Goal: Task Accomplishment & Management: Use online tool/utility

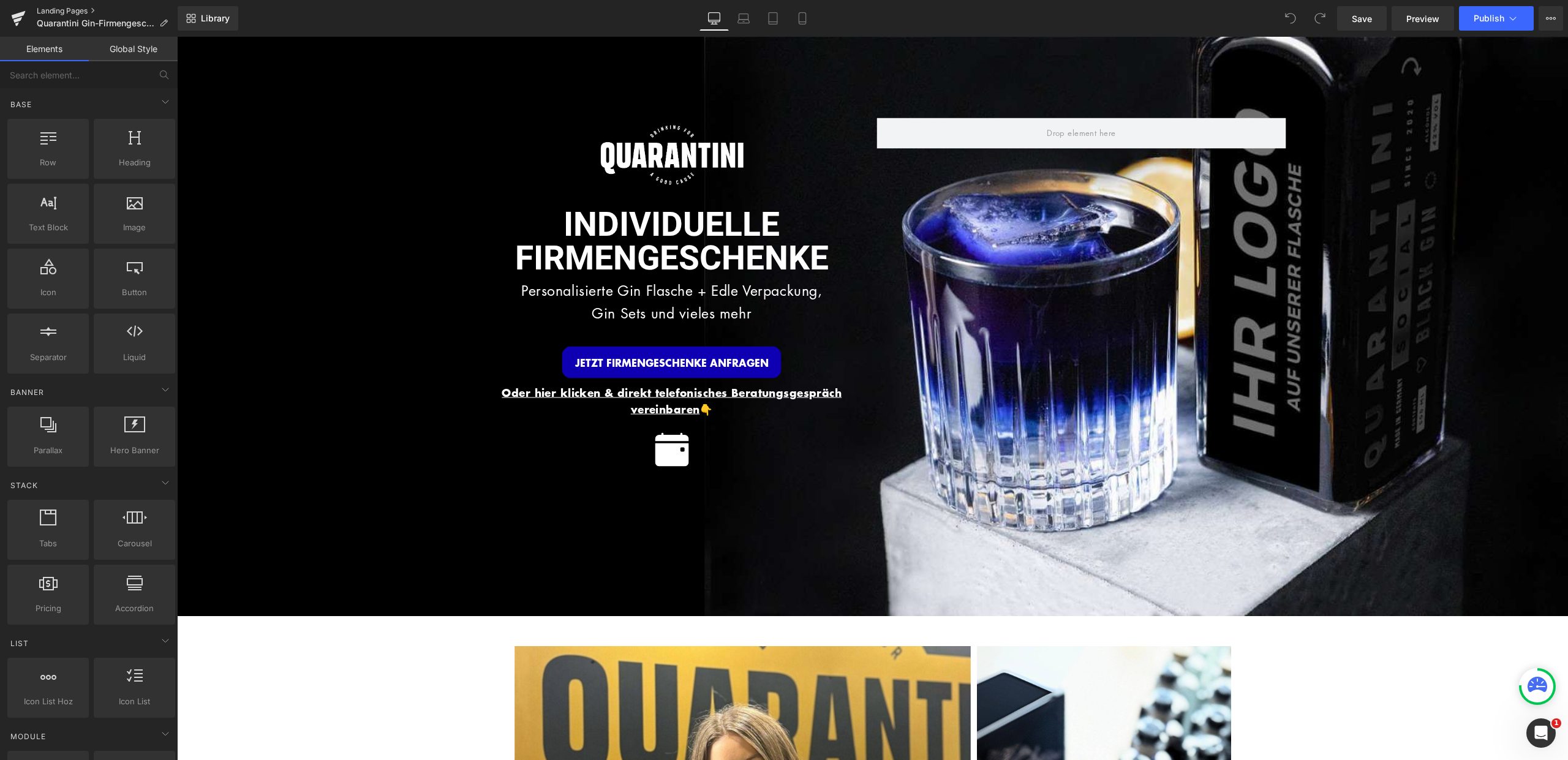
click at [74, 8] on link "Landing Pages" at bounding box center [107, 11] width 141 height 10
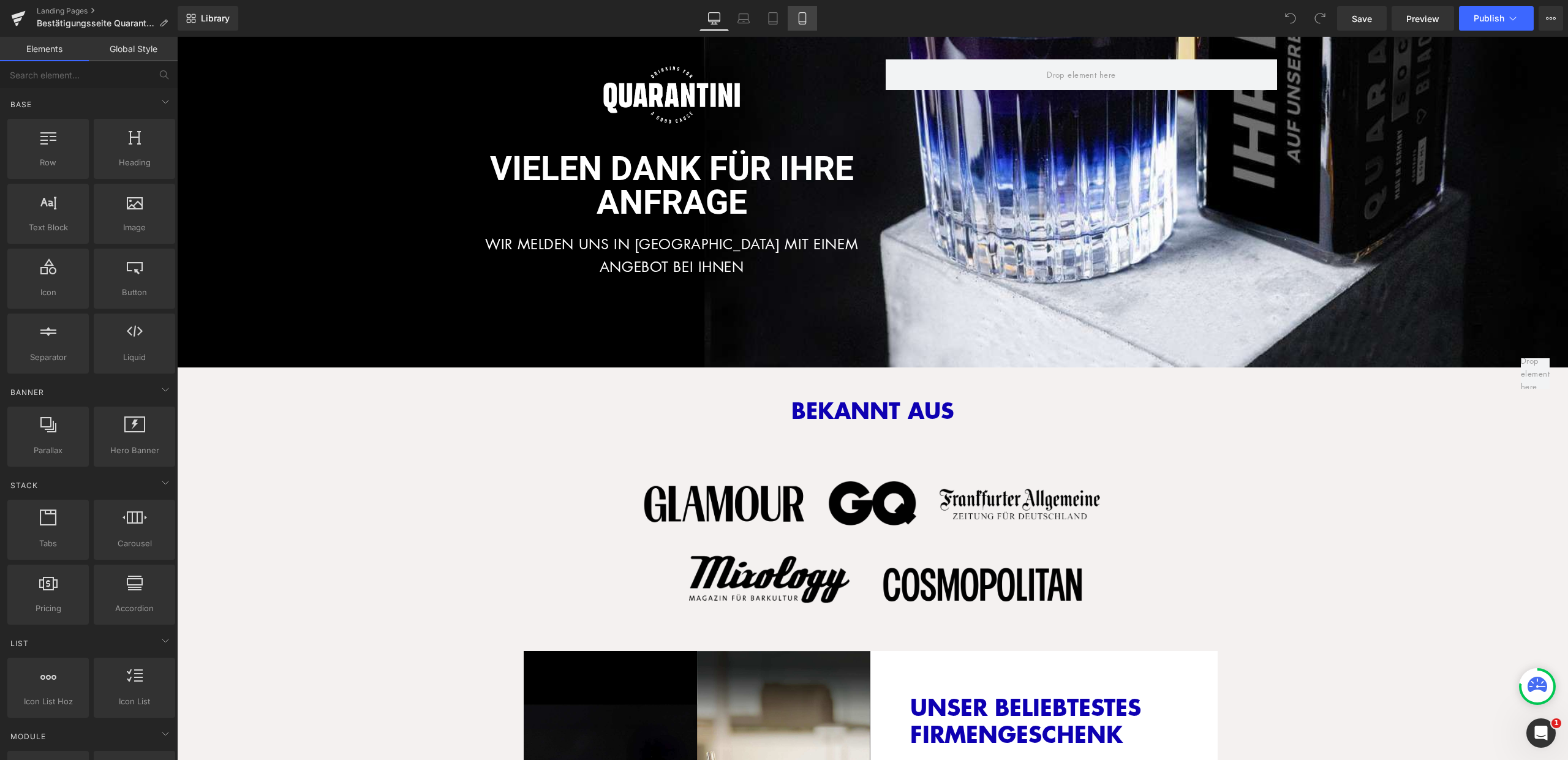
click at [809, 23] on link "Mobile" at bounding box center [802, 18] width 30 height 25
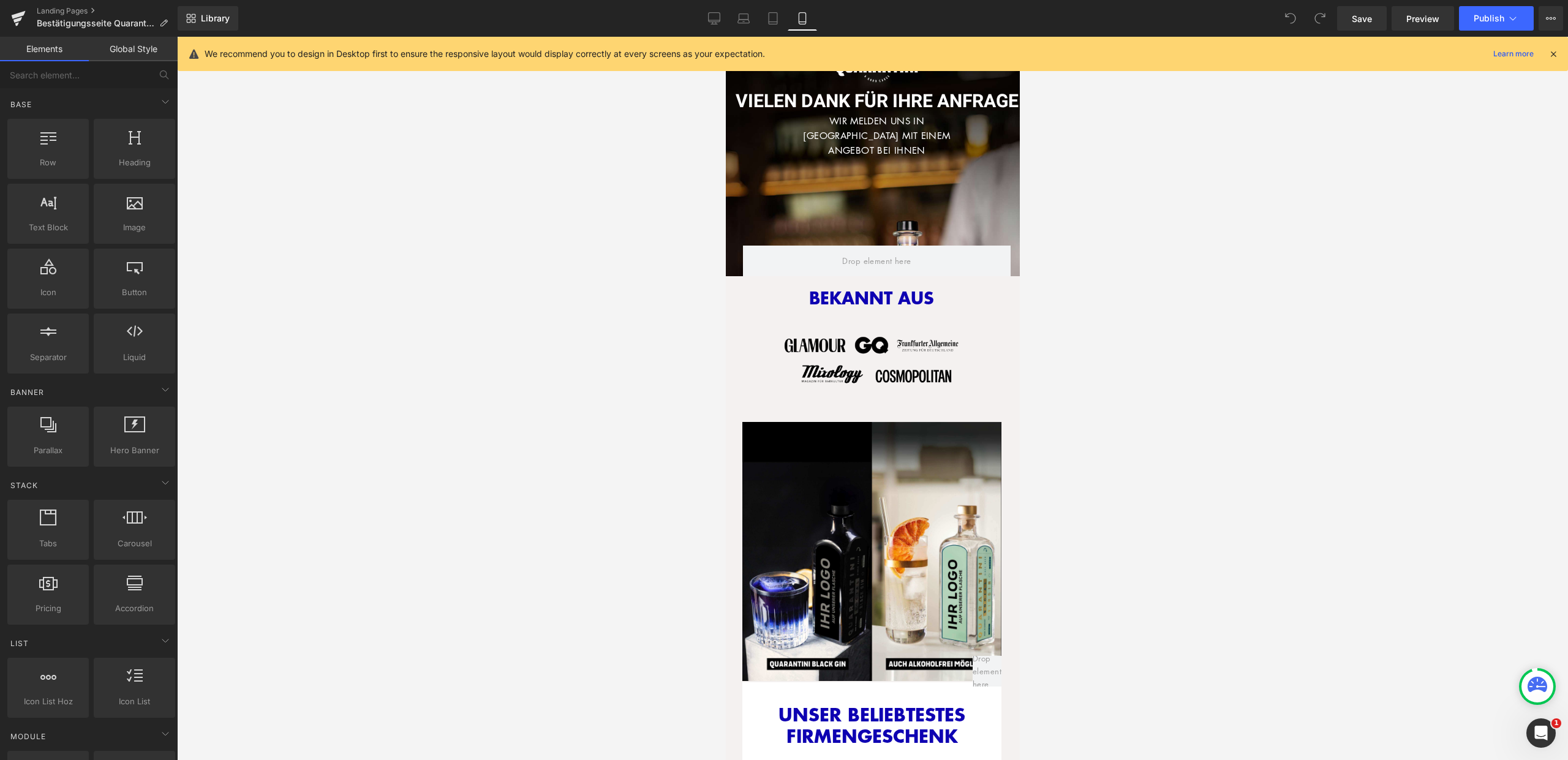
click at [1551, 55] on icon at bounding box center [1553, 54] width 11 height 11
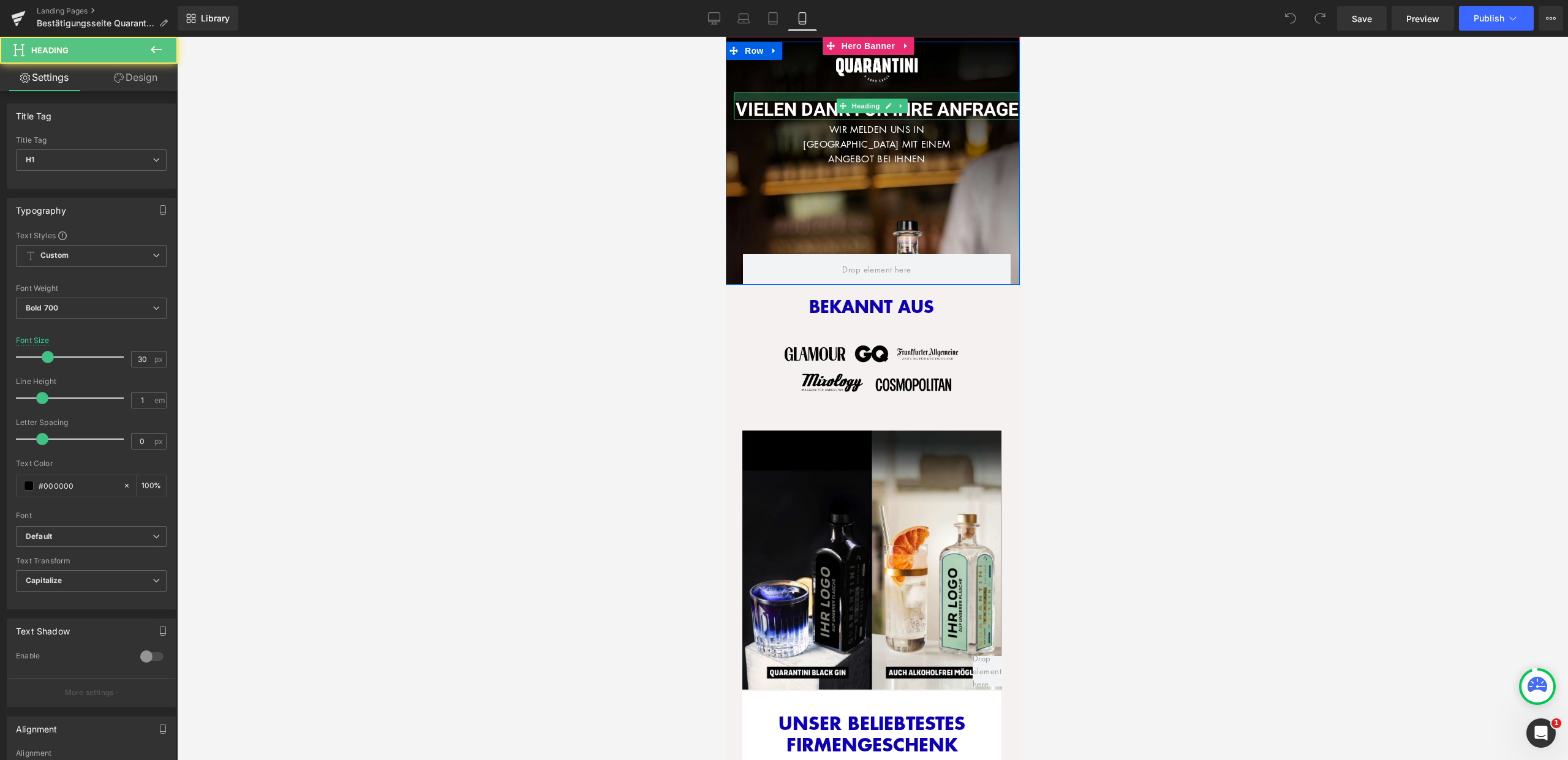
drag, startPoint x: 981, startPoint y: 91, endPoint x: 984, endPoint y: 99, distance: 8.5
click at [984, 99] on div at bounding box center [876, 97] width 286 height 9
click at [984, 101] on h1 "VIELEN DANK FÜR IHRE ANFRAGE" at bounding box center [876, 110] width 286 height 18
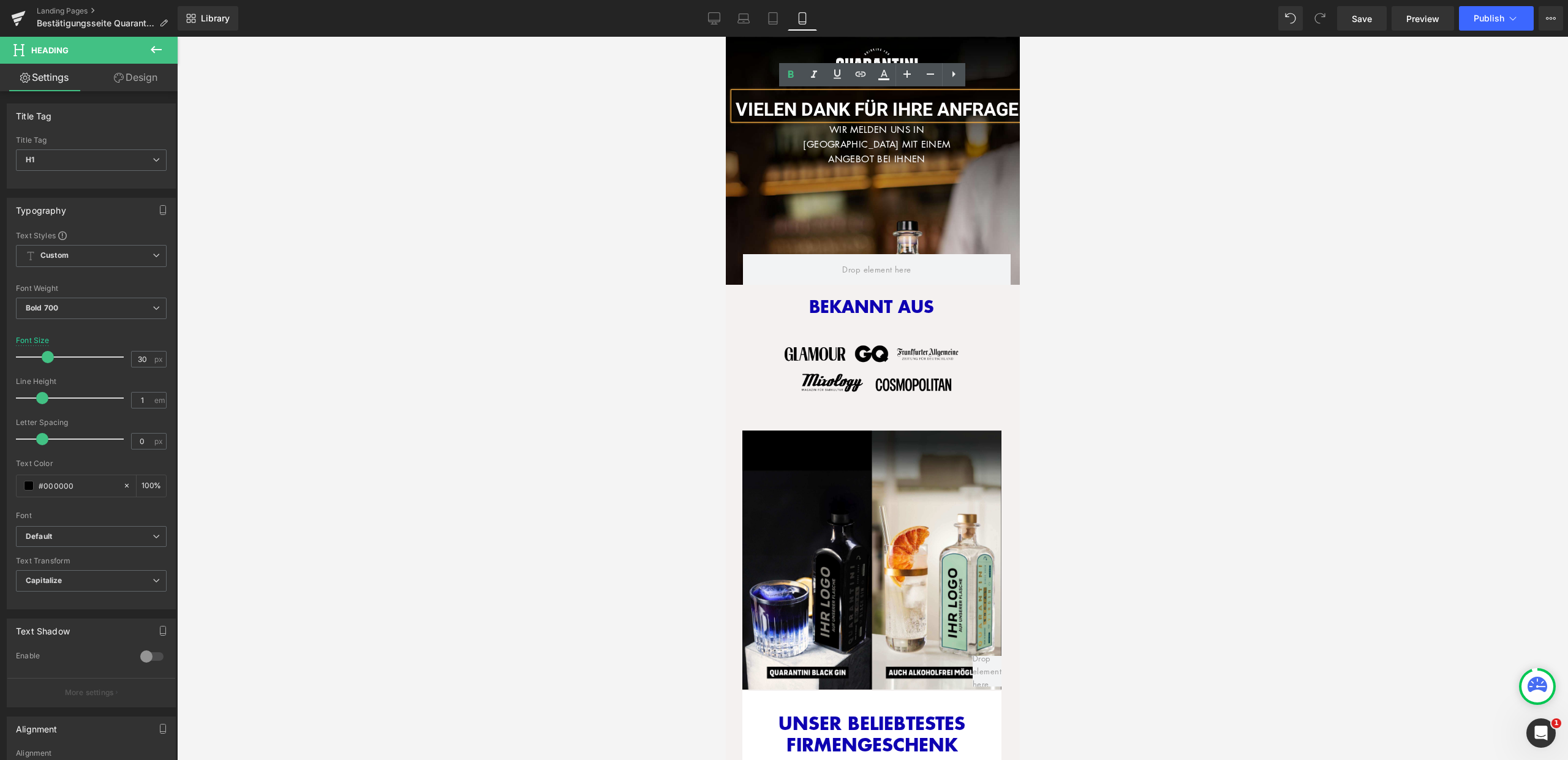
click at [1069, 98] on div at bounding box center [872, 398] width 1391 height 723
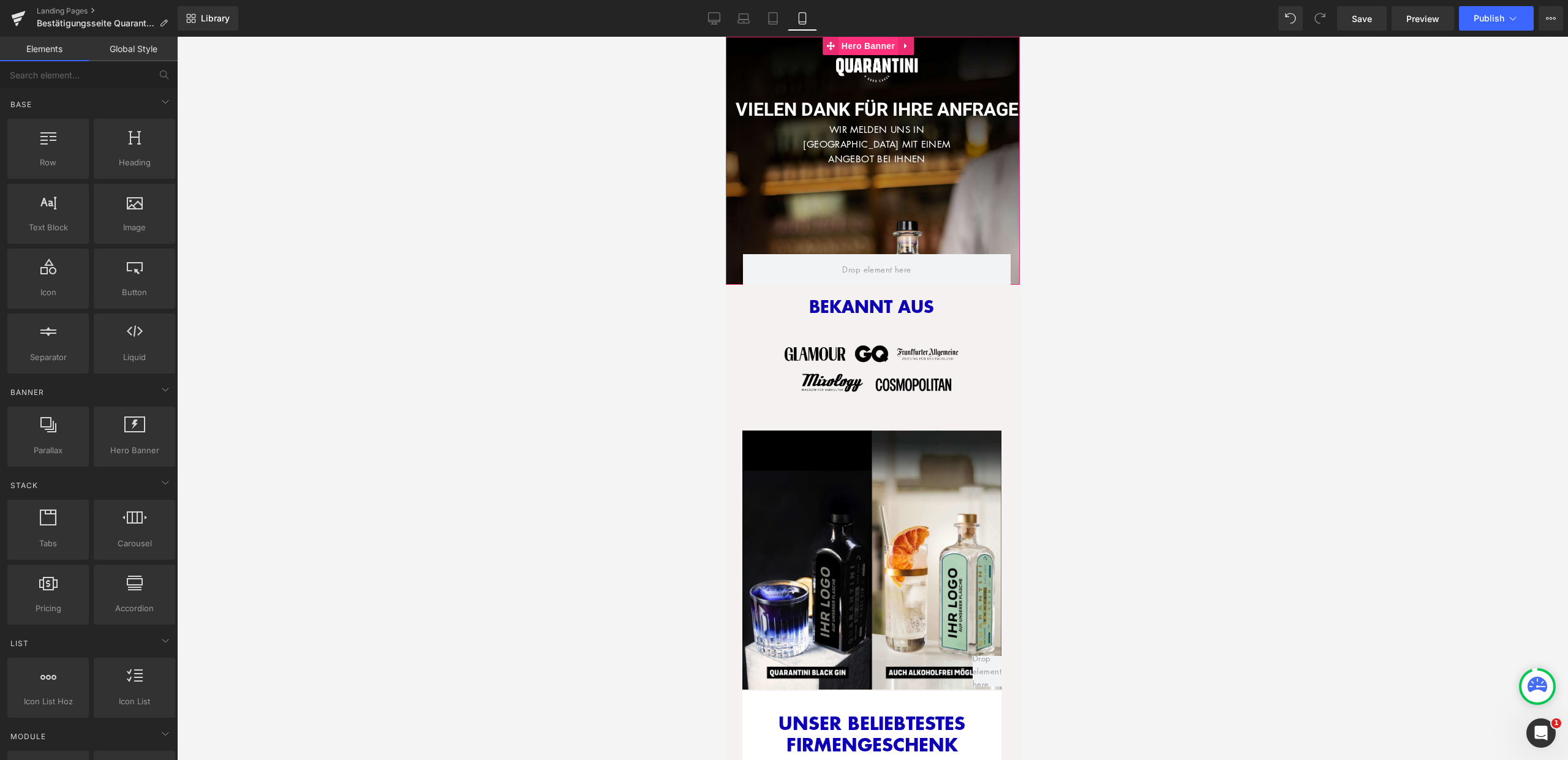
click at [856, 41] on span "Hero Banner" at bounding box center [868, 46] width 60 height 18
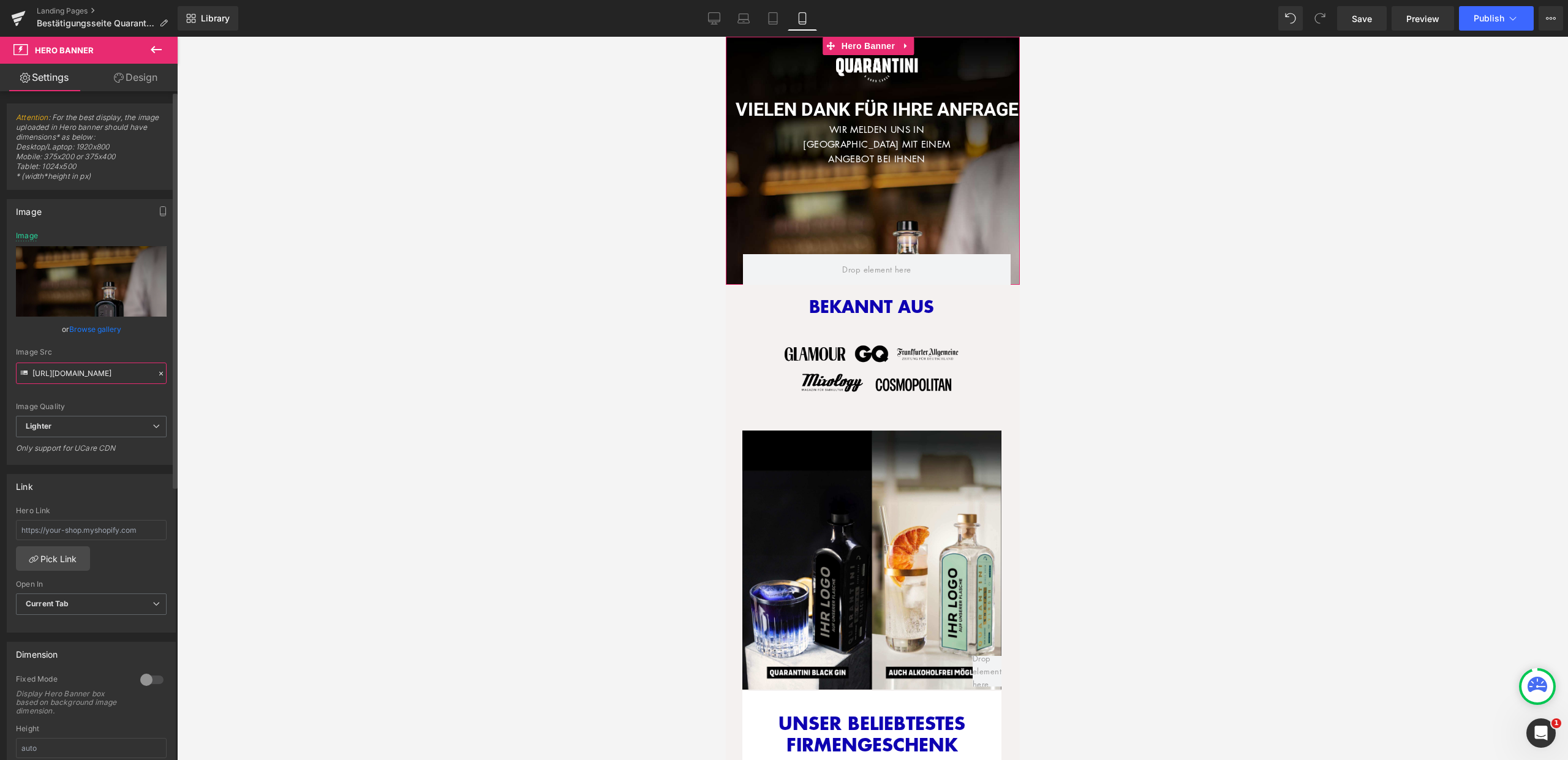
click at [93, 374] on input "https://ucarecdn.com/14d78401-b6cd-4126-af00-b6b236e05c03/-/format/auto/-/previ…" at bounding box center [91, 373] width 151 height 21
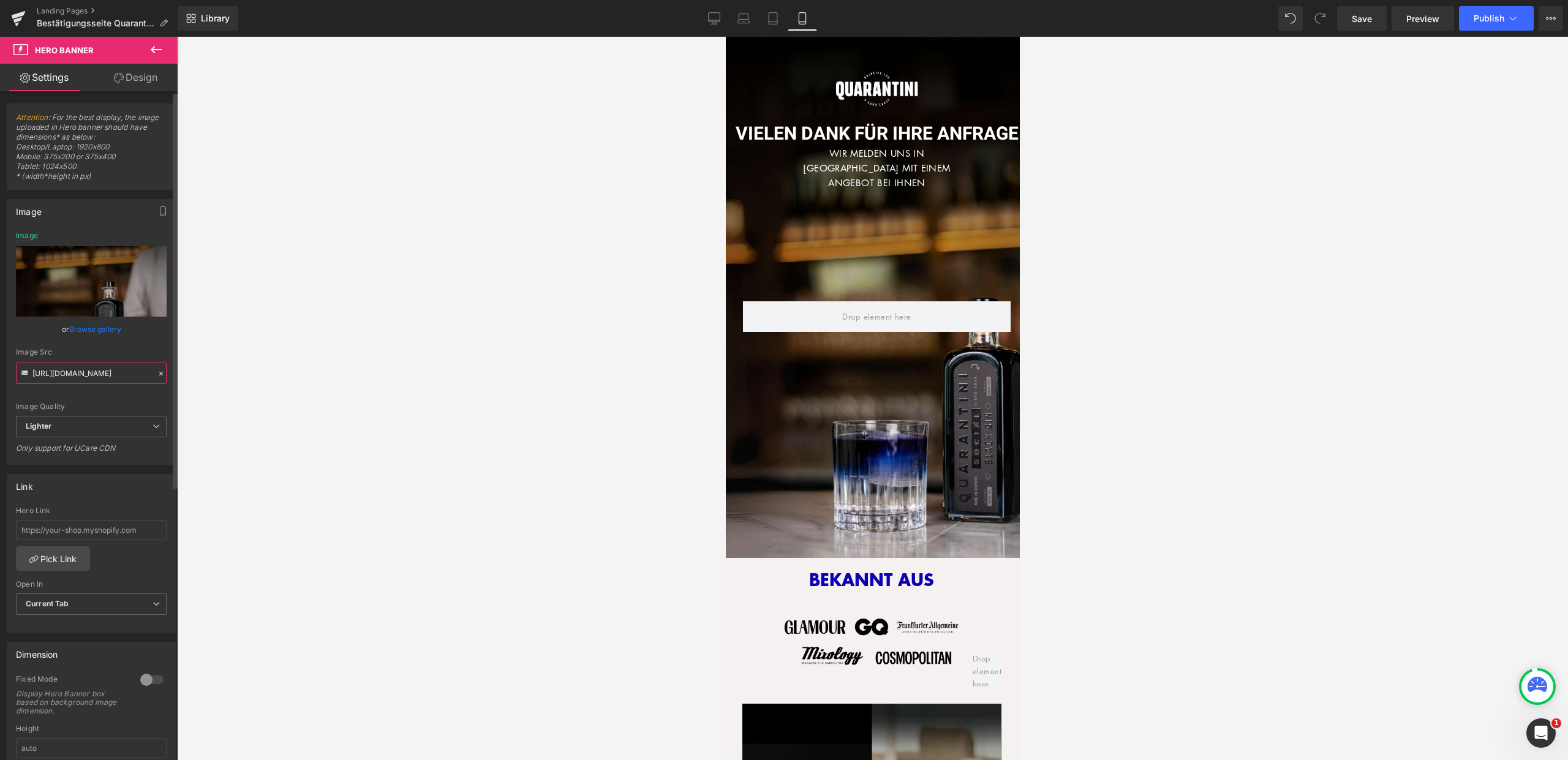
paste input "bda6def7-d23f-423d-92e8-9335b4bfd342/-/format/auto/-/preview/3000x3000/-/qualit…"
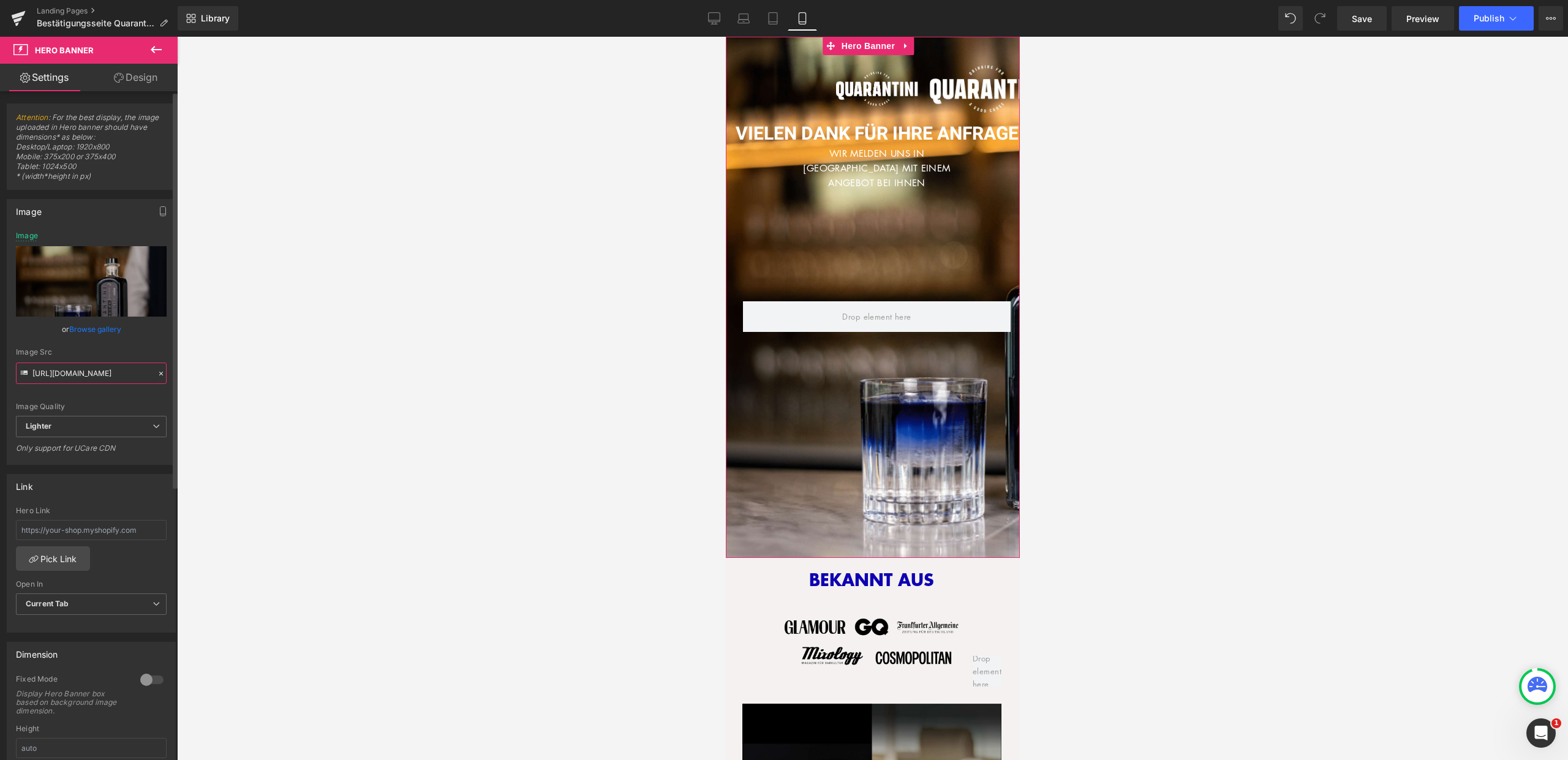
type input "https://ucarecdn.com/bda6def7-d23f-423d-92e8-9335b4bfd342/-/format/auto/-/previ…"
click at [146, 403] on div "Image Quality" at bounding box center [91, 406] width 151 height 9
click at [137, 684] on div at bounding box center [152, 680] width 30 height 19
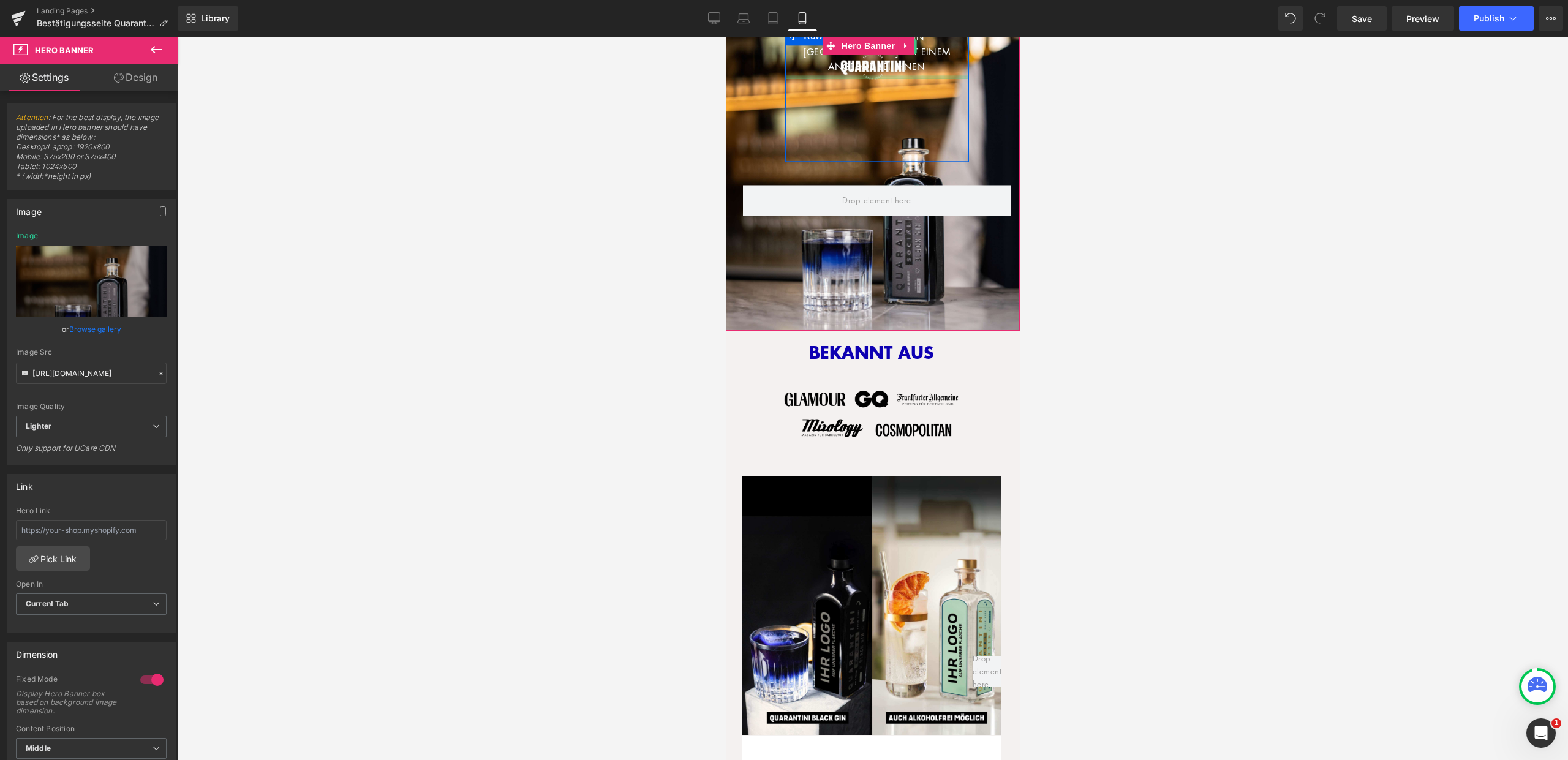
click at [868, 75] on div at bounding box center [876, 76] width 184 height 3
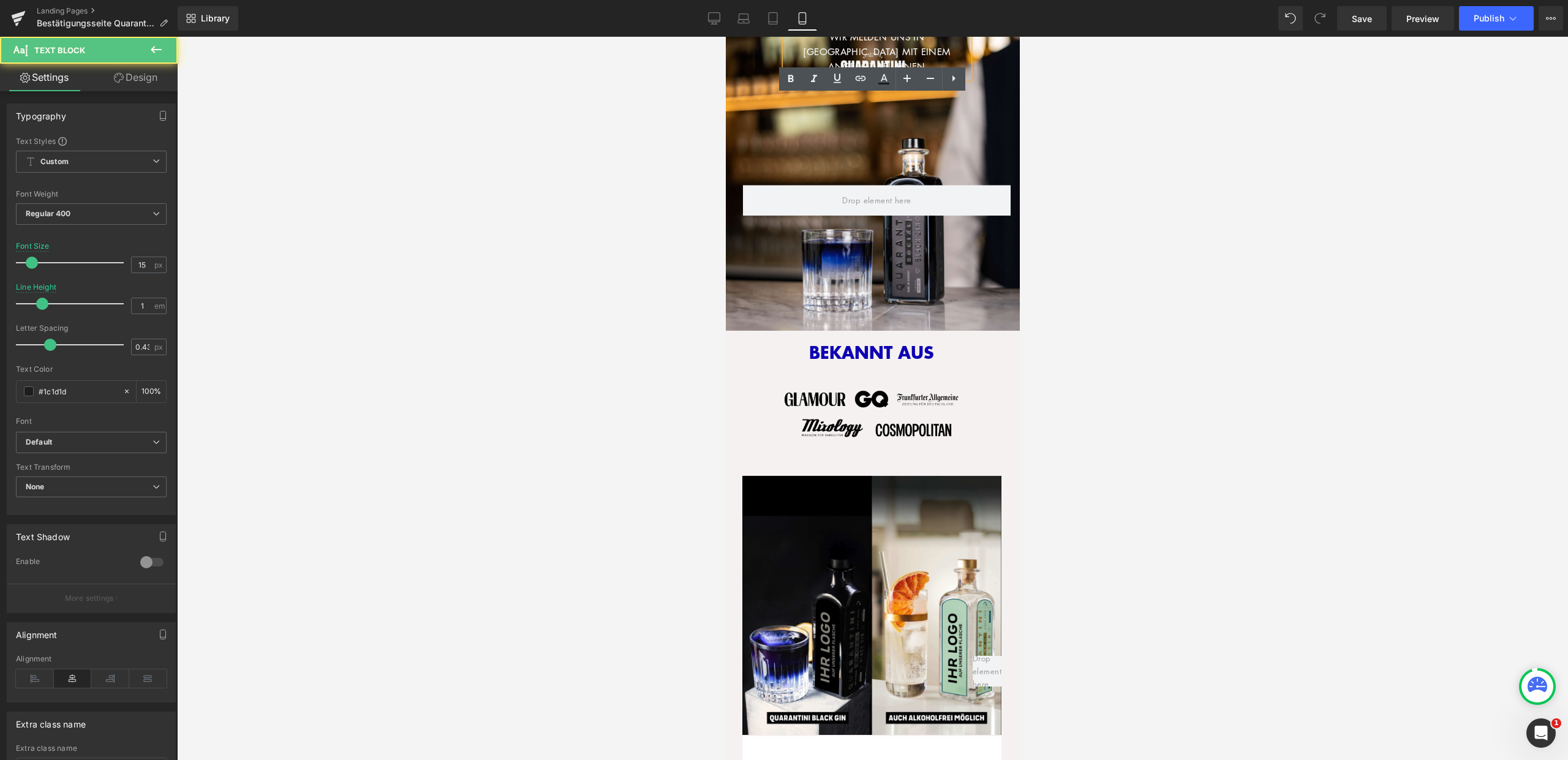
click at [864, 49] on font "WIR MELDEN UNS IN KÜRZE MIT EINEM ANGEBOT BEI IHNEN" at bounding box center [876, 52] width 147 height 42
click at [888, 154] on div "WIR MELDEN UNS IN KÜRZE MIT EINEM ANGEBOT BEI IHNEN Text Block Row" at bounding box center [876, 94] width 184 height 135
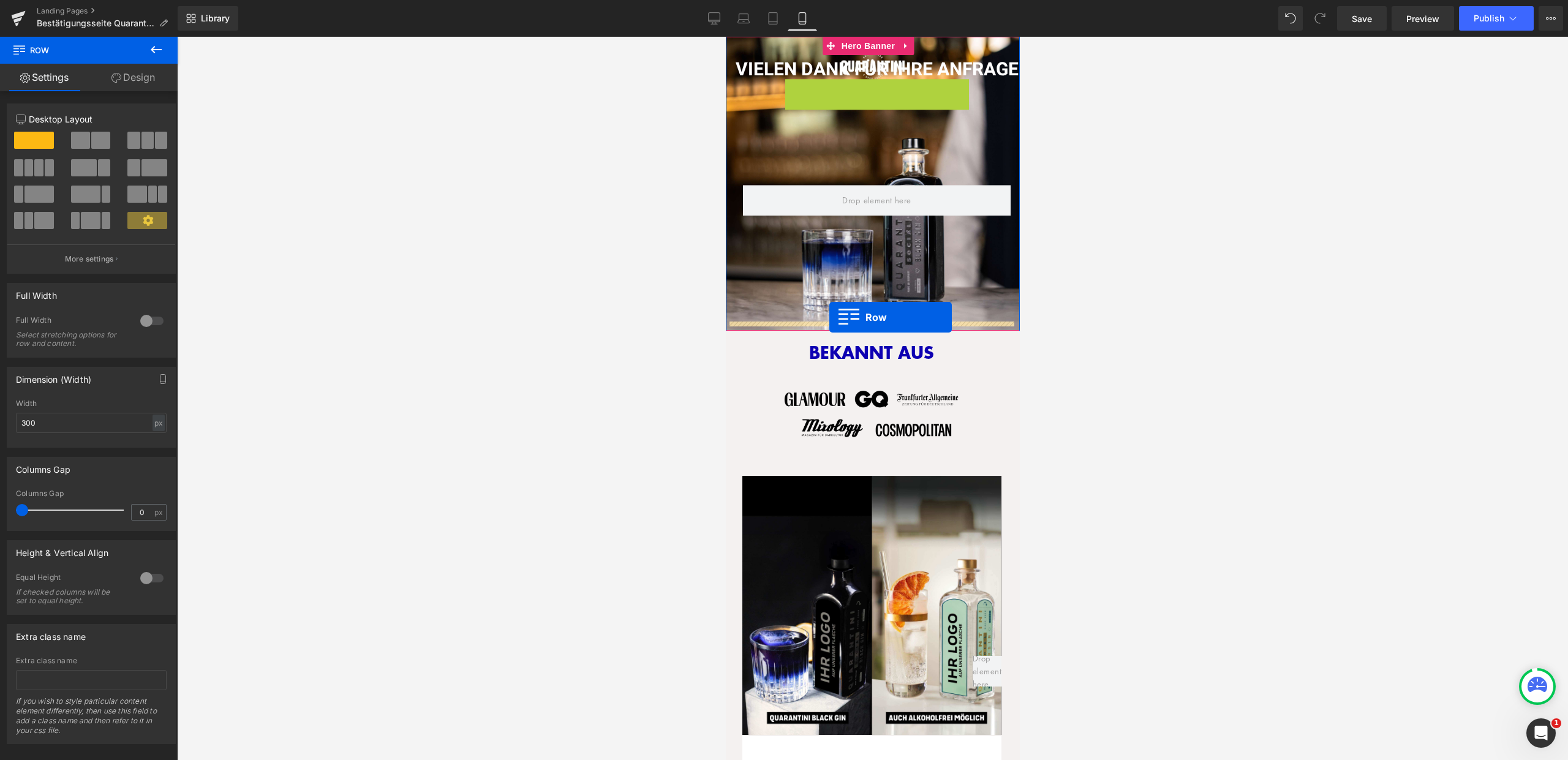
drag, startPoint x: 788, startPoint y: 45, endPoint x: 829, endPoint y: 317, distance: 275.1
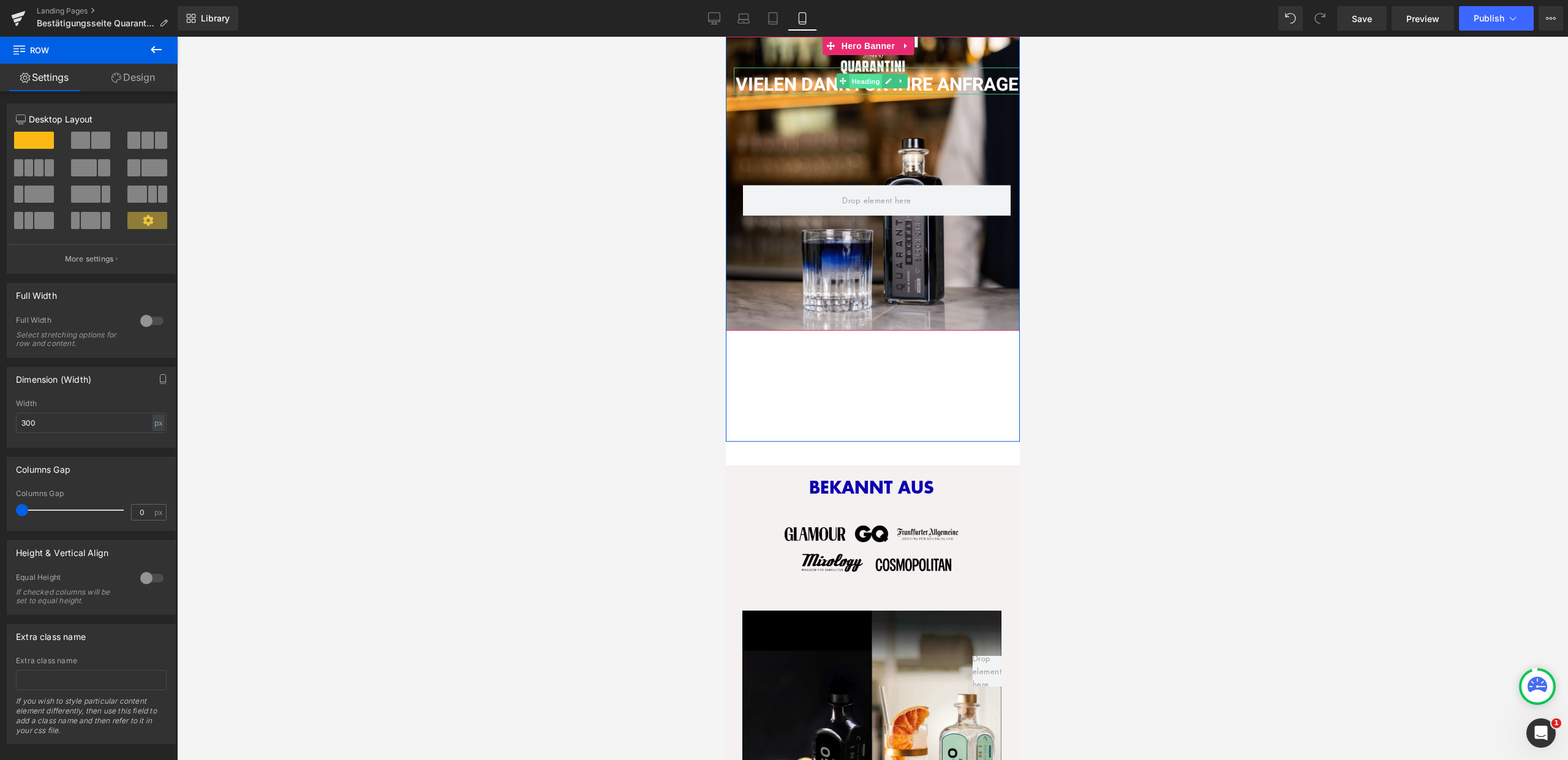
click at [869, 74] on span "Heading" at bounding box center [865, 81] width 33 height 15
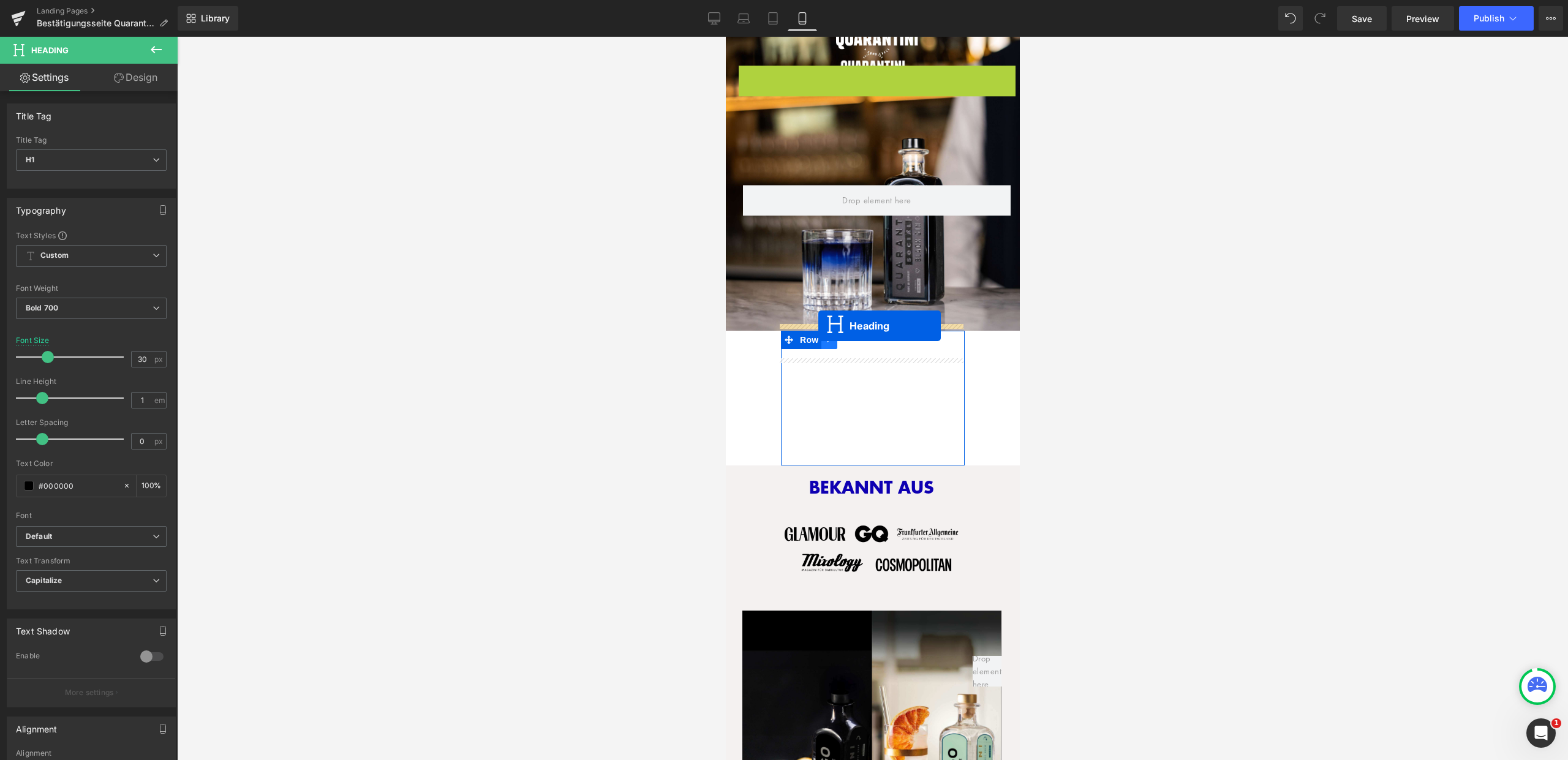
drag, startPoint x: 842, startPoint y: 73, endPoint x: 817, endPoint y: 325, distance: 253.2
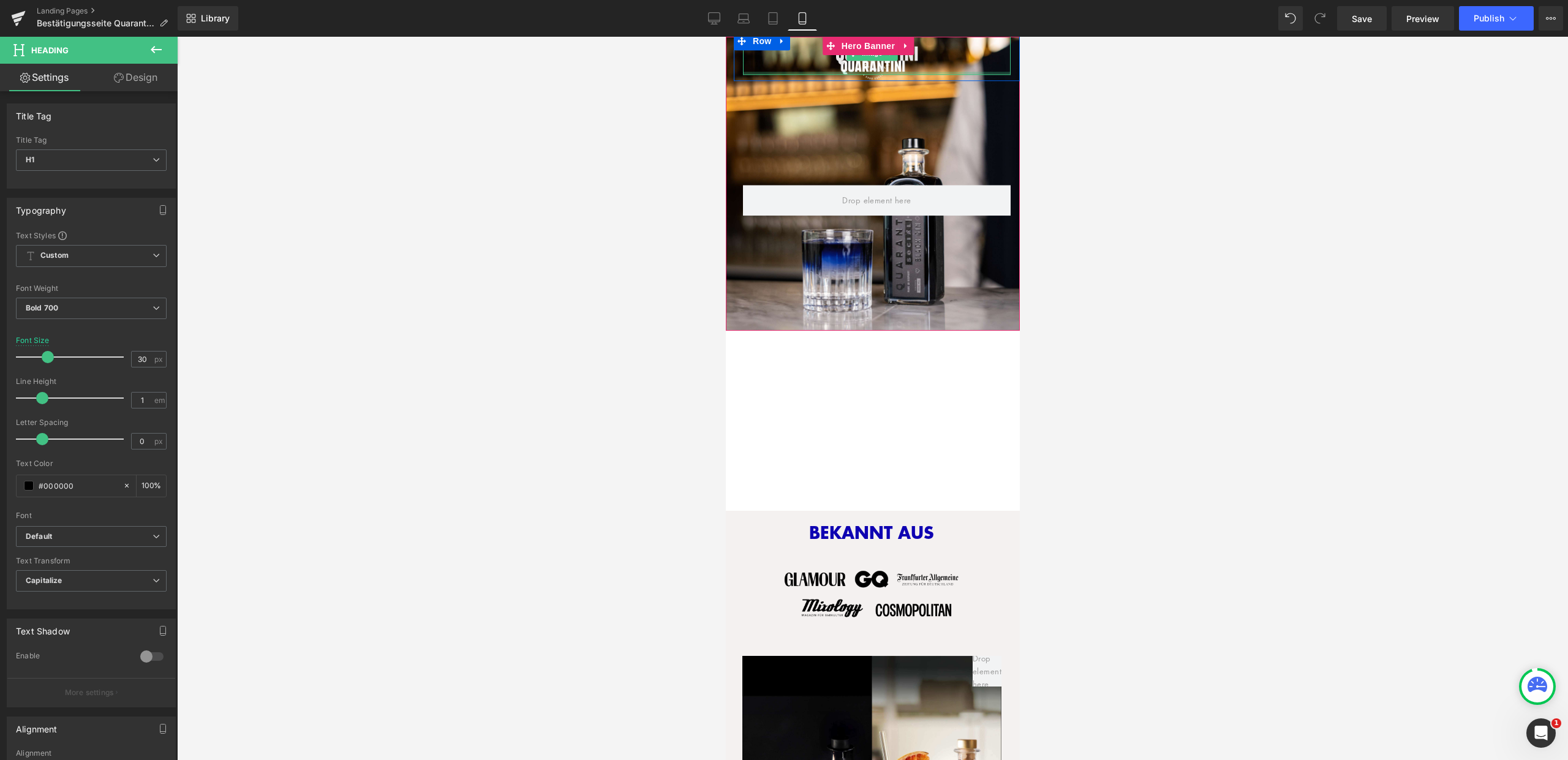
click at [871, 72] on div at bounding box center [876, 73] width 268 height 3
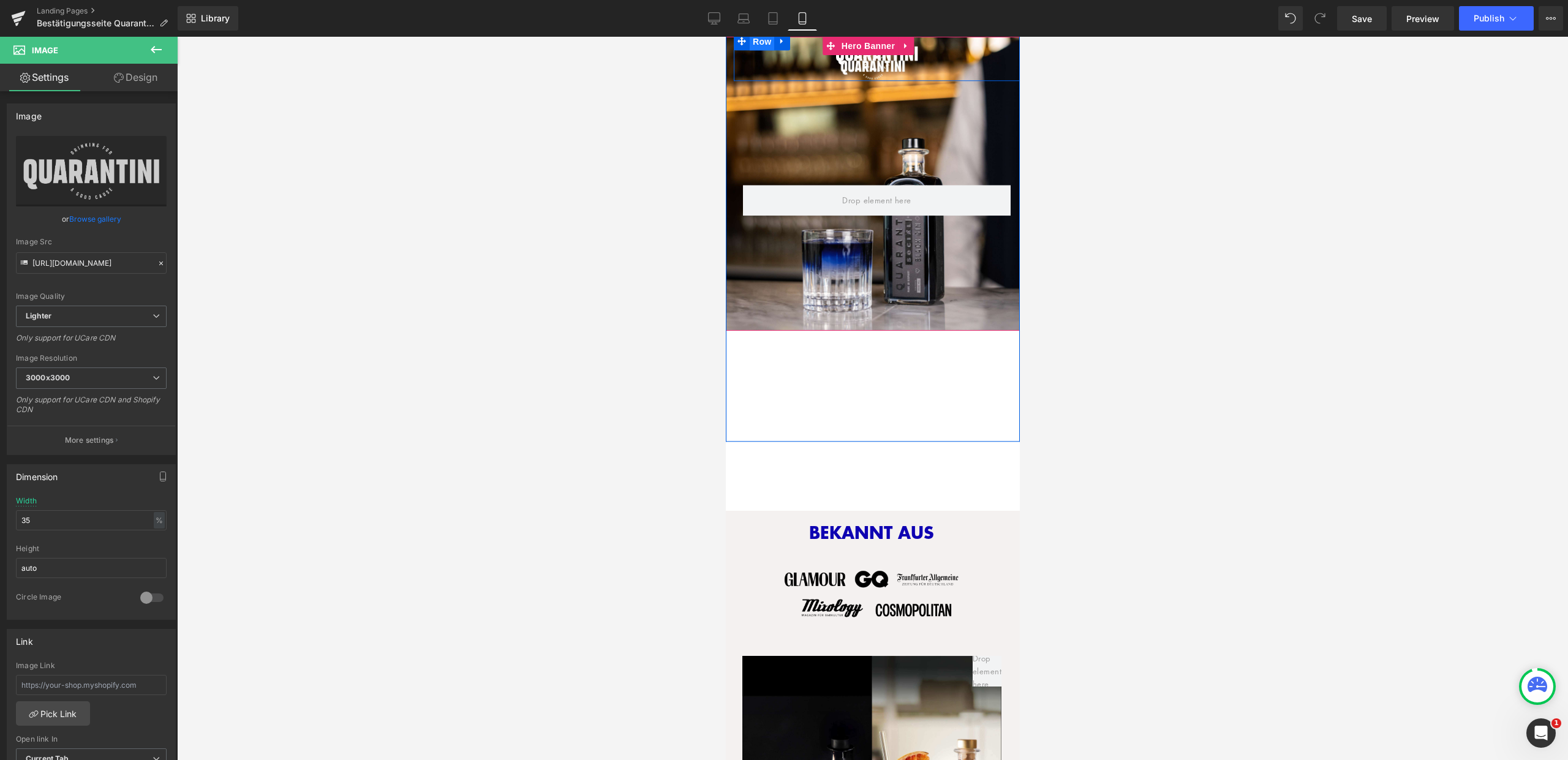
click at [760, 39] on span "Row" at bounding box center [761, 41] width 25 height 18
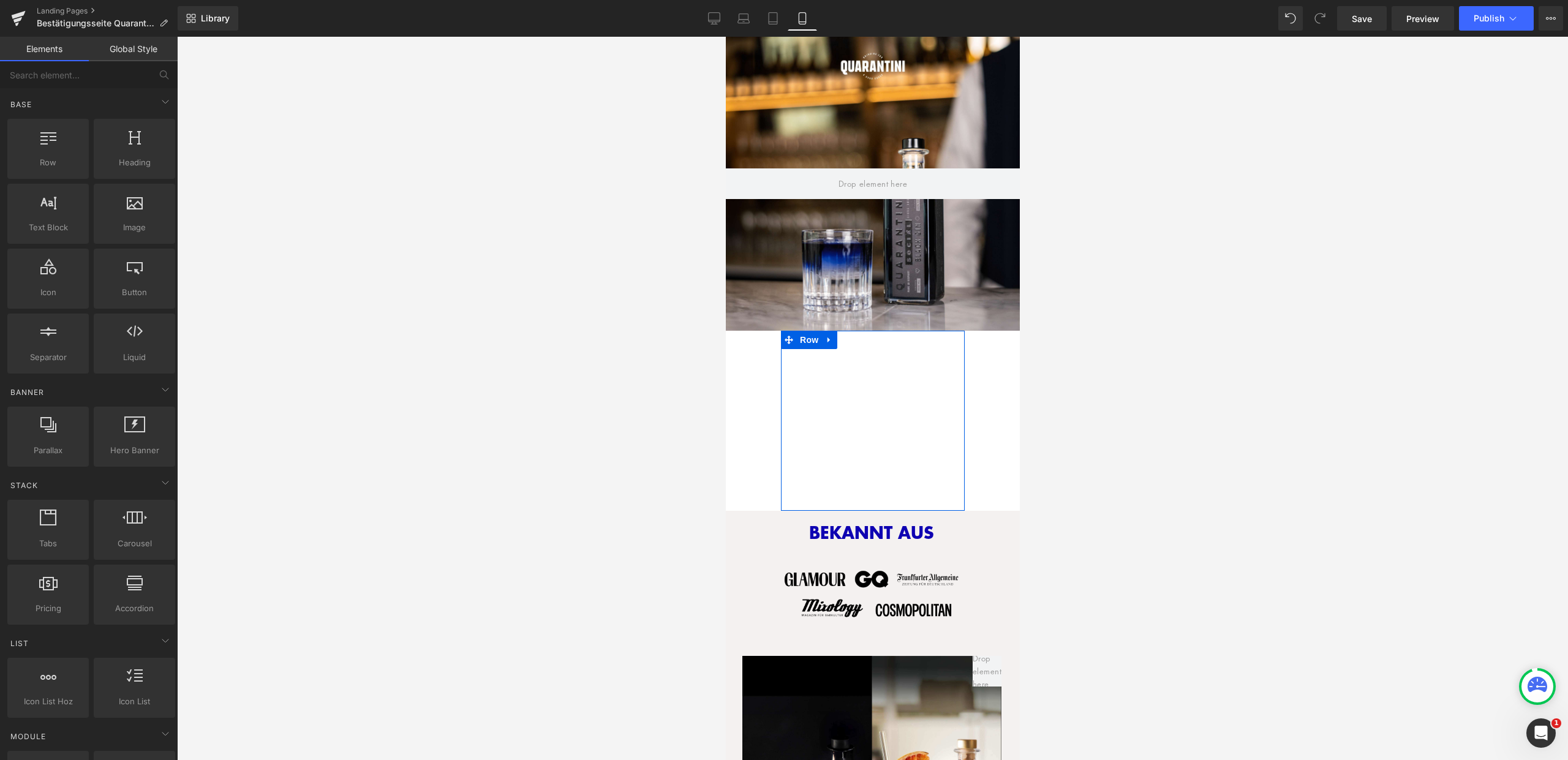
click at [812, 380] on font "WIR MELDEN UNS IN KÜRZE MIT EINEM ANGEBOT BEI IHNEN" at bounding box center [872, 400] width 147 height 42
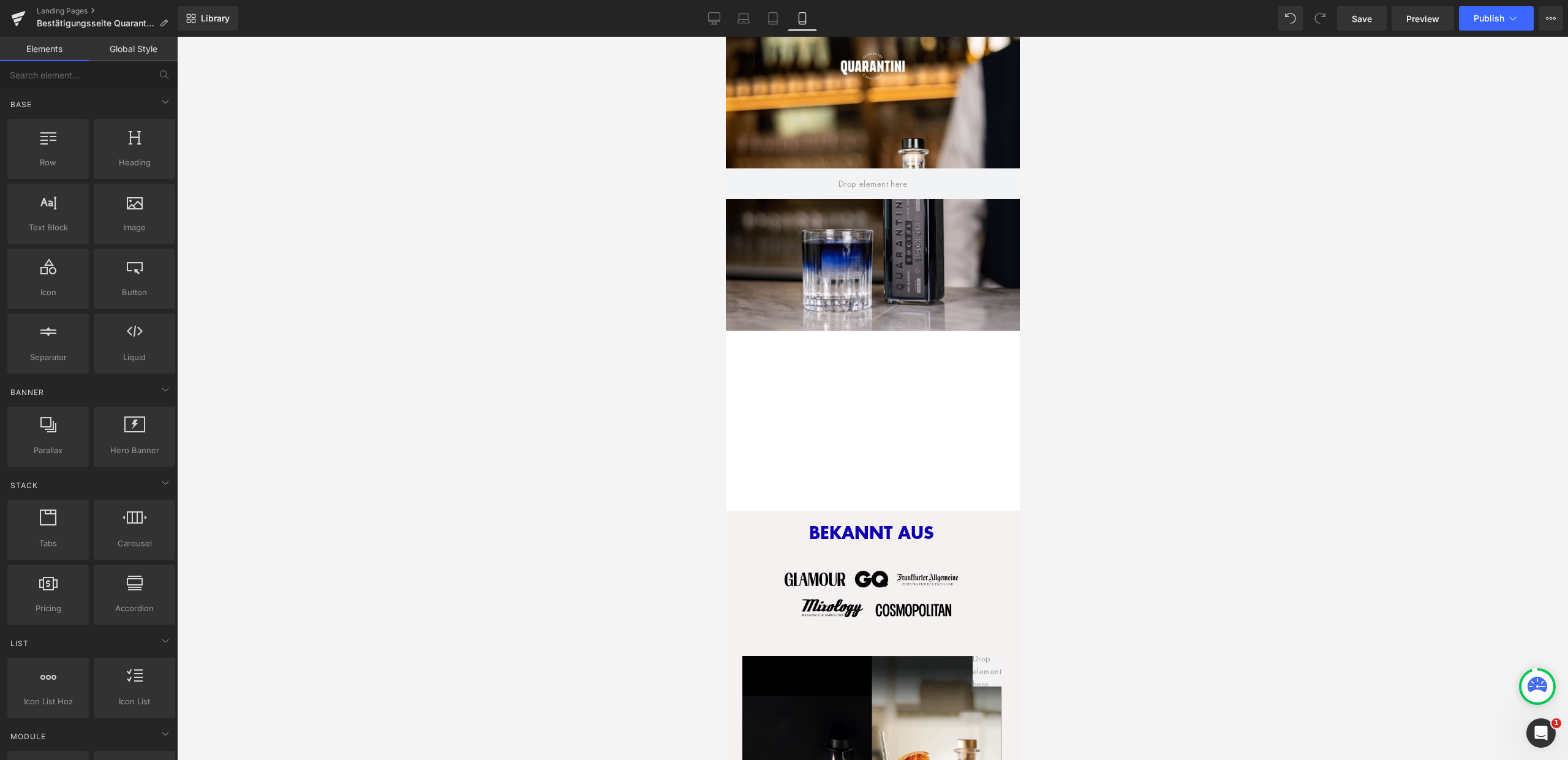
click at [659, 311] on div at bounding box center [872, 398] width 1391 height 723
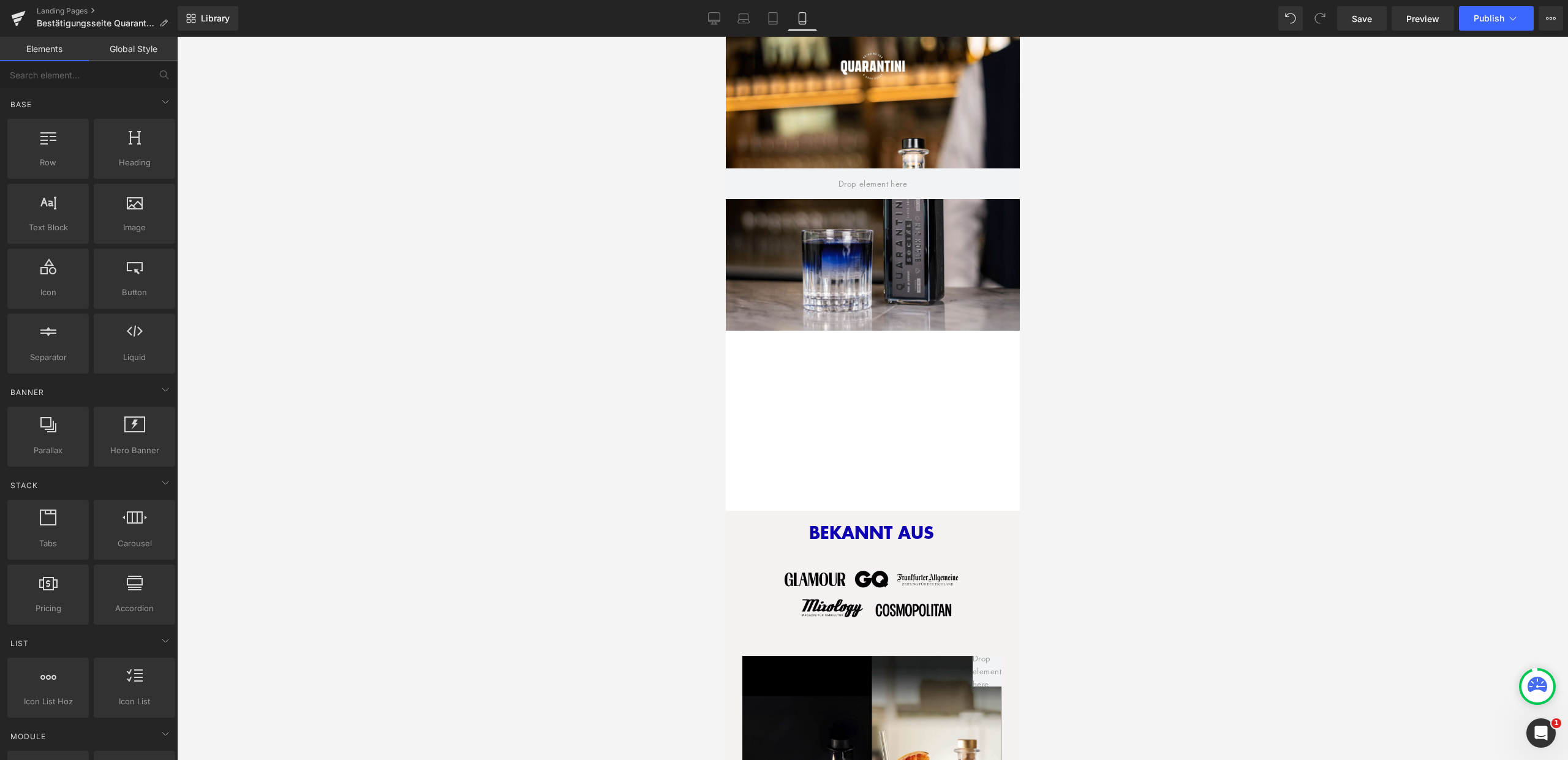
click at [1142, 350] on div at bounding box center [872, 398] width 1391 height 723
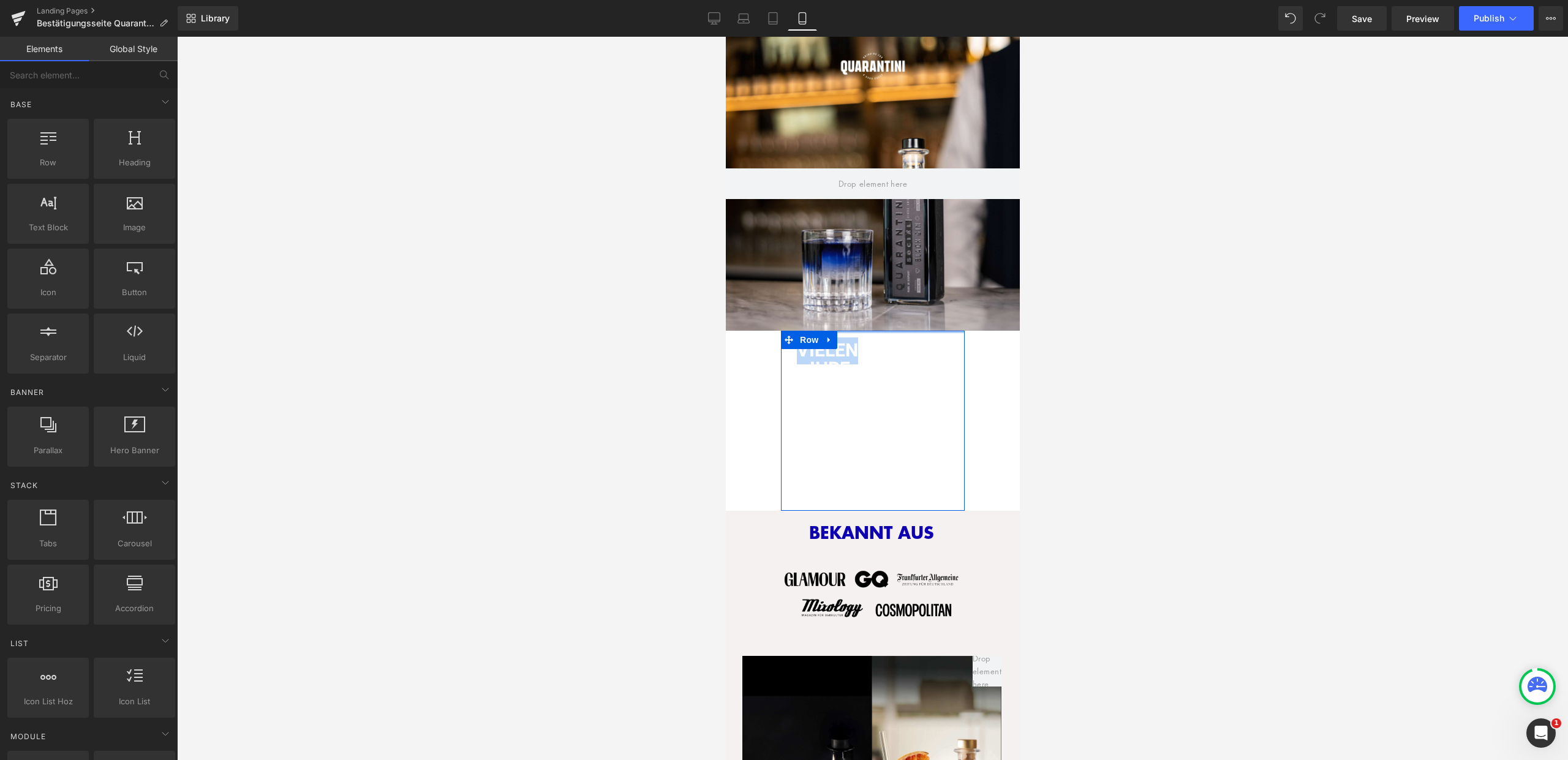
click at [918, 337] on font "VIELEN DANK FÜR IHRE ANFRAGE" at bounding box center [872, 360] width 152 height 46
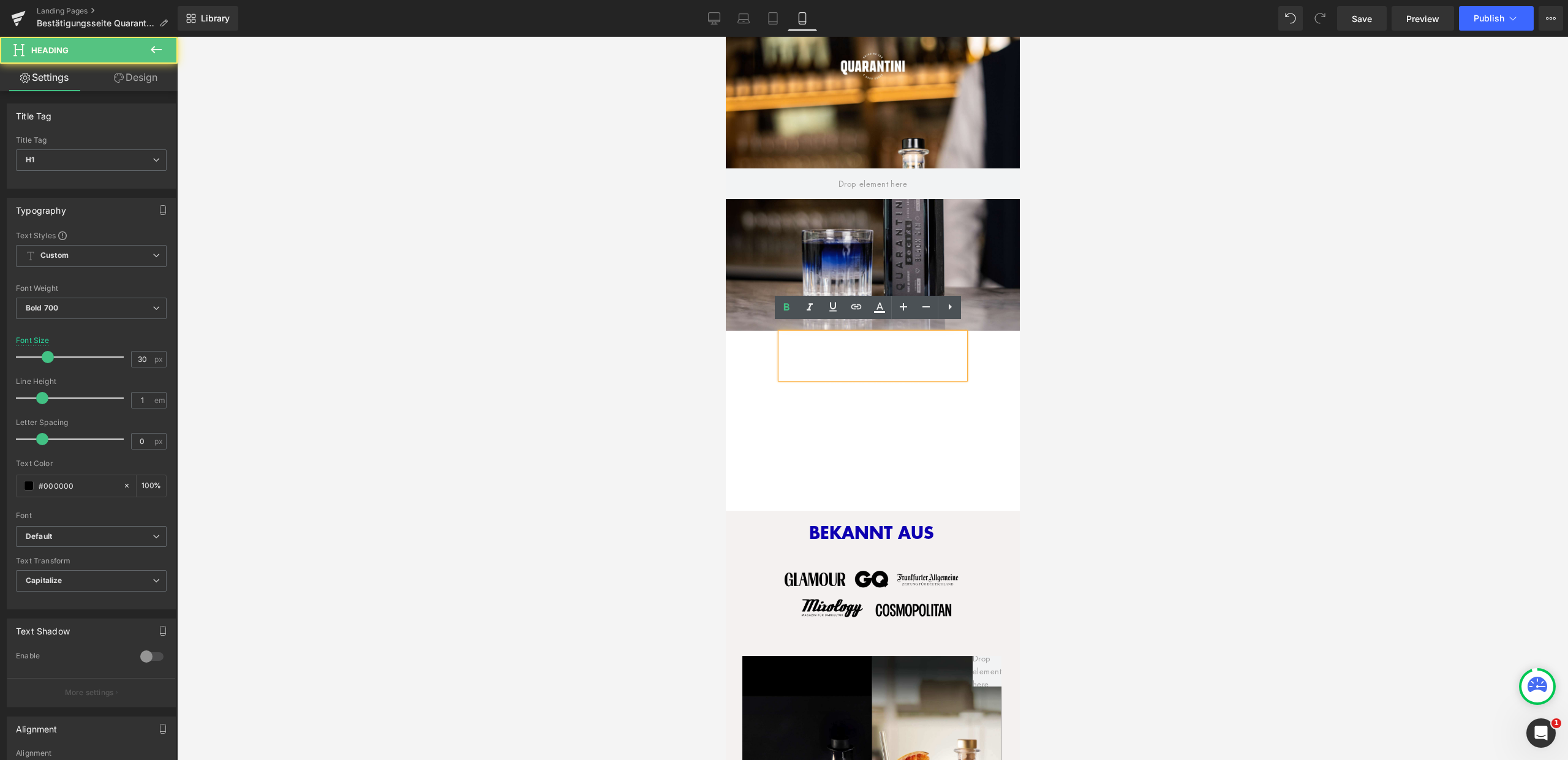
click at [784, 341] on h1 "VIELEN DANK FÜR IHRE ANFRAGE" at bounding box center [872, 360] width 184 height 37
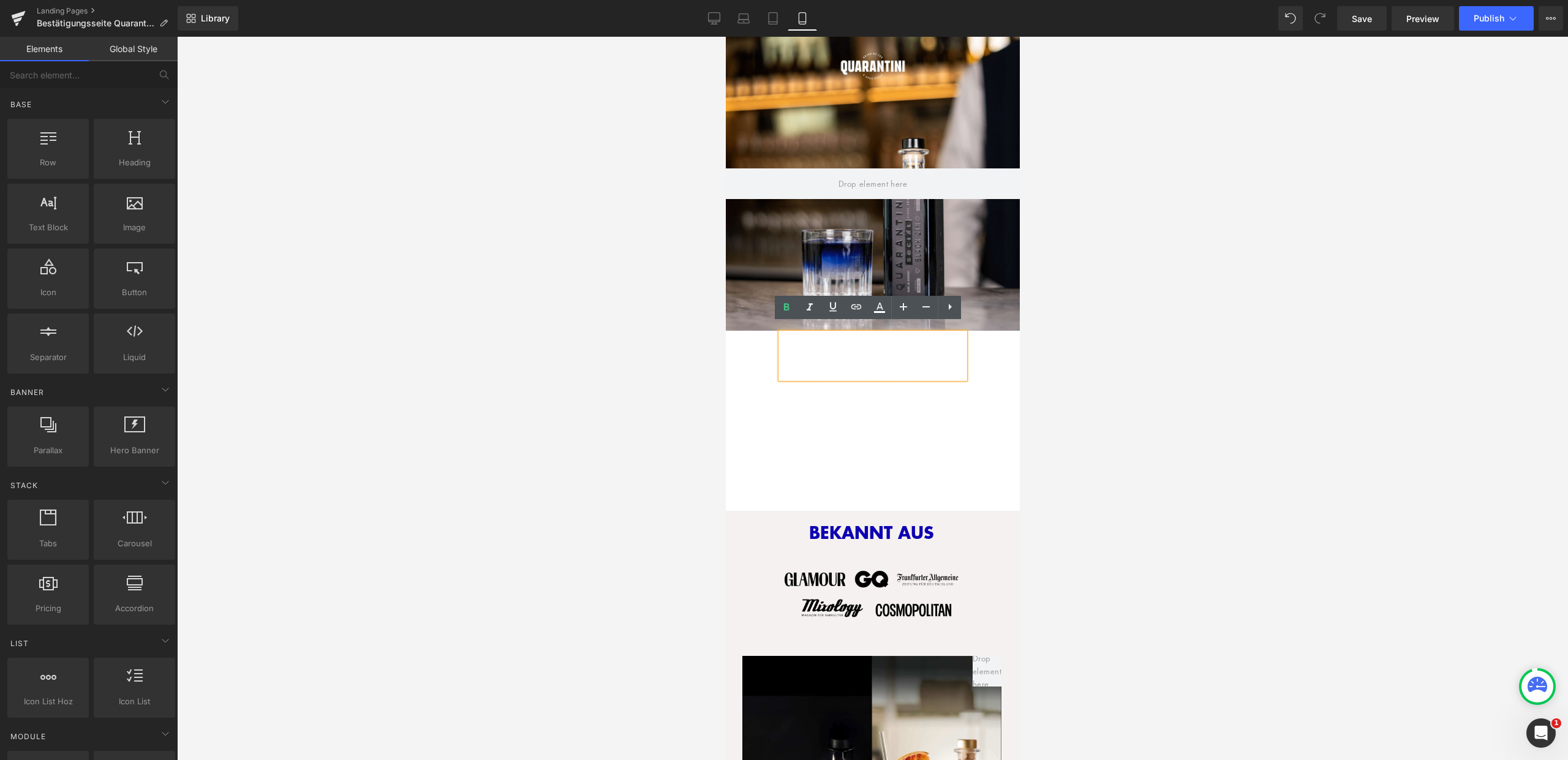
click at [784, 335] on icon at bounding box center [788, 340] width 9 height 9
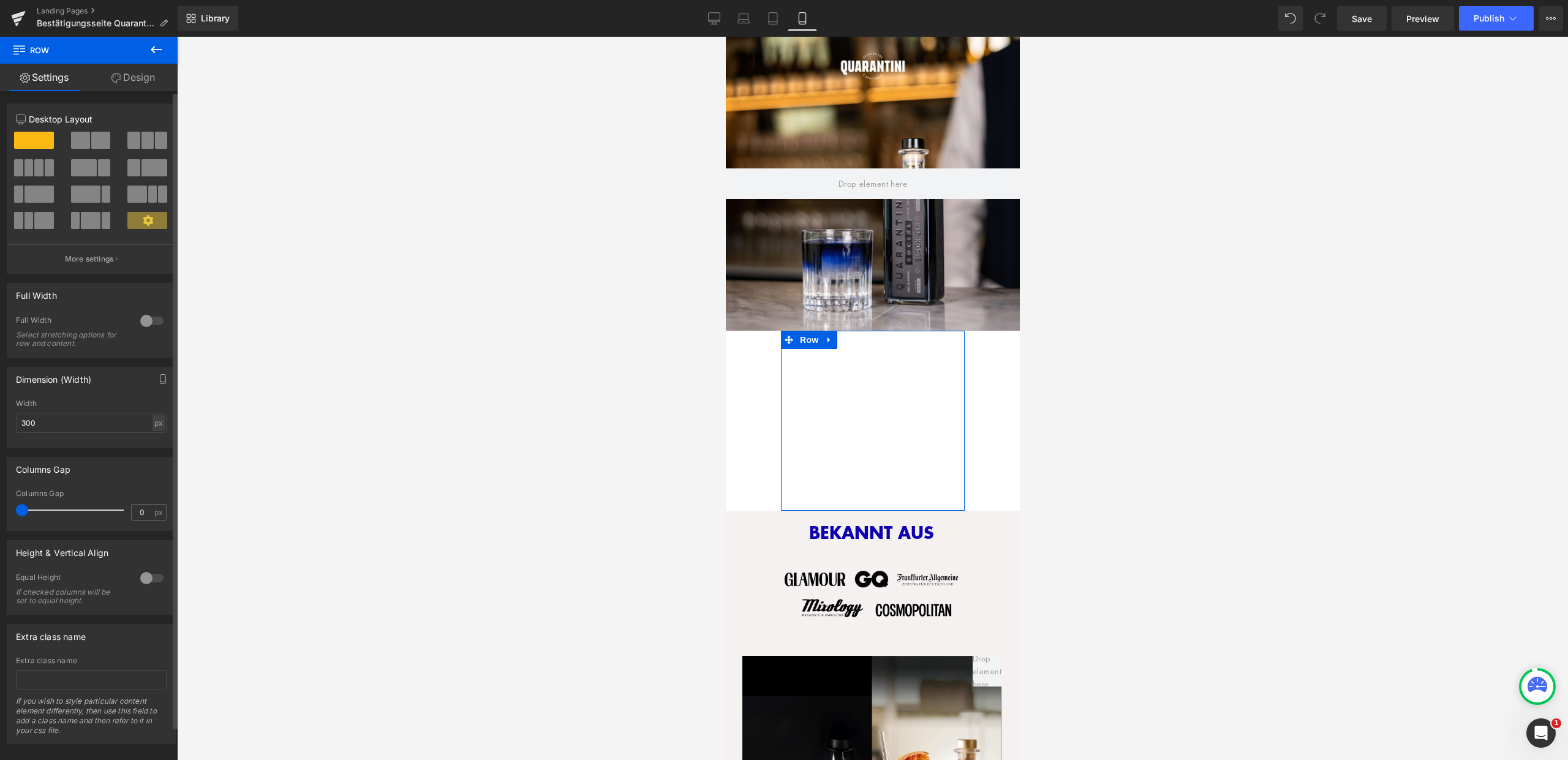
click at [142, 321] on div at bounding box center [152, 321] width 30 height 19
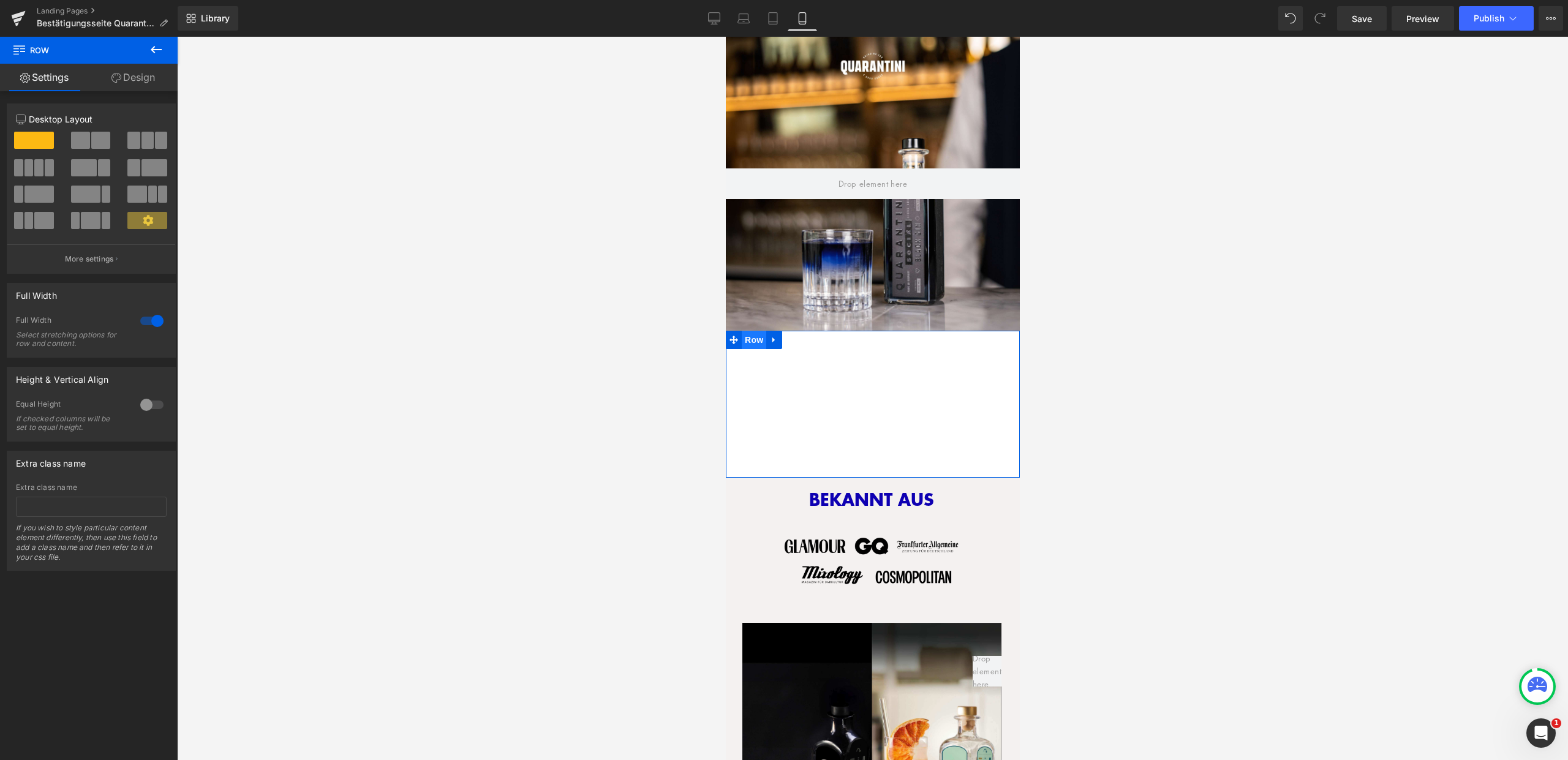
click at [751, 331] on span "Row" at bounding box center [753, 339] width 25 height 18
click at [144, 83] on link "Design" at bounding box center [133, 77] width 89 height 28
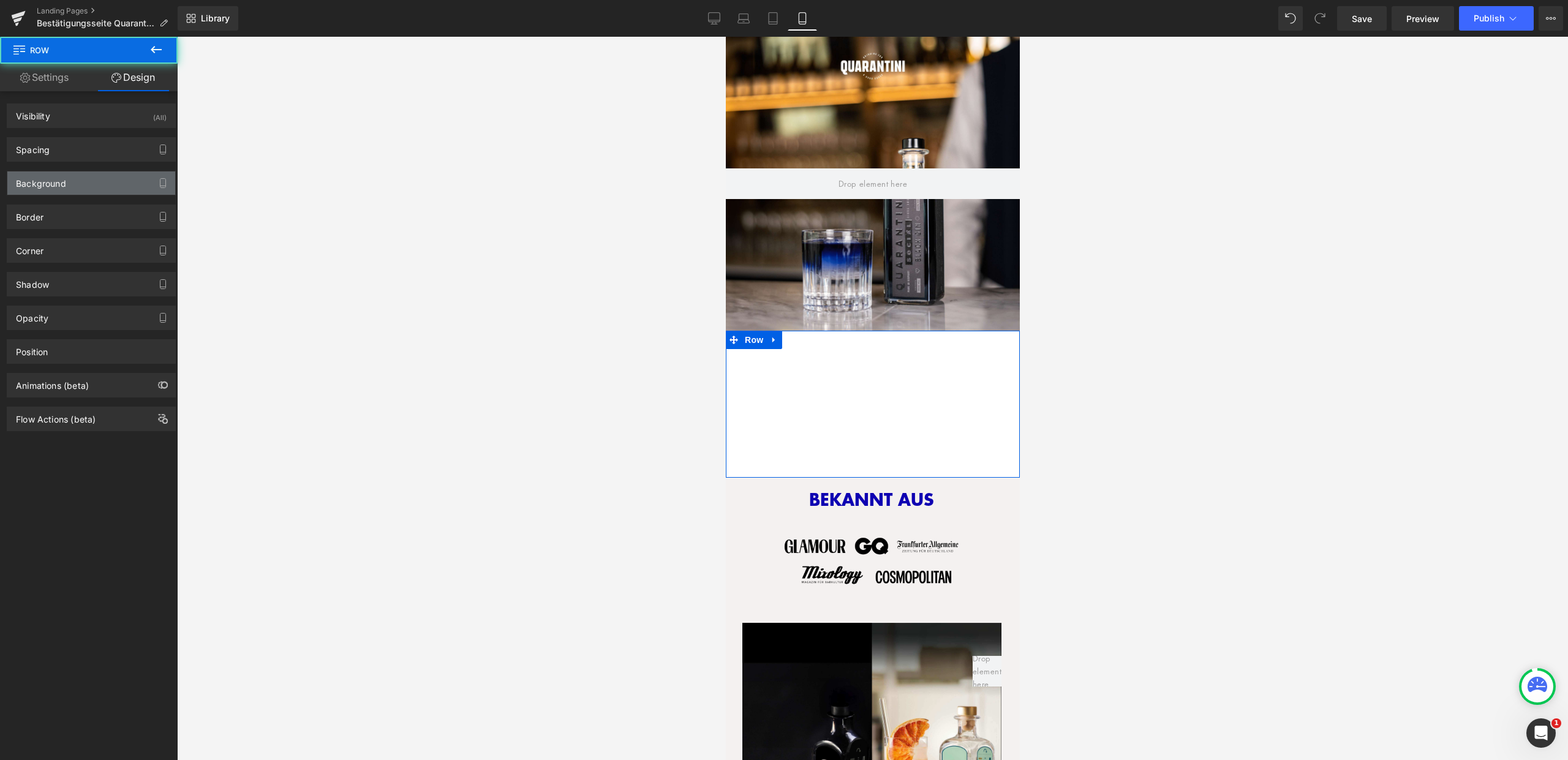
type input "transparent"
type input "0"
click at [102, 185] on div "Background" at bounding box center [91, 183] width 168 height 23
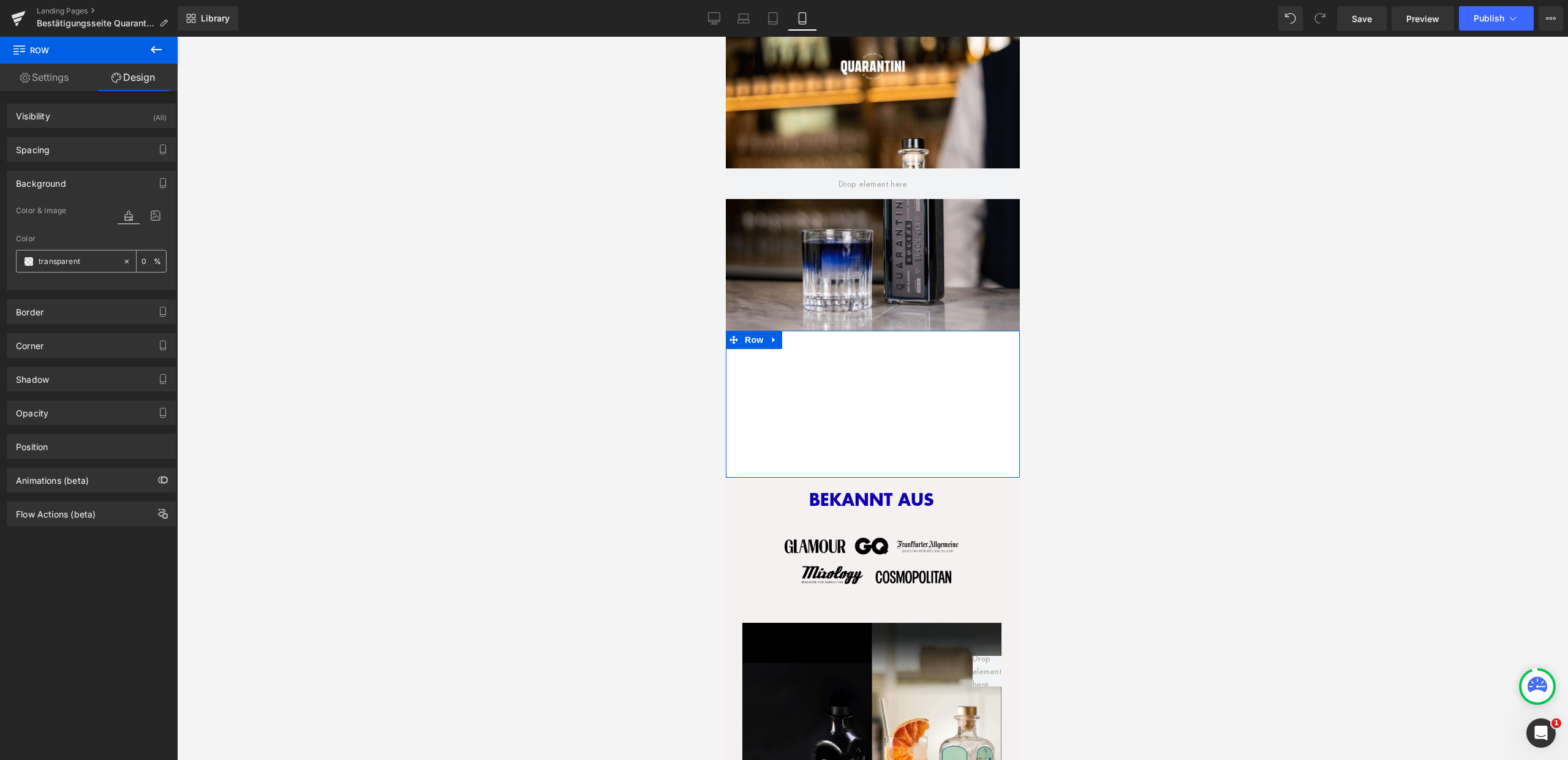
click at [95, 264] on input "transparent" at bounding box center [78, 262] width 79 height 13
type input "fff"
type input "100"
type input "ff"
type input "0"
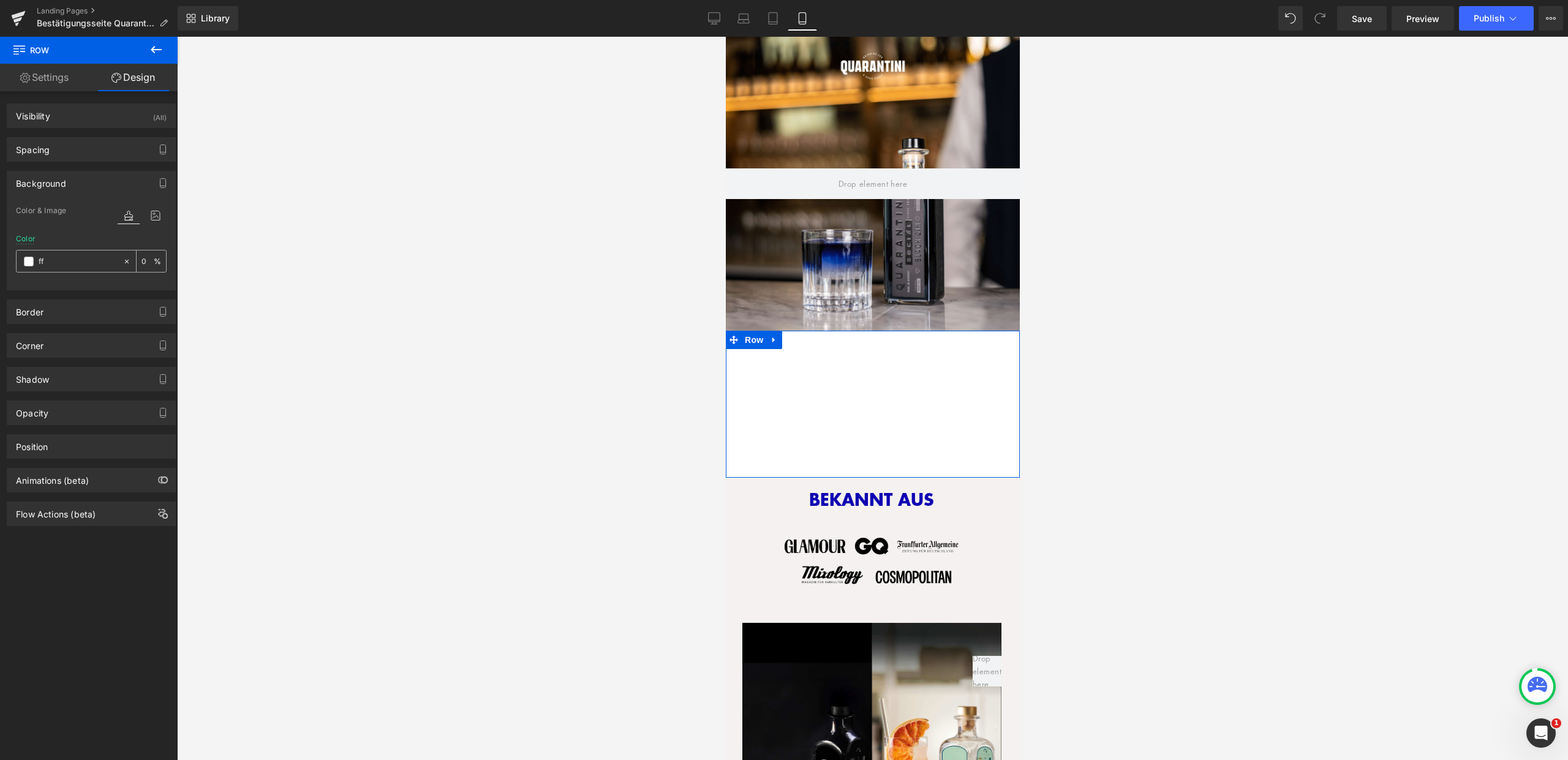
type input "f"
type input "000"
type input "100"
type input "0000"
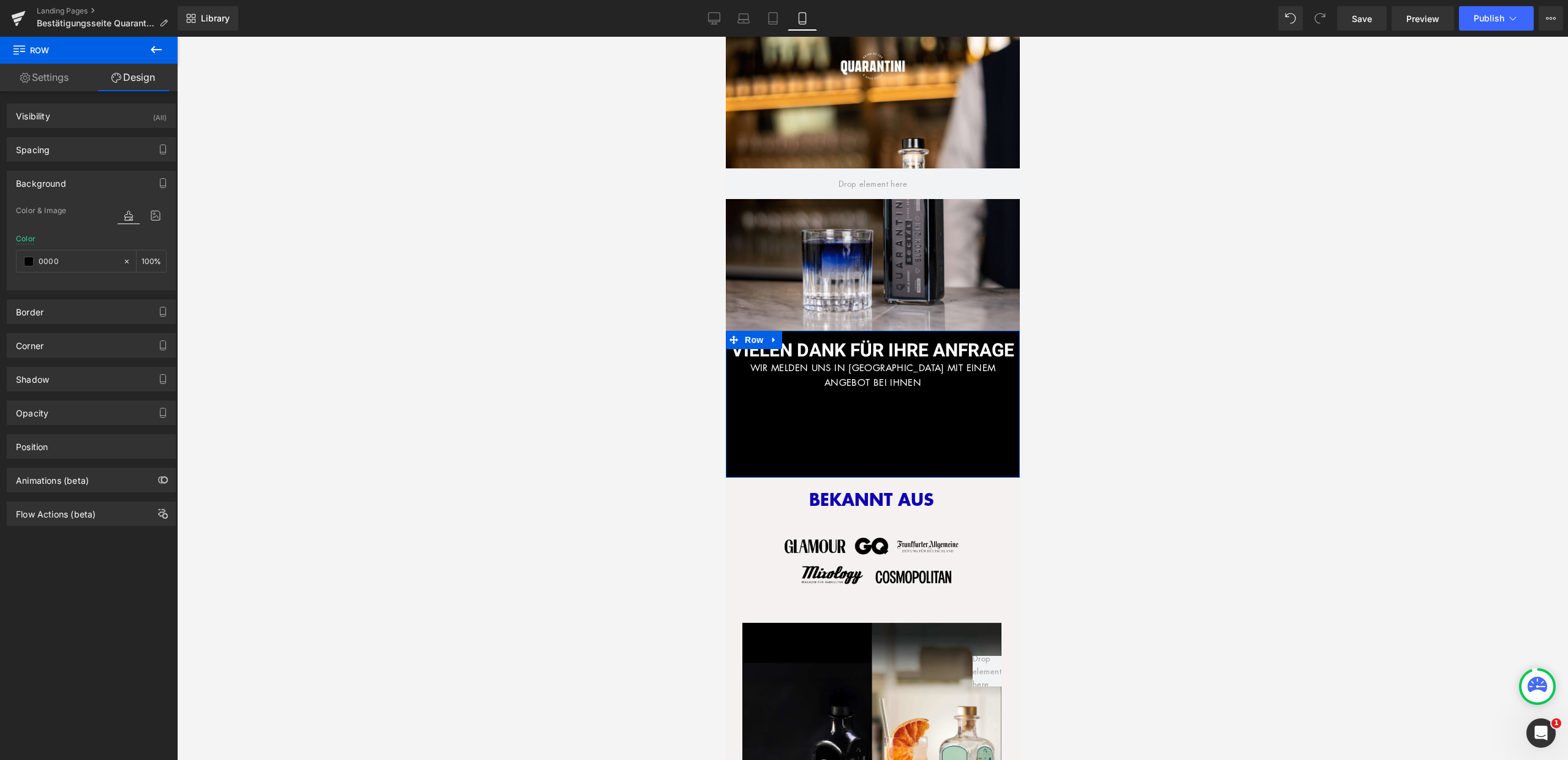
click at [854, 425] on div "VIELEN DANK FÜR IHRE ANFRAGE Heading WIR MELDEN UNS IN KÜRZE MIT EINEM ANGEBOT …" at bounding box center [872, 404] width 294 height 147
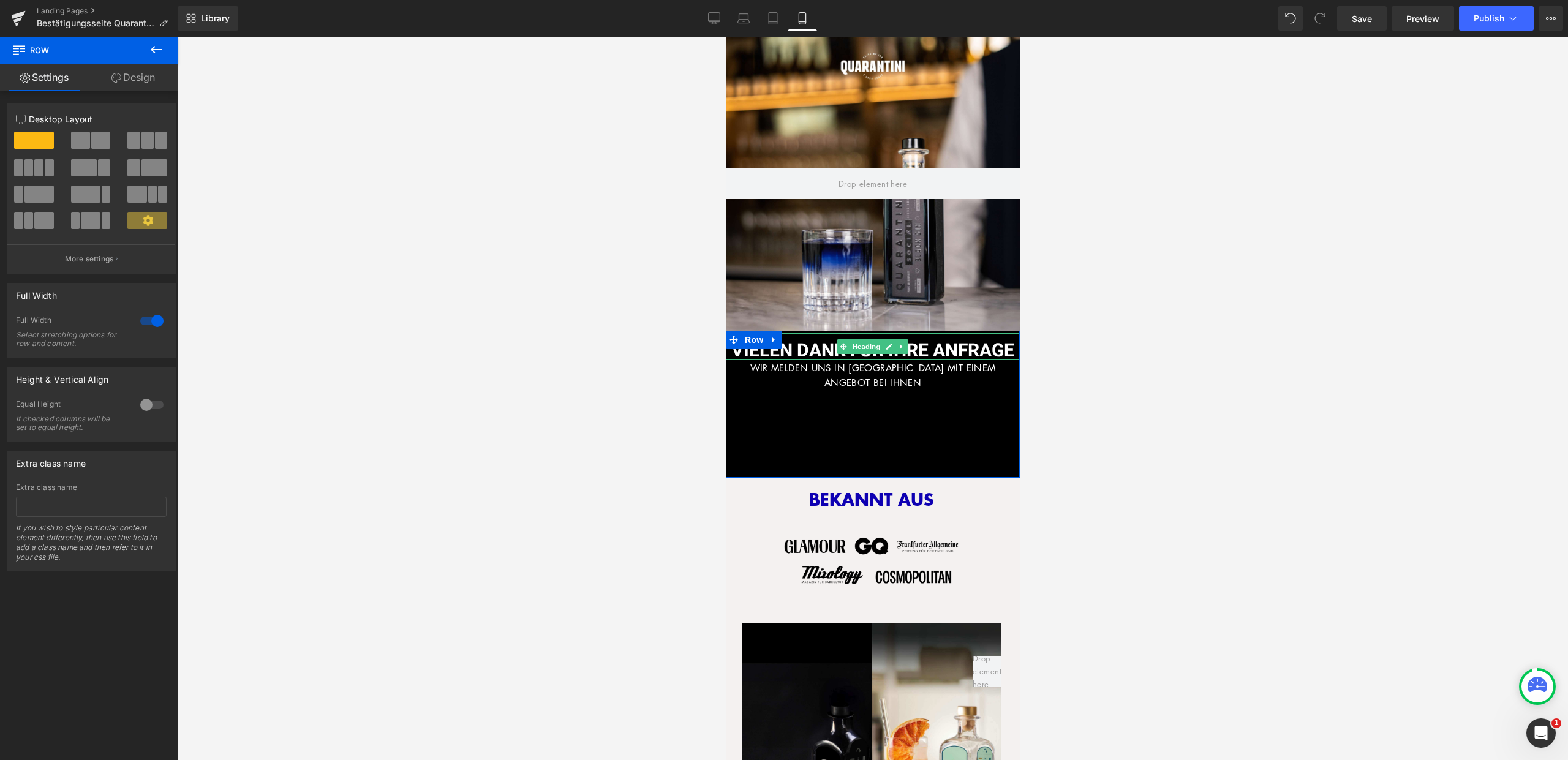
click at [924, 341] on font "VIELEN DANK FÜR IHRE ANFRAGE" at bounding box center [872, 351] width 283 height 27
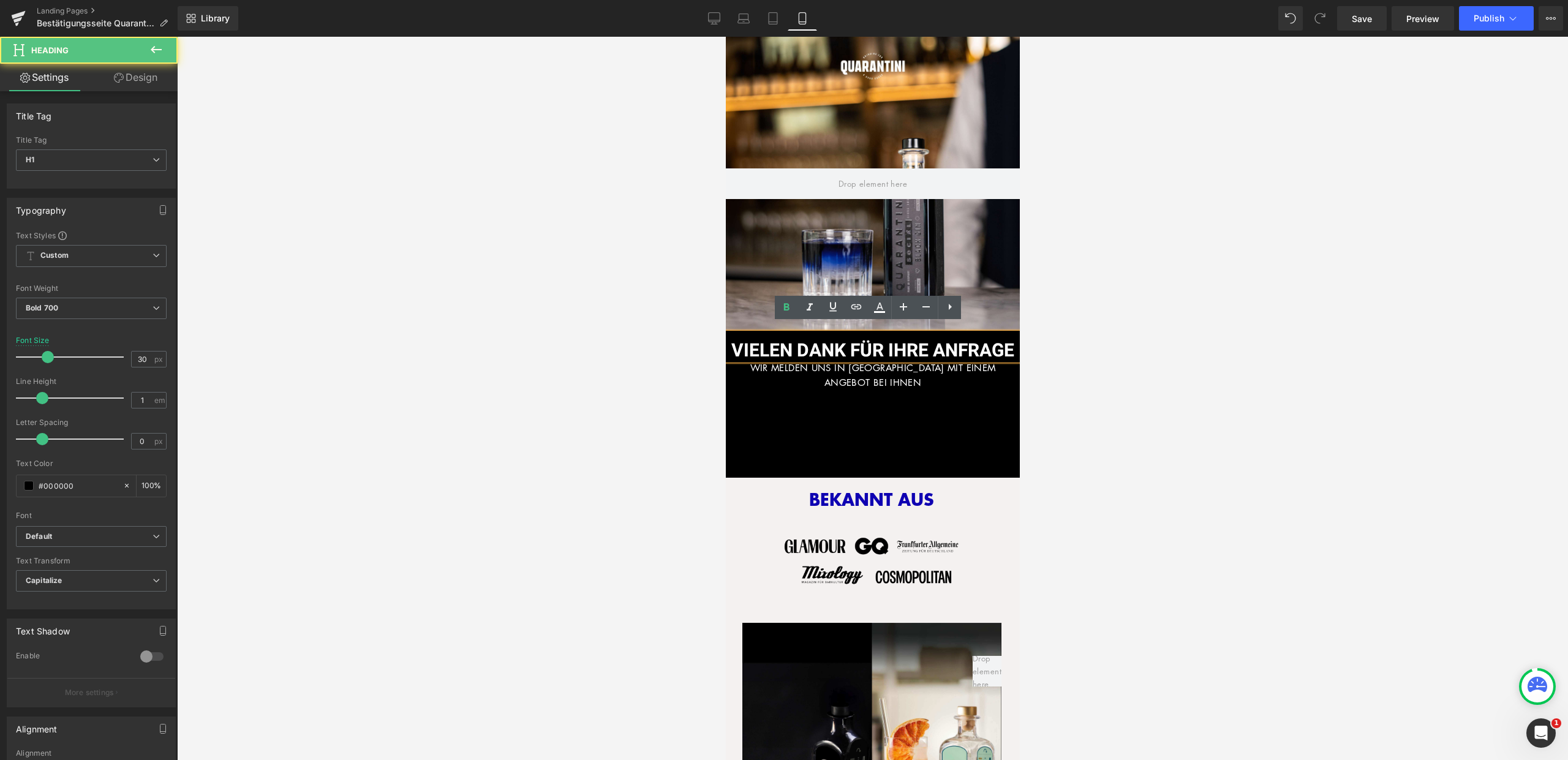
click at [883, 340] on font "VIELEN DANK FÜR IHRE ANFRAGE" at bounding box center [872, 351] width 283 height 27
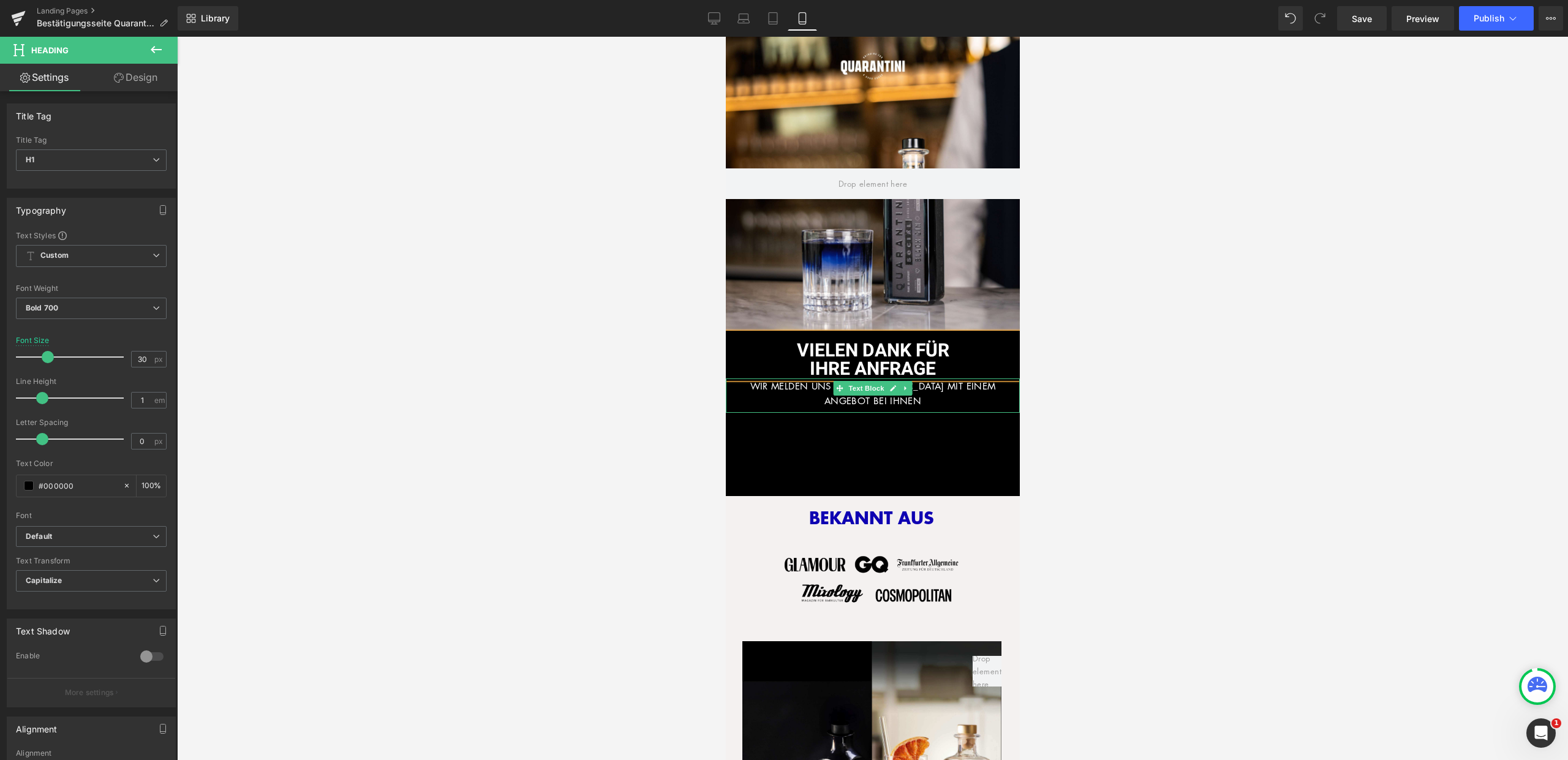
click at [952, 380] on font "WIR MELDEN UNS IN KÜRZE MIT EINEM ANGEBOT BEI IHNEN" at bounding box center [872, 393] width 246 height 27
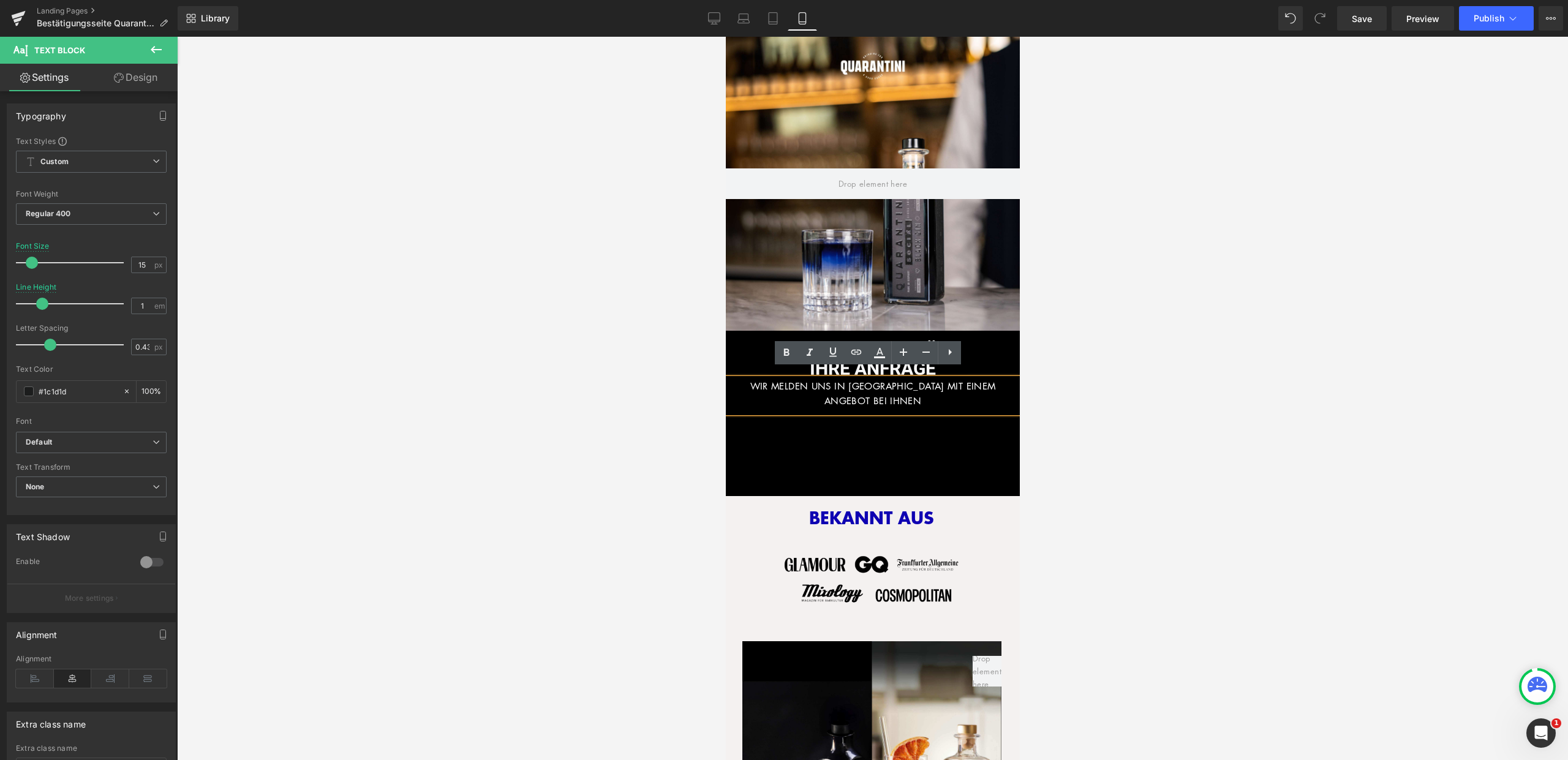
click at [964, 380] on font "WIR MELDEN UNS IN KÜRZE MIT EINEM ANGEBOT BEI IHNEN" at bounding box center [872, 393] width 246 height 27
click at [976, 409] on div "VIELEN DANK FÜR IHRE ANFRAGE Heading WIR MELDEN UNS IN KÜRZE MIT EINEM ANGEBOT …" at bounding box center [872, 413] width 294 height 165
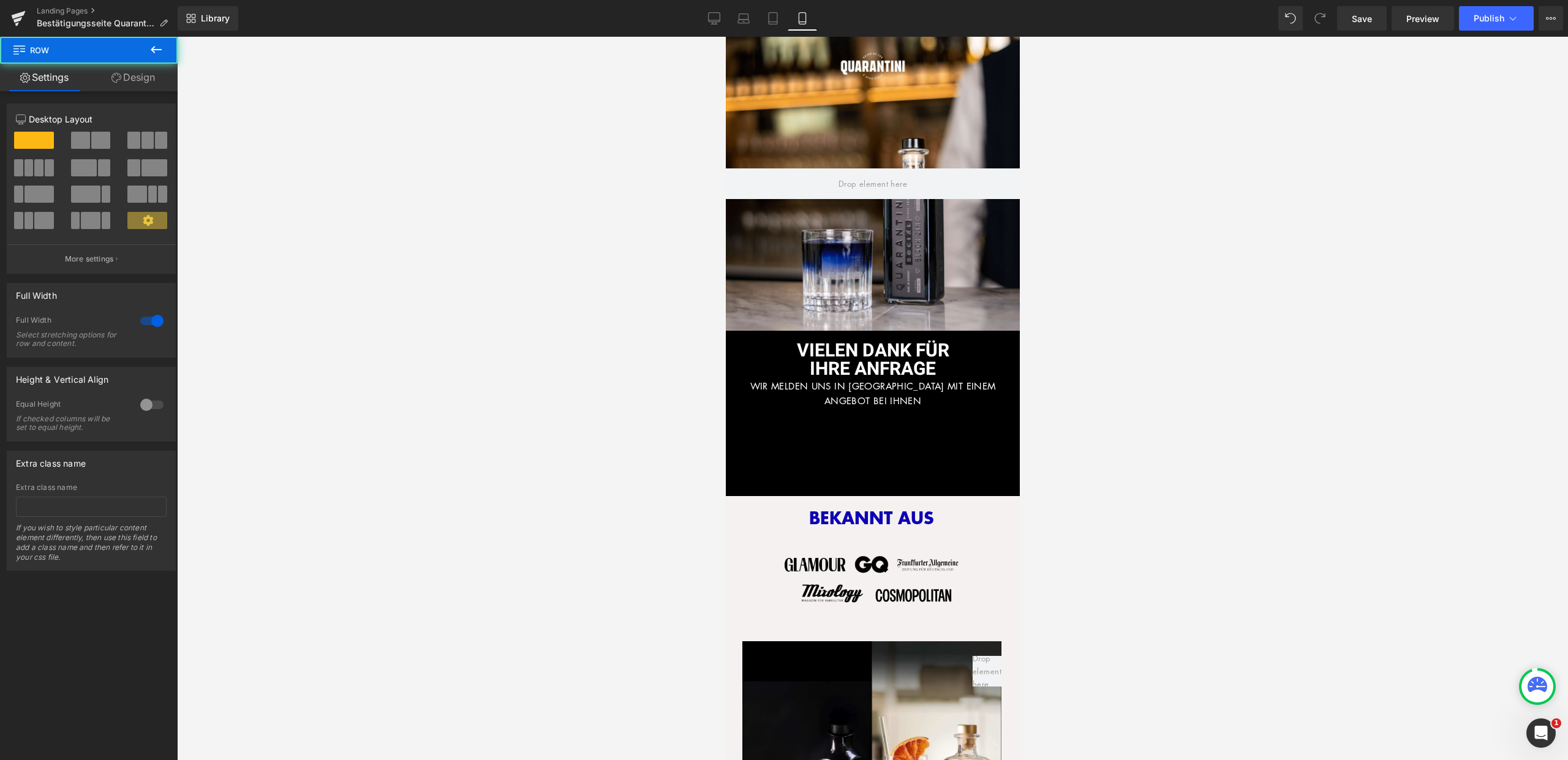
click at [871, 381] on span "Text Block" at bounding box center [866, 388] width 40 height 15
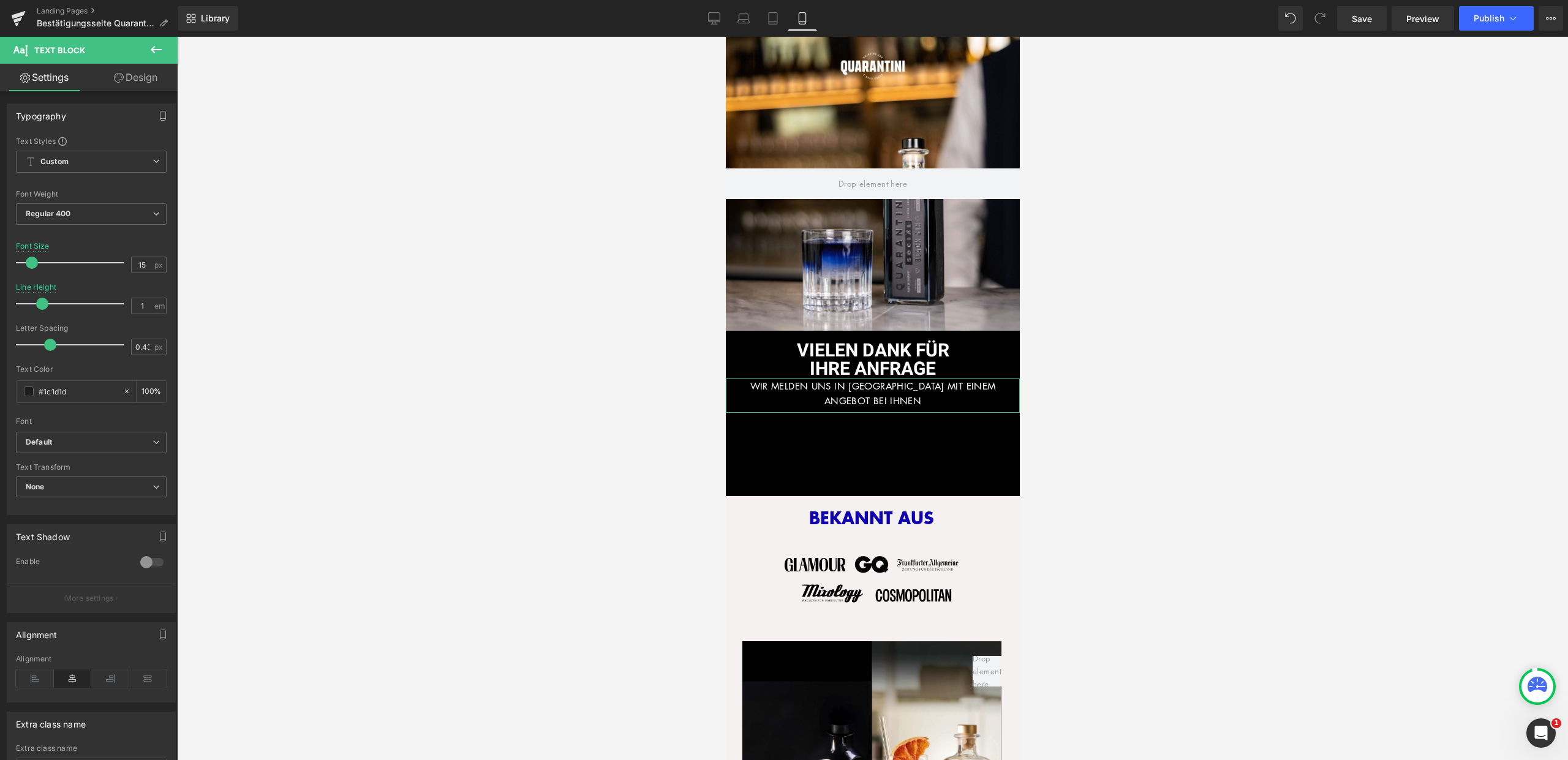
click at [123, 74] on link "Design" at bounding box center [136, 77] width 89 height 28
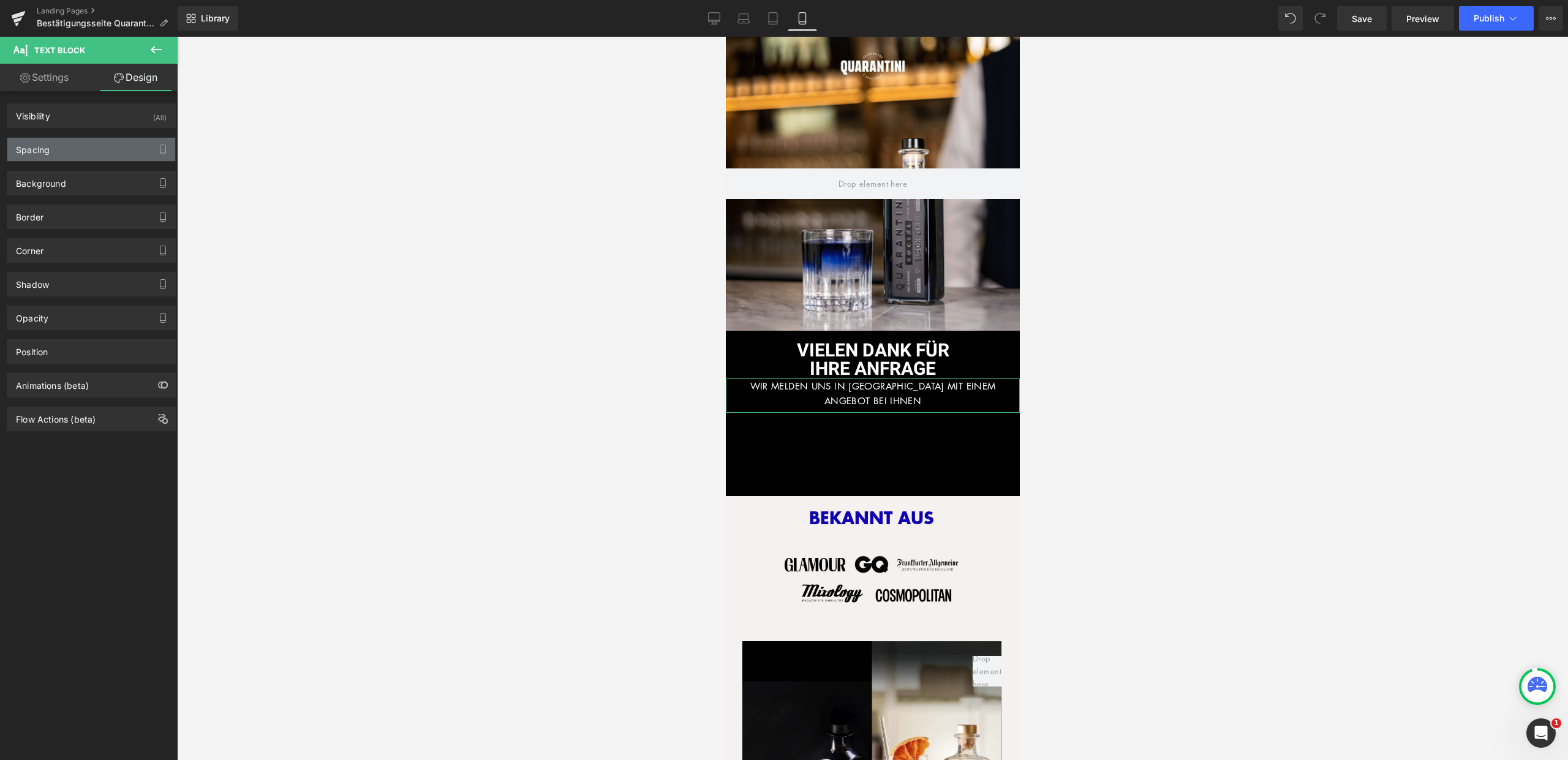
type input "0"
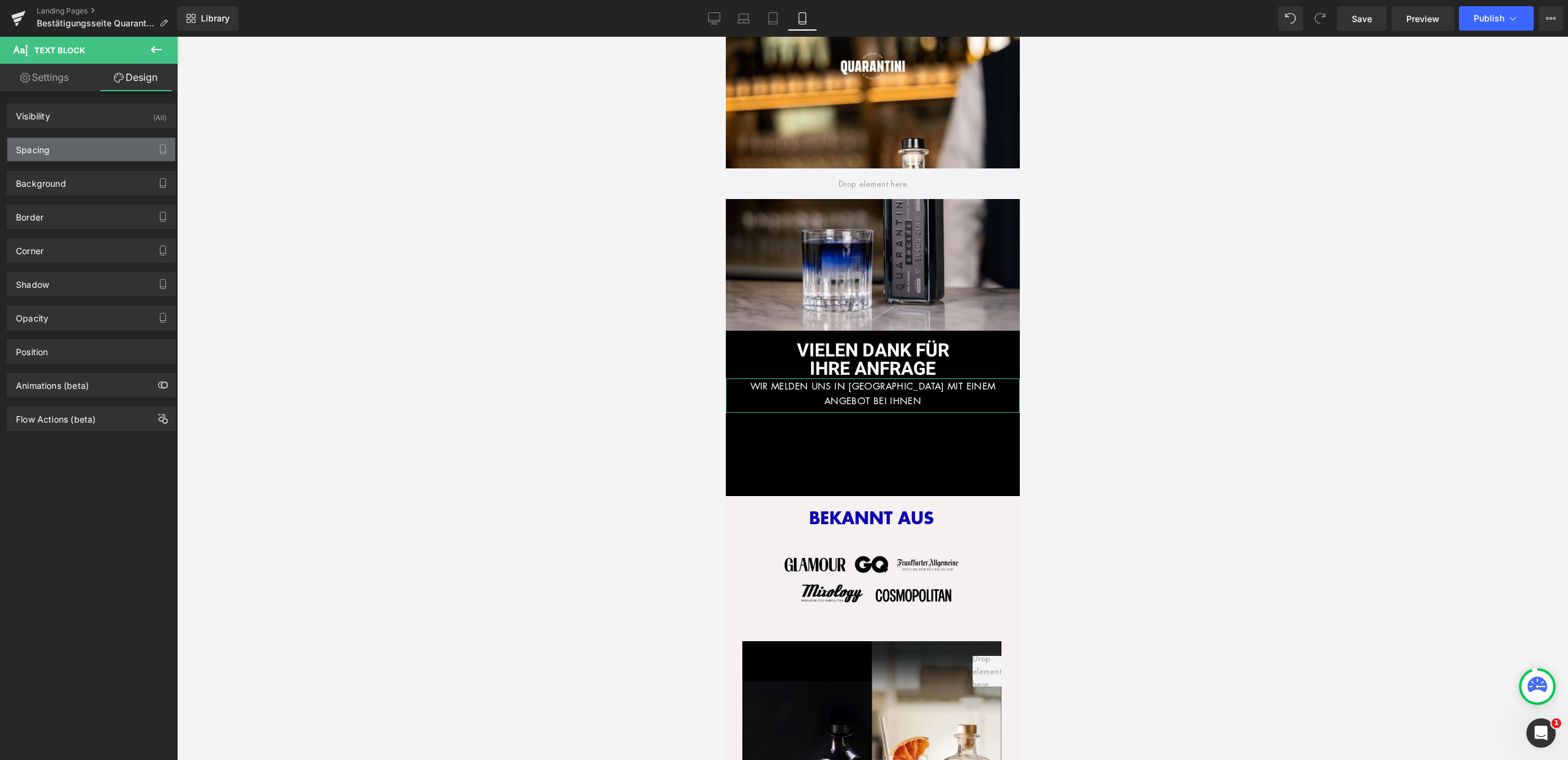
type input "0"
type input "8"
type input "0"
click at [92, 150] on div "Spacing" at bounding box center [91, 149] width 168 height 23
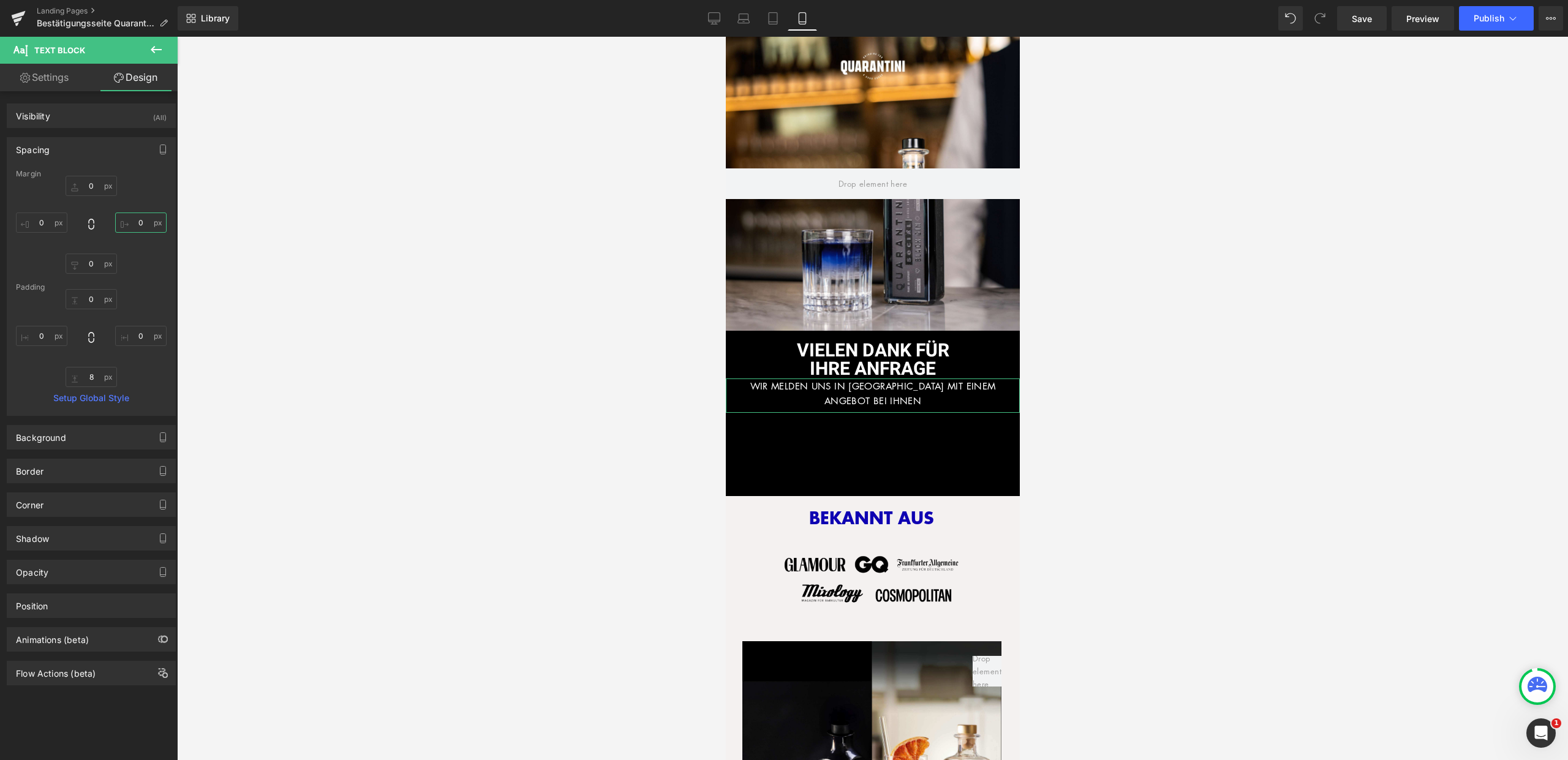
click at [141, 228] on input "0" at bounding box center [141, 223] width 52 height 20
click at [139, 221] on input "5" at bounding box center [141, 223] width 52 height 20
click at [138, 221] on input "5" at bounding box center [141, 223] width 52 height 20
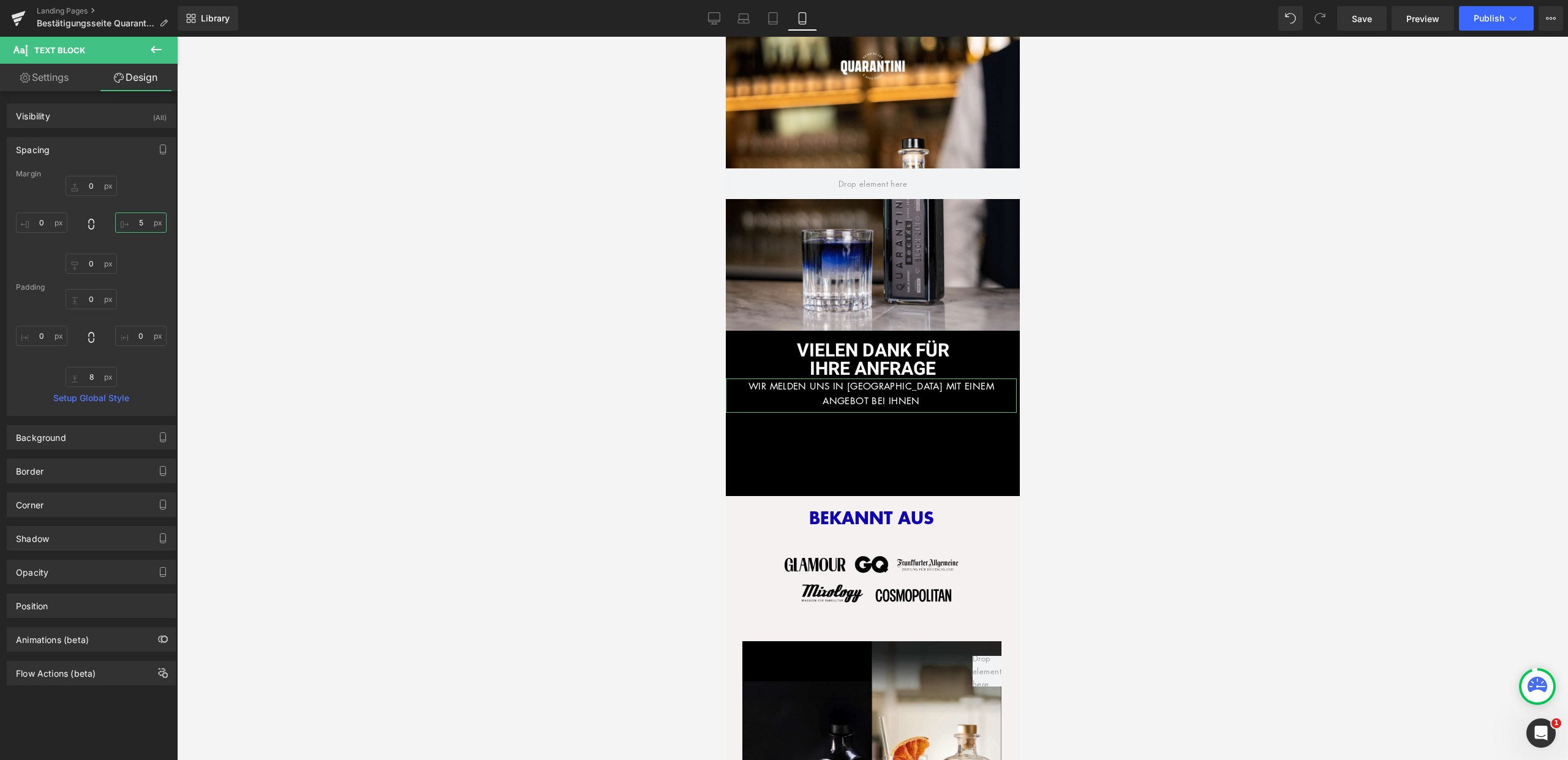
click at [138, 221] on input "5" at bounding box center [141, 223] width 52 height 20
type input "15"
click at [40, 222] on input "0" at bounding box center [42, 223] width 52 height 20
type input "15"
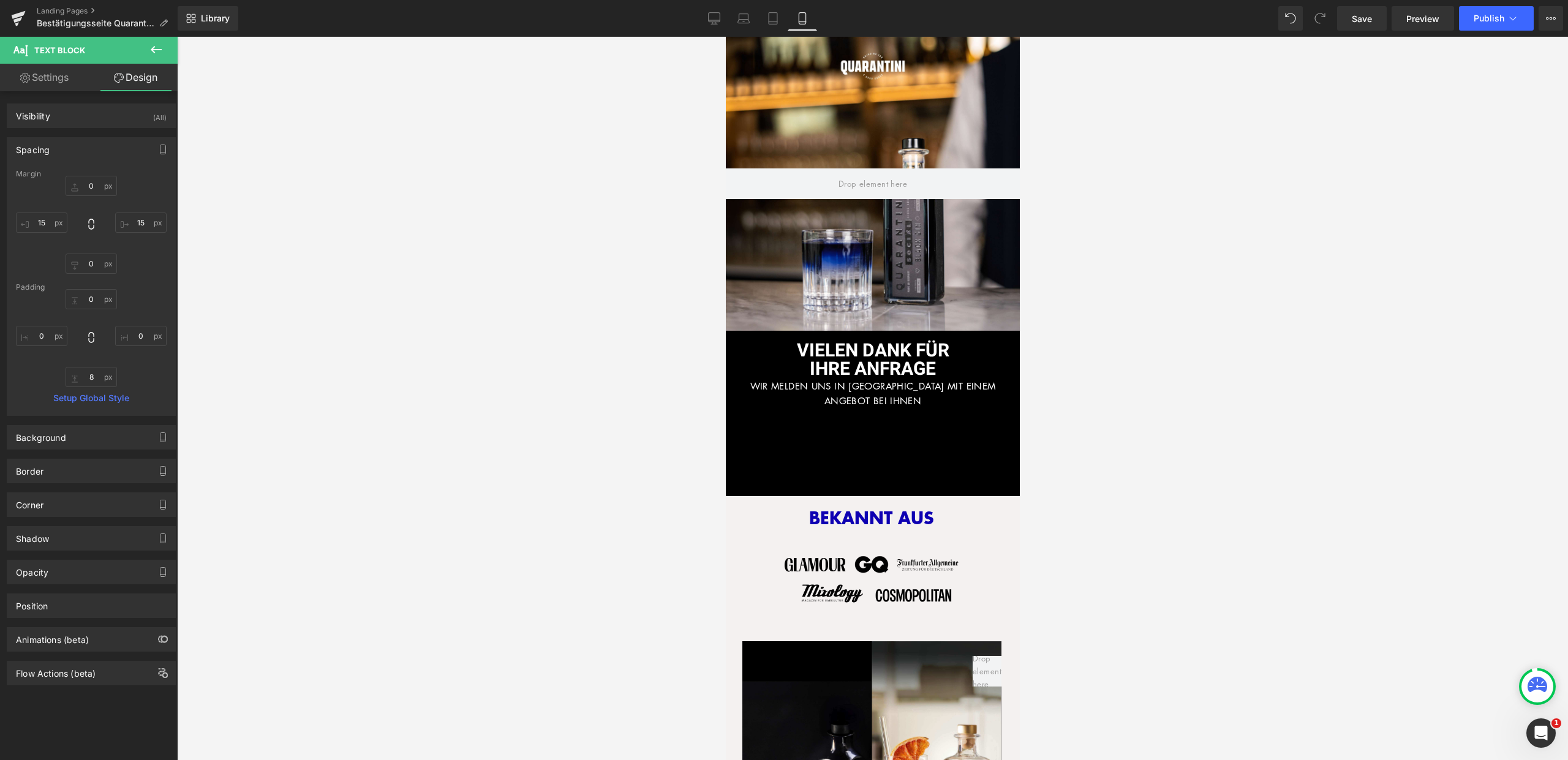
click at [1088, 409] on div at bounding box center [872, 398] width 1391 height 723
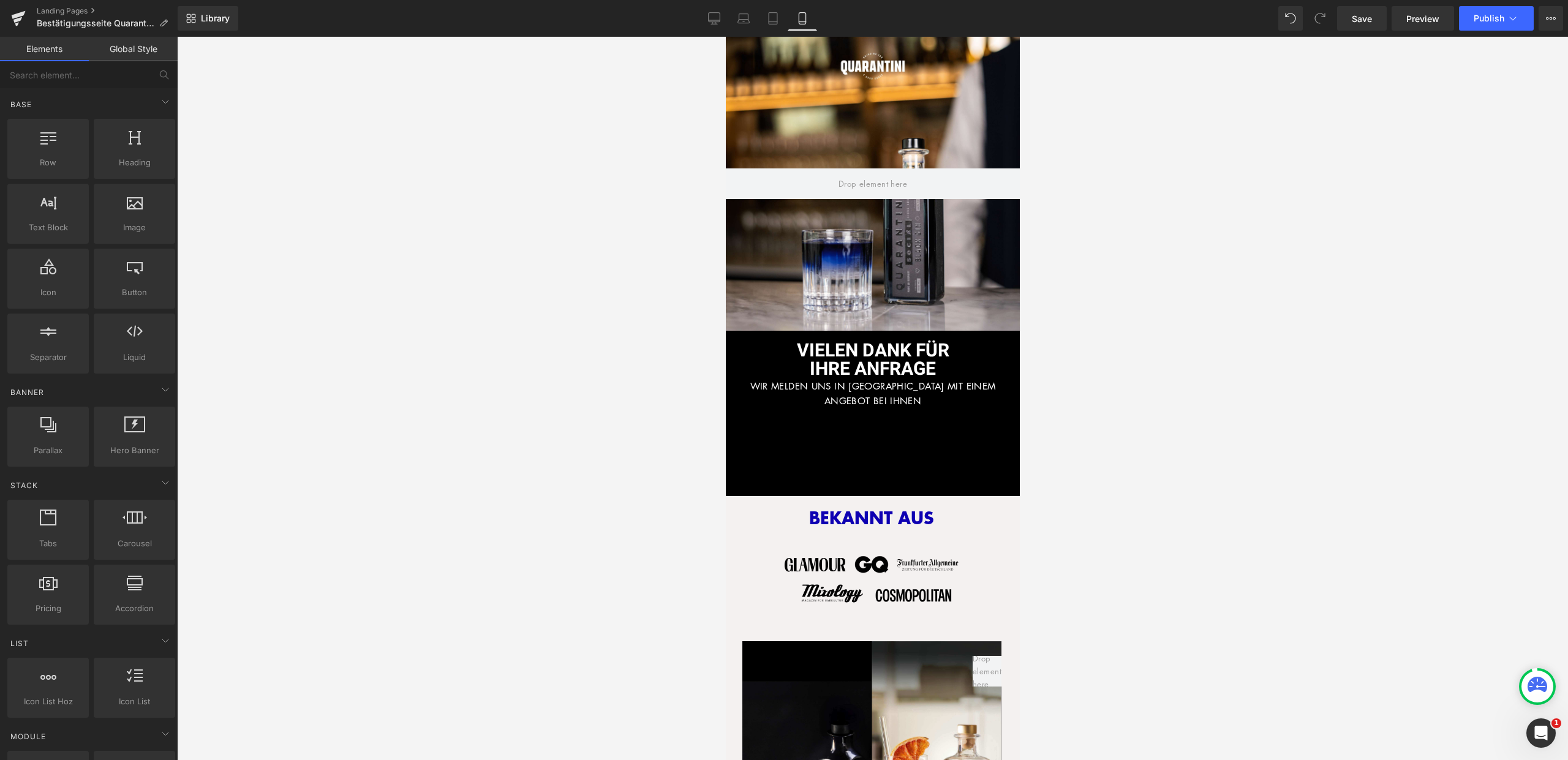
click at [910, 444] on div "VIELEN DANK FÜR IHRE ANFRAGE Heading WIR MELDEN UNS IN KÜRZE MIT EINEM ANGEBOT …" at bounding box center [872, 413] width 294 height 165
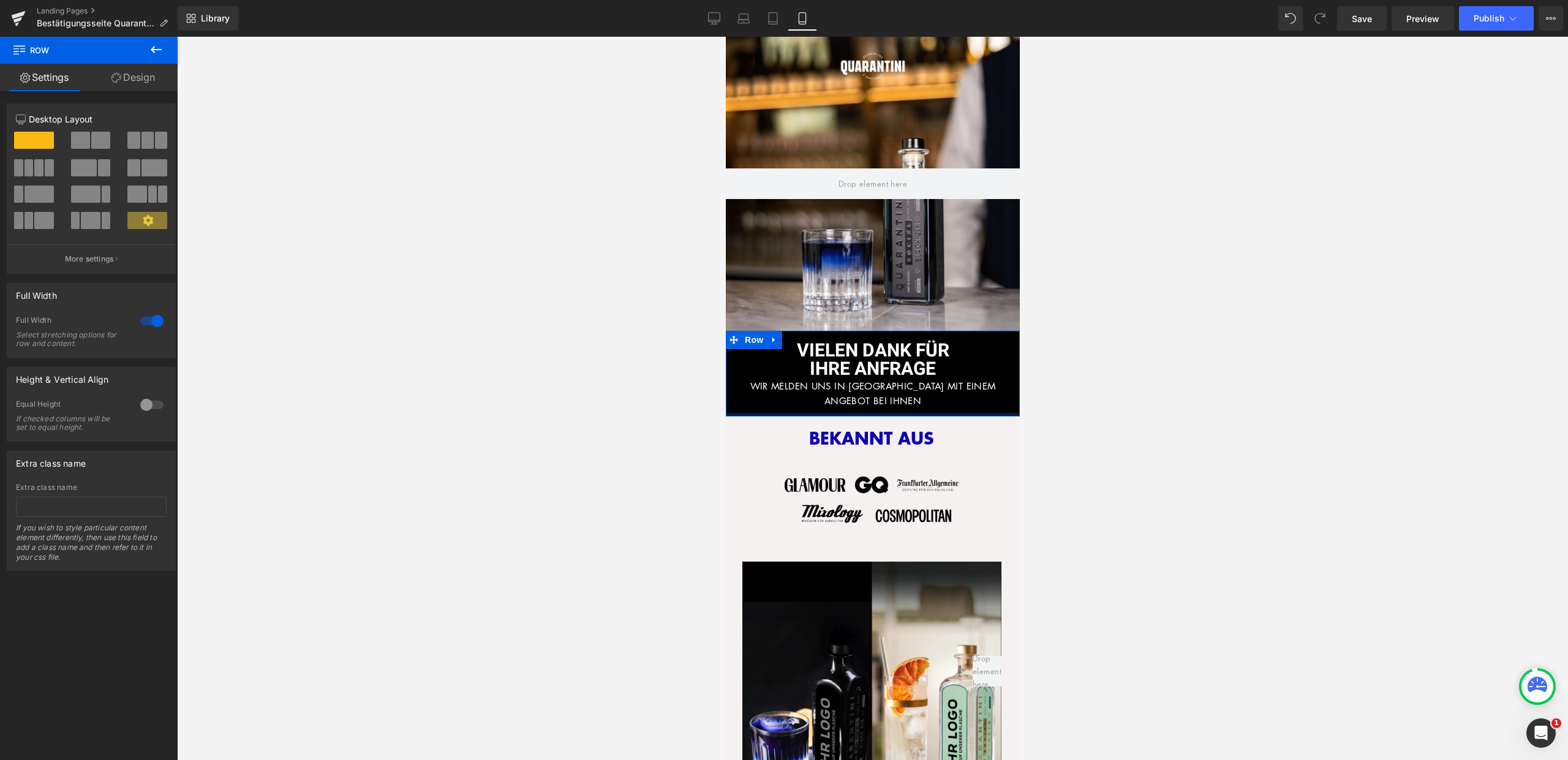
drag, startPoint x: 876, startPoint y: 483, endPoint x: 882, endPoint y: 404, distance: 79.2
click at [882, 413] on div at bounding box center [872, 414] width 294 height 3
click at [927, 365] on font "IHRE ANFRAGE" at bounding box center [872, 369] width 126 height 27
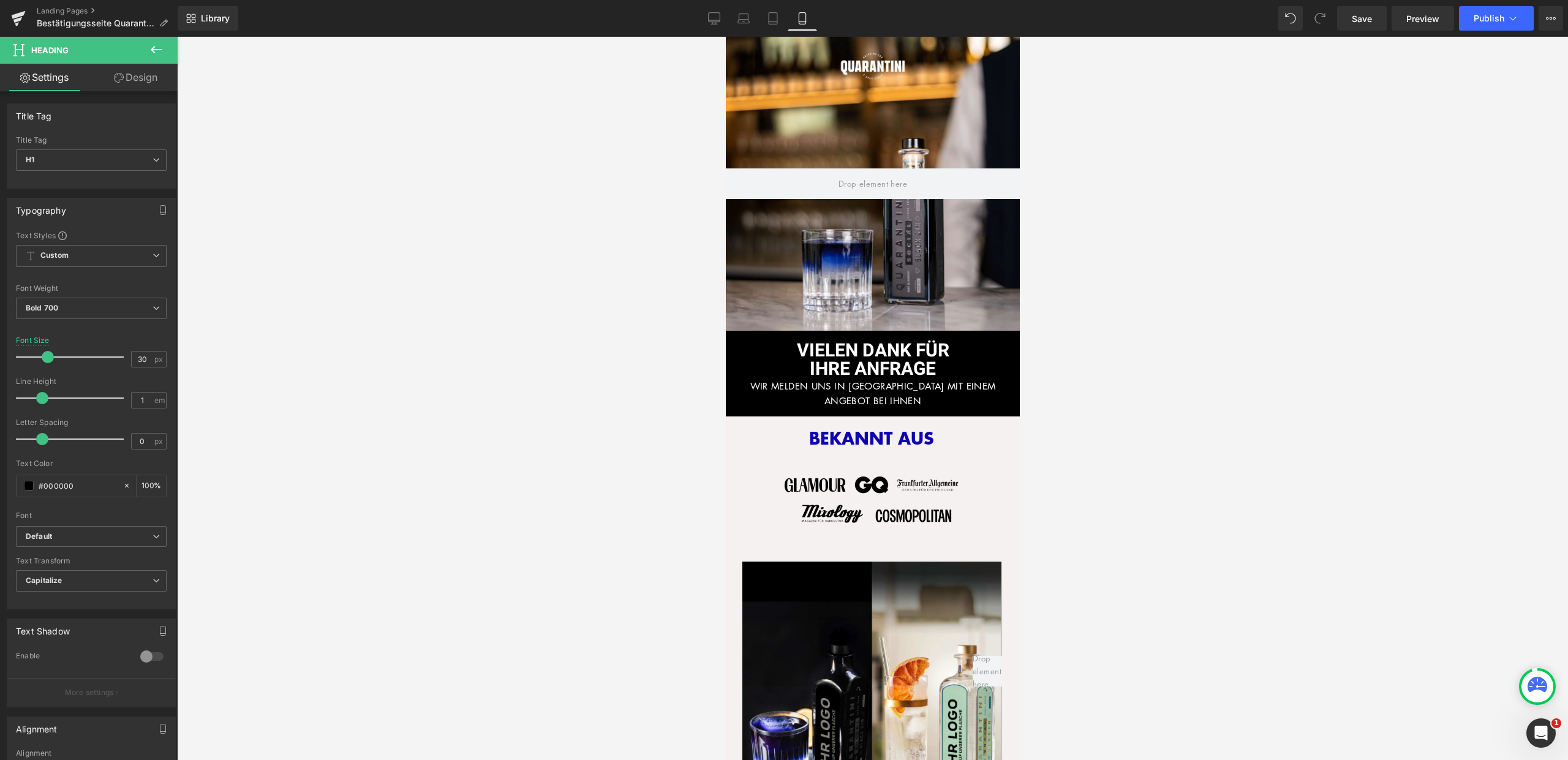
click at [168, 52] on button at bounding box center [156, 50] width 43 height 27
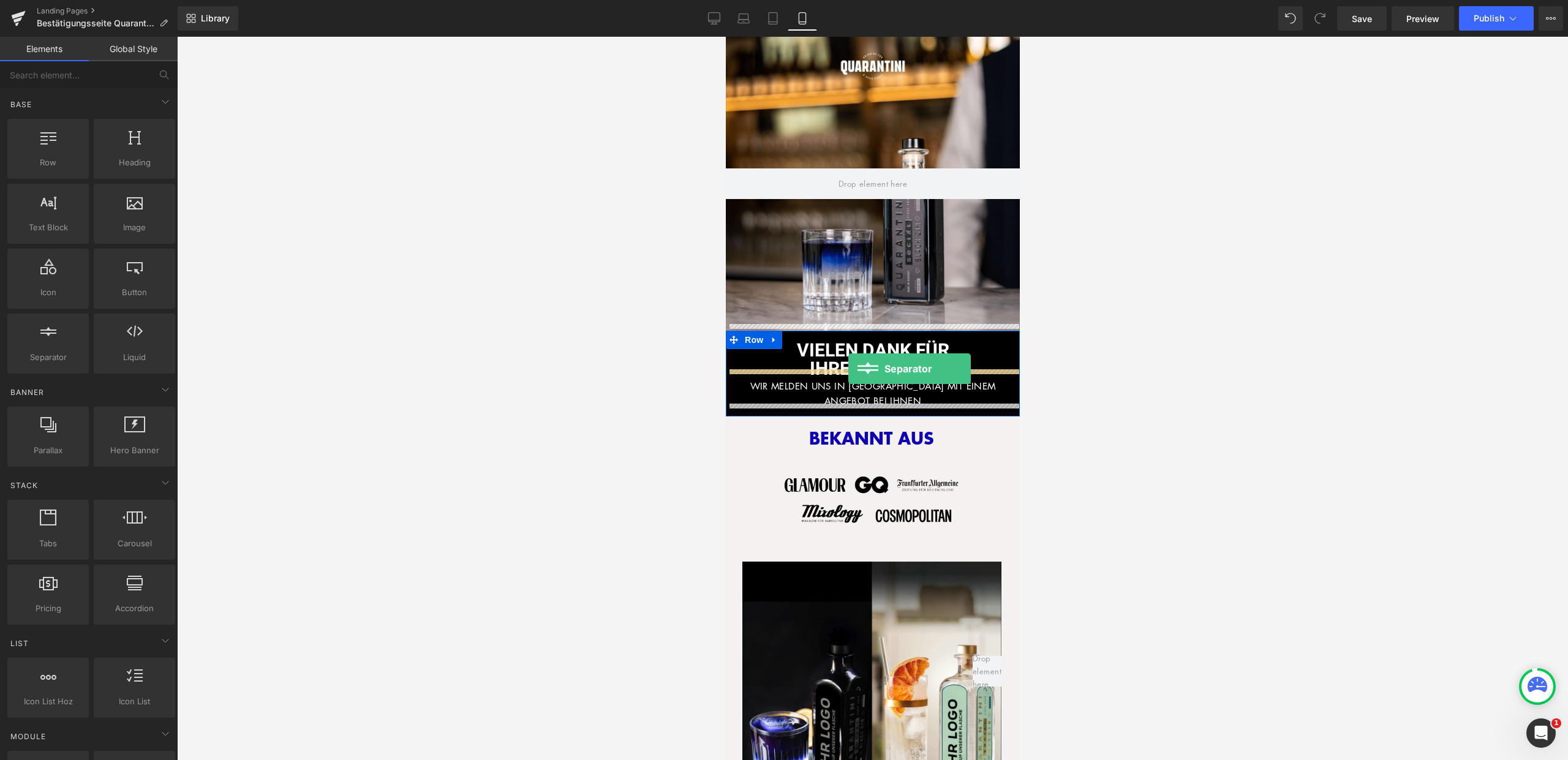
drag, startPoint x: 778, startPoint y: 377, endPoint x: 847, endPoint y: 369, distance: 69.5
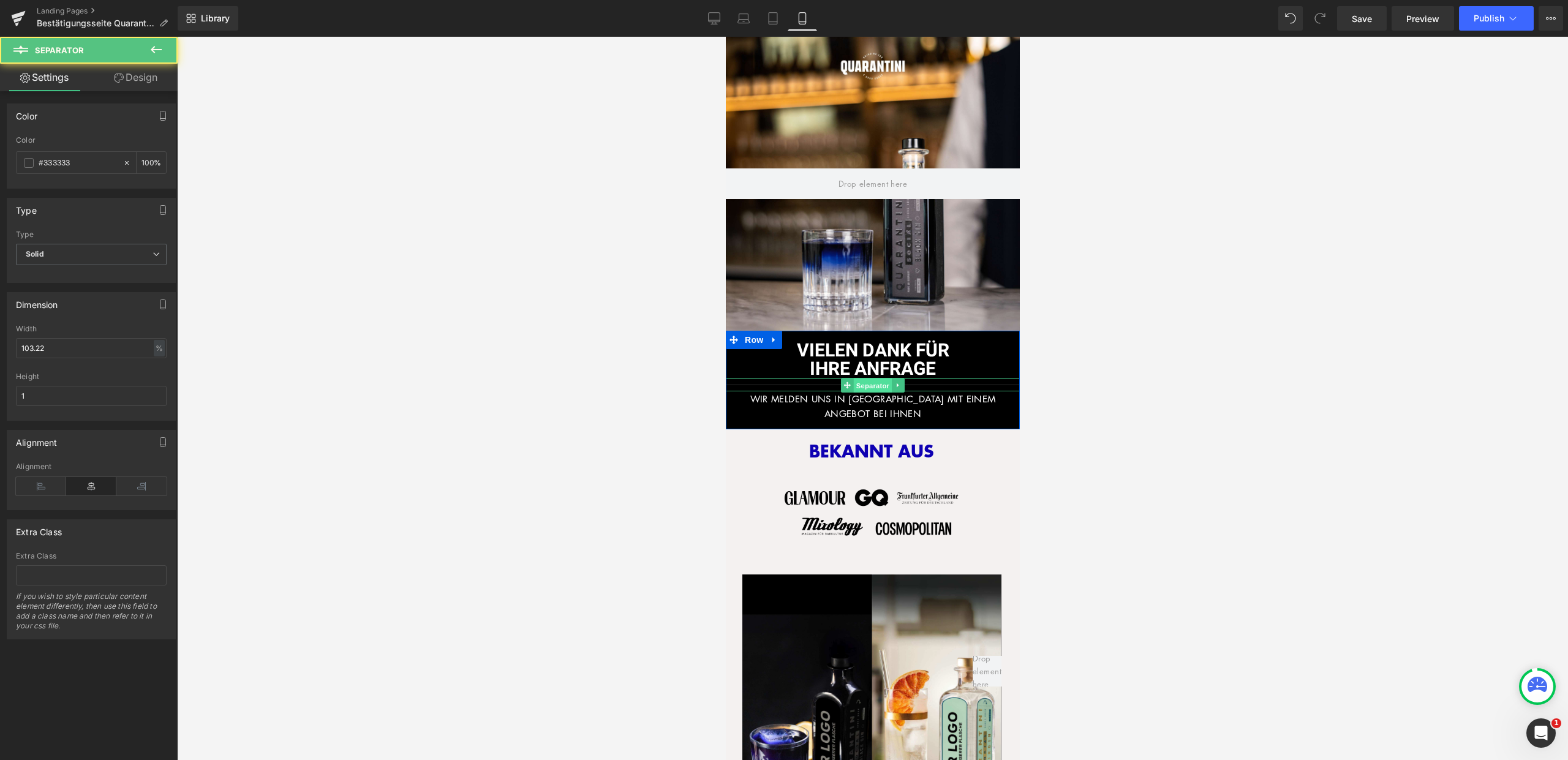
click at [859, 378] on span "Separator" at bounding box center [872, 385] width 38 height 15
click at [99, 158] on input "#333333" at bounding box center [78, 163] width 79 height 13
click at [96, 160] on input "#333333" at bounding box center [78, 163] width 79 height 13
click at [95, 160] on input "#333333" at bounding box center [78, 163] width 79 height 13
type input "#f"
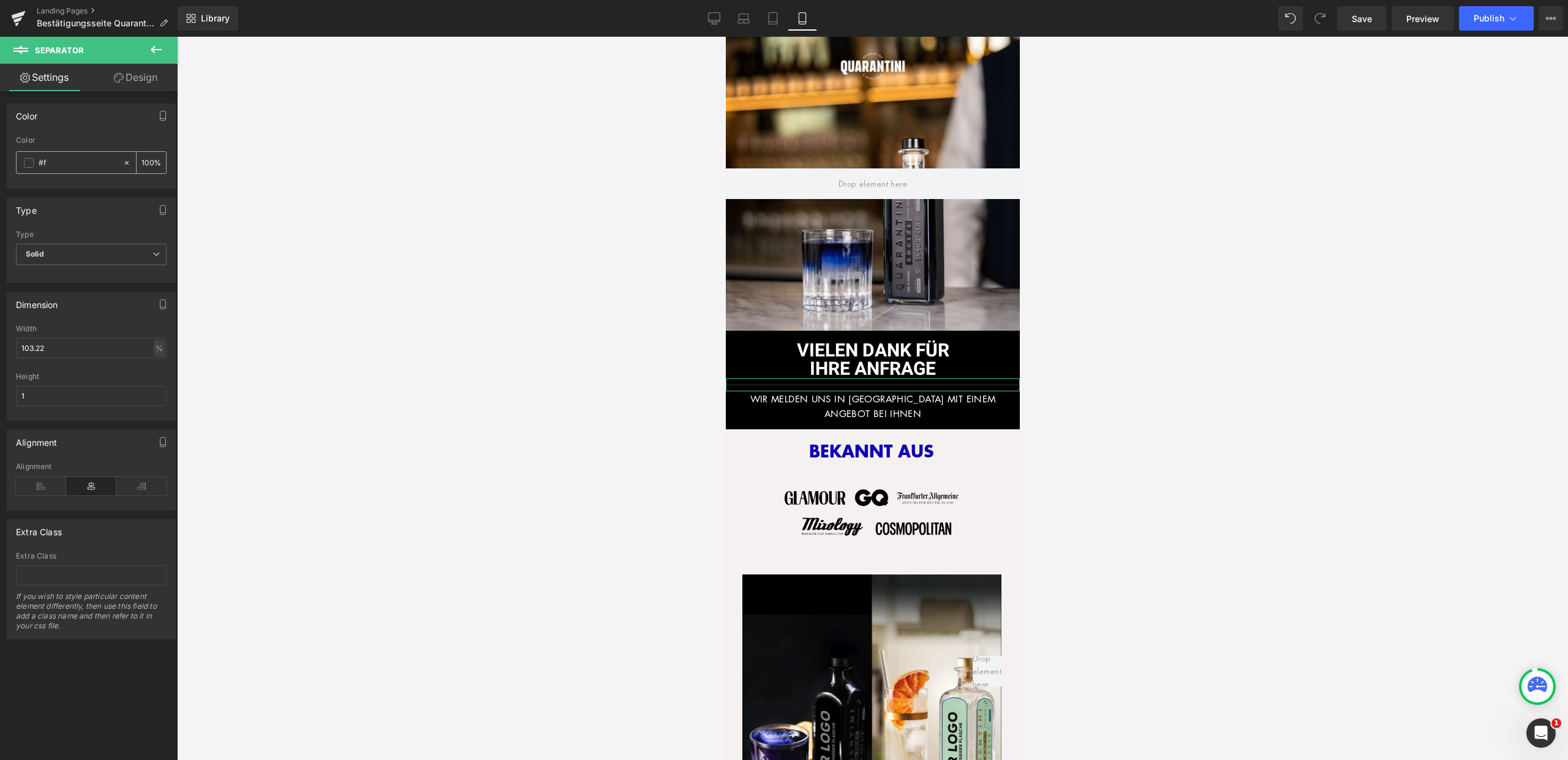
type input "0"
type input "#fff"
type input "100"
click at [103, 250] on span "Solid" at bounding box center [91, 254] width 151 height 21
type input "#ffffff"
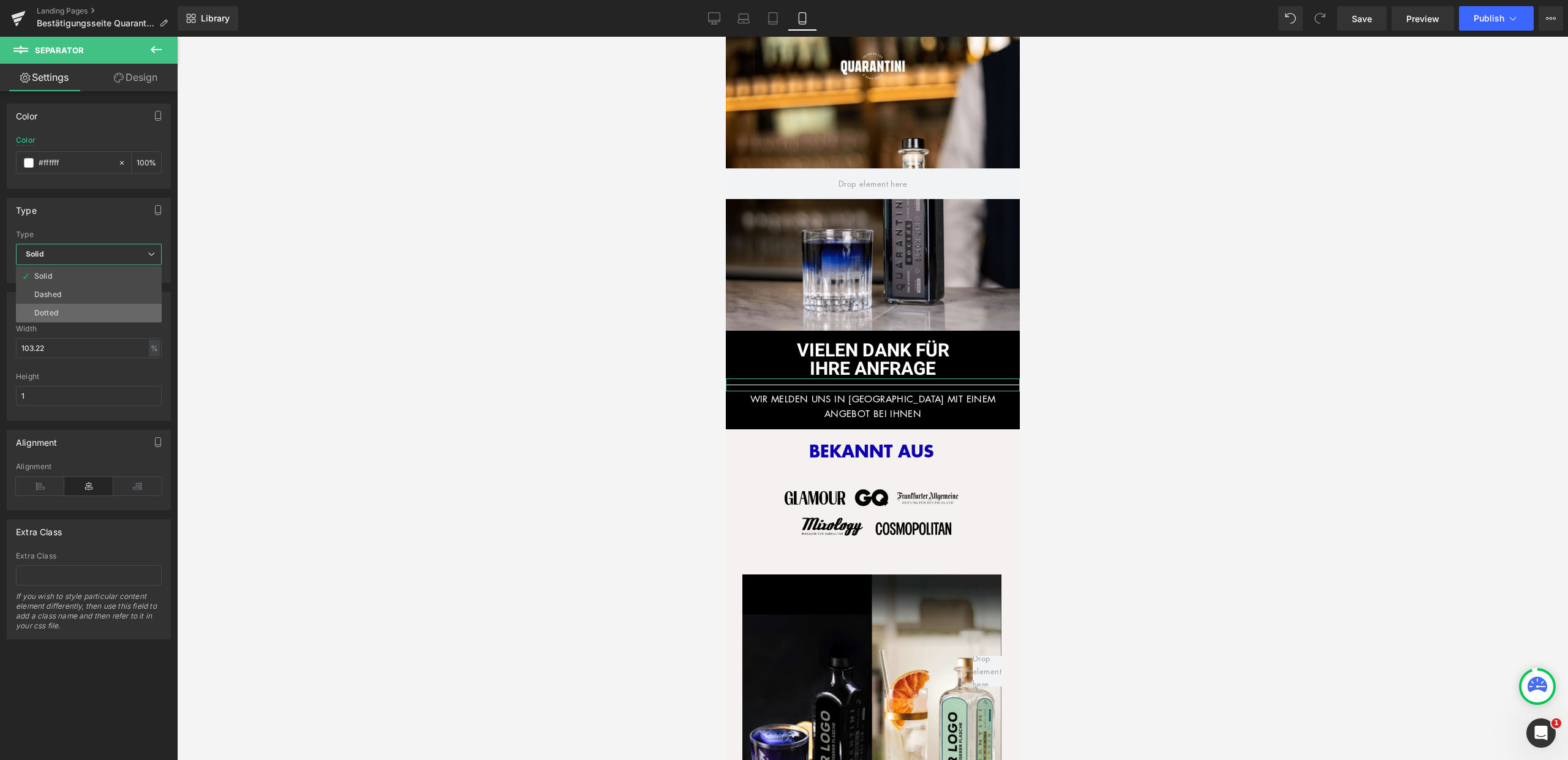
click at [81, 304] on li "Dotted" at bounding box center [89, 313] width 146 height 18
drag, startPoint x: 68, startPoint y: 351, endPoint x: 0, endPoint y: 351, distance: 68.0
click at [0, 351] on div "Dimension 103.22% Width 103.22 % % px 1px Height 1" at bounding box center [91, 351] width 183 height 138
drag, startPoint x: 35, startPoint y: 348, endPoint x: 7, endPoint y: 345, distance: 28.2
click at [8, 345] on div "50% Width 50 % % px 1px Height 1" at bounding box center [91, 372] width 168 height 95
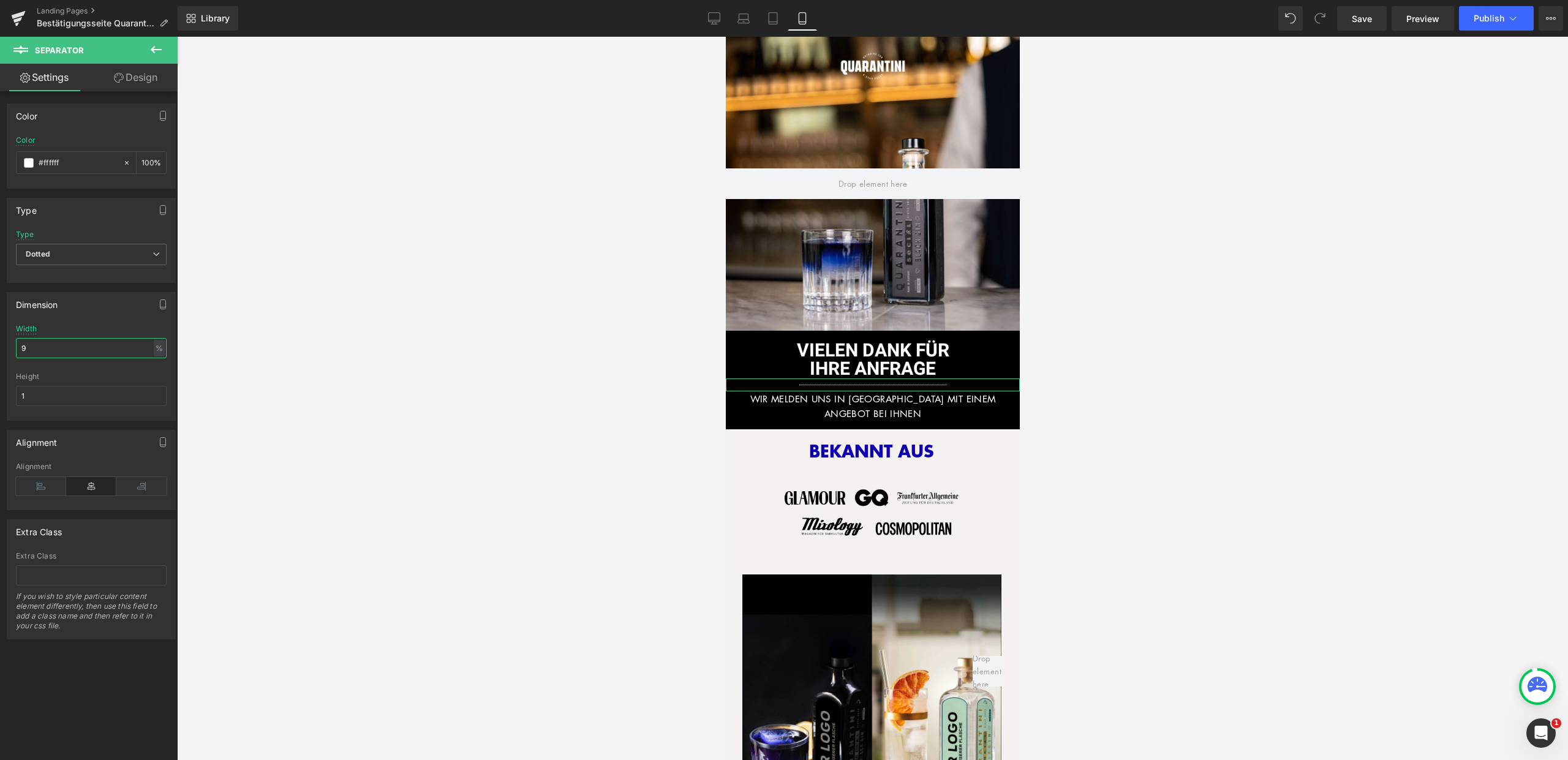
type input "90"
click at [1121, 480] on div at bounding box center [872, 398] width 1391 height 723
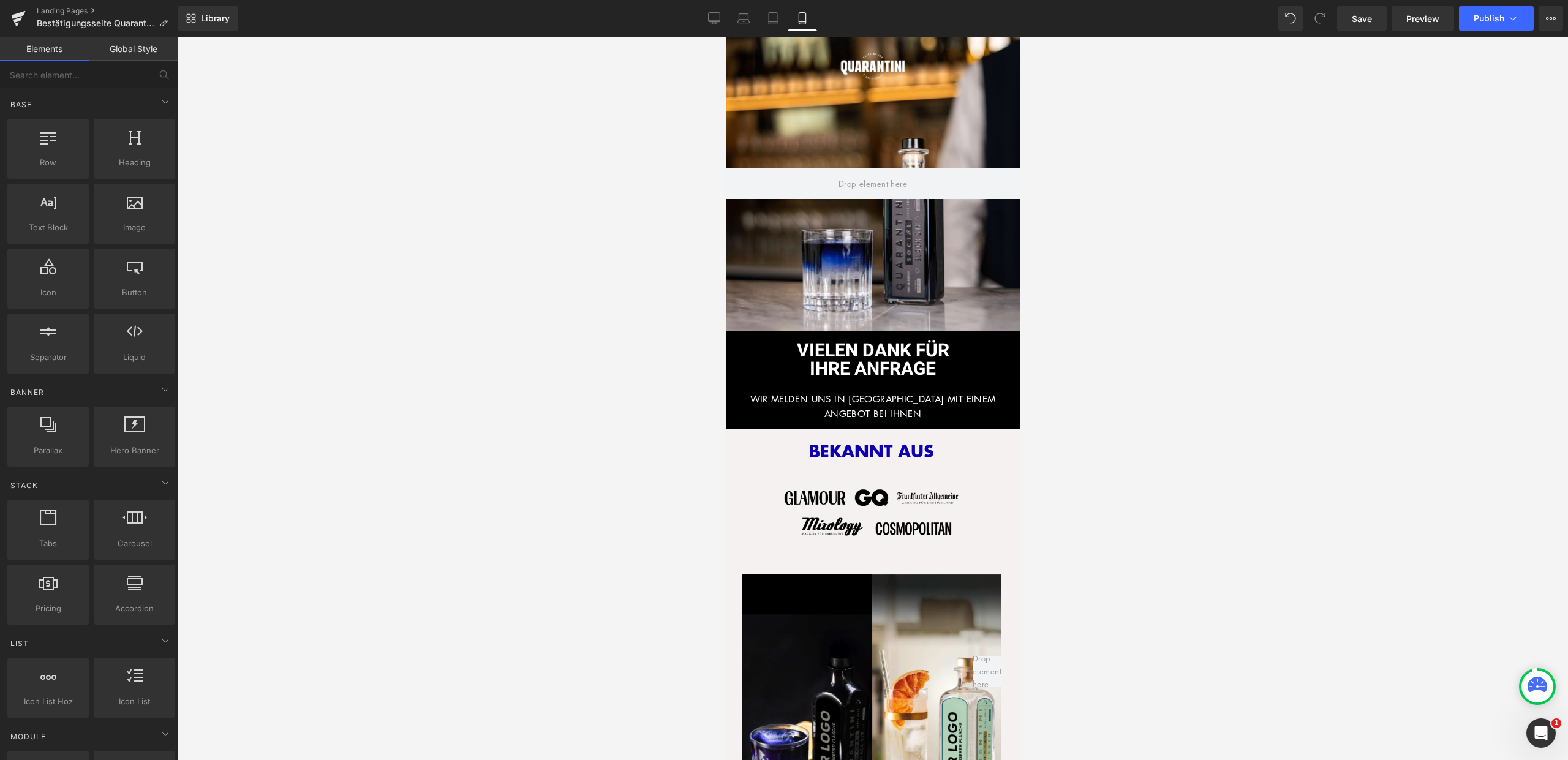
click at [1074, 465] on div at bounding box center [872, 398] width 1391 height 723
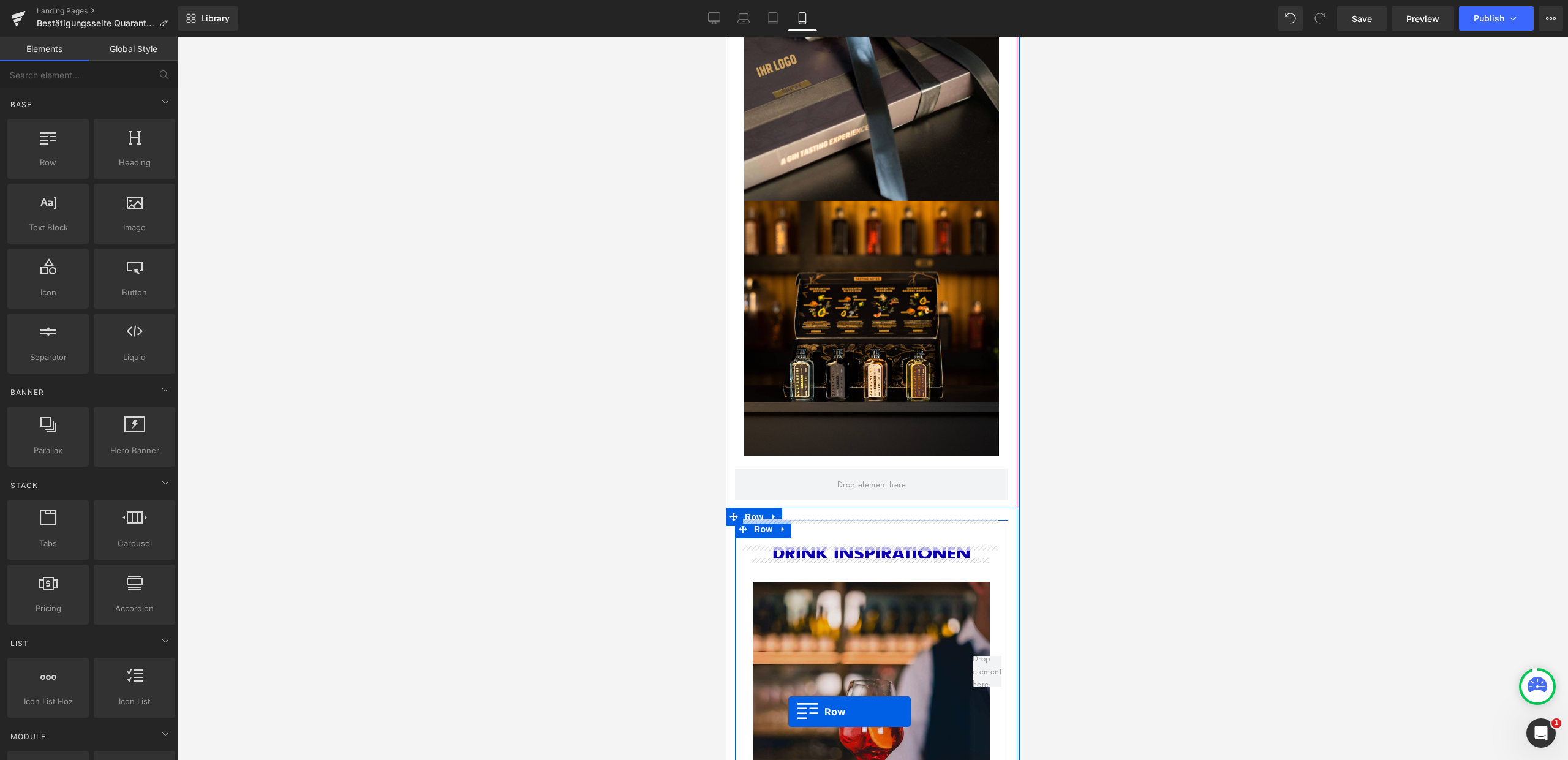
scroll to position [1617, 0]
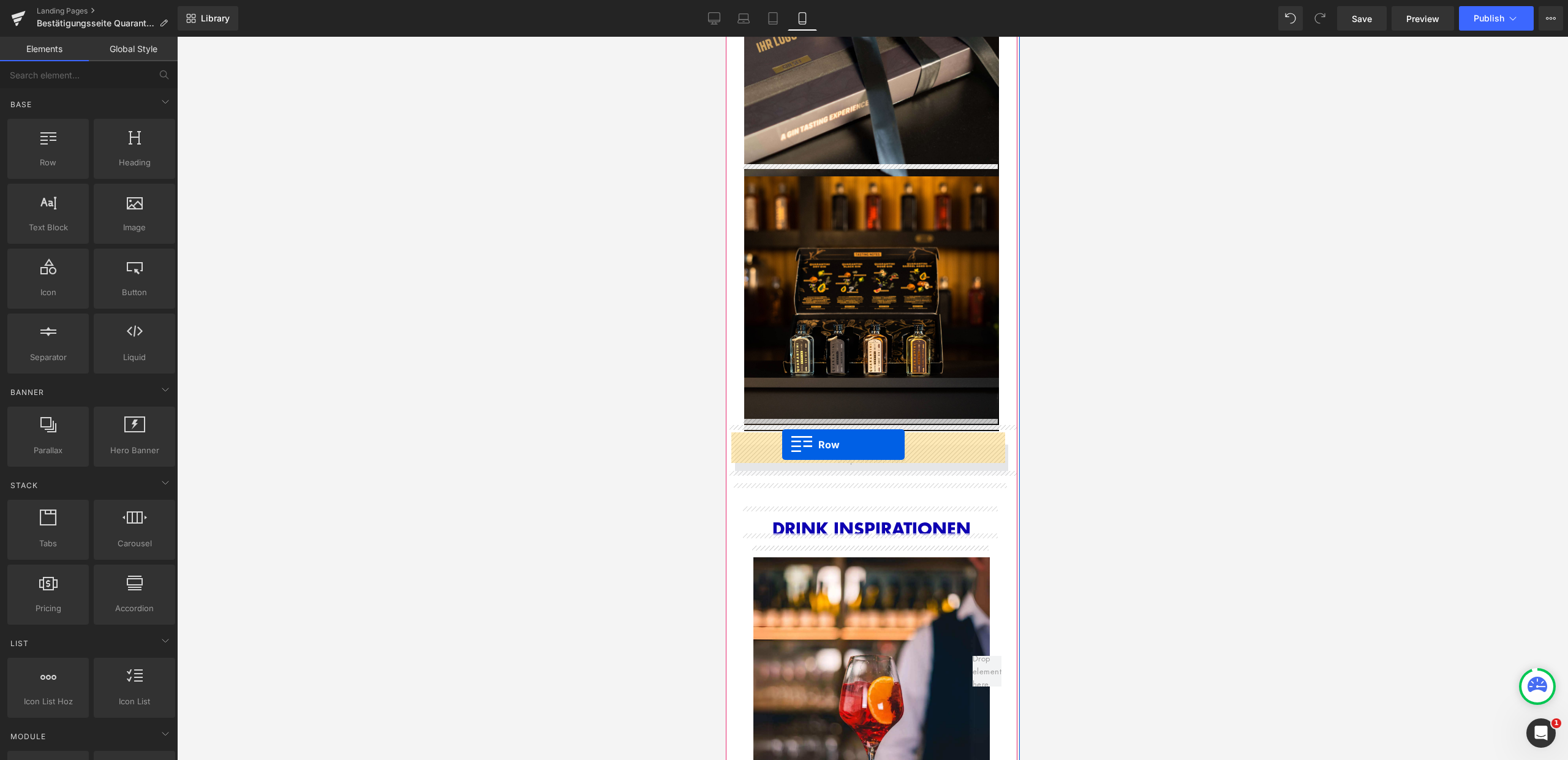
drag, startPoint x: 725, startPoint y: 426, endPoint x: 782, endPoint y: 445, distance: 60.1
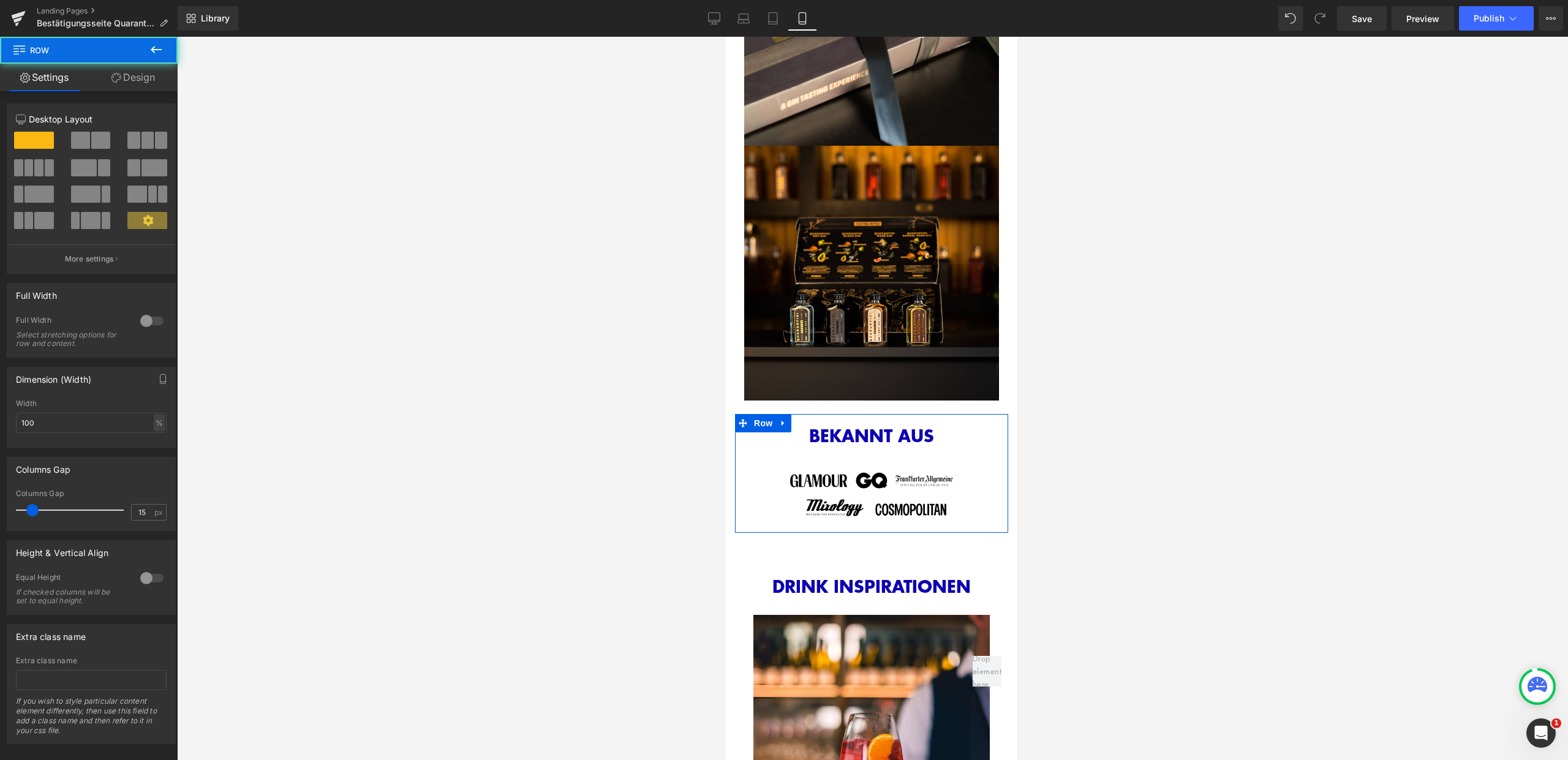
scroll to position [1586, 0]
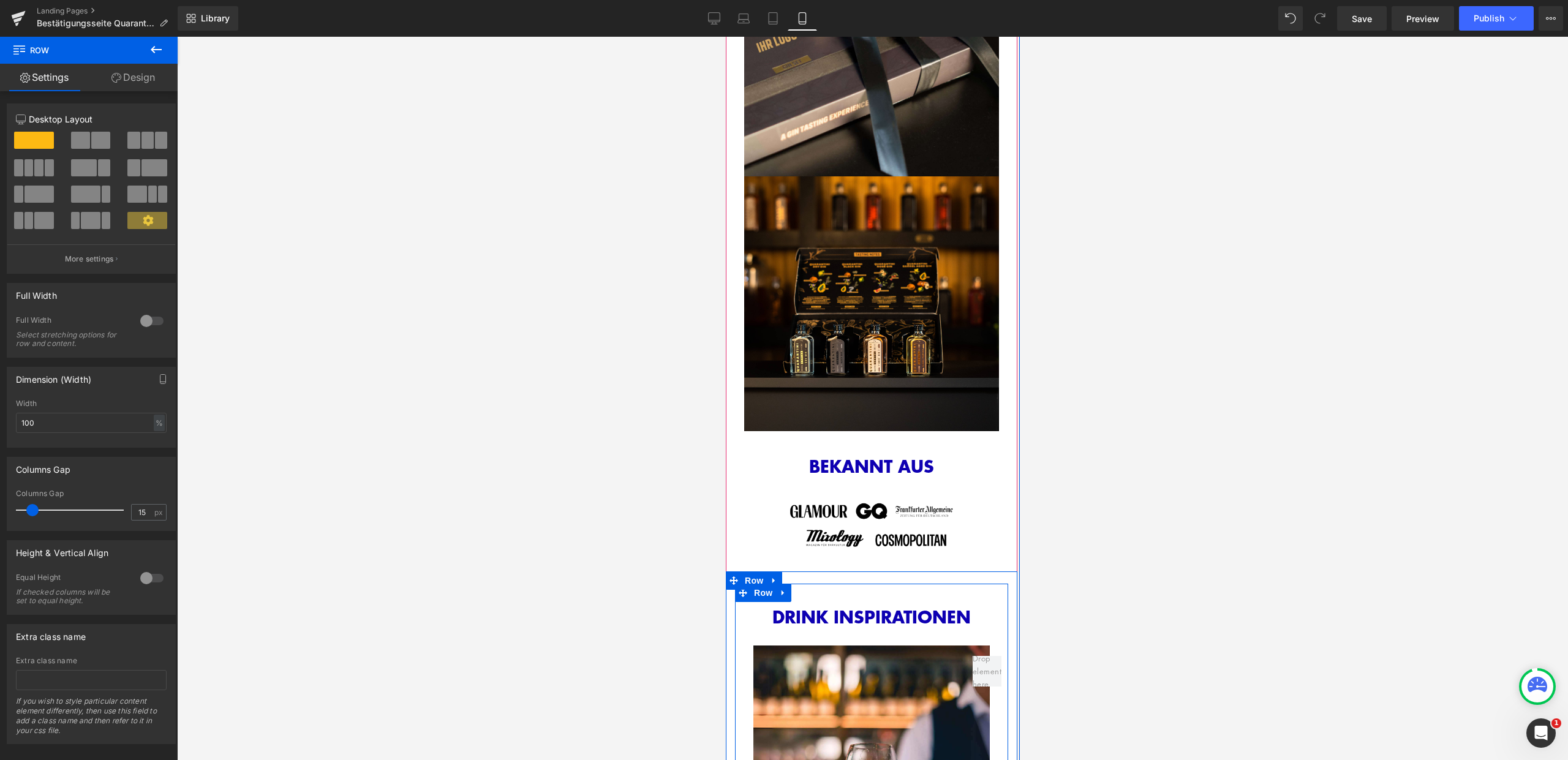
click at [867, 584] on div "DRINK INSPIRATIONEN Heading Image Image Image Image Image" at bounding box center [871, 768] width 273 height 370
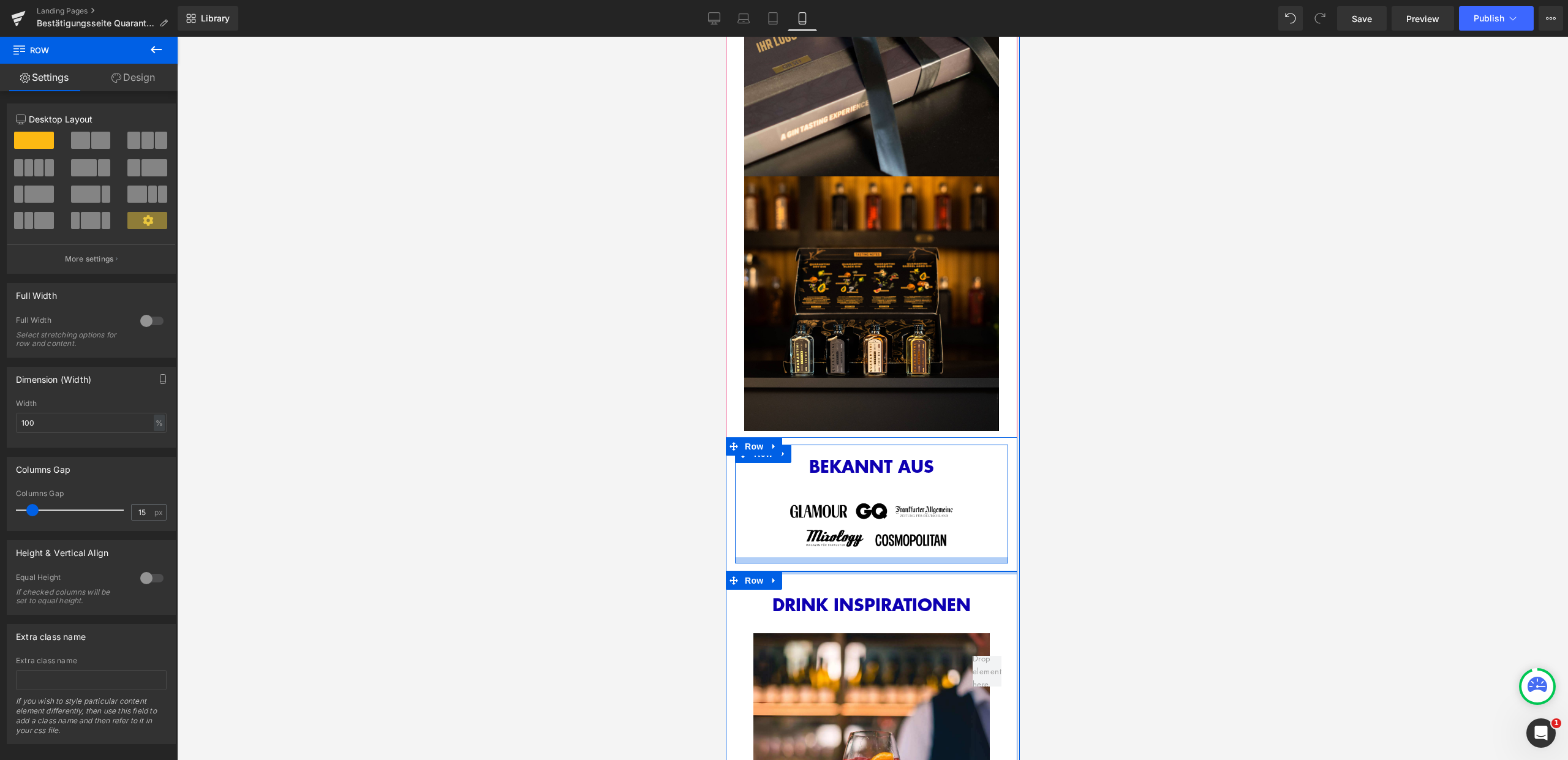
drag, startPoint x: 879, startPoint y: 569, endPoint x: 882, endPoint y: 580, distance: 11.4
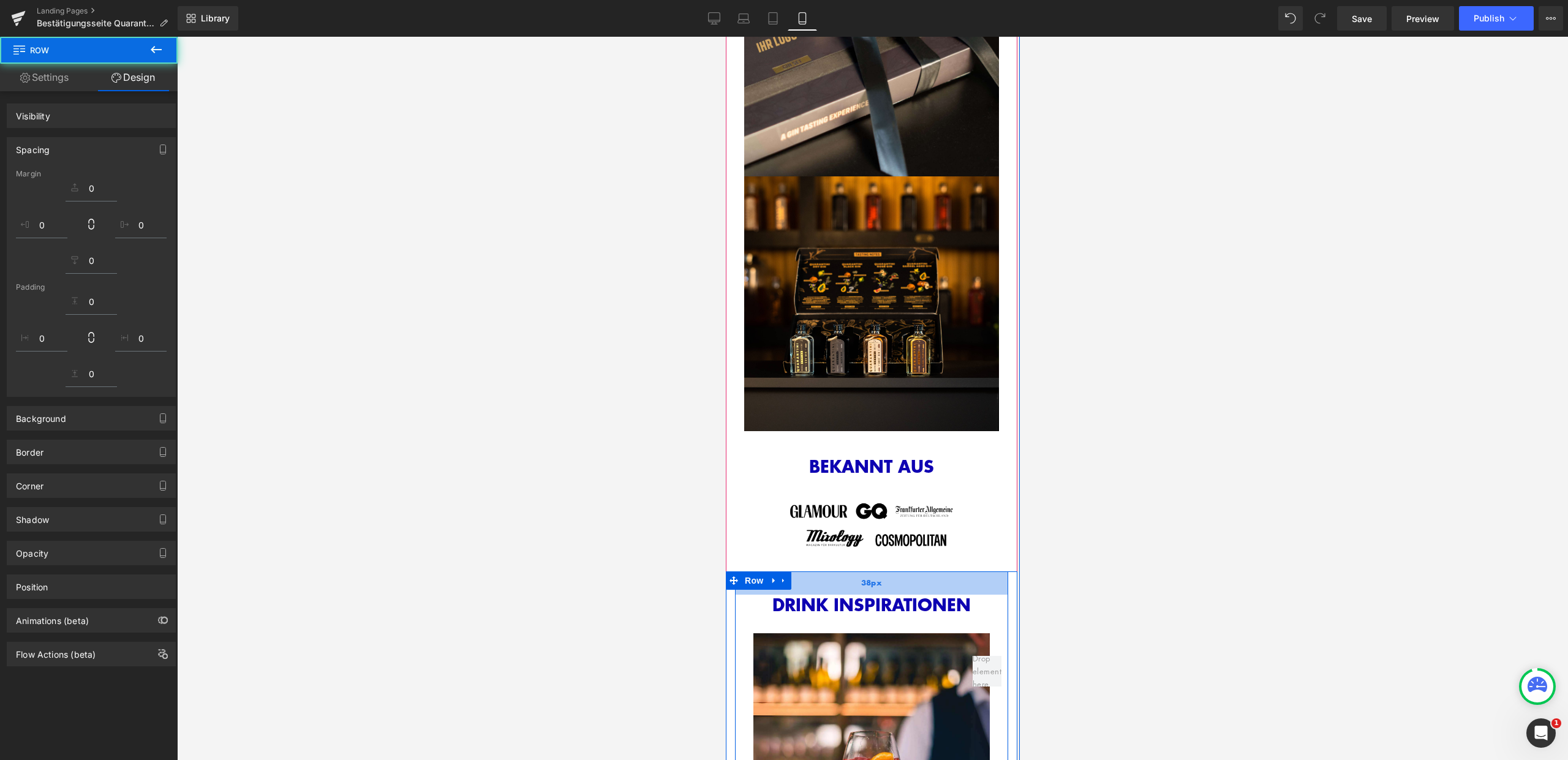
click at [881, 574] on div "DRINK INSPIRATIONEN Heading Image Image Image Image Image" at bounding box center [871, 756] width 273 height 370
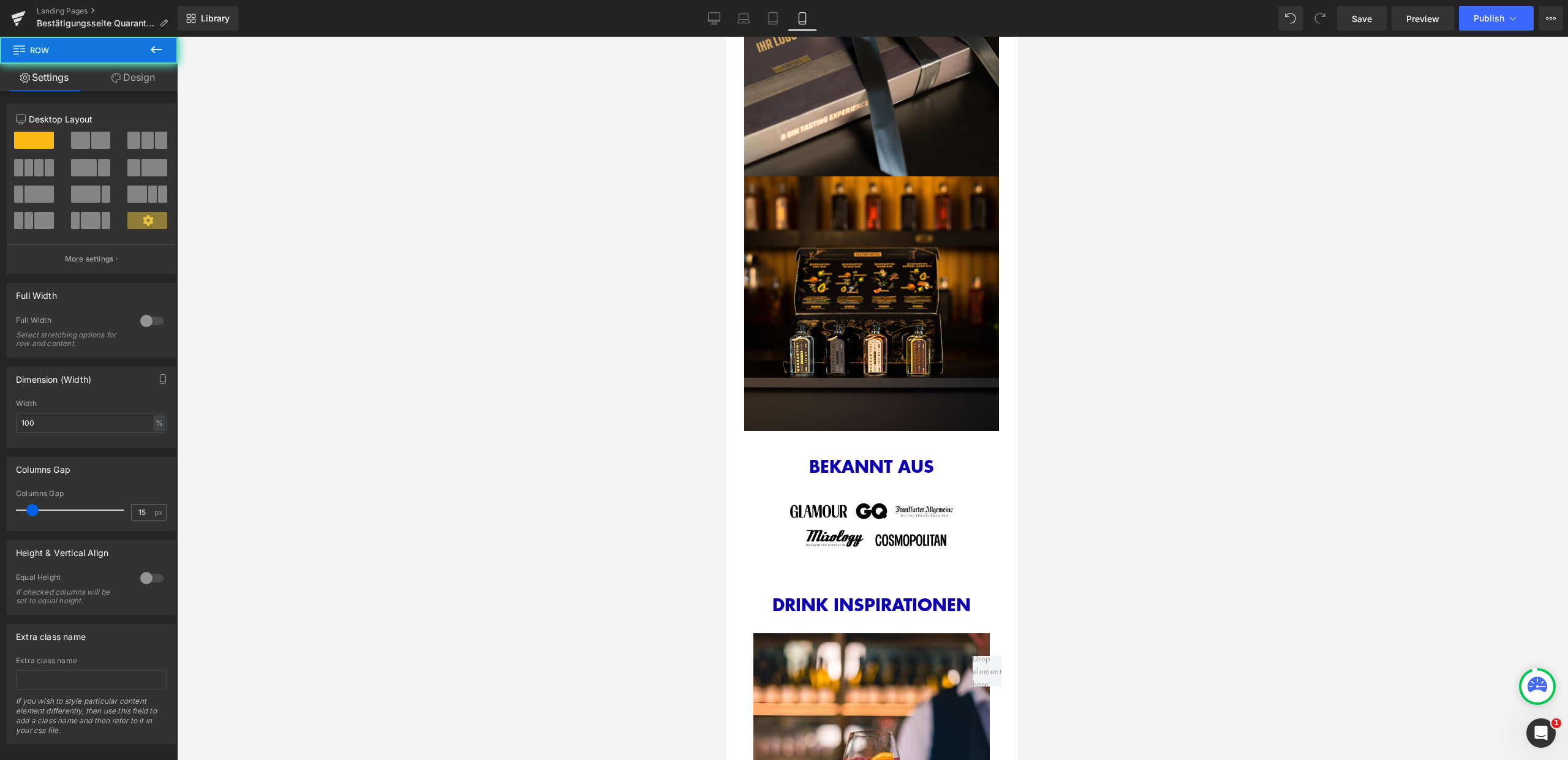
click at [1072, 576] on div at bounding box center [872, 398] width 1391 height 723
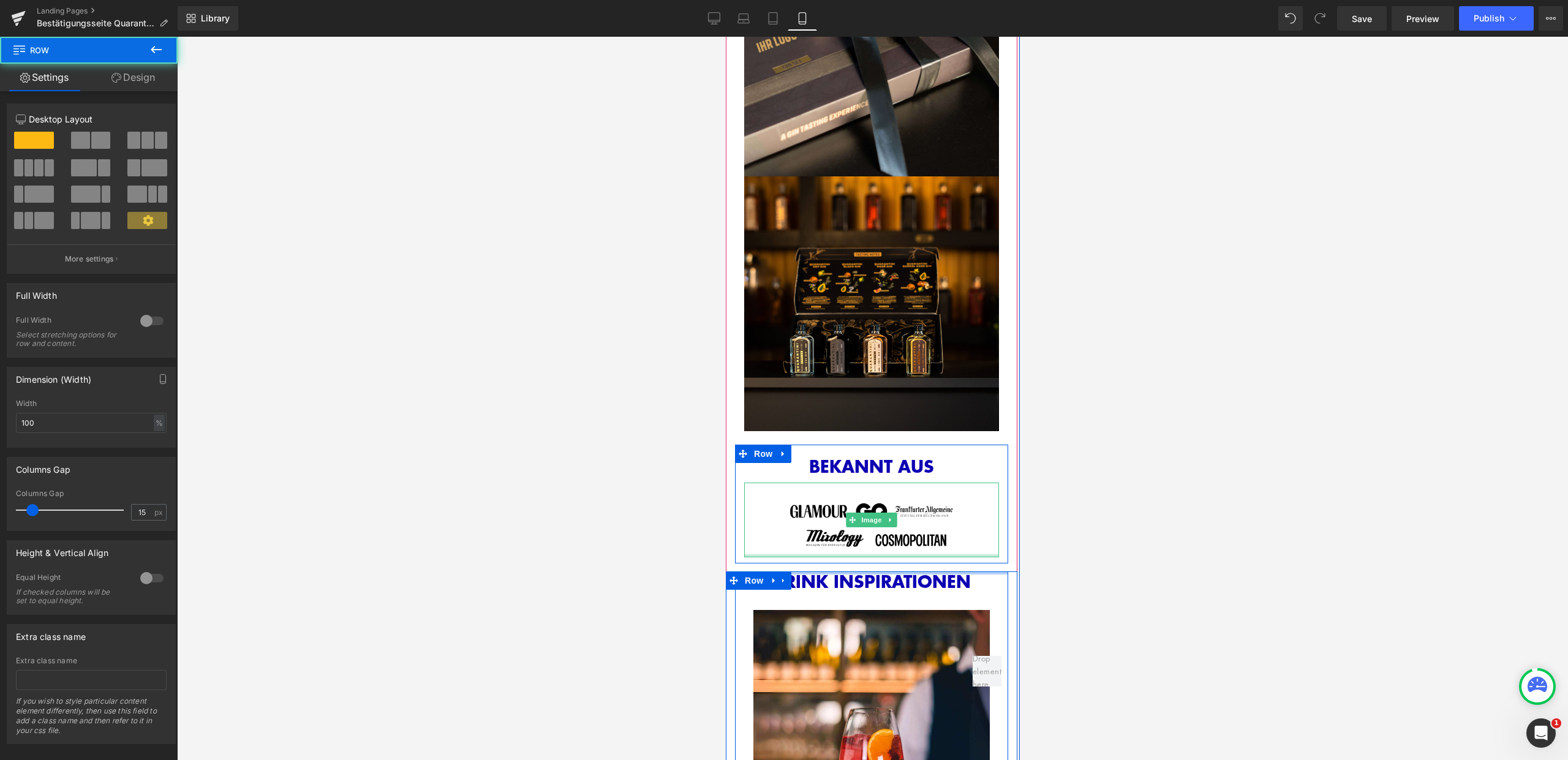
drag, startPoint x: 942, startPoint y: 575, endPoint x: 949, endPoint y: 545, distance: 30.8
click at [949, 554] on div at bounding box center [871, 555] width 255 height 3
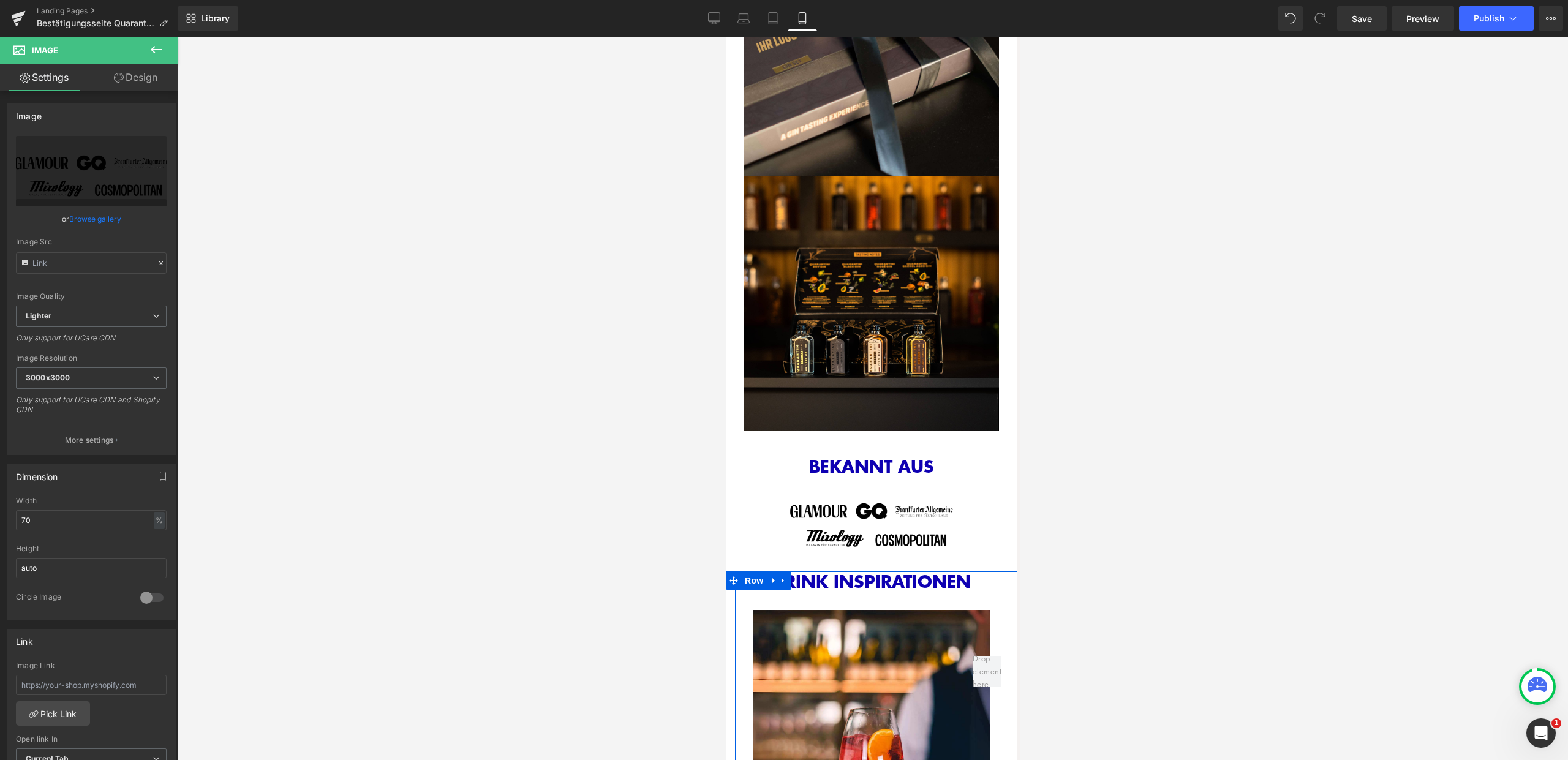
type input "https://ucarecdn.com/373e992d-7de2-4fb5-b013-f4491a4e7ea3/-/format/auto/-/previ…"
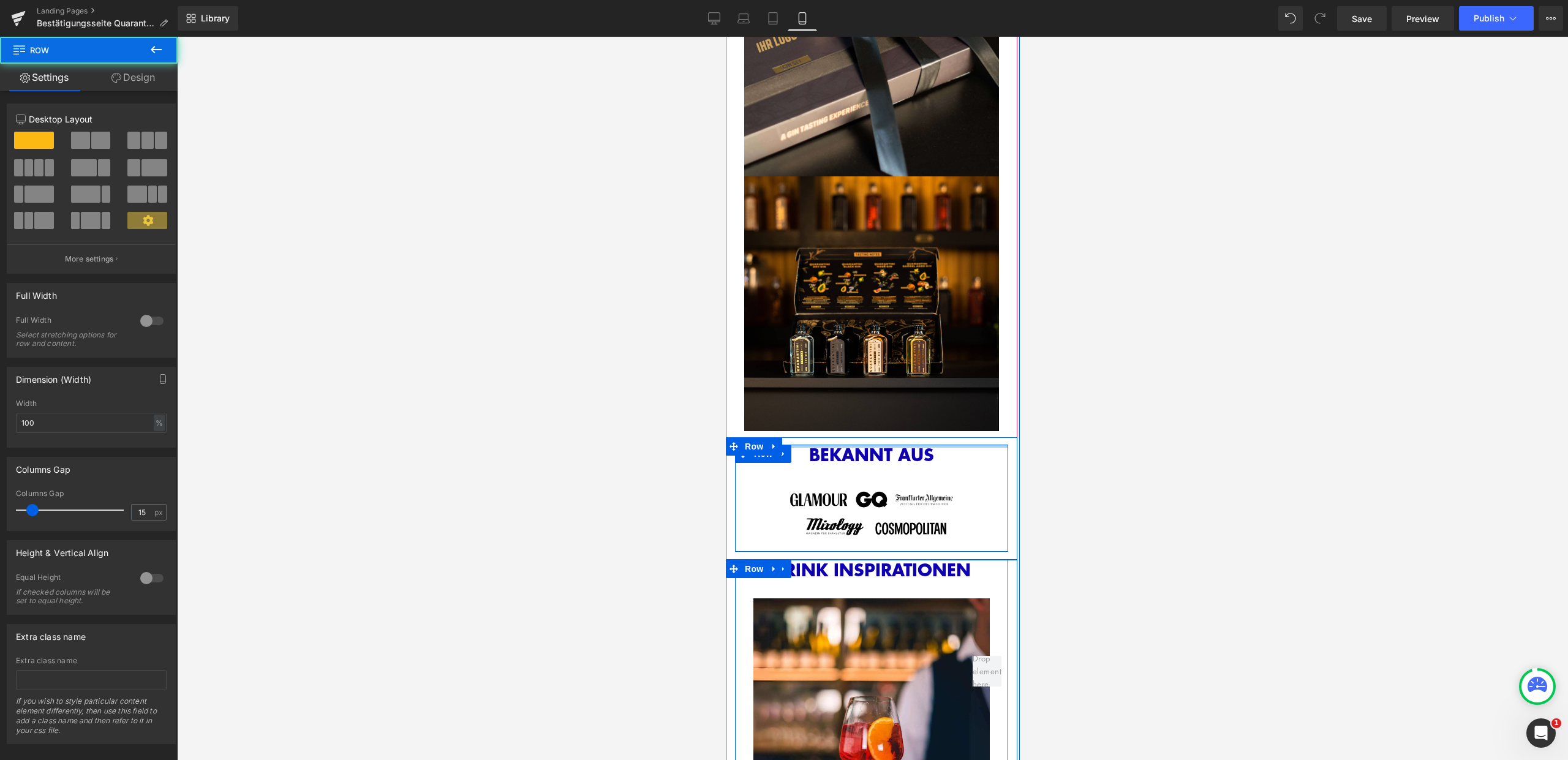
drag, startPoint x: 939, startPoint y: 435, endPoint x: 940, endPoint y: 421, distance: 14.0
click at [940, 421] on div "Image Image Row" at bounding box center [871, 170] width 273 height 534
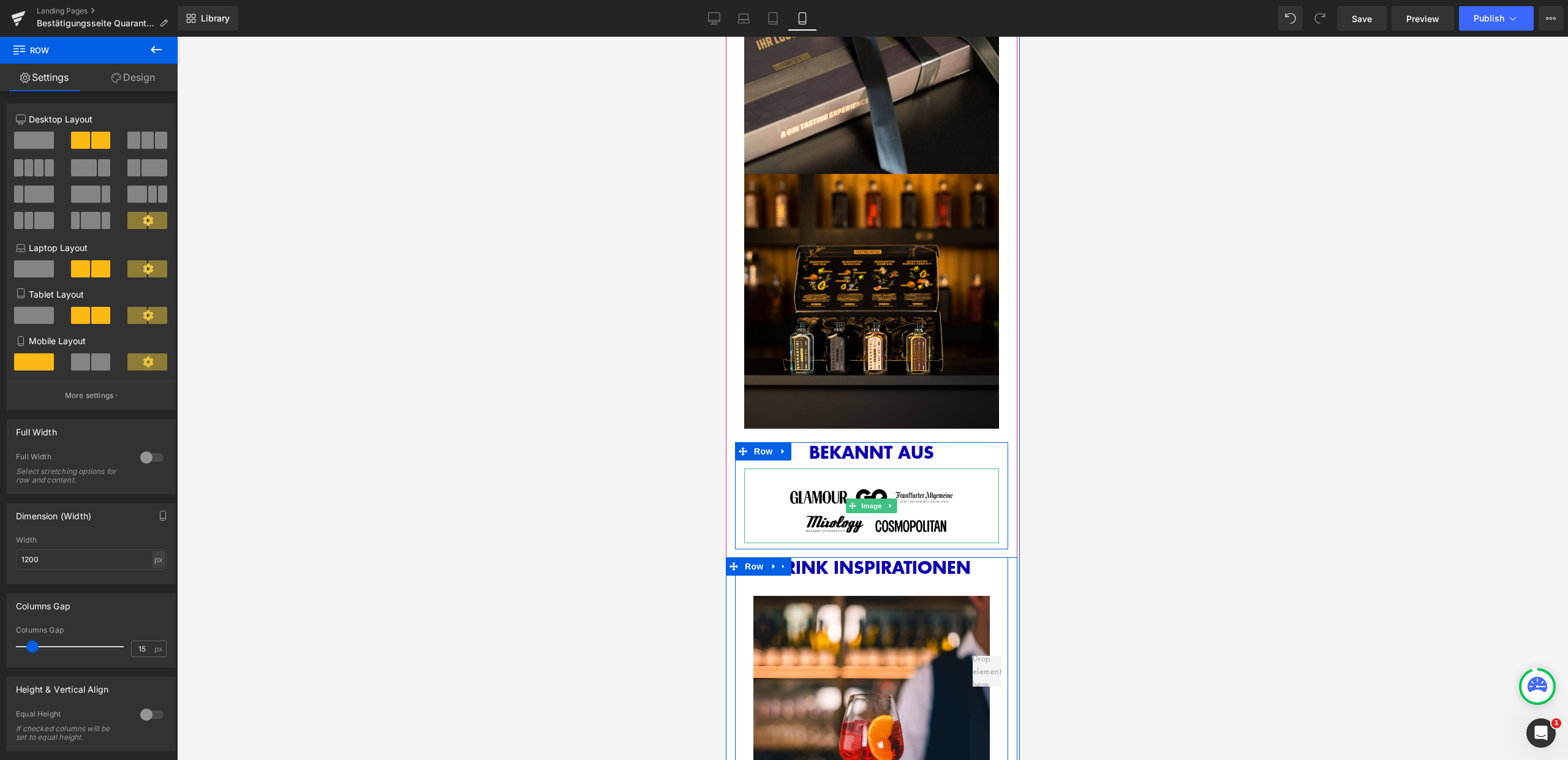
scroll to position [1592, 0]
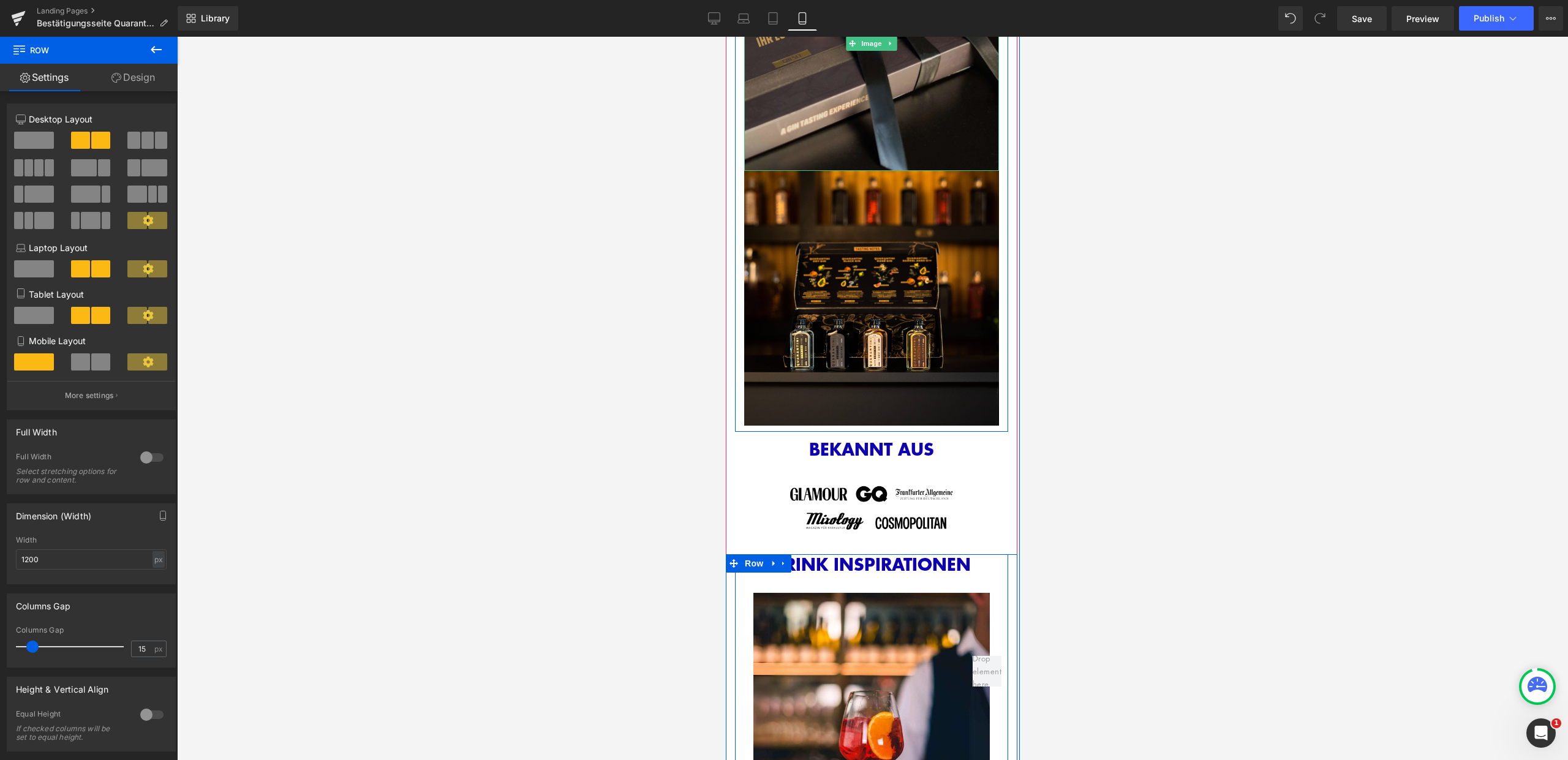
click at [883, 127] on img at bounding box center [871, 44] width 255 height 255
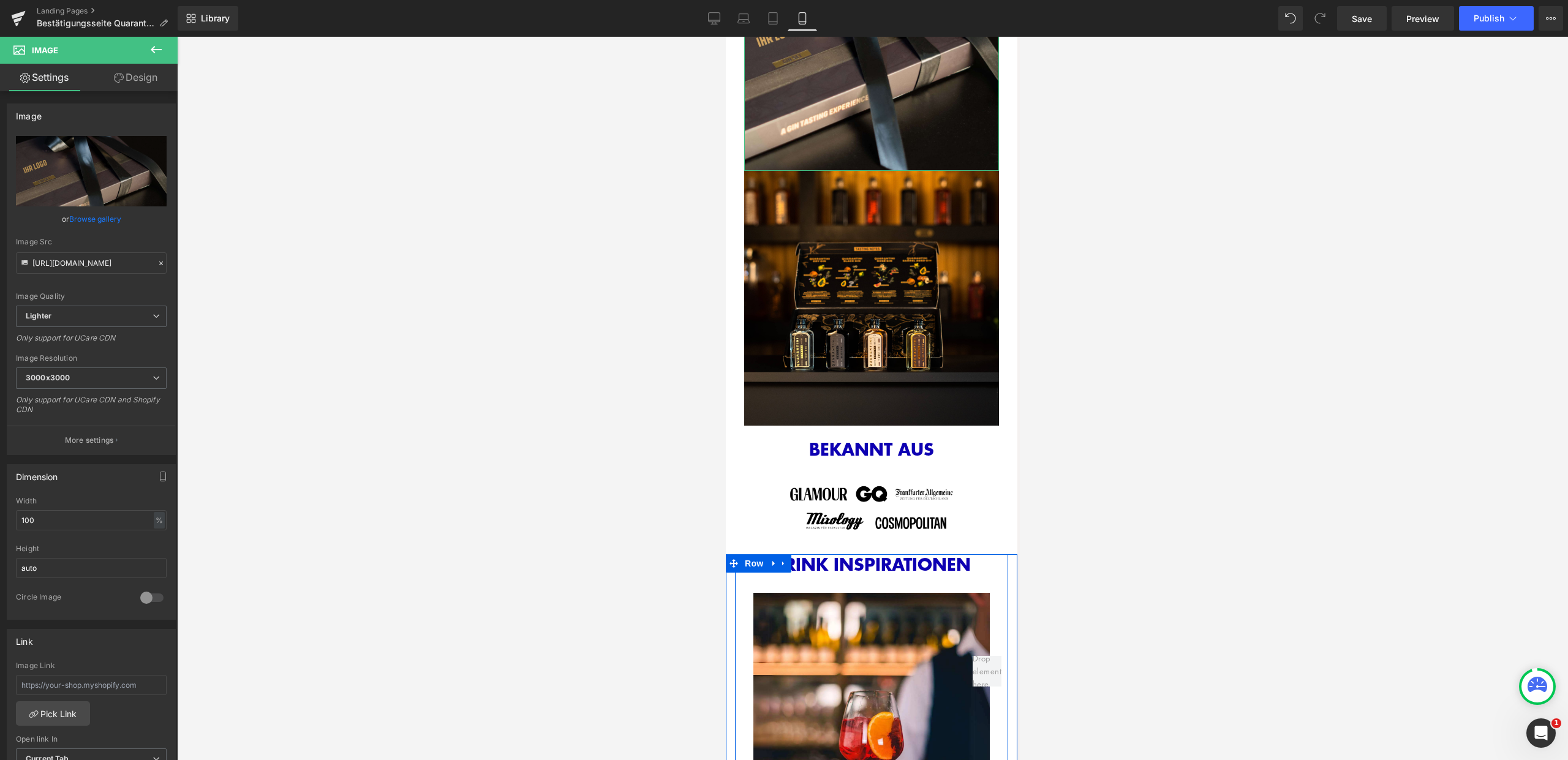
click at [157, 76] on link "Design" at bounding box center [136, 77] width 89 height 28
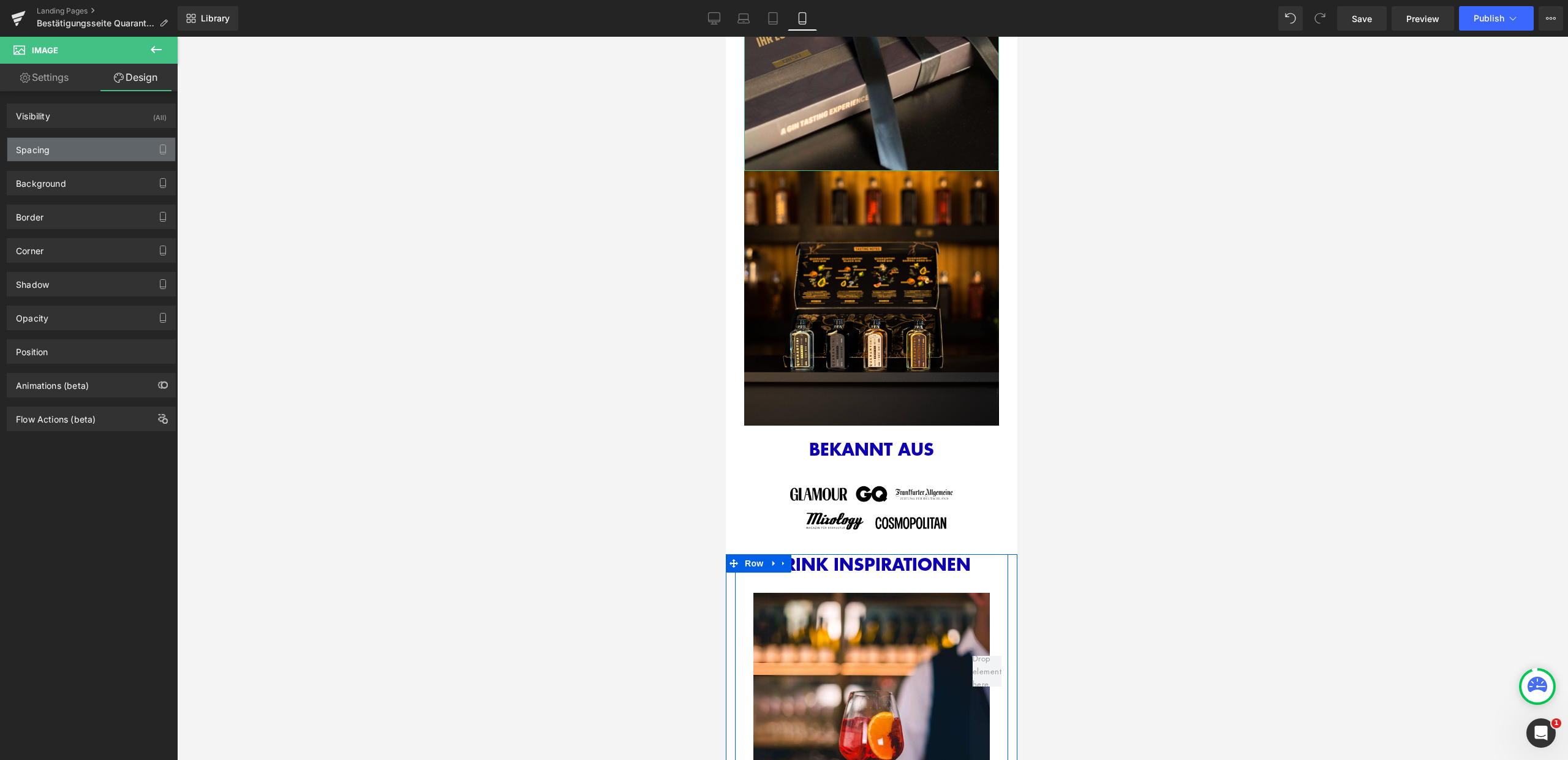
click at [99, 152] on div "Spacing" at bounding box center [91, 149] width 168 height 23
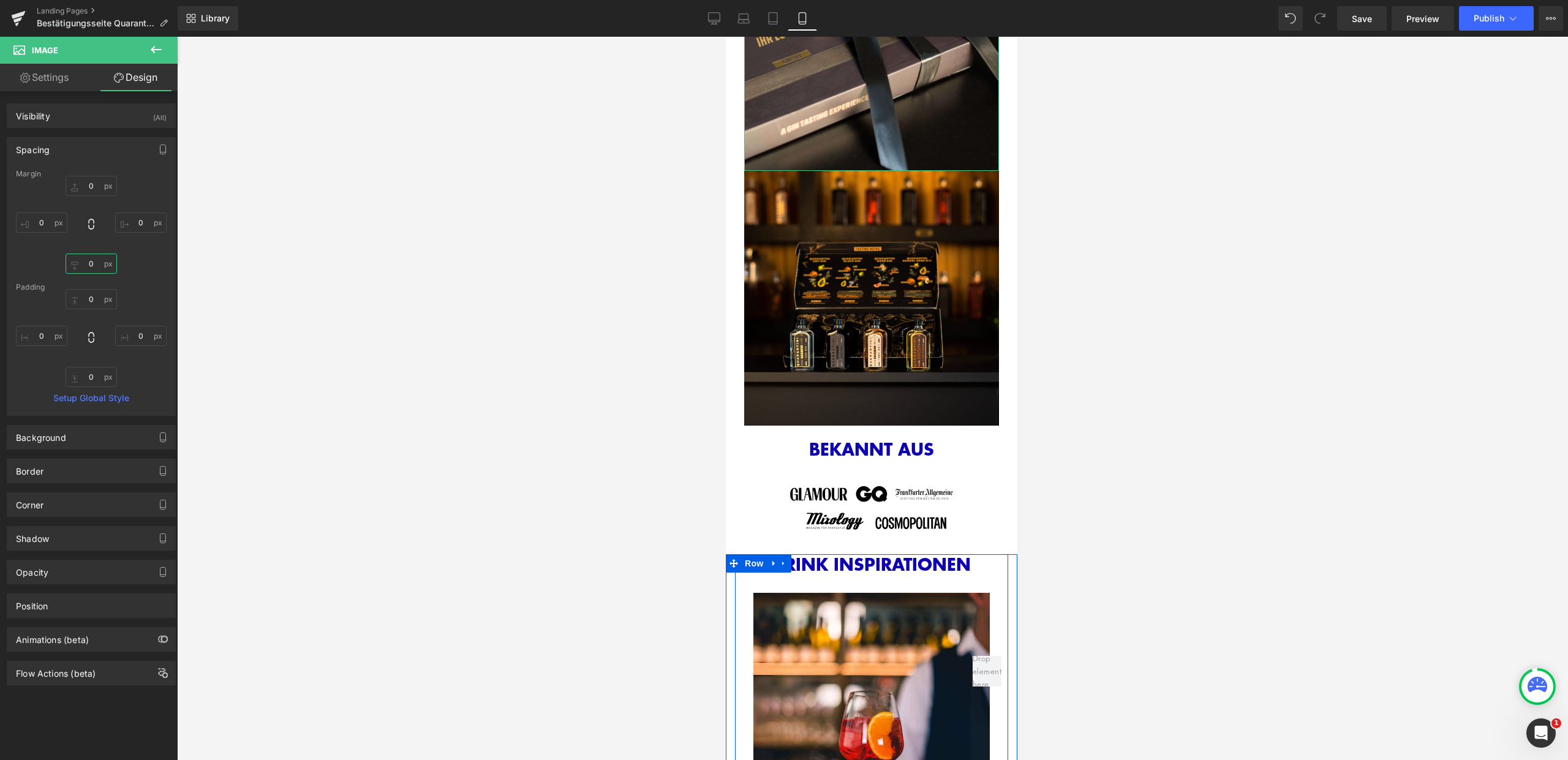
click at [89, 264] on input "0" at bounding box center [91, 264] width 52 height 20
type input "10"
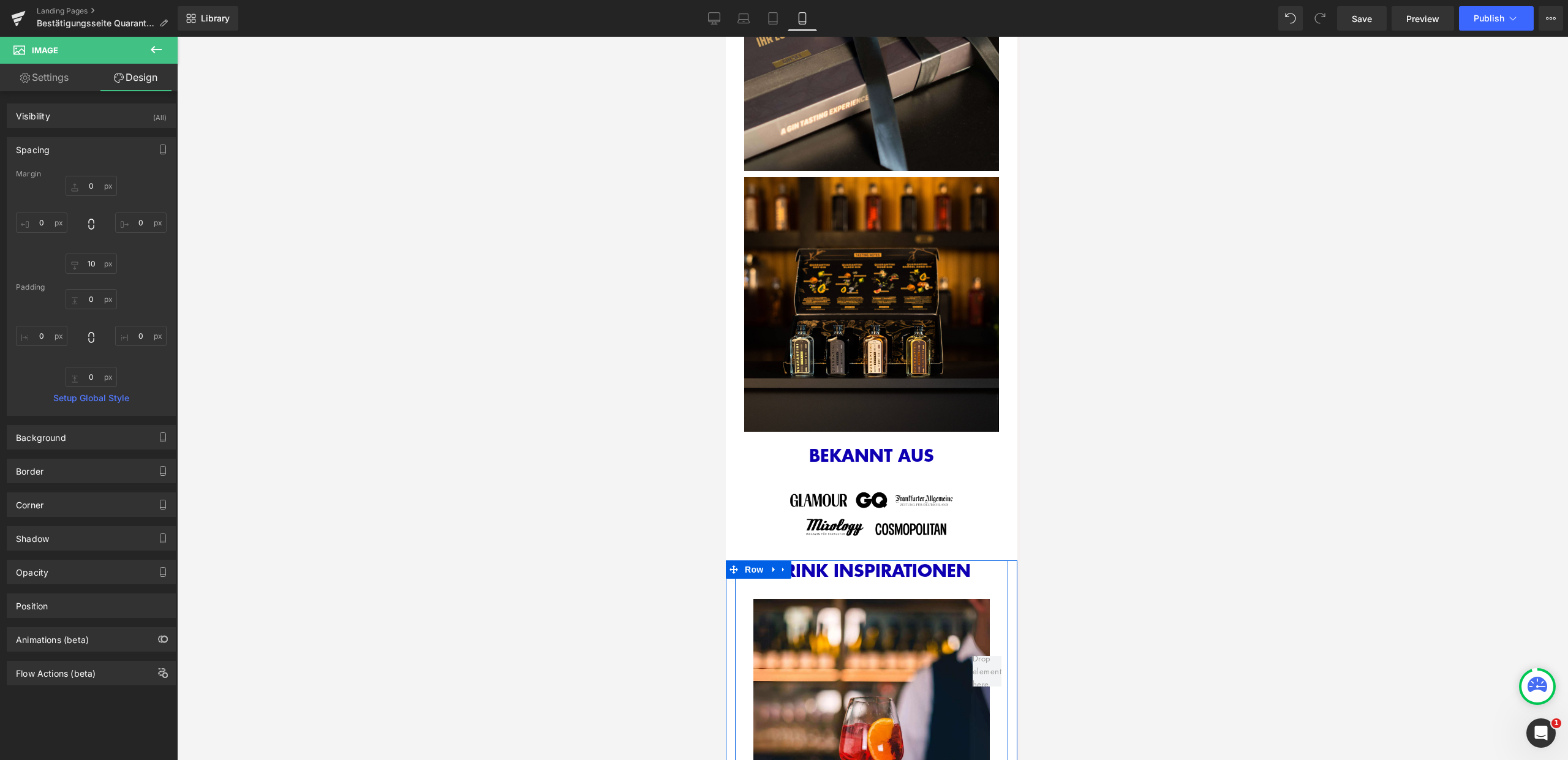
click at [1346, 490] on div at bounding box center [872, 398] width 1391 height 723
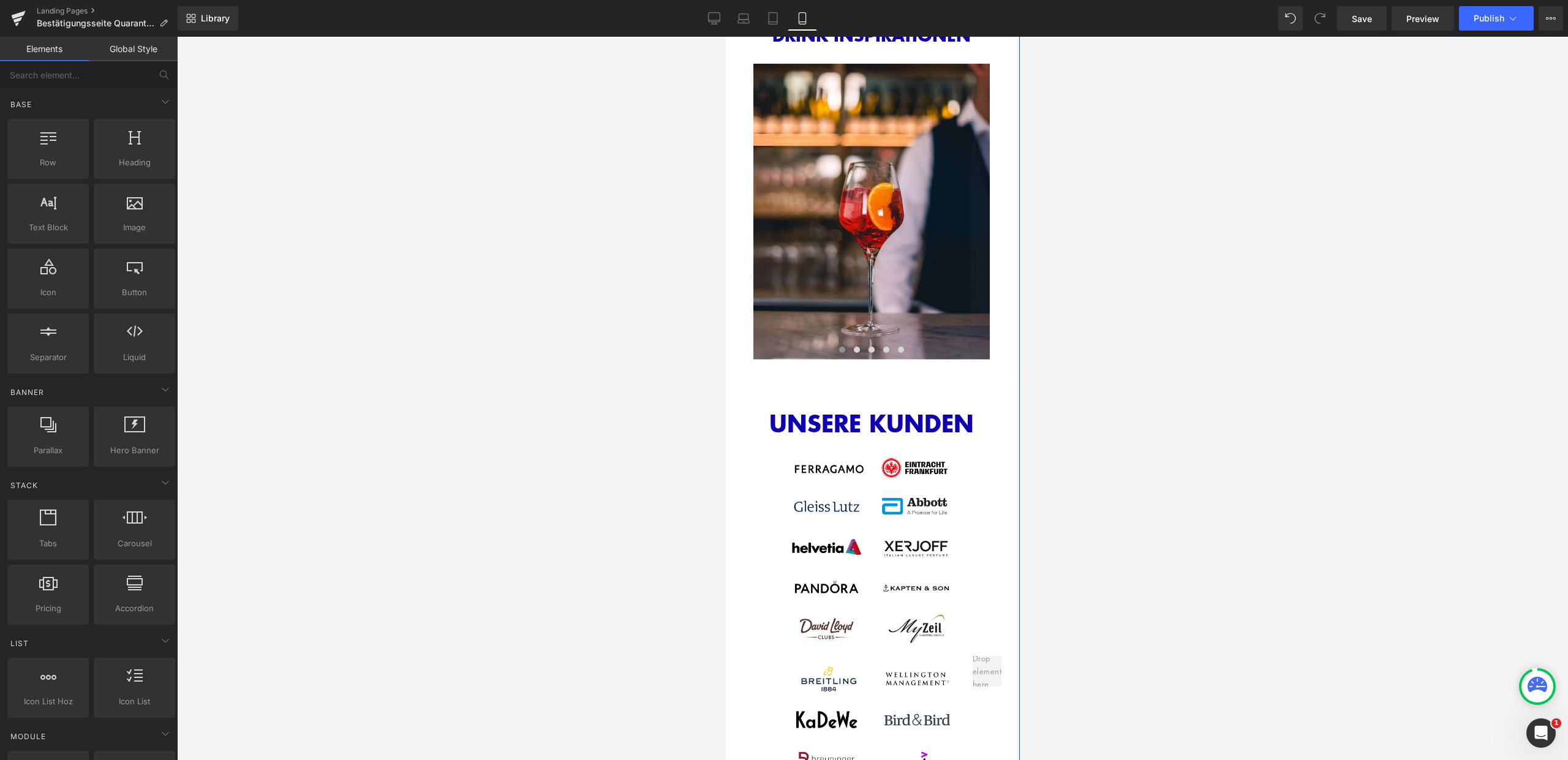
scroll to position [2132, 0]
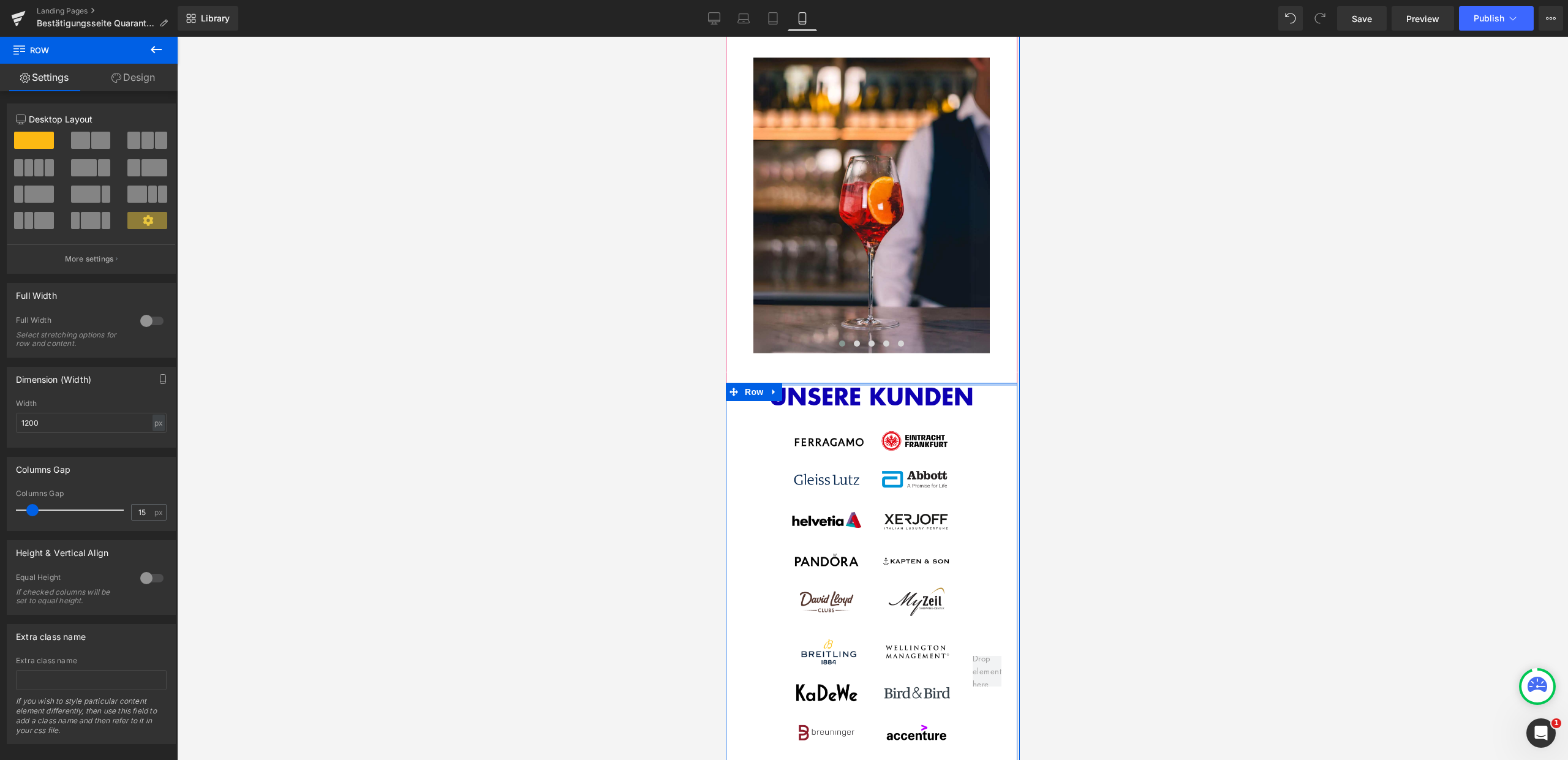
drag, startPoint x: 917, startPoint y: 374, endPoint x: 920, endPoint y: 352, distance: 22.2
click at [920, 352] on span "OPTIONAL: GIN SET MIT IHREM LOGO Heading Row Image Image Row Row BEKANNT AUS He…" at bounding box center [871, 504] width 292 height 2438
click at [921, 351] on div "DRINK INSPIRATIONEN Heading Image Image Image Image Image ‹" at bounding box center [871, 192] width 292 height 347
click at [915, 372] on hr at bounding box center [871, 377] width 292 height 11
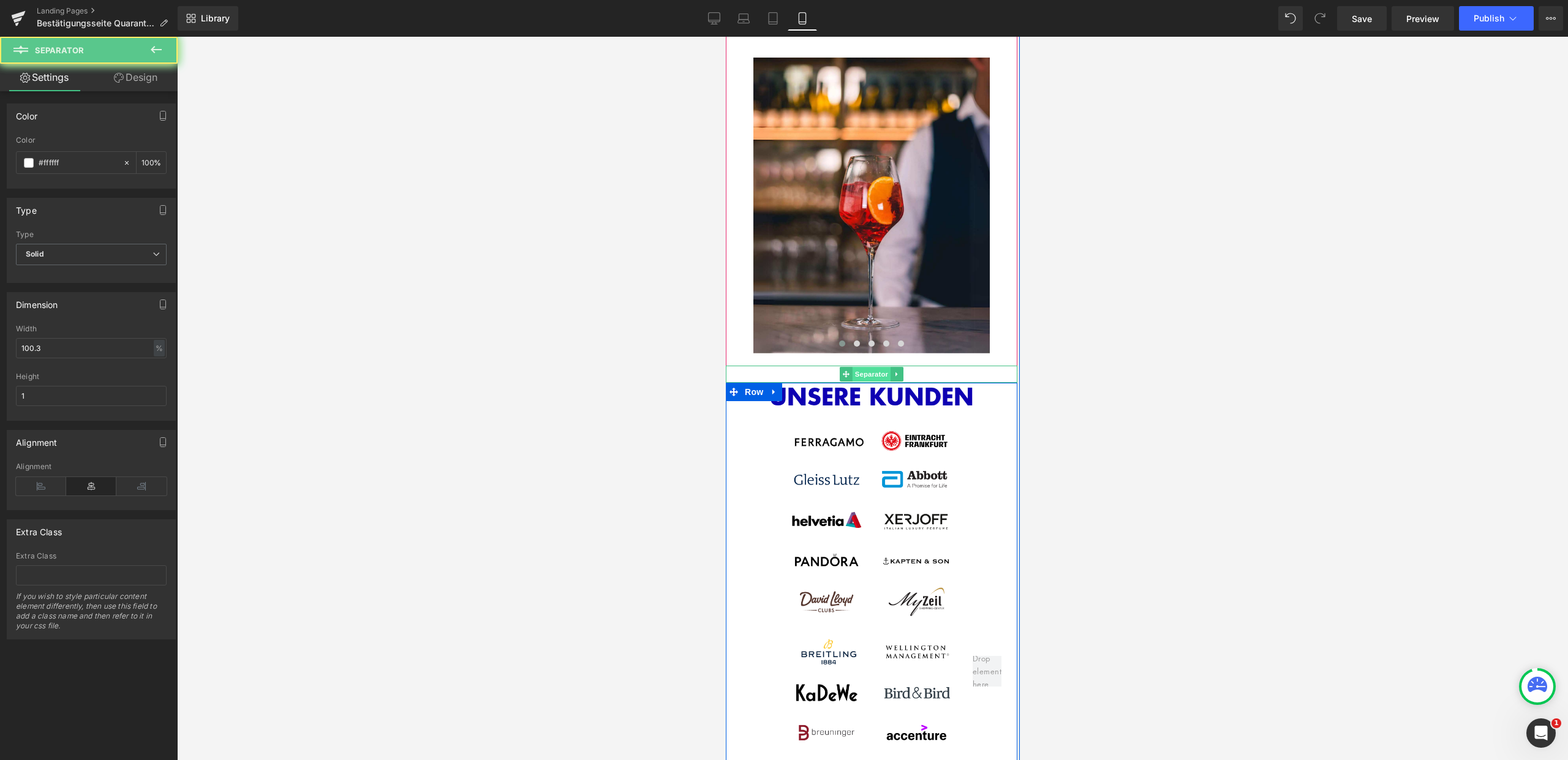
click at [869, 367] on span "Separator" at bounding box center [871, 374] width 38 height 15
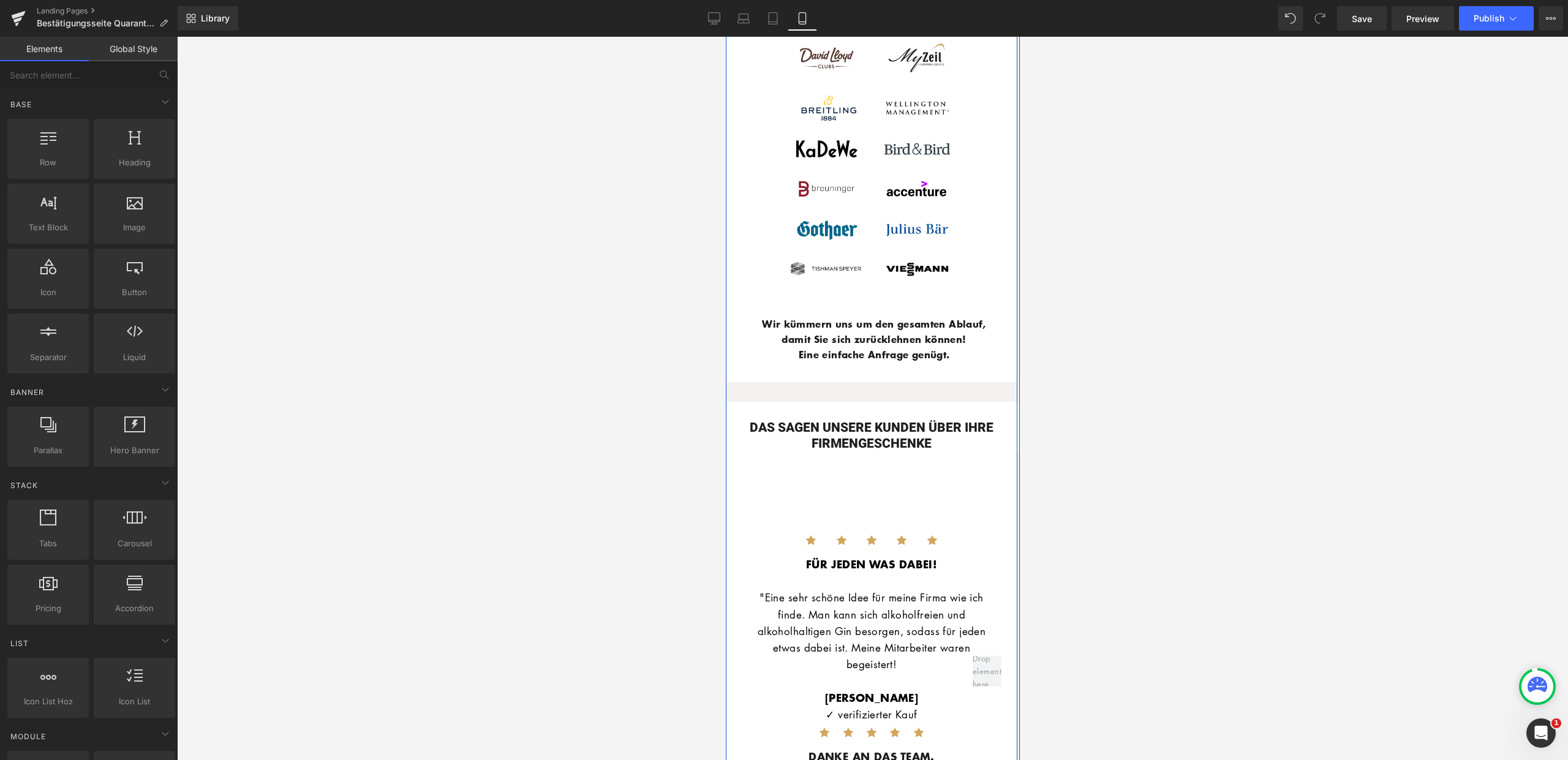
scroll to position [2667, 0]
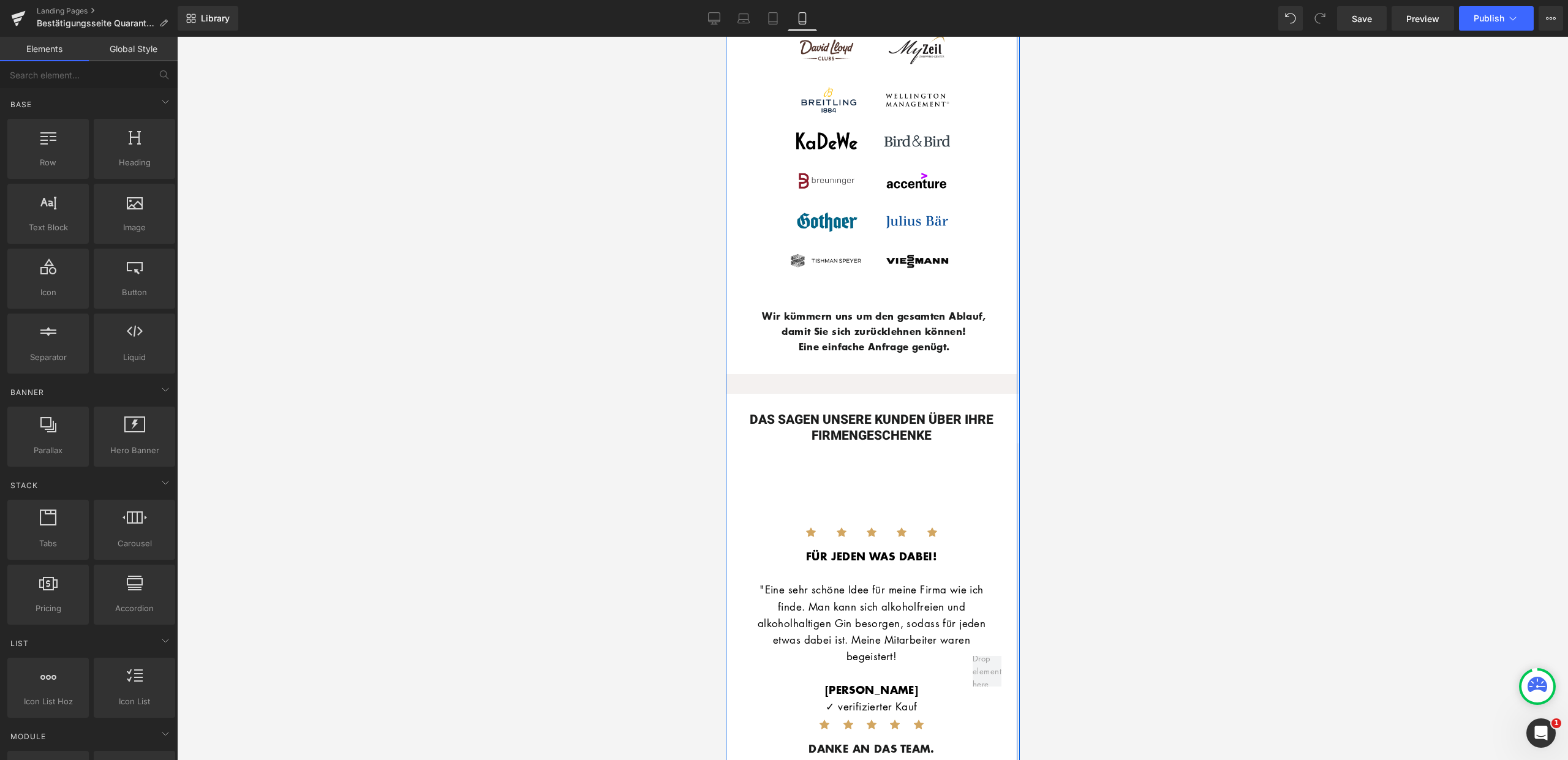
click at [898, 375] on div "DAS SAGEN UNSERE KUNDEN ÜBER IHRE FIRMENGESCHENKE Heading Row" at bounding box center [871, 409] width 294 height 68
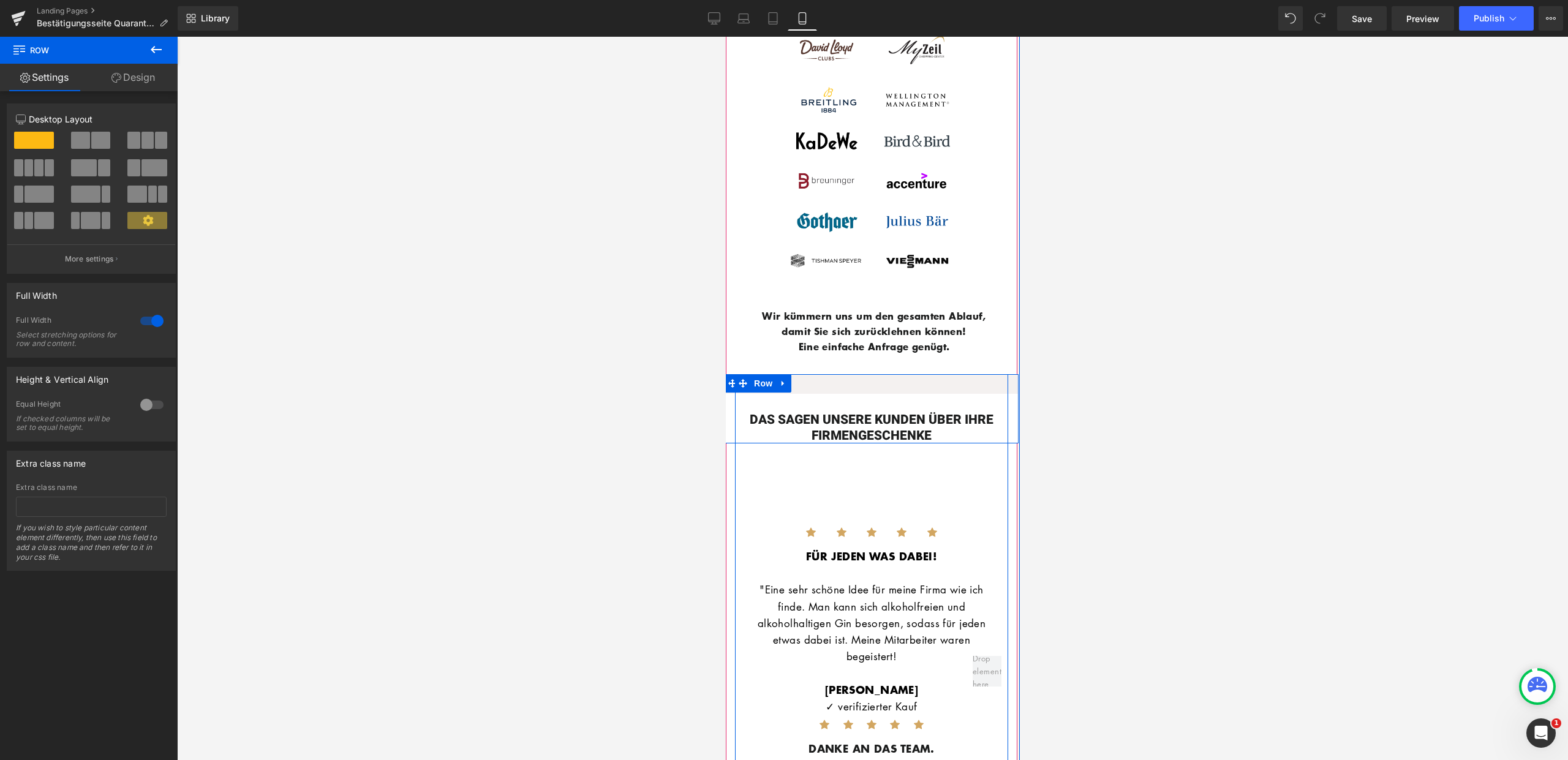
click at [876, 374] on div "DAS SAGEN UNSERE KUNDEN ÜBER IHRE FIRMENGESCHENKE Heading Row" at bounding box center [871, 409] width 294 height 68
click at [888, 394] on div "DAS SAGEN UNSERE KUNDEN ÜBER IHRE FIRMENGESCHENKE" at bounding box center [871, 418] width 294 height 49
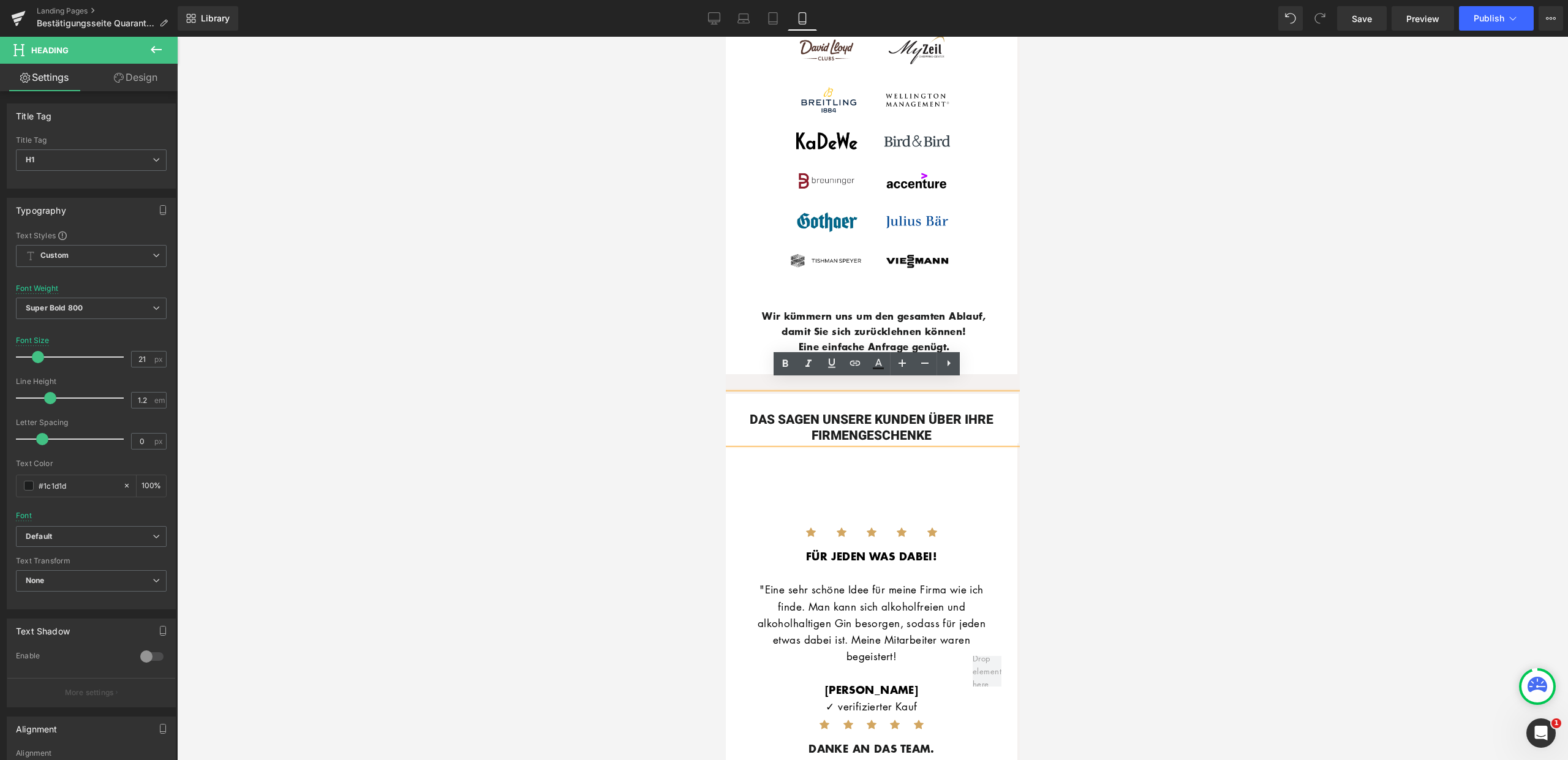
click at [988, 374] on div "DAS SAGEN UNSERE KUNDEN ÜBER IHRE FIRMENGESCHENKE Heading Row" at bounding box center [871, 409] width 294 height 68
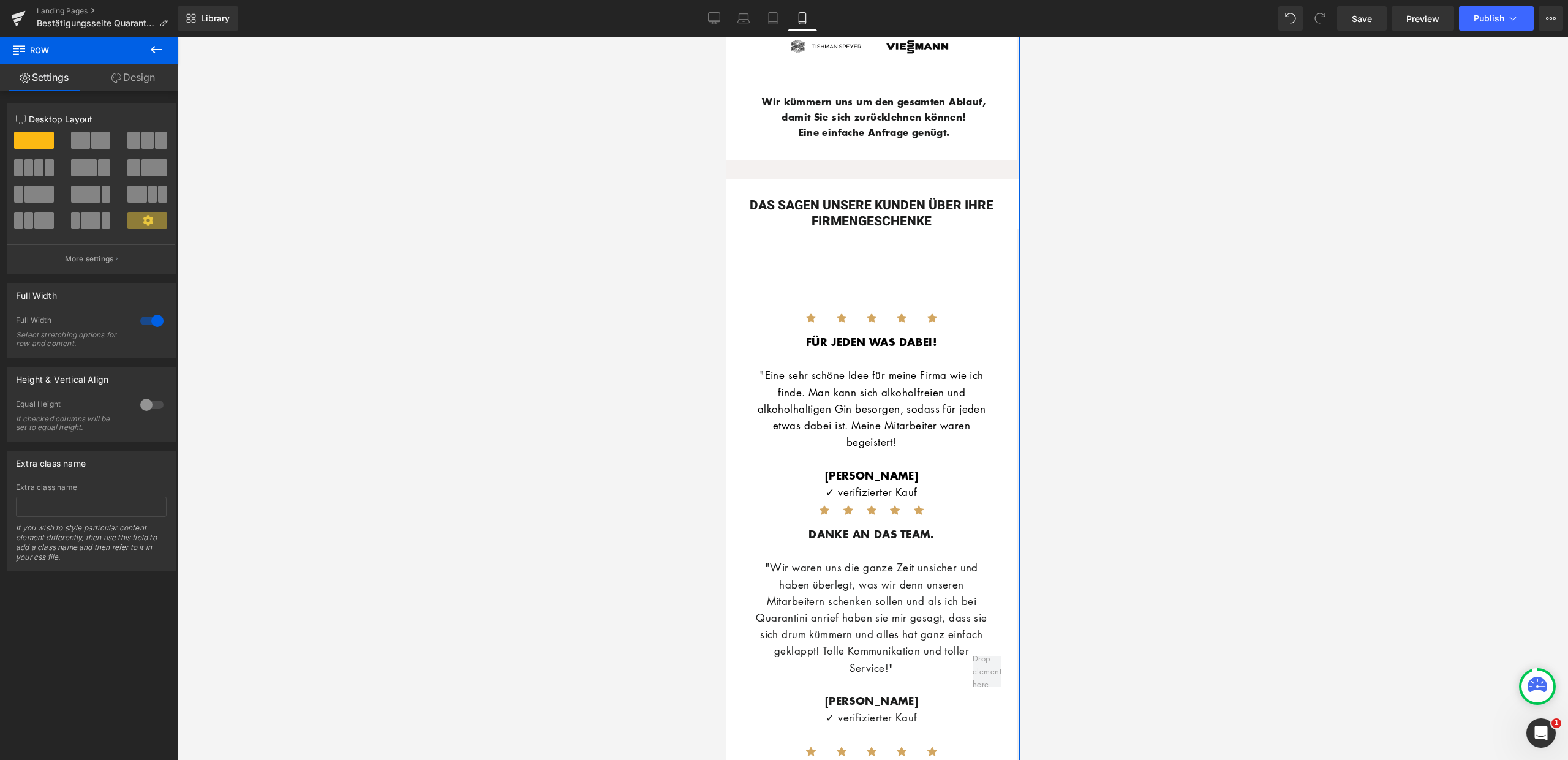
scroll to position [2896, 0]
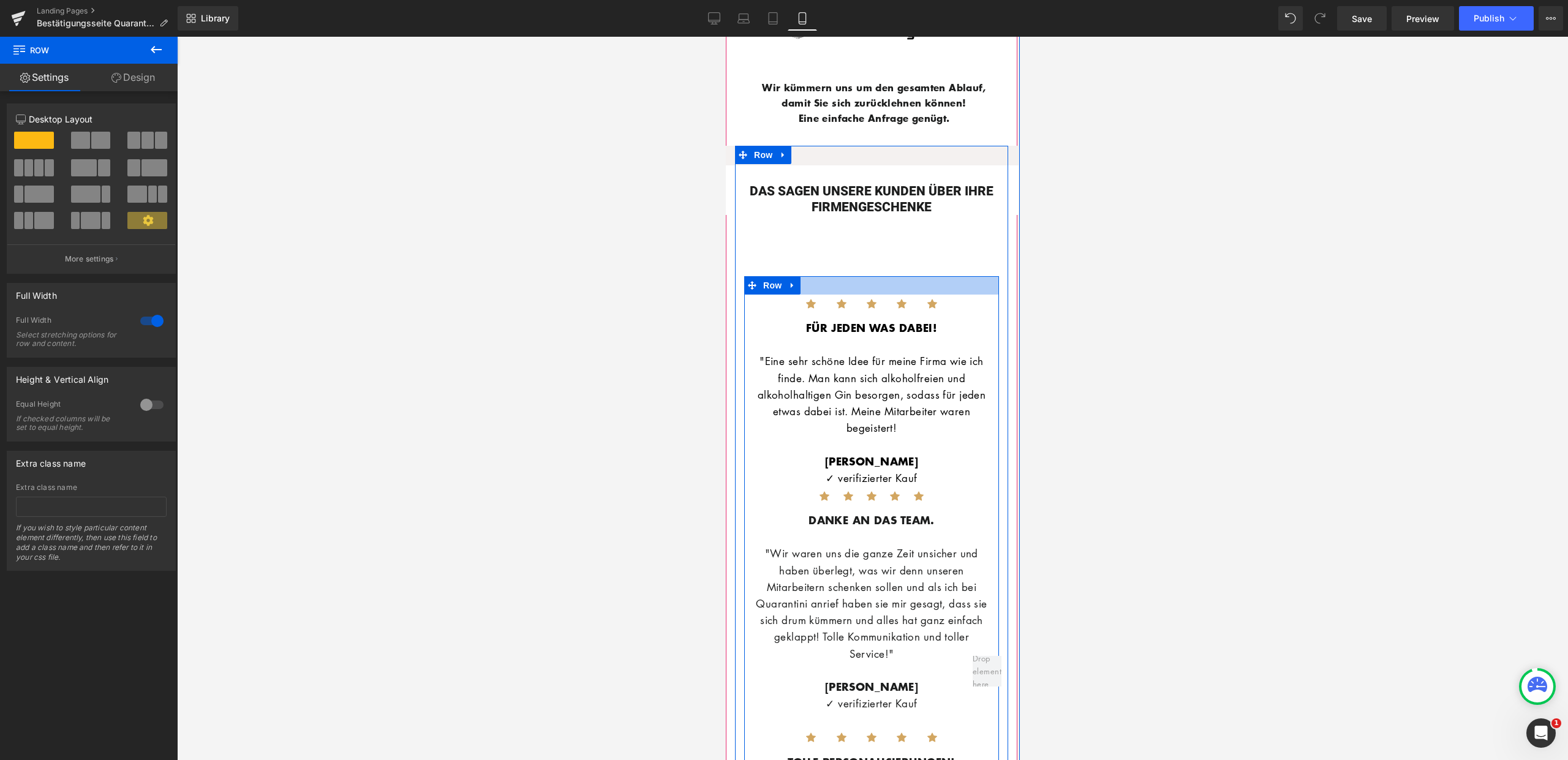
click at [875, 276] on div at bounding box center [871, 285] width 255 height 18
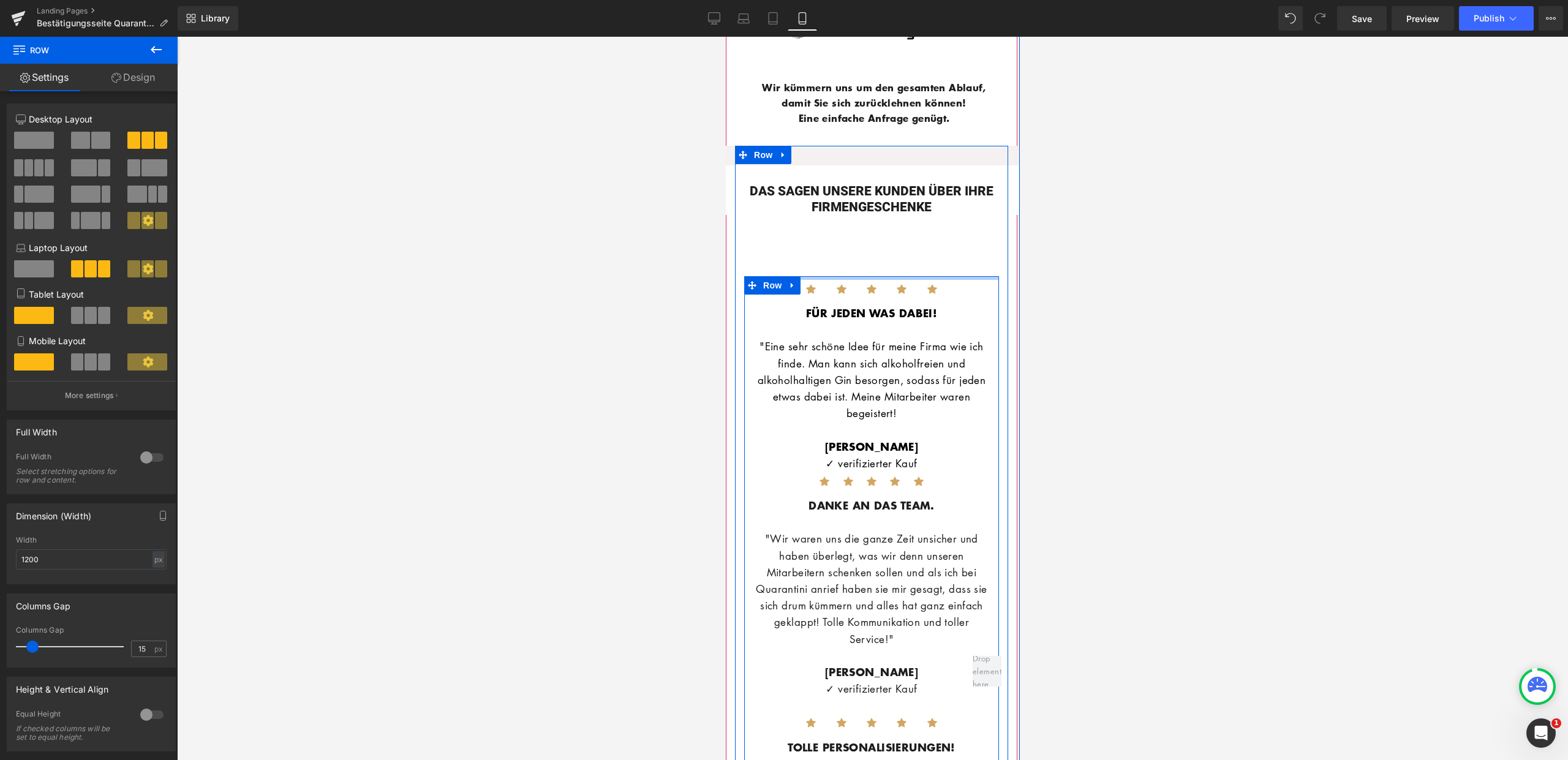
drag, startPoint x: 880, startPoint y: 272, endPoint x: 885, endPoint y: 248, distance: 24.5
click at [882, 255] on div "DAS SAGEN UNSERE KUNDEN ÜBER IHRE FIRMENGESCHENKE Heading Row Icon Icon Icon Ic…" at bounding box center [871, 534] width 273 height 777
click at [883, 252] on div "DAS SAGEN UNSERE KUNDEN ÜBER IHRE FIRMENGESCHENKE Heading Row Icon Icon Icon Ic…" at bounding box center [871, 534] width 273 height 777
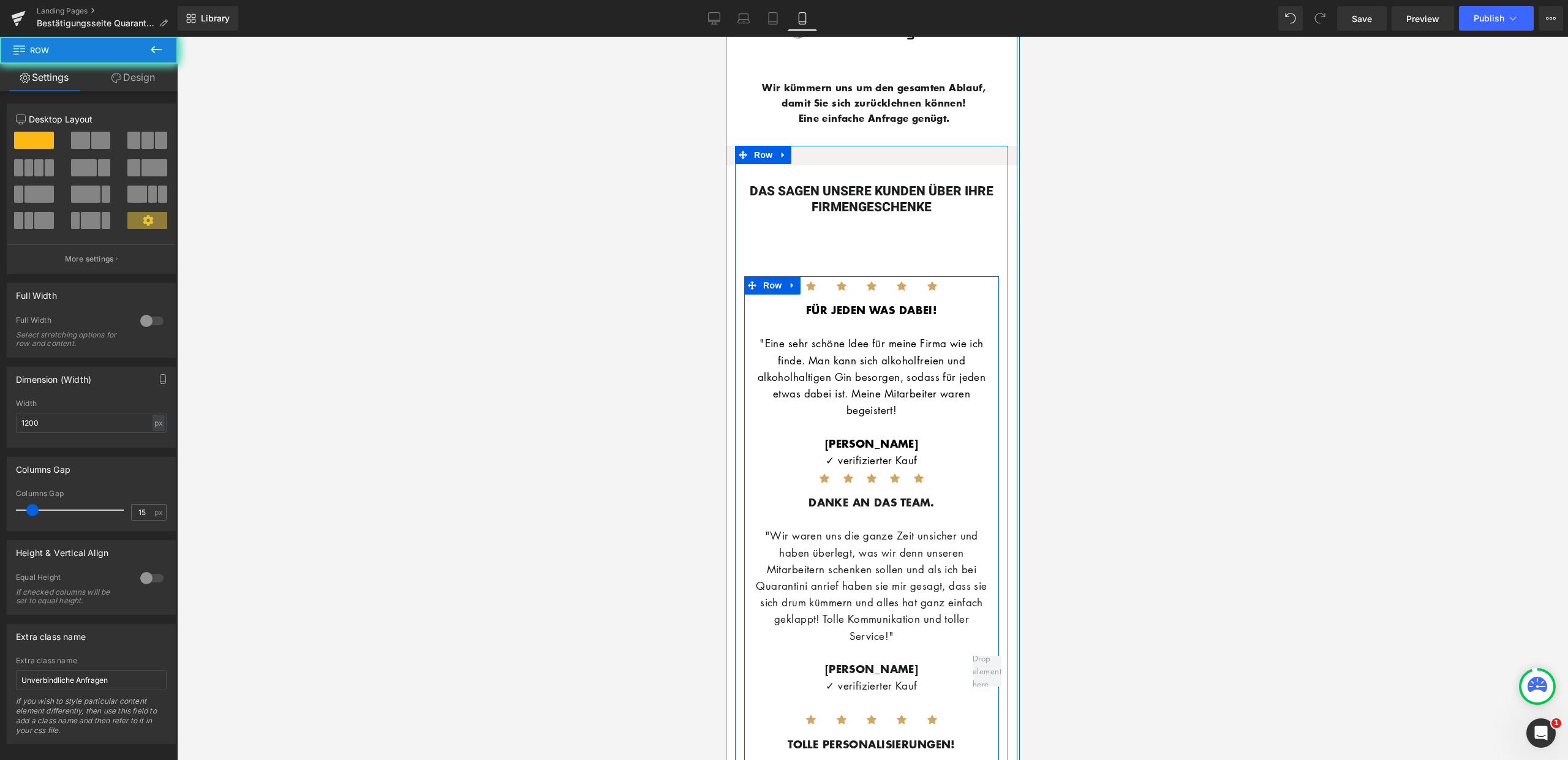
click at [890, 209] on div "DAS SAGEN UNSERE KUNDEN ÜBER IHRE FIRMENGESCHENKE Heading Row Icon Icon Icon Ic…" at bounding box center [871, 532] width 273 height 773
click at [890, 243] on div "DAS SAGEN UNSERE KUNDEN ÜBER IHRE FIRMENGESCHENKE Heading Row Icon Icon Icon Ic…" at bounding box center [871, 532] width 273 height 773
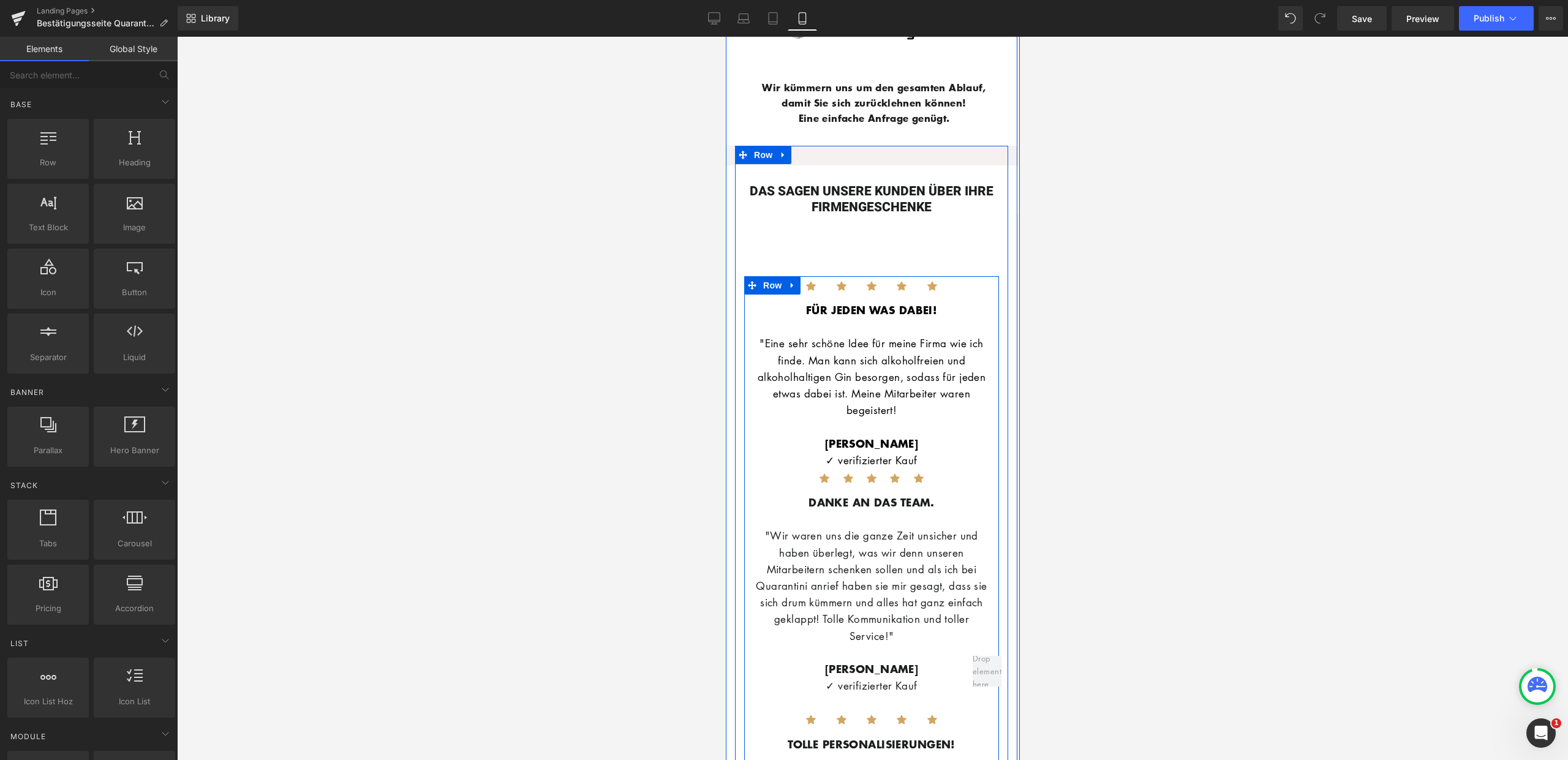
drag, startPoint x: 1123, startPoint y: 245, endPoint x: 286, endPoint y: 207, distance: 837.9
click at [1123, 245] on div at bounding box center [872, 398] width 1391 height 723
click at [908, 222] on div "DAS SAGEN UNSERE KUNDEN ÜBER IHRE FIRMENGESCHENKE Heading Row Icon Icon Icon Ic…" at bounding box center [871, 532] width 273 height 773
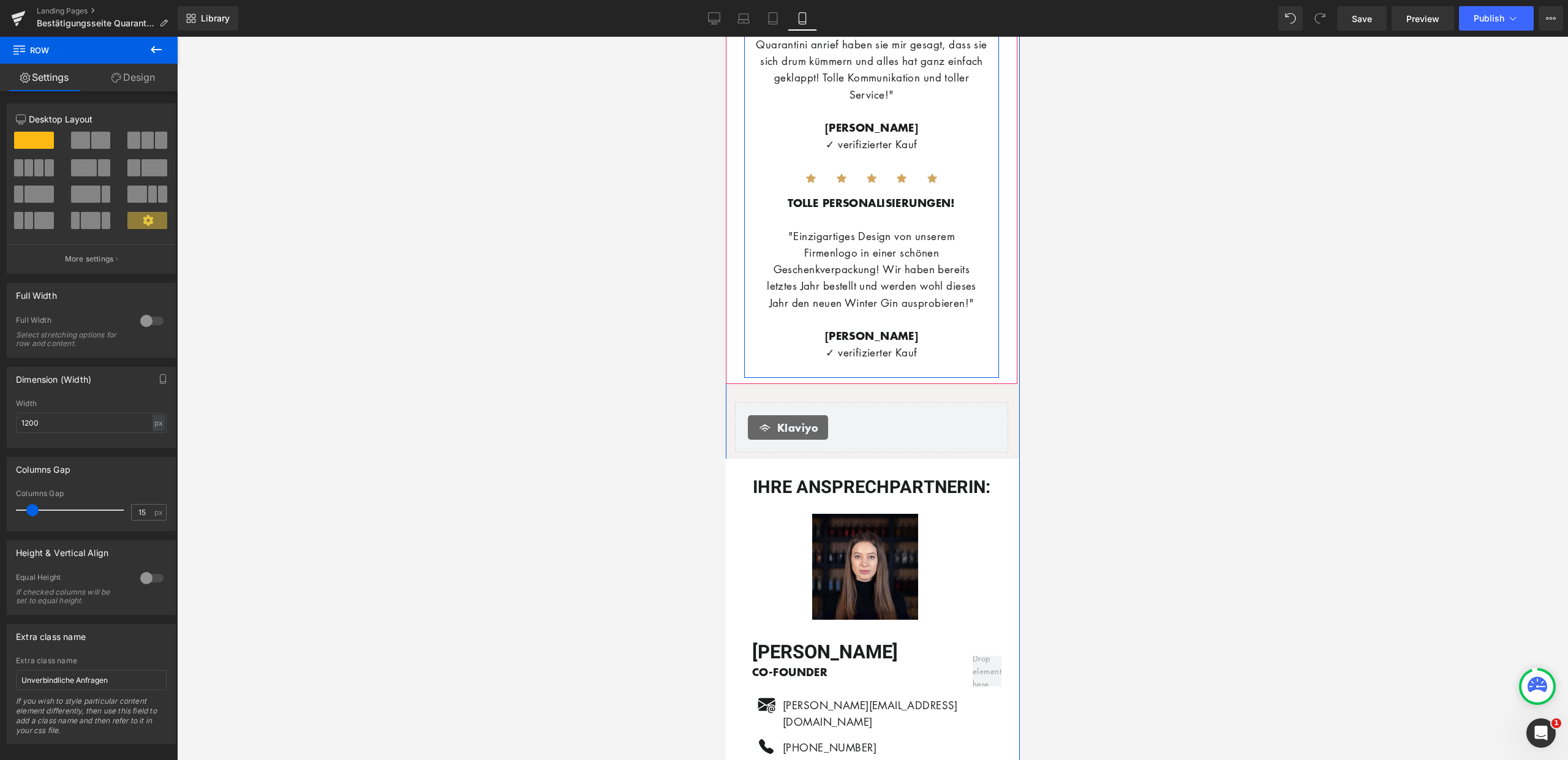
scroll to position [3555, 0]
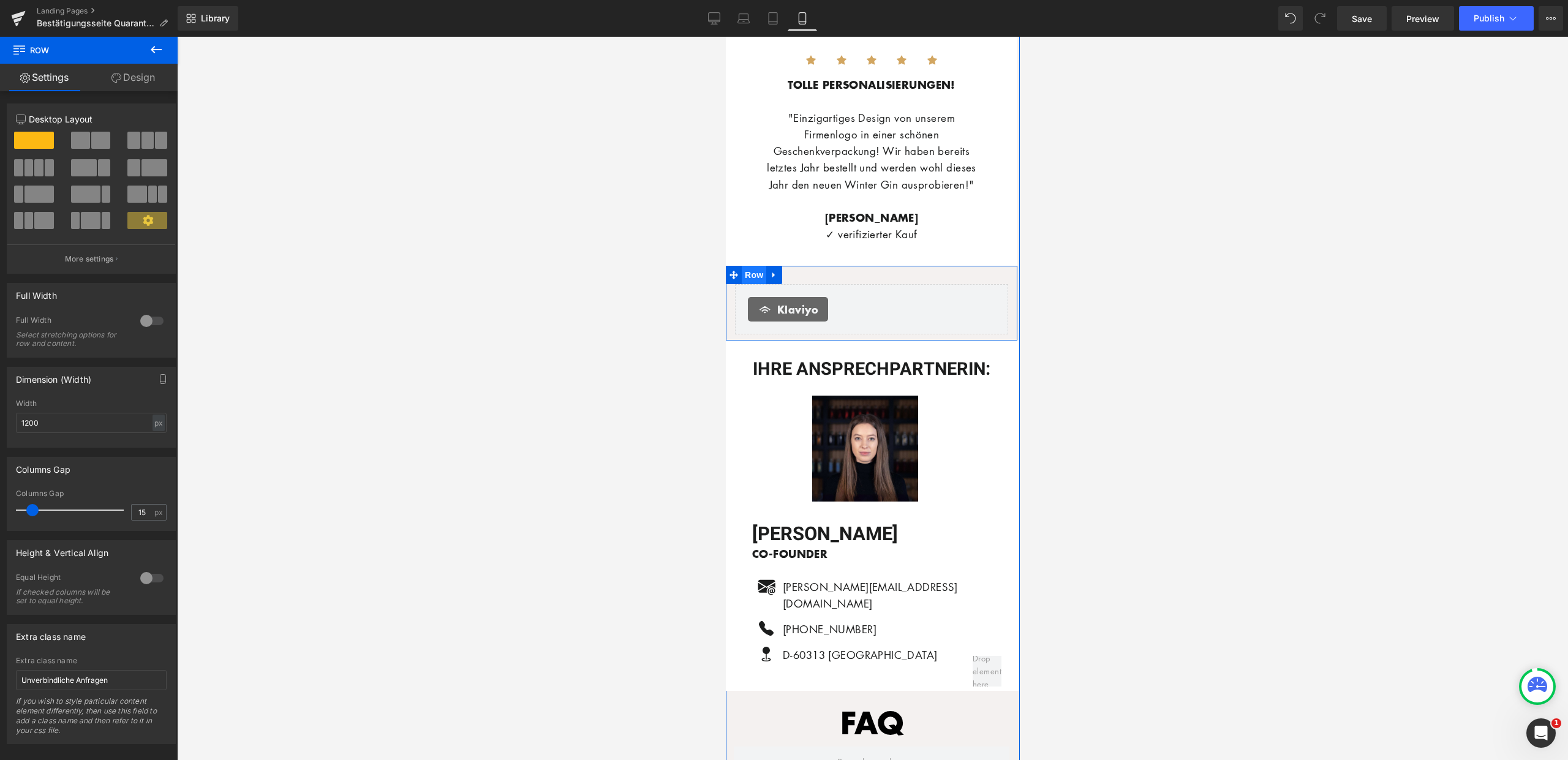
click at [748, 266] on span "Row" at bounding box center [753, 274] width 25 height 18
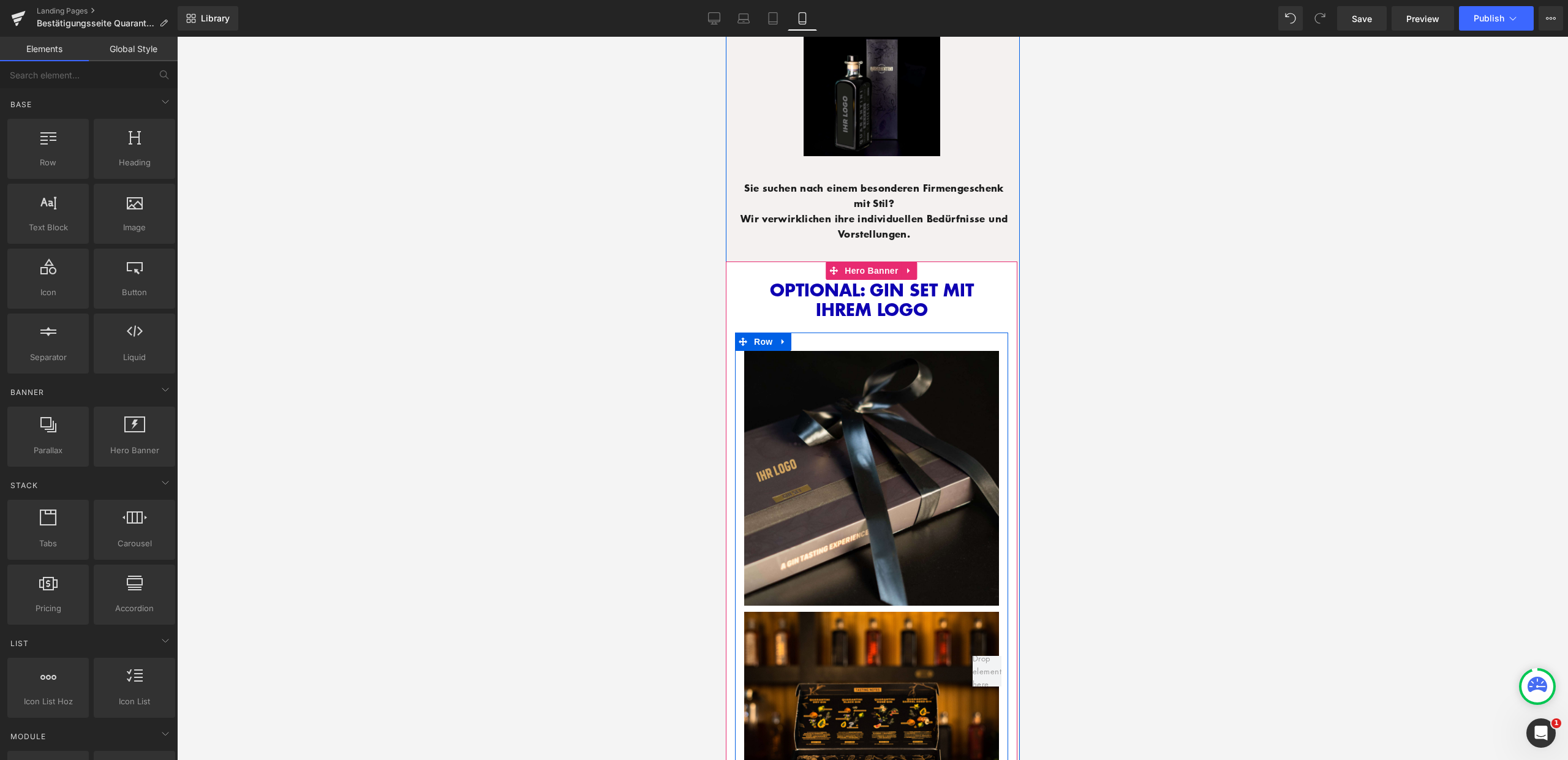
scroll to position [913, 0]
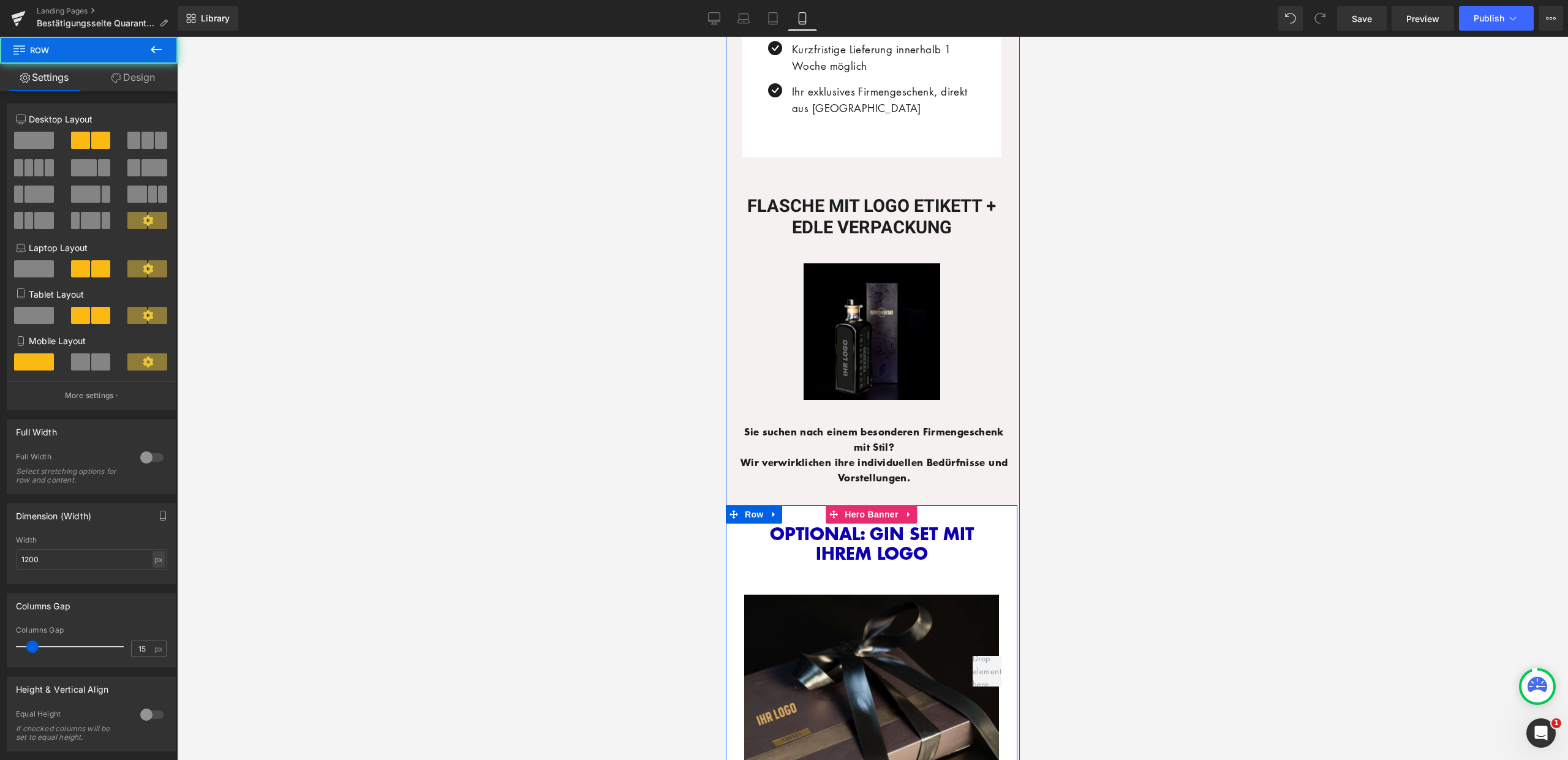
click at [974, 550] on h3 "OPTIONAL: GIN SET MIT IHREM LOGO" at bounding box center [871, 543] width 255 height 40
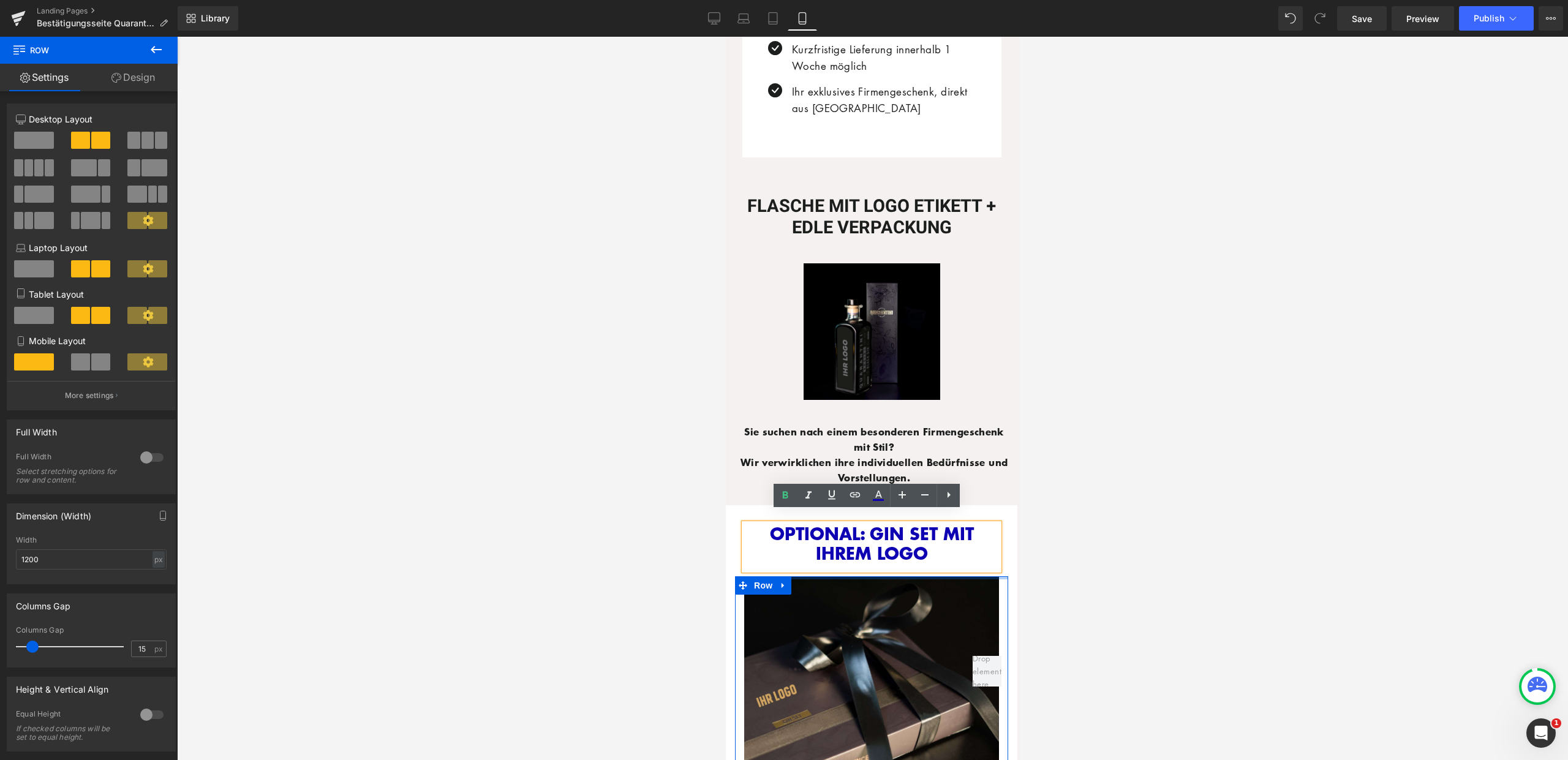
drag, startPoint x: 936, startPoint y: 575, endPoint x: 937, endPoint y: 555, distance: 20.0
click at [1091, 529] on div at bounding box center [872, 398] width 1391 height 723
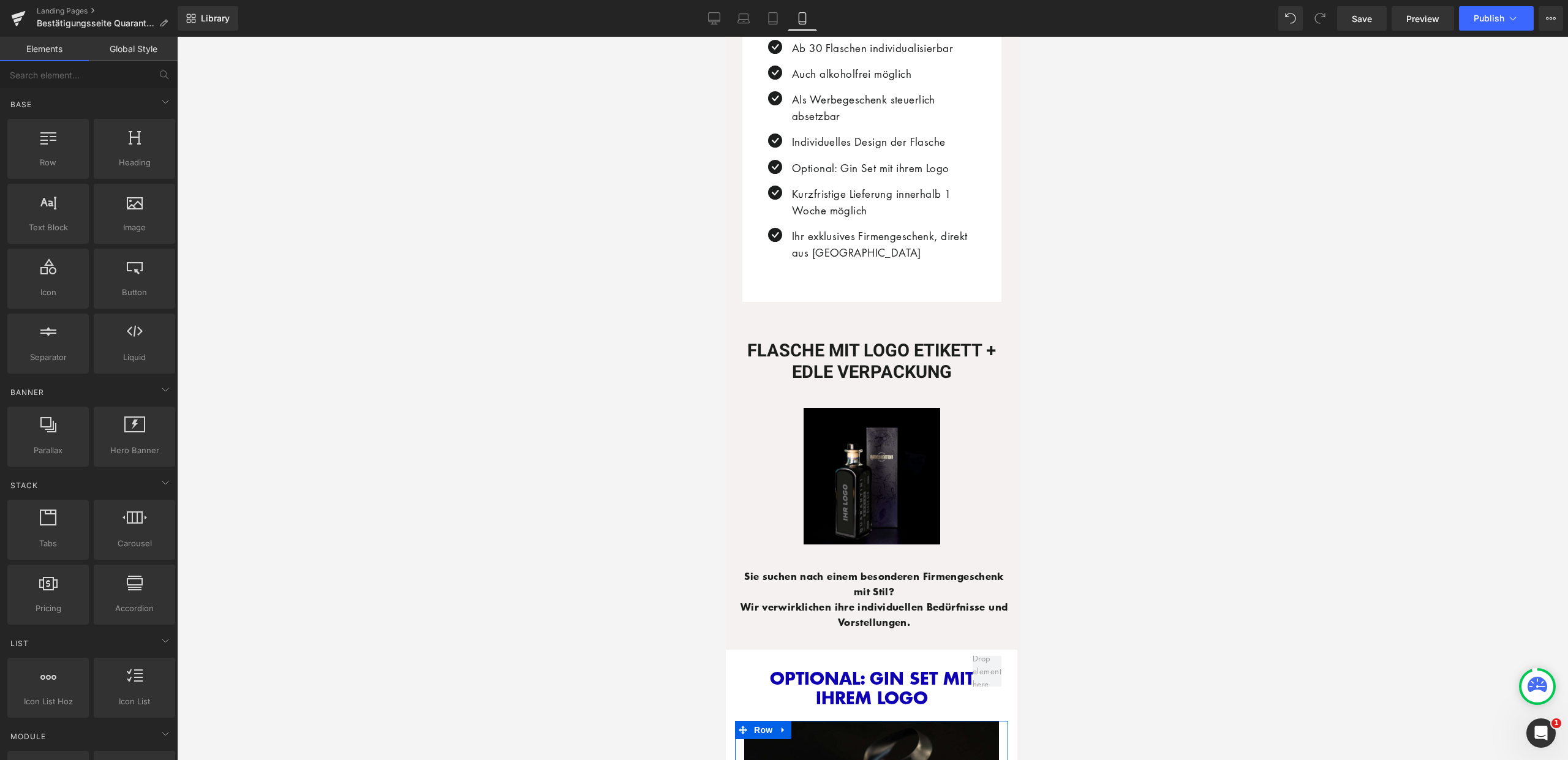
scroll to position [741, 0]
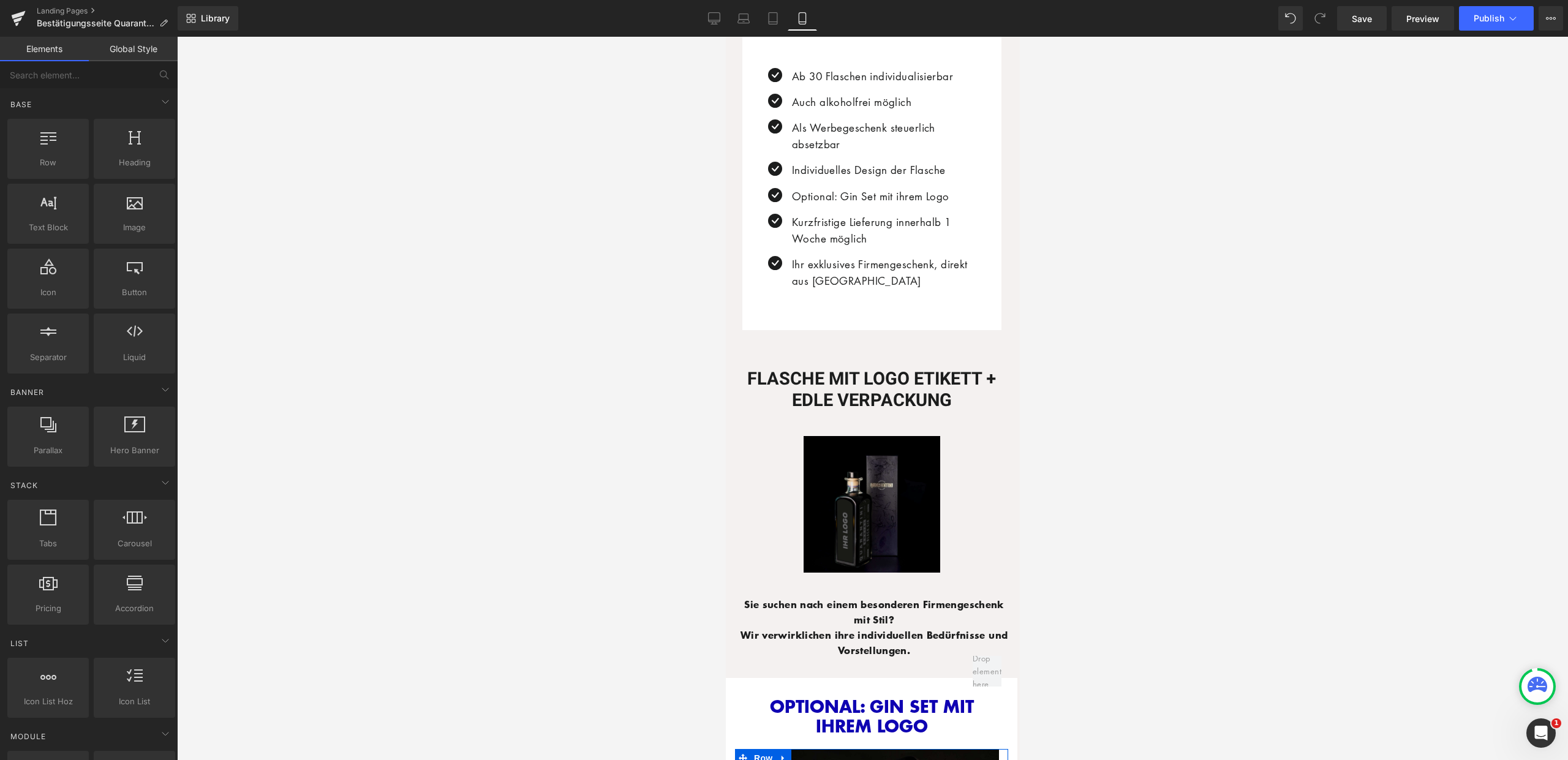
click at [864, 492] on div "Image" at bounding box center [871, 504] width 273 height 137
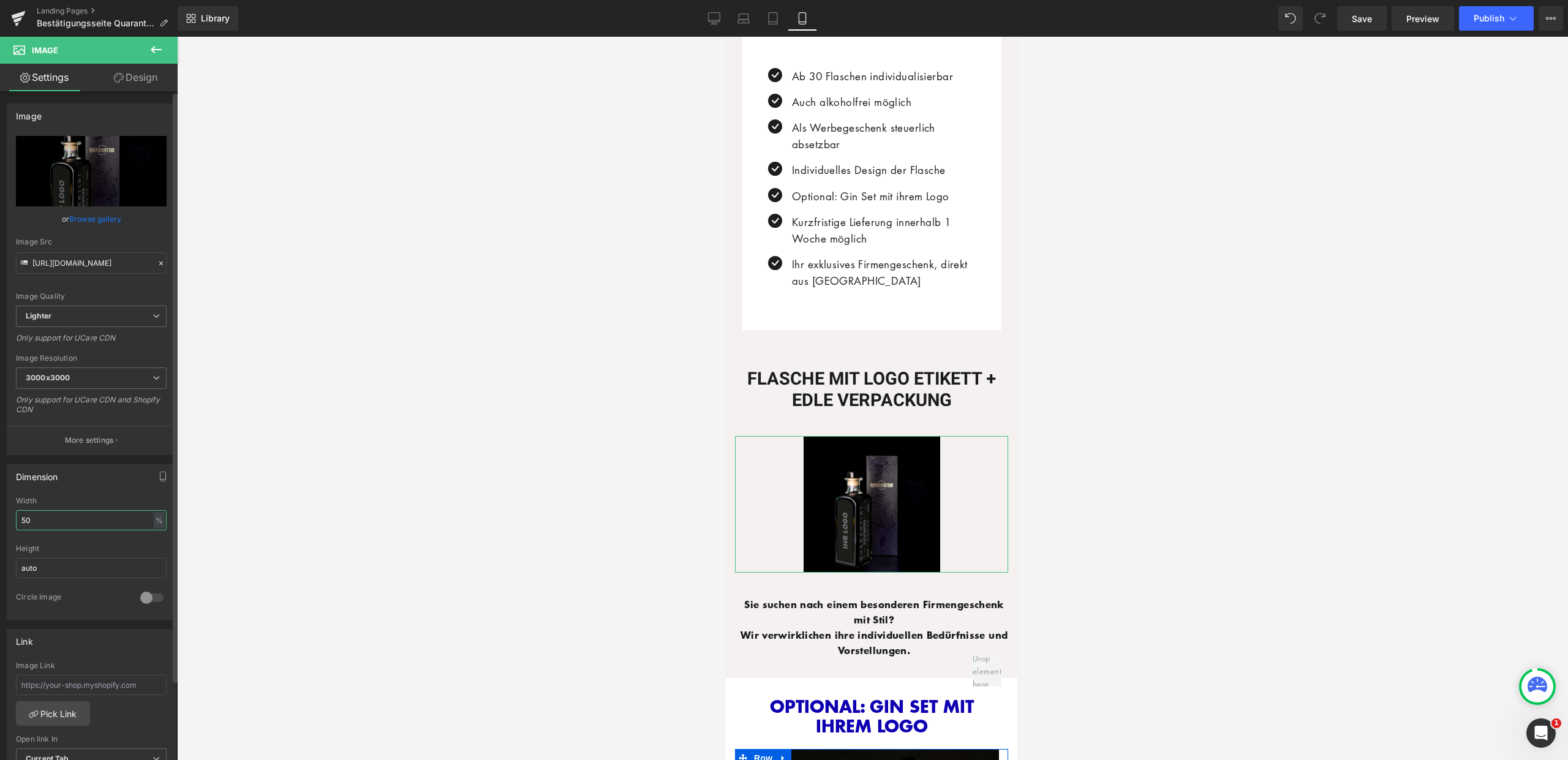
drag, startPoint x: 34, startPoint y: 519, endPoint x: 0, endPoint y: 517, distance: 34.1
click at [0, 517] on div "Dimension 50% Width 50 % % px auto Height auto 0 Circle Image" at bounding box center [91, 537] width 183 height 165
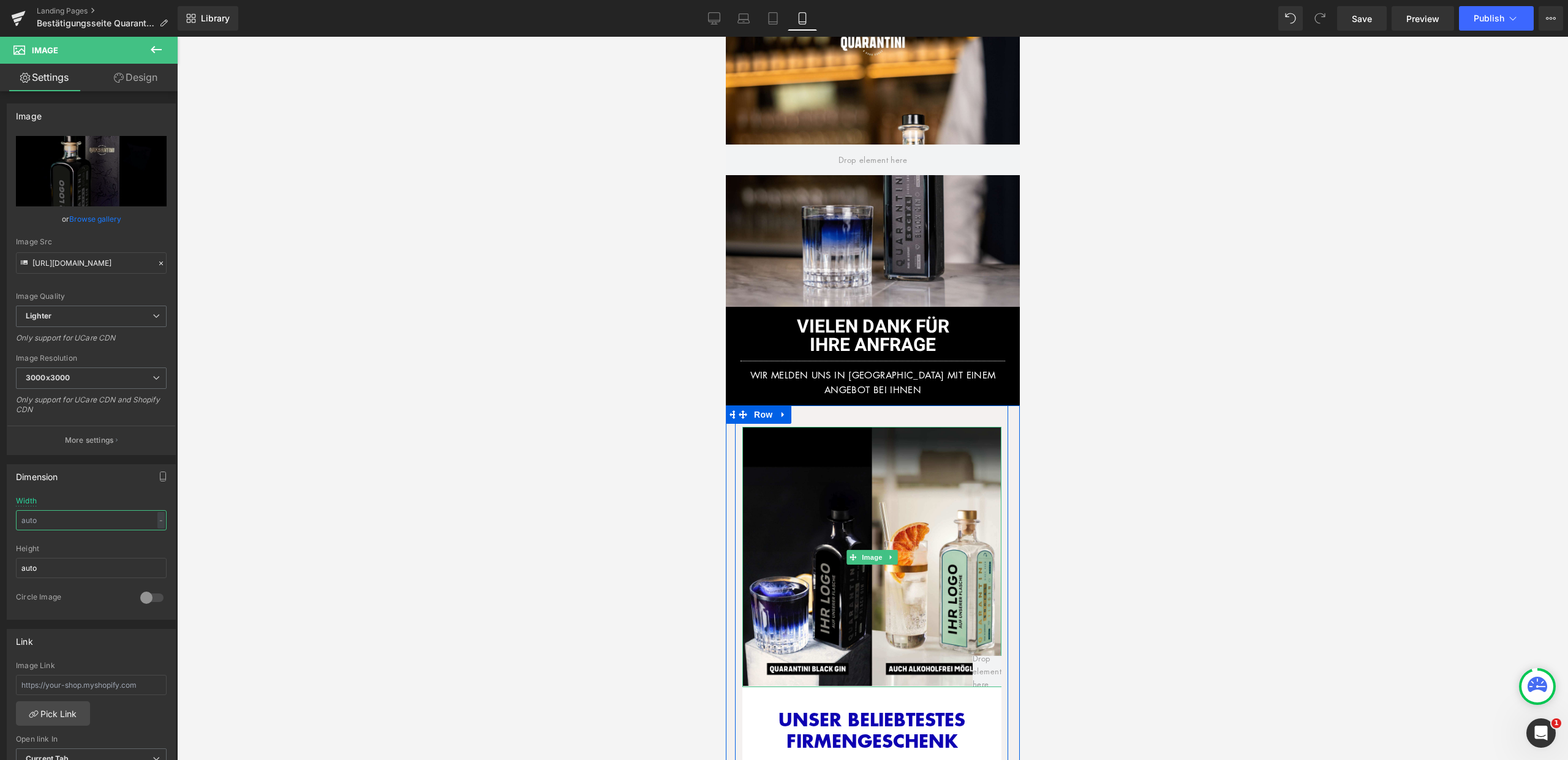
scroll to position [0, 0]
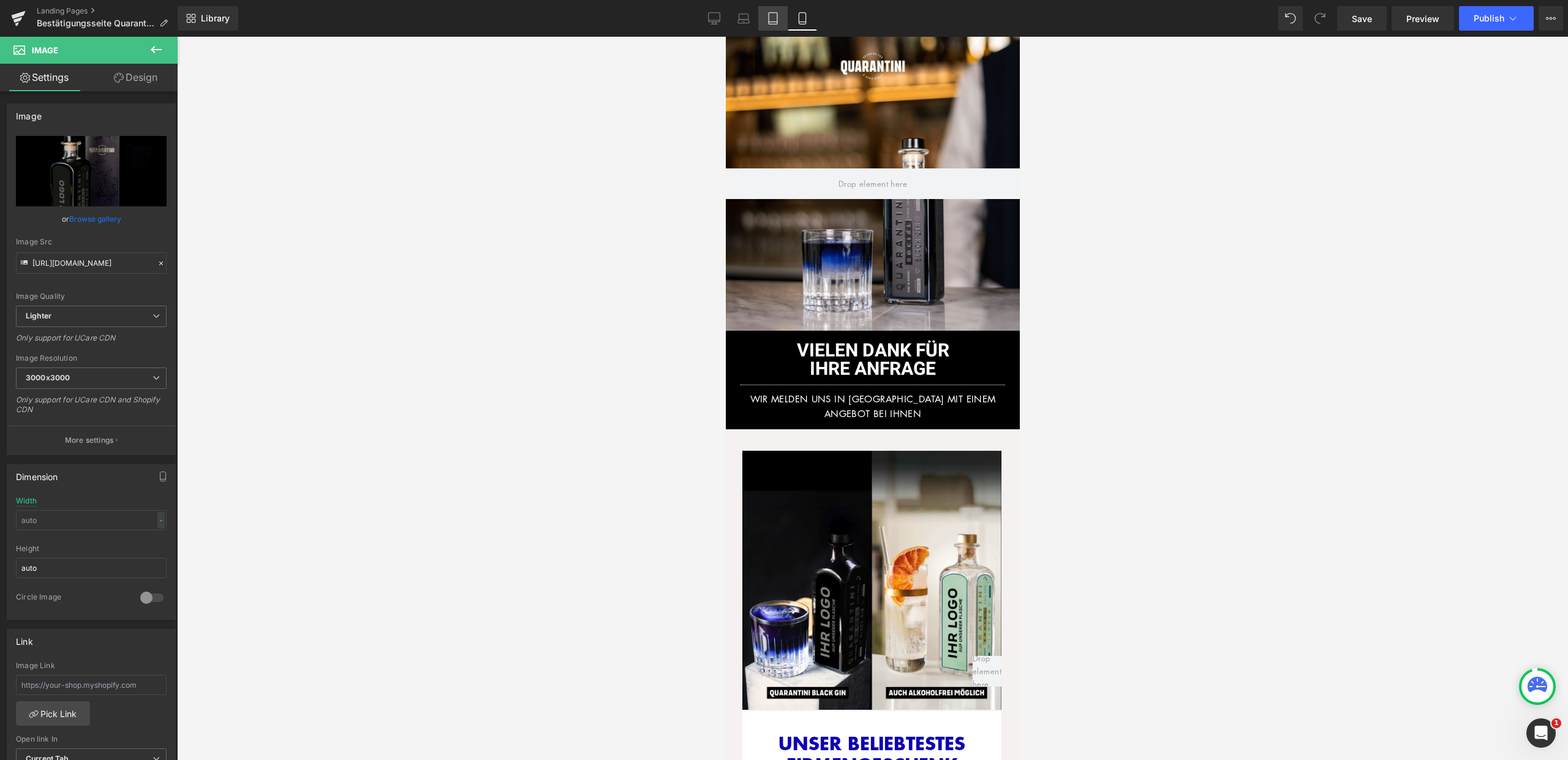
click at [780, 29] on link "Tablet" at bounding box center [773, 18] width 30 height 25
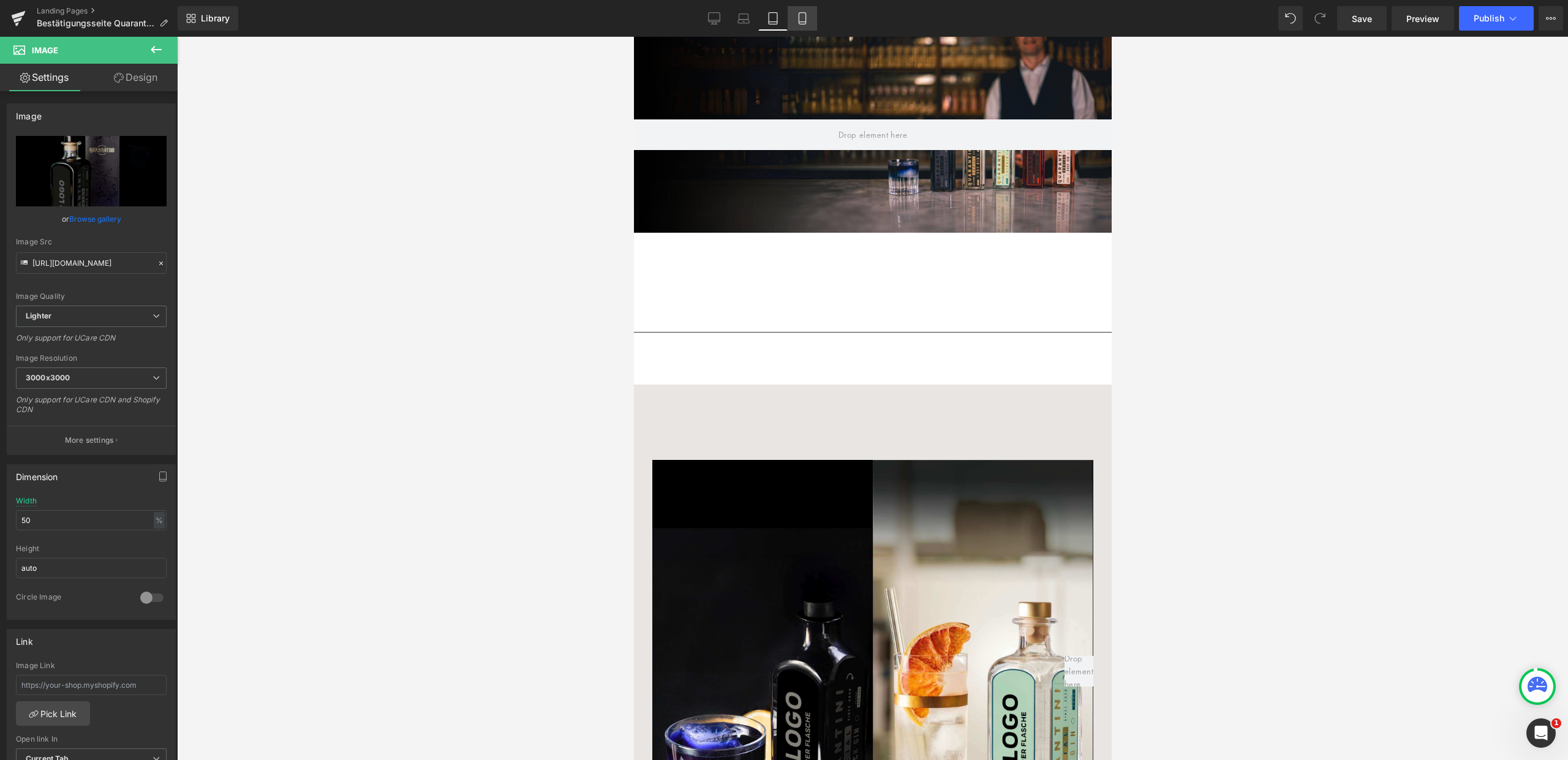
click at [806, 28] on link "Mobile" at bounding box center [802, 18] width 30 height 25
type input "auto"
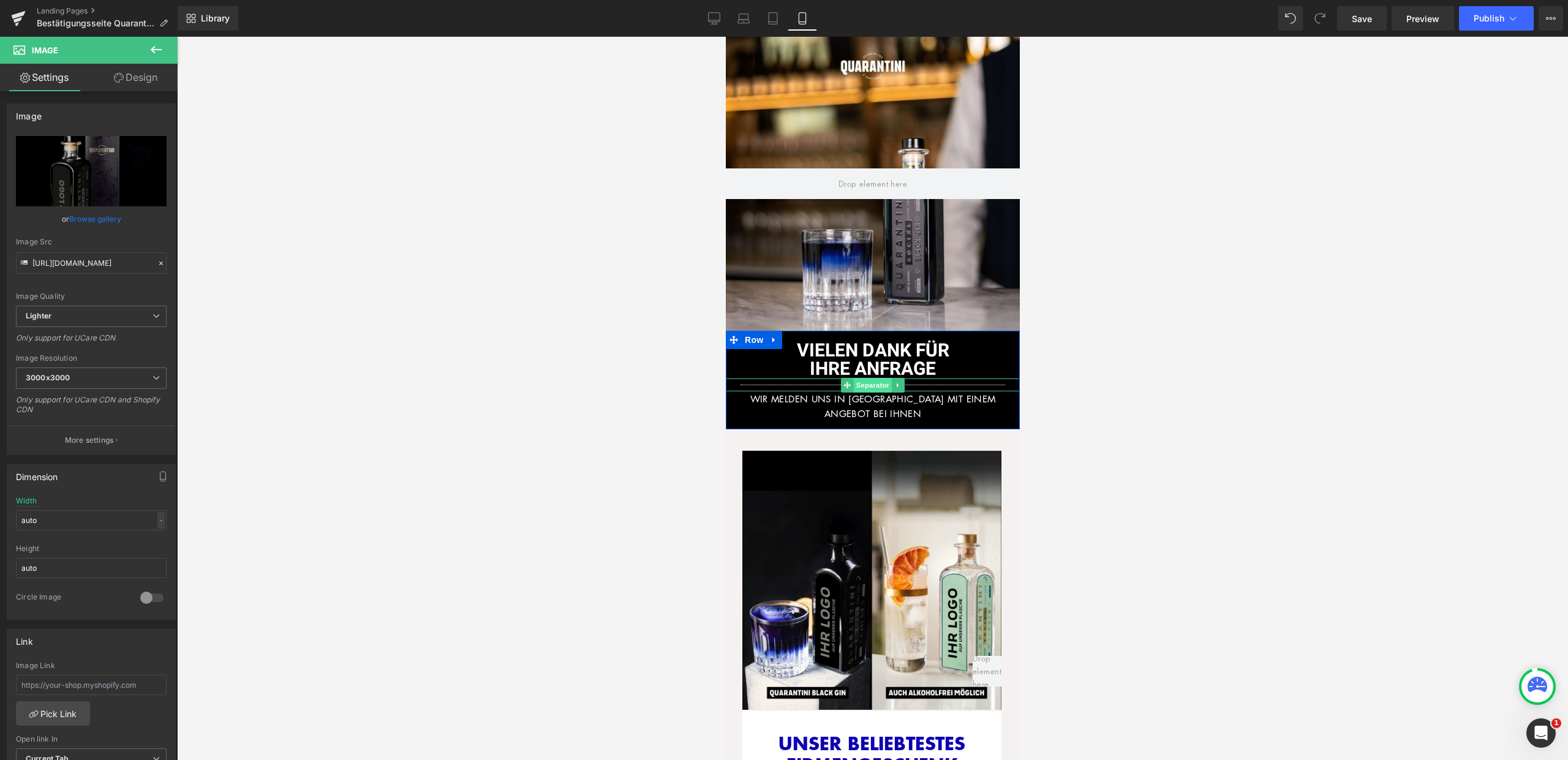
click at [872, 378] on span "Separator" at bounding box center [872, 385] width 38 height 15
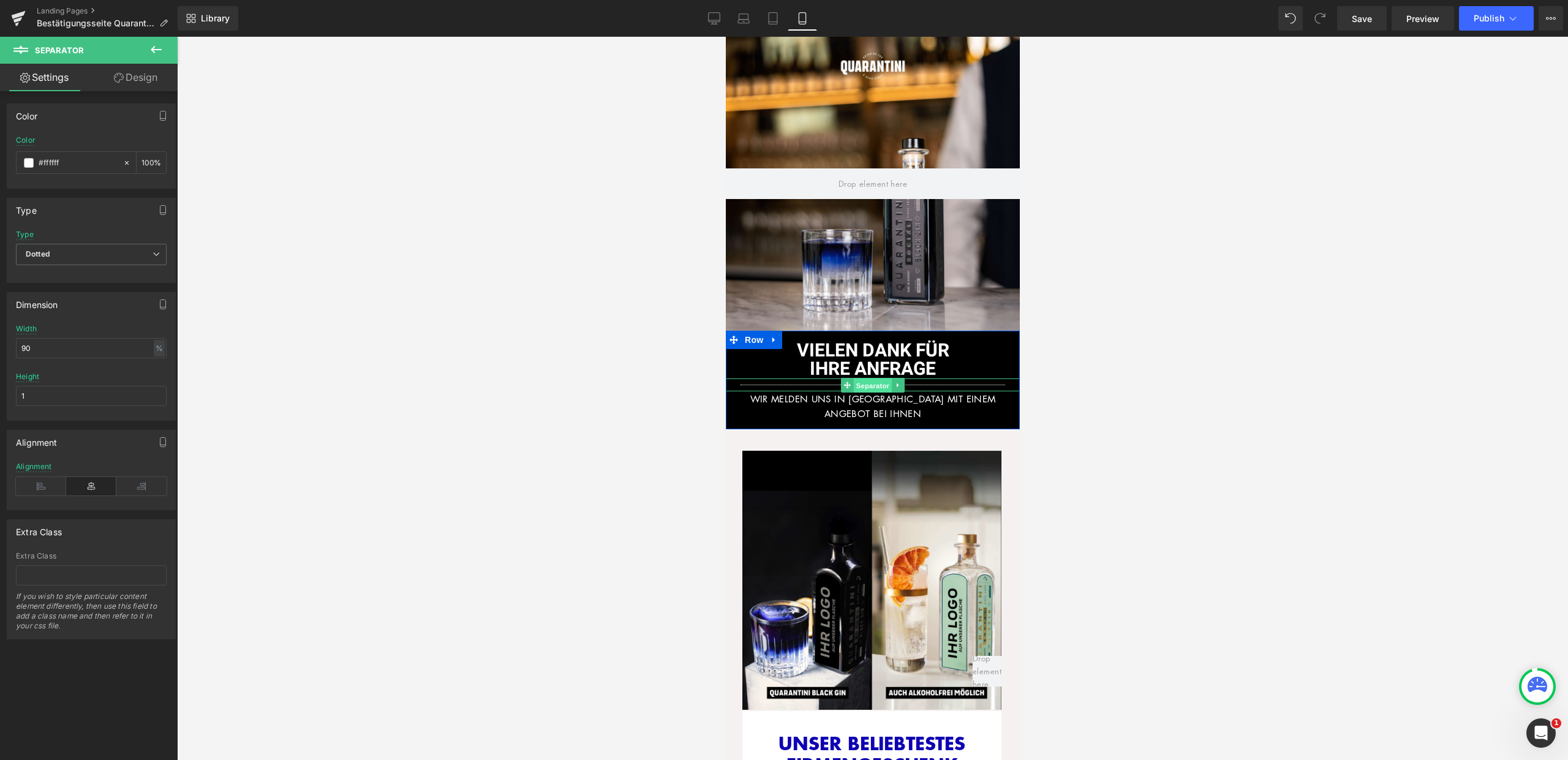
click at [872, 378] on span "Separator" at bounding box center [872, 385] width 38 height 15
click at [138, 78] on link "Design" at bounding box center [136, 77] width 89 height 28
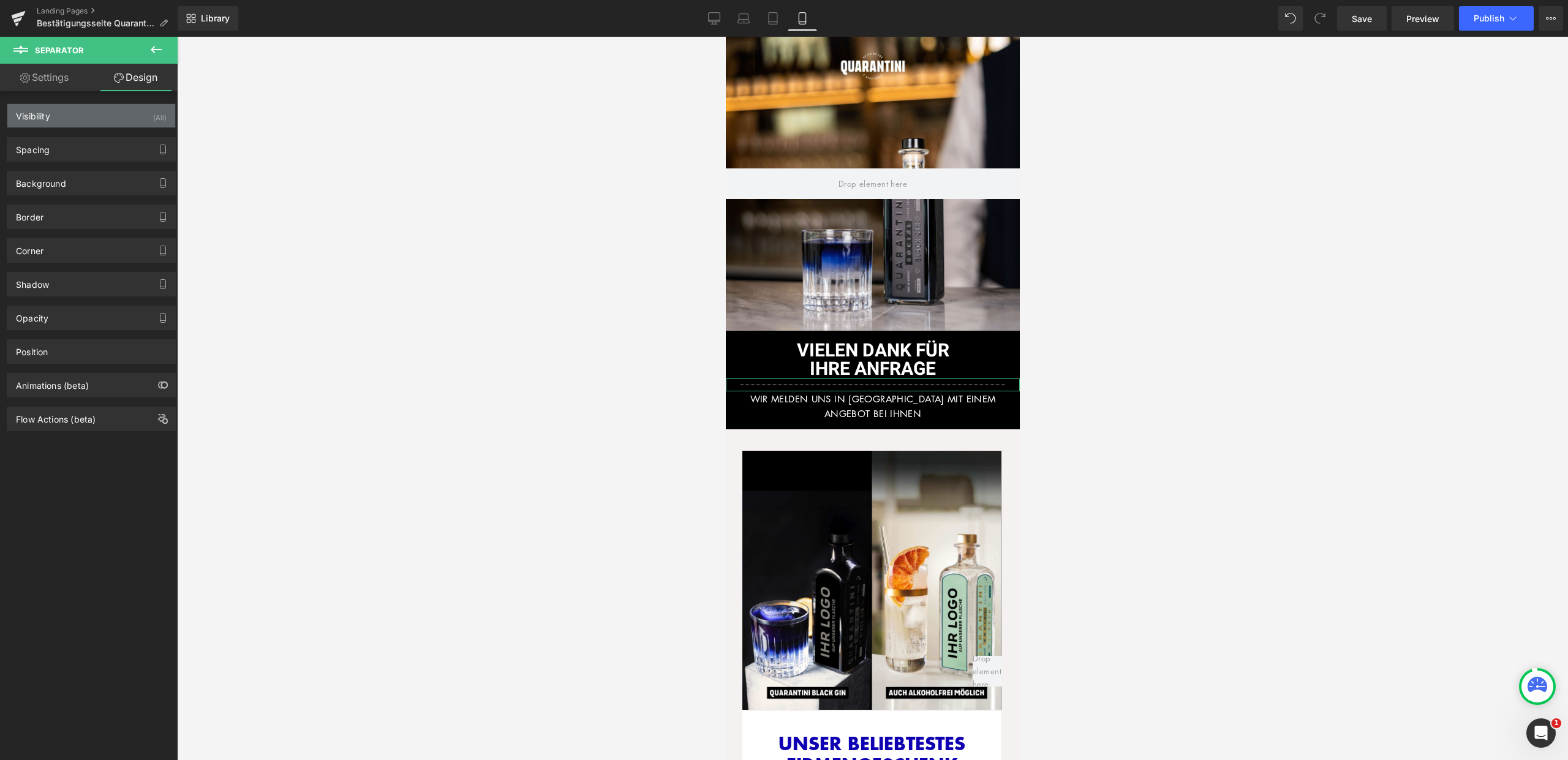
click at [120, 113] on div "Visibility (All)" at bounding box center [91, 115] width 168 height 23
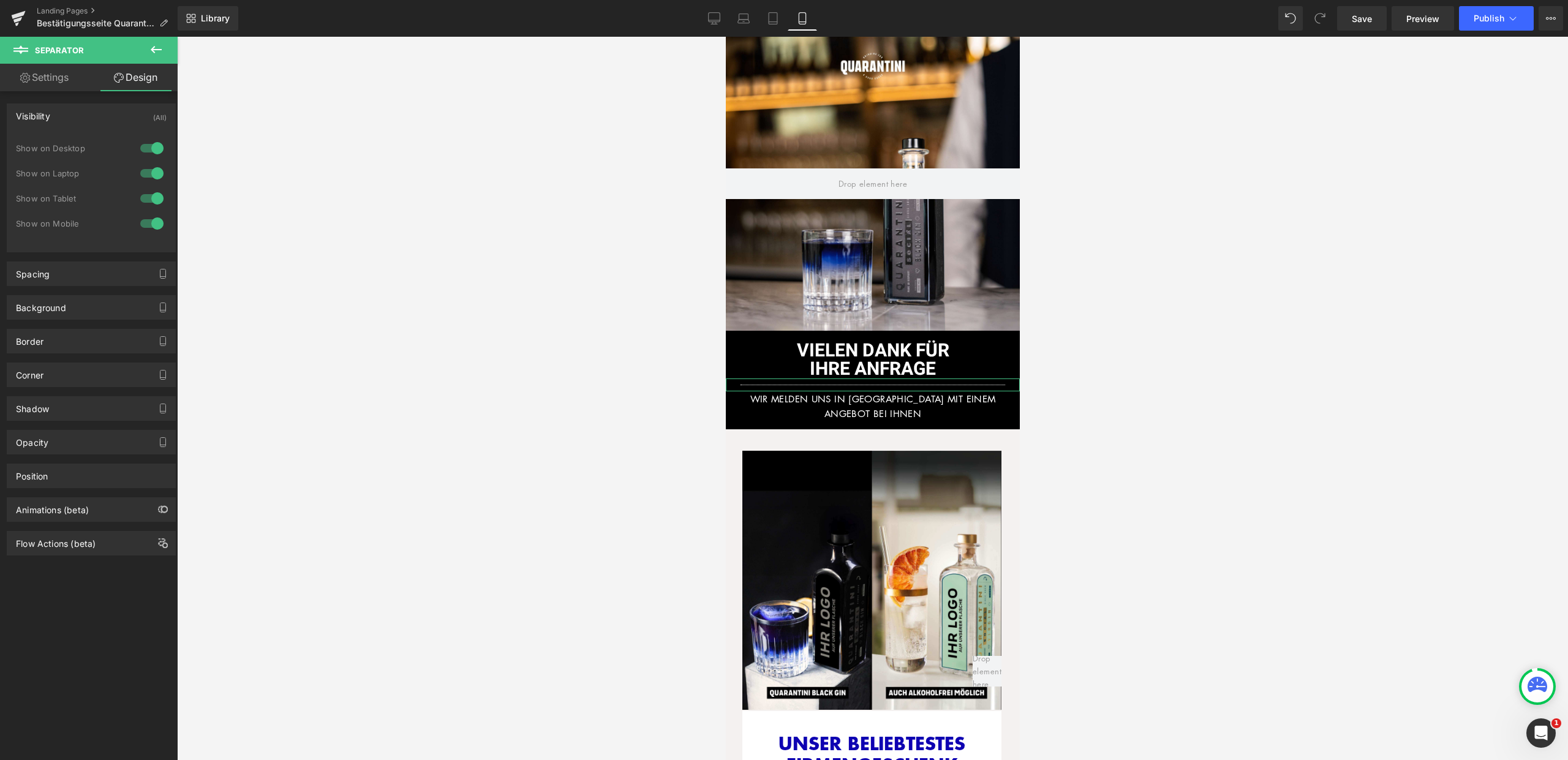
click at [146, 146] on div at bounding box center [152, 148] width 30 height 19
click at [148, 175] on div at bounding box center [152, 173] width 30 height 19
click at [151, 199] on div at bounding box center [152, 198] width 30 height 19
click at [772, 15] on icon at bounding box center [773, 18] width 12 height 12
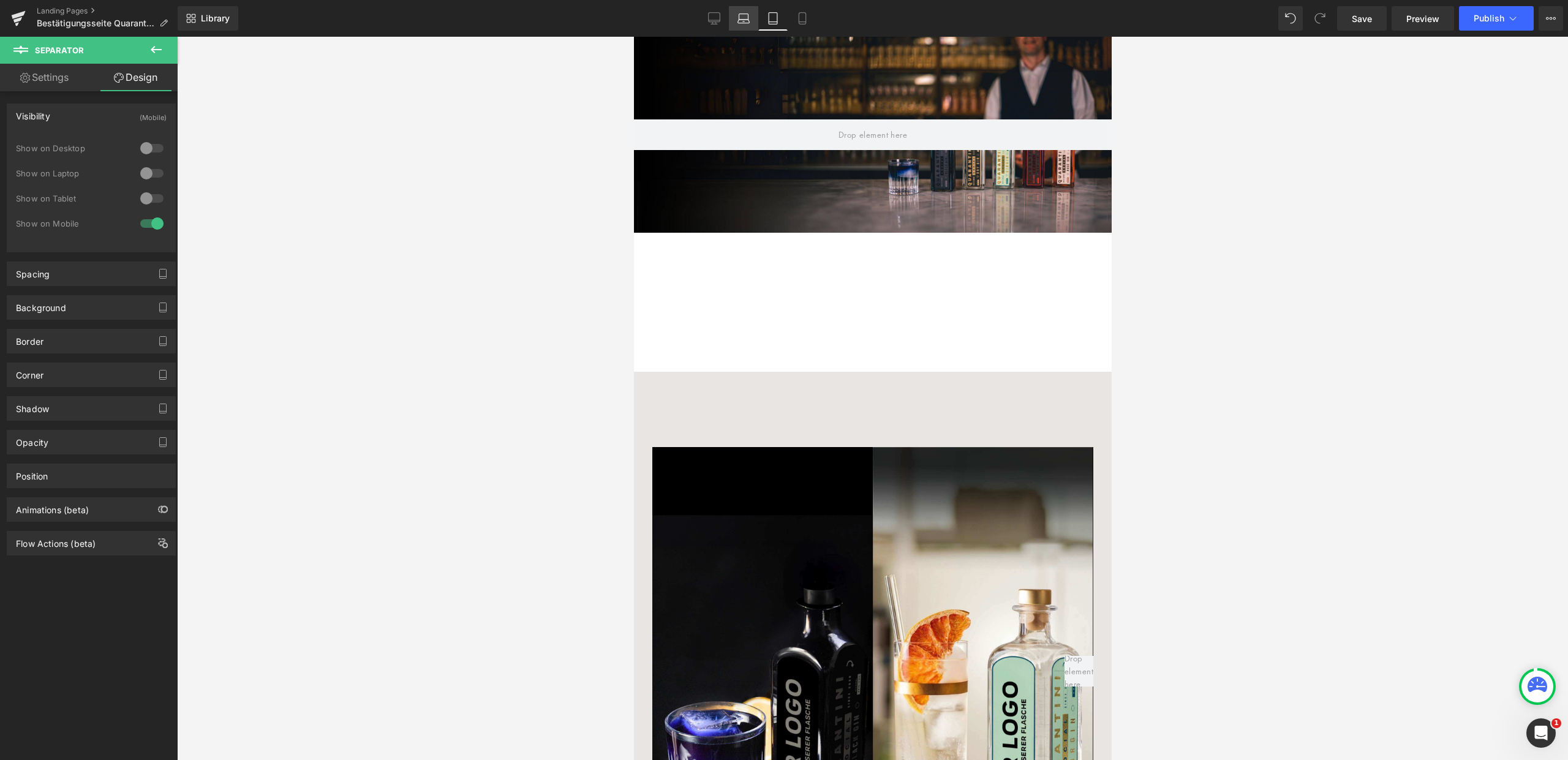
click at [747, 12] on icon at bounding box center [743, 18] width 12 height 12
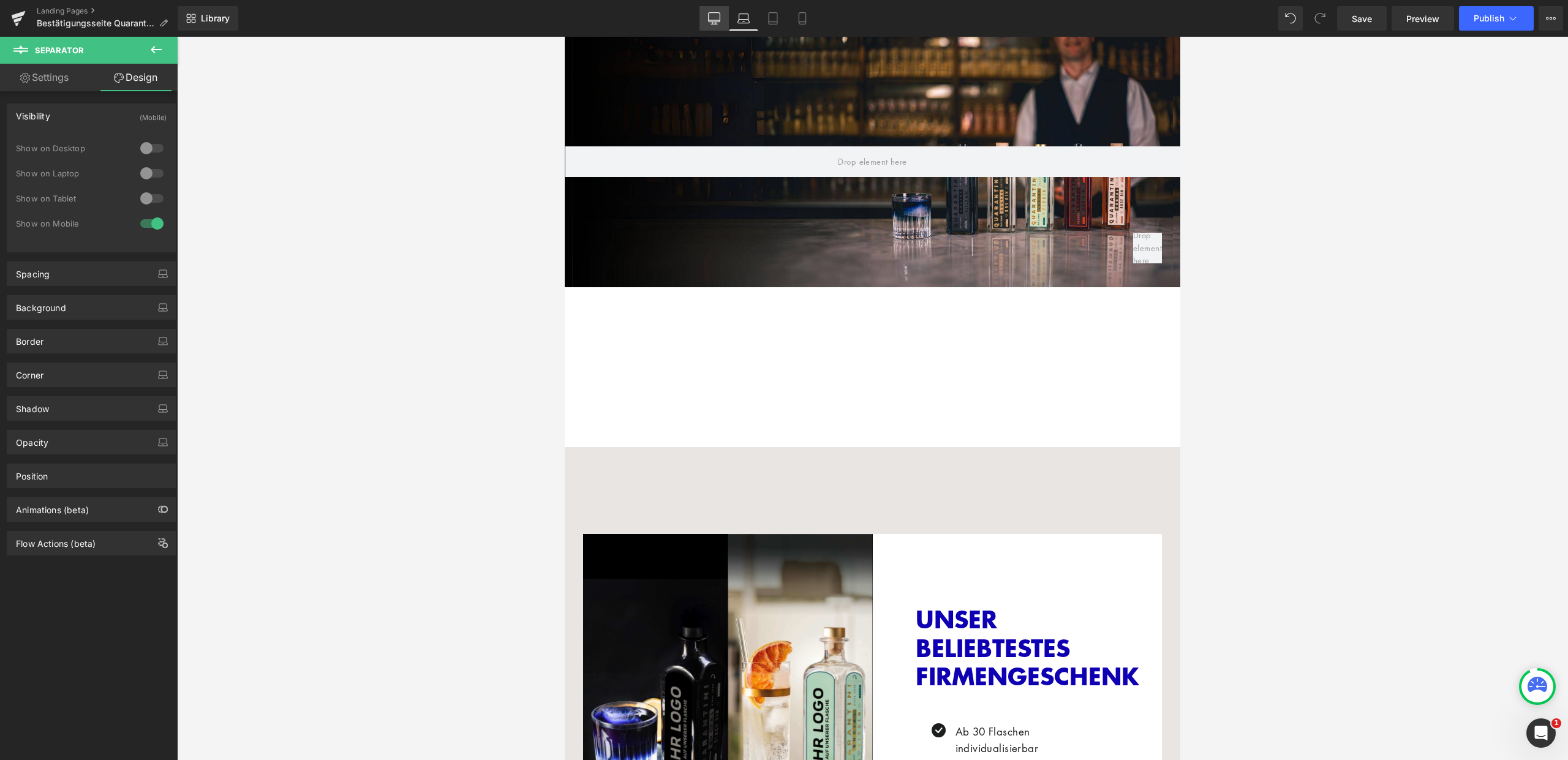
click at [719, 16] on icon at bounding box center [714, 18] width 12 height 12
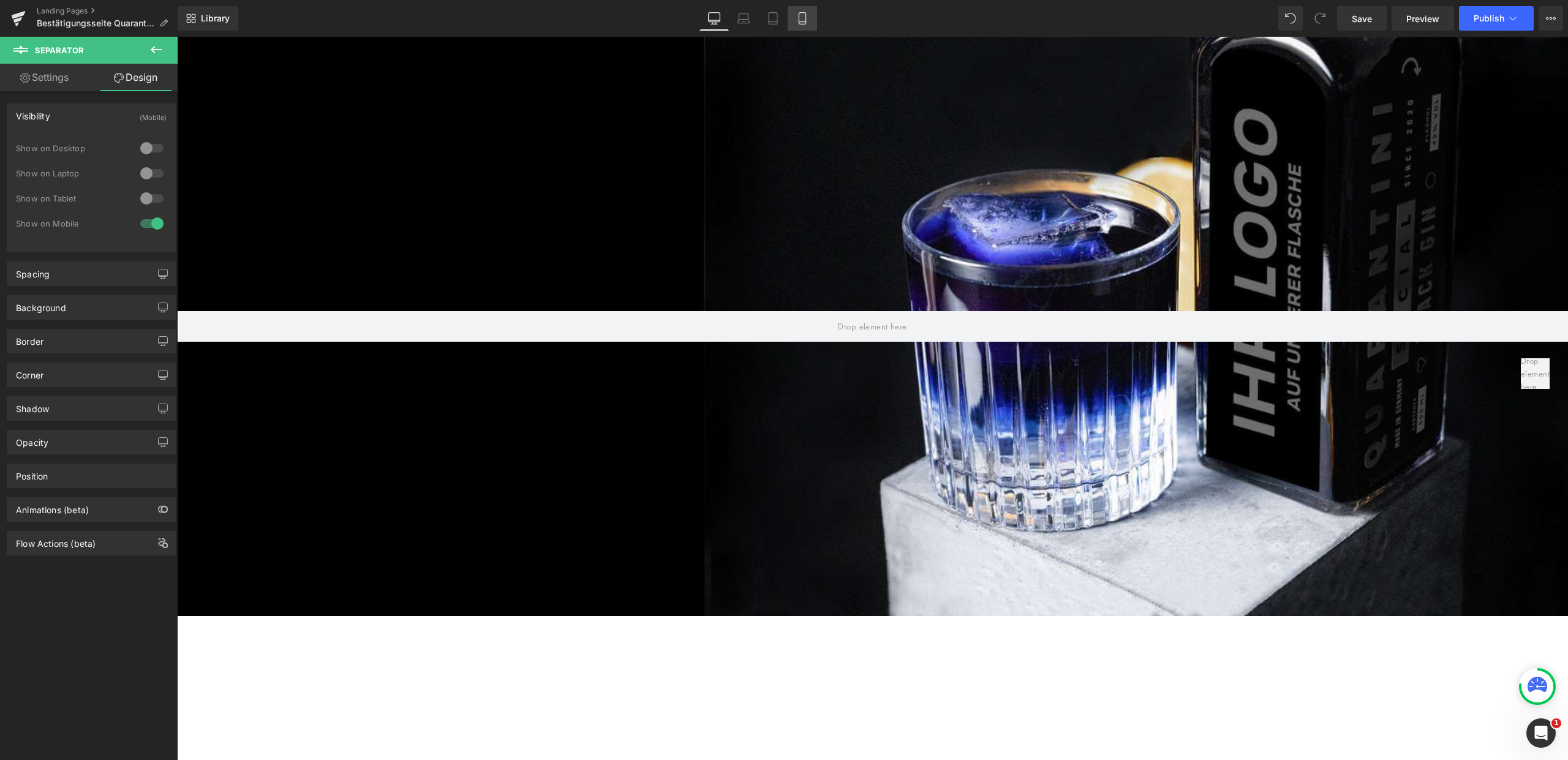
click at [794, 14] on link "Mobile" at bounding box center [802, 18] width 30 height 25
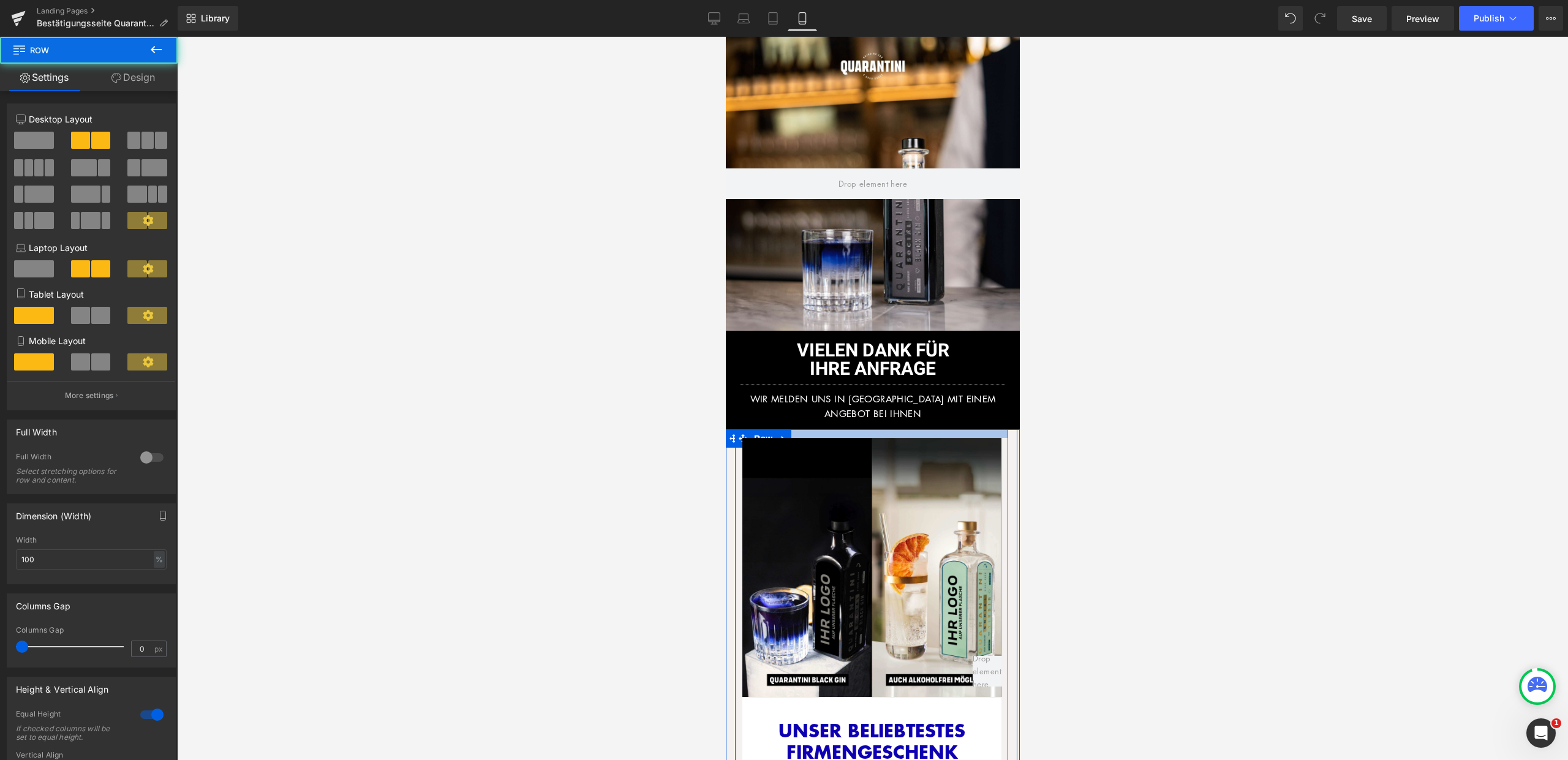
drag, startPoint x: 873, startPoint y: 435, endPoint x: 870, endPoint y: 422, distance: 13.3
click at [870, 429] on div at bounding box center [871, 433] width 273 height 9
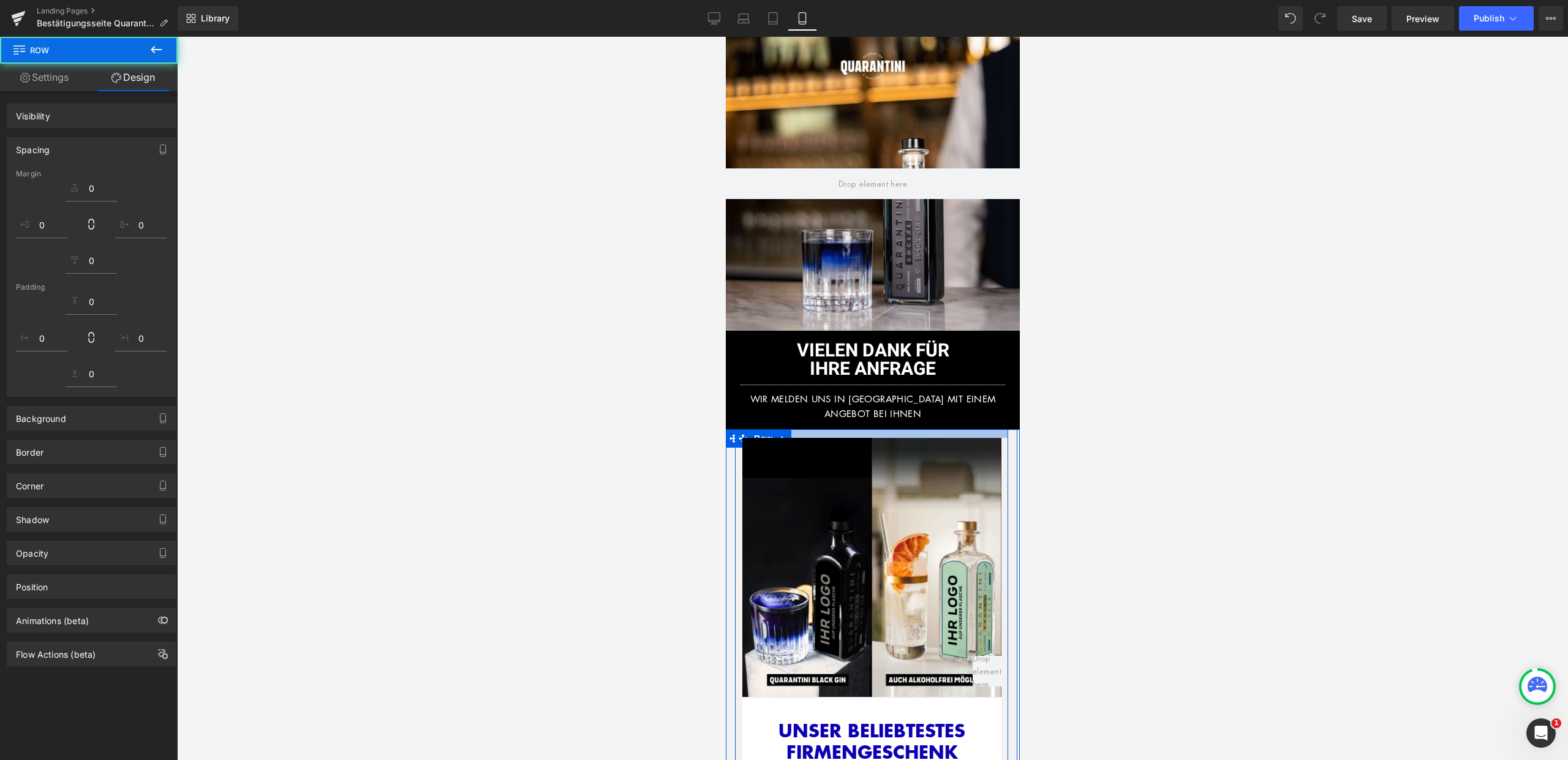
click at [1047, 415] on div at bounding box center [872, 398] width 1391 height 723
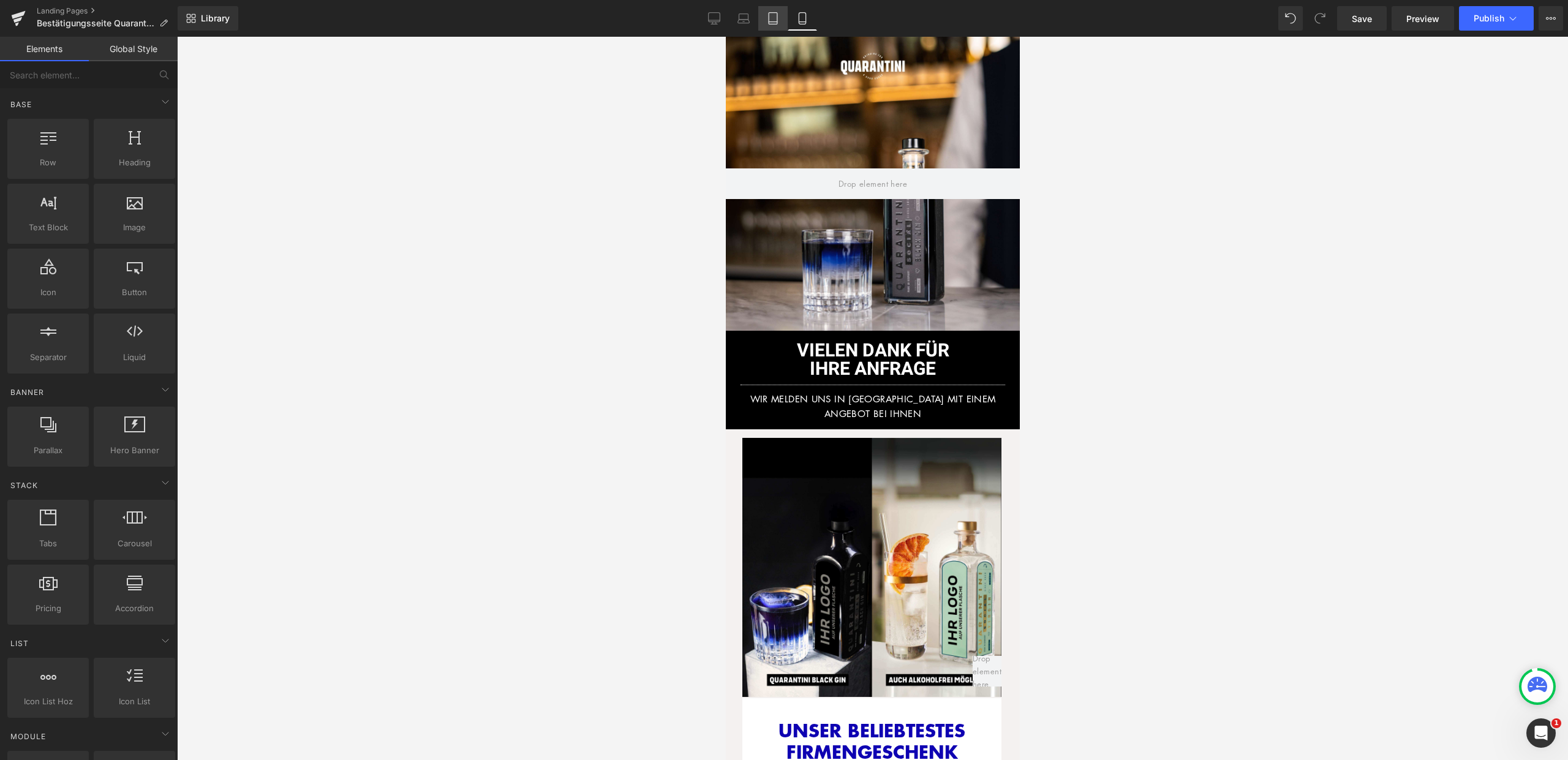
click at [771, 23] on icon at bounding box center [773, 18] width 12 height 12
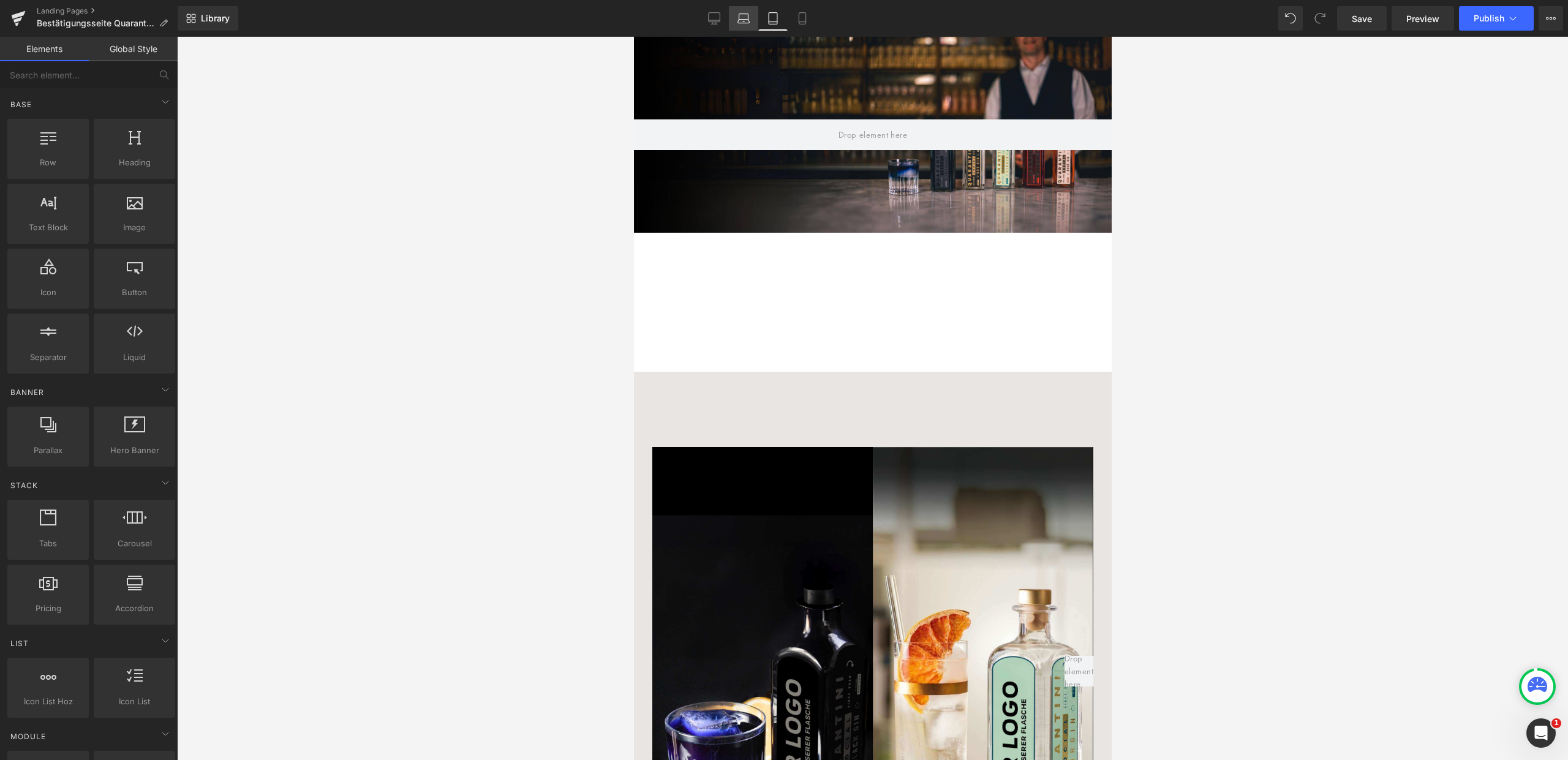
click at [742, 21] on icon at bounding box center [743, 18] width 12 height 12
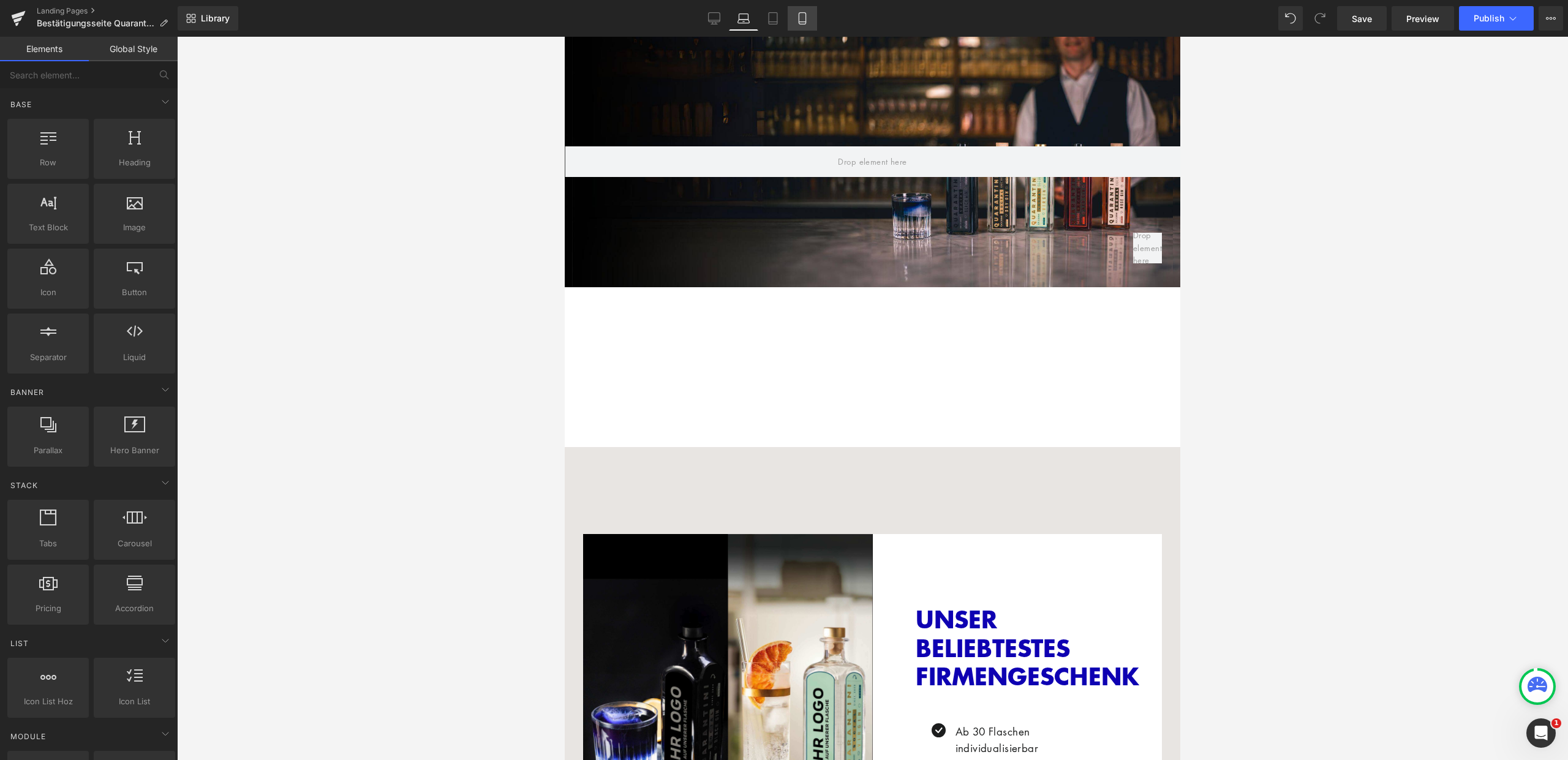
click at [798, 13] on icon at bounding box center [802, 18] width 12 height 12
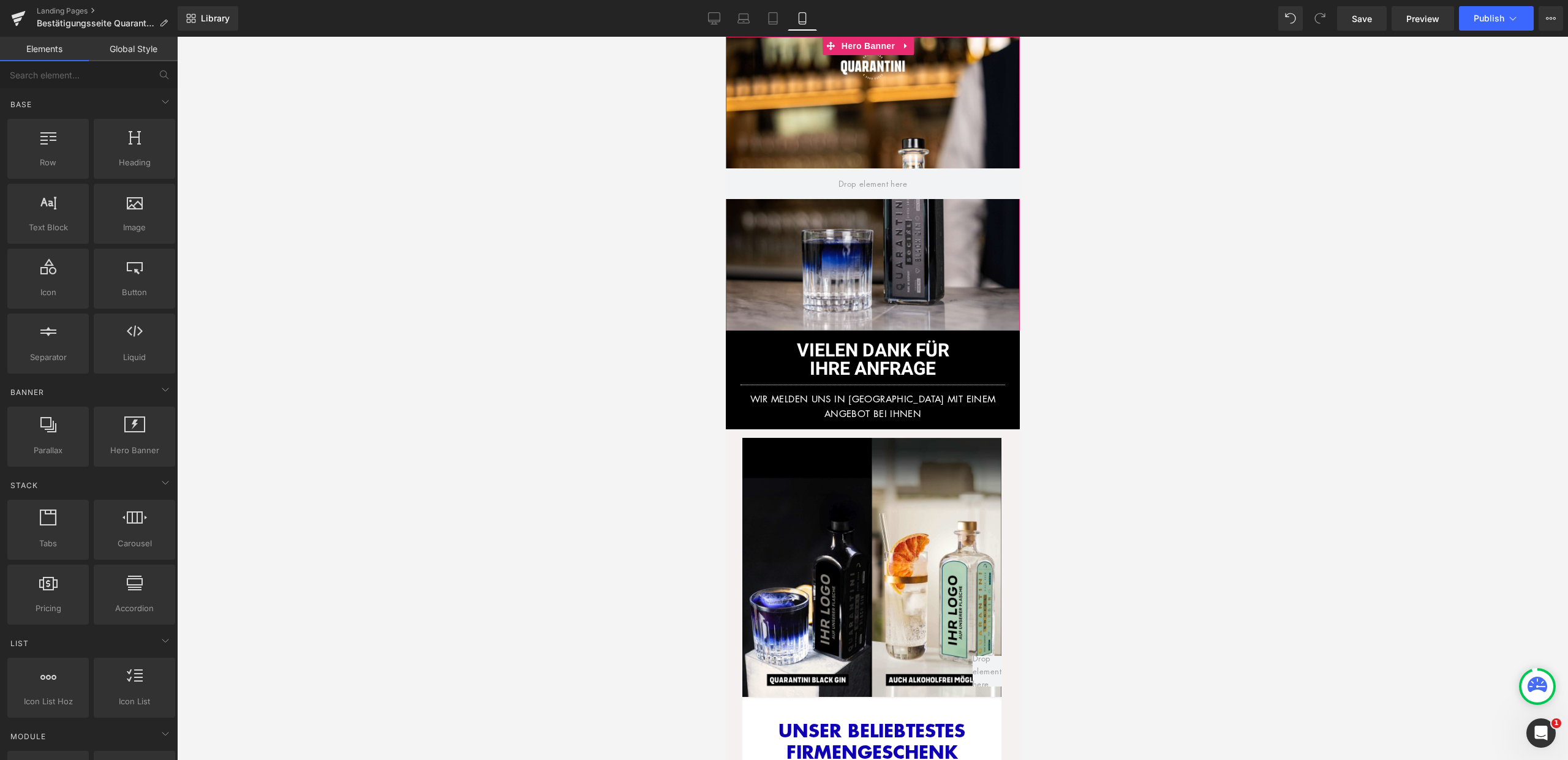
click at [931, 256] on div at bounding box center [872, 184] width 294 height 294
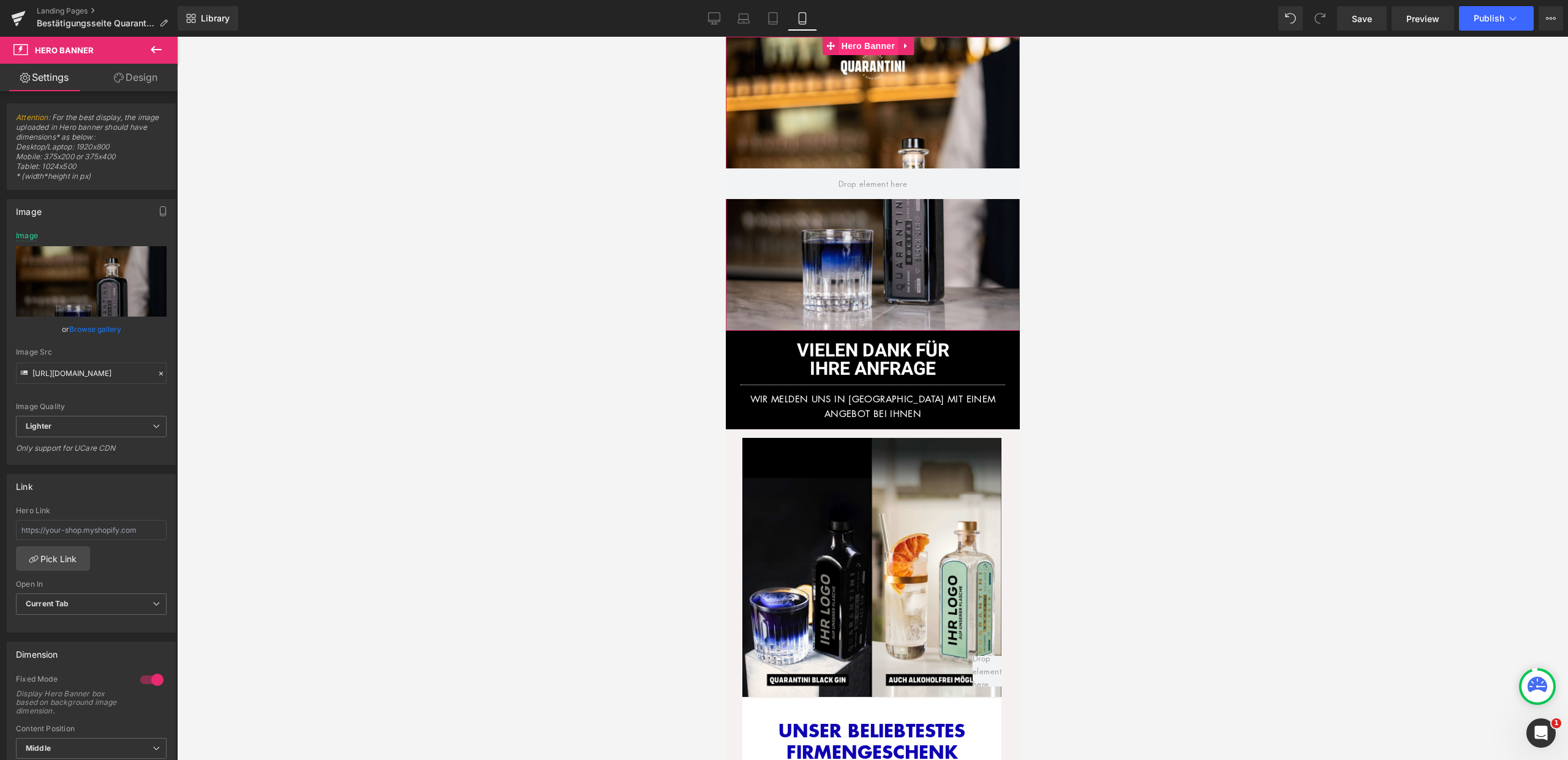
click at [860, 46] on span "Hero Banner" at bounding box center [868, 46] width 60 height 18
click at [95, 372] on input "https://ucarecdn.com/bda6def7-d23f-423d-92e8-9335b4bfd342/-/format/auto/-/previ…" at bounding box center [91, 373] width 151 height 21
click at [765, 16] on link "Tablet" at bounding box center [773, 18] width 30 height 25
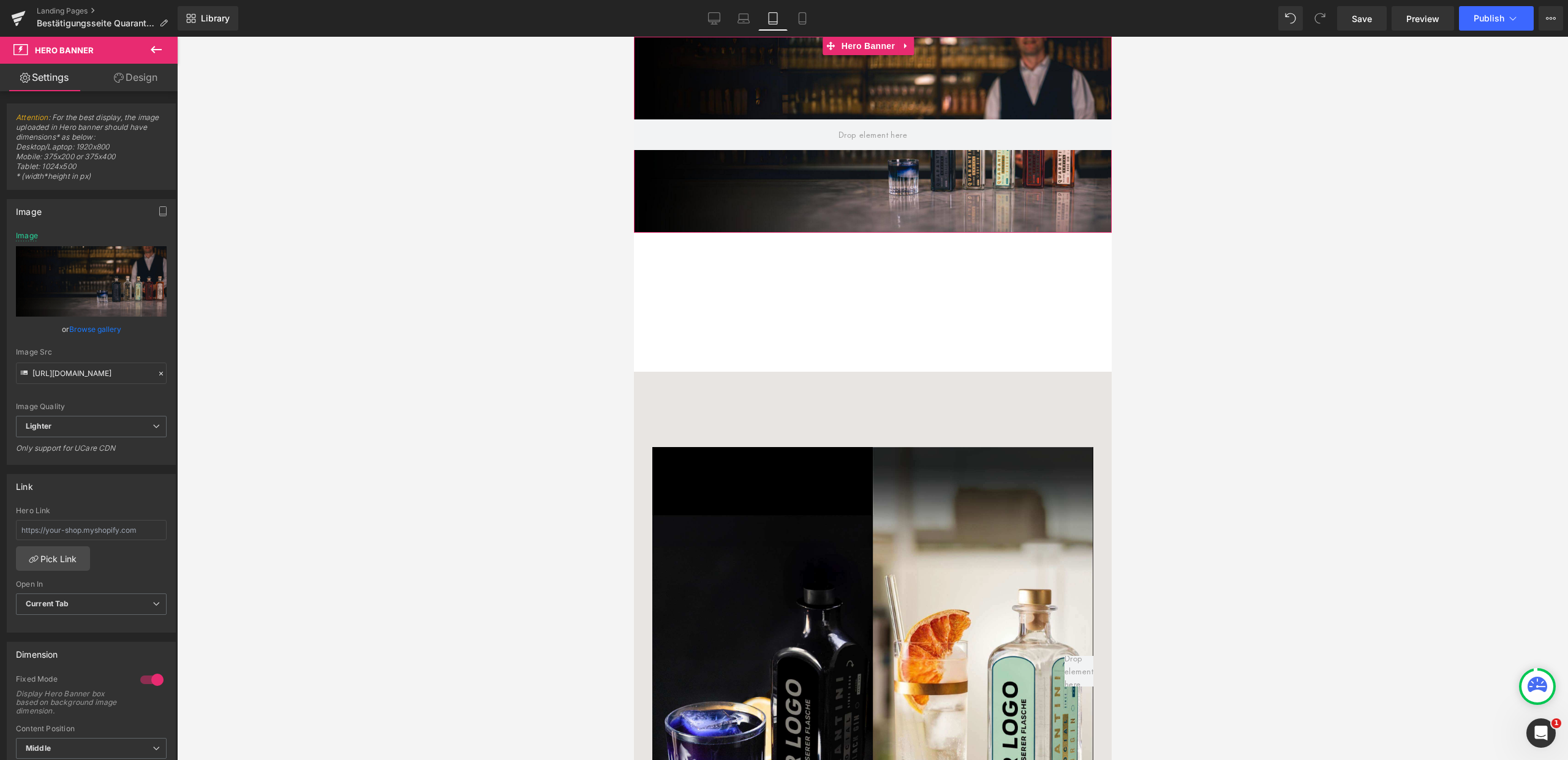
click at [768, 80] on div at bounding box center [872, 135] width 478 height 196
click at [93, 369] on input "https://ucarecdn.com/ee3e0617-eeb0-4c1f-8391-2cba2a936dc2/-/format/auto/-/previ…" at bounding box center [91, 373] width 151 height 21
paste input "bda6def7-d23f-423d-92e8-9335b4bfd342/-/format/auto/-/preview/3000x3000/-/qualit…"
click at [866, 165] on div at bounding box center [872, 135] width 478 height 196
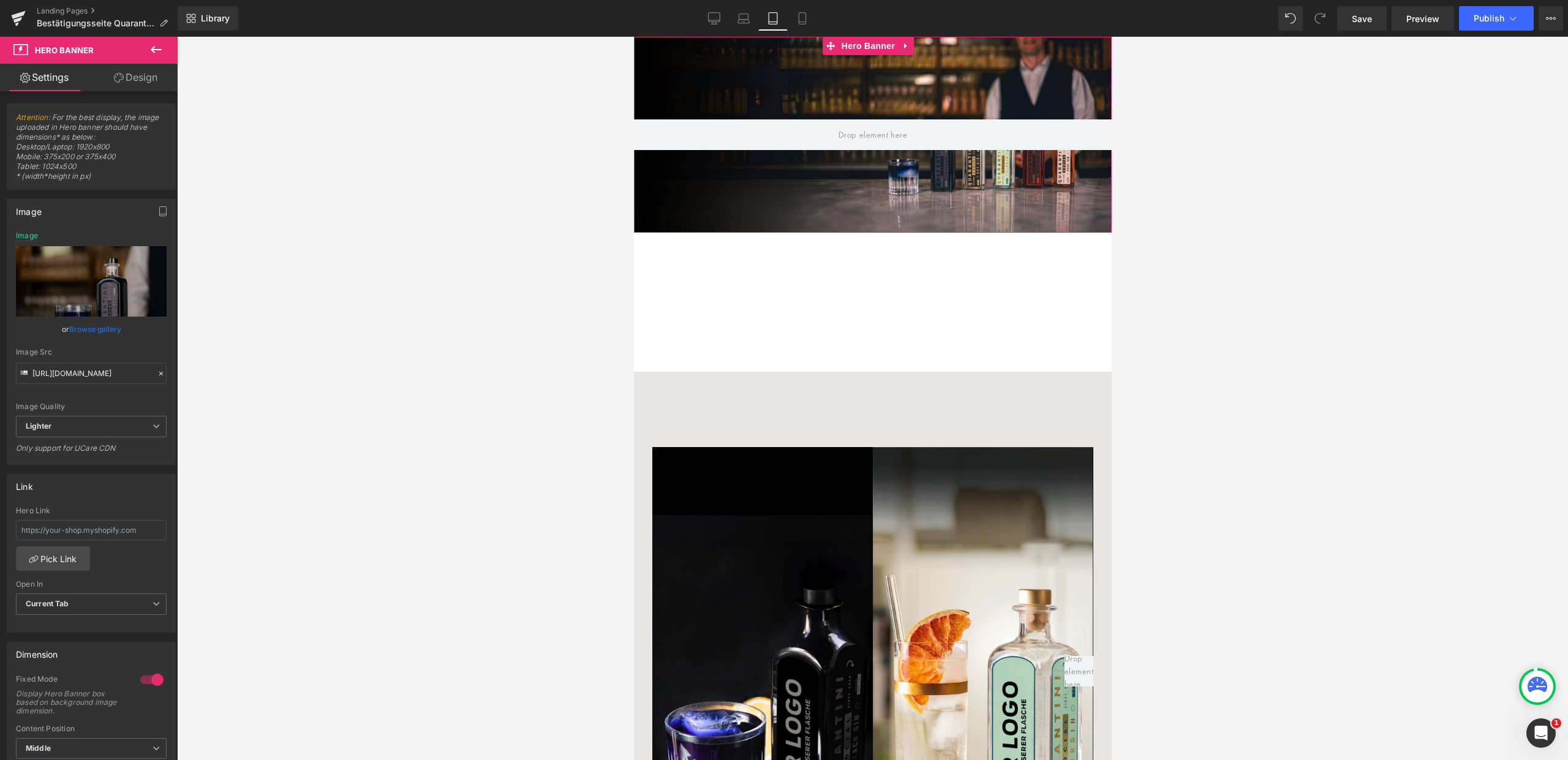
scroll to position [0, 0]
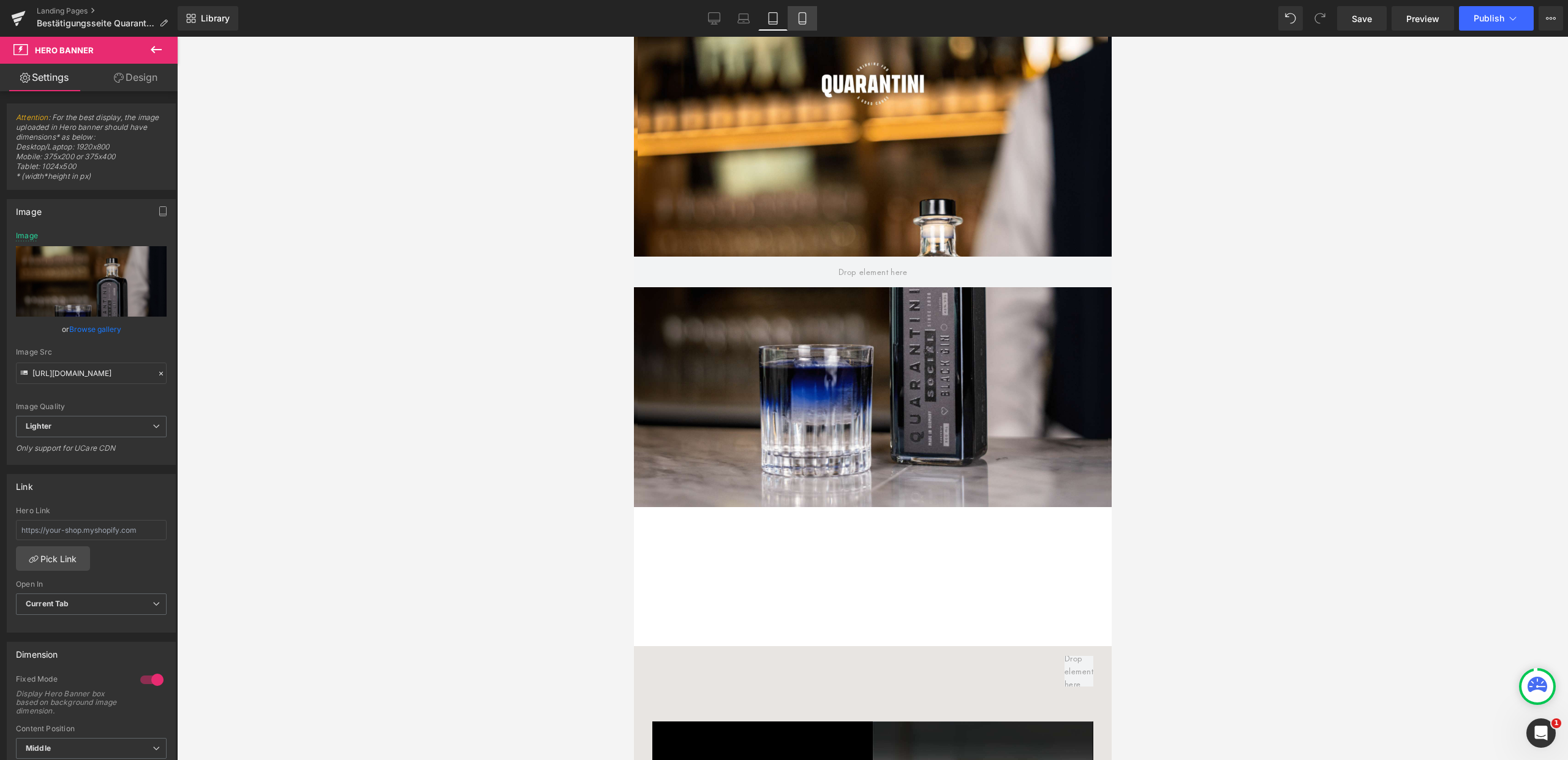
click at [802, 17] on icon at bounding box center [802, 18] width 12 height 12
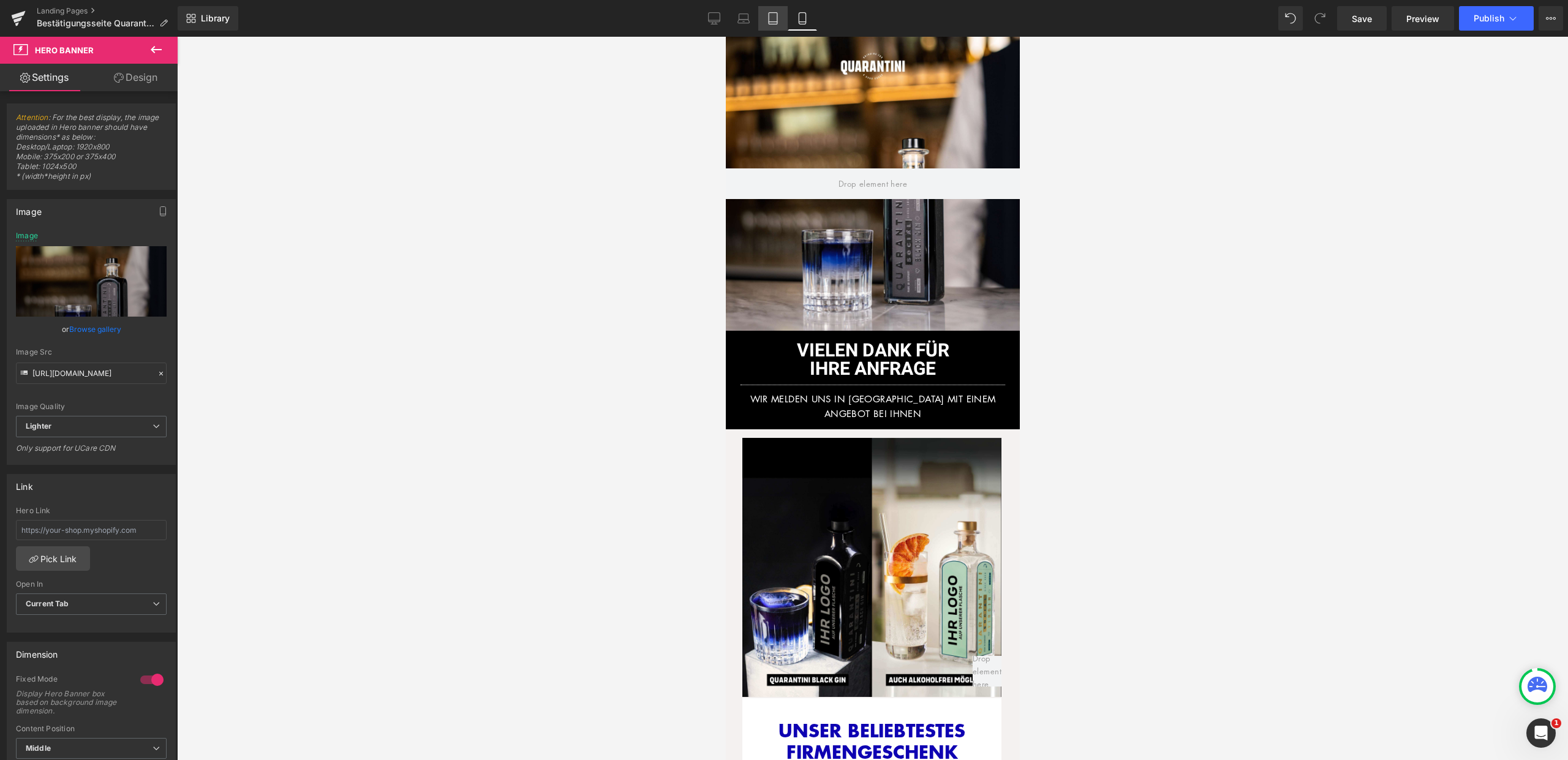
click at [776, 18] on icon at bounding box center [773, 18] width 12 height 12
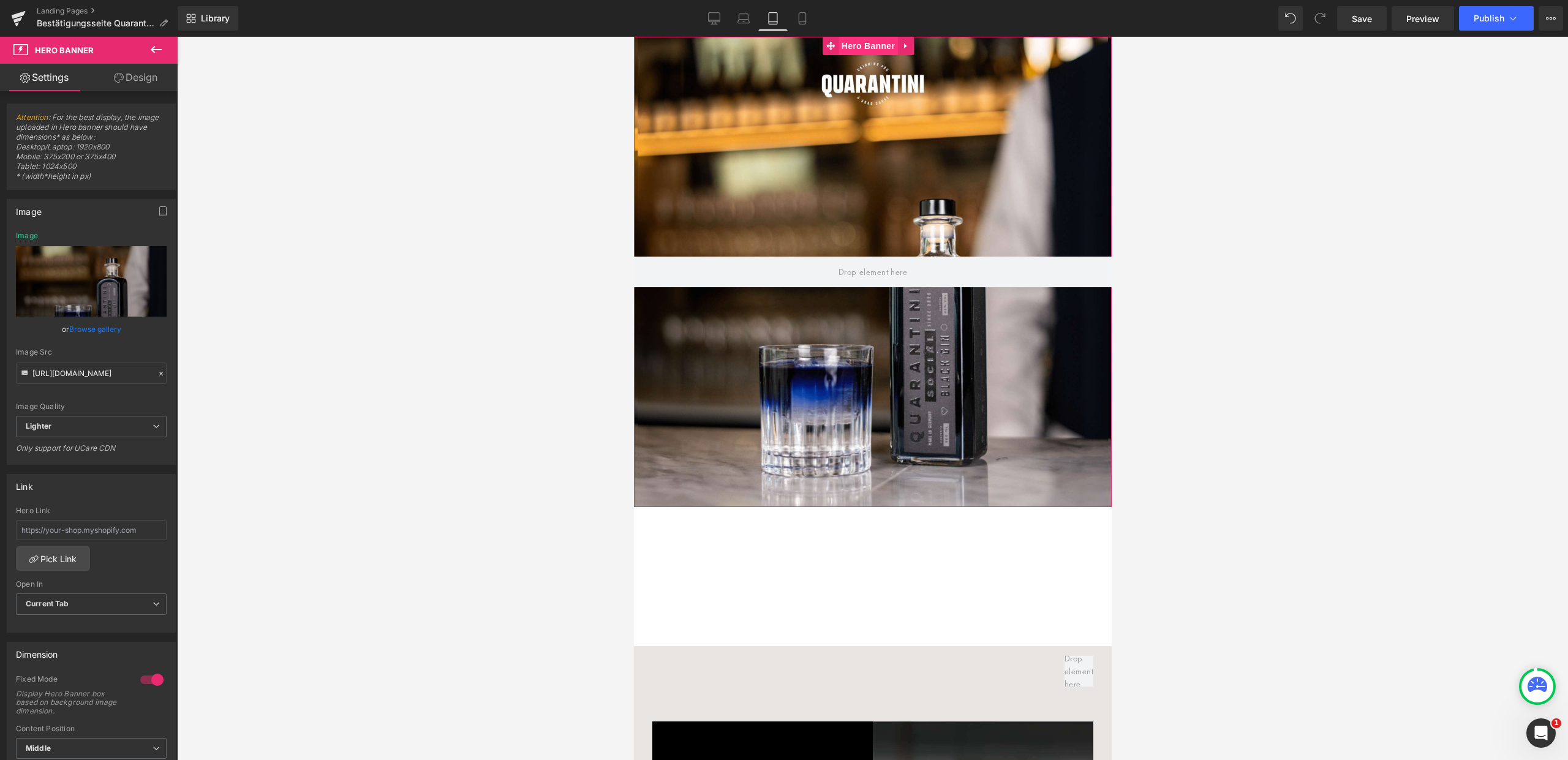
click at [849, 40] on span "Hero Banner" at bounding box center [868, 46] width 60 height 18
click at [99, 376] on input "https://ucarecdn.com/bda6def7-d23f-423d-92e8-9335b4bfd342/-/format/auto/-/previ…" at bounding box center [91, 373] width 151 height 21
paste input "ee3e0617-eeb0-4c1f-8391-2cba2a936dc2/-/format/auto/-/preview/3000x3000/-/qualit…"
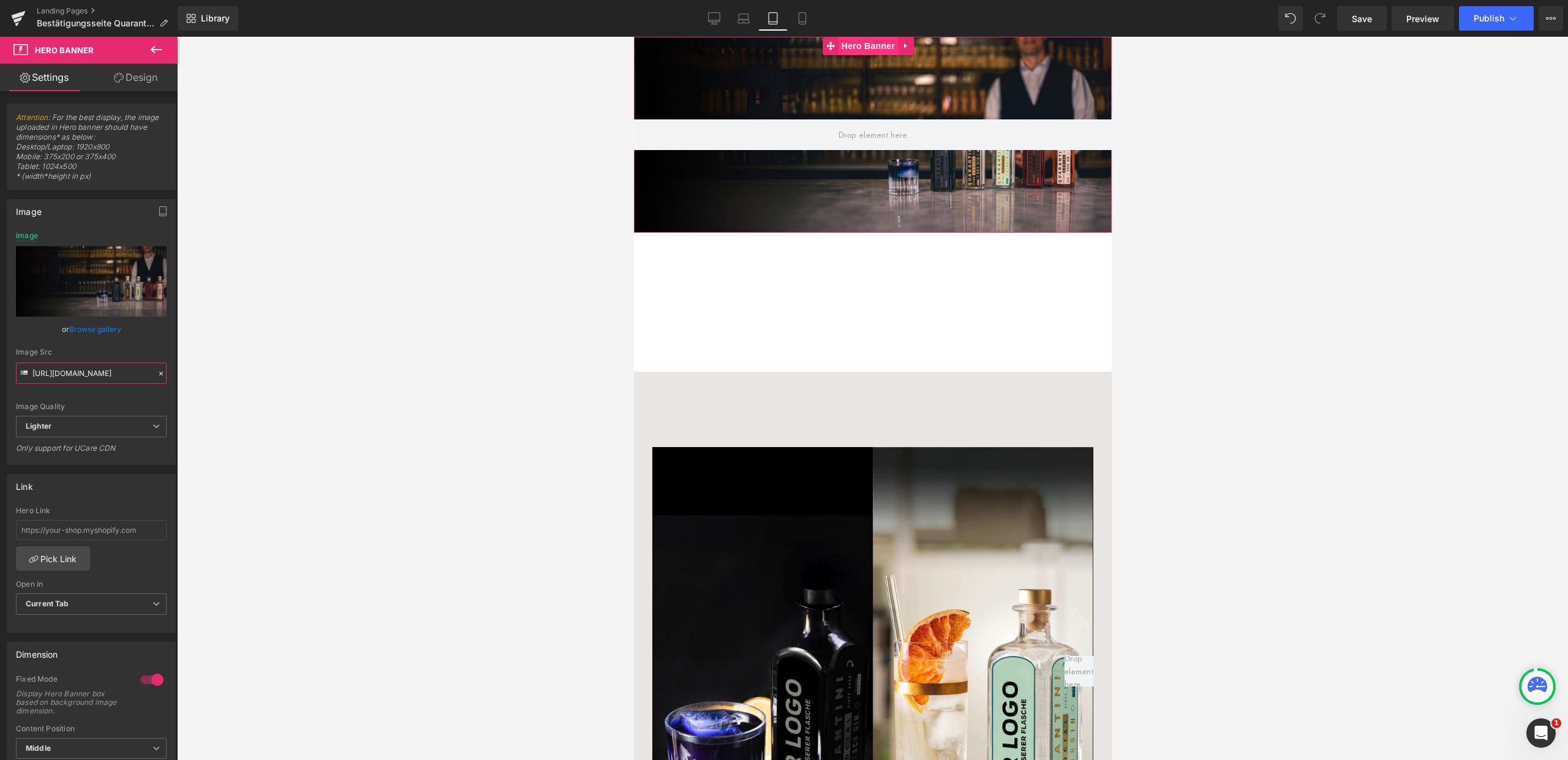
click at [855, 44] on span "Hero Banner" at bounding box center [868, 46] width 60 height 18
click at [156, 468] on div "Link Hero Link Pick Link Current Tab New Tab Open In Current Tab Current Tab Ne…" at bounding box center [91, 549] width 183 height 168
click at [870, 48] on span "Hero Banner" at bounding box center [868, 46] width 60 height 18
click at [741, 17] on icon at bounding box center [743, 18] width 12 height 12
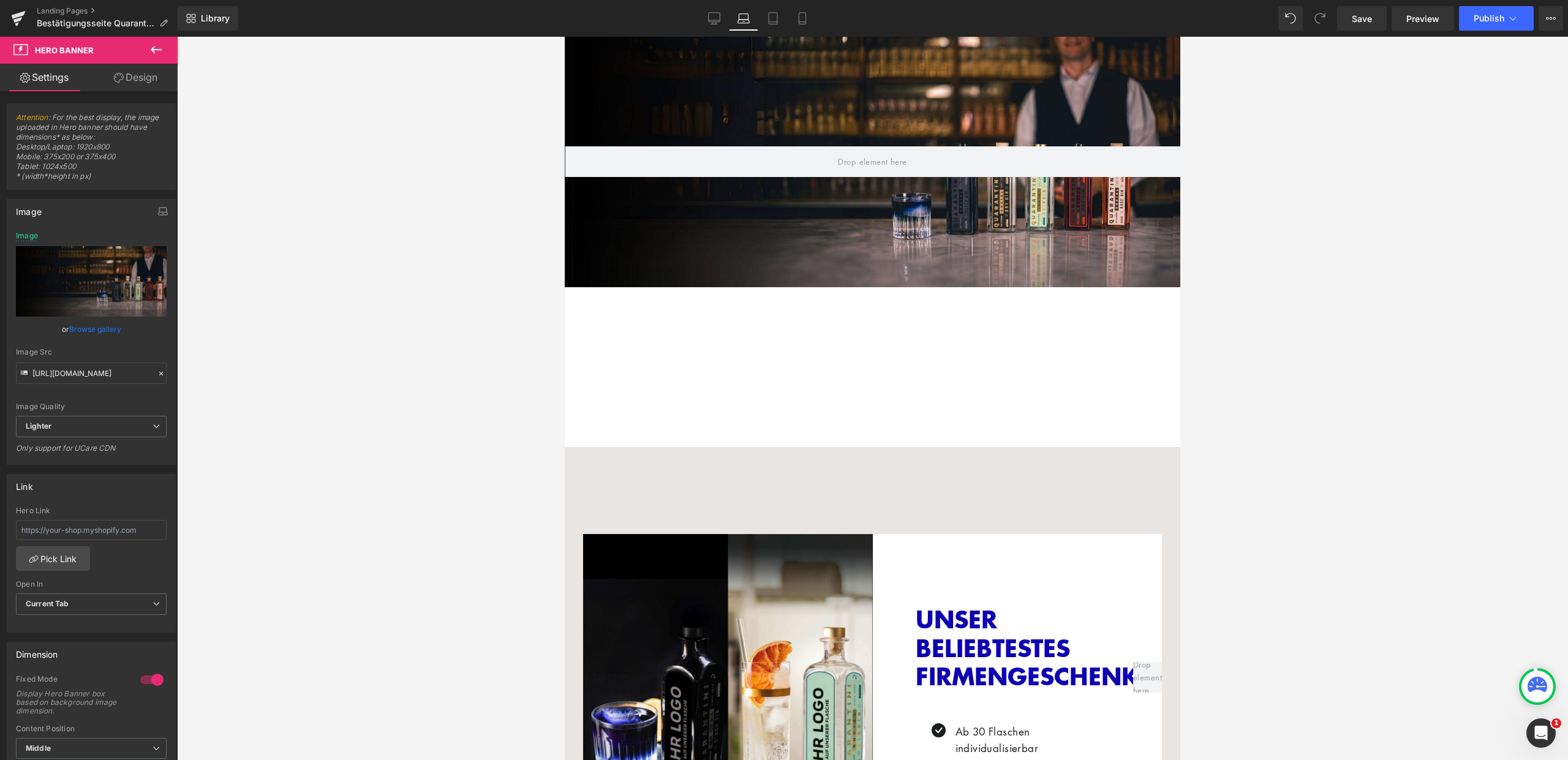
type input "https://ucarecdn.com/2b0990f7-42d0-4fca-87a6-322818785b07/-/format/auto/-/previ…"
click at [879, 45] on span "Hero Banner" at bounding box center [868, 46] width 60 height 18
click at [121, 370] on input "https://ucarecdn.com/2b0990f7-42d0-4fca-87a6-322818785b07/-/format/auto/-/previ…" at bounding box center [91, 373] width 151 height 21
click at [342, 227] on div at bounding box center [872, 398] width 1391 height 723
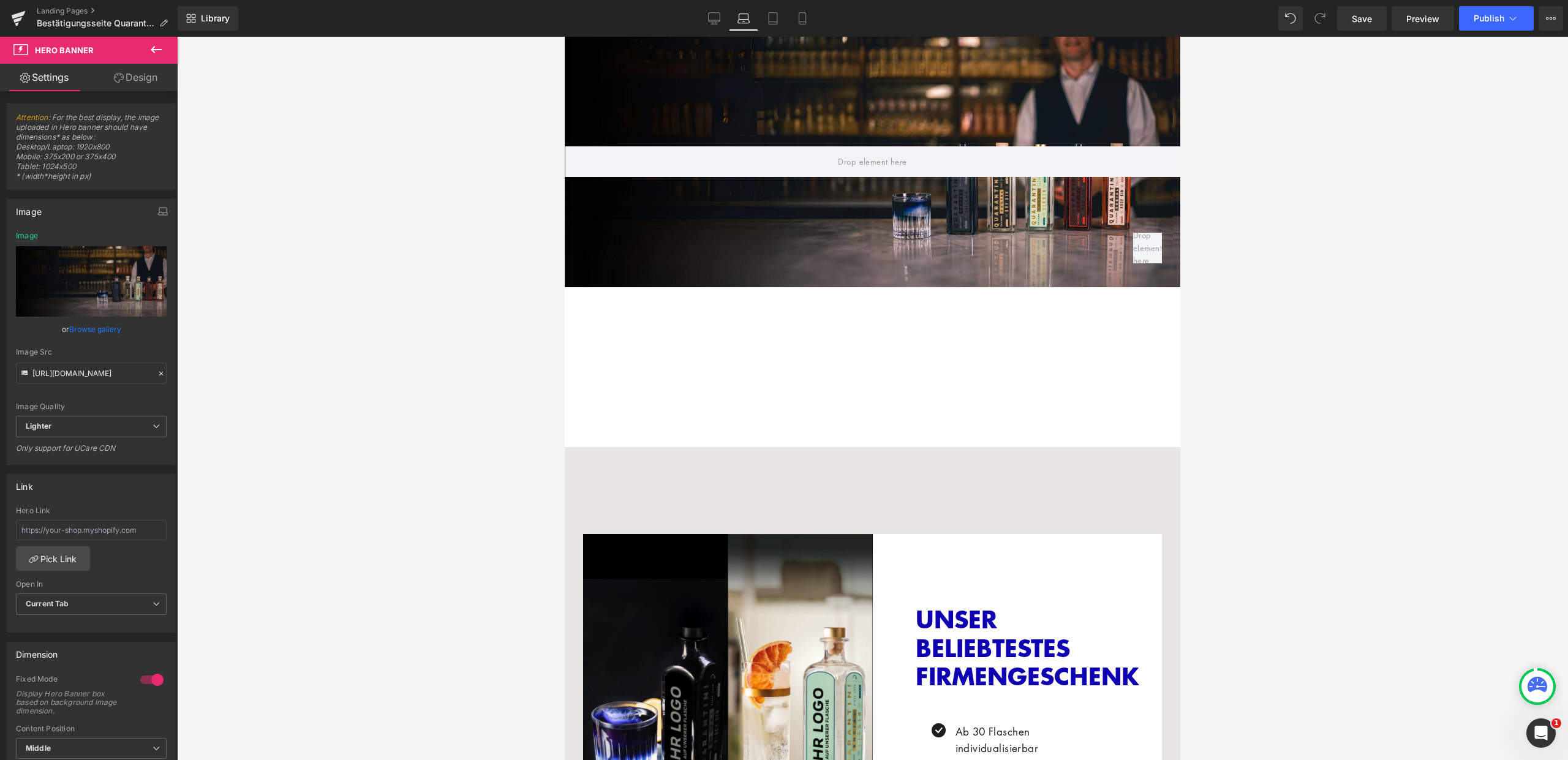
scroll to position [0, 0]
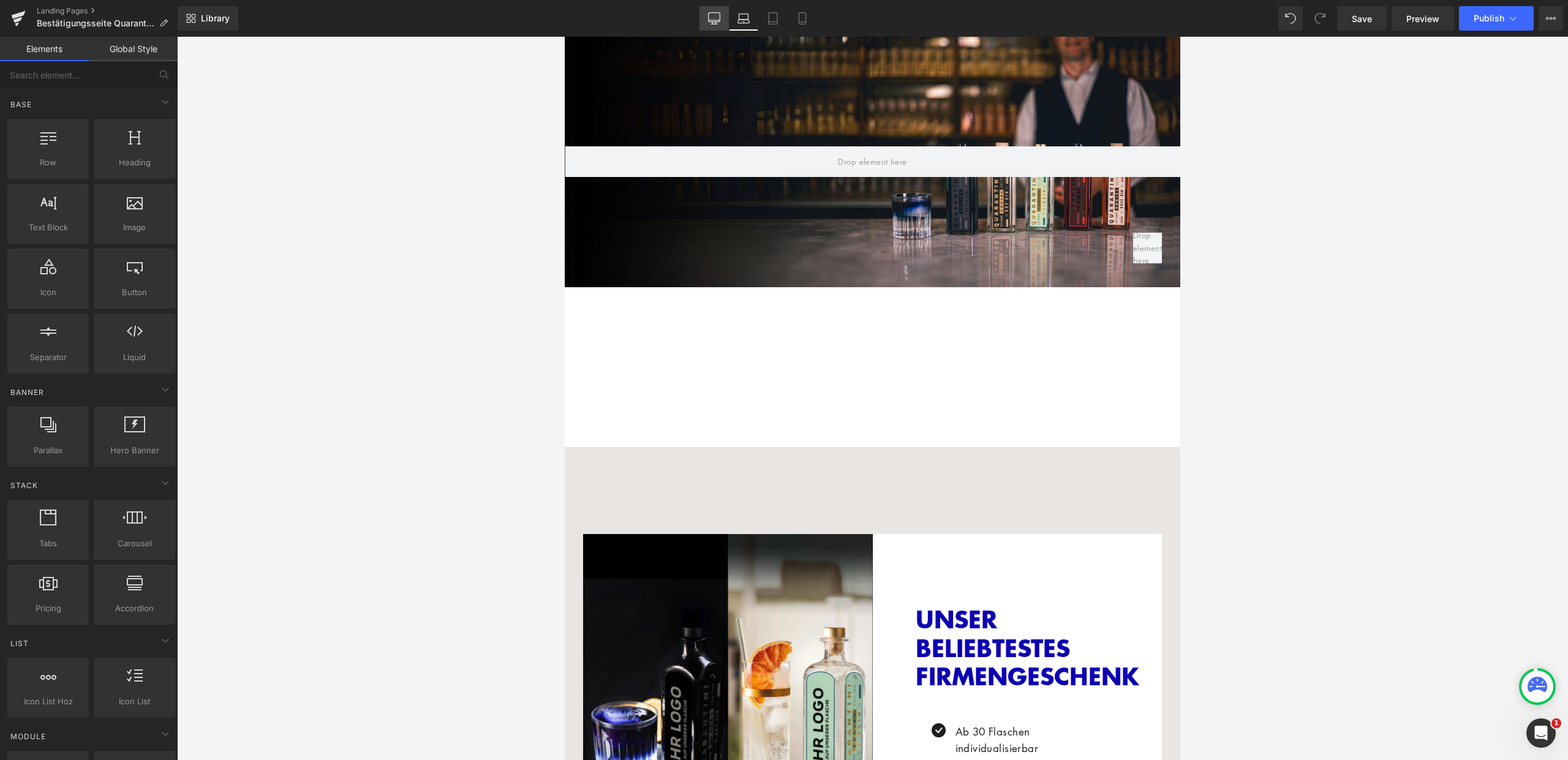
click at [719, 17] on icon at bounding box center [714, 18] width 12 height 12
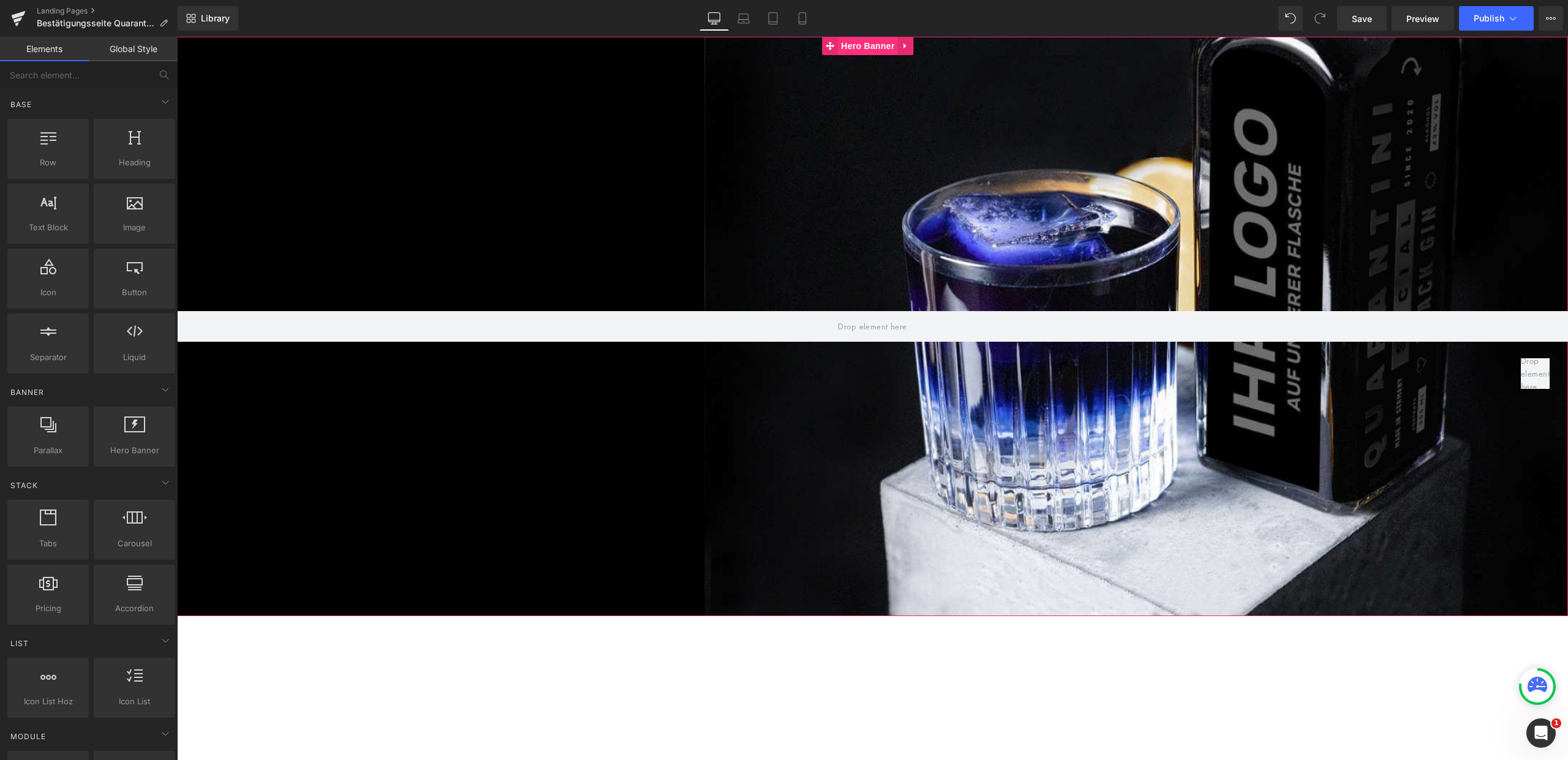
click at [856, 48] on span "Hero Banner" at bounding box center [868, 46] width 60 height 18
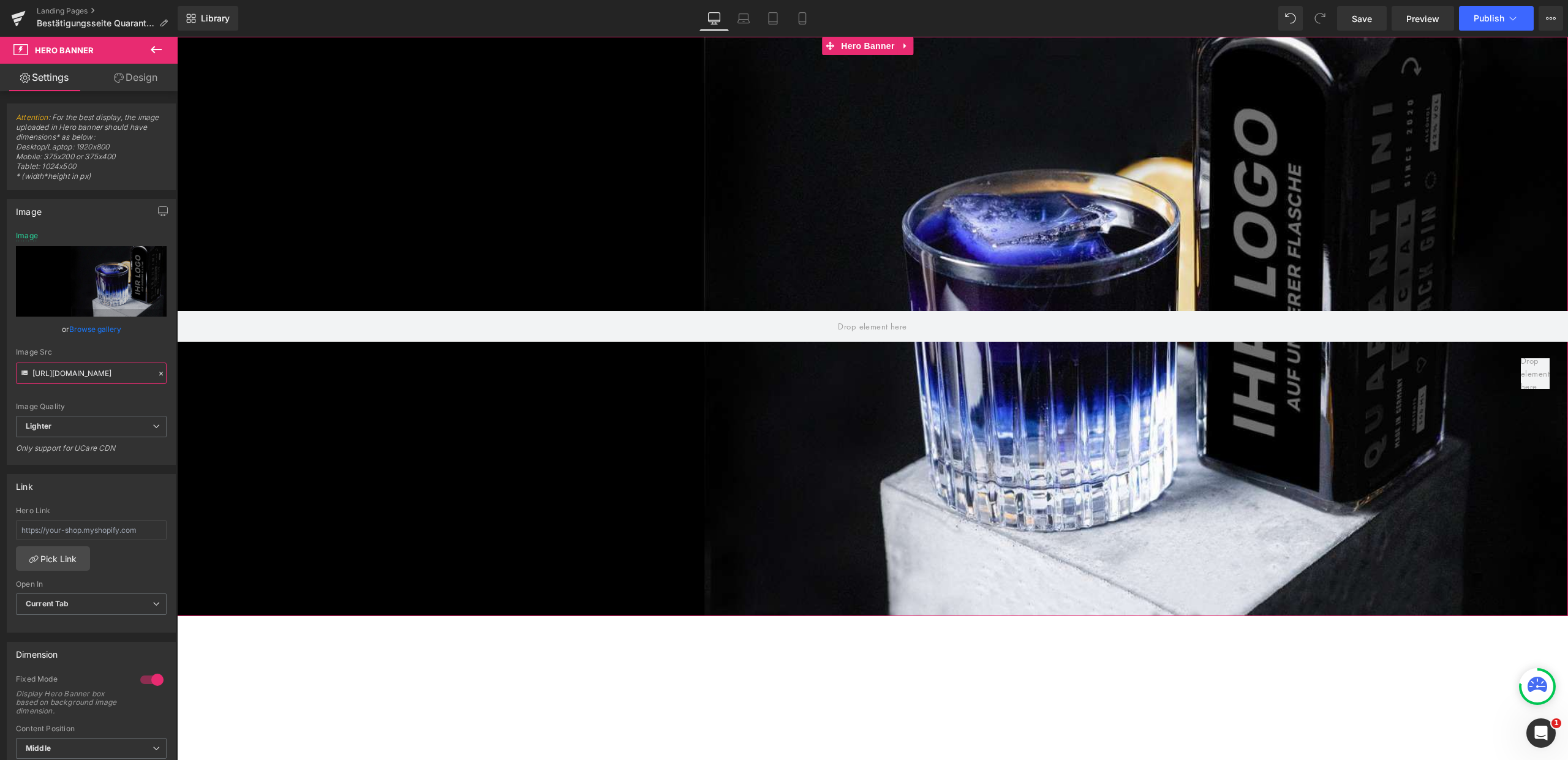
click at [89, 376] on input "https://ucarecdn.com/92dd9e24-8076-484b-a555-30842ca49857/-/format/auto/-/previ…" at bounding box center [91, 373] width 151 height 21
click at [148, 348] on div "Image Src" at bounding box center [91, 352] width 151 height 9
click at [154, 46] on icon at bounding box center [156, 50] width 15 height 15
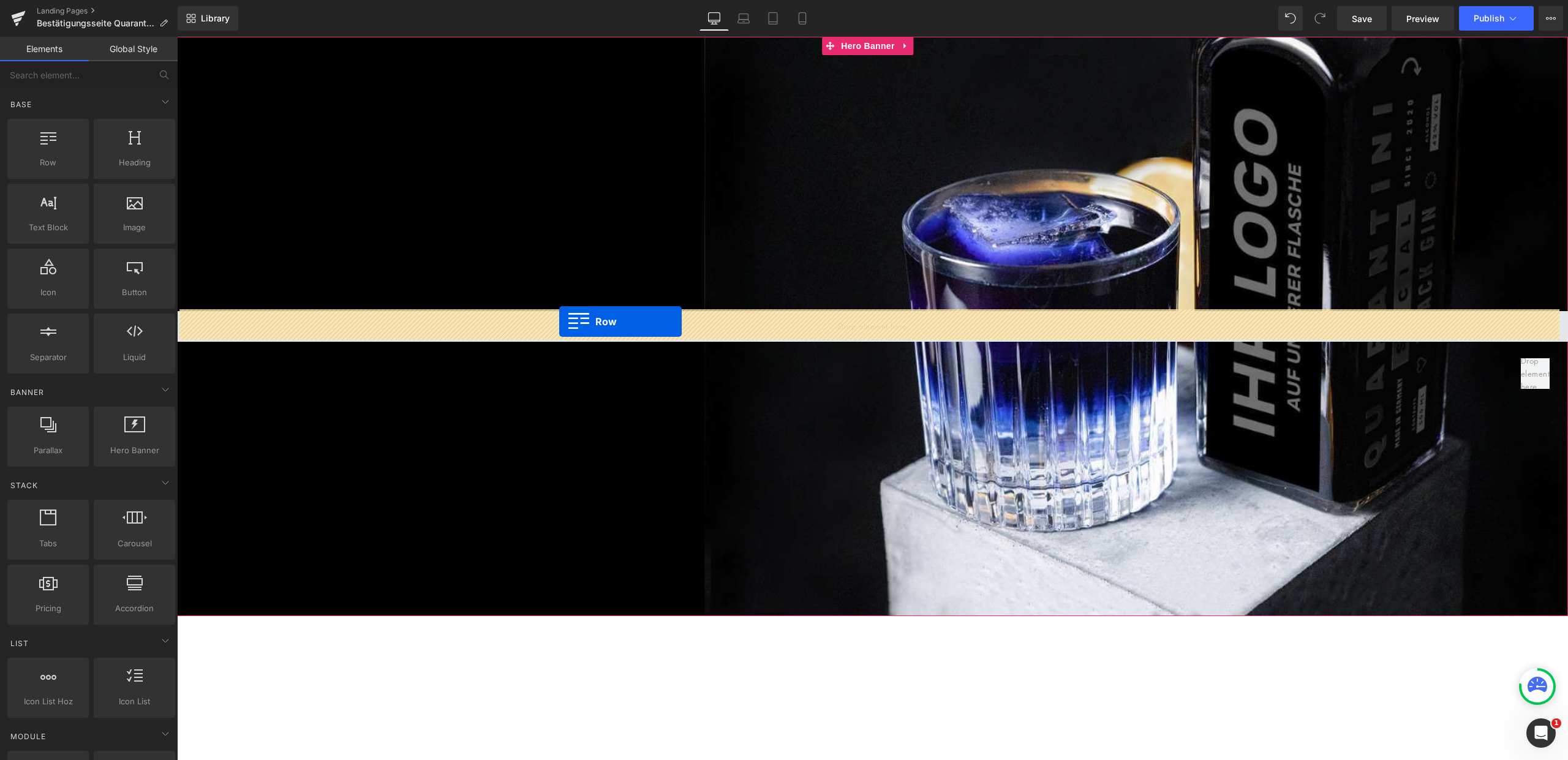
drag, startPoint x: 309, startPoint y: 224, endPoint x: 559, endPoint y: 321, distance: 268.2
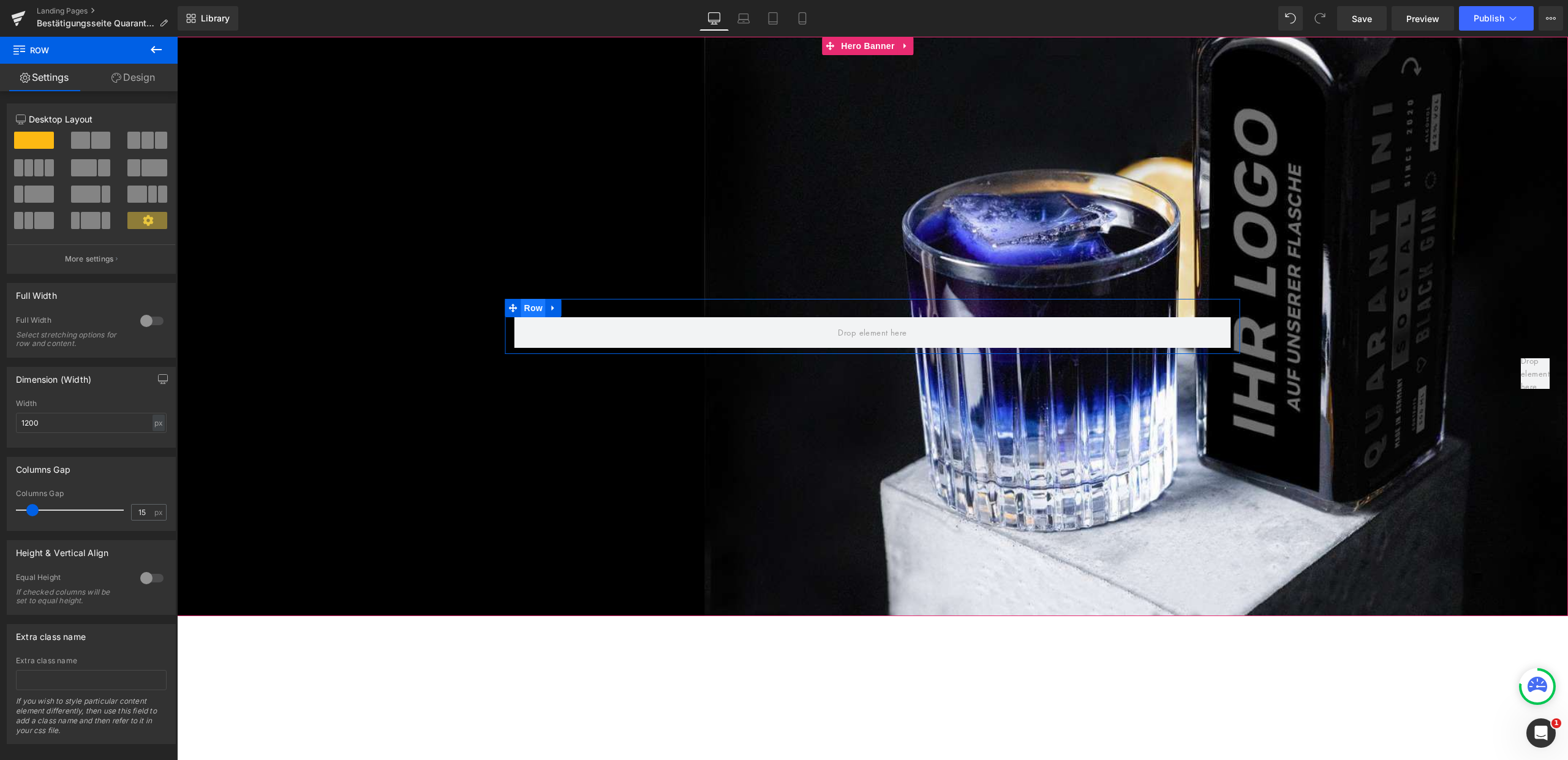
click at [526, 301] on span "Row" at bounding box center [533, 307] width 25 height 18
click at [102, 142] on span at bounding box center [101, 140] width 19 height 17
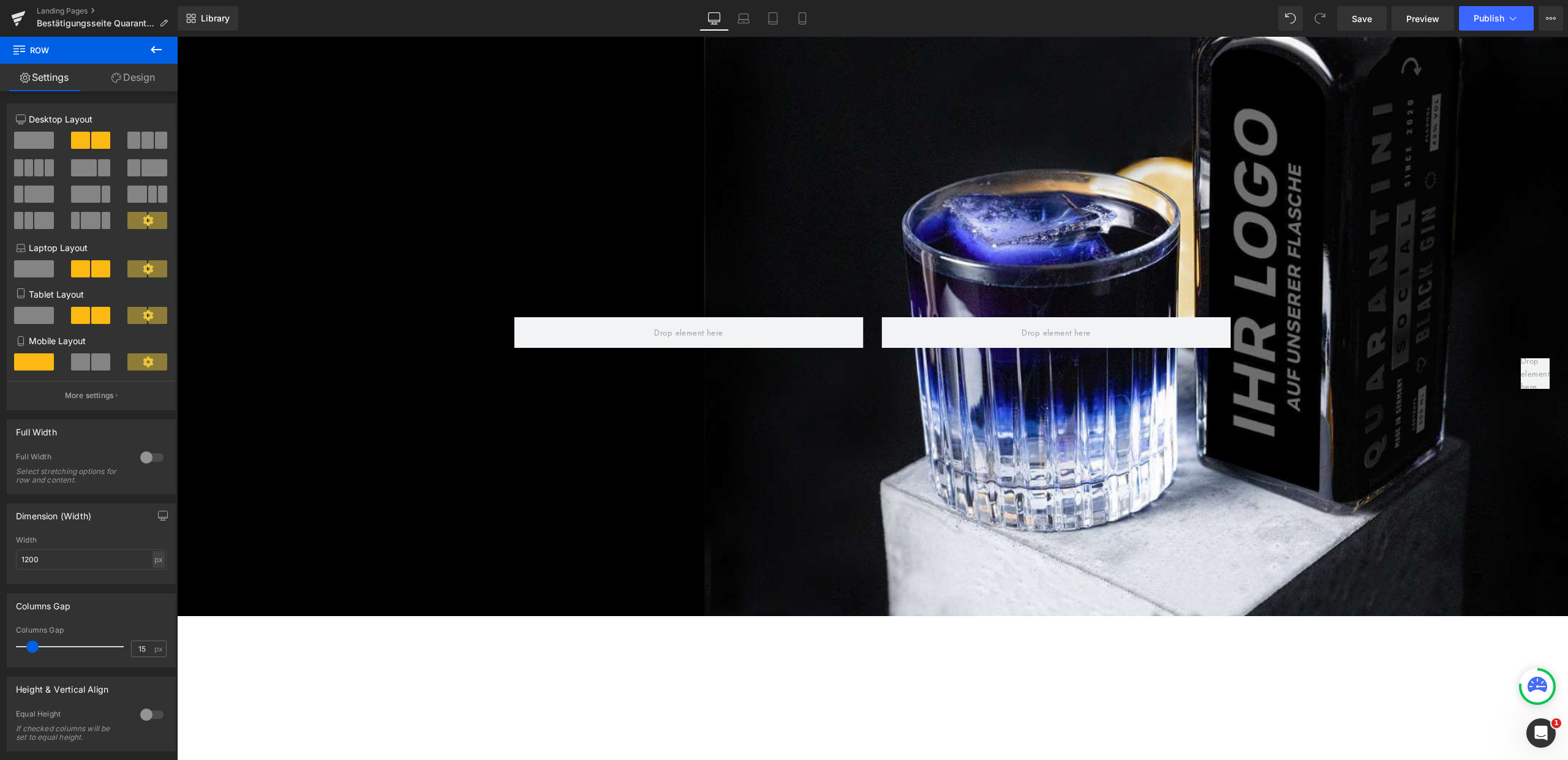
click at [161, 57] on button at bounding box center [156, 50] width 43 height 27
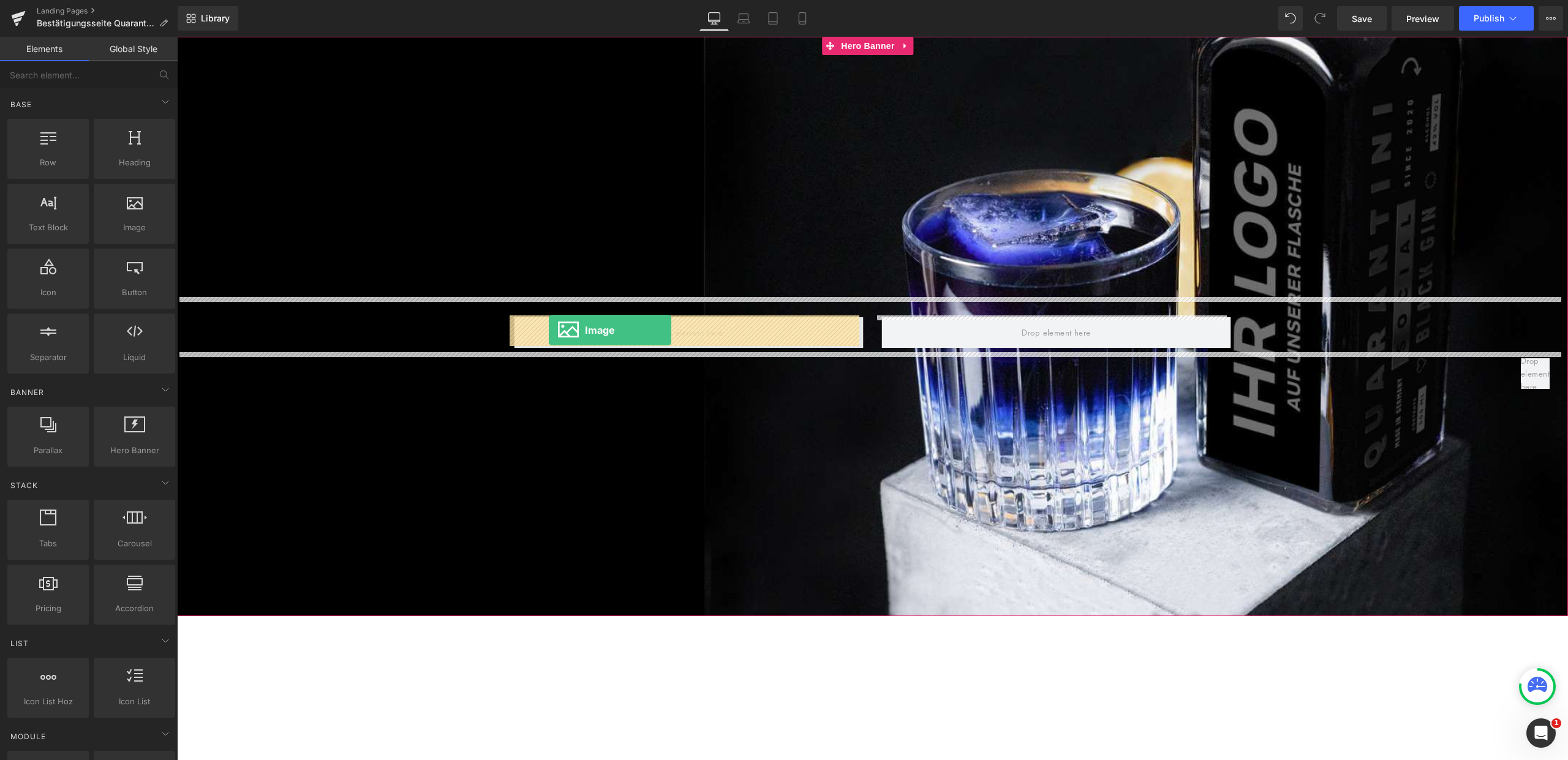
drag, startPoint x: 353, startPoint y: 281, endPoint x: 549, endPoint y: 330, distance: 202.0
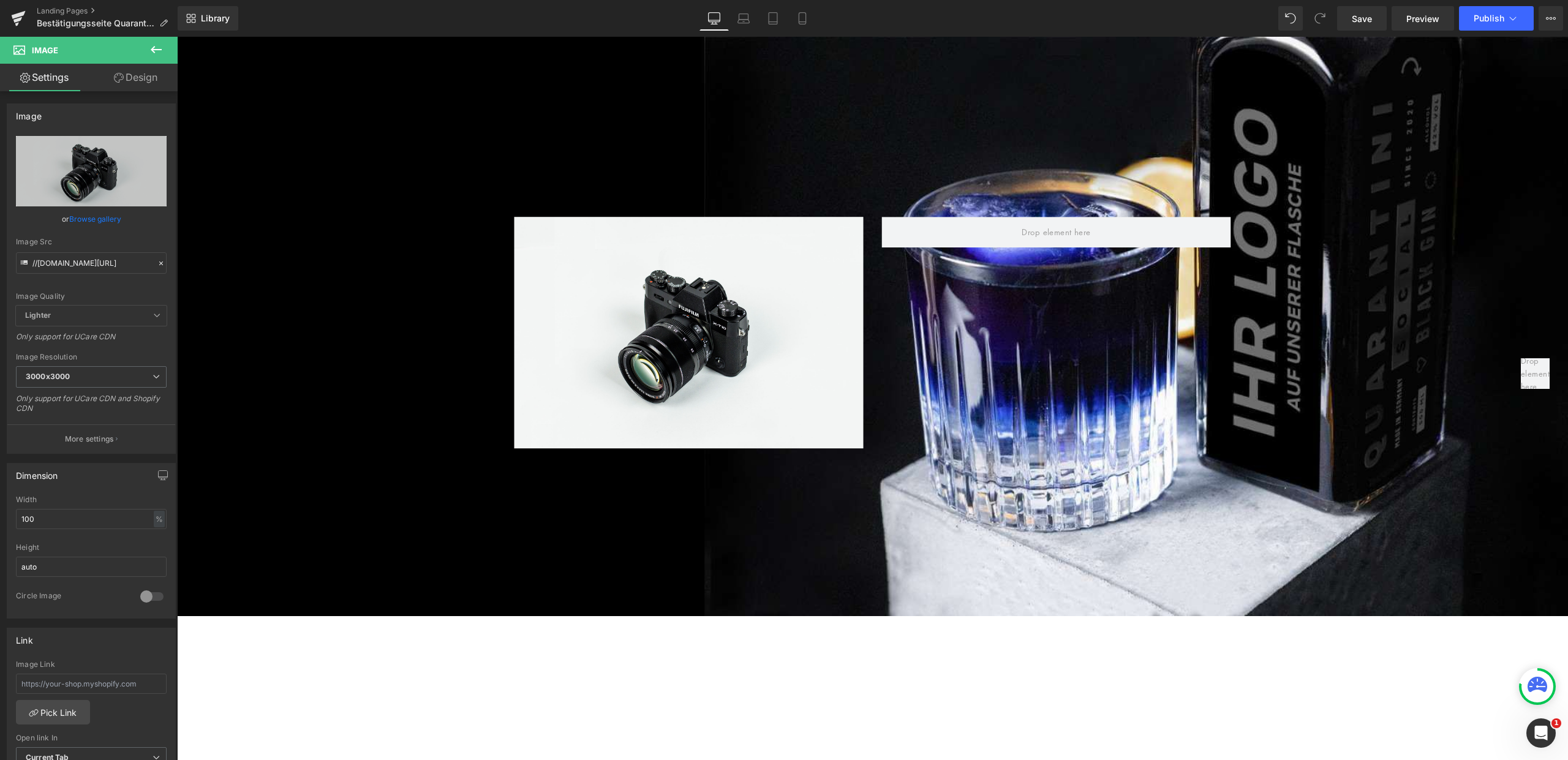
click at [158, 49] on icon at bounding box center [156, 49] width 11 height 7
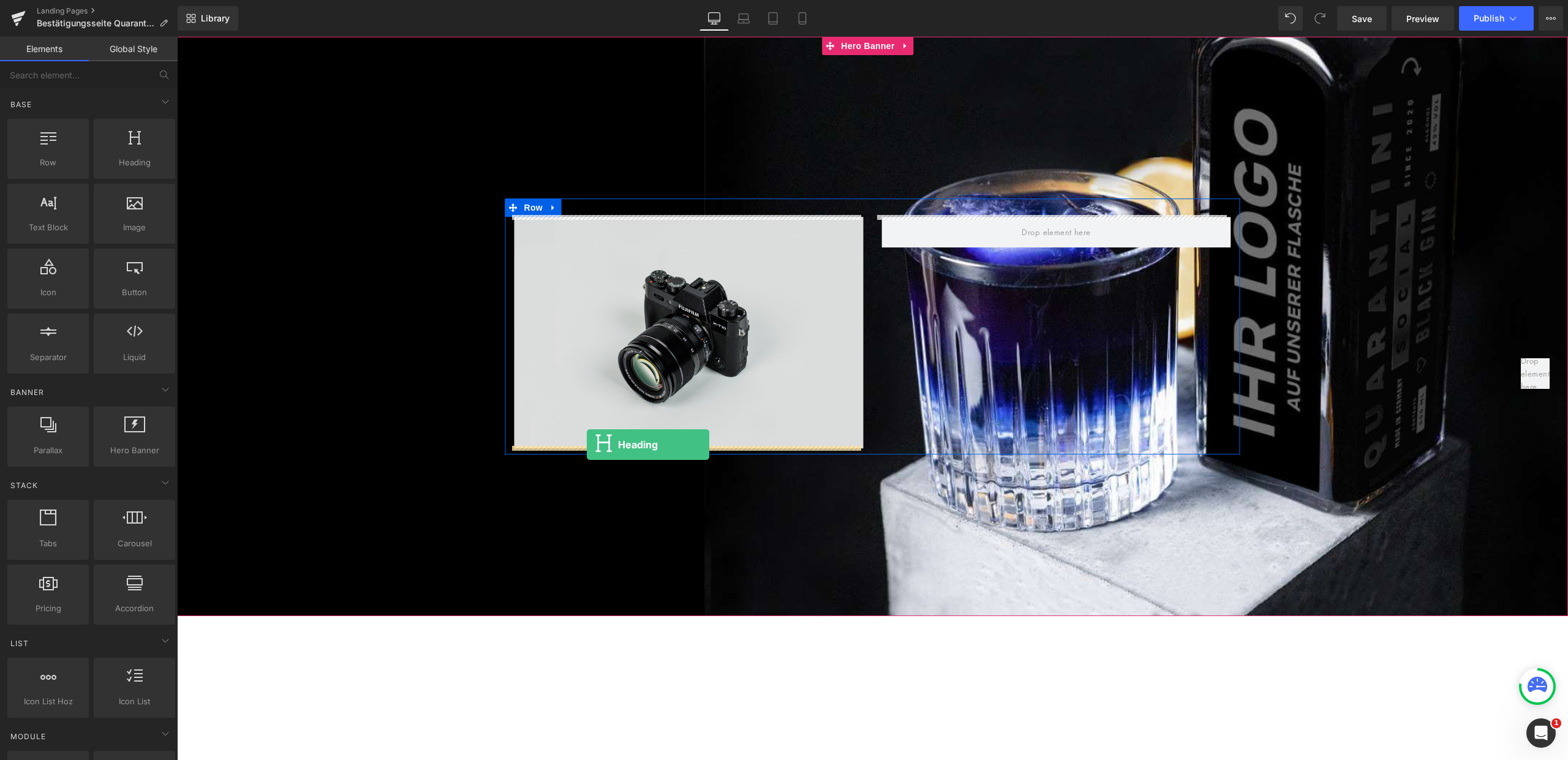
drag, startPoint x: 307, startPoint y: 176, endPoint x: 586, endPoint y: 444, distance: 386.9
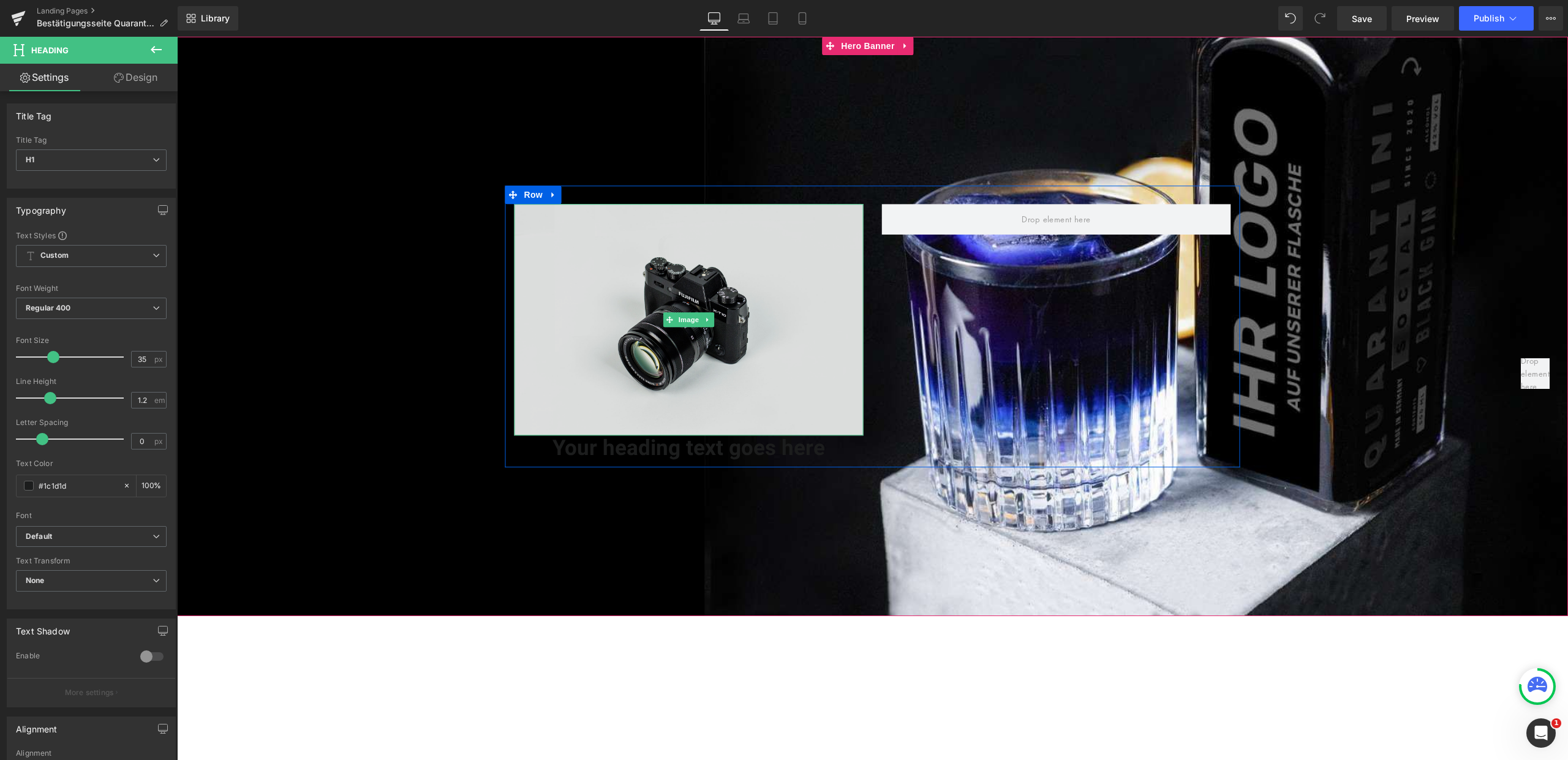
click at [659, 264] on img at bounding box center [689, 319] width 349 height 231
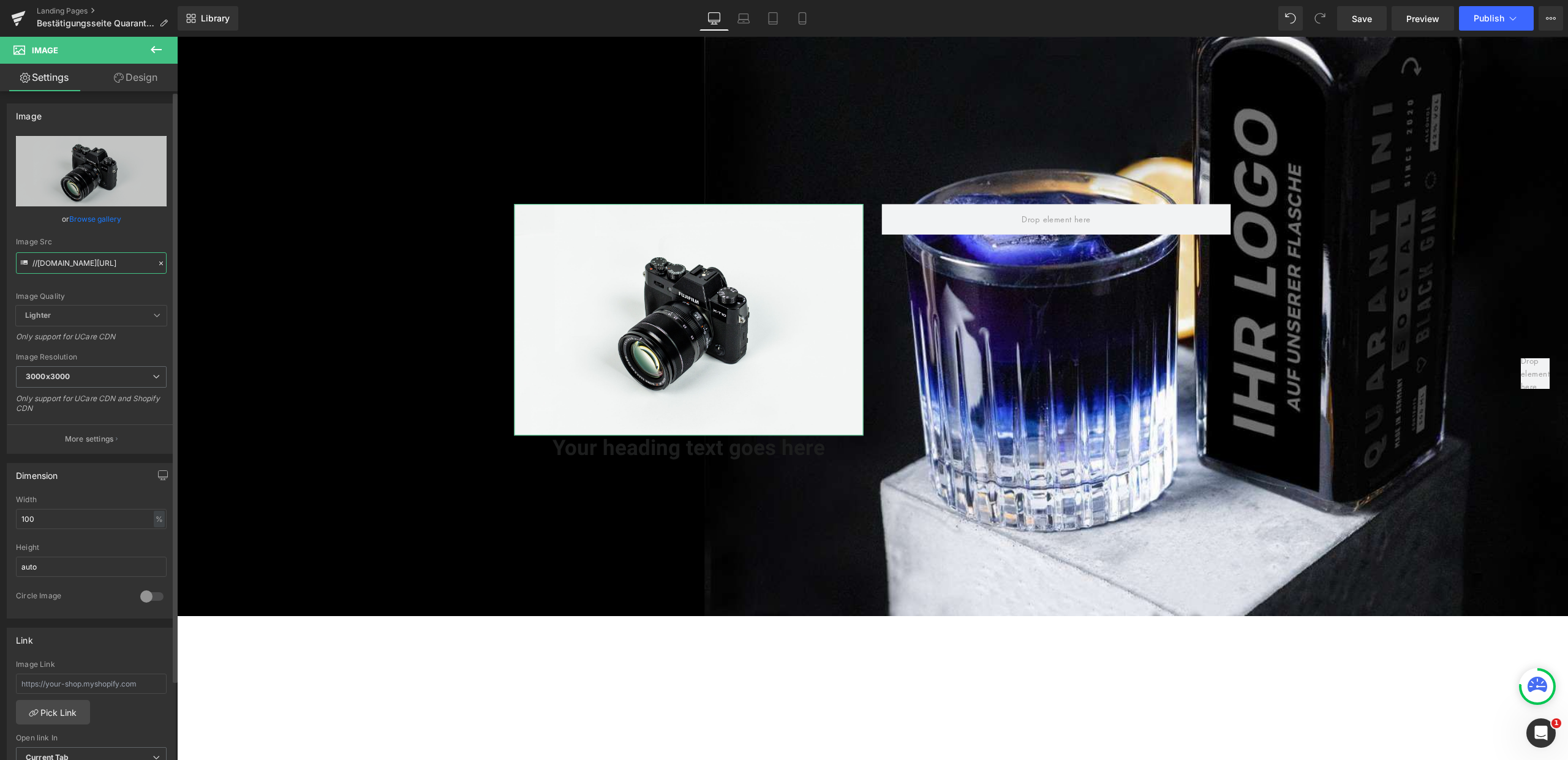
click at [88, 260] on input "//d1um8515vdn9kb.cloudfront.net/images/parallax.jpg" at bounding box center [91, 263] width 151 height 21
paste input "https://ucarecdn.com/39979a9e-668c-40e9-81a5-27ba2d401e8c/-/format/auto/-/previ…"
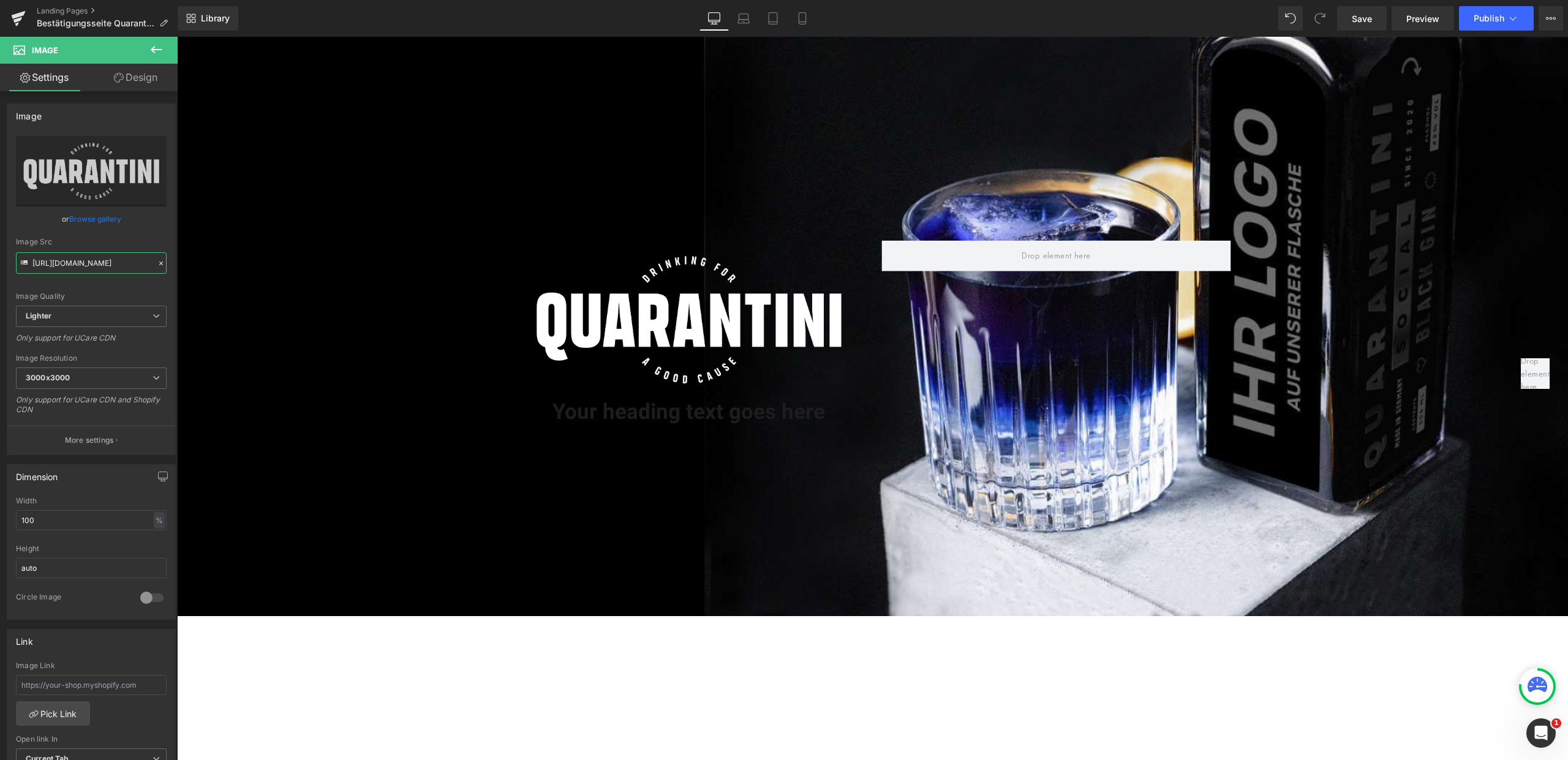
type input "https://ucarecdn.com/39979a9e-668c-40e9-81a5-27ba2d401e8c/-/format/auto/-/previ…"
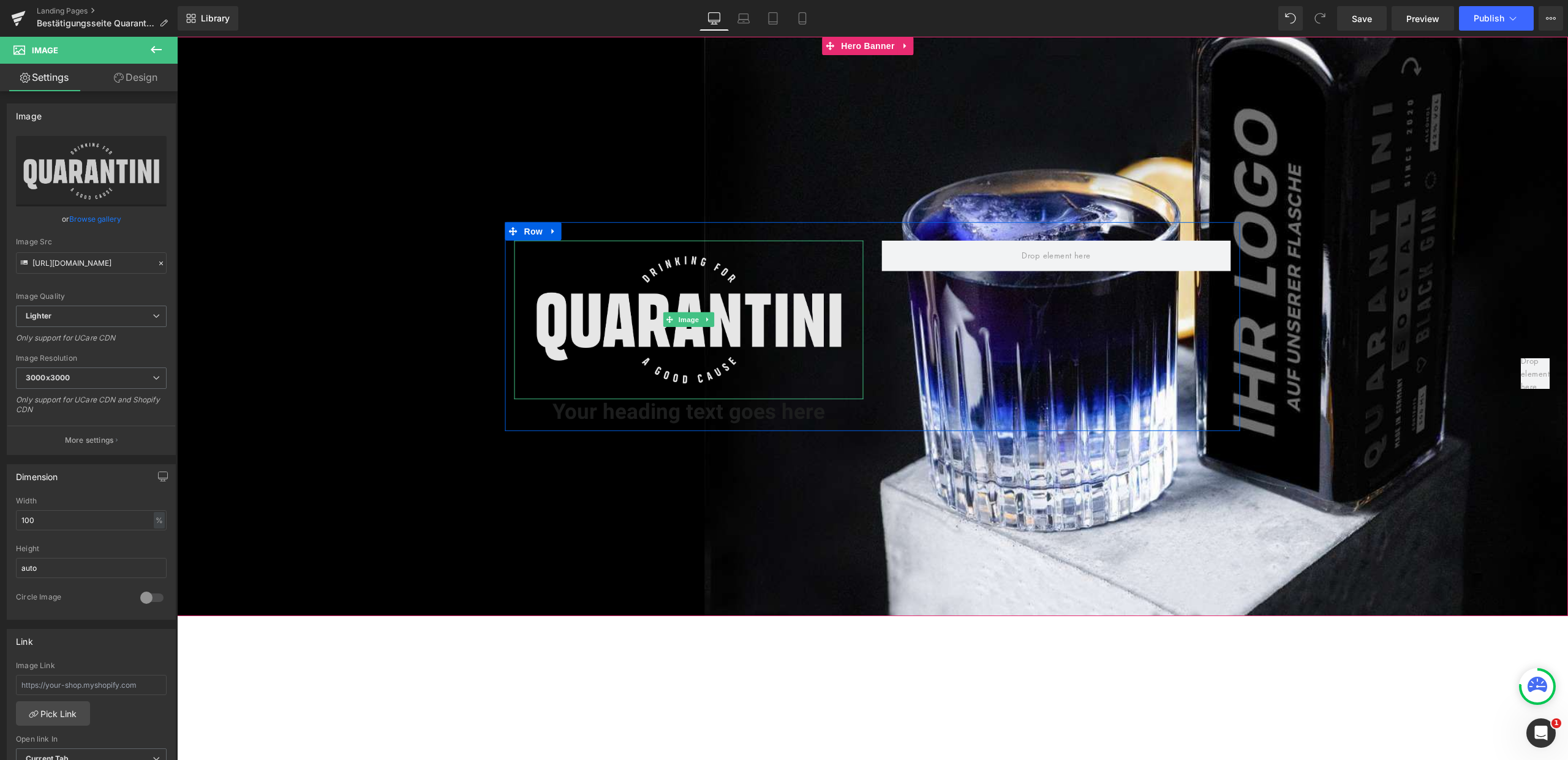
drag, startPoint x: 668, startPoint y: 293, endPoint x: 661, endPoint y: 295, distance: 7.3
click at [670, 293] on img at bounding box center [689, 320] width 349 height 158
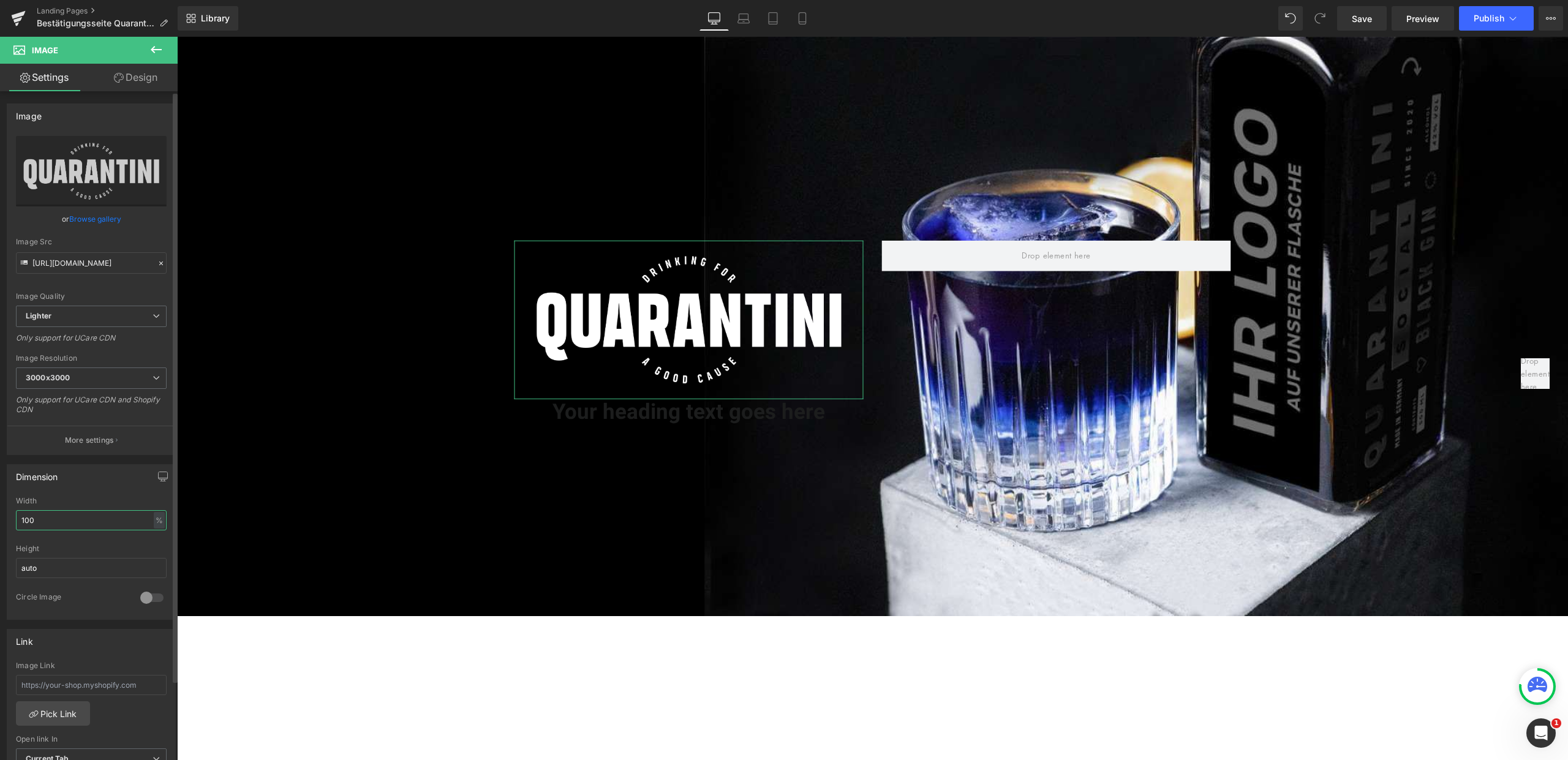
drag, startPoint x: 48, startPoint y: 517, endPoint x: 3, endPoint y: 517, distance: 45.0
click at [3, 517] on div "Dimension 100% Width 100 % % px auto Height auto 0 Circle Image" at bounding box center [91, 537] width 183 height 165
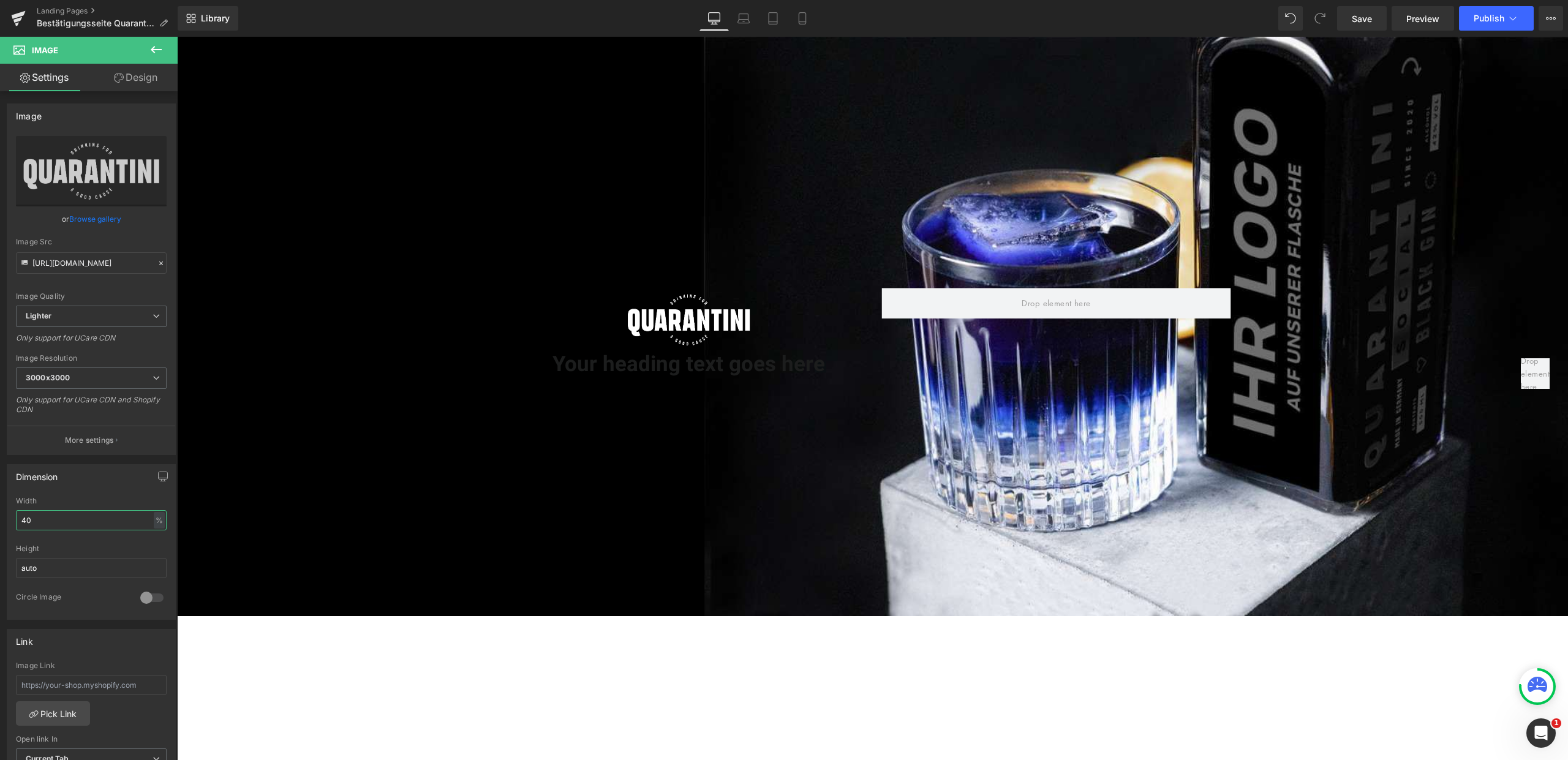
type input "40"
click at [796, 17] on link "Mobile" at bounding box center [802, 18] width 30 height 25
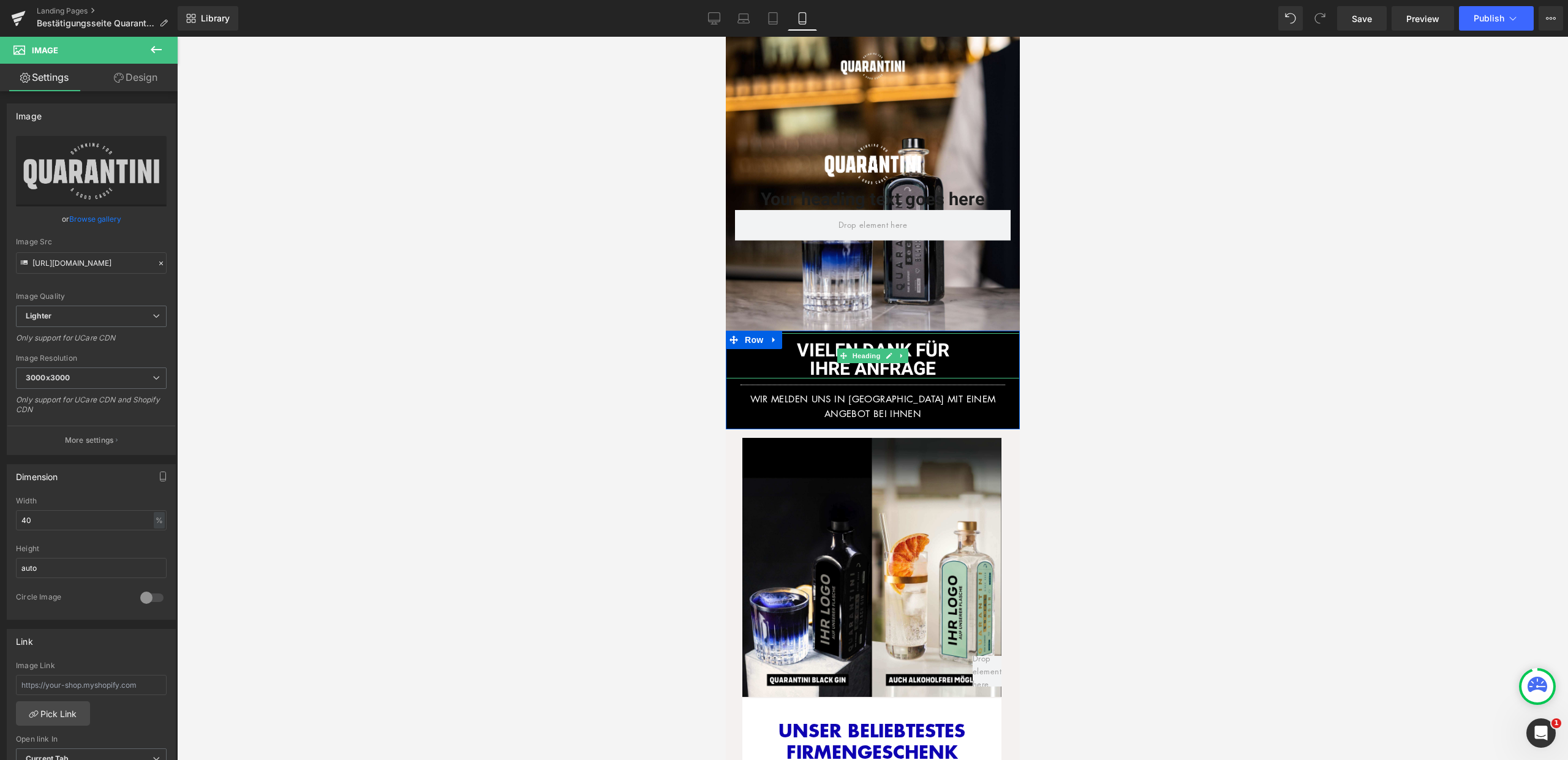
click at [812, 339] on font "VIELEN DANK FÜR" at bounding box center [872, 351] width 152 height 27
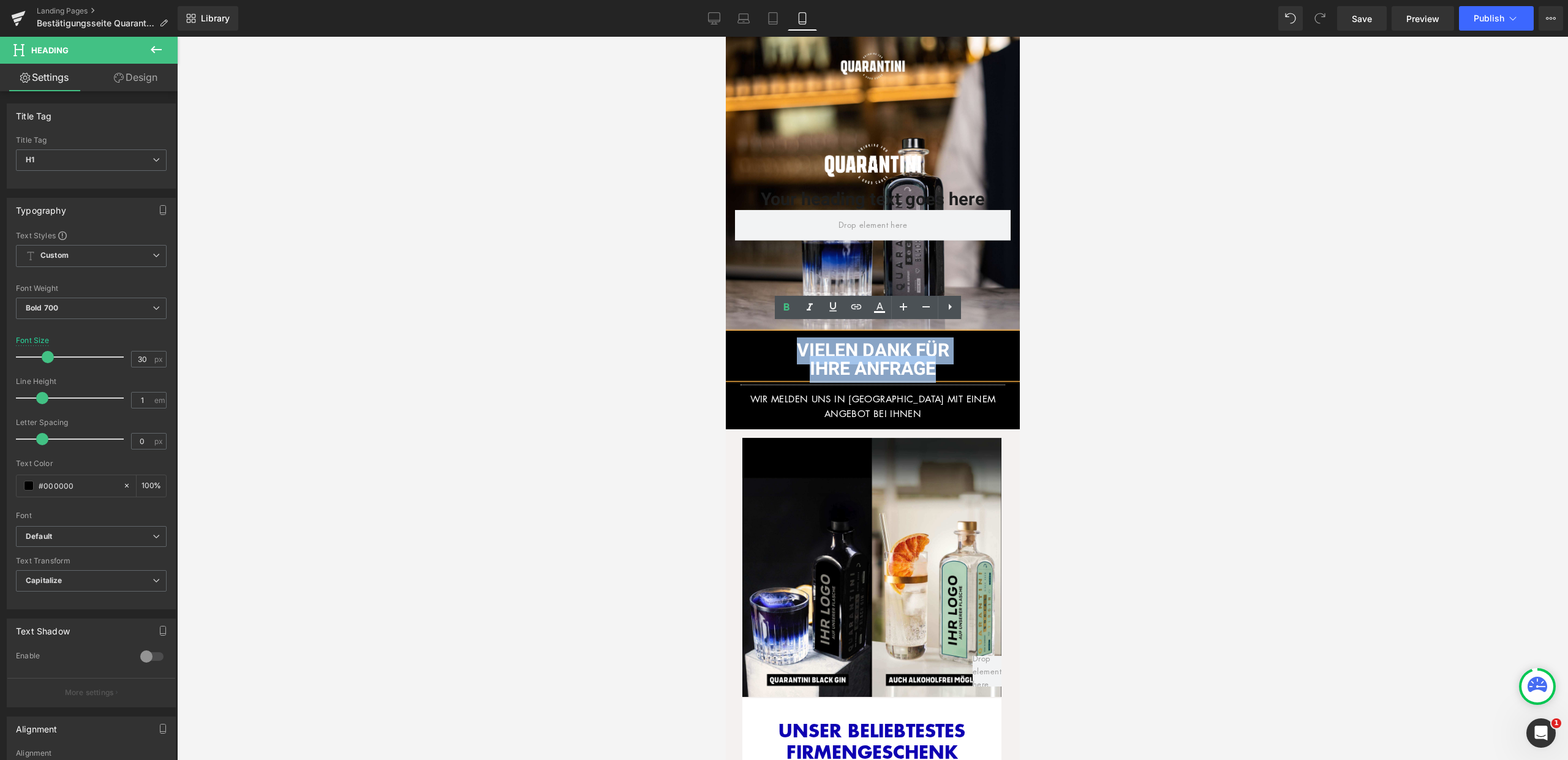
drag, startPoint x: 790, startPoint y: 338, endPoint x: 942, endPoint y: 358, distance: 153.3
click at [942, 358] on div "VIELEN DANK FÜR IHRE ANFRAGE" at bounding box center [872, 356] width 294 height 46
copy div "VIELEN DANK FÜR IHRE ANFRAGE"
click at [706, 21] on link "Desktop" at bounding box center [714, 18] width 30 height 25
type input "55"
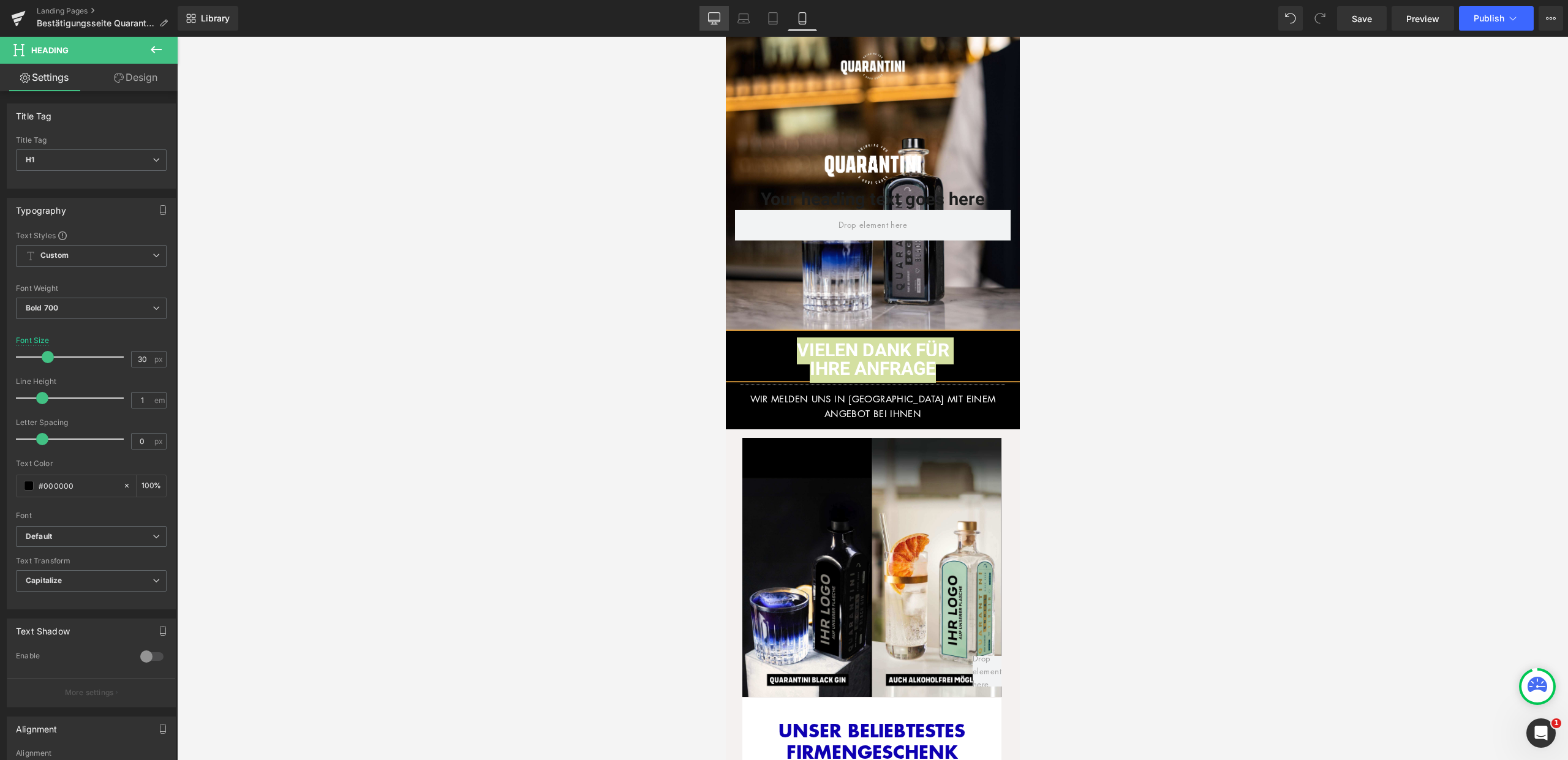
type input "100"
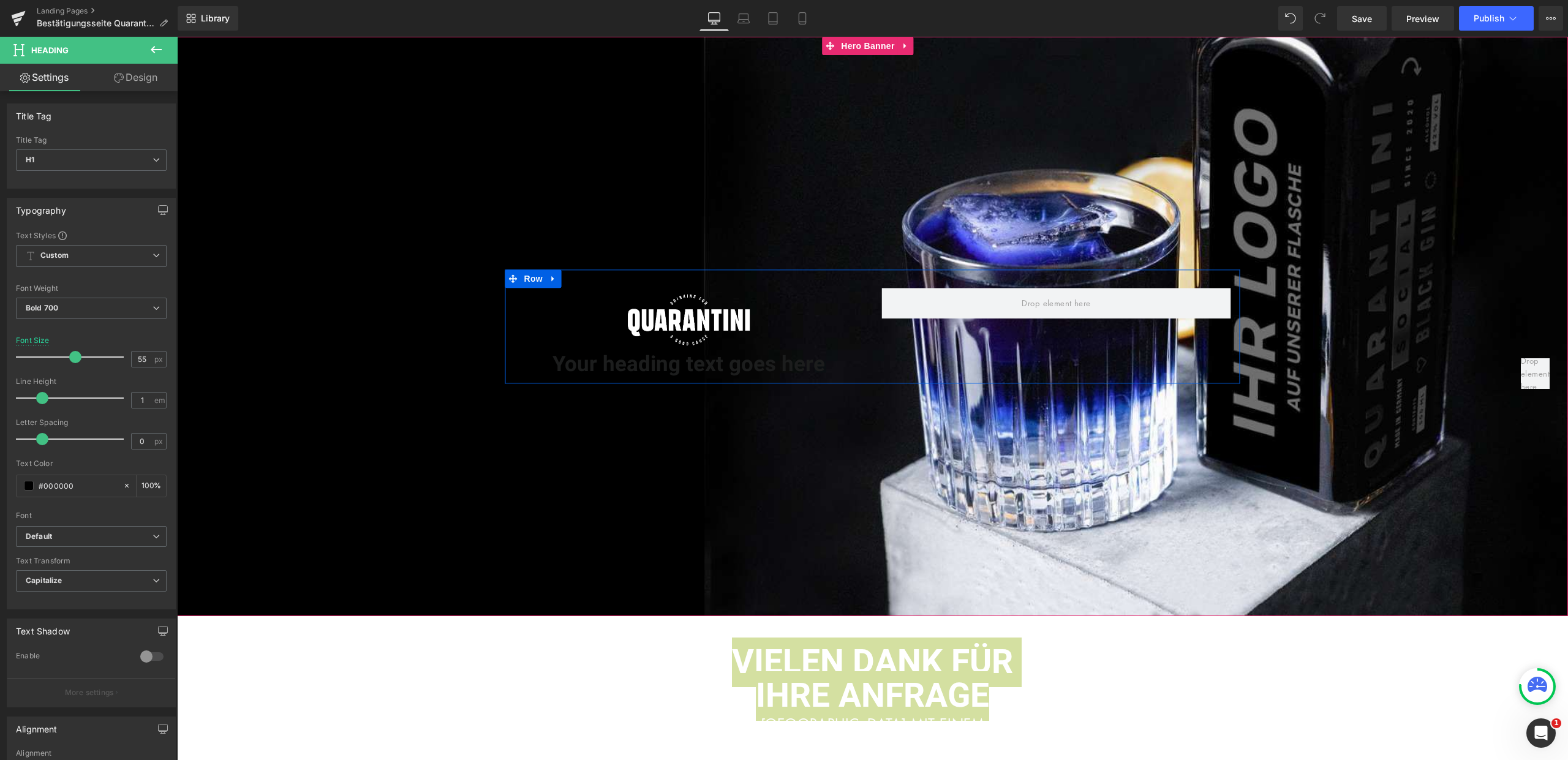
scroll to position [390, 0]
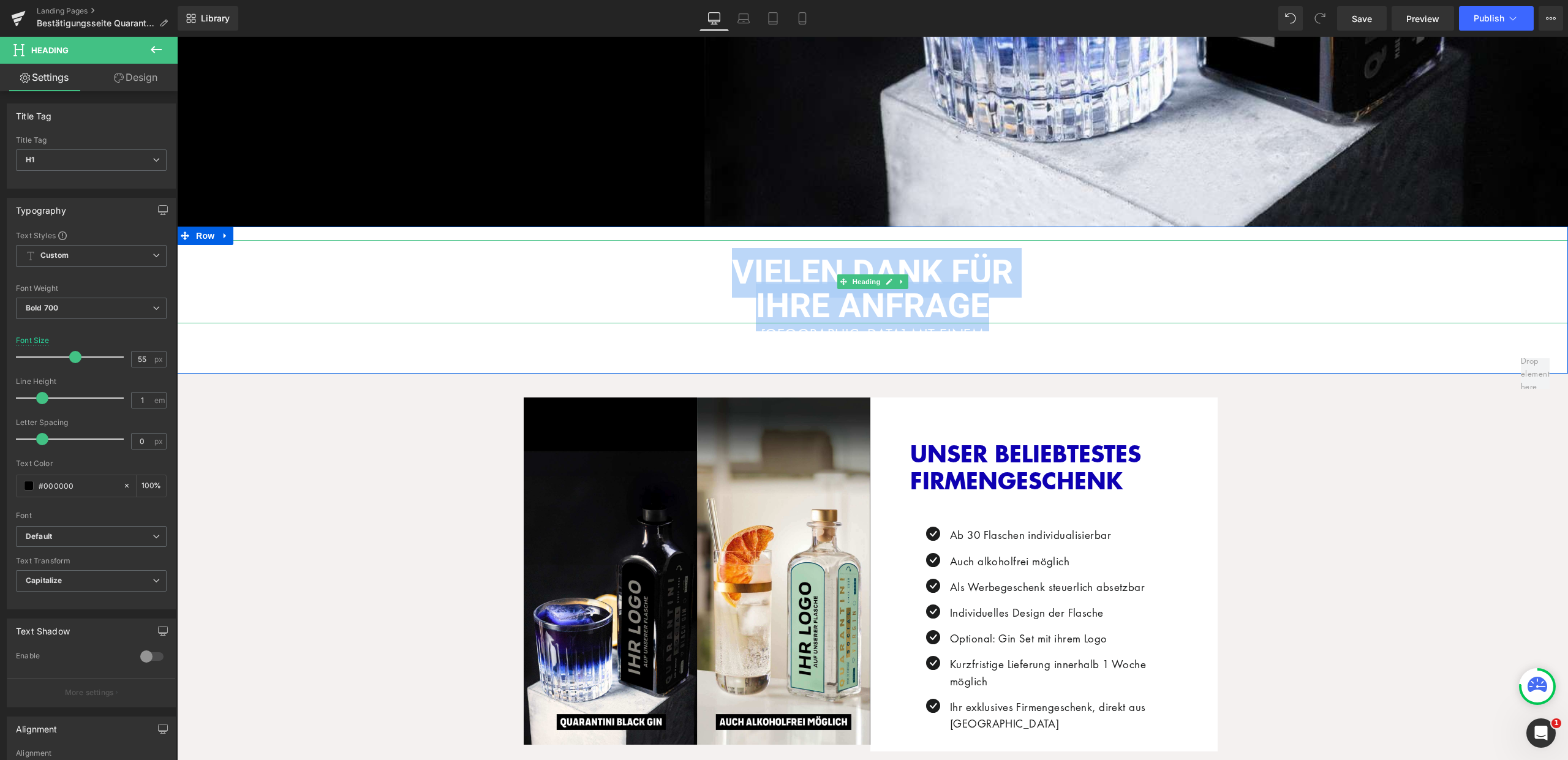
click at [609, 294] on h1 "IHRE ANFRAGE" at bounding box center [872, 307] width 1391 height 34
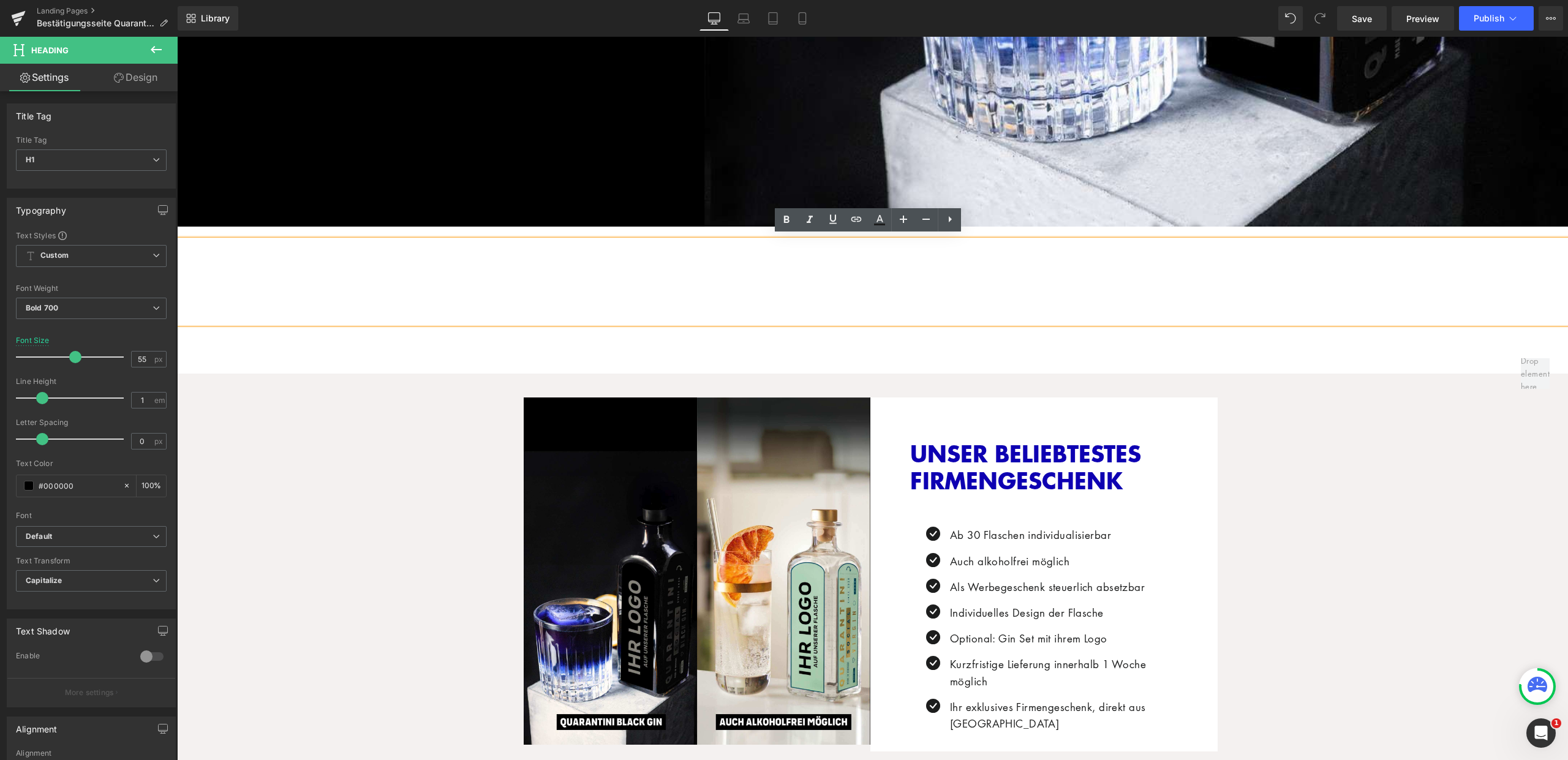
click at [875, 276] on font "VIELEN DANK FÜR" at bounding box center [872, 273] width 281 height 50
click at [1013, 369] on div "VIELEN DANK FÜR IHRE ANFRAGE Heading Separator WIR MELDEN UNS IN KÜRZE MIT EINE…" at bounding box center [872, 300] width 1391 height 147
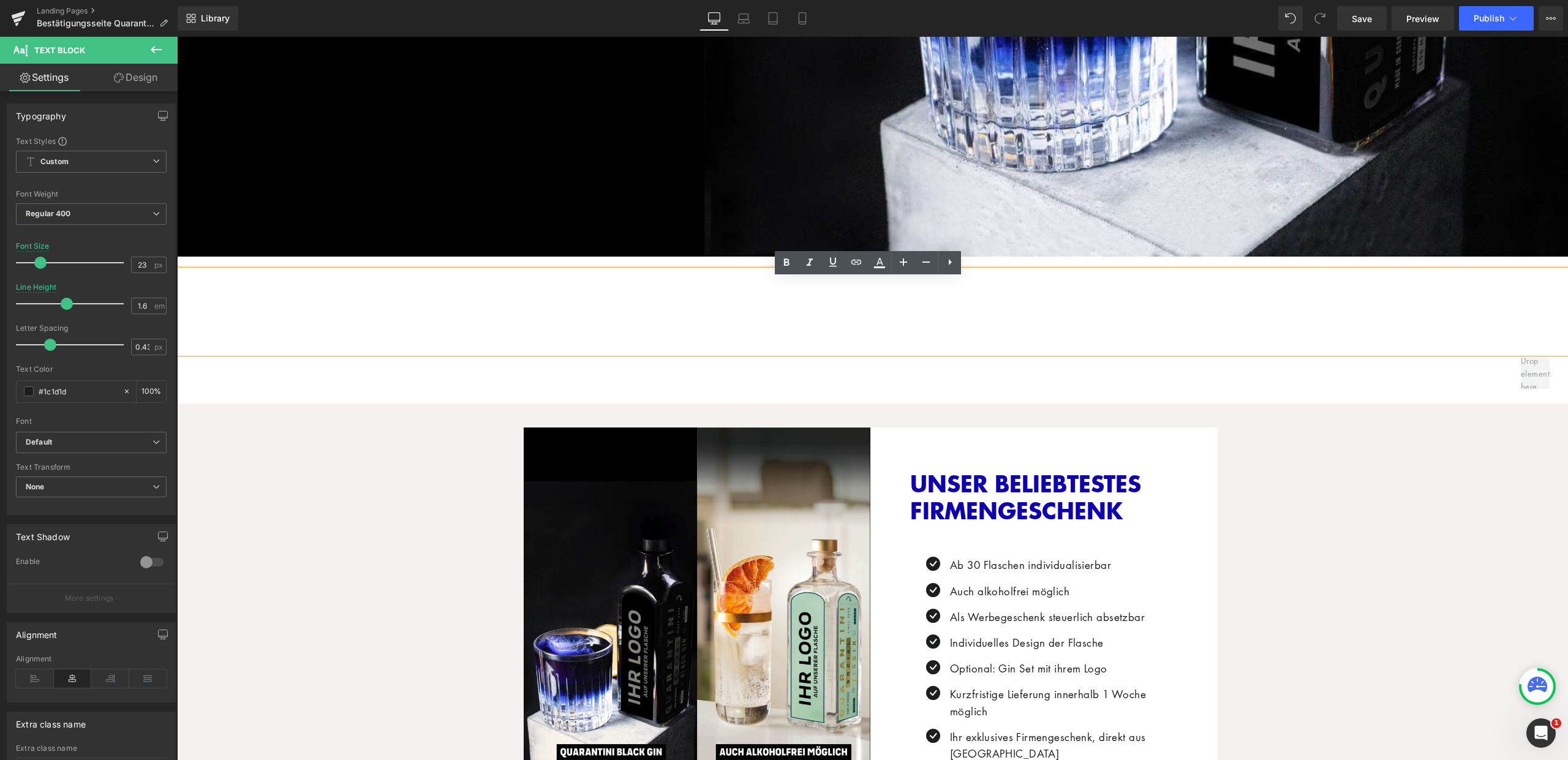
scroll to position [292, 0]
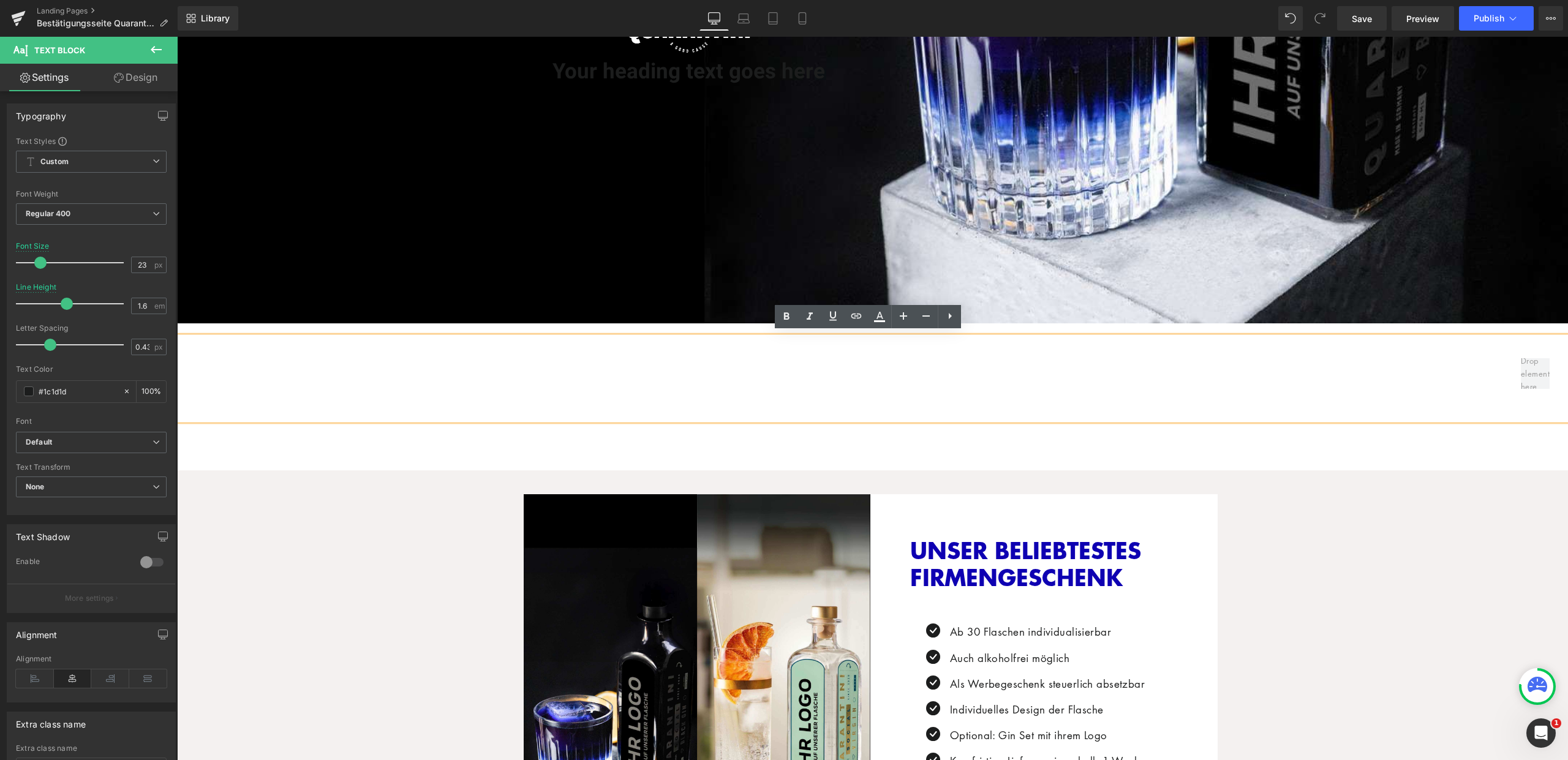
click at [718, 304] on div "Image Your heading text goes here Heading Row" at bounding box center [872, 34] width 1391 height 580
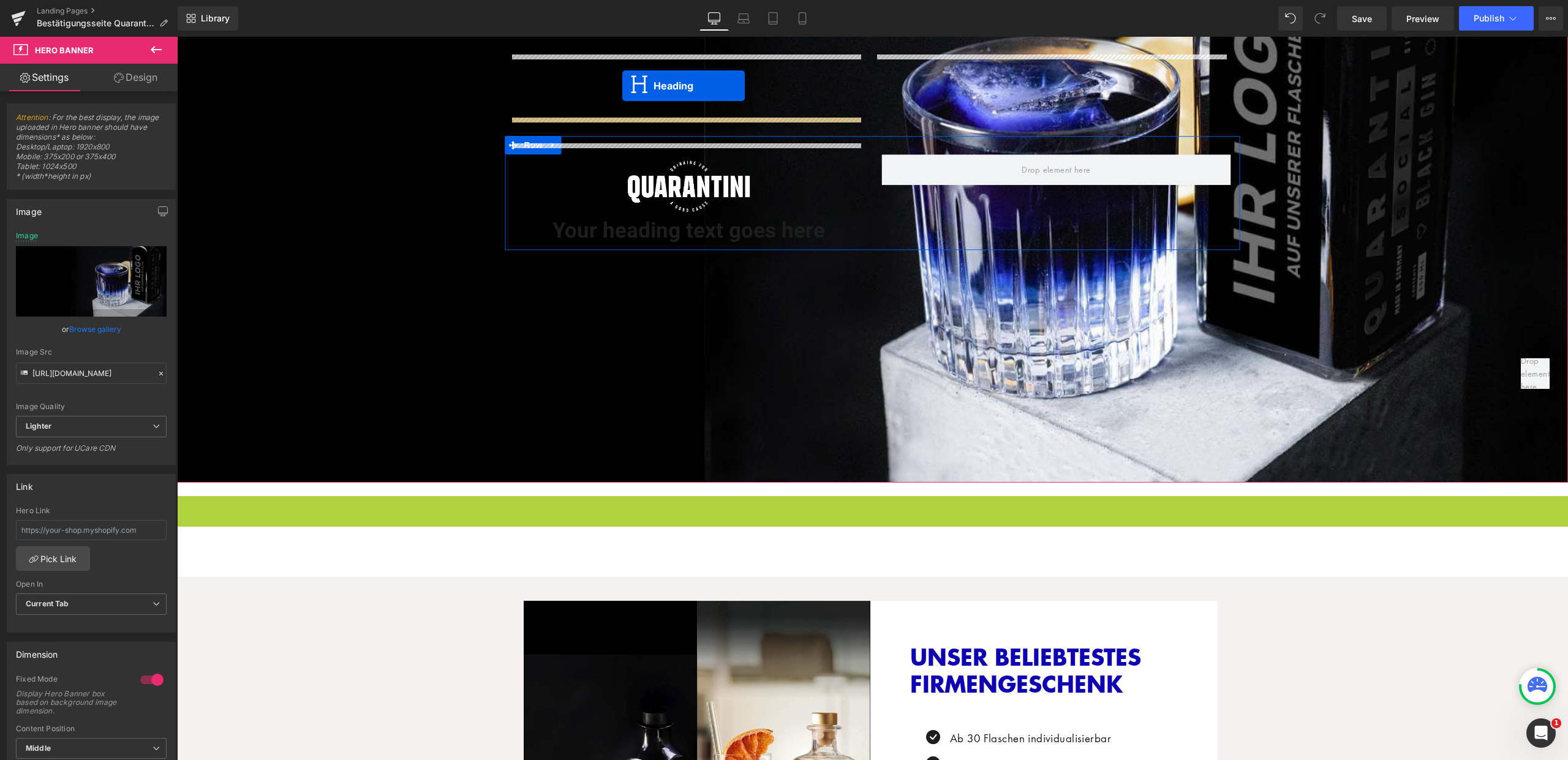
scroll to position [109, 0]
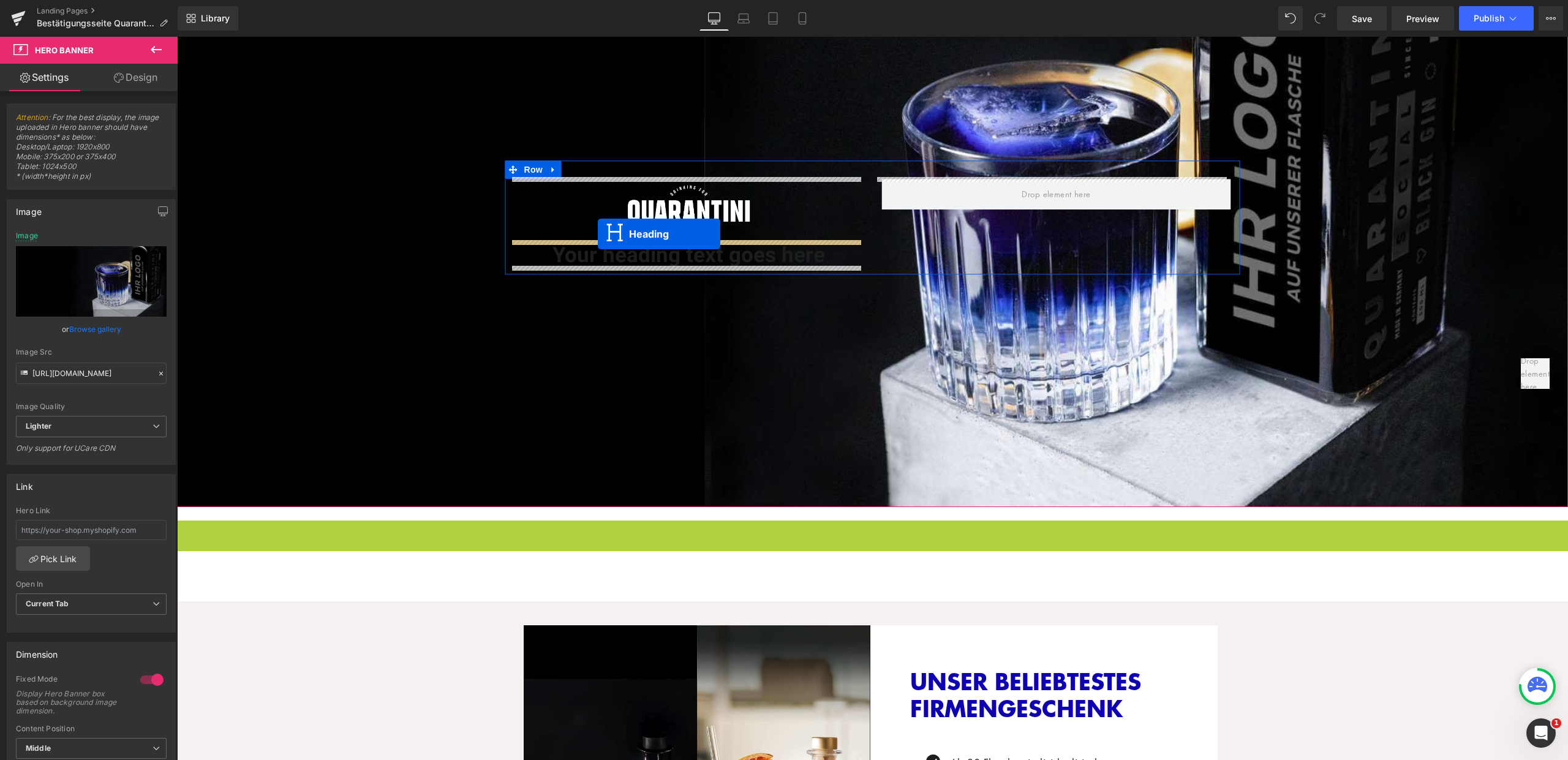
drag, startPoint x: 830, startPoint y: 362, endPoint x: 598, endPoint y: 234, distance: 265.0
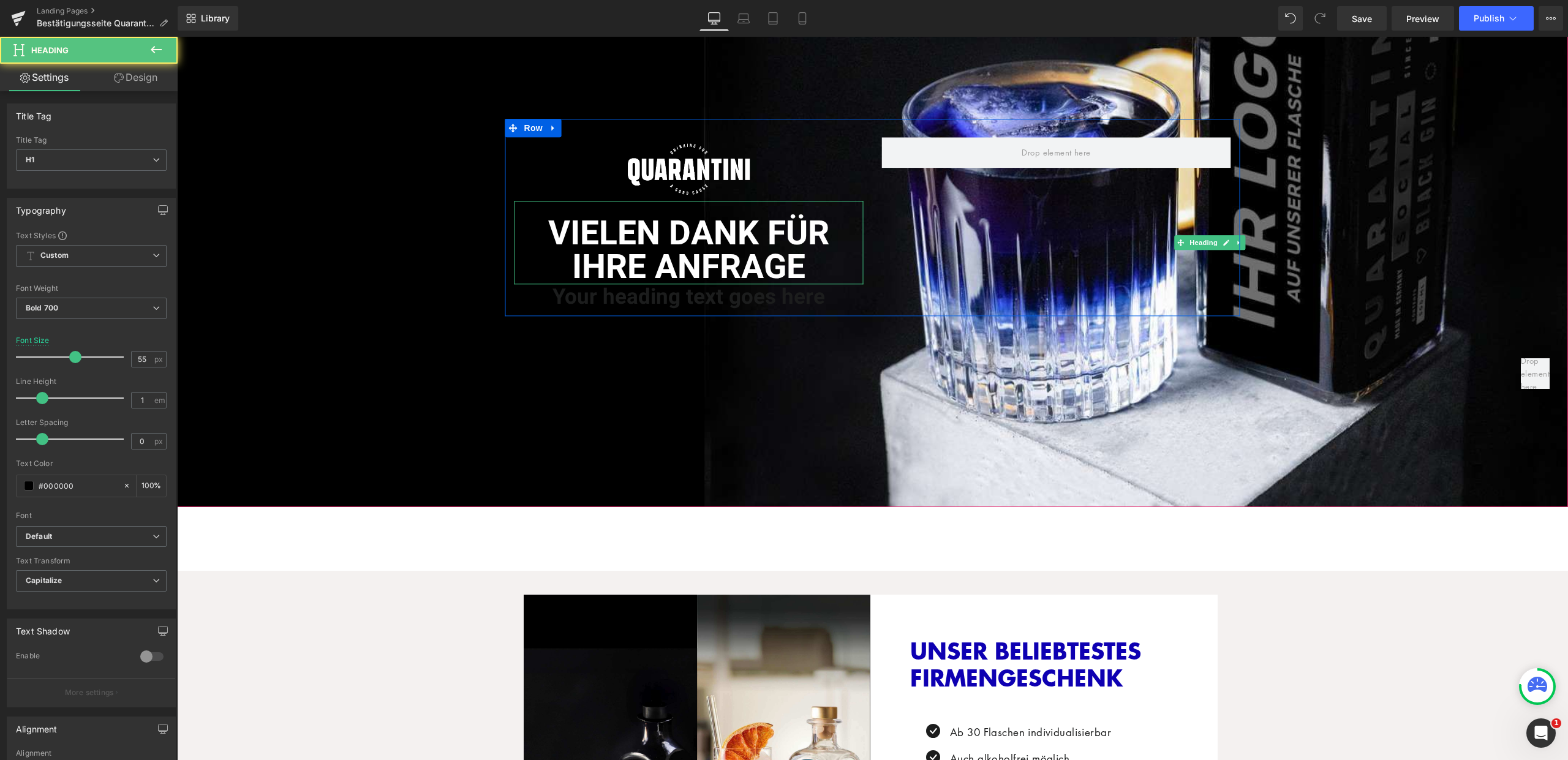
scroll to position [67, 0]
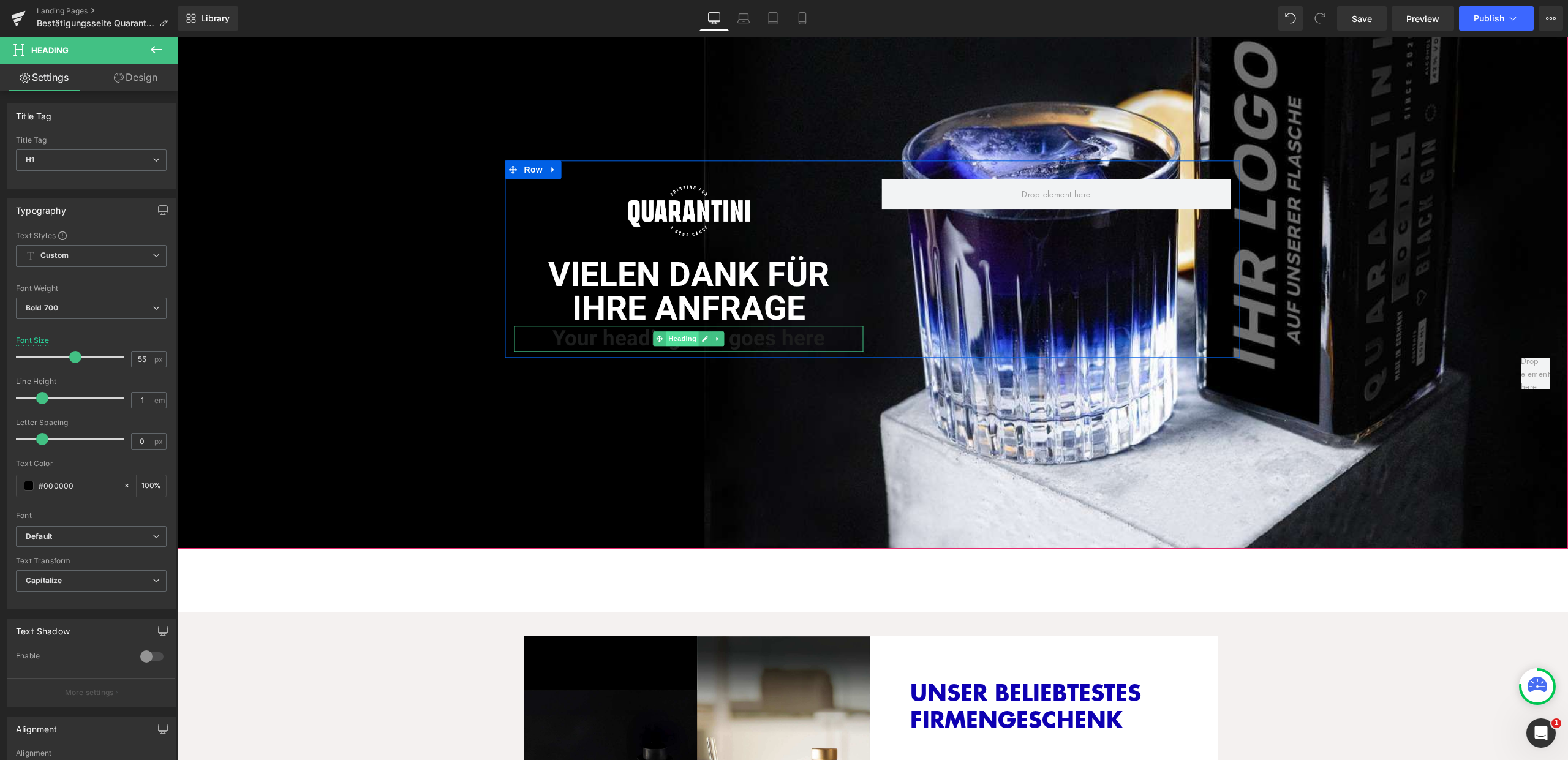
click at [666, 337] on span "Heading" at bounding box center [682, 339] width 33 height 15
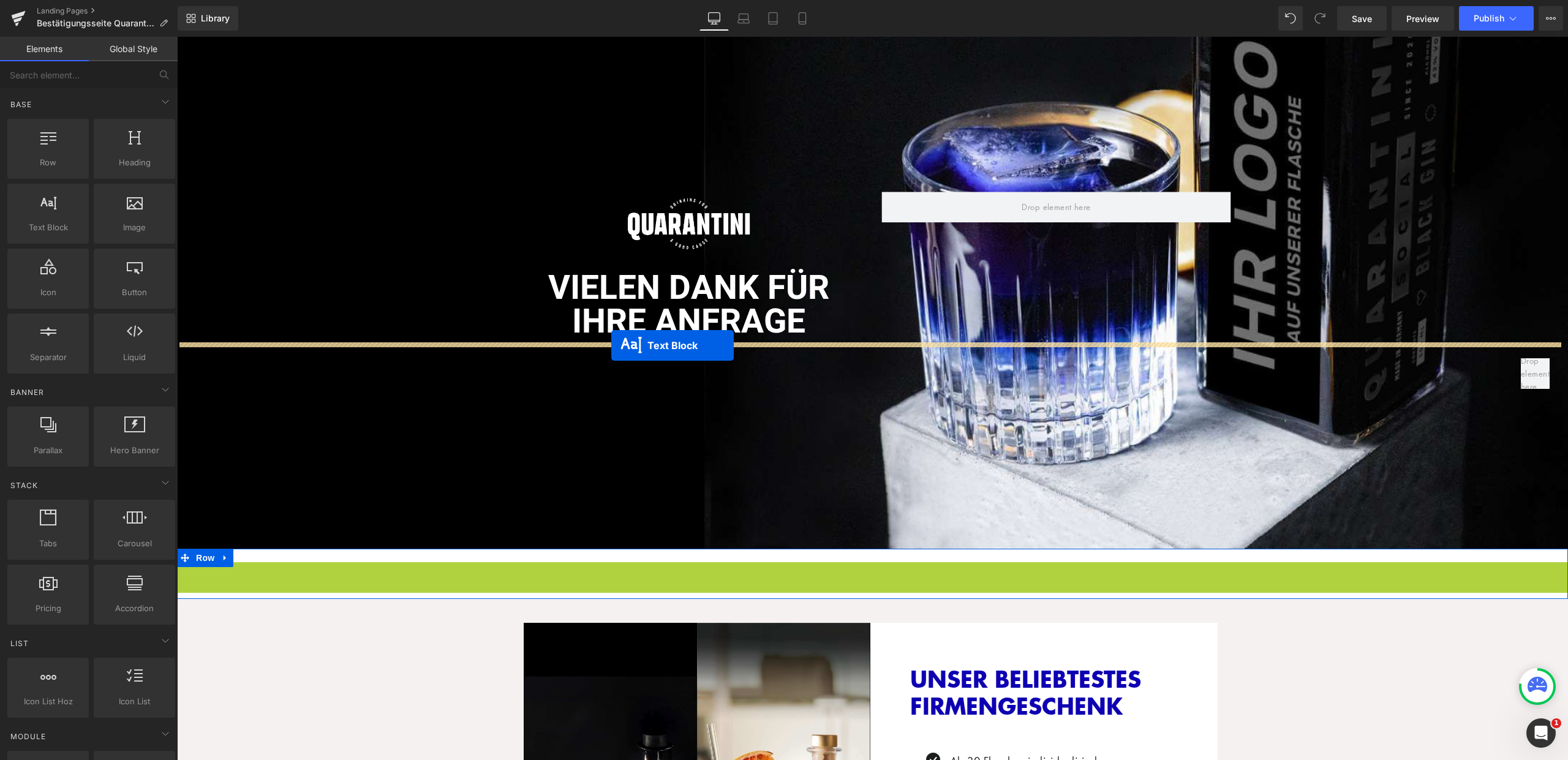
drag, startPoint x: 837, startPoint y: 585, endPoint x: 610, endPoint y: 344, distance: 331.1
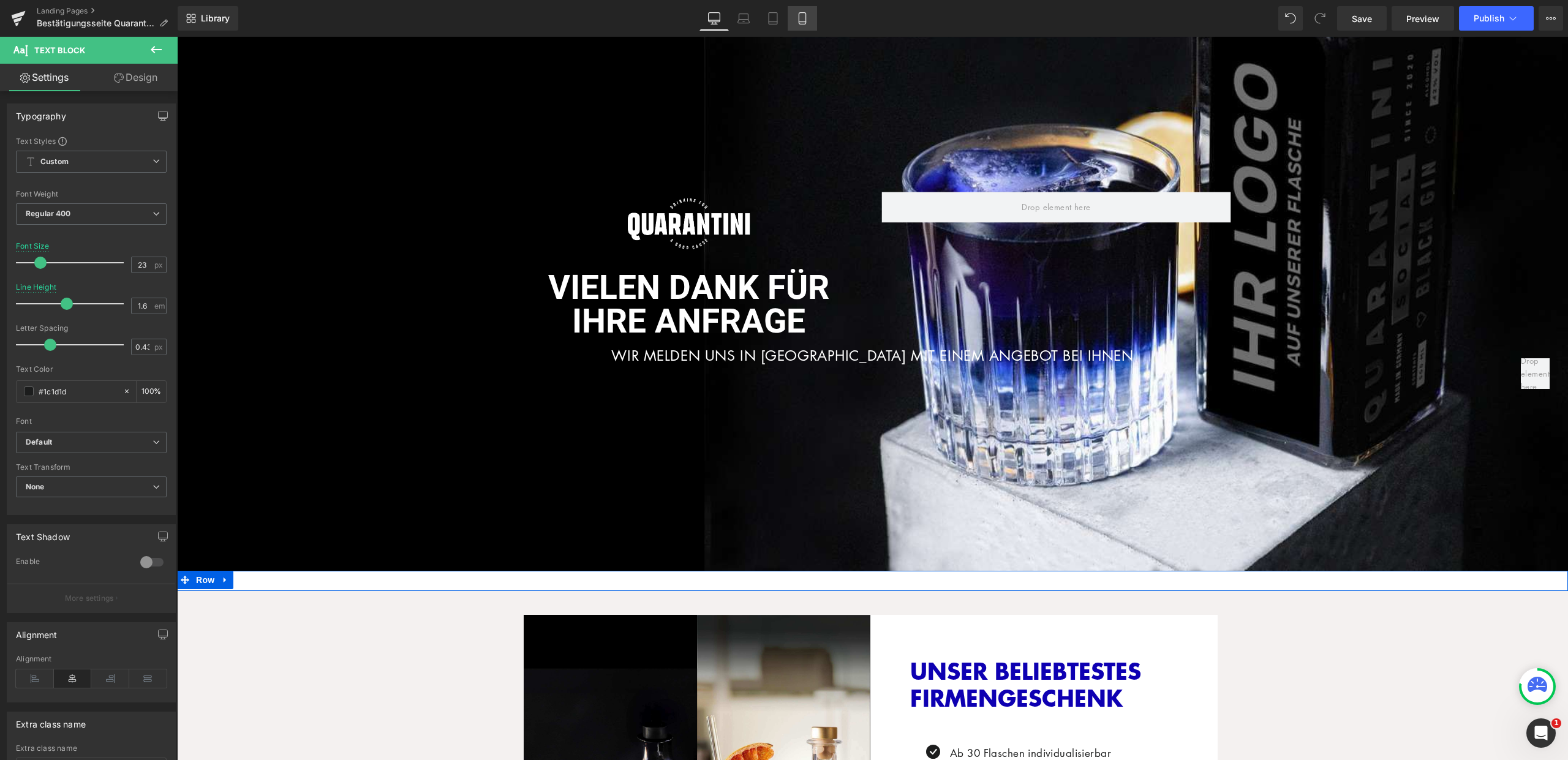
click at [803, 18] on icon at bounding box center [802, 18] width 12 height 12
type input "15"
type input "1"
type input "100"
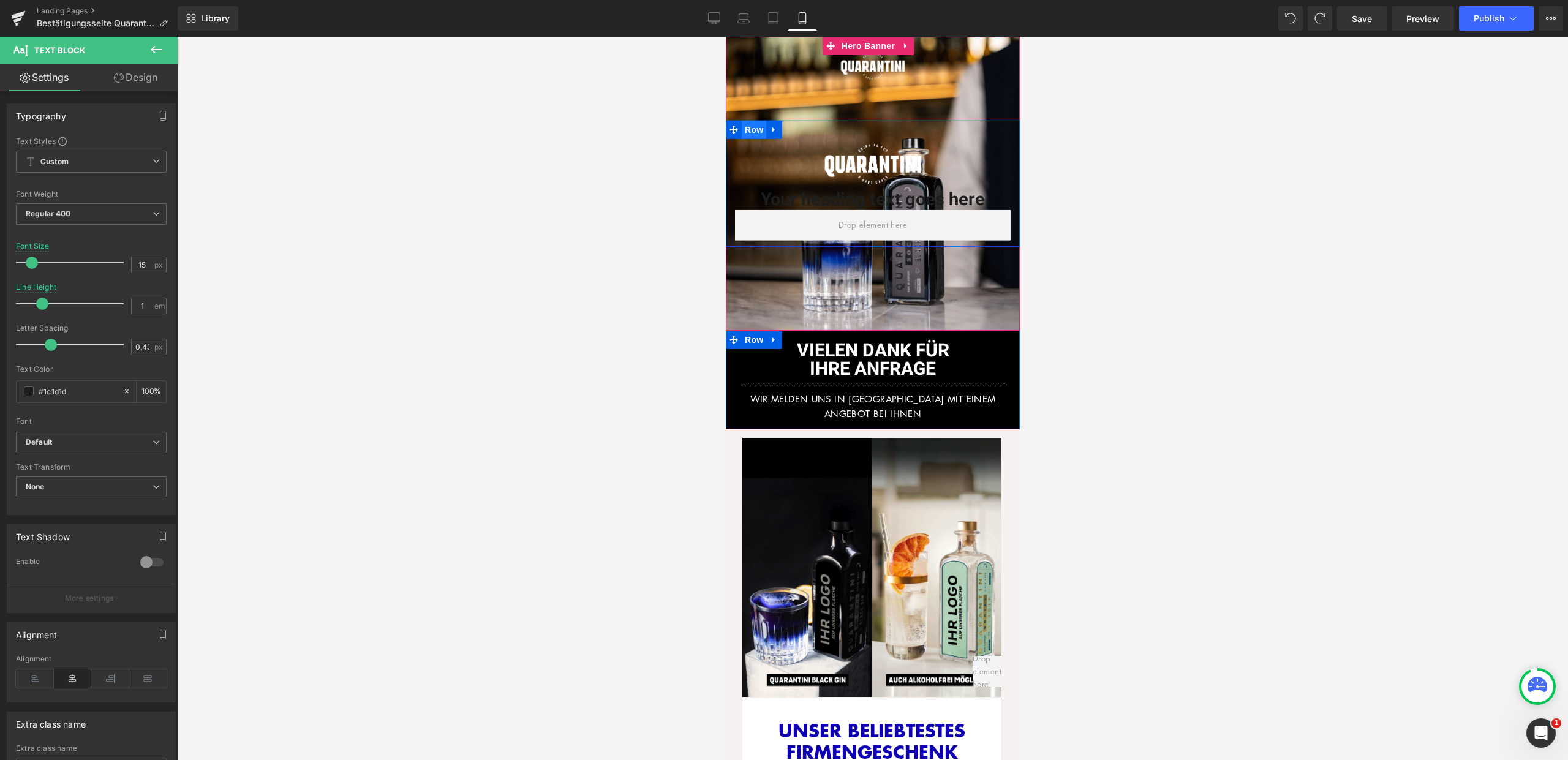
click at [753, 127] on span "Row" at bounding box center [753, 129] width 25 height 18
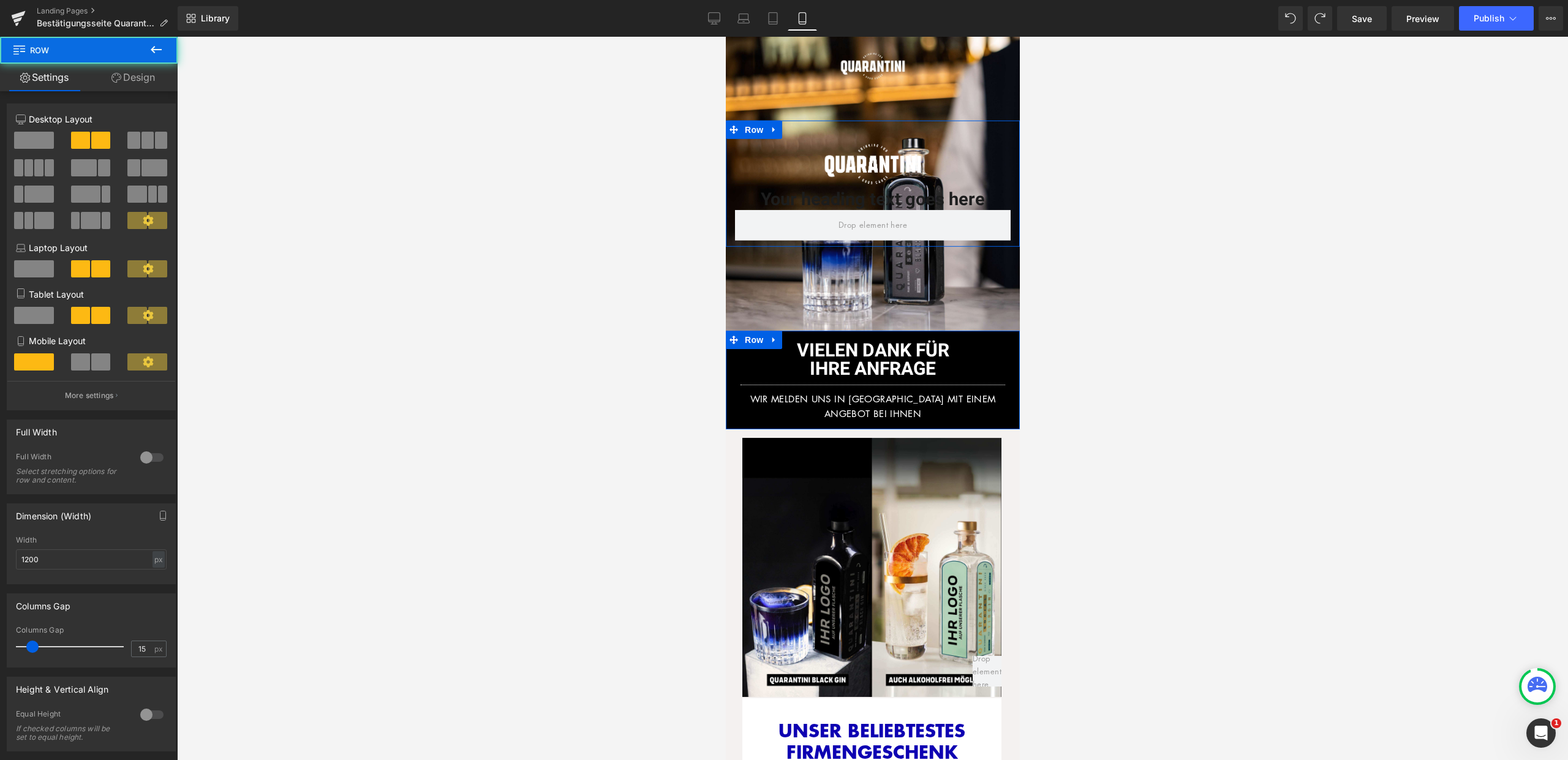
click at [137, 73] on link "Design" at bounding box center [133, 77] width 89 height 28
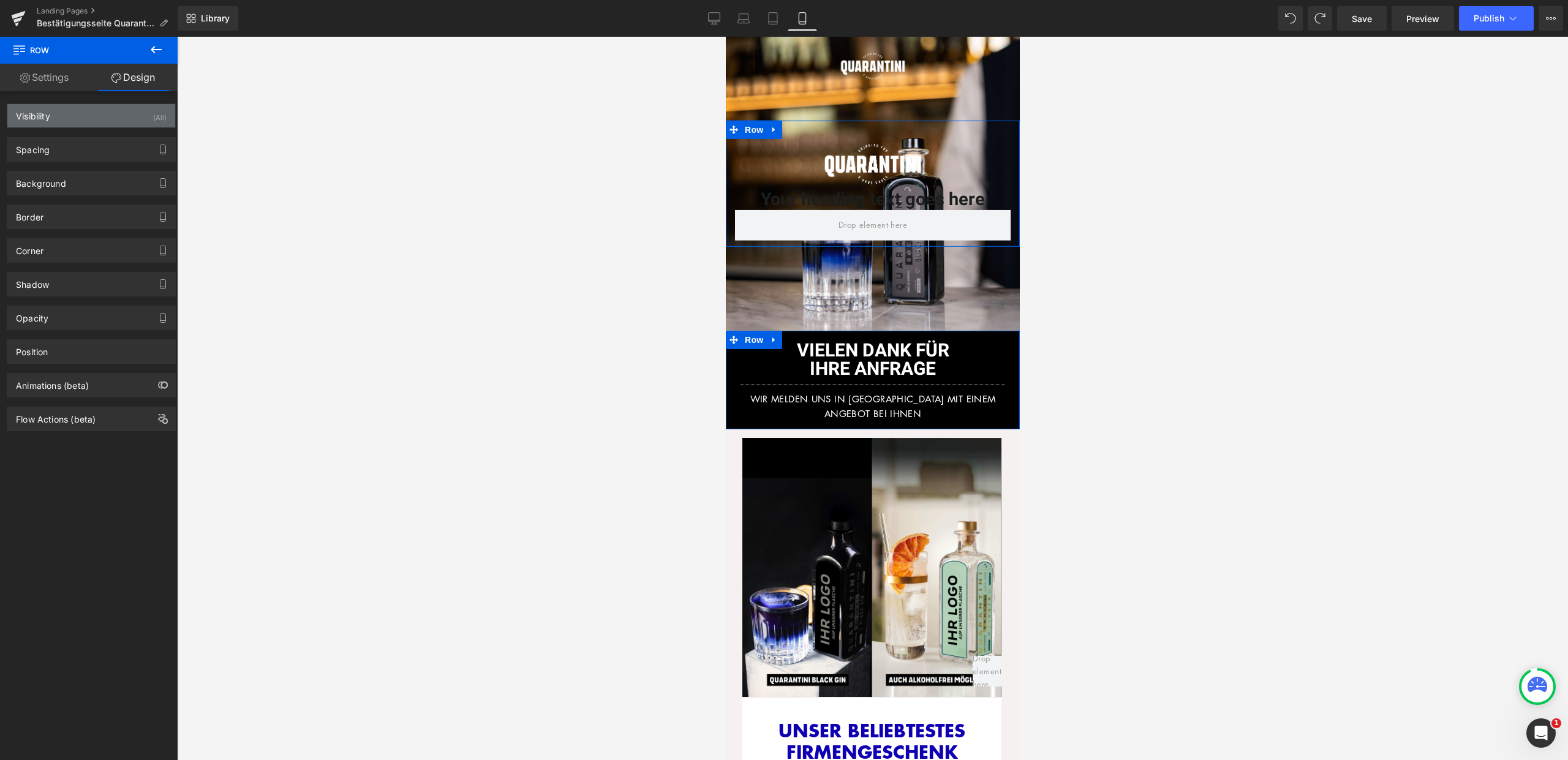
click at [155, 116] on div "(All)" at bounding box center [160, 114] width 13 height 20
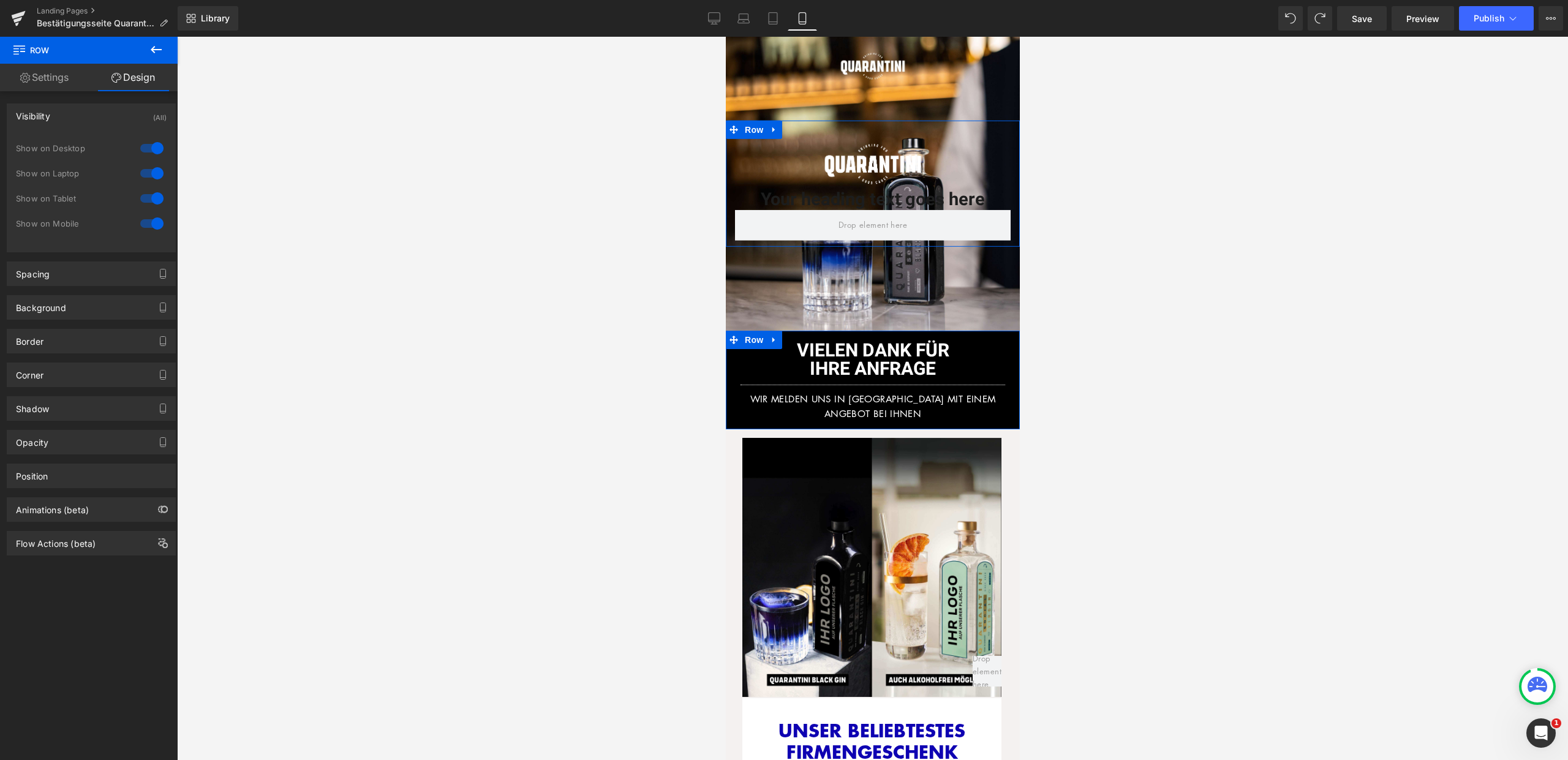
click at [158, 219] on div at bounding box center [152, 223] width 30 height 19
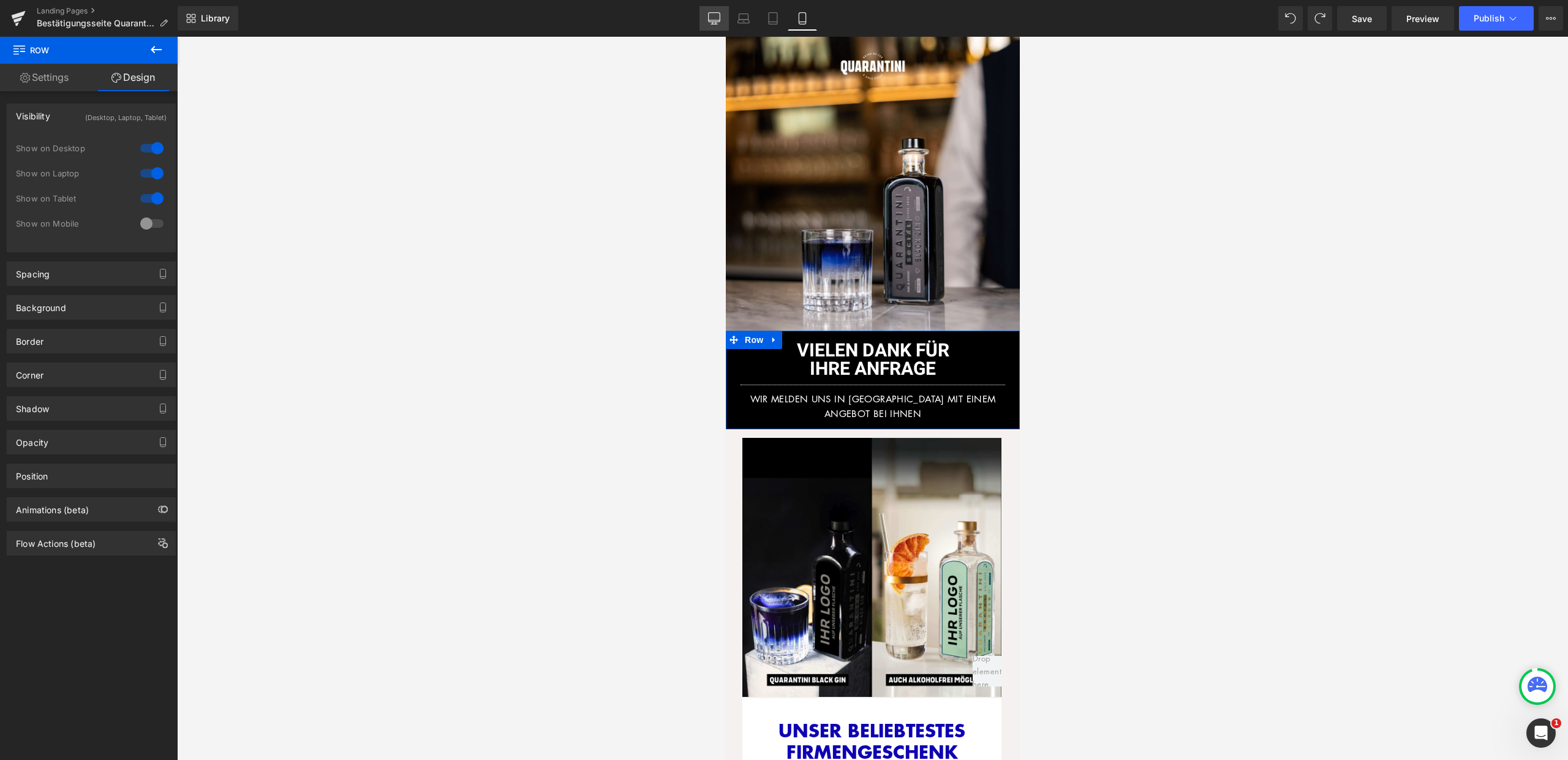
click at [715, 17] on icon at bounding box center [714, 18] width 12 height 12
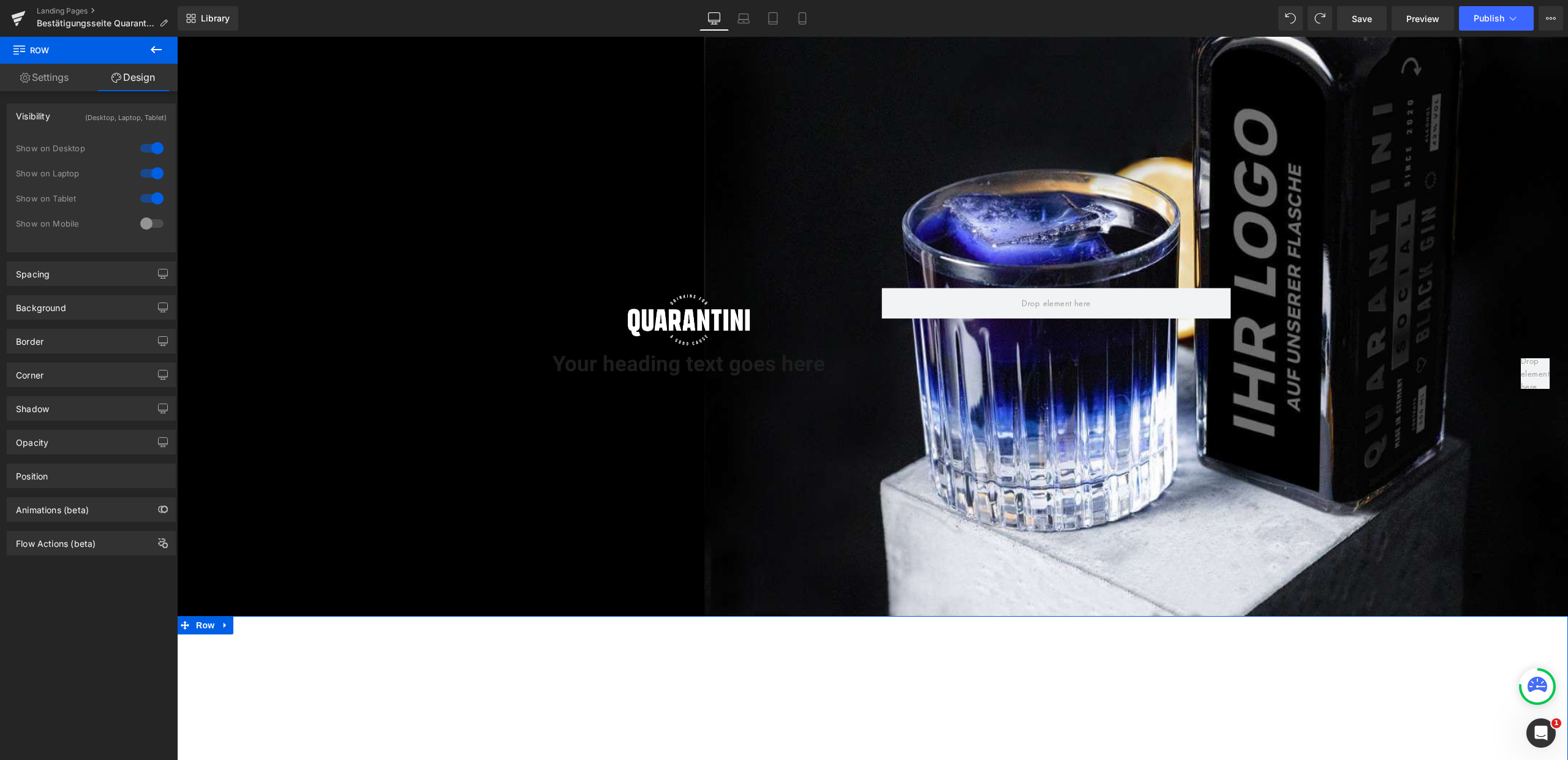
click at [805, 19] on icon at bounding box center [802, 18] width 7 height 11
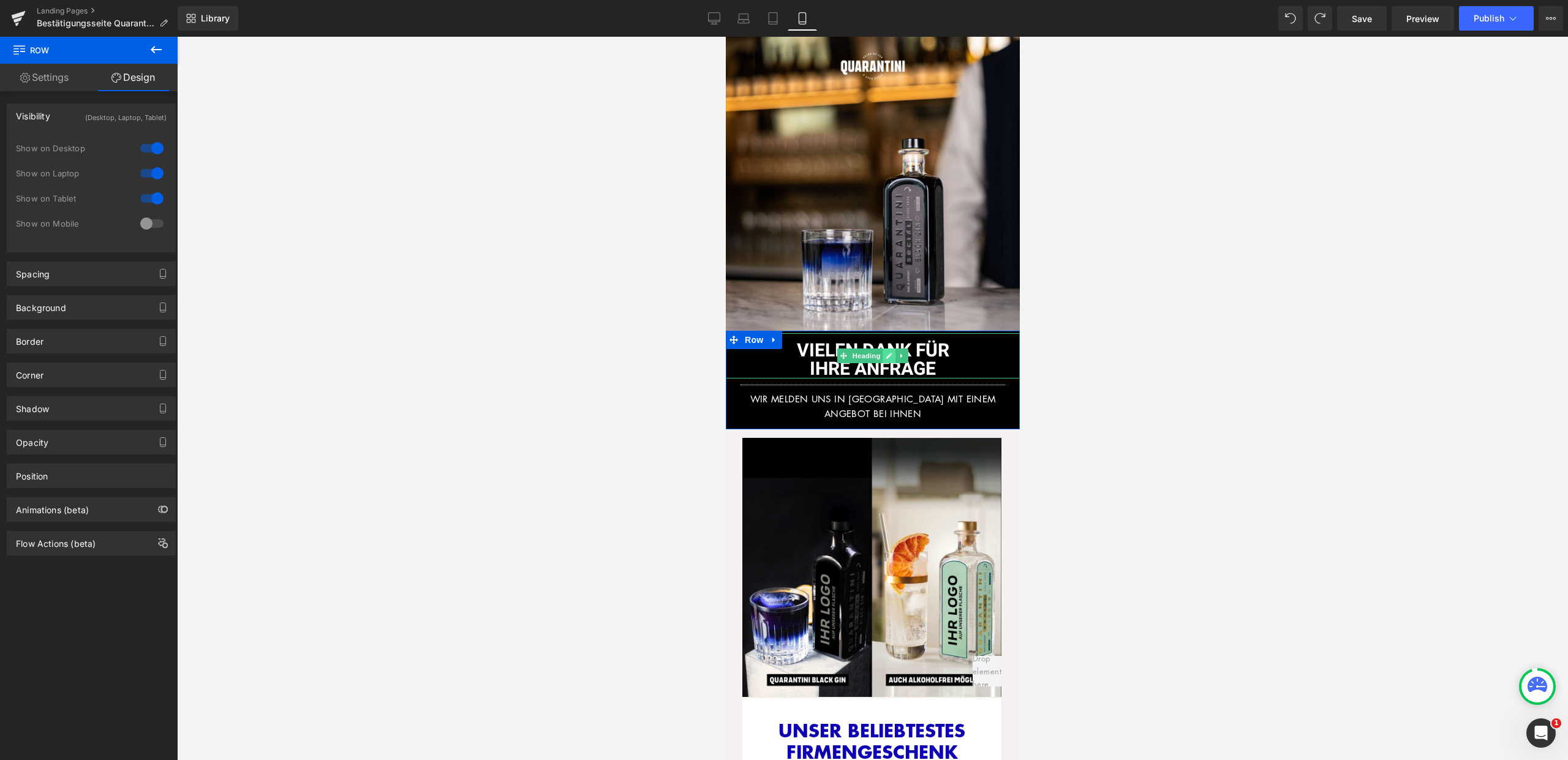
click at [885, 352] on icon at bounding box center [888, 356] width 7 height 7
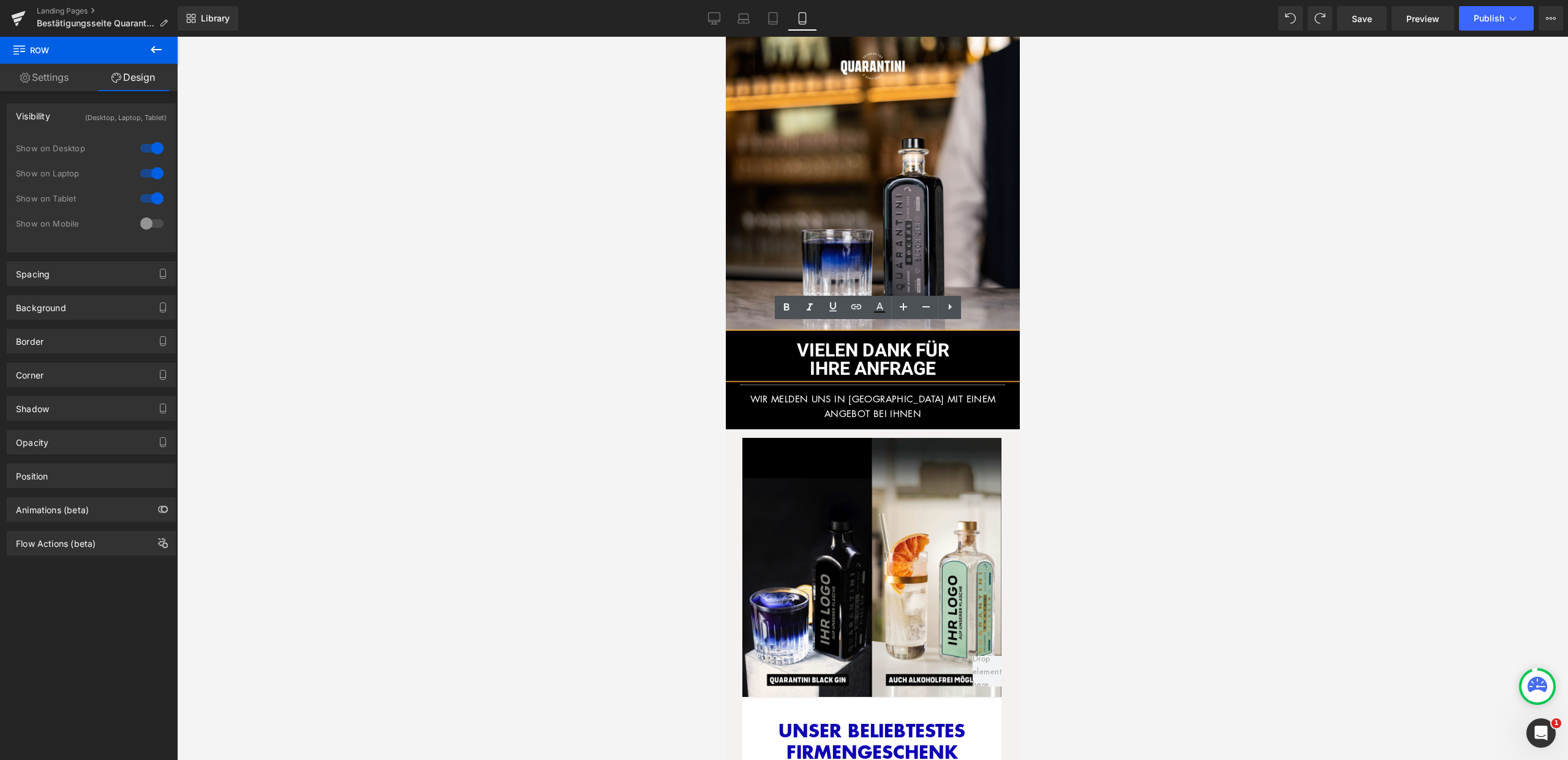
click at [783, 341] on h1 "VIELEN DANK FÜR" at bounding box center [872, 350] width 294 height 18
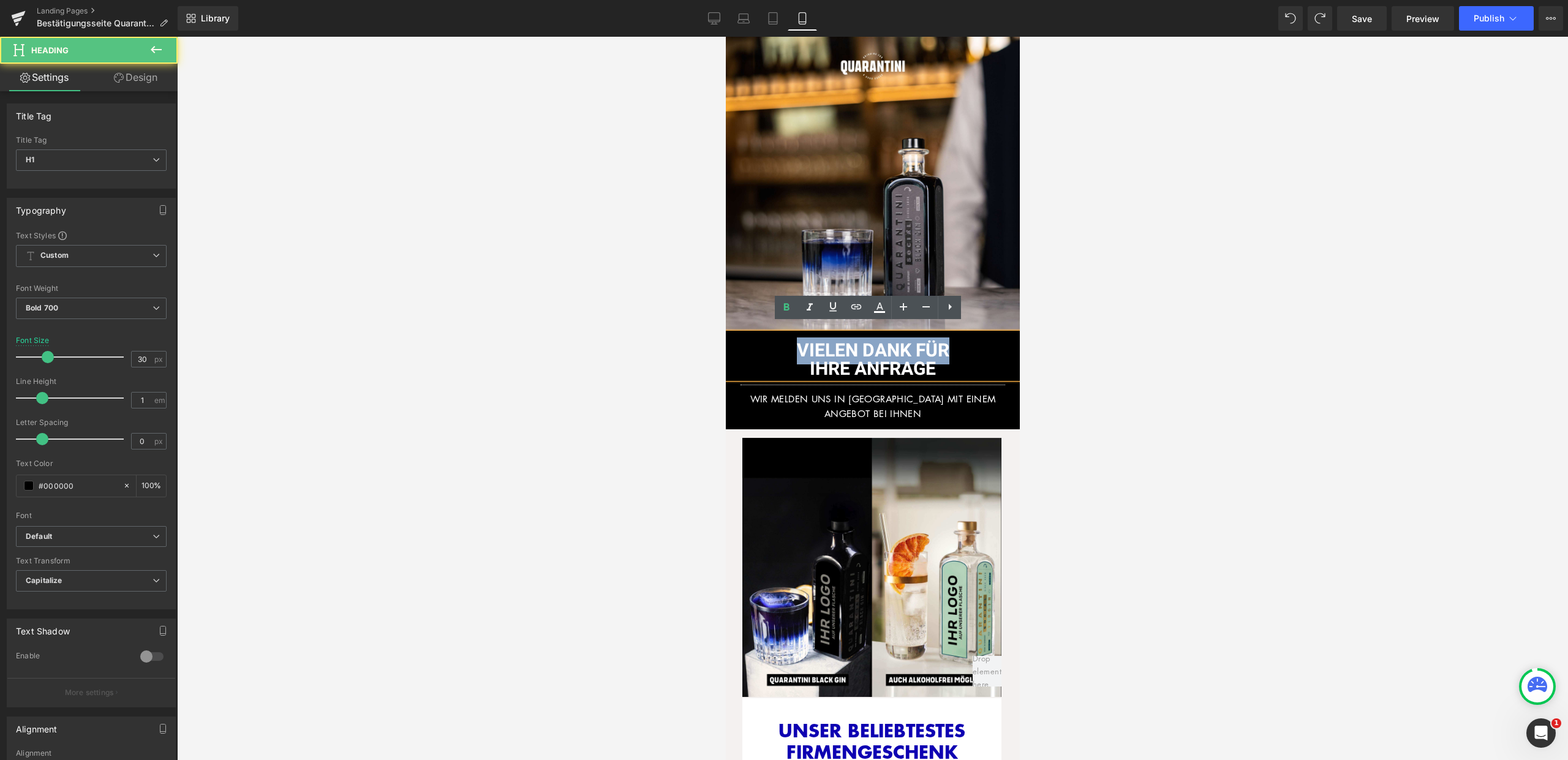
click at [842, 356] on font "IHRE ANFRAGE" at bounding box center [872, 369] width 126 height 27
drag, startPoint x: 931, startPoint y: 360, endPoint x: 774, endPoint y: 344, distance: 157.8
click at [774, 344] on div "VIELEN DANK FÜR IHRE ANFRAGE" at bounding box center [872, 356] width 294 height 46
copy div "VIELEN DANK FÜR IHRE ANFRAGE"
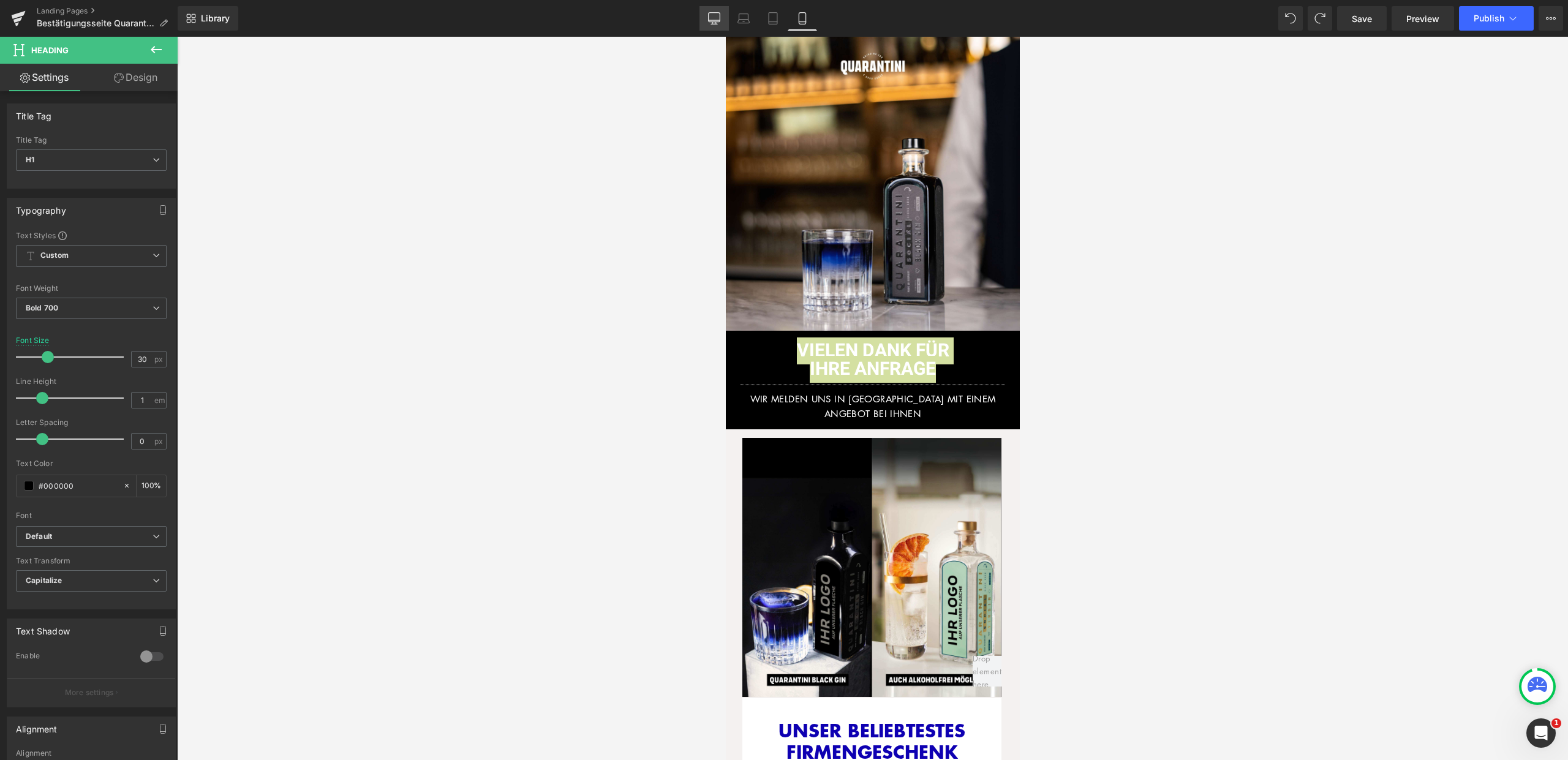
click at [727, 23] on link "Desktop" at bounding box center [714, 18] width 30 height 25
type input "55"
type input "100"
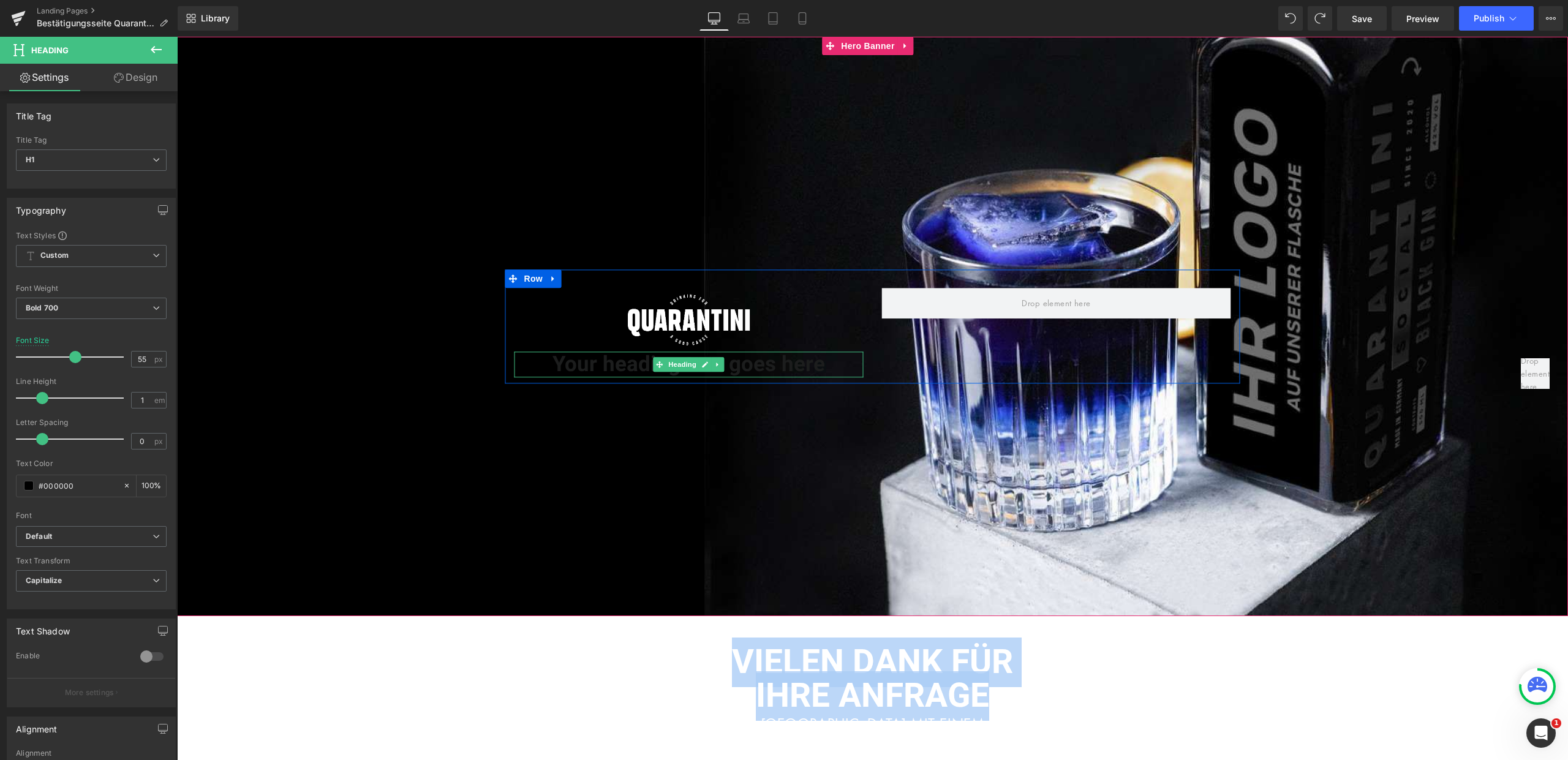
click at [737, 363] on h1 "Your heading text goes here" at bounding box center [689, 364] width 349 height 25
click at [745, 363] on h1 "Your heading text goes here" at bounding box center [689, 364] width 349 height 25
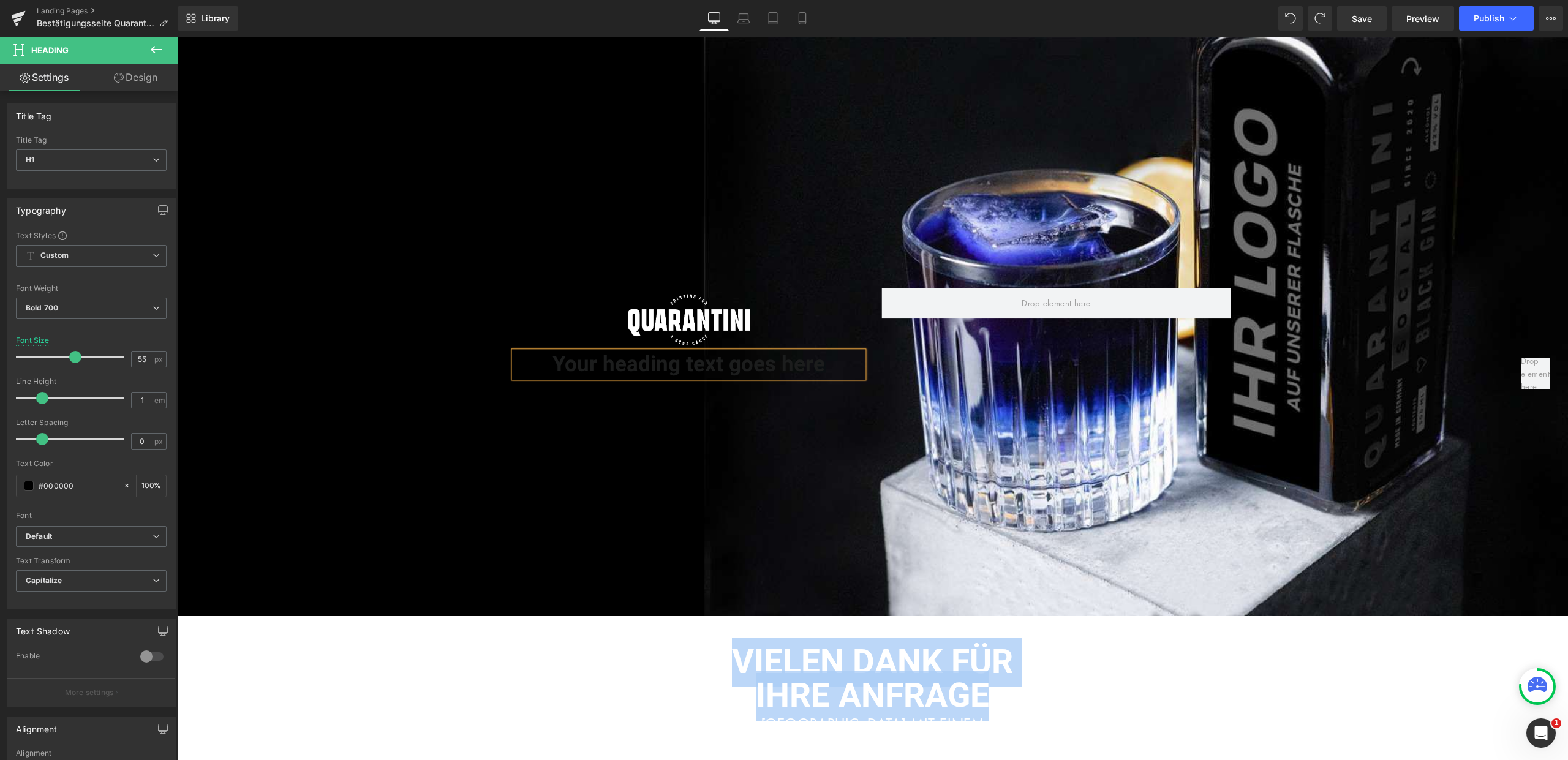
click at [745, 363] on h1 "Your heading text goes here" at bounding box center [689, 364] width 349 height 25
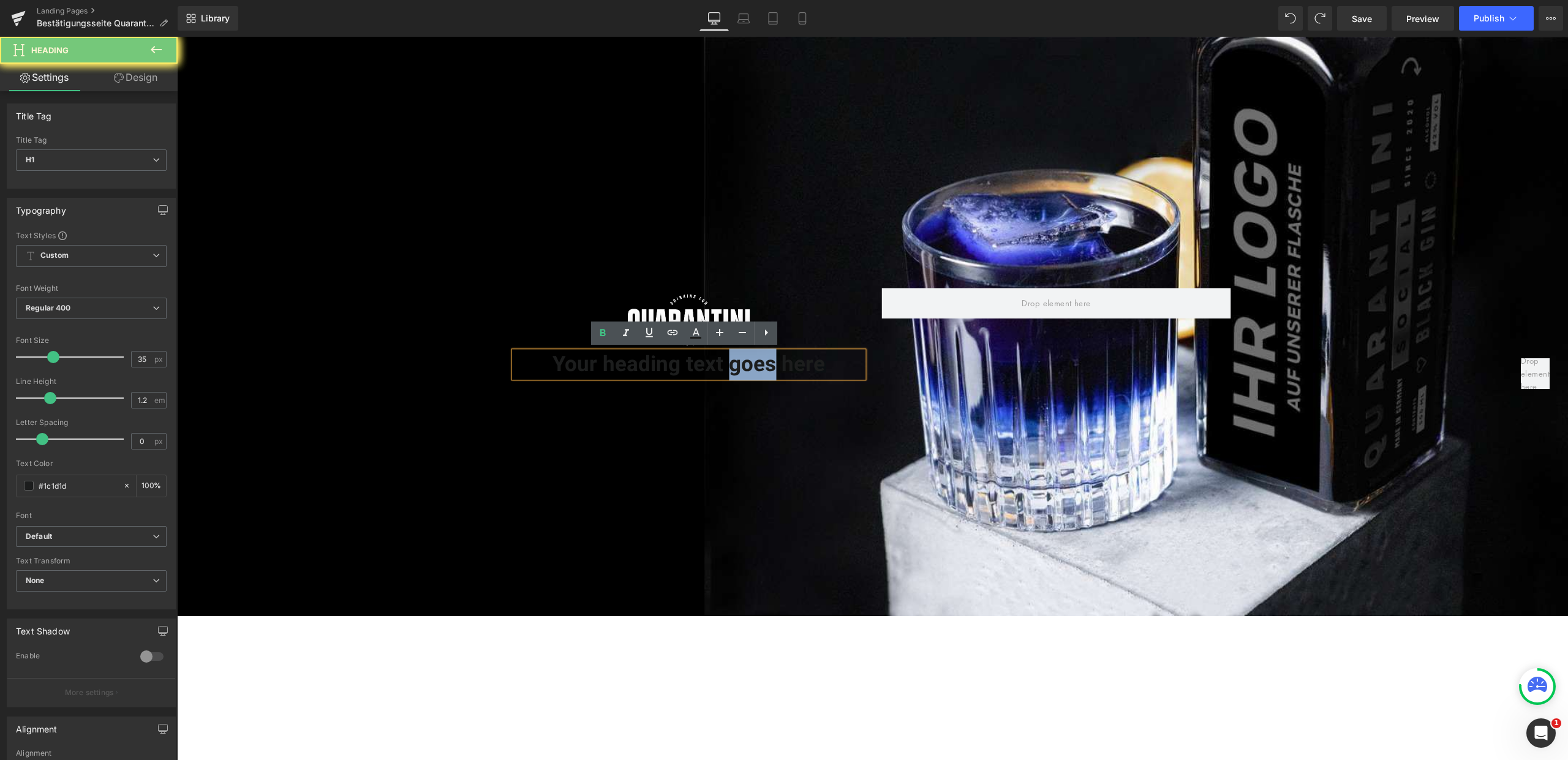
click at [745, 363] on h1 "Your heading text goes here" at bounding box center [689, 364] width 349 height 25
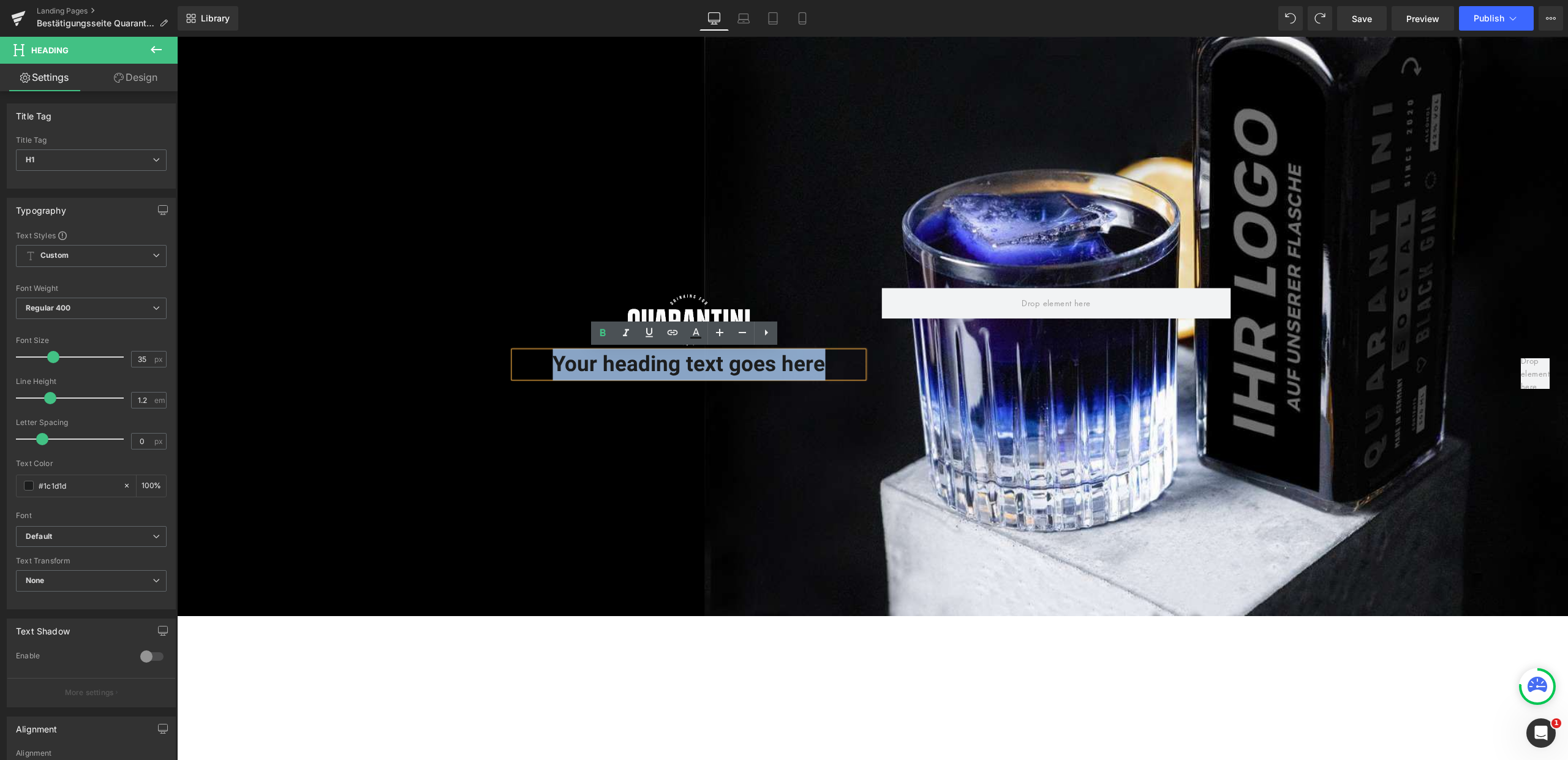
paste div
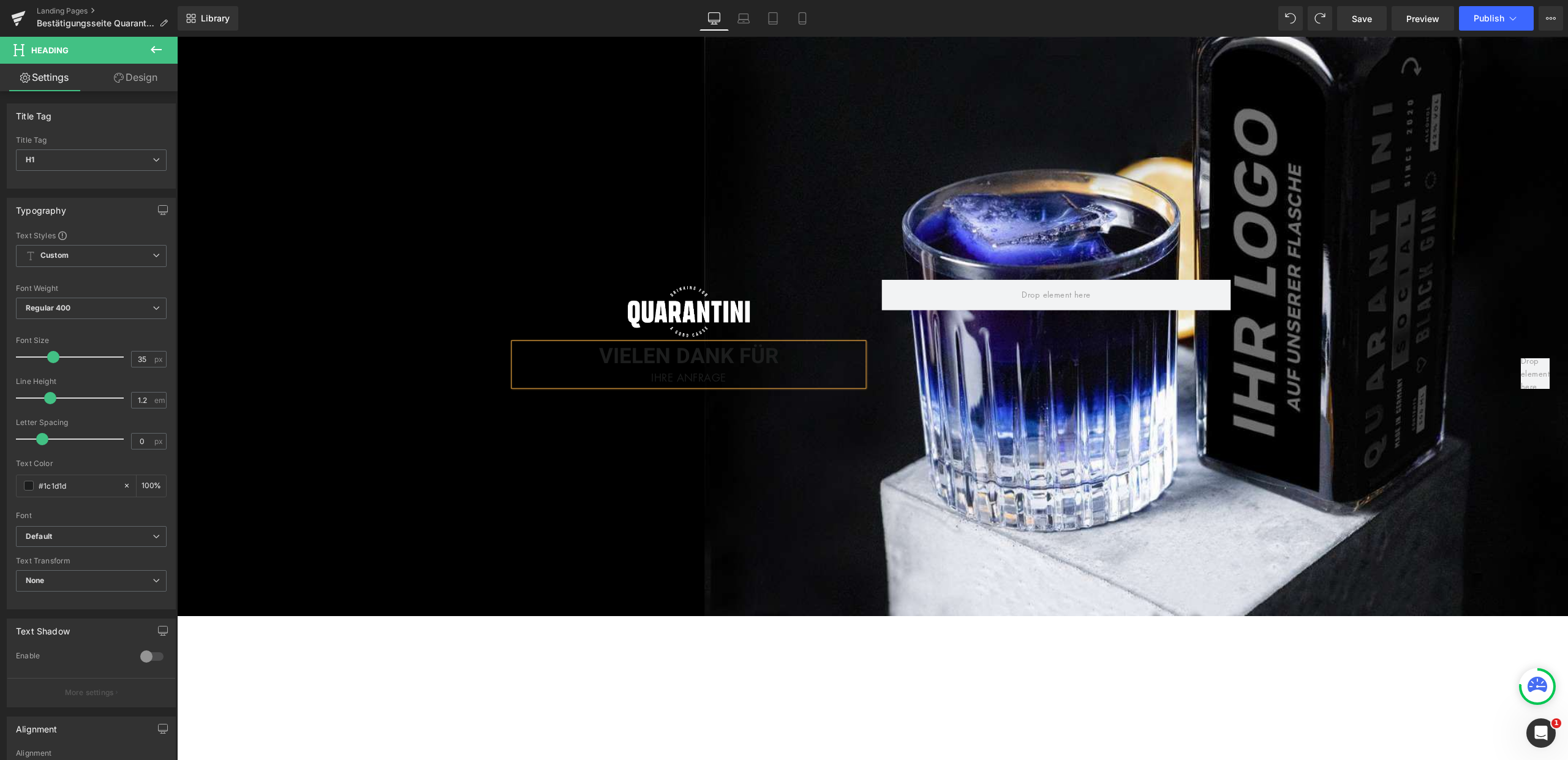
click at [746, 367] on h1 "VIELEN DANK FÜR" at bounding box center [689, 356] width 349 height 25
click at [741, 372] on div "IHRE ANFRAGE" at bounding box center [689, 377] width 349 height 17
click at [643, 374] on div "IHRE ANFRAGE" at bounding box center [689, 377] width 349 height 17
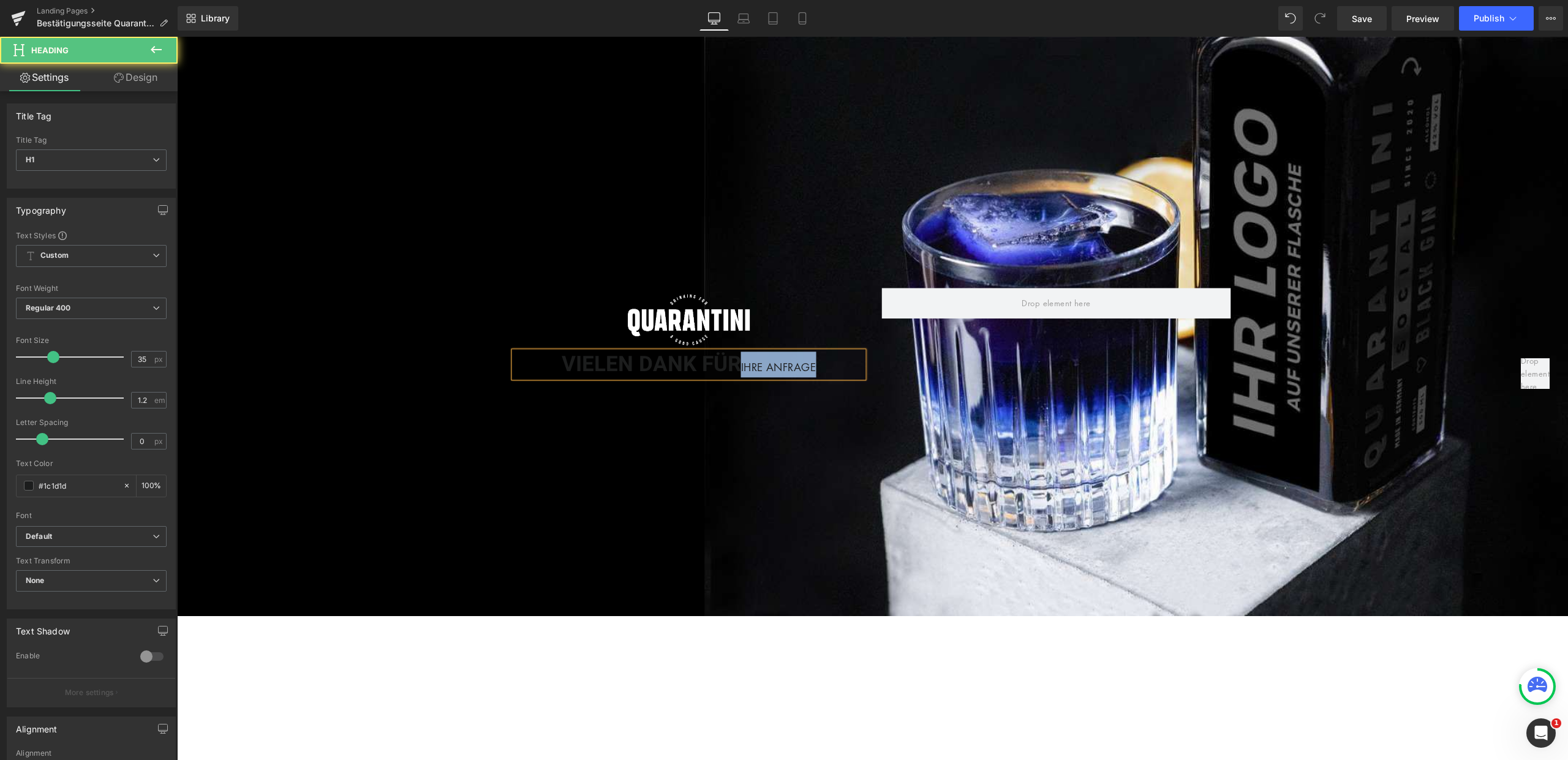
drag, startPoint x: 735, startPoint y: 363, endPoint x: 832, endPoint y: 365, distance: 97.0
click at [832, 365] on h1 "VIELEN DANK FÜR IHRE ANFRAGE" at bounding box center [689, 364] width 349 height 25
click at [721, 359] on h1 "VIELEN DANK FÜR IHRE ANFRAGE" at bounding box center [689, 364] width 349 height 25
drag, startPoint x: 736, startPoint y: 364, endPoint x: 823, endPoint y: 366, distance: 87.0
click at [823, 366] on h1 "VIELEN DANK FÜR IHRE ANFRAGE" at bounding box center [689, 364] width 349 height 25
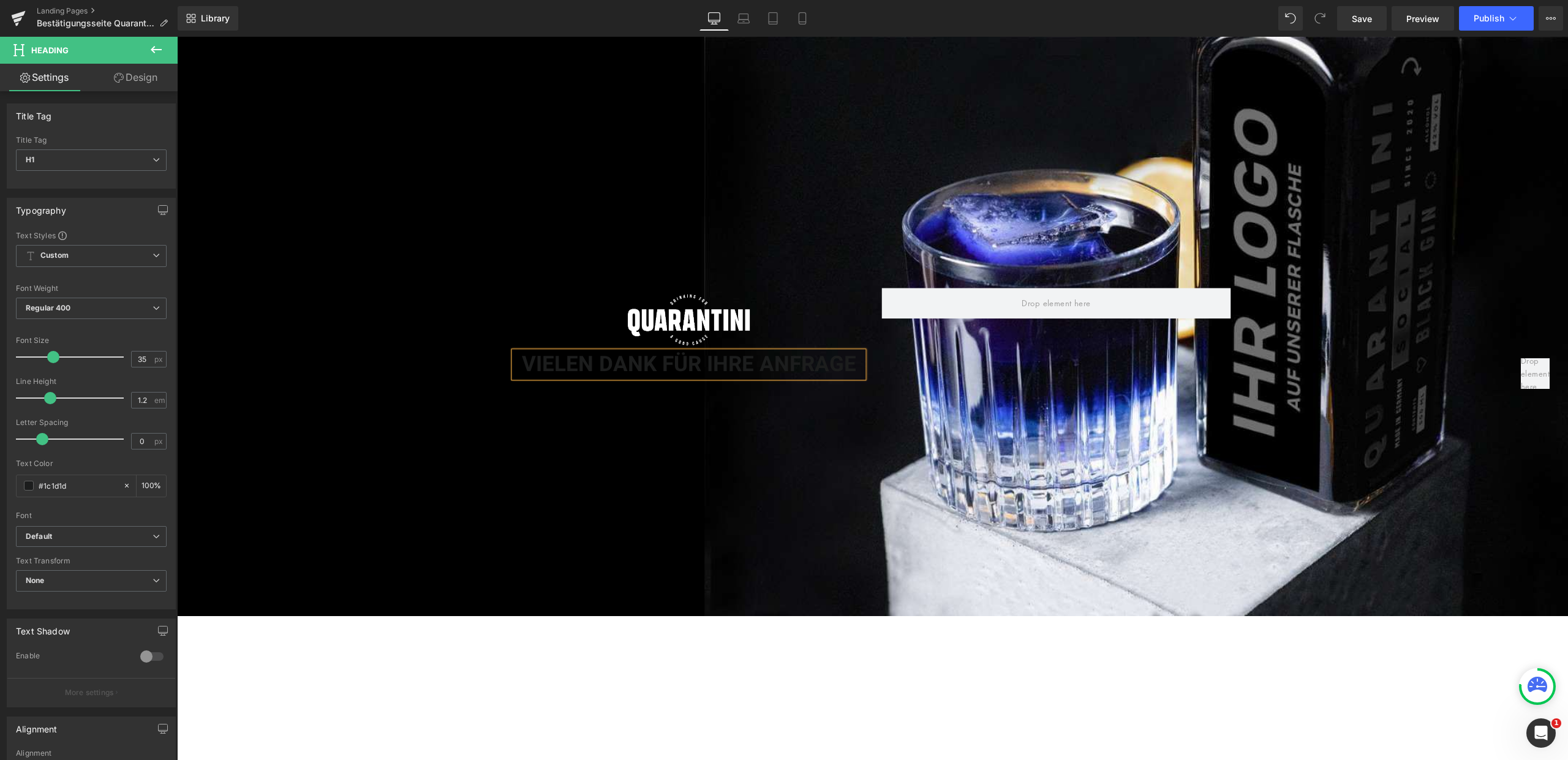
click at [676, 362] on h1 "VIELEN DANK FÜR IHRE ANFRAGE" at bounding box center [689, 364] width 349 height 25
click at [603, 376] on h1 "VIELEN DANK FÜR IHRE ANFRAGE" at bounding box center [689, 364] width 349 height 25
click at [602, 376] on h1 "VIELEN DANK FÜR IHRE ANFRAGE" at bounding box center [689, 364] width 349 height 25
click at [607, 369] on h1 "VIELEN DANK FÜR IHRE ANFRAGE" at bounding box center [689, 364] width 349 height 25
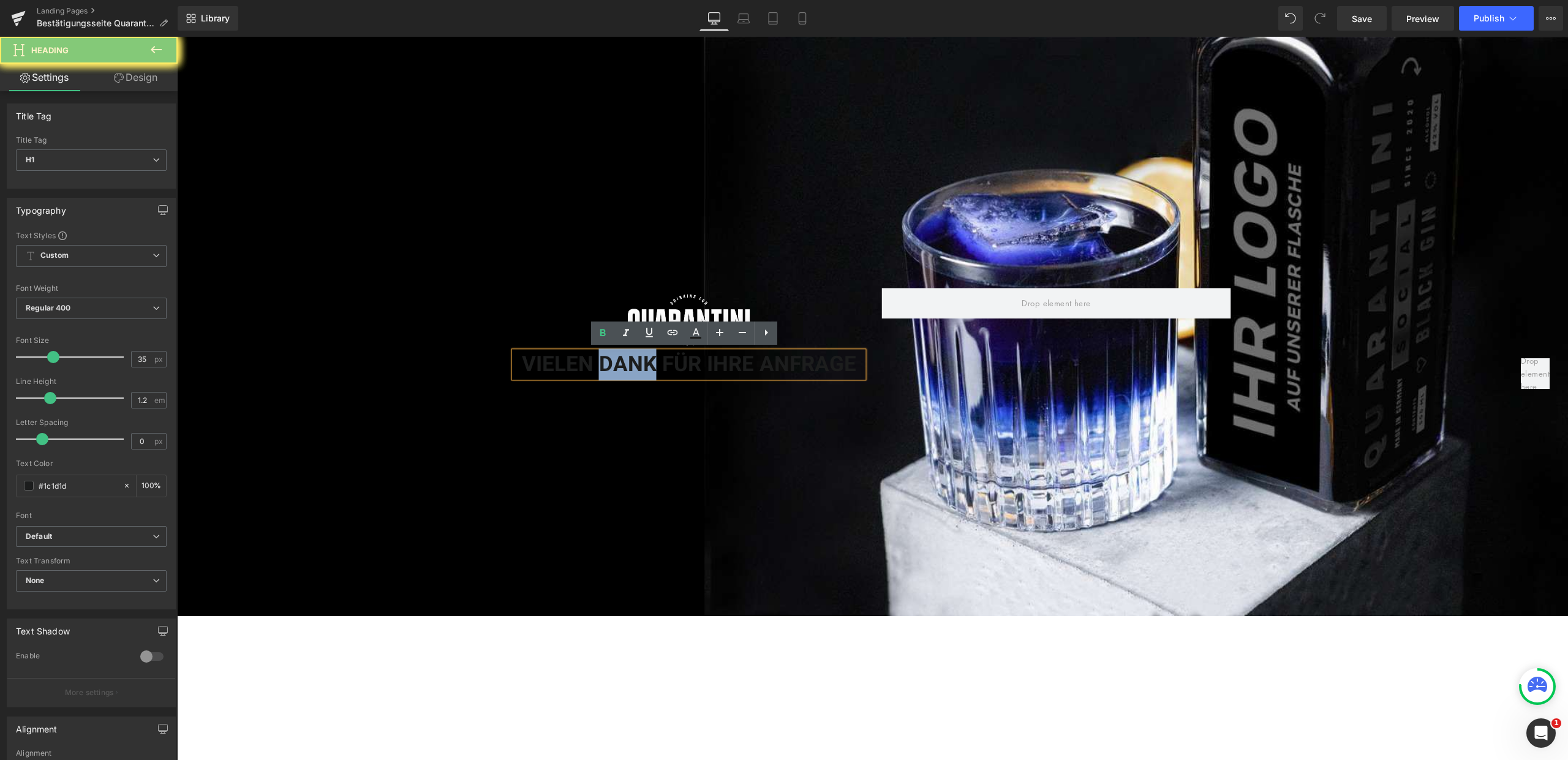
click at [607, 369] on h1 "VIELEN DANK FÜR IHRE ANFRAGE" at bounding box center [689, 364] width 349 height 25
click at [609, 368] on h1 "VIELEN DANK FÜR IHRE ANFRAGE" at bounding box center [689, 364] width 349 height 25
click at [651, 360] on h1 "VIELEN DANK FÜR IHRE ANFRAGE" at bounding box center [689, 364] width 349 height 25
click at [652, 360] on h1 "VIELEN DANK FÜR IHRE ANFRAGE" at bounding box center [689, 364] width 349 height 25
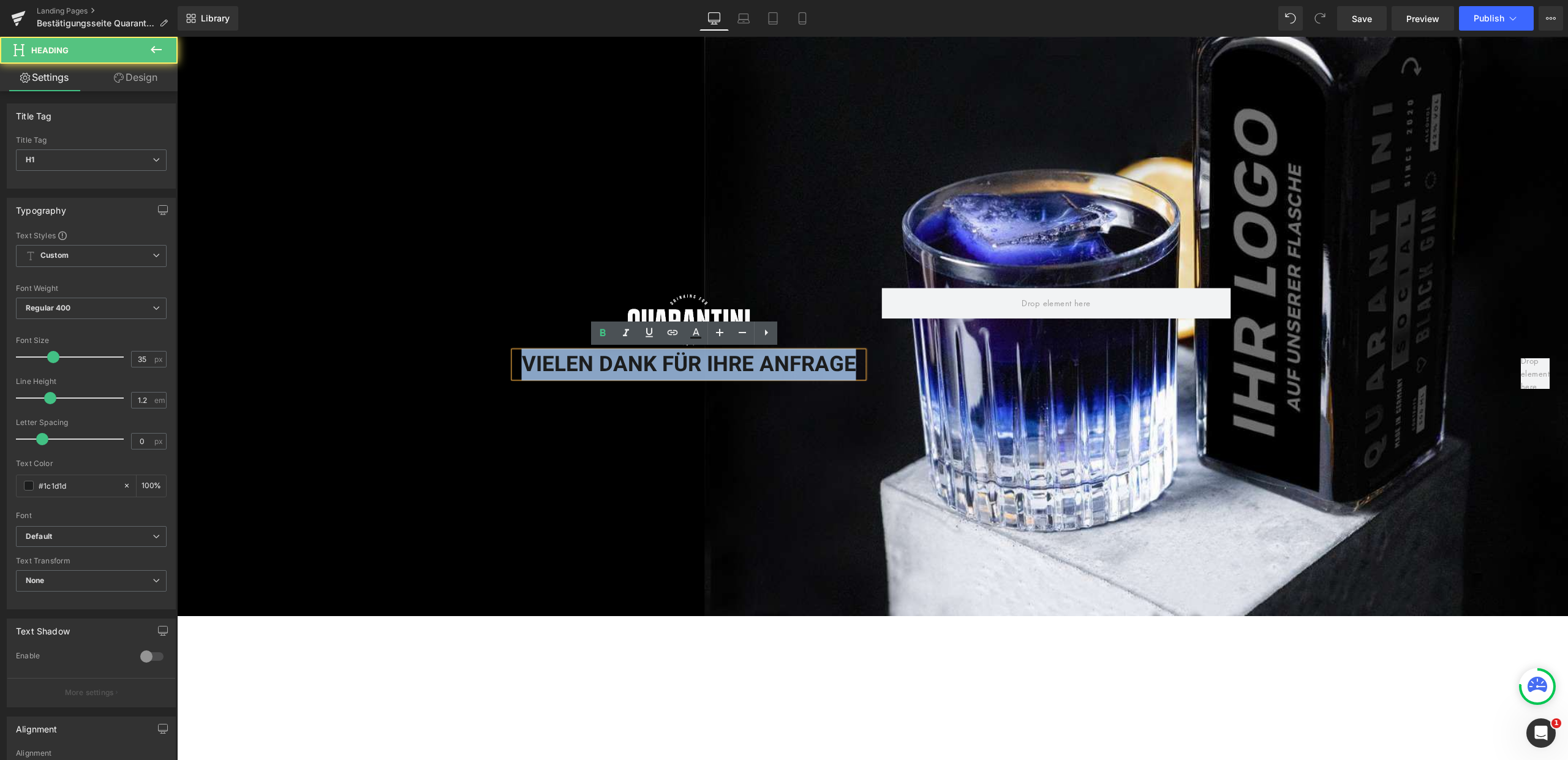
click at [652, 360] on h1 "VIELEN DANK FÜR IHRE ANFRAGE" at bounding box center [689, 364] width 349 height 25
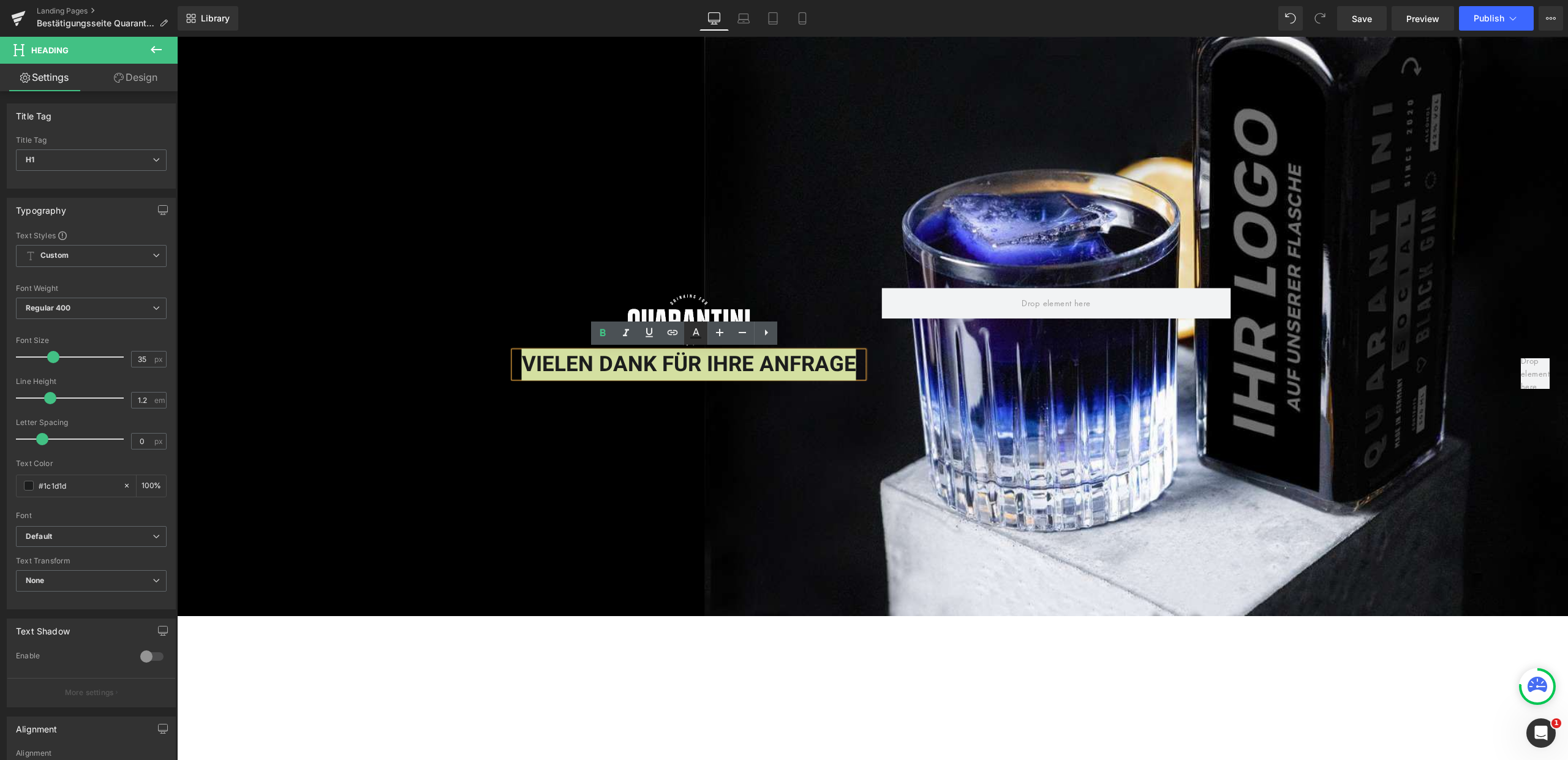
click at [692, 334] on icon at bounding box center [696, 333] width 15 height 15
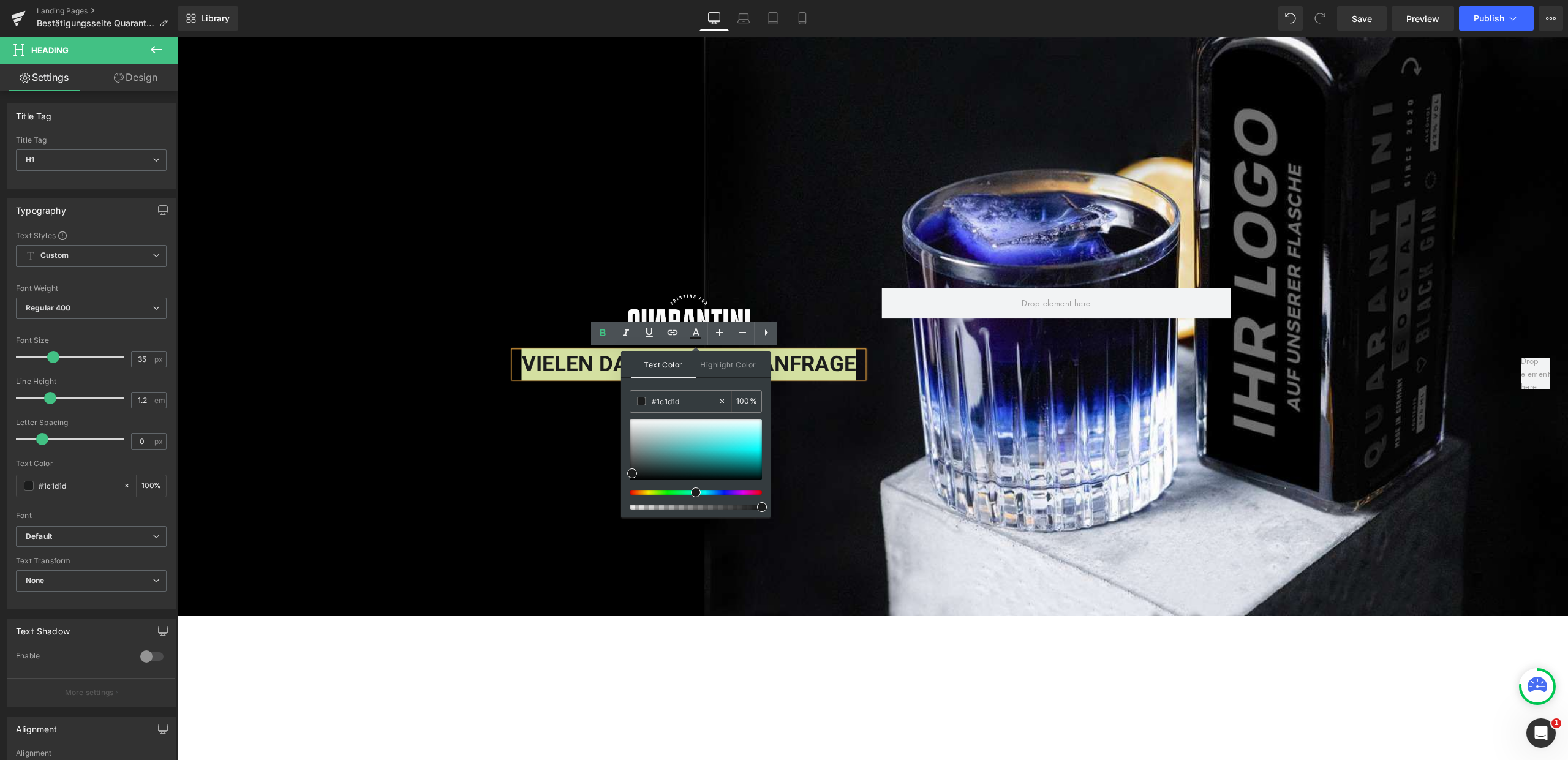
drag, startPoint x: 691, startPoint y: 402, endPoint x: 623, endPoint y: 402, distance: 68.0
click at [623, 402] on div "Text Color Highlight Color rgb(28, 29, 29) #1c1d1d 100 % transparent transparen…" at bounding box center [696, 434] width 150 height 166
type input "#ffffff"
drag, startPoint x: 632, startPoint y: 473, endPoint x: 622, endPoint y: 411, distance: 62.8
click at [623, 411] on div "Text Color Highlight Color rgba(255, 255, 255, 1) #ffffff 100 % transparent tra…" at bounding box center [696, 434] width 150 height 166
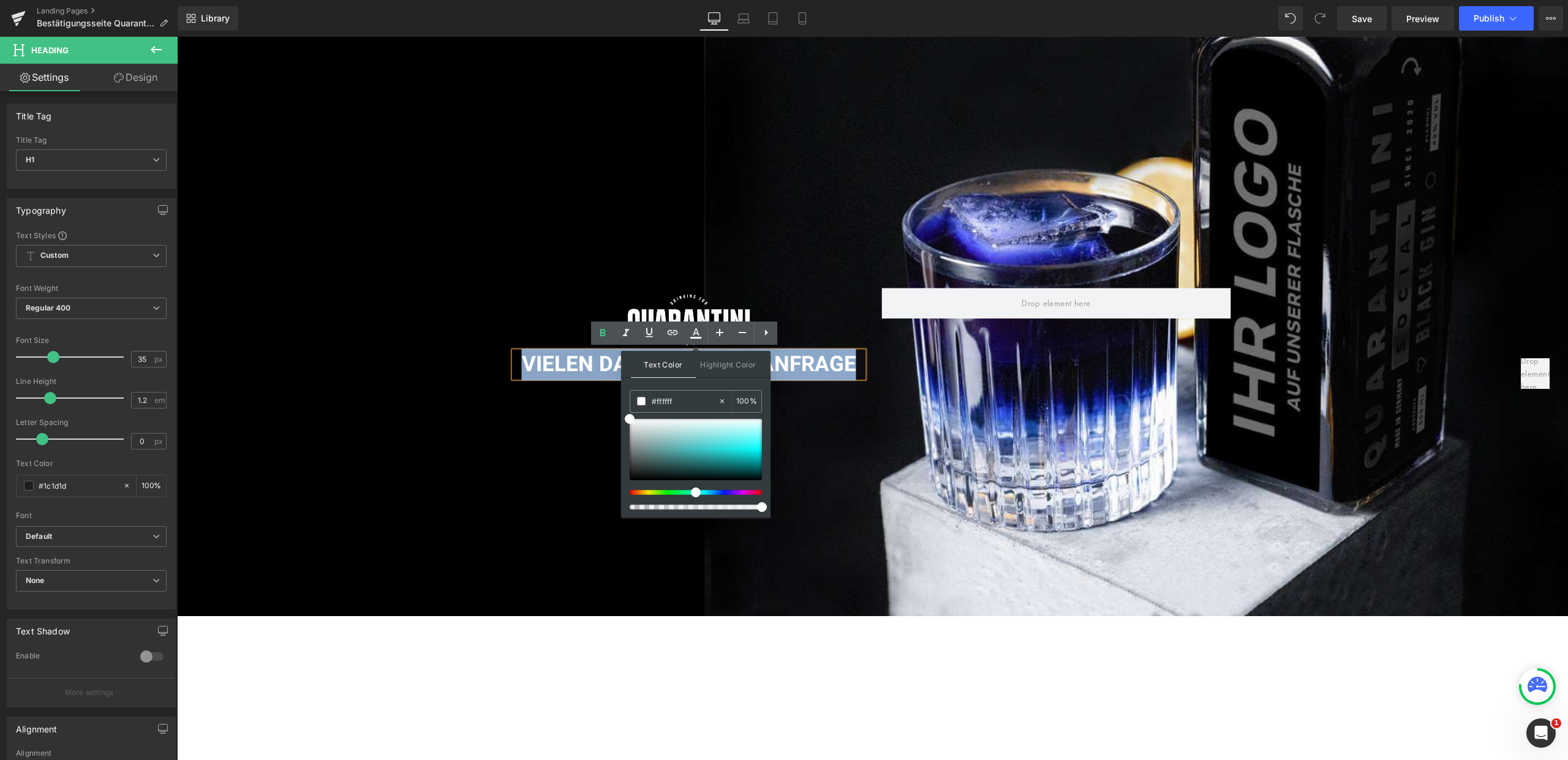
click at [580, 396] on div "Image VIELEN DANK FÜR IHRE ANFRAGE Heading Row" at bounding box center [872, 327] width 1391 height 580
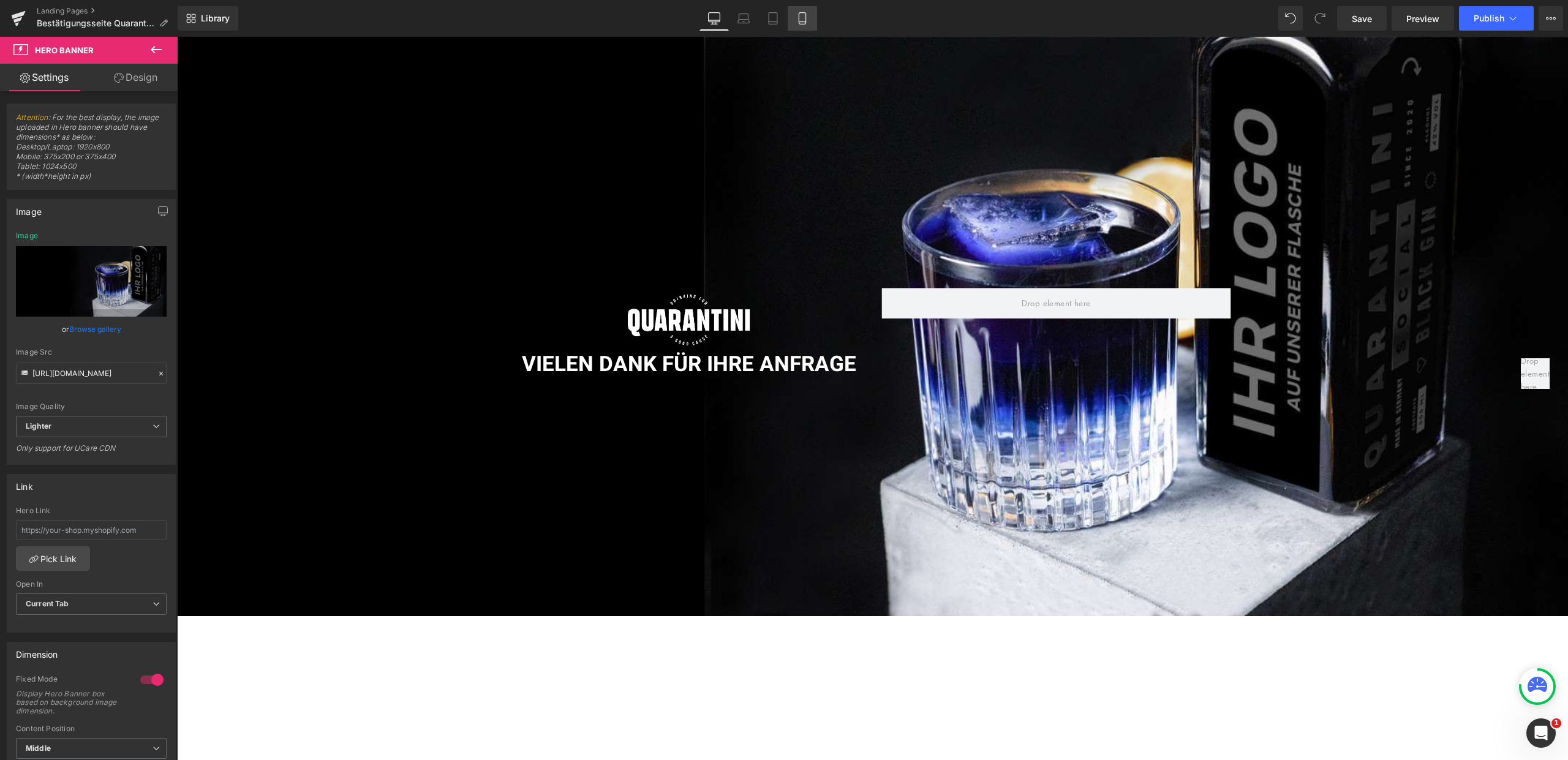
click at [800, 17] on icon at bounding box center [802, 18] width 12 height 12
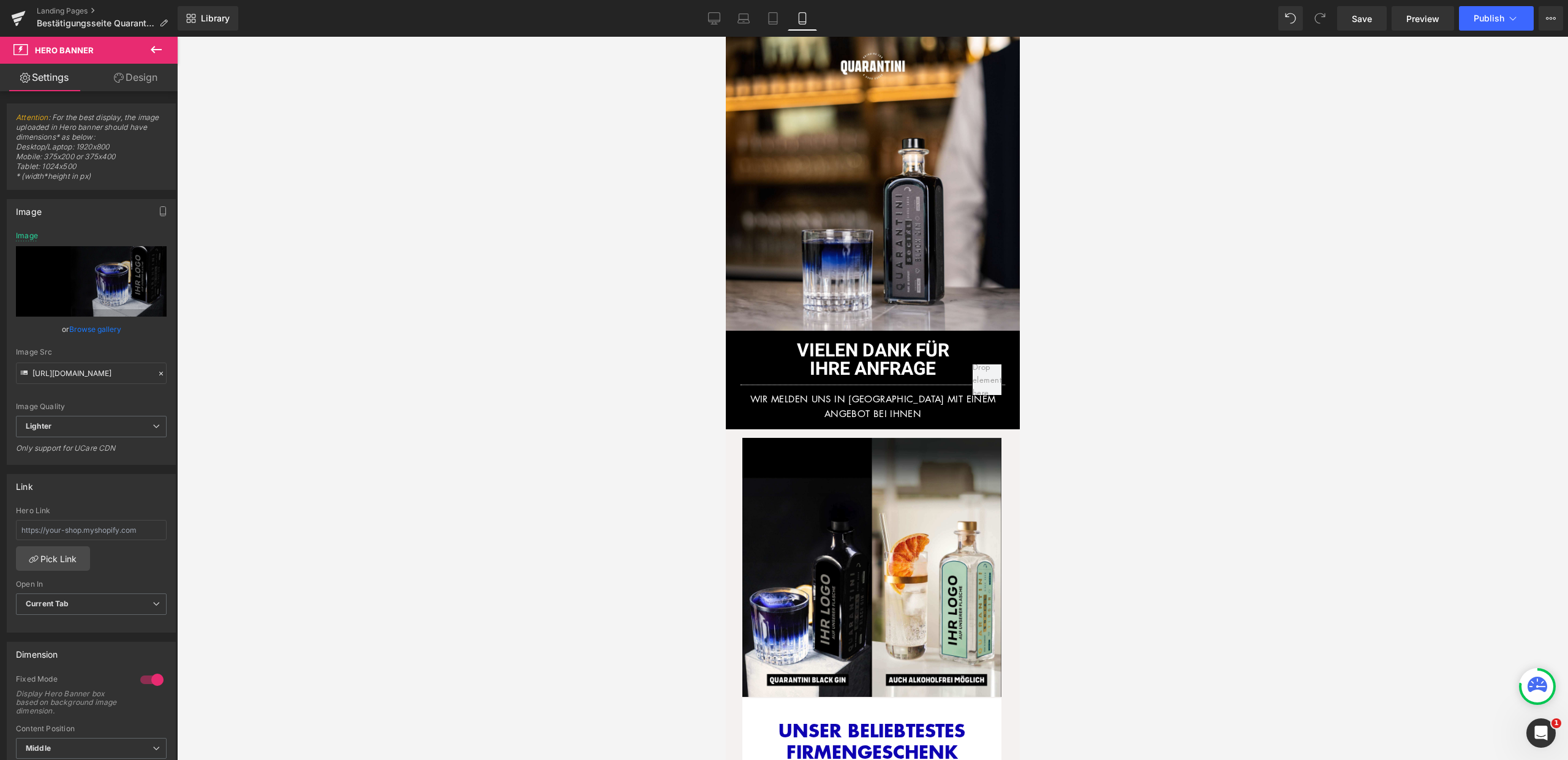
type input "https://ucarecdn.com/bda6def7-d23f-423d-92e8-9335b4bfd342/-/format/auto/-/previ…"
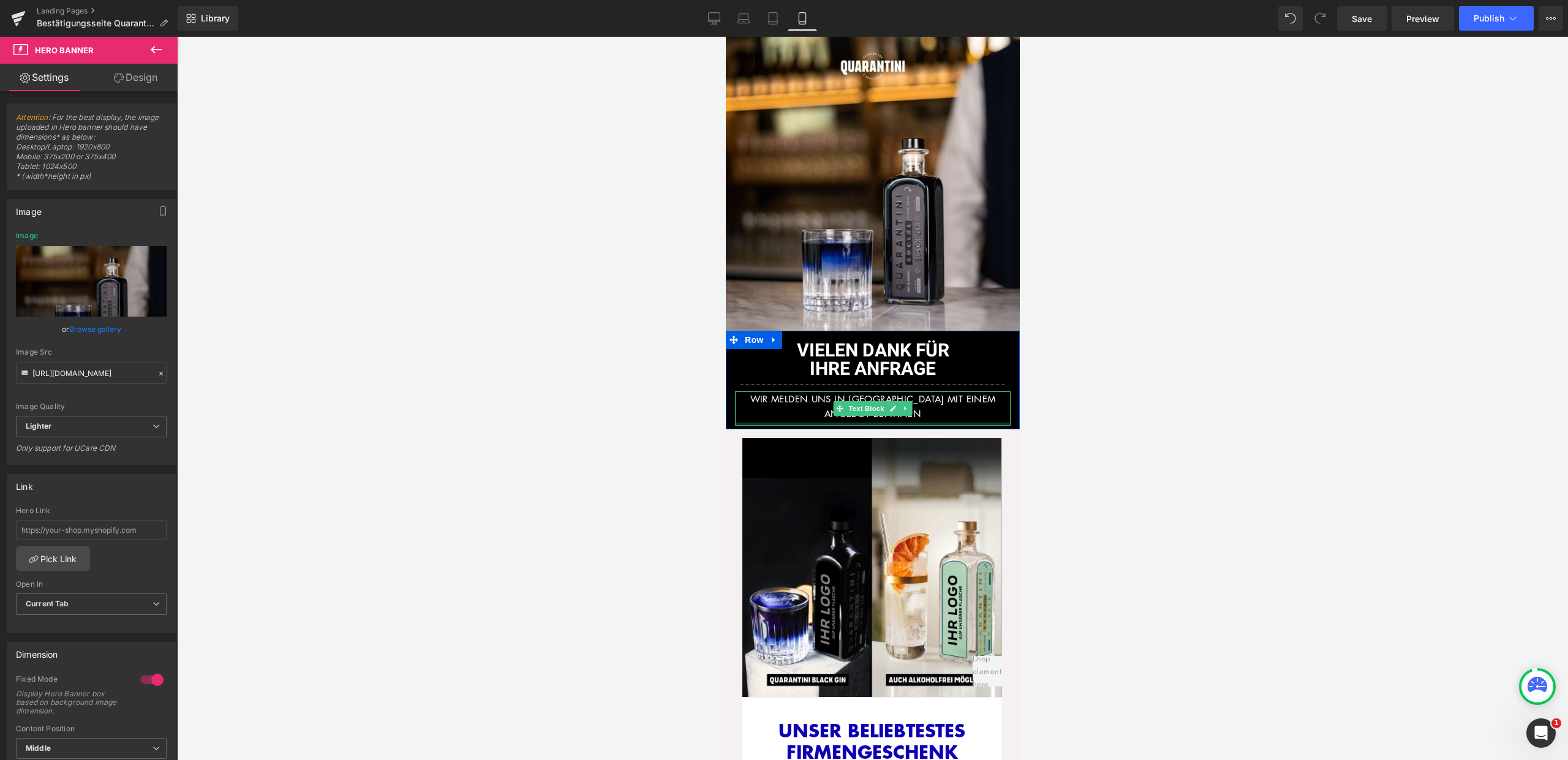
click at [931, 408] on p "WIR MELDEN UNS IN KÜRZE MIT EINEM ANGEBOT BEI IHNEN" at bounding box center [872, 406] width 276 height 30
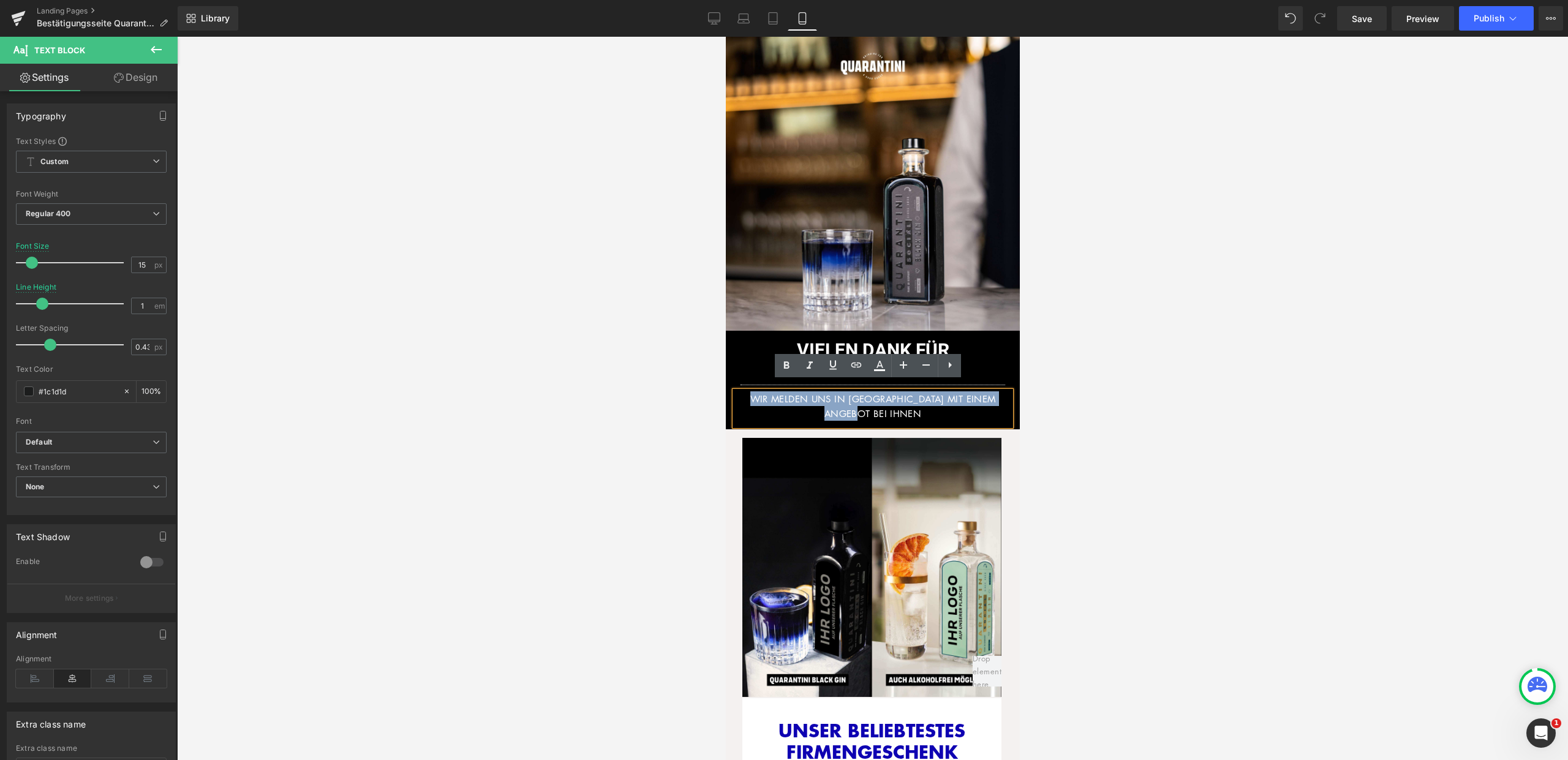
drag, startPoint x: 833, startPoint y: 402, endPoint x: 737, endPoint y: 390, distance: 96.7
click at [737, 391] on p "WIR MELDEN UNS IN KÜRZE MIT EINEM ANGEBOT BEI IHNEN" at bounding box center [872, 406] width 276 height 30
copy font "WIR MELDEN UNS IN KÜRZE MIT EINEM ANGEBOT BEI IHNEN"
click at [1104, 355] on div at bounding box center [872, 398] width 1391 height 723
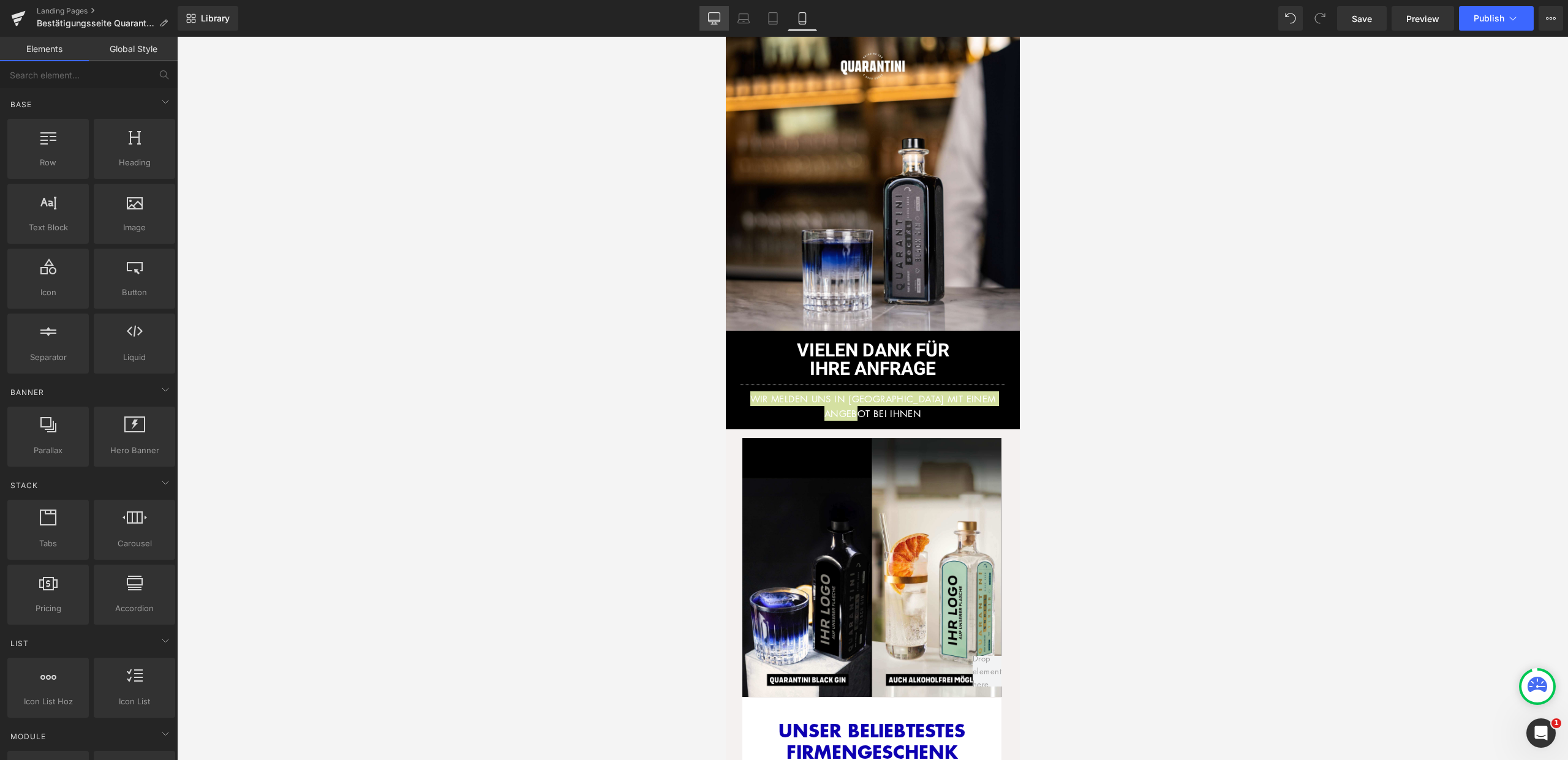
click at [713, 15] on icon at bounding box center [714, 18] width 12 height 12
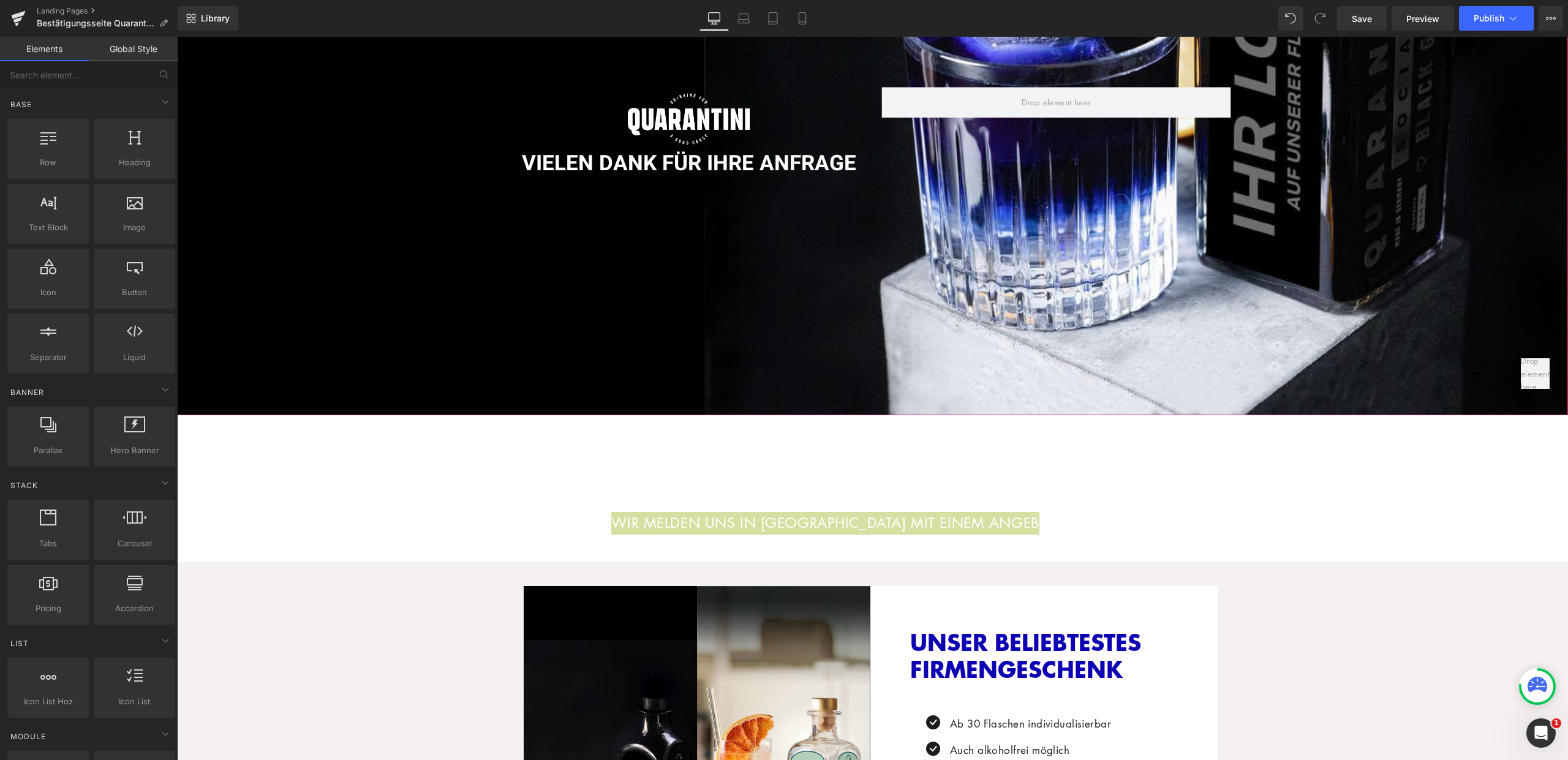
scroll to position [202, 0]
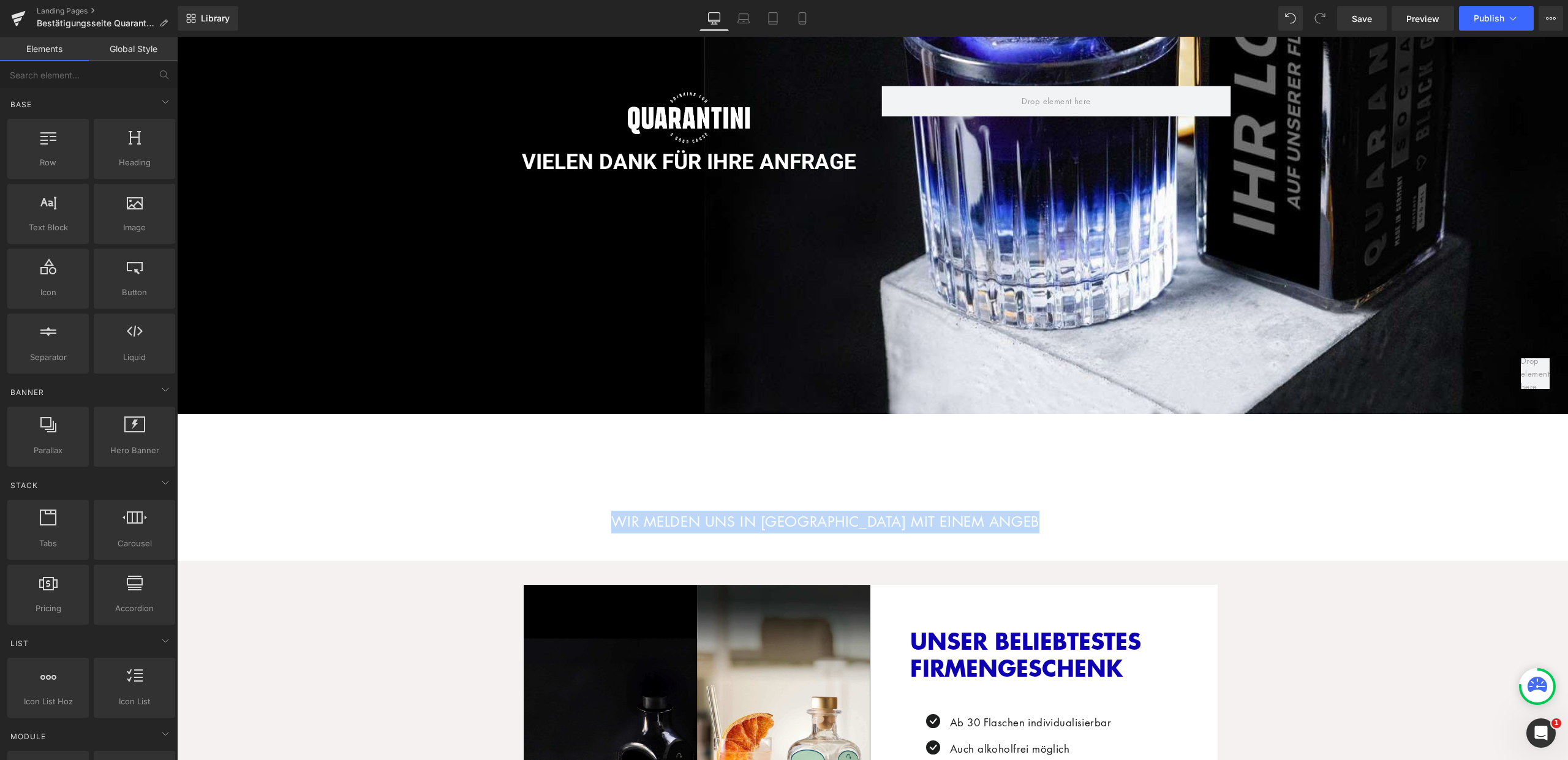
click at [735, 404] on div "Image VIELEN DANK FÜR IHRE ANFRAGE Heading Row" at bounding box center [872, 125] width 1391 height 580
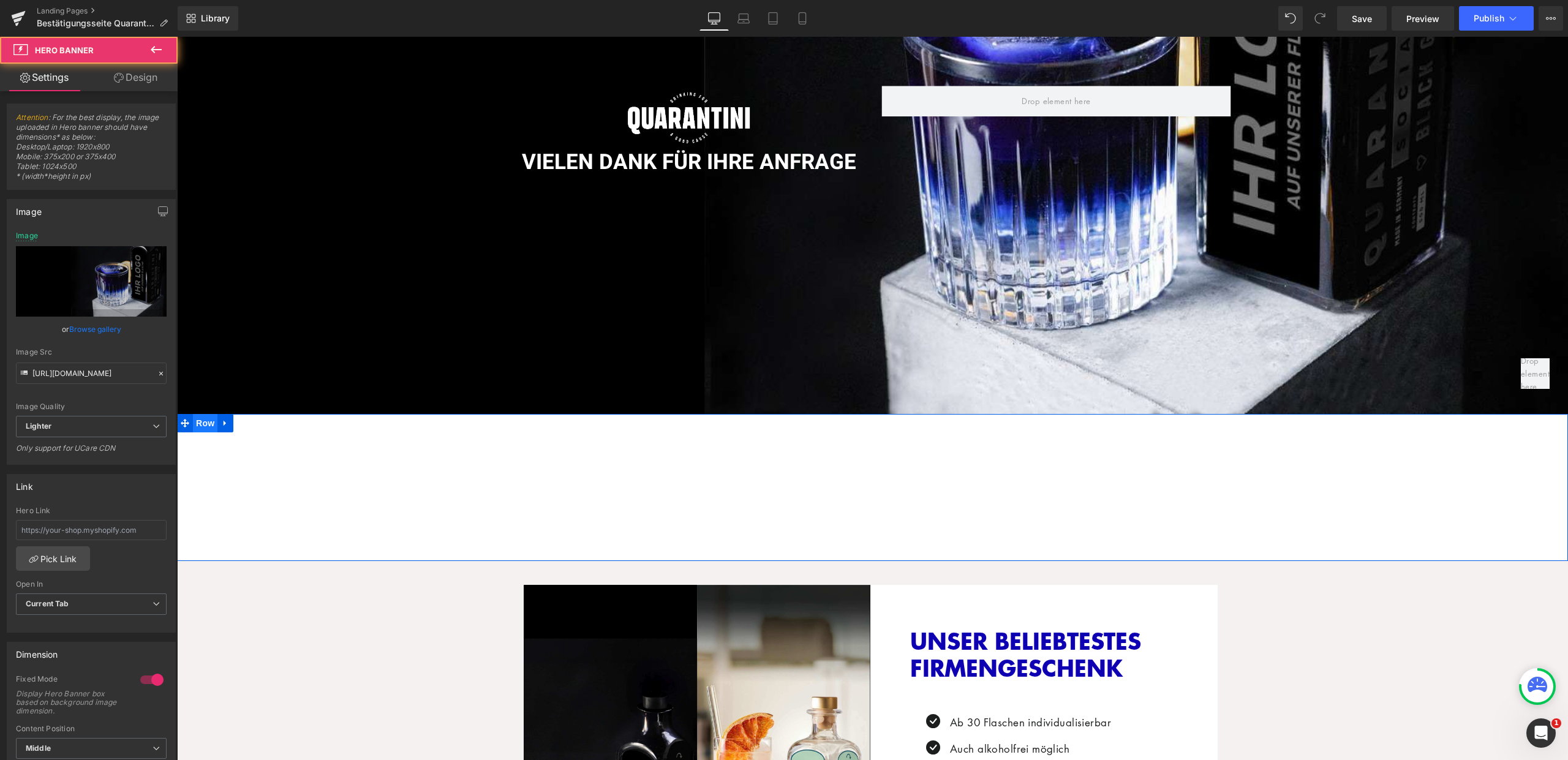
click at [201, 421] on span "Row" at bounding box center [205, 423] width 25 height 18
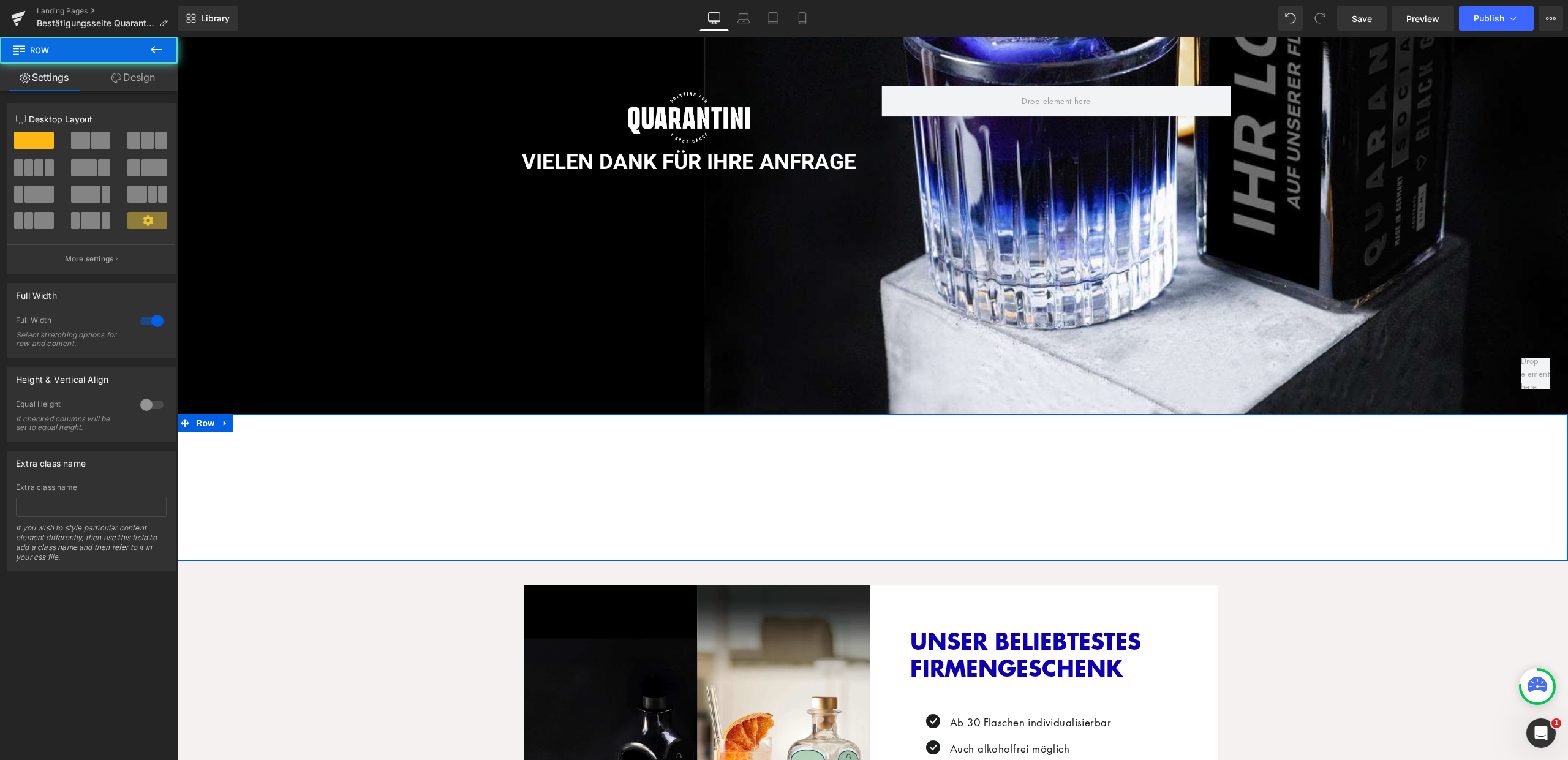
click at [127, 76] on link "Design" at bounding box center [133, 77] width 89 height 28
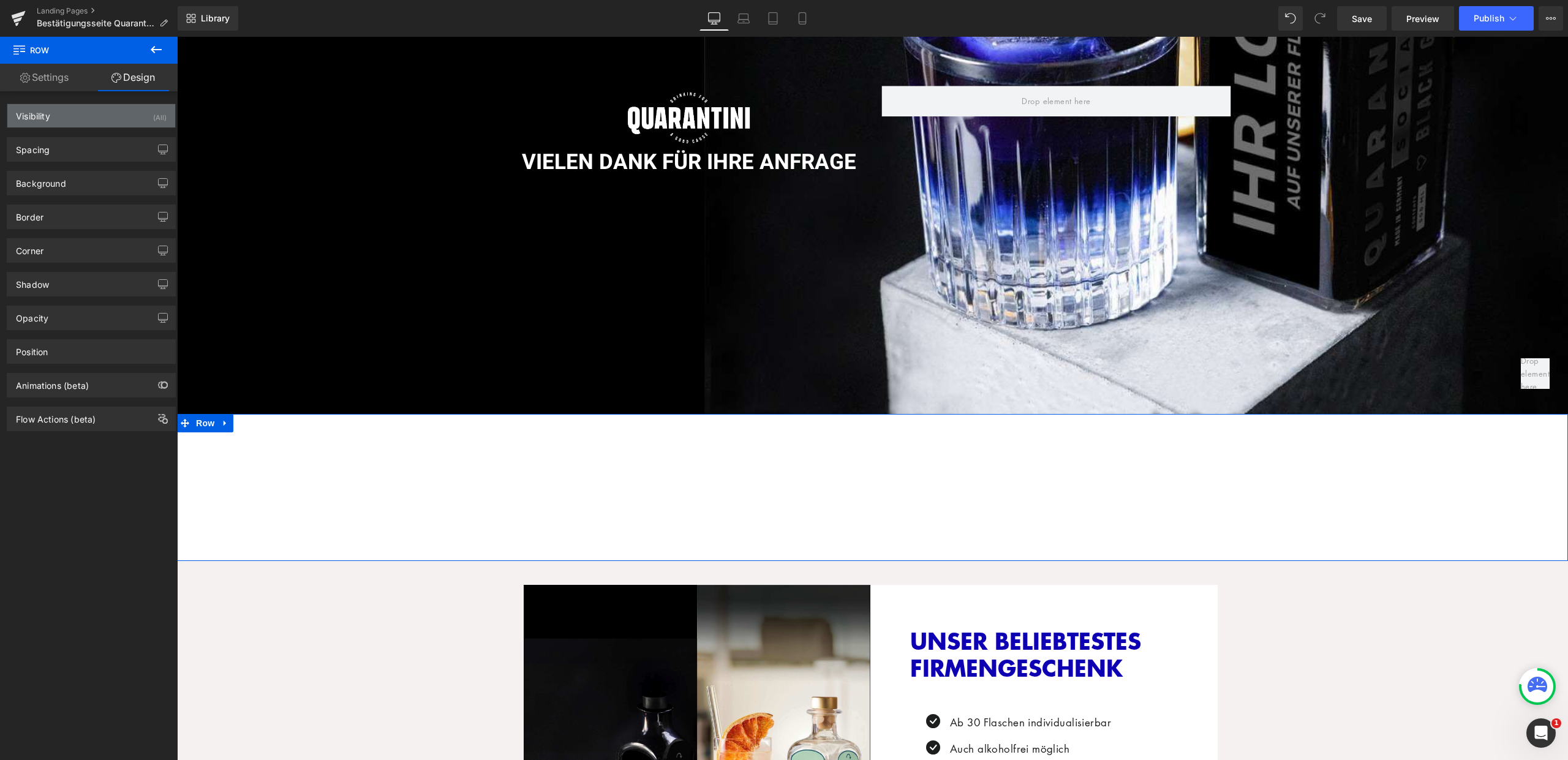
click at [144, 106] on div "Visibility (All)" at bounding box center [91, 115] width 168 height 23
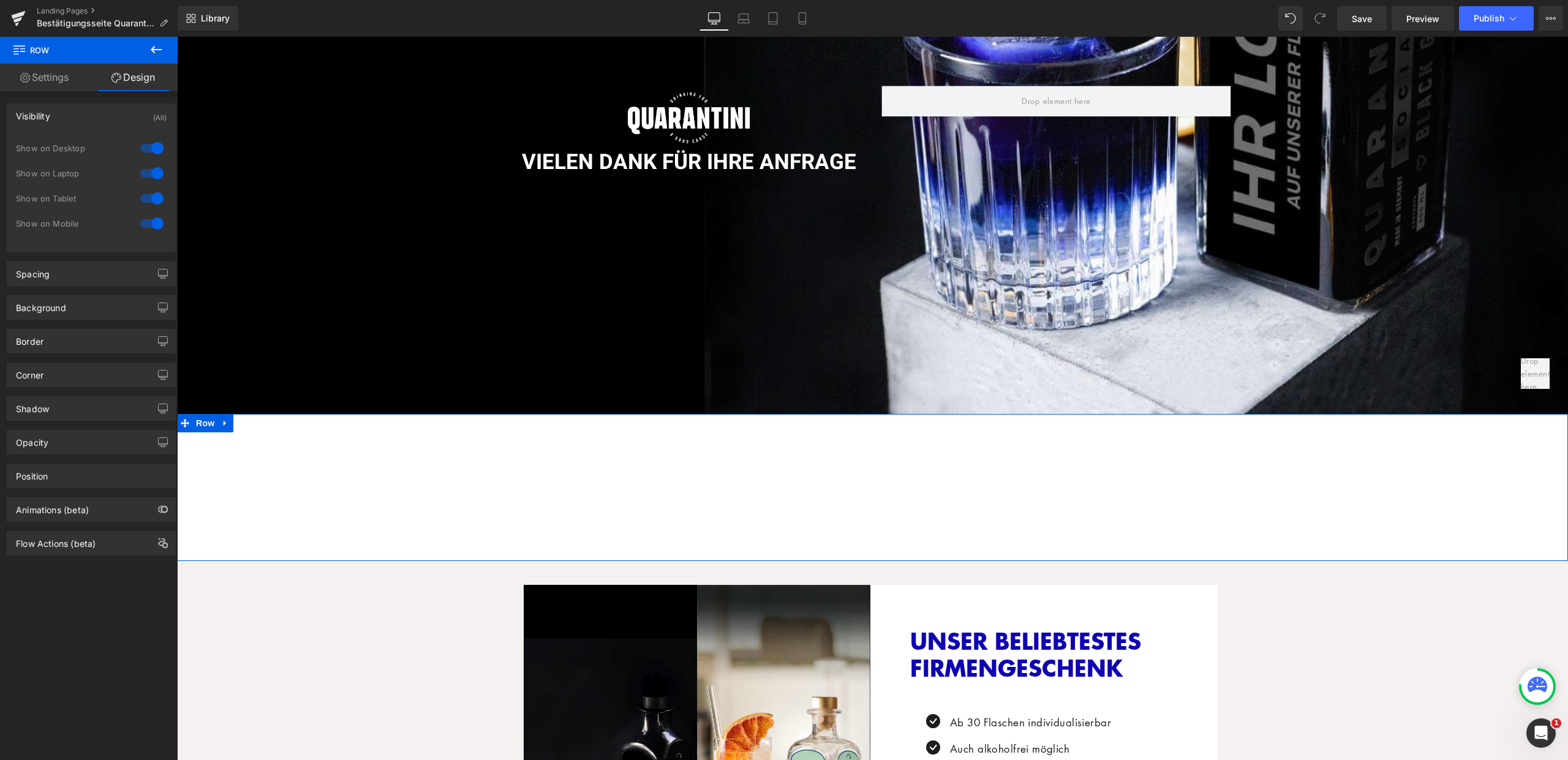
click at [151, 146] on div at bounding box center [152, 148] width 30 height 19
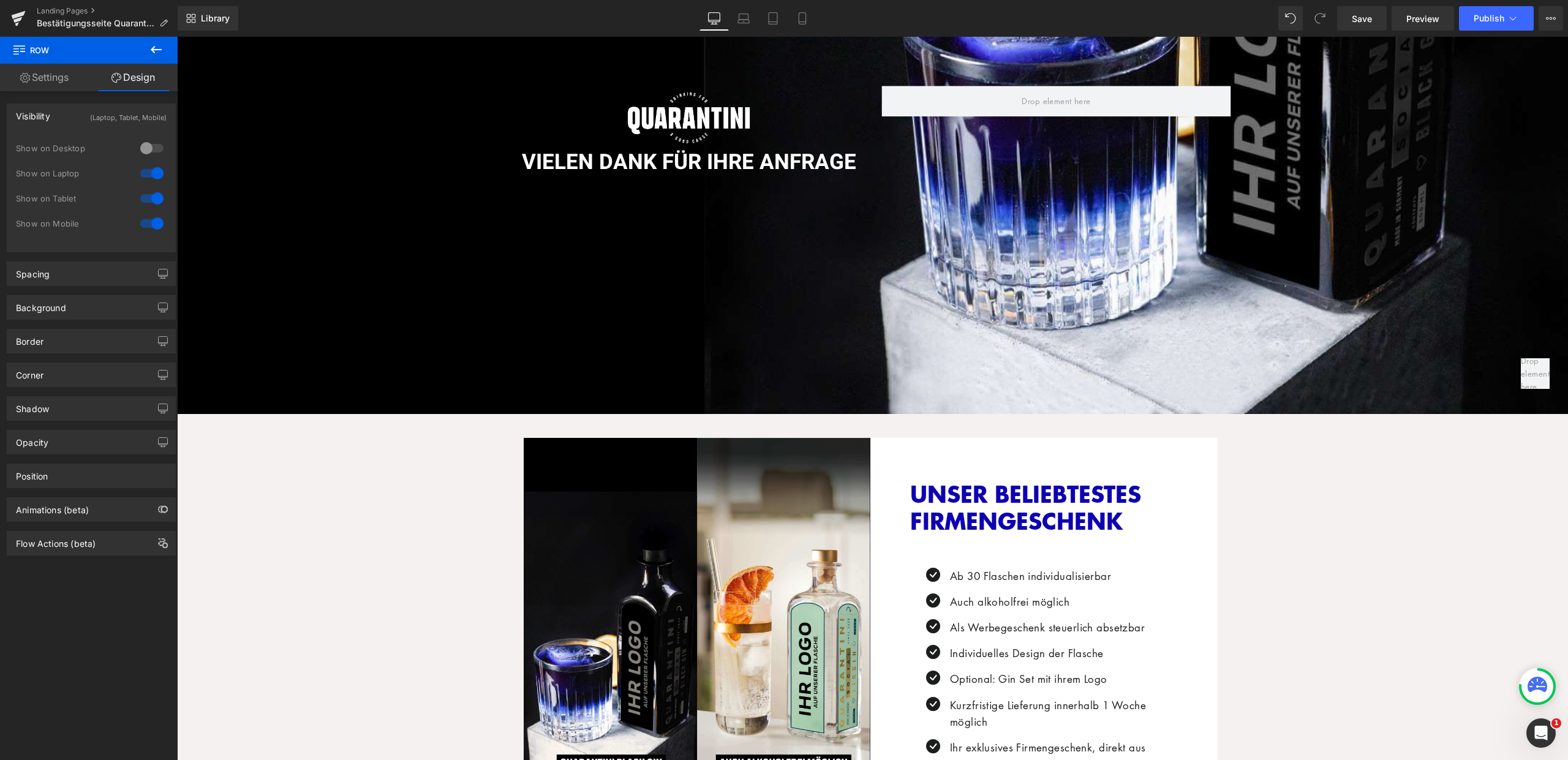
click at [152, 174] on div at bounding box center [152, 173] width 30 height 19
click at [150, 194] on div at bounding box center [152, 198] width 30 height 19
click at [699, 199] on div "Image VIELEN DANK FÜR IHRE ANFRAGE Heading Row" at bounding box center [872, 125] width 1391 height 580
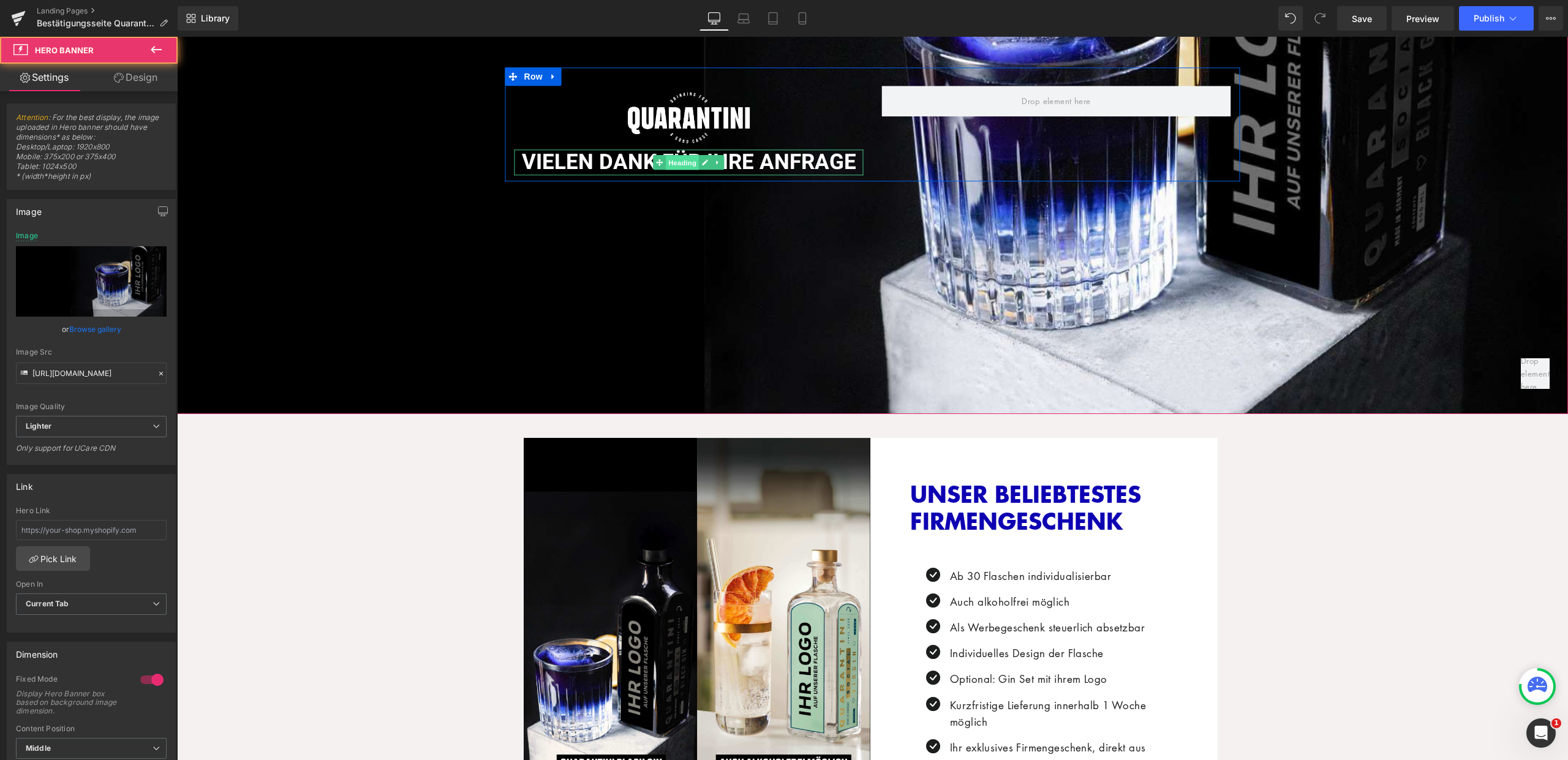
click at [684, 158] on span "Heading" at bounding box center [682, 163] width 33 height 15
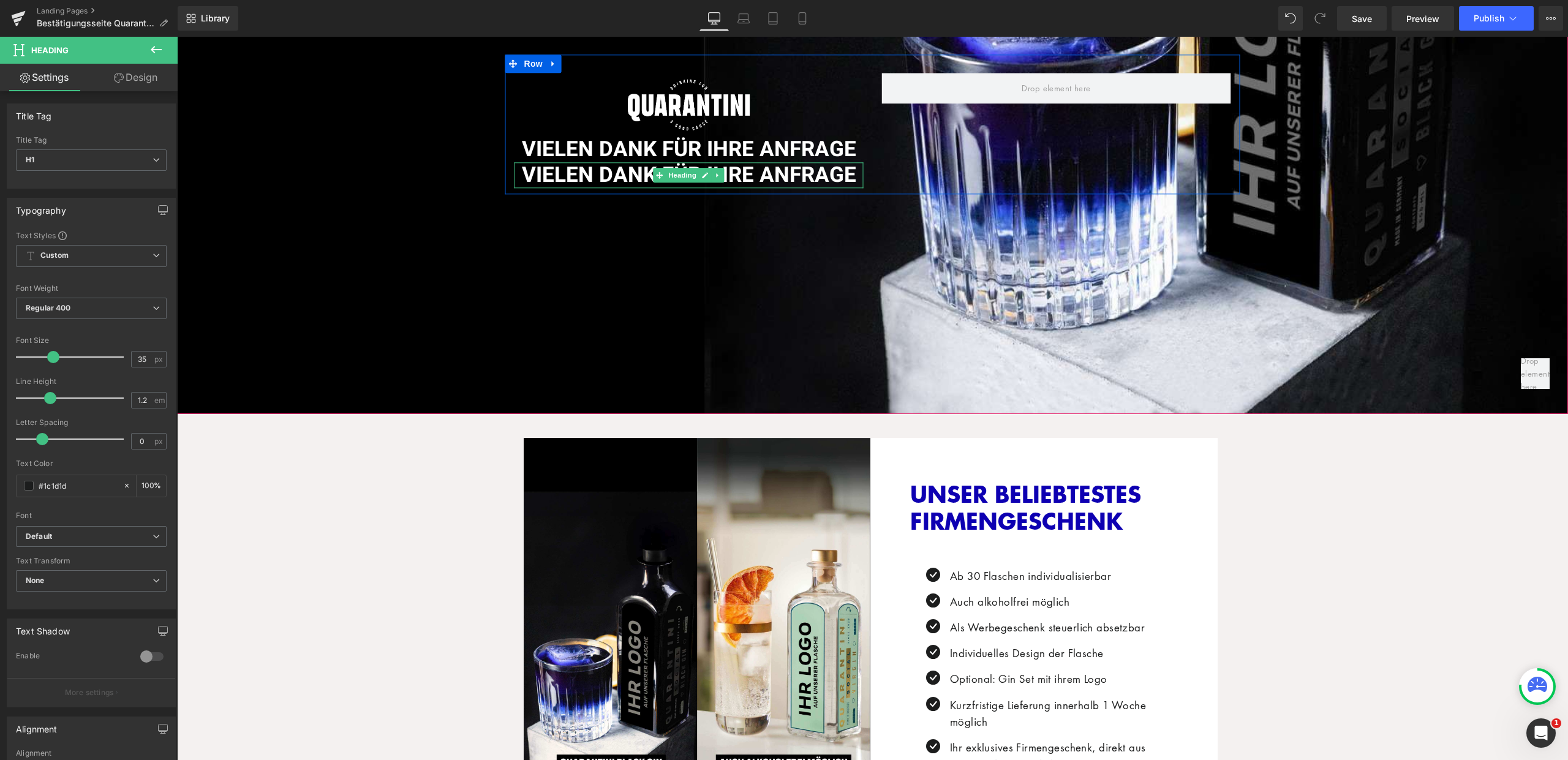
click at [772, 168] on span "VIELEN DANK FÜR IHRE ANFRAGE" at bounding box center [689, 174] width 334 height 32
click at [777, 170] on span "VIELEN DANK FÜR IHRE ANFRAGE" at bounding box center [689, 174] width 334 height 32
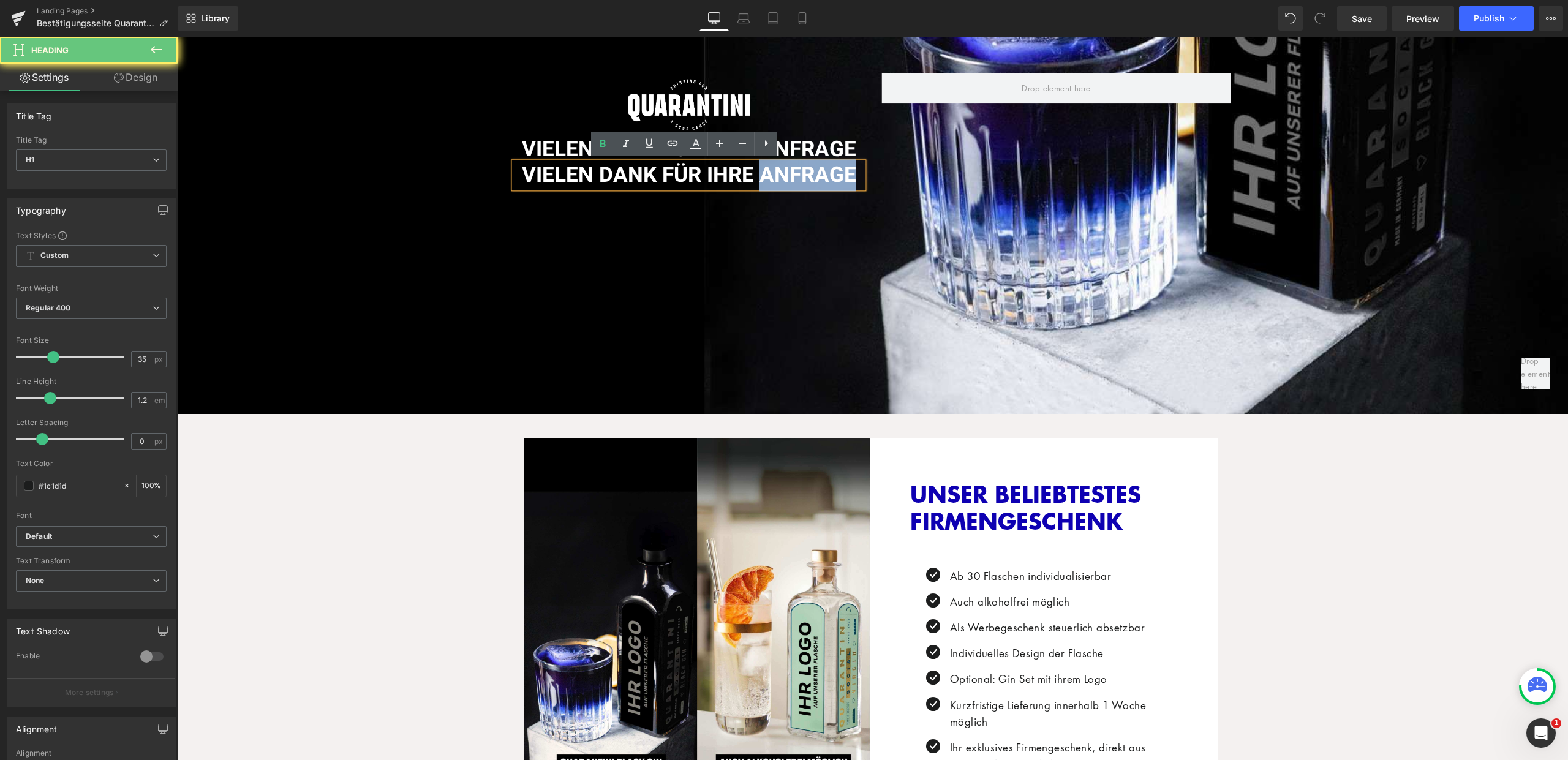
click at [777, 170] on span "VIELEN DANK FÜR IHRE ANFRAGE" at bounding box center [689, 174] width 334 height 32
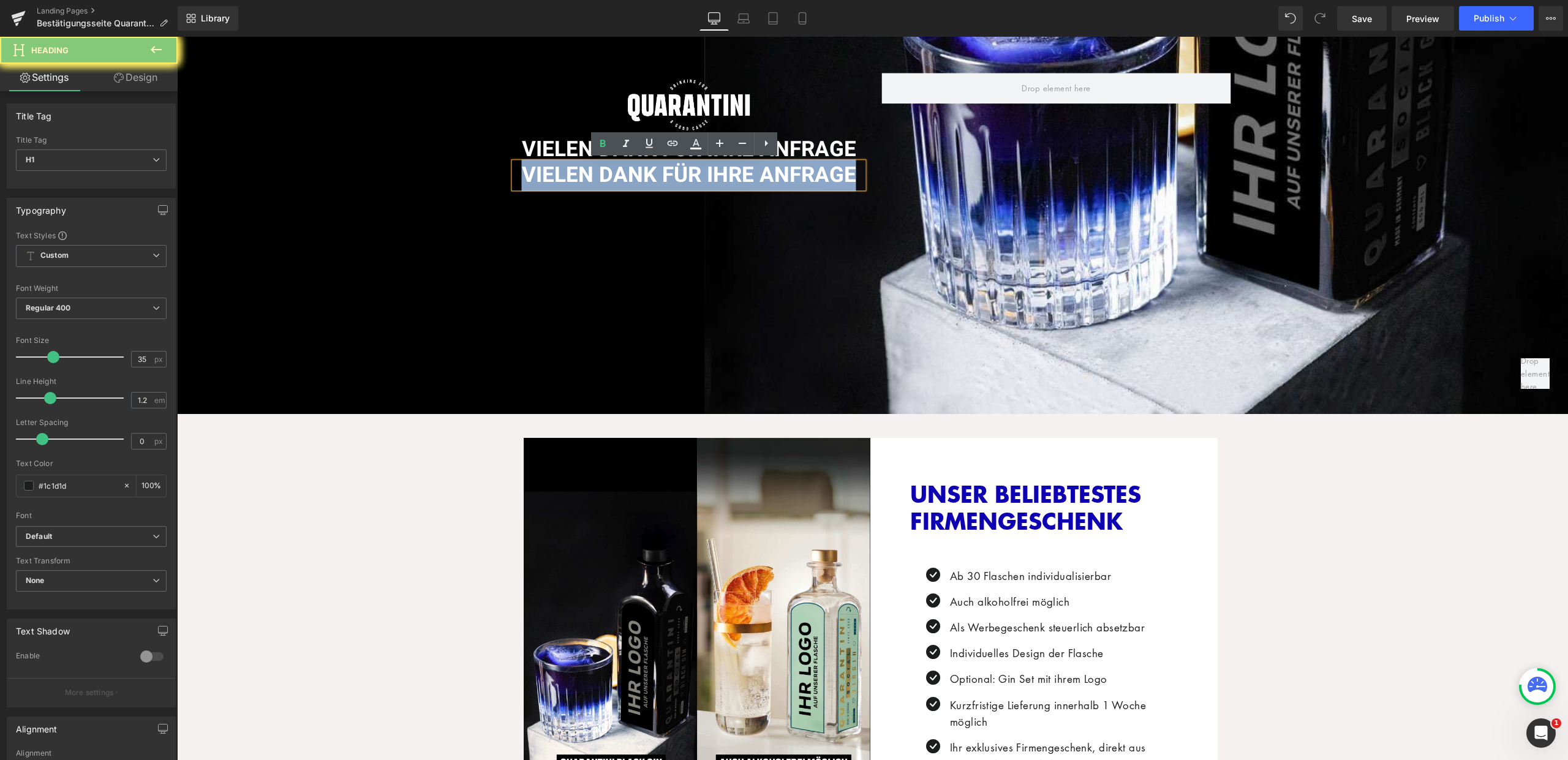
click at [777, 170] on span "VIELEN DANK FÜR IHRE ANFRAGE" at bounding box center [689, 174] width 334 height 32
paste div
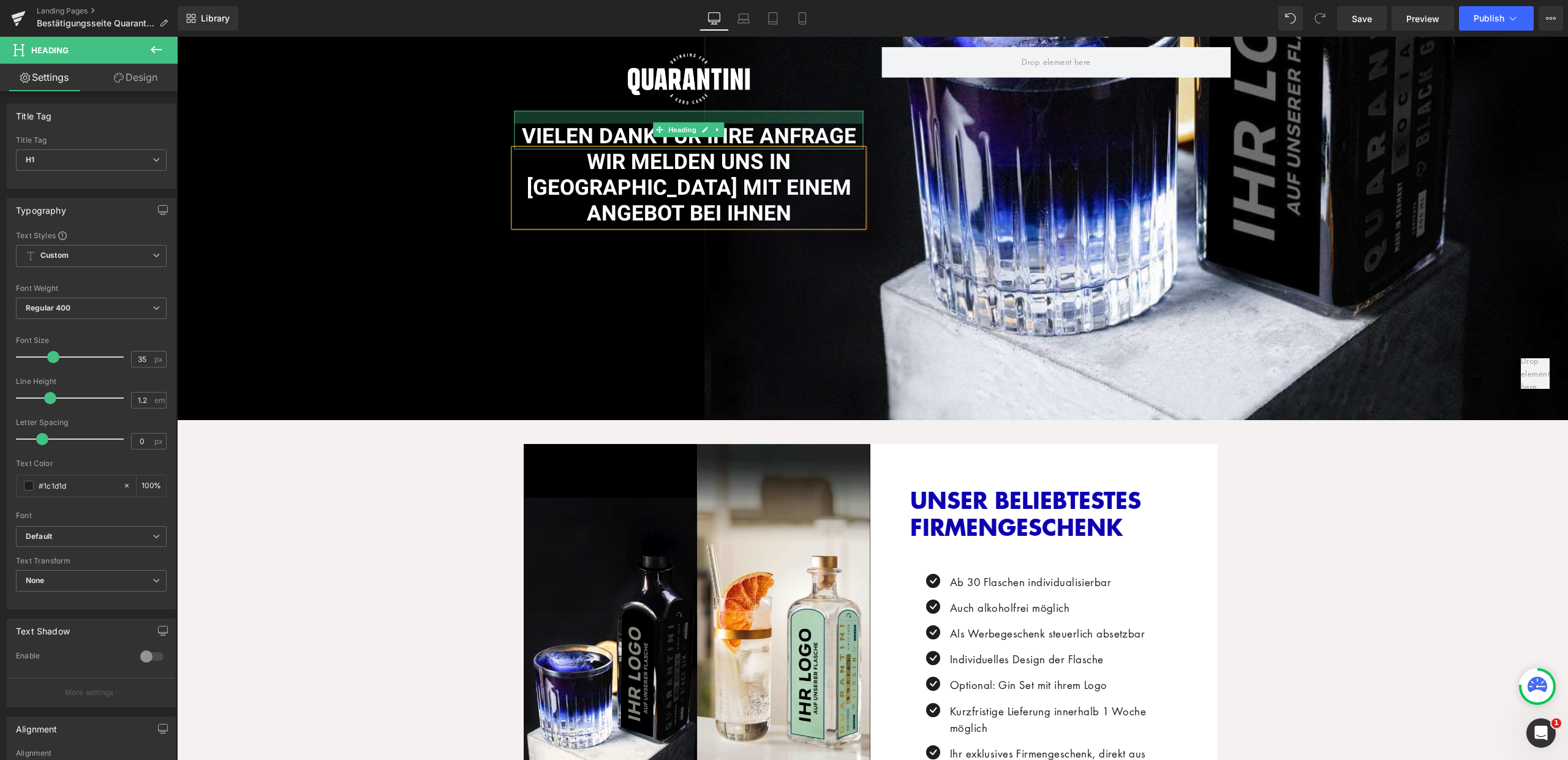
scroll to position [195, 0]
click at [727, 140] on div "VIELEN DANK FÜR IHRE ANFRAGE Heading" at bounding box center [689, 130] width 349 height 39
click at [727, 140] on span "VIELEN DANK FÜR IHRE ANFRAGE" at bounding box center [689, 136] width 334 height 32
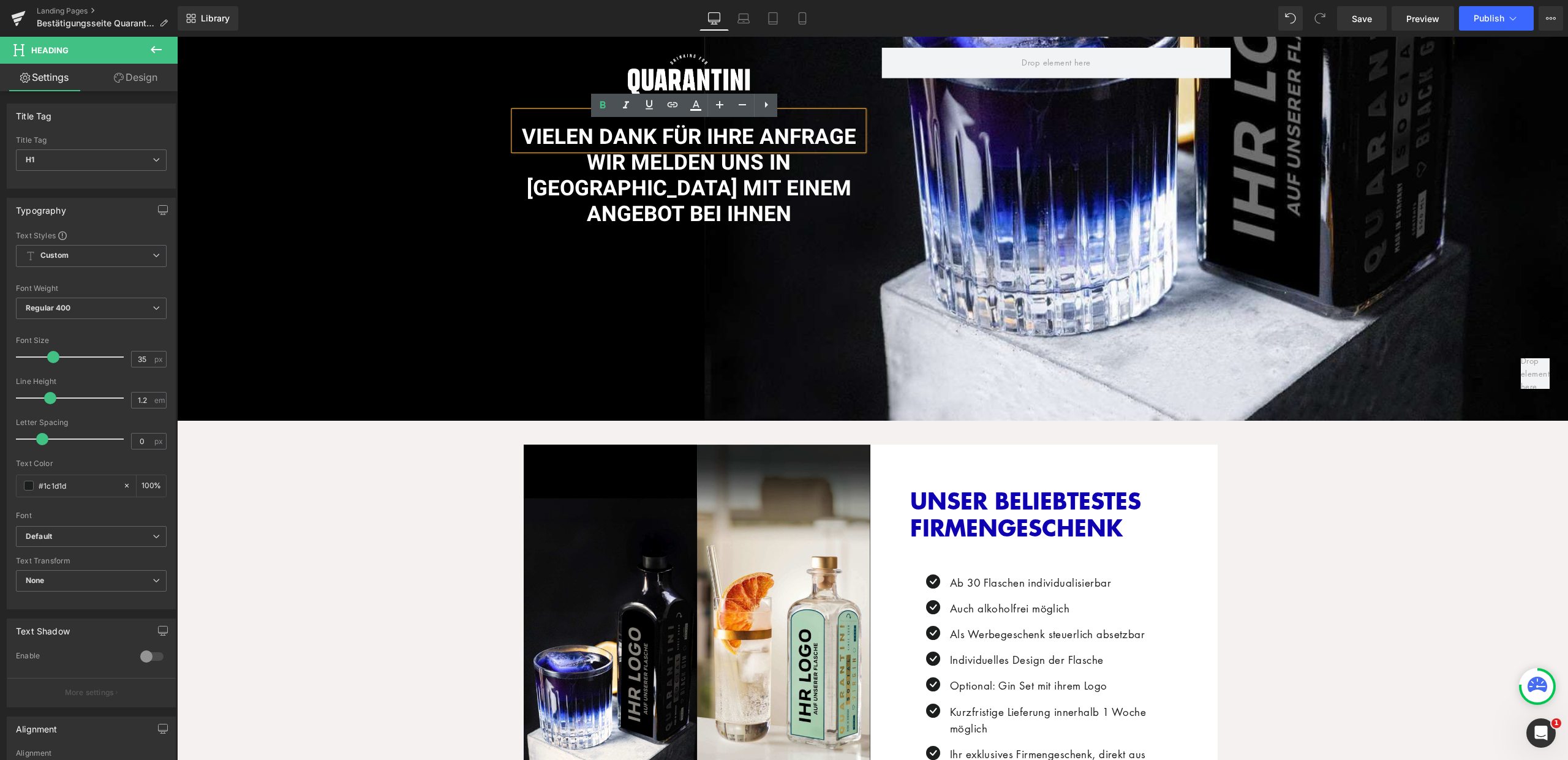
click at [782, 184] on span "WIR MELDEN UNS IN KÜRZE MIT EINEM ANGEBOT BEI IHNEN" at bounding box center [689, 188] width 325 height 83
click at [827, 201] on h1 "WIR MELDEN UNS IN KÜRZE MIT EINEM ANGEBOT BEI IHNEN" at bounding box center [689, 188] width 349 height 77
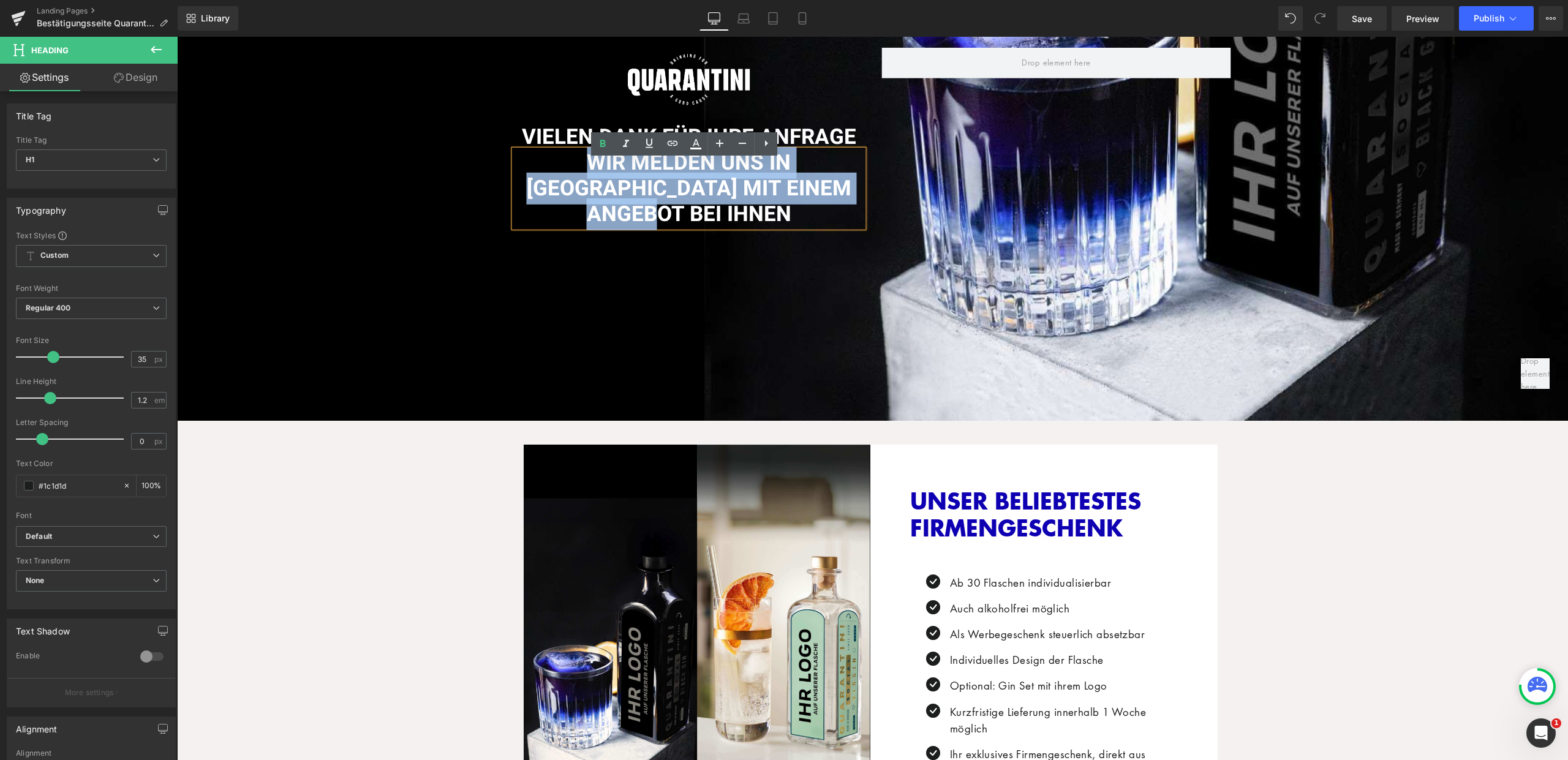
drag, startPoint x: 829, startPoint y: 198, endPoint x: 523, endPoint y: 177, distance: 306.7
click at [523, 177] on h1 "WIR MELDEN UNS IN KÜRZE MIT EINEM ANGEBOT BEI IHNEN" at bounding box center [689, 188] width 349 height 77
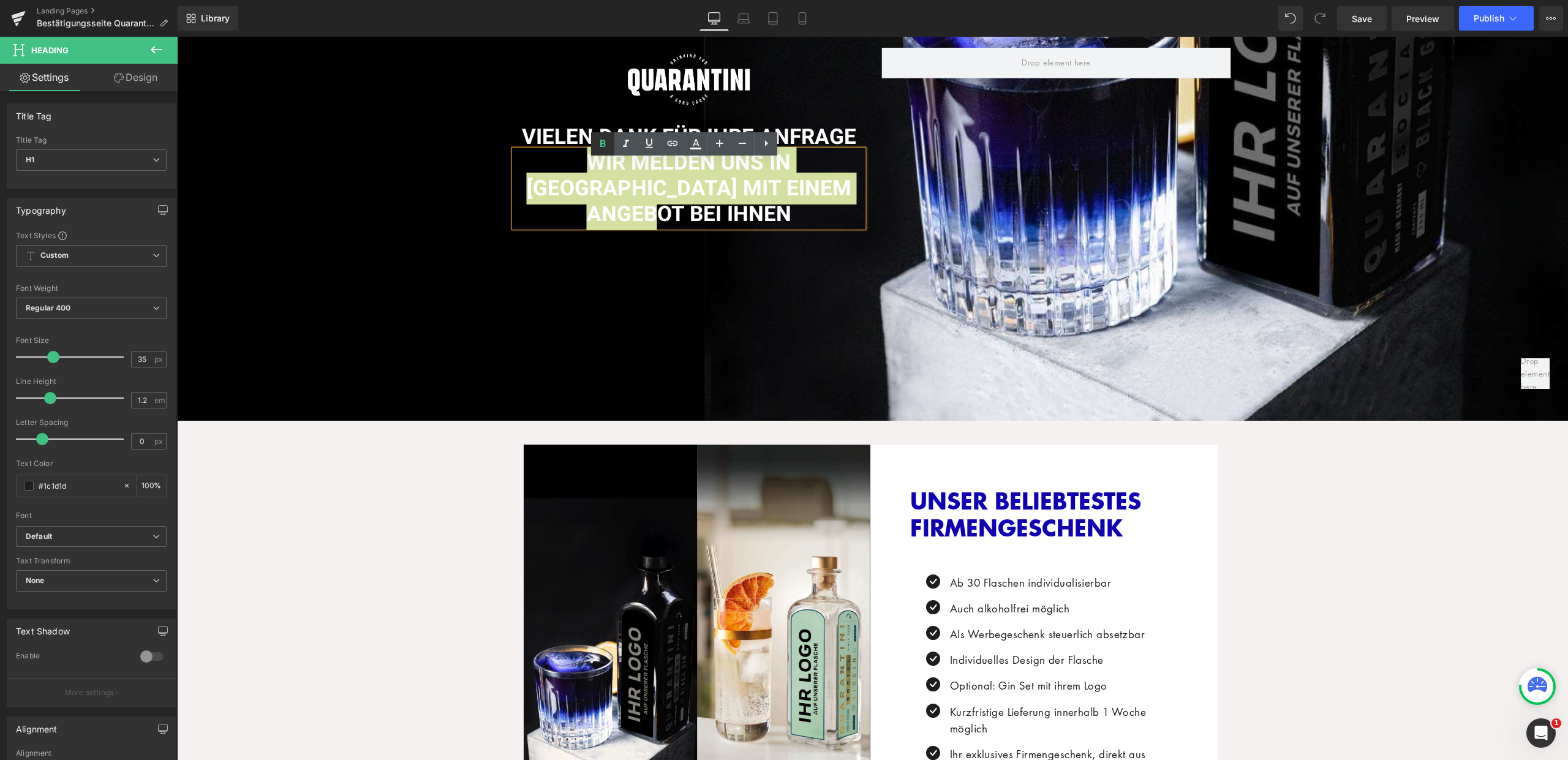
click at [607, 147] on icon at bounding box center [603, 144] width 15 height 15
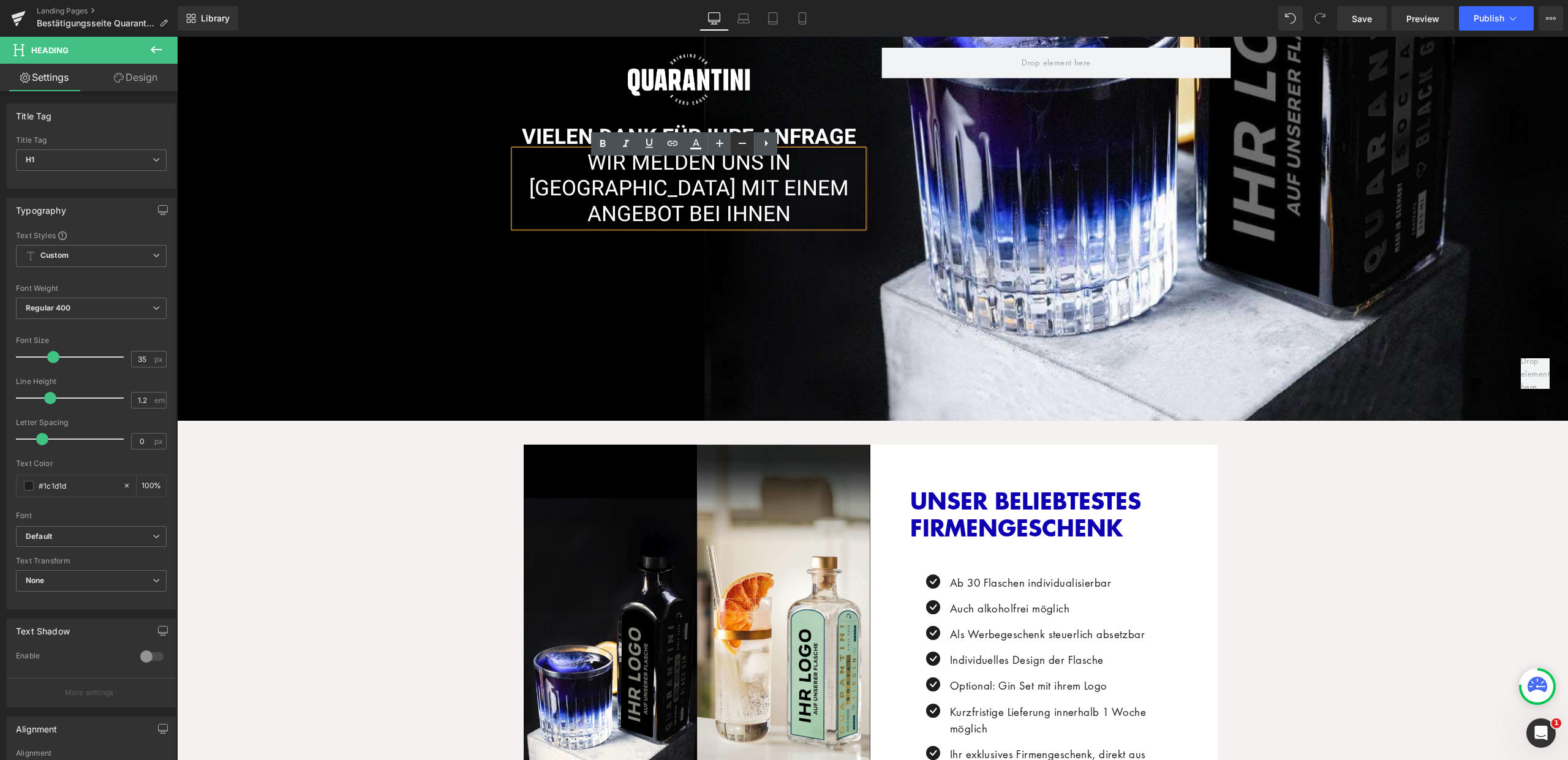
click at [739, 143] on icon at bounding box center [742, 144] width 7 height 1
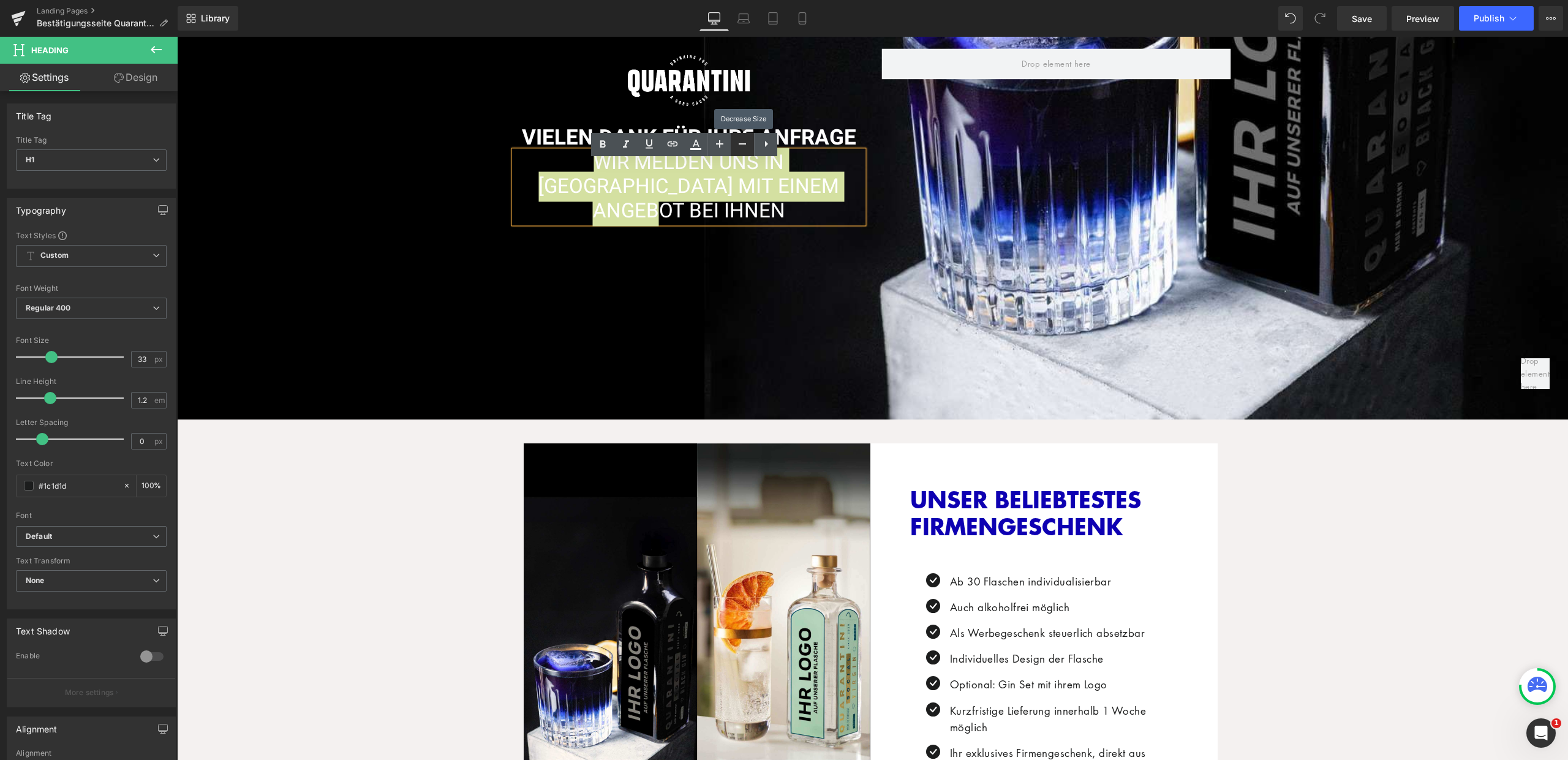
click at [739, 143] on icon at bounding box center [742, 144] width 15 height 15
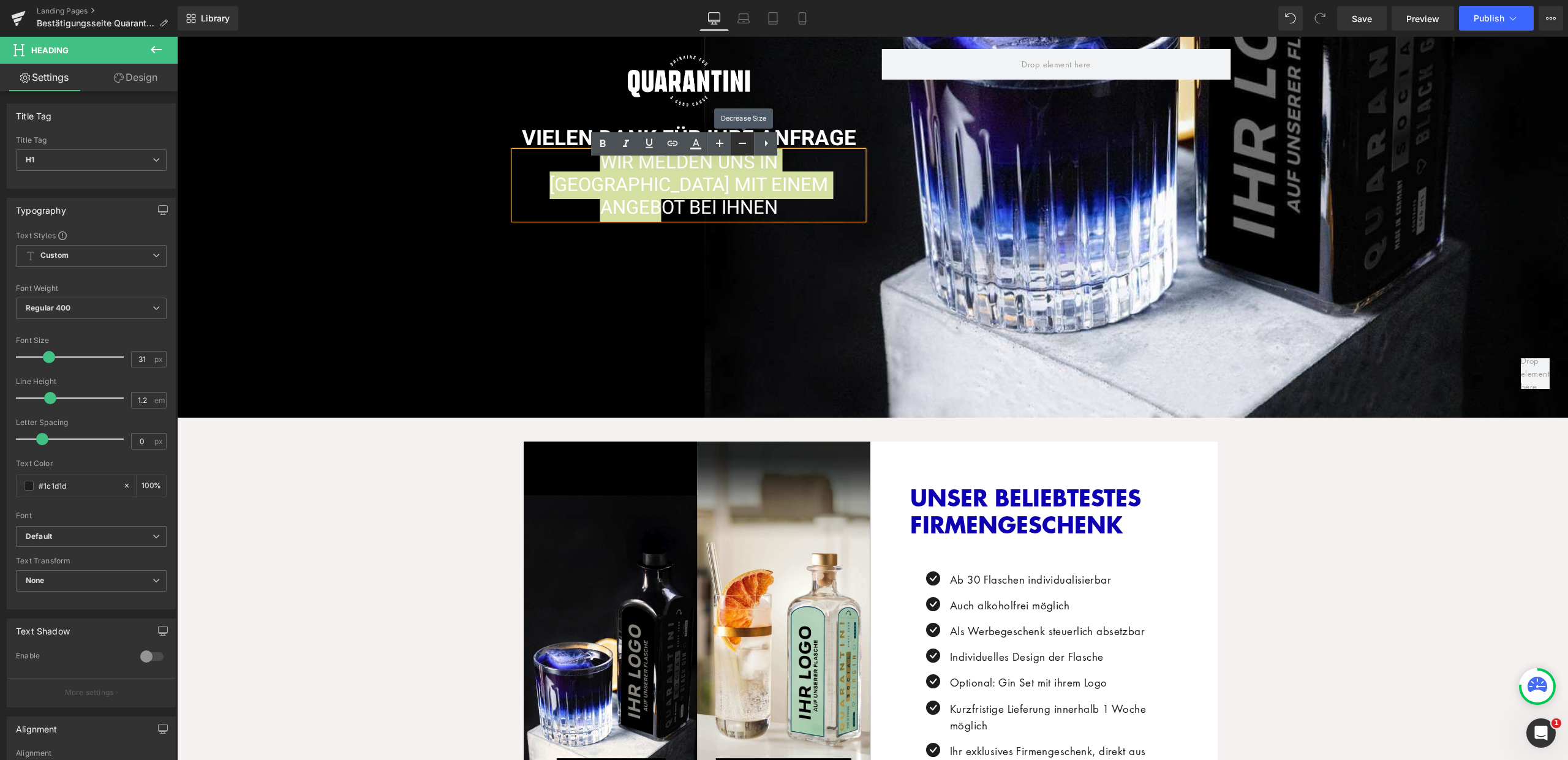
click at [739, 143] on icon at bounding box center [742, 144] width 7 height 1
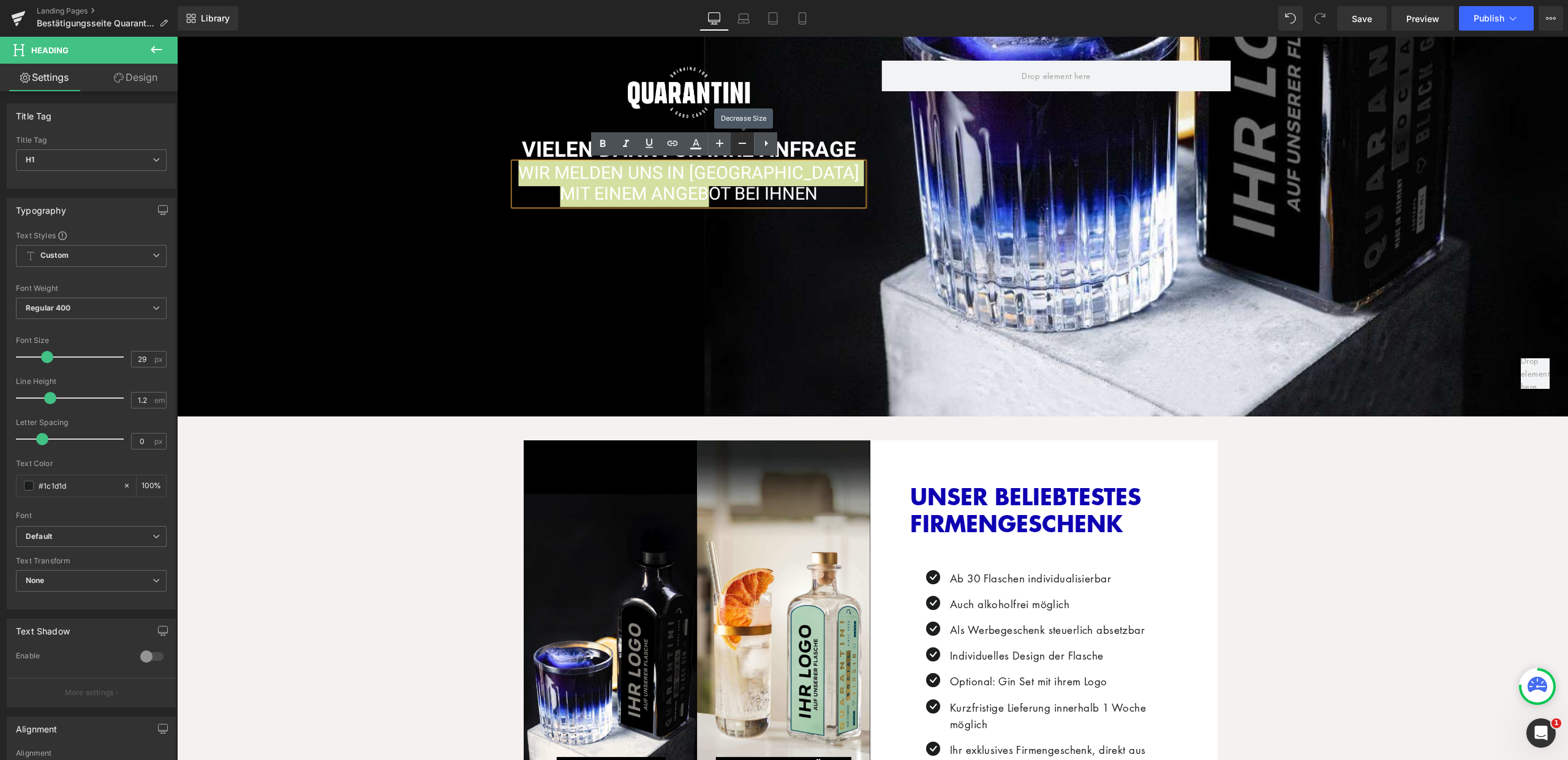
click at [739, 143] on icon at bounding box center [742, 144] width 7 height 1
type input "27"
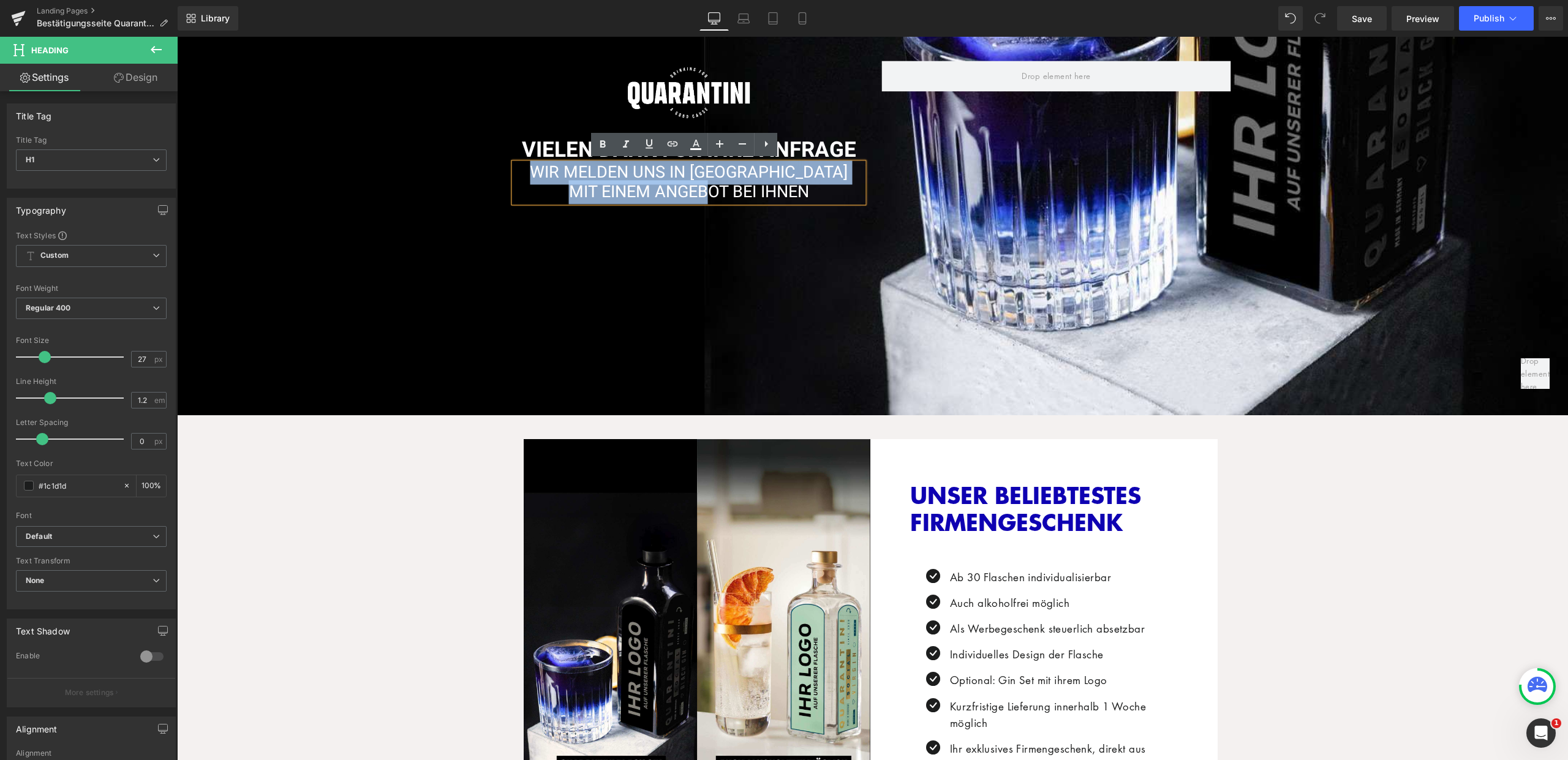
click at [728, 218] on div "Image VIELEN DANK FÜR IHRE ANFRAGE Heading WIR MELDEN UNS IN KÜRZE MIT EINEM AN…" at bounding box center [872, 125] width 1391 height 580
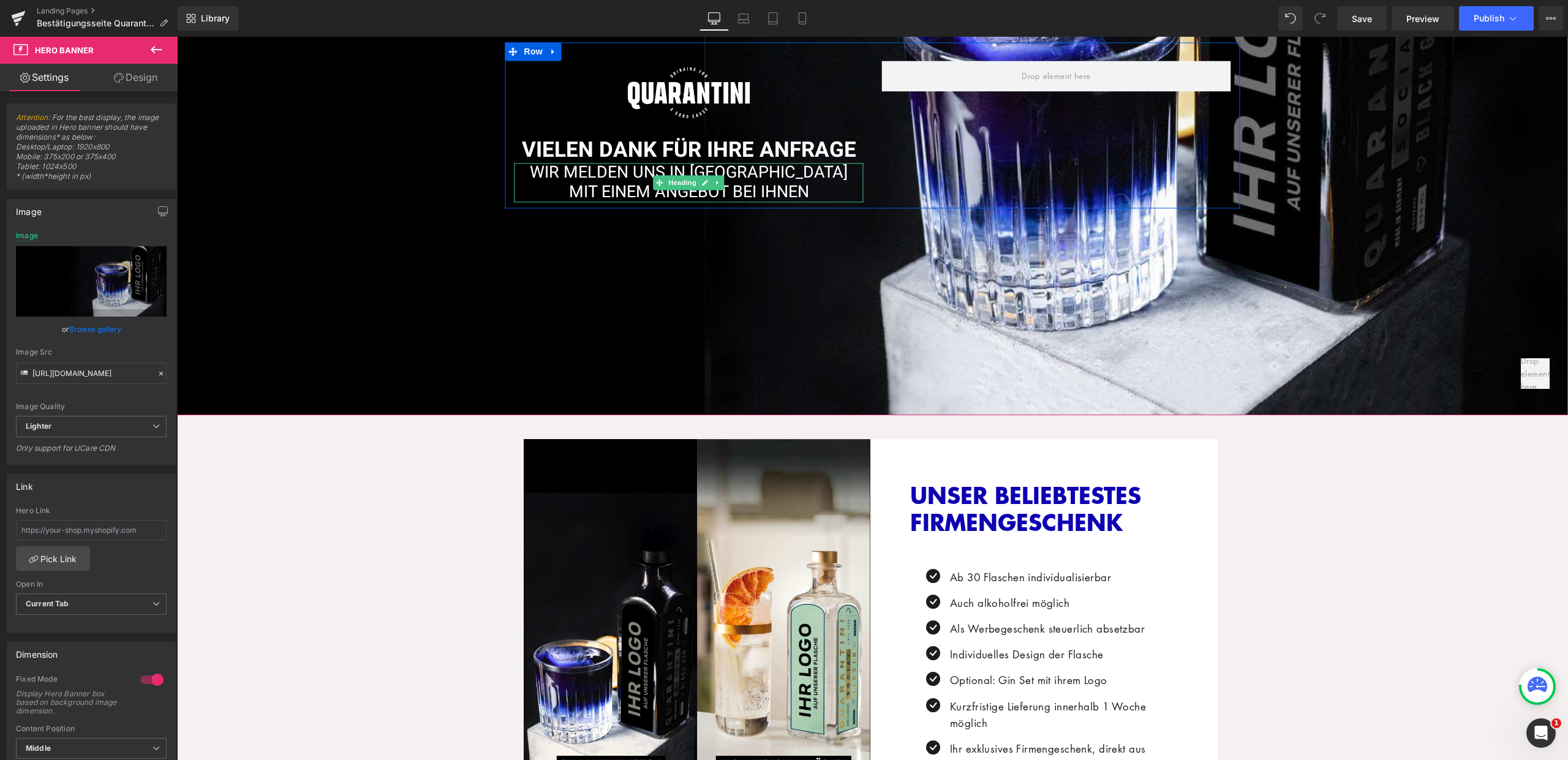
click at [777, 184] on h1 "WIR MELDEN UNS IN KÜRZE MIT EINEM ANGEBOT BEI IHNEN" at bounding box center [689, 182] width 349 height 40
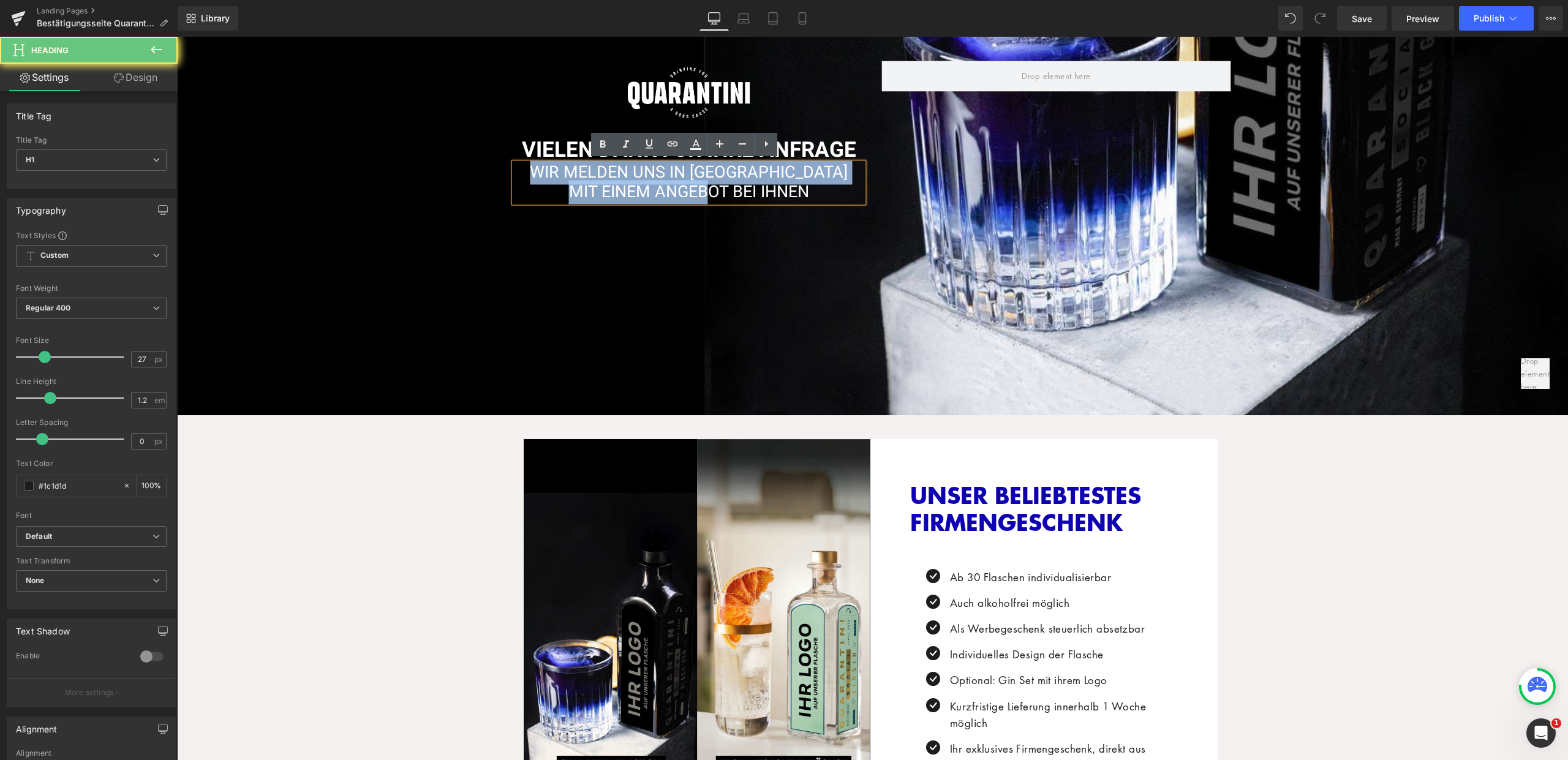
drag, startPoint x: 771, startPoint y: 186, endPoint x: 529, endPoint y: 164, distance: 243.0
click at [529, 164] on h1 "WIR MELDEN UNS IN KÜRZE MIT EINEM ANGEBOT BEI IHNEN" at bounding box center [689, 182] width 349 height 40
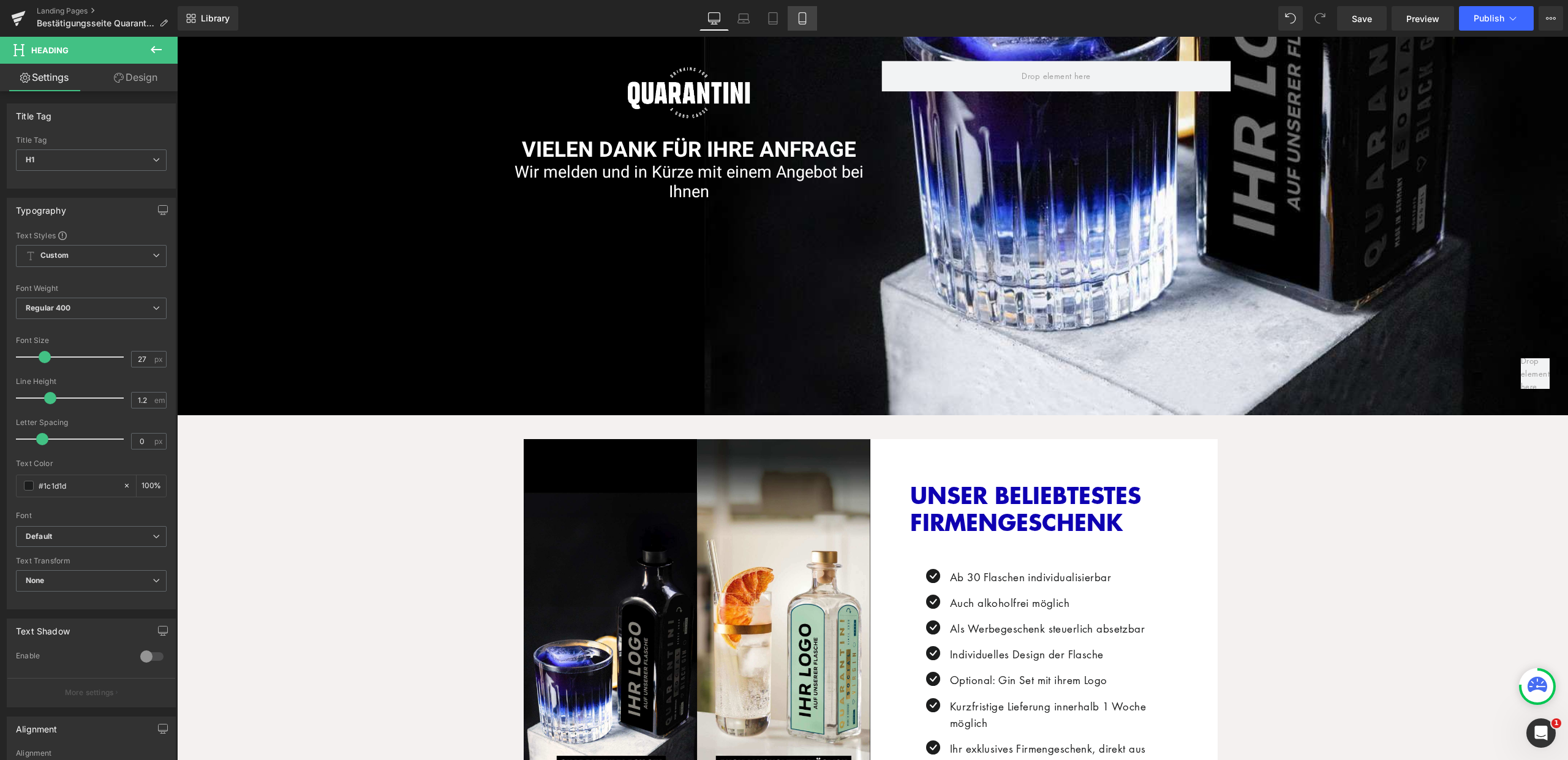
click at [808, 22] on icon at bounding box center [802, 18] width 12 height 12
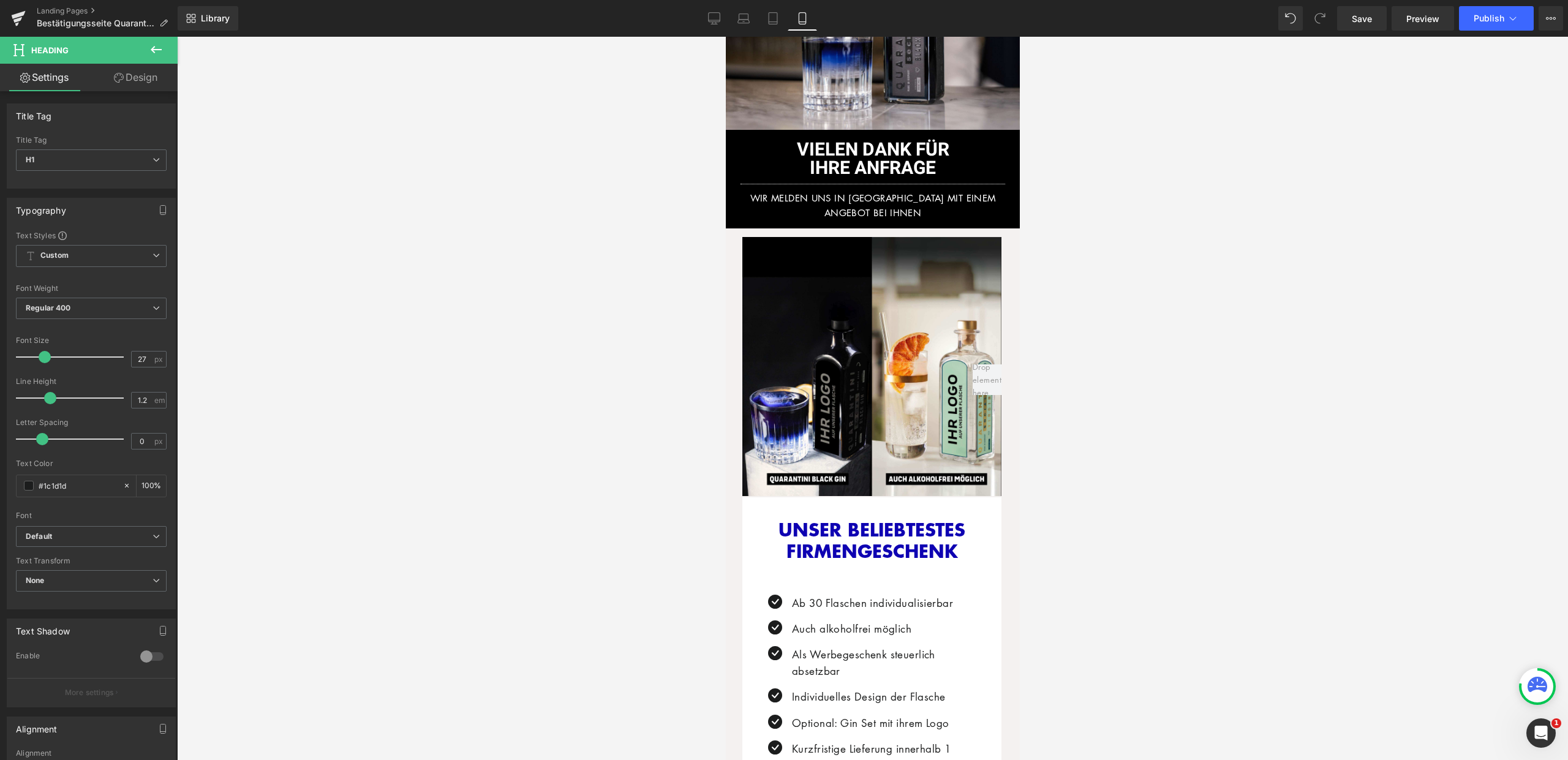
scroll to position [0, 0]
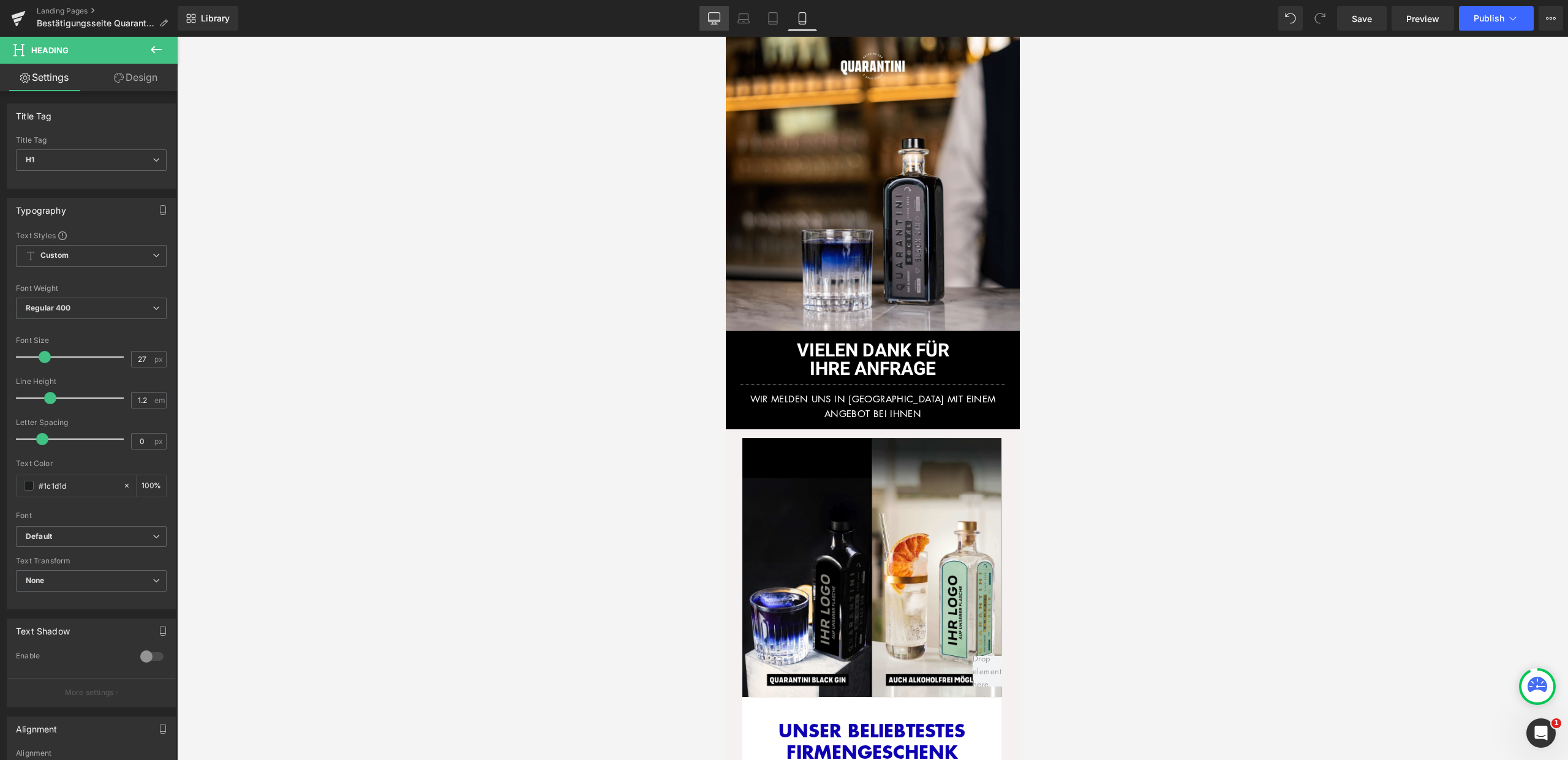
click at [723, 14] on link "Desktop" at bounding box center [714, 18] width 30 height 25
type input "100"
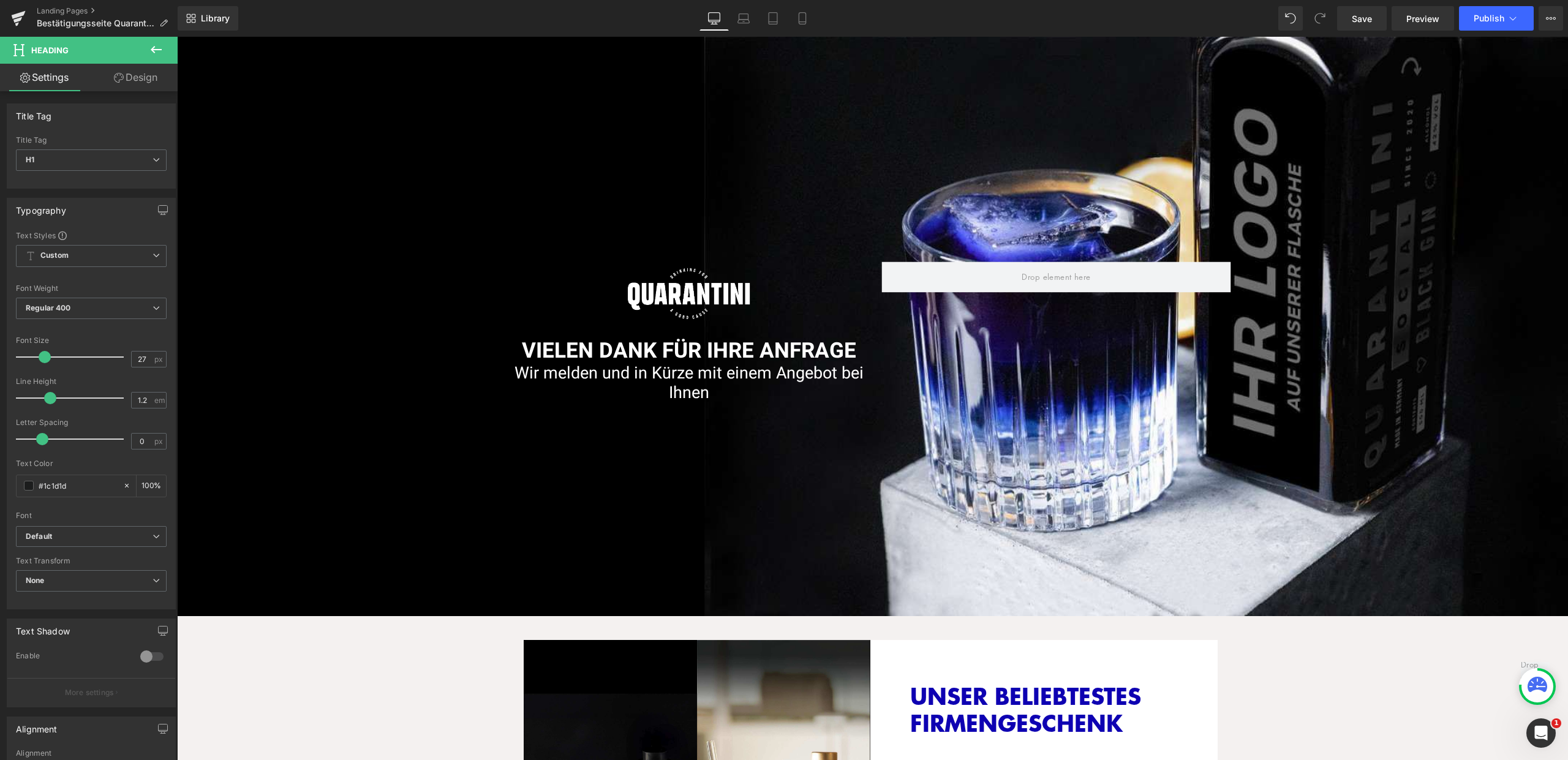
scroll to position [82, 0]
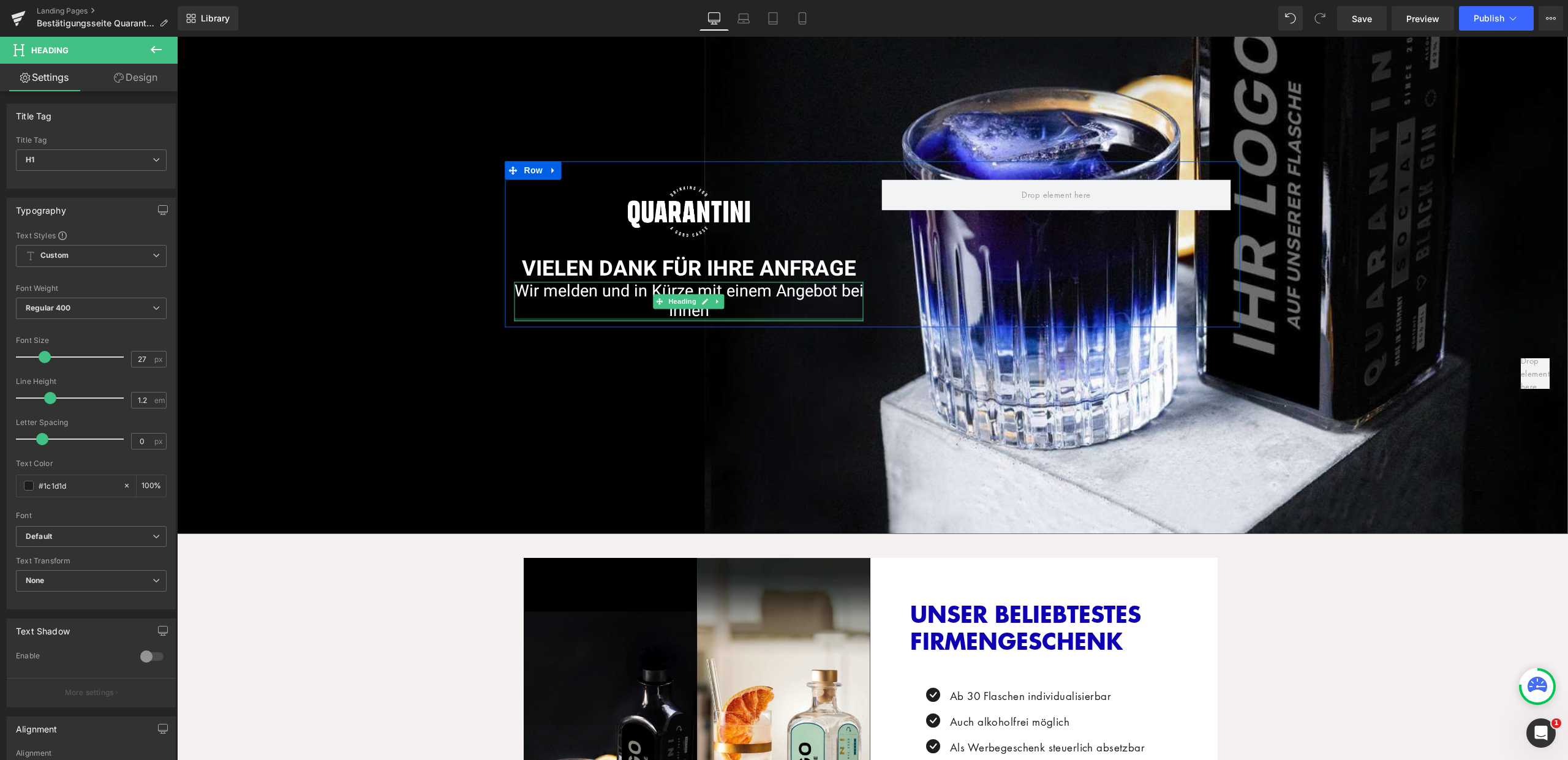
click at [747, 303] on h1 "Wir melden und in Kürze mit einem Angebot bei Ihnen" at bounding box center [689, 301] width 349 height 40
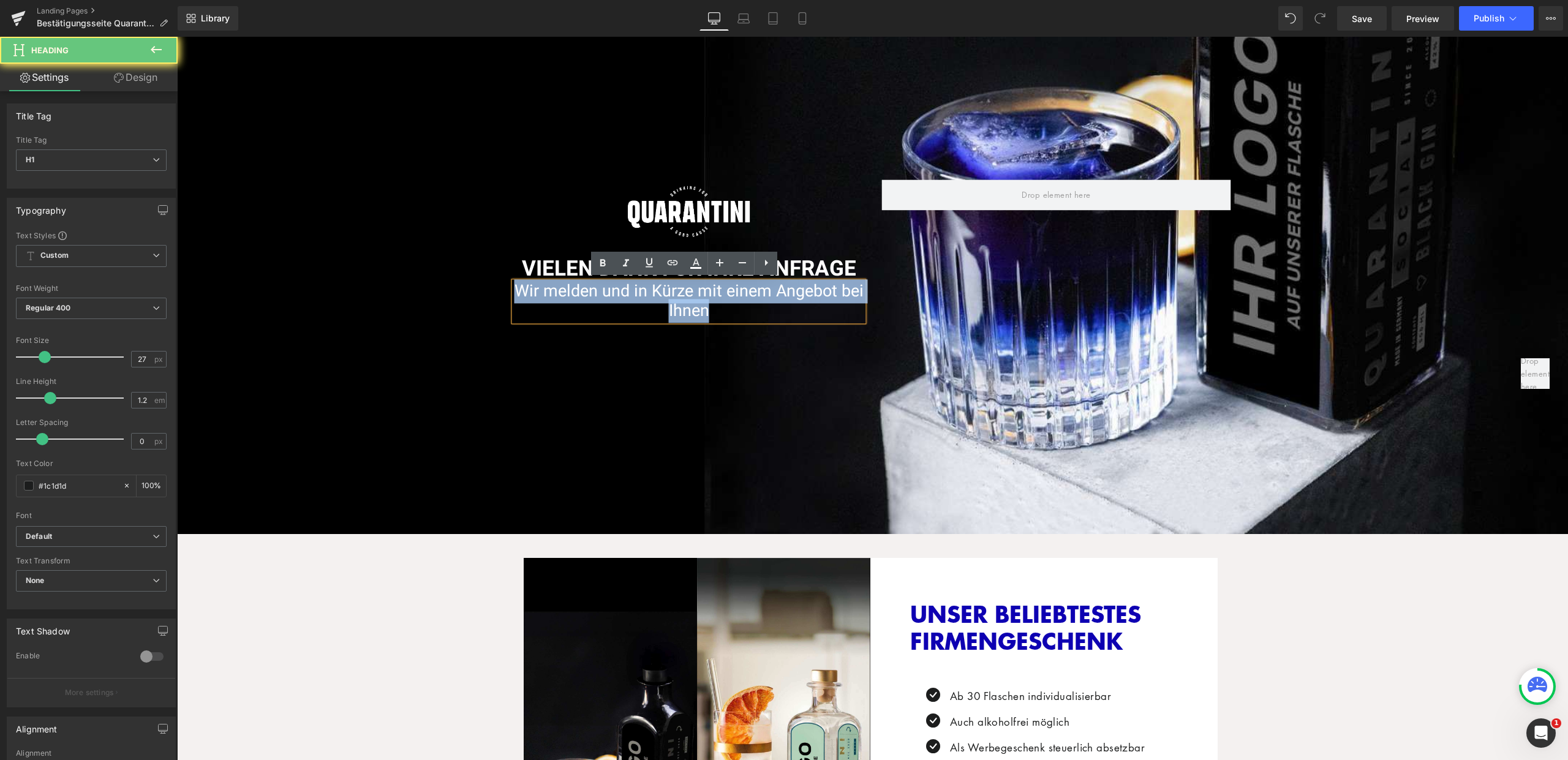
drag, startPoint x: 729, startPoint y: 305, endPoint x: 505, endPoint y: 291, distance: 224.4
click at [505, 291] on div "Image VIELEN DANK FÜR IHRE ANFRAGE Heading Wir melden und in Kürze mit einem An…" at bounding box center [689, 250] width 368 height 142
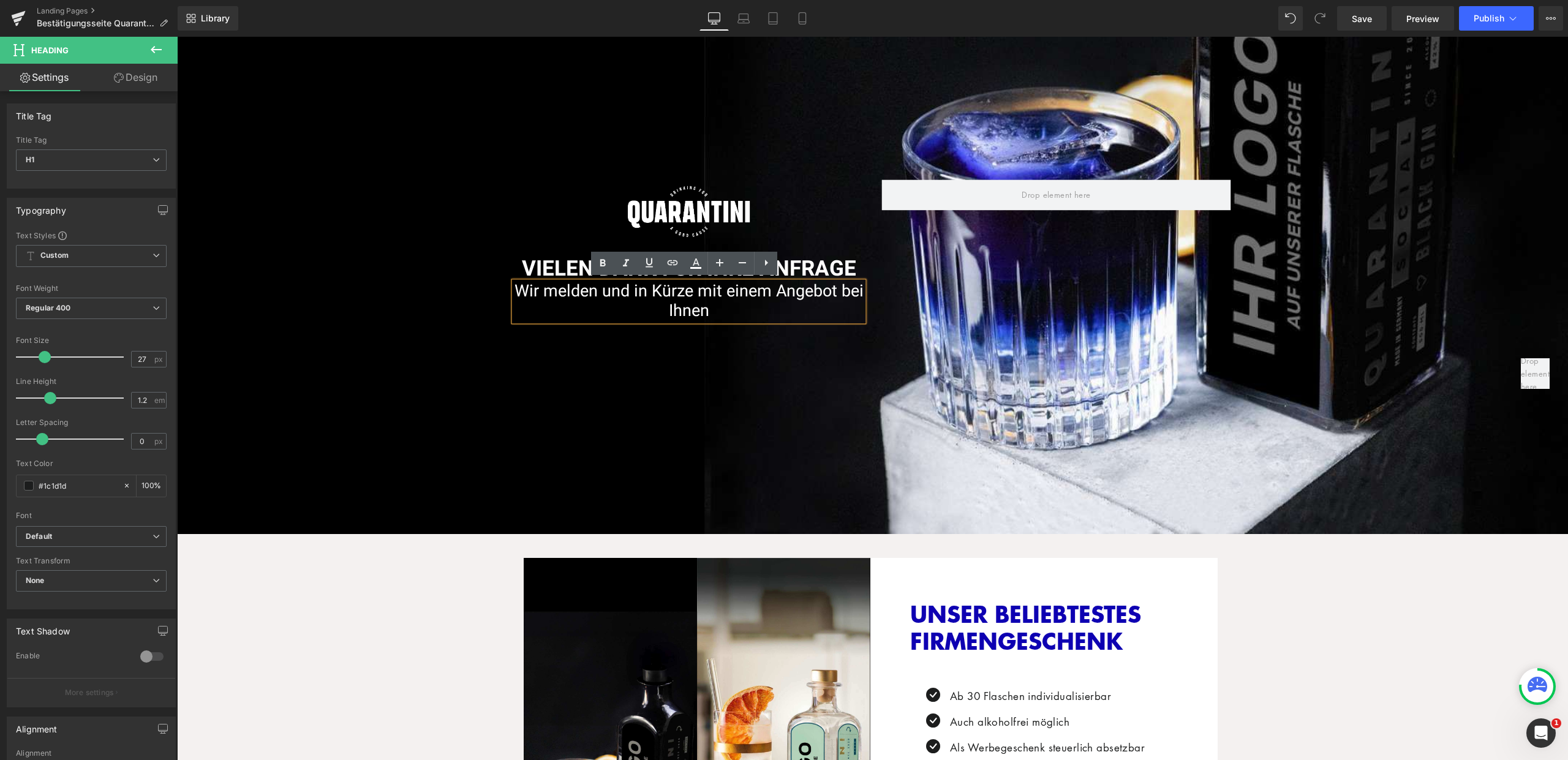
click at [615, 292] on span "Wir melden und in Kürze mit einem Angebot bei Ihnen" at bounding box center [689, 301] width 349 height 44
drag, startPoint x: 703, startPoint y: 309, endPoint x: 515, endPoint y: 286, distance: 189.4
click at [515, 286] on span "Wir melden und in Kürze mit einem Angebot bei Ihnen" at bounding box center [689, 301] width 349 height 44
click at [788, 314] on h1 "WIR MELDEN UNS IN KÜRZE MIT EINEM ANGEBOT BEI IHNEN" at bounding box center [689, 301] width 349 height 40
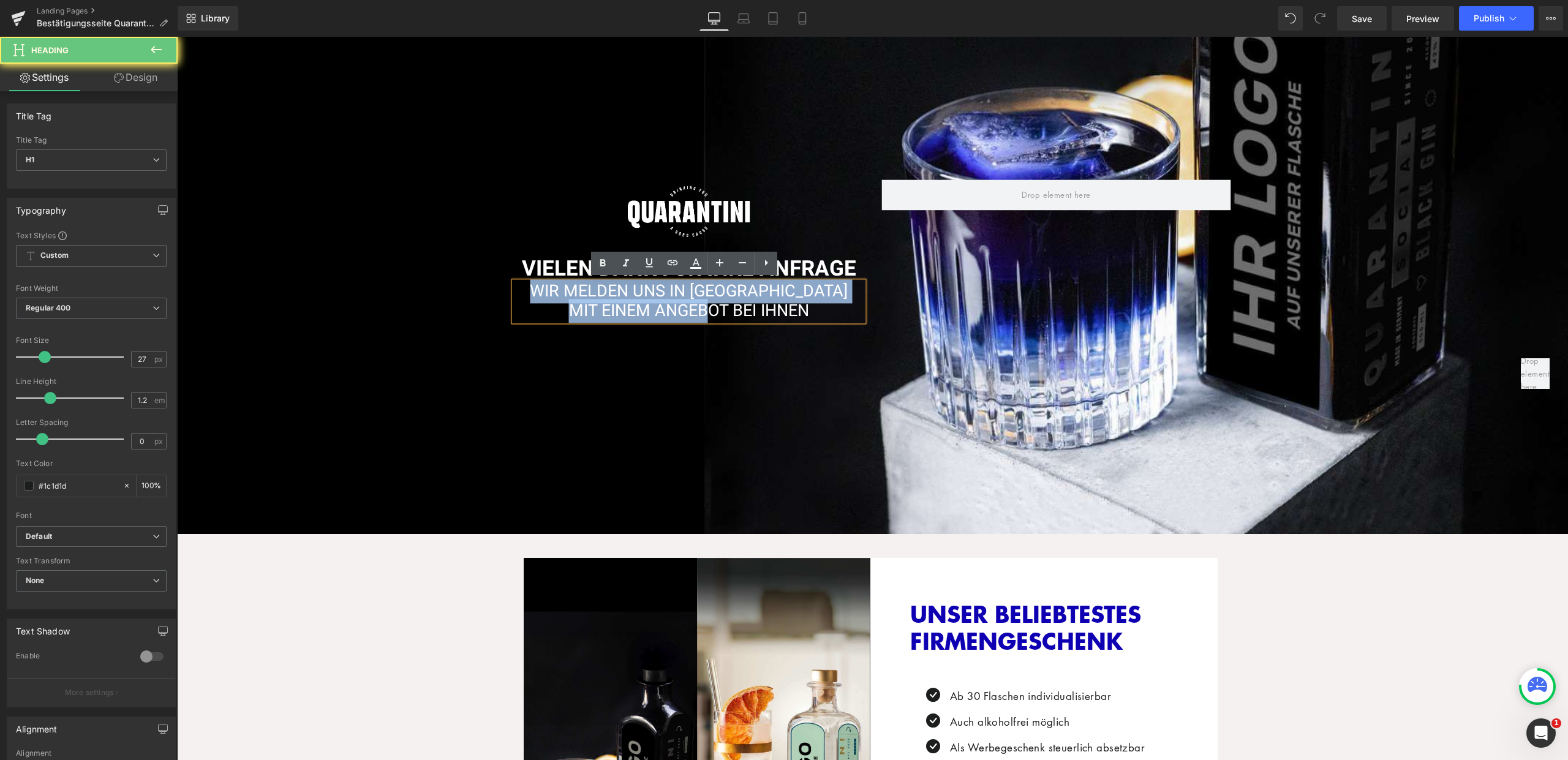
drag, startPoint x: 779, startPoint y: 311, endPoint x: 512, endPoint y: 286, distance: 268.2
click at [515, 286] on h1 "WIR MELDEN UNS IN KÜRZE MIT EINEM ANGEBOT BEI IHNEN" at bounding box center [689, 301] width 349 height 40
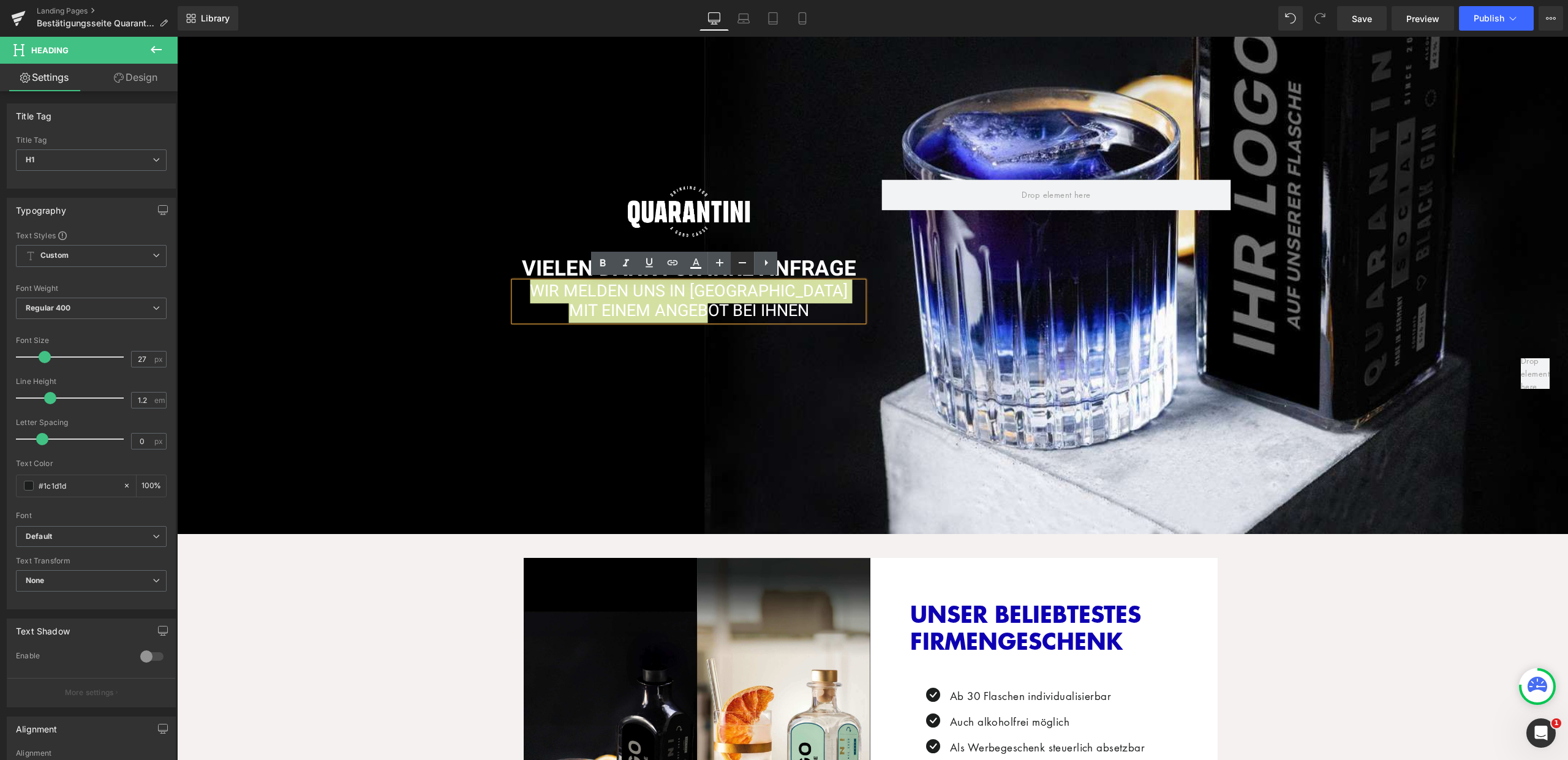
click at [744, 260] on icon at bounding box center [742, 263] width 15 height 15
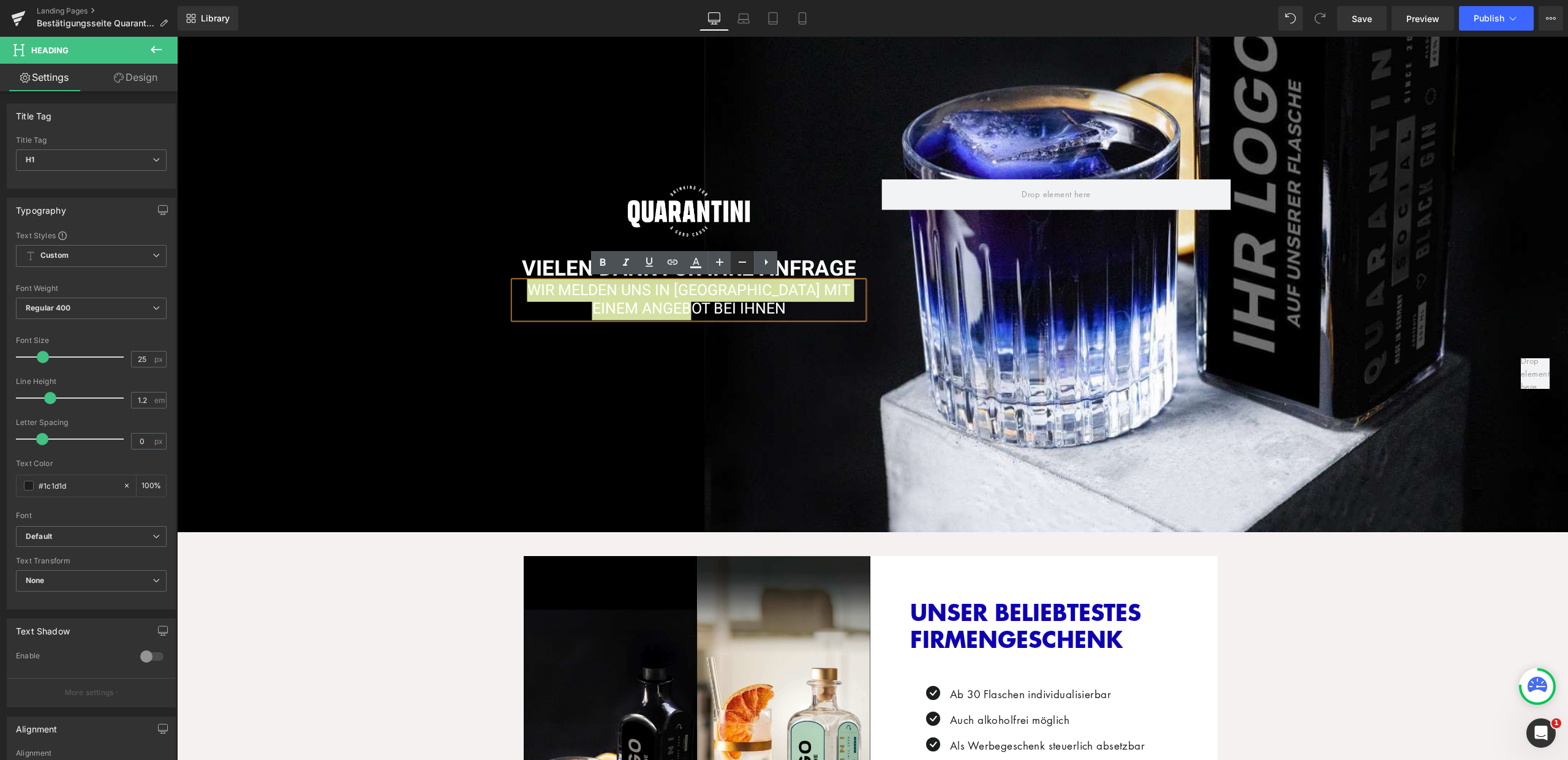
click at [741, 264] on icon at bounding box center [742, 262] width 15 height 15
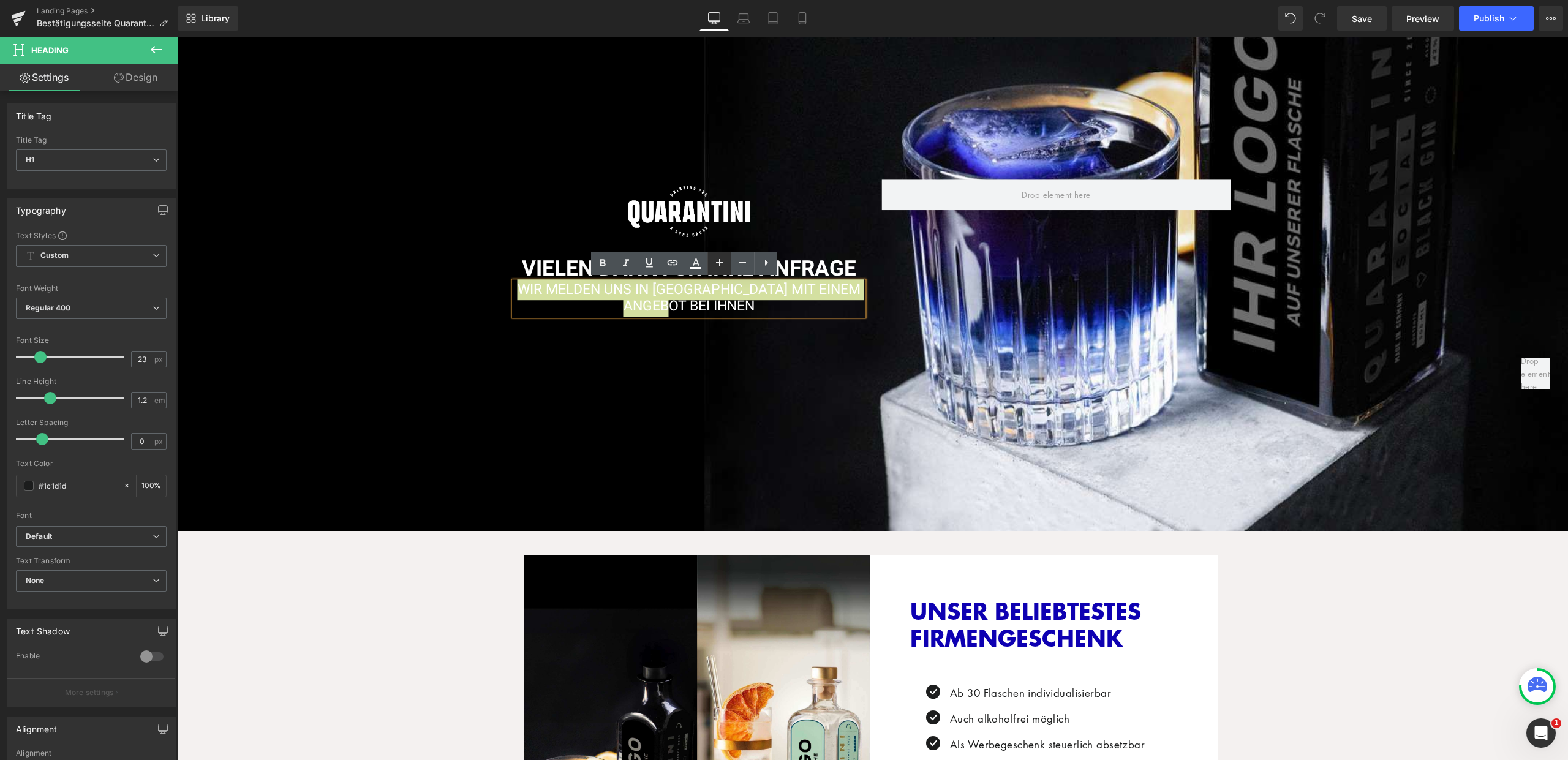
click at [719, 265] on icon at bounding box center [719, 262] width 7 height 7
type input "25"
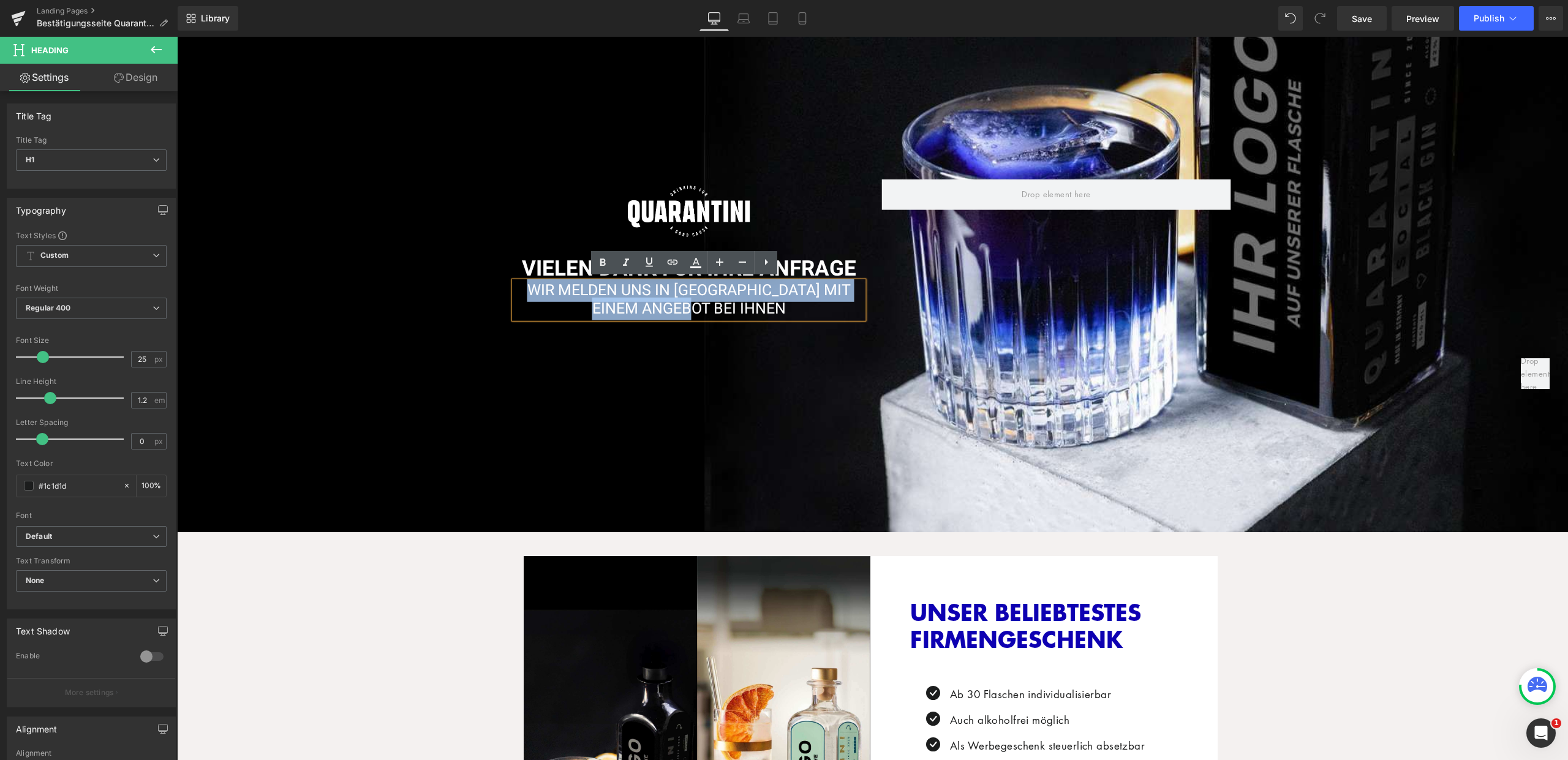
click at [721, 326] on div "Image VIELEN DANK FÜR IHRE ANFRAGE Heading WIR MELDEN UNS IN KÜRZE MIT EINEM AN…" at bounding box center [872, 243] width 1391 height 580
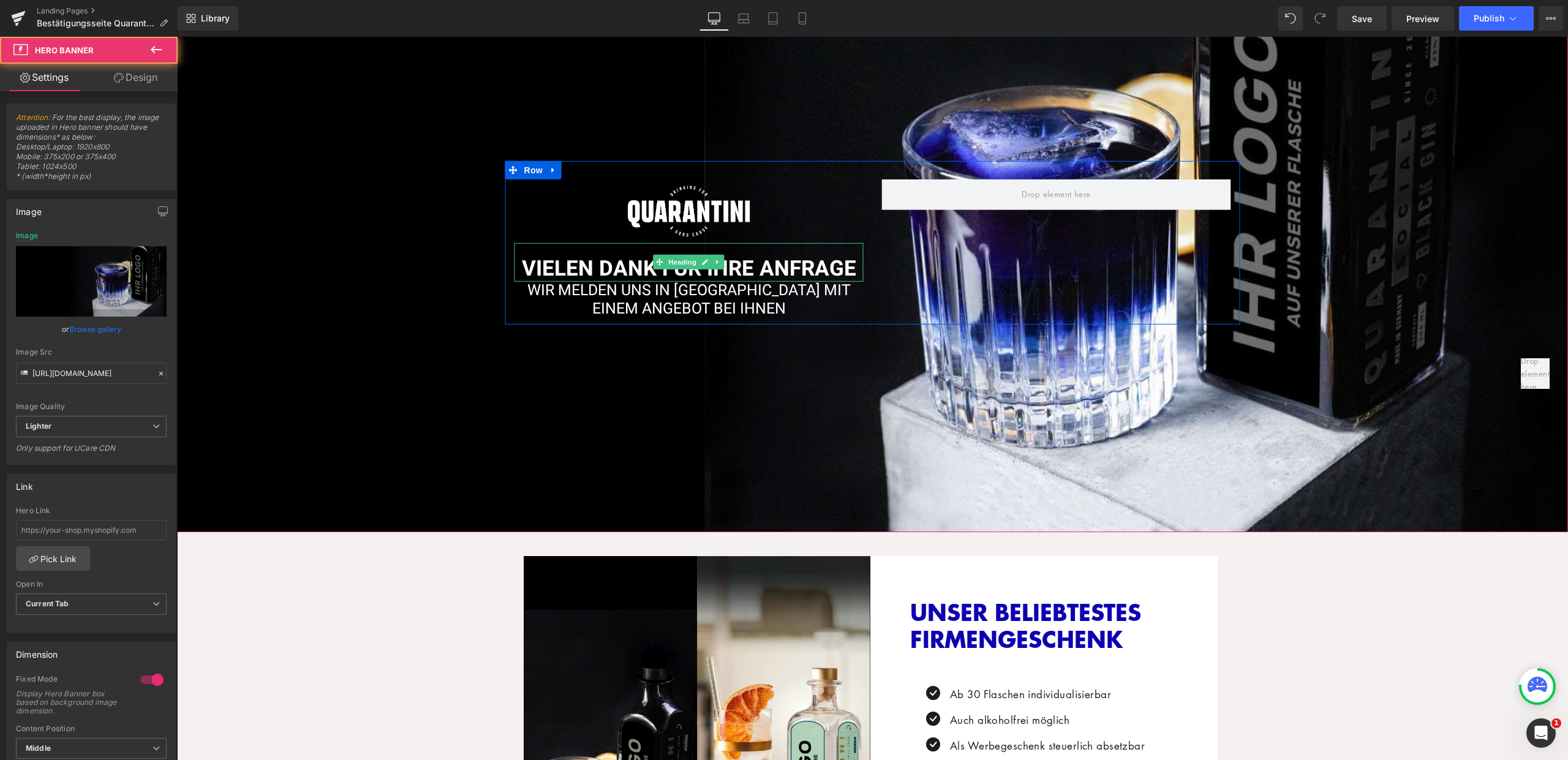
click at [775, 270] on span "VIELEN DANK FÜR IHRE ANFRAGE" at bounding box center [689, 268] width 334 height 32
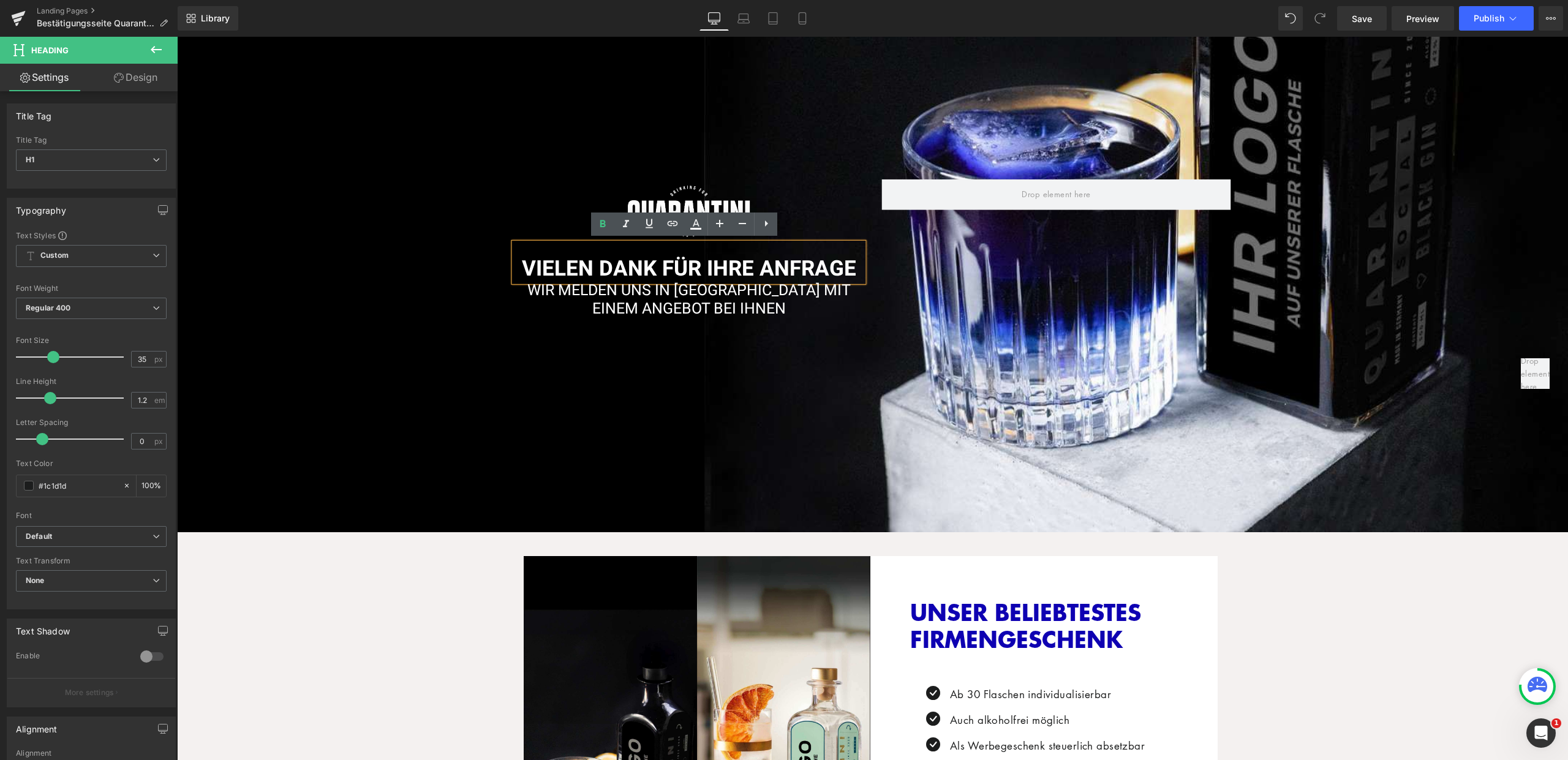
click at [678, 261] on span "VIELEN DANK FÜR IHRE ANFRAGE" at bounding box center [689, 268] width 334 height 32
click at [723, 227] on icon at bounding box center [720, 223] width 15 height 15
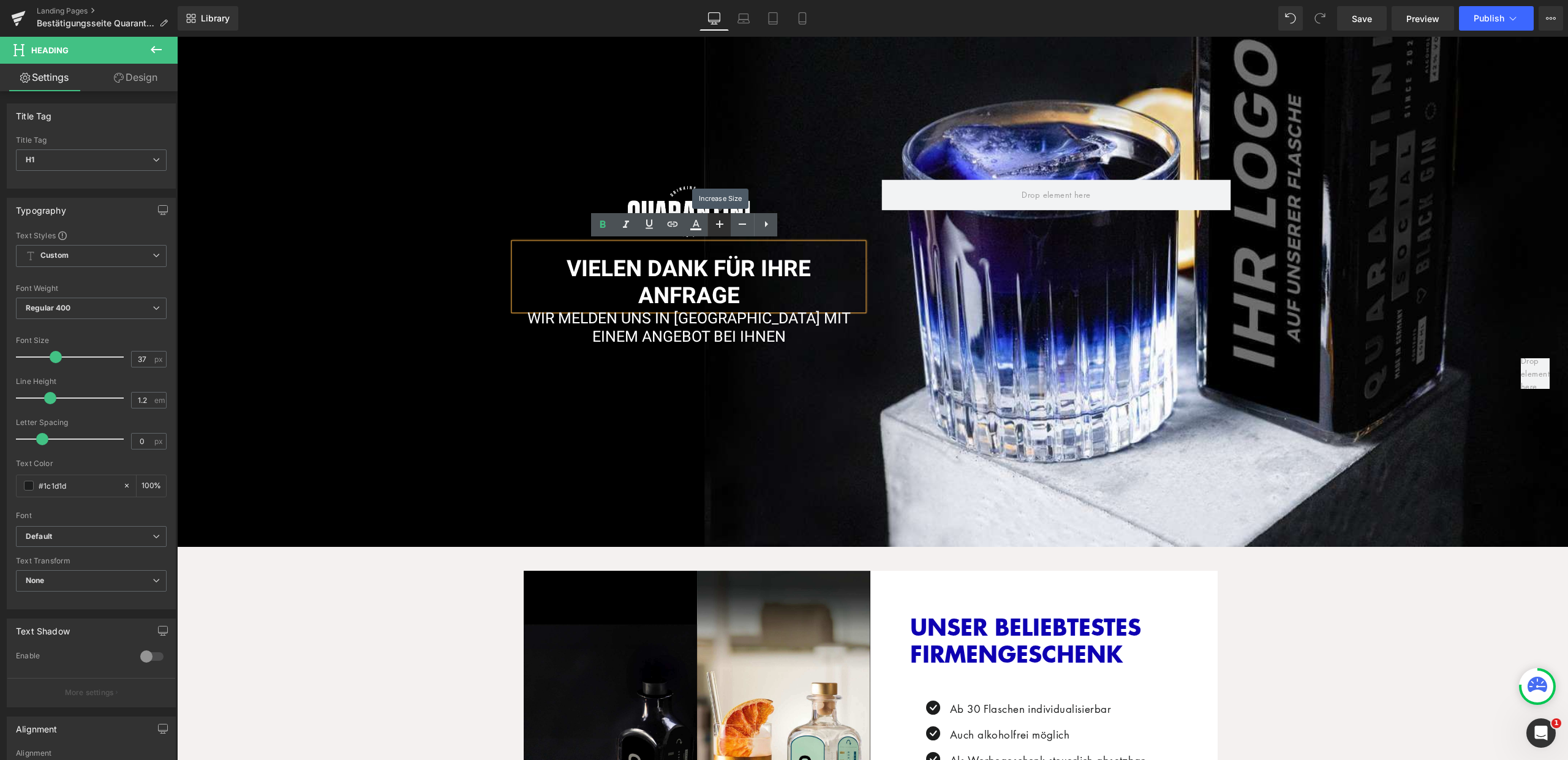
click at [722, 225] on icon at bounding box center [720, 224] width 15 height 15
type input "39"
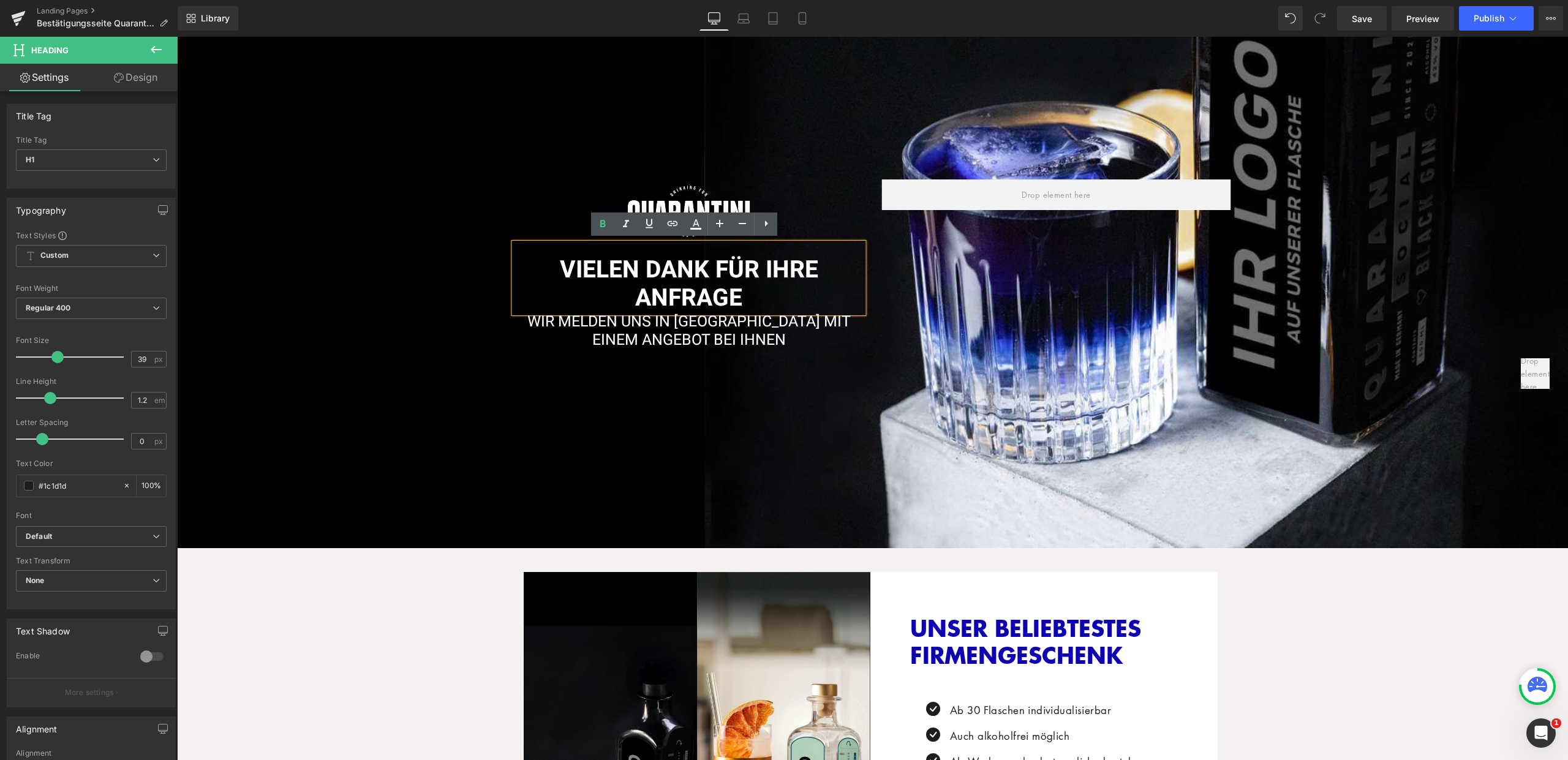
click at [759, 421] on div "Image VIELEN DANK FÜR IHRE ANFRAGE Heading WIR MELDEN UNS IN KÜRZE MIT EINEM AN…" at bounding box center [872, 258] width 1391 height 580
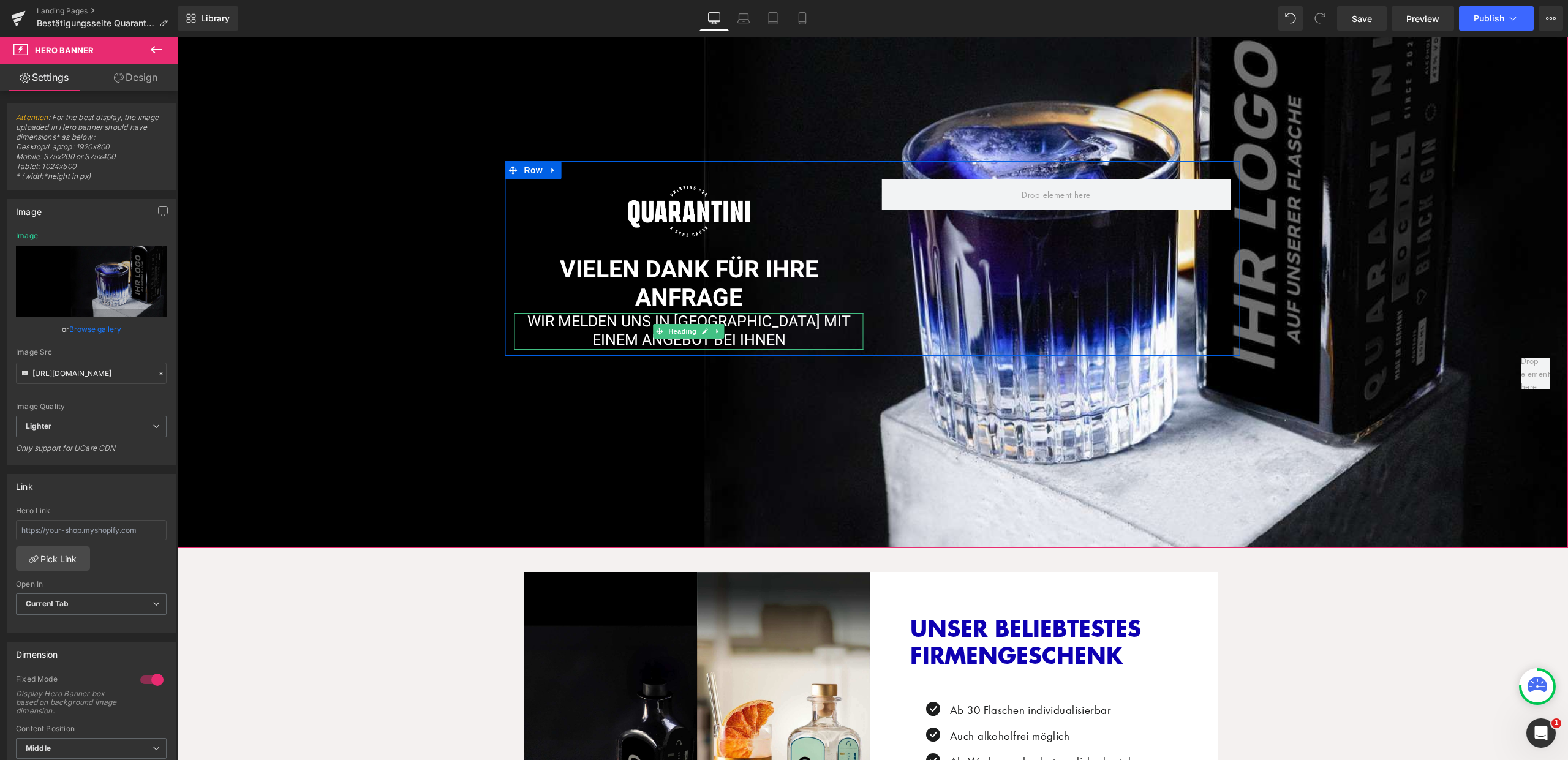
click at [753, 311] on span "WIR MELDEN UNS IN KÜRZE MIT EINEM ANGEBOT BEI IHNEN" at bounding box center [689, 331] width 323 height 41
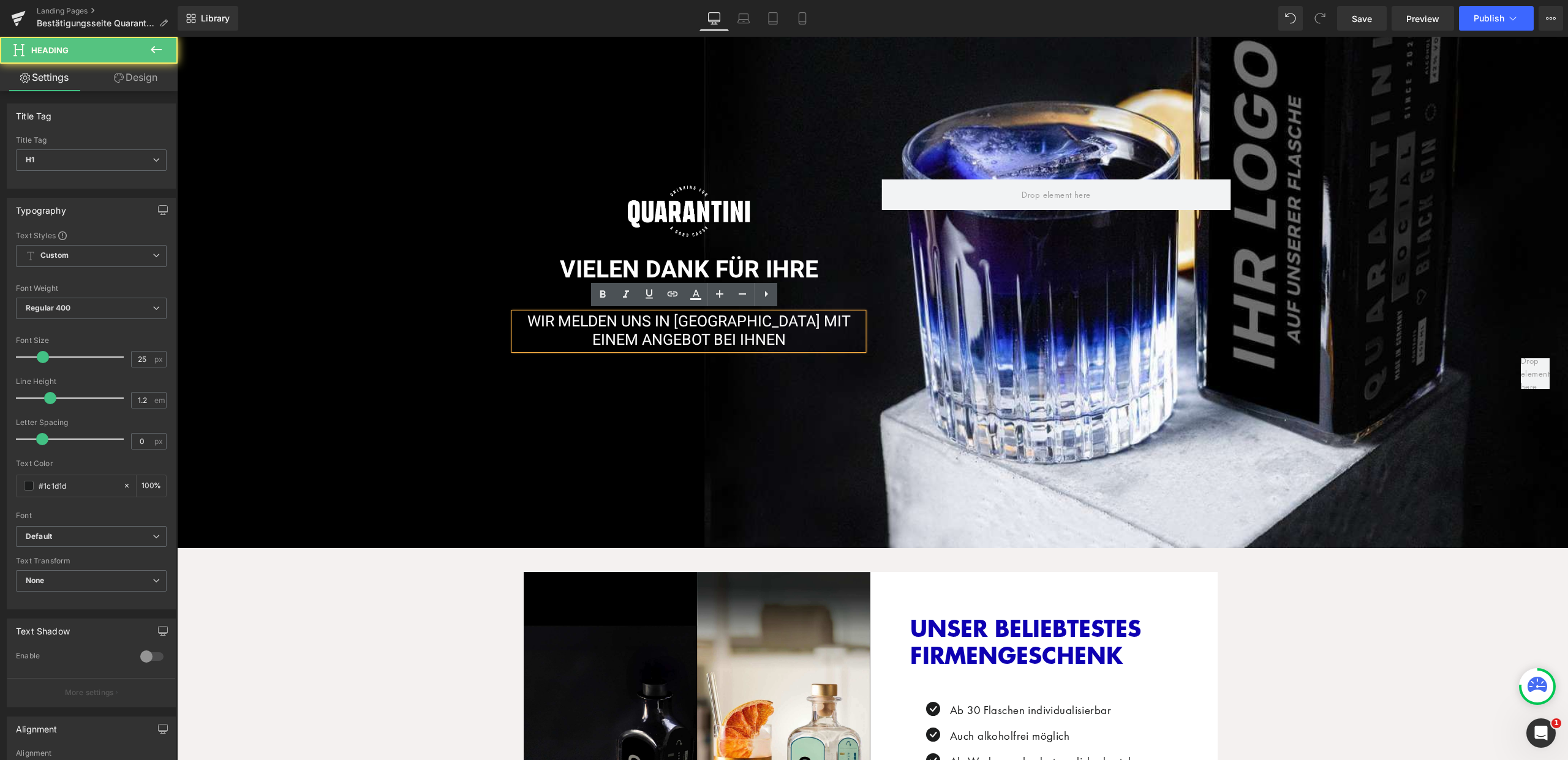
click at [794, 315] on span "WIR MELDEN UNS IN KÜRZE MIT EINEM ANGEBOT BEI IHNEN" at bounding box center [689, 331] width 323 height 41
click at [801, 300] on h1 "VIELEN DANK FÜR IHRE ANFRAGE" at bounding box center [689, 285] width 349 height 58
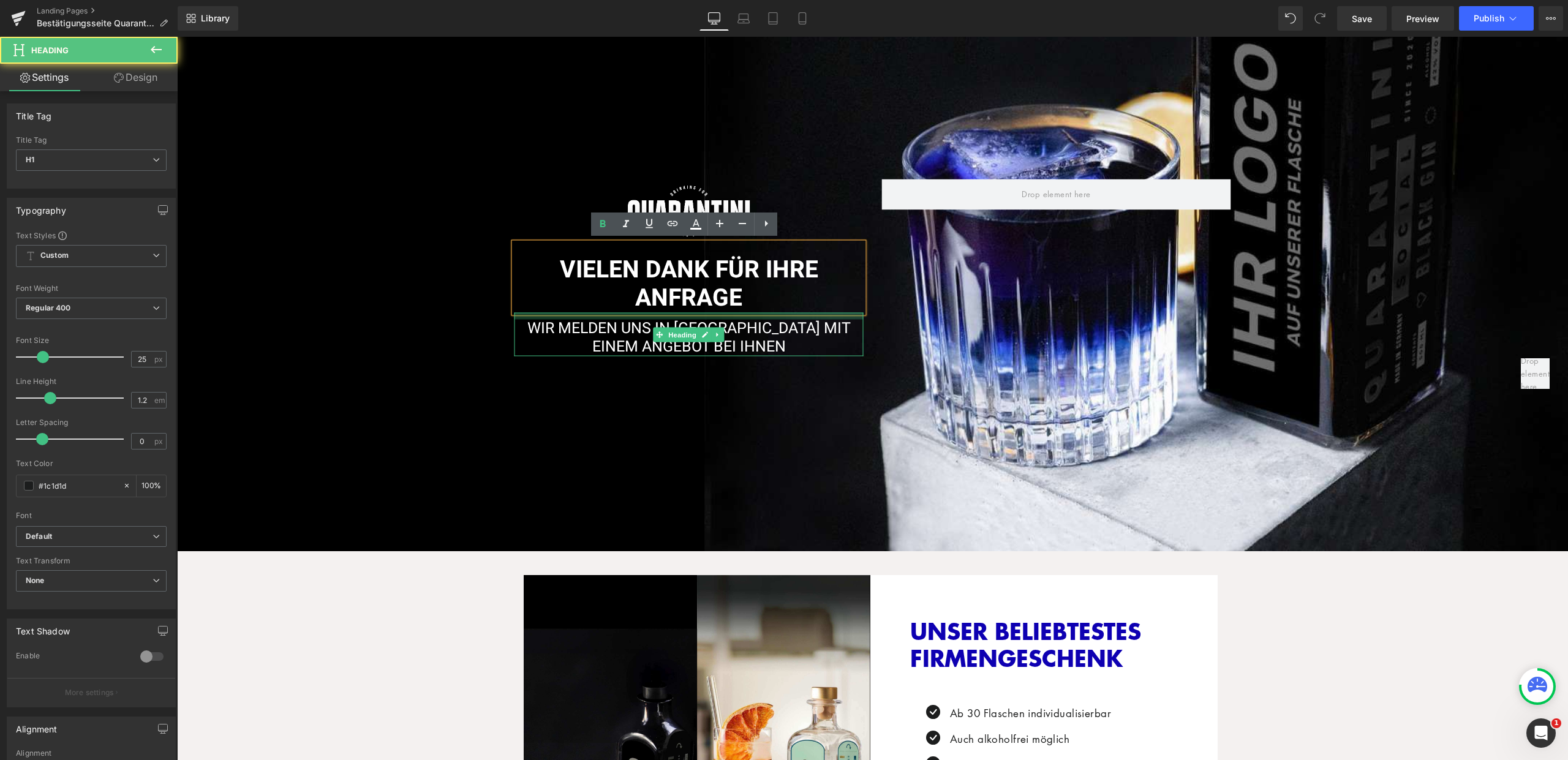
scroll to position [64, 0]
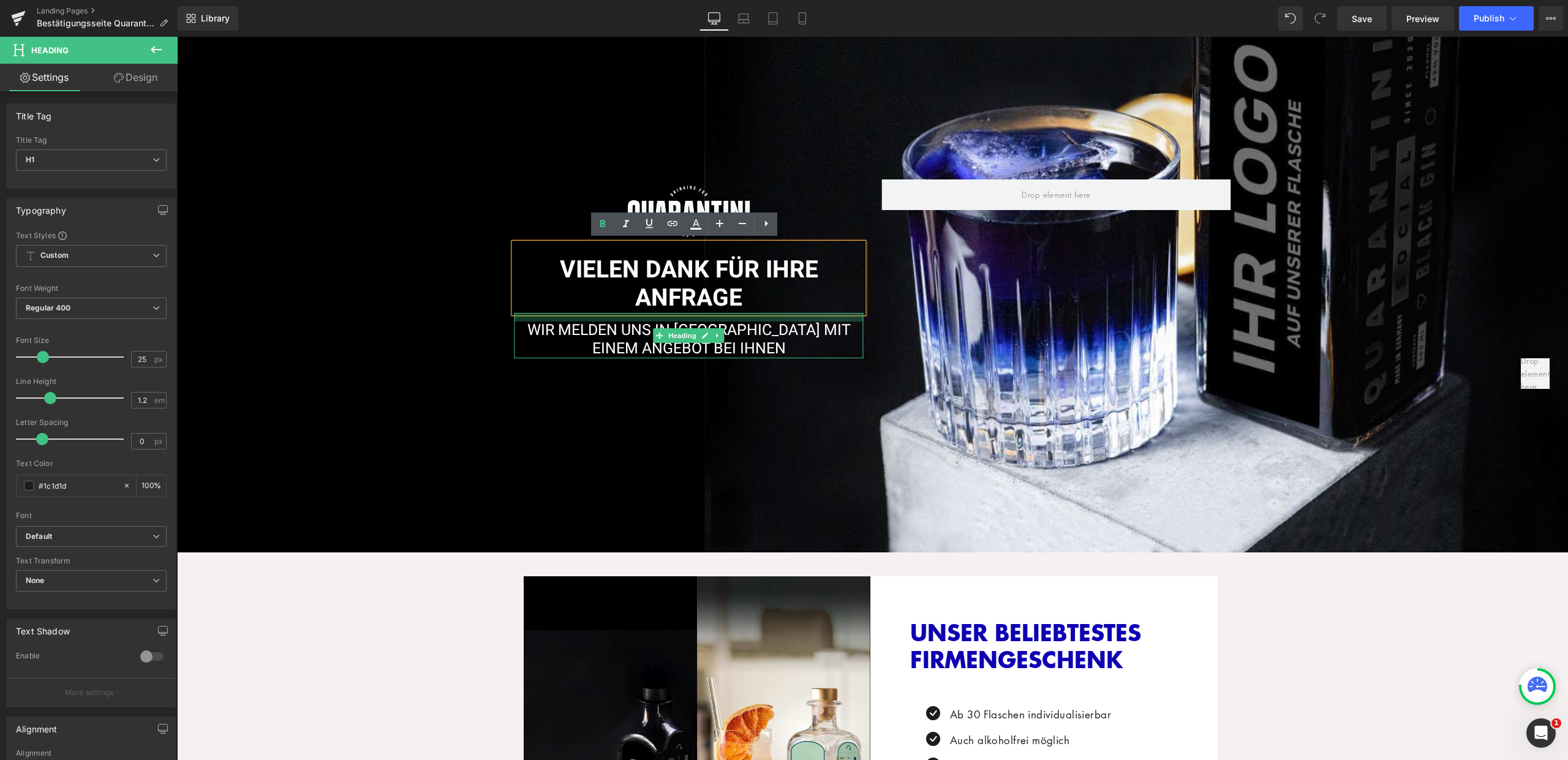
drag, startPoint x: 796, startPoint y: 311, endPoint x: 794, endPoint y: 323, distance: 12.2
click at [794, 323] on div "WIR MELDEN UNS IN KÜRZE MIT EINEM ANGEBOT BEI IHNEN Heading" at bounding box center [689, 335] width 349 height 46
click at [806, 400] on div "Image VIELEN DANK FÜR IHRE ANFRAGE Heading WIR MELDEN UNS IN KÜRZE MIT EINEM AN…" at bounding box center [872, 263] width 1391 height 580
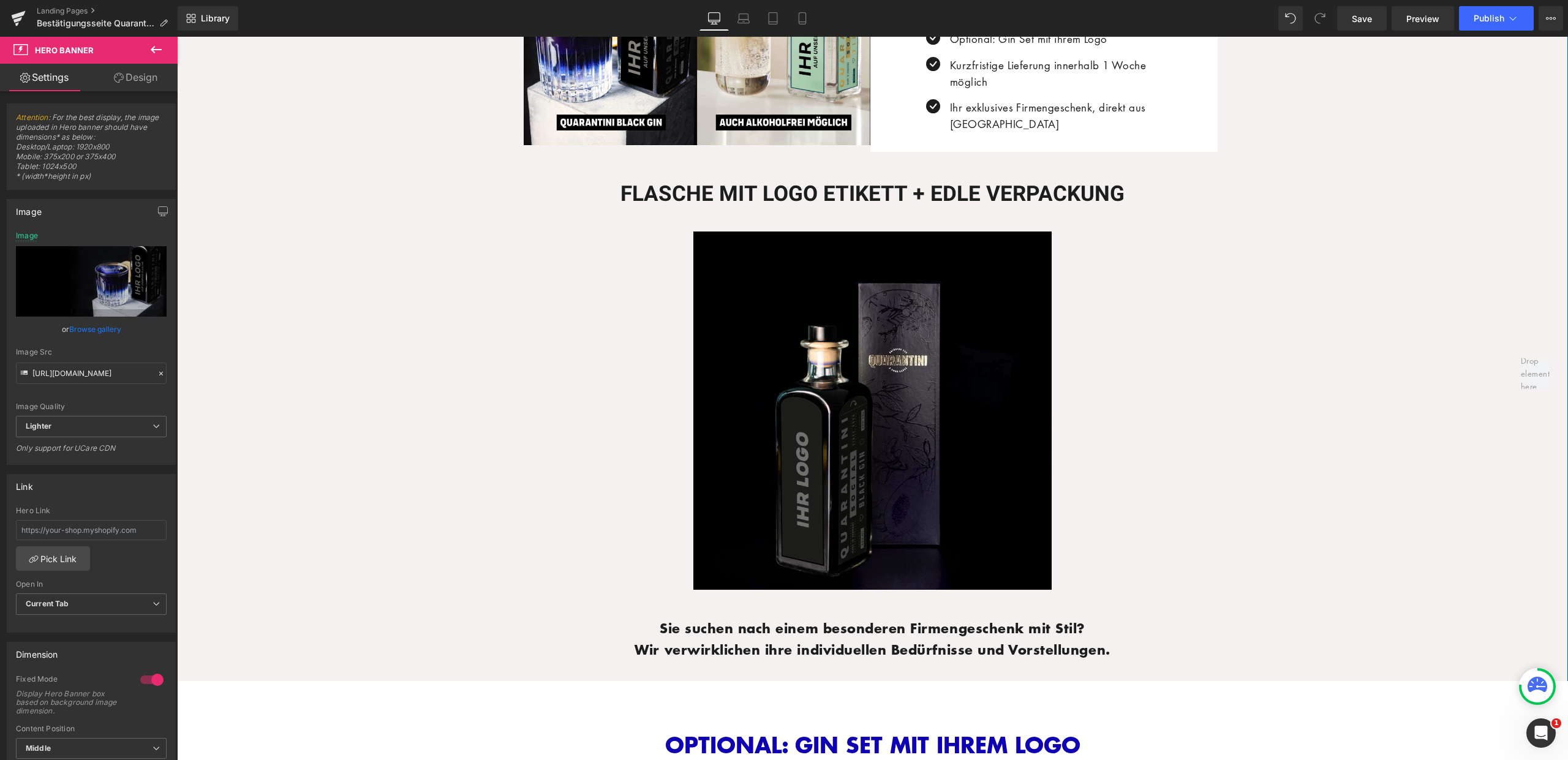
scroll to position [1023, 0]
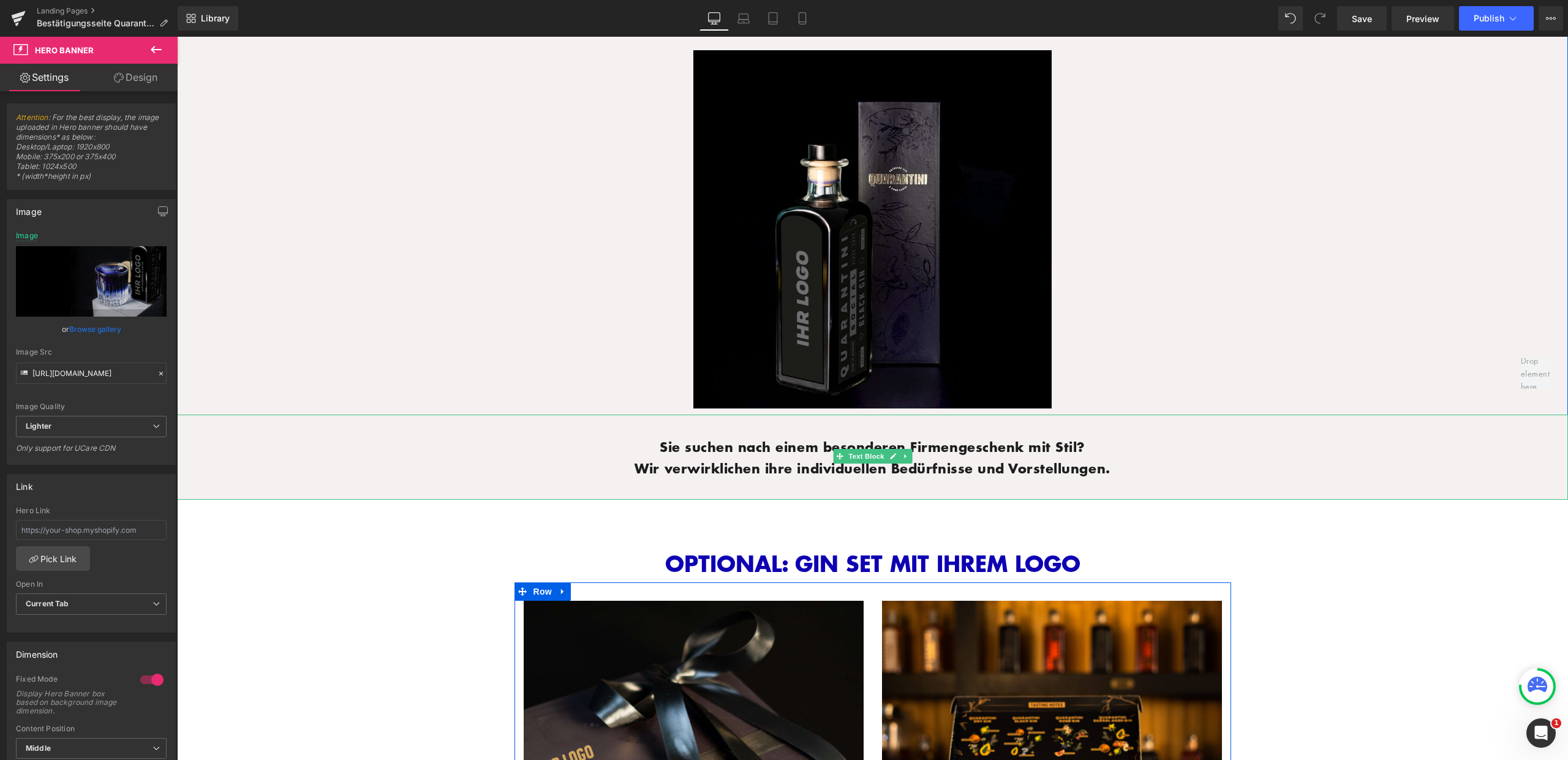
click at [810, 429] on div "Sie suchen nach einem besonderen Firmengeschenk mit Stil? Wir verwirklichen ihr…" at bounding box center [872, 457] width 1391 height 85
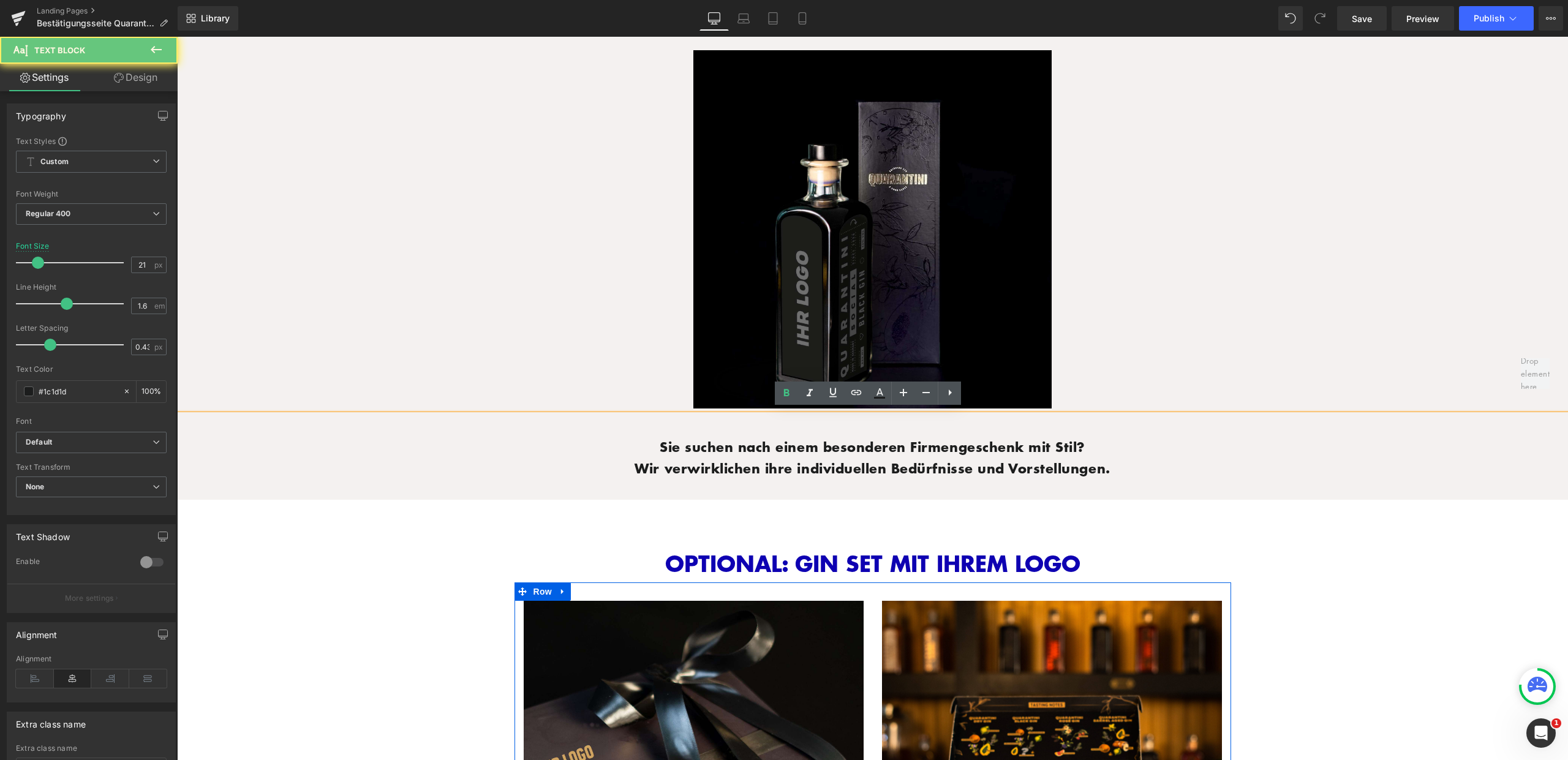
click at [596, 415] on div "Sie suchen nach einem besonderen Firmengeschenk mit Stil? Wir verwirklichen ihr…" at bounding box center [872, 457] width 1391 height 85
click at [685, 500] on div "OPTIONAL: GIN SET MIT IHREM LOGO Heading Row Image Image Row Row" at bounding box center [872, 723] width 735 height 447
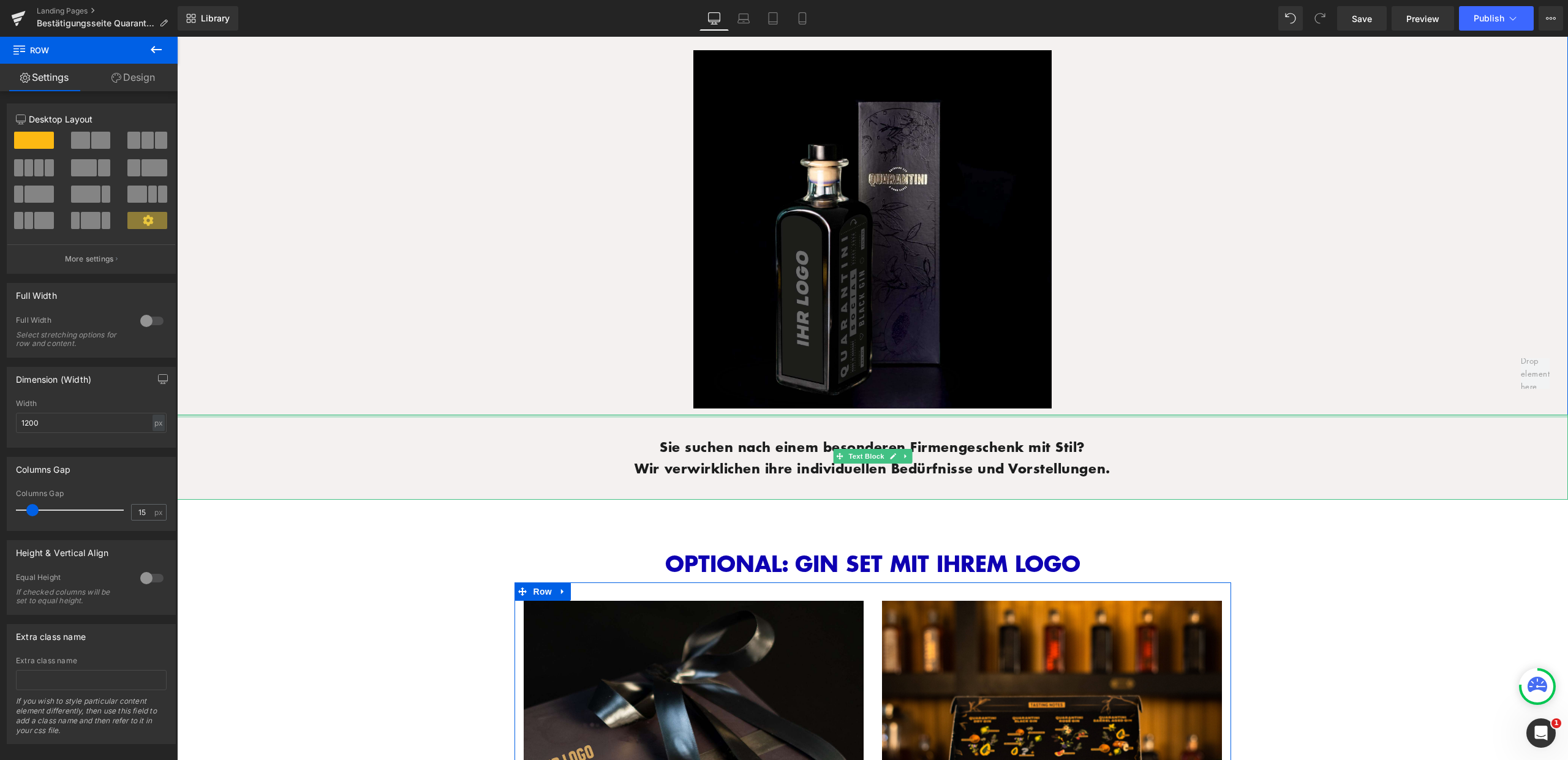
click at [662, 409] on div "Image Row" at bounding box center [872, 223] width 735 height 383
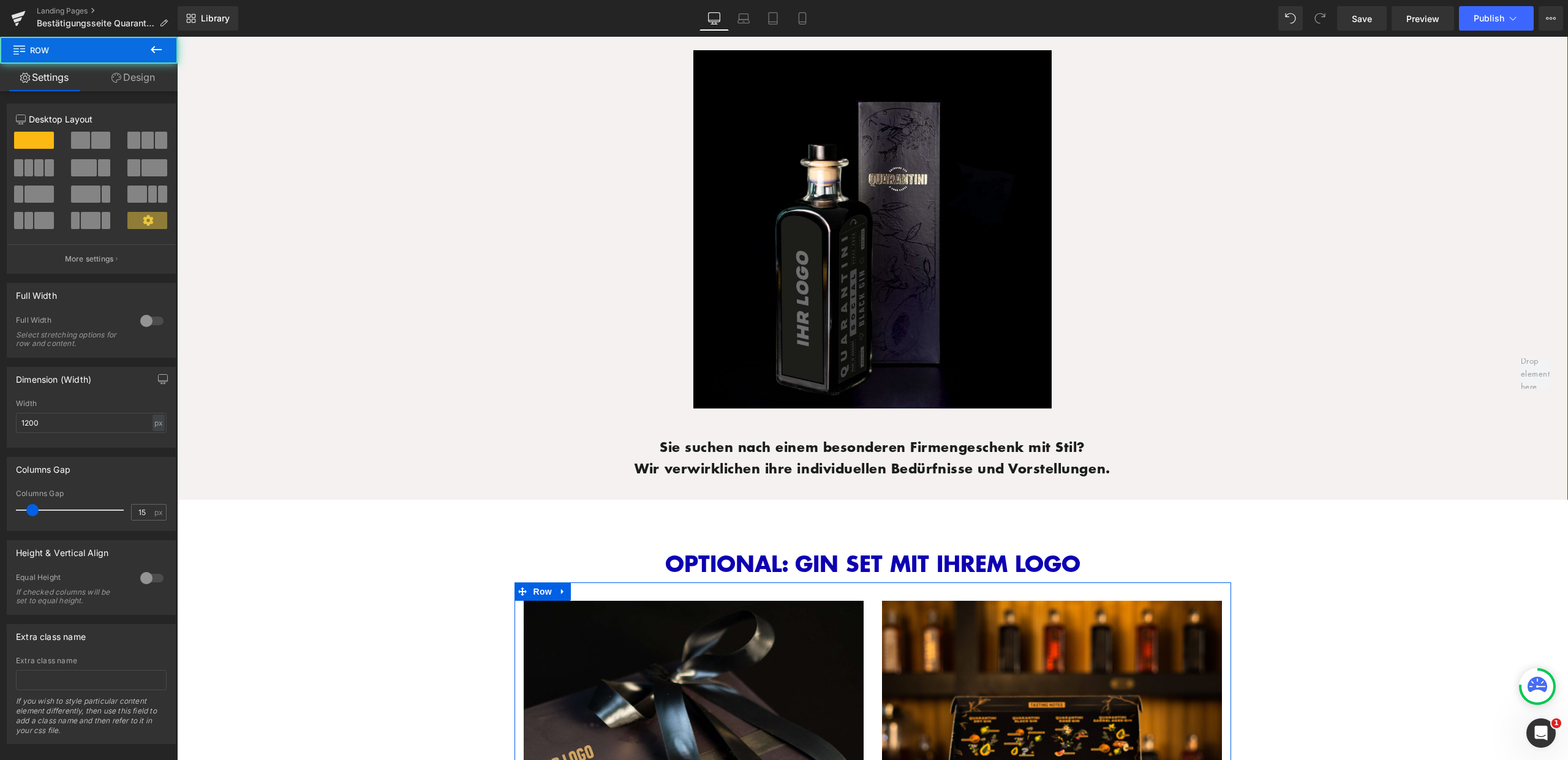
click at [672, 376] on div at bounding box center [873, 229] width 717 height 358
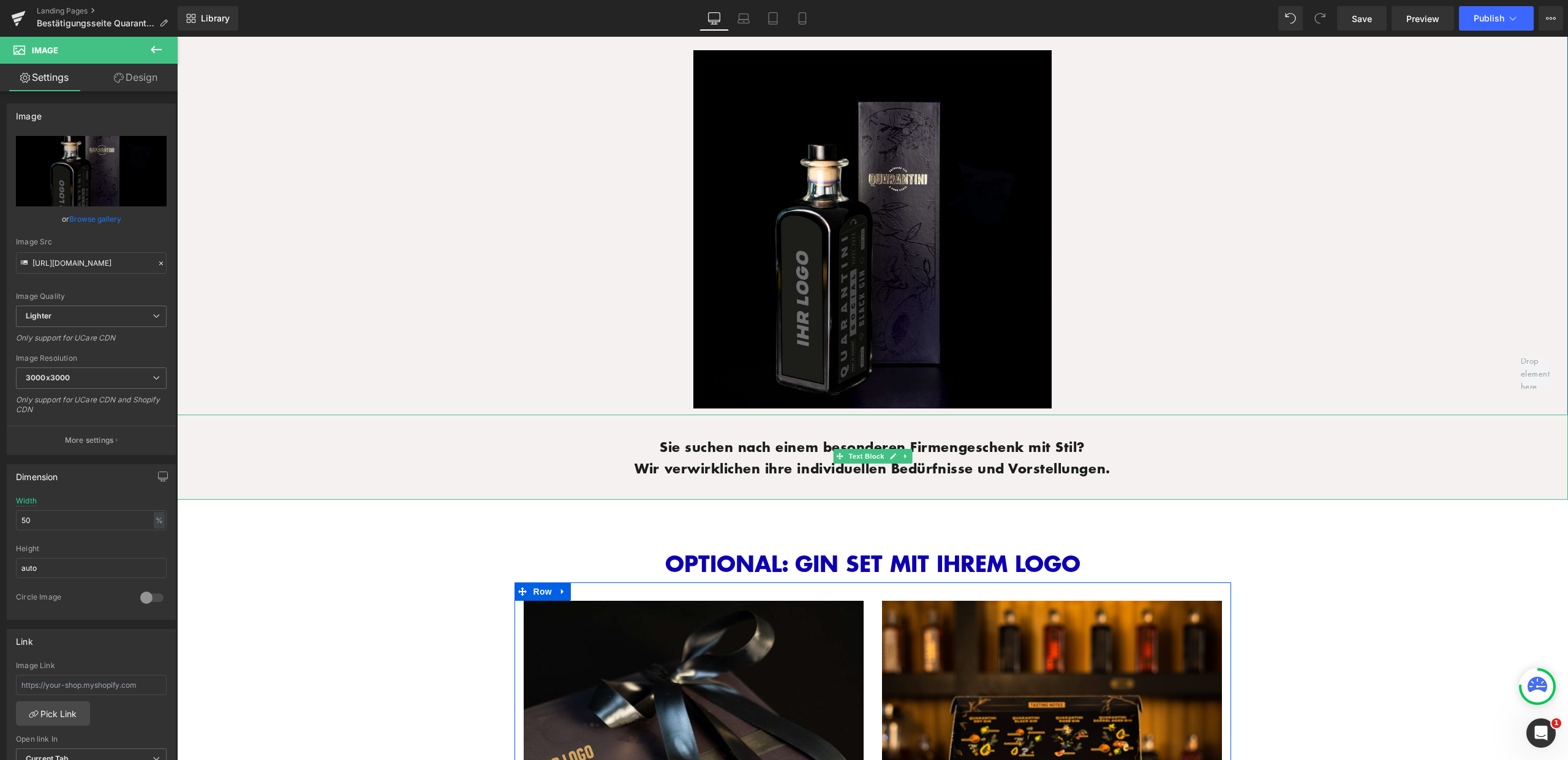
click at [700, 415] on div at bounding box center [872, 416] width 1391 height 3
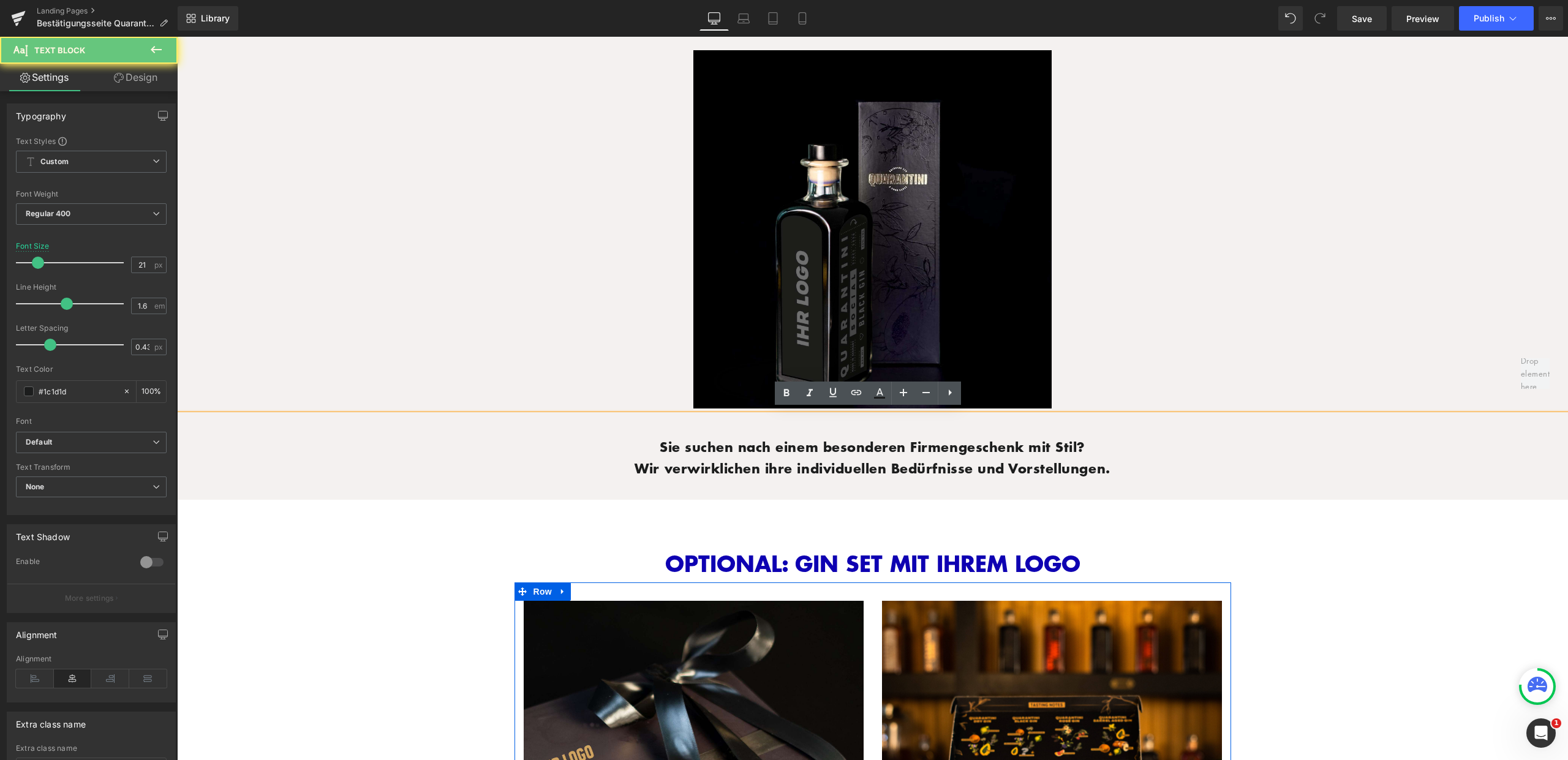
click at [601, 437] on p "Sie suchen nach einem besonderen Firmengeschenk mit Stil? Wir verwirklichen ihr…" at bounding box center [872, 457] width 1367 height 42
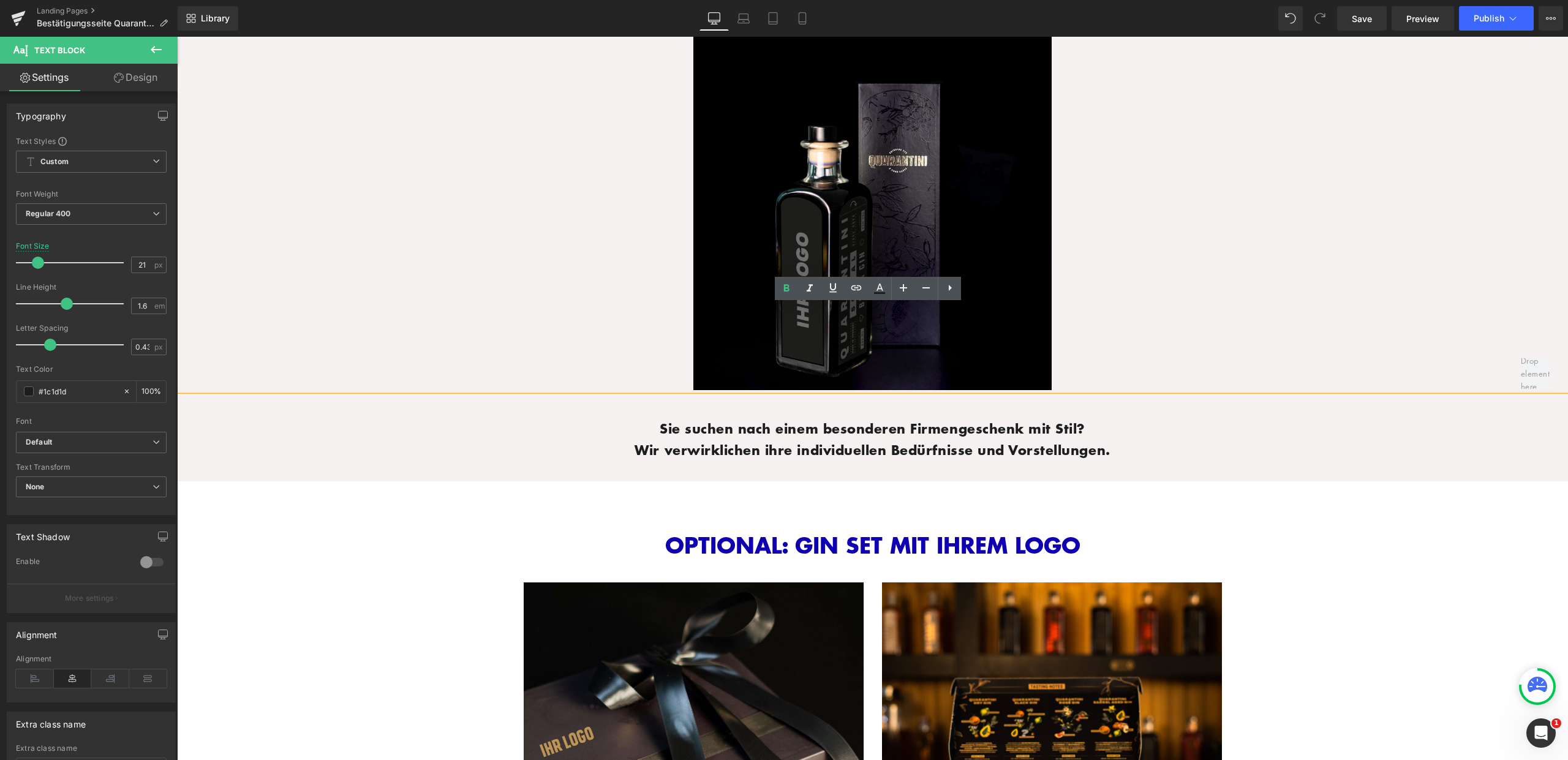
scroll to position [1330, 0]
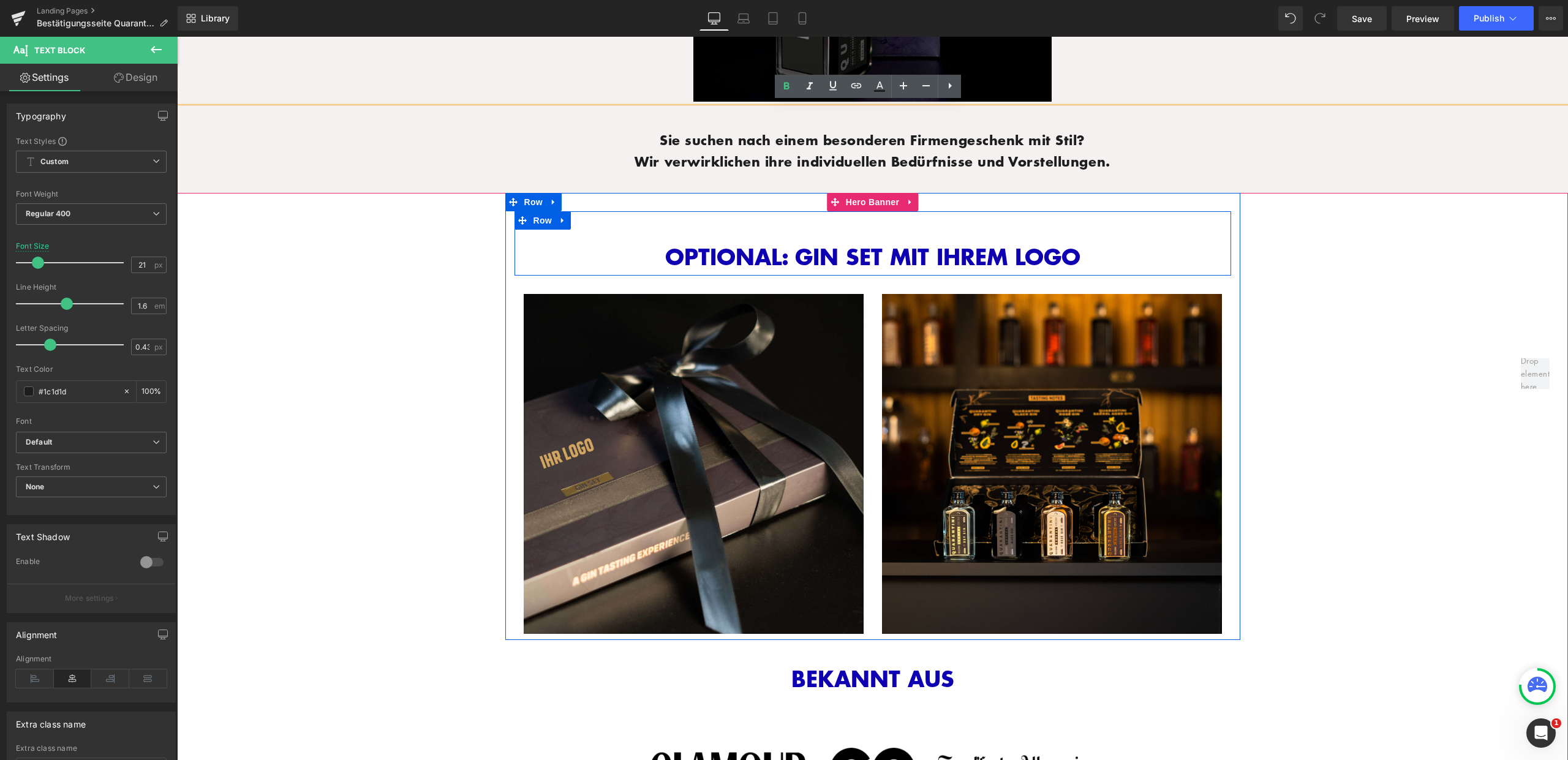
click at [760, 221] on div "OPTIONAL: GIN SET MIT IHREM LOGO Heading Row" at bounding box center [873, 243] width 717 height 64
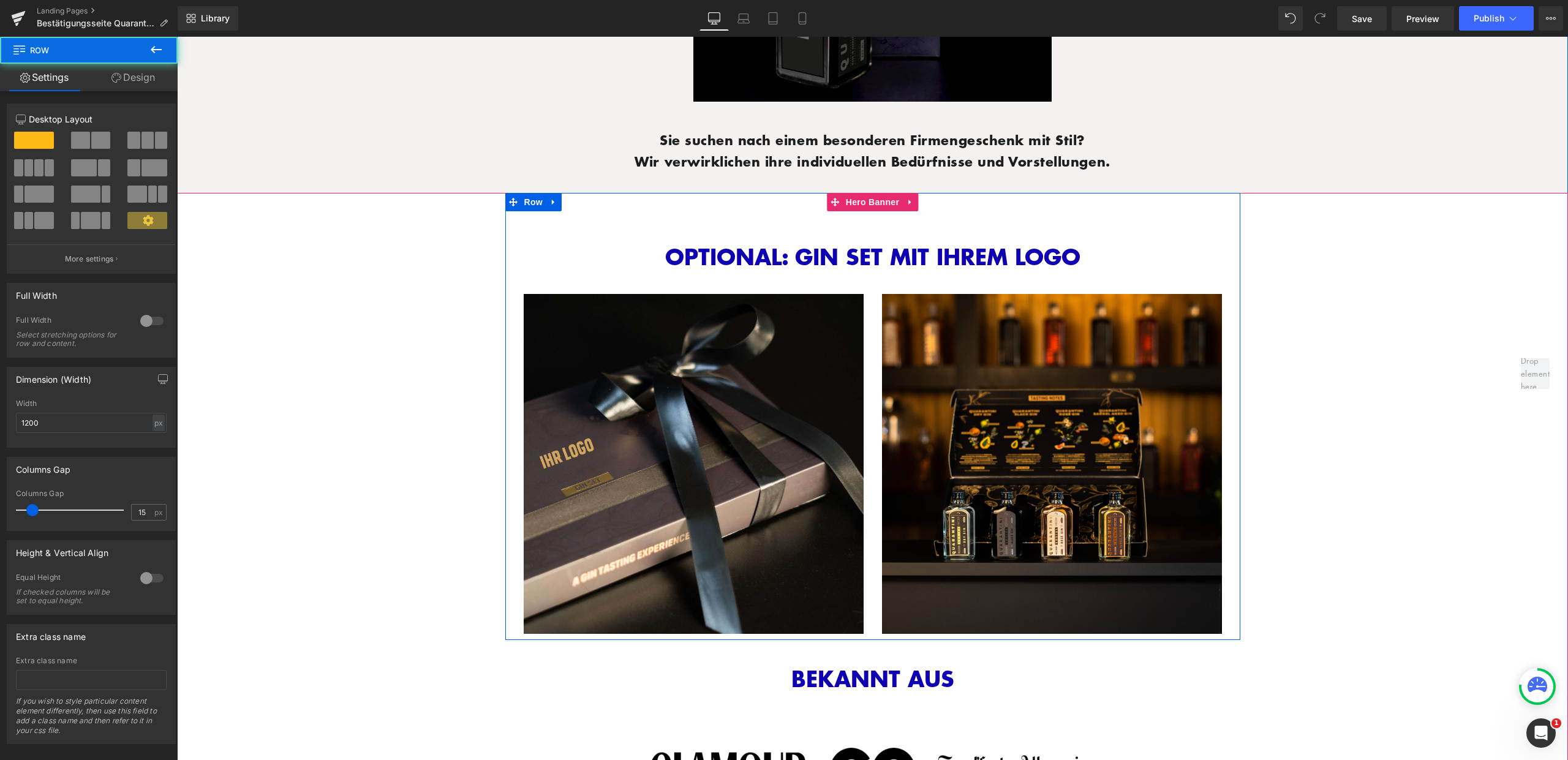
drag, startPoint x: 752, startPoint y: 203, endPoint x: 755, endPoint y: 212, distance: 9.5
click at [753, 203] on div "OPTIONAL: GIN SET MIT IHREM LOGO Heading Row Image Image Row Row" at bounding box center [872, 417] width 735 height 447
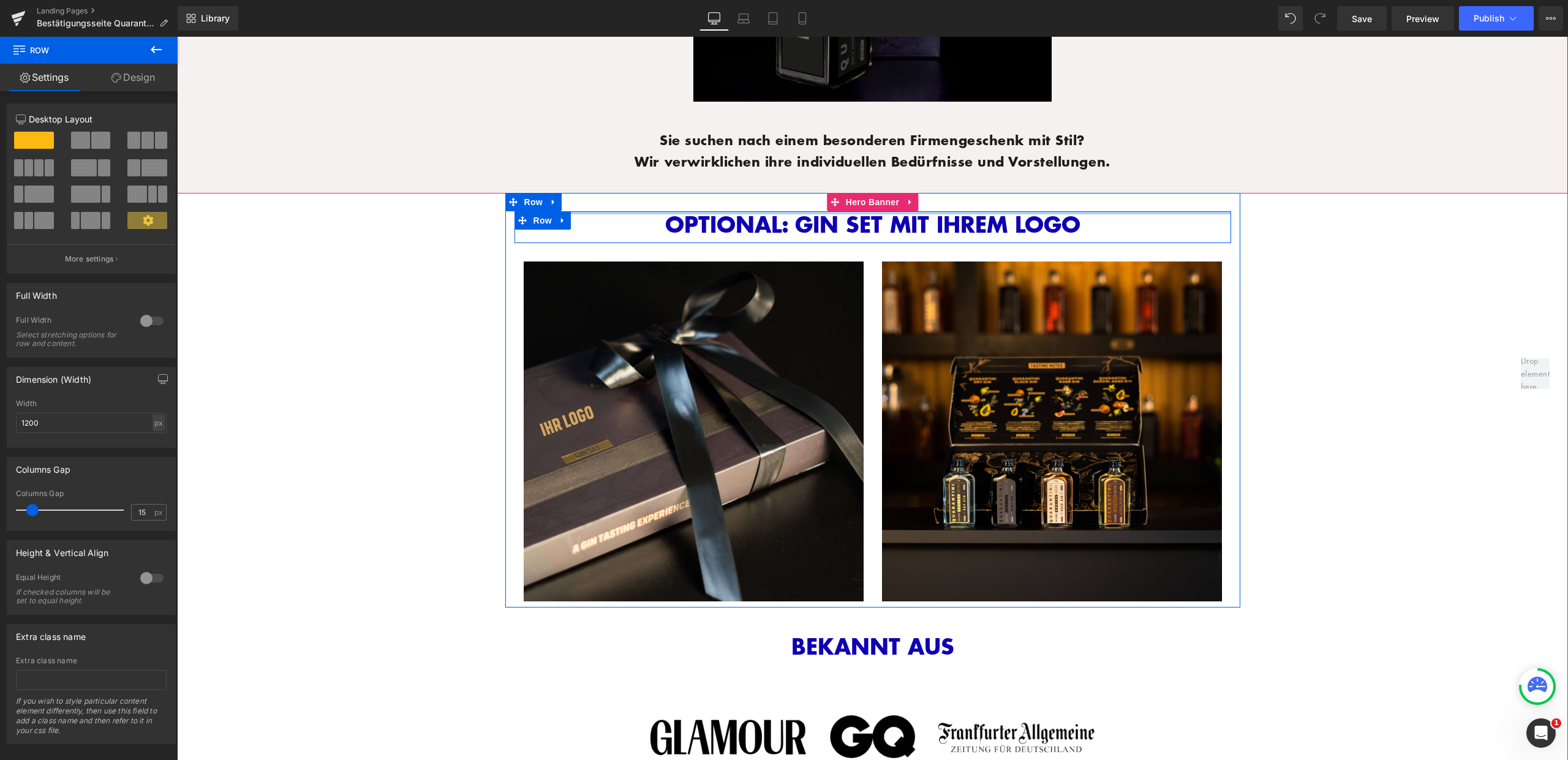
drag, startPoint x: 756, startPoint y: 190, endPoint x: 763, endPoint y: 163, distance: 27.9
click at [756, 193] on div at bounding box center [872, 202] width 735 height 18
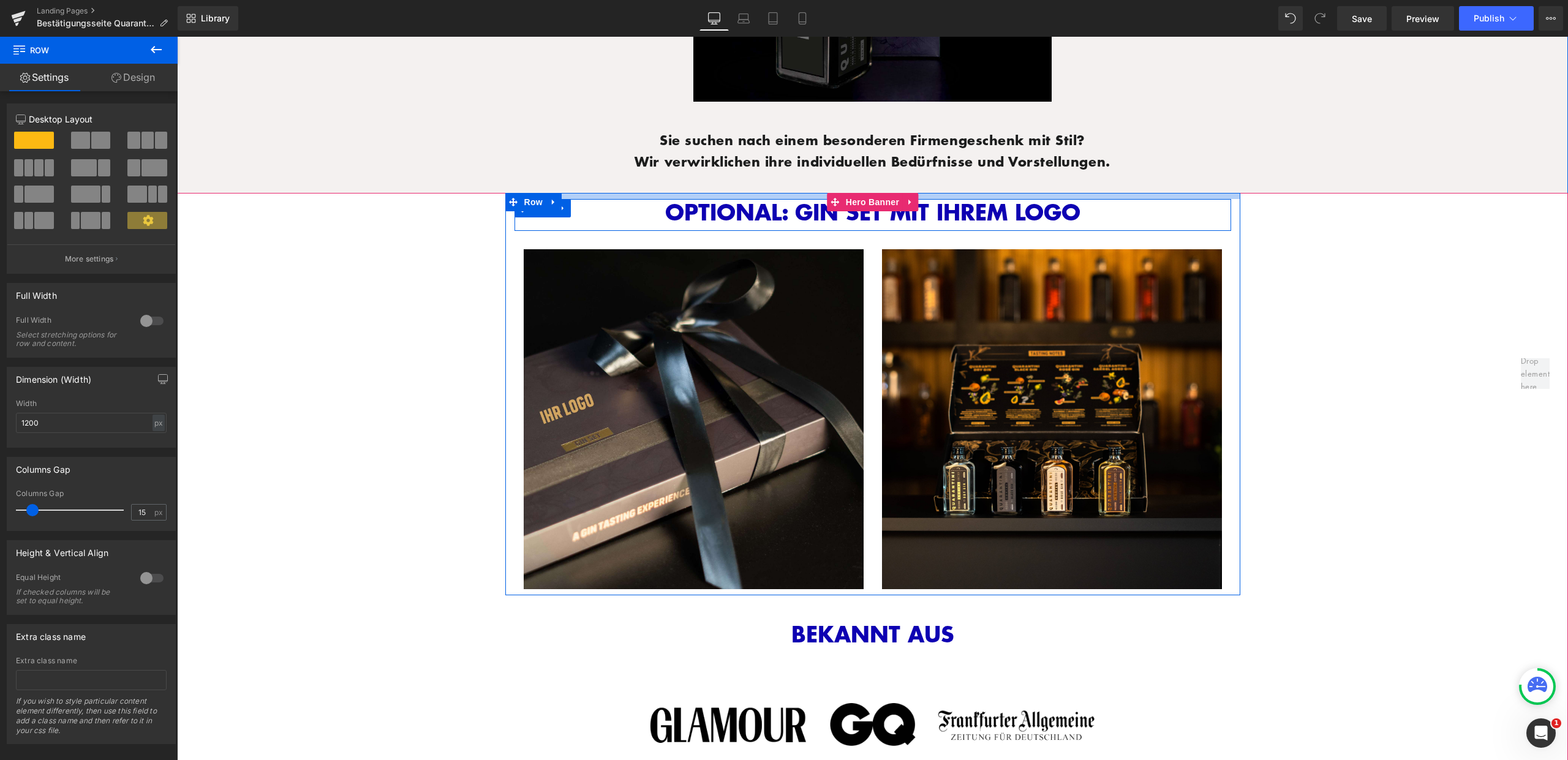
drag, startPoint x: 755, startPoint y: 197, endPoint x: 757, endPoint y: 184, distance: 13.2
click at [757, 184] on div "Sie suchen nach einem besonderen Firmengeschenk mit Stil? Wir verwirklichen ihr…" at bounding box center [872, 150] width 1391 height 85
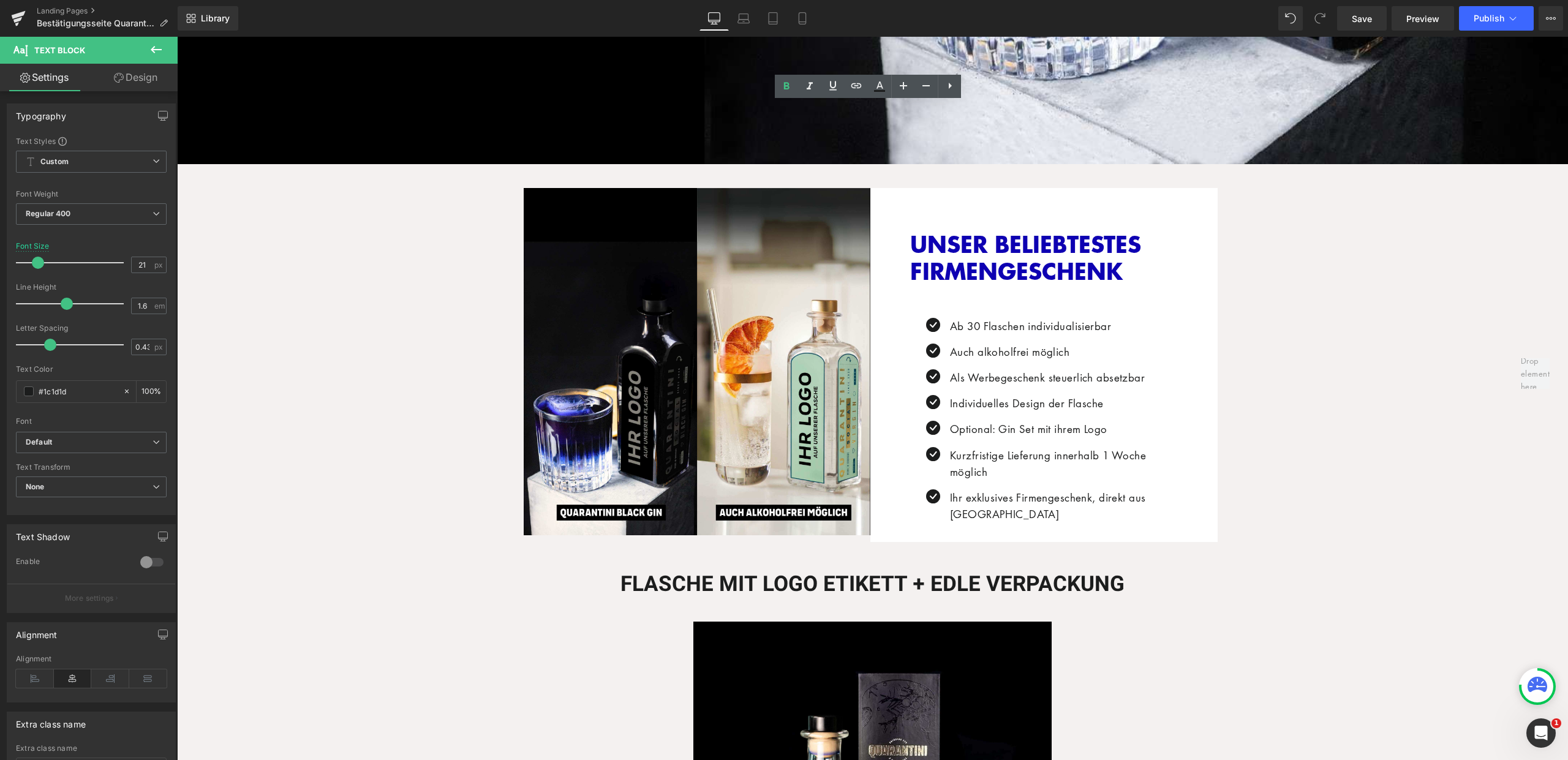
scroll to position [472, 0]
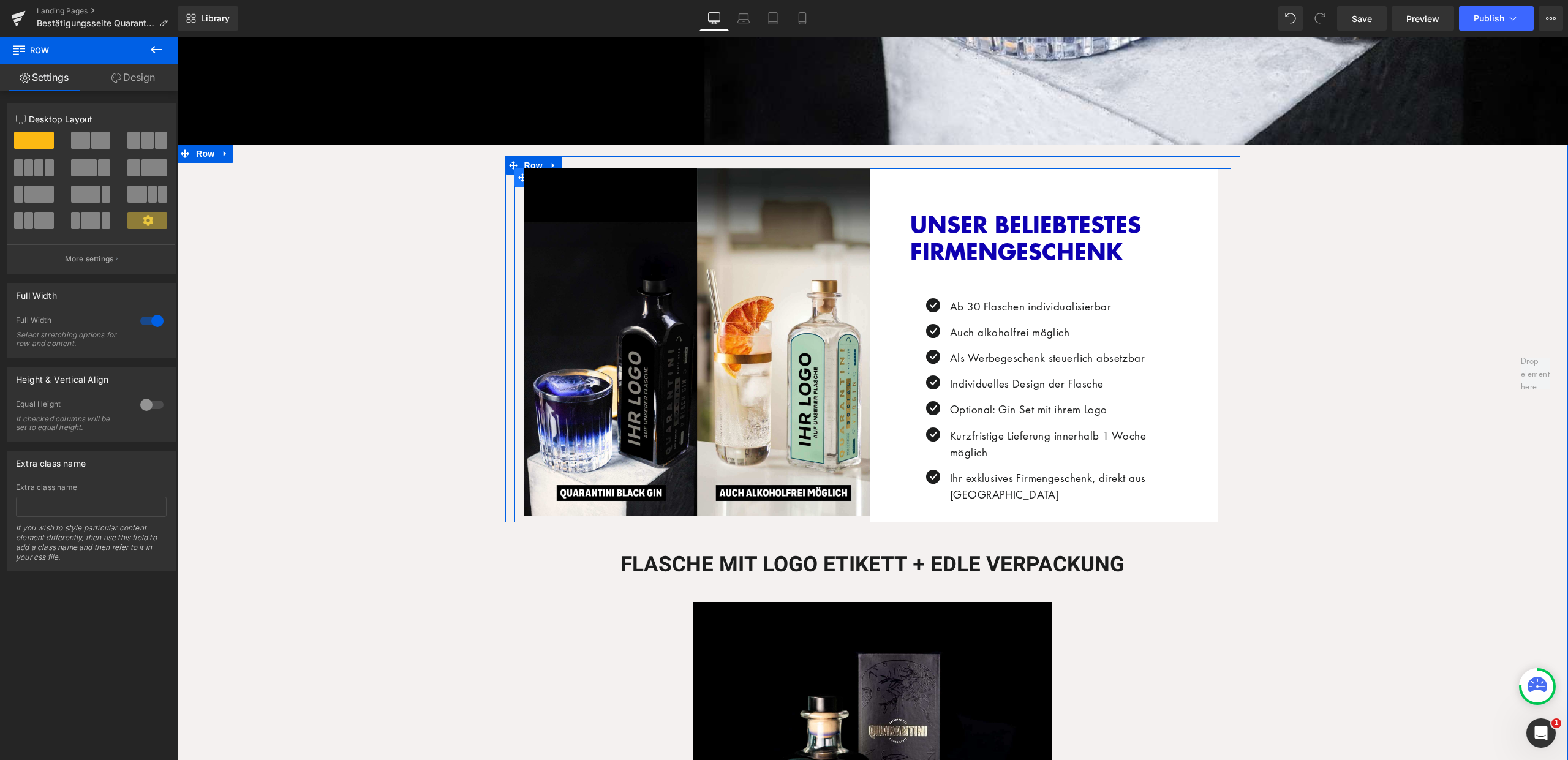
click at [518, 174] on icon at bounding box center [522, 177] width 9 height 9
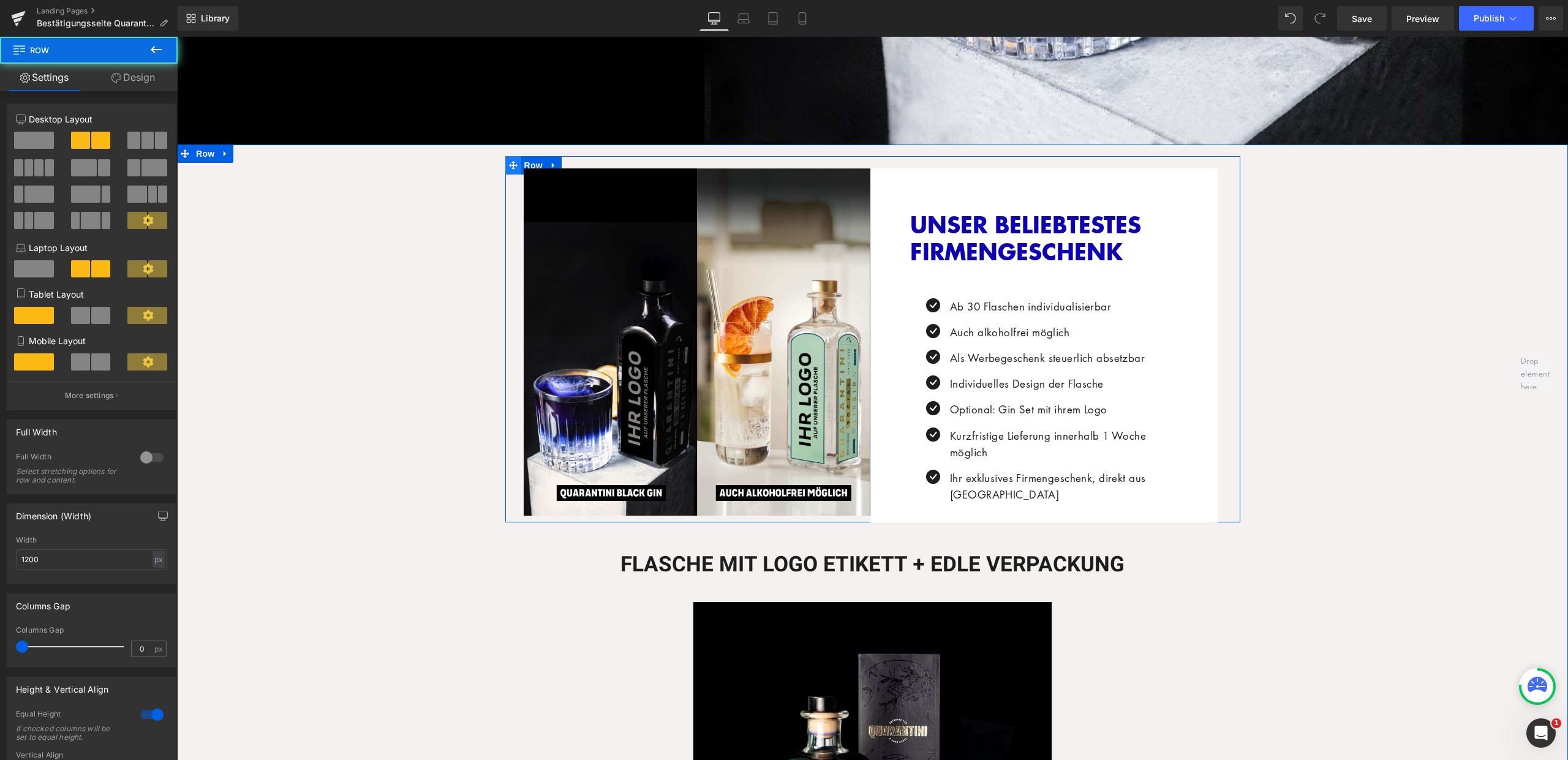
click at [509, 162] on icon at bounding box center [513, 165] width 9 height 9
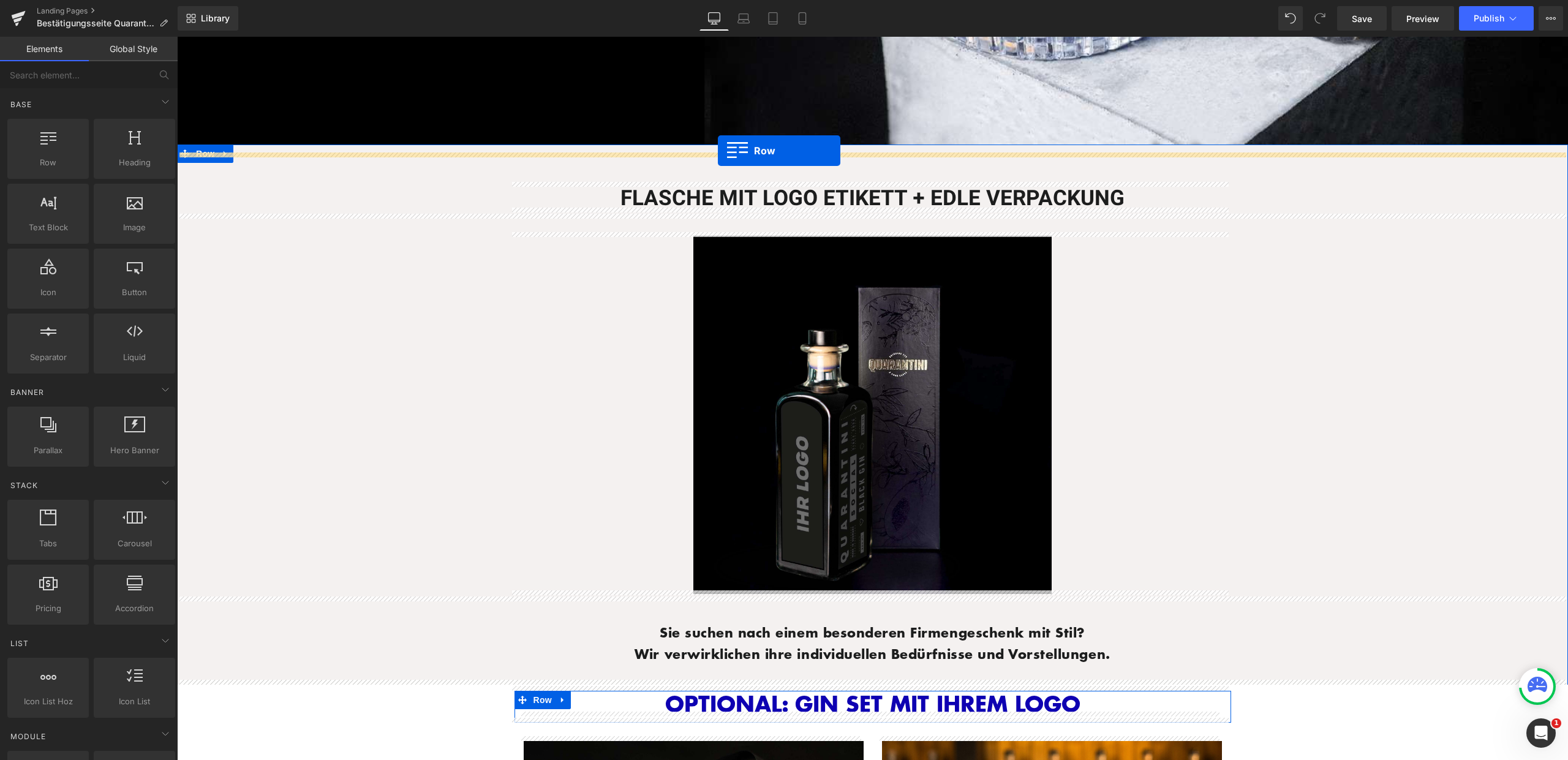
drag, startPoint x: 233, startPoint y: 188, endPoint x: 718, endPoint y: 151, distance: 486.4
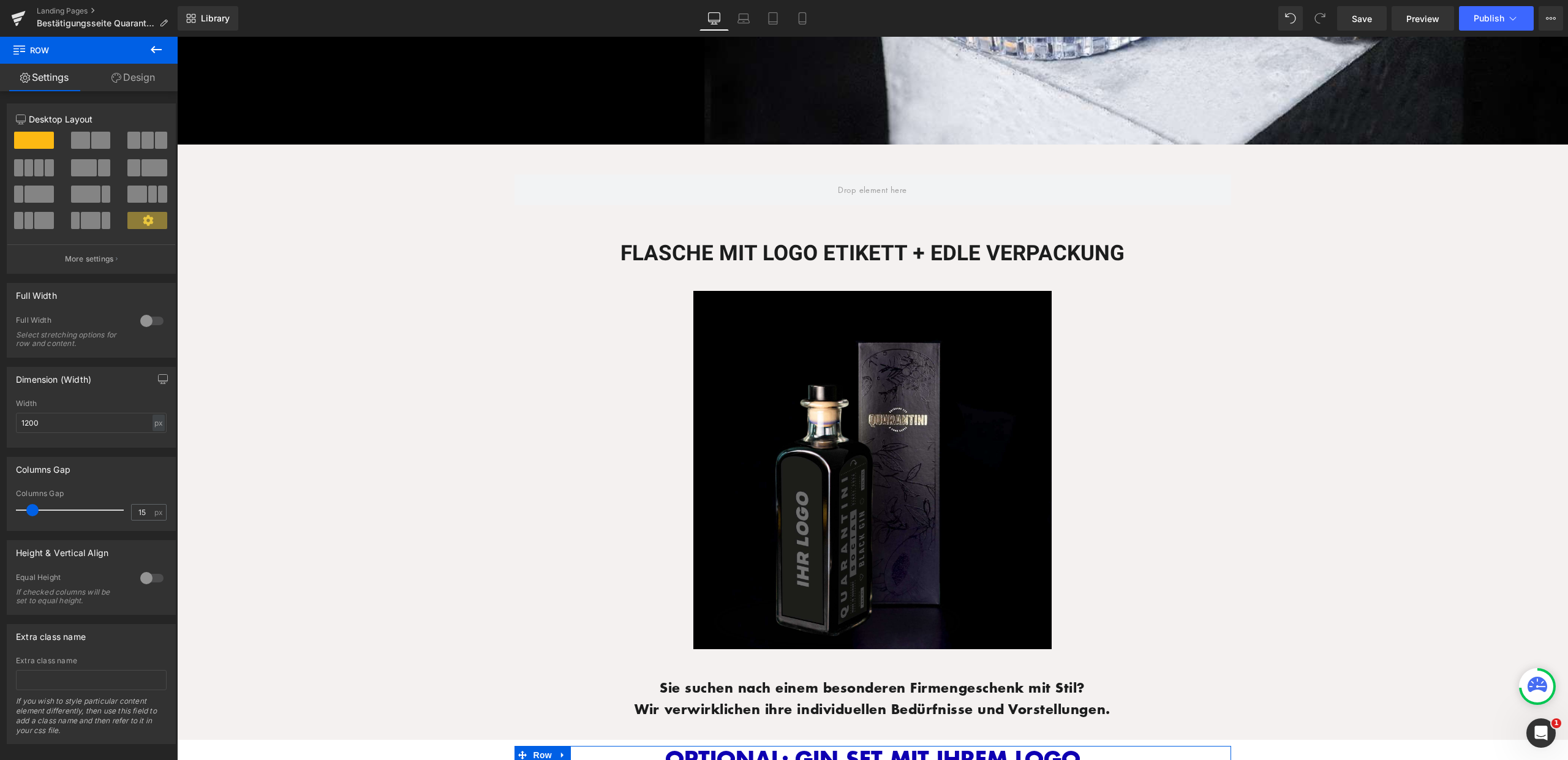
click at [158, 54] on icon at bounding box center [156, 50] width 15 height 15
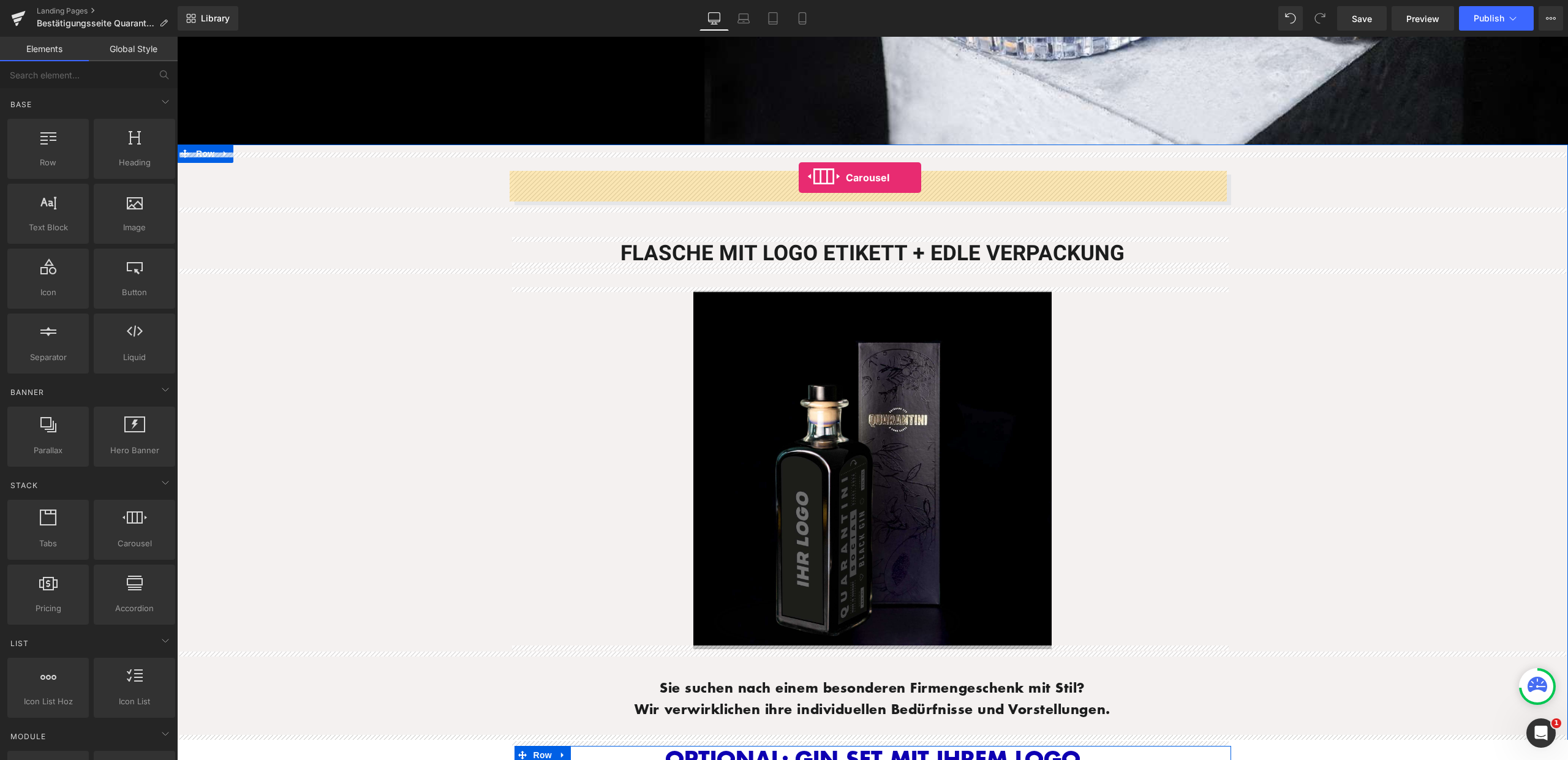
drag, startPoint x: 310, startPoint y: 567, endPoint x: 798, endPoint y: 178, distance: 624.1
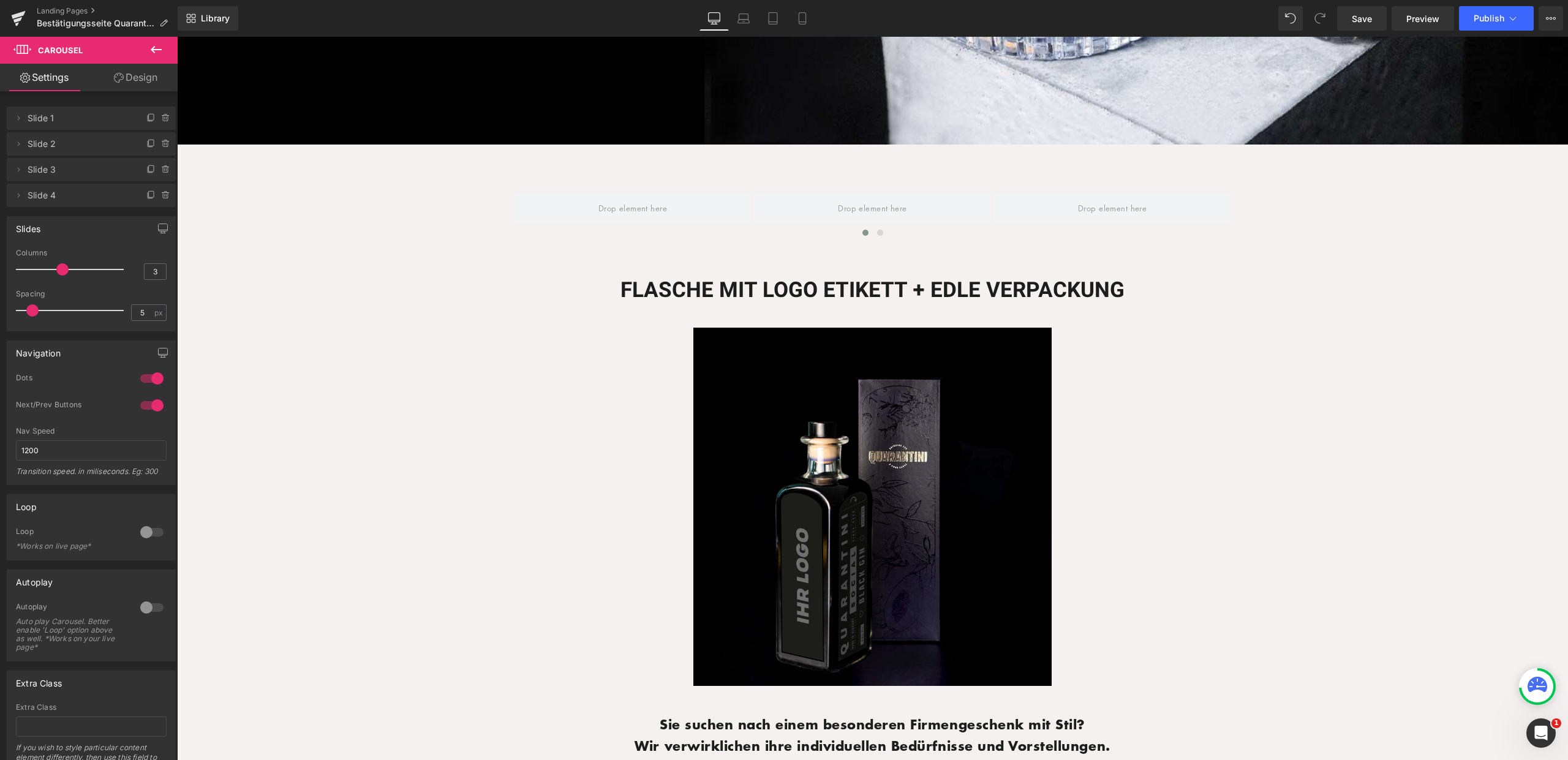
click at [162, 50] on icon at bounding box center [156, 50] width 15 height 15
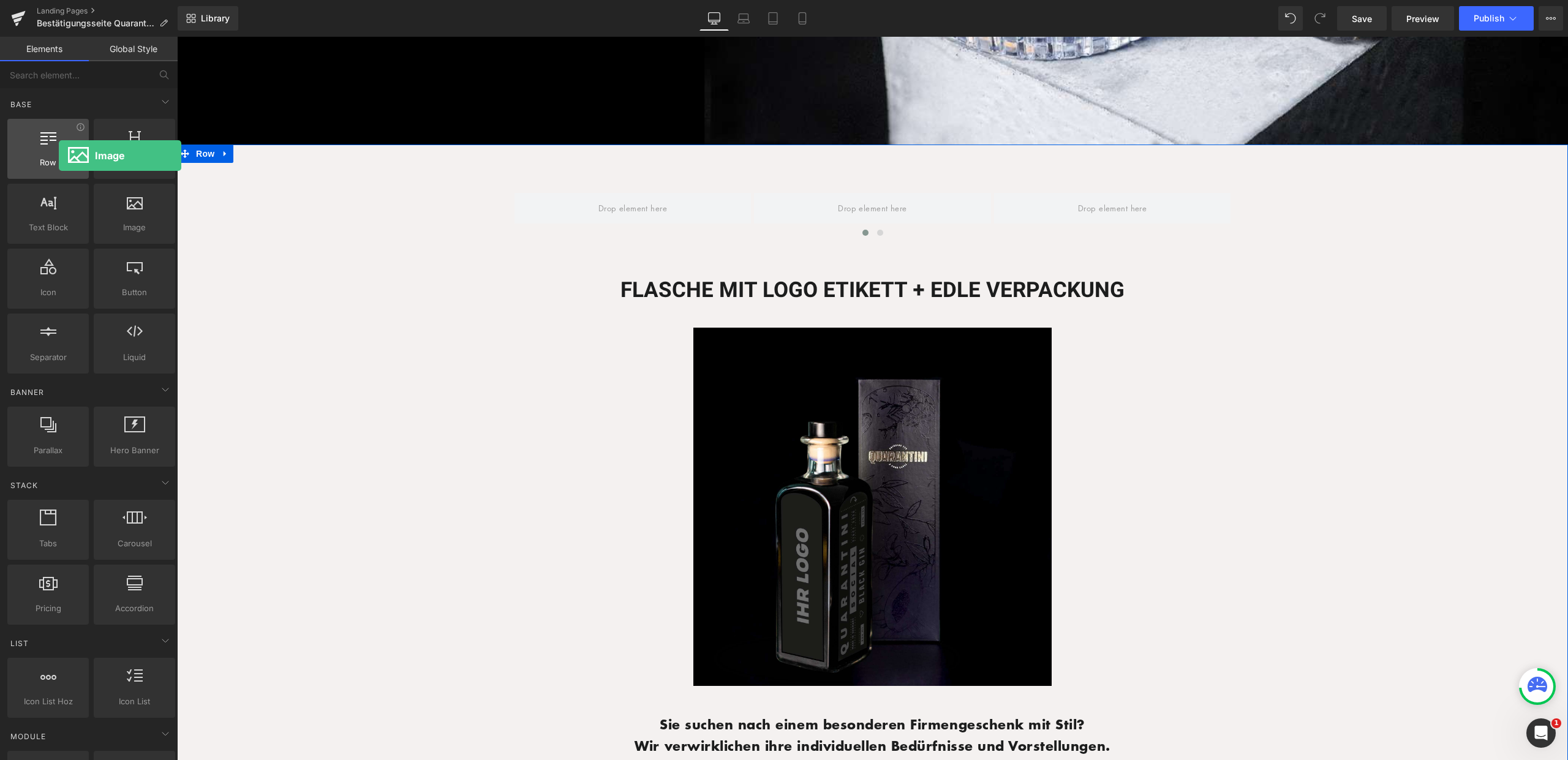
drag, startPoint x: 44, startPoint y: 208, endPoint x: 59, endPoint y: 156, distance: 54.1
click at [59, 156] on div "Row rows, columns, layouts, div Heading headings, titles, h1,h2,h3,h4,h5,h6 Tex…" at bounding box center [91, 246] width 172 height 260
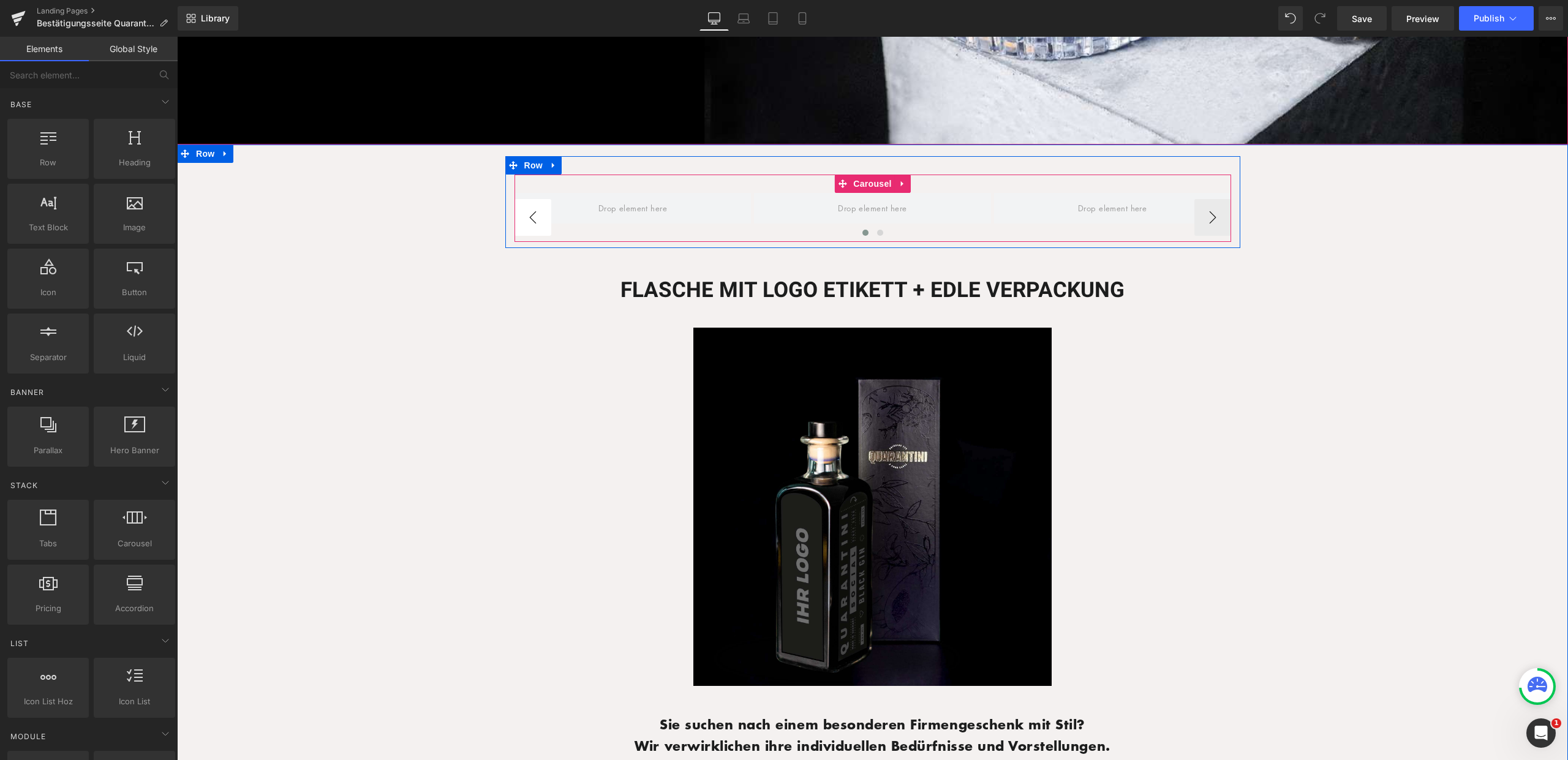
click at [525, 211] on button "‹" at bounding box center [533, 217] width 37 height 37
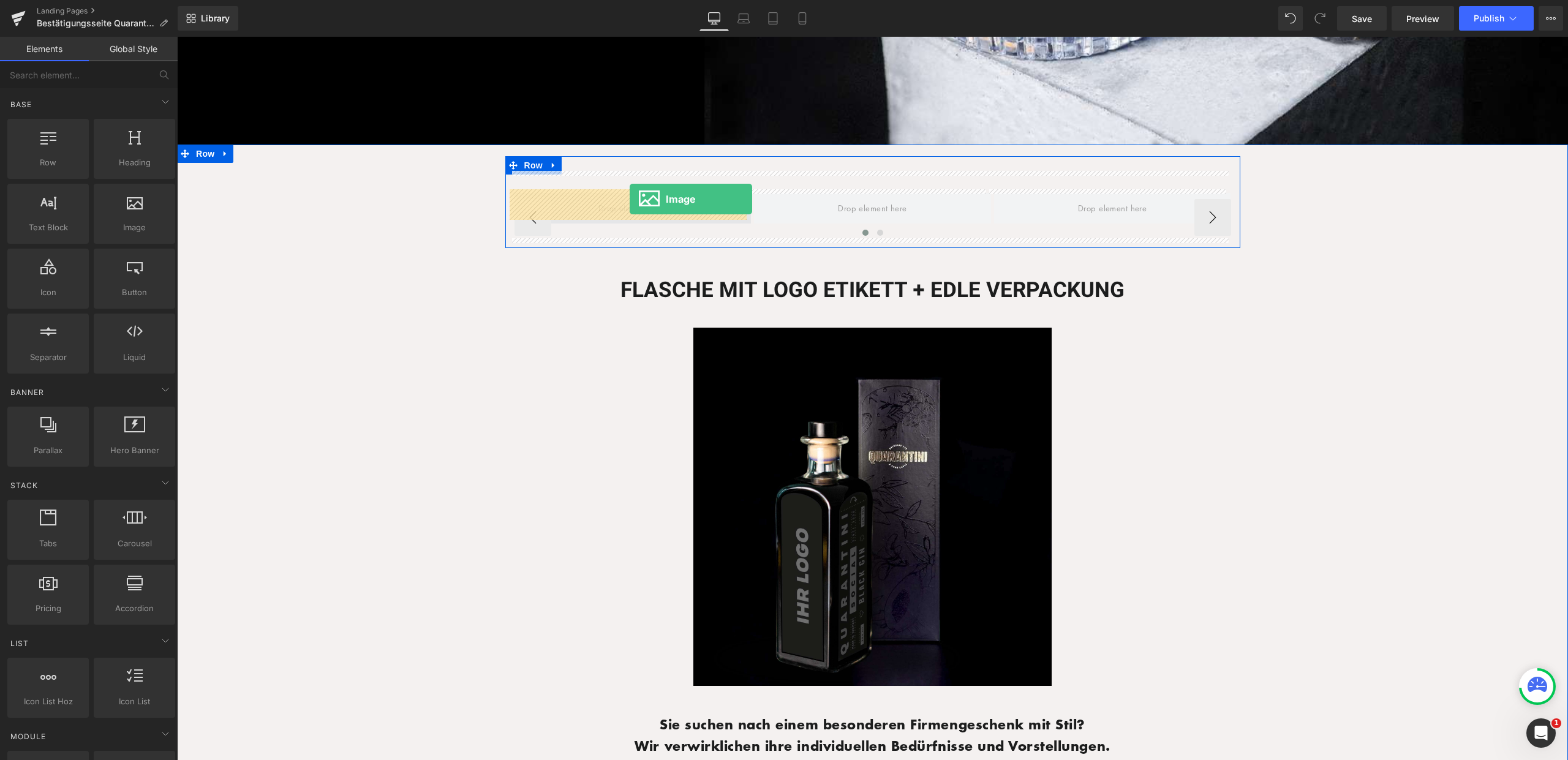
drag, startPoint x: 292, startPoint y: 250, endPoint x: 629, endPoint y: 199, distance: 340.8
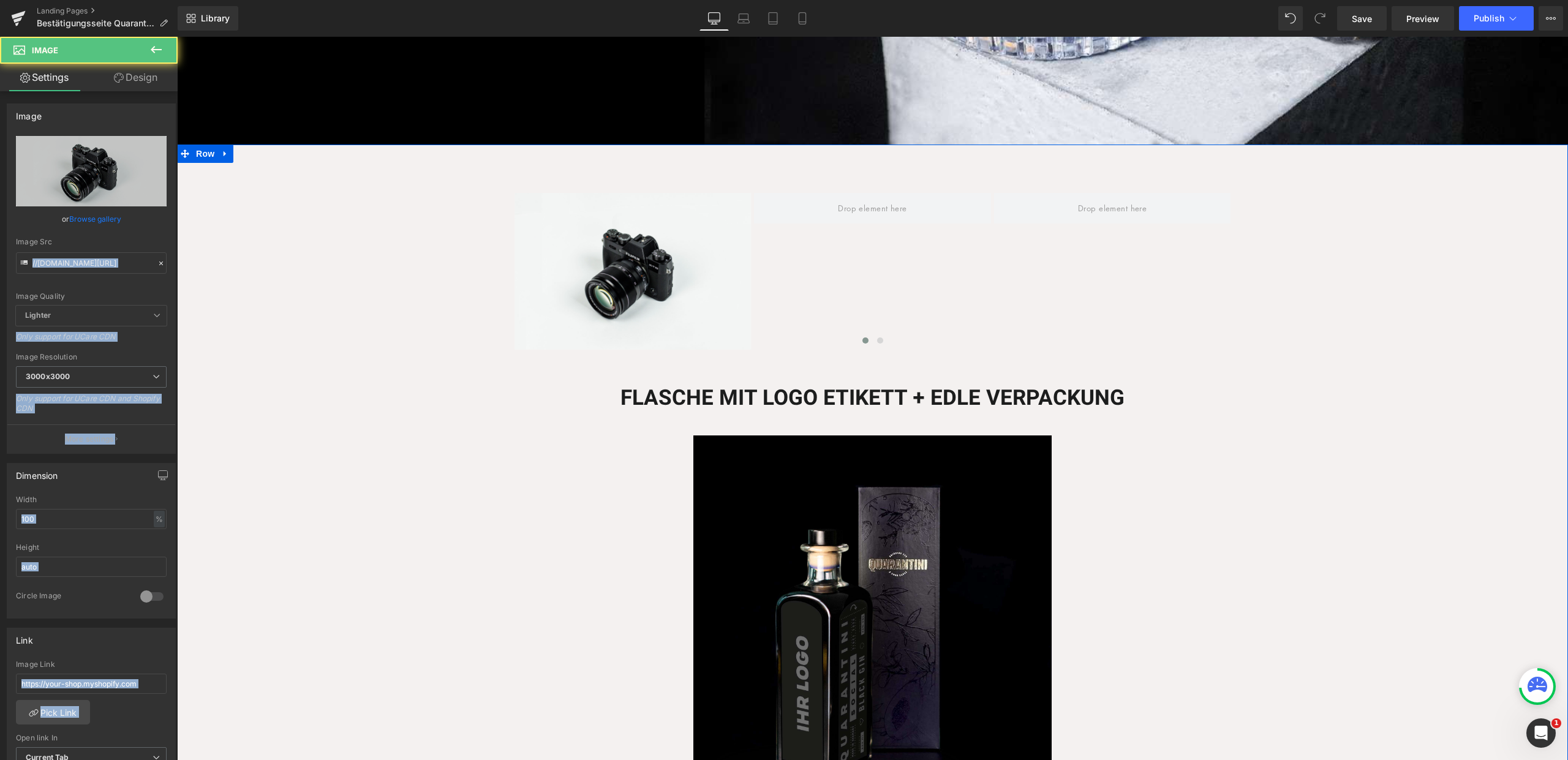
drag, startPoint x: 323, startPoint y: 250, endPoint x: 179, endPoint y: 216, distance: 148.0
click at [166, 50] on button at bounding box center [156, 50] width 43 height 27
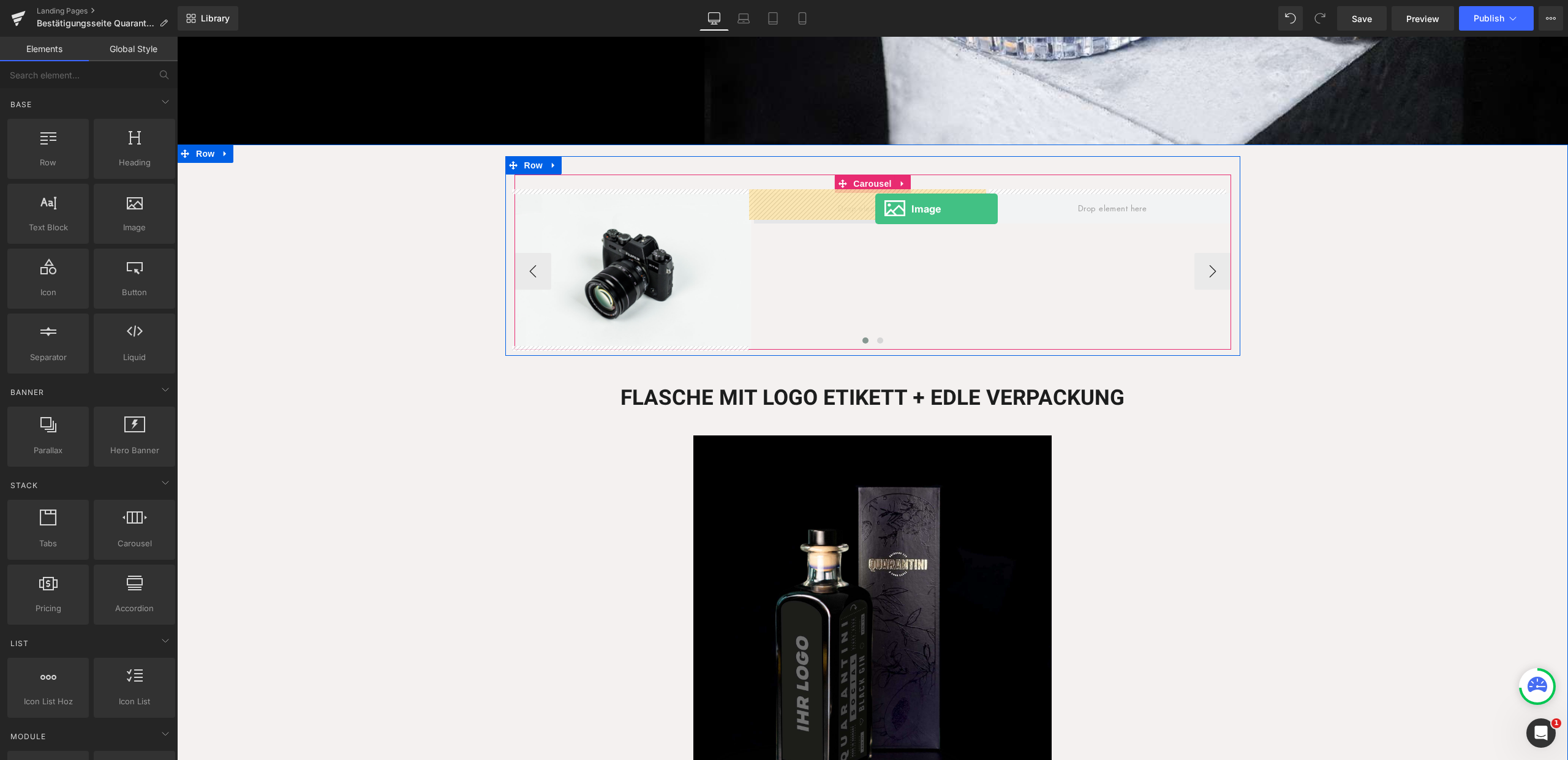
drag, startPoint x: 465, startPoint y: 221, endPoint x: 875, endPoint y: 209, distance: 410.2
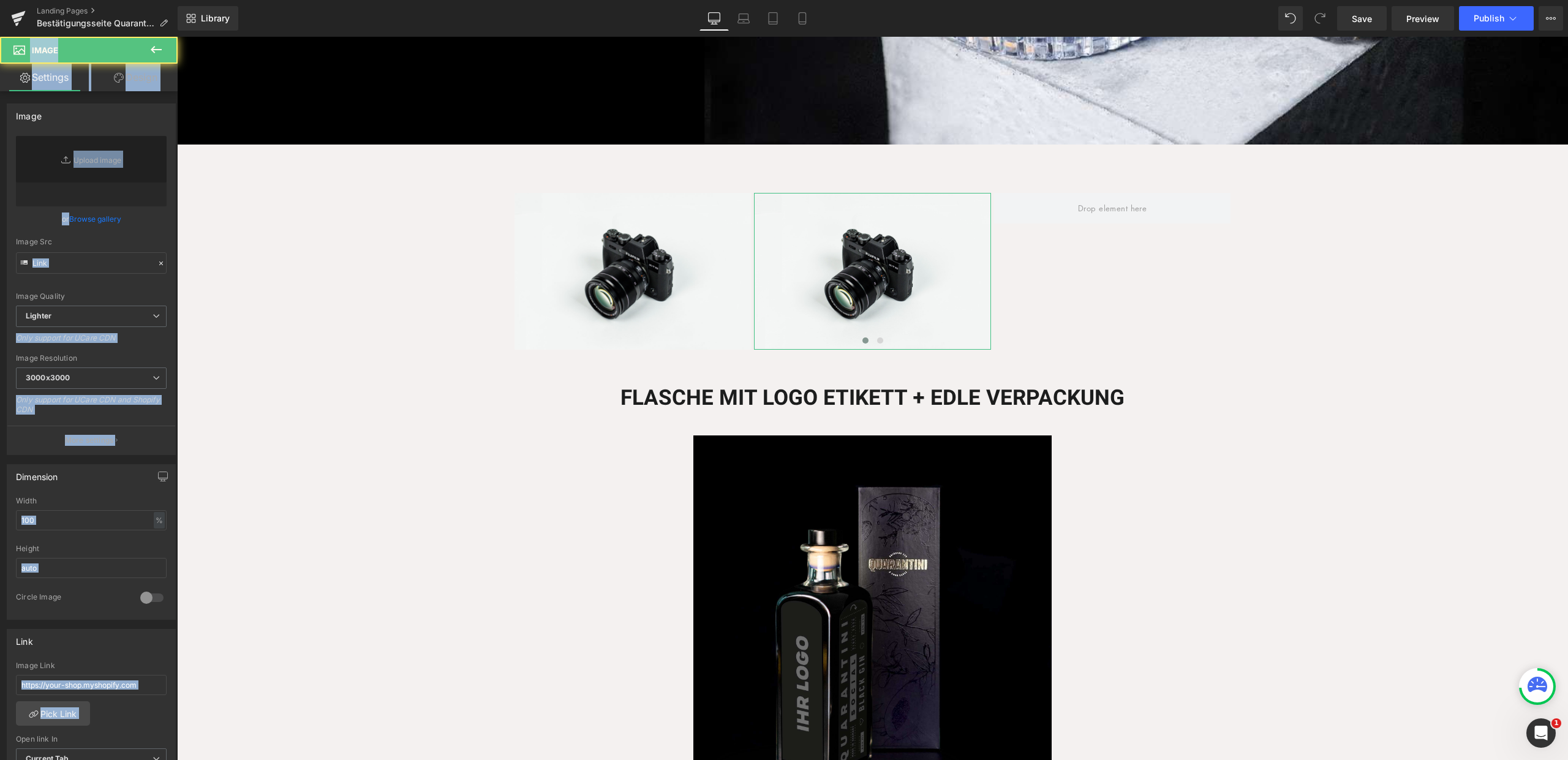
type input "//d1um8515vdn9kb.cloudfront.net/images/parallax.jpg"
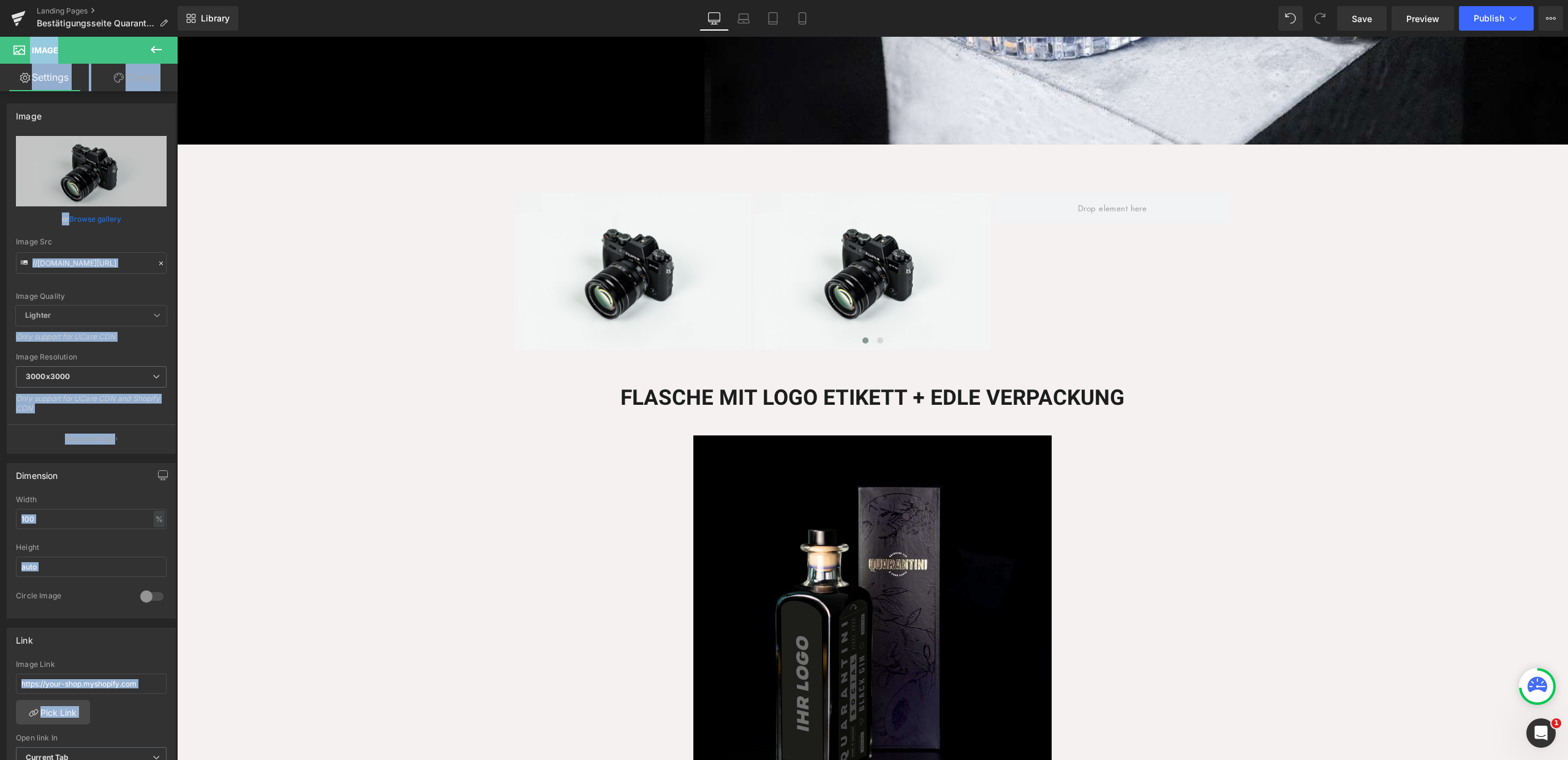
click at [160, 42] on icon at bounding box center [156, 50] width 15 height 15
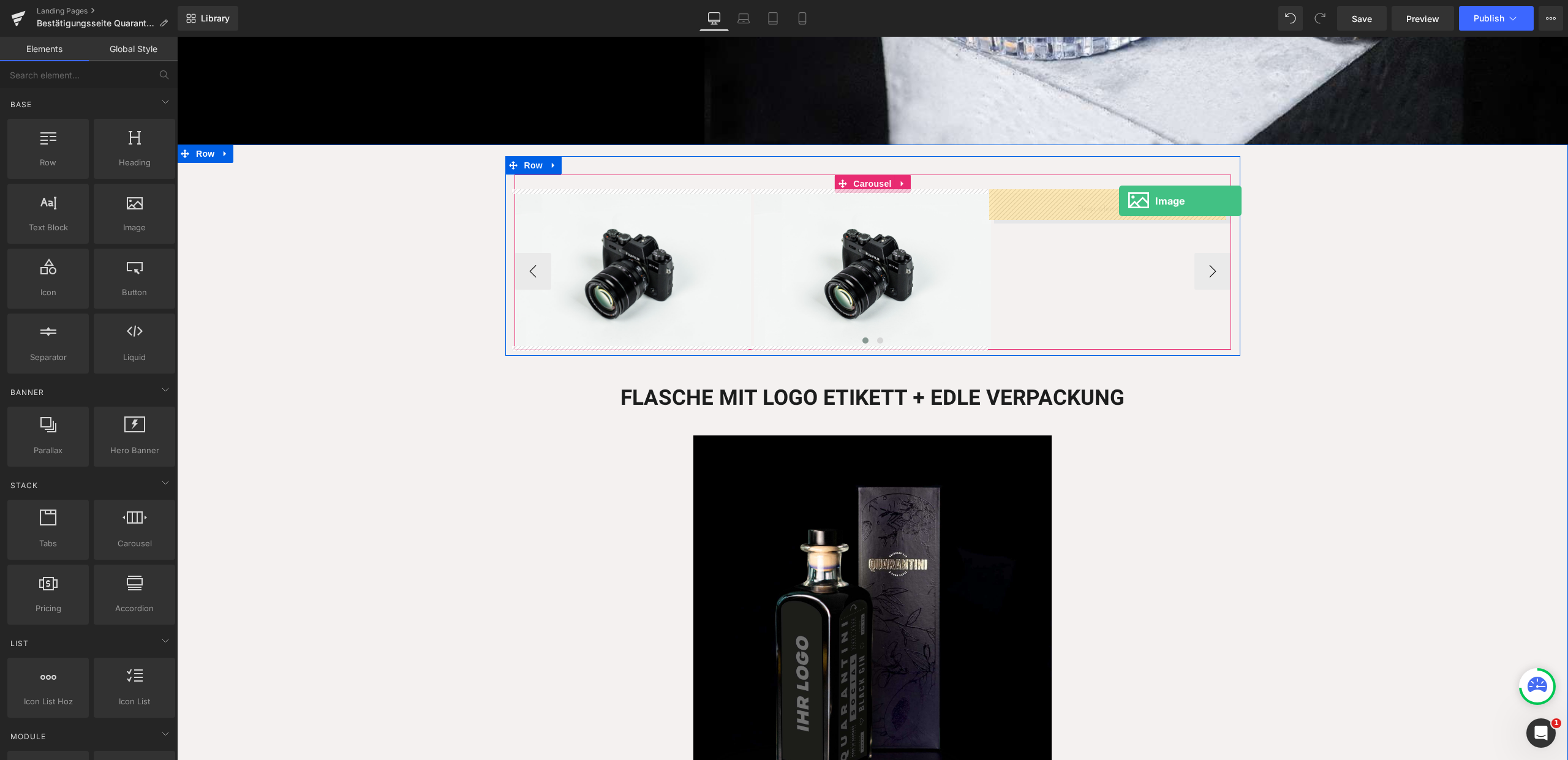
drag, startPoint x: 295, startPoint y: 242, endPoint x: 1119, endPoint y: 201, distance: 825.0
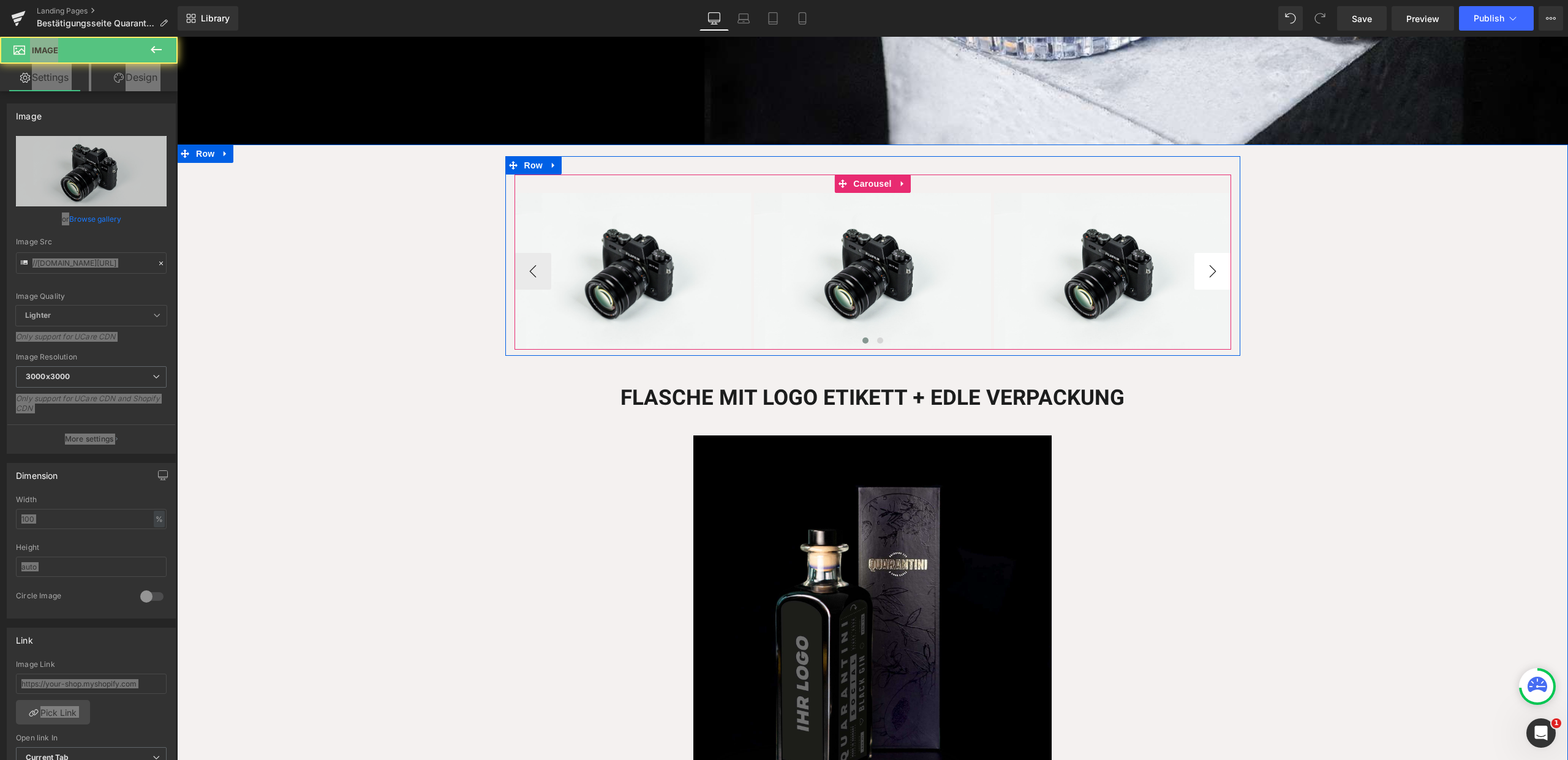
click at [1210, 266] on button "›" at bounding box center [1212, 271] width 37 height 37
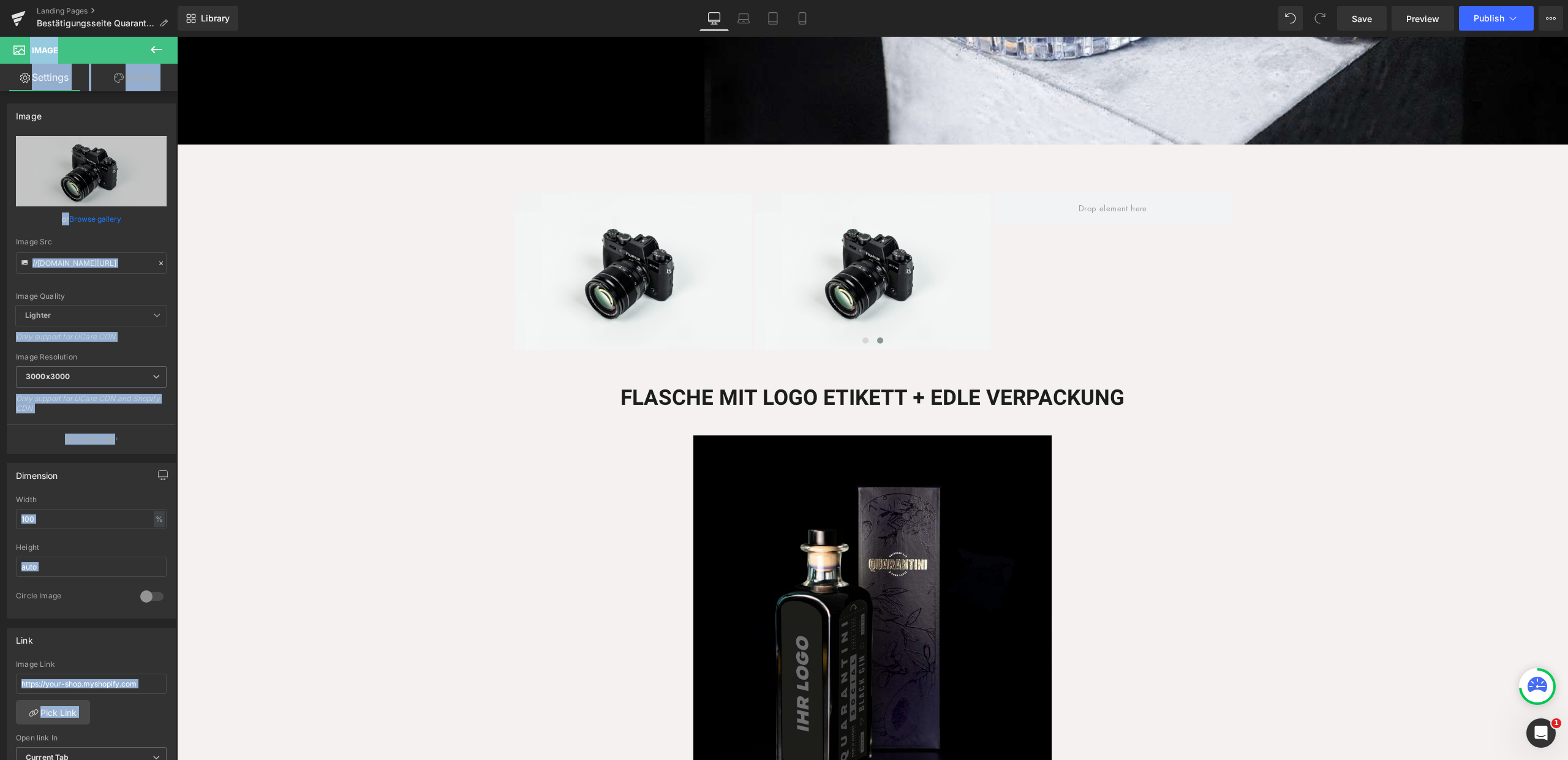
click at [160, 44] on icon at bounding box center [156, 50] width 15 height 15
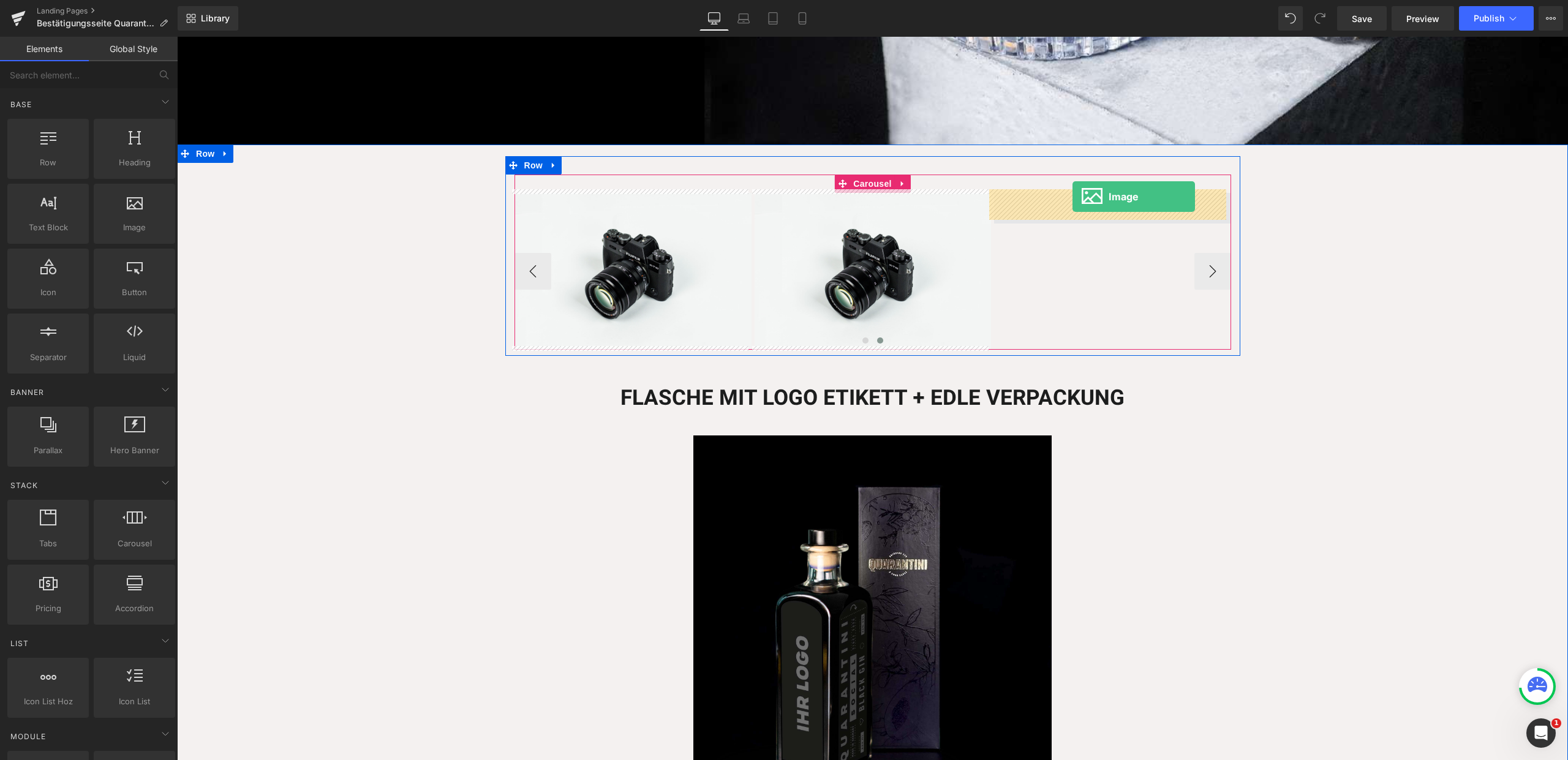
drag, startPoint x: 336, startPoint y: 260, endPoint x: 1073, endPoint y: 197, distance: 739.7
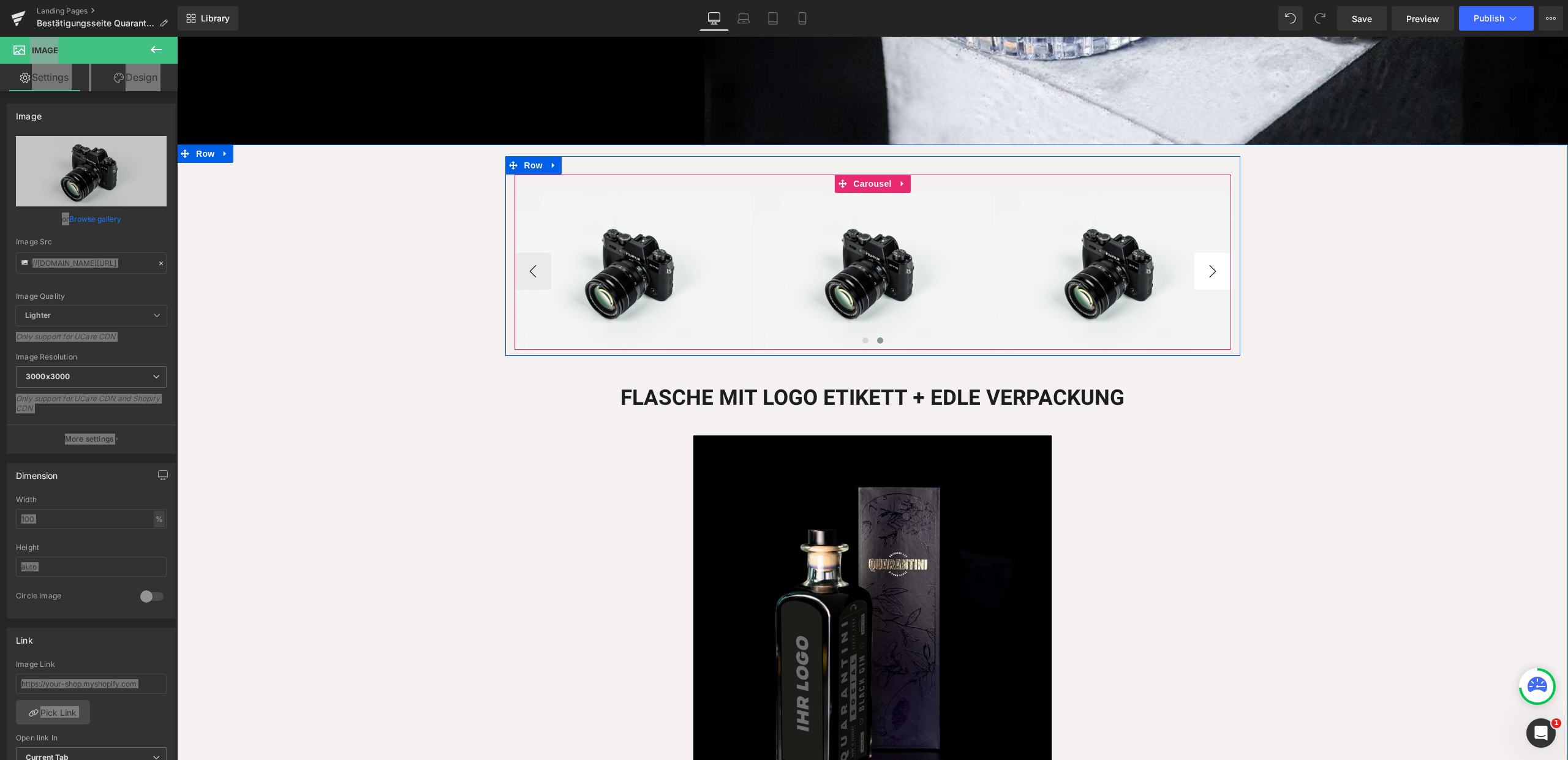
click at [1219, 264] on button "›" at bounding box center [1212, 271] width 37 height 37
click at [521, 270] on button "‹" at bounding box center [533, 271] width 37 height 37
click at [526, 269] on button "‹" at bounding box center [533, 271] width 37 height 37
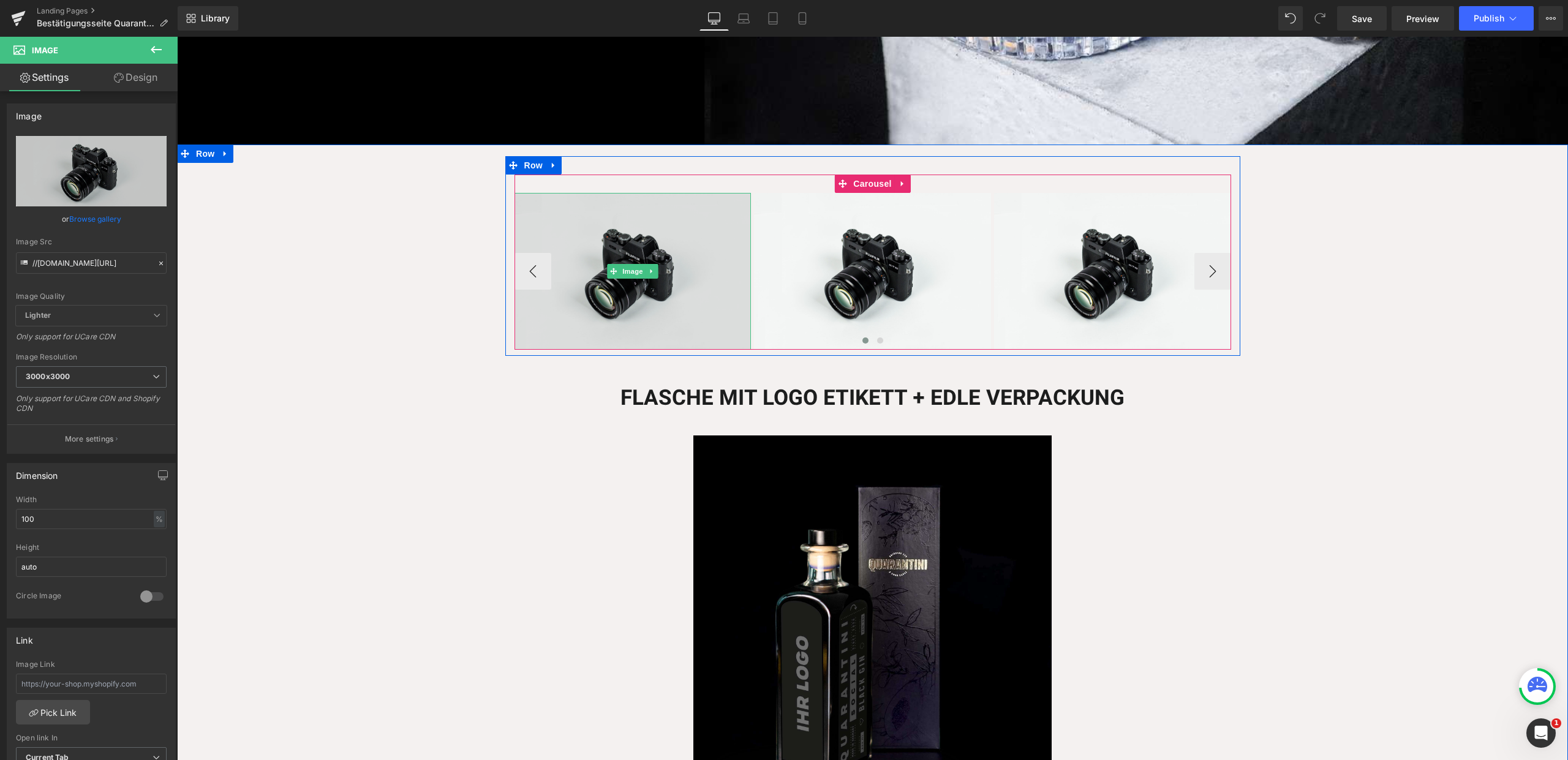
click at [643, 248] on img at bounding box center [633, 272] width 237 height 157
click at [615, 242] on img at bounding box center [633, 272] width 237 height 157
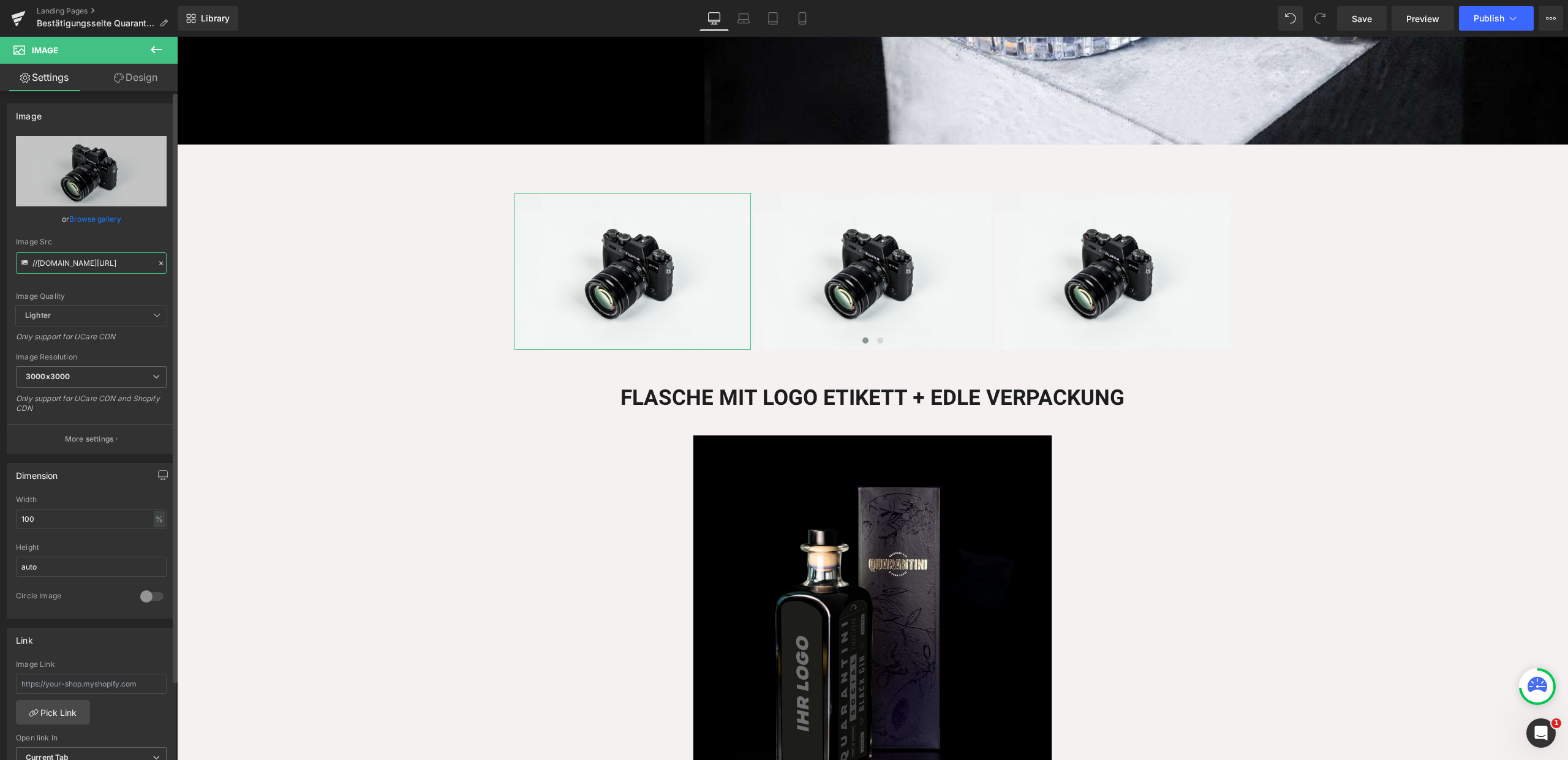
click at [103, 264] on input "//d1um8515vdn9kb.cloudfront.net/images/parallax.jpg" at bounding box center [91, 263] width 151 height 21
paste input "https://ucarecdn.com/12afd02e-7f51-4cc3-a79a-e8e1124c5383/-/format/auto/-/previ…"
type input "https://ucarecdn.com/12afd02e-7f51-4cc3-a79a-e8e1124c5383/-/format/auto/-/previ…"
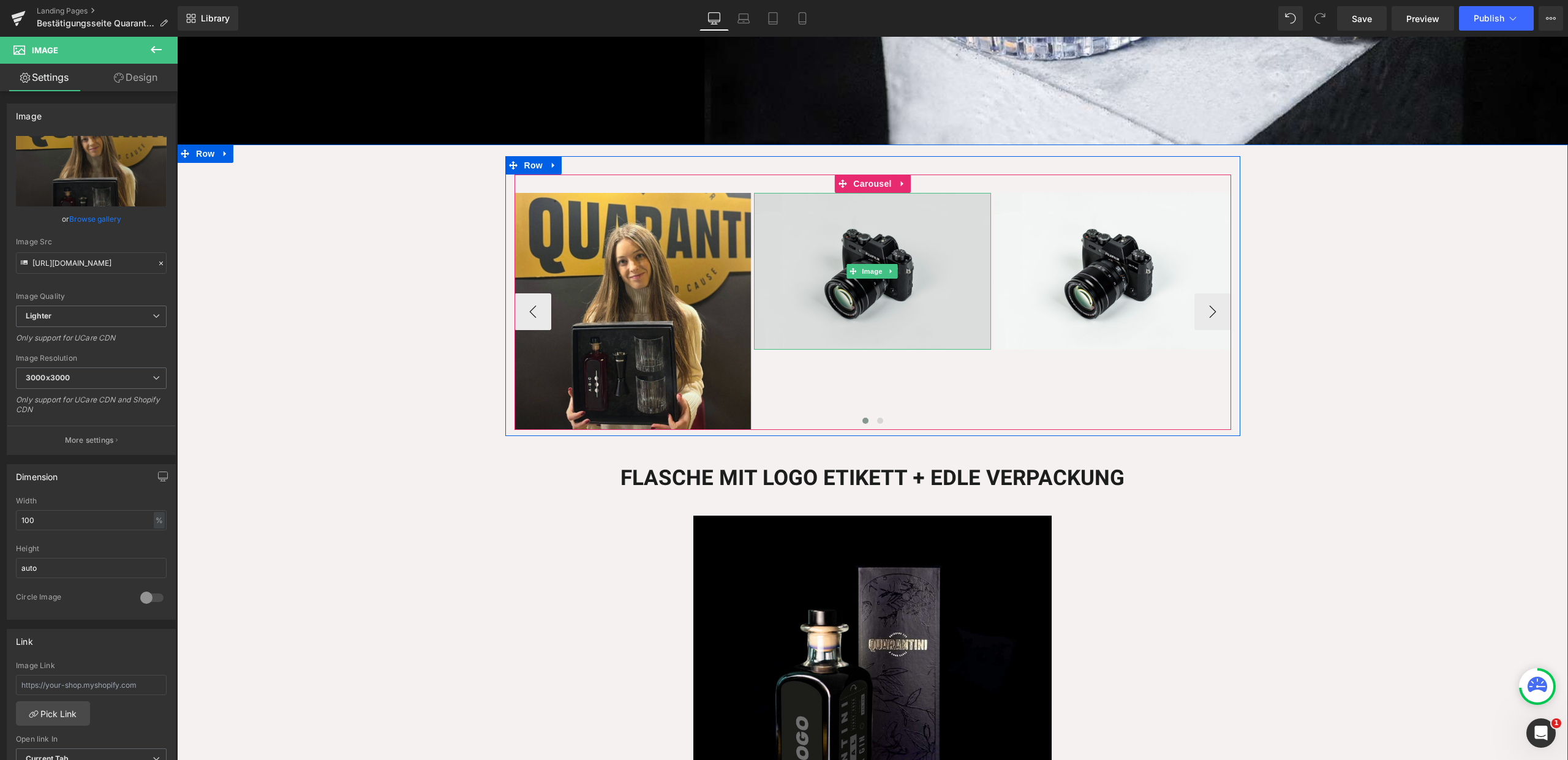
click at [857, 295] on img at bounding box center [872, 272] width 237 height 157
click at [805, 216] on img at bounding box center [872, 272] width 237 height 157
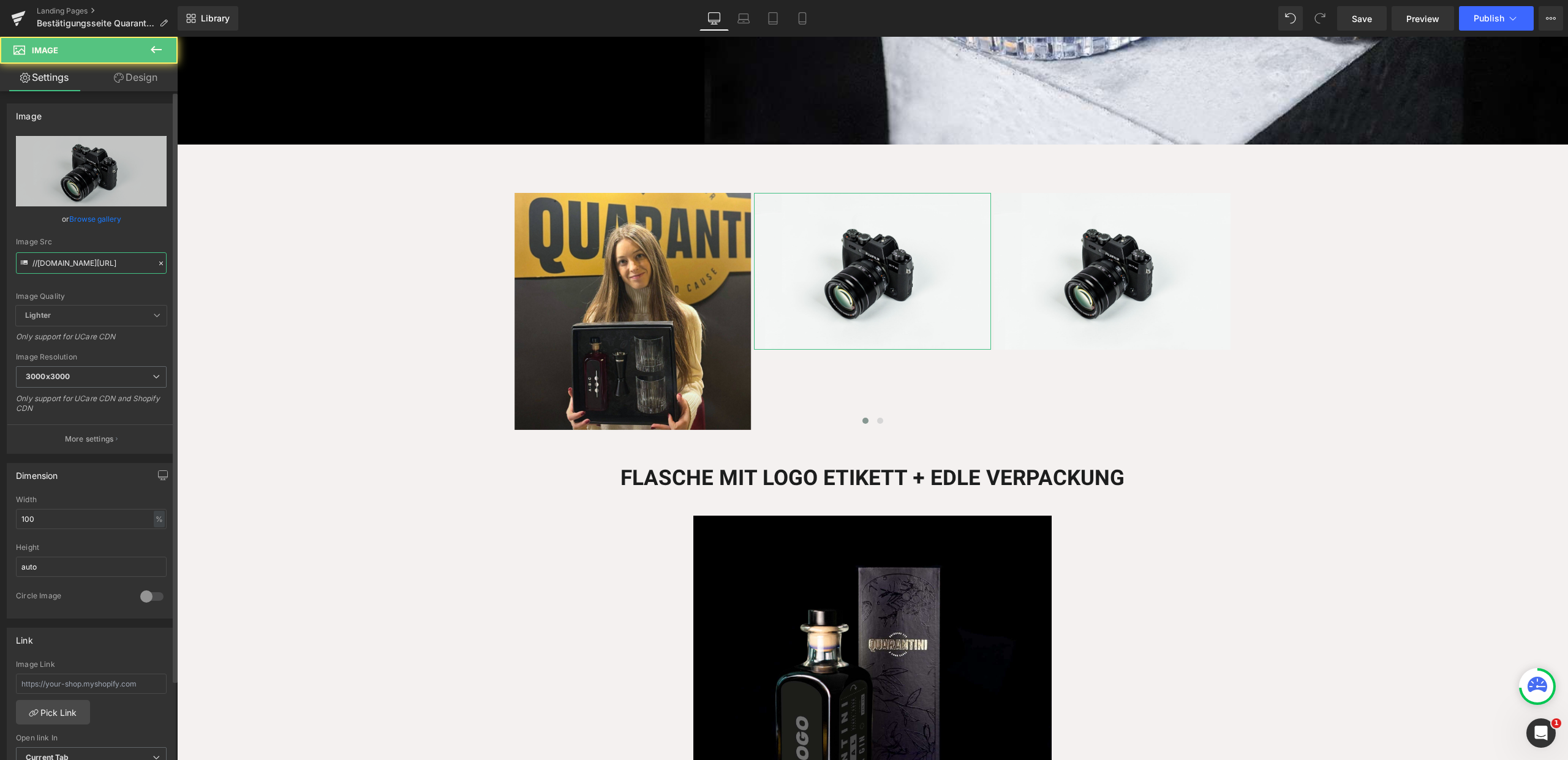
click at [104, 266] on input "//d1um8515vdn9kb.cloudfront.net/images/parallax.jpg" at bounding box center [91, 263] width 151 height 21
paste input "https://ucarecdn.com/1cbe1920-0174-49cb-92d5-14b325f7fdc0/-/format/auto/-/previ…"
type input "https://ucarecdn.com/1cbe1920-0174-49cb-92d5-14b325f7fdc0/-/format/auto/-/previ…"
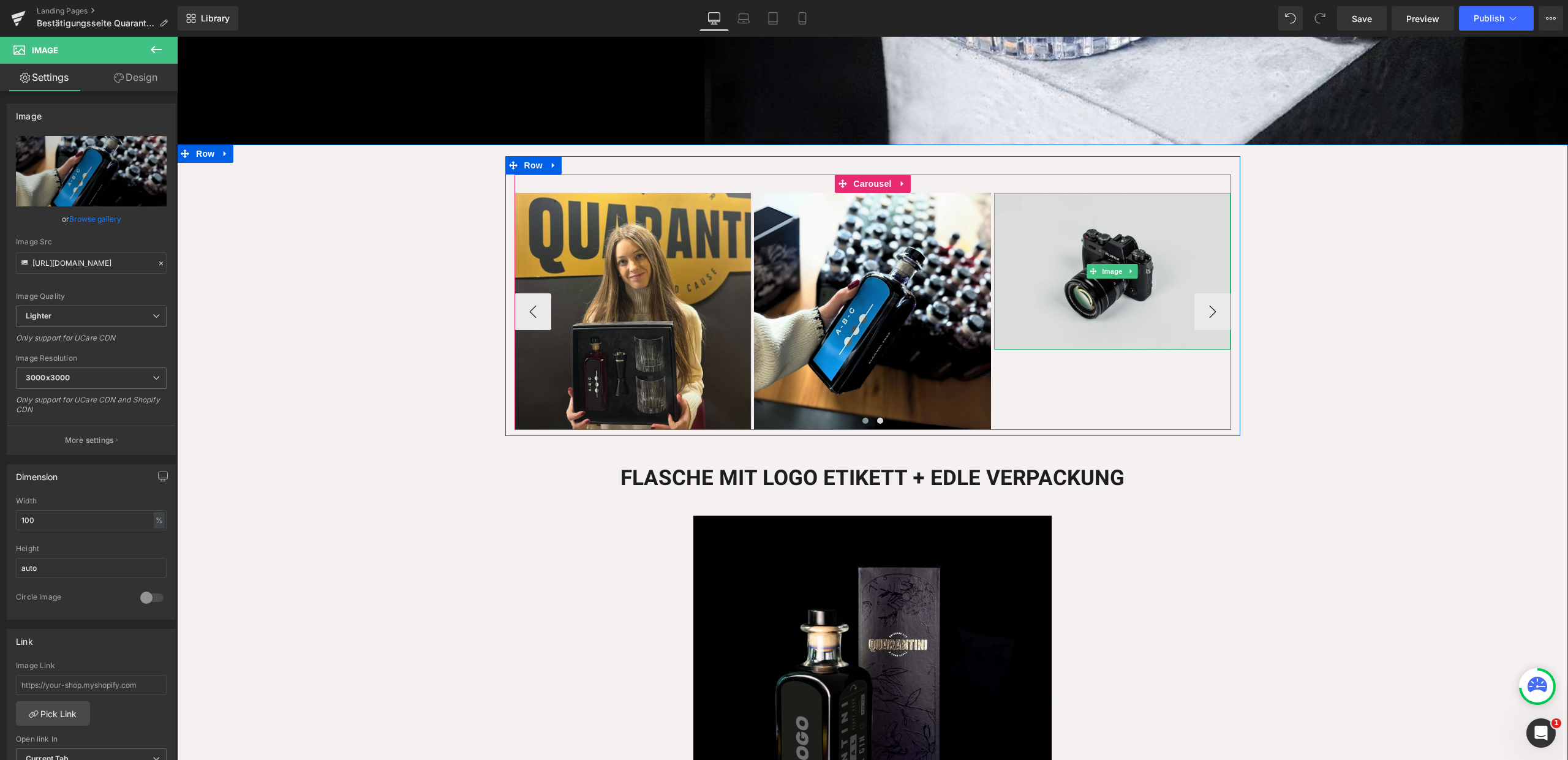
click at [1119, 277] on img at bounding box center [1112, 272] width 237 height 157
click at [1095, 323] on img at bounding box center [1112, 272] width 237 height 157
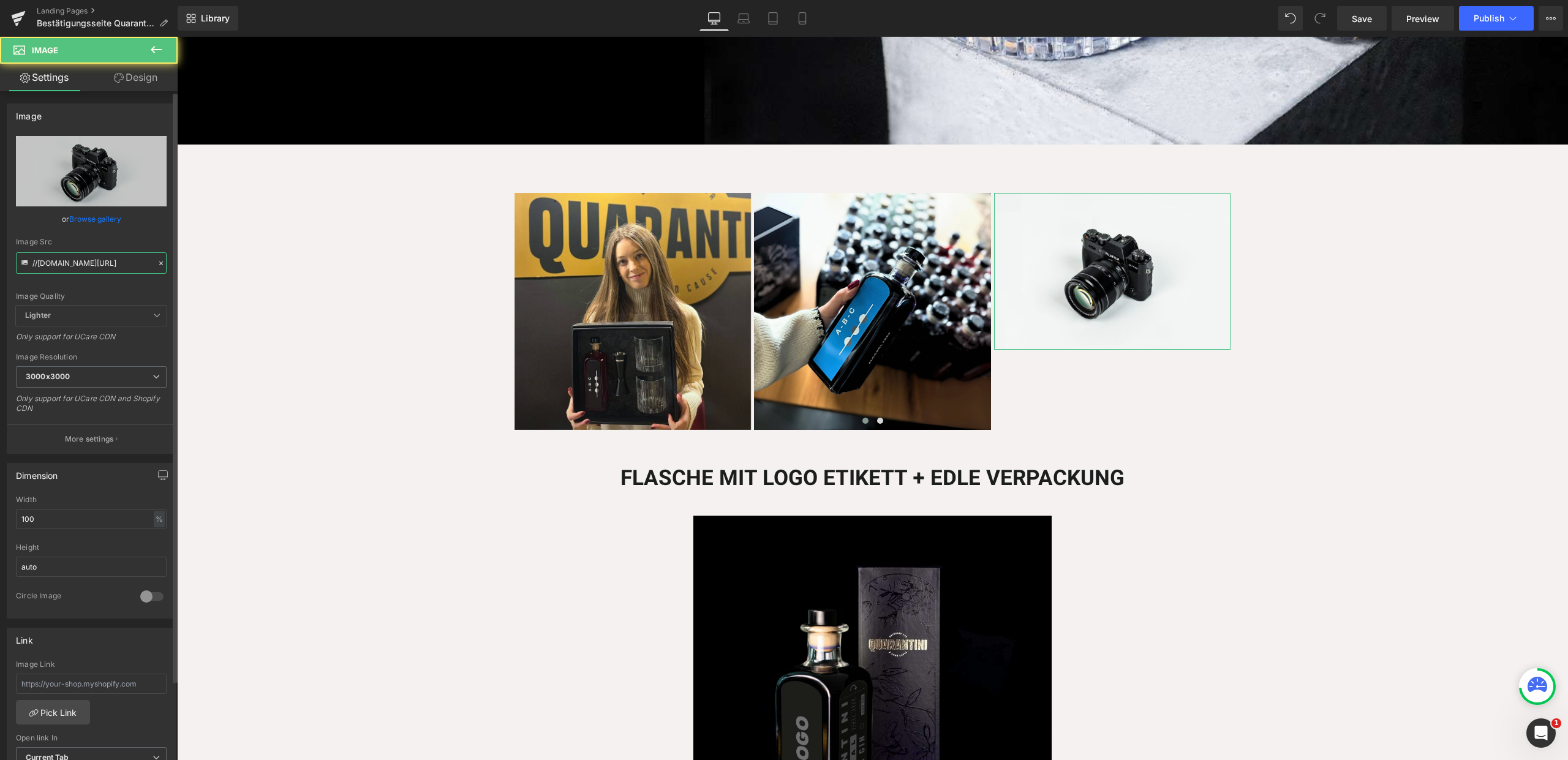
click at [81, 258] on input "//d1um8515vdn9kb.cloudfront.net/images/parallax.jpg" at bounding box center [91, 263] width 151 height 21
paste input "https://ucarecdn.com/eacfd7fb-a483-4447-bf87-c82e184ef885/-/format/auto/-/previ…"
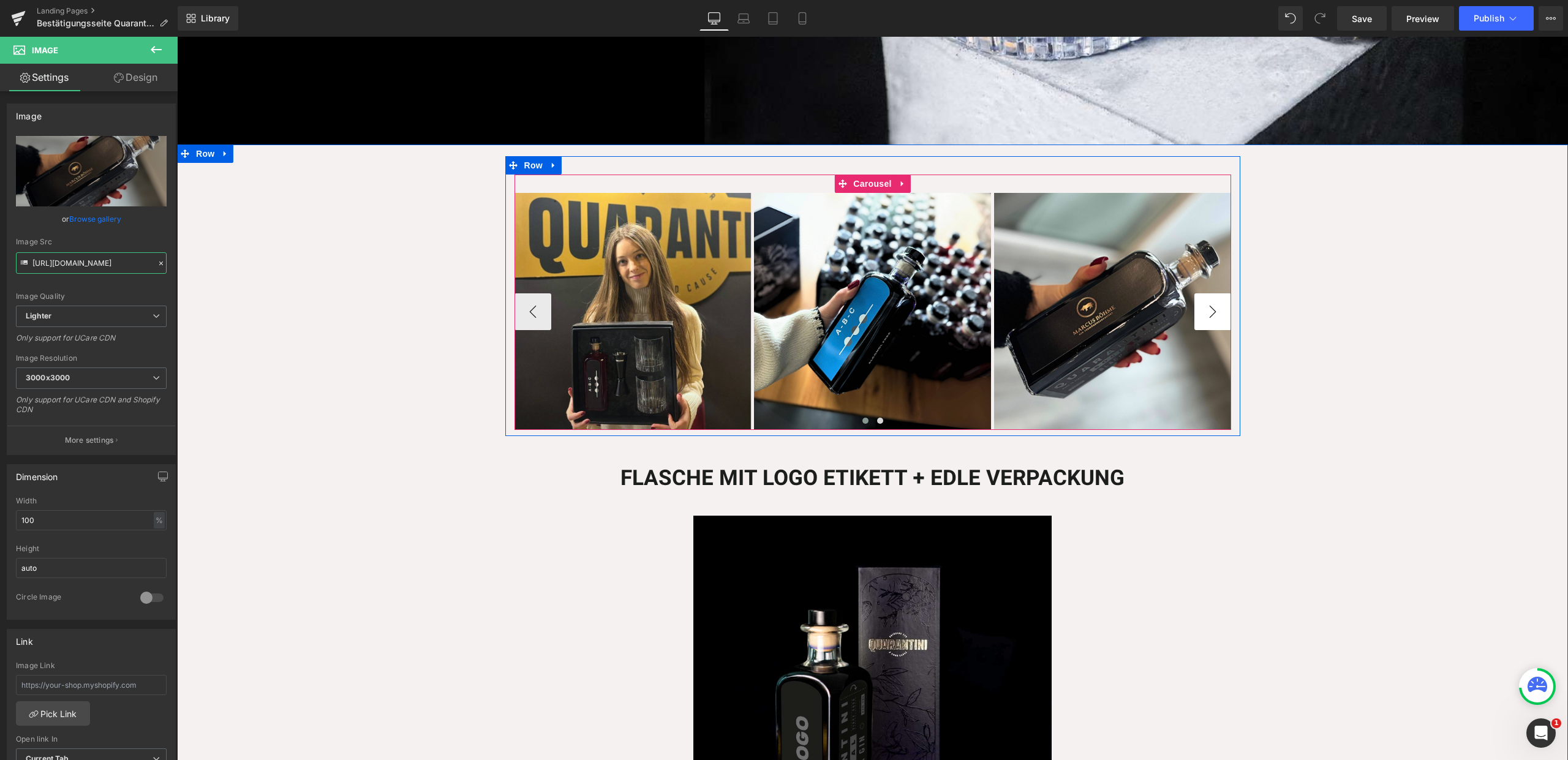
type input "https://ucarecdn.com/eacfd7fb-a483-4447-bf87-c82e184ef885/-/format/auto/-/previ…"
click at [1208, 307] on button "›" at bounding box center [1212, 311] width 37 height 37
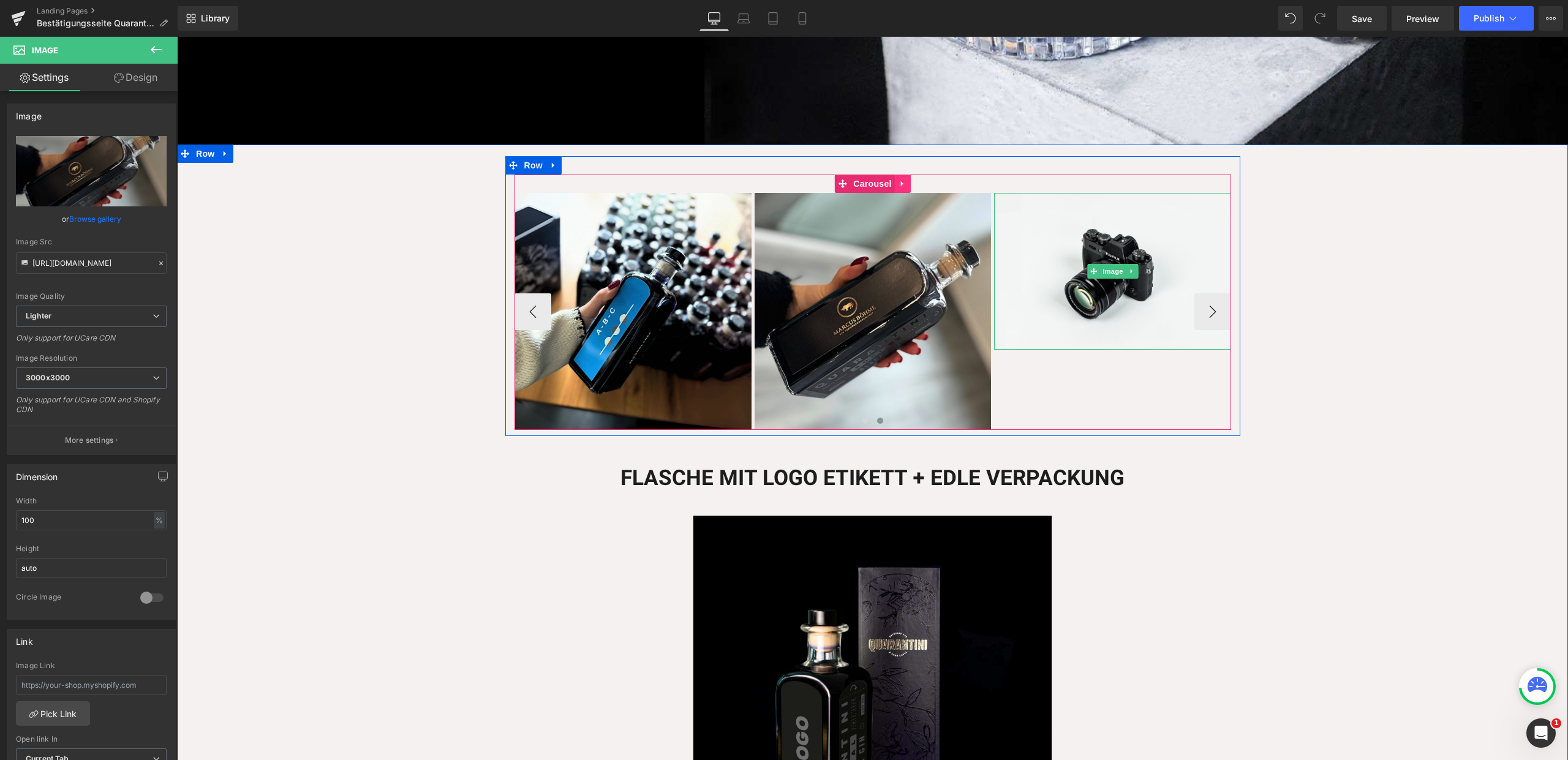
click at [1043, 305] on img at bounding box center [1112, 272] width 237 height 157
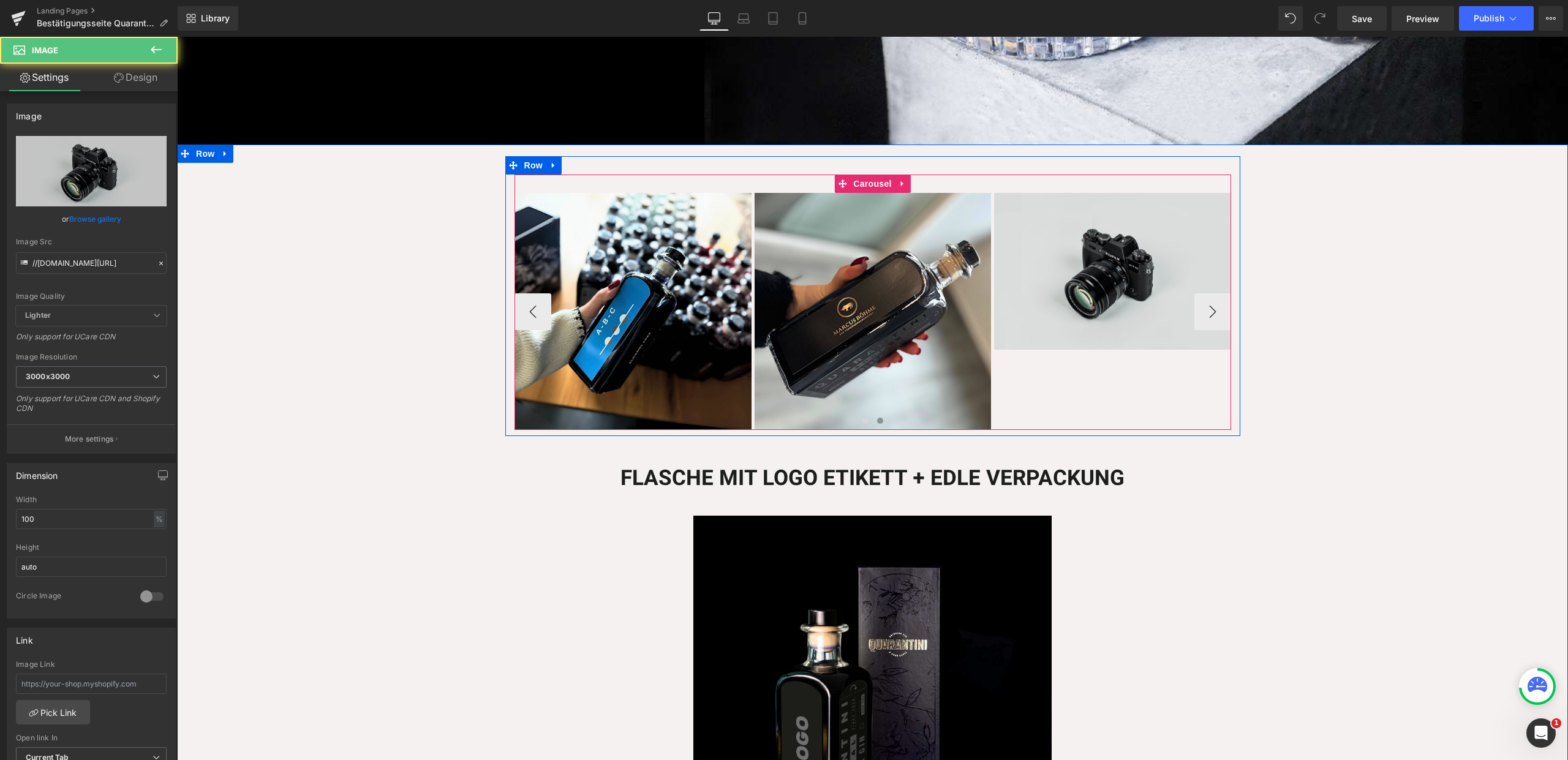
click at [1165, 296] on img at bounding box center [1112, 272] width 237 height 157
click at [1103, 279] on img at bounding box center [1112, 272] width 237 height 157
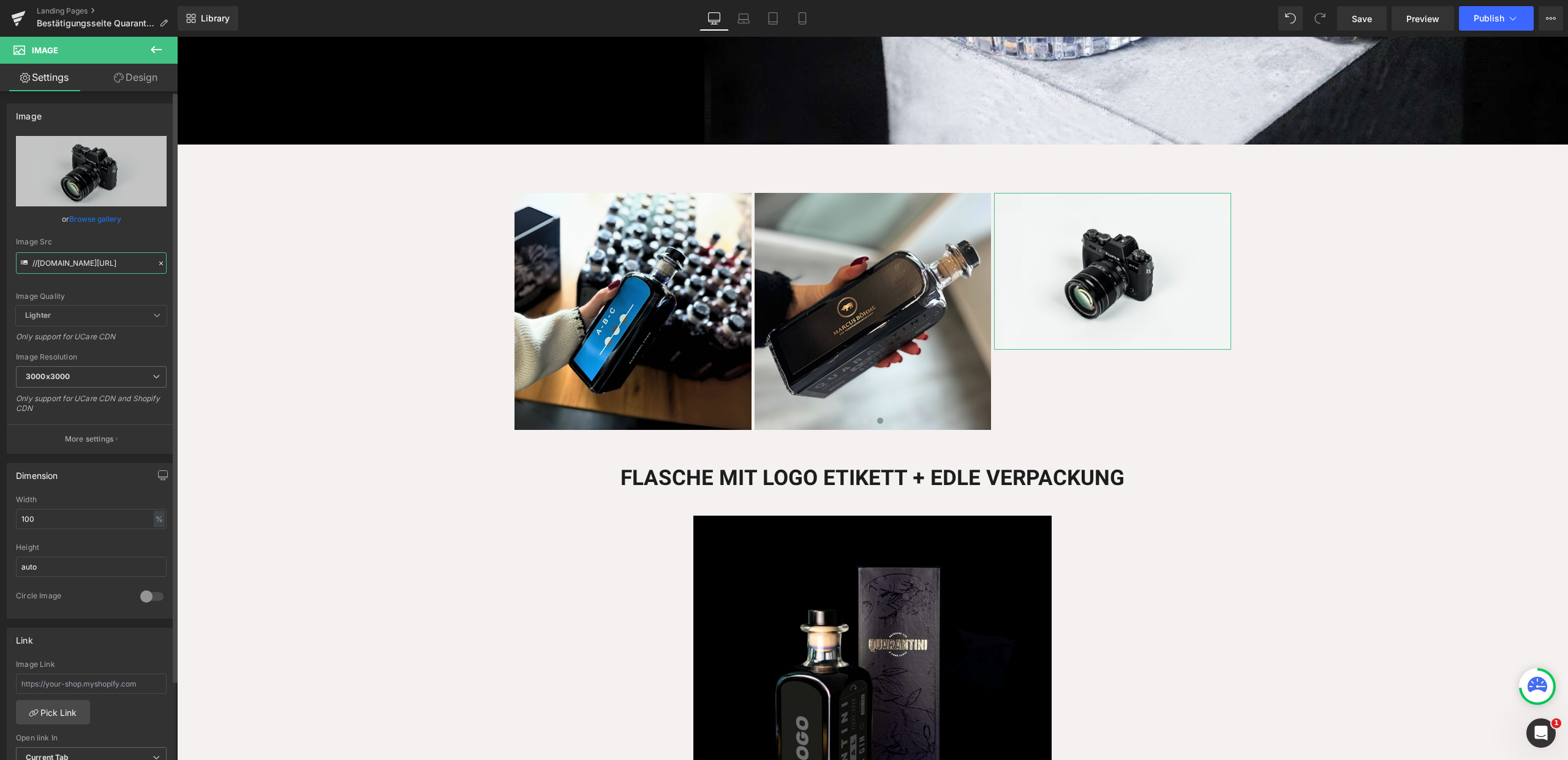
click at [66, 266] on input "//d1um8515vdn9kb.cloudfront.net/images/parallax.jpg" at bounding box center [91, 263] width 151 height 21
paste input "https://ucarecdn.com/3f809338-ffa5-4e26-9c04-b1a69c3d890c/-/format/auto/-/previ…"
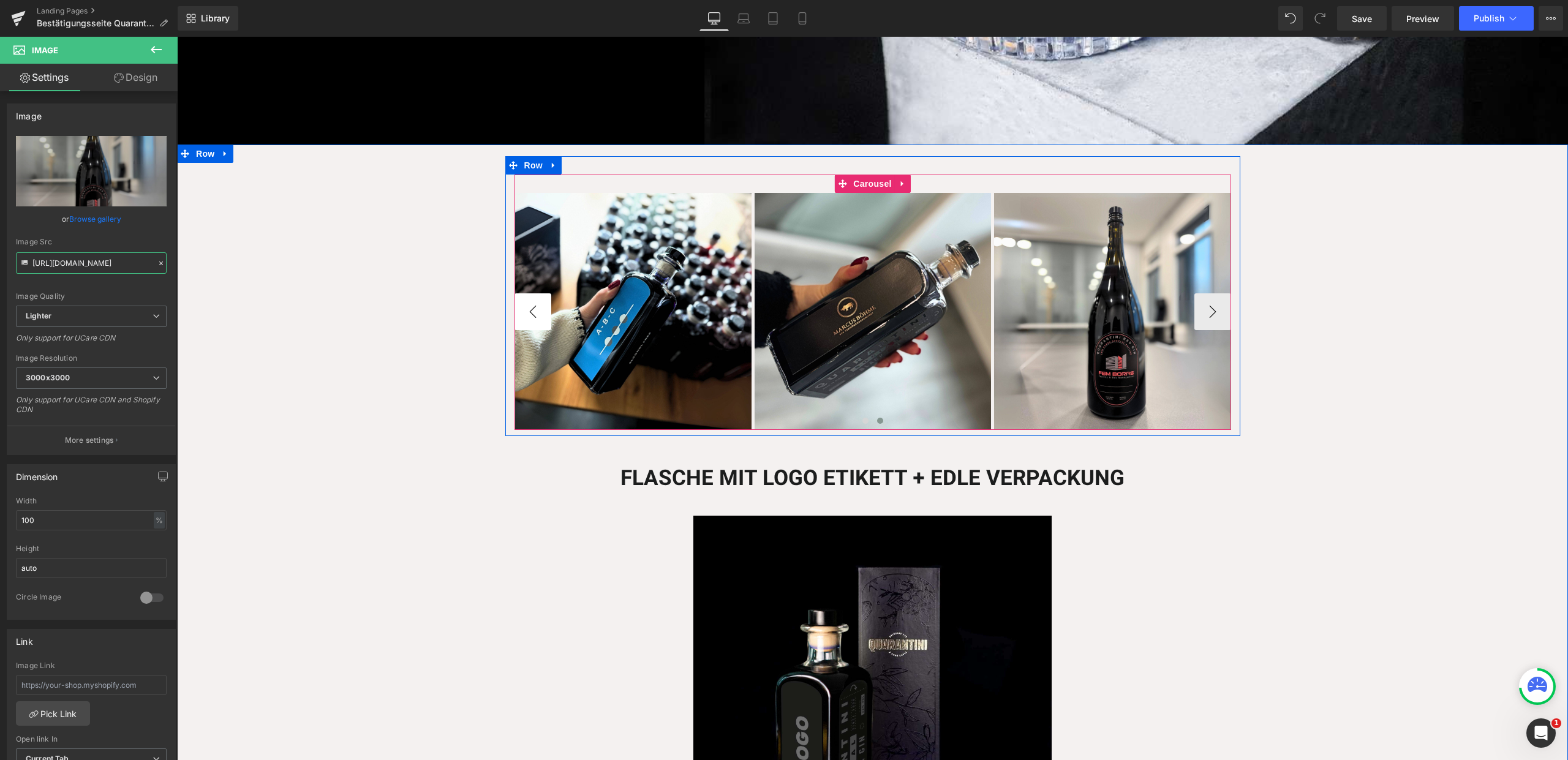
type input "https://ucarecdn.com/3f809338-ffa5-4e26-9c04-b1a69c3d890c/-/format/auto/-/previ…"
click at [519, 305] on button "‹" at bounding box center [533, 311] width 37 height 37
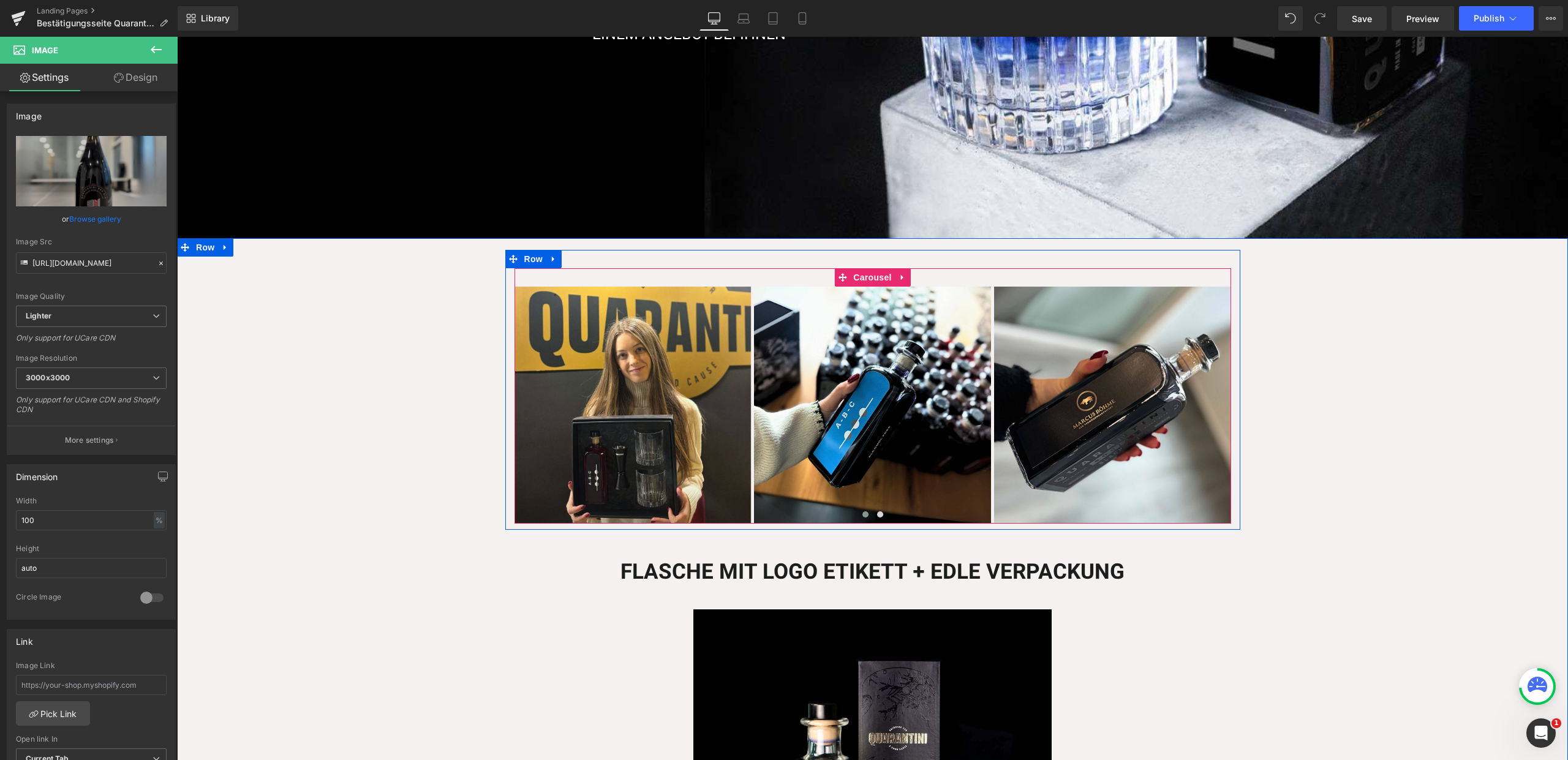
scroll to position [364, 0]
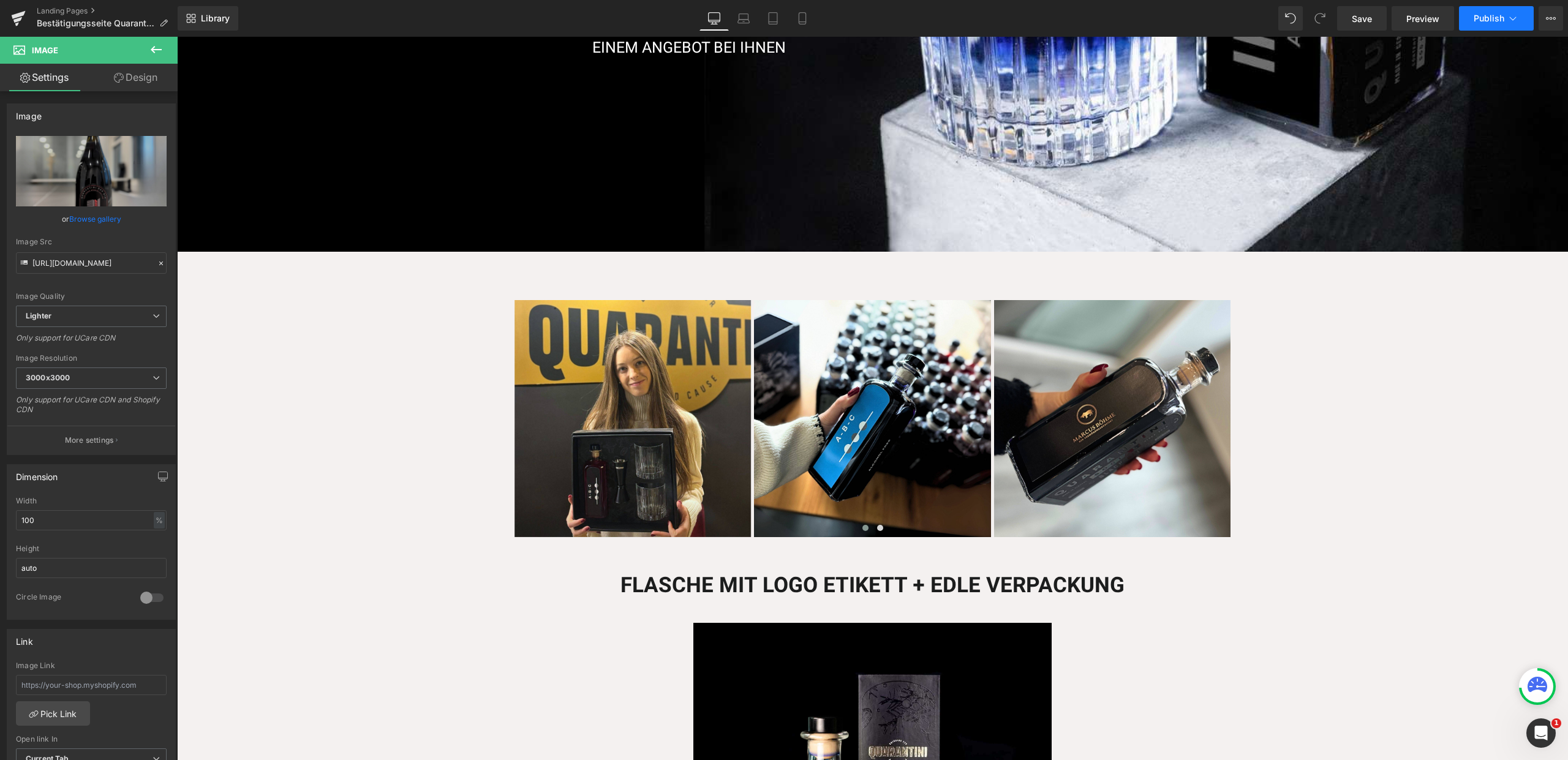
click at [1517, 15] on icon at bounding box center [1513, 18] width 12 height 12
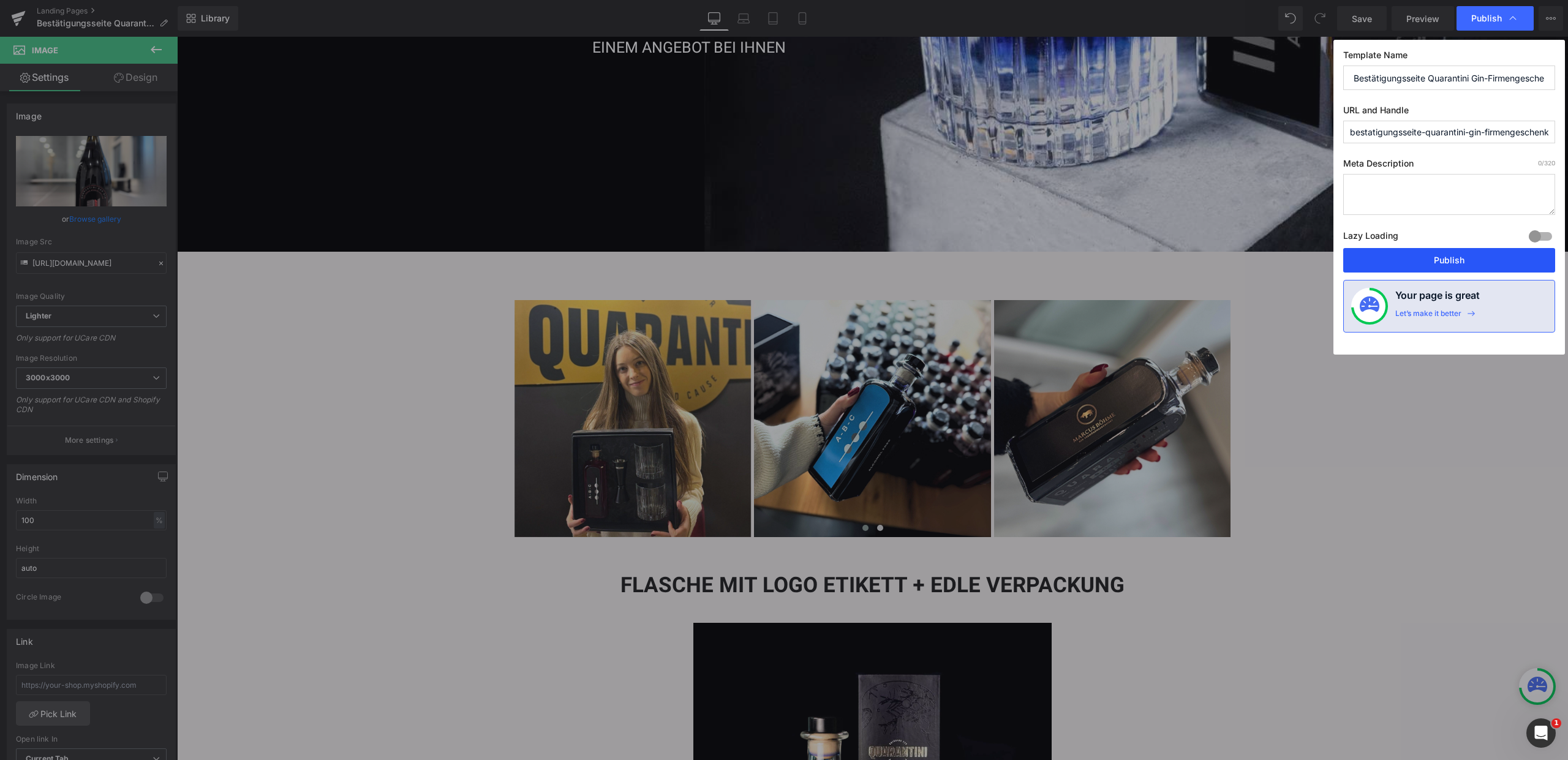
click at [1458, 254] on button "Publish" at bounding box center [1449, 260] width 212 height 25
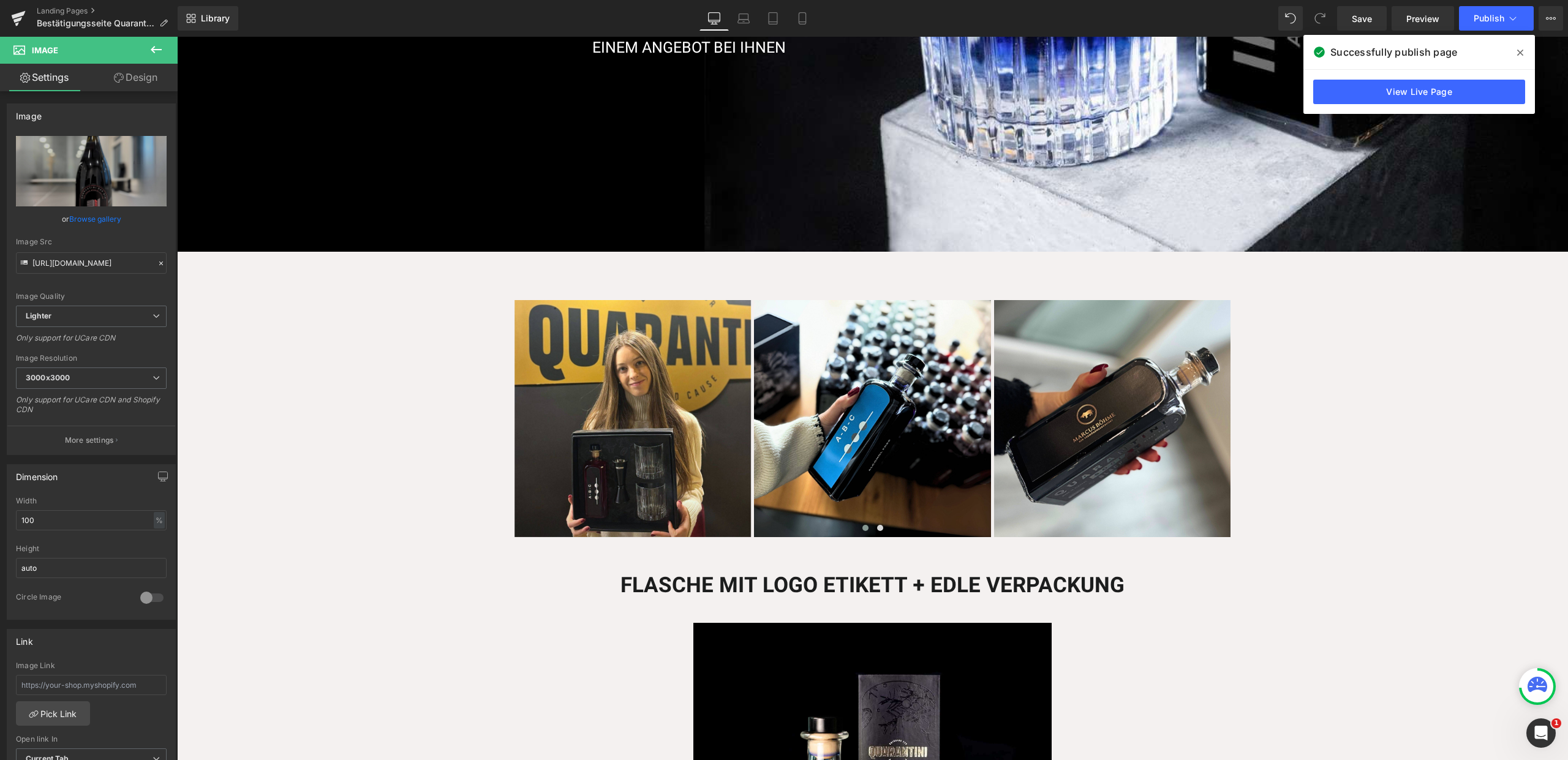
click at [1520, 53] on icon at bounding box center [1520, 52] width 6 height 6
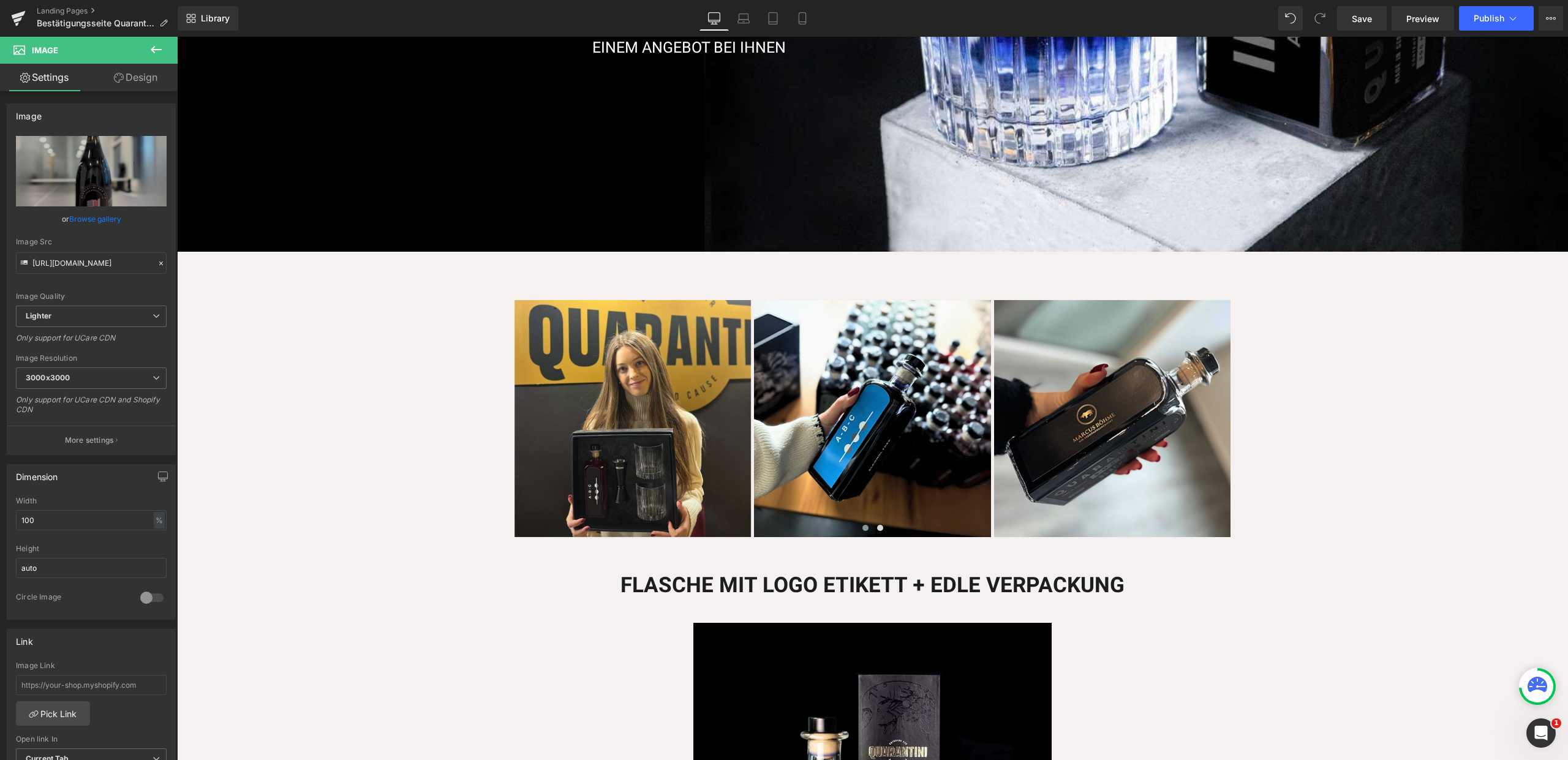
click at [153, 50] on icon at bounding box center [156, 49] width 11 height 7
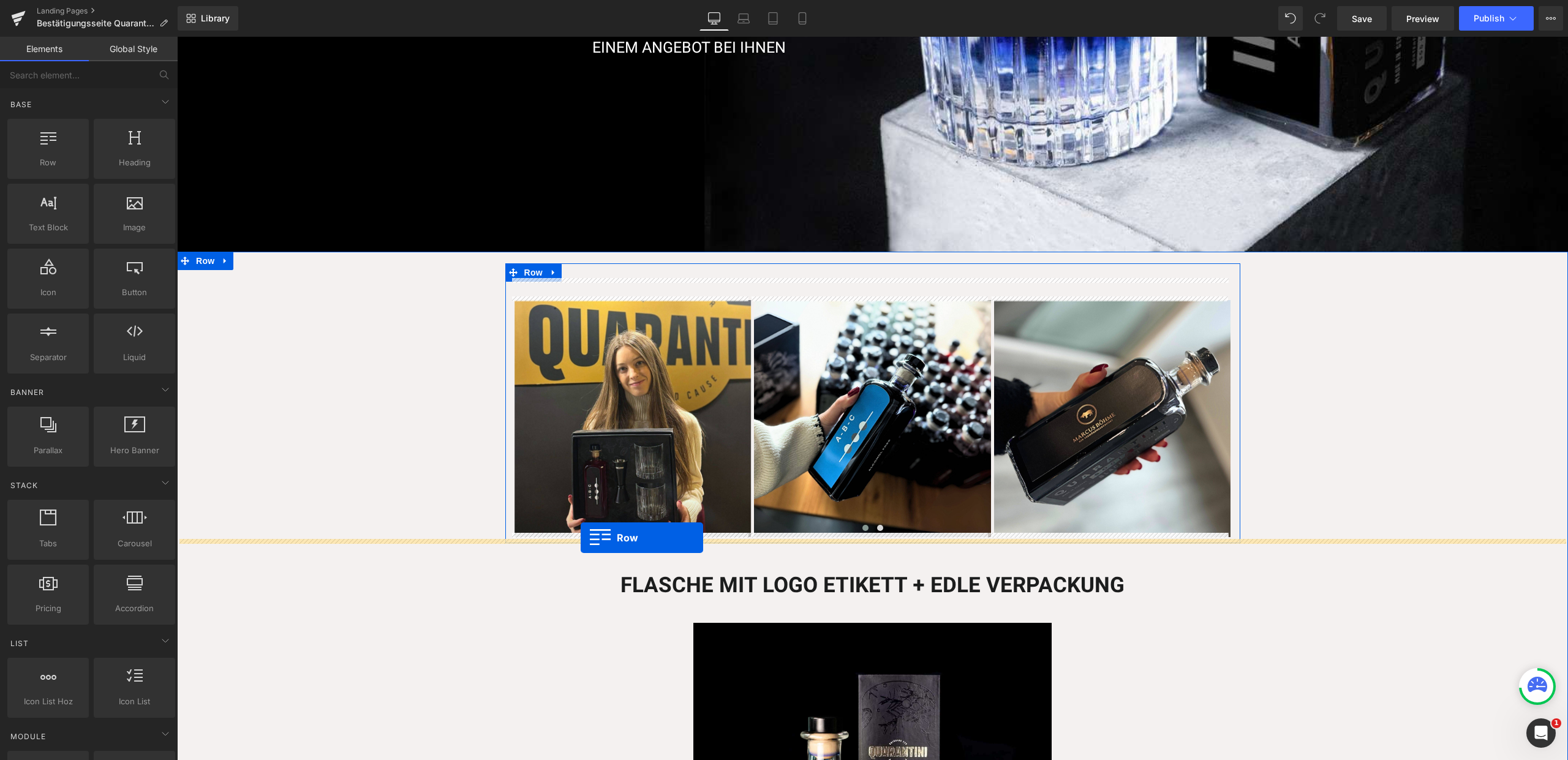
drag, startPoint x: 227, startPoint y: 203, endPoint x: 580, endPoint y: 537, distance: 486.0
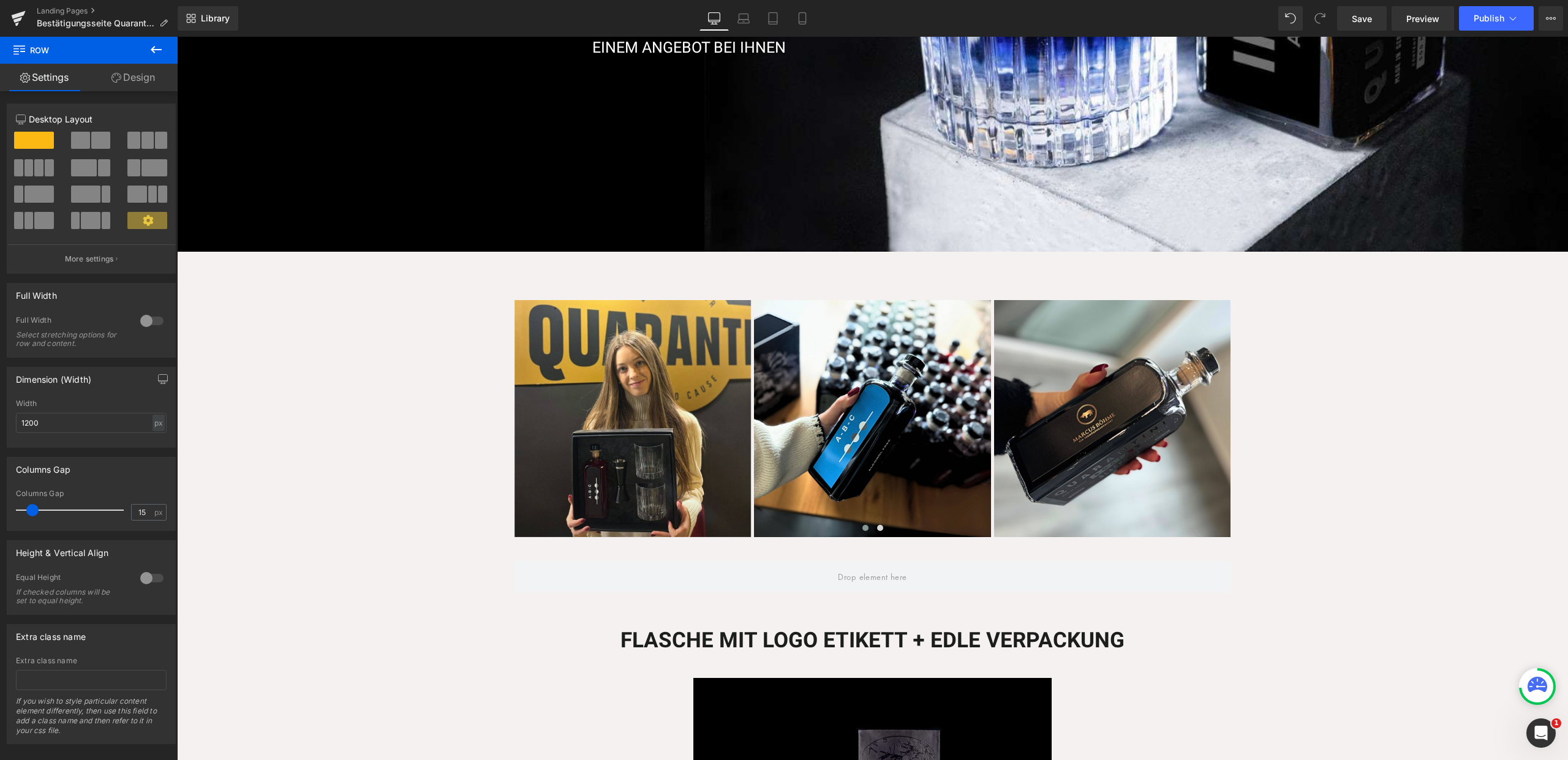
click at [168, 46] on button at bounding box center [156, 50] width 43 height 27
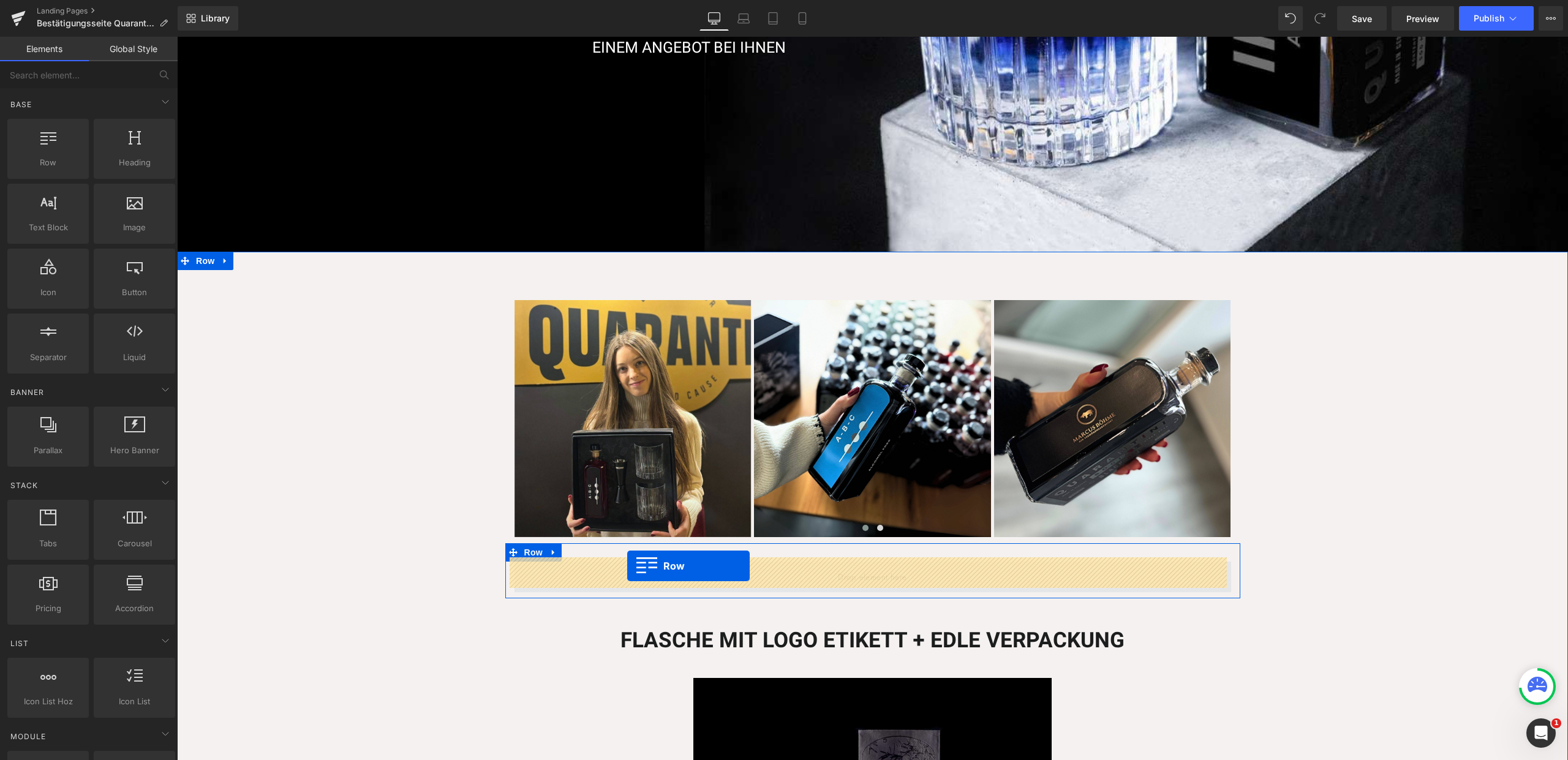
drag, startPoint x: 303, startPoint y: 284, endPoint x: 627, endPoint y: 565, distance: 428.9
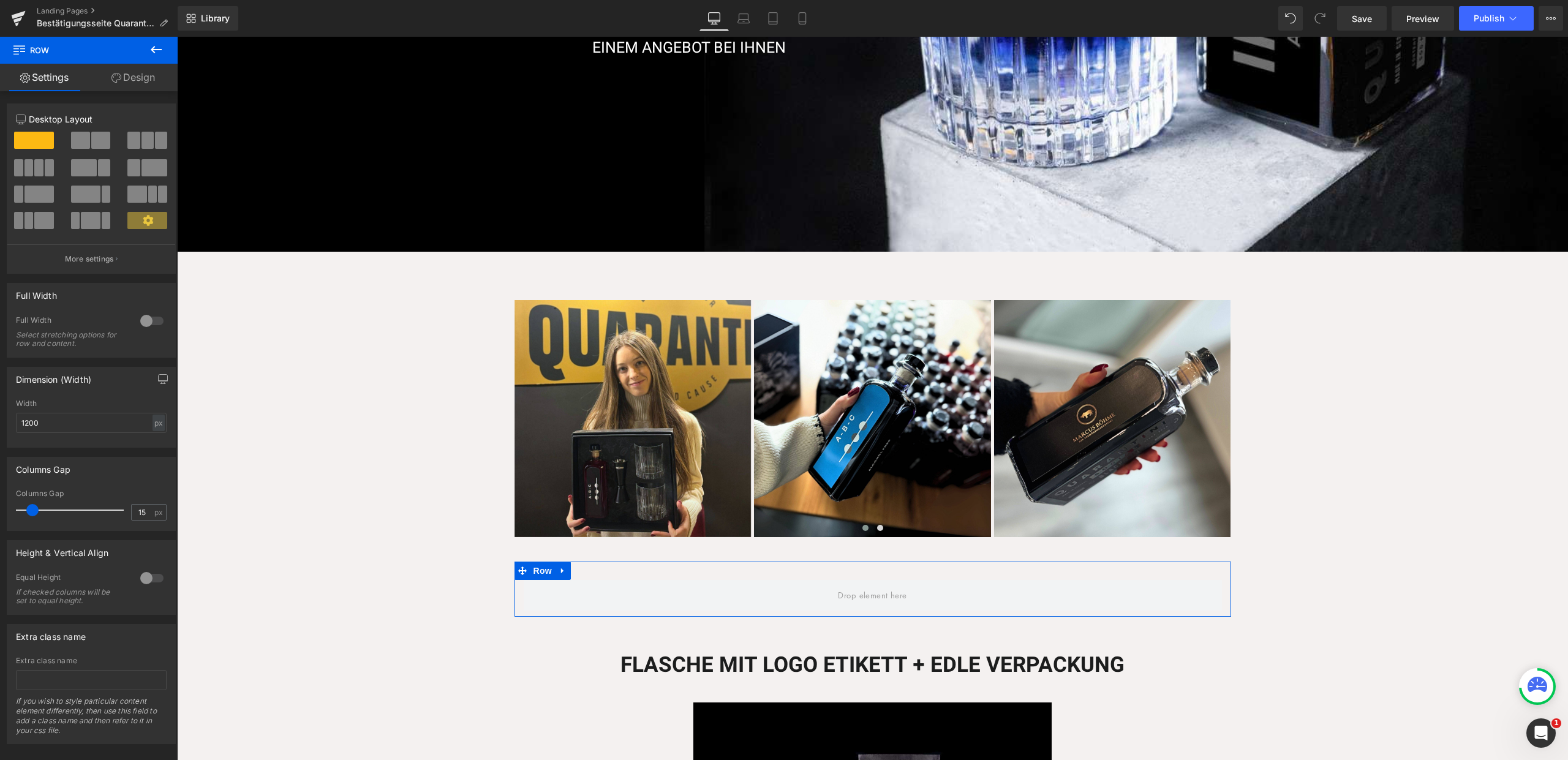
click at [136, 139] on button at bounding box center [148, 140] width 41 height 17
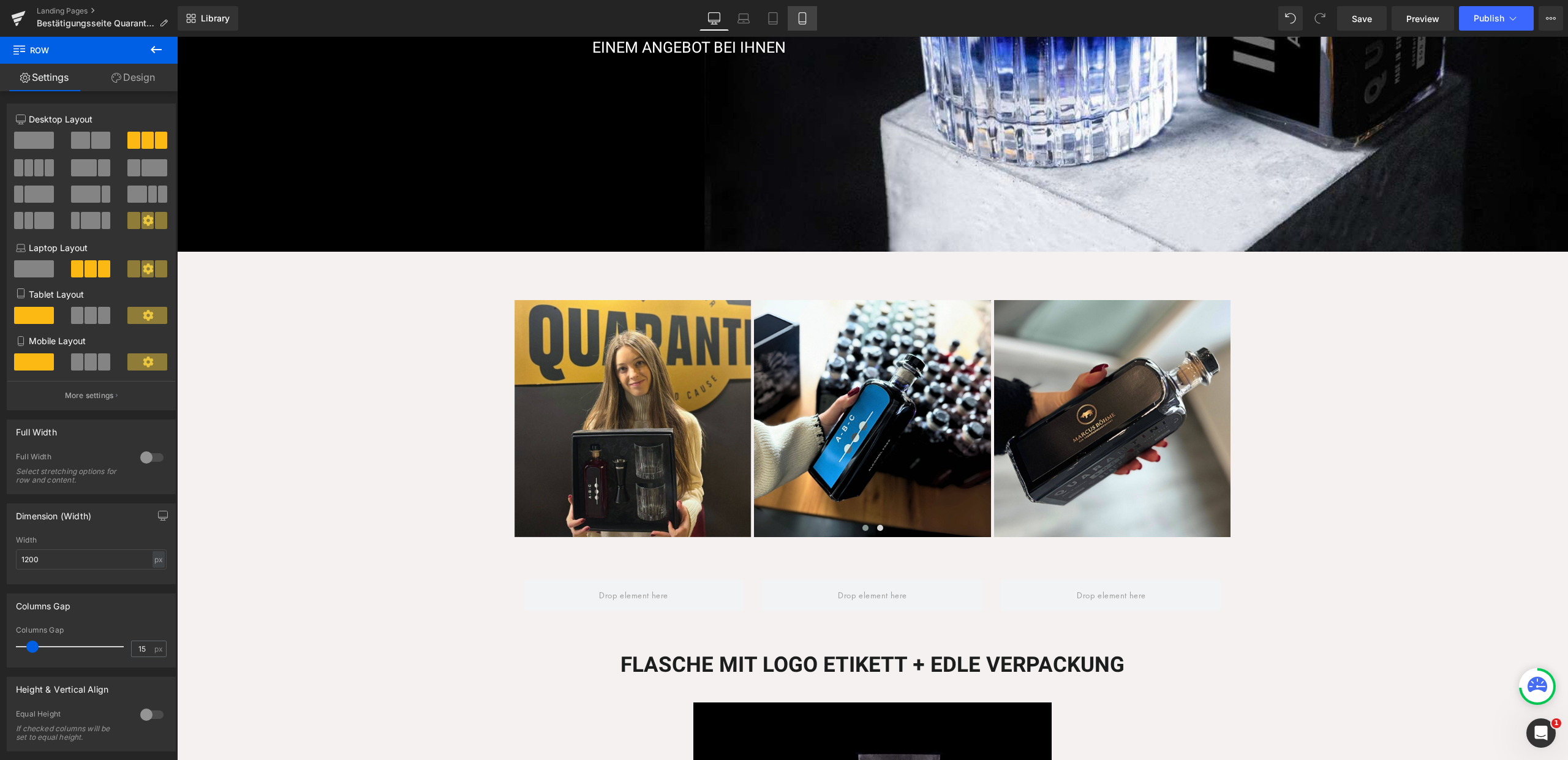
click at [804, 30] on link "Mobile" at bounding box center [802, 18] width 30 height 25
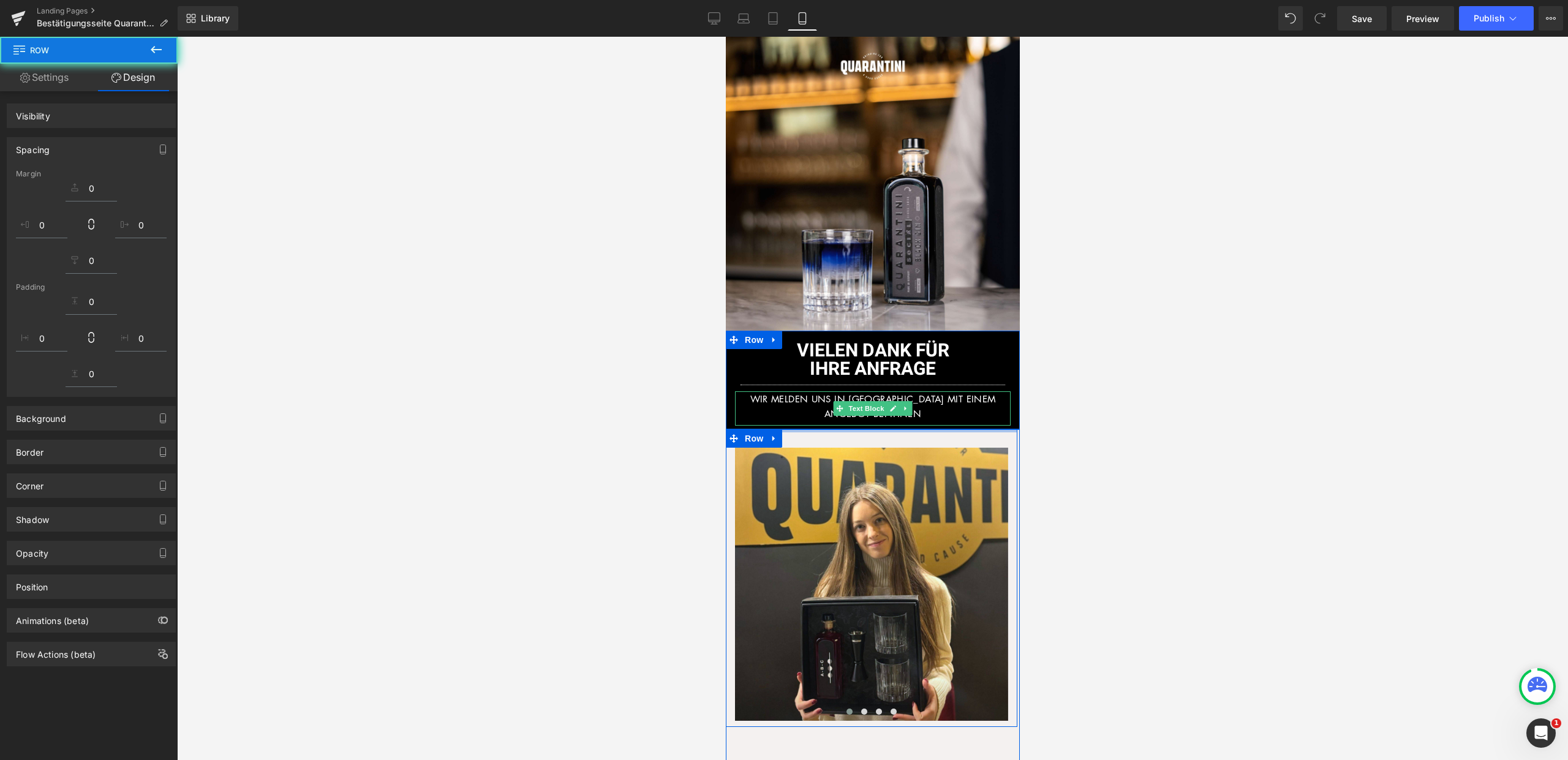
click at [1092, 406] on div at bounding box center [872, 398] width 1391 height 723
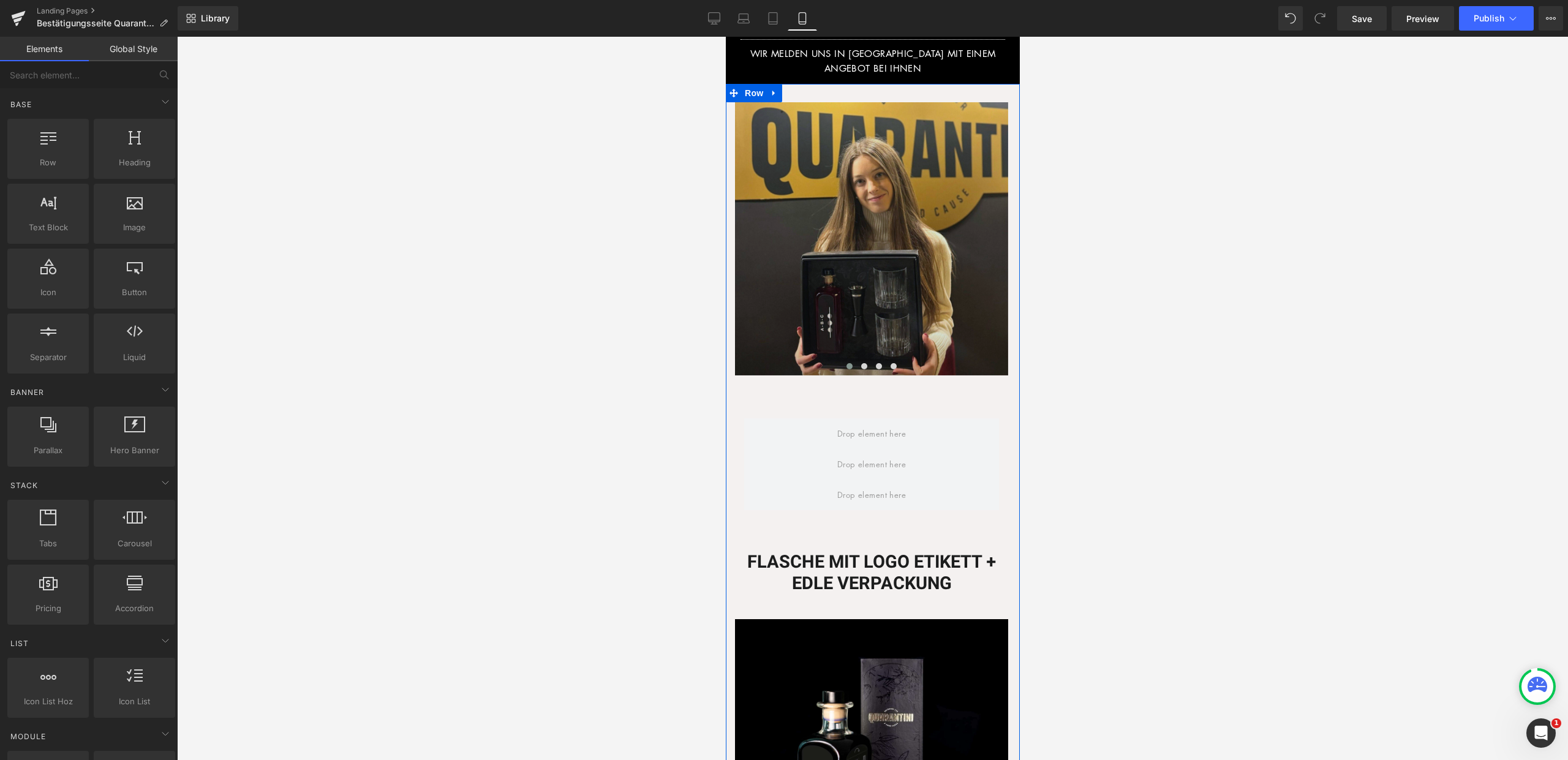
scroll to position [360, 0]
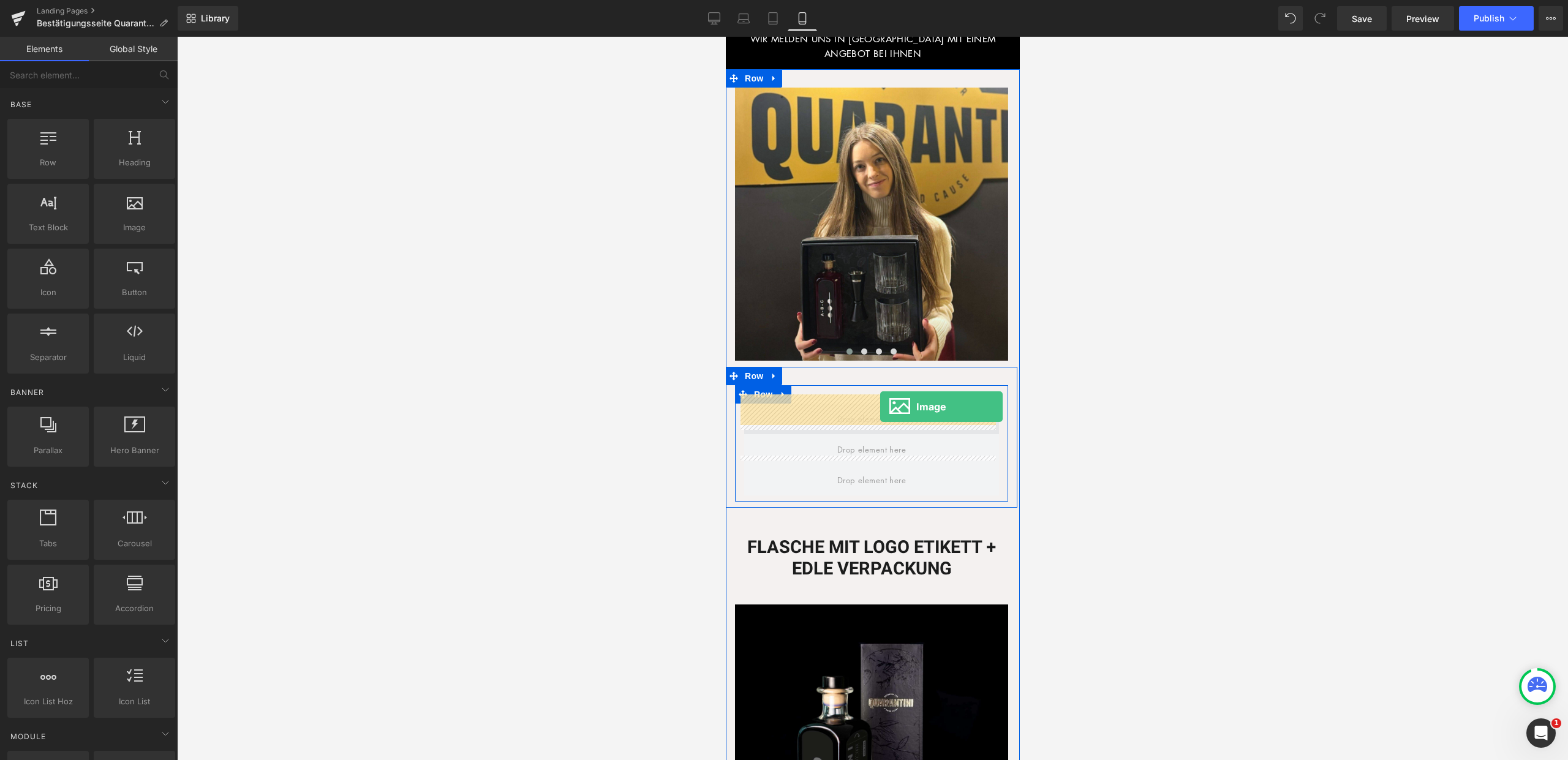
drag, startPoint x: 847, startPoint y: 255, endPoint x: 880, endPoint y: 406, distance: 154.6
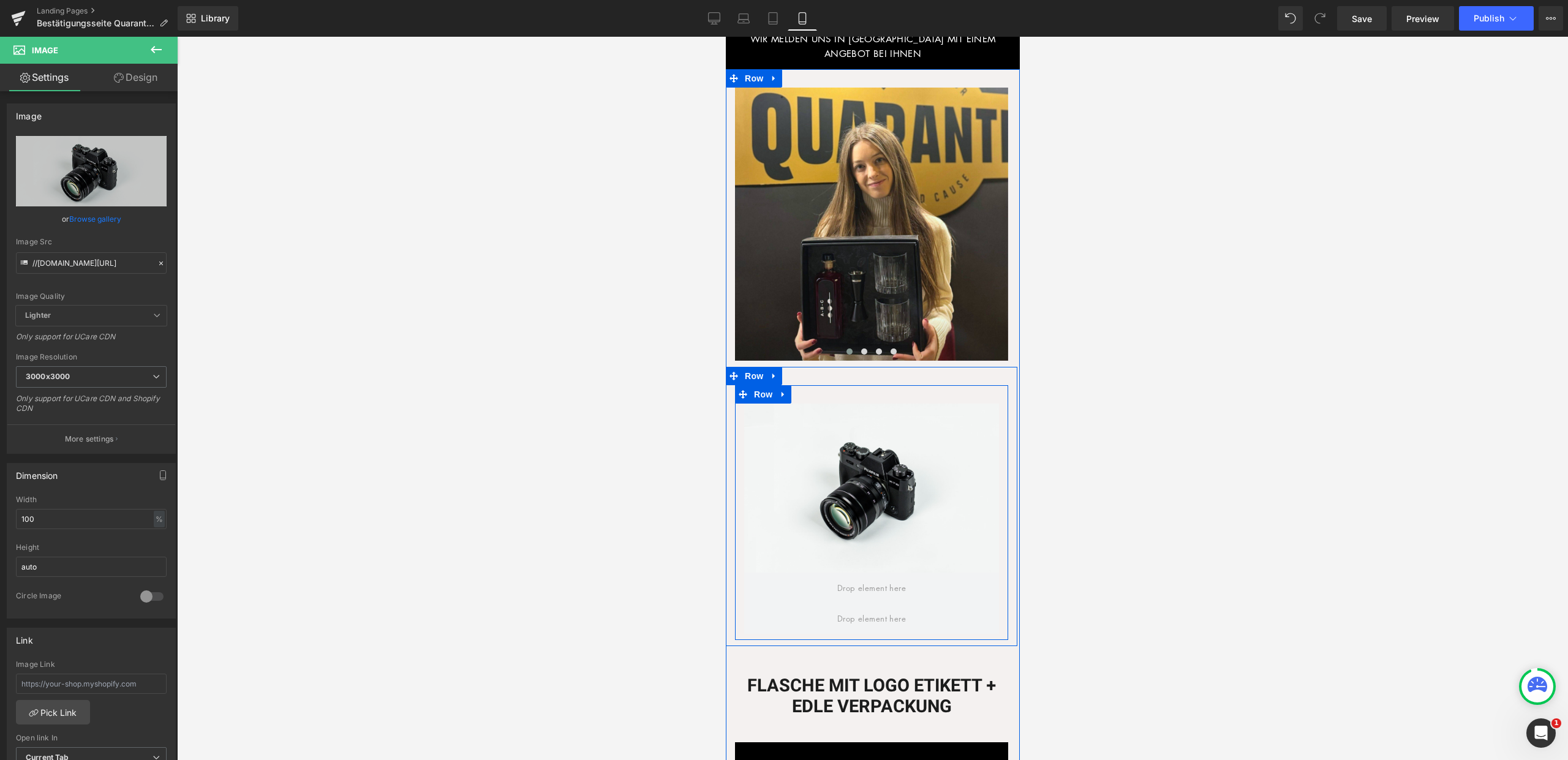
click at [152, 42] on icon at bounding box center [156, 50] width 15 height 15
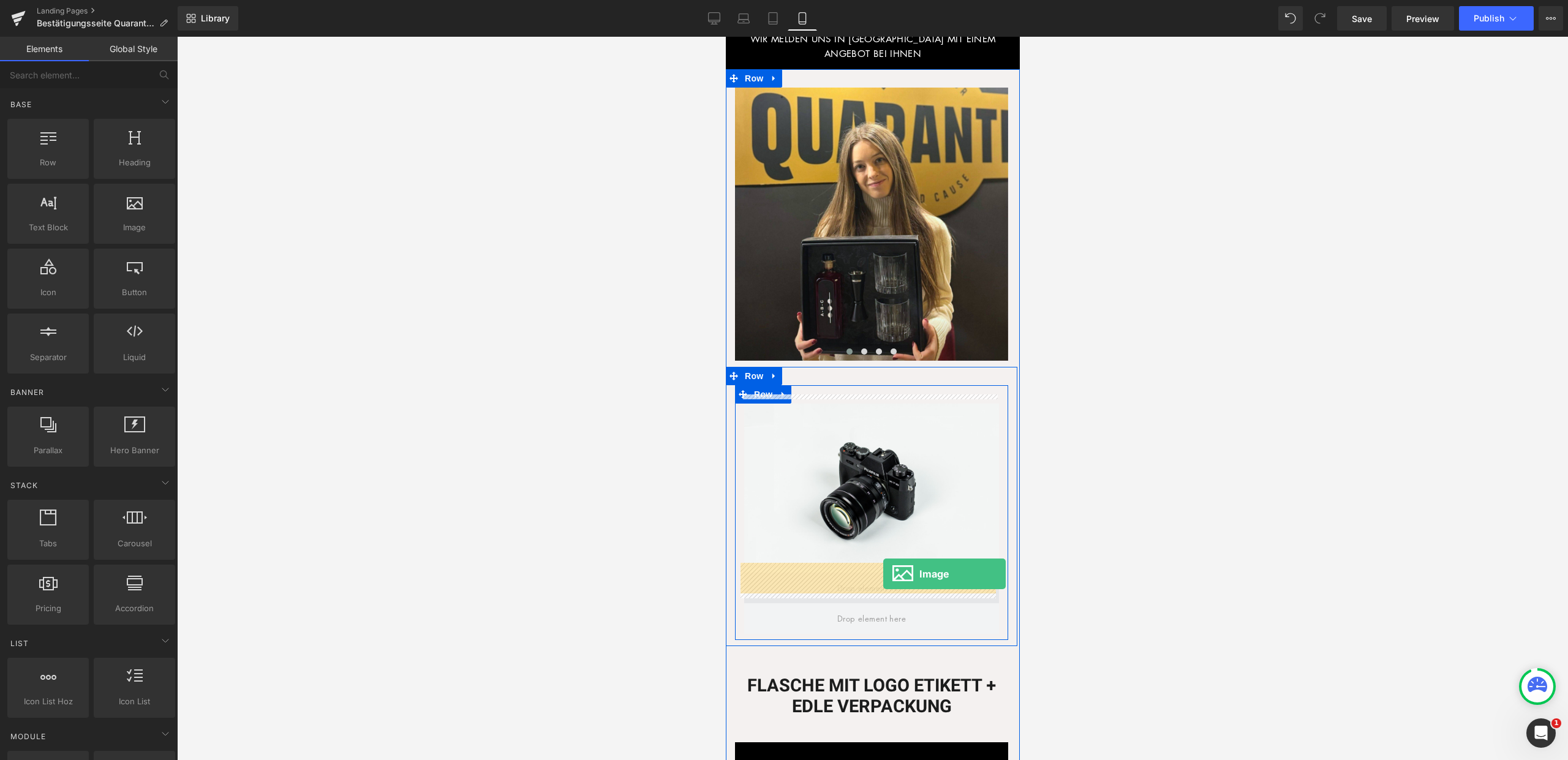
drag, startPoint x: 852, startPoint y: 254, endPoint x: 882, endPoint y: 574, distance: 321.4
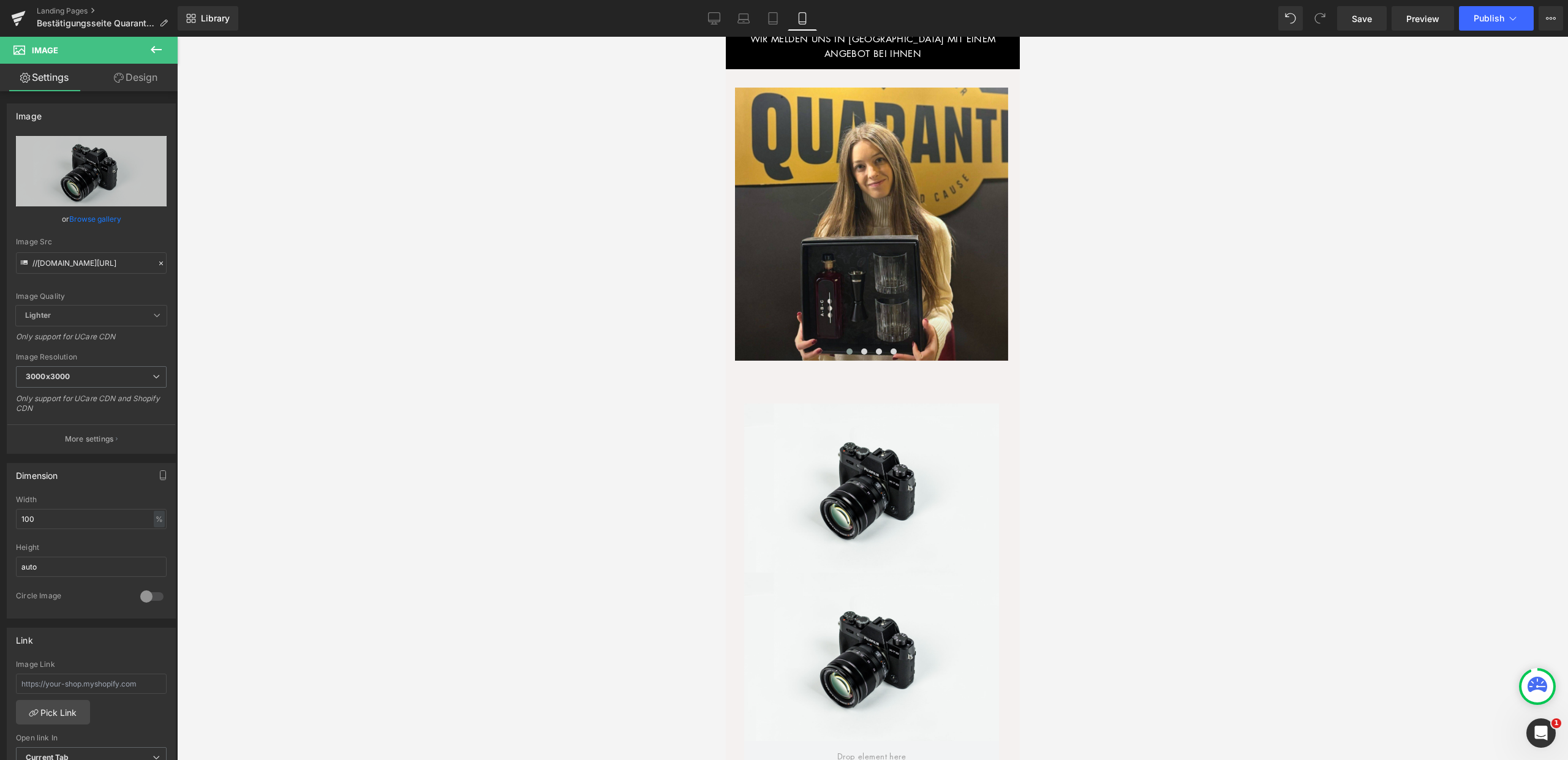
click at [159, 50] on icon at bounding box center [156, 49] width 11 height 7
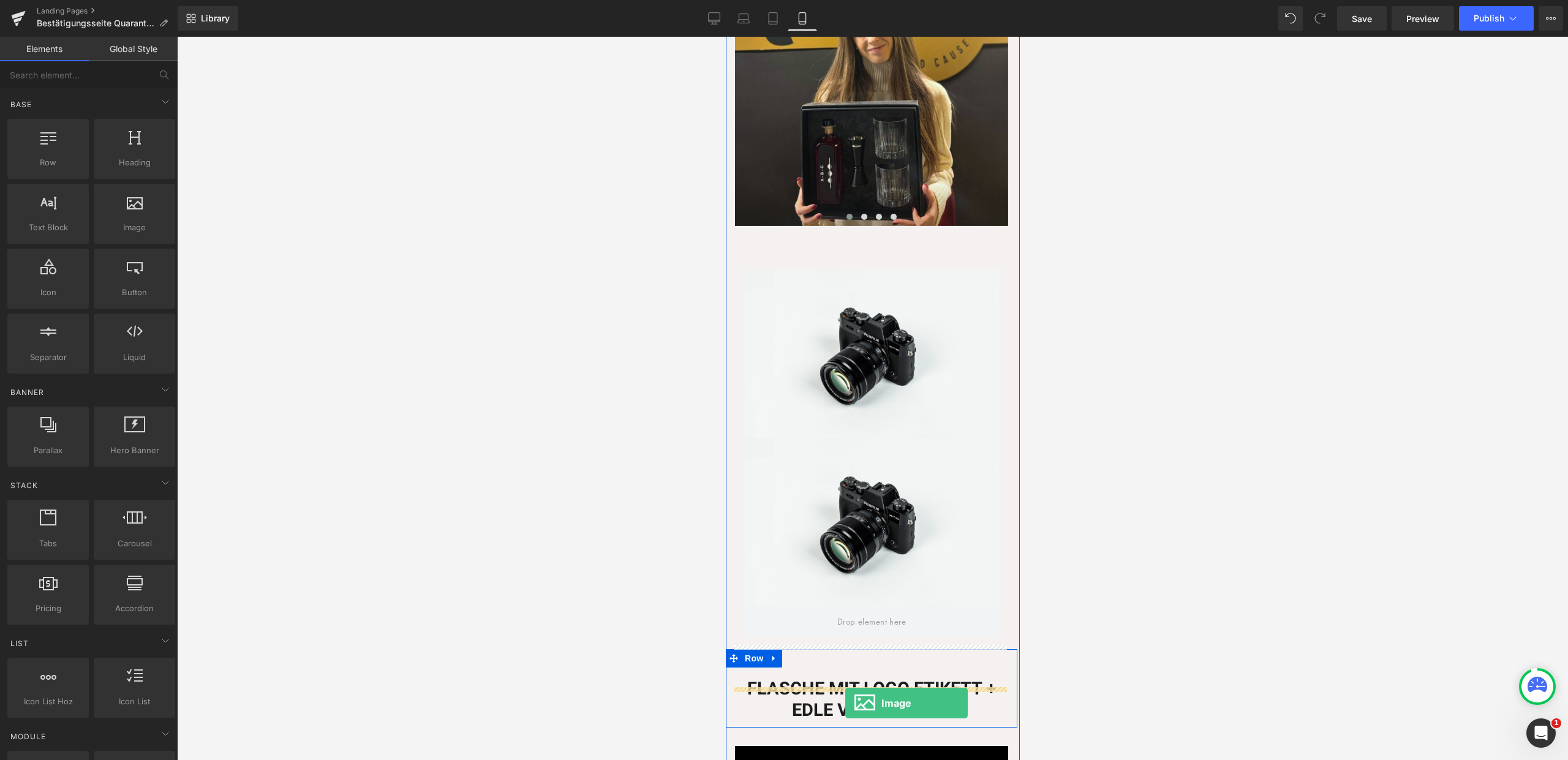
scroll to position [519, 0]
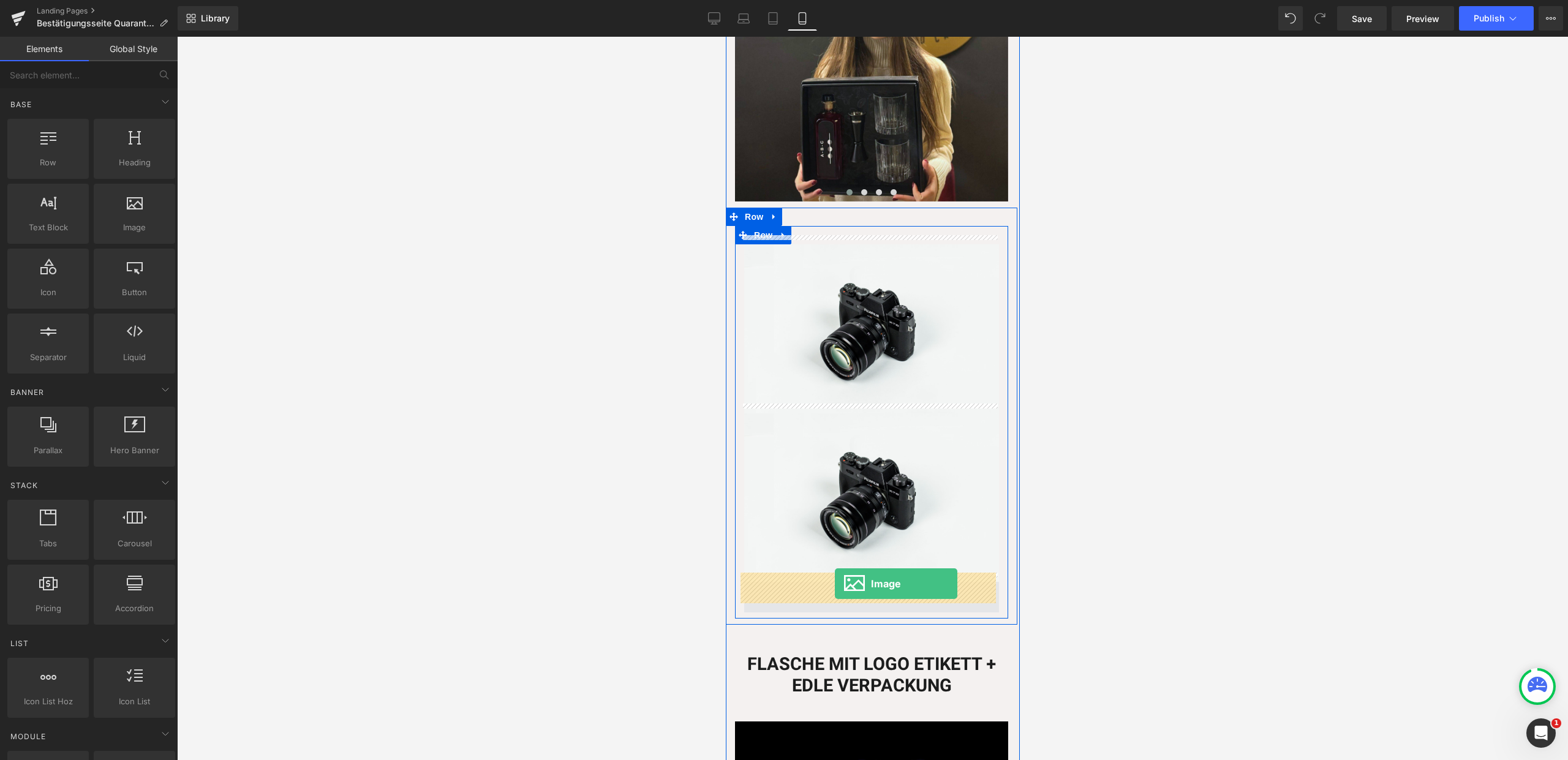
drag, startPoint x: 866, startPoint y: 250, endPoint x: 834, endPoint y: 584, distance: 335.5
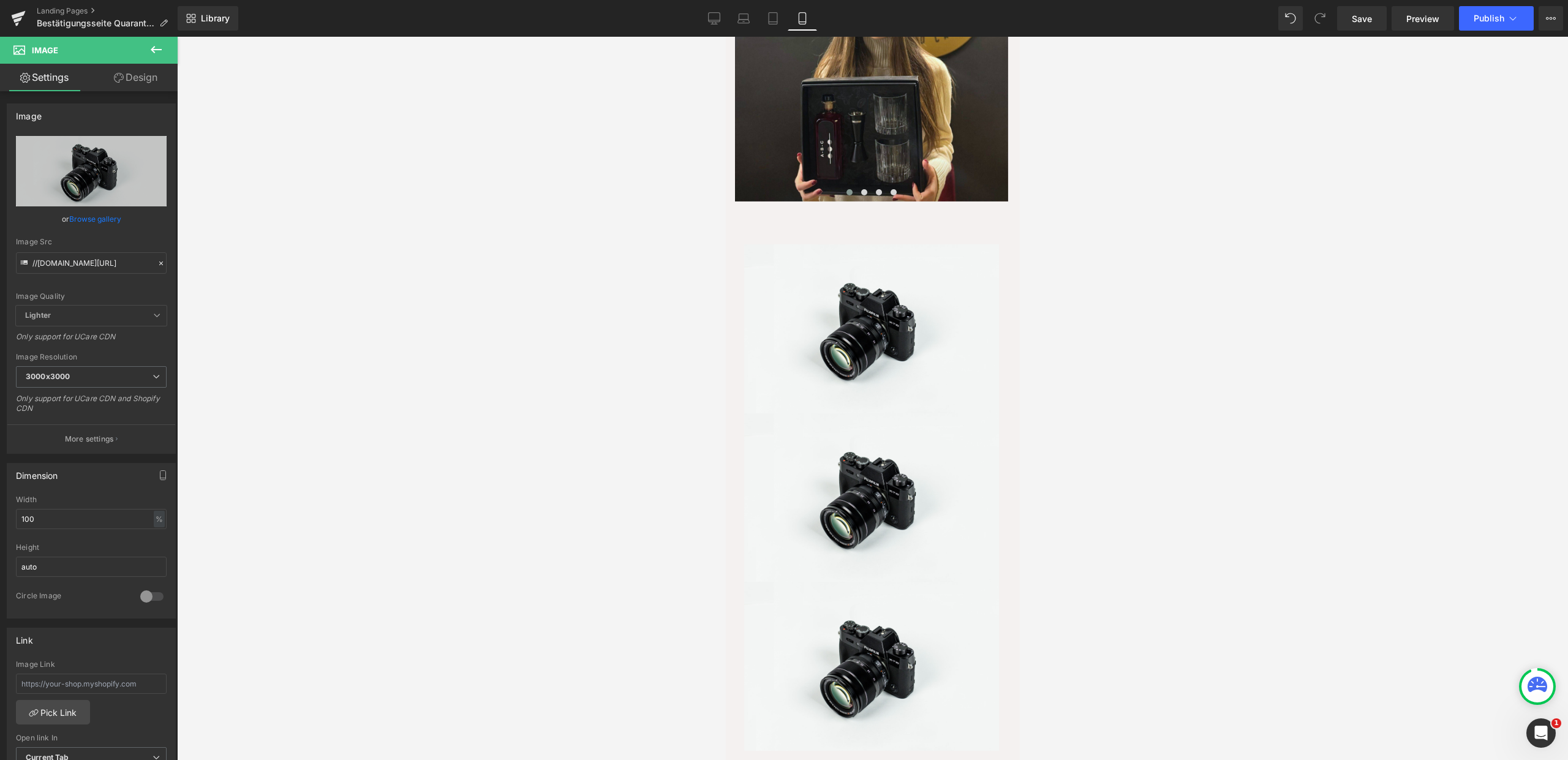
click at [156, 46] on icon at bounding box center [156, 50] width 15 height 15
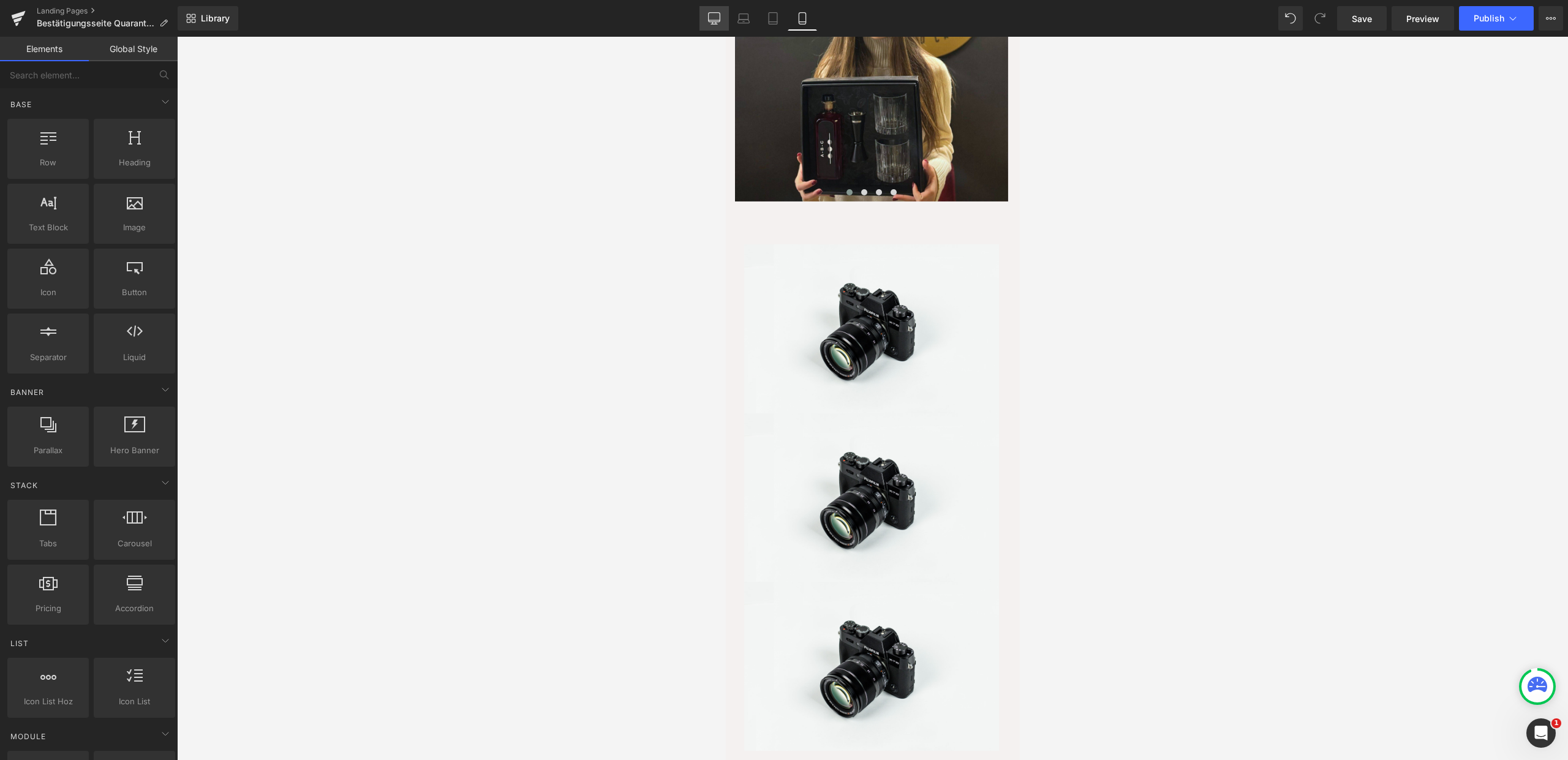
click at [714, 22] on icon at bounding box center [714, 17] width 11 height 9
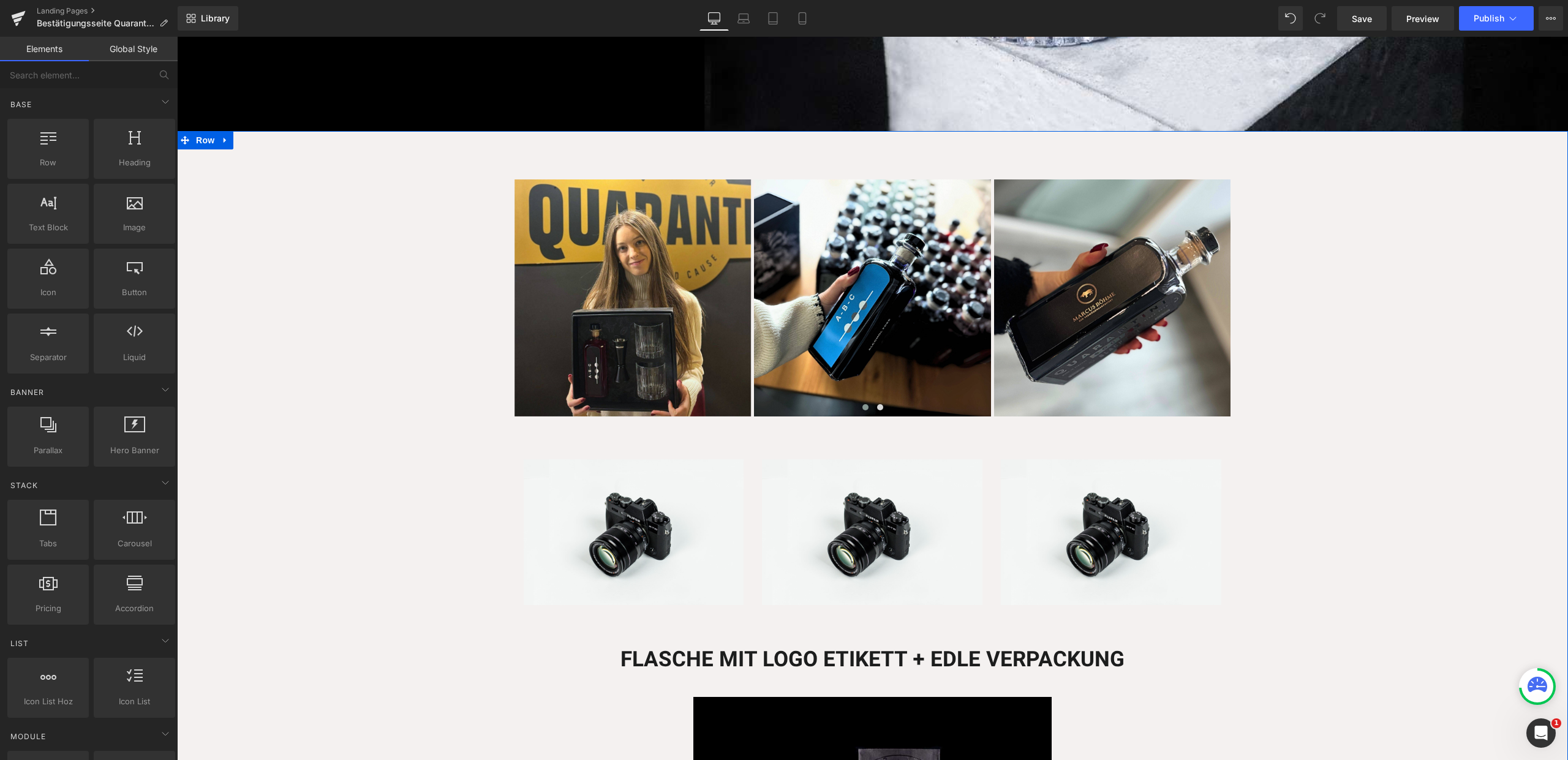
scroll to position [447, 0]
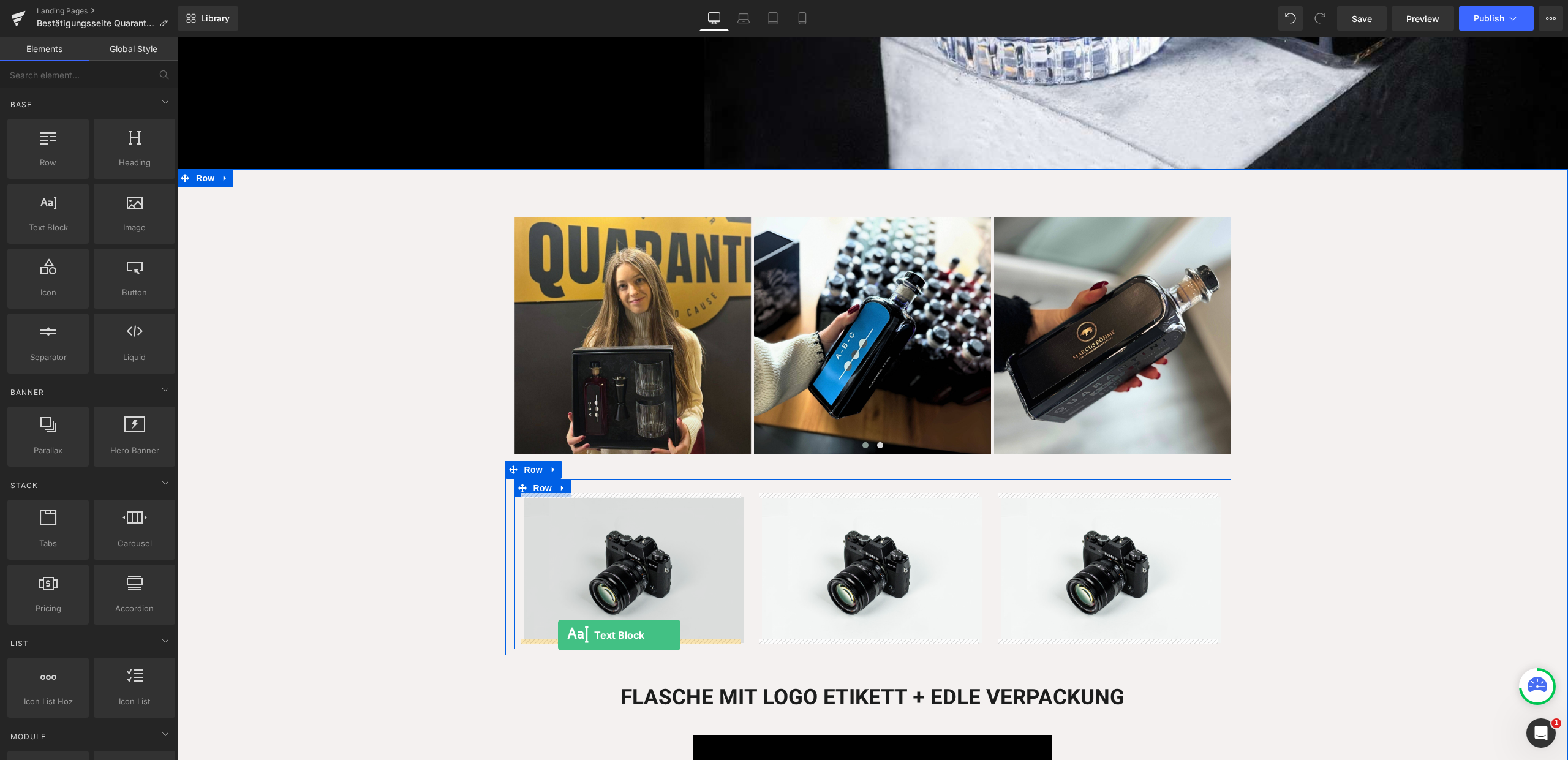
drag, startPoint x: 228, startPoint y: 262, endPoint x: 558, endPoint y: 635, distance: 498.0
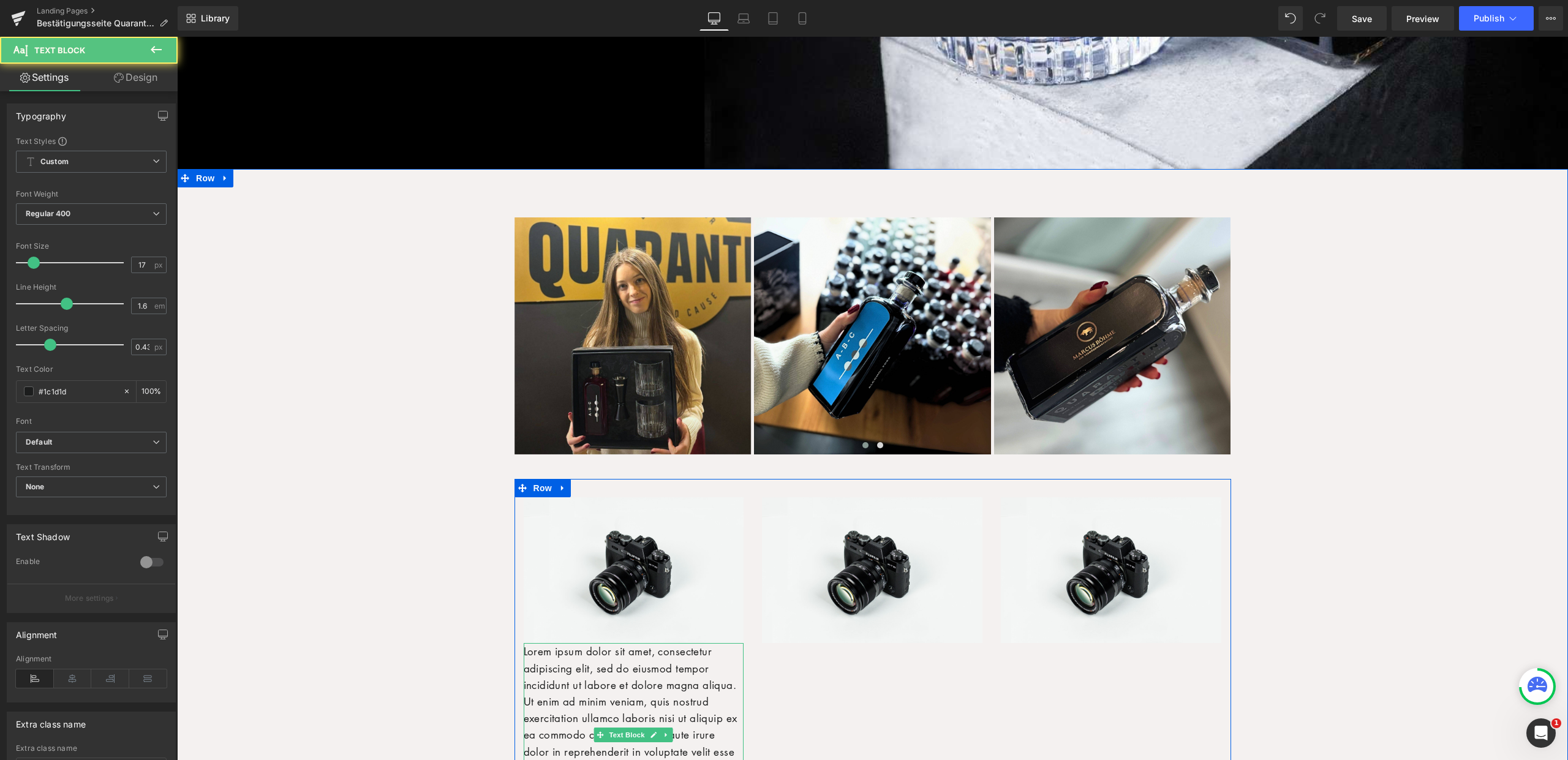
scroll to position [661, 0]
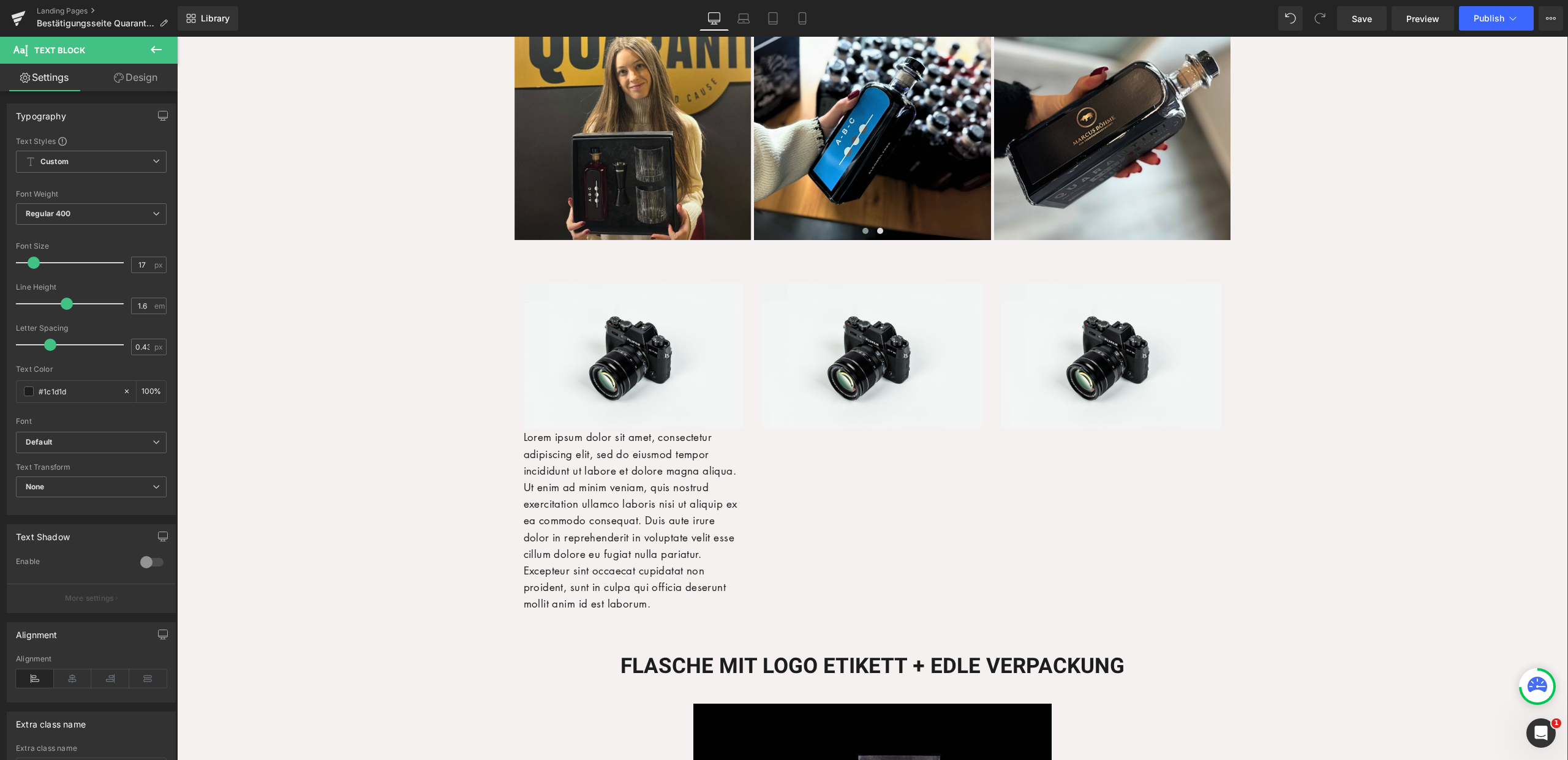
click at [617, 518] on div "Lorem ipsum dolor sit amet, consectetur adipiscing elit, sed do eiusmod tempor …" at bounding box center [633, 520] width 221 height 183
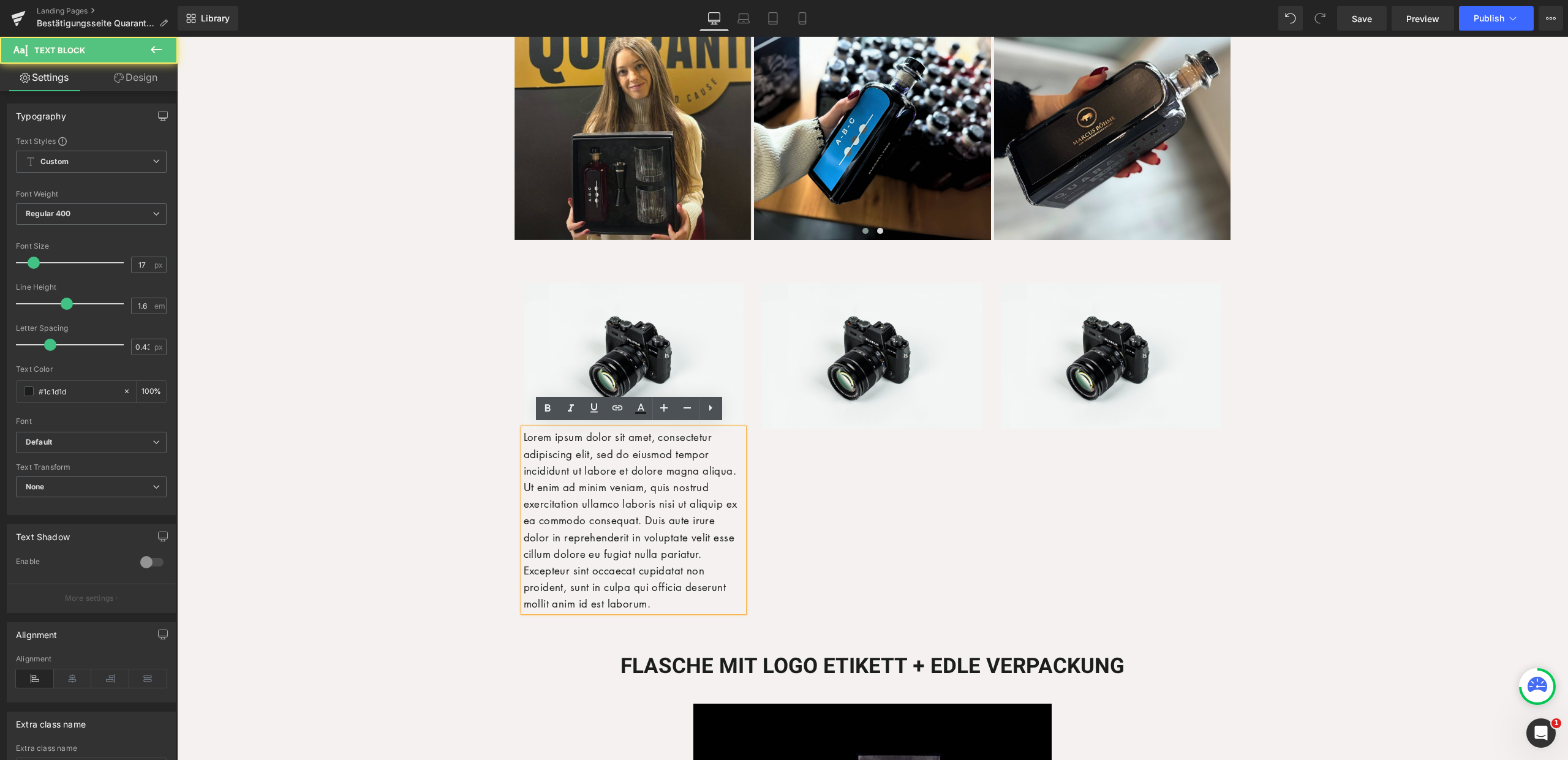
click at [760, 532] on div "Image Lorem ipsum dolor sit amet, consectetur adipiscing elit, sed do eiusmod t…" at bounding box center [873, 441] width 717 height 354
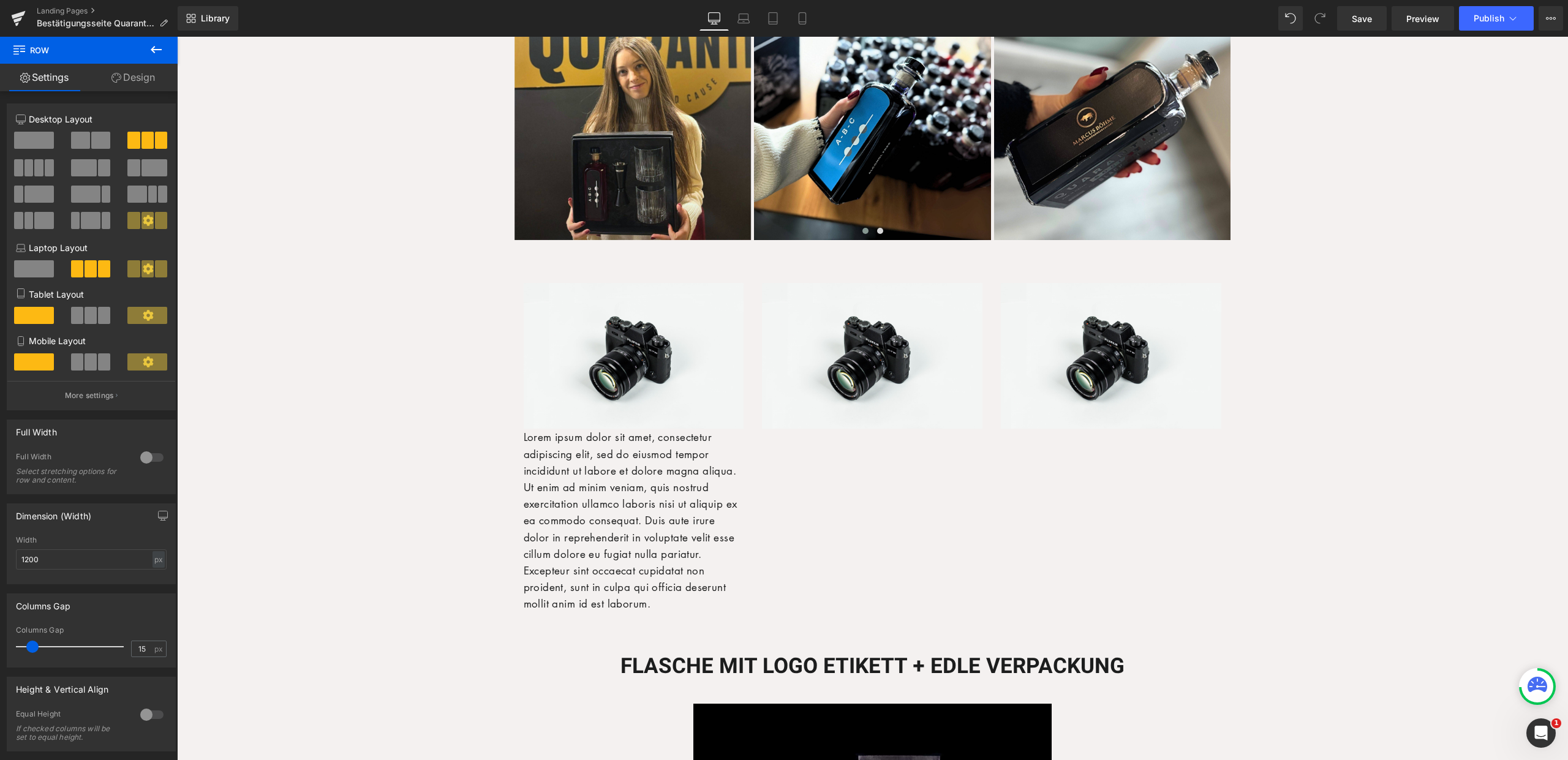
click at [164, 50] on button at bounding box center [156, 50] width 43 height 27
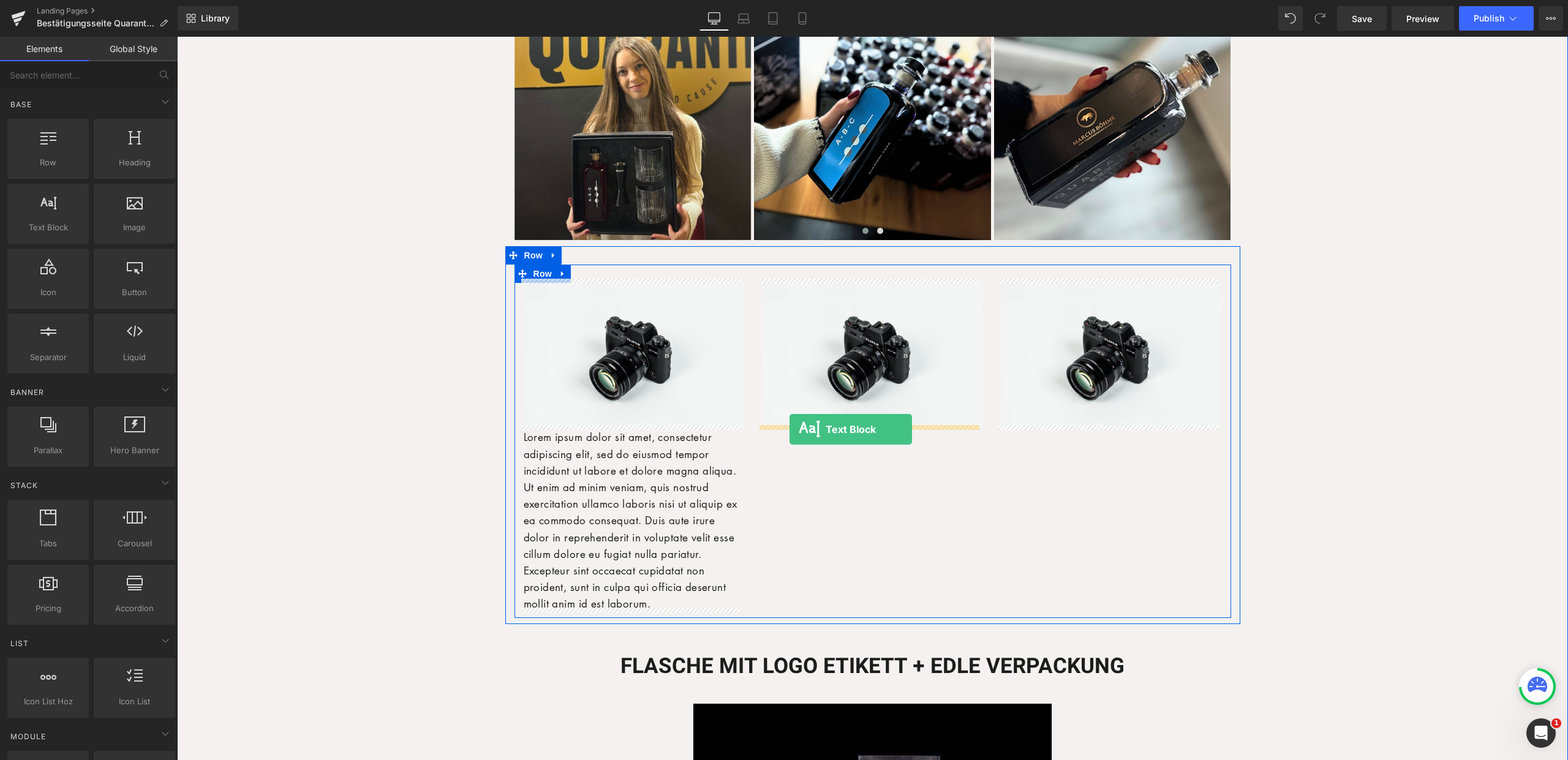
drag, startPoint x: 242, startPoint y: 243, endPoint x: 790, endPoint y: 429, distance: 578.7
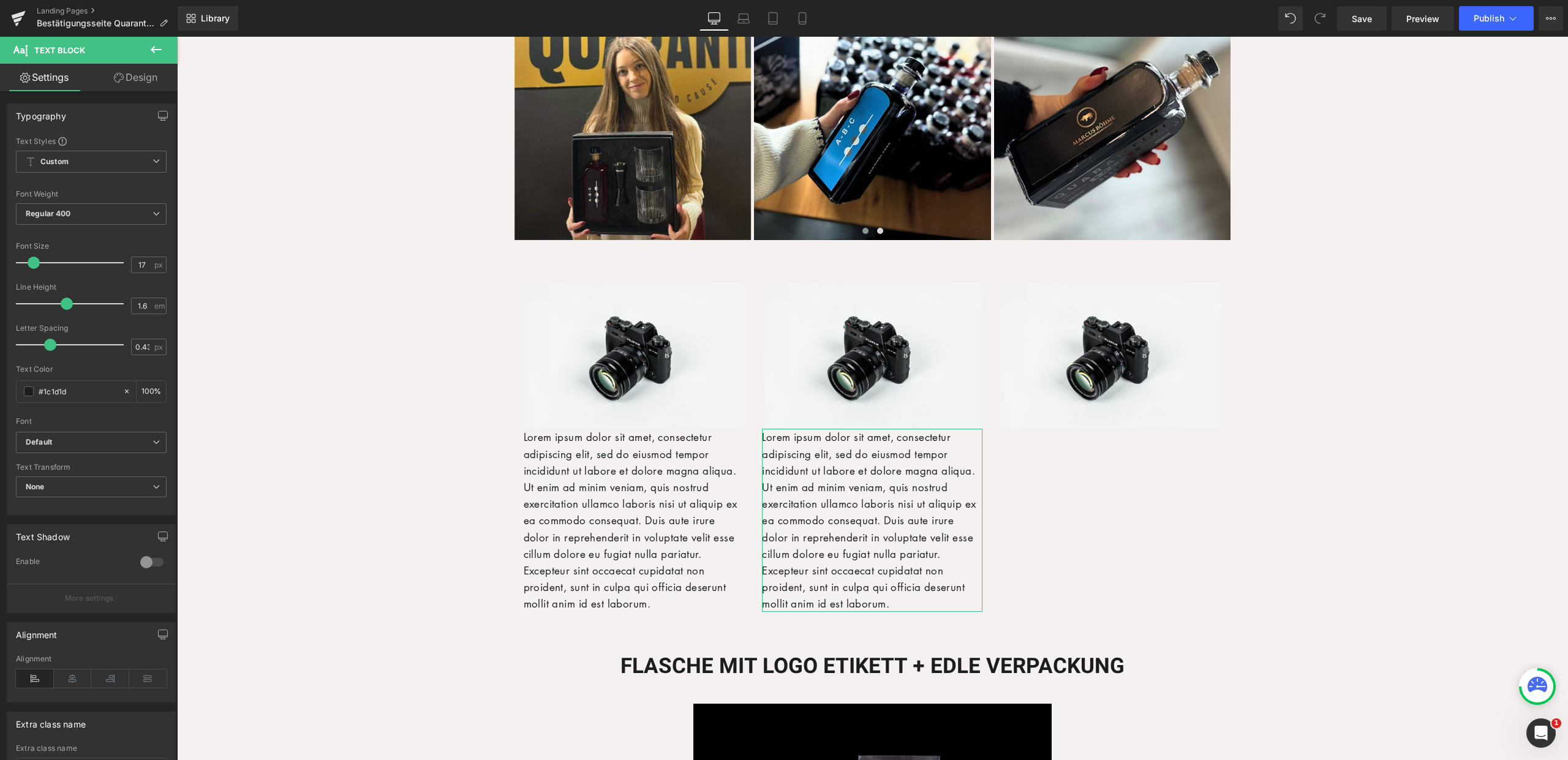
click at [166, 53] on button at bounding box center [156, 50] width 43 height 27
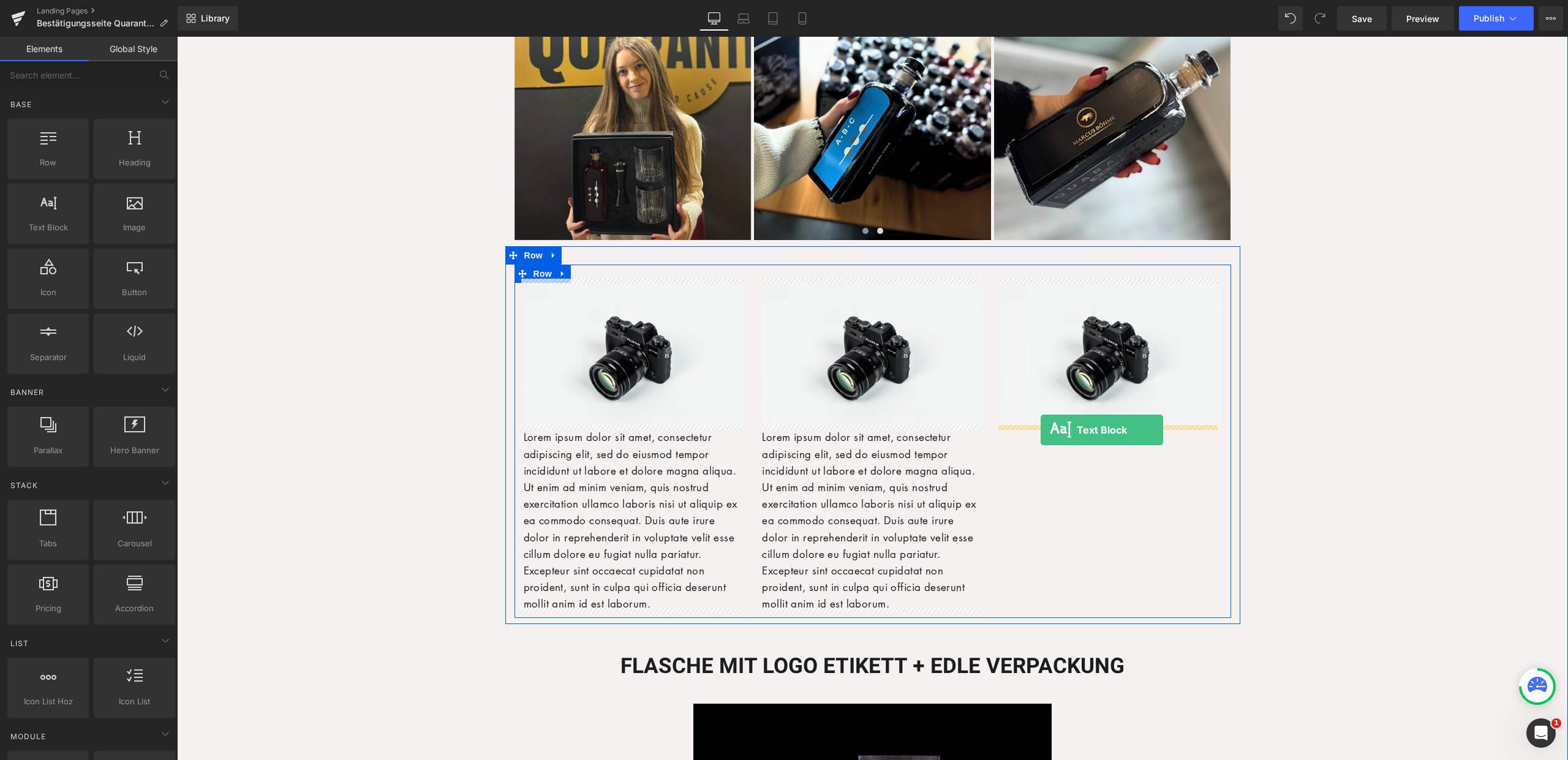
drag, startPoint x: 229, startPoint y: 248, endPoint x: 1041, endPoint y: 430, distance: 832.1
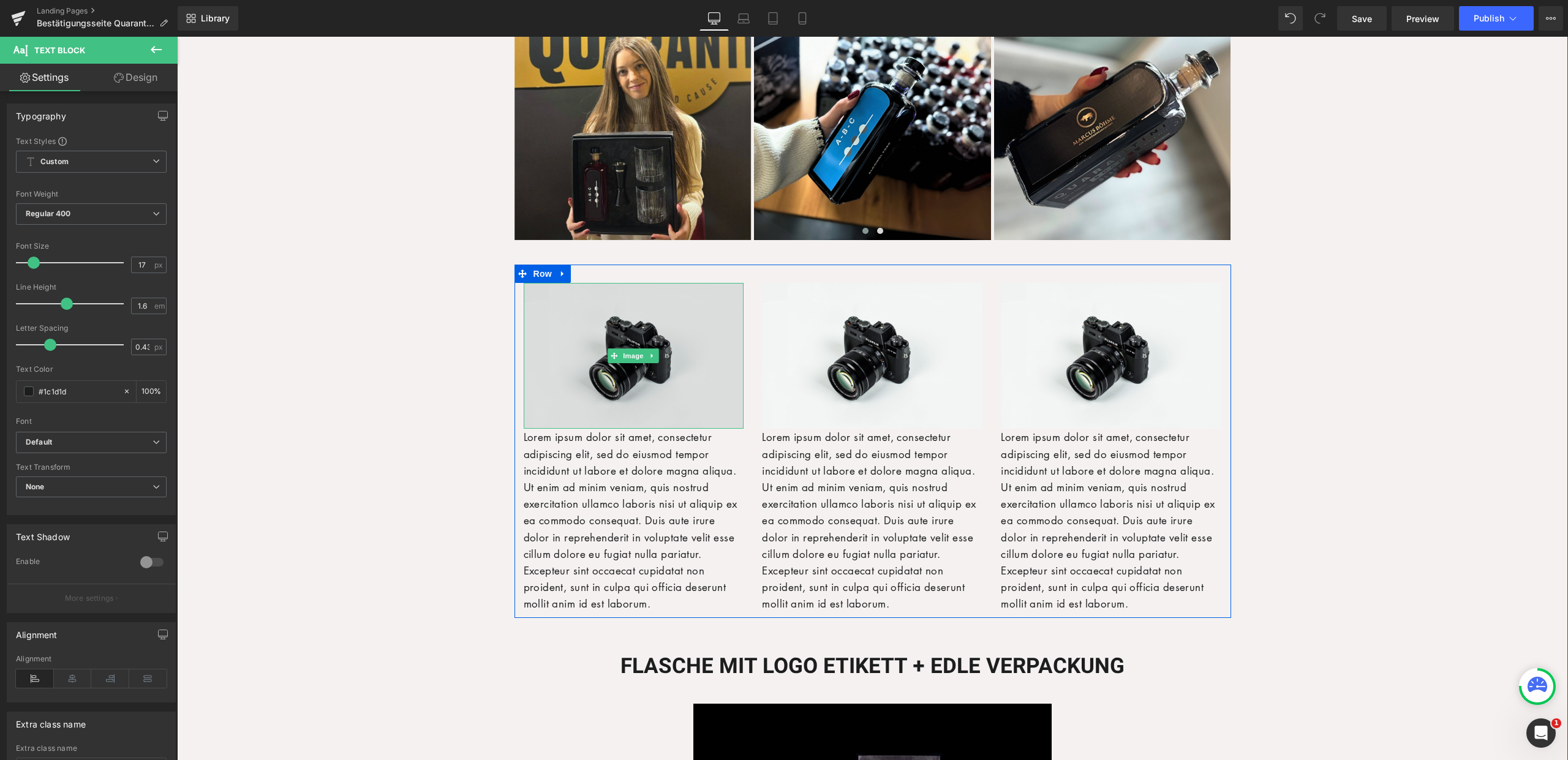
click at [619, 334] on img at bounding box center [633, 356] width 221 height 146
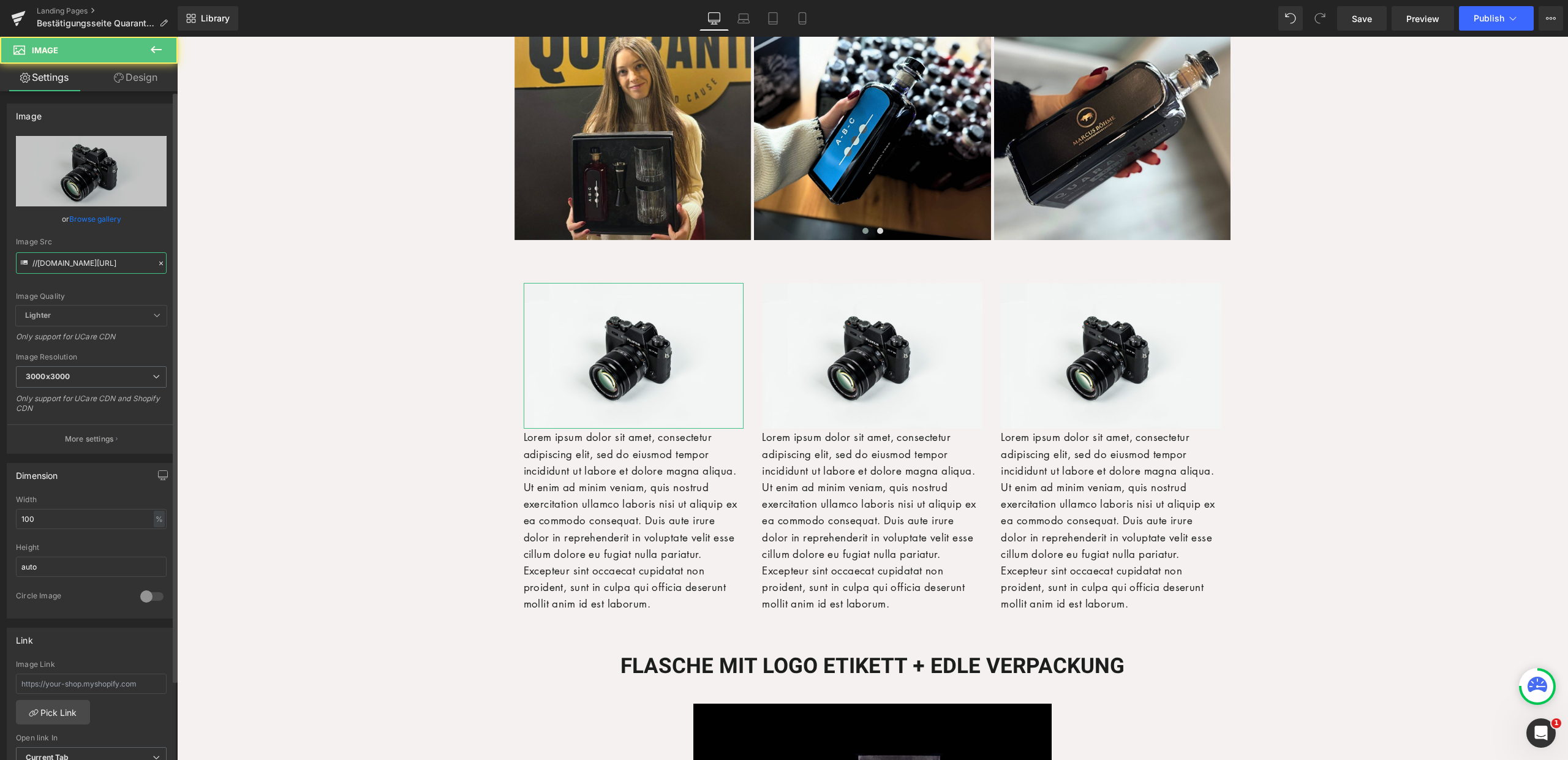
click at [103, 266] on input "//d1um8515vdn9kb.cloudfront.net/images/parallax.jpg" at bounding box center [91, 263] width 151 height 21
paste input "https://ucarecdn.com/9fa6319b-7c87-4bc9-b586-8098c7732179/-/format/auto/-/previ…"
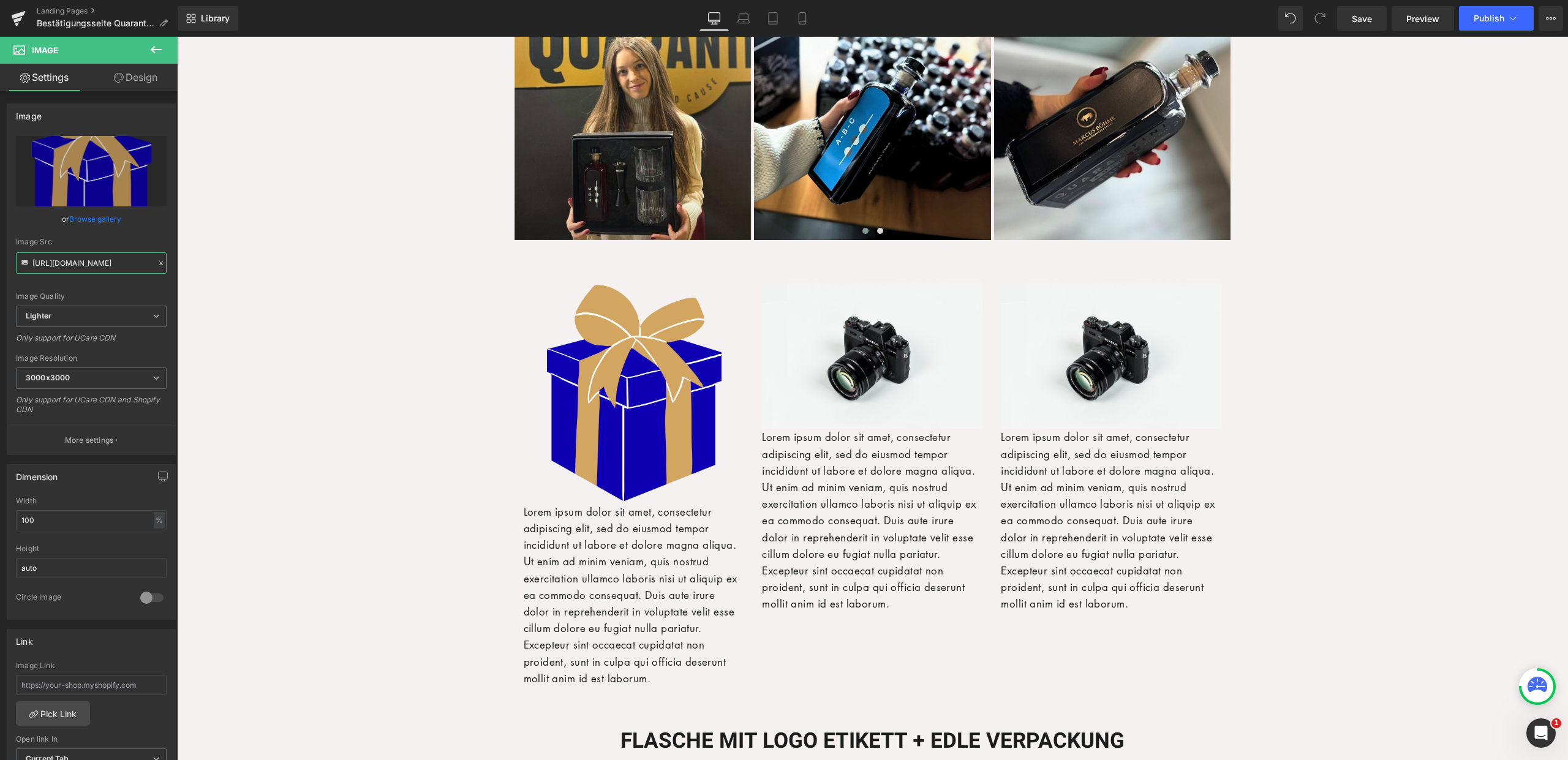
type input "https://ucarecdn.com/9fa6319b-7c87-4bc9-b586-8098c7732179/-/format/auto/-/previ…"
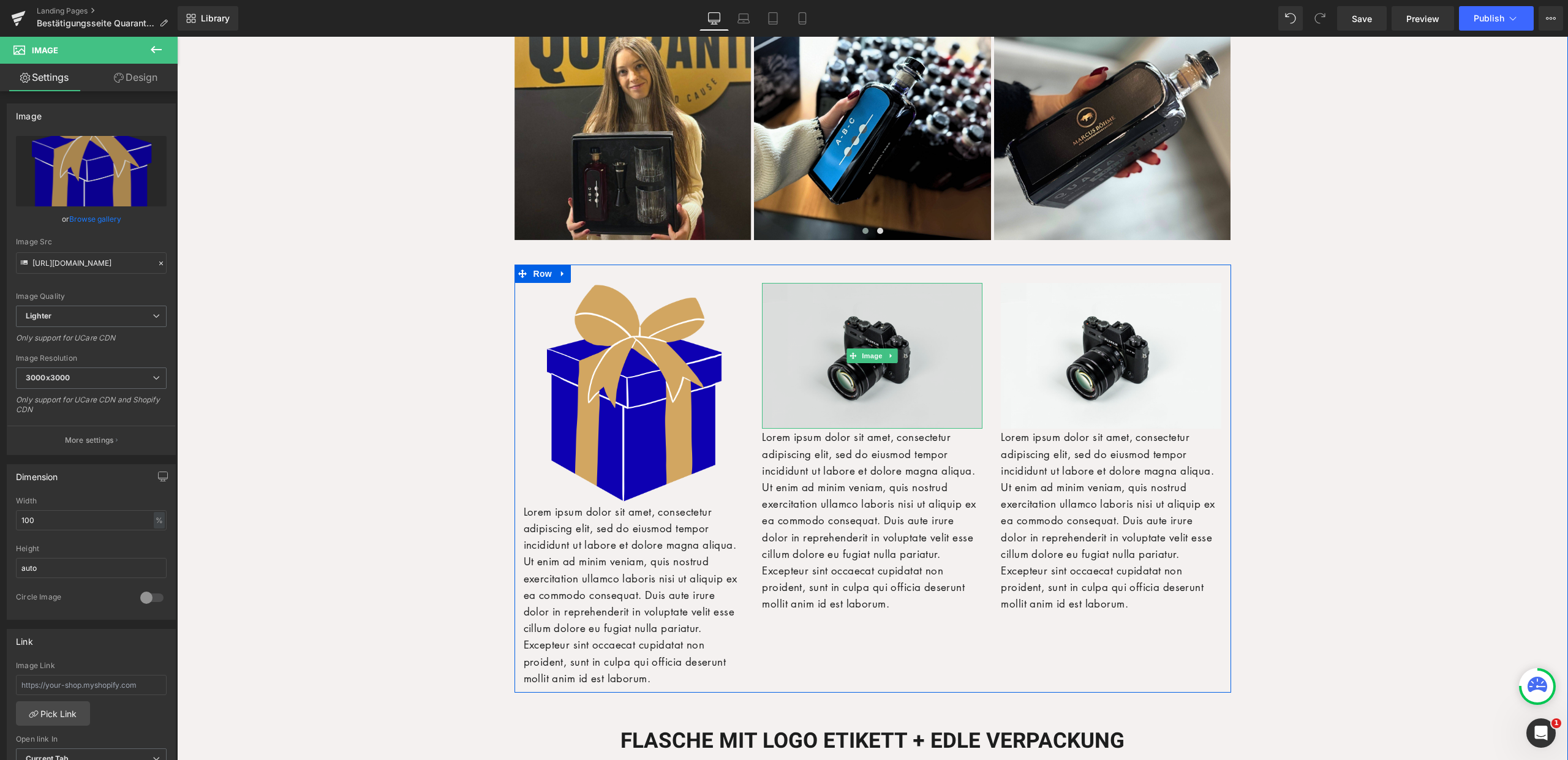
click at [838, 329] on img at bounding box center [872, 356] width 221 height 146
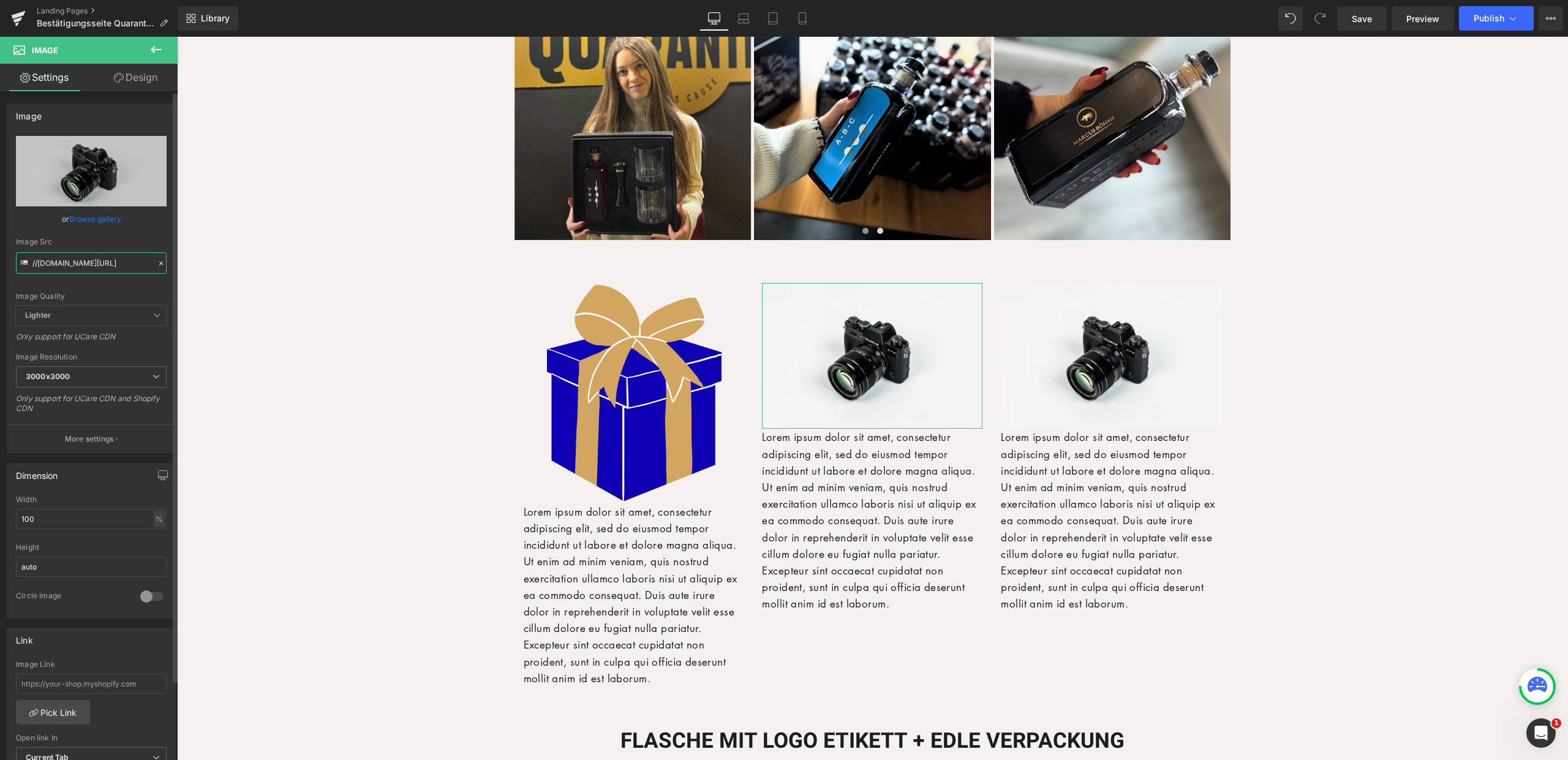
click at [93, 268] on input "//d1um8515vdn9kb.cloudfront.net/images/parallax.jpg" at bounding box center [91, 263] width 151 height 21
paste input "https://ucarecdn.com/f3c871cd-9a9b-4ff5-a799-b4ed29fbb0bc/-/format/auto/-/previ…"
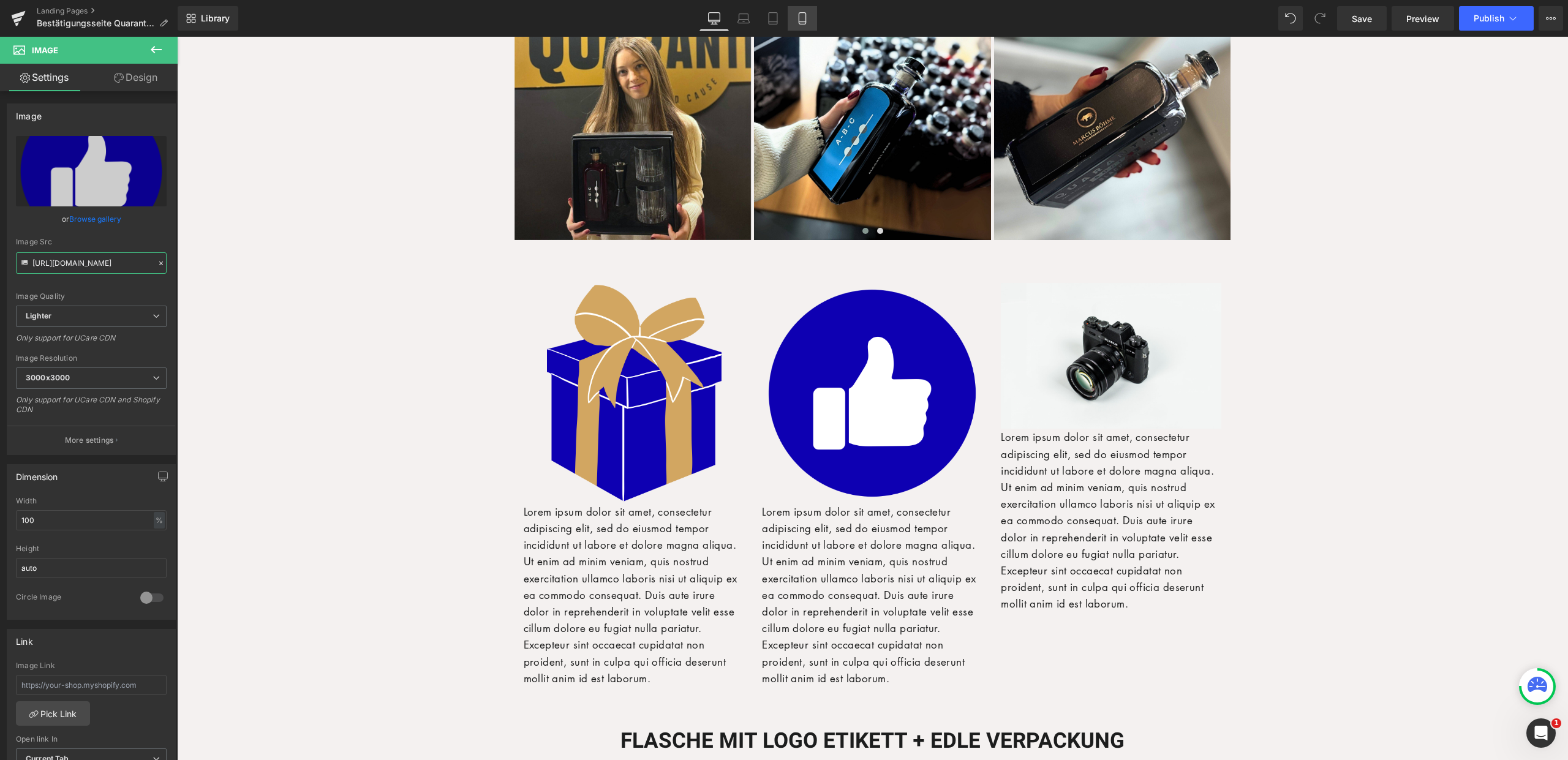
type input "https://ucarecdn.com/f3c871cd-9a9b-4ff5-a799-b4ed29fbb0bc/-/format/auto/-/previ…"
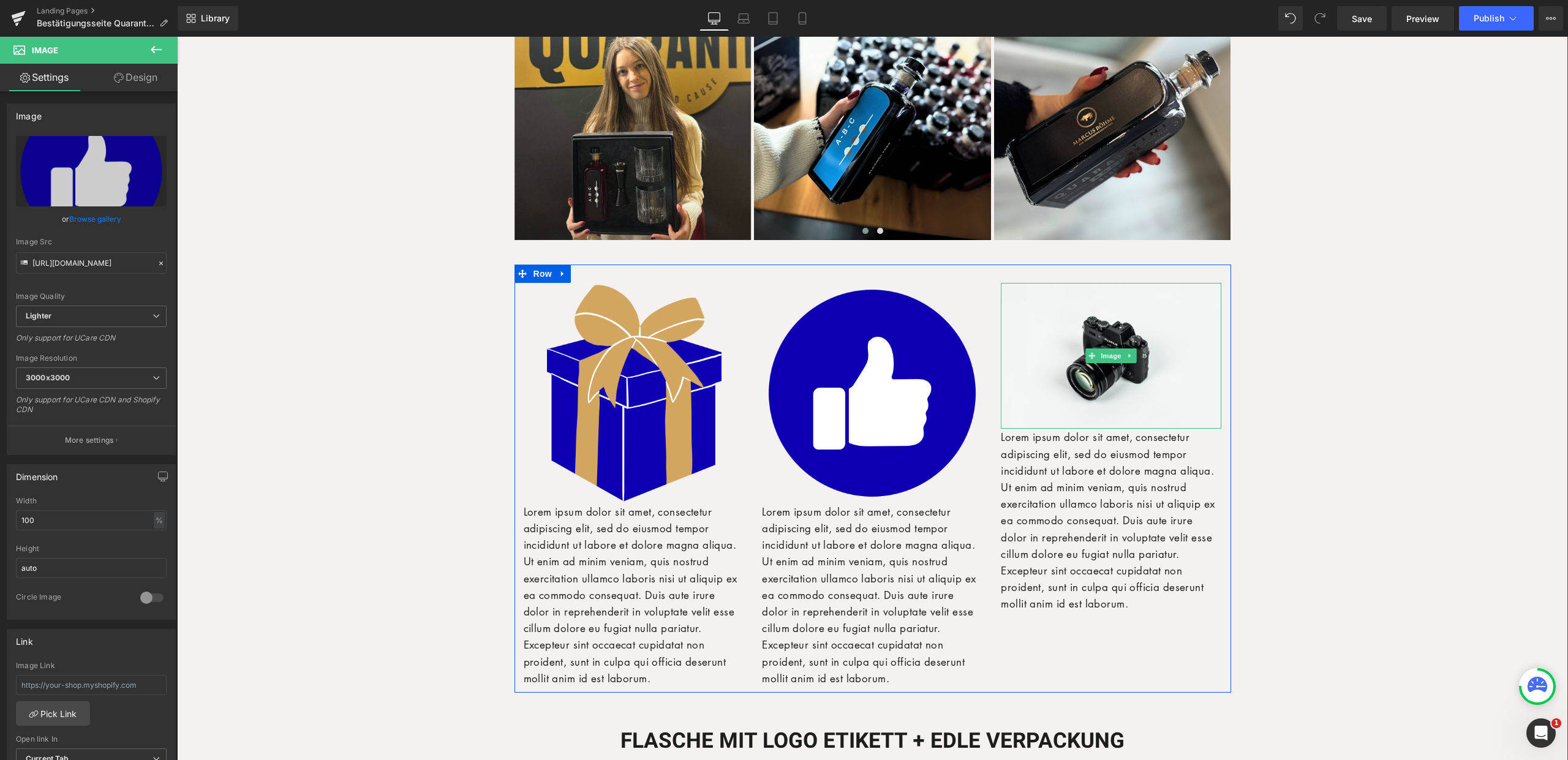
click at [1089, 353] on icon at bounding box center [1092, 356] width 7 height 7
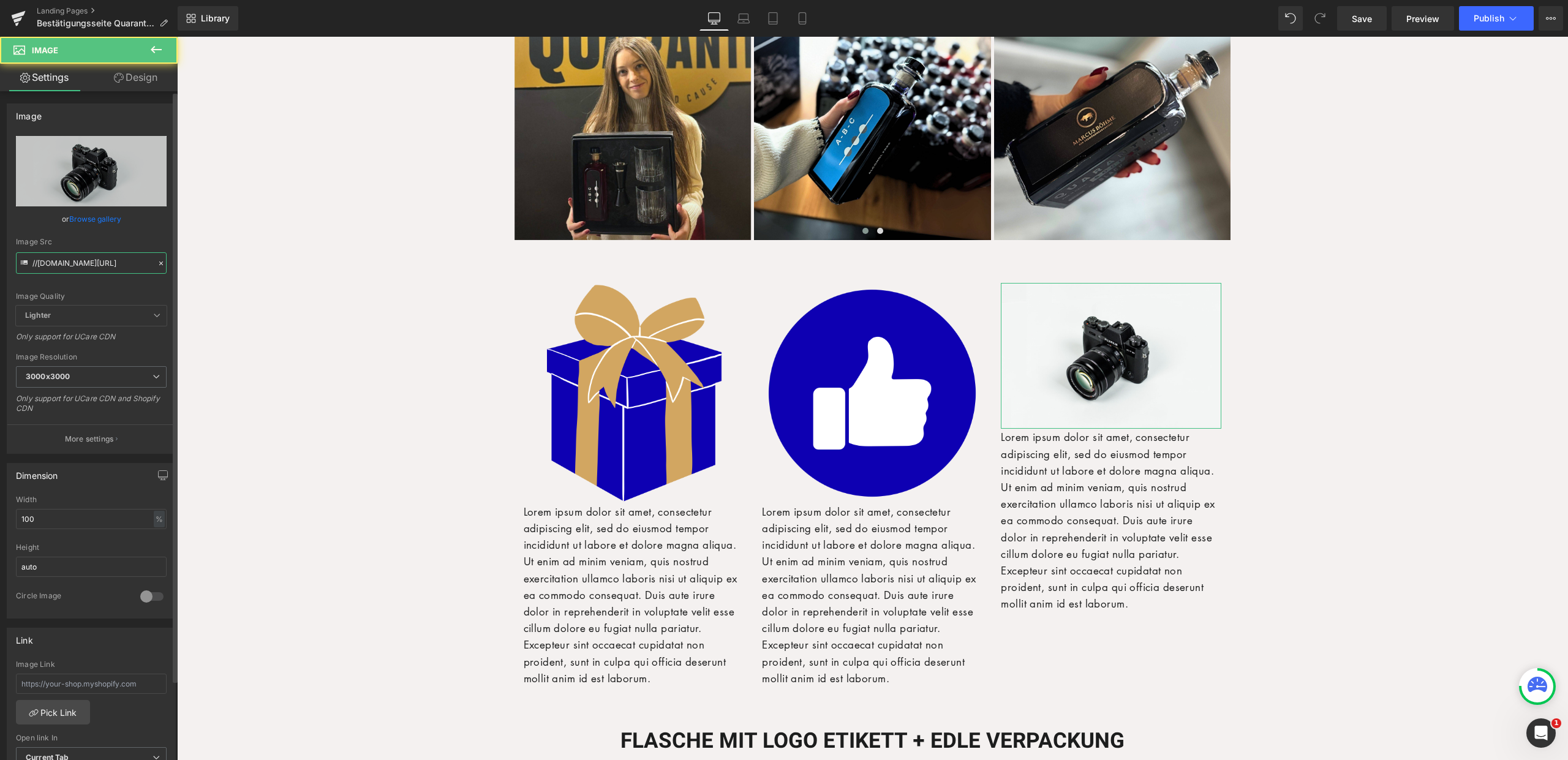
click at [88, 255] on input "//d1um8515vdn9kb.cloudfront.net/images/parallax.jpg" at bounding box center [91, 263] width 151 height 21
paste input "https://ucarecdn.com/0312210c-d9e0-41e3-aed5-339fa9f2a0ed/-/format/auto/-/previ…"
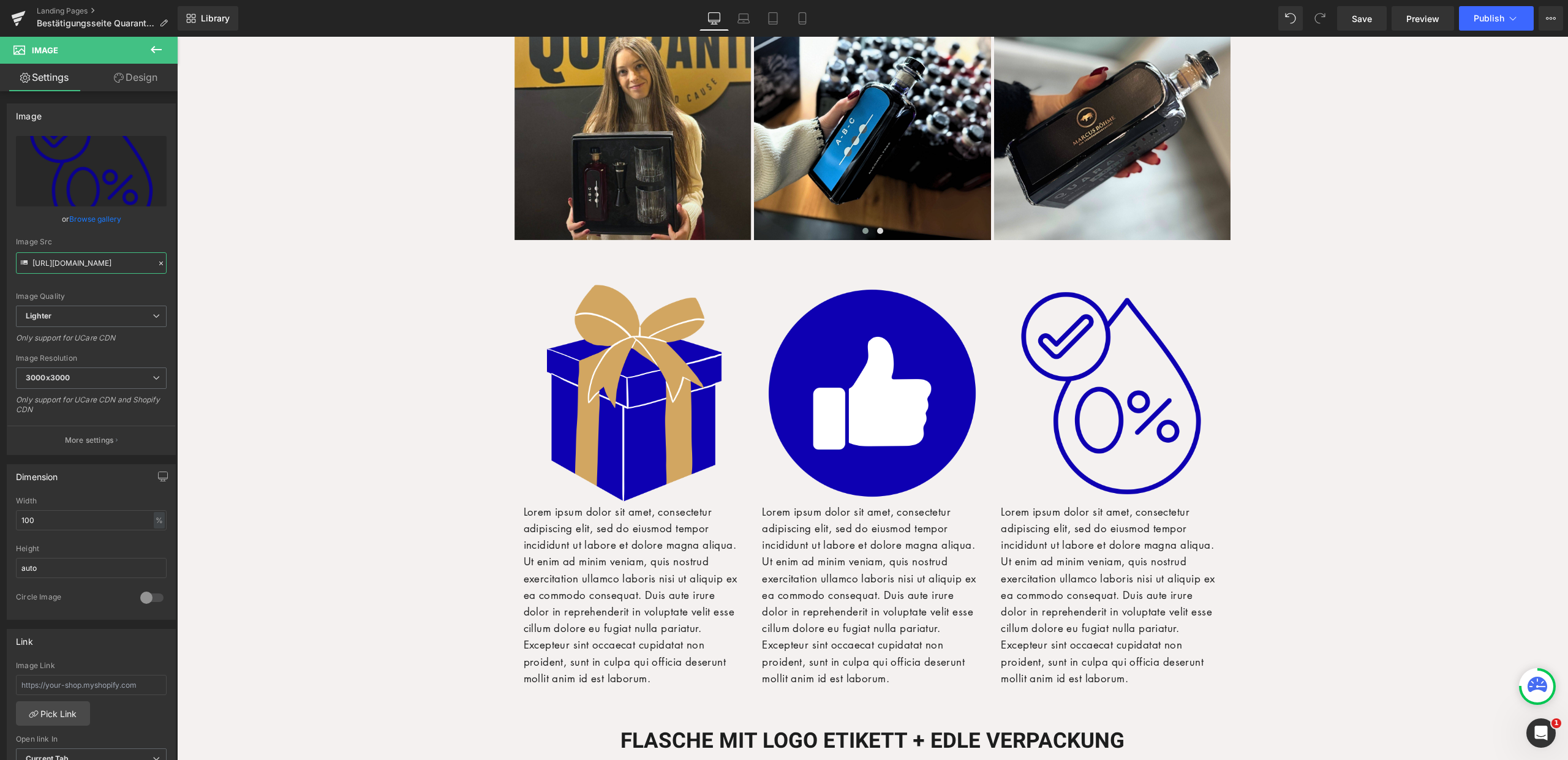
type input "https://ucarecdn.com/0312210c-d9e0-41e3-aed5-339fa9f2a0ed/-/format/auto/-/previ…"
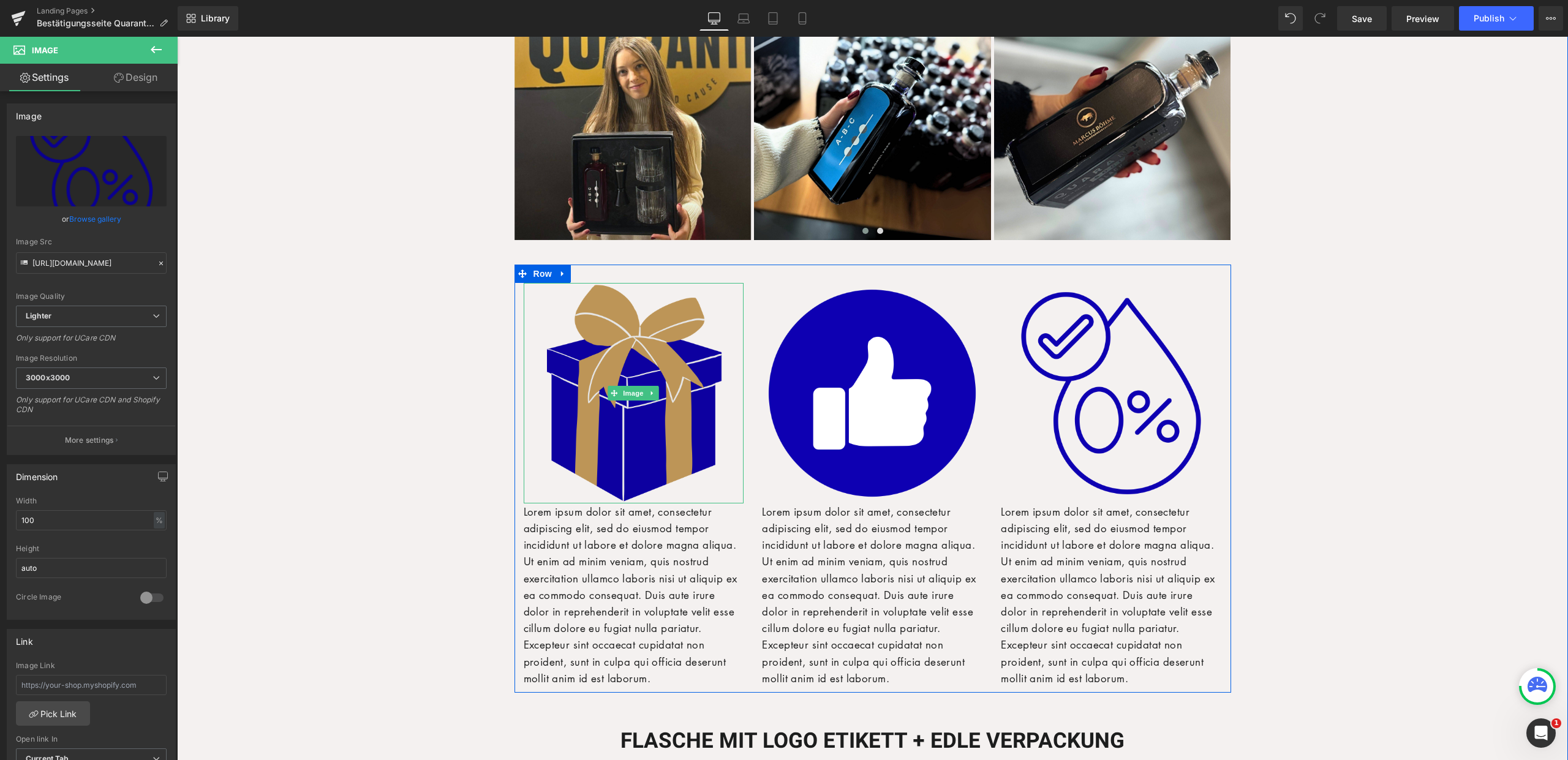
click at [577, 390] on img at bounding box center [633, 393] width 221 height 221
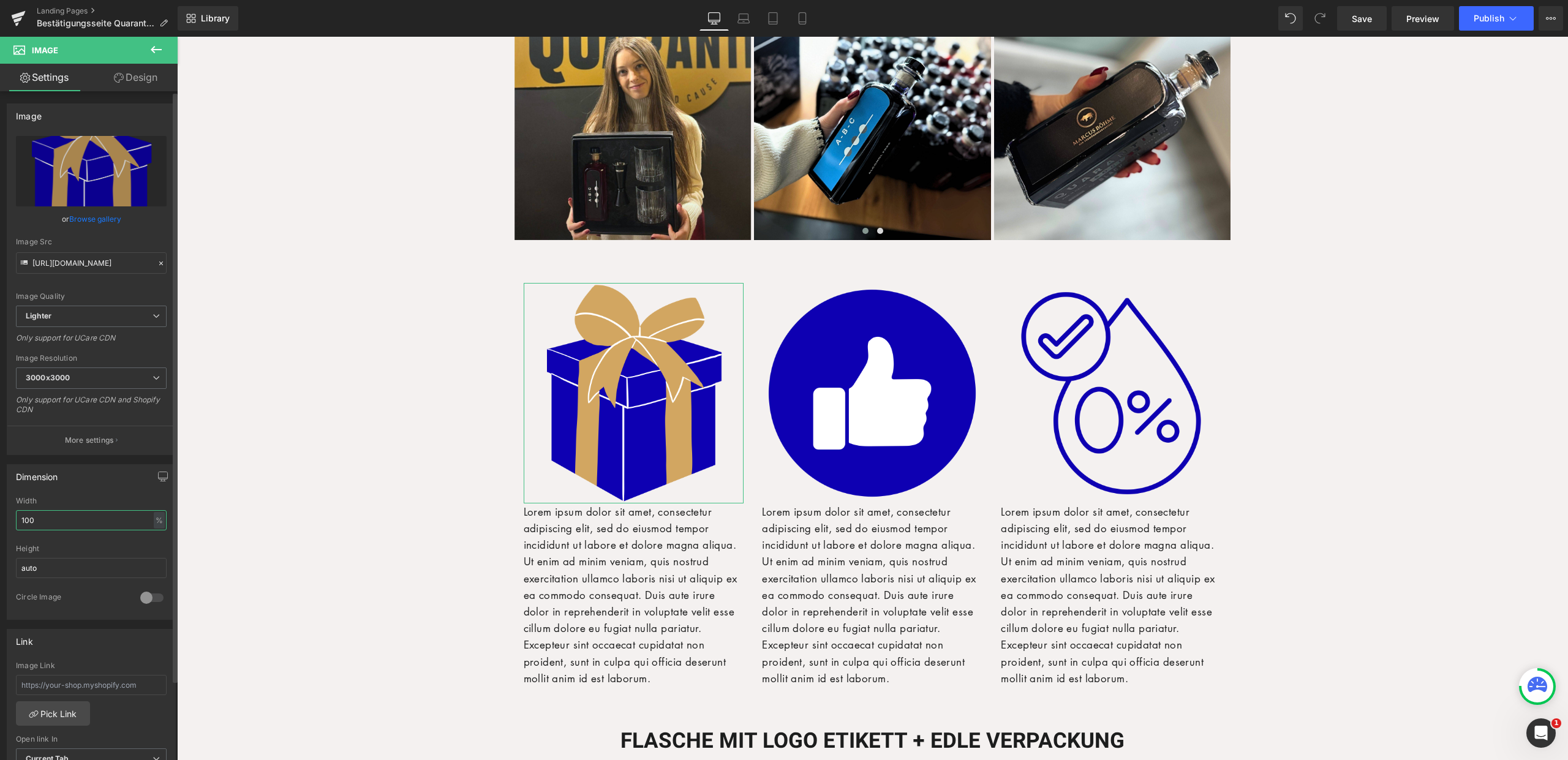
drag, startPoint x: 52, startPoint y: 520, endPoint x: 4, endPoint y: 516, distance: 48.2
click at [4, 516] on div "Dimension 100% Width 100 % % px auto Height auto 0 Circle Image" at bounding box center [91, 537] width 183 height 165
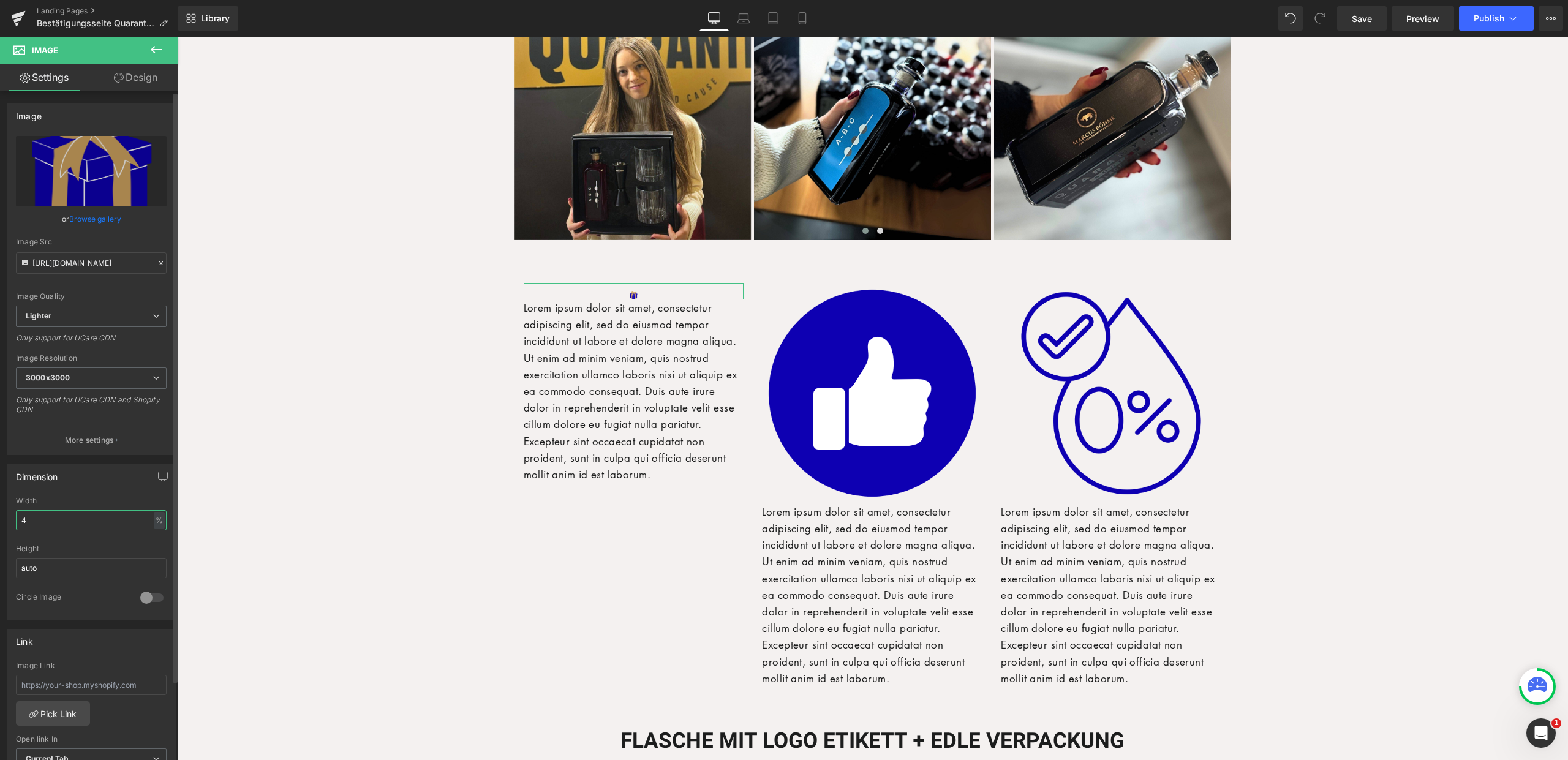
type input "40"
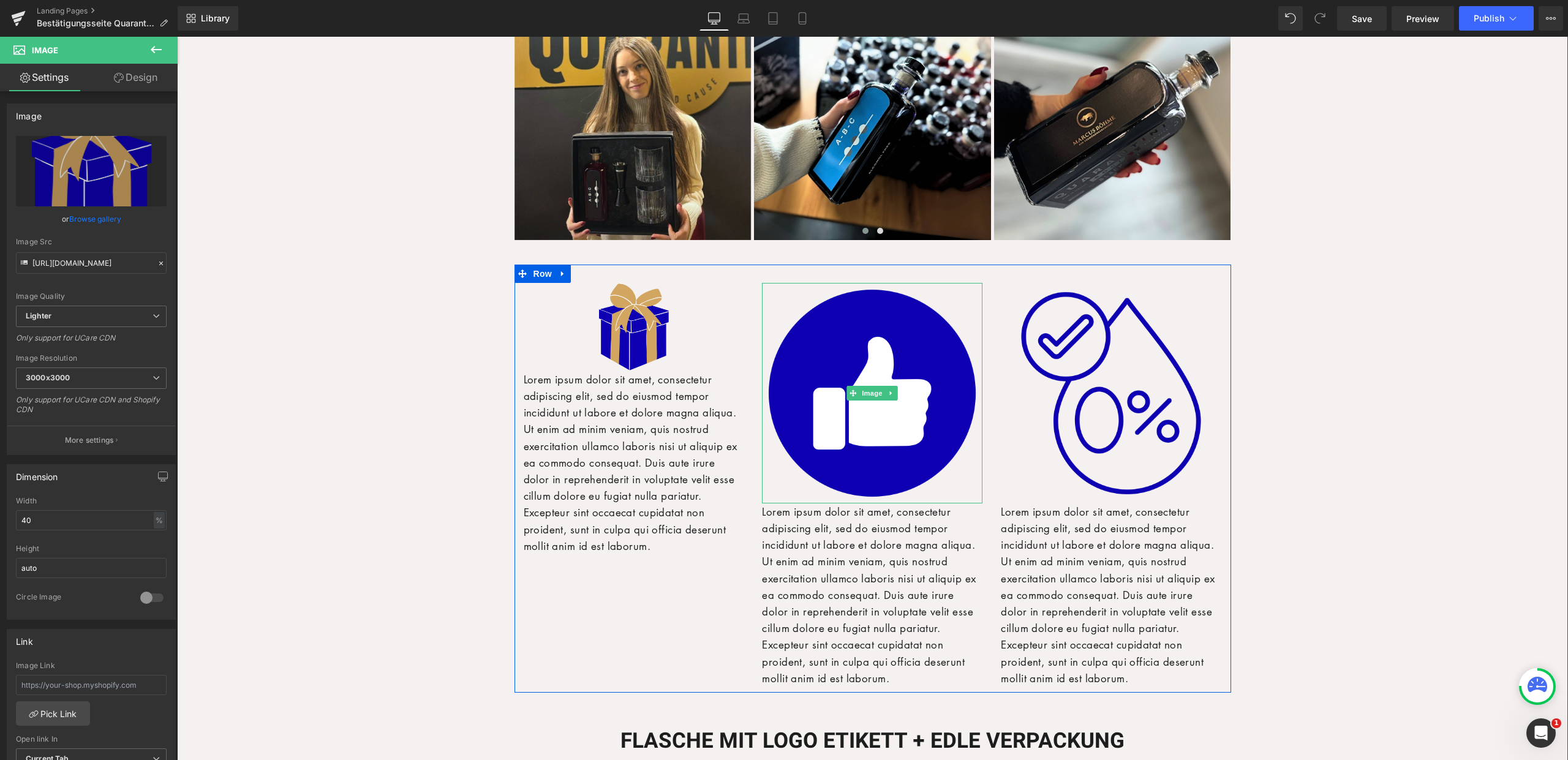
click at [803, 366] on img at bounding box center [872, 393] width 221 height 221
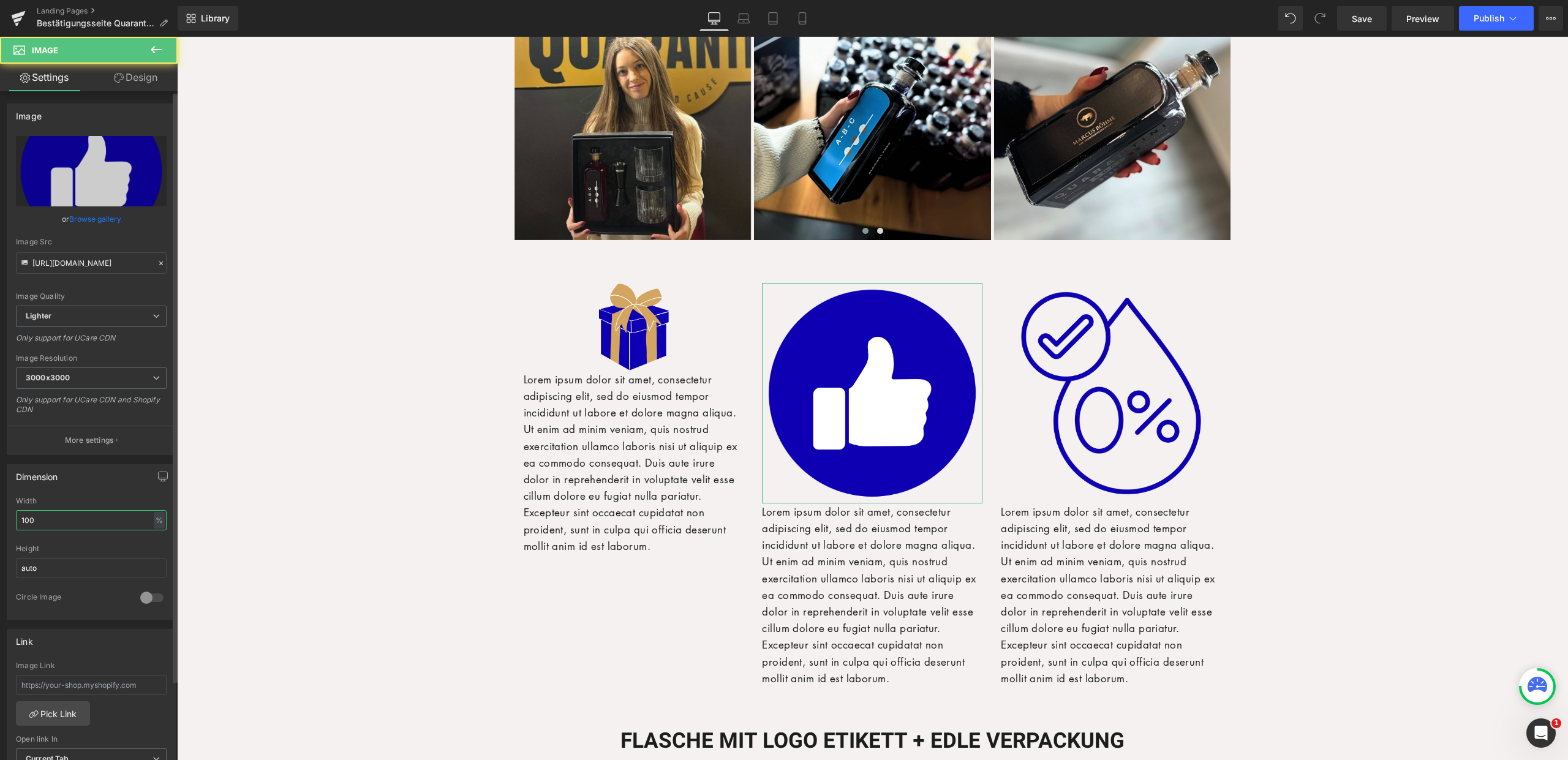
drag, startPoint x: 25, startPoint y: 521, endPoint x: 0, endPoint y: 519, distance: 25.1
click at [0, 519] on div "Dimension 100% Width 100 % % px auto Height auto 0 Circle Image" at bounding box center [91, 537] width 183 height 165
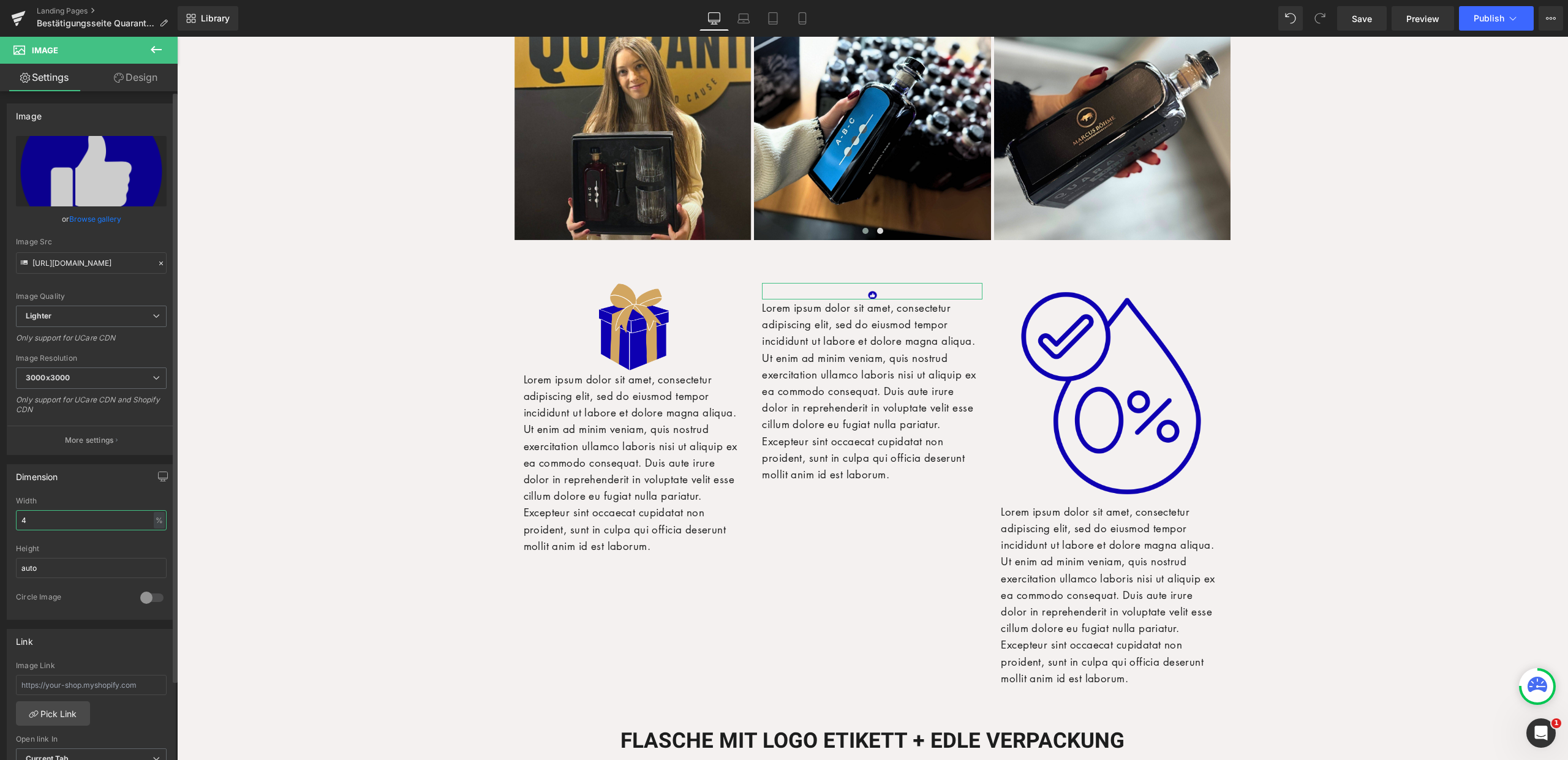
type input "40"
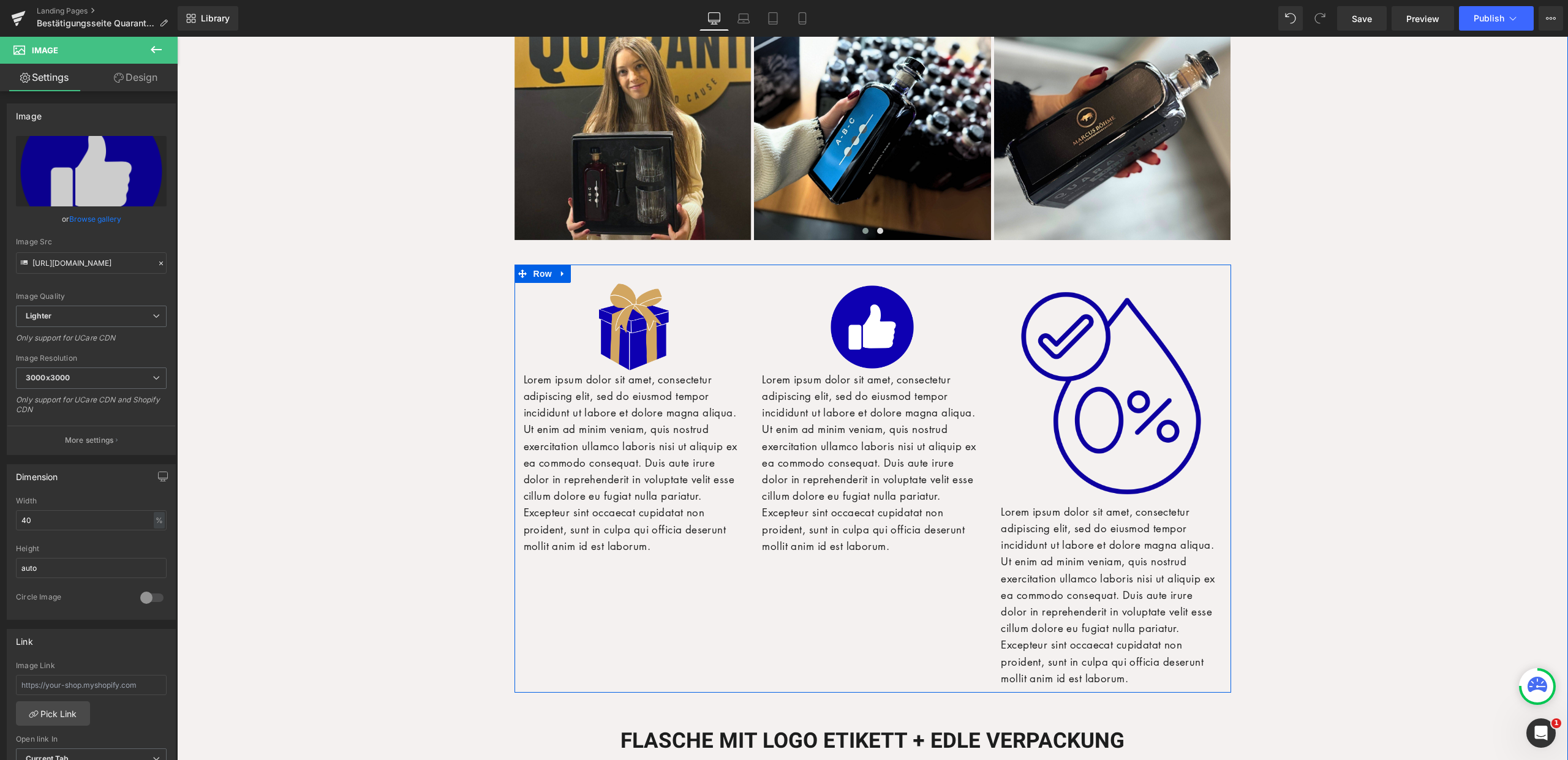
click at [1069, 359] on img at bounding box center [1111, 393] width 221 height 221
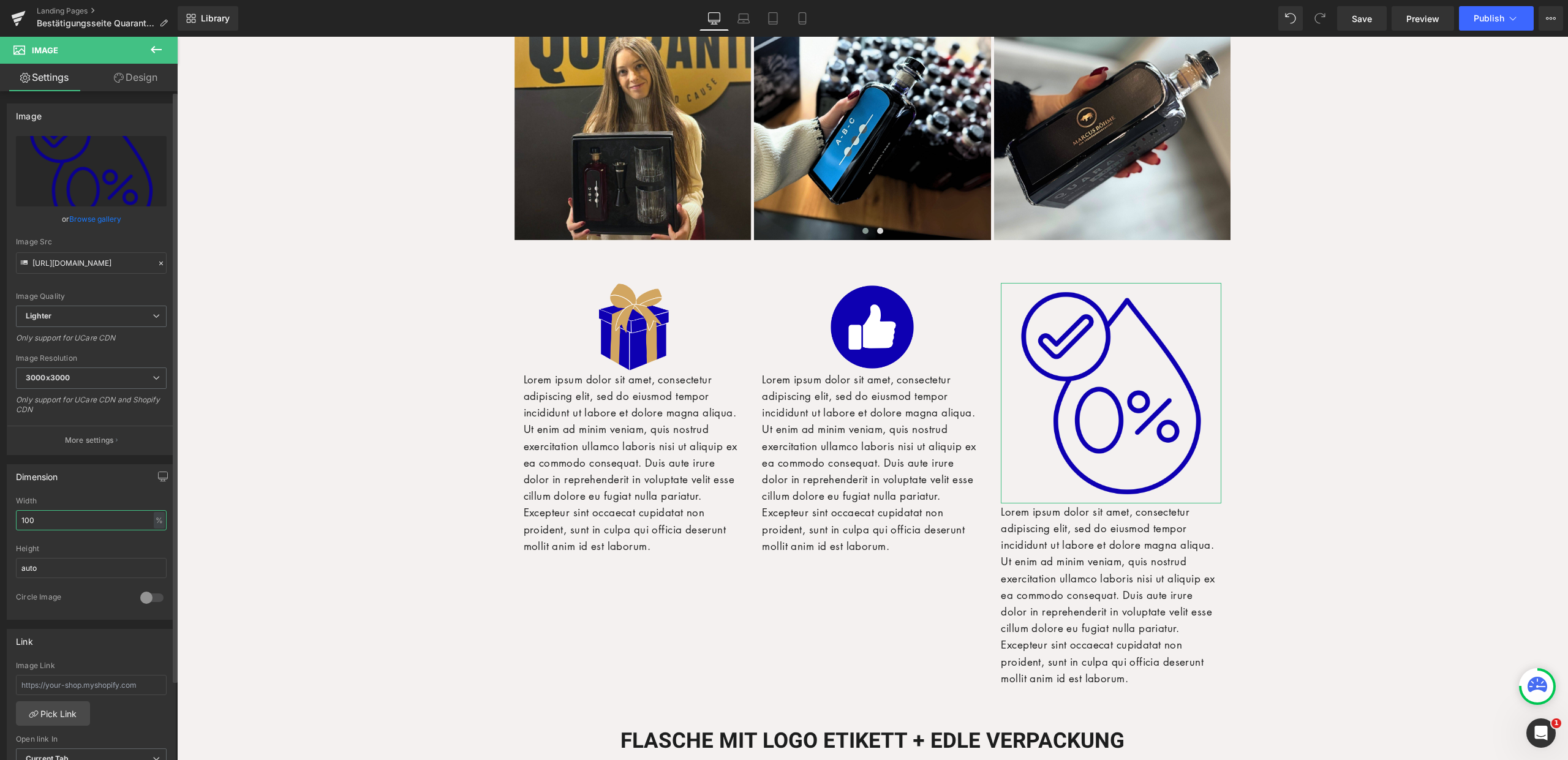
drag, startPoint x: 11, startPoint y: 518, endPoint x: 0, endPoint y: 517, distance: 11.0
click at [0, 517] on div "Dimension 100% Width 100 % % px auto Height auto 0 Circle Image" at bounding box center [91, 537] width 183 height 165
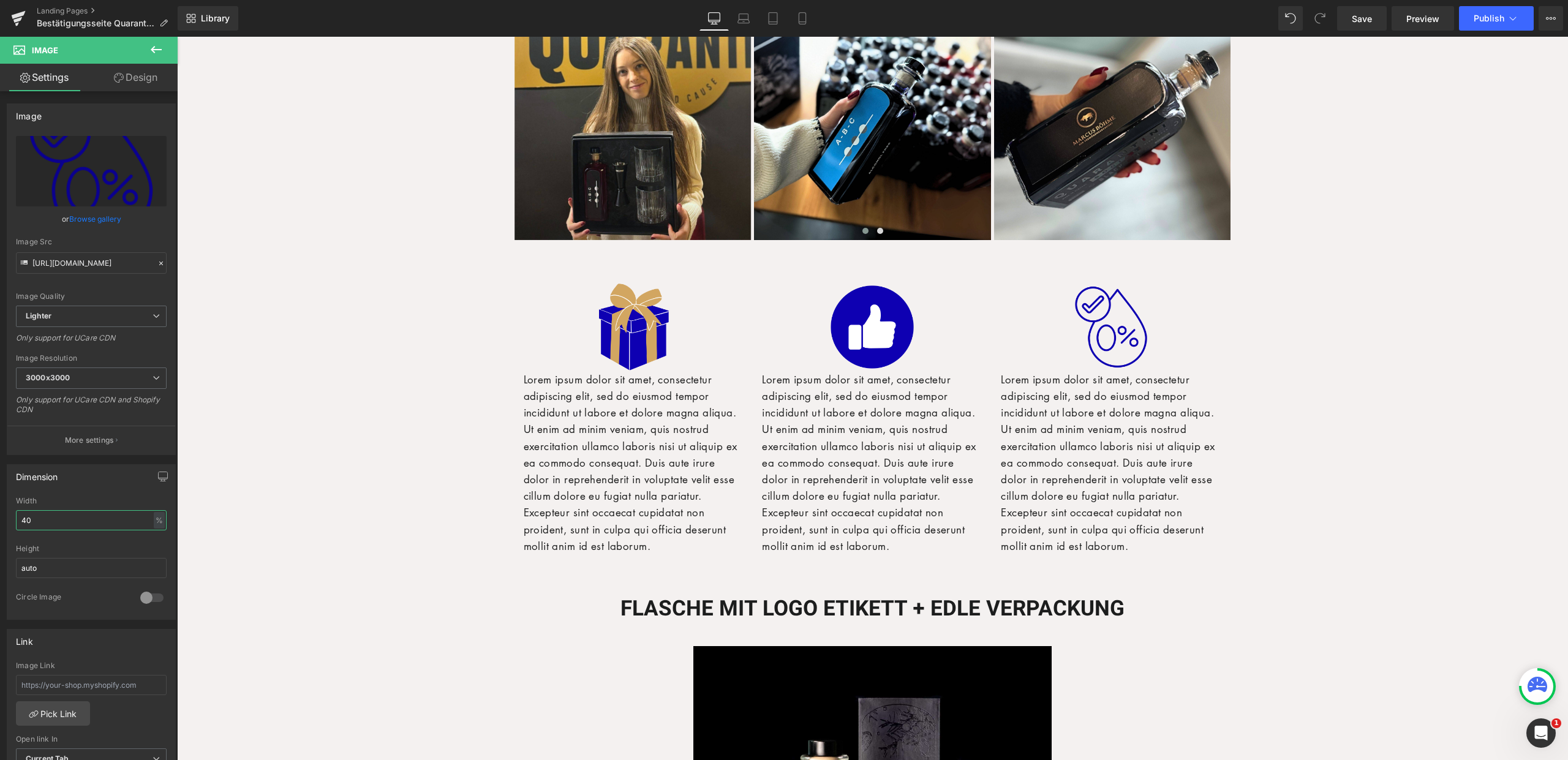
type input "40"
click at [635, 488] on p "Lorem ipsum dolor sit amet, consectetur adipiscing elit, sed do eiusmod tempor …" at bounding box center [633, 462] width 221 height 183
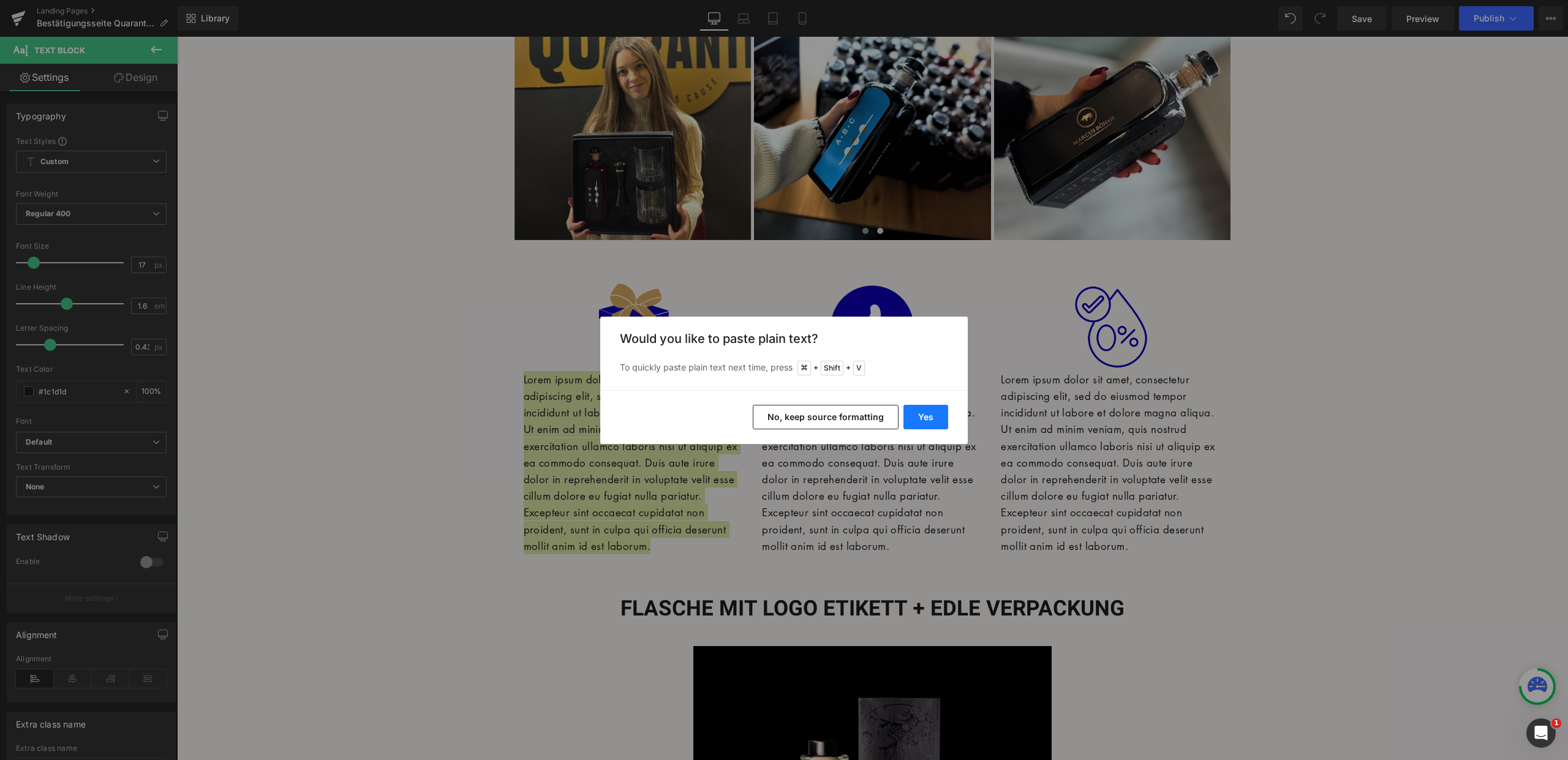
click at [923, 415] on button "Yes" at bounding box center [925, 417] width 45 height 25
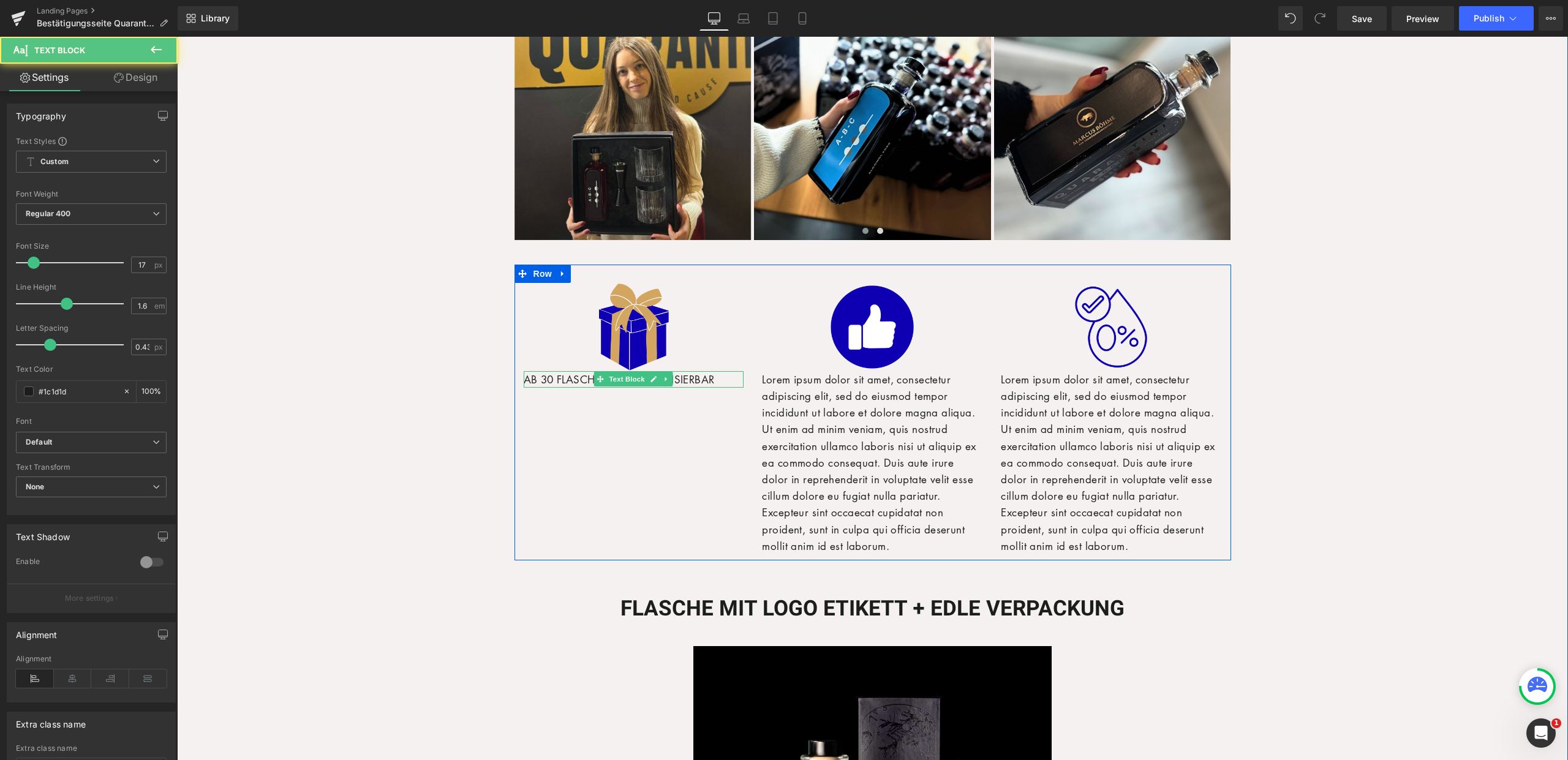
click at [704, 380] on p "AB 30 FLASCHEN INDIVIDUALISIERBAR" at bounding box center [633, 379] width 221 height 17
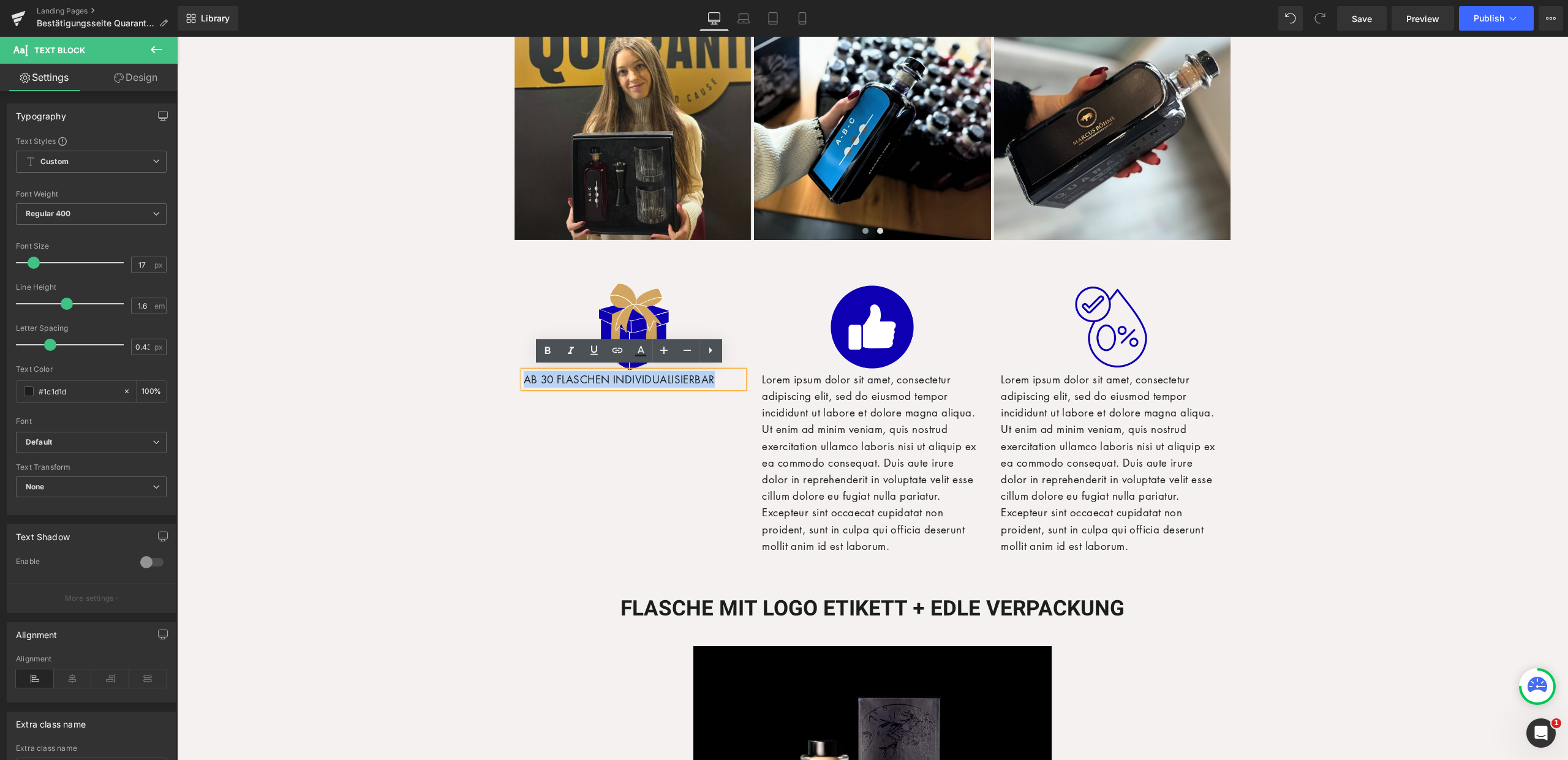
drag, startPoint x: 723, startPoint y: 377, endPoint x: 502, endPoint y: 374, distance: 221.0
click at [505, 374] on div "Image AB 30 FLASCHEN INDIVIDUALISIERBAR Text Block Image Lorem ipsum dolor sit …" at bounding box center [872, 412] width 735 height 296
click at [547, 354] on icon at bounding box center [547, 351] width 15 height 15
click at [69, 682] on icon at bounding box center [72, 678] width 38 height 18
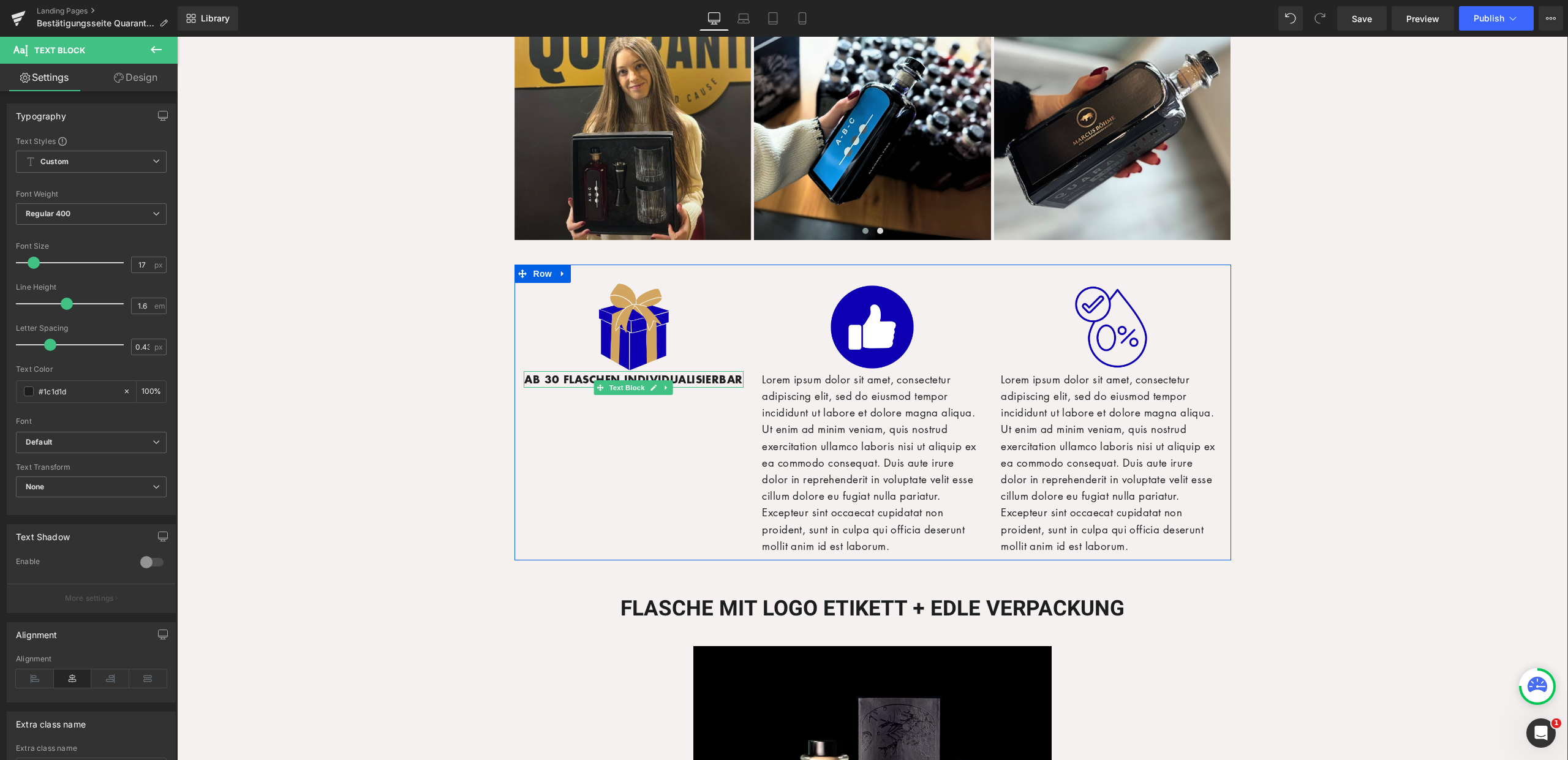
click at [625, 387] on span "AB 30 FLASCHEN INDIVIDUALISIERBAR" at bounding box center [633, 379] width 218 height 16
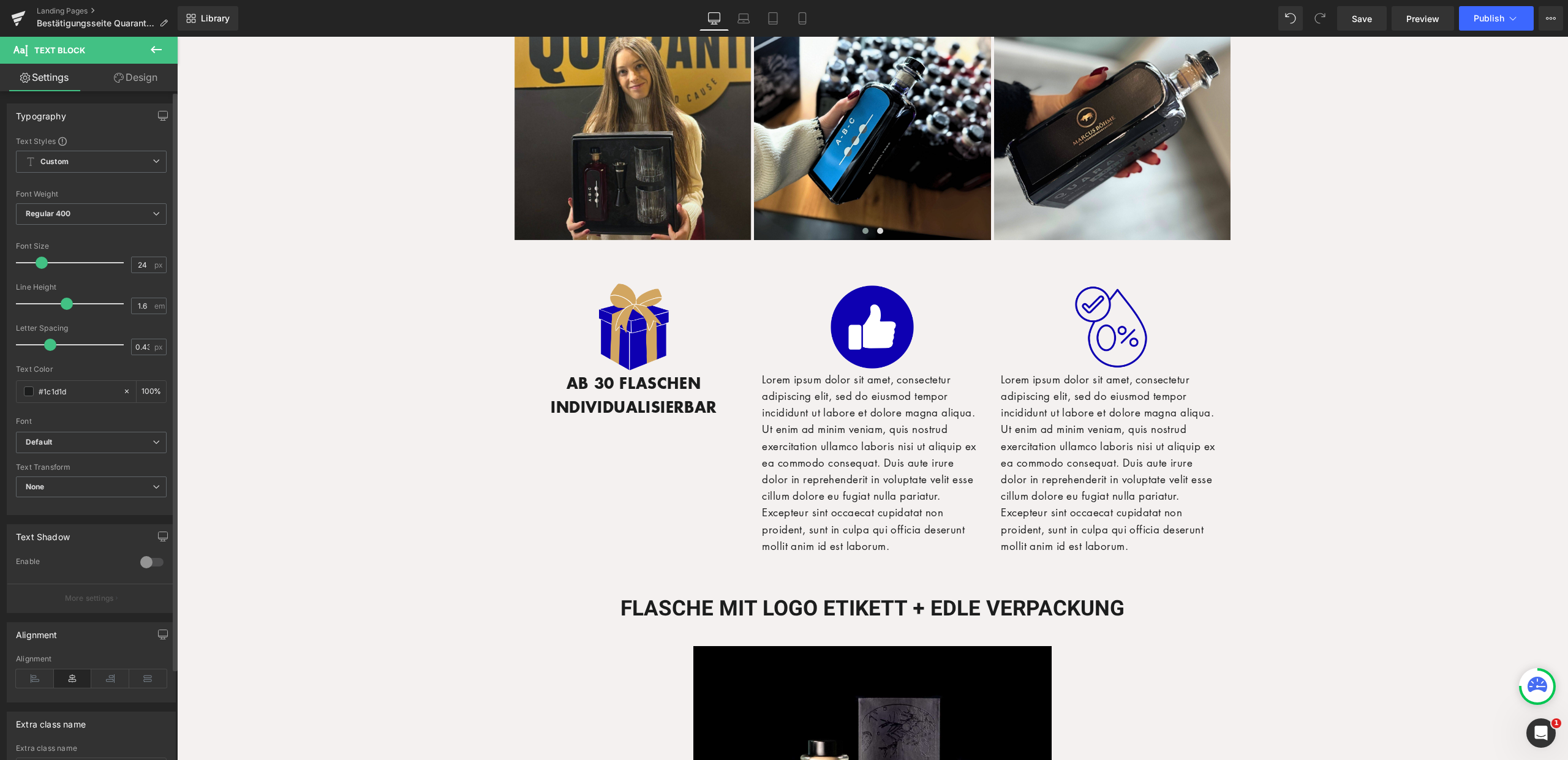
type input "23"
click at [41, 262] on span at bounding box center [40, 262] width 12 height 12
click at [855, 391] on p "Lorem ipsum dolor sit amet, consectetur adipiscing elit, sed do eiusmod tempor …" at bounding box center [872, 462] width 221 height 183
click at [902, 417] on p "Lorem ipsum dolor sit amet, consectetur adipiscing elit, sed do eiusmod tempor …" at bounding box center [872, 462] width 221 height 183
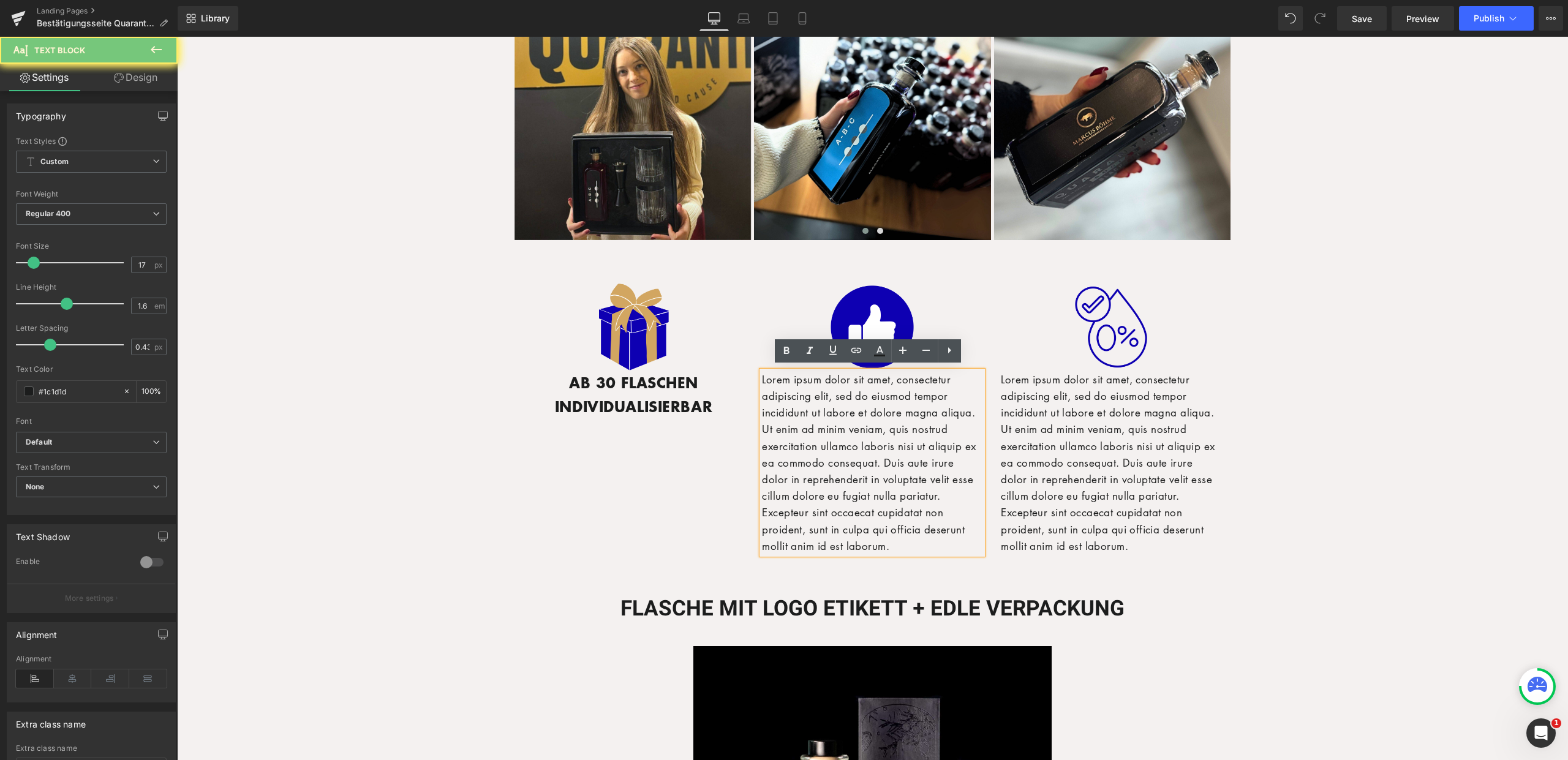
click at [902, 417] on p "Lorem ipsum dolor sit amet, consectetur adipiscing elit, sed do eiusmod tempor …" at bounding box center [872, 462] width 221 height 183
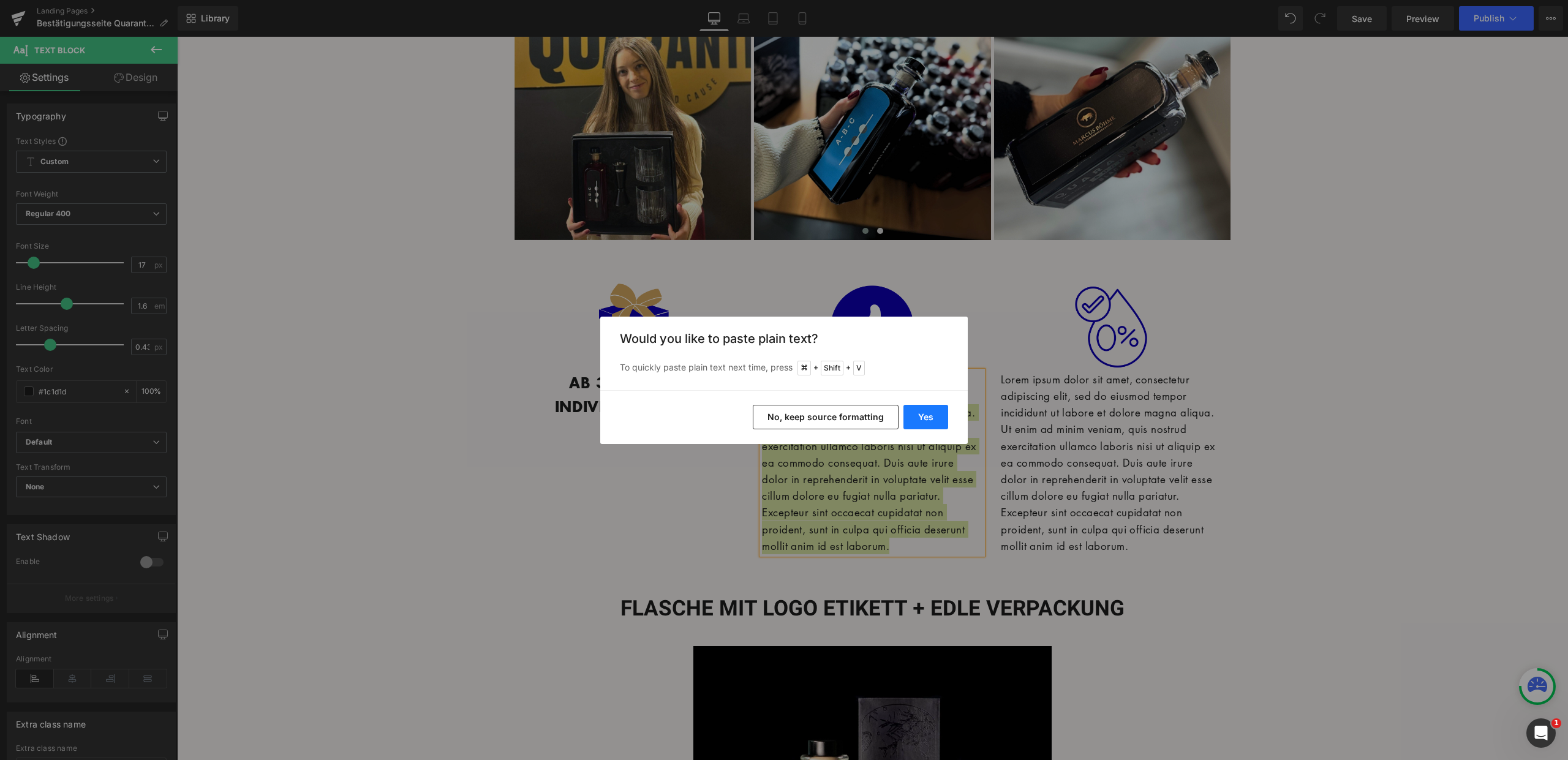
click at [910, 419] on button "Yes" at bounding box center [925, 417] width 45 height 25
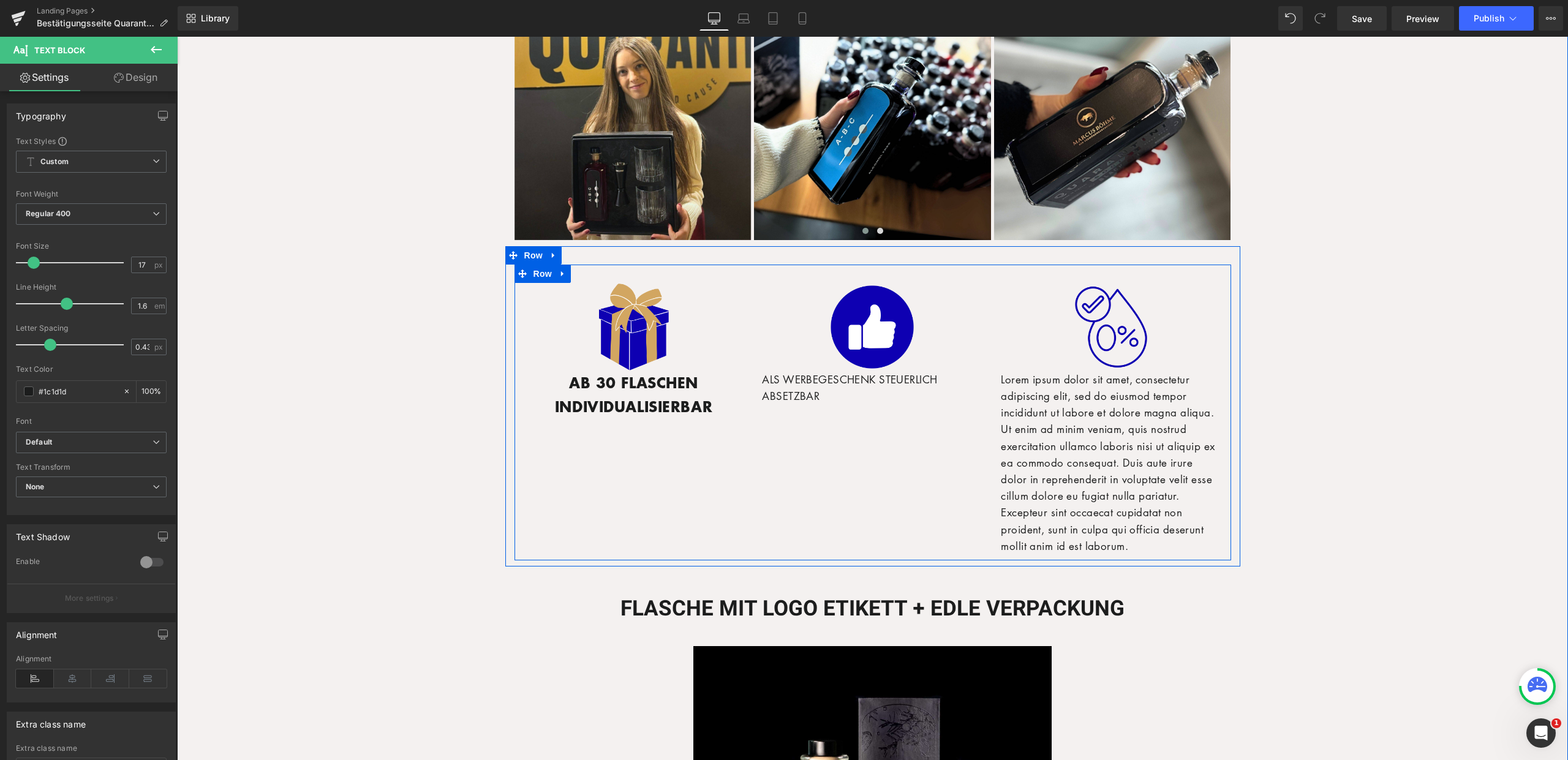
click at [831, 400] on div "Image AB 30 FLASCHEN INDIVIDUALISIERBAR Text Block Image ALS WERBEGESCHENK STEU…" at bounding box center [873, 412] width 717 height 296
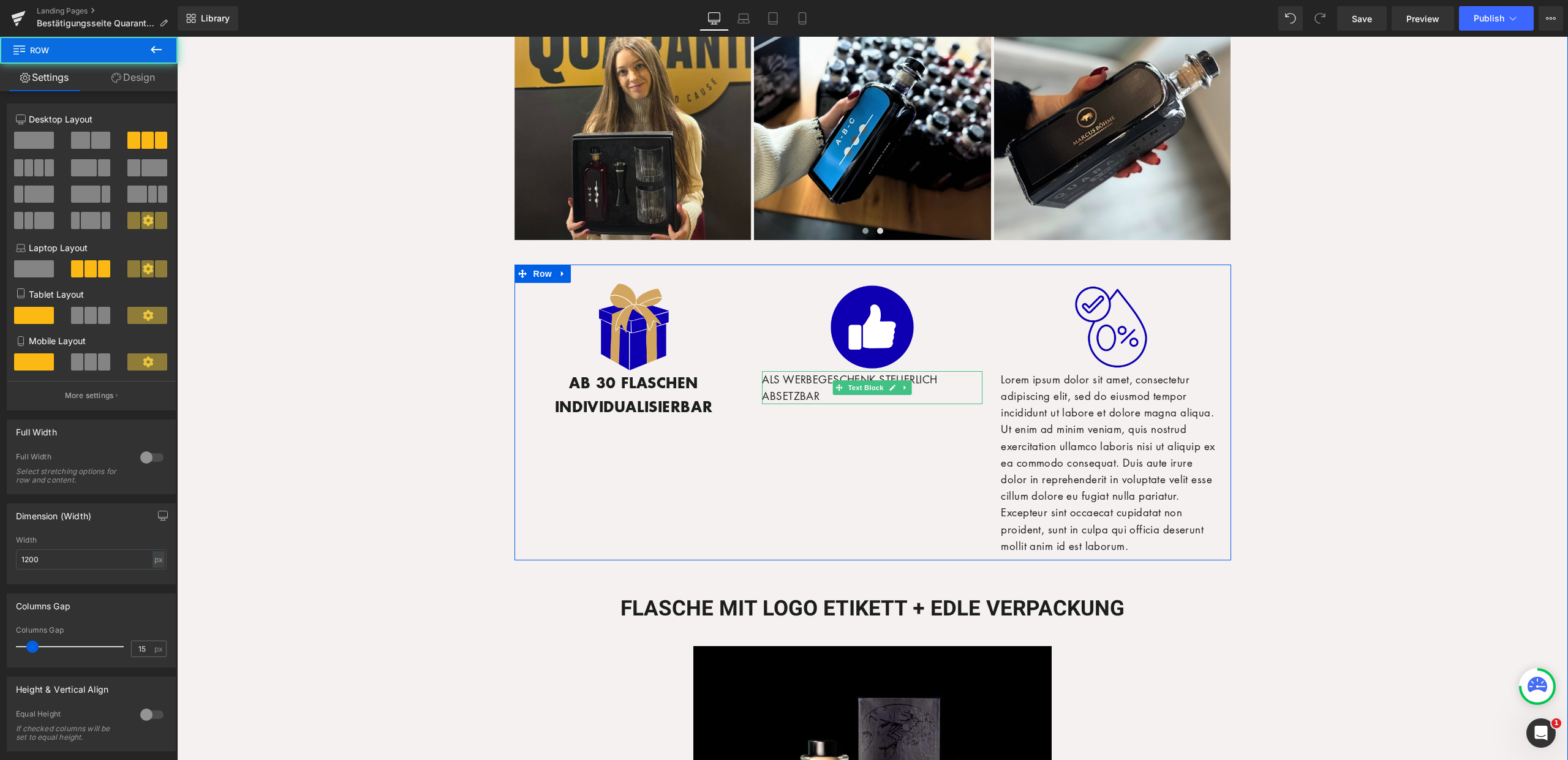
click at [743, 378] on div "Image AB 30 FLASCHEN INDIVIDUALISIERBAR Text Block Image ALS WERBEGESCHENK STEU…" at bounding box center [873, 412] width 717 height 296
click at [803, 390] on p "ALS WERBEGESCHENK STEUERLICH ABSETZBAR" at bounding box center [872, 387] width 221 height 33
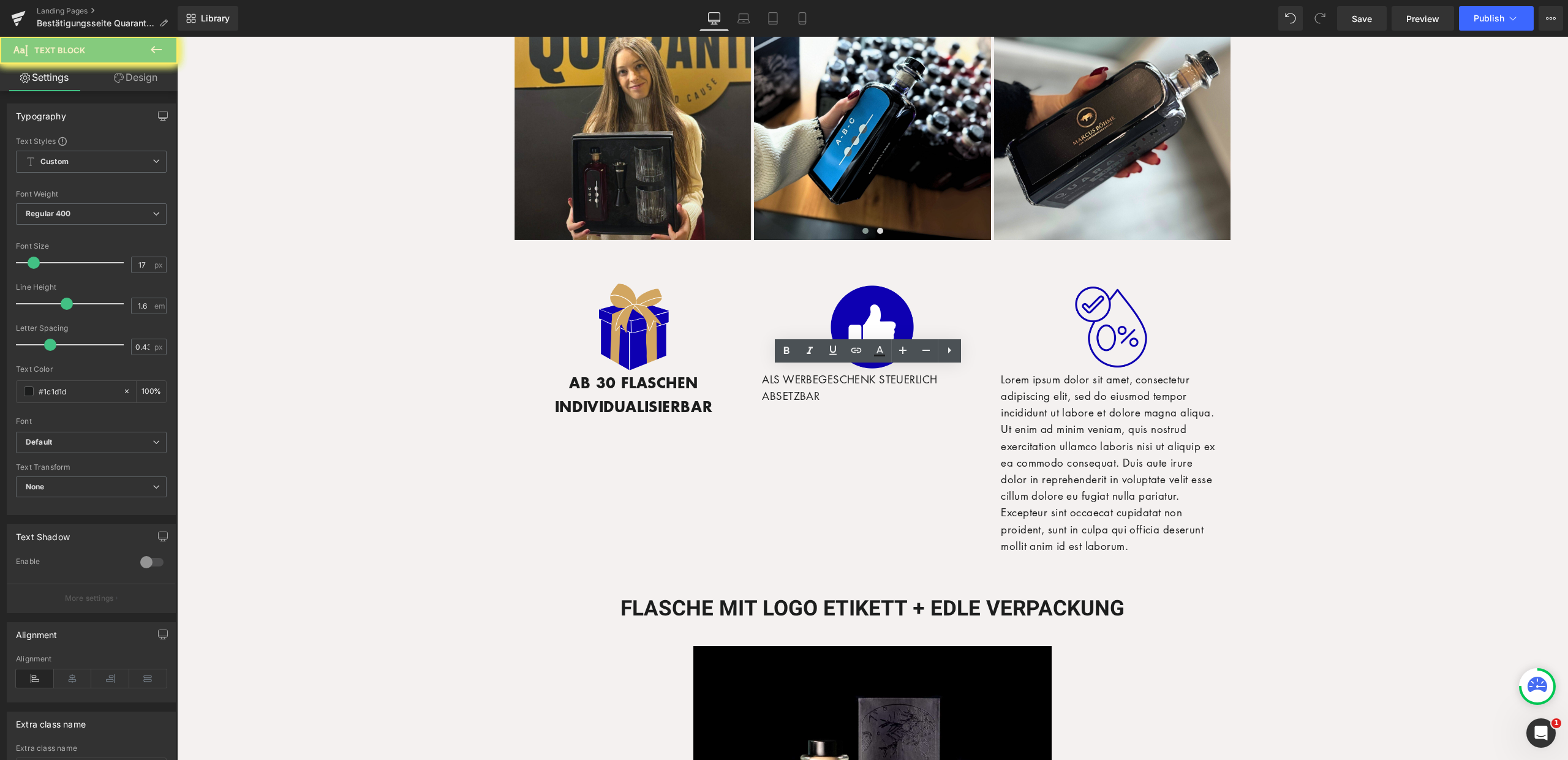
drag, startPoint x: 809, startPoint y: 392, endPoint x: 769, endPoint y: 376, distance: 43.1
click at [771, 379] on p "ALS WERBEGESCHENK STEUERLICH ABSETZBAR" at bounding box center [872, 387] width 221 height 33
click at [765, 376] on p "ALS WERBEGESCHENK STEUERLICH ABSETZBAR" at bounding box center [872, 387] width 221 height 33
drag, startPoint x: 760, startPoint y: 376, endPoint x: 806, endPoint y: 368, distance: 46.7
click at [823, 396] on p "ALS WERBEGESCHENK STEUERLICH ABSETZBAR" at bounding box center [872, 387] width 221 height 33
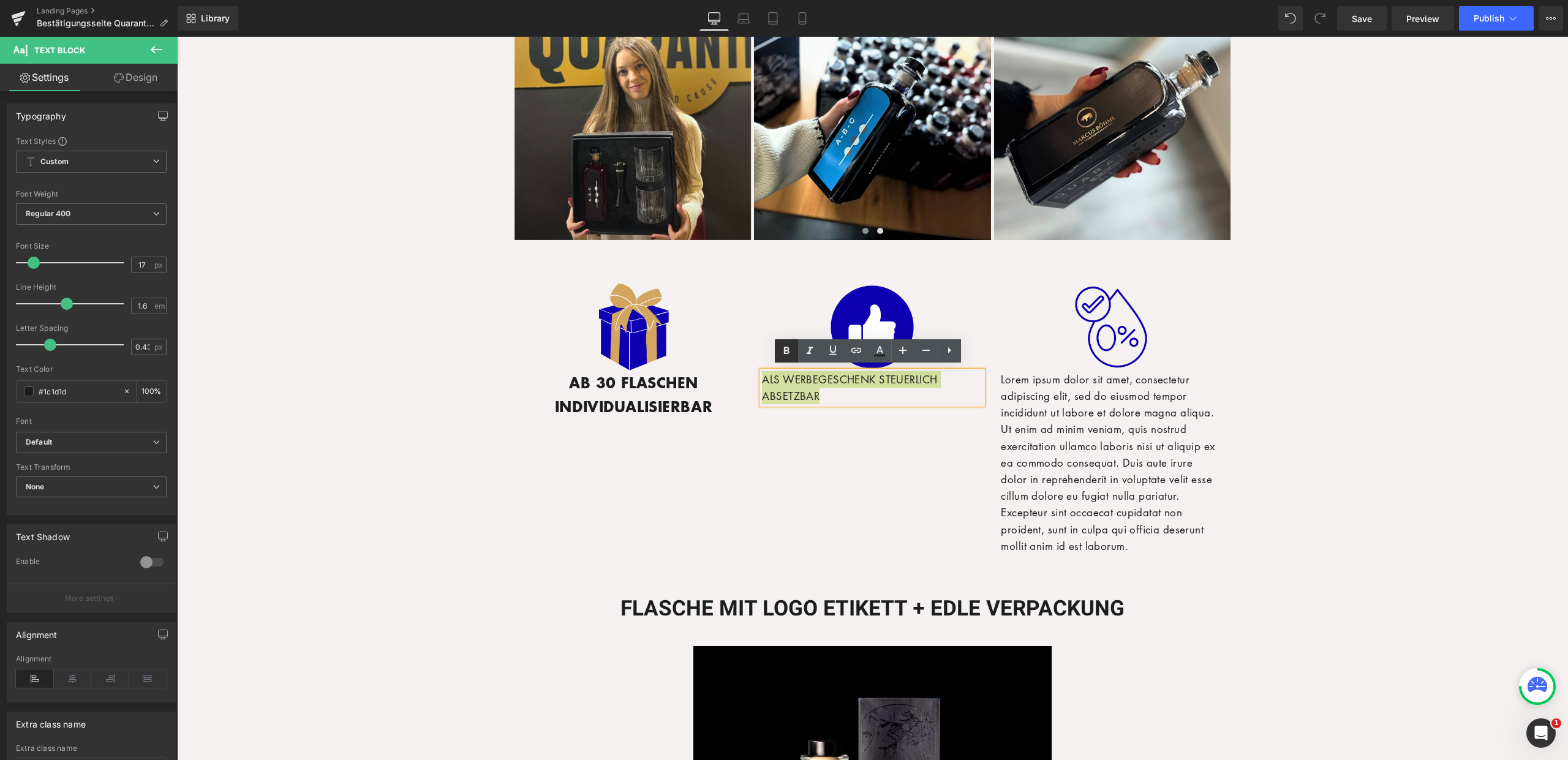
click at [791, 356] on icon at bounding box center [786, 351] width 15 height 15
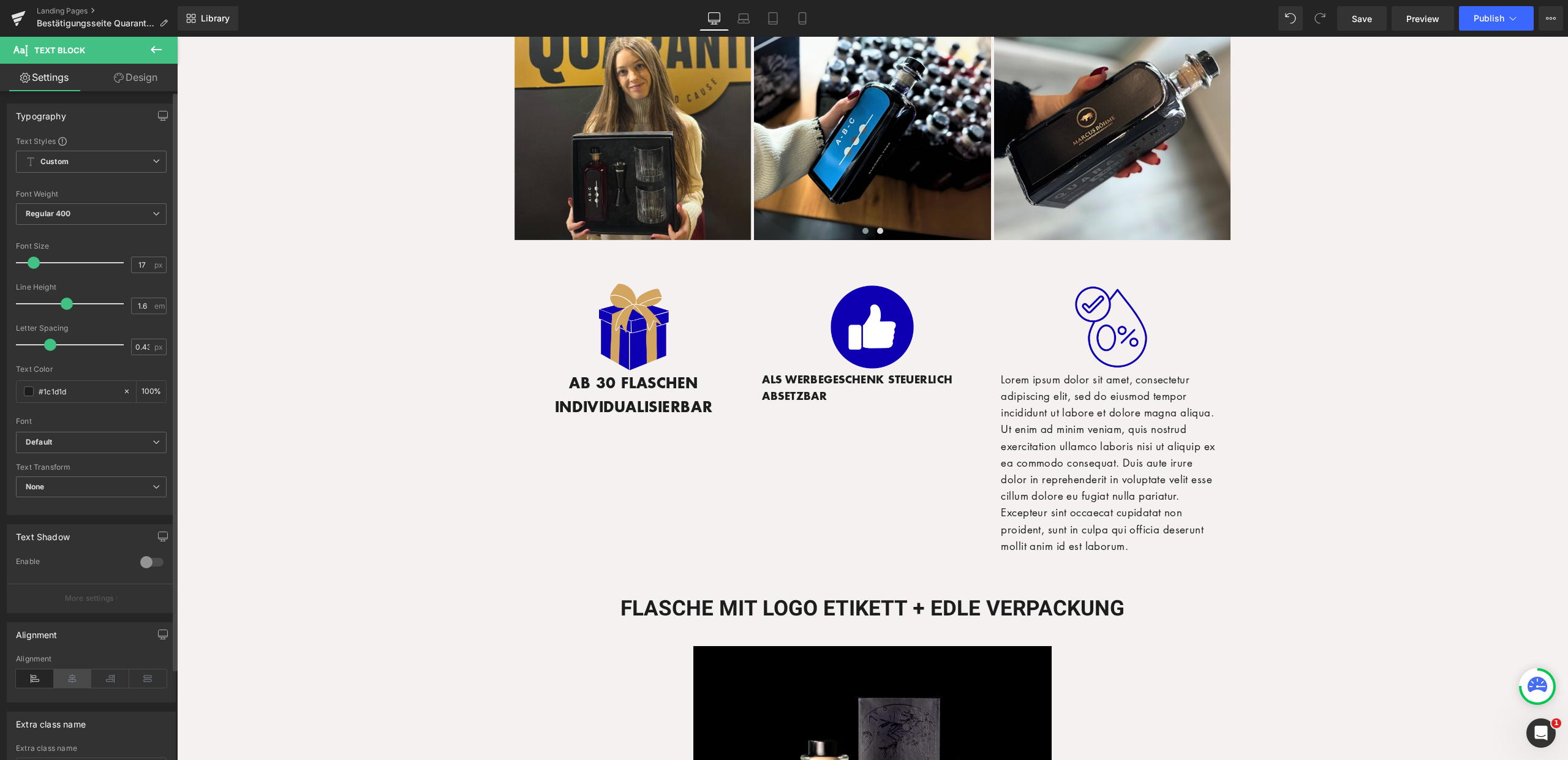
click at [68, 677] on icon at bounding box center [72, 678] width 38 height 18
type input "23"
click at [39, 264] on span at bounding box center [40, 262] width 12 height 12
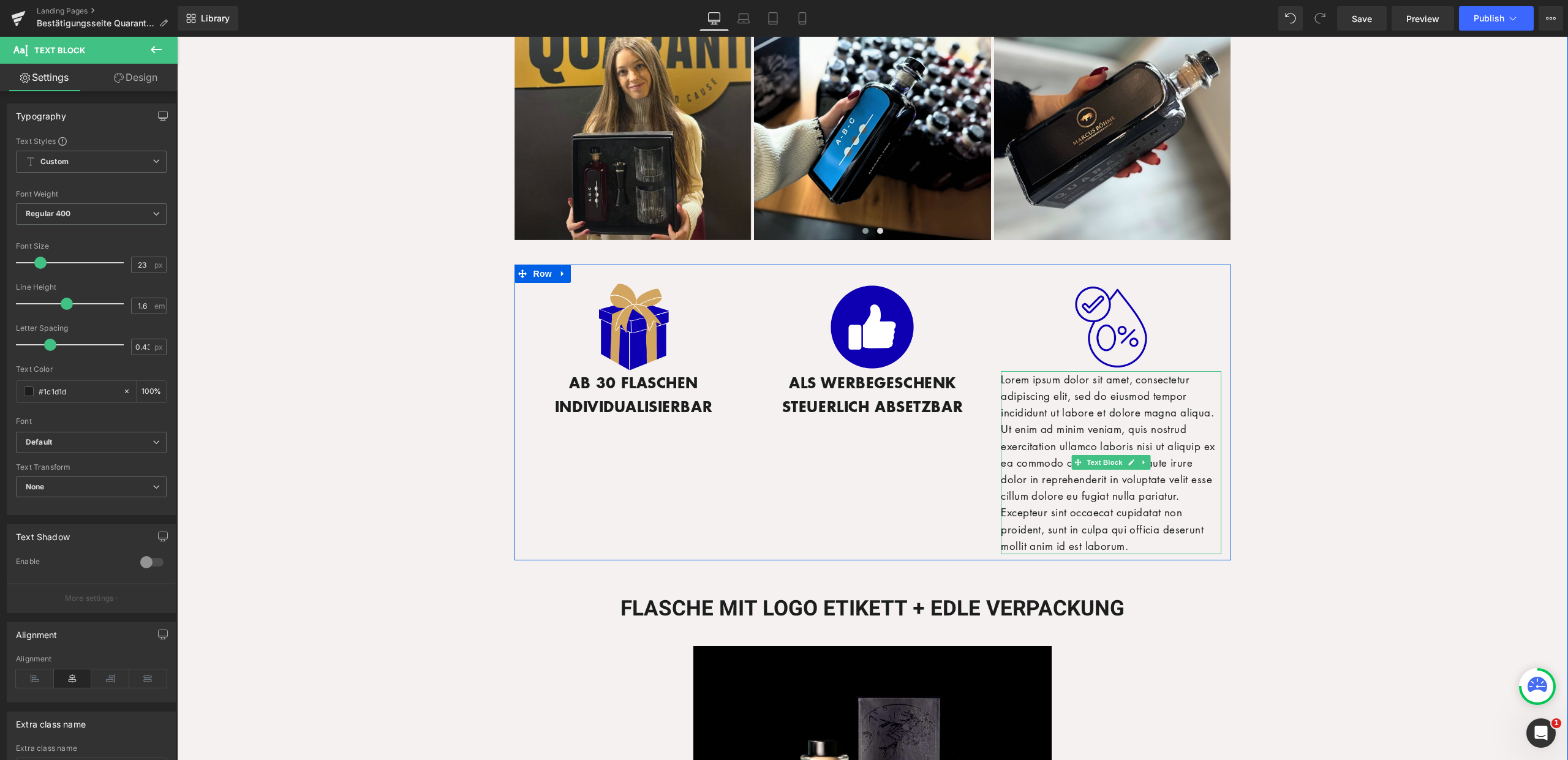
click at [1092, 431] on p "Lorem ipsum dolor sit amet, consectetur adipiscing elit, sed do eiusmod tempor …" at bounding box center [1111, 462] width 221 height 183
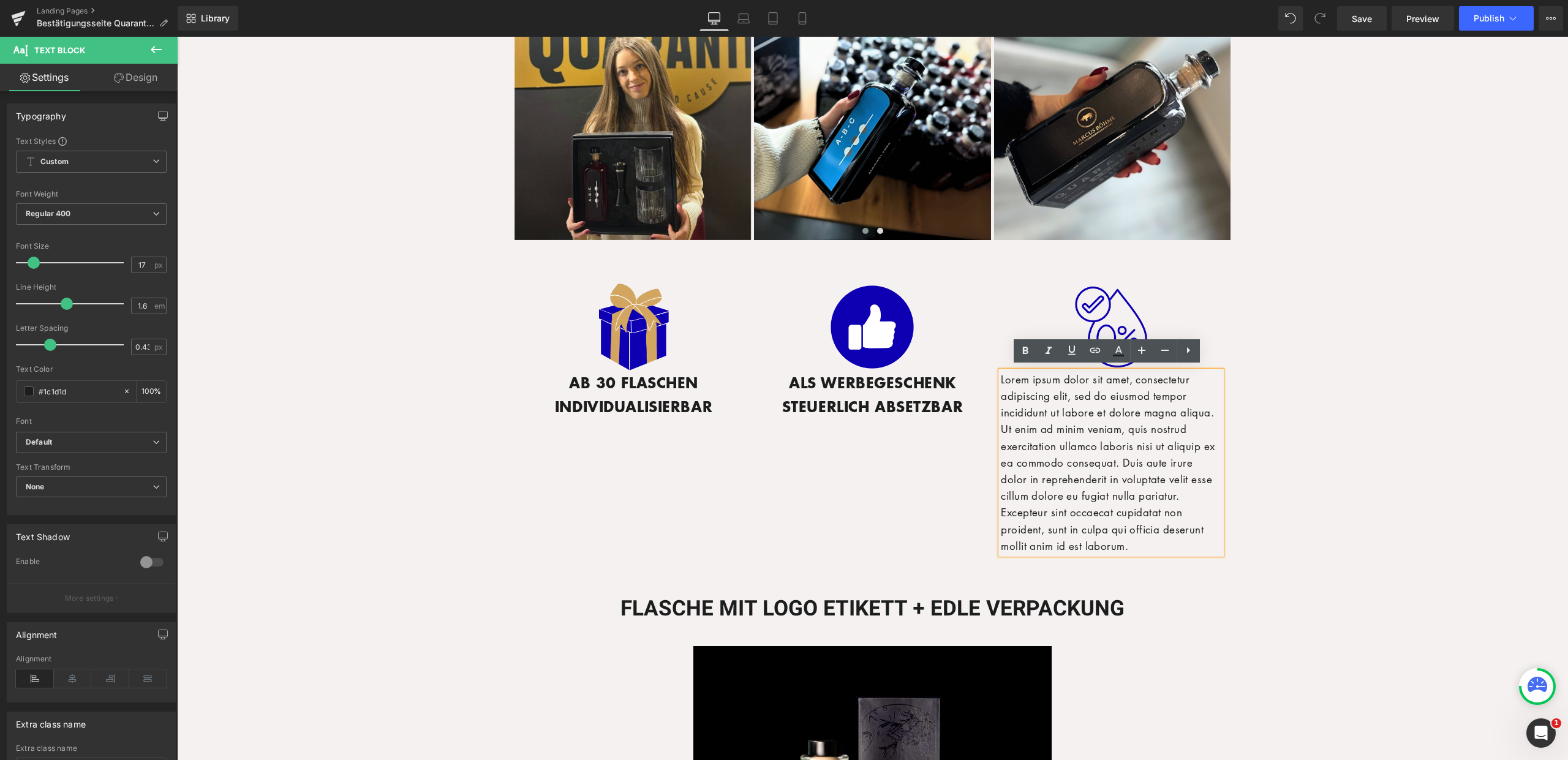
click at [1058, 438] on p "Lorem ipsum dolor sit amet, consectetur adipiscing elit, sed do eiusmod tempor …" at bounding box center [1111, 462] width 221 height 183
click at [1059, 438] on p "Lorem ipsum dolor sit amet, consectetur adipiscing elit, sed do eiusmod tempor …" at bounding box center [1111, 462] width 221 height 183
click at [1059, 438] on p "Lorem ipsum dolor sit amet, consectetur adipiscing elit, sed do eiusmod tempor …" at bounding box center [1111, 462] width 221 height 183
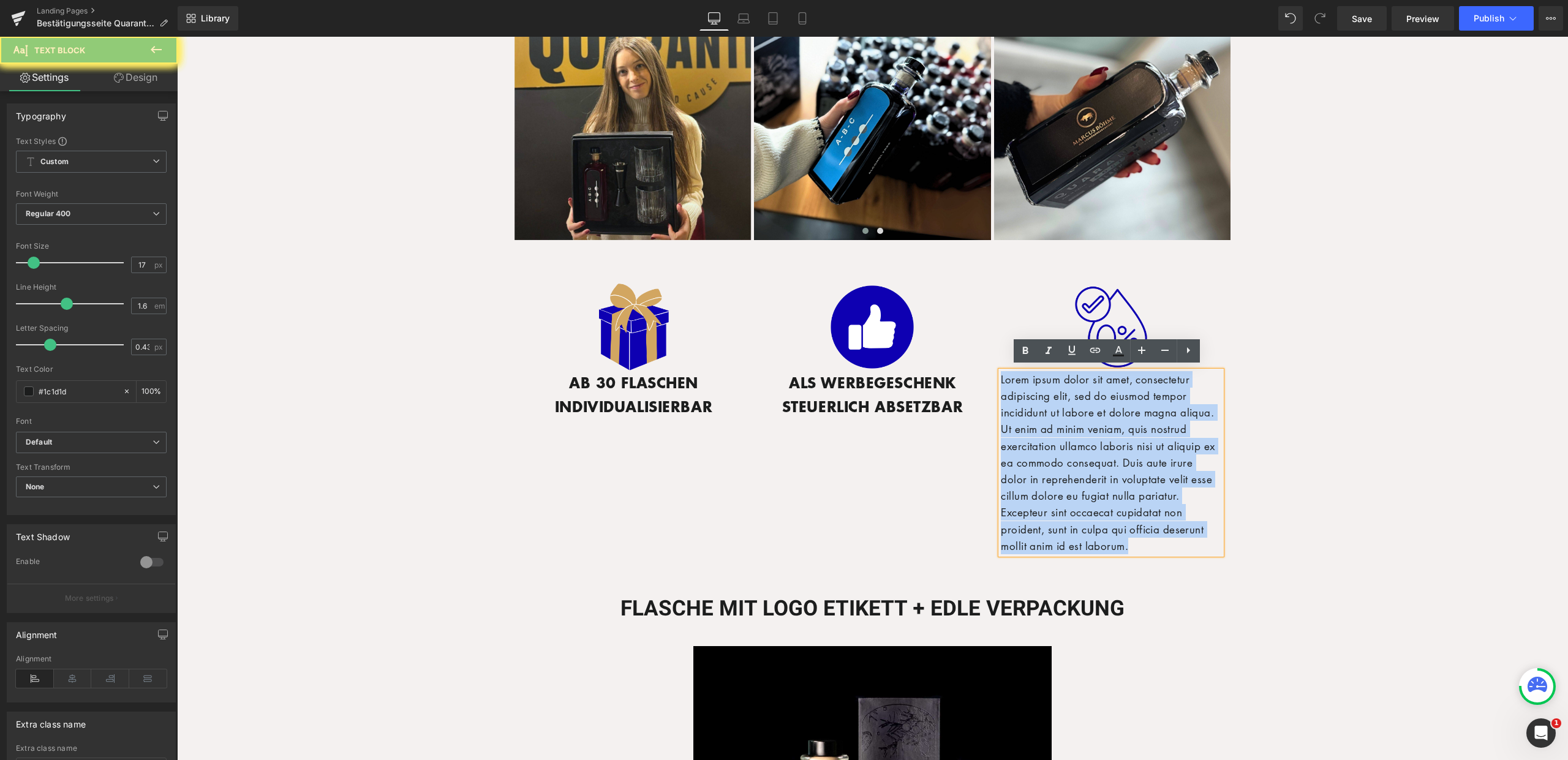
click at [1059, 438] on p "Lorem ipsum dolor sit amet, consectetur adipiscing elit, sed do eiusmod tempor …" at bounding box center [1111, 462] width 221 height 183
click at [1100, 441] on p "Lorem ipsum dolor sit amet, consectetur adipiscing elit, sed do eiusmod tempor …" at bounding box center [1111, 462] width 221 height 183
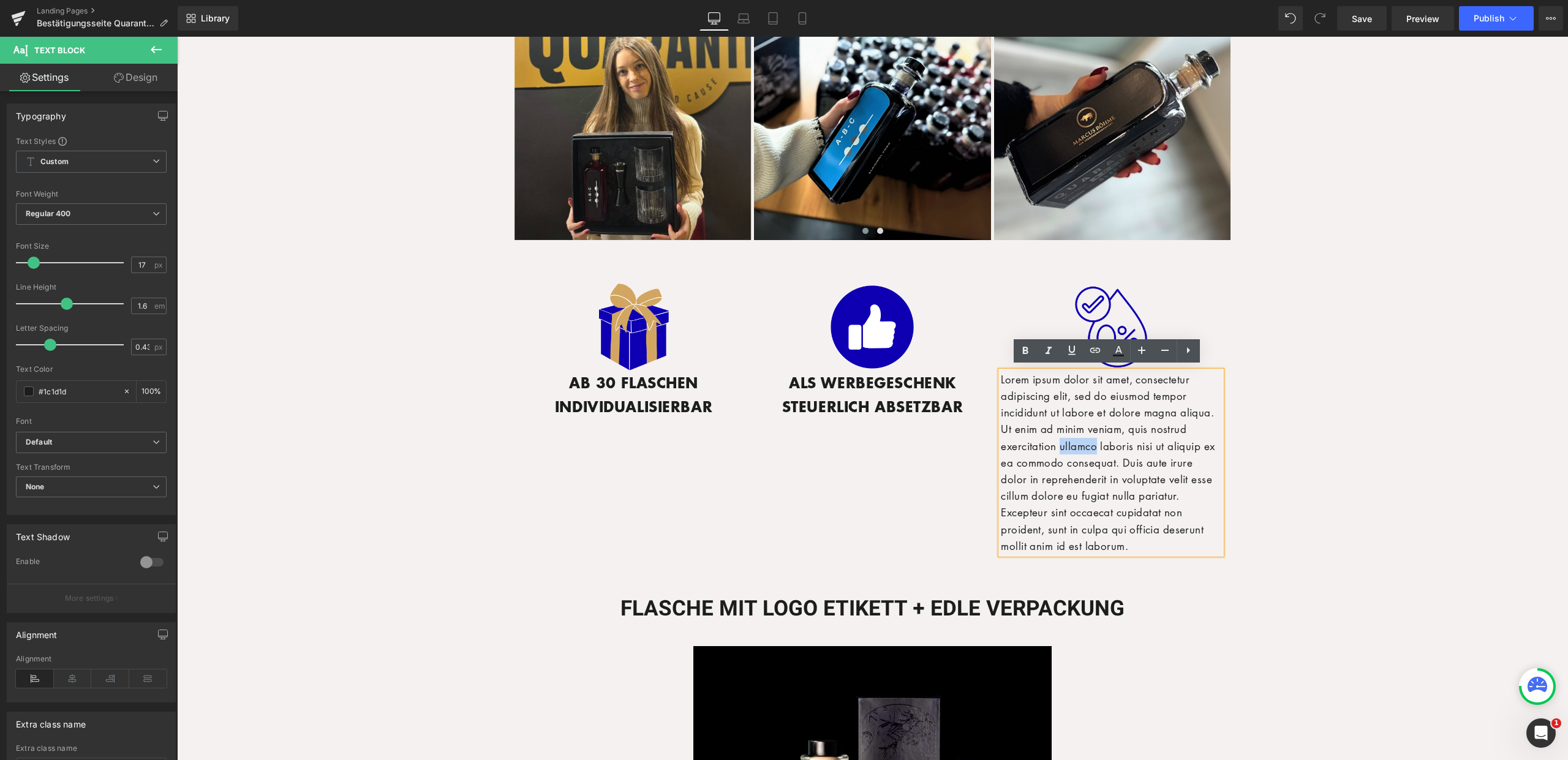
click at [1100, 441] on p "Lorem ipsum dolor sit amet, consectetur adipiscing elit, sed do eiusmod tempor …" at bounding box center [1111, 462] width 221 height 183
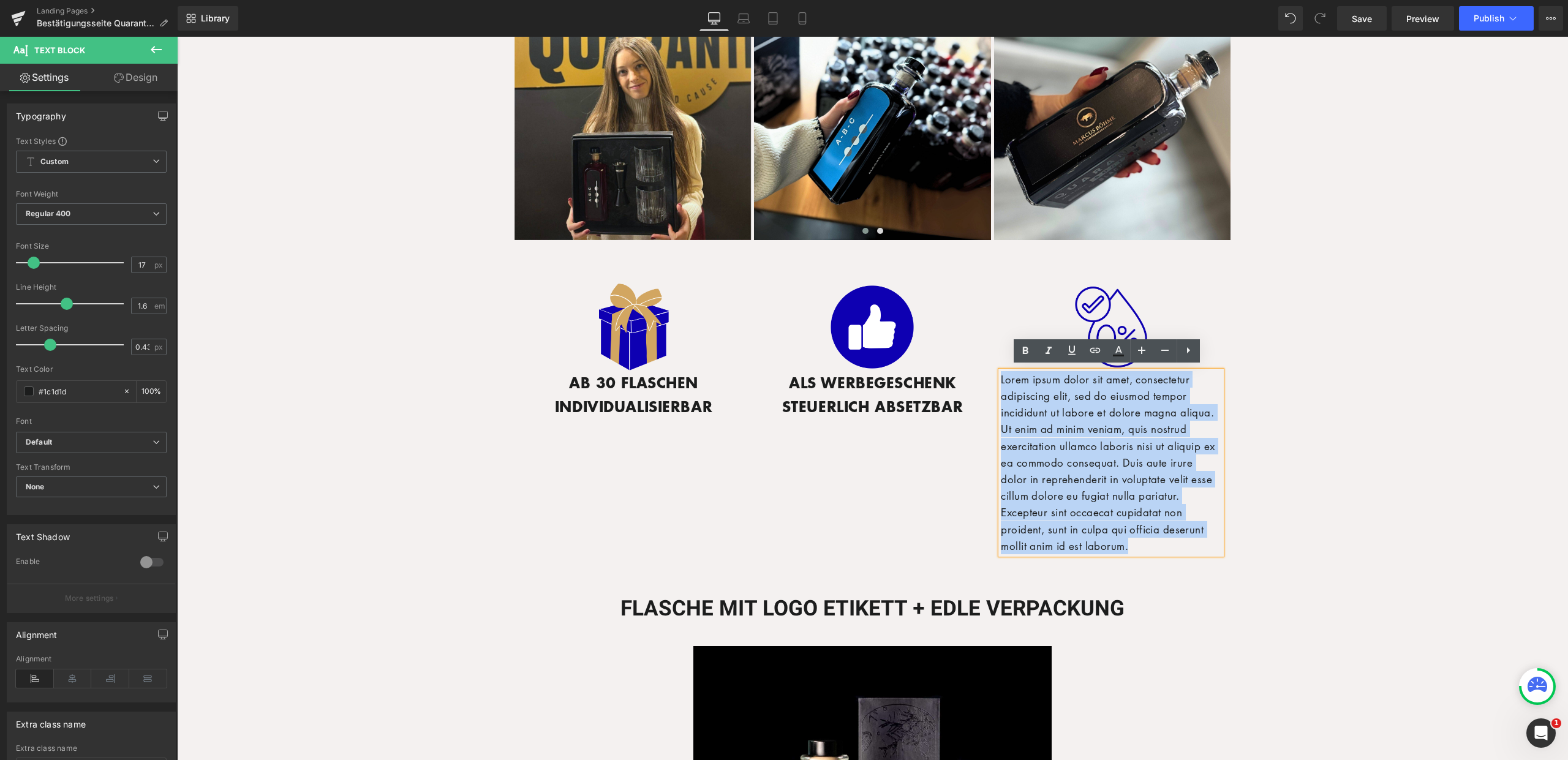
click at [1100, 441] on p "Lorem ipsum dolor sit amet, consectetur adipiscing elit, sed do eiusmod tempor …" at bounding box center [1111, 462] width 221 height 183
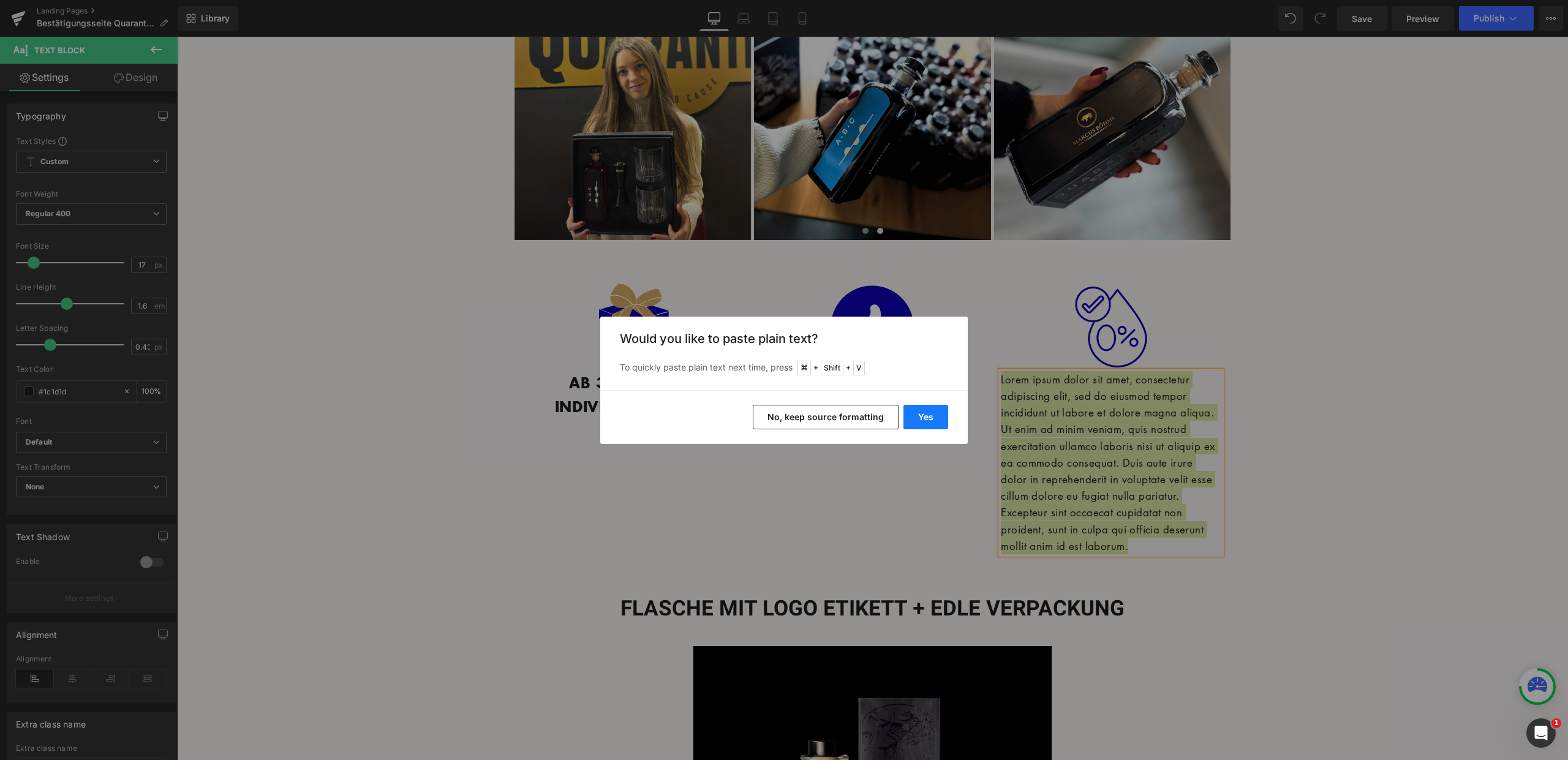
drag, startPoint x: 923, startPoint y: 421, endPoint x: 747, endPoint y: 384, distance: 179.8
click at [923, 421] on button "Yes" at bounding box center [925, 417] width 45 height 25
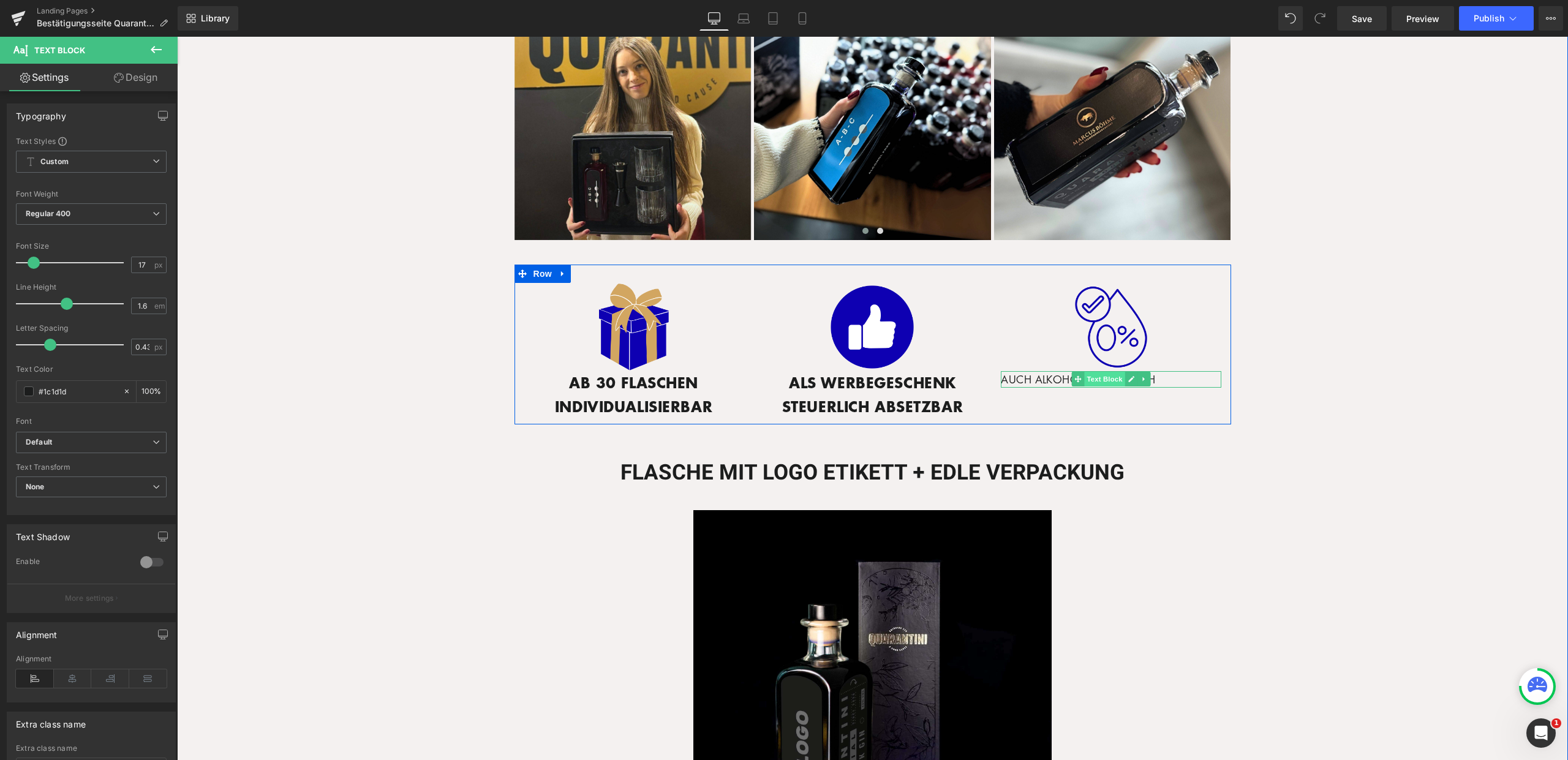
click at [1091, 374] on span "Text Block" at bounding box center [1105, 379] width 40 height 15
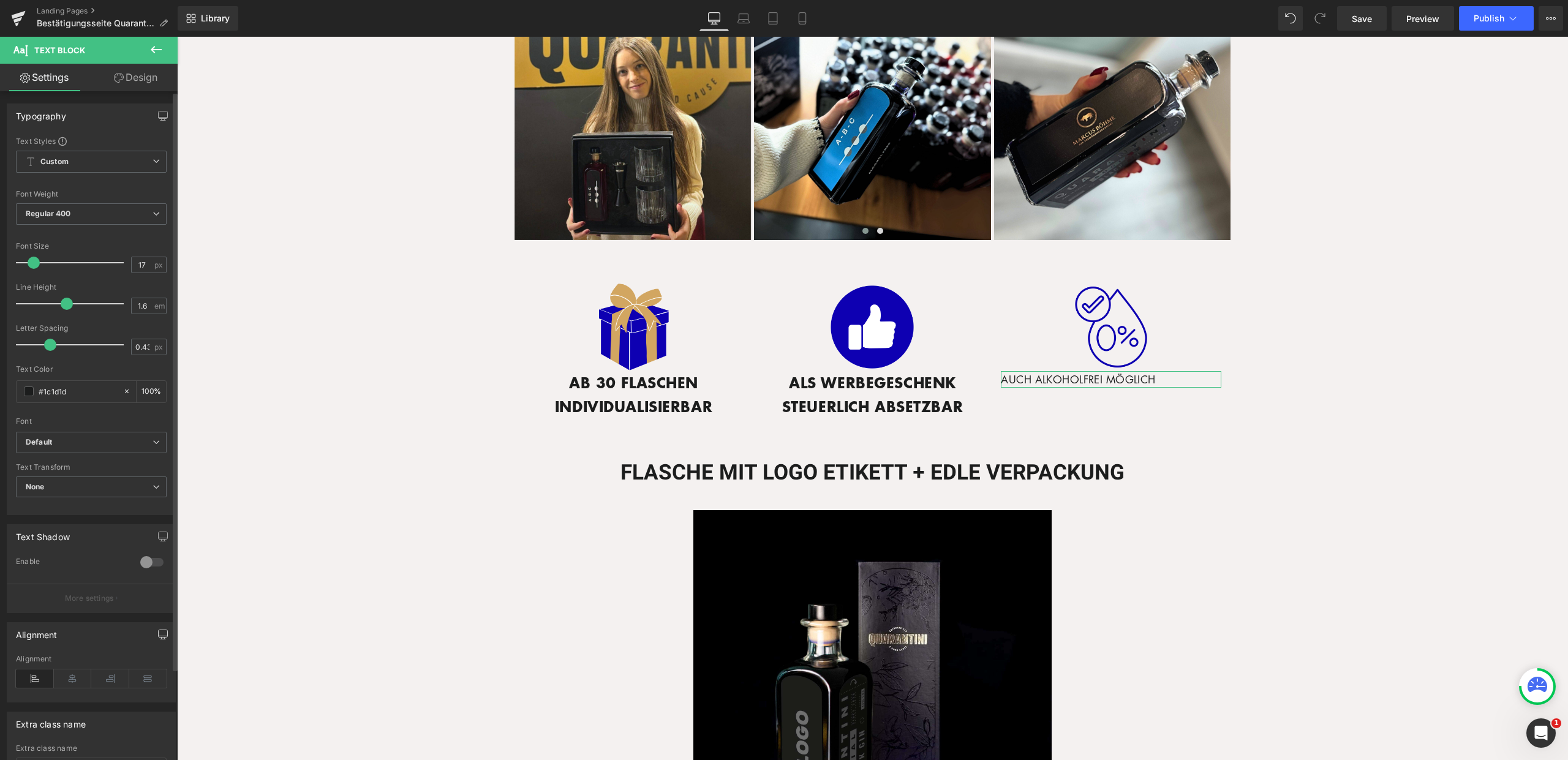
click at [74, 675] on icon at bounding box center [72, 678] width 38 height 18
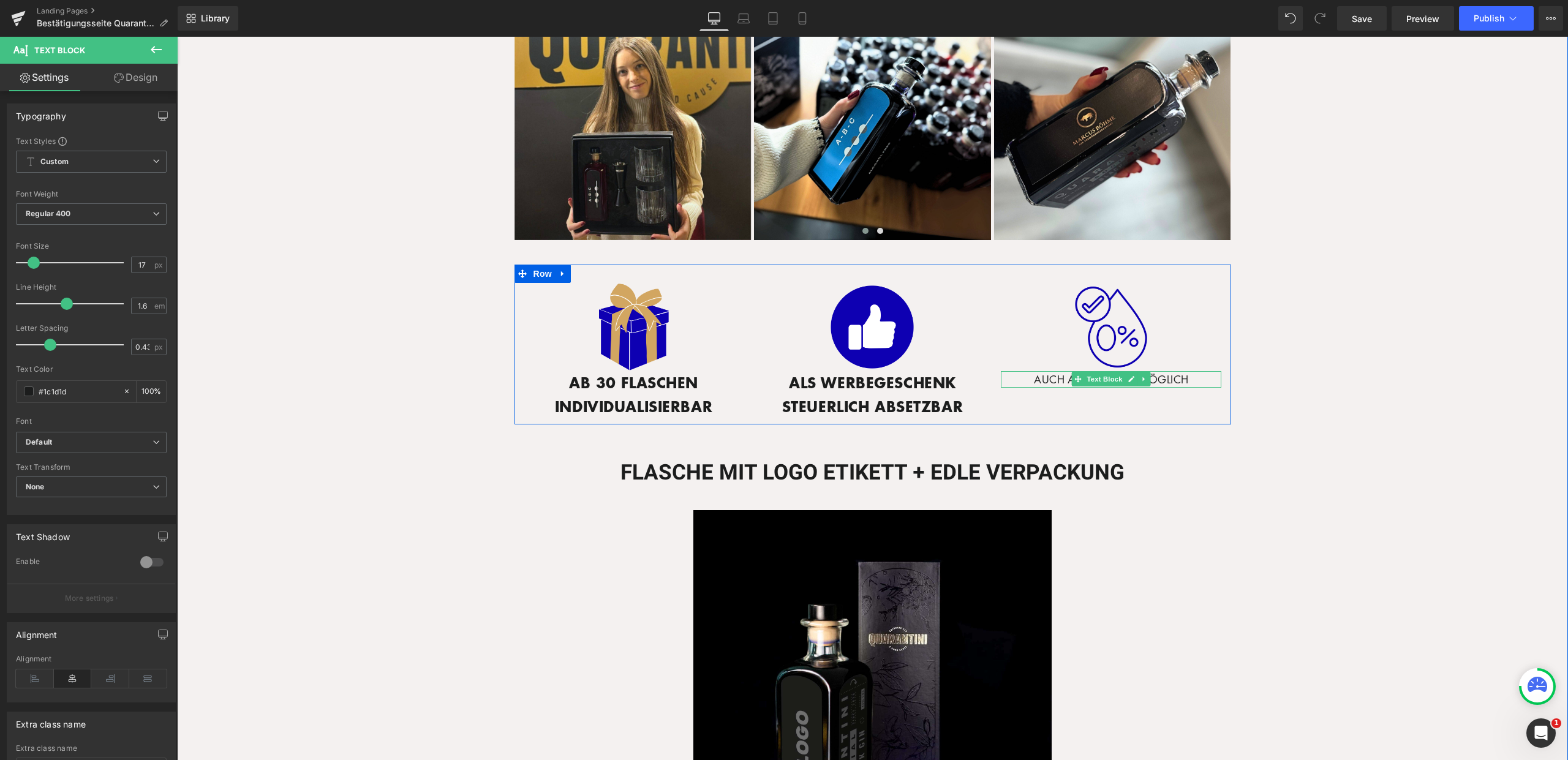
click at [1181, 372] on p "AUCH ALKOHOLFREI MÖGLICH" at bounding box center [1111, 379] width 221 height 17
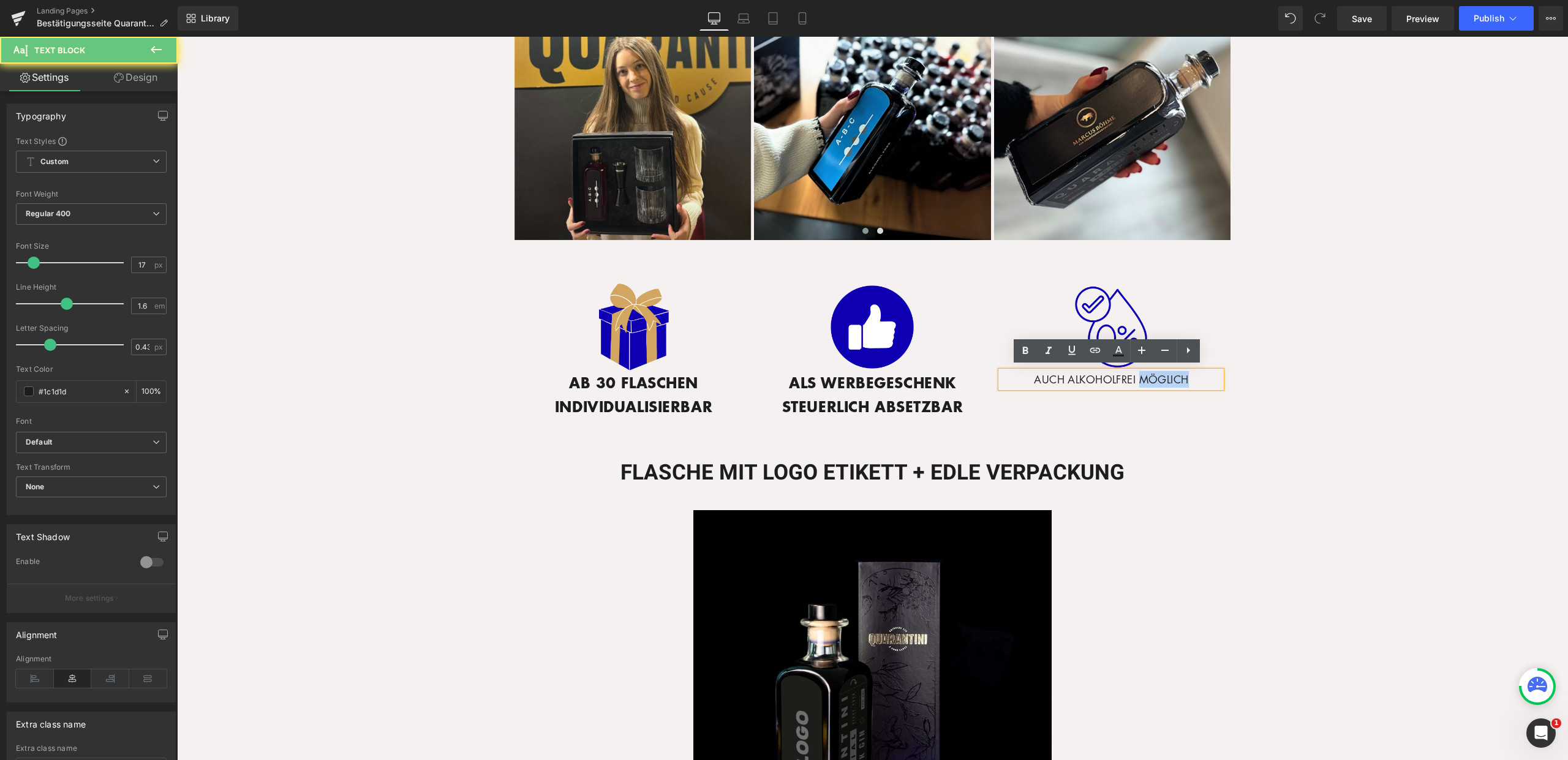
click at [1181, 372] on p "AUCH ALKOHOLFREI MÖGLICH" at bounding box center [1111, 379] width 221 height 17
click at [1027, 348] on icon at bounding box center [1025, 350] width 5 height 7
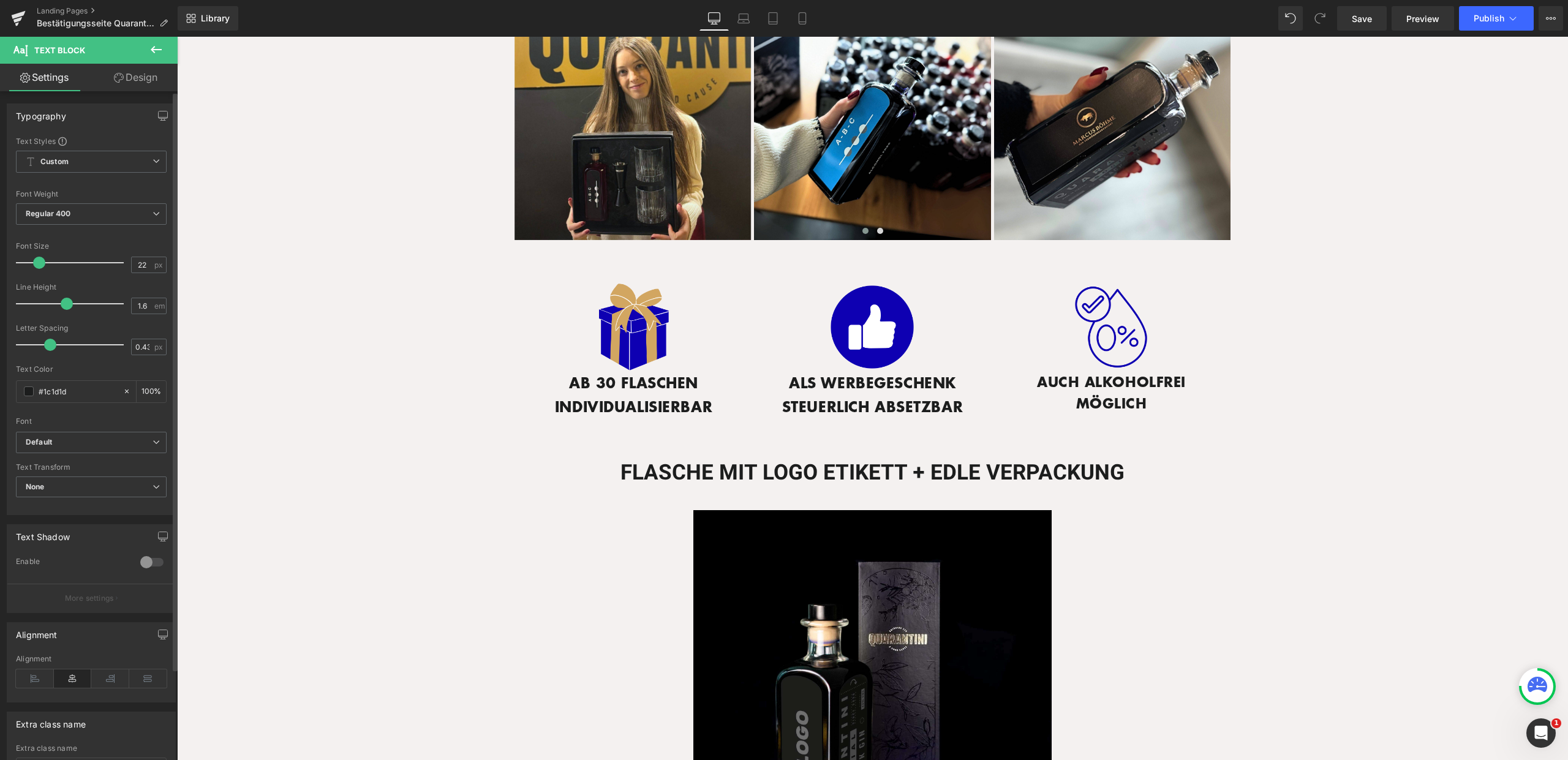
type input "23"
drag, startPoint x: 32, startPoint y: 266, endPoint x: 38, endPoint y: 265, distance: 6.1
click at [38, 265] on span at bounding box center [40, 262] width 12 height 12
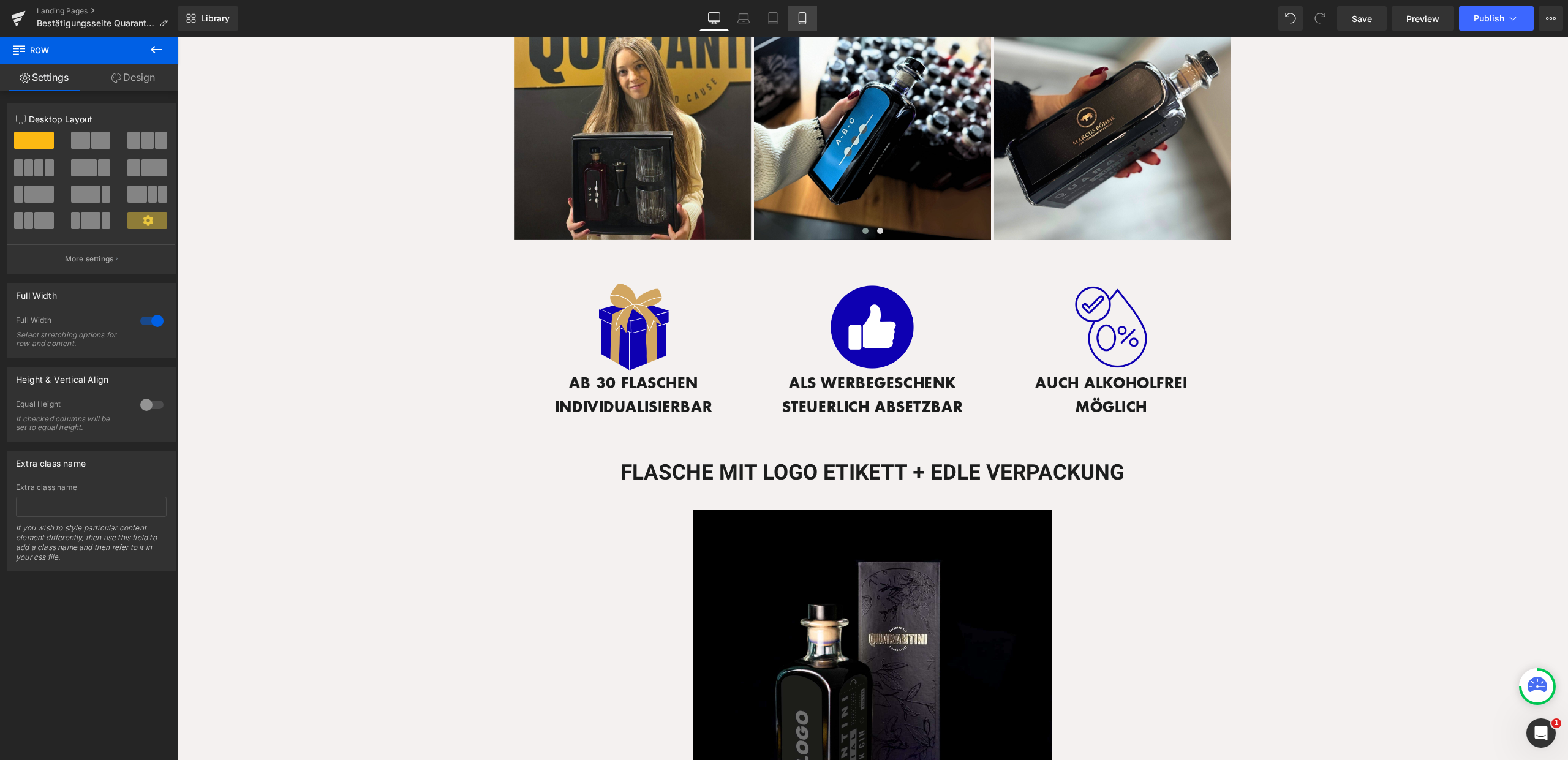
click at [797, 20] on icon at bounding box center [802, 18] width 12 height 12
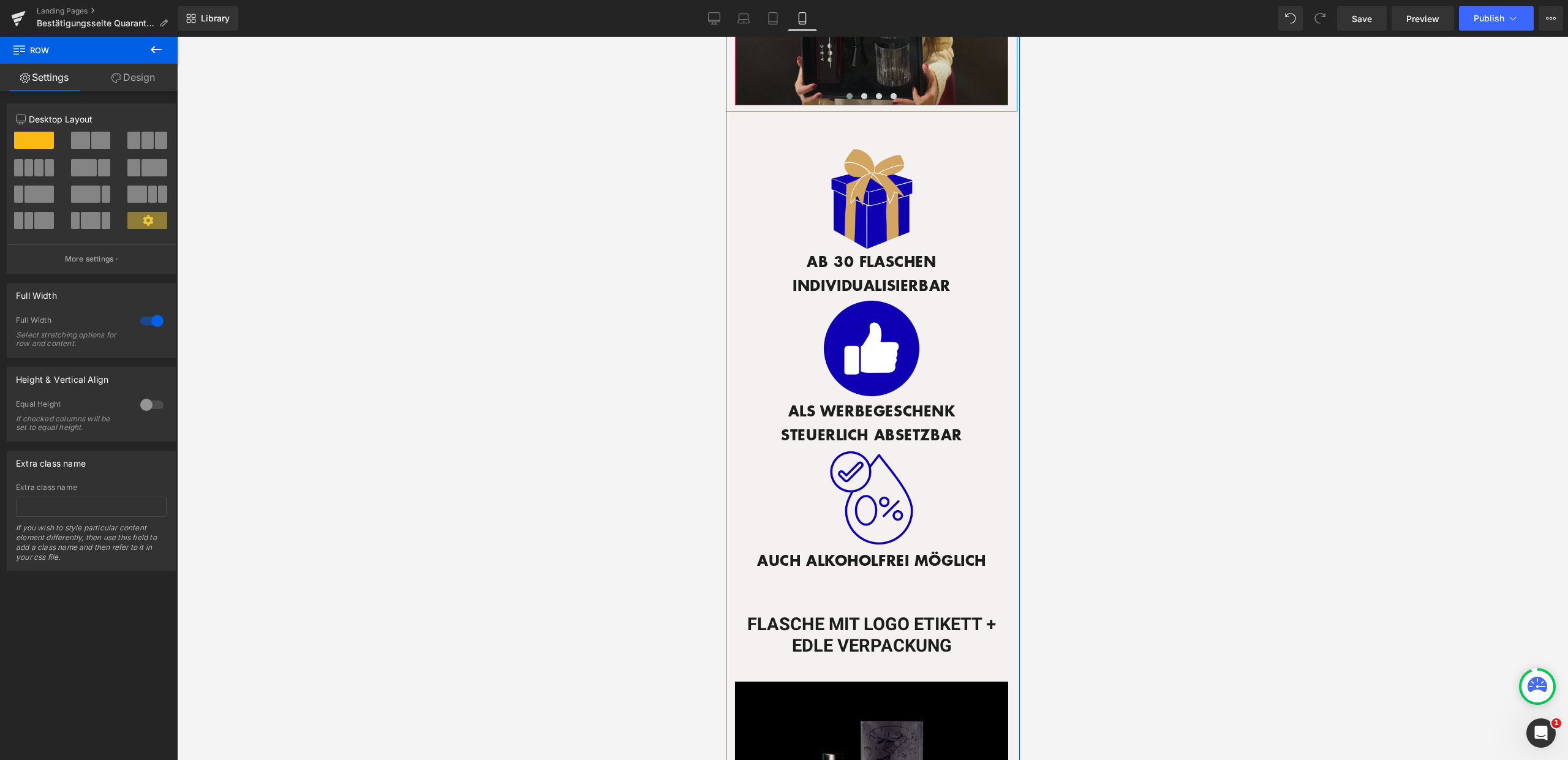
scroll to position [617, 0]
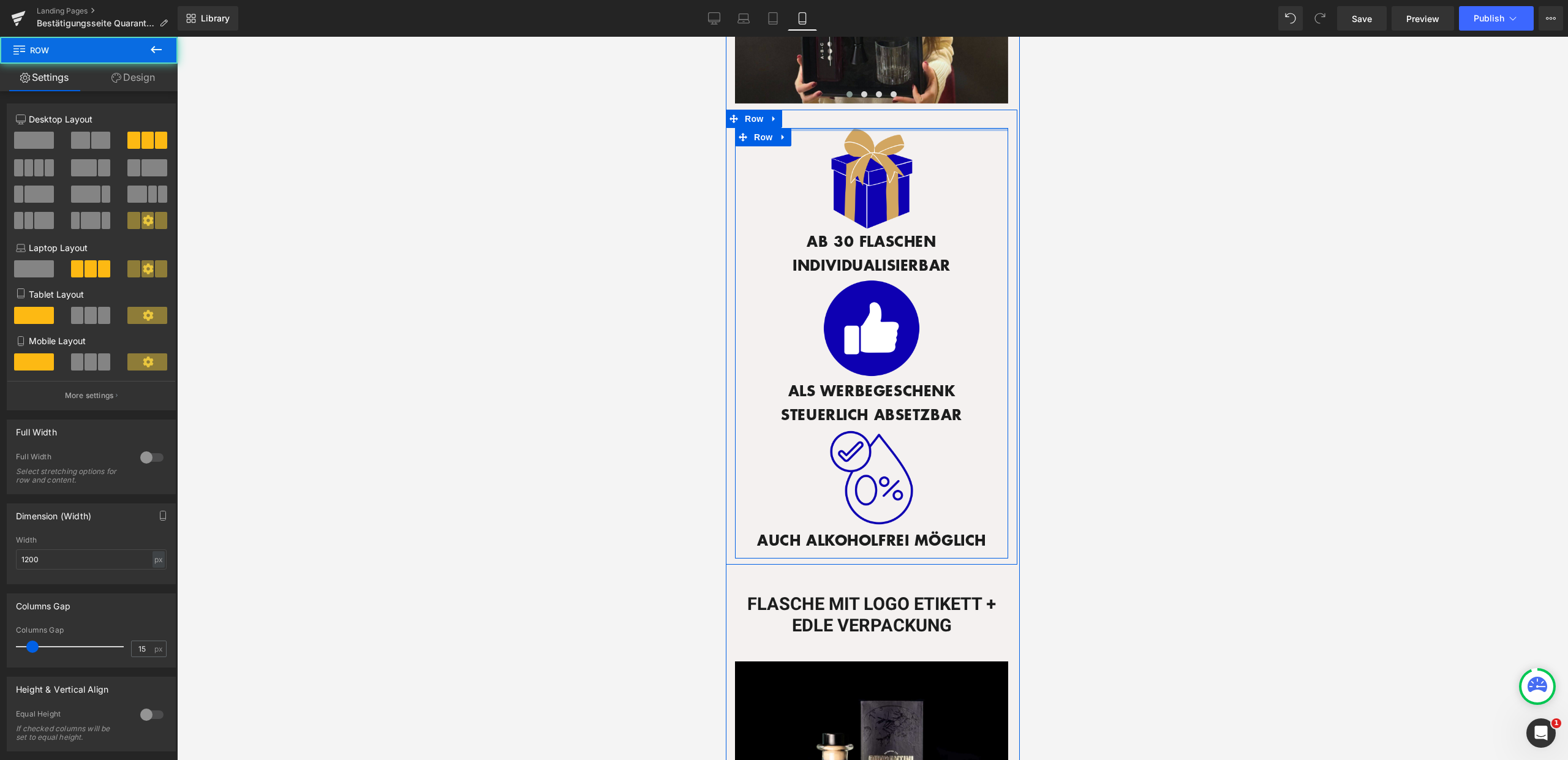
drag, startPoint x: 872, startPoint y: 130, endPoint x: 877, endPoint y: 108, distance: 22.6
click at [877, 109] on div "Image AB 30 FLASCHEN INDIVIDUALISIERBAR Text Block Image ALS WERBEGESCHENK STEU…" at bounding box center [871, 337] width 292 height 455
click at [882, 115] on div "Image AB 30 FLASCHEN INDIVIDUALISIERBAR Text Block Image ALS WERBEGESCHENK STEU…" at bounding box center [871, 337] width 292 height 455
click at [892, 116] on div "Image AB 30 FLASCHEN INDIVIDUALISIERBAR Text Block Image ALS WERBEGESCHENK STEU…" at bounding box center [871, 337] width 292 height 455
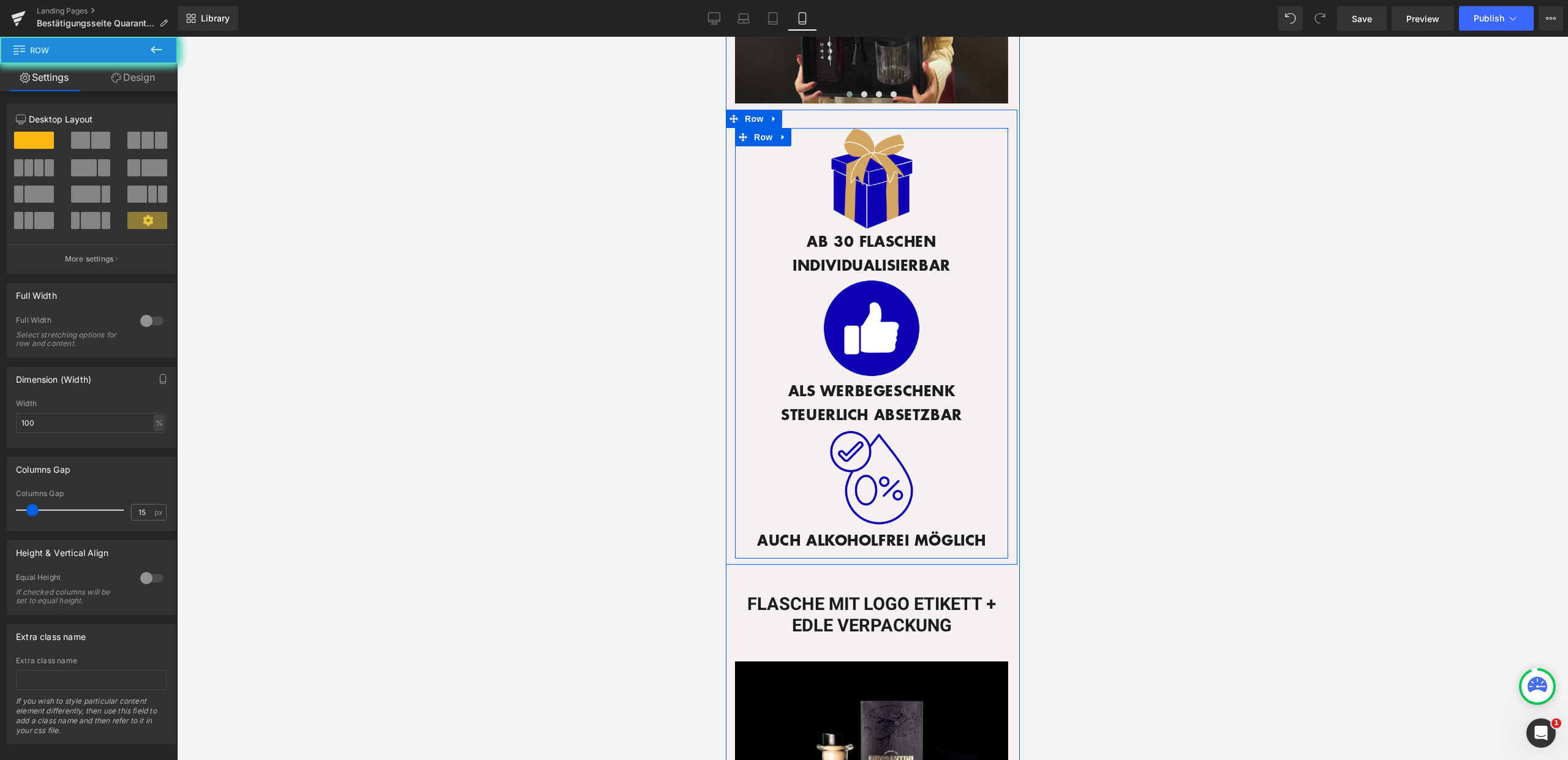
click at [900, 109] on div "Image AB 30 FLASCHEN INDIVIDUALISIERBAR Text Block Image ALS WERBEGESCHENK STEU…" at bounding box center [871, 337] width 292 height 455
click at [903, 109] on div at bounding box center [871, 111] width 292 height 3
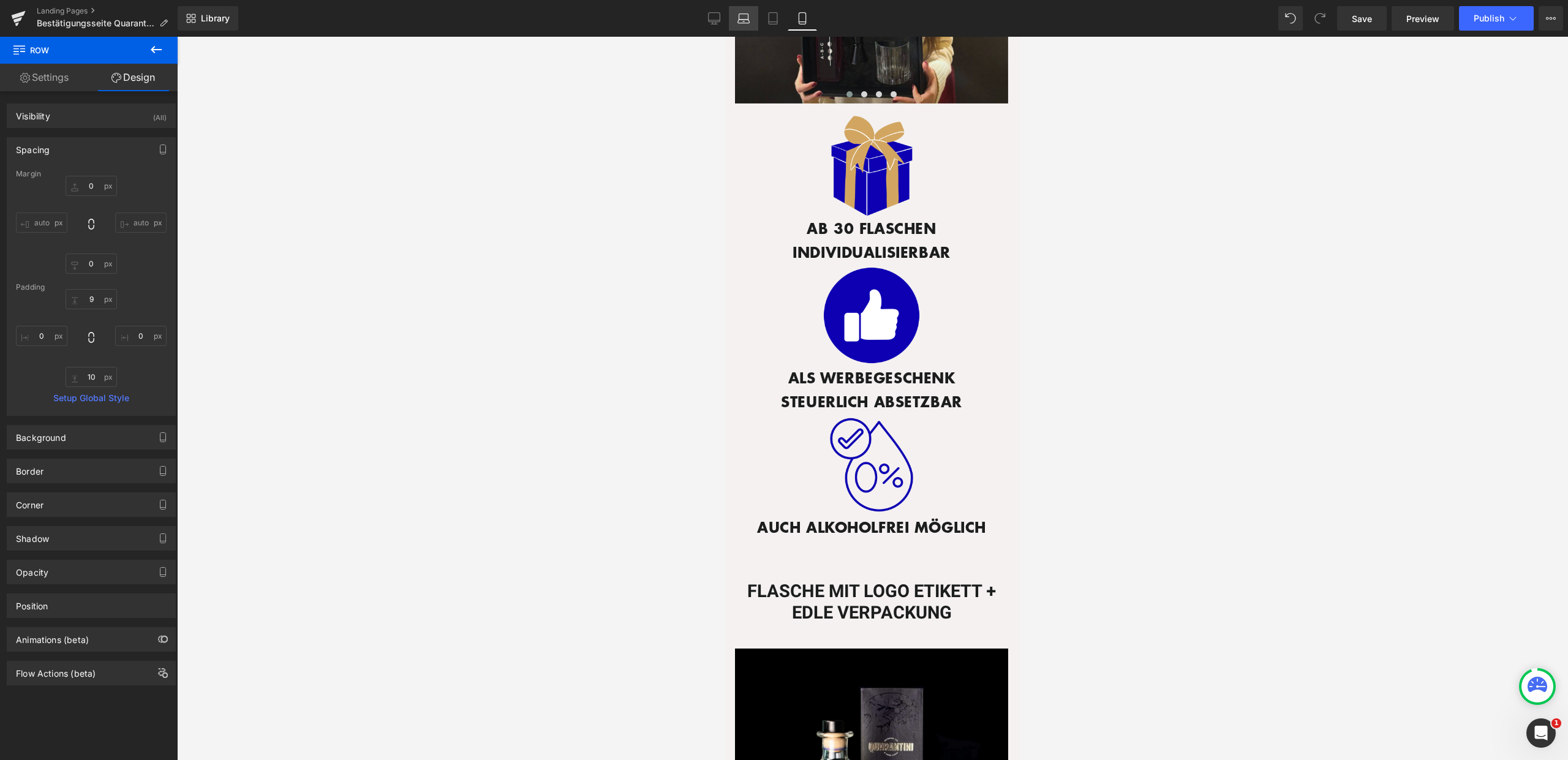
click at [719, 15] on icon at bounding box center [714, 18] width 12 height 12
type input "0"
type input "30"
type input "0"
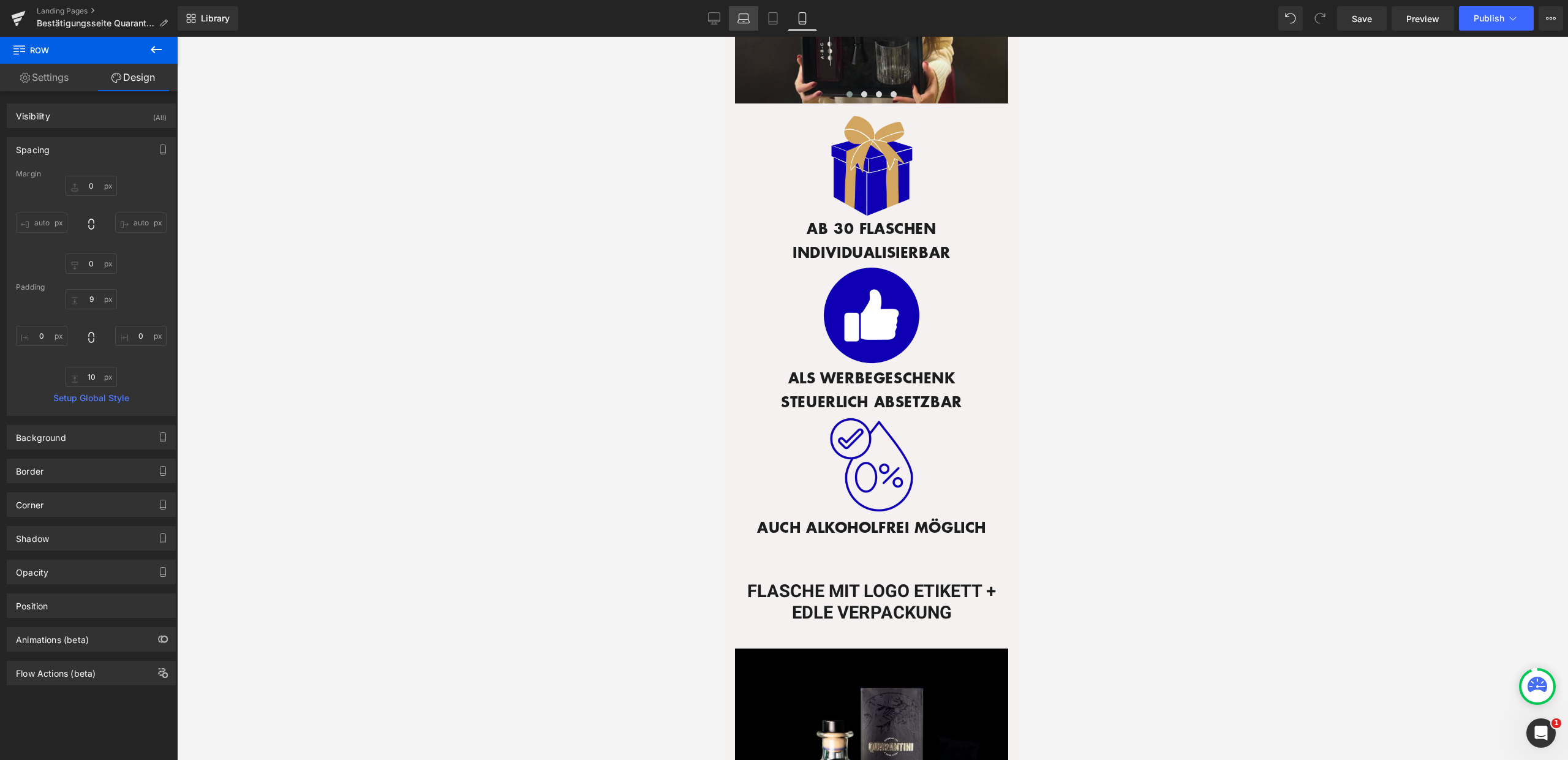
type input "10"
type input "0"
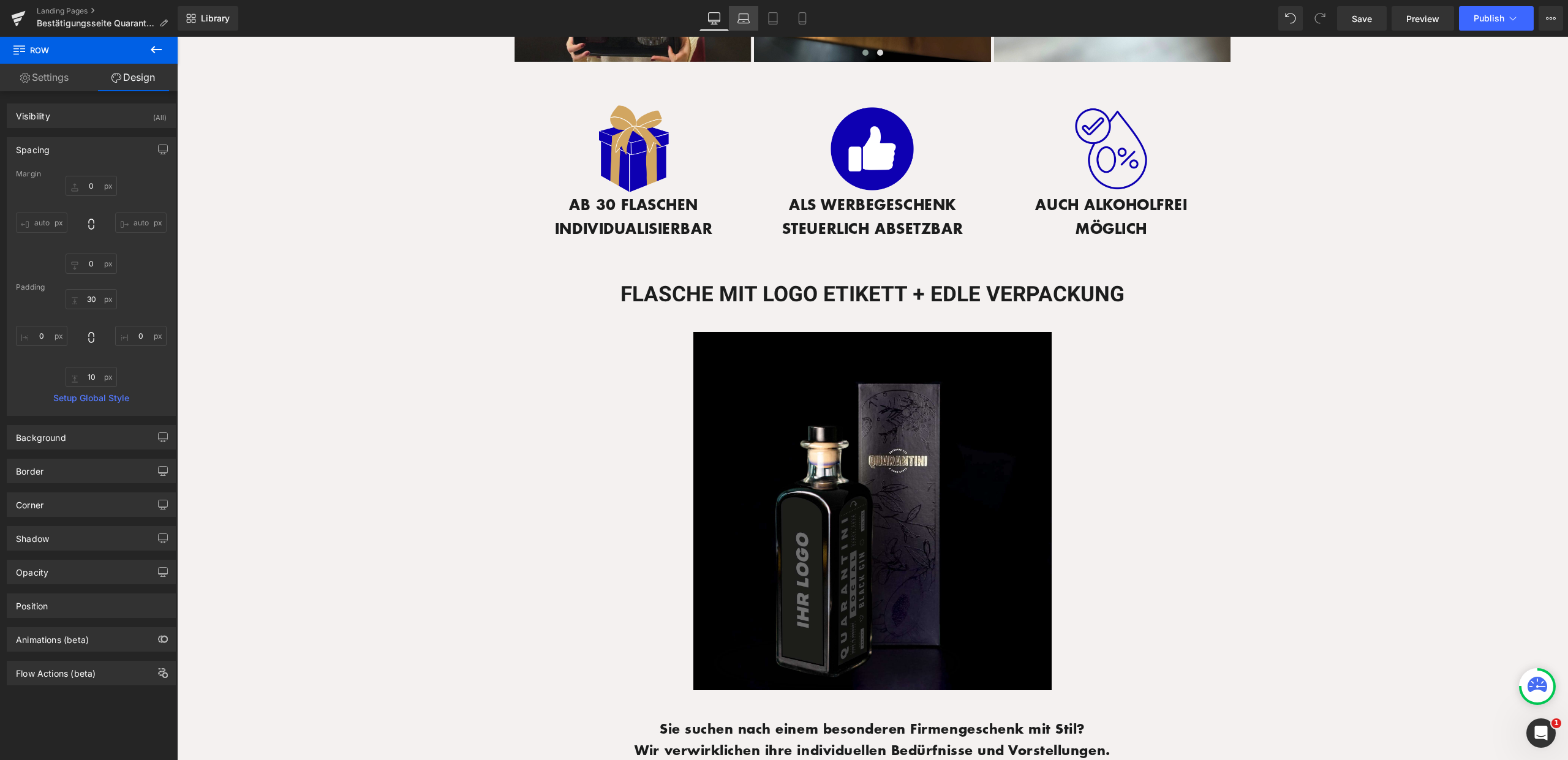
click at [748, 17] on icon at bounding box center [743, 18] width 12 height 12
type input "0"
type input "30"
type input "0"
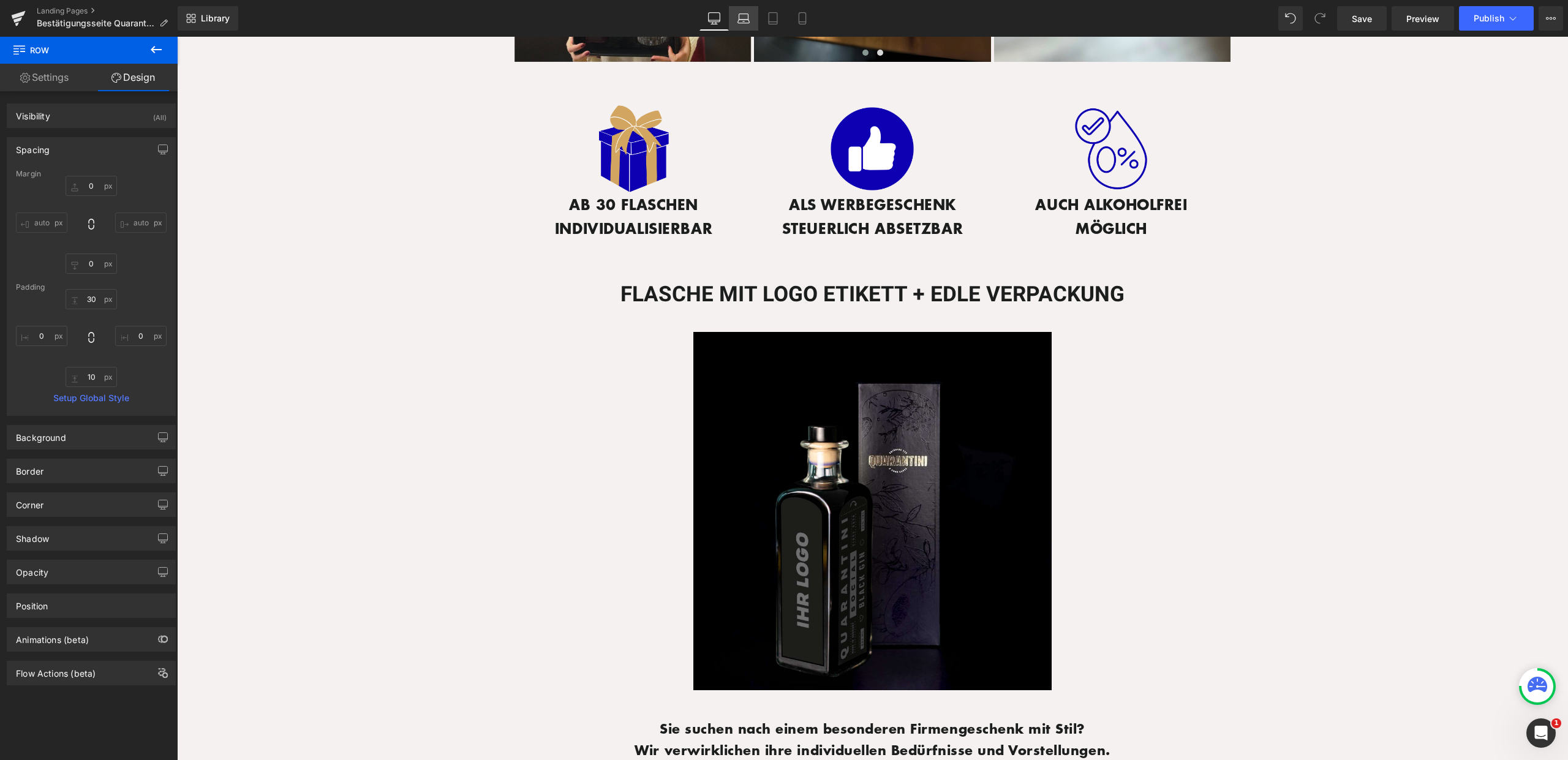
type input "10"
type input "0"
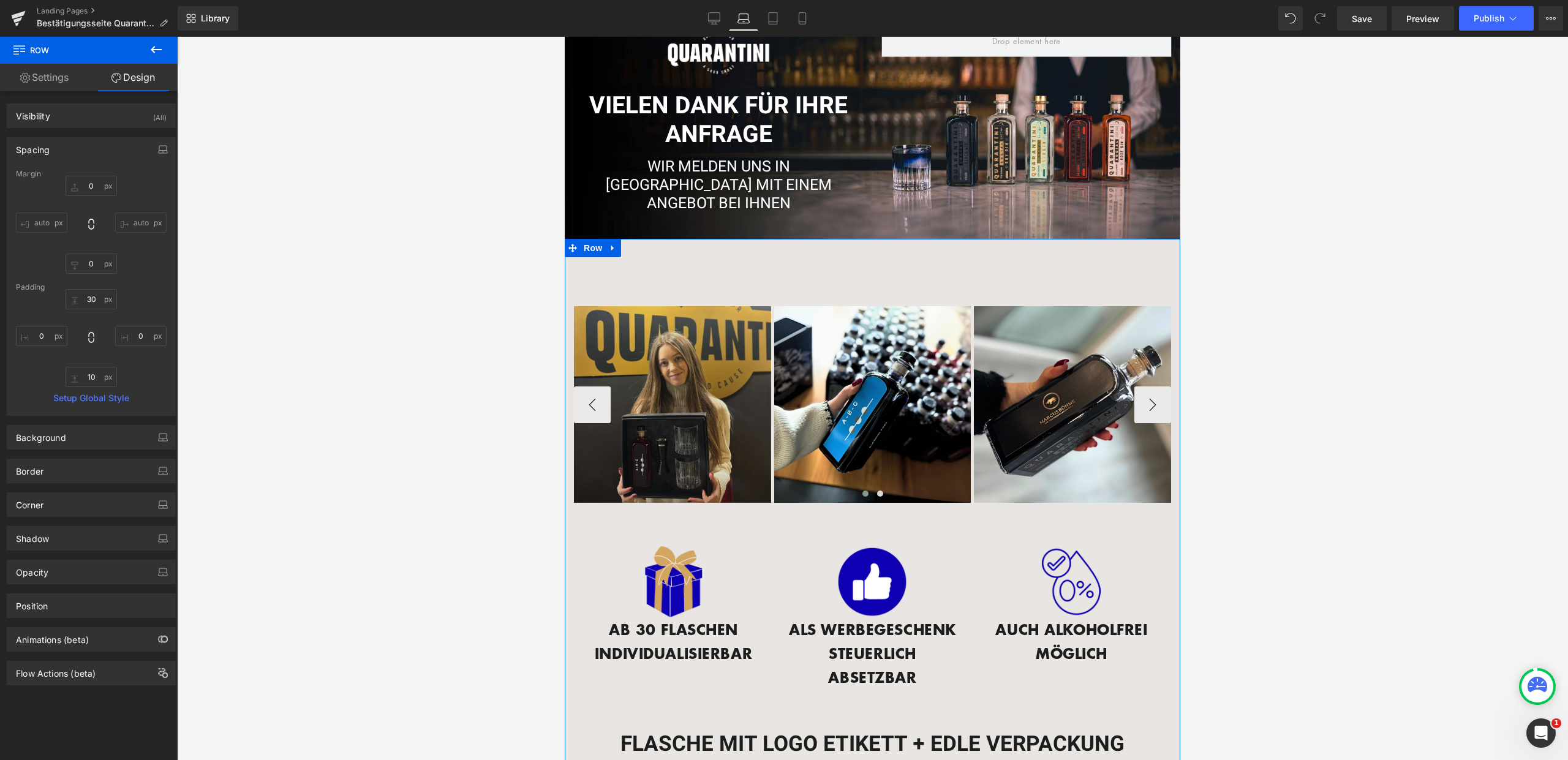
scroll to position [0, 0]
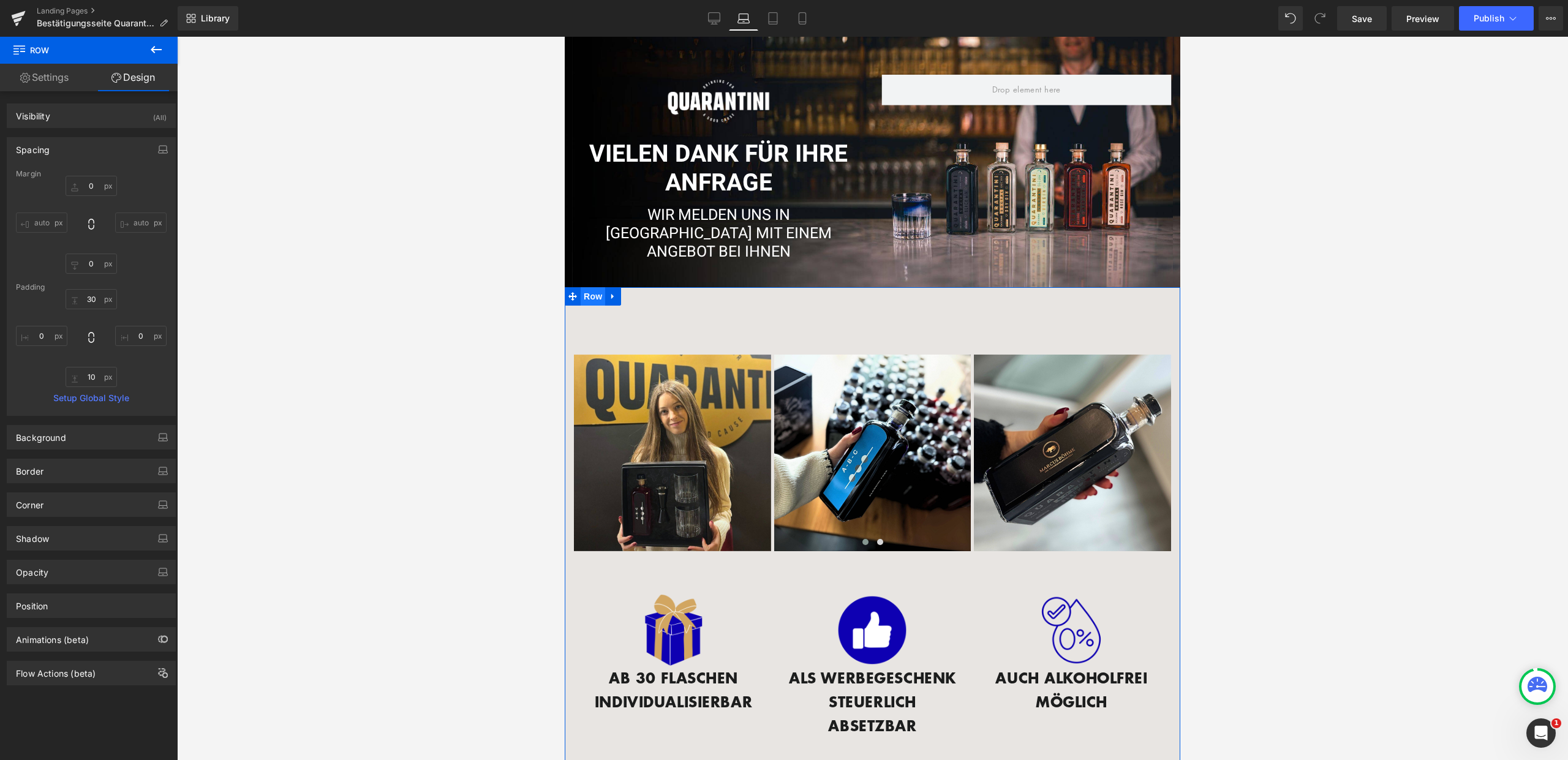
click at [583, 290] on span "Row" at bounding box center [592, 296] width 25 height 18
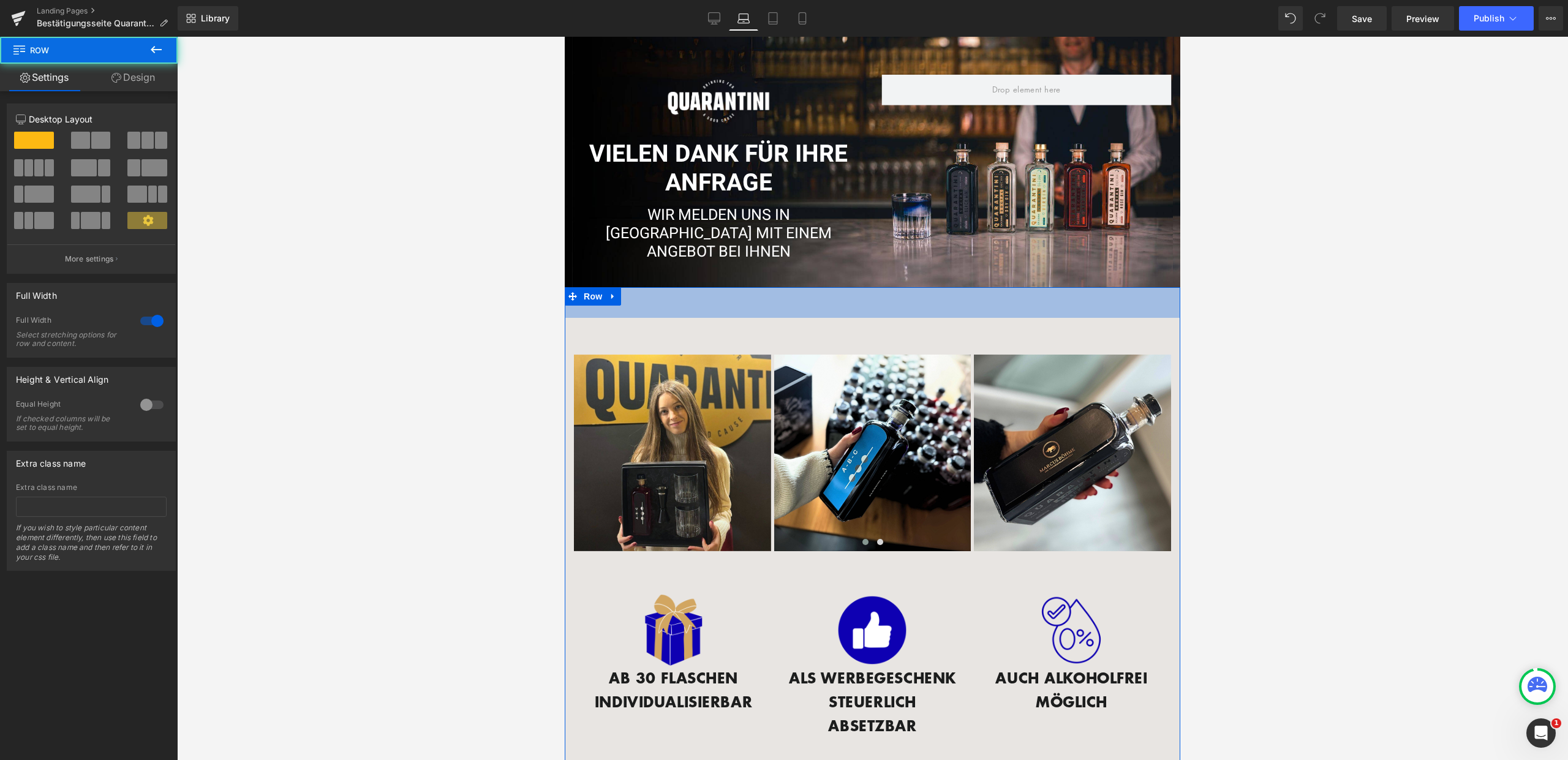
click at [693, 303] on div "50px" at bounding box center [872, 303] width 615 height 31
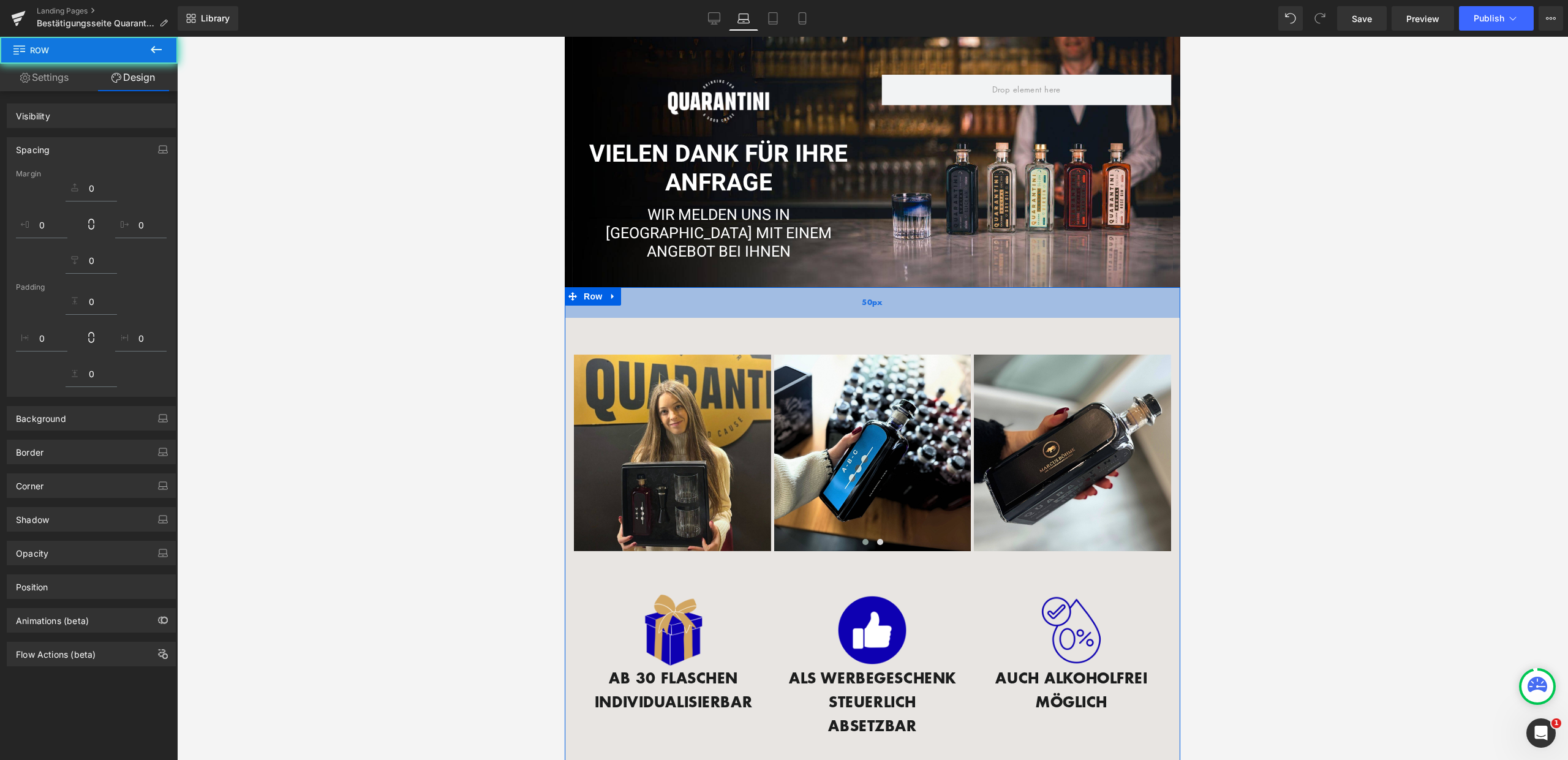
drag, startPoint x: 698, startPoint y: 320, endPoint x: 729, endPoint y: 295, distance: 39.8
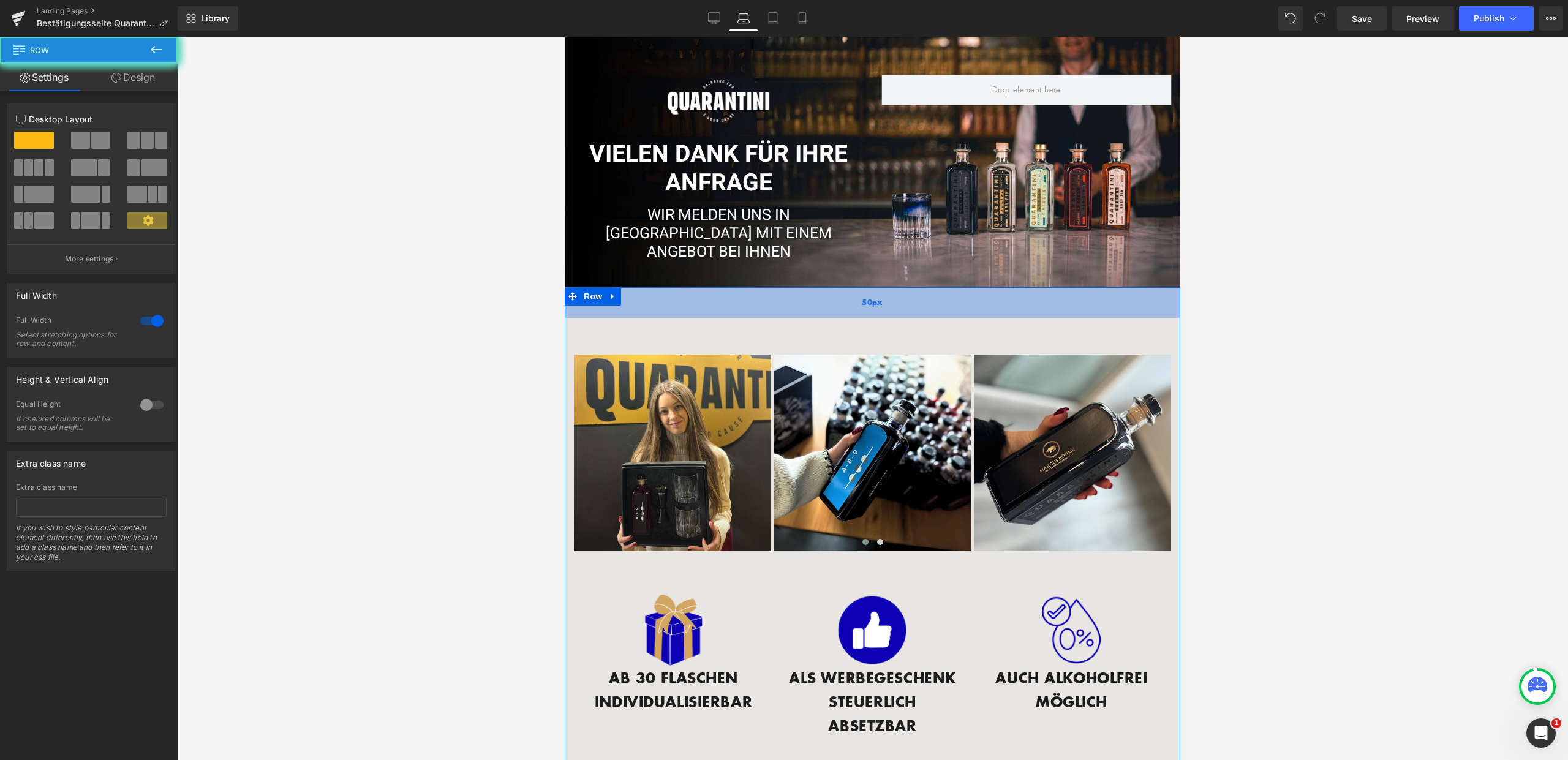
click at [729, 295] on div "50px" at bounding box center [872, 303] width 615 height 31
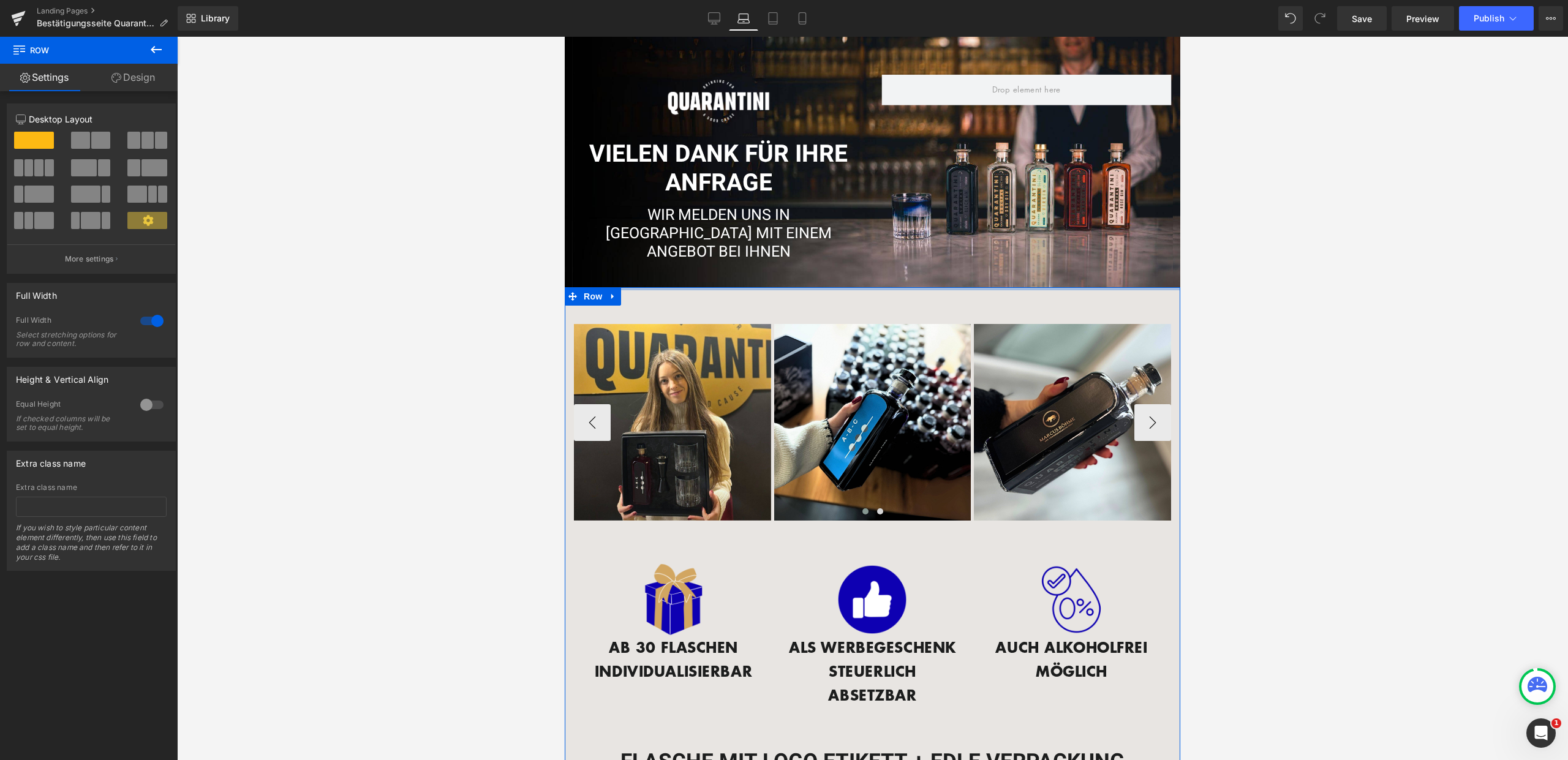
drag, startPoint x: 731, startPoint y: 311, endPoint x: 707, endPoint y: 303, distance: 25.3
click at [707, 306] on div "Image Image Image Image ‹ › Carousel" at bounding box center [872, 413] width 597 height 215
click at [565, 37] on div at bounding box center [565, 37] width 0 height 0
drag, startPoint x: 660, startPoint y: 313, endPoint x: 588, endPoint y: 290, distance: 75.6
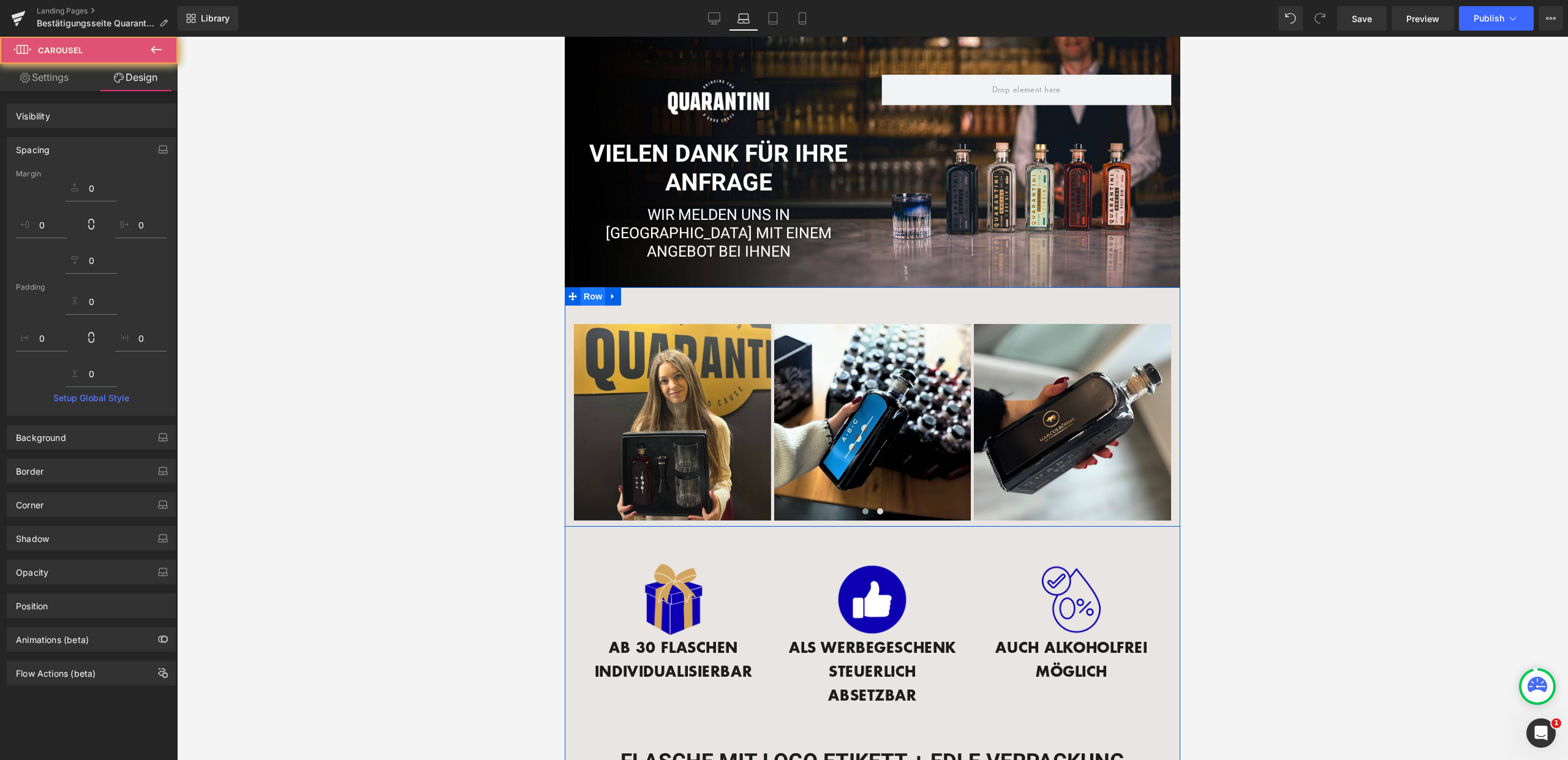
click at [580, 293] on span "Row" at bounding box center [592, 296] width 25 height 18
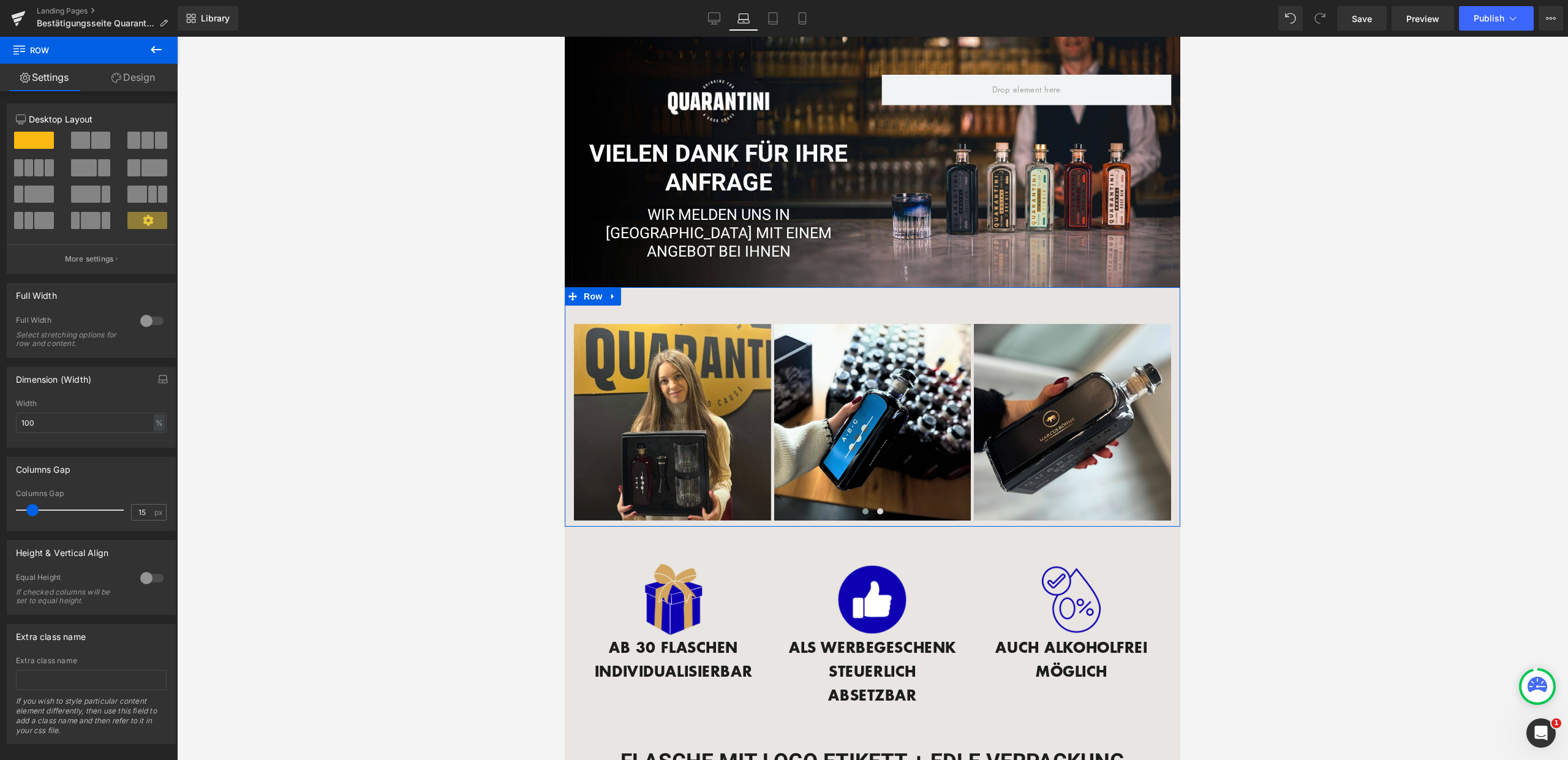
click at [156, 74] on link "Design" at bounding box center [133, 77] width 89 height 28
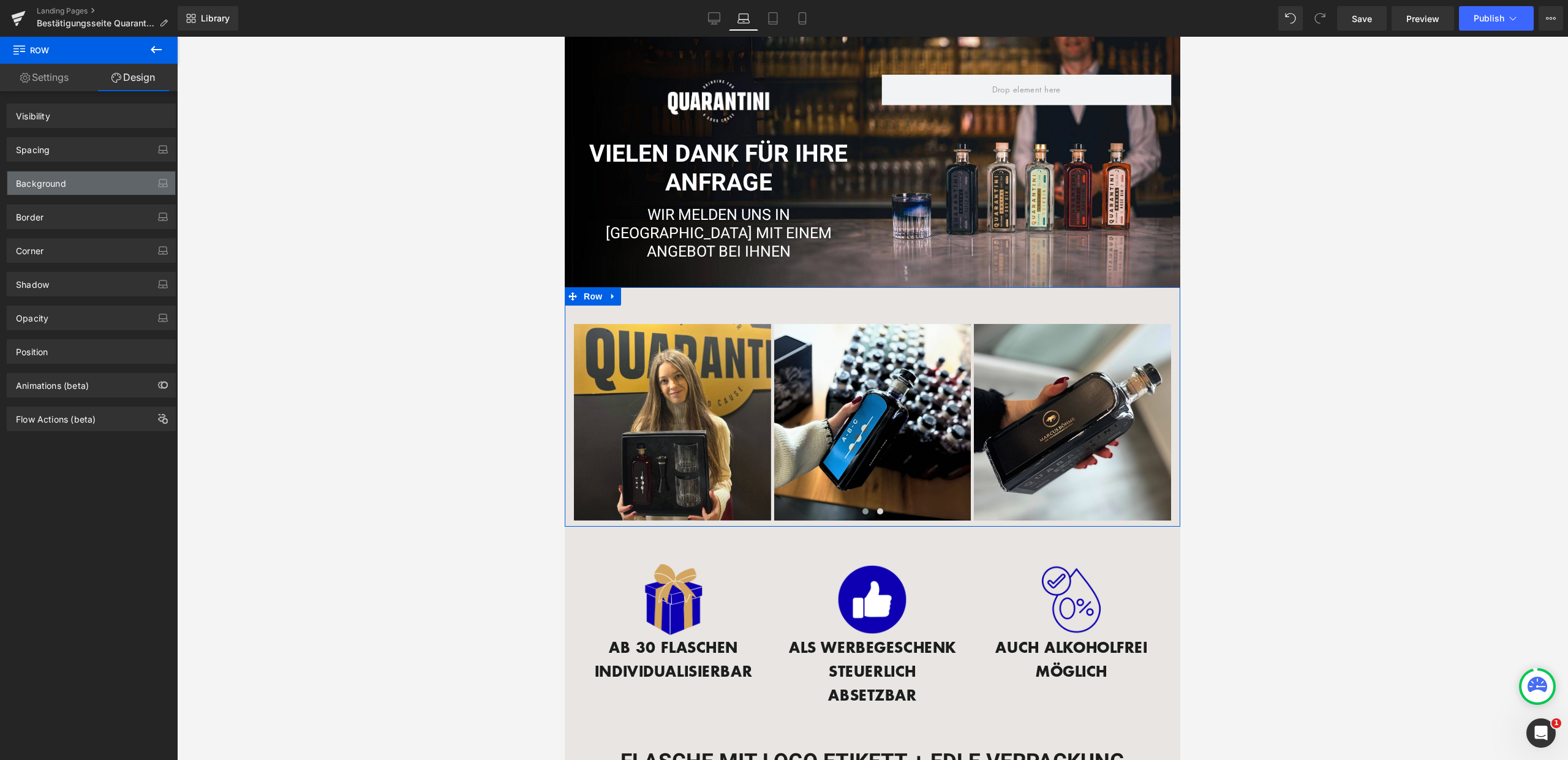
click at [80, 176] on div "Background" at bounding box center [91, 183] width 168 height 23
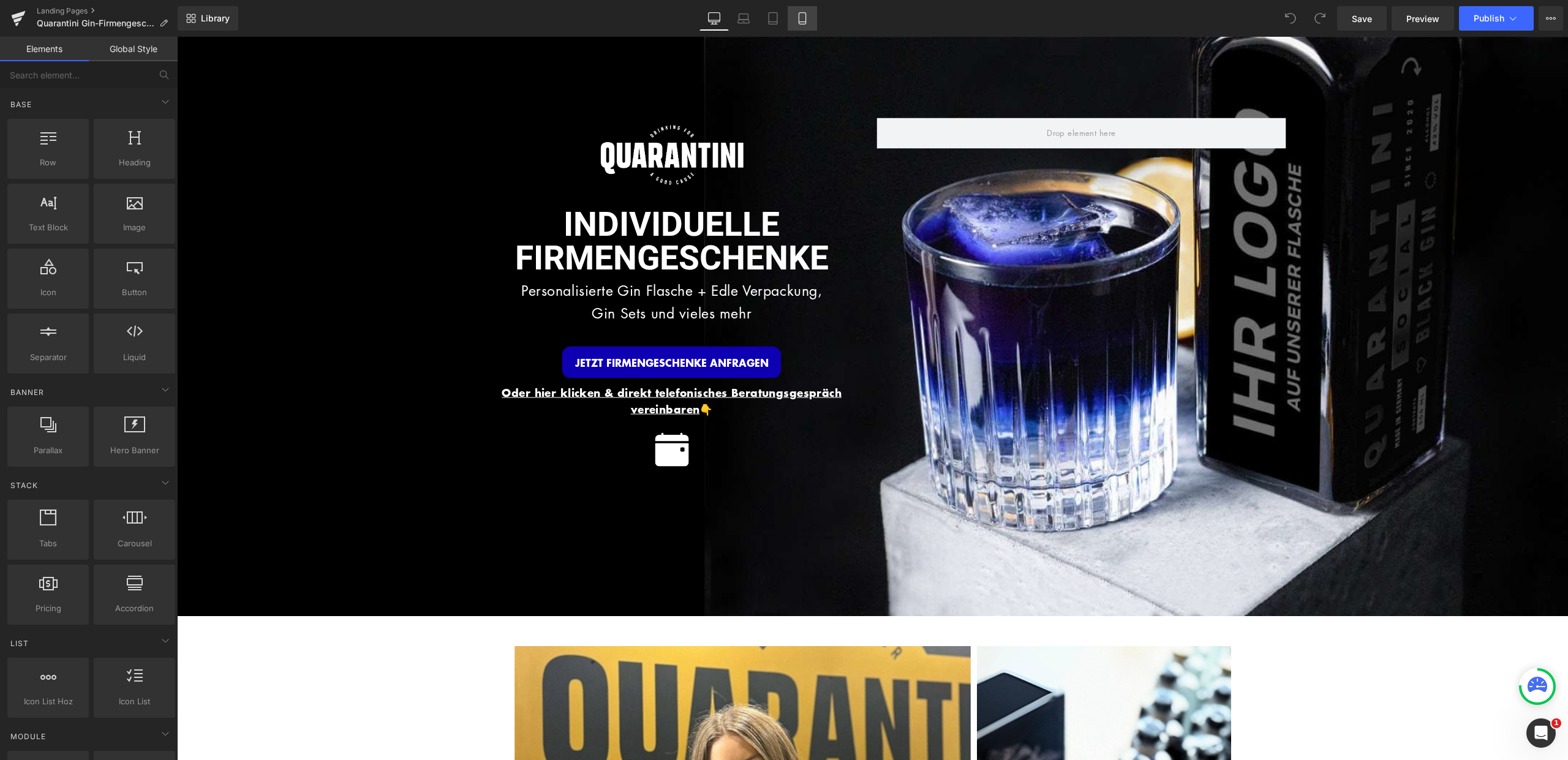
click at [804, 9] on link "Mobile" at bounding box center [802, 18] width 30 height 25
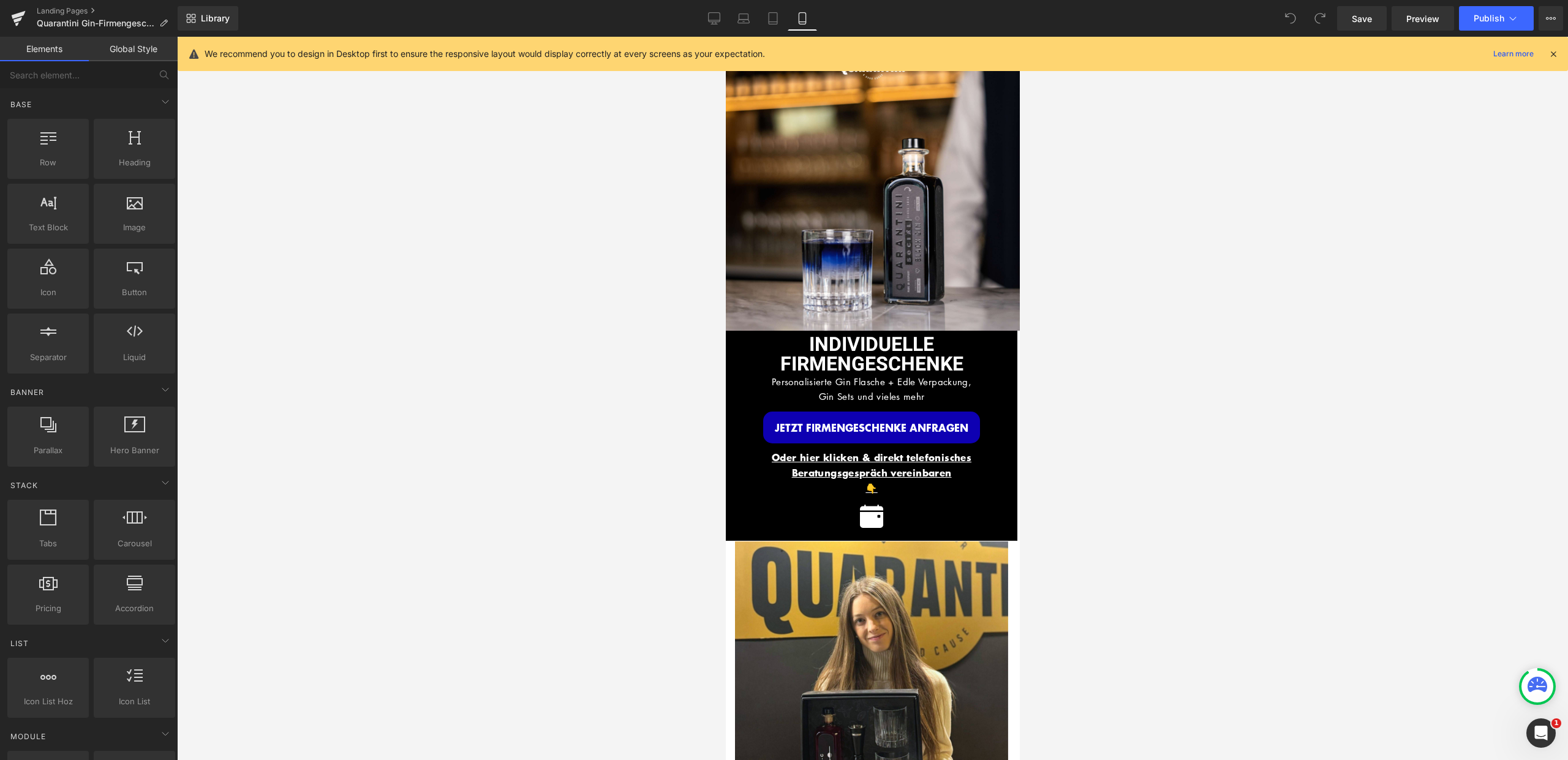
click at [1558, 48] on icon at bounding box center [1553, 54] width 11 height 11
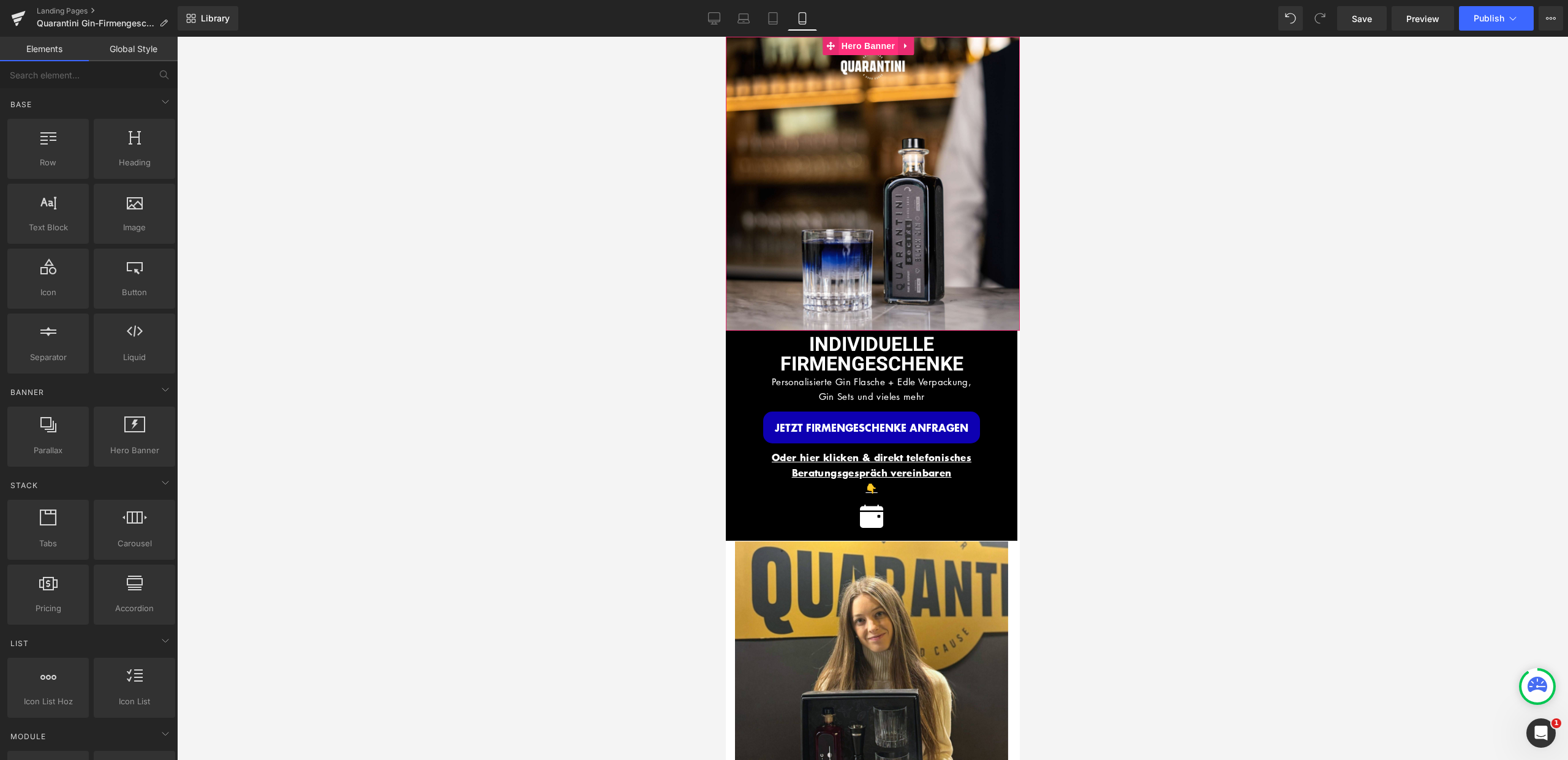
click at [870, 42] on span "Hero Banner" at bounding box center [868, 46] width 60 height 18
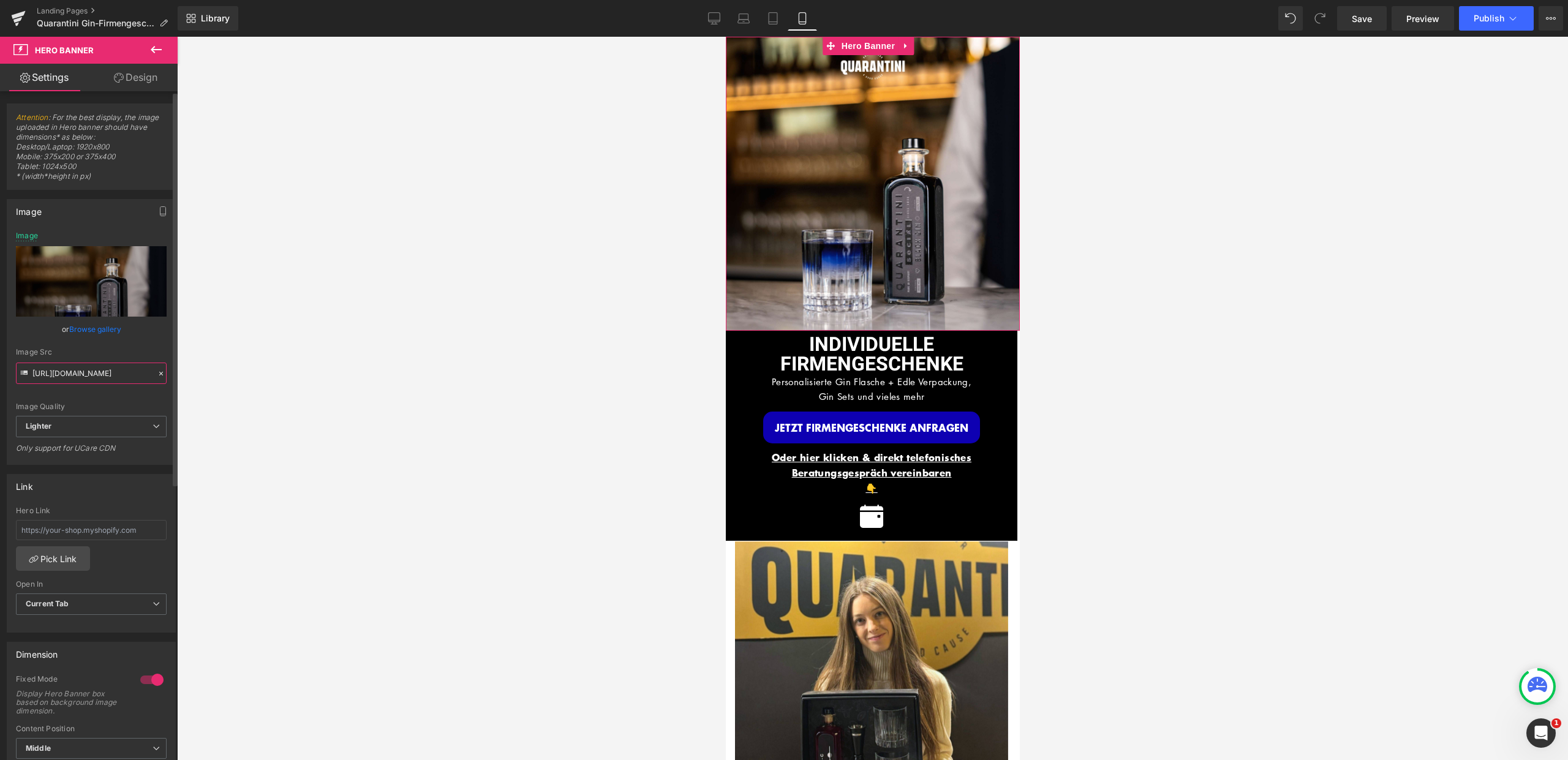
click at [96, 374] on input "https://ucarecdn.com/bda6def7-d23f-423d-92e8-9335b4bfd342/-/format/auto/-/previ…" at bounding box center [91, 373] width 151 height 21
click at [478, 271] on div at bounding box center [872, 398] width 1391 height 723
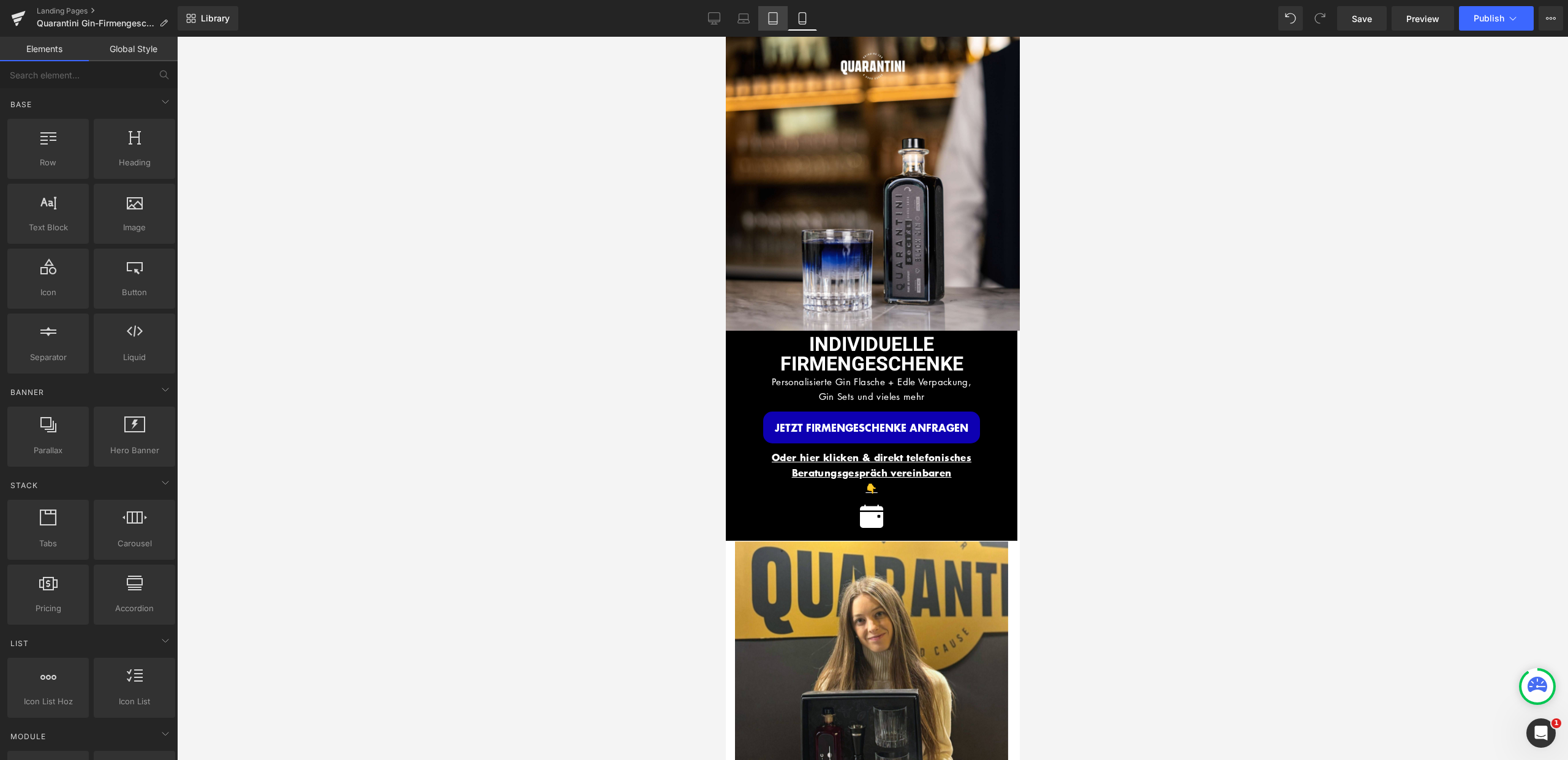
click at [769, 13] on icon at bounding box center [773, 18] width 12 height 12
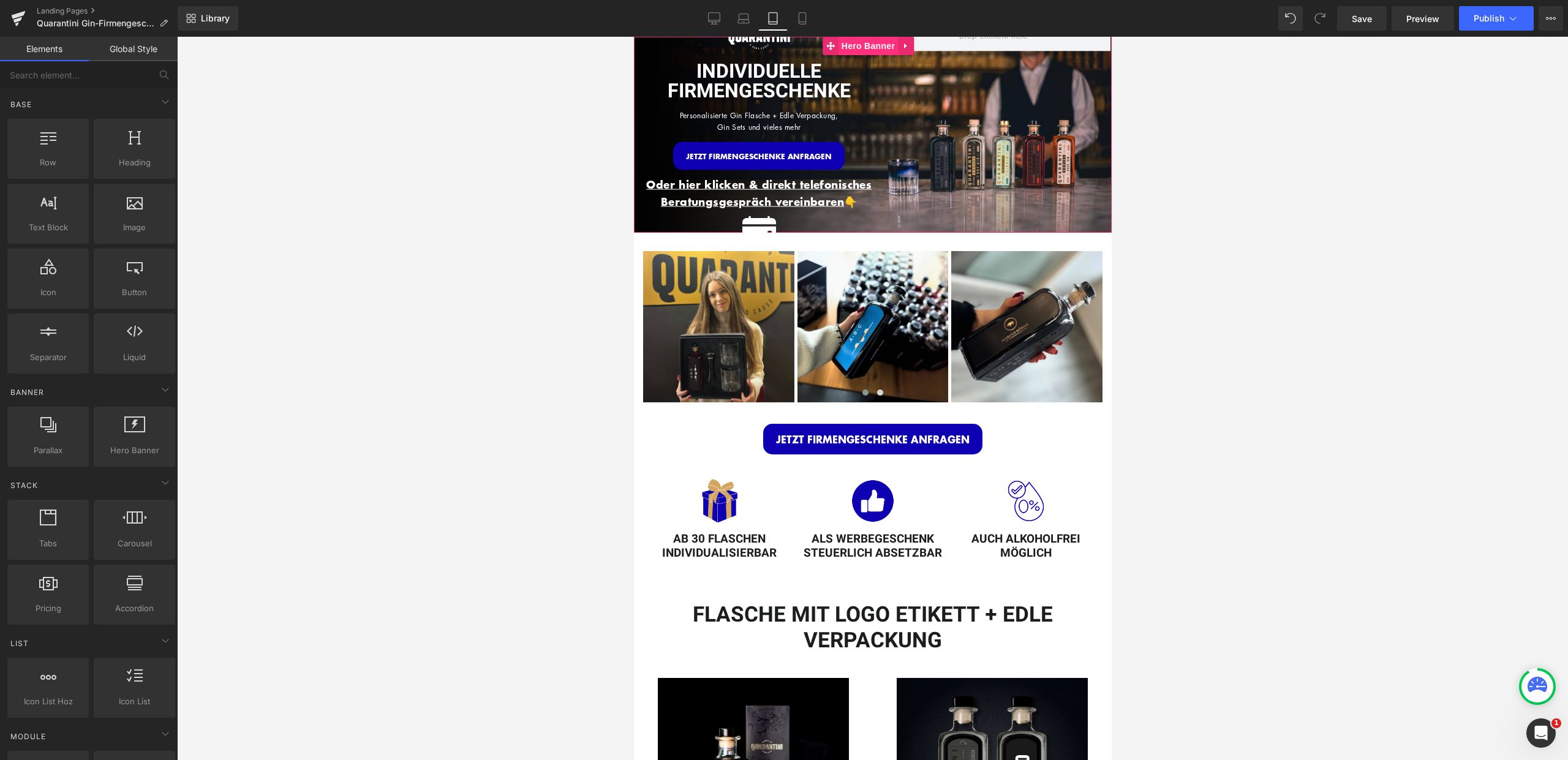
click at [867, 44] on span "Hero Banner" at bounding box center [868, 46] width 60 height 18
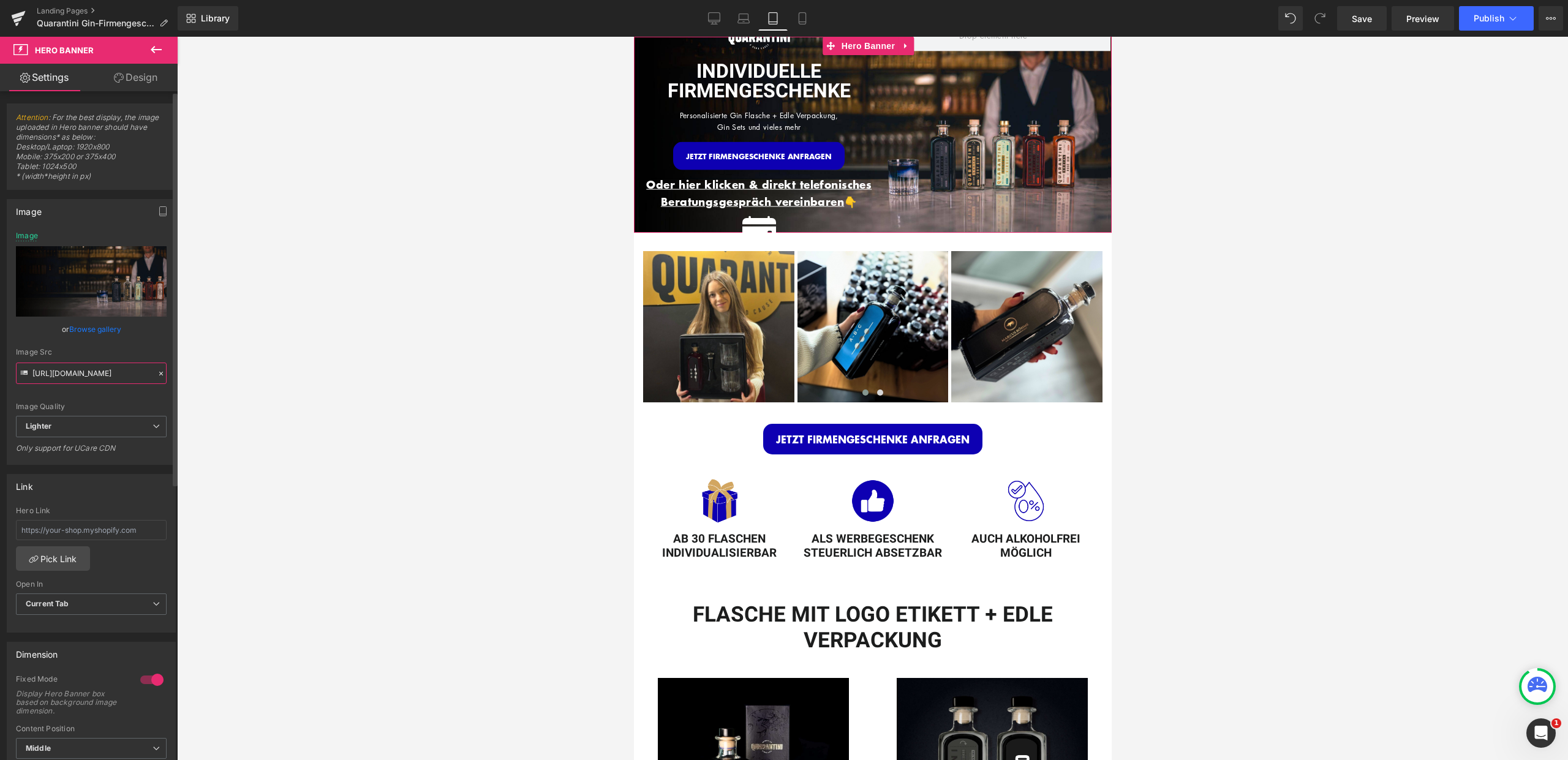
click at [95, 369] on input "https://ucarecdn.com/ee3e0617-eeb0-4c1f-8391-2cba2a936dc2/-/format/auto/-/previ…" at bounding box center [91, 373] width 151 height 21
click at [741, 14] on icon at bounding box center [744, 17] width 9 height 5
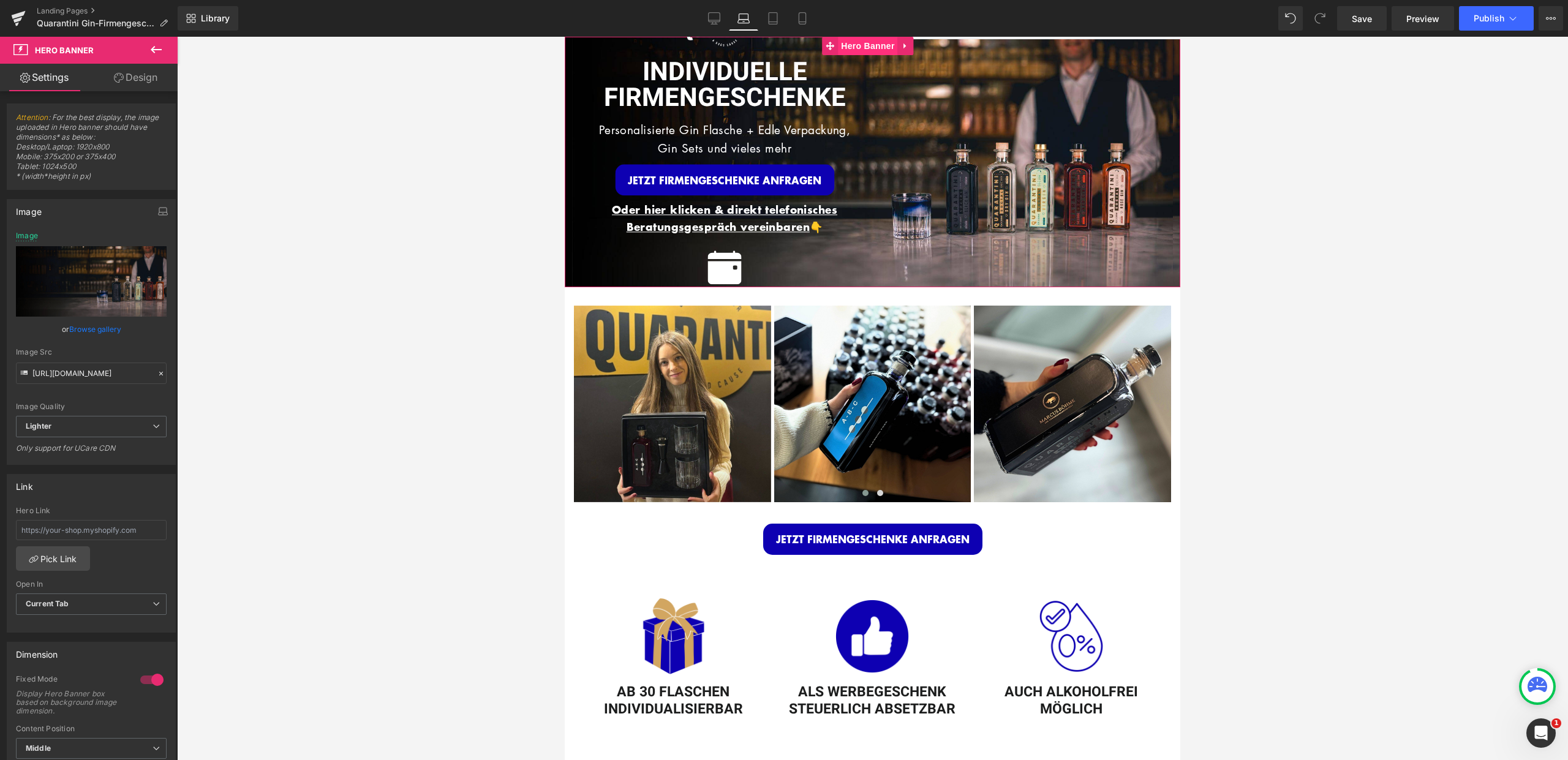
click at [866, 44] on span "Hero Banner" at bounding box center [868, 46] width 60 height 18
click at [864, 44] on span "Hero Banner" at bounding box center [868, 46] width 60 height 18
click at [87, 370] on input "https://ucarecdn.com/ee3e0617-eeb0-4c1f-8391-2cba2a936dc2/-/format/auto/-/previ…" at bounding box center [91, 373] width 151 height 21
click at [719, 13] on icon at bounding box center [714, 18] width 12 height 12
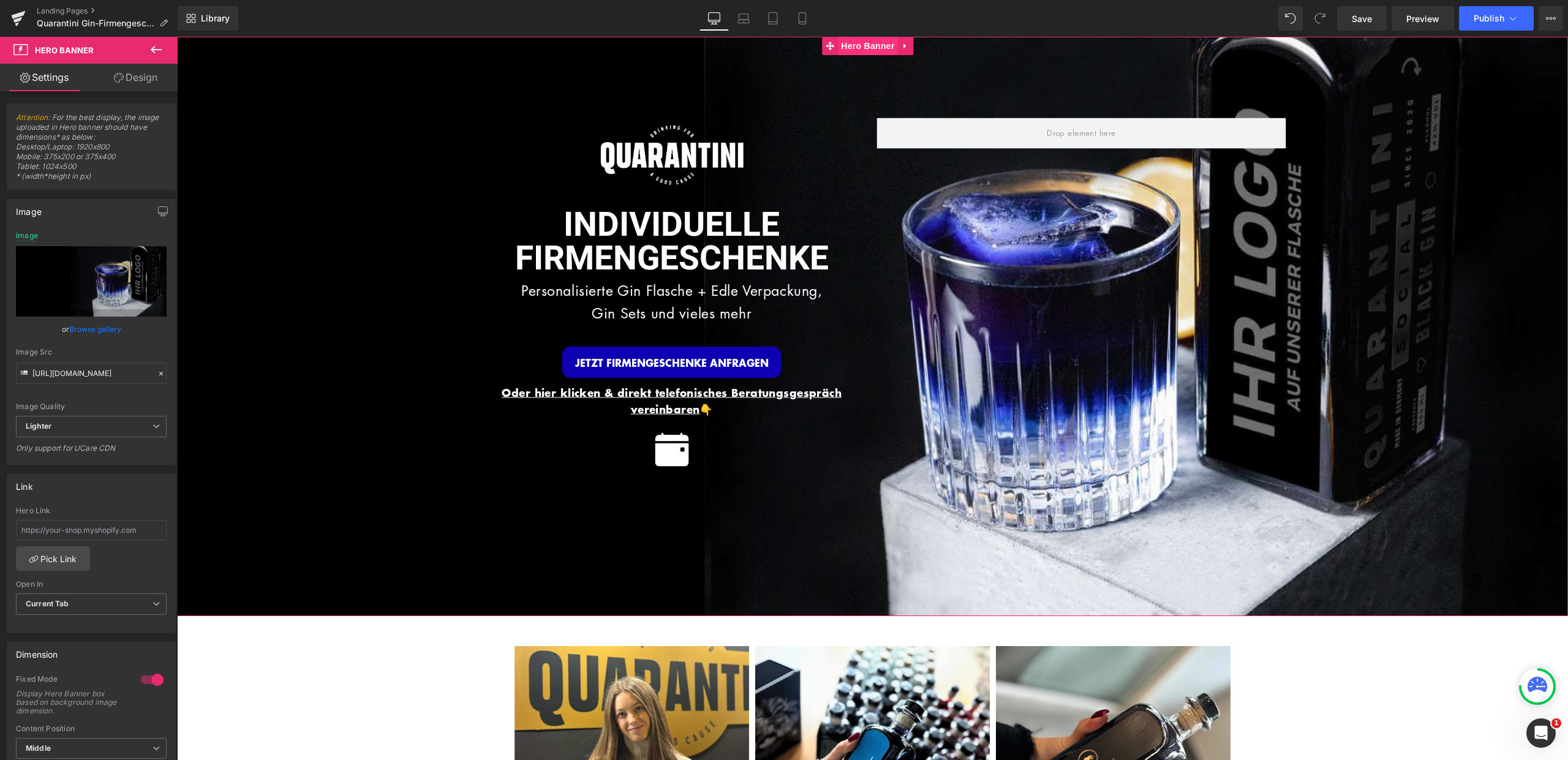
click at [848, 46] on span "Hero Banner" at bounding box center [868, 46] width 60 height 18
click at [80, 376] on input "https://ucarecdn.com/2b0990f7-42d0-4fca-87a6-322818785b07/-/format/auto/-/previ…" at bounding box center [91, 373] width 151 height 21
type input "https://ucarecdn.com/92dd9e24-8076-484b-a555-30842ca49857/-/format/auto/-/previ…"
click at [664, 149] on span "Image" at bounding box center [672, 155] width 25 height 15
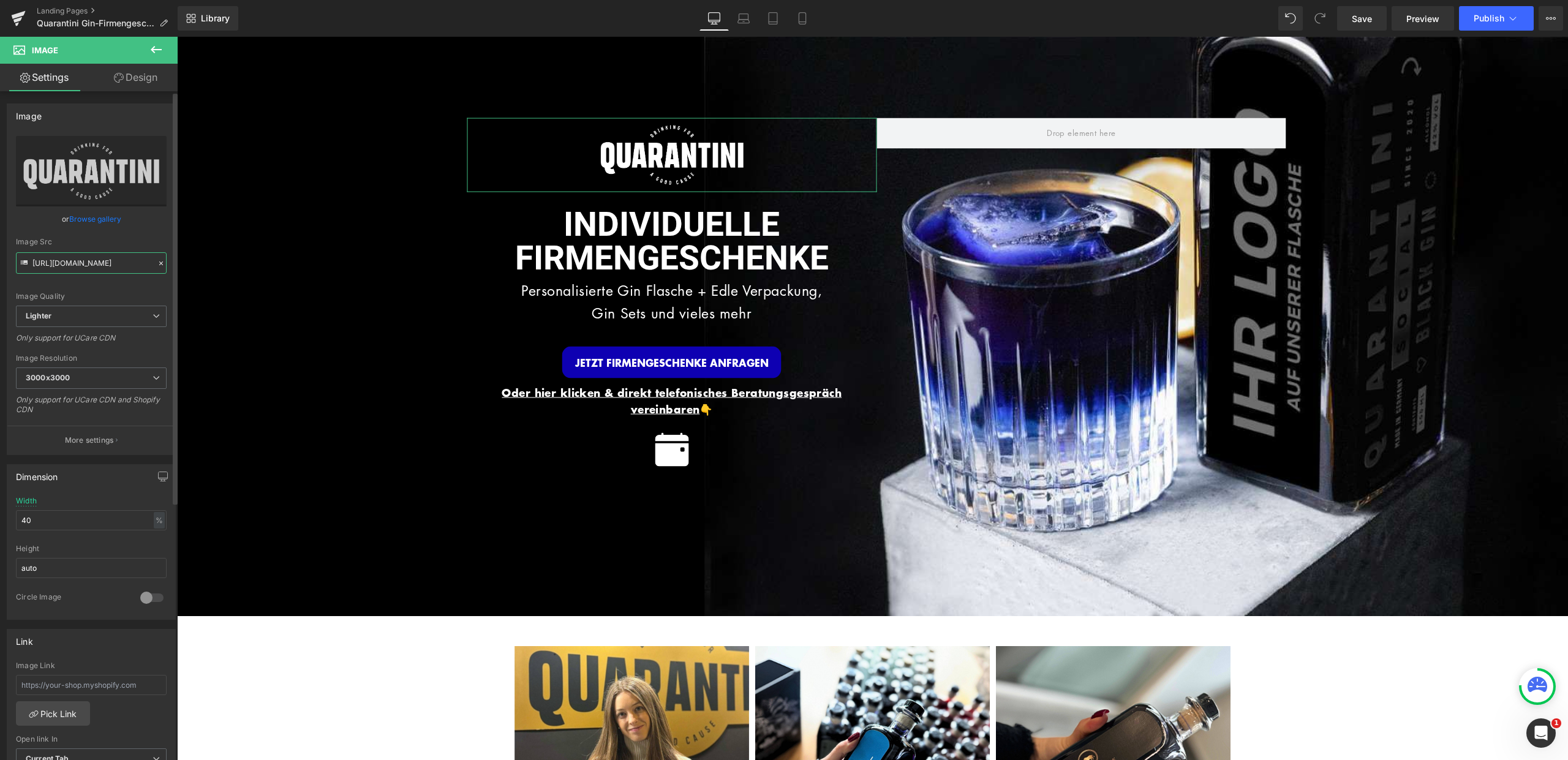
click at [87, 262] on input "https://ucarecdn.com/39979a9e-668c-40e9-81a5-27ba2d401e8c/-/format/auto/-/previ…" at bounding box center [91, 263] width 151 height 21
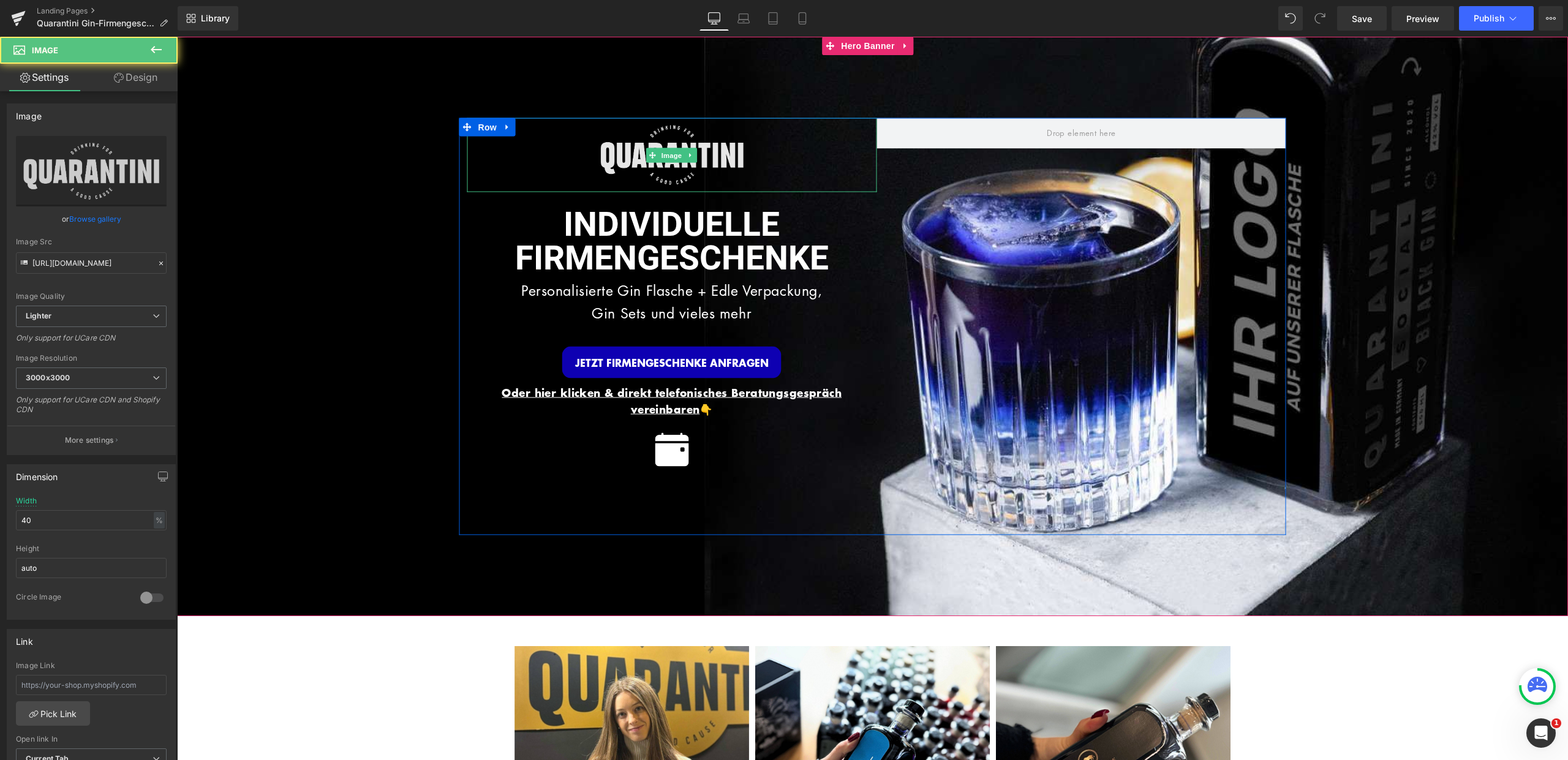
click at [650, 138] on img at bounding box center [672, 155] width 164 height 74
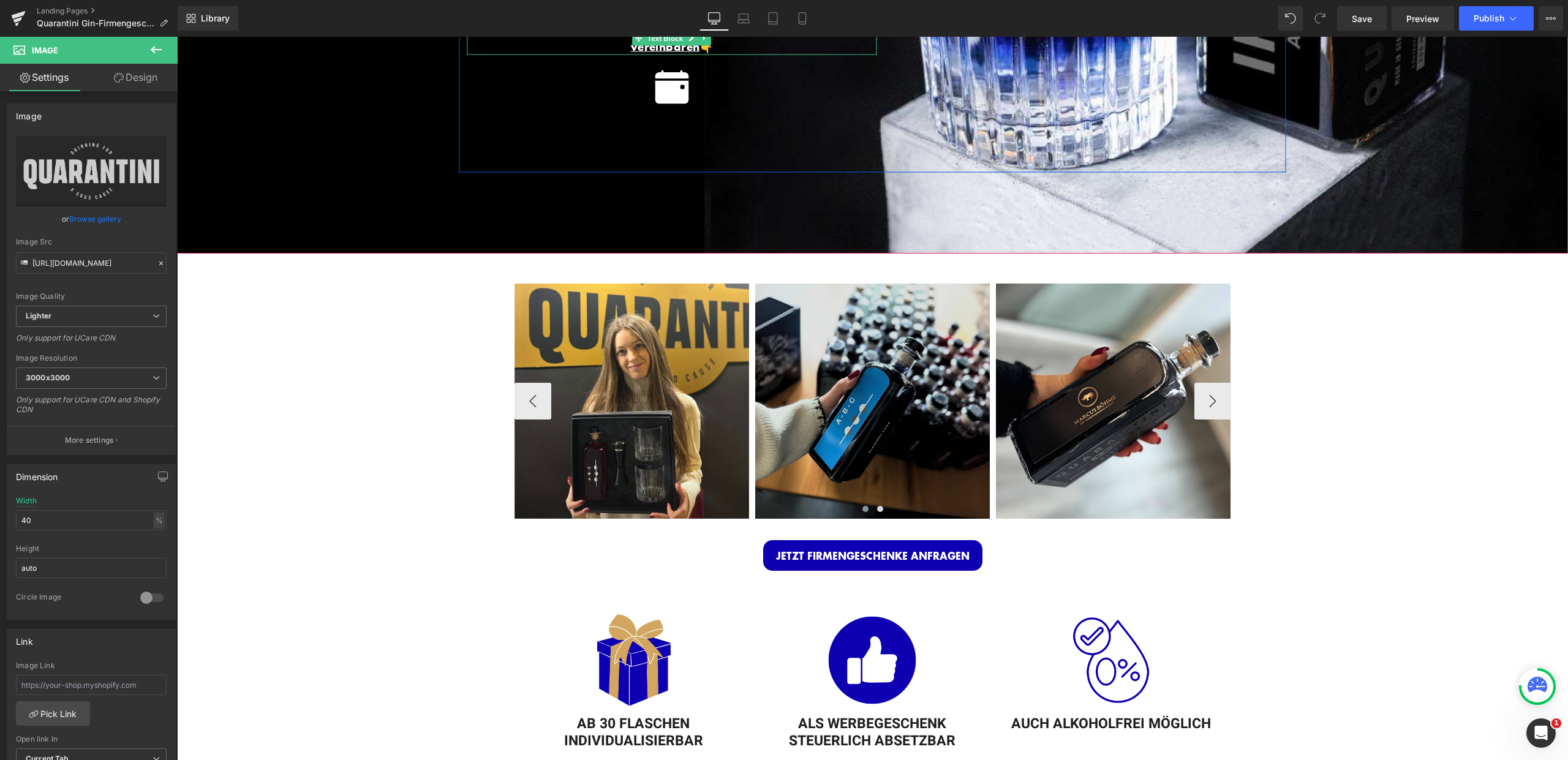
scroll to position [374, 0]
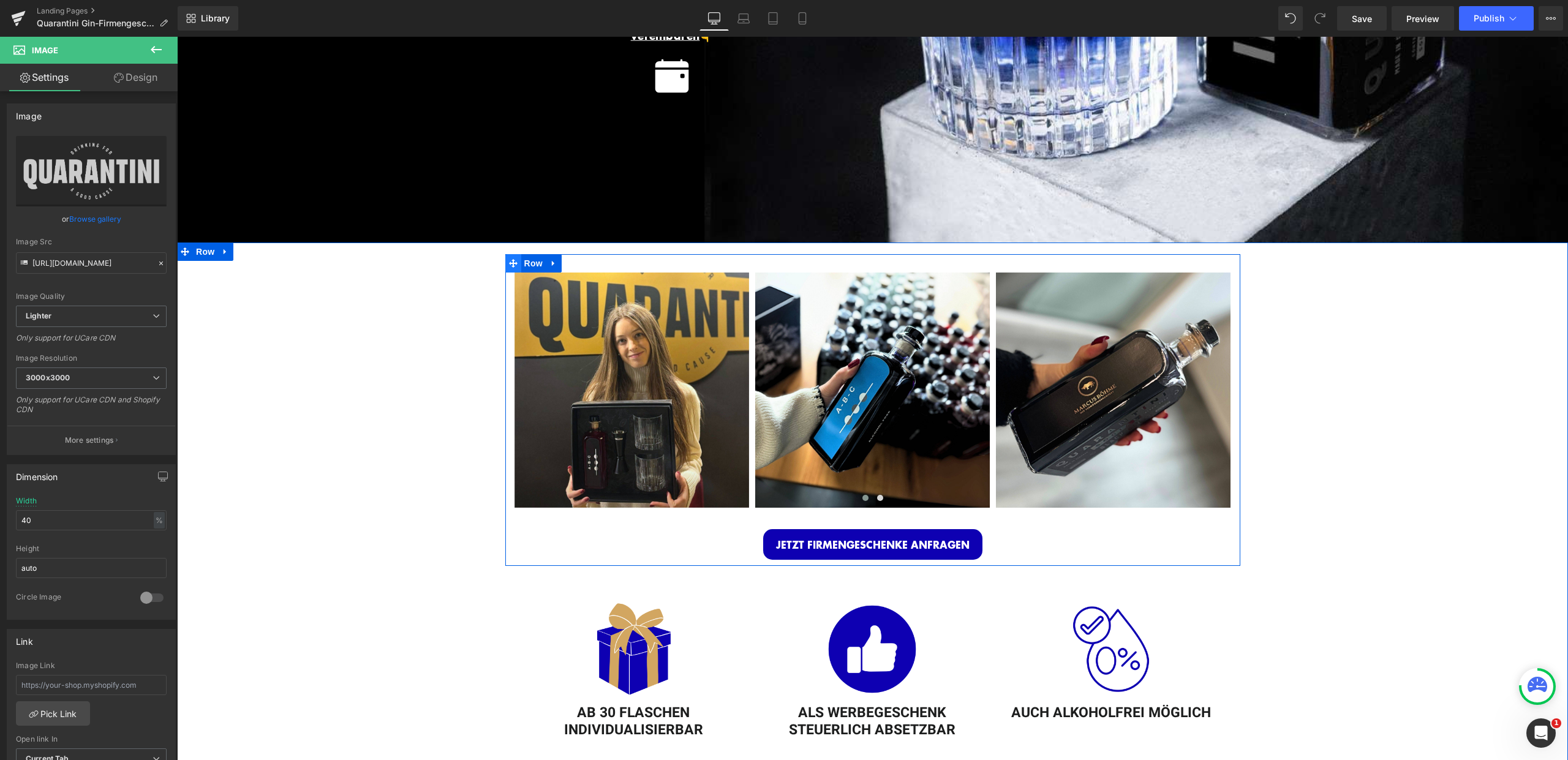
click at [510, 259] on icon at bounding box center [513, 264] width 9 height 9
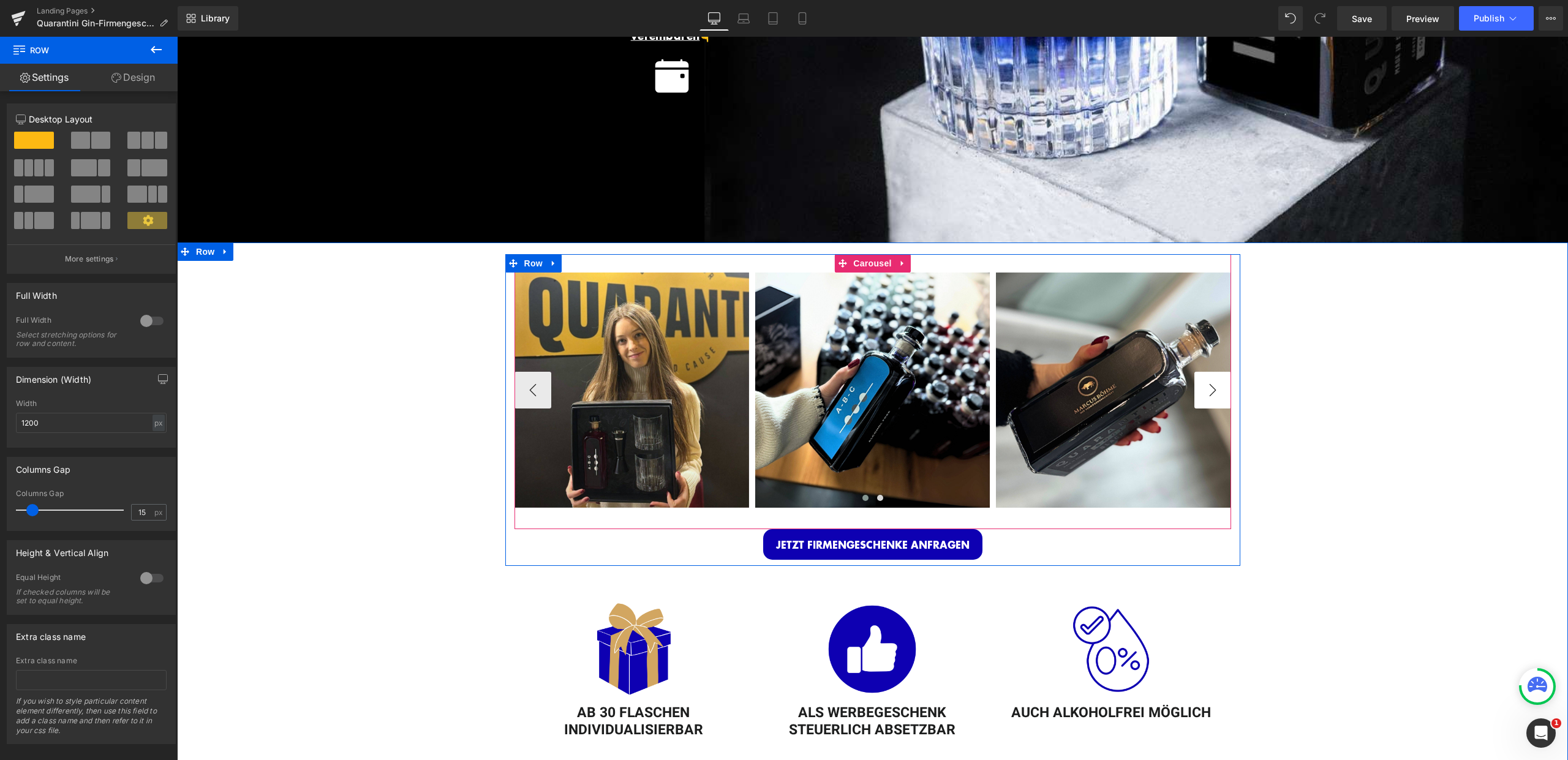
click at [1216, 384] on button "›" at bounding box center [1212, 390] width 37 height 37
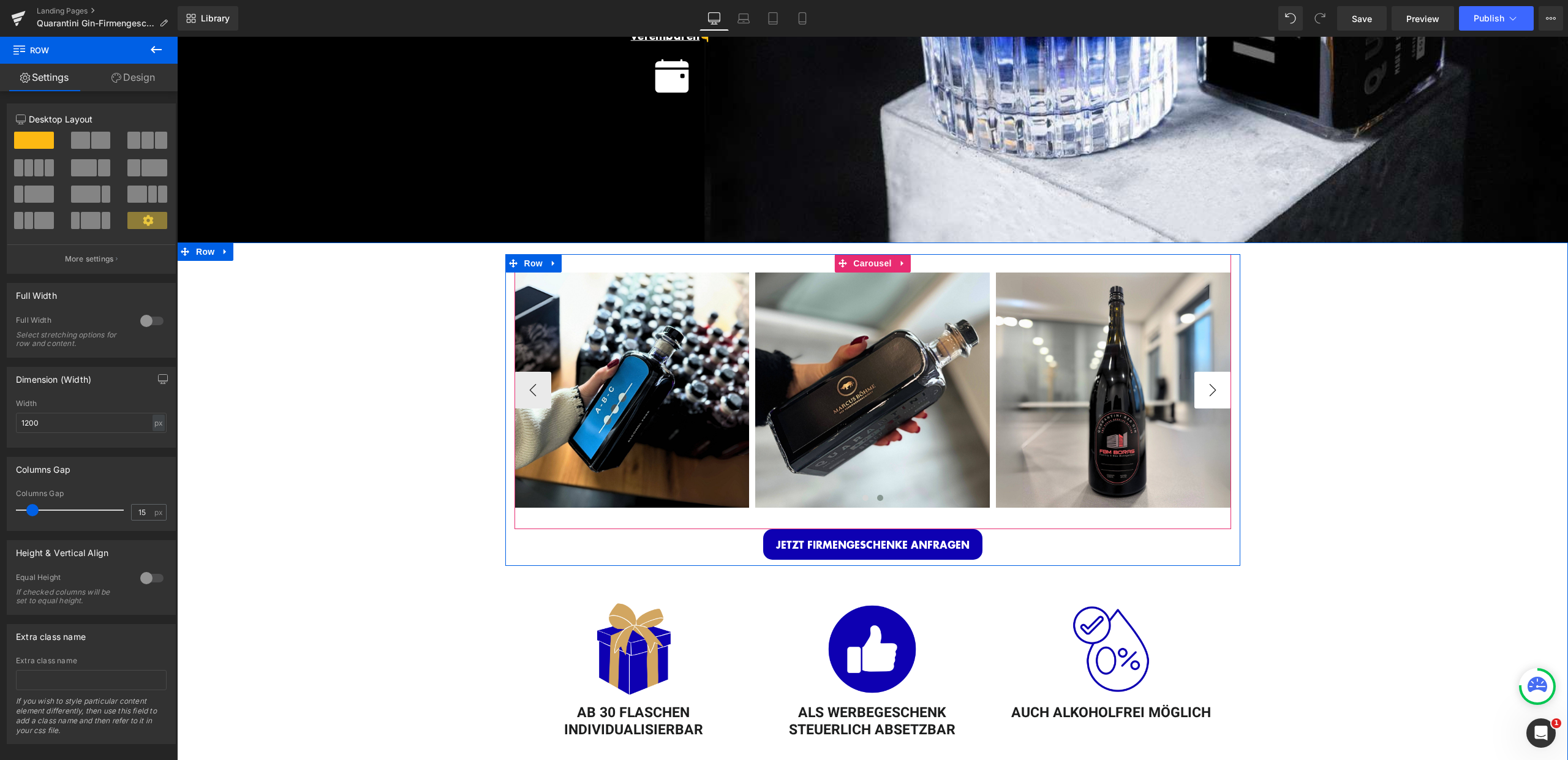
click at [1216, 384] on button "›" at bounding box center [1212, 390] width 37 height 37
click at [534, 391] on button "‹" at bounding box center [533, 390] width 37 height 37
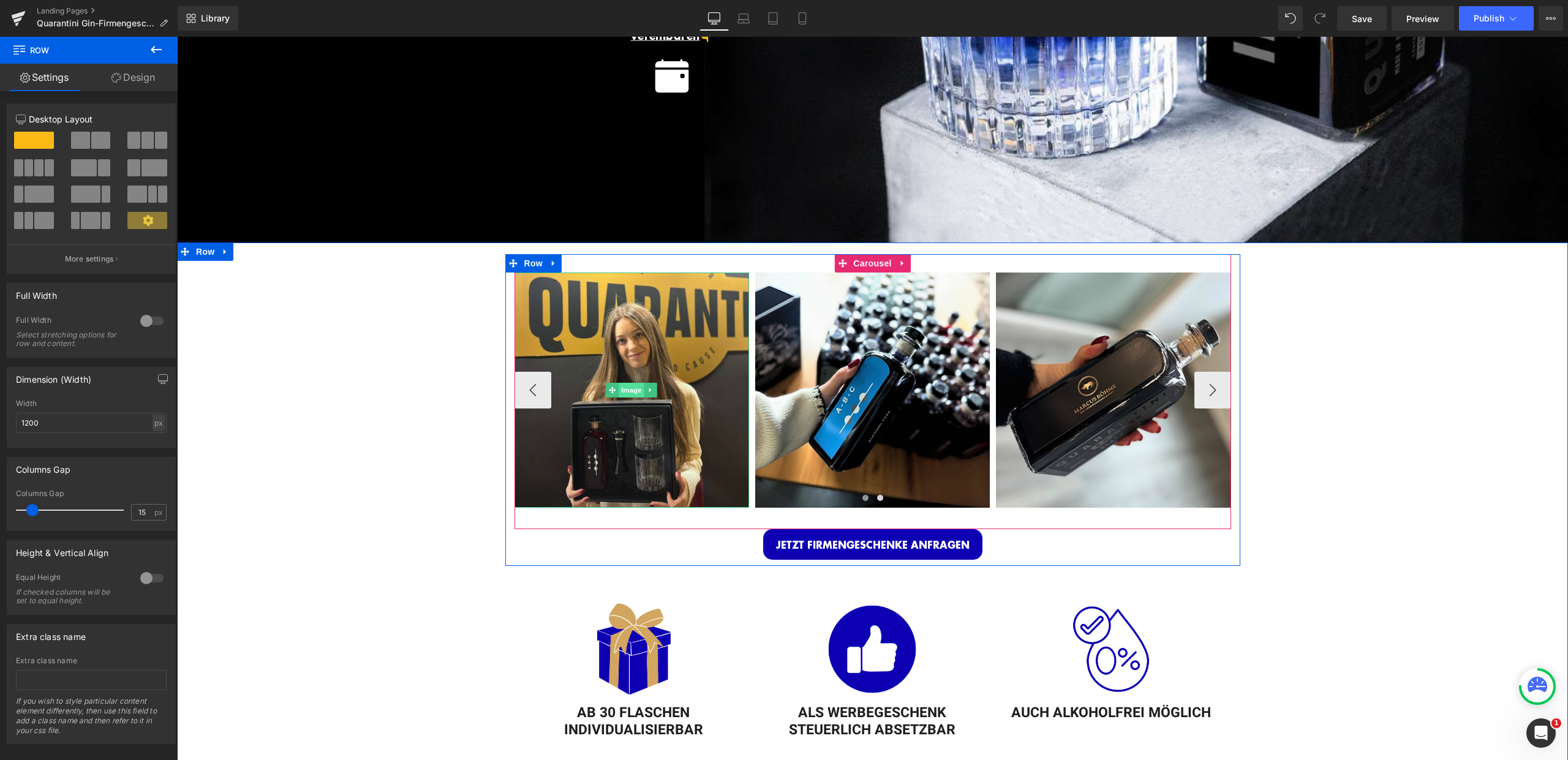
click at [629, 386] on span "Image" at bounding box center [631, 390] width 25 height 15
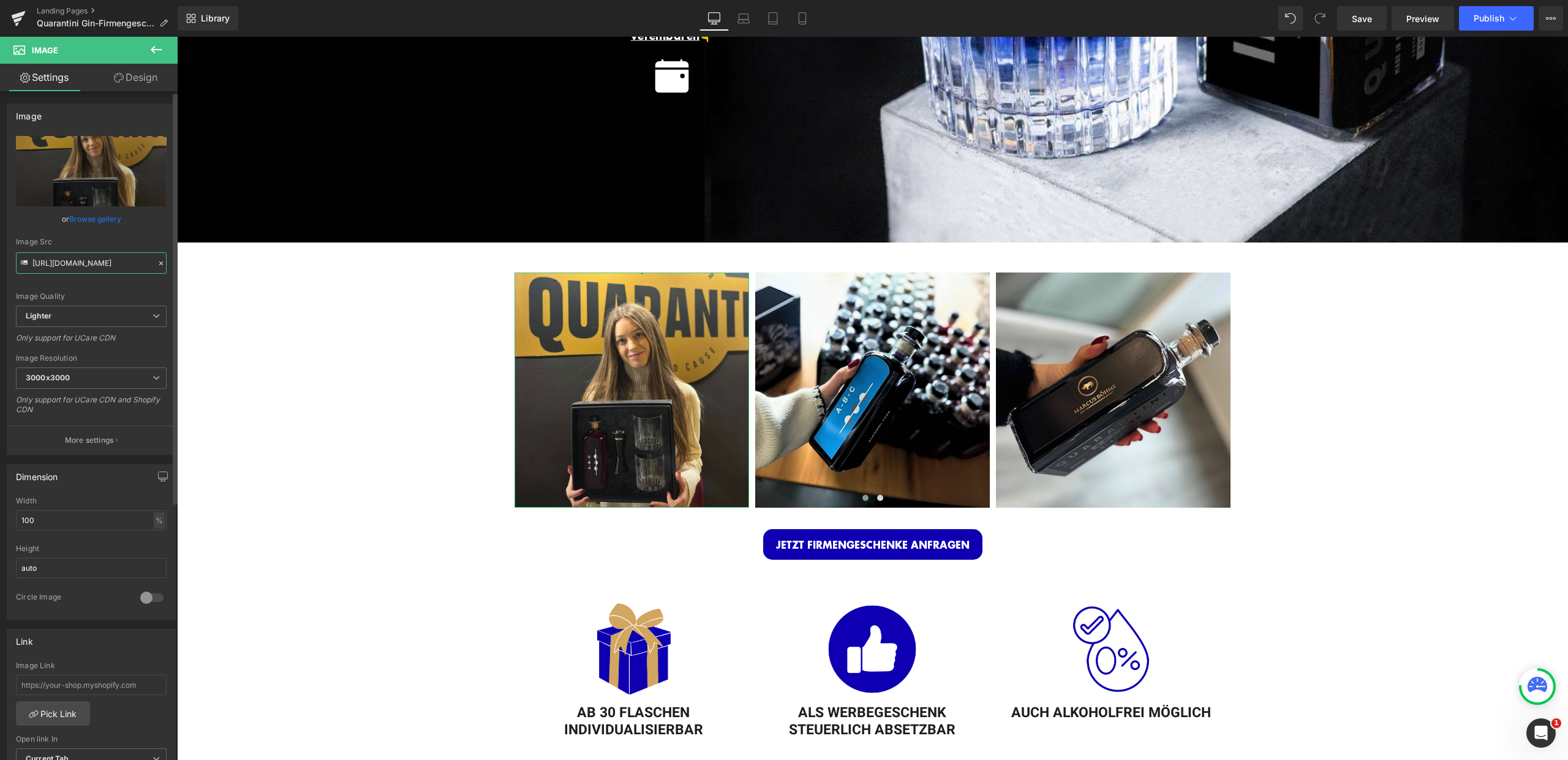
click at [96, 267] on input "https://ucarecdn.com/12afd02e-7f51-4cc3-a79a-e8e1124c5383/-/format/auto/-/previ…" at bounding box center [91, 263] width 151 height 21
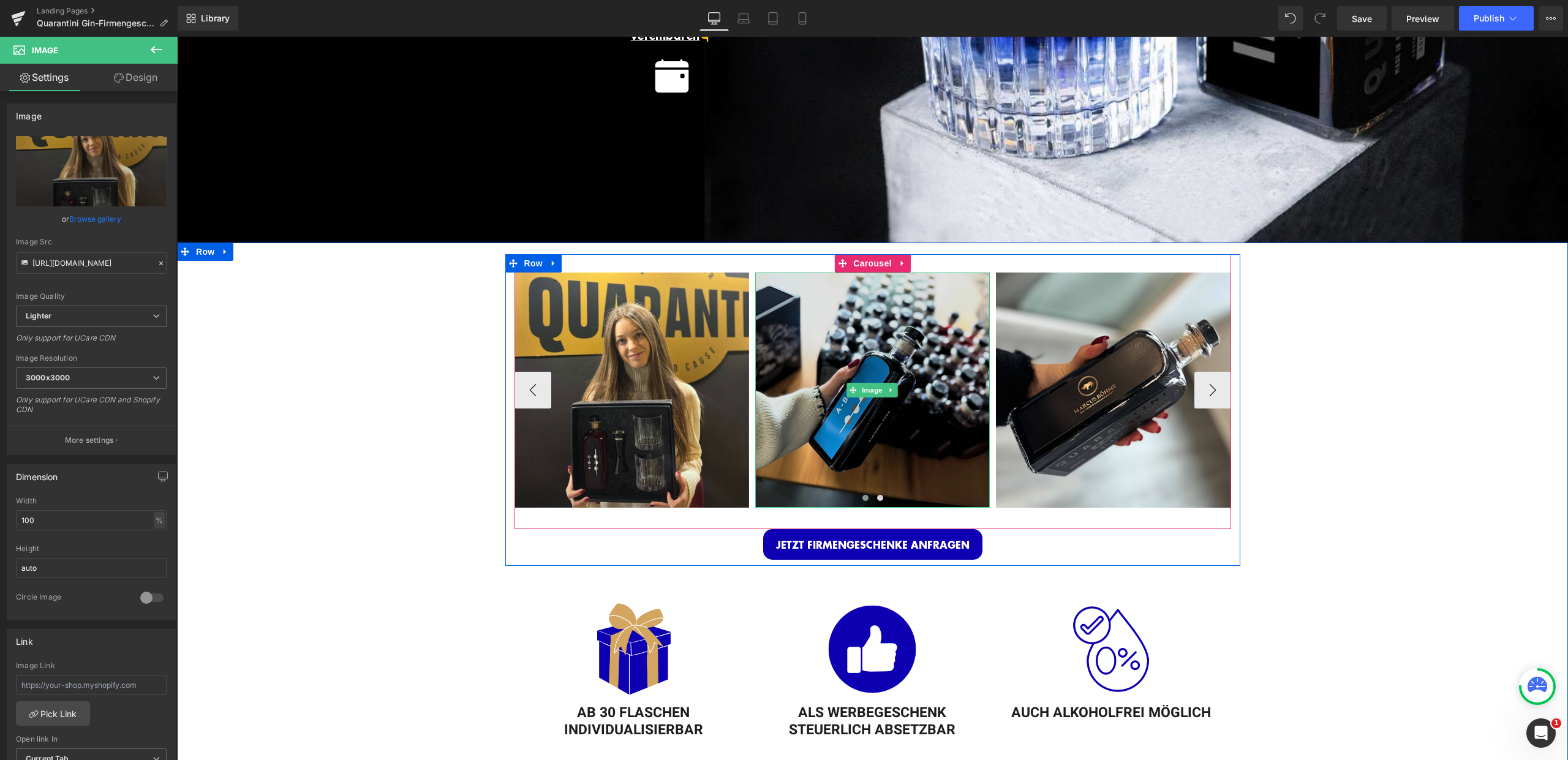
click at [850, 316] on img at bounding box center [873, 390] width 235 height 235
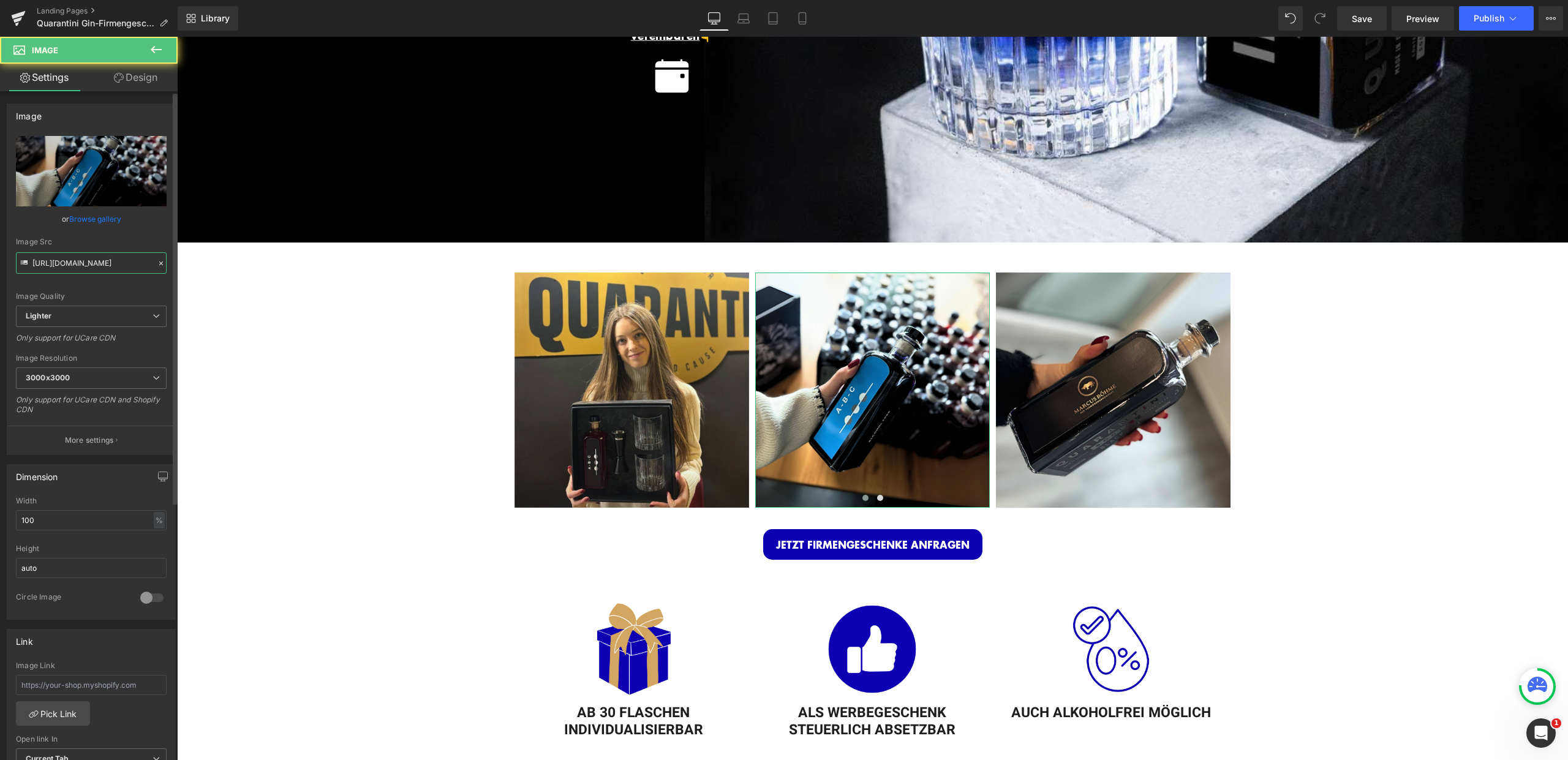
click at [105, 267] on input "https://ucarecdn.com/1cbe1920-0174-49cb-92d5-14b325f7fdc0/-/format/auto/-/previ…" at bounding box center [91, 263] width 151 height 21
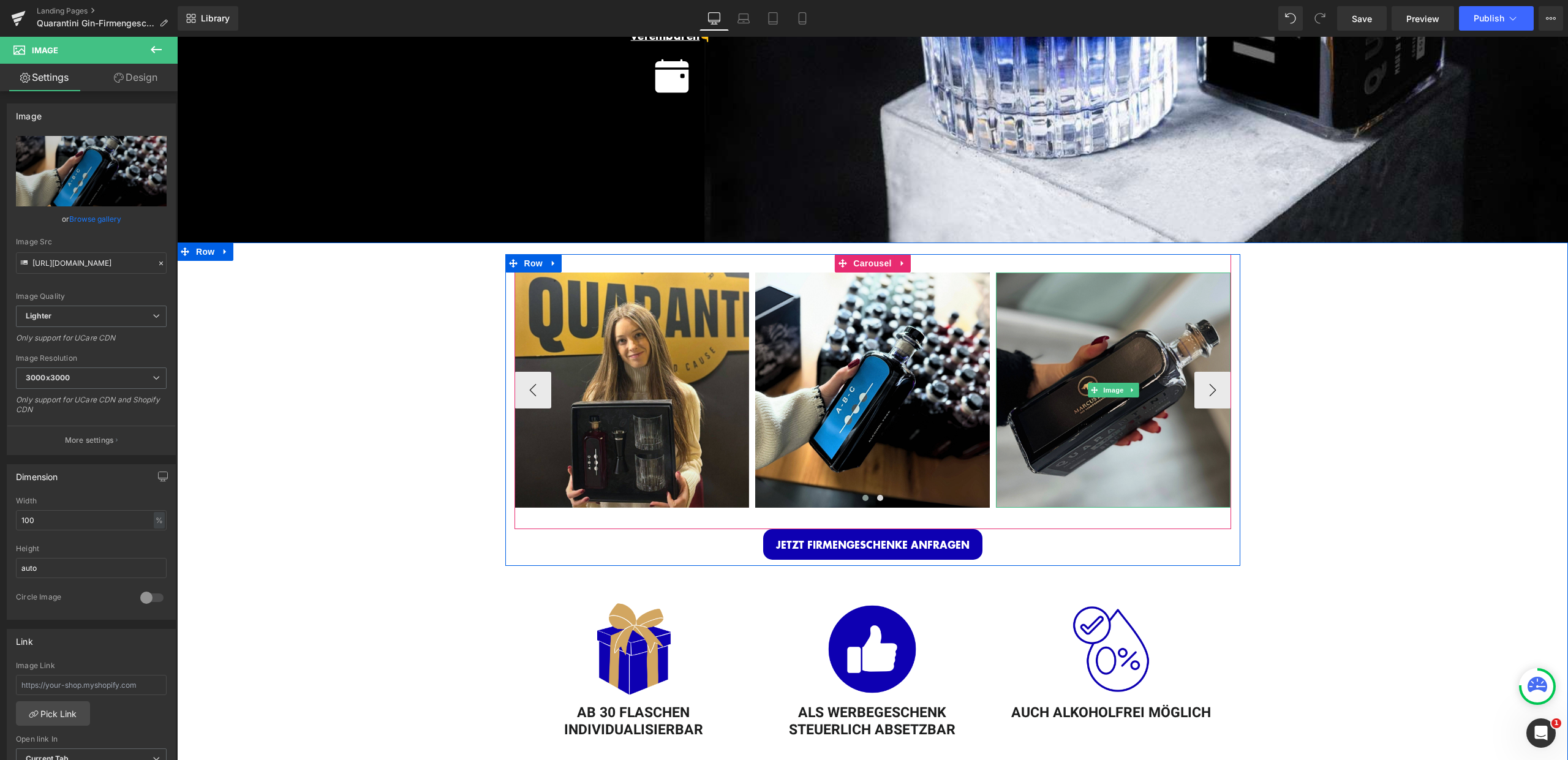
click at [1121, 444] on img at bounding box center [1113, 390] width 235 height 235
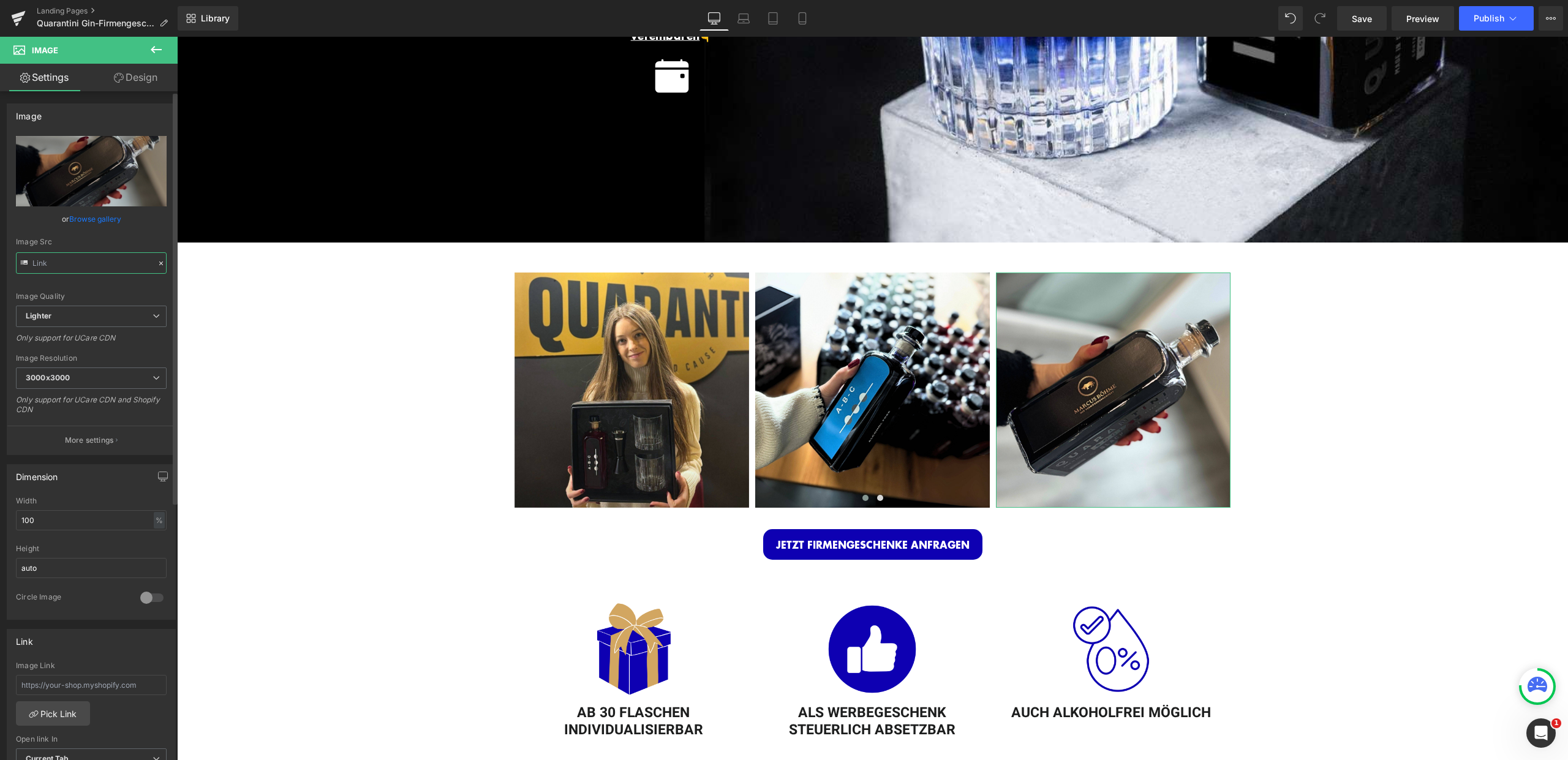
click at [95, 262] on input "text" at bounding box center [91, 263] width 151 height 21
type input "https://ucarecdn.com/eacfd7fb-a483-4447-bf87-c82e184ef885/-/format/auto/-/previ…"
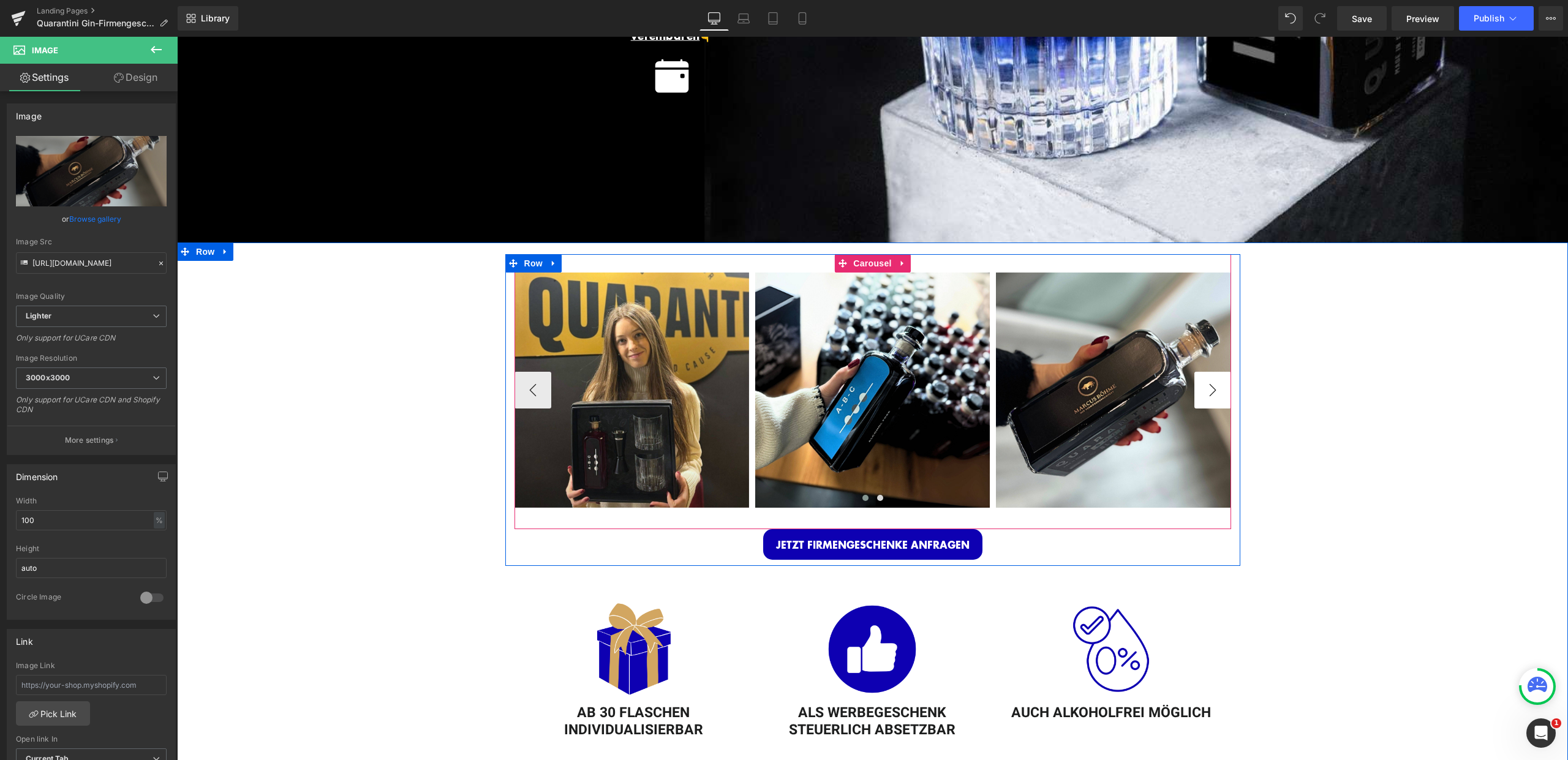
click at [1218, 388] on button "›" at bounding box center [1212, 390] width 37 height 37
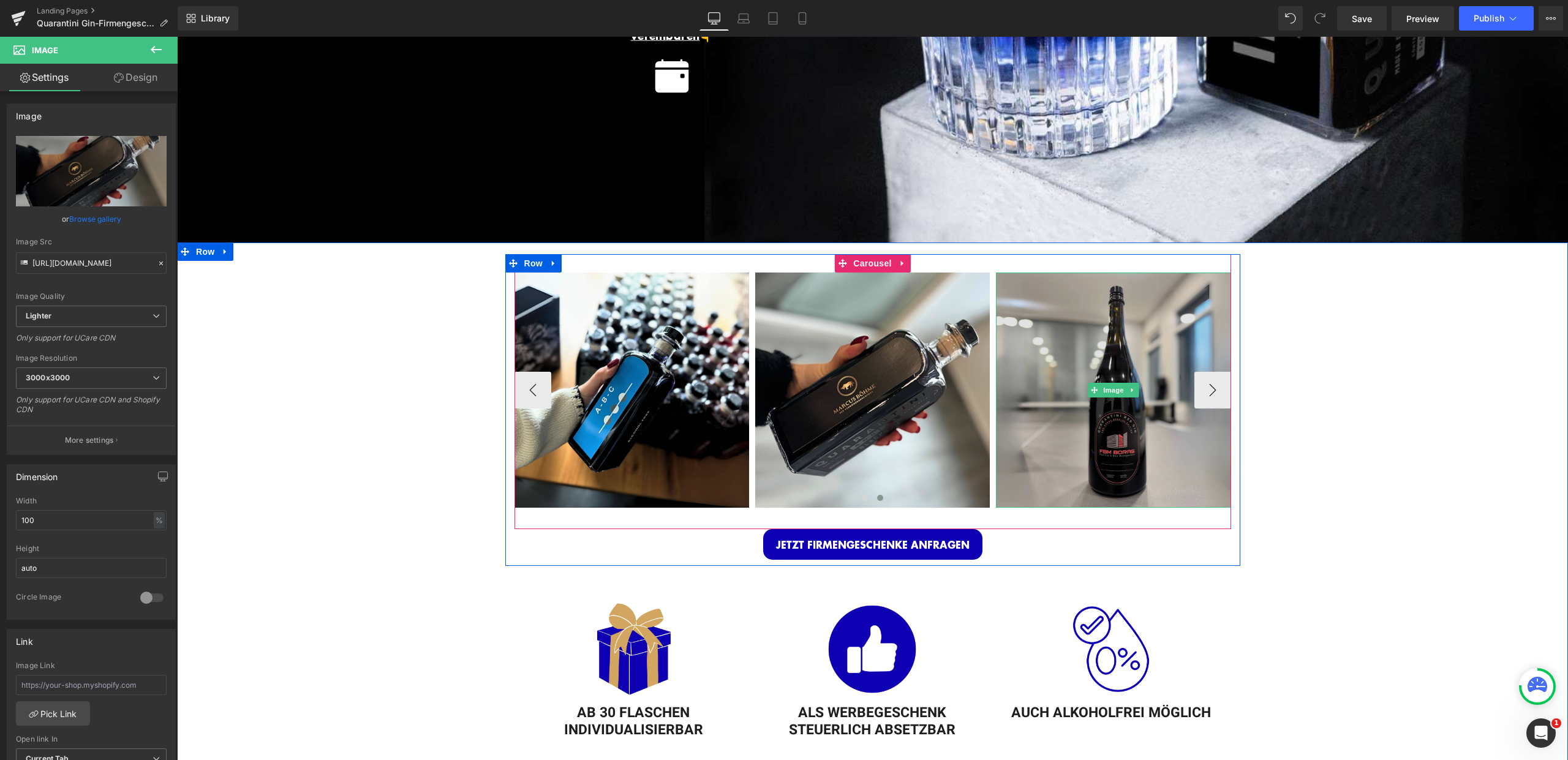
click at [1126, 460] on img at bounding box center [1113, 390] width 235 height 235
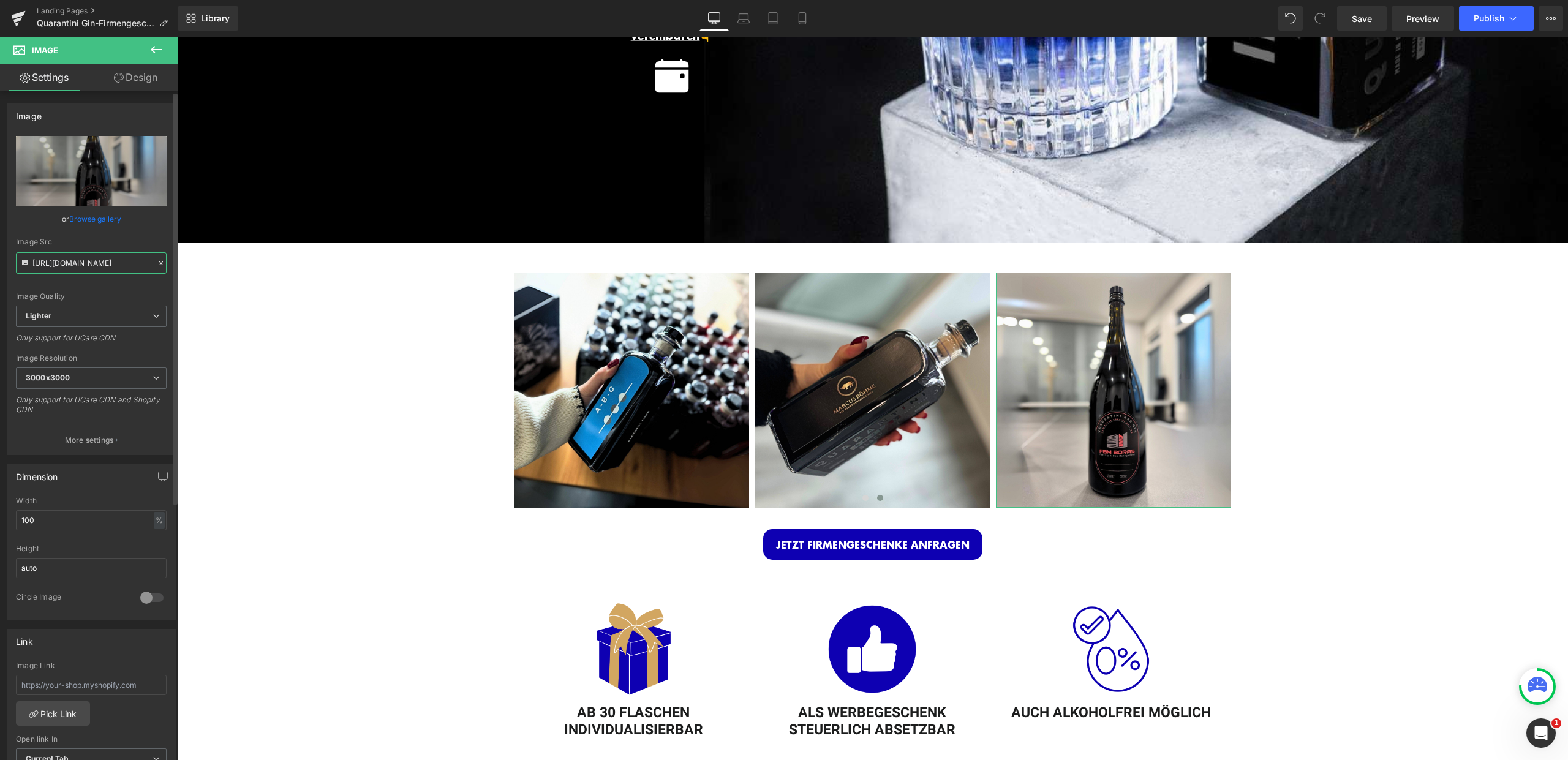
click at [70, 261] on input "https://ucarecdn.com/3f809338-ffa5-4e26-9c04-b1a69c3d890c/-/format/auto/-/previ…" at bounding box center [91, 263] width 151 height 21
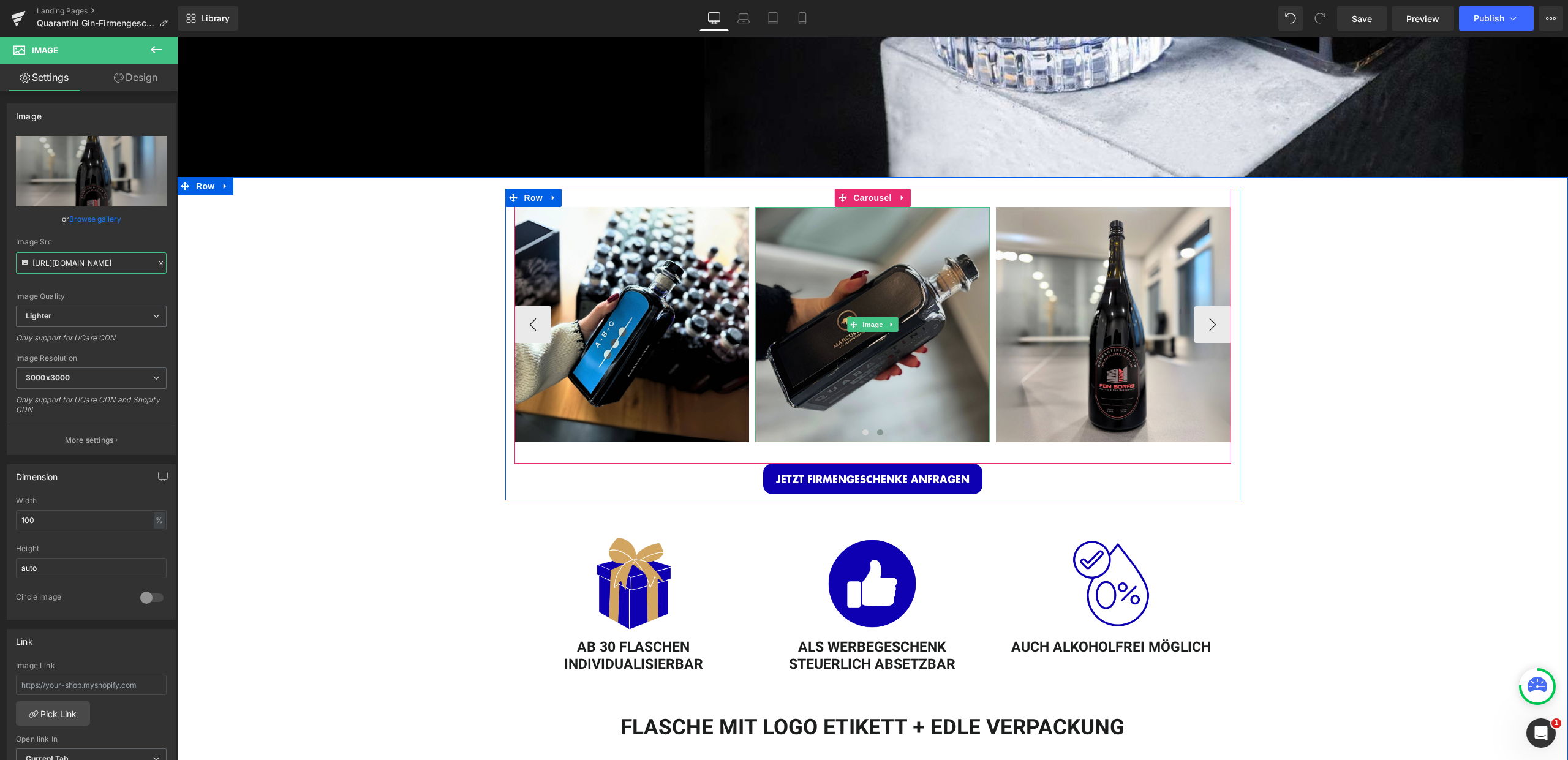
scroll to position [602, 0]
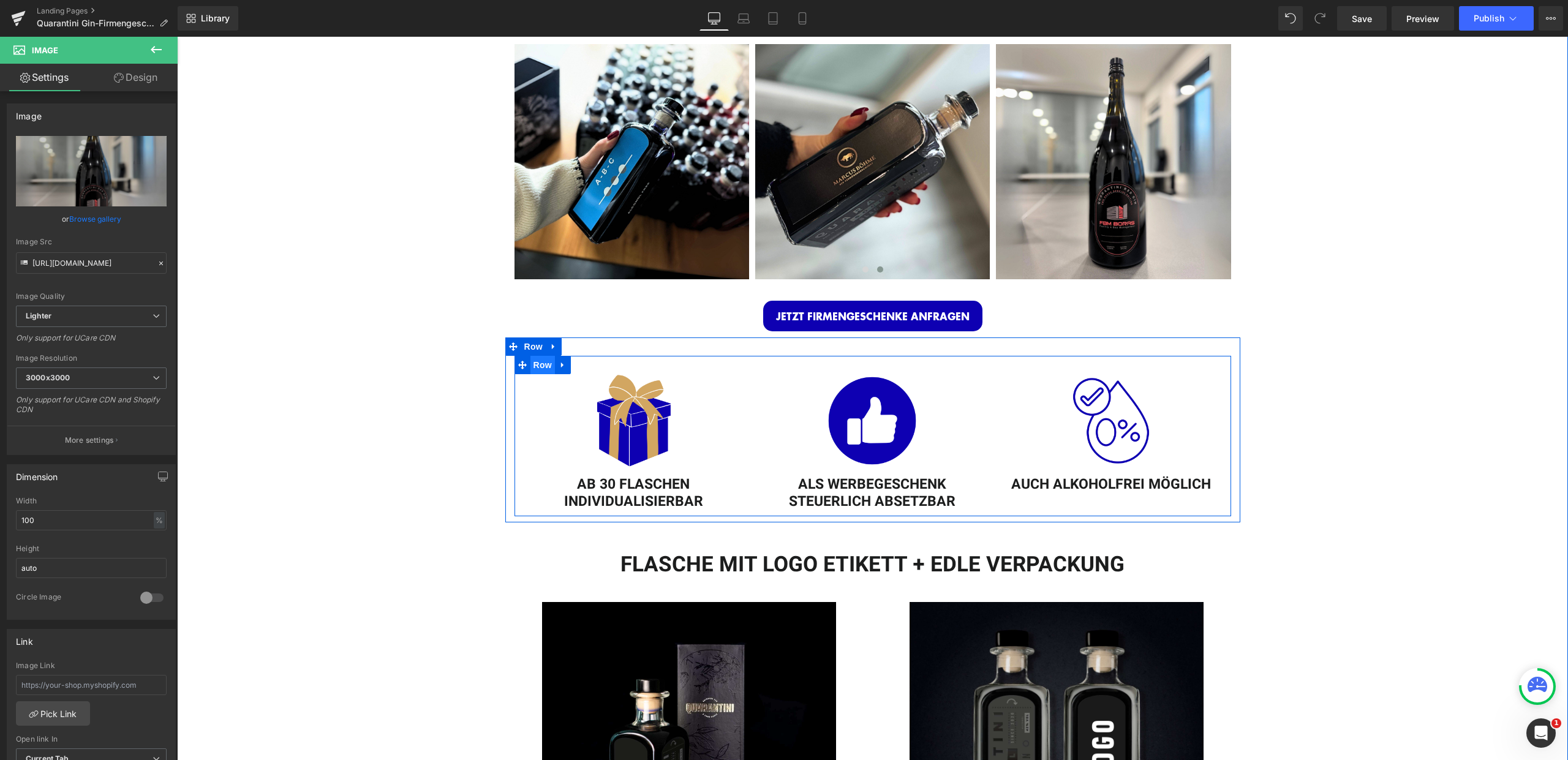
click at [535, 360] on span "Row" at bounding box center [543, 364] width 25 height 18
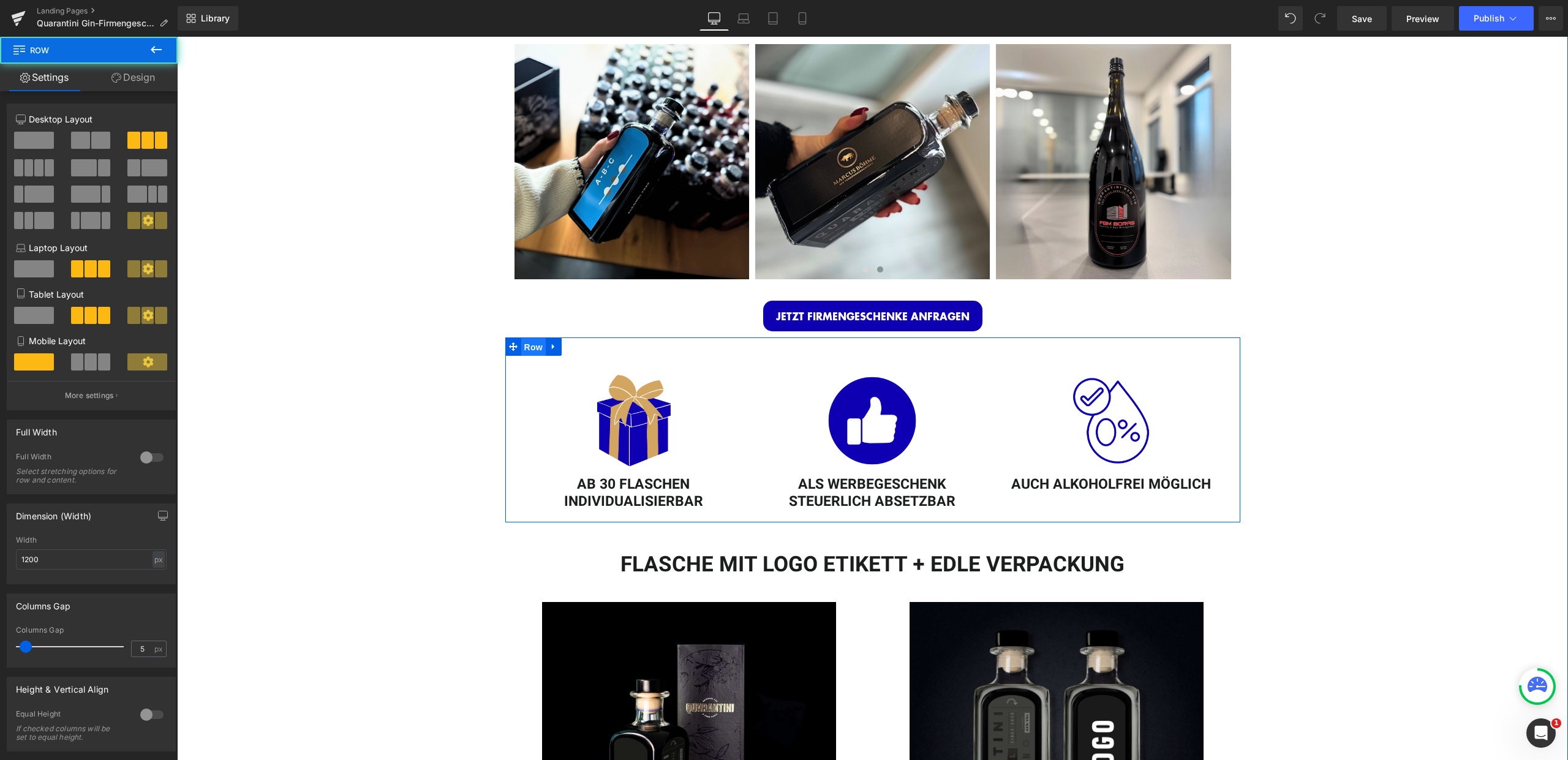
click at [527, 339] on span "Row" at bounding box center [533, 347] width 25 height 18
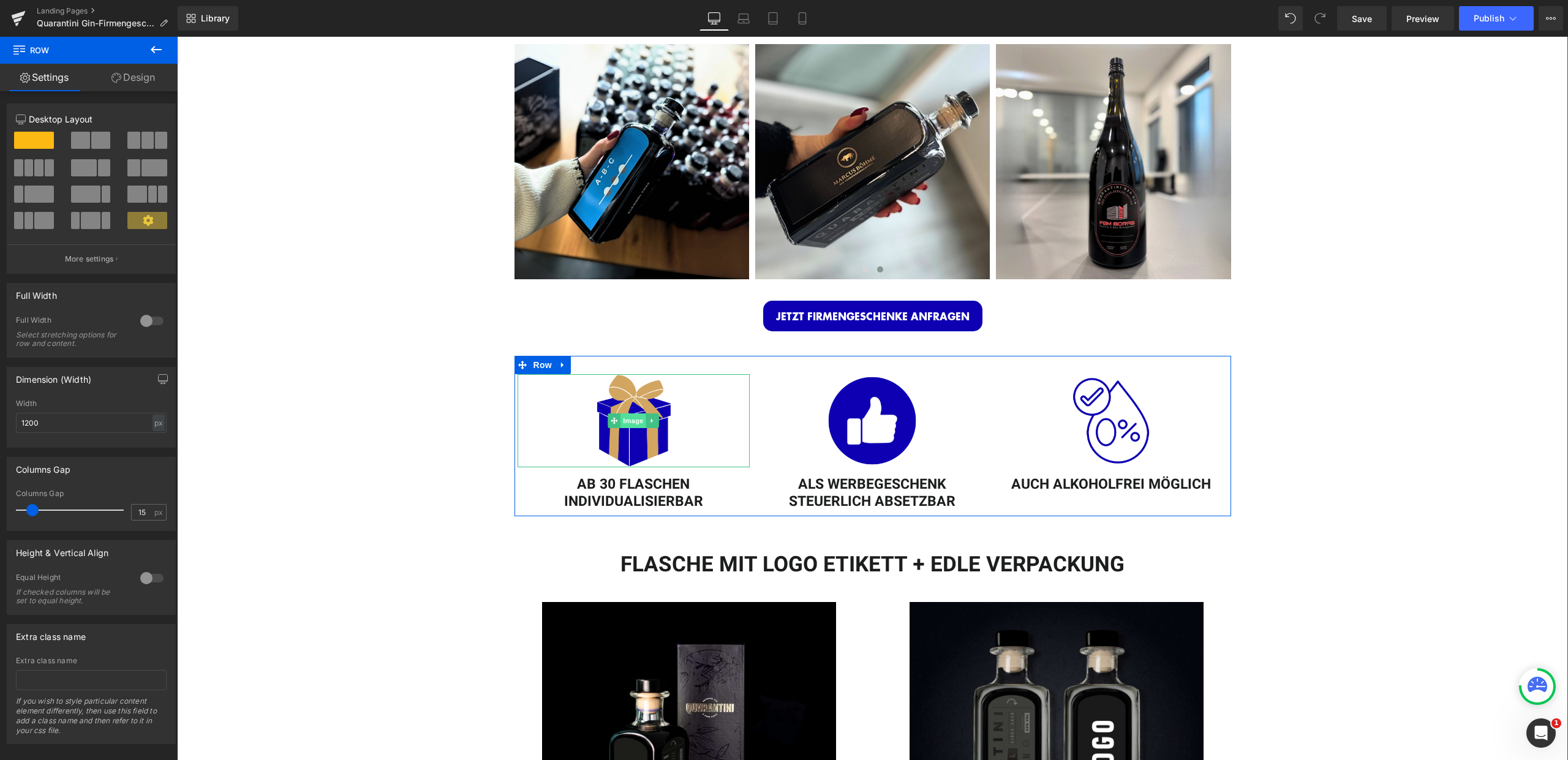
click at [625, 419] on span "Image" at bounding box center [634, 421] width 25 height 15
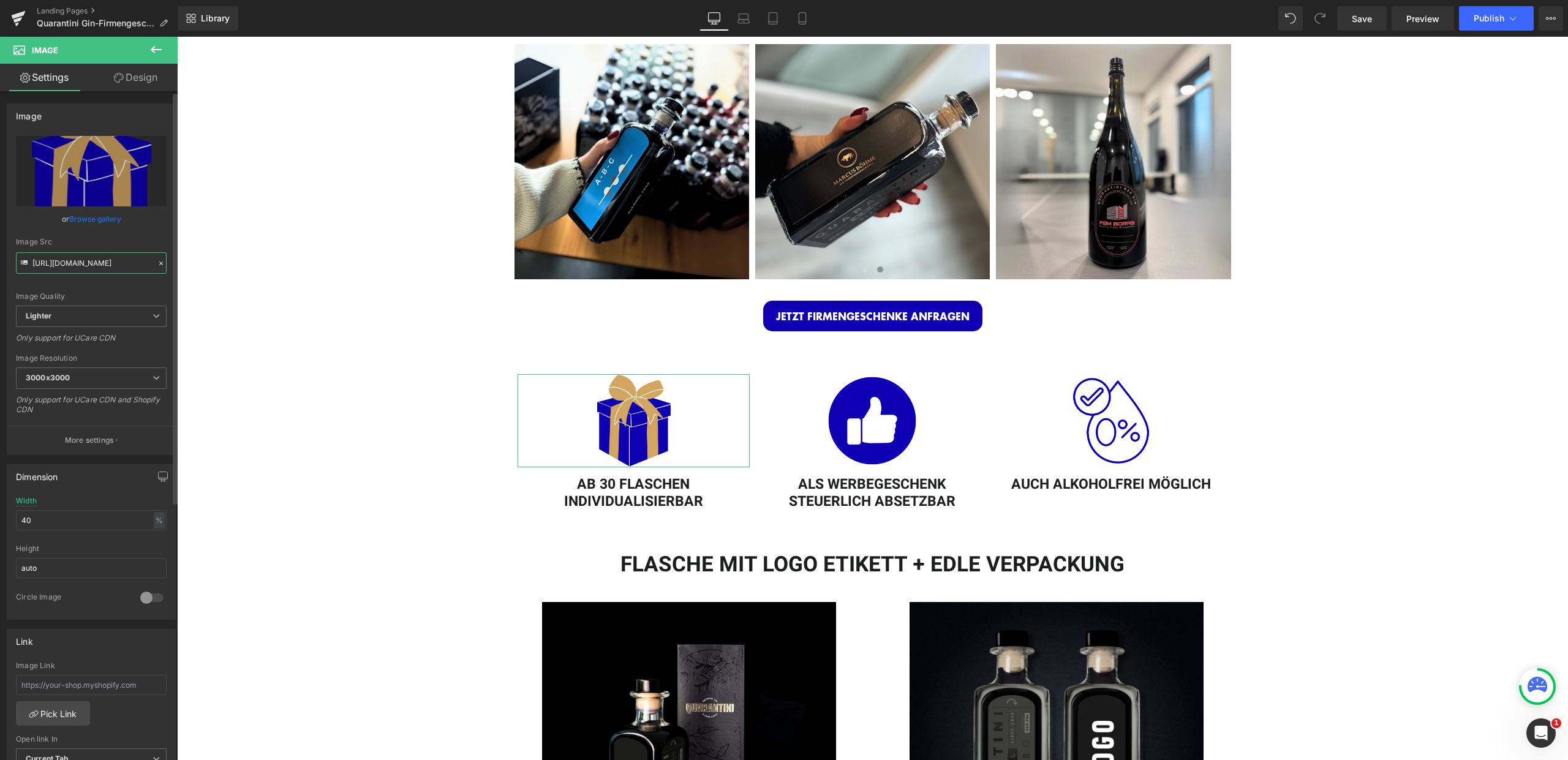
click at [115, 269] on input "https://ucarecdn.com/9fa6319b-7c87-4bc9-b586-8098c7732179/-/format/auto/-/previ…" at bounding box center [91, 263] width 151 height 21
click at [864, 413] on span "Image" at bounding box center [873, 421] width 25 height 15
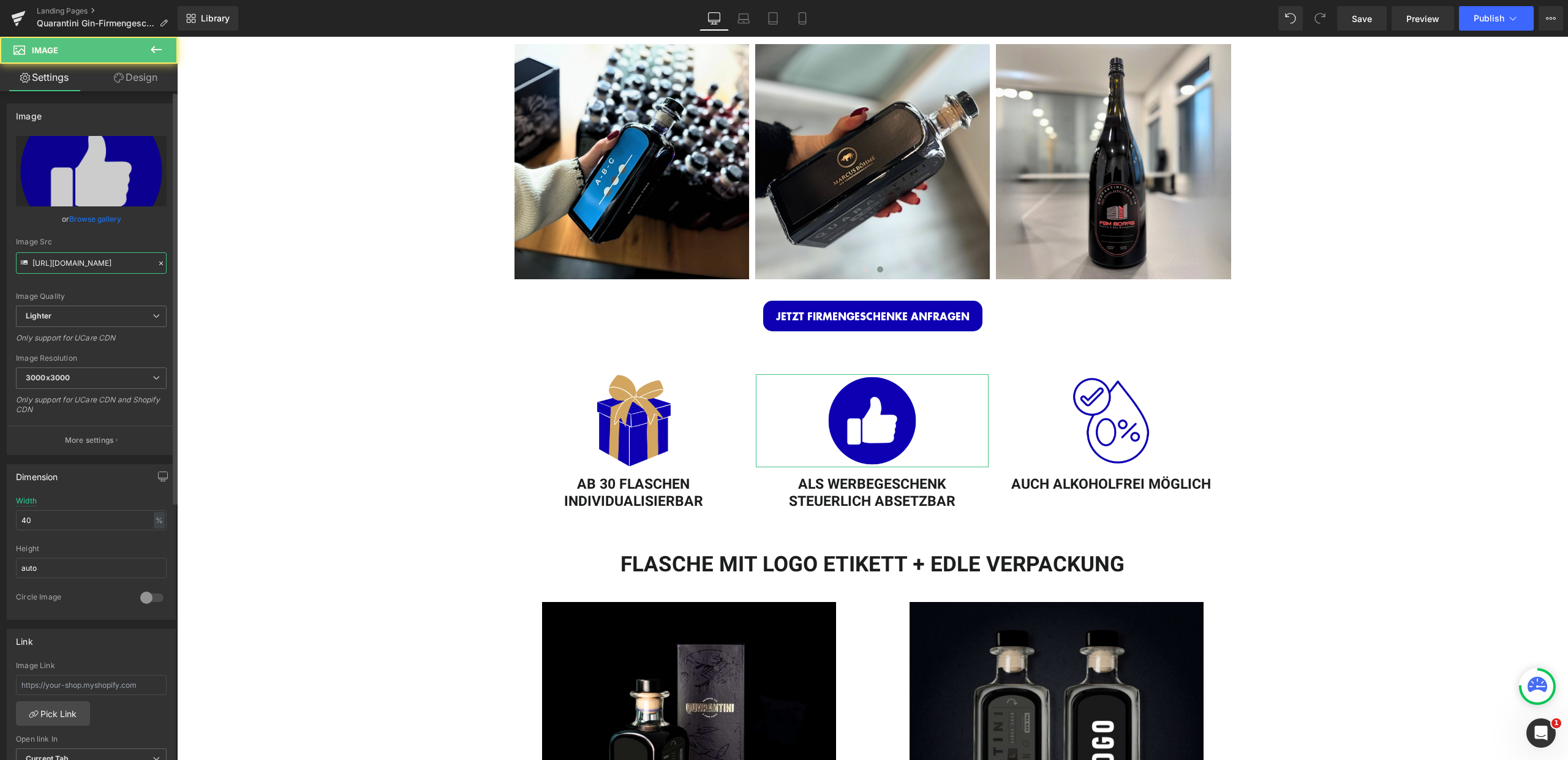
click at [98, 264] on input "https://ucarecdn.com/f3c871cd-9a9b-4ff5-a799-b4ed29fbb0bc/-/format/auto/-/previ…" at bounding box center [91, 263] width 151 height 21
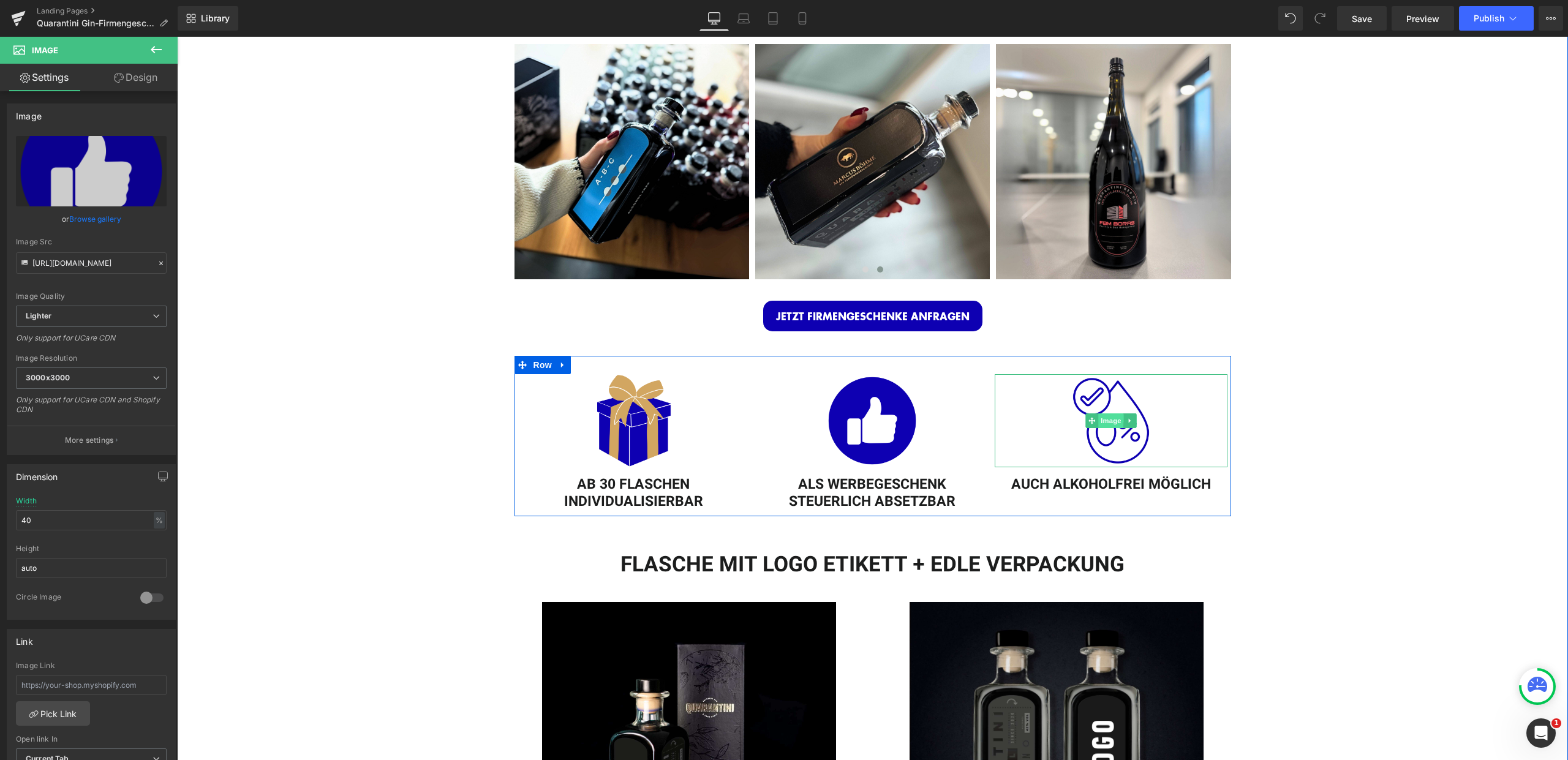
click at [1108, 415] on span "Image" at bounding box center [1112, 421] width 25 height 15
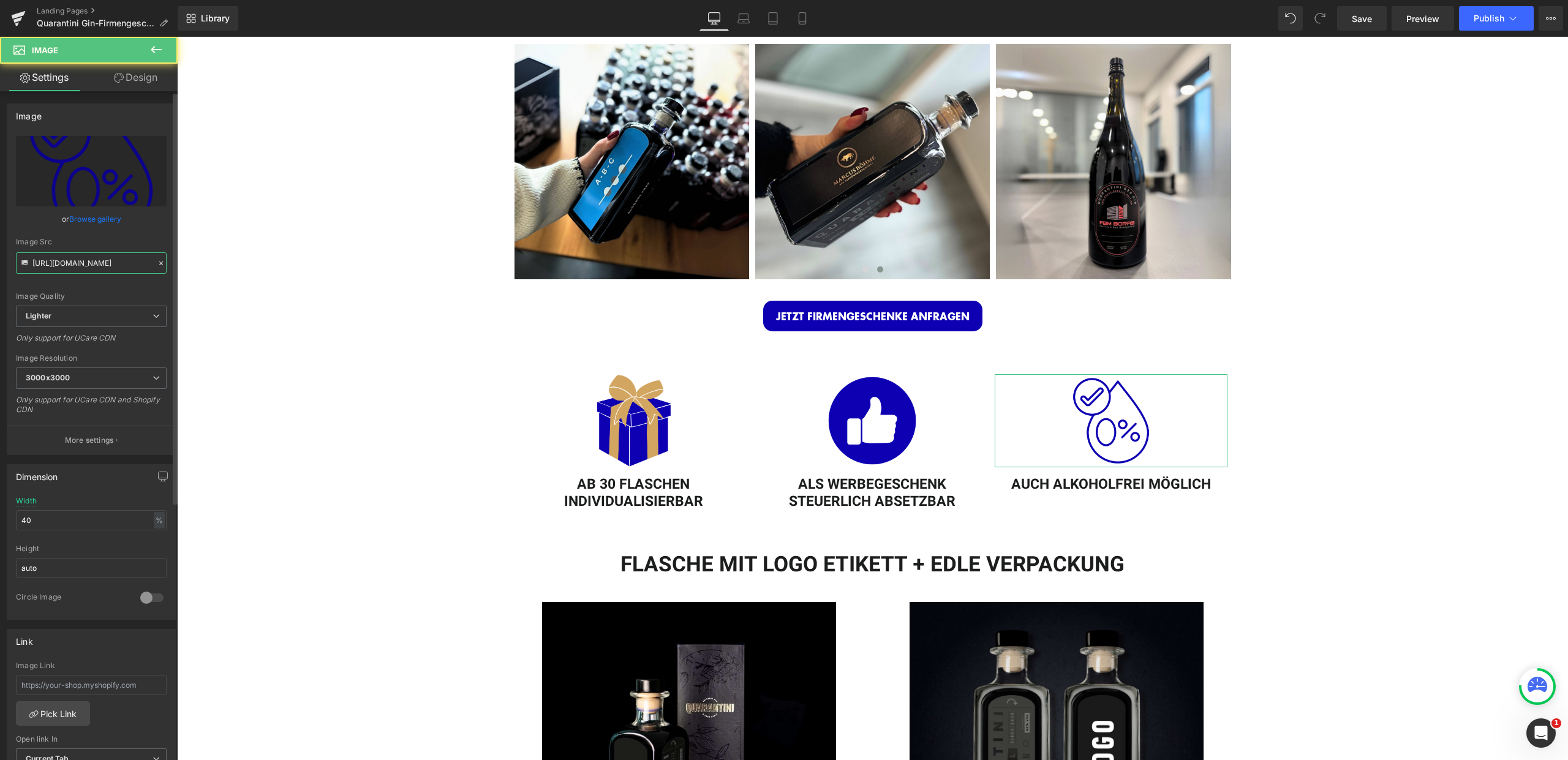
click at [74, 264] on input "https://ucarecdn.com/0312210c-d9e0-41e3-aed5-339fa9f2a0ed/-/format/auto/-/previ…" at bounding box center [91, 263] width 151 height 21
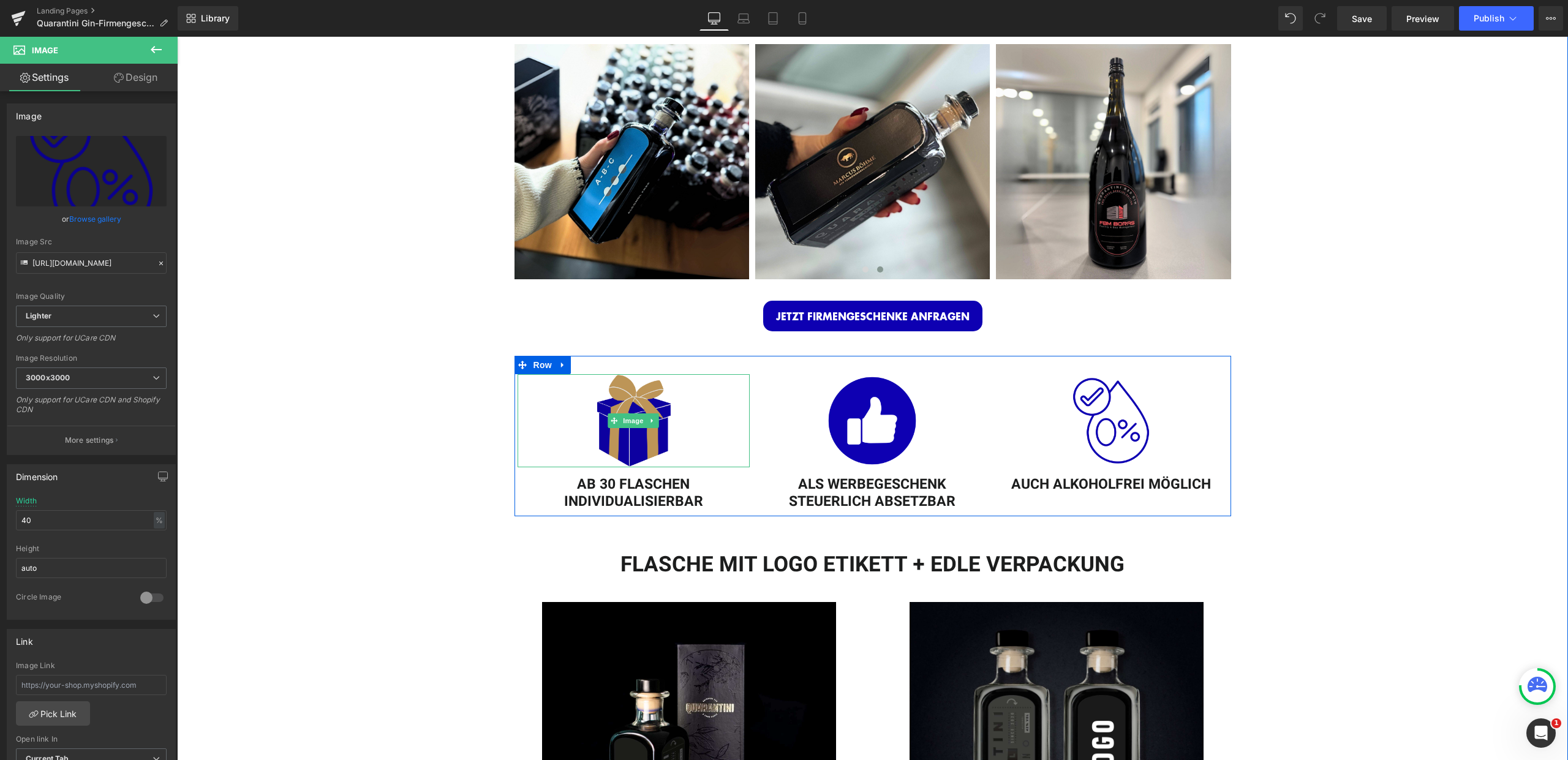
click at [623, 397] on img at bounding box center [633, 421] width 93 height 93
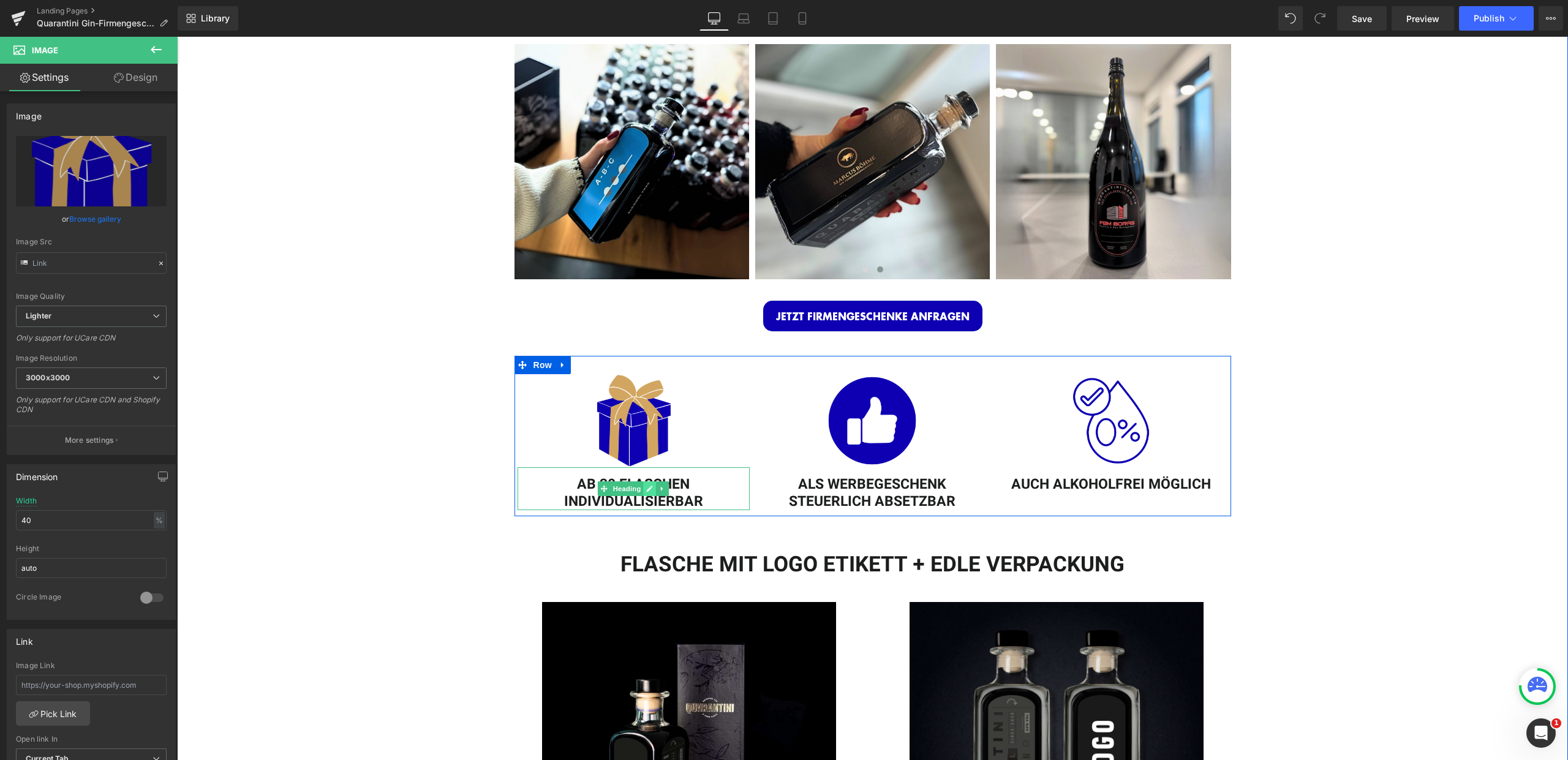
click at [649, 489] on link at bounding box center [649, 489] width 13 height 15
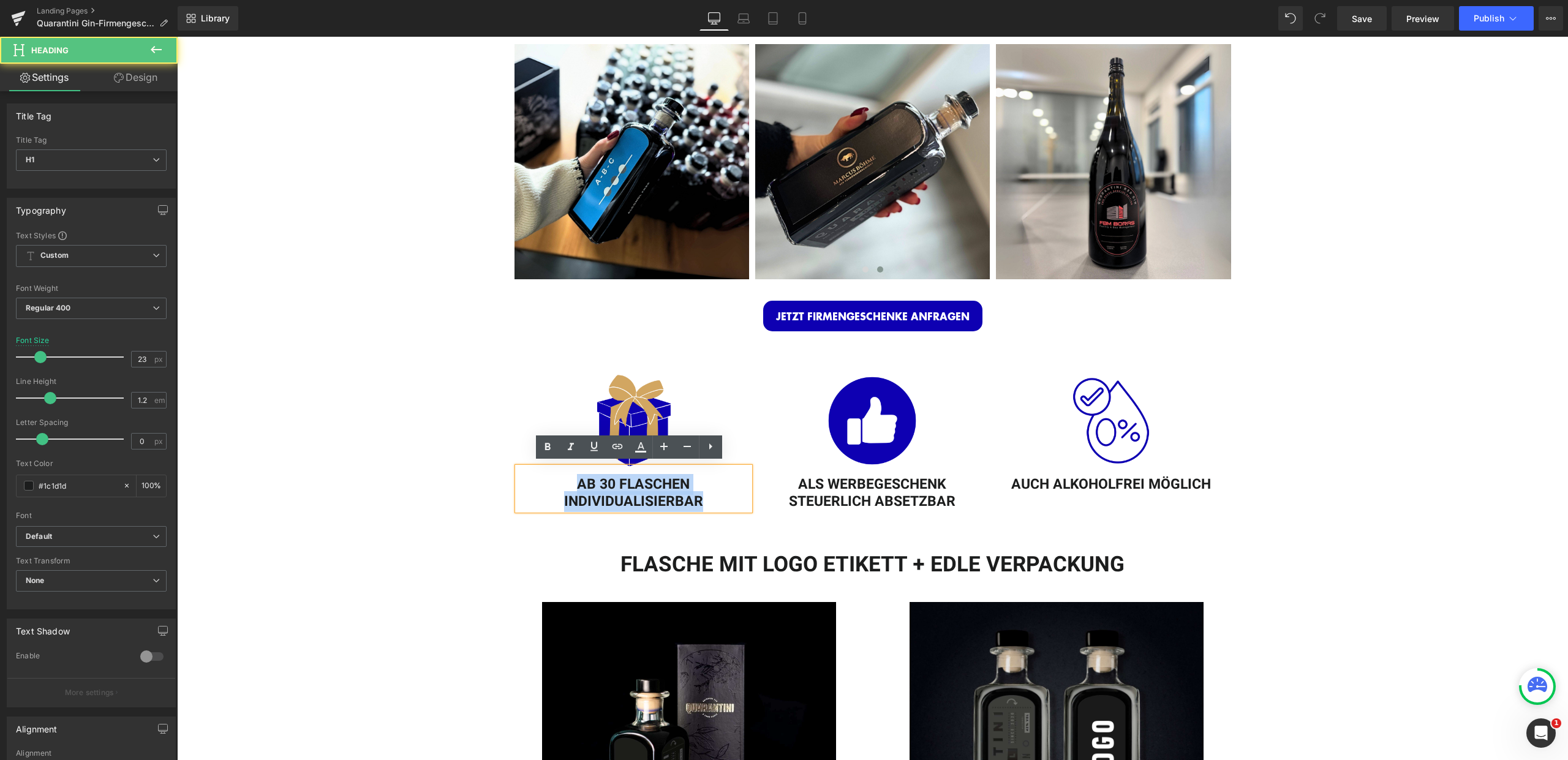
drag, startPoint x: 588, startPoint y: 488, endPoint x: 556, endPoint y: 482, distance: 32.6
click at [556, 482] on h1 "AB 30 FLASCHEN INDIVIDUALISIERBAR" at bounding box center [633, 493] width 233 height 34
copy h1 "AB 30 FLASCHEN INDIVIDUALISIERBAR"
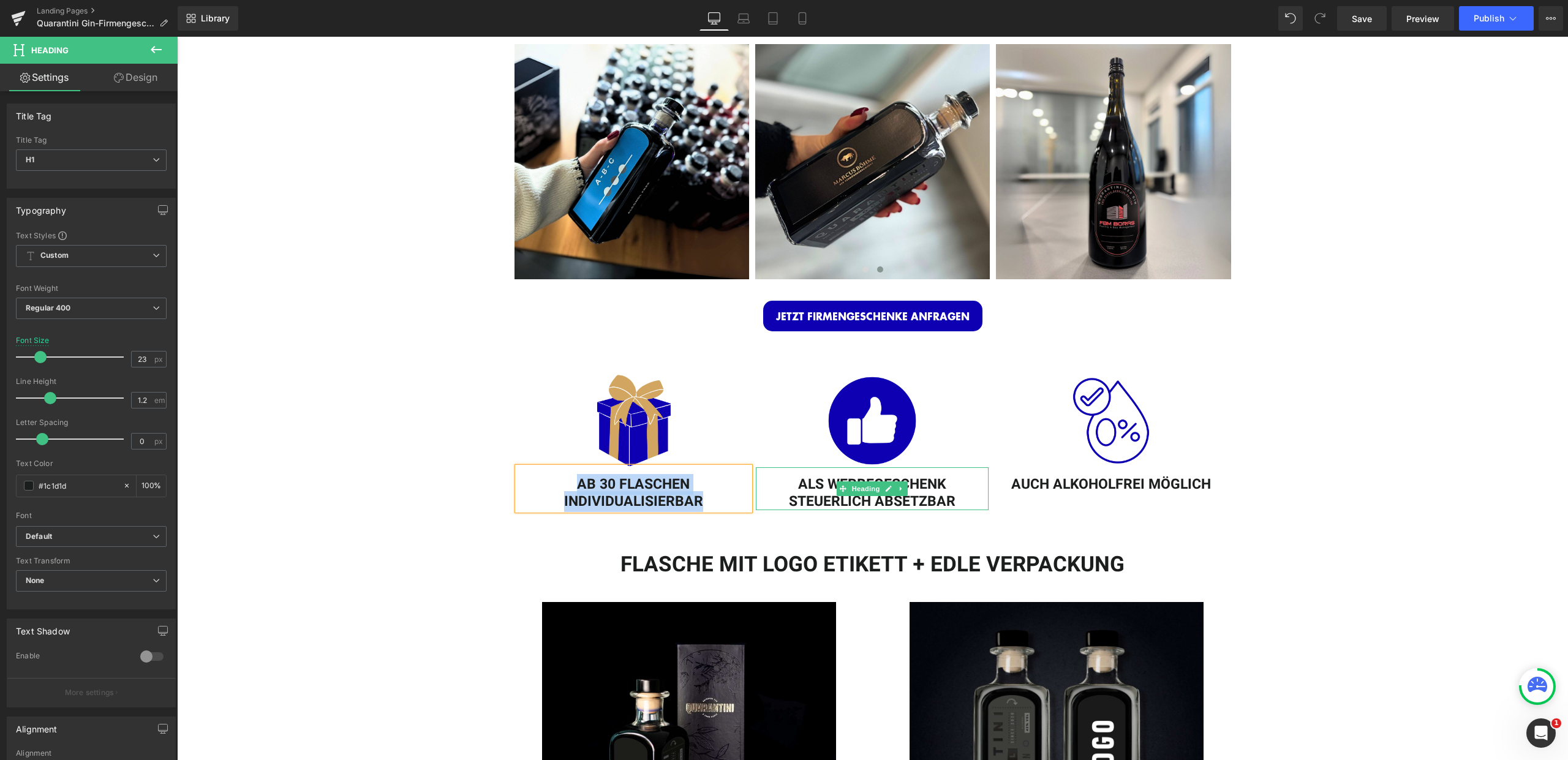
click at [898, 492] on h1 "ALS WERBEGESCHENK STEUERLICH ABSETZBAR" at bounding box center [872, 493] width 233 height 34
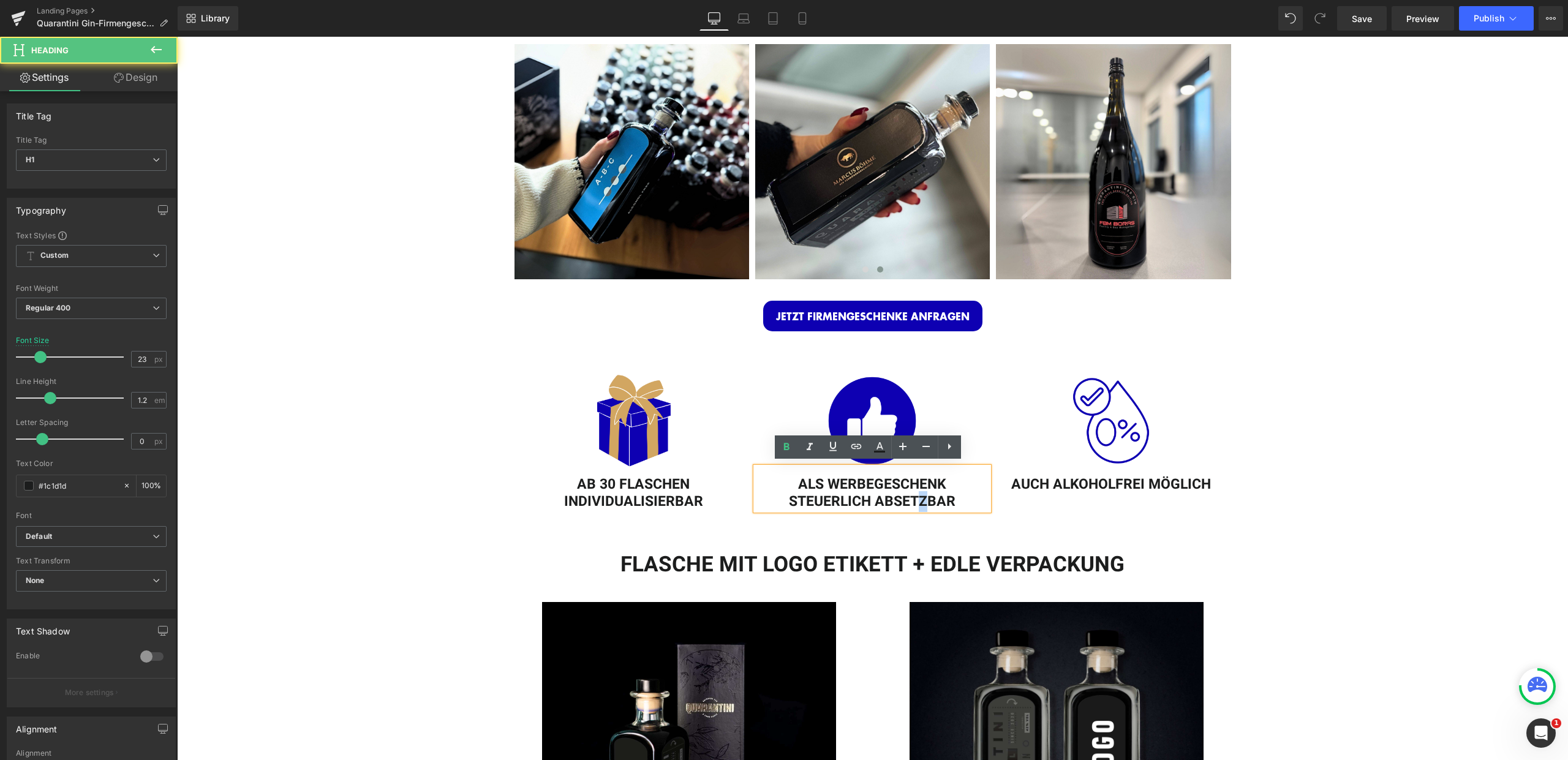
drag, startPoint x: 919, startPoint y: 494, endPoint x: 943, endPoint y: 500, distance: 24.7
click at [919, 494] on h1 "ALS WERBEGESCHENK STEUERLICH ABSETZBAR" at bounding box center [872, 493] width 233 height 34
drag, startPoint x: 918, startPoint y: 497, endPoint x: 773, endPoint y: 485, distance: 145.5
click at [773, 485] on h1 "ALS WERBEGESCHENK STEUERLICH ABSETZBAR" at bounding box center [872, 493] width 233 height 34
copy h1 "ALS WERBEGESCHENK STEUERLICH ABSETZBAR"
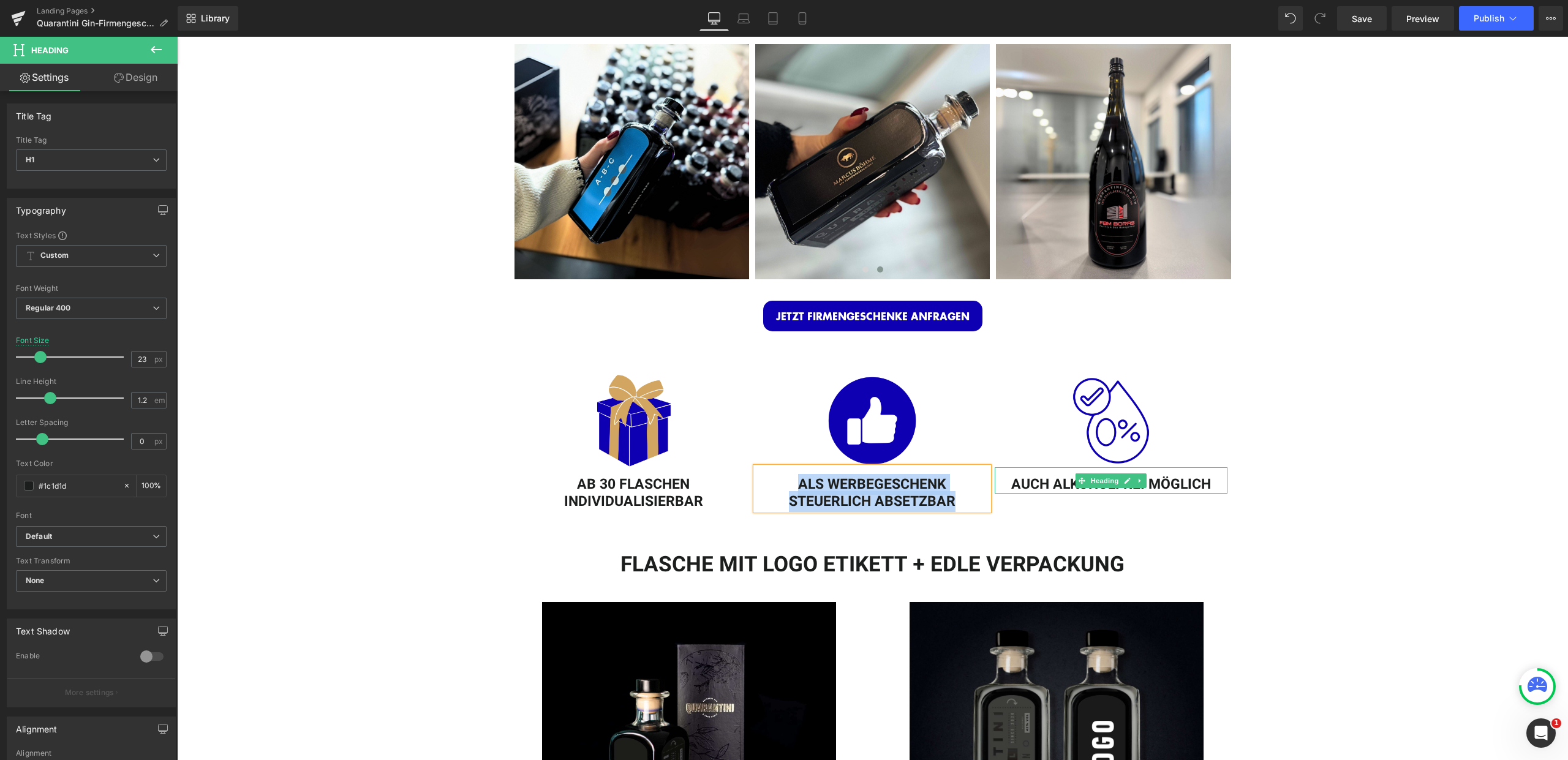
click at [1066, 476] on h1 "AUCH ALKOHOLFREI MÖGLICH" at bounding box center [1110, 485] width 233 height 17
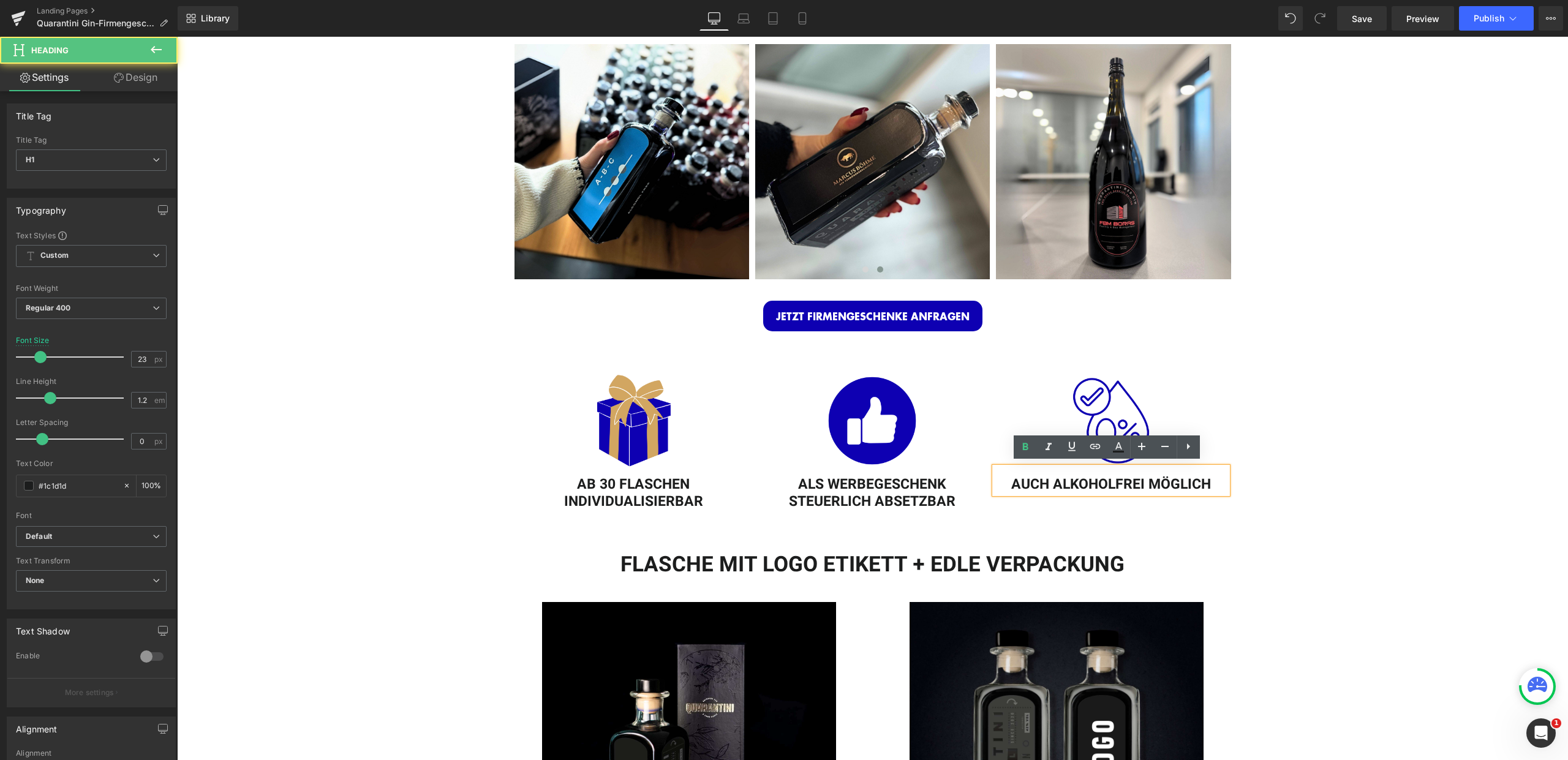
click at [1059, 477] on h1 "AUCH ALKOHOLFREI MÖGLICH" at bounding box center [1110, 485] width 233 height 17
copy h1 "AUCH ALKOHOLFREI MÖGLICH"
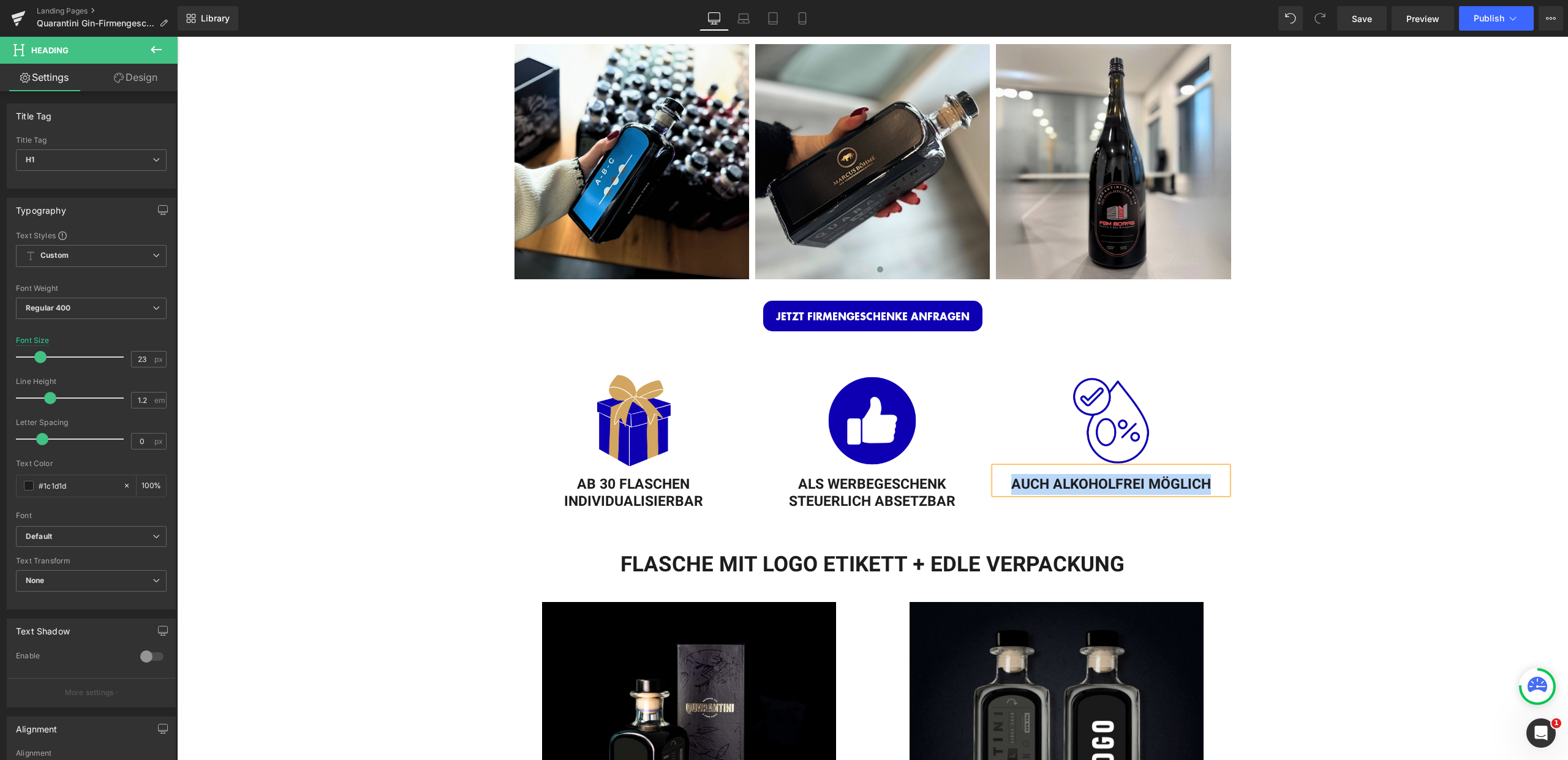
click at [1058, 512] on div "Image AB 30 FLASCHEN INDIVIDUALISIERBAR Heading Image ALS WERBEGESCHENK STEUERL…" at bounding box center [873, 435] width 717 height 160
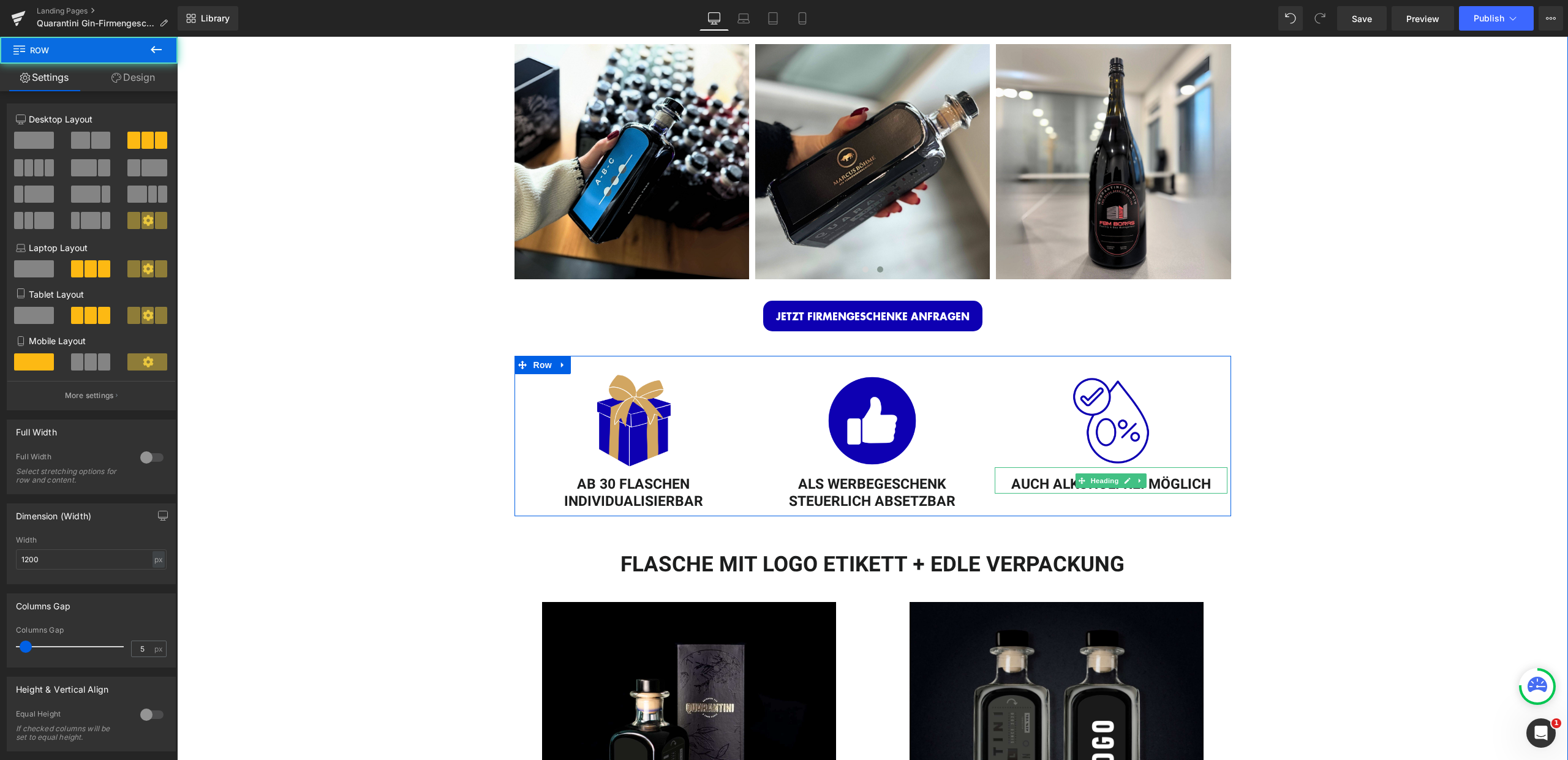
click at [1059, 482] on h1 "AUCH ALKOHOLFREI MÖGLICH" at bounding box center [1110, 485] width 233 height 17
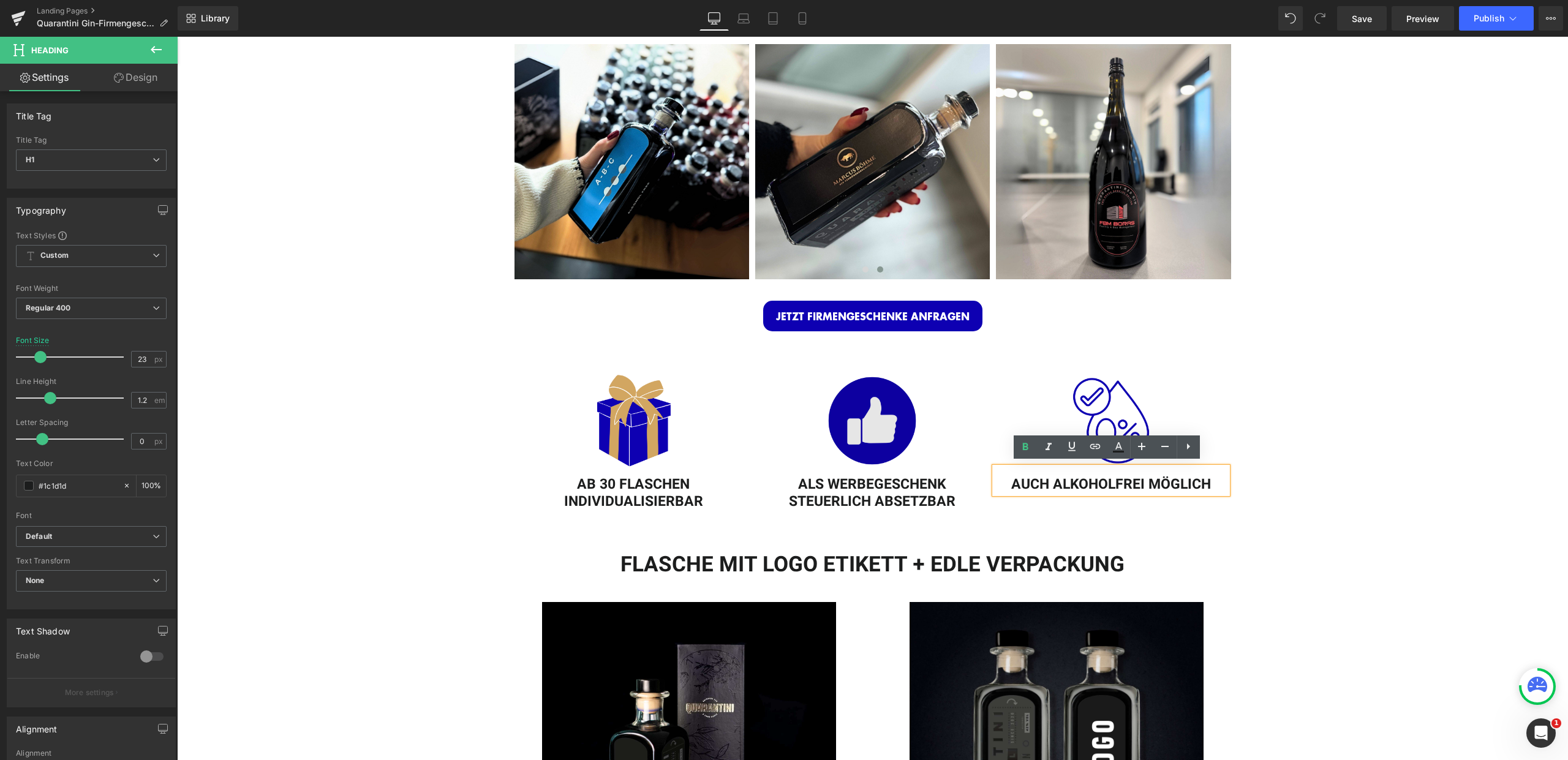
scroll to position [201, 0]
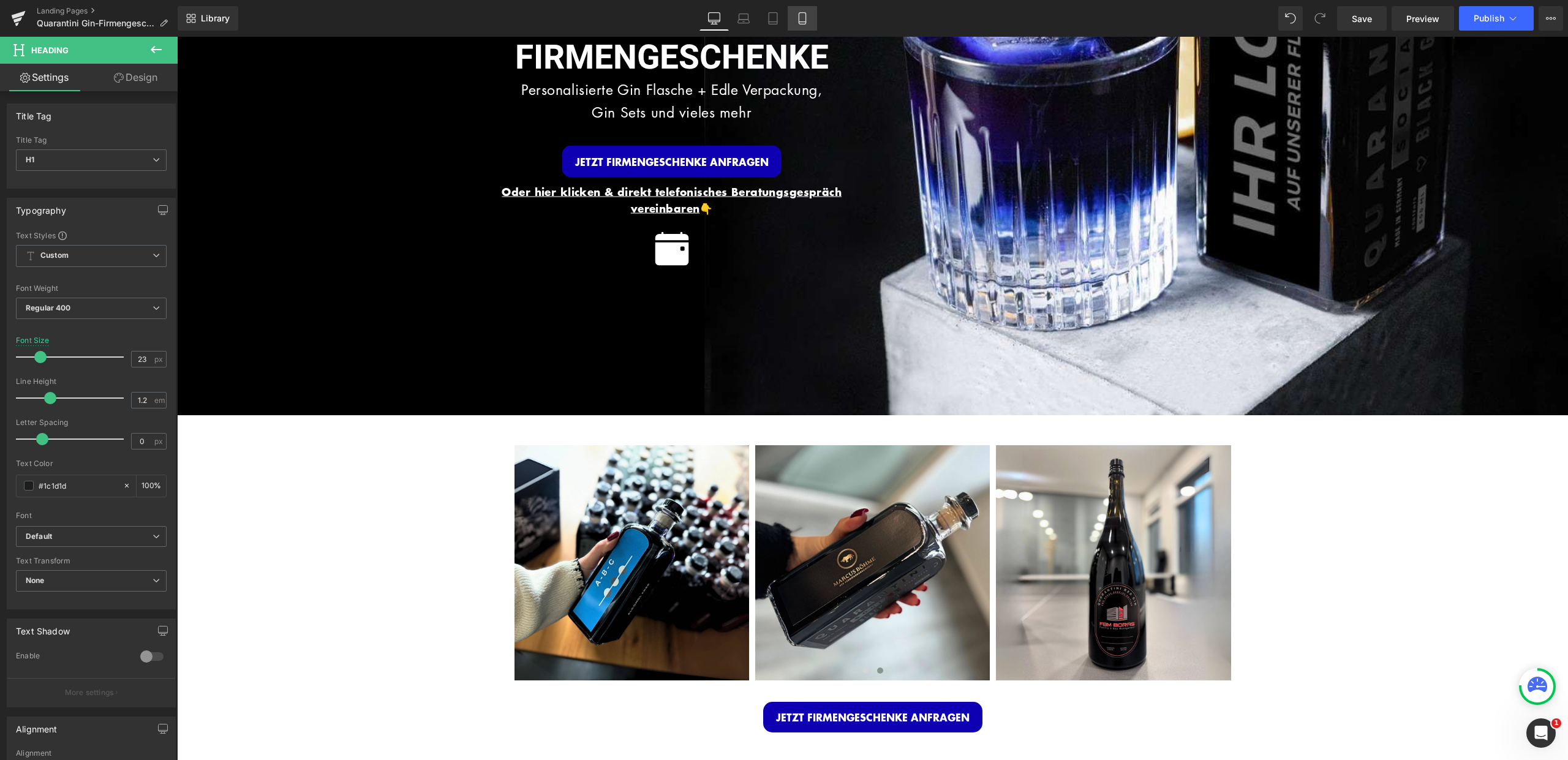
click at [805, 16] on icon at bounding box center [802, 18] width 12 height 12
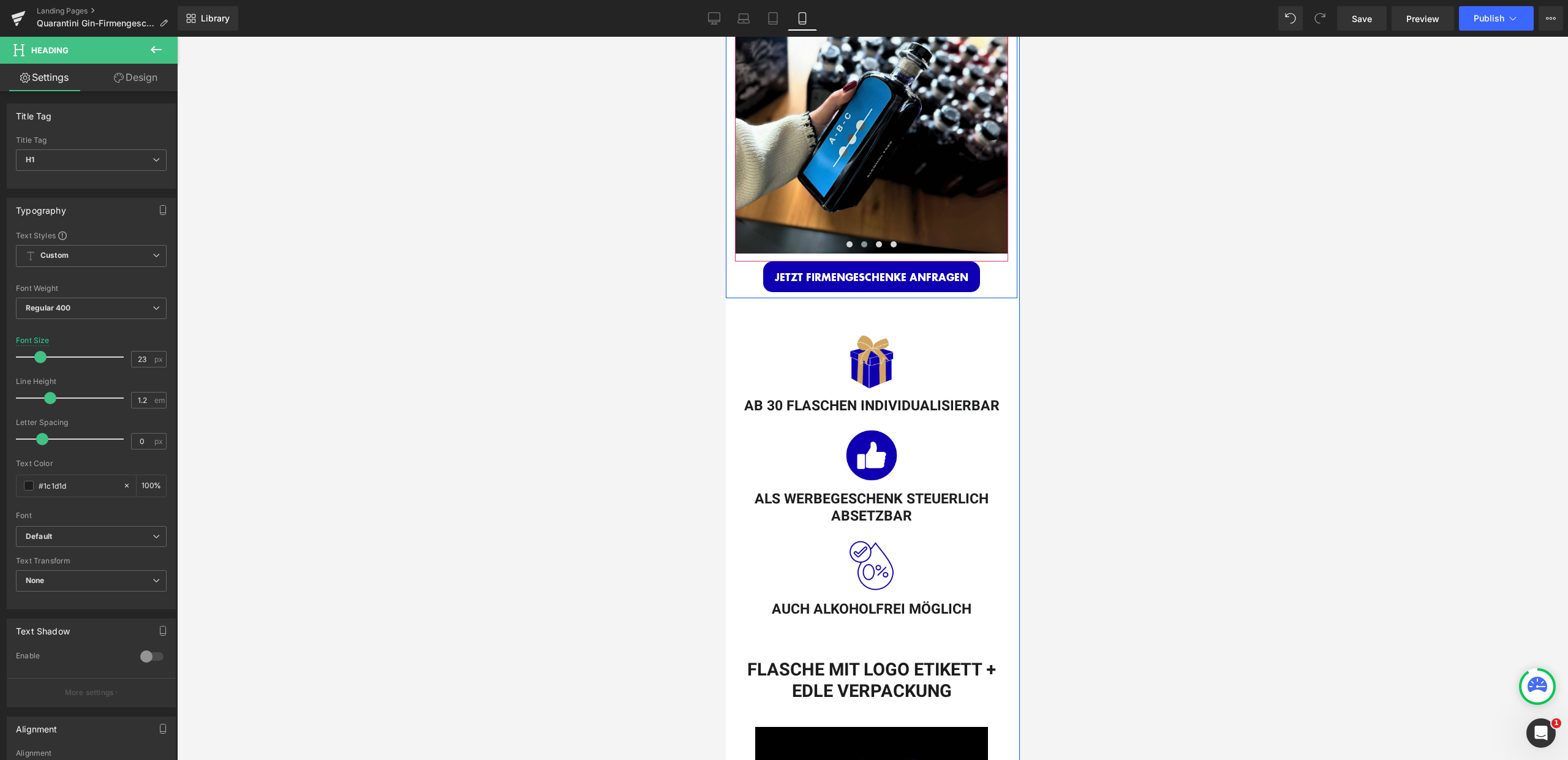
scroll to position [610, 0]
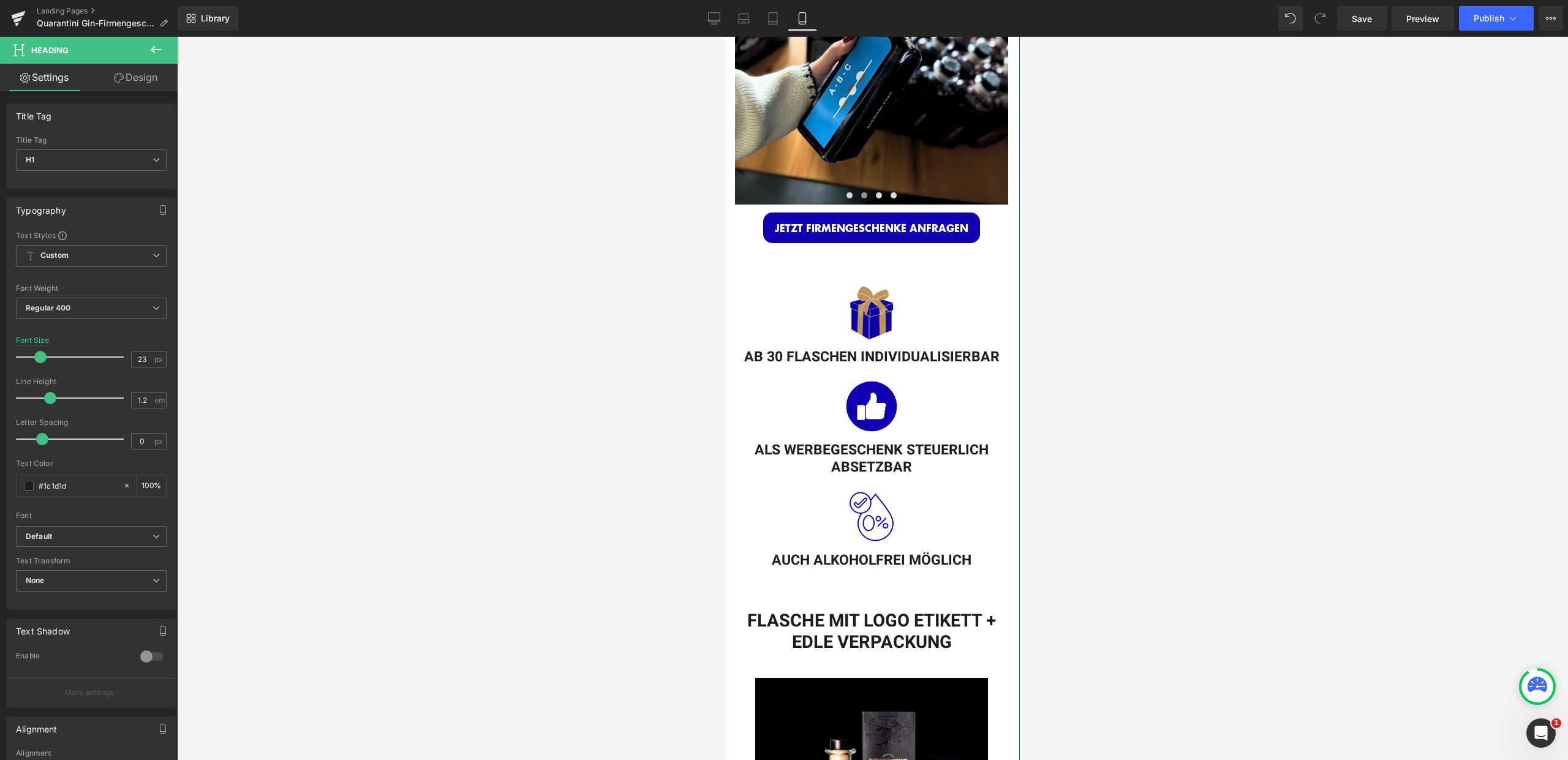
click at [869, 298] on div "Image" at bounding box center [871, 312] width 267 height 53
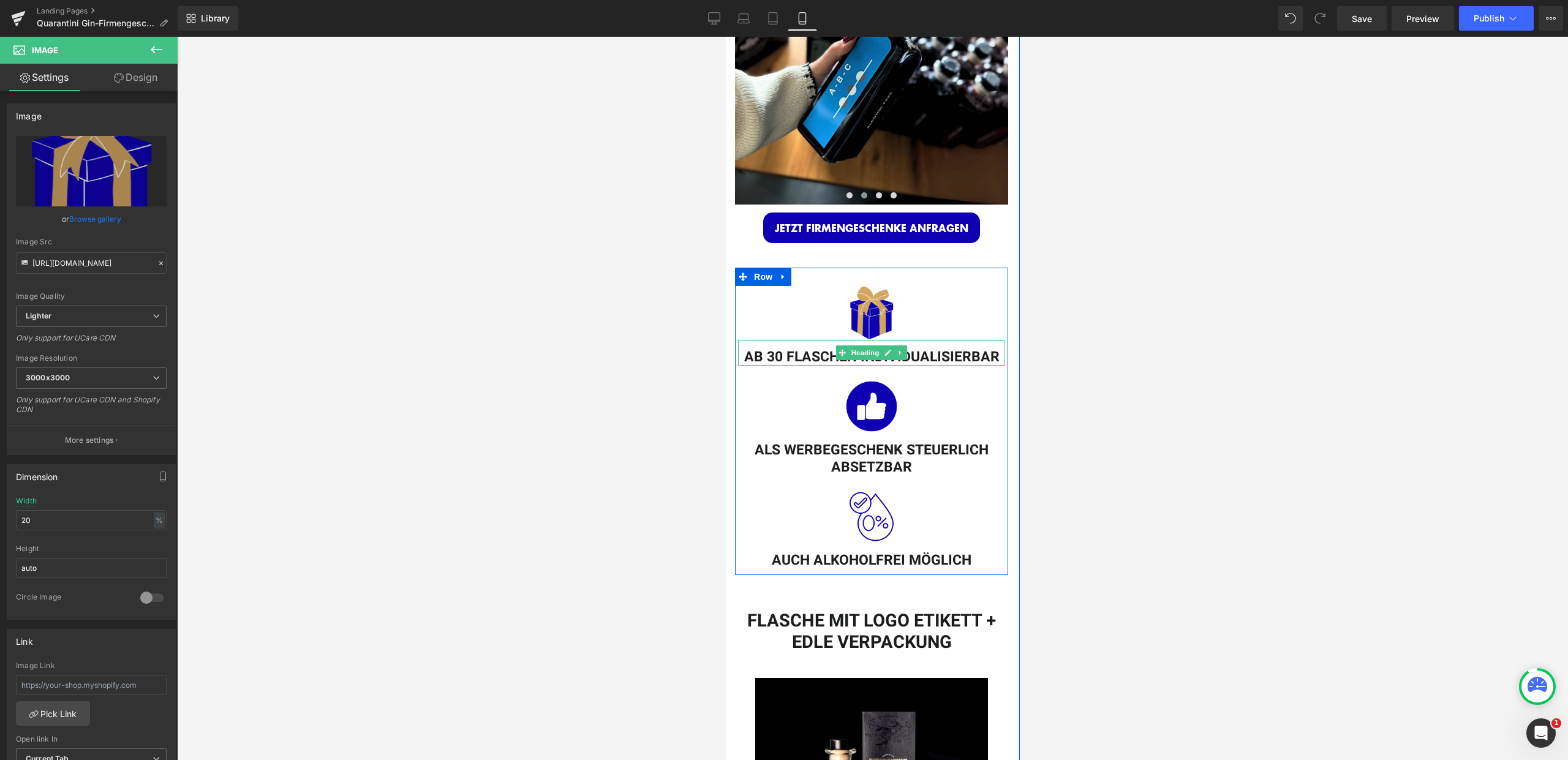
click at [786, 349] on h1 "AB 30 FLASCHEN INDIVIDUALISIERBAR" at bounding box center [871, 358] width 267 height 17
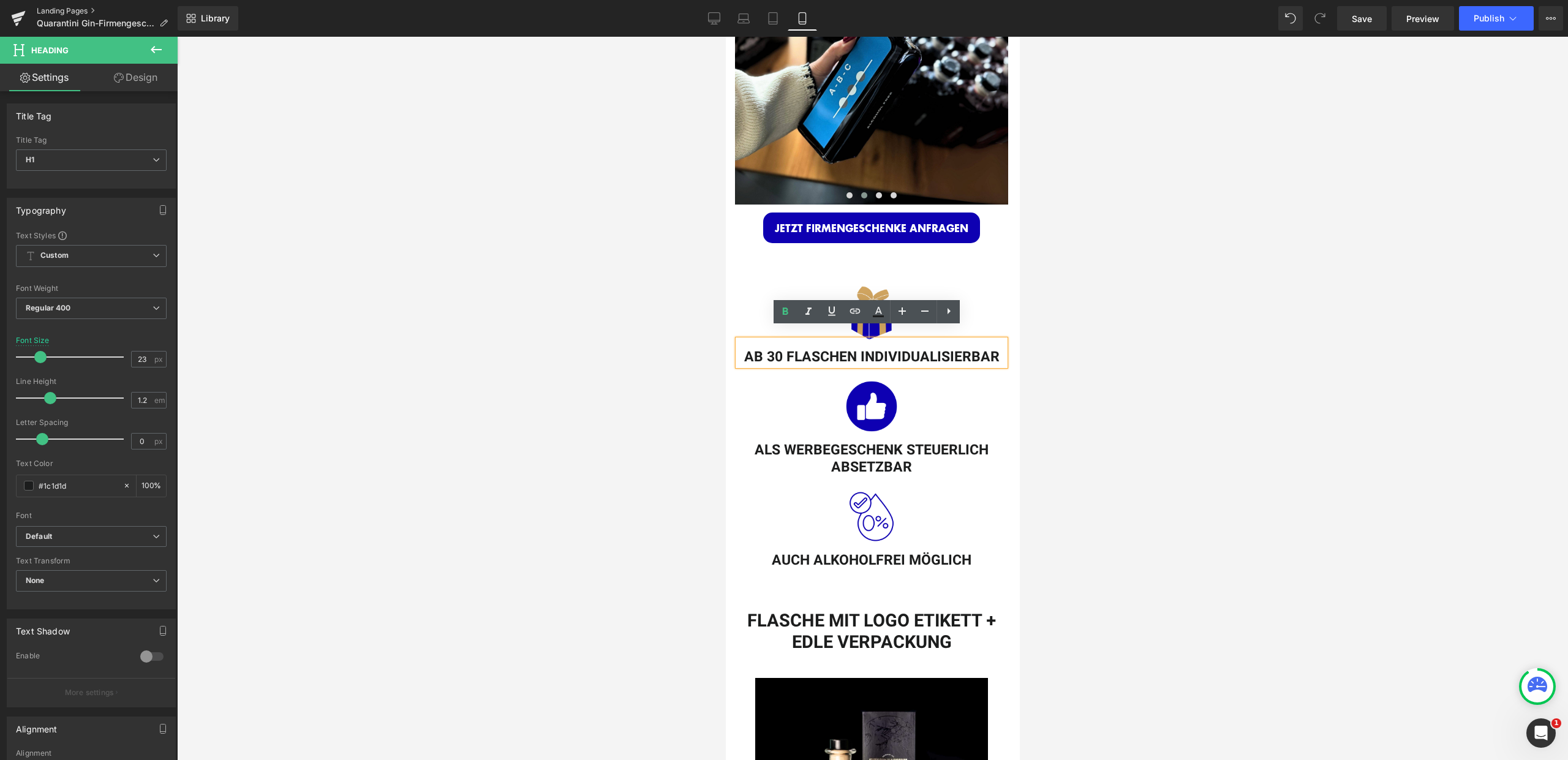
click at [78, 9] on link "Landing Pages" at bounding box center [107, 11] width 141 height 10
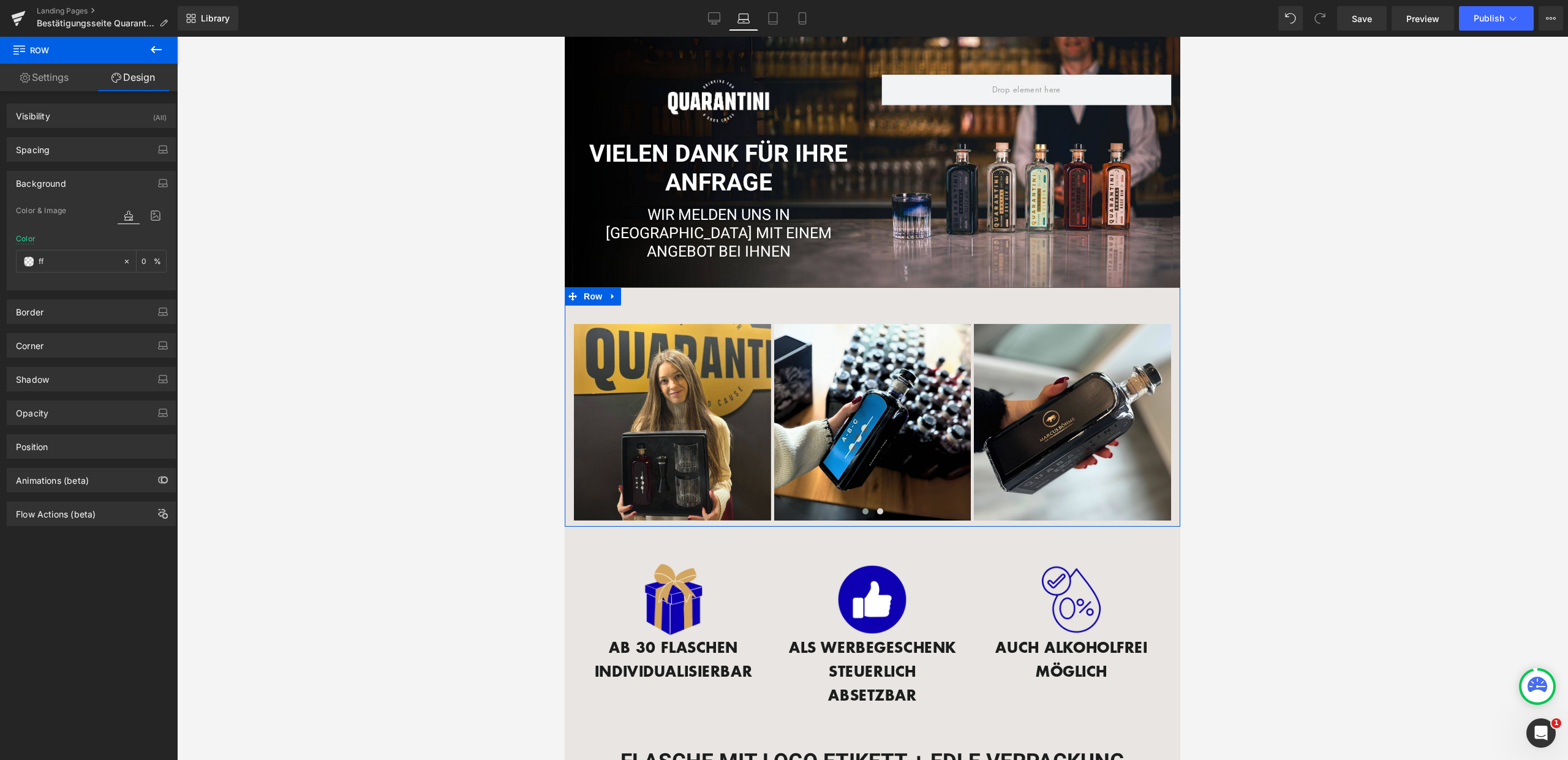
type input "fff"
type input "100"
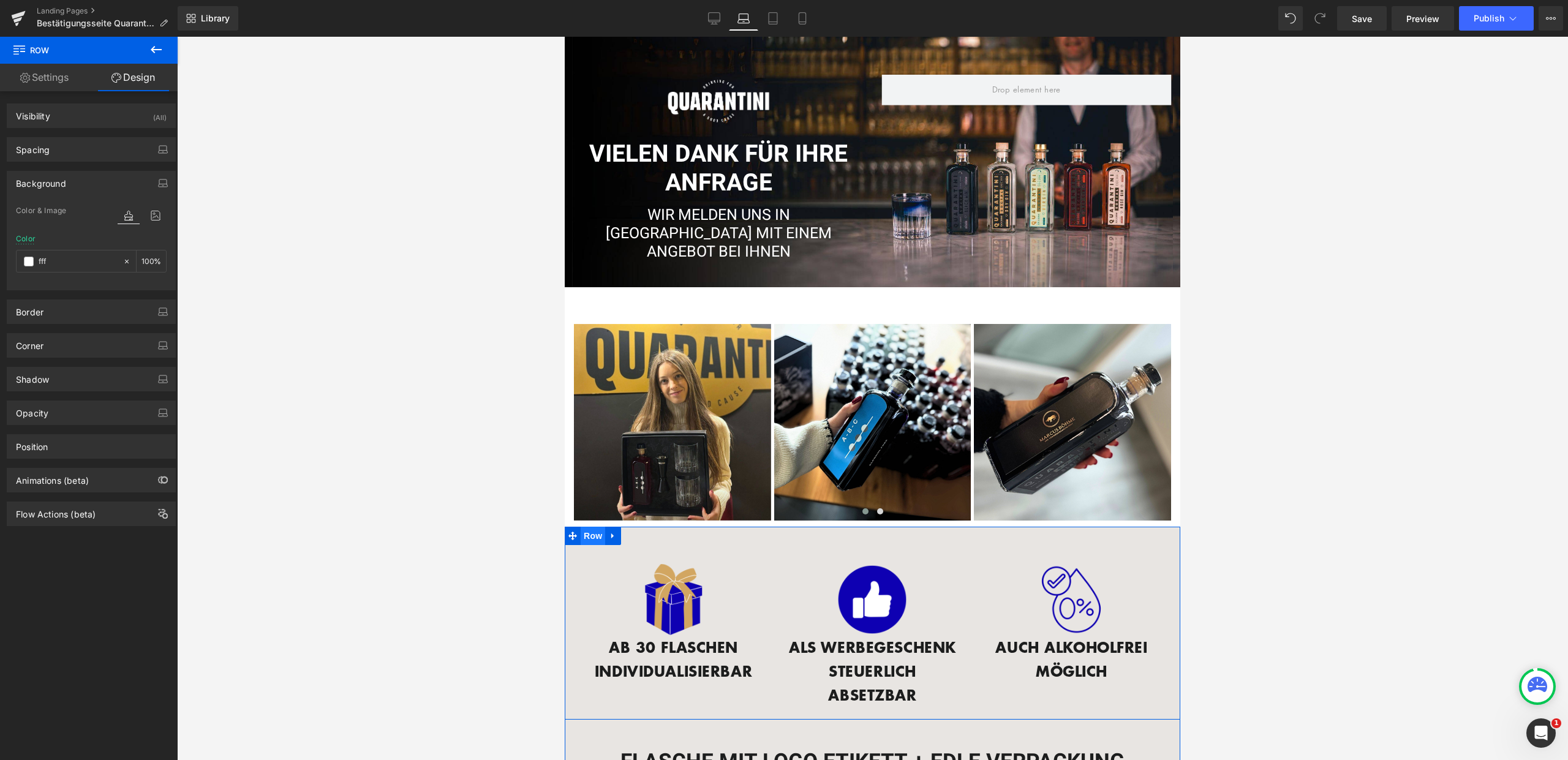
click at [582, 531] on span "Row" at bounding box center [592, 535] width 25 height 18
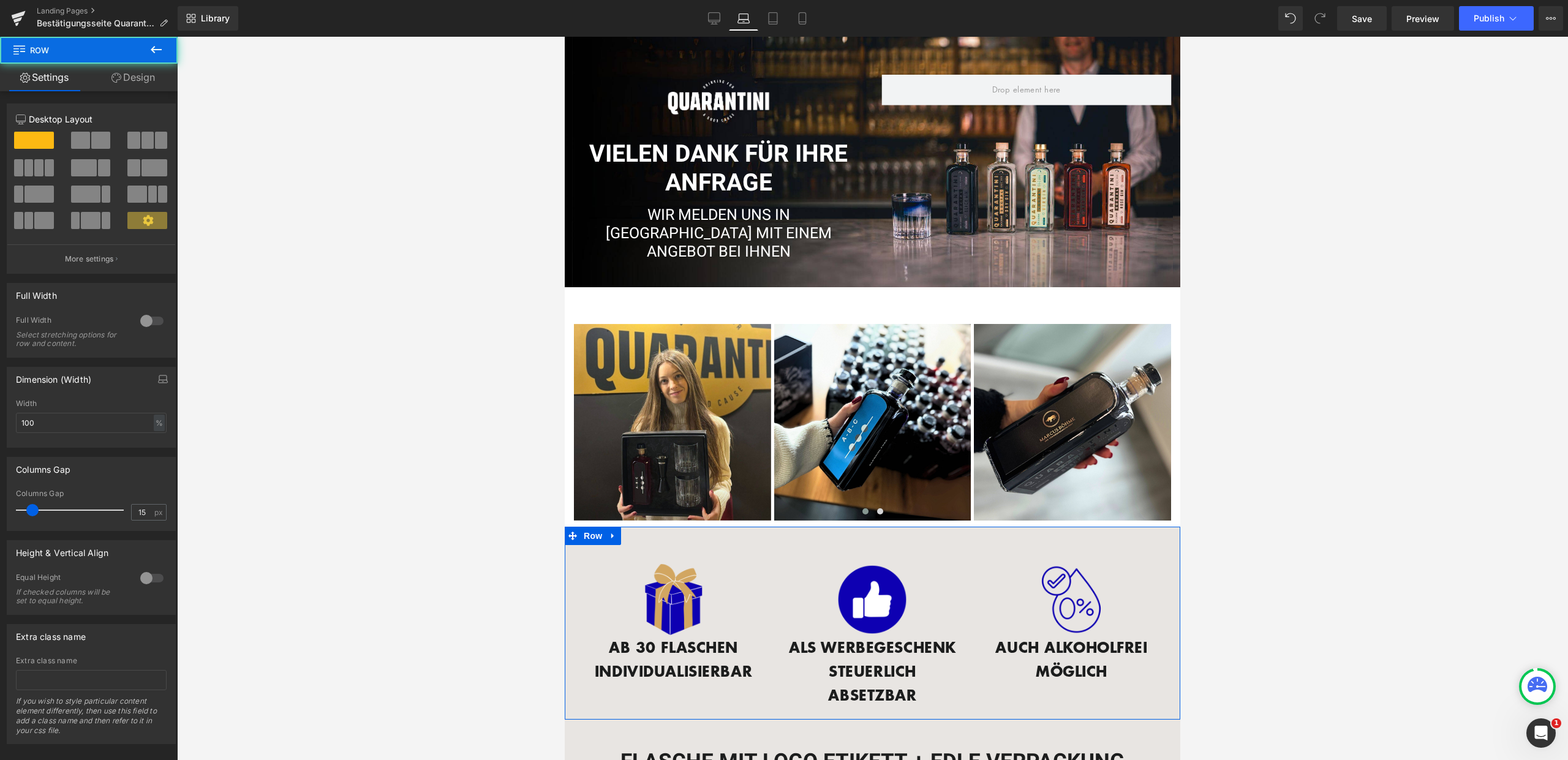
click at [144, 88] on link "Design" at bounding box center [133, 77] width 89 height 28
click at [0, 0] on div "Background" at bounding box center [0, 0] width 0 height 0
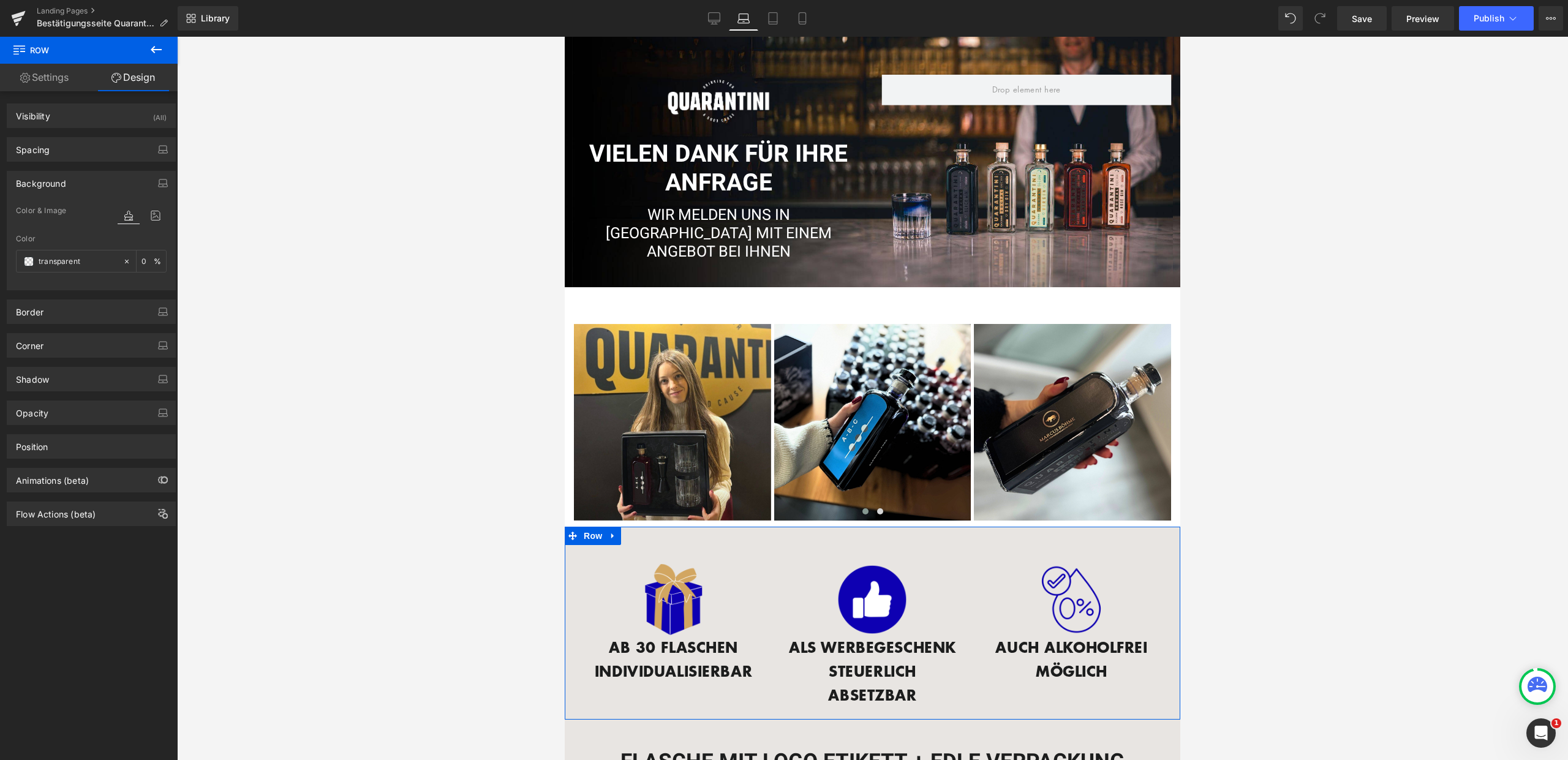
type input "transparent"
type input "0"
click at [58, 265] on input "transparent" at bounding box center [78, 262] width 79 height 13
click at [81, 264] on input "transparent" at bounding box center [78, 262] width 79 height 13
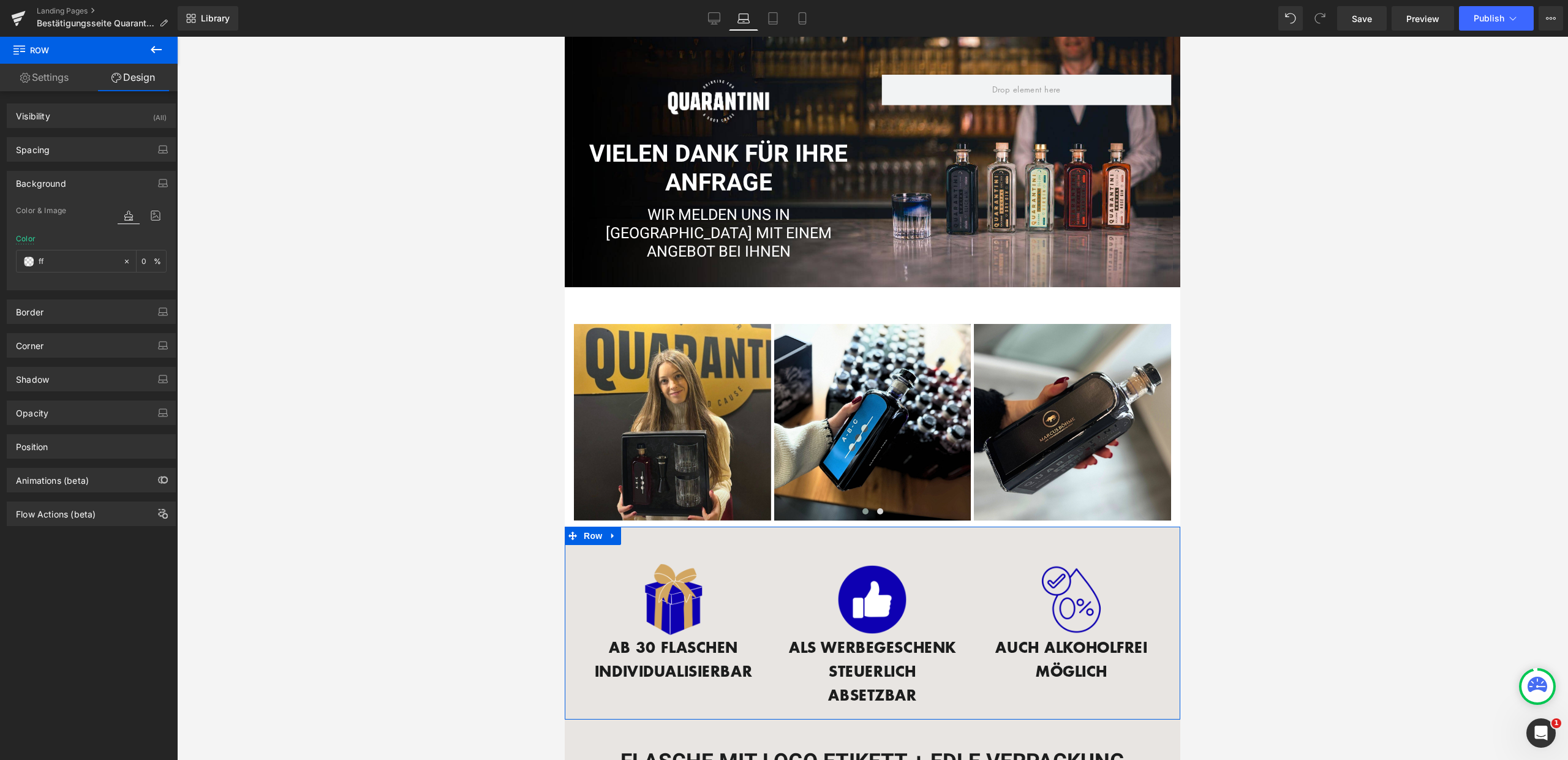
type input "fff"
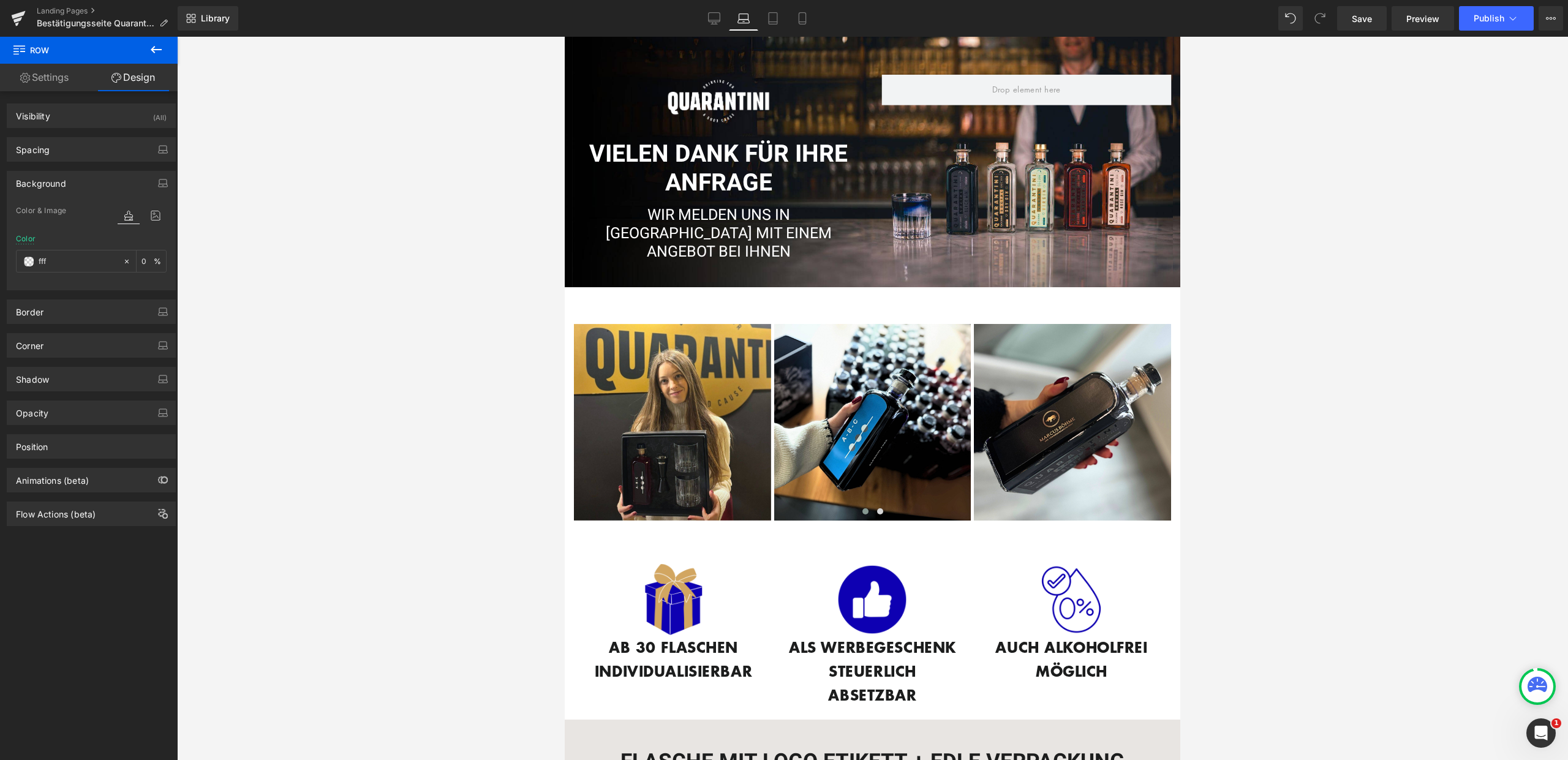
type input "100"
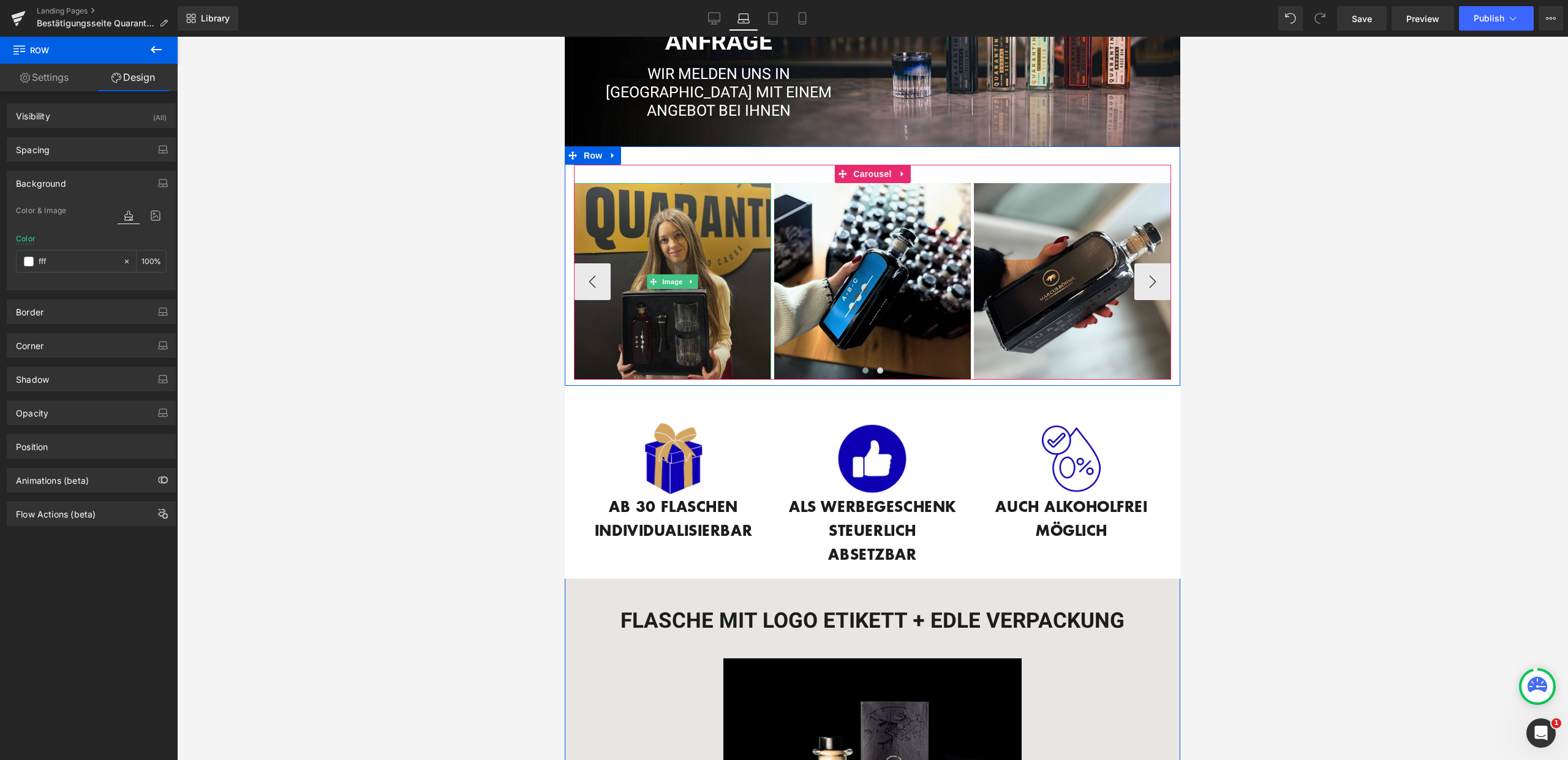
scroll to position [198, 0]
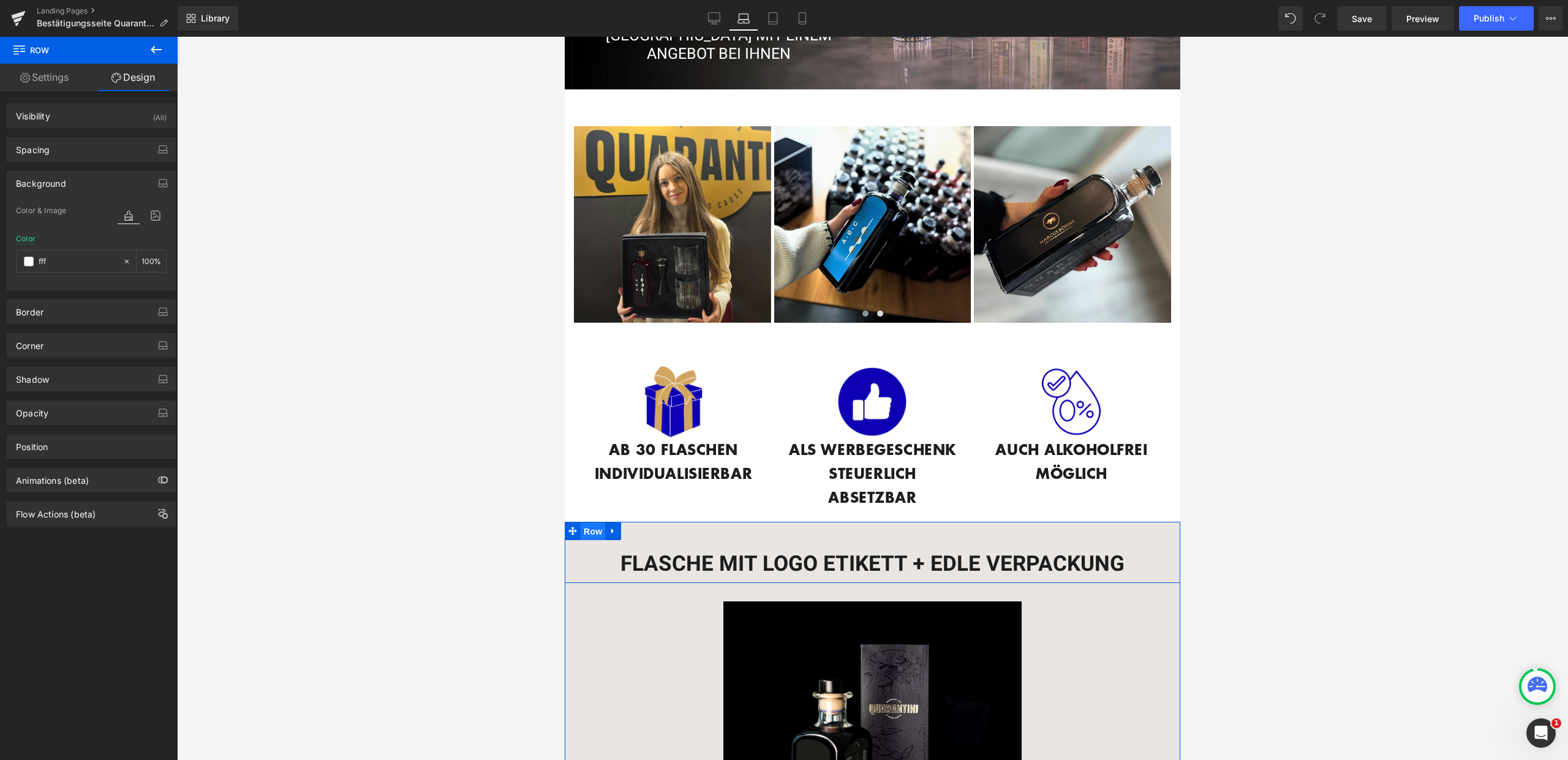
drag, startPoint x: 579, startPoint y: 523, endPoint x: 798, endPoint y: 168, distance: 417.1
click at [580, 523] on span "Row" at bounding box center [592, 531] width 25 height 18
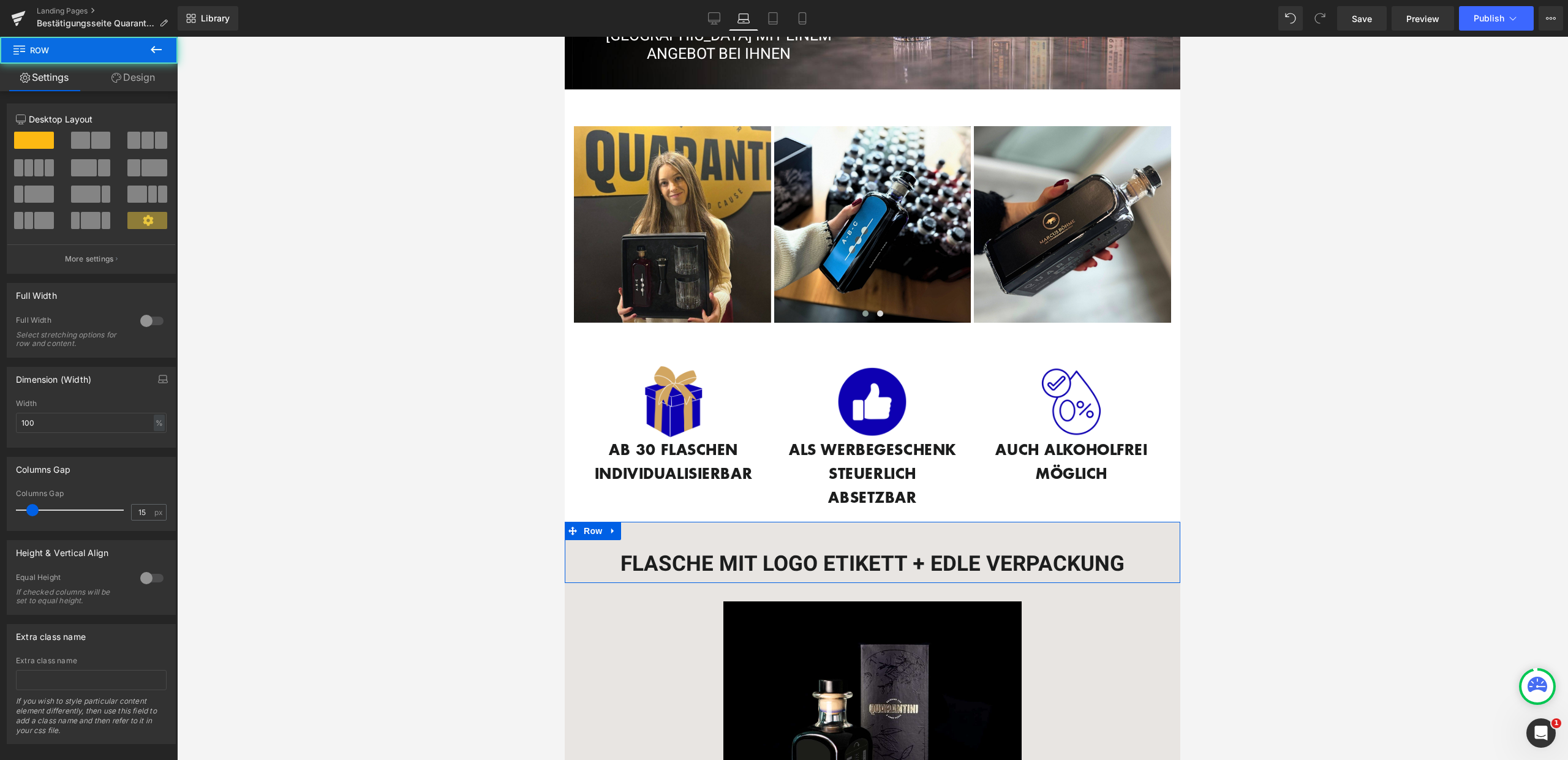
click at [141, 80] on link "Design" at bounding box center [133, 77] width 89 height 28
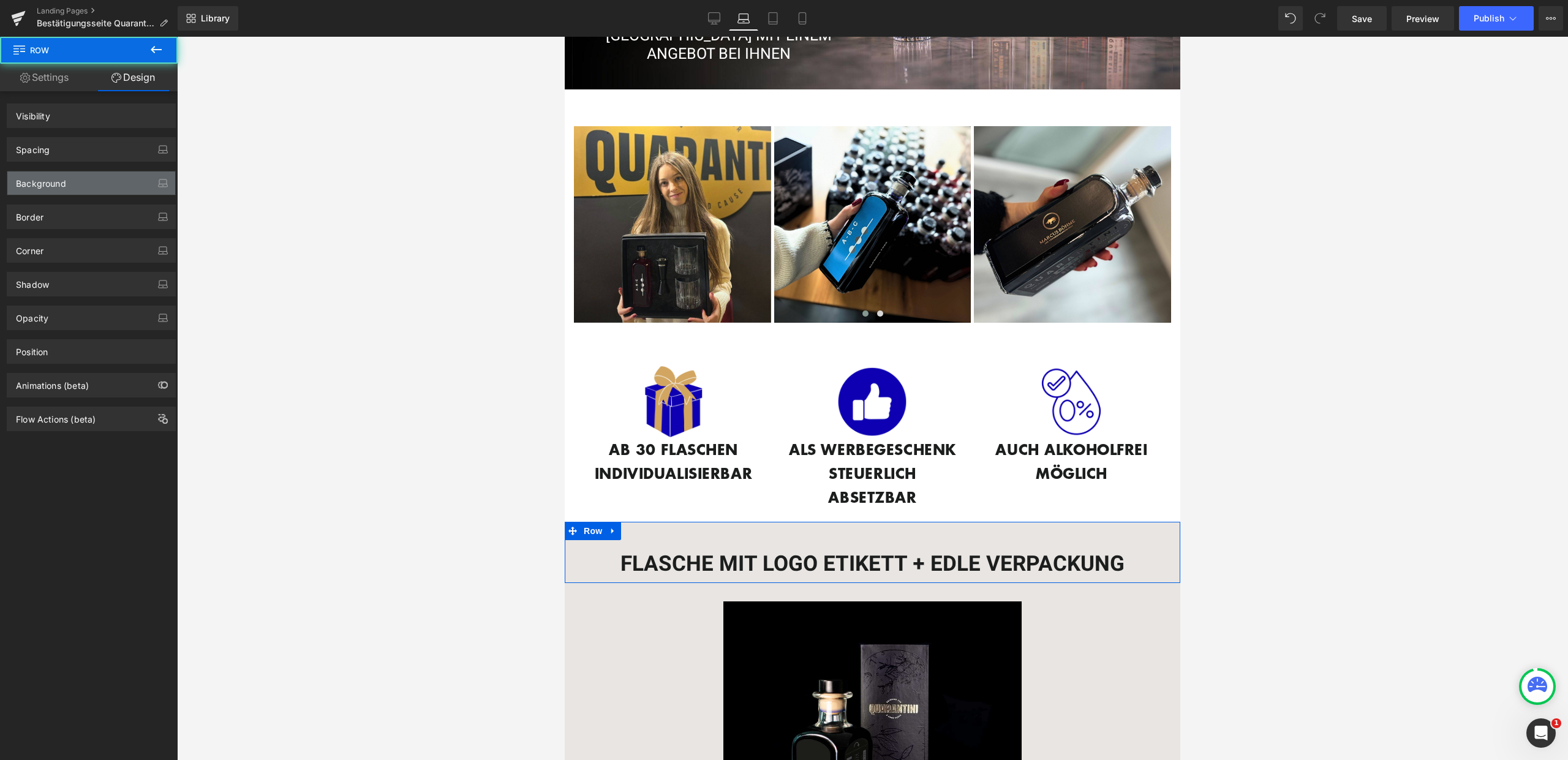
click at [107, 183] on div "Background" at bounding box center [91, 183] width 168 height 23
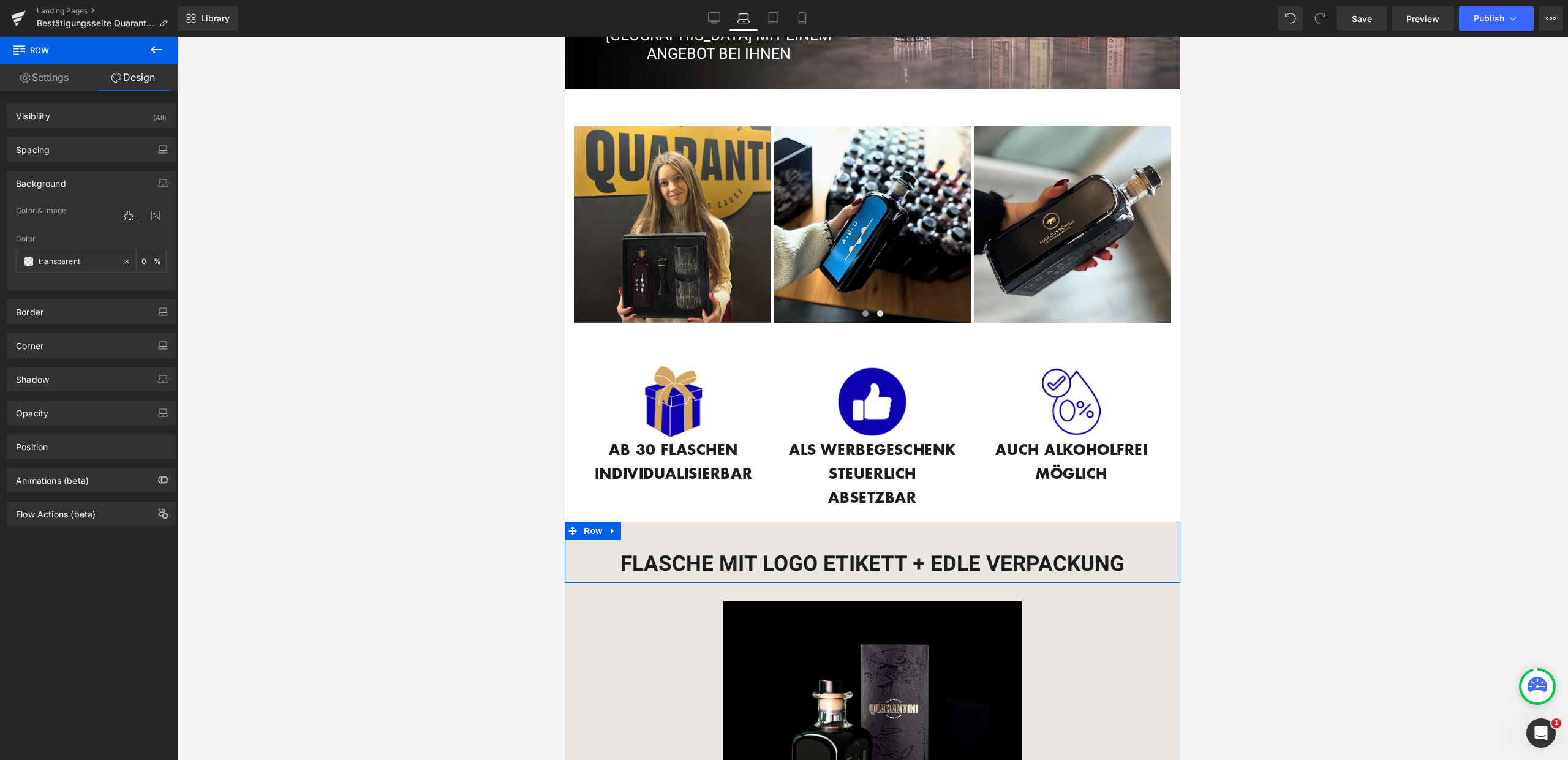
type input "transparent"
type input "0"
click at [68, 264] on input "transparent" at bounding box center [78, 262] width 79 height 13
type input "fff"
type input "100"
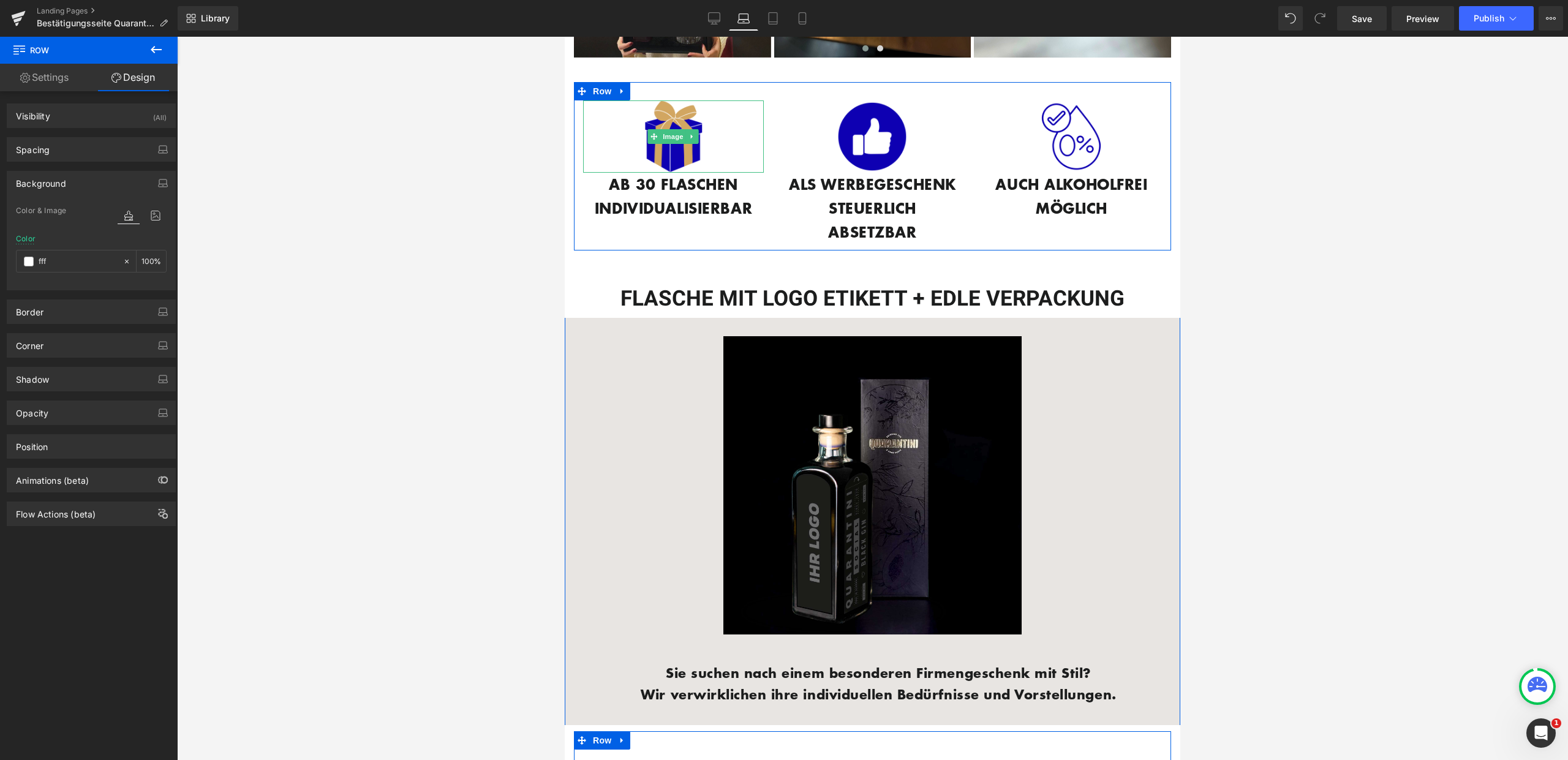
scroll to position [530, 0]
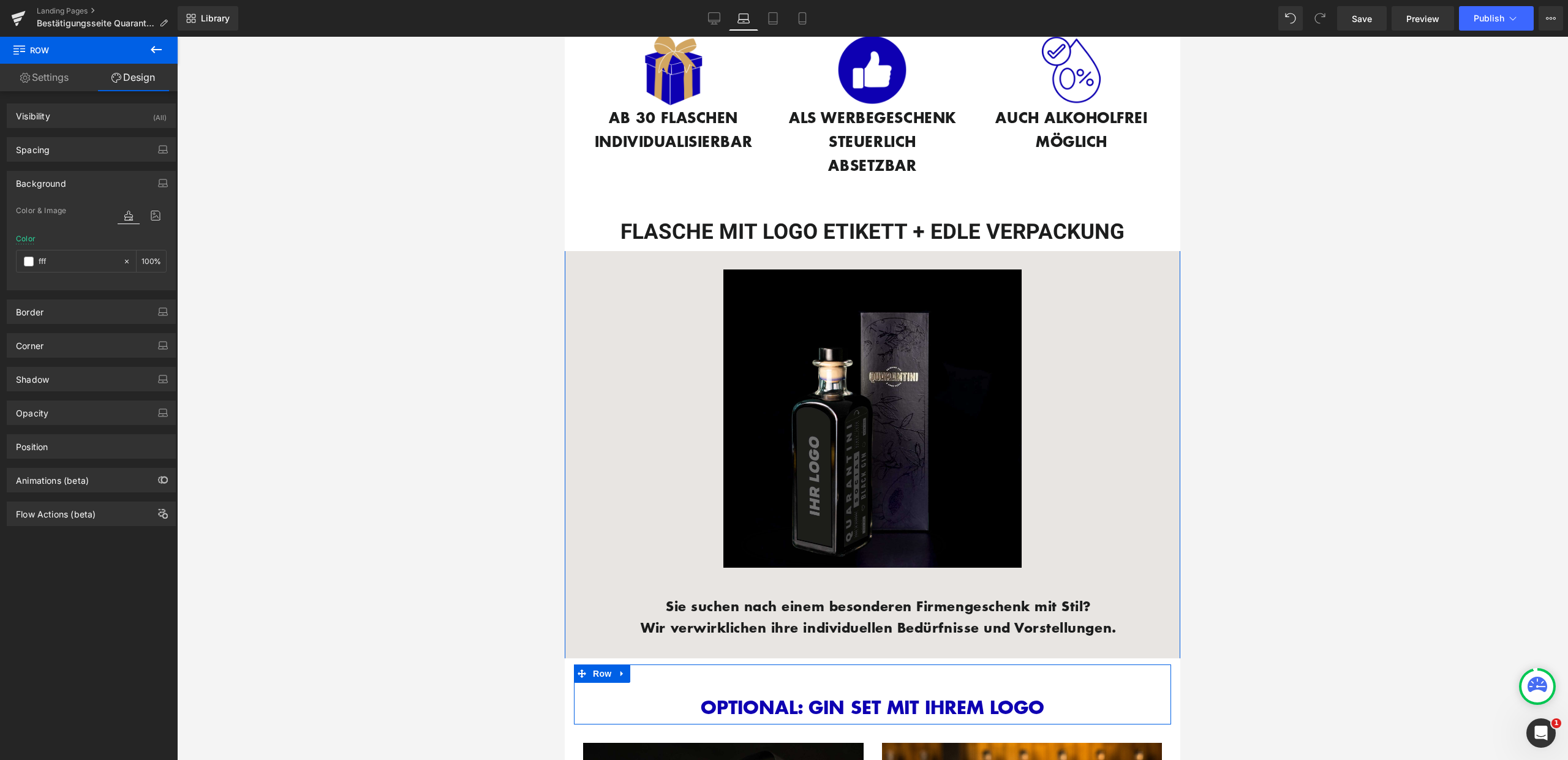
click at [586, 258] on span "Row" at bounding box center [592, 260] width 19 height 15
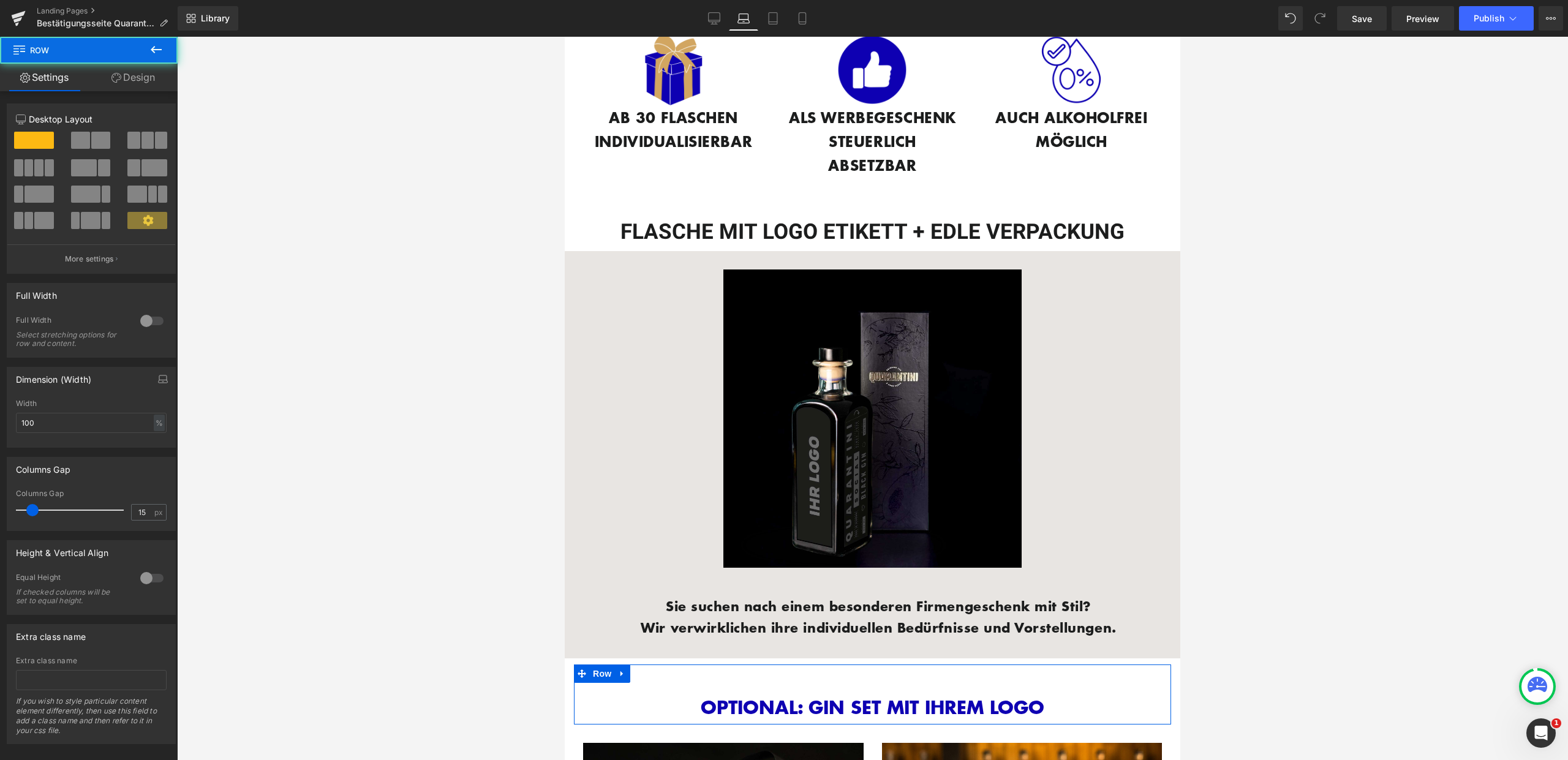
click at [148, 89] on link "Design" at bounding box center [133, 77] width 89 height 28
click at [0, 0] on div "Background" at bounding box center [0, 0] width 0 height 0
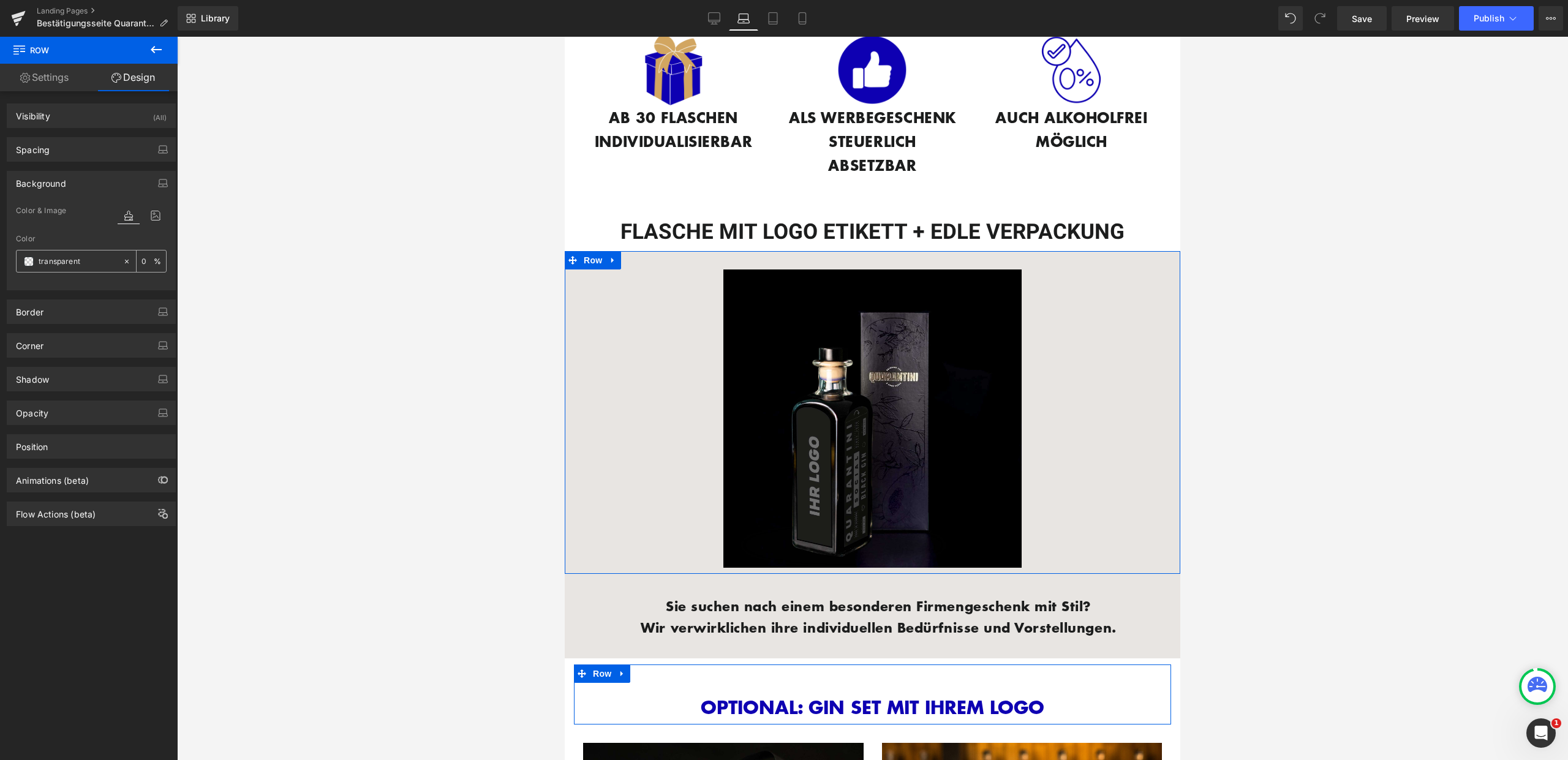
type input "transparent"
type input "0"
click at [75, 264] on input "transparent" at bounding box center [78, 262] width 79 height 13
type input "fff"
type input "100"
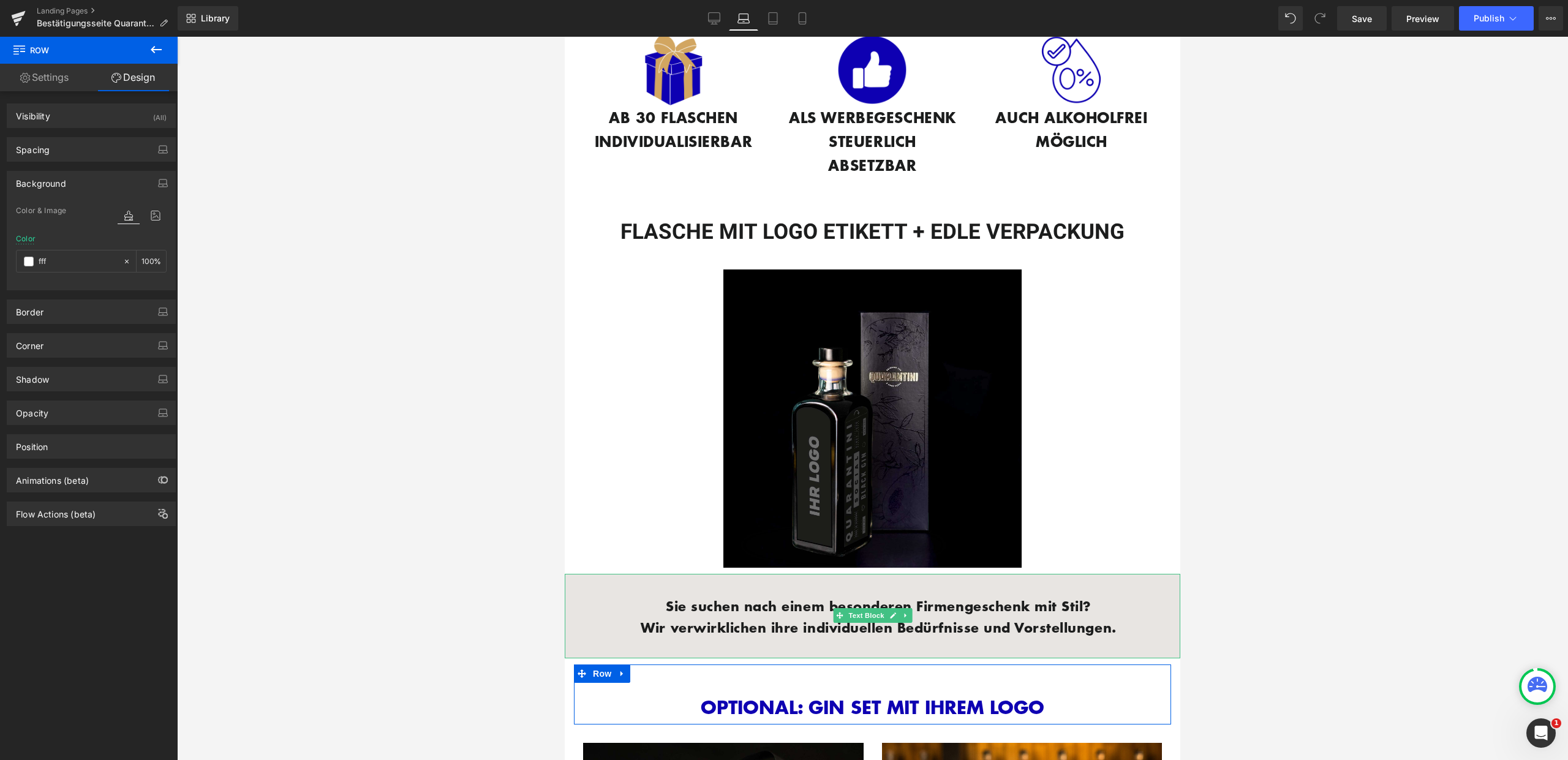
click at [597, 574] on div "Sie suchen nach einem besonderen Firmengeschenk mit Stil? Wir verwirklichen ihr…" at bounding box center [872, 616] width 615 height 85
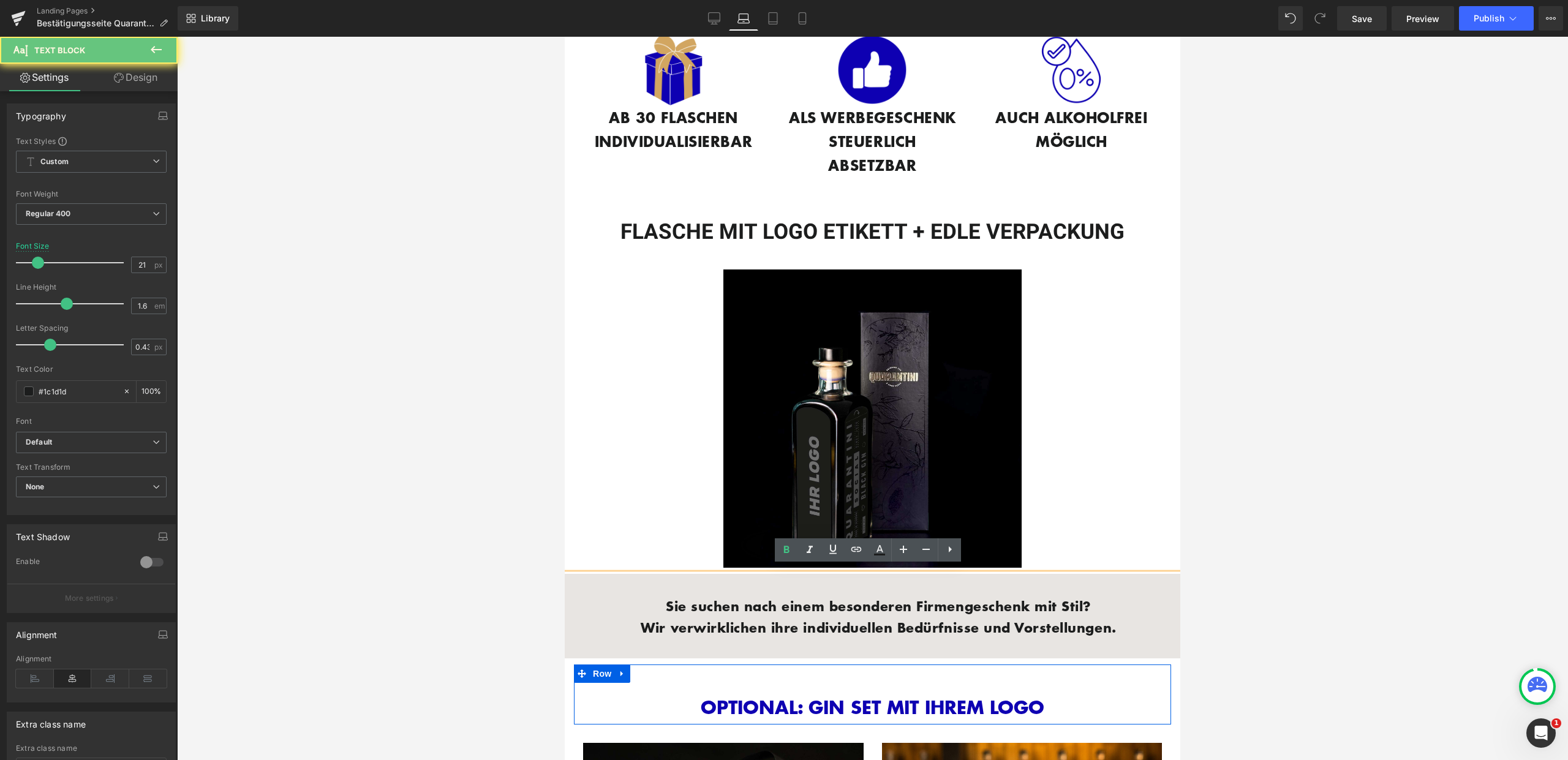
click at [589, 582] on div "Sie suchen nach einem besonderen Firmengeschenk mit Stil? Wir verwirklichen ihr…" at bounding box center [872, 616] width 615 height 85
click at [166, 80] on link "Design" at bounding box center [136, 77] width 89 height 28
click at [0, 0] on div "Background" at bounding box center [0, 0] width 0 height 0
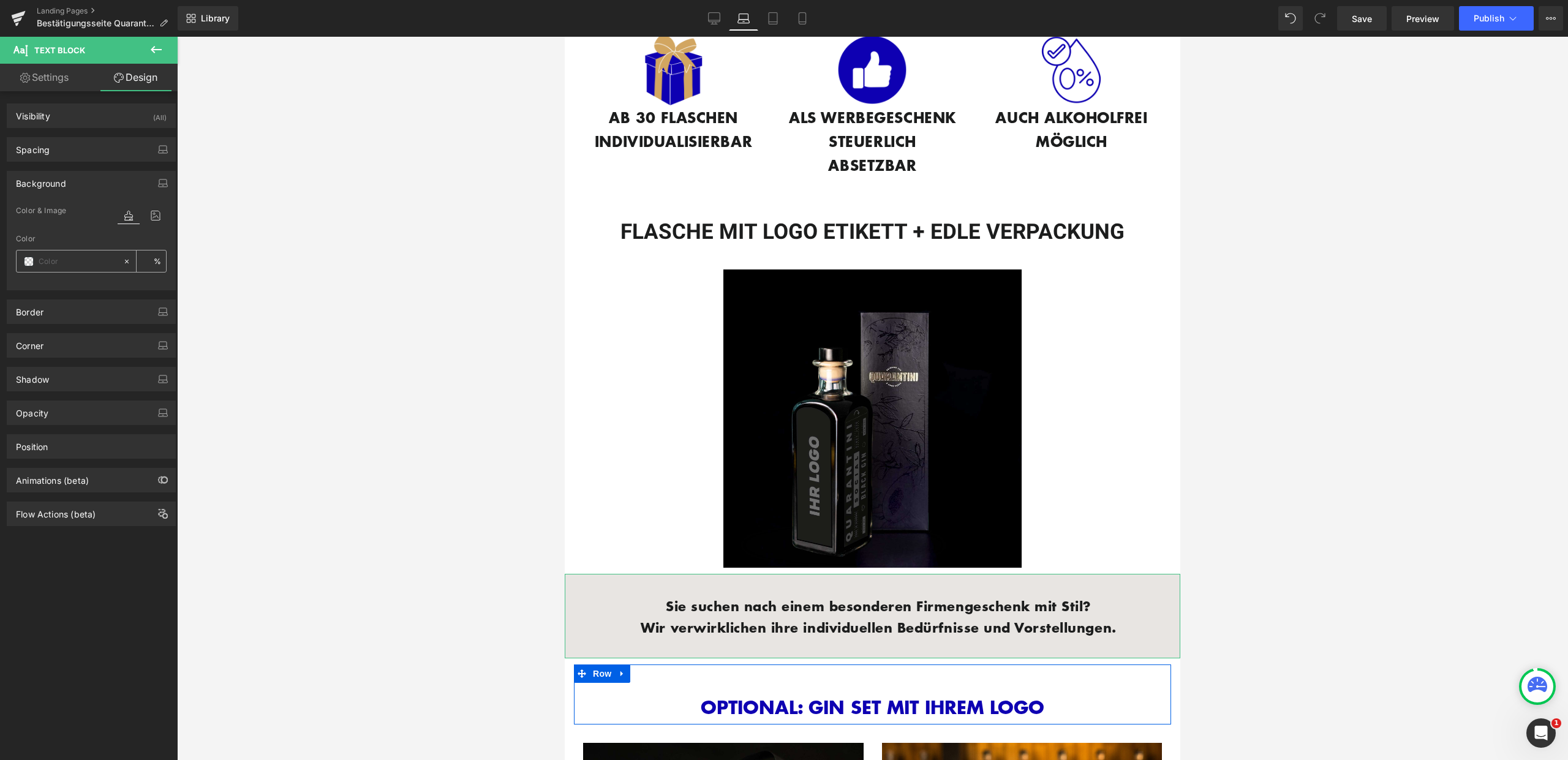
type input "transparent"
type input "0"
click at [80, 263] on input "transparent" at bounding box center [78, 262] width 79 height 13
type input "fff"
type input "100"
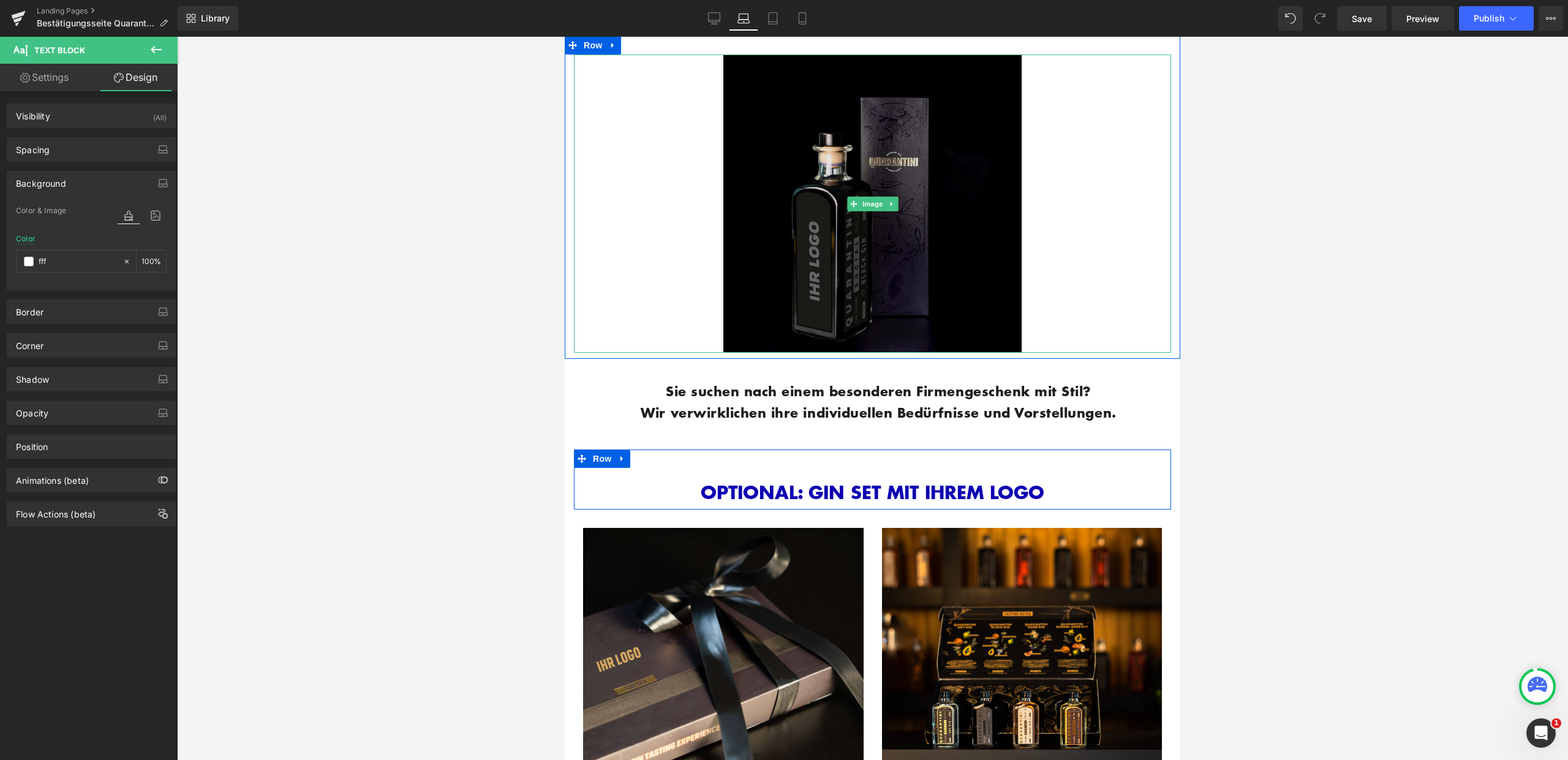
scroll to position [854, 0]
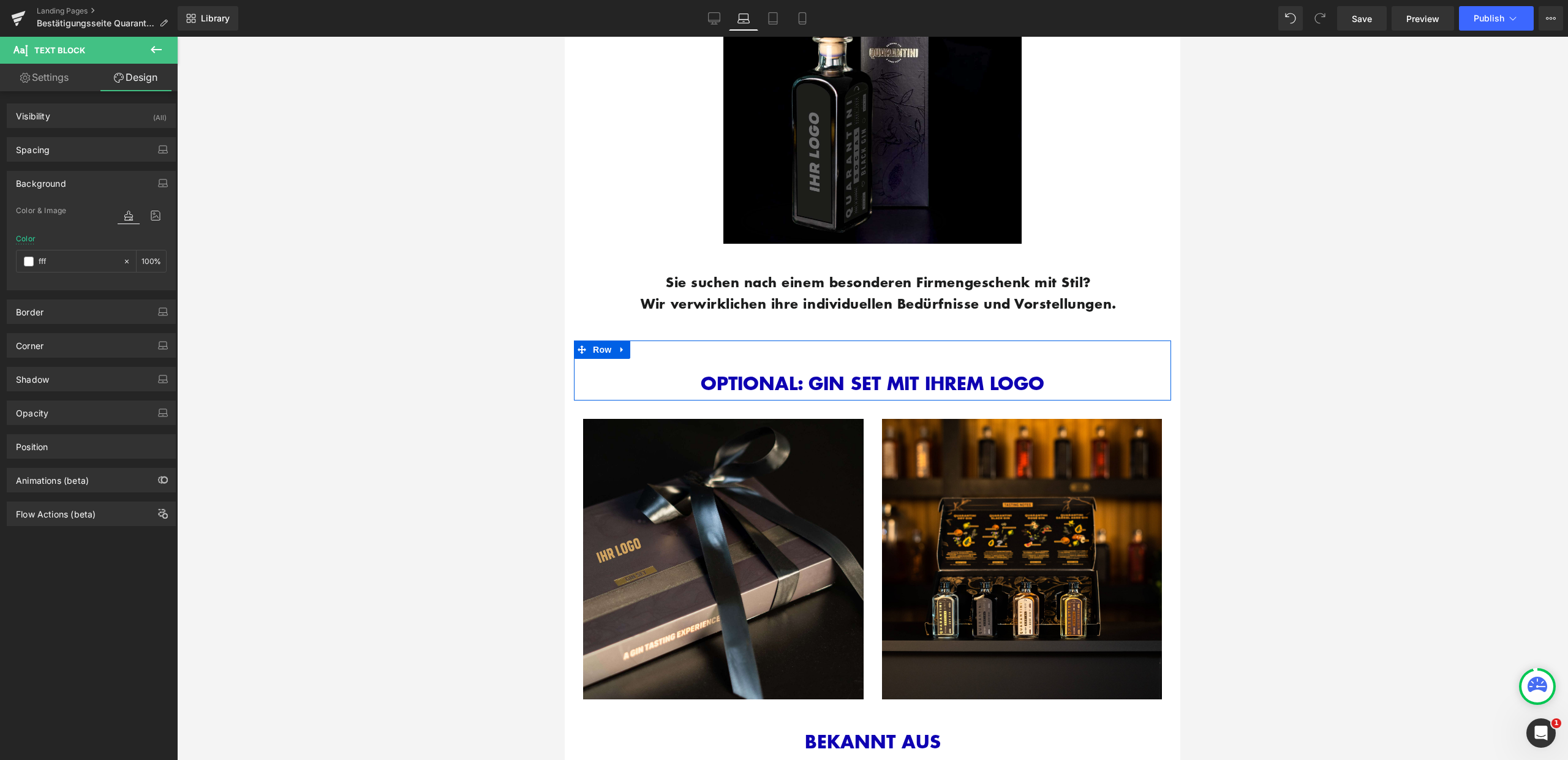
click at [791, 341] on div "OPTIONAL: GIN SET MIT IHREM LOGO Heading Row" at bounding box center [872, 370] width 597 height 60
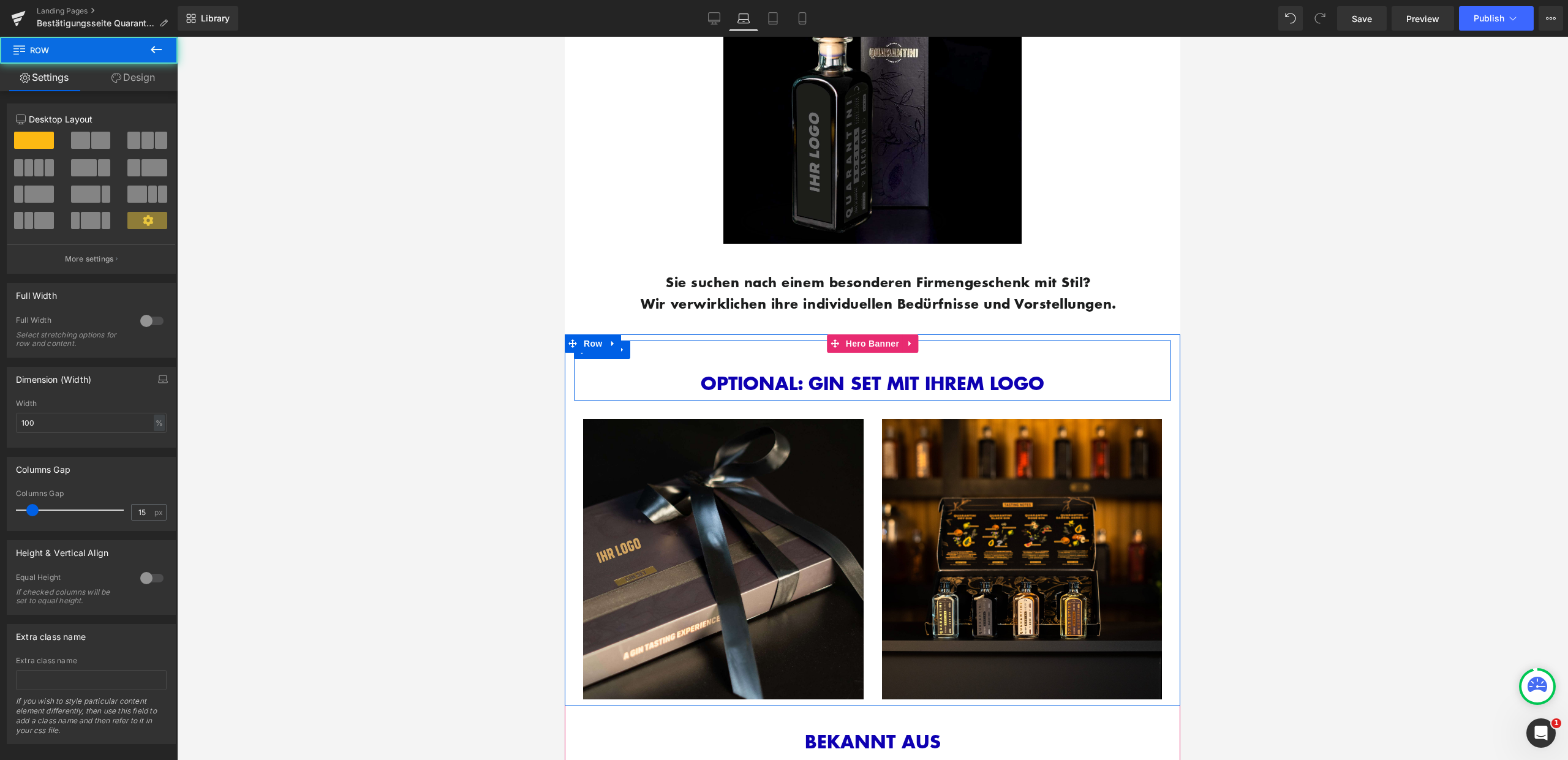
click at [798, 361] on div "OPTIONAL: GIN SET MIT IHREM LOGO Heading Row" at bounding box center [872, 370] width 597 height 60
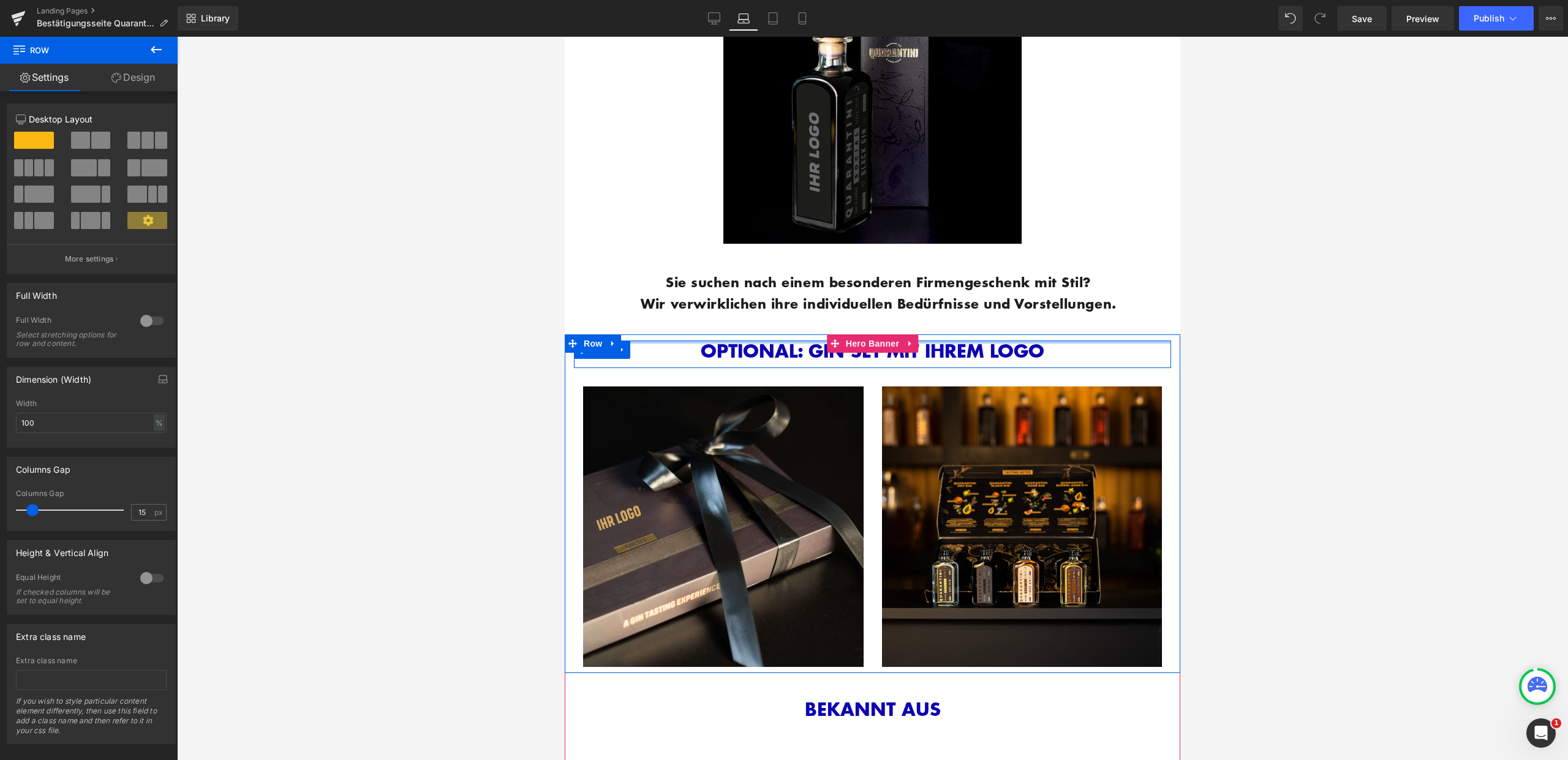
drag, startPoint x: 802, startPoint y: 342, endPoint x: 808, endPoint y: 305, distance: 37.5
click at [808, 316] on div "Sie suchen nach einem besonderen Firmengeschenk mit Stil? Wir verwirklichen ihr…" at bounding box center [872, 292] width 615 height 85
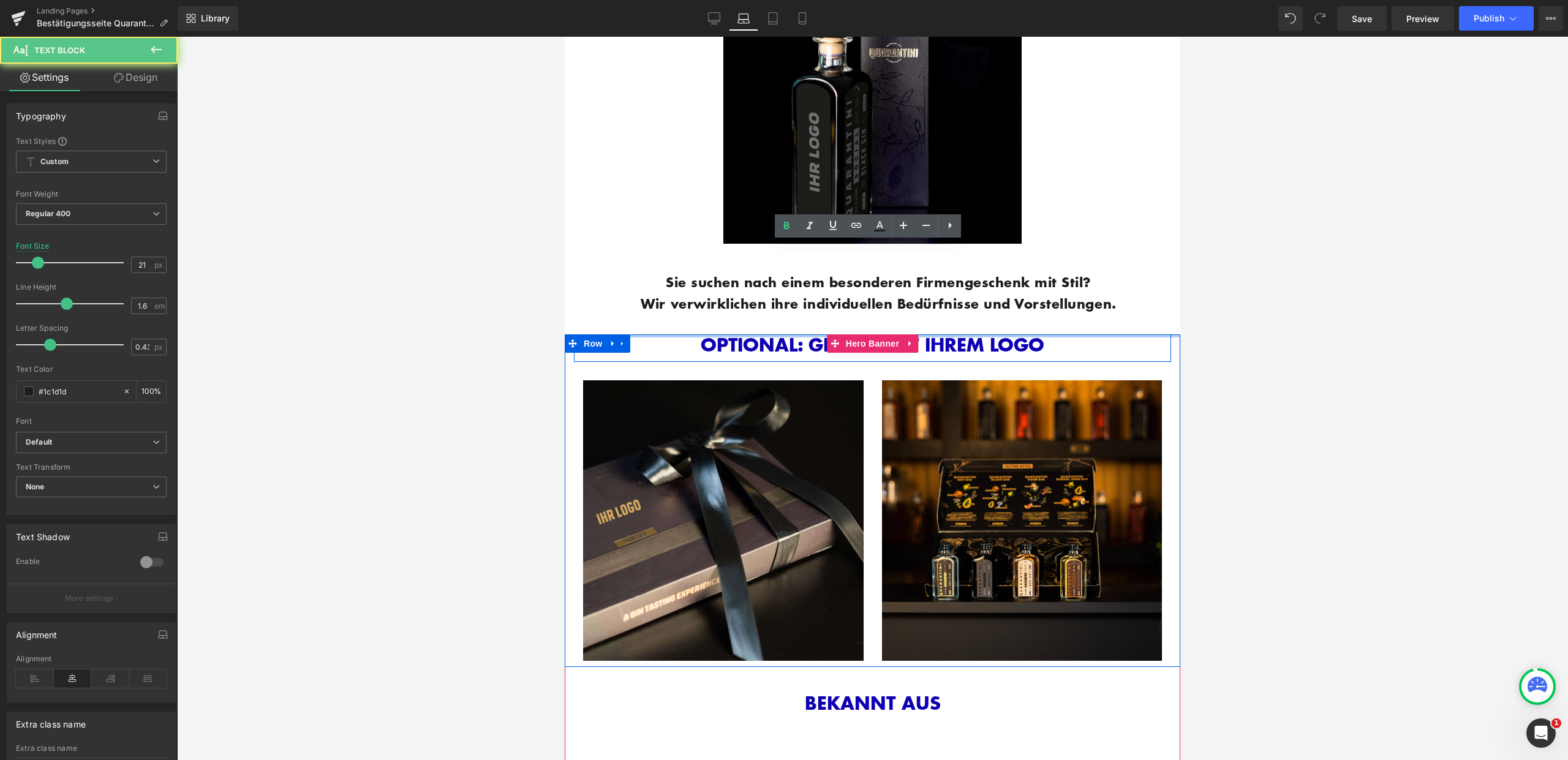
click at [804, 319] on div "Sie suchen nach einem besonderen Firmengeschenk mit Stil? Wir verwirklichen ihr…" at bounding box center [872, 292] width 615 height 85
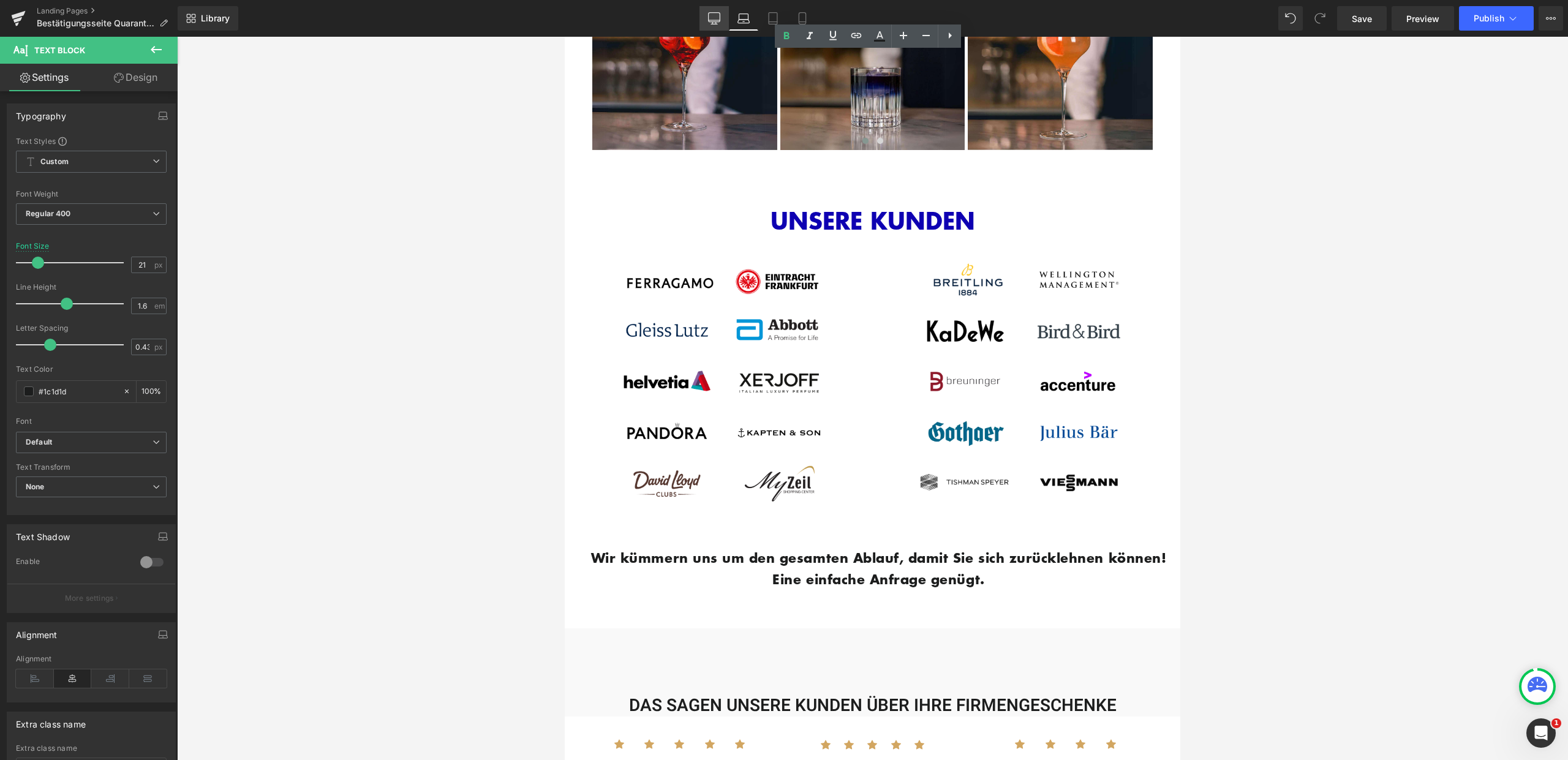
click at [713, 17] on icon at bounding box center [714, 18] width 12 height 12
type input "100"
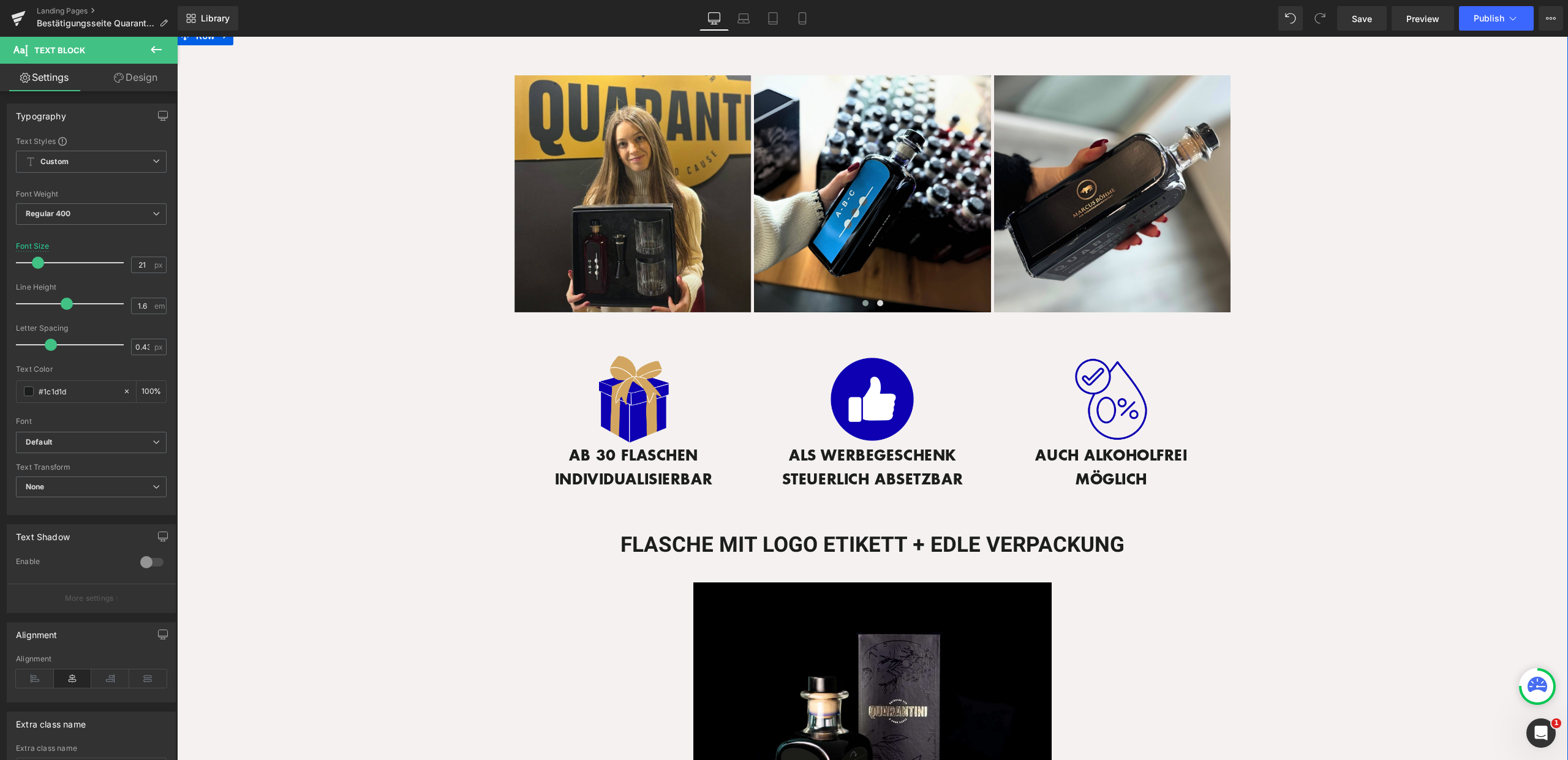
scroll to position [341, 0]
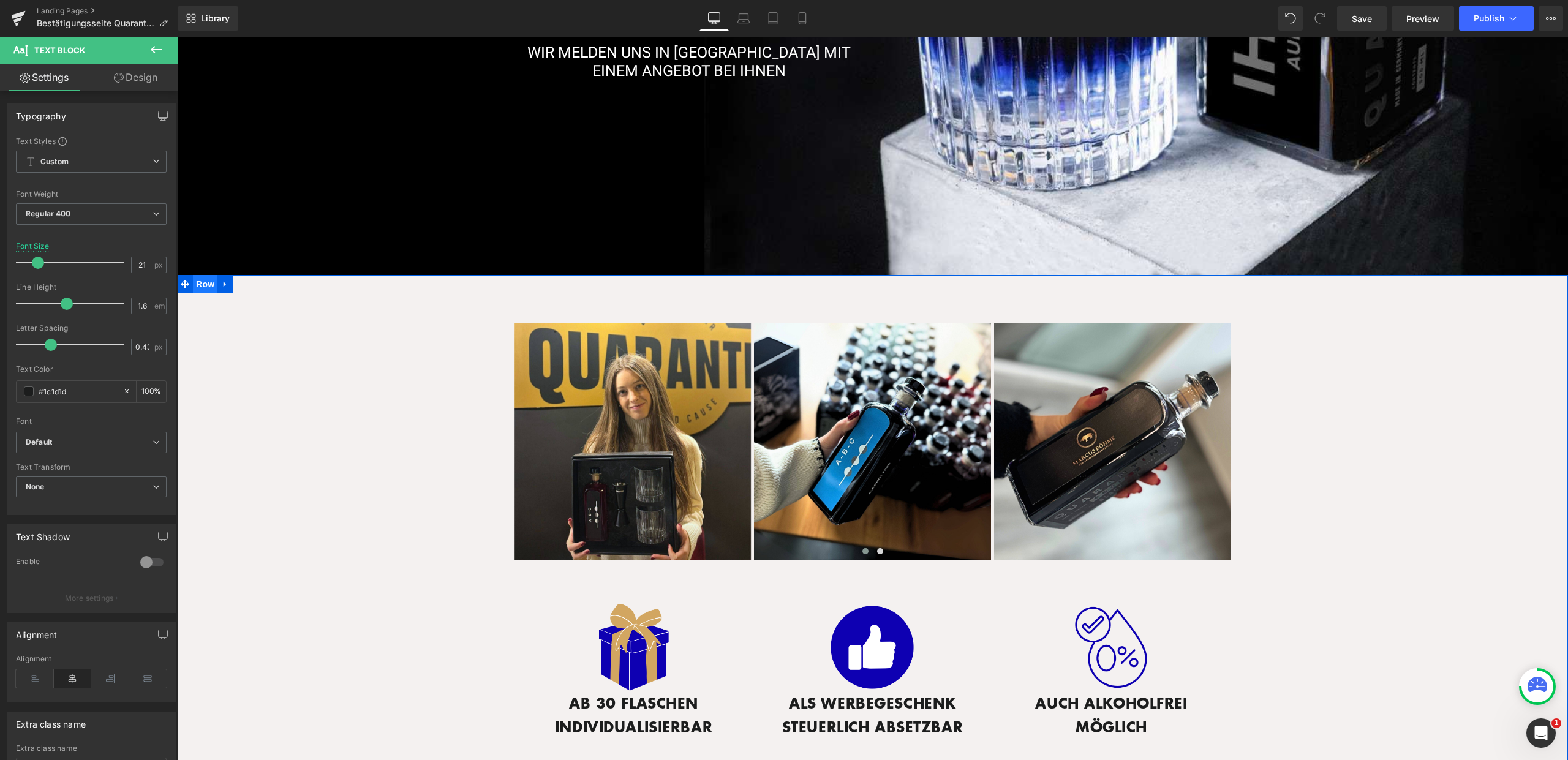
click at [202, 280] on span "Row" at bounding box center [205, 284] width 25 height 18
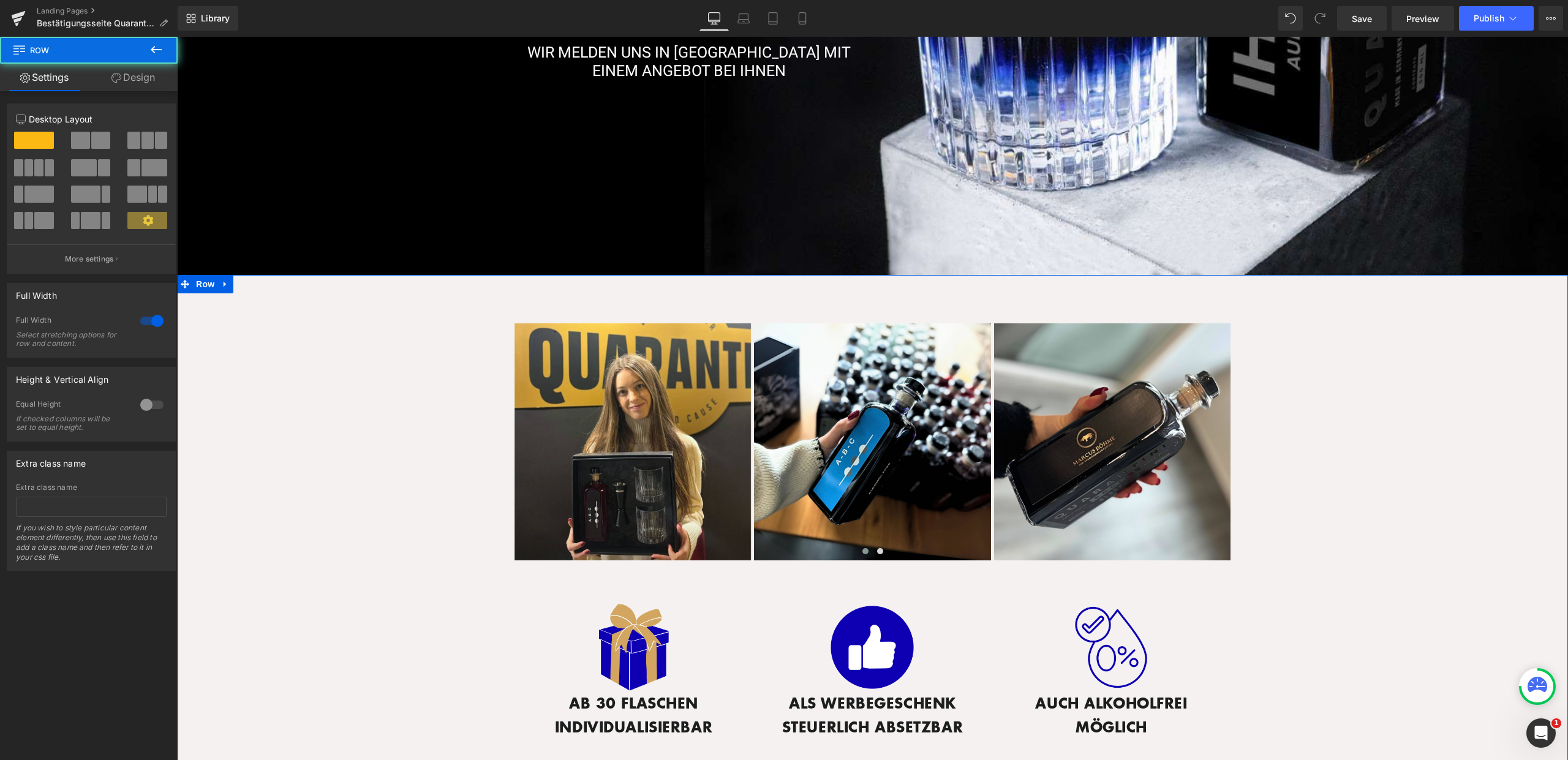
click at [142, 70] on link "Design" at bounding box center [133, 77] width 89 height 28
click at [0, 0] on div "Background" at bounding box center [0, 0] width 0 height 0
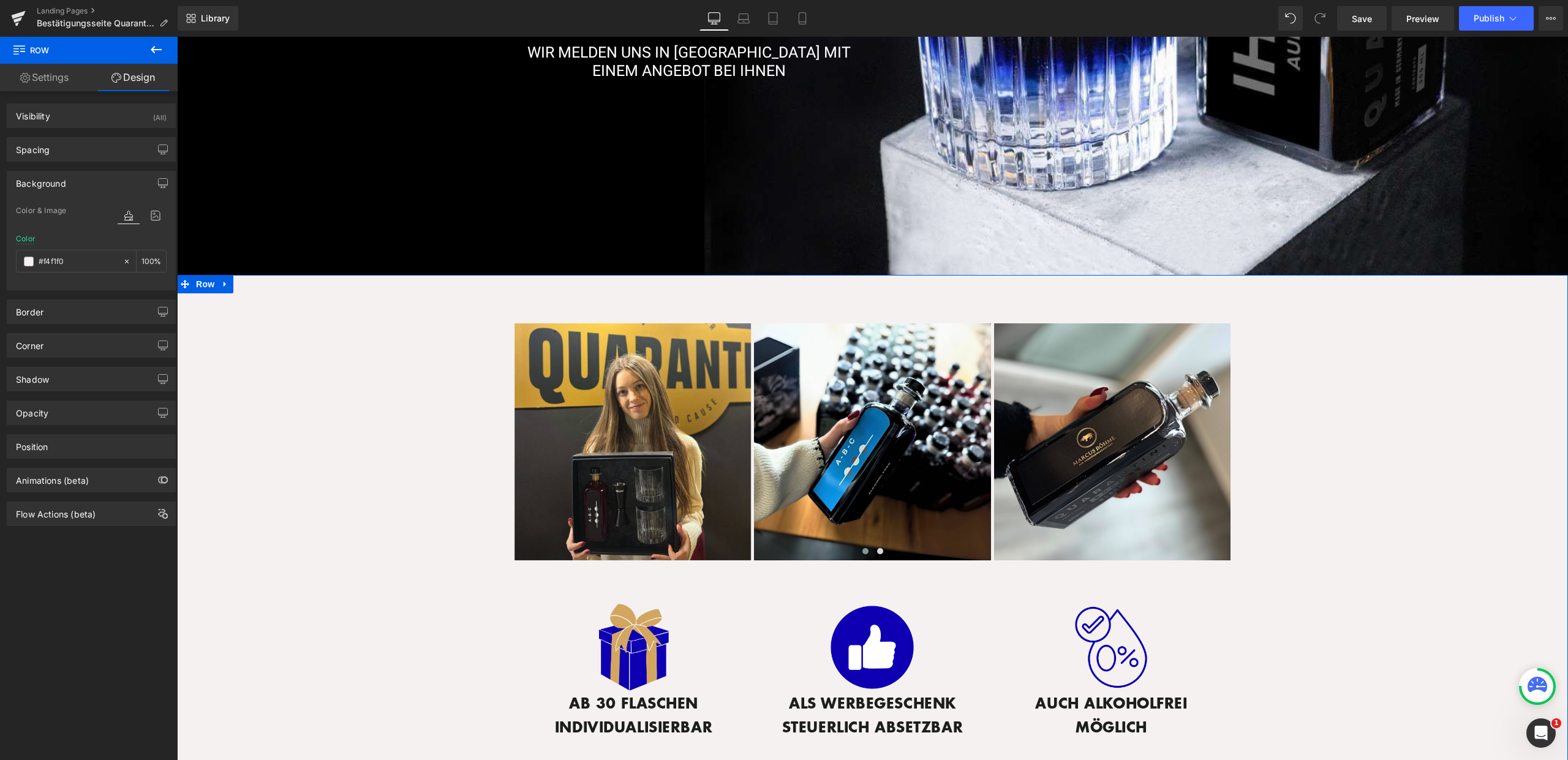
type input "#f4f1f0"
type input "100"
click at [85, 261] on input "#f4f1f0" at bounding box center [78, 262] width 79 height 13
type input "f"
type input "0"
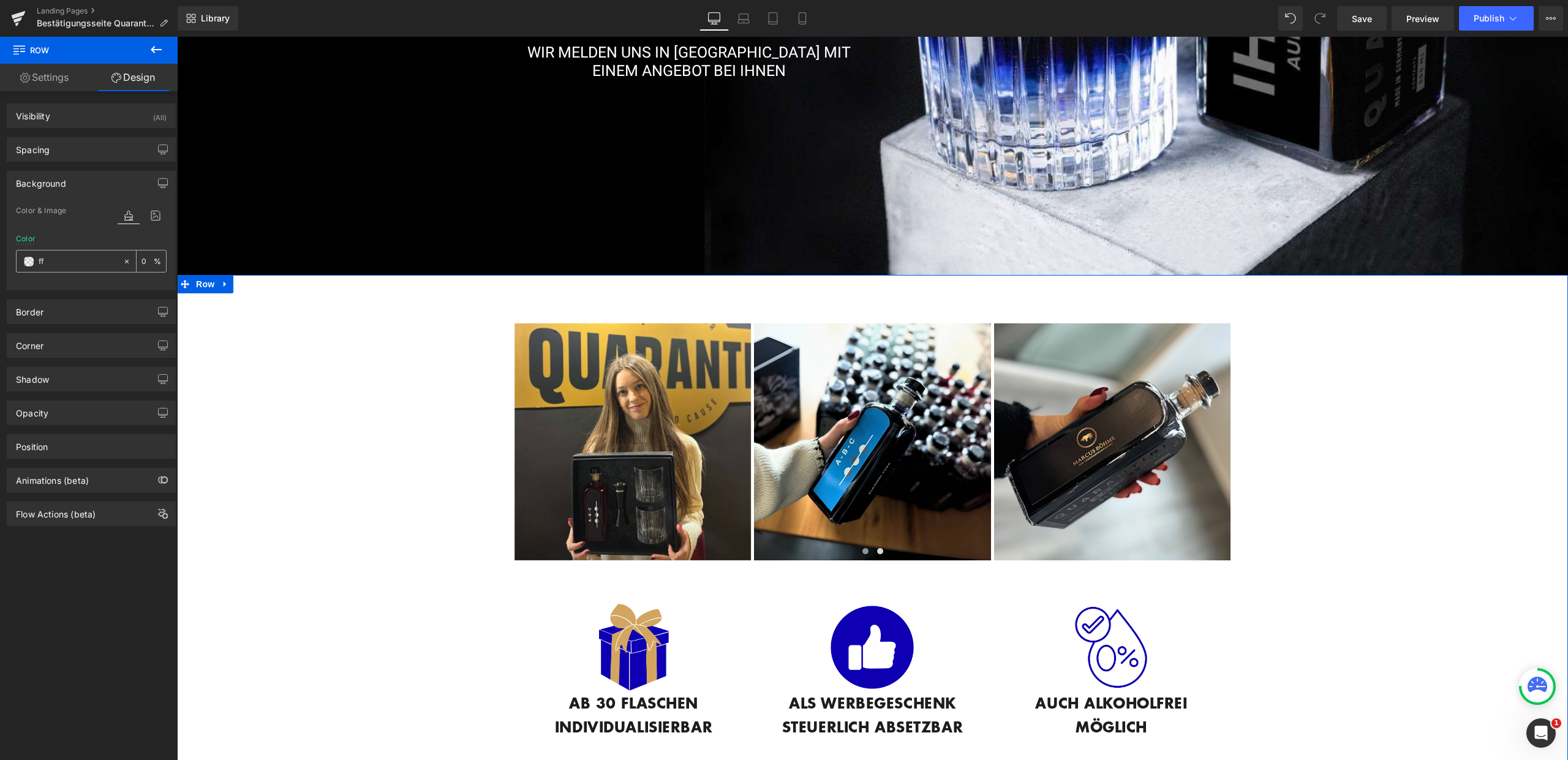
type input "fff"
type input "100"
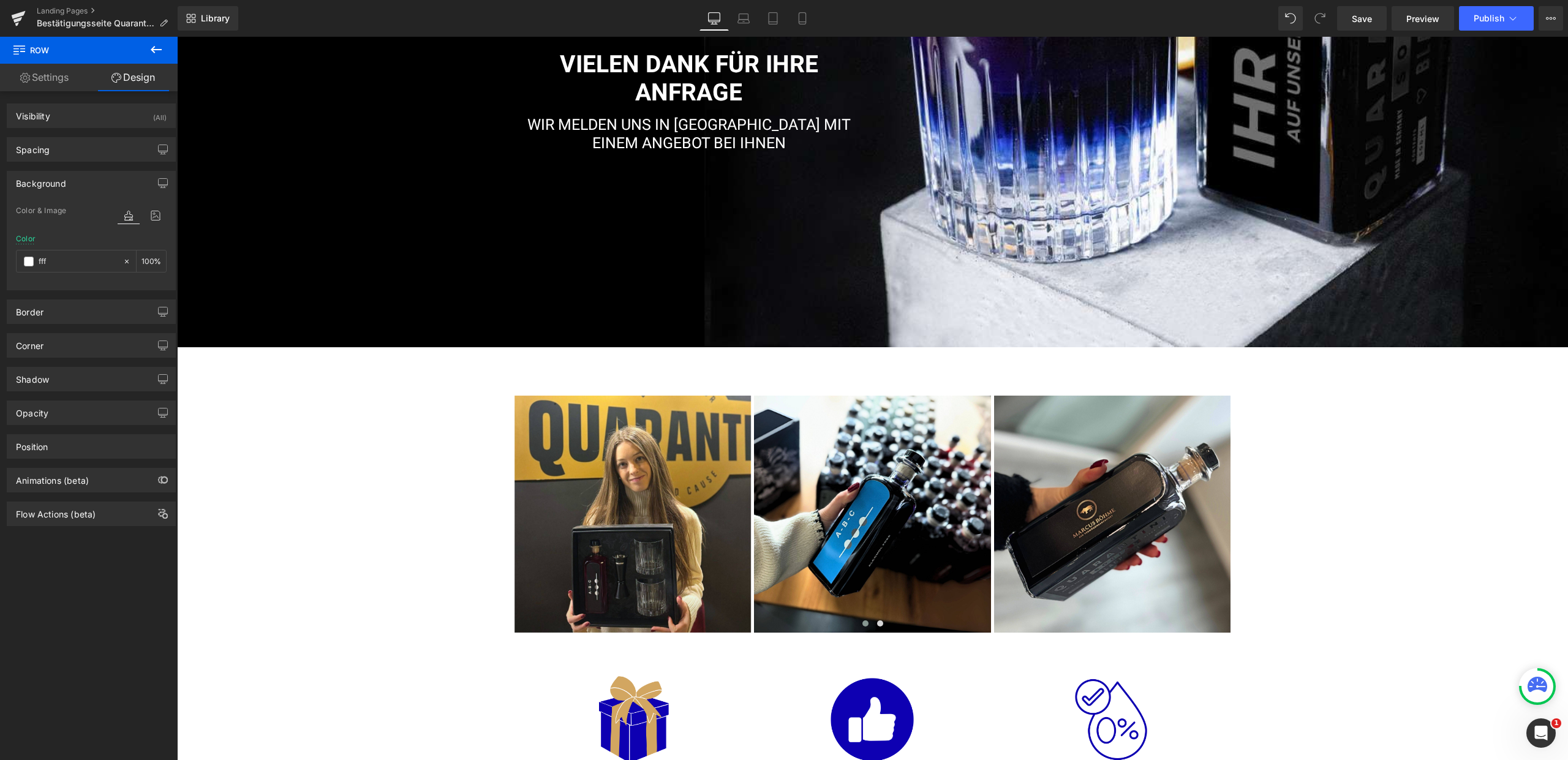
scroll to position [0, 0]
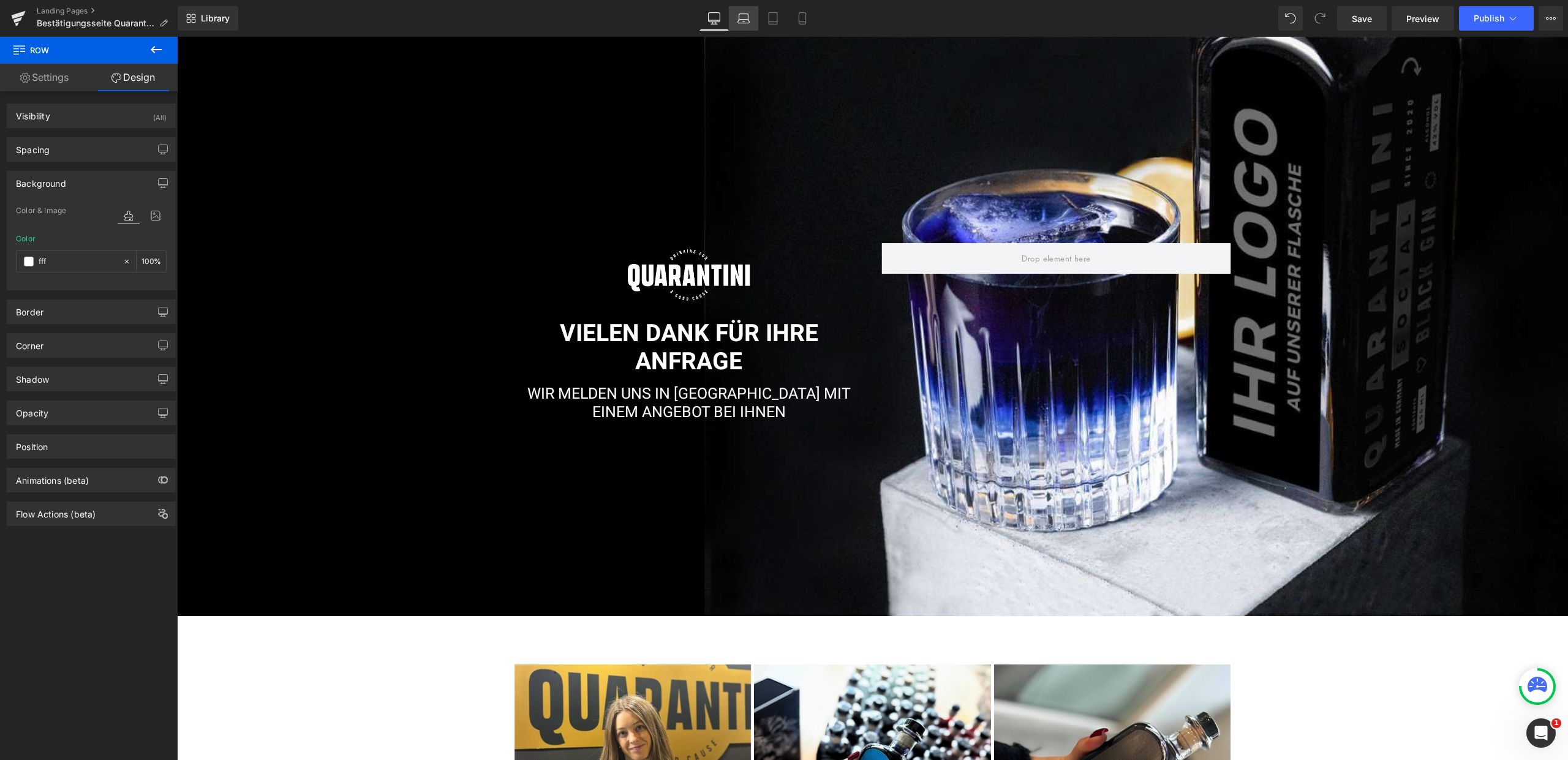
click at [739, 21] on icon at bounding box center [743, 18] width 12 height 12
type input "#e8e5e2"
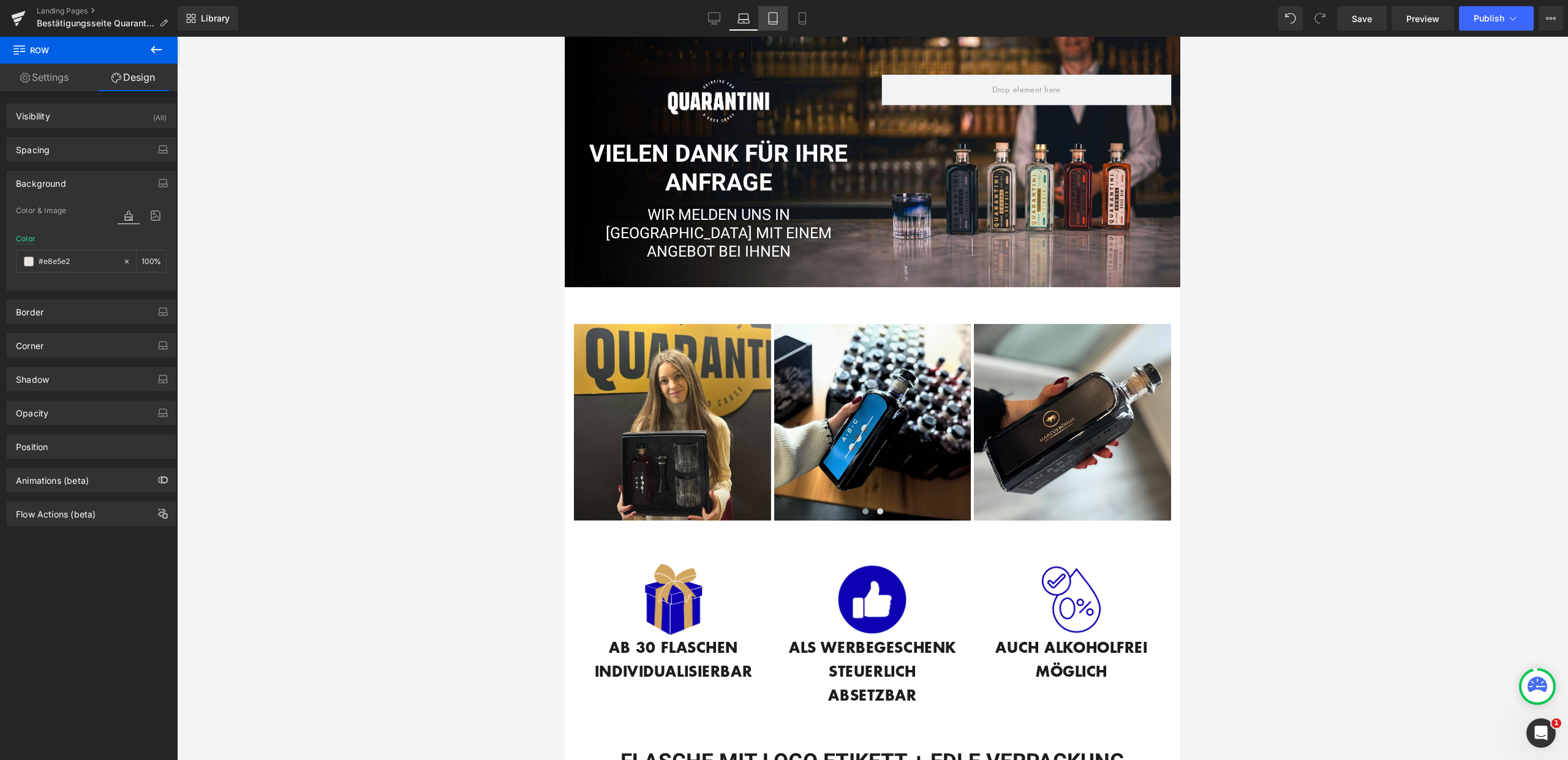
click at [764, 17] on link "Tablet" at bounding box center [773, 18] width 30 height 25
type input "100"
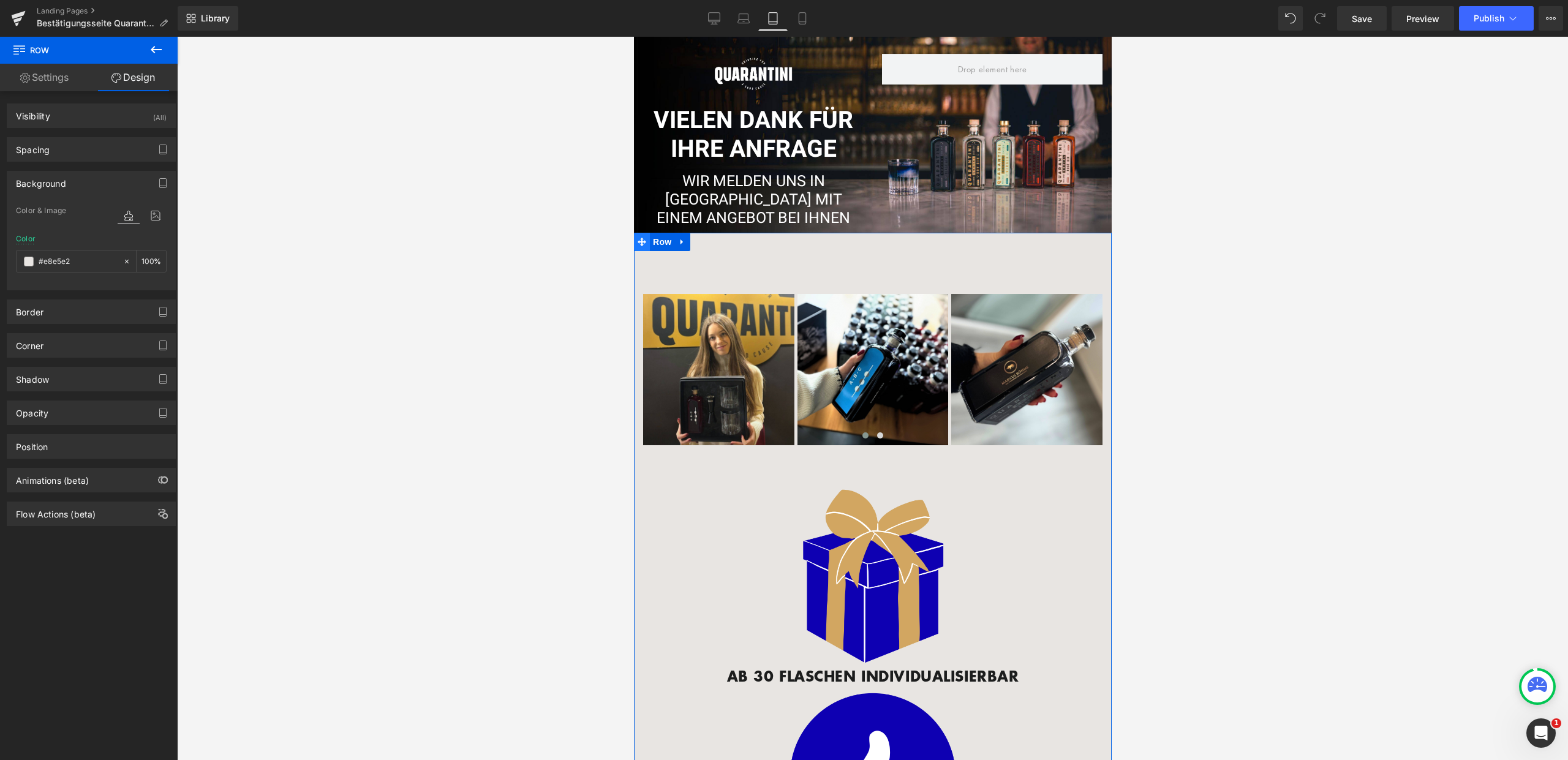
click at [639, 239] on icon at bounding box center [641, 241] width 9 height 9
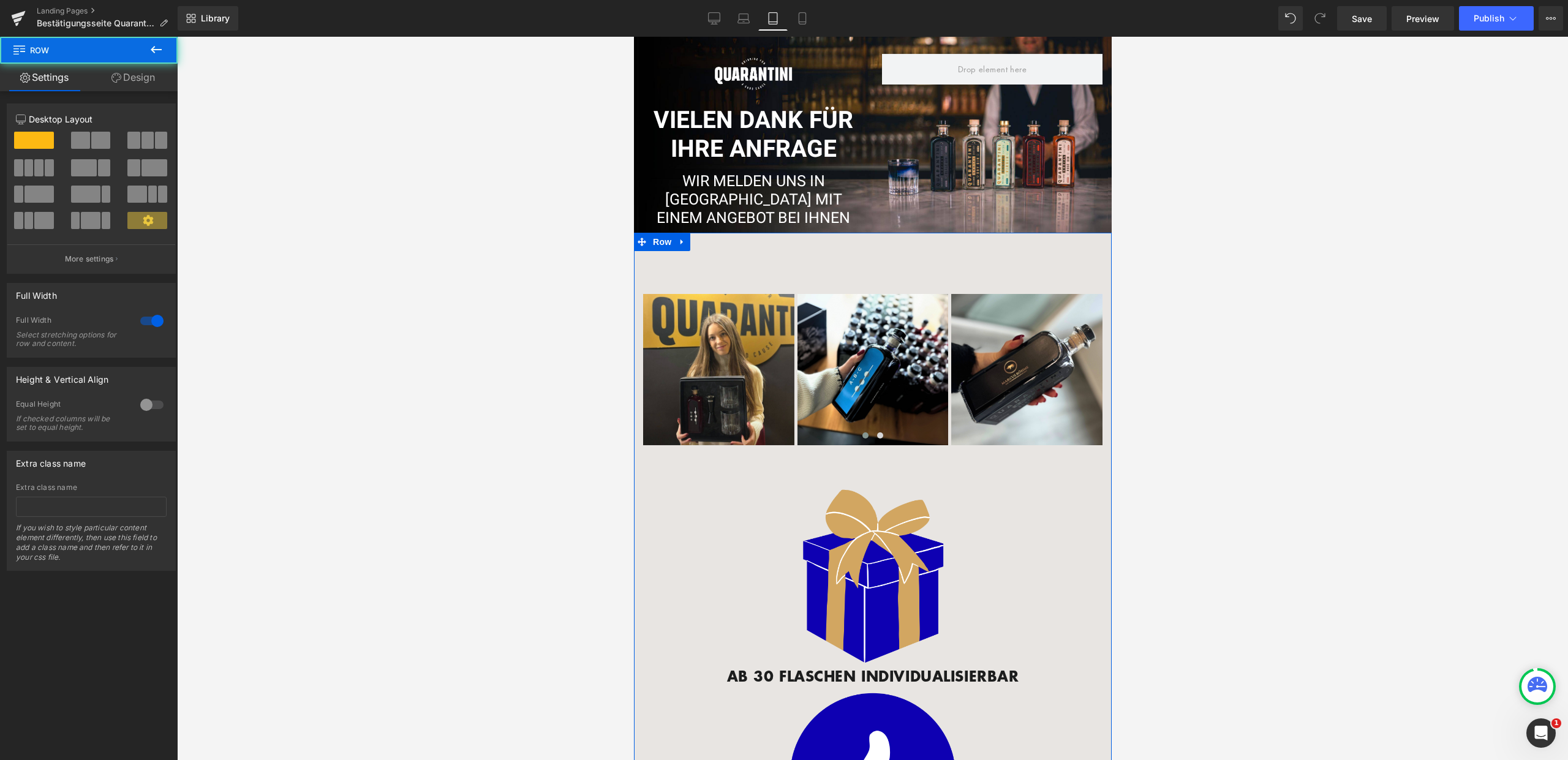
click at [143, 76] on link "Design" at bounding box center [133, 77] width 89 height 28
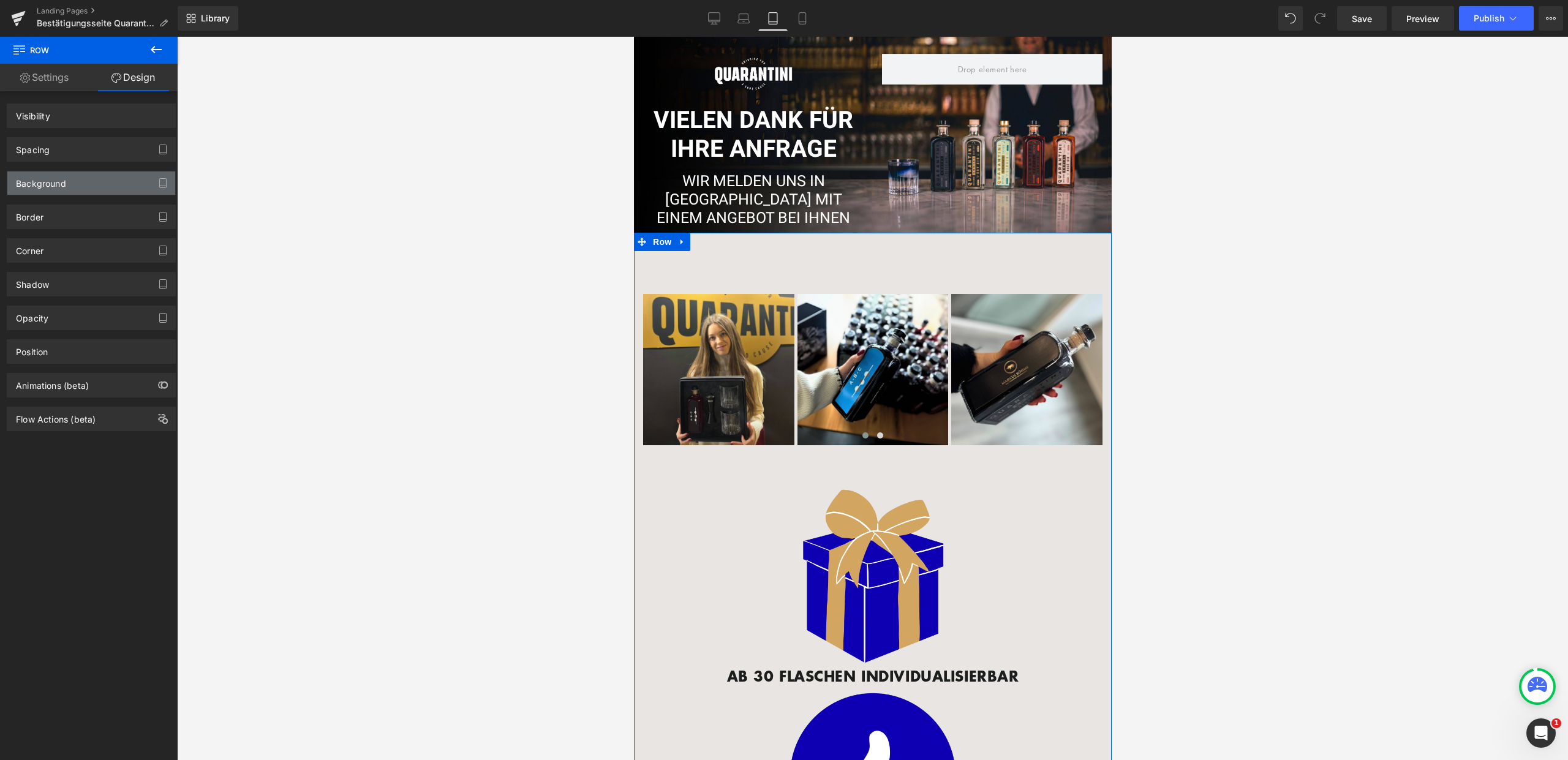
click at [89, 172] on div "Background" at bounding box center [91, 183] width 168 height 23
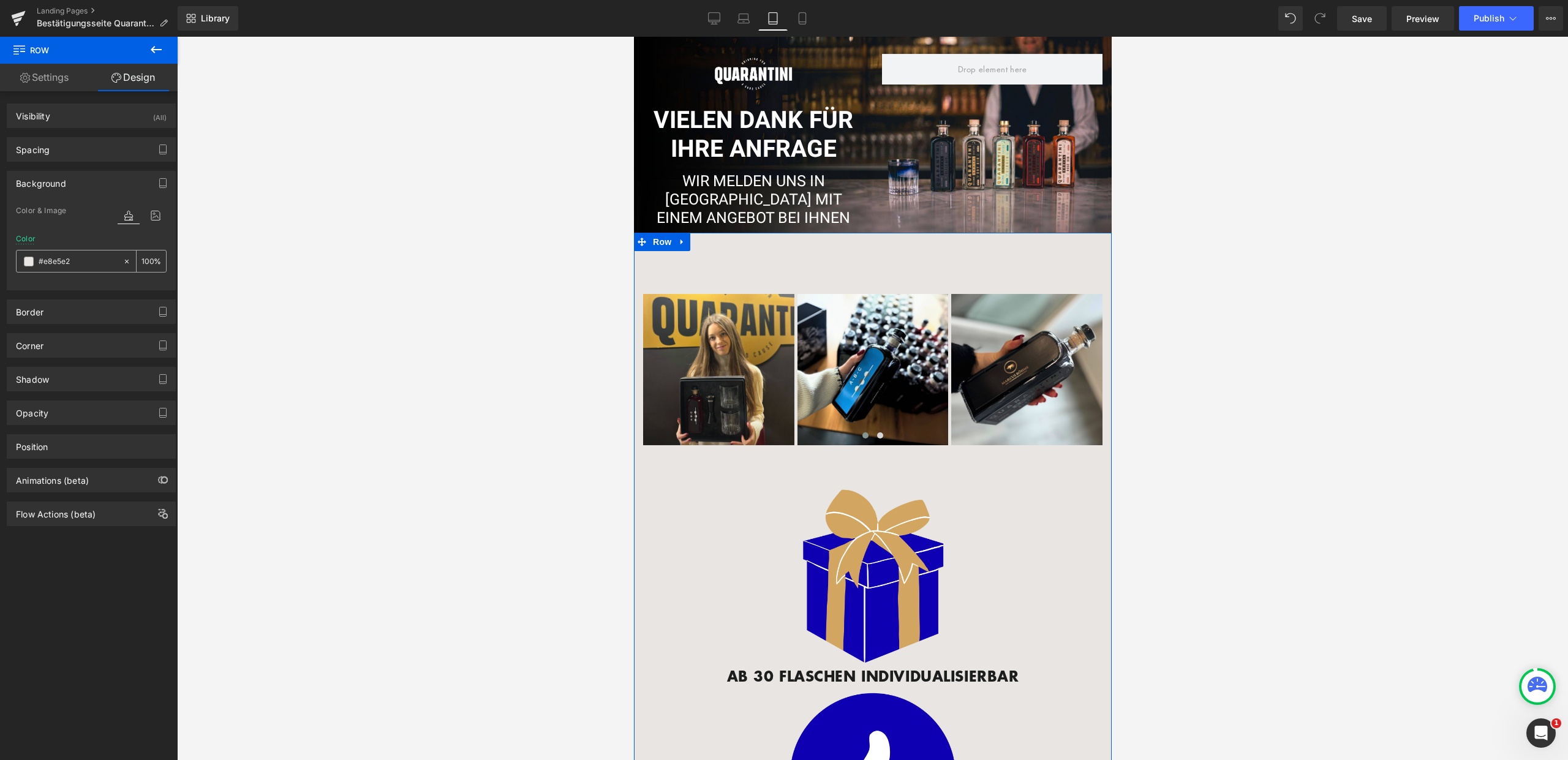
click at [87, 255] on input "#e8e5e2" at bounding box center [78, 262] width 79 height 13
type input "f"
type input "0"
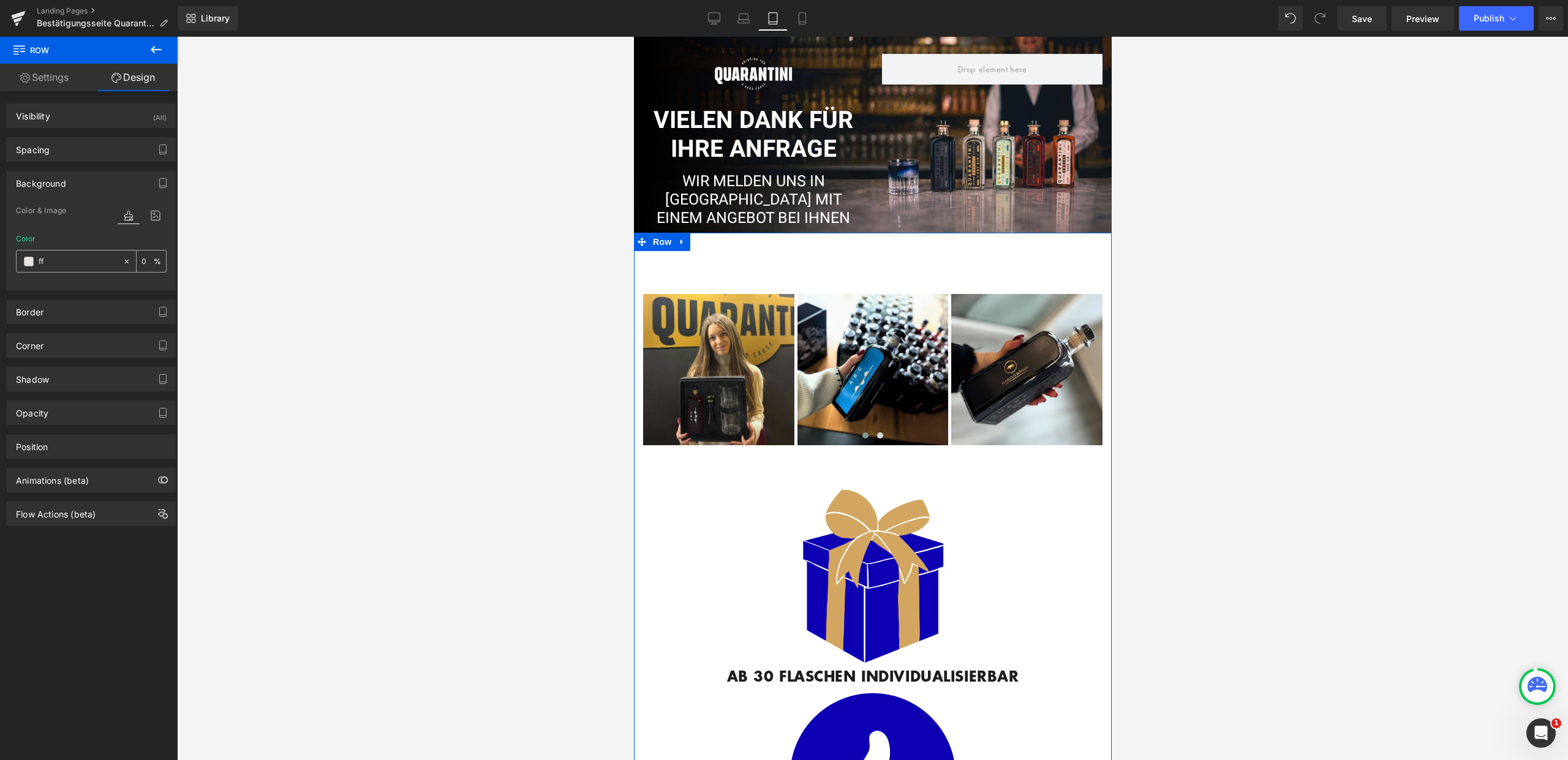
type input "fff"
type input "100"
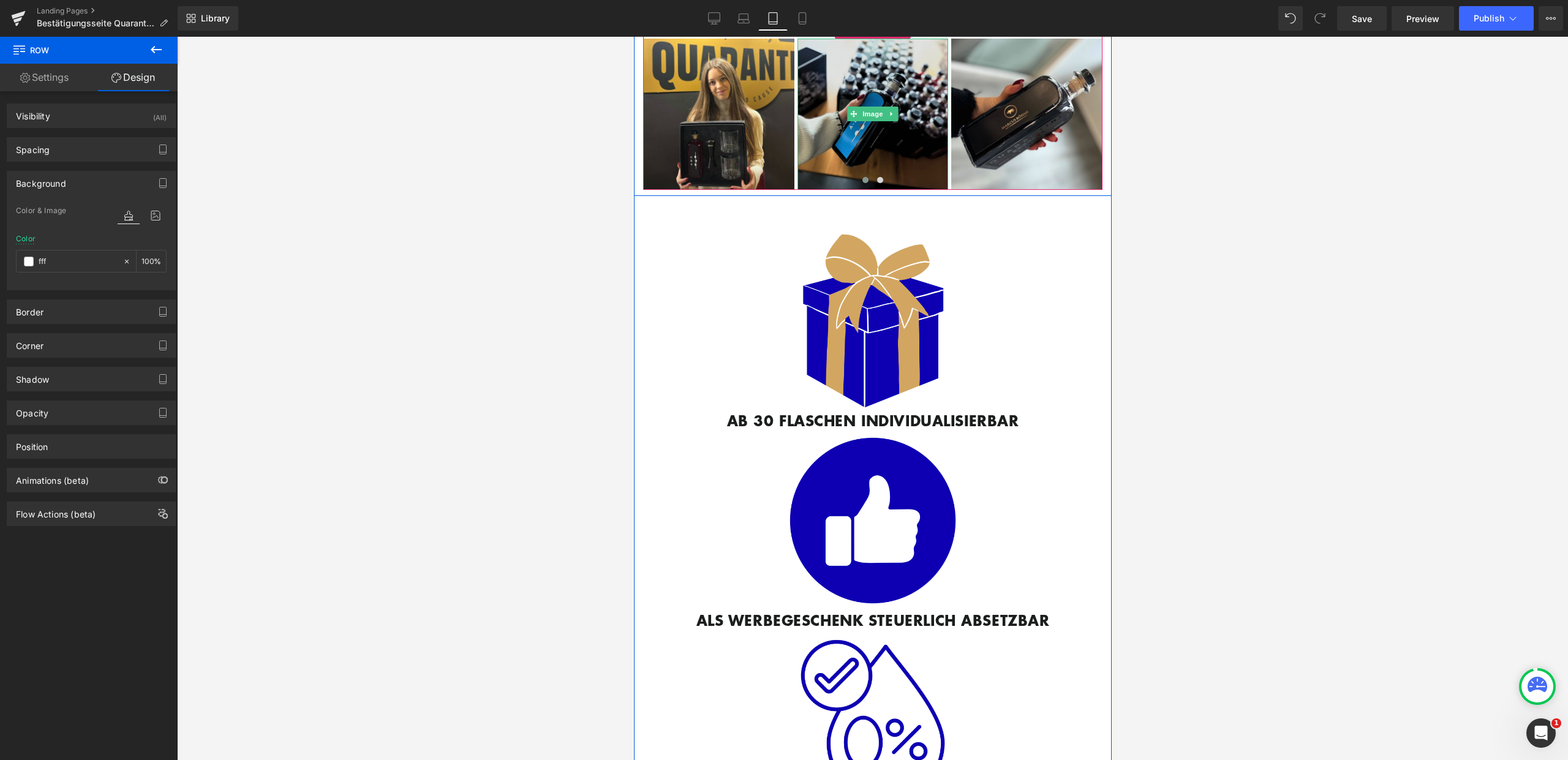
scroll to position [304, 0]
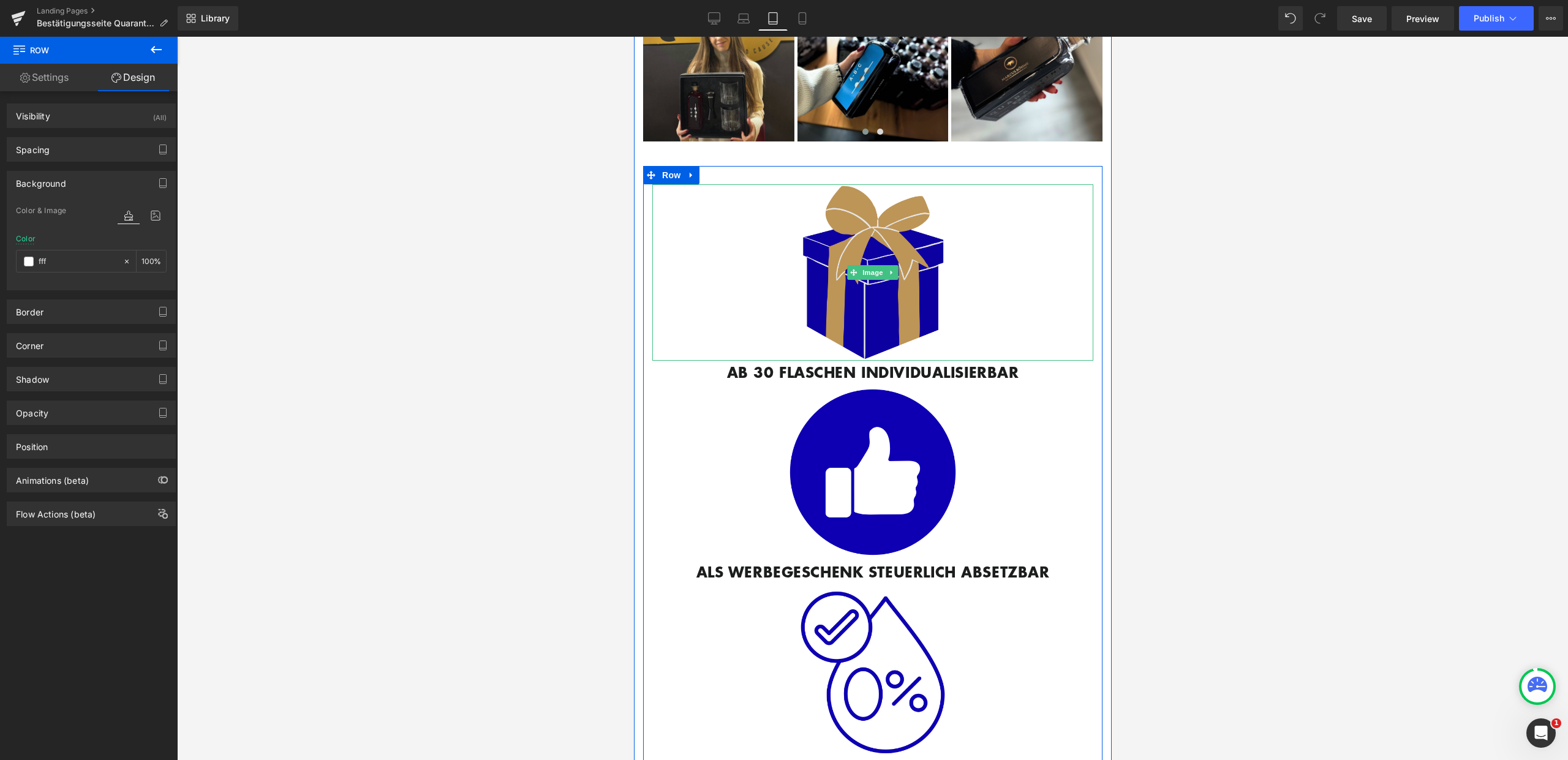
click at [900, 243] on img at bounding box center [872, 272] width 176 height 176
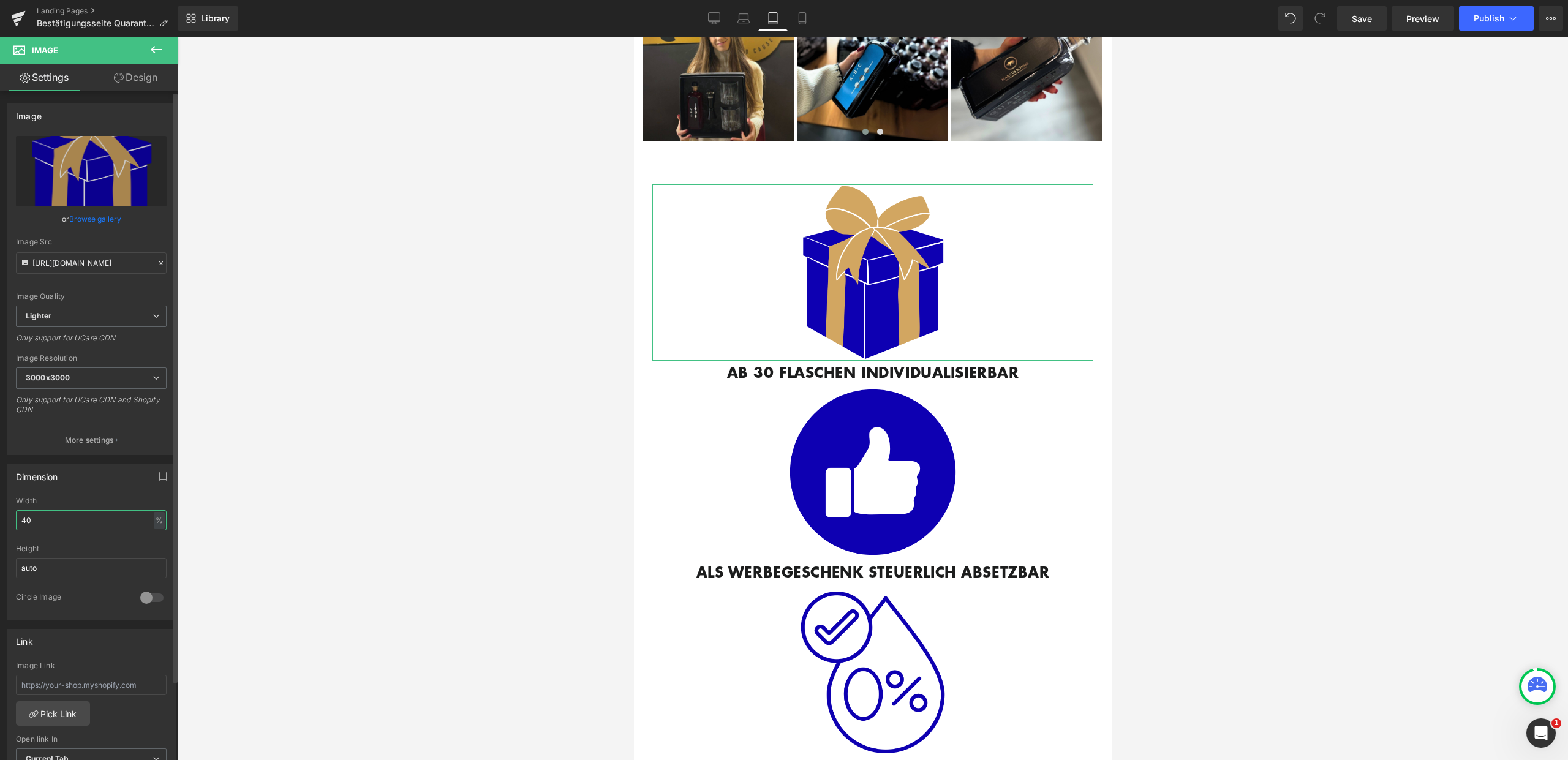
drag, startPoint x: 36, startPoint y: 522, endPoint x: 13, endPoint y: 519, distance: 23.2
click at [15, 519] on div "40% Width 40 % % px auto Height auto 0 Circle Image" at bounding box center [91, 557] width 168 height 123
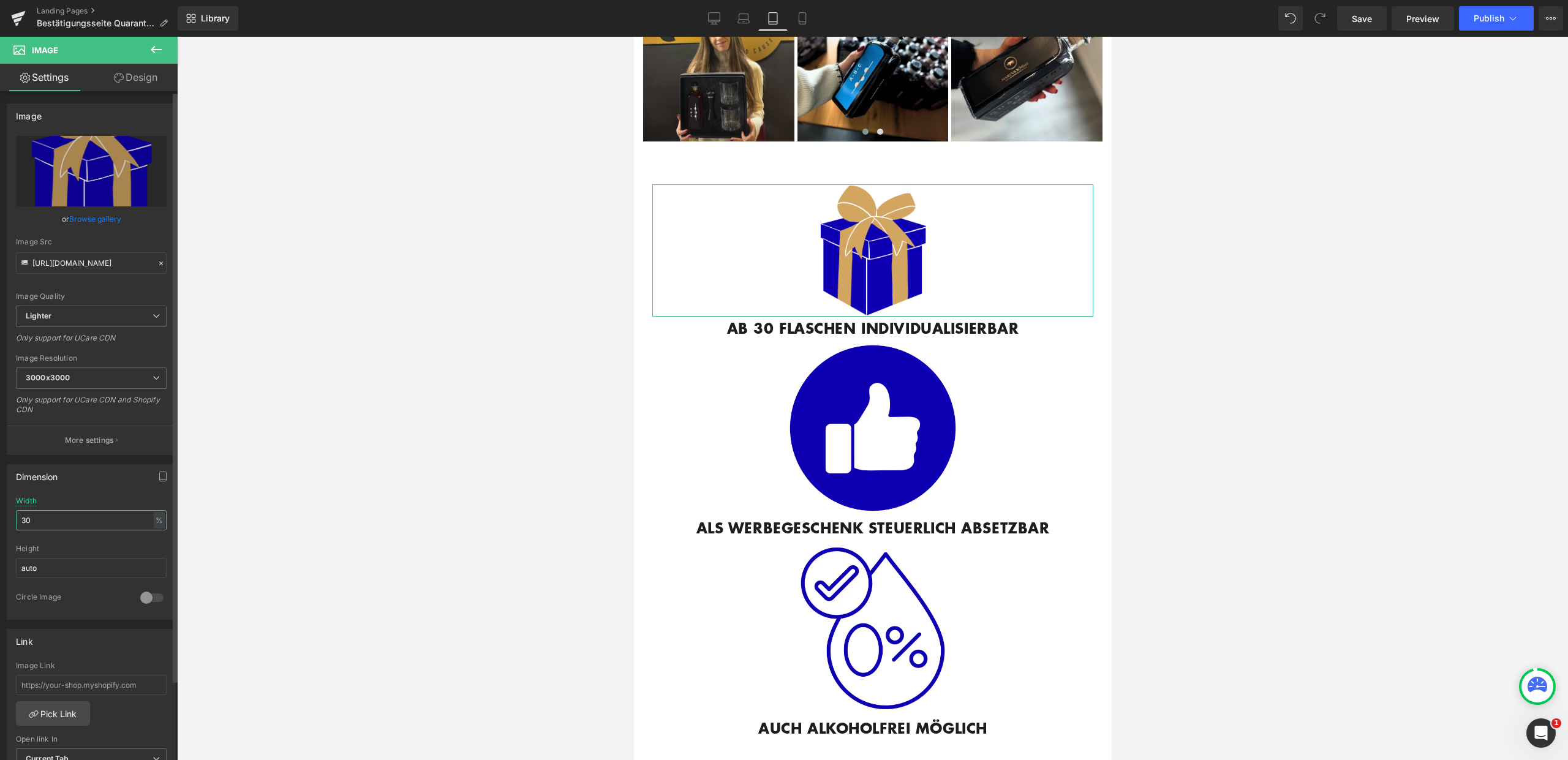
drag, startPoint x: 40, startPoint y: 520, endPoint x: 16, endPoint y: 519, distance: 24.0
click at [16, 519] on input "30" at bounding box center [91, 520] width 151 height 20
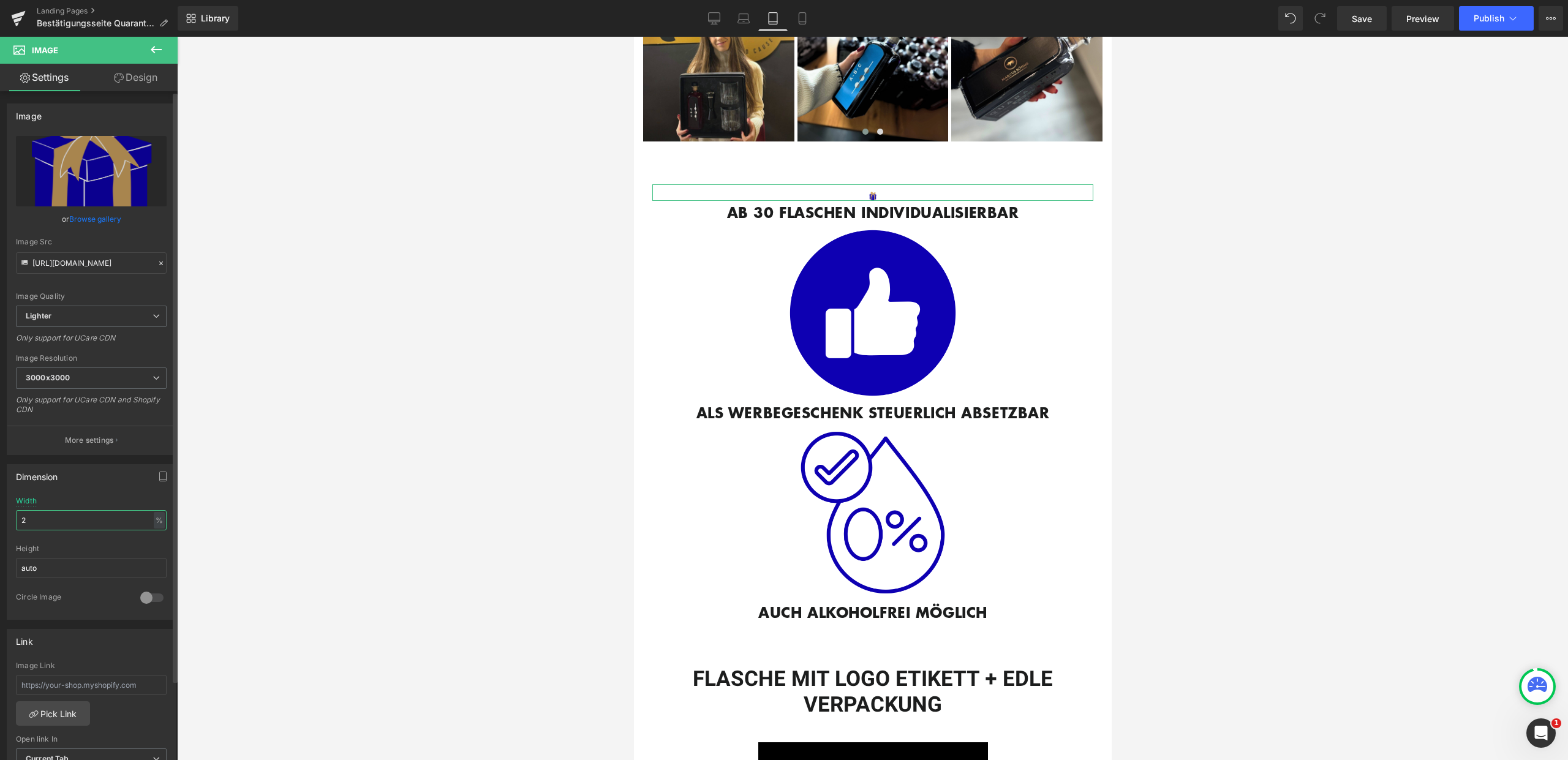
type input "20"
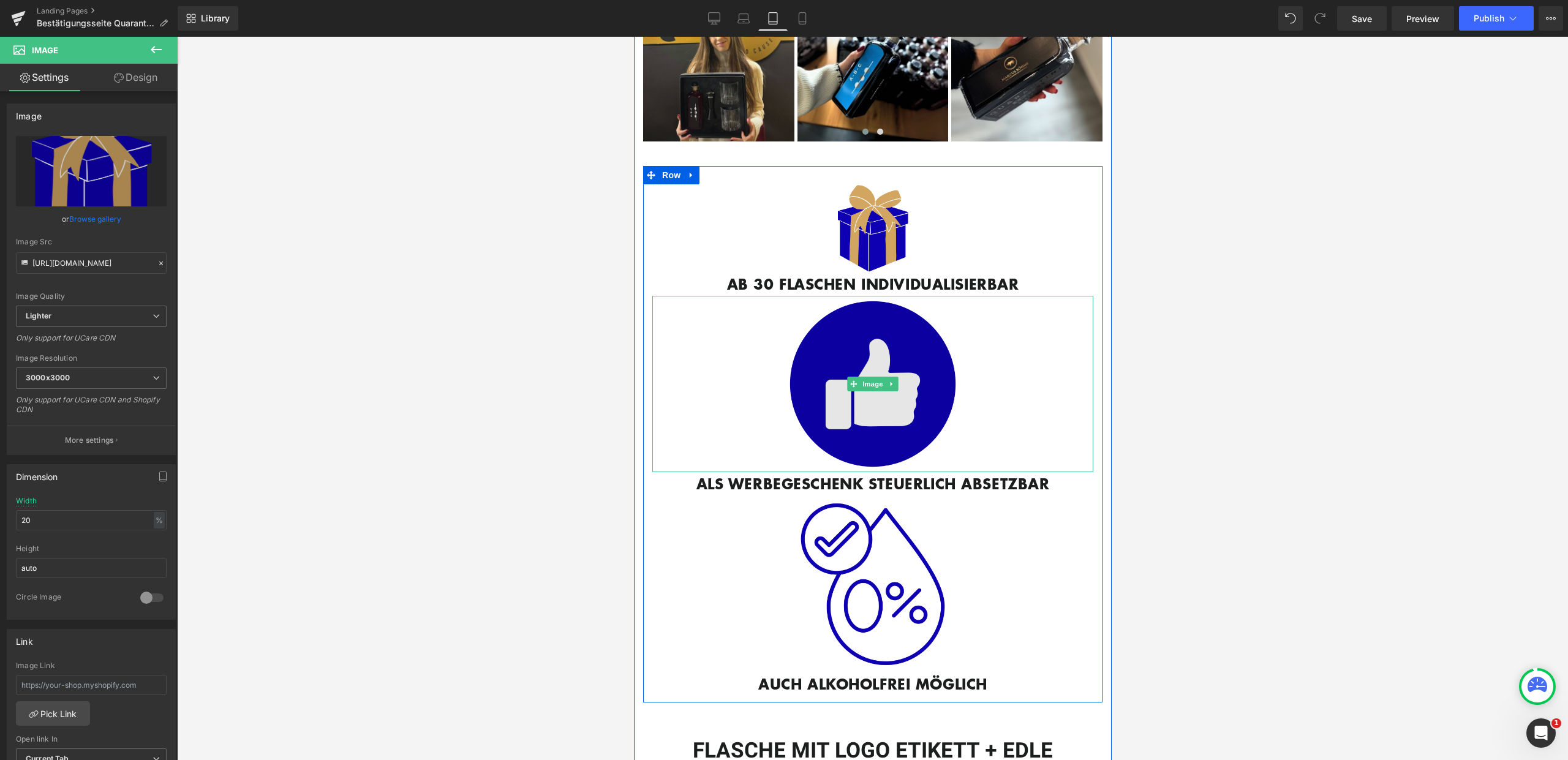
click at [868, 390] on img at bounding box center [872, 384] width 176 height 176
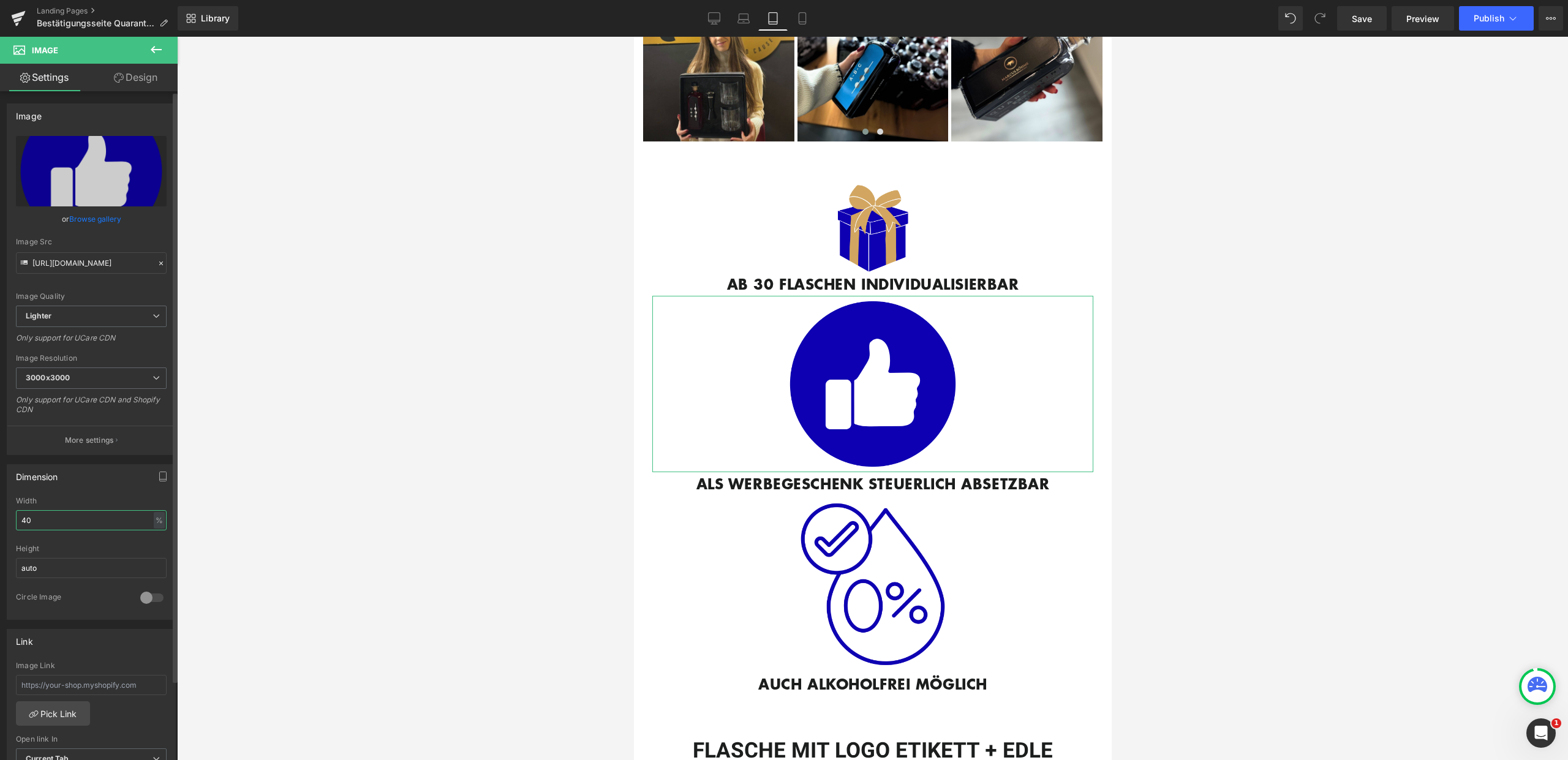
drag, startPoint x: 32, startPoint y: 522, endPoint x: 3, endPoint y: 519, distance: 29.2
click at [3, 519] on div "Dimension 40% Width 40 % % px auto Height auto 0 Circle Image" at bounding box center [91, 537] width 183 height 165
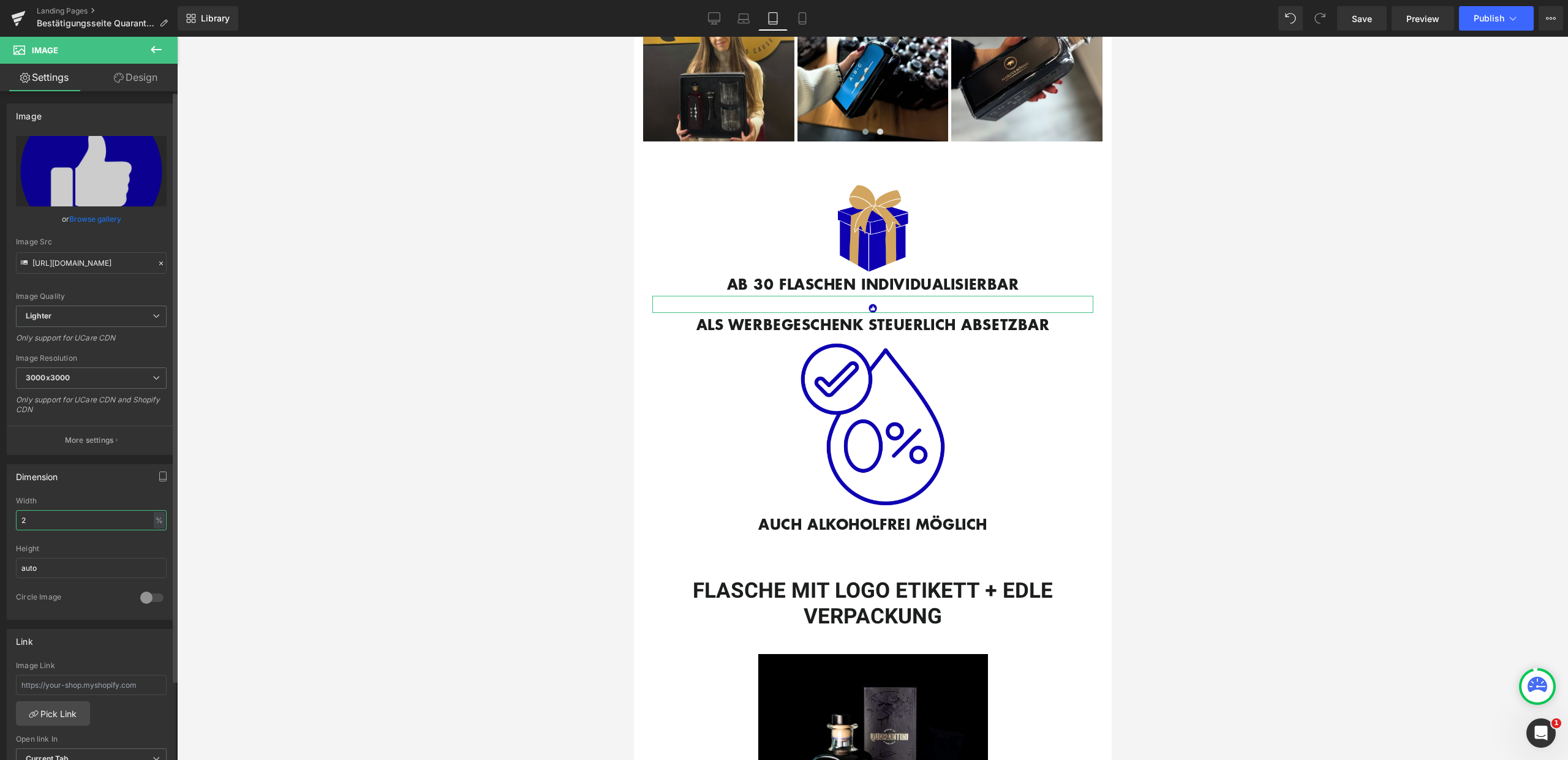
type input "20"
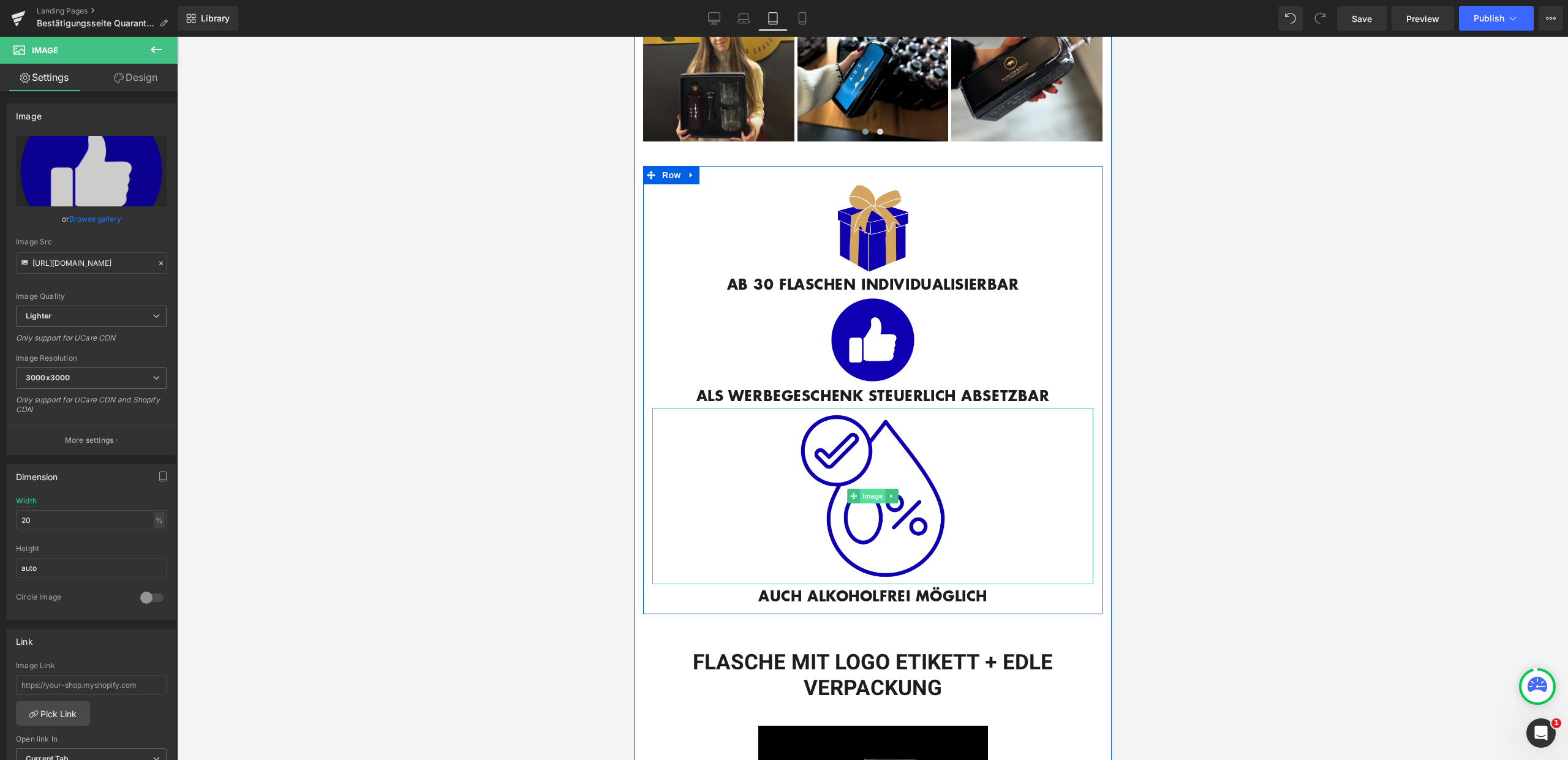
click at [875, 491] on span "Image" at bounding box center [872, 496] width 25 height 15
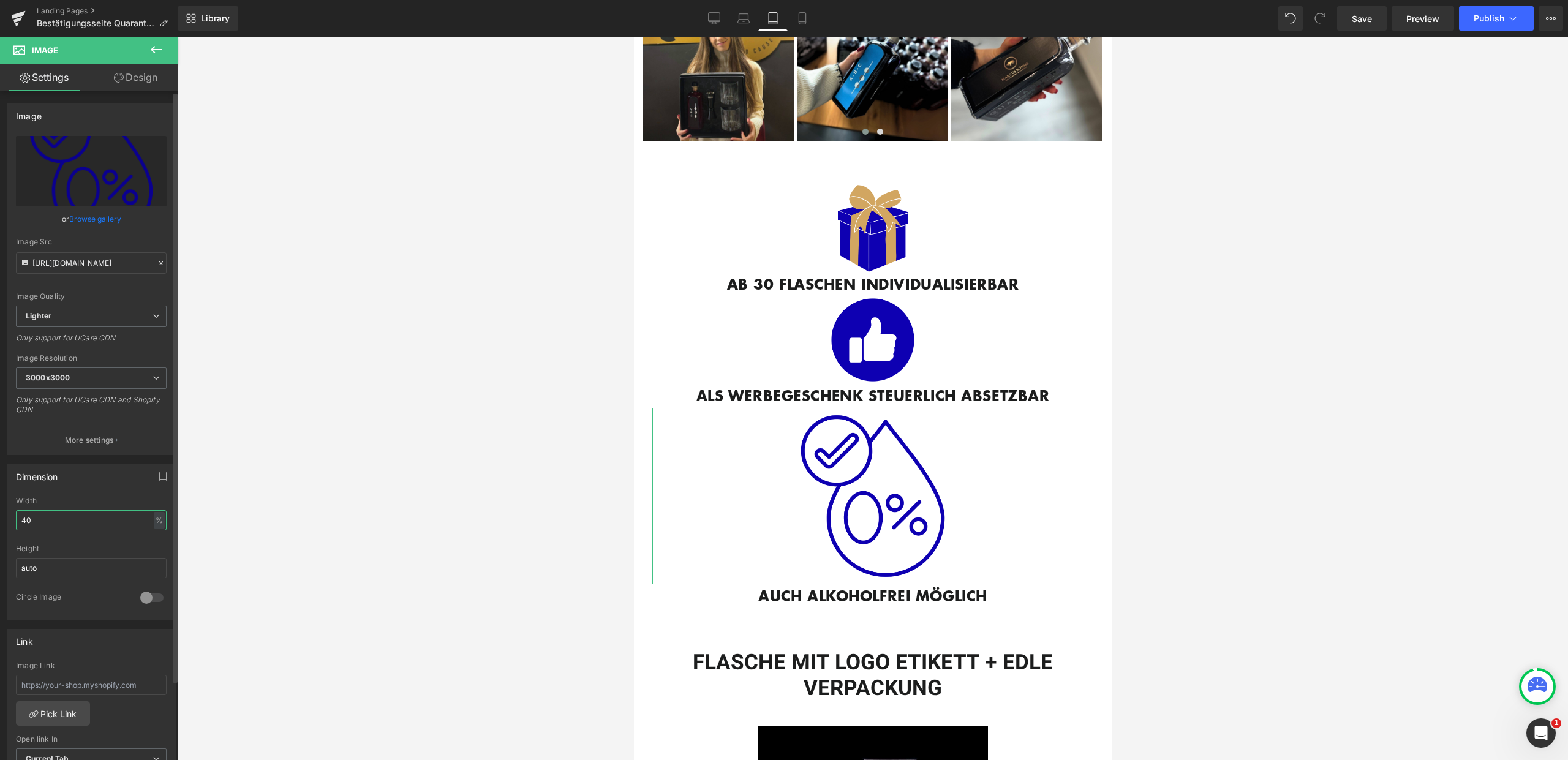
drag, startPoint x: 62, startPoint y: 523, endPoint x: 19, endPoint y: 523, distance: 43.0
click at [19, 523] on input "40" at bounding box center [91, 520] width 151 height 20
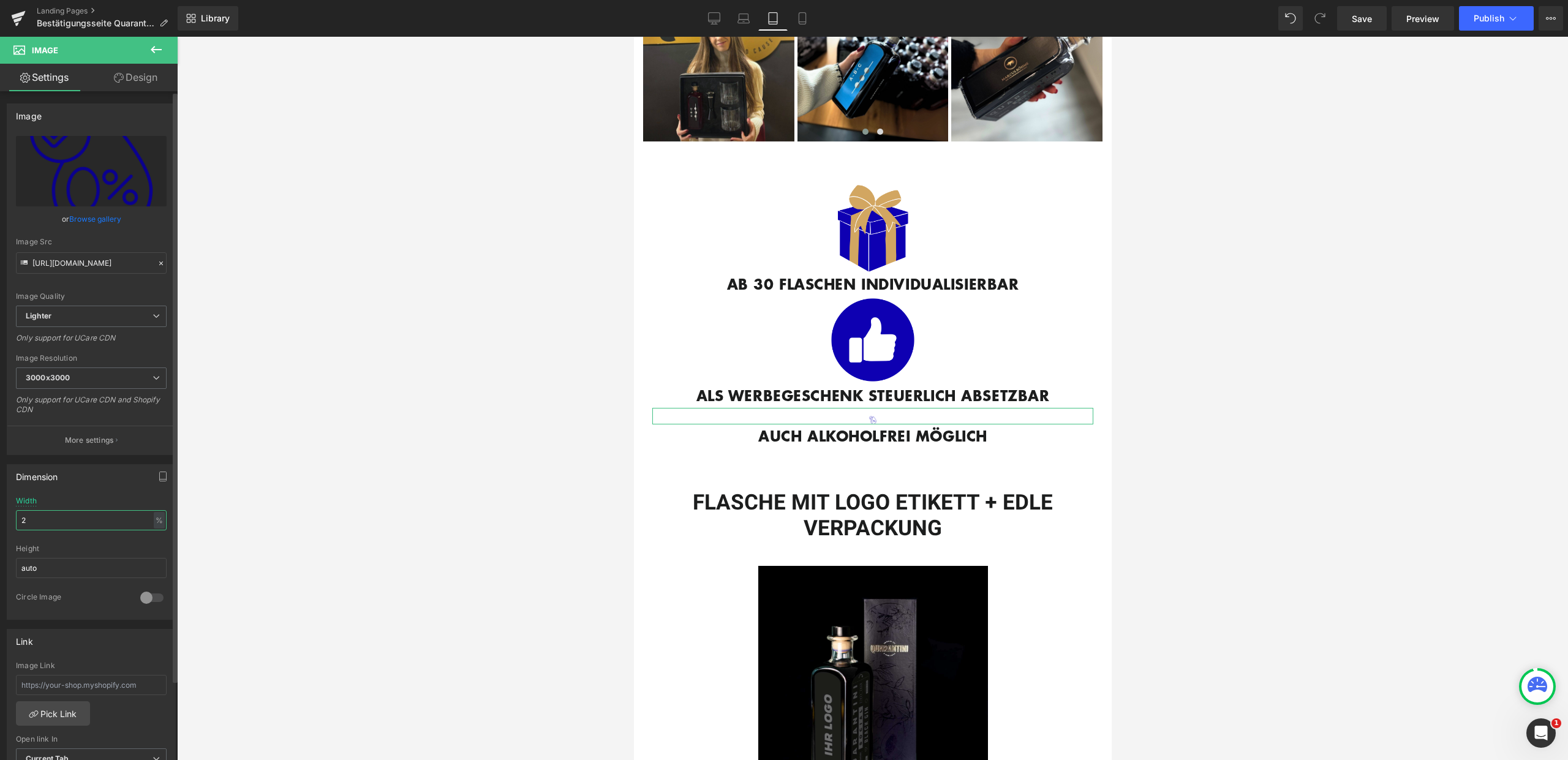
type input "20"
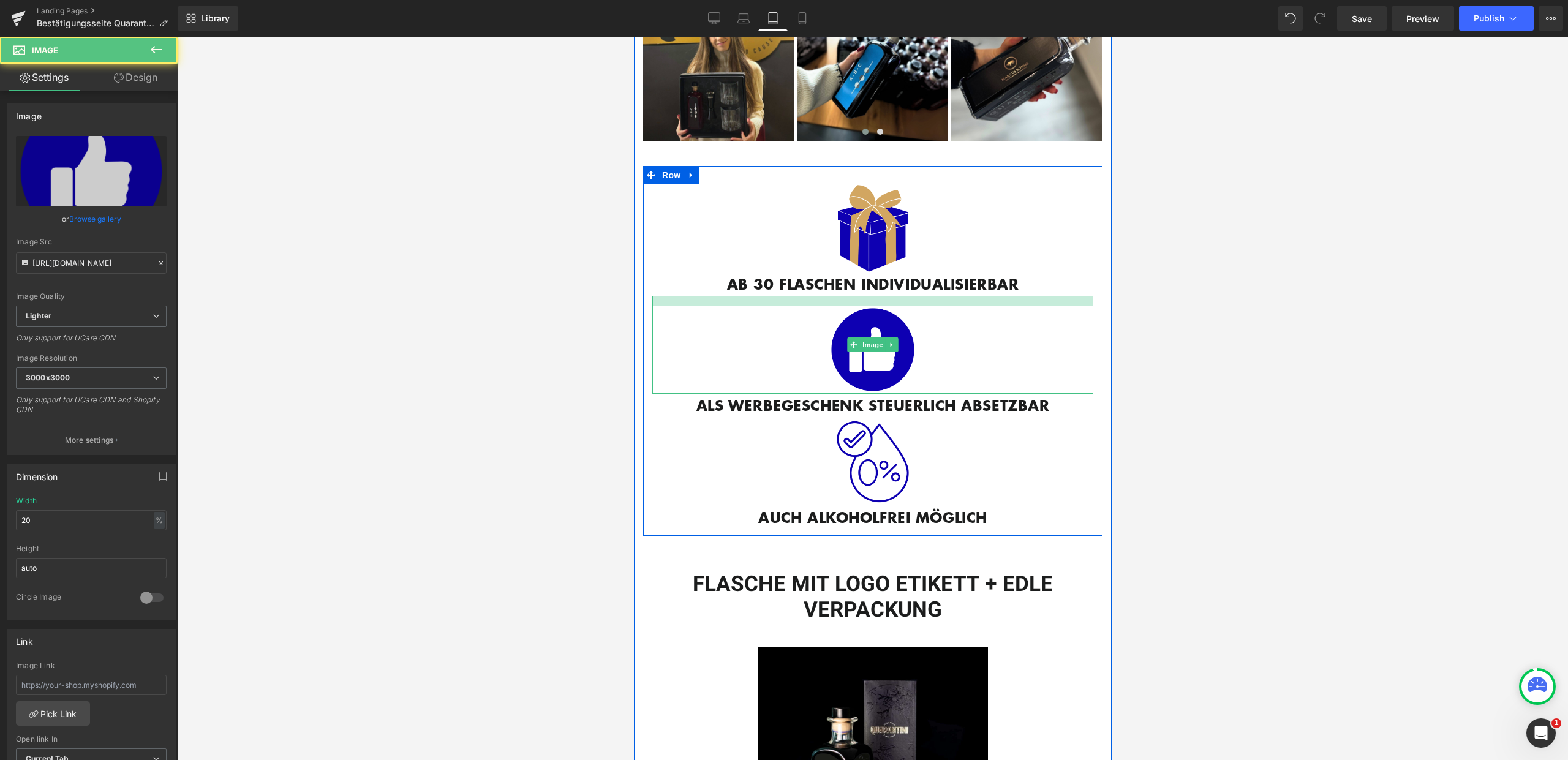
drag, startPoint x: 921, startPoint y: 293, endPoint x: 920, endPoint y: 303, distance: 10.0
click at [920, 303] on div "Image" at bounding box center [872, 345] width 441 height 98
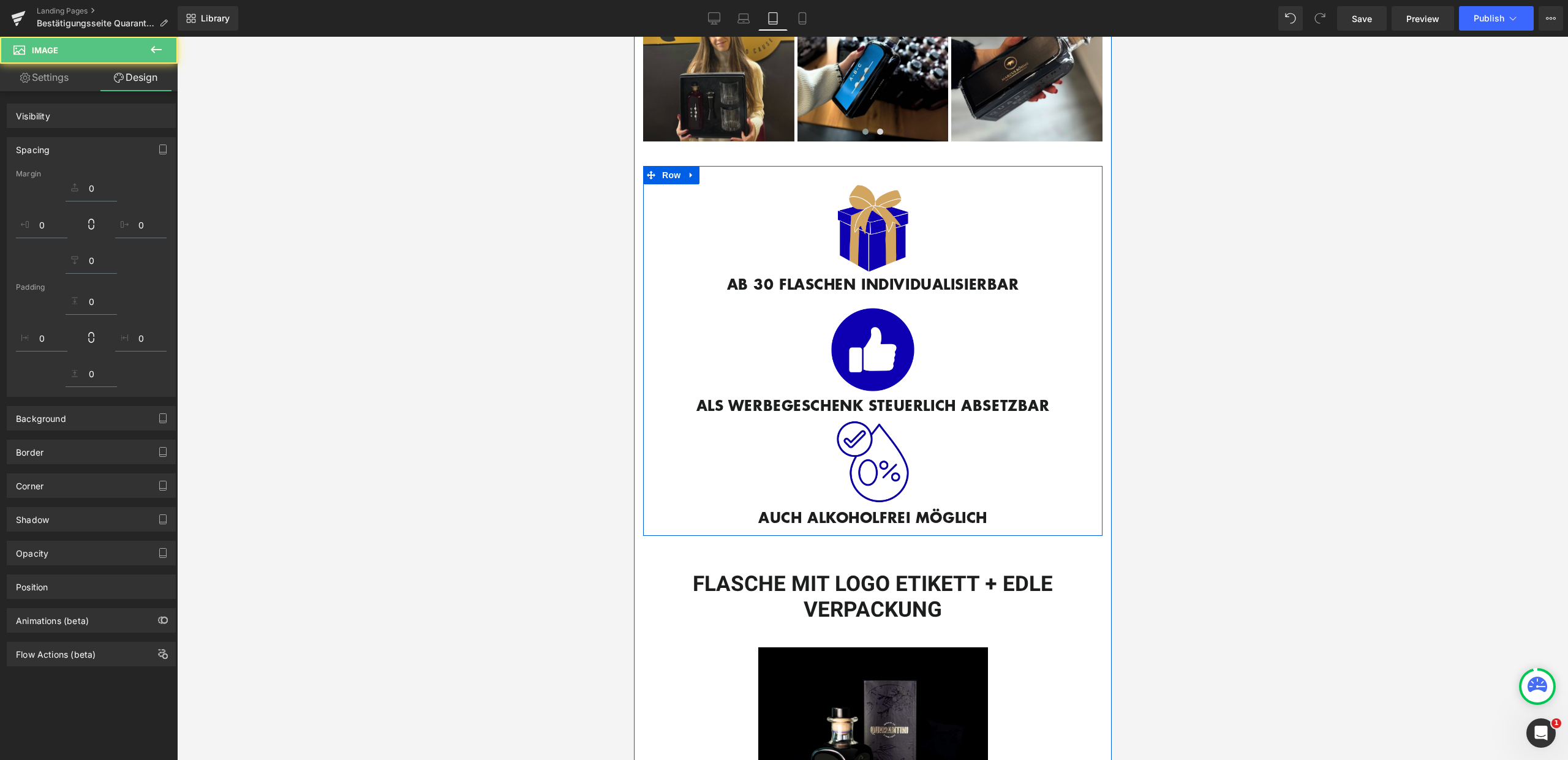
click at [901, 418] on img at bounding box center [872, 462] width 88 height 88
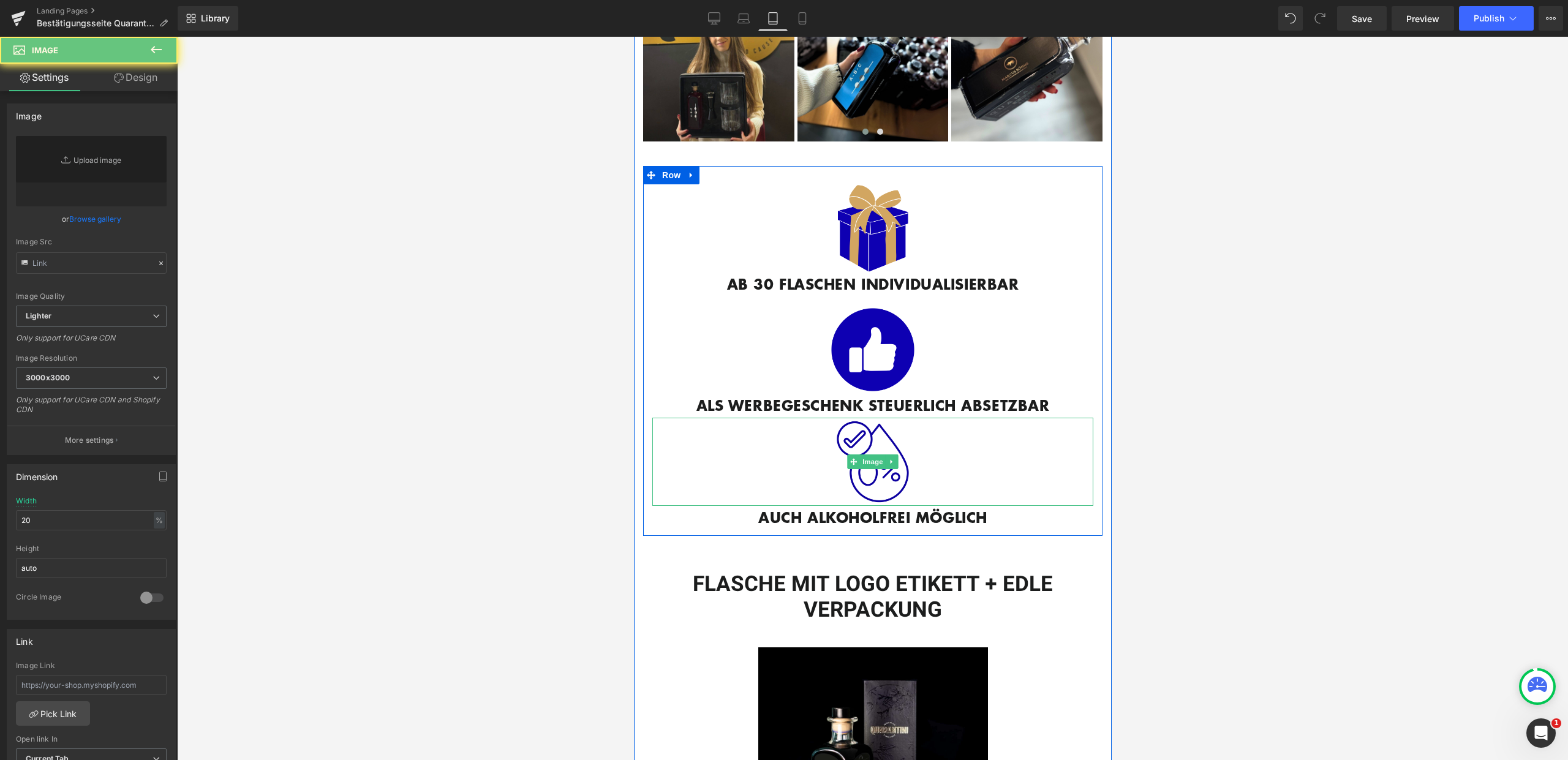
type input "https://ucarecdn.com/0312210c-d9e0-41e3-aed5-339fa9f2a0ed/-/format/auto/-/previ…"
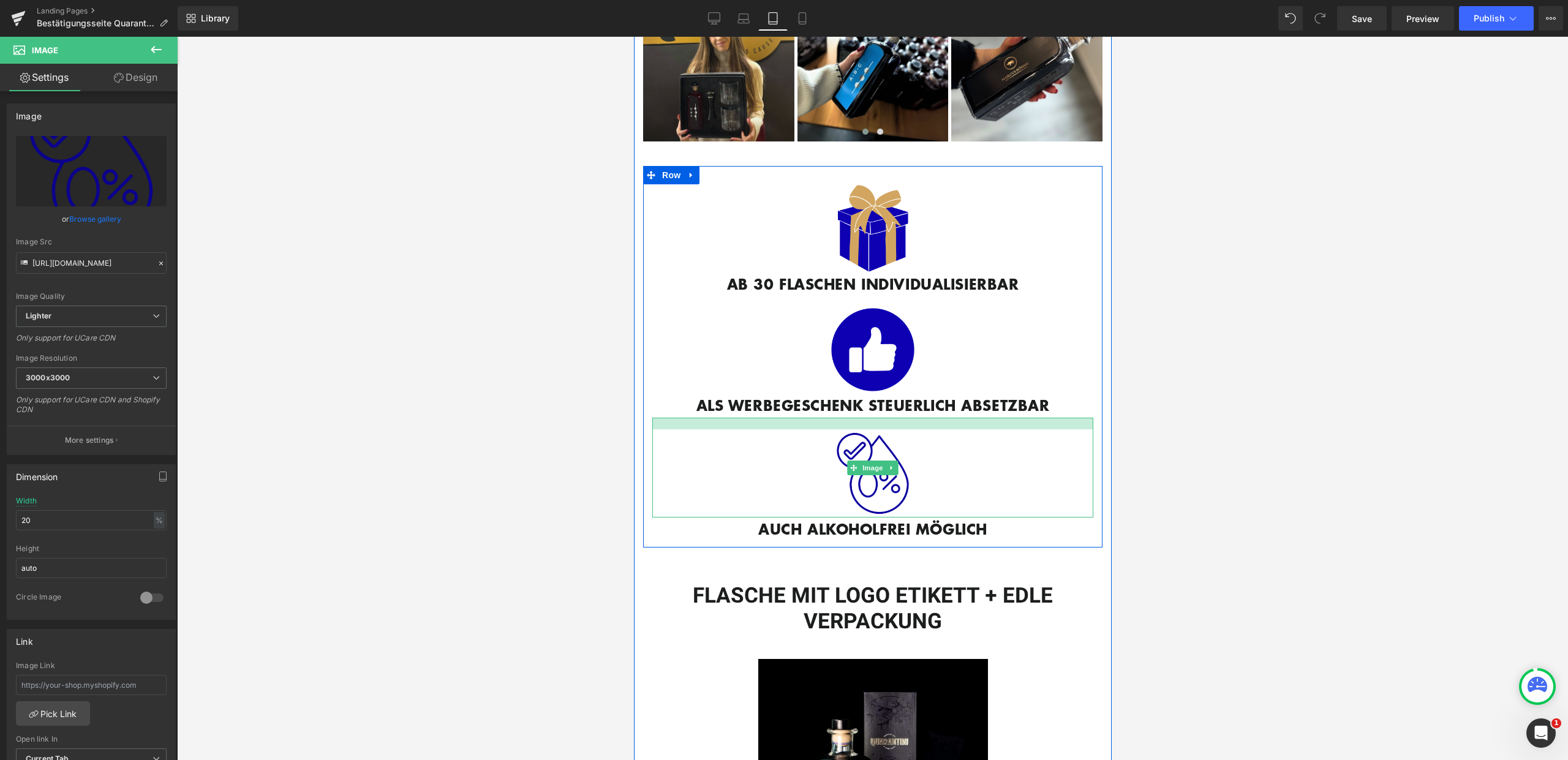
drag, startPoint x: 903, startPoint y: 413, endPoint x: 904, endPoint y: 425, distance: 12.0
click at [904, 425] on div "Image" at bounding box center [872, 468] width 441 height 100
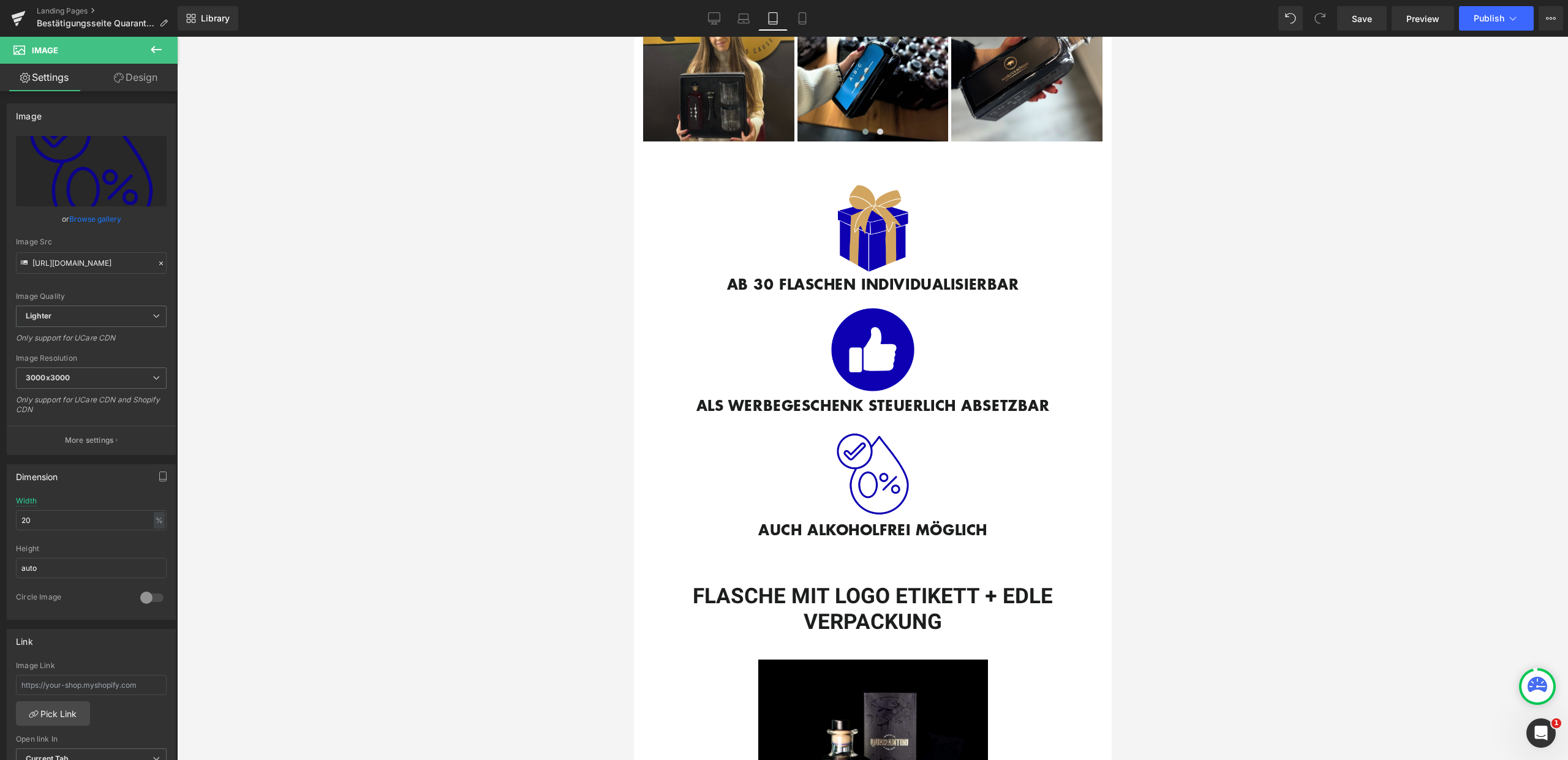
click at [1159, 462] on div at bounding box center [872, 398] width 1391 height 723
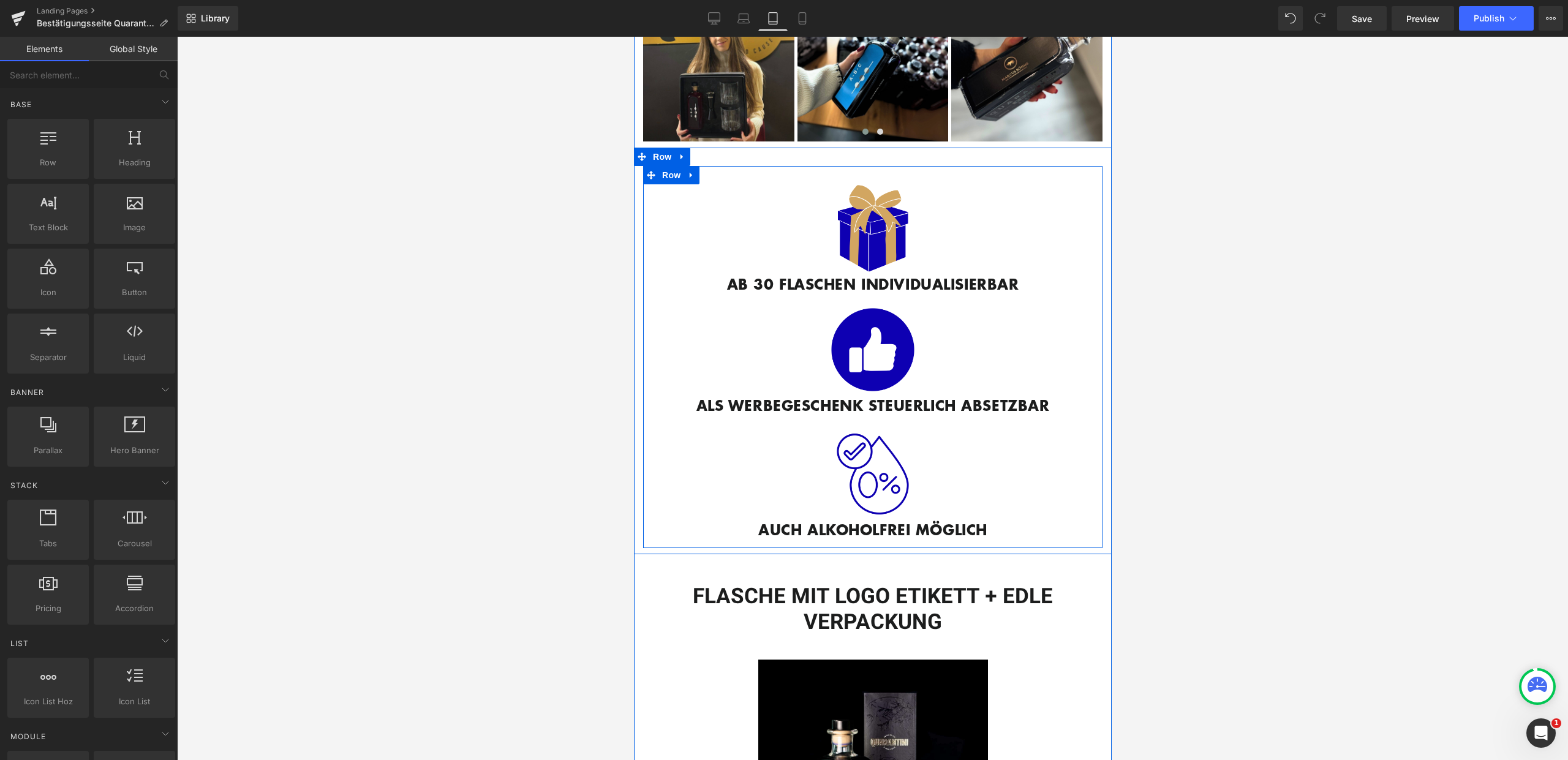
click at [910, 167] on div "Image AB 30 FLASCHEN INDIVIDUALISIERBAR Text Block Image ALS WERBEGESCHENK STEU…" at bounding box center [872, 357] width 460 height 382
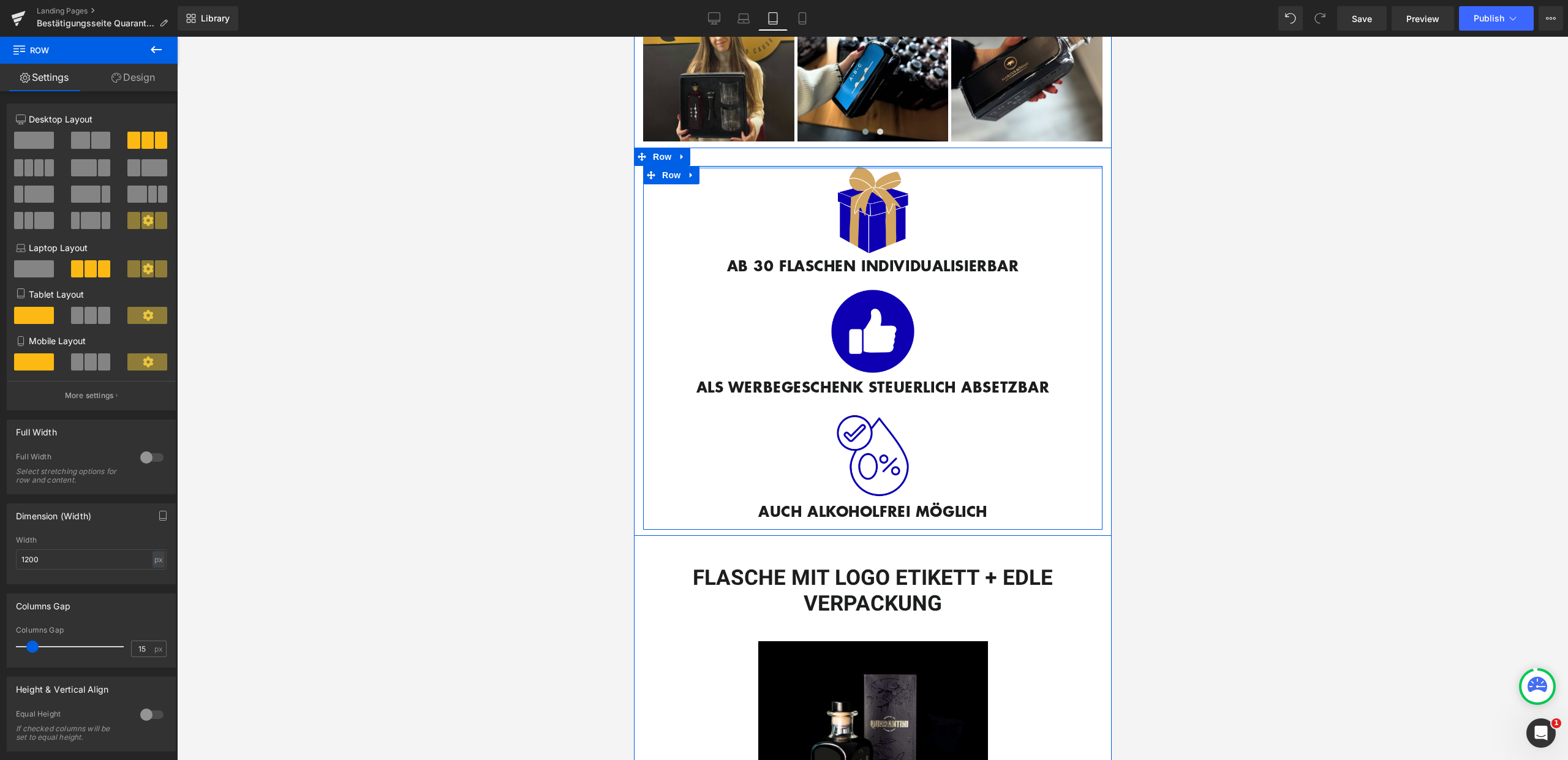
drag, startPoint x: 914, startPoint y: 165, endPoint x: 917, endPoint y: 144, distance: 21.2
click at [917, 148] on div "Image AB 30 FLASCHEN INDIVIDUALISIERBAR Text Block Image ALS WERBEGESCHENK STEU…" at bounding box center [872, 341] width 478 height 388
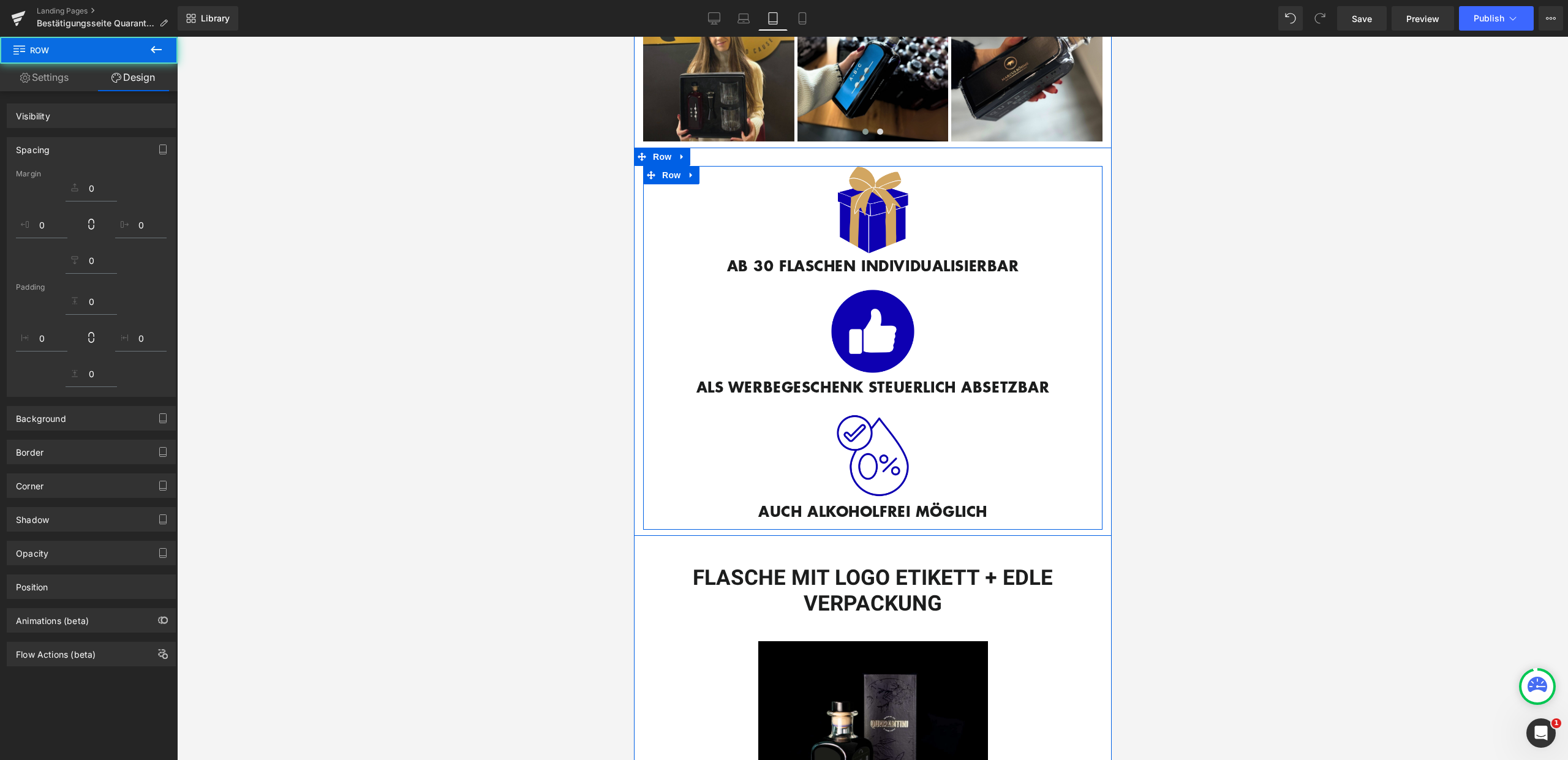
click at [918, 148] on div at bounding box center [872, 156] width 478 height 18
click at [929, 152] on div at bounding box center [872, 156] width 478 height 18
click at [930, 155] on div at bounding box center [872, 156] width 478 height 18
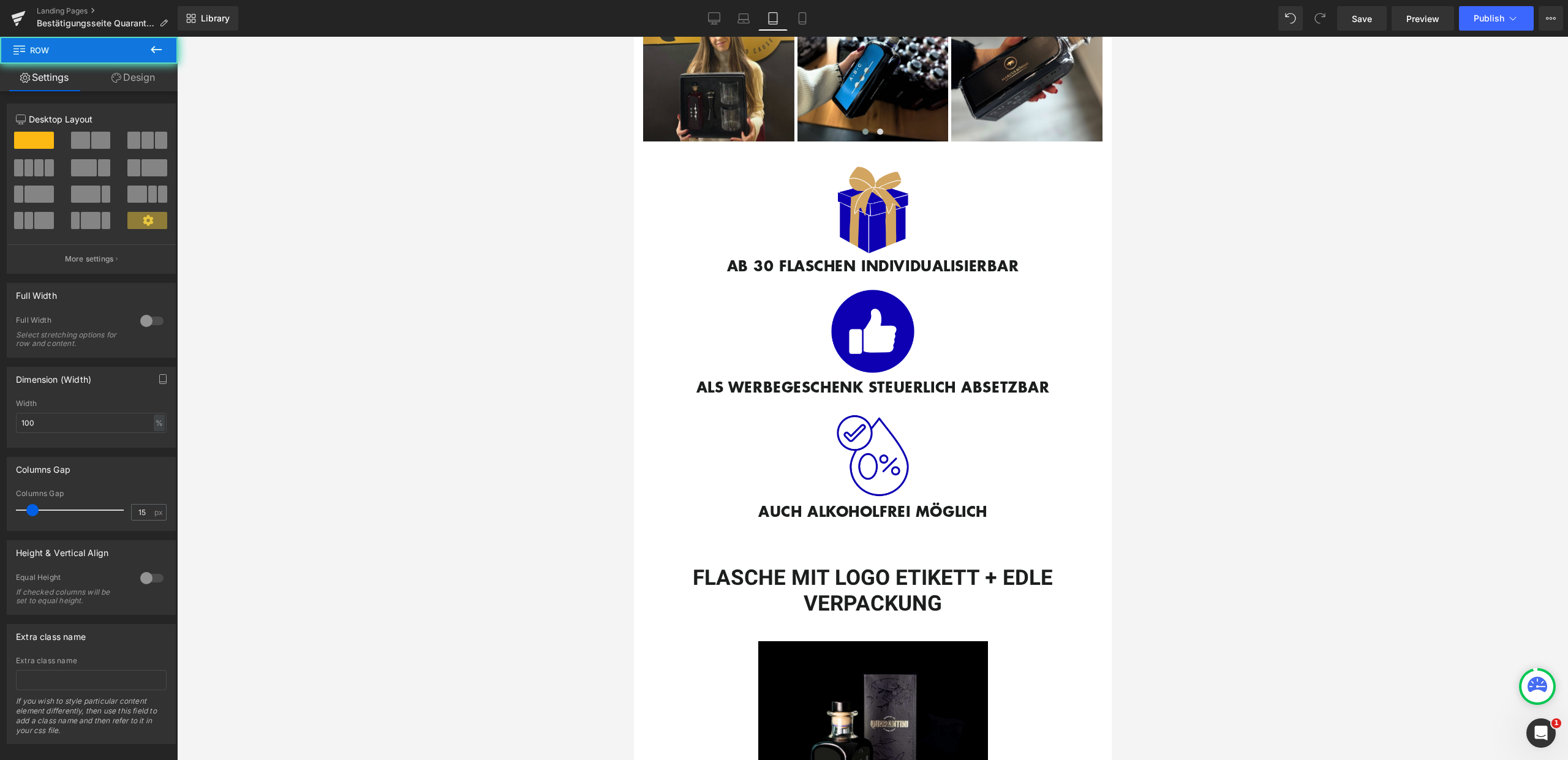
click at [1156, 165] on div at bounding box center [872, 398] width 1391 height 723
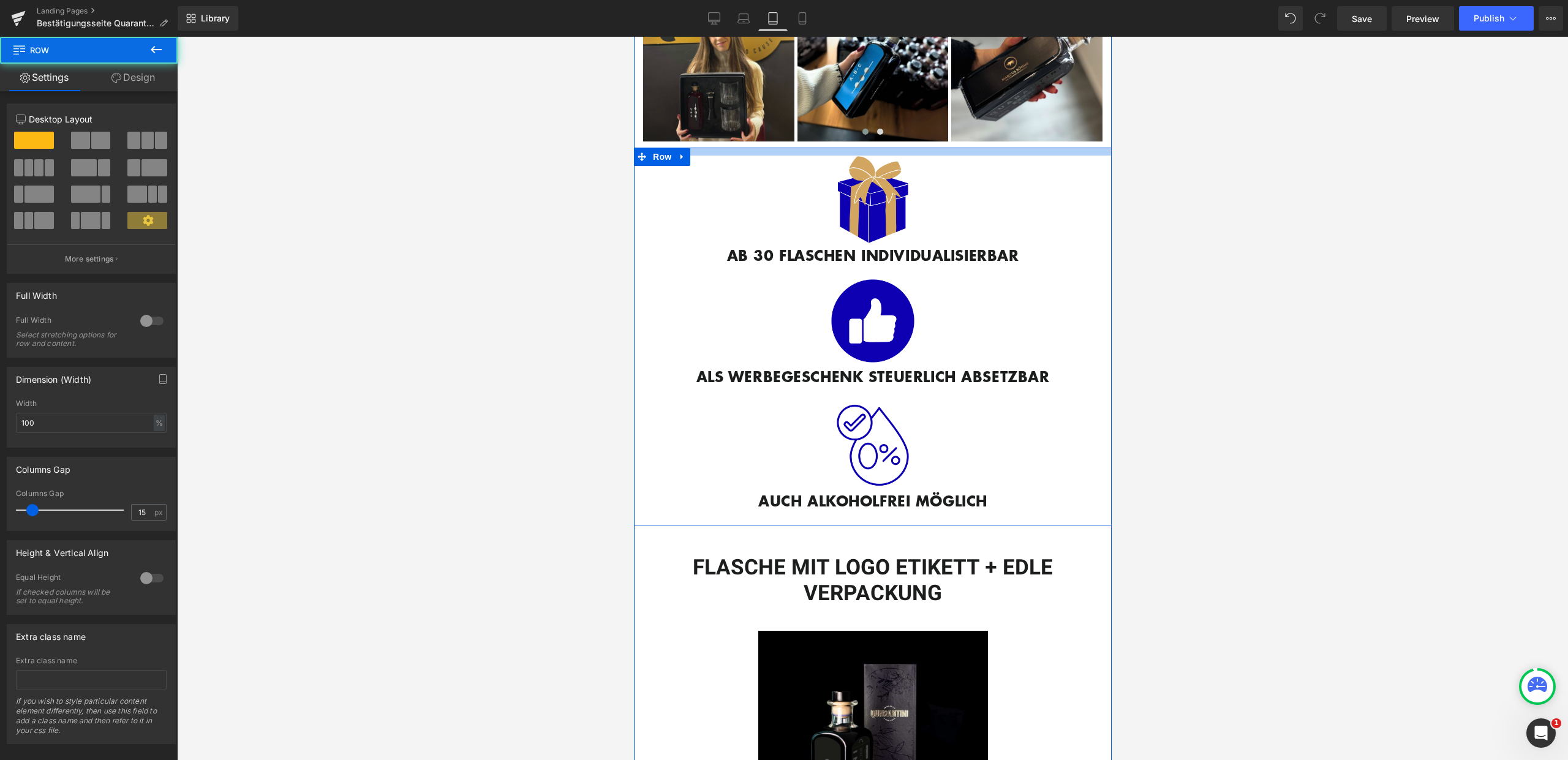
drag, startPoint x: 923, startPoint y: 151, endPoint x: 923, endPoint y: 141, distance: 10.0
click at [923, 141] on div "Image Image Image Image ‹ › Carousel Row" at bounding box center [872, 50] width 478 height 194
click at [1261, 289] on div at bounding box center [872, 398] width 1391 height 723
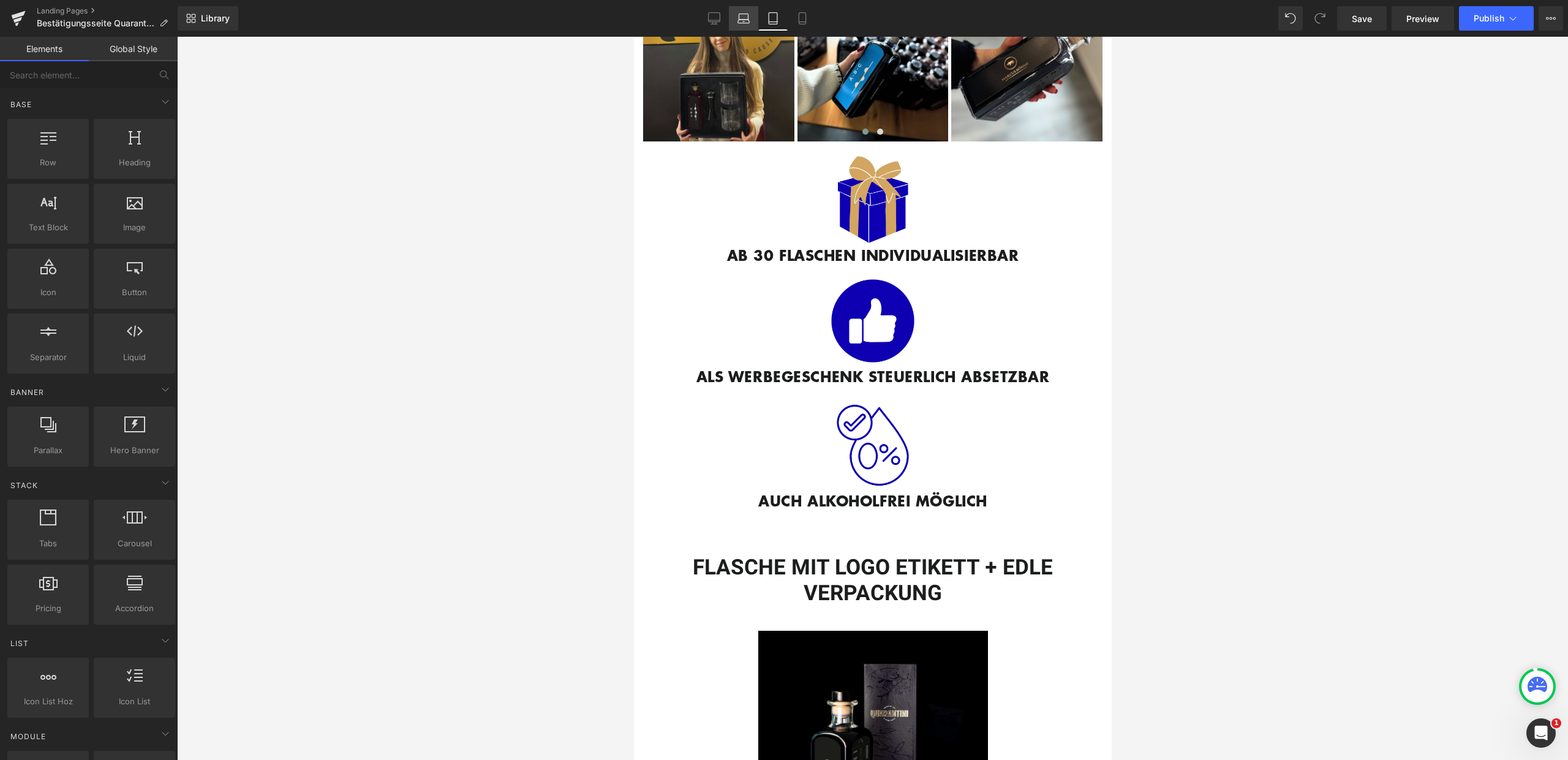
click at [741, 19] on icon at bounding box center [743, 18] width 12 height 12
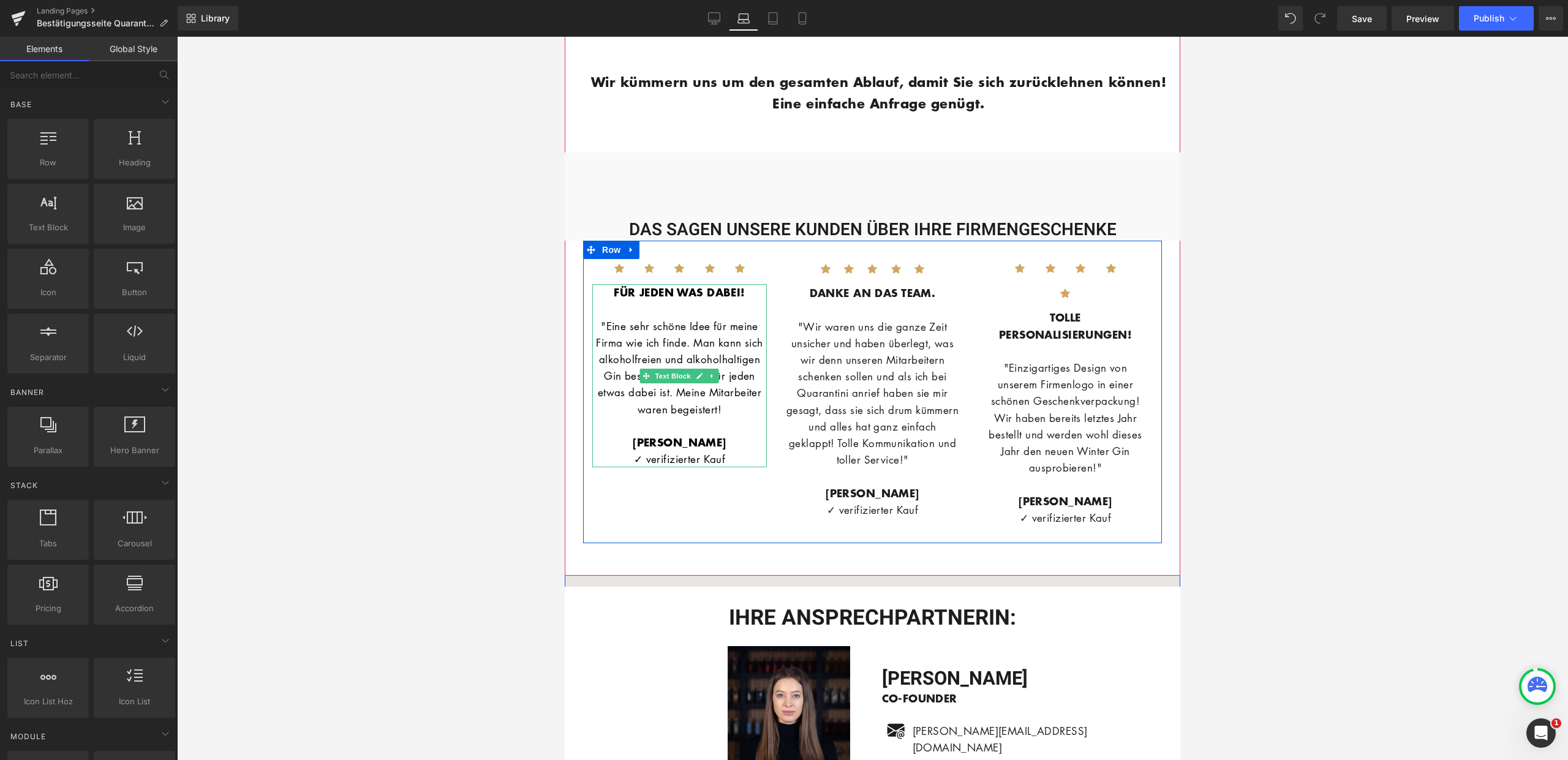
scroll to position [2274, 0]
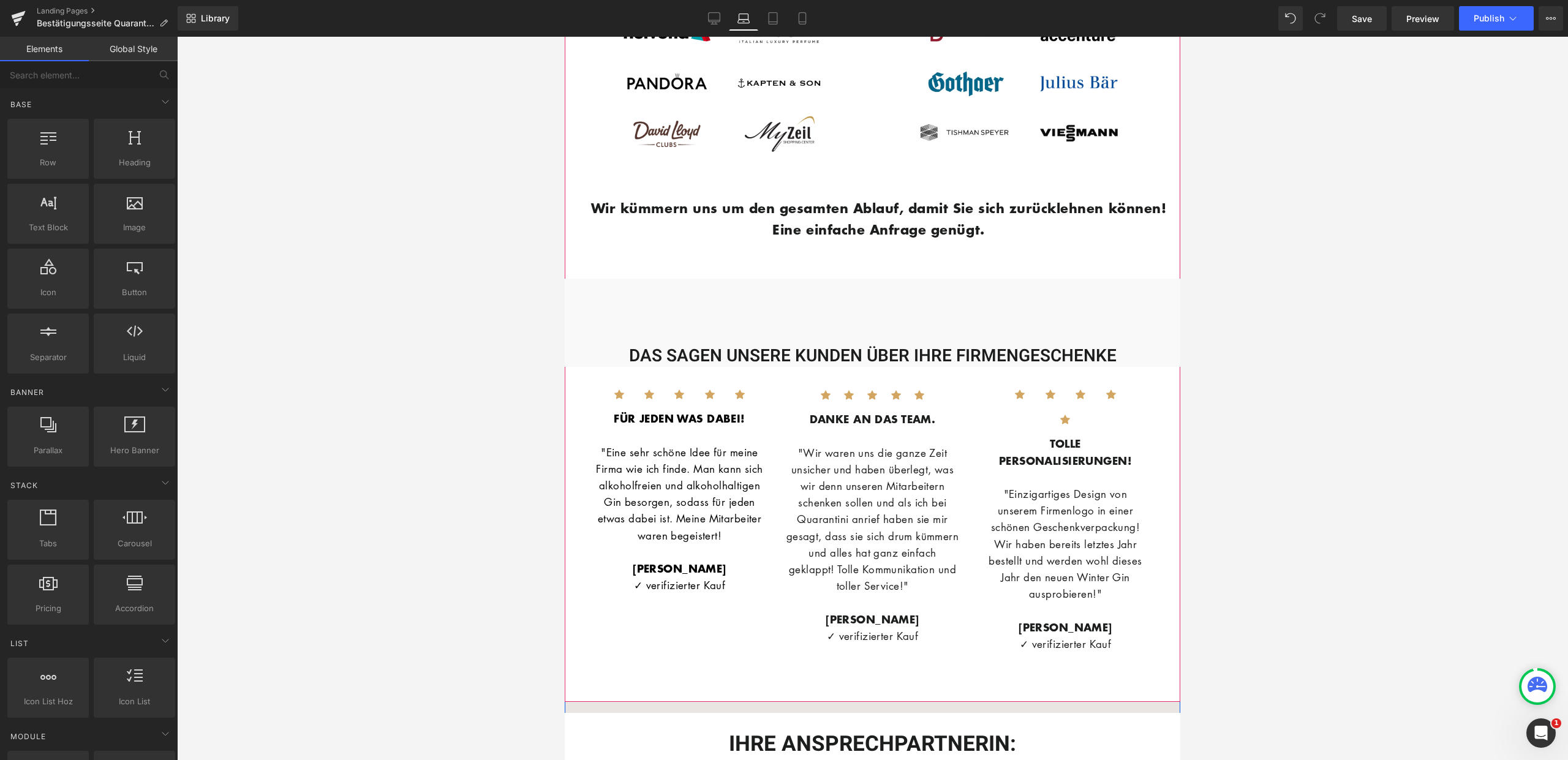
click at [680, 305] on div "DAS SAGEN UNSERE KUNDEN ÜBER IHRE FIRMENGESCHENKE Heading Row" at bounding box center [872, 322] width 615 height 88
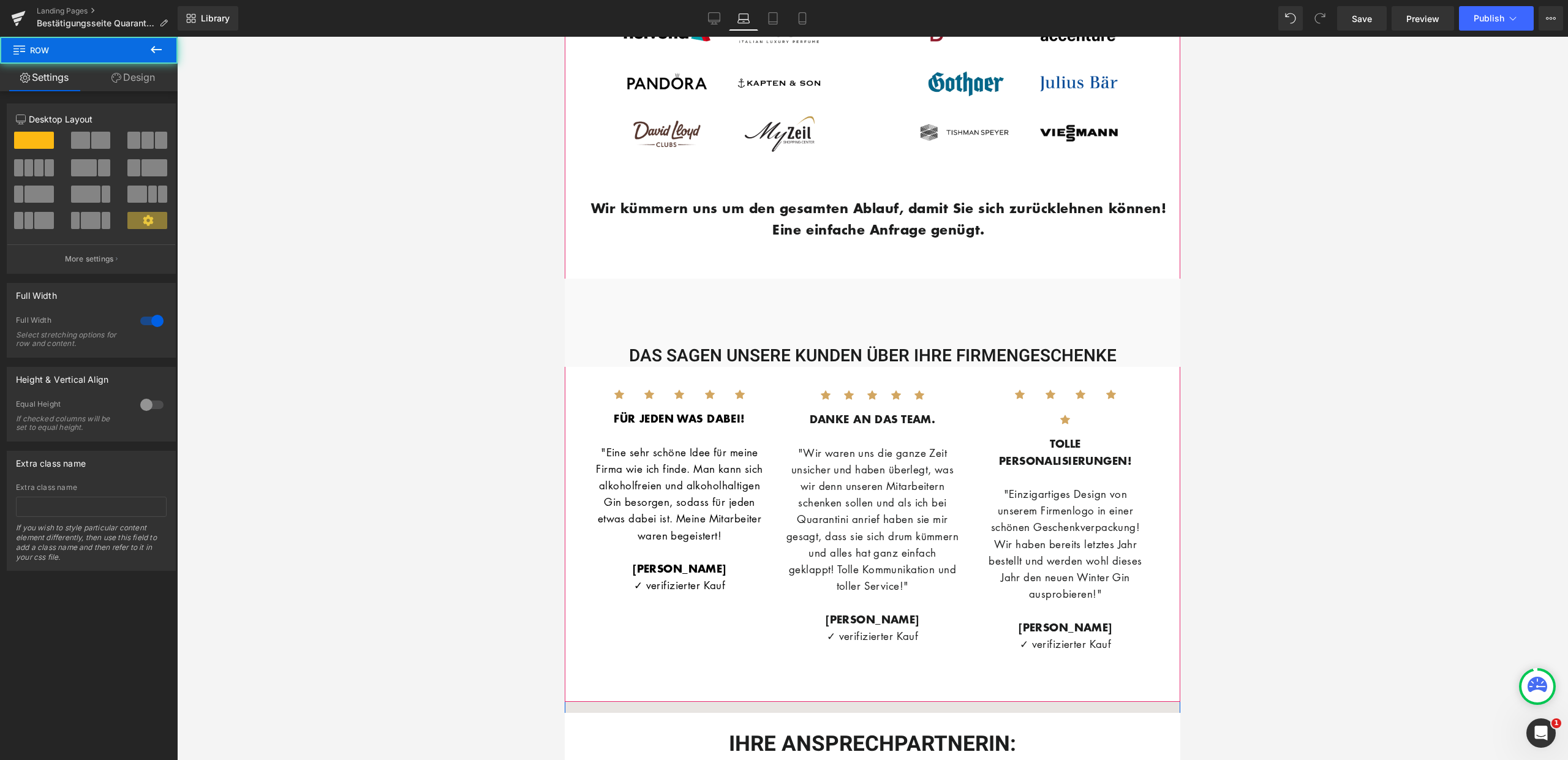
click at [659, 324] on div "DAS SAGEN UNSERE KUNDEN ÜBER IHRE FIRMENGESCHENKE" at bounding box center [872, 336] width 615 height 61
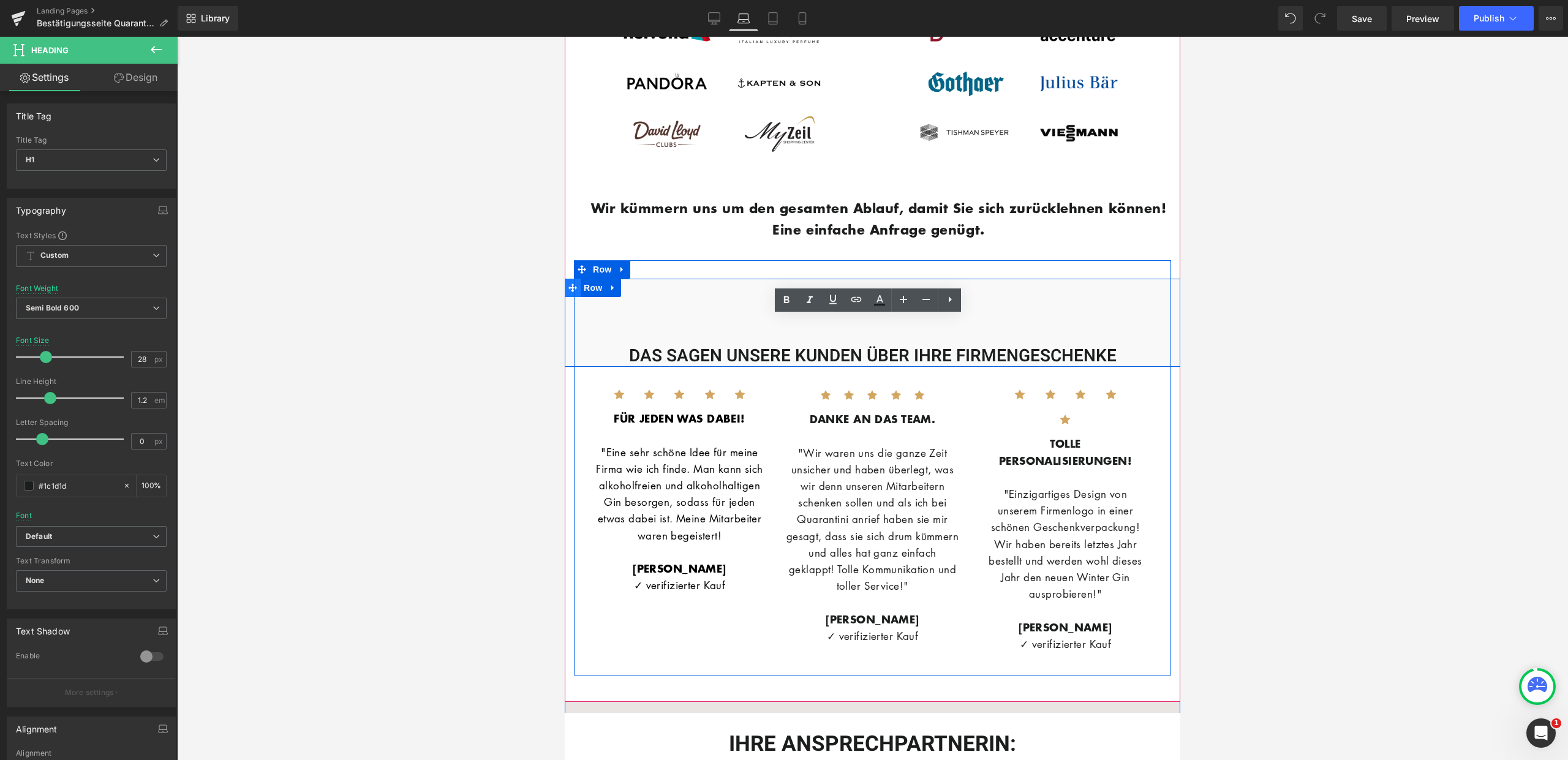
click at [568, 292] on icon at bounding box center [572, 288] width 9 height 9
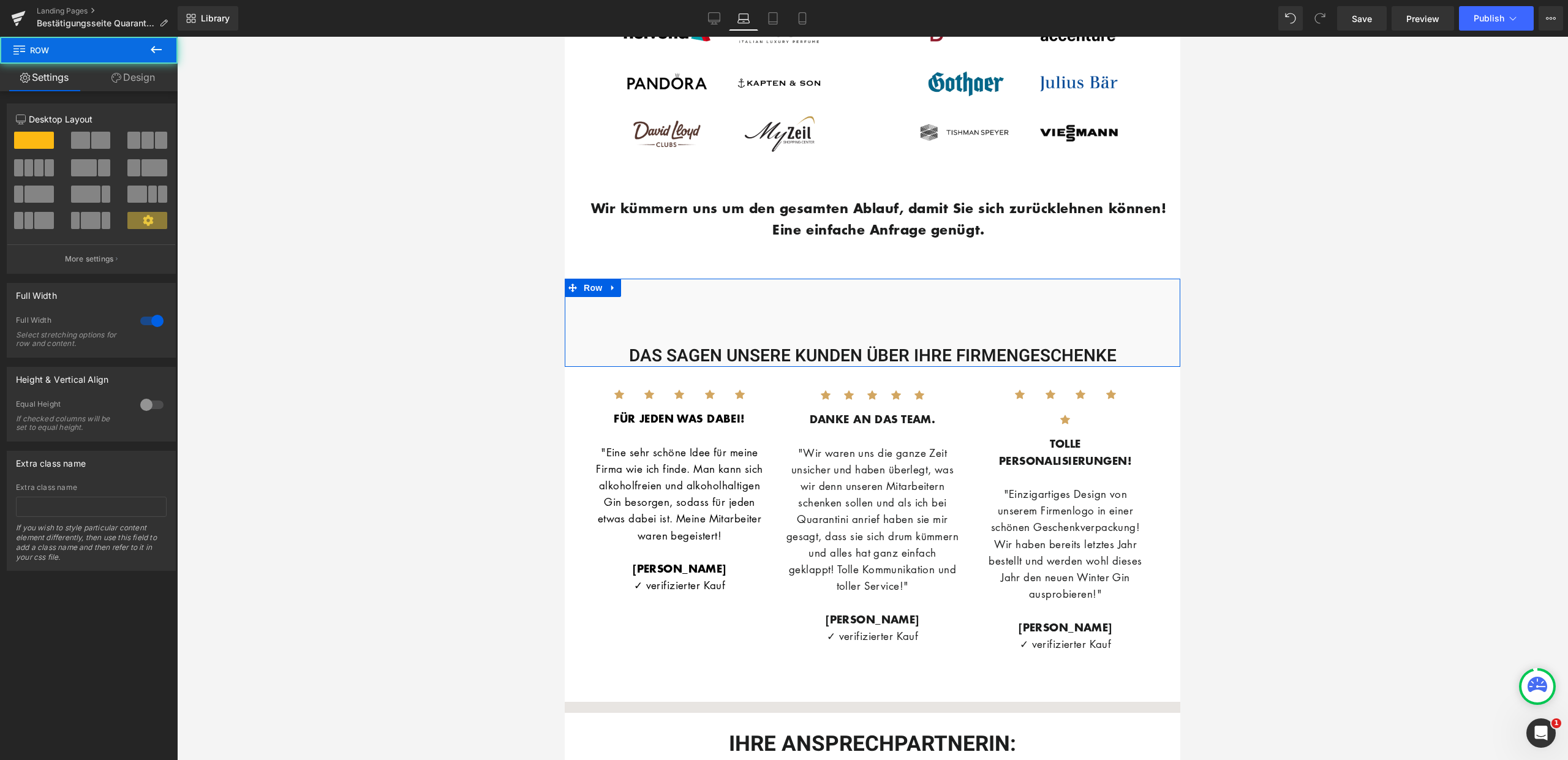
click at [143, 85] on link "Design" at bounding box center [133, 77] width 89 height 28
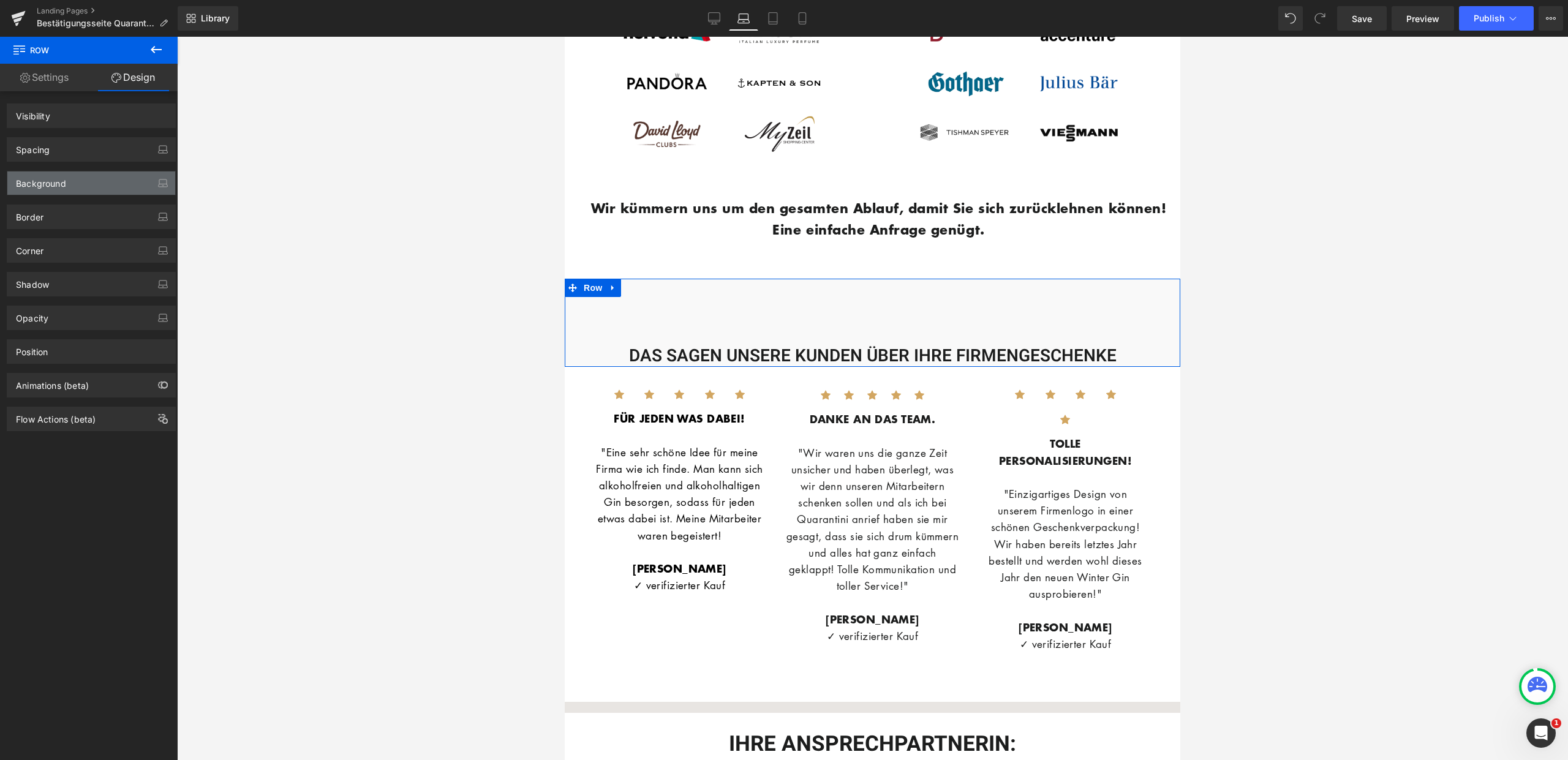
click at [101, 174] on div "Background" at bounding box center [91, 183] width 168 height 23
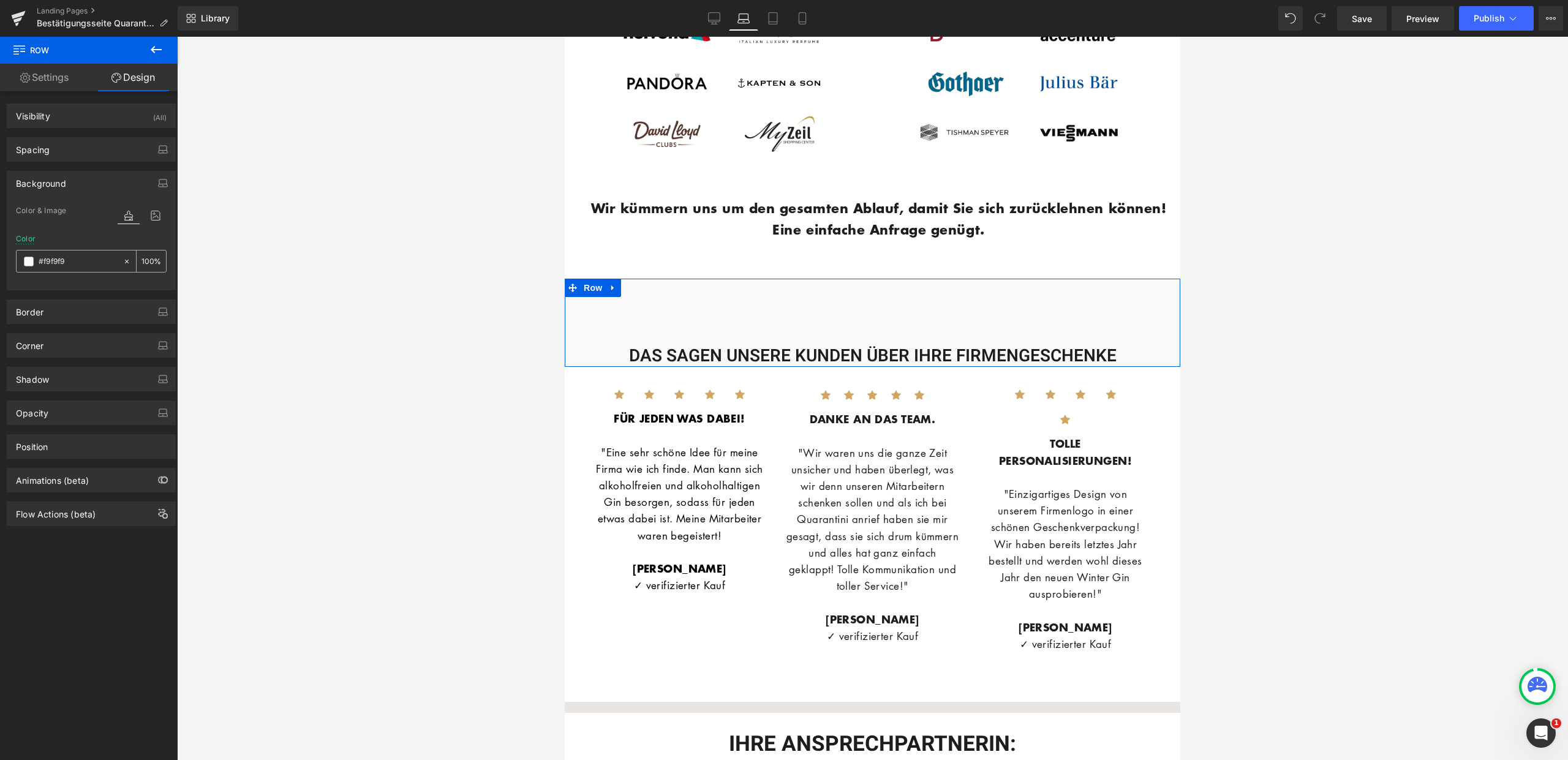
type input "#f9f9f9"
type input "100"
click at [81, 263] on input "#f9f9f9" at bounding box center [78, 262] width 79 height 13
type input "f"
type input "0"
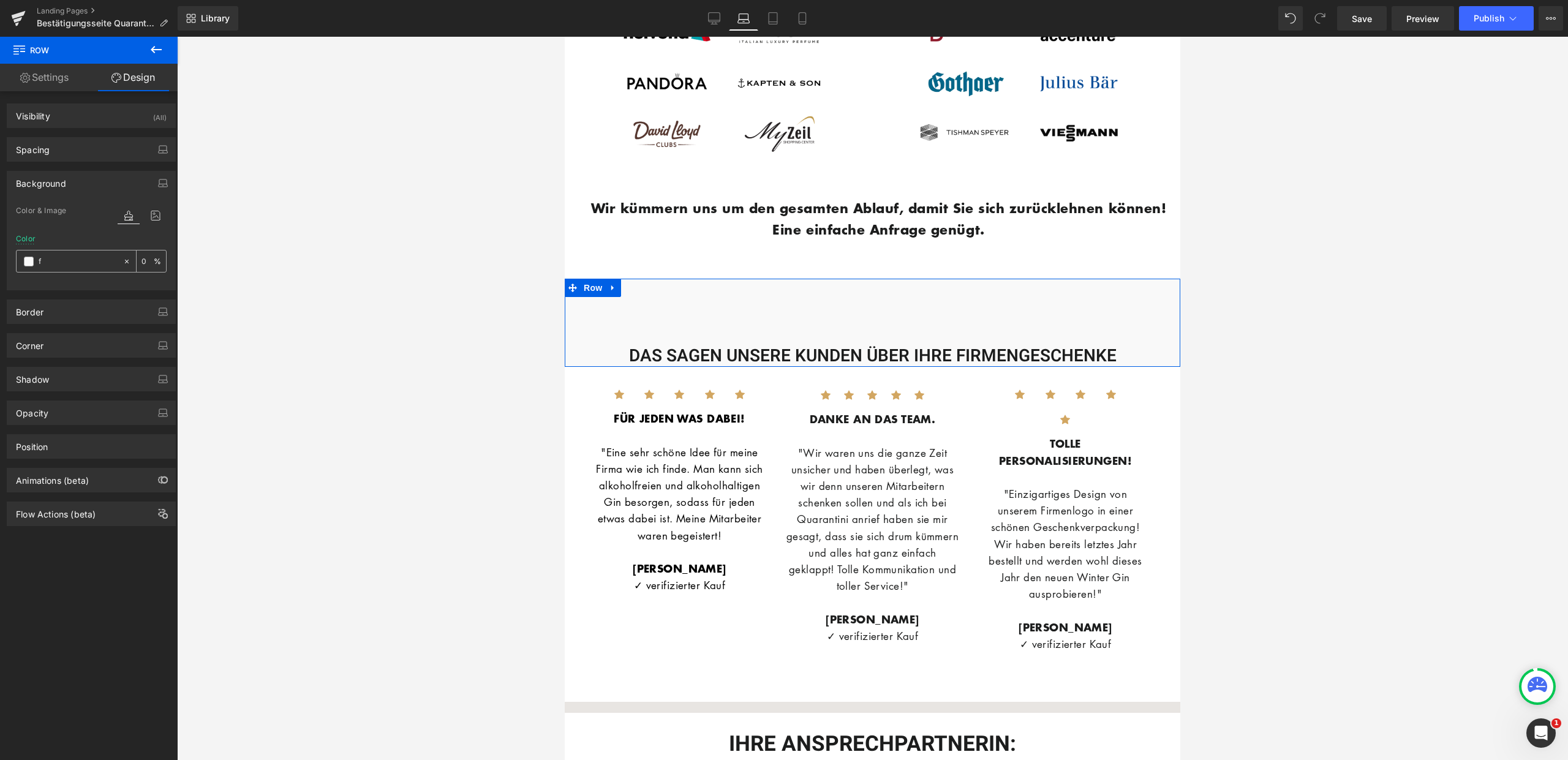
type input "ff"
click at [705, 330] on div "DAS SAGEN UNSERE KUNDEN ÜBER IHRE FIRMENGESCHENKE" at bounding box center [872, 336] width 615 height 61
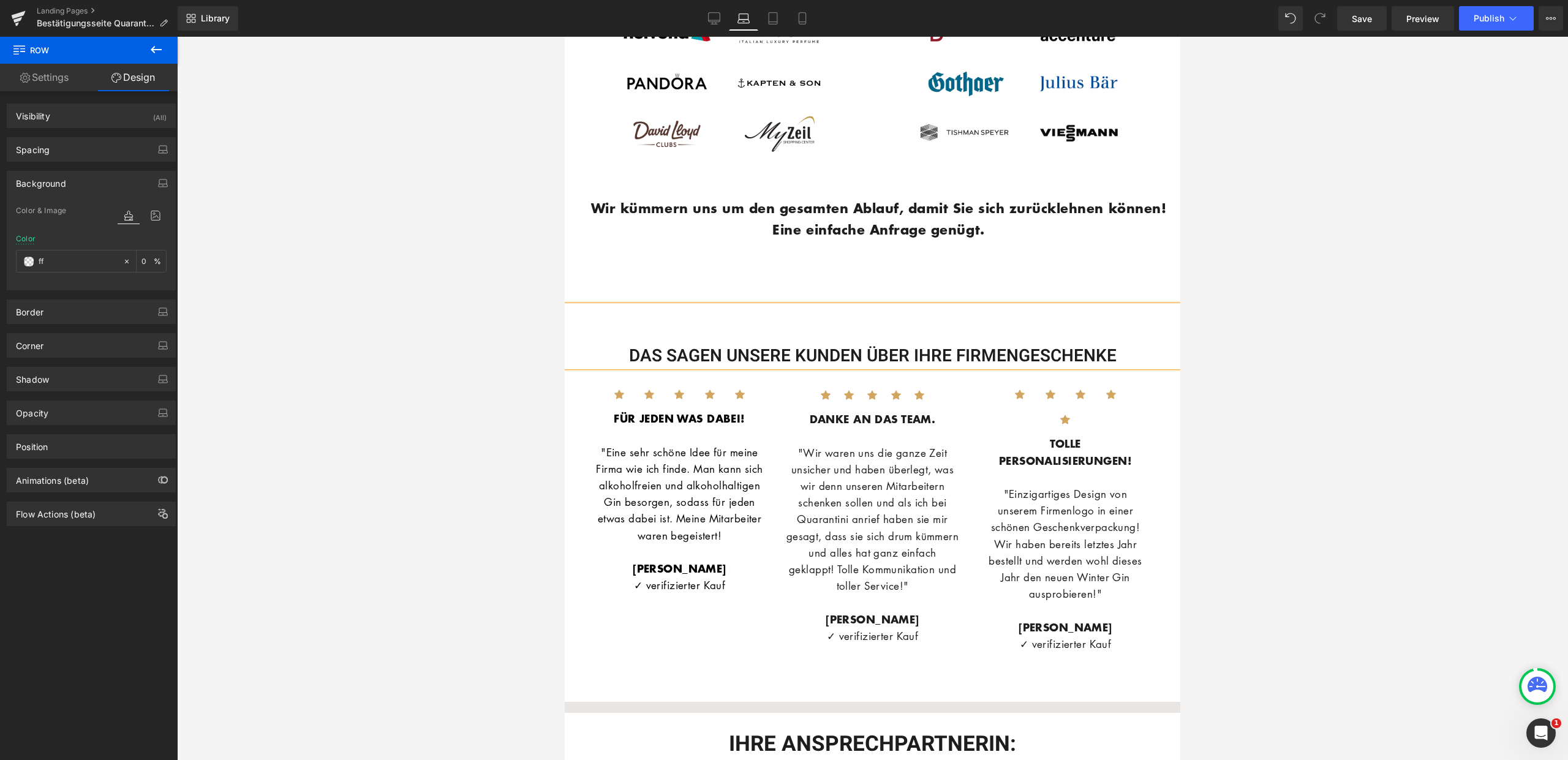
click at [730, 343] on div "DAS SAGEN UNSERE KUNDEN ÜBER IHRE FIRMENGESCHENKE" at bounding box center [872, 336] width 615 height 61
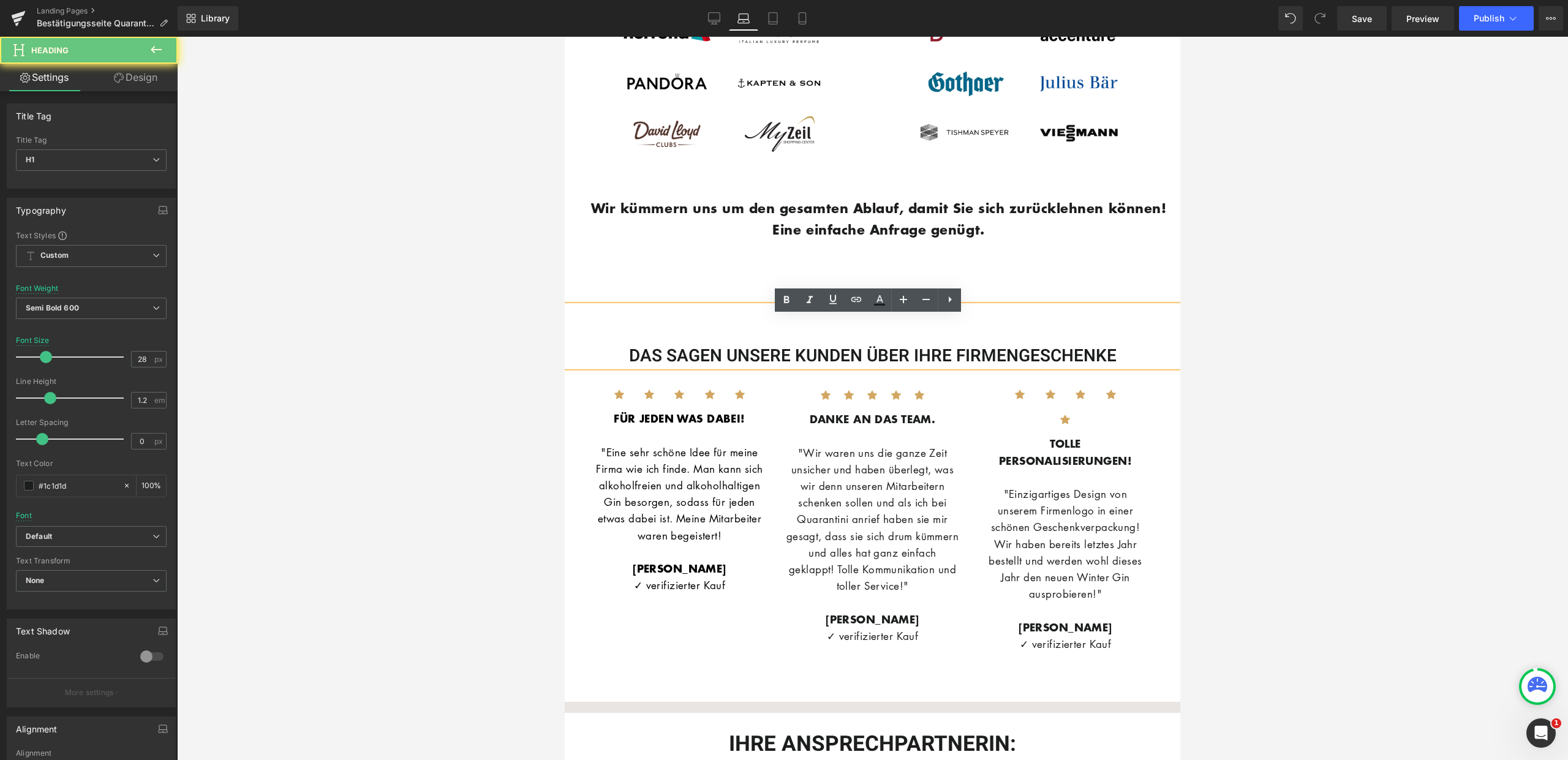
click at [739, 292] on div "DAS SAGEN UNSERE KUNDEN ÜBER IHRE FIRMENGESCHENKE Heading Row" at bounding box center [872, 322] width 615 height 88
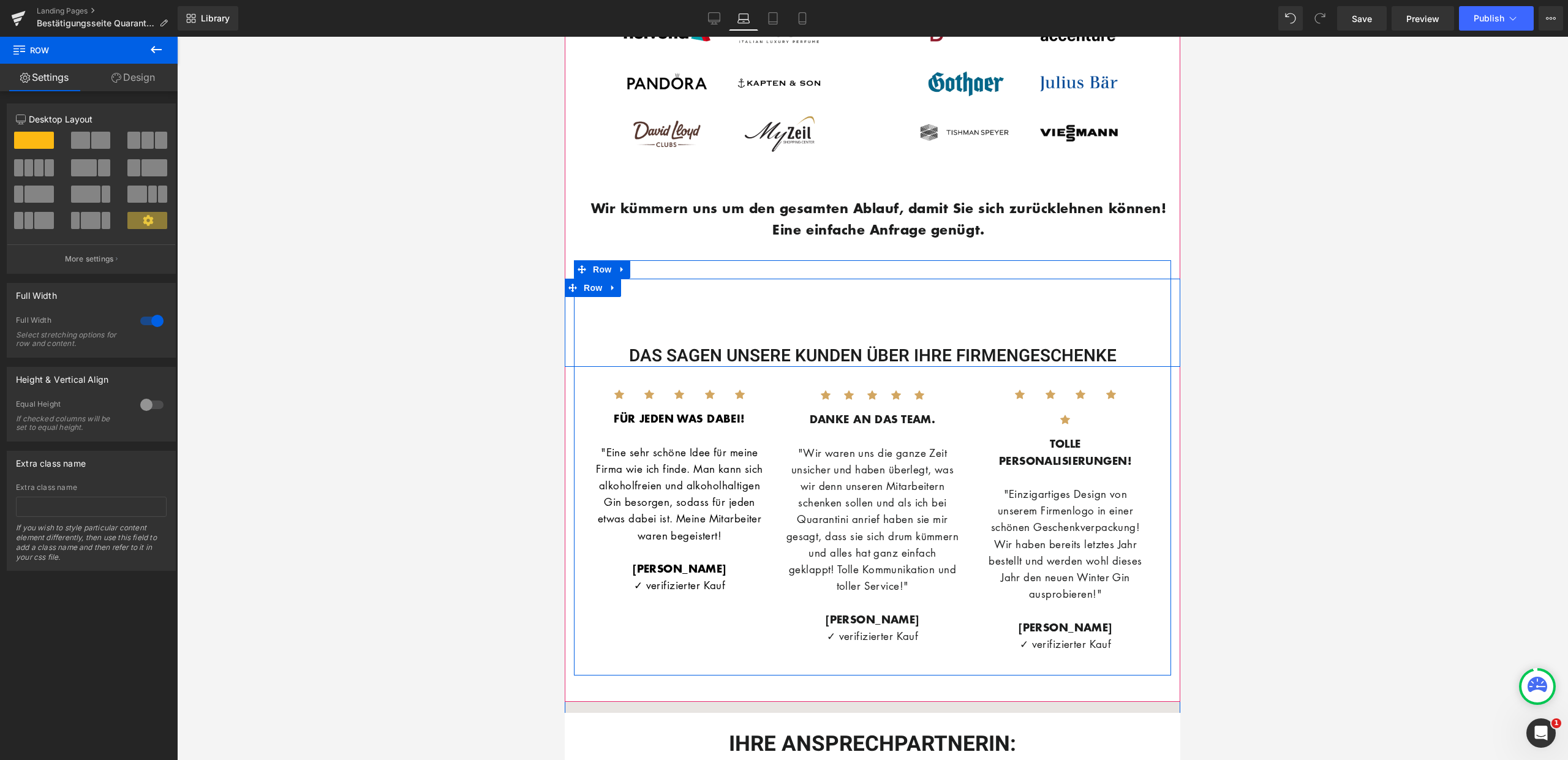
click at [742, 305] on div "DAS SAGEN UNSERE KUNDEN ÜBER IHRE FIRMENGESCHENKE Heading Row" at bounding box center [872, 322] width 615 height 88
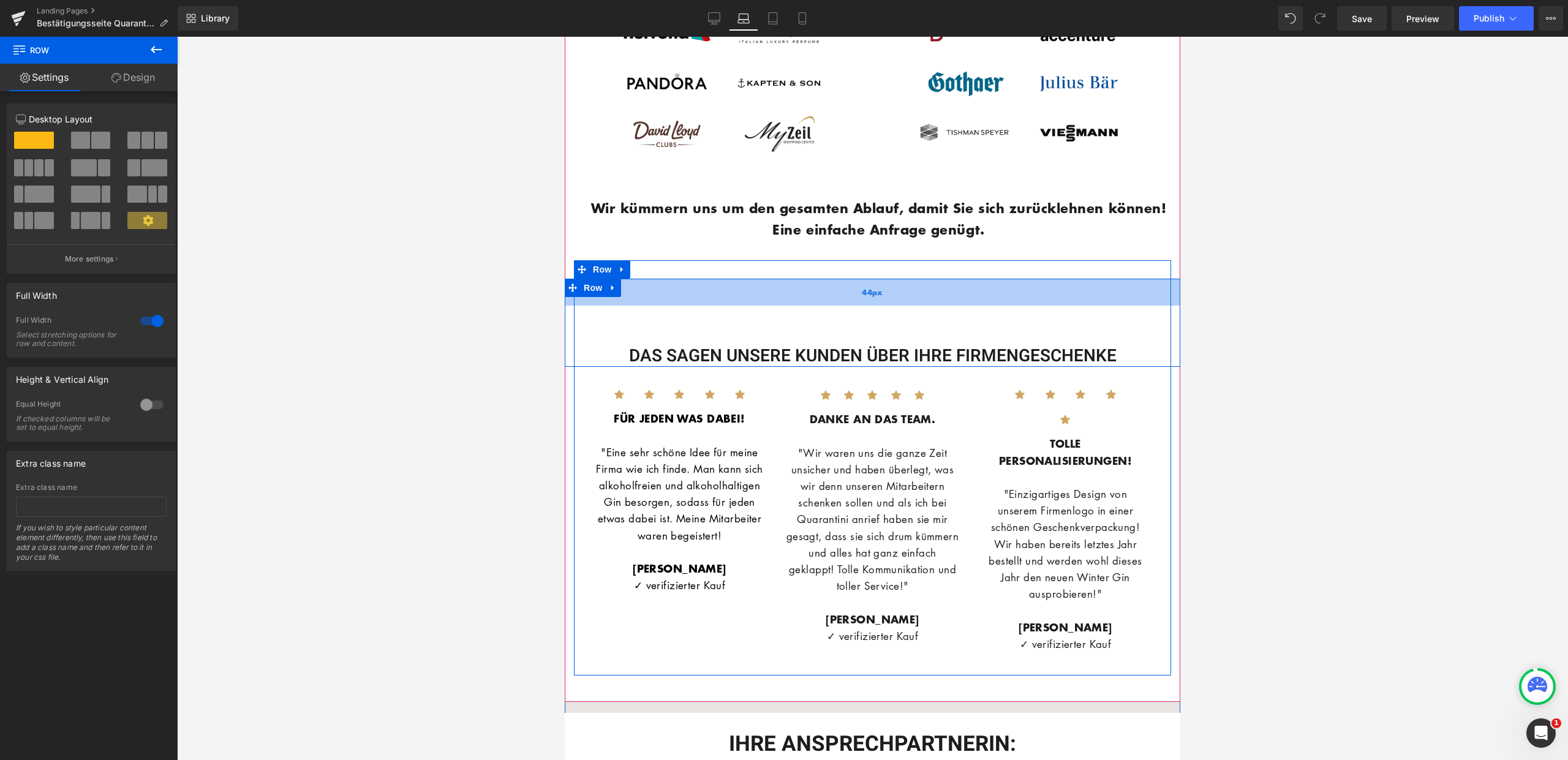
click at [748, 291] on div "44px" at bounding box center [872, 292] width 615 height 27
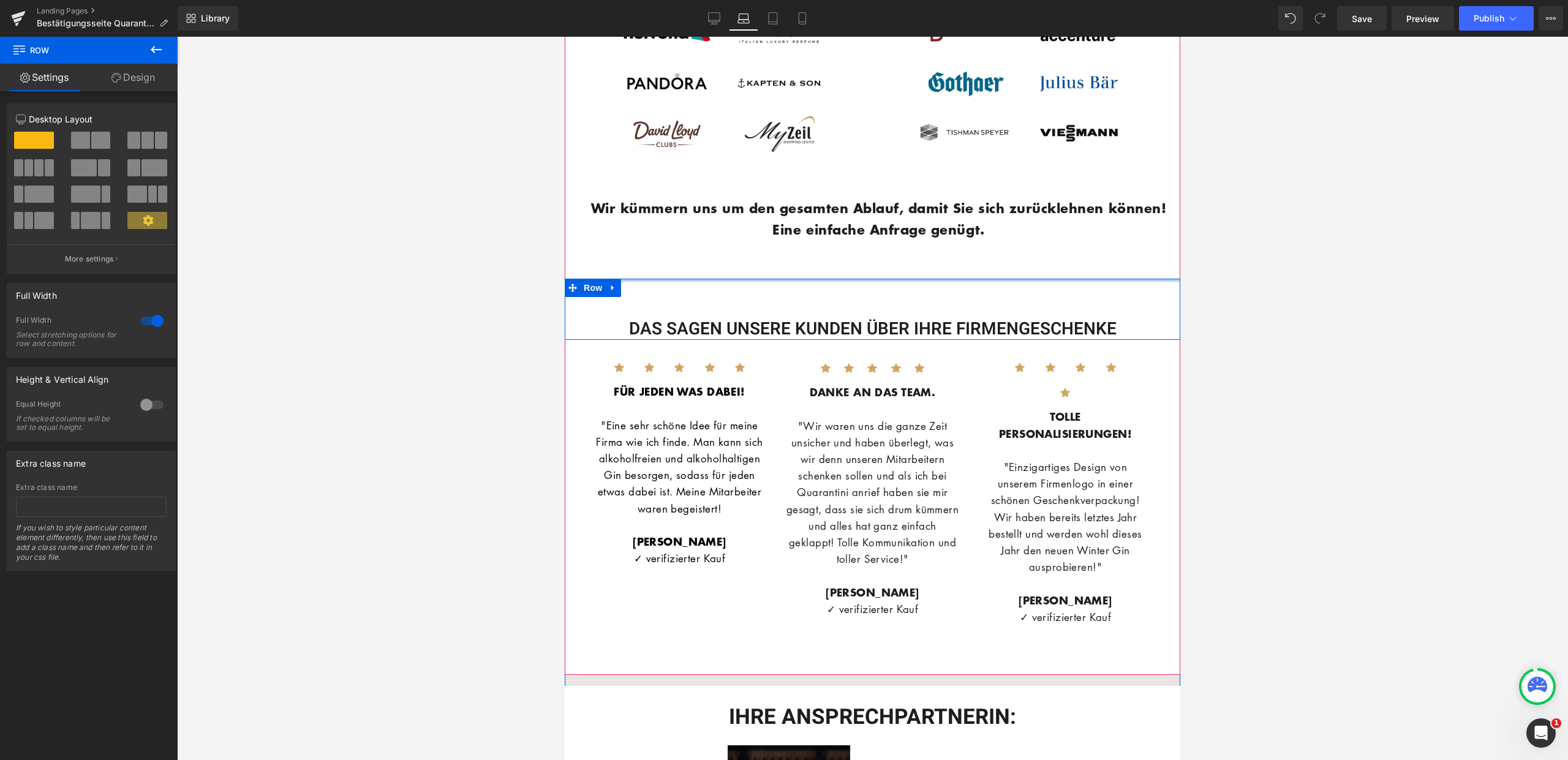
drag, startPoint x: 747, startPoint y: 272, endPoint x: 682, endPoint y: 362, distance: 111.0
click at [748, 264] on div "UNSERE KUNDEN Heading Image Image Row Wir kümmern uns um den gesamten Ablauf, d…" at bounding box center [872, 252] width 615 height 791
click at [746, 327] on h1 "DAS SAGEN UNSERE KUNDEN ÜBER IHRE FIRMENGESCHENKE" at bounding box center [872, 329] width 615 height 21
click at [741, 315] on div "DAS SAGEN UNSERE KUNDEN ÜBER IHRE FIRMENGESCHENKE" at bounding box center [872, 309] width 615 height 61
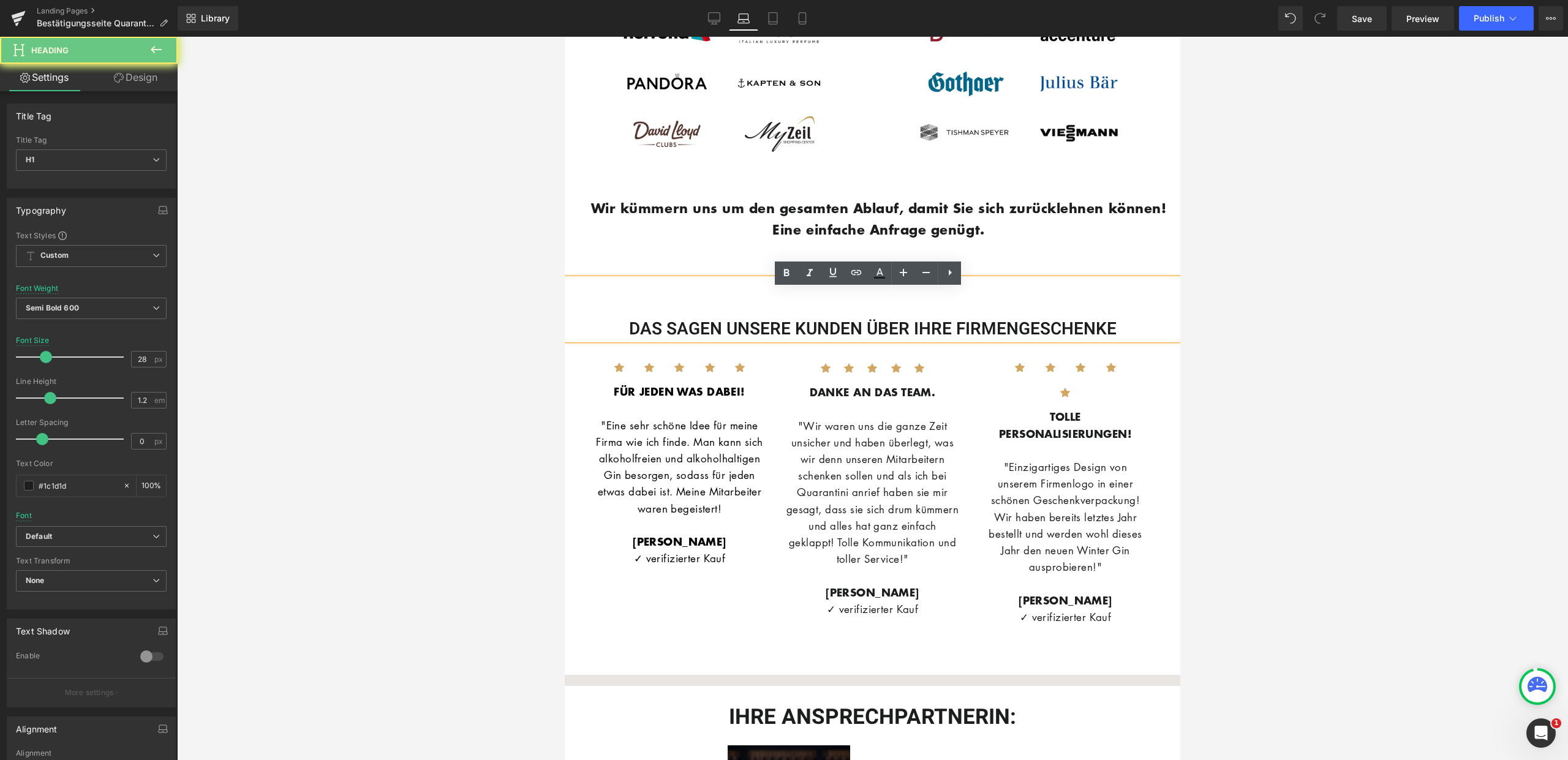
click at [649, 417] on p at bounding box center [680, 408] width 174 height 17
click at [642, 311] on div "DAS SAGEN UNSERE KUNDEN ÜBER IHRE FIRMENGESCHENKE" at bounding box center [872, 309] width 615 height 61
click at [638, 292] on div "DAS SAGEN UNSERE KUNDEN ÜBER IHRE FIRMENGESCHENKE" at bounding box center [872, 309] width 615 height 61
click at [631, 280] on div "DAS SAGEN UNSERE KUNDEN ÜBER IHRE FIRMENGESCHENKE Heading Row Icon Icon Icon Ic…" at bounding box center [872, 454] width 597 height 388
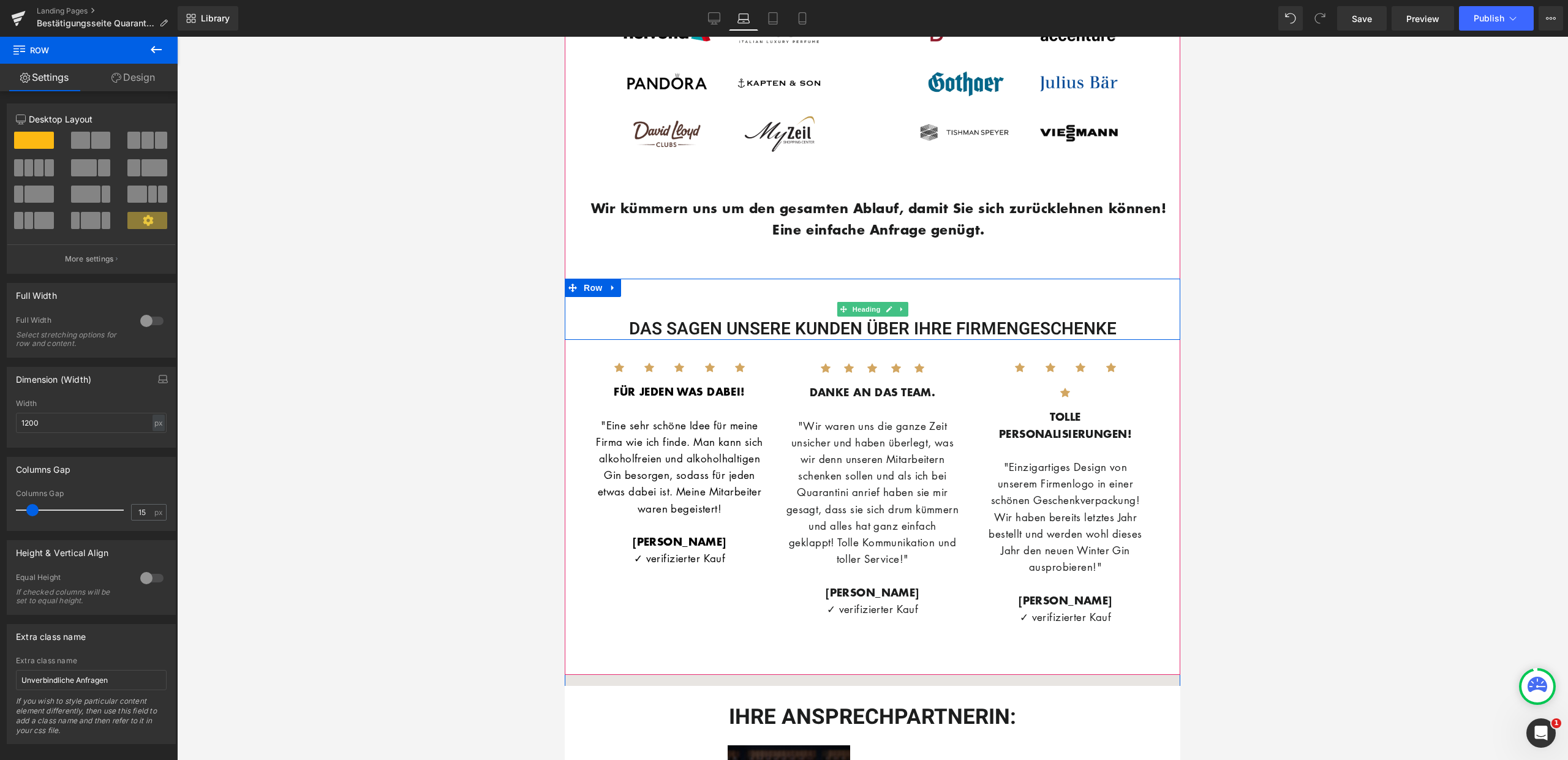
click at [640, 305] on div "DAS SAGEN UNSERE KUNDEN ÜBER IHRE FIRMENGESCHENKE" at bounding box center [872, 309] width 615 height 61
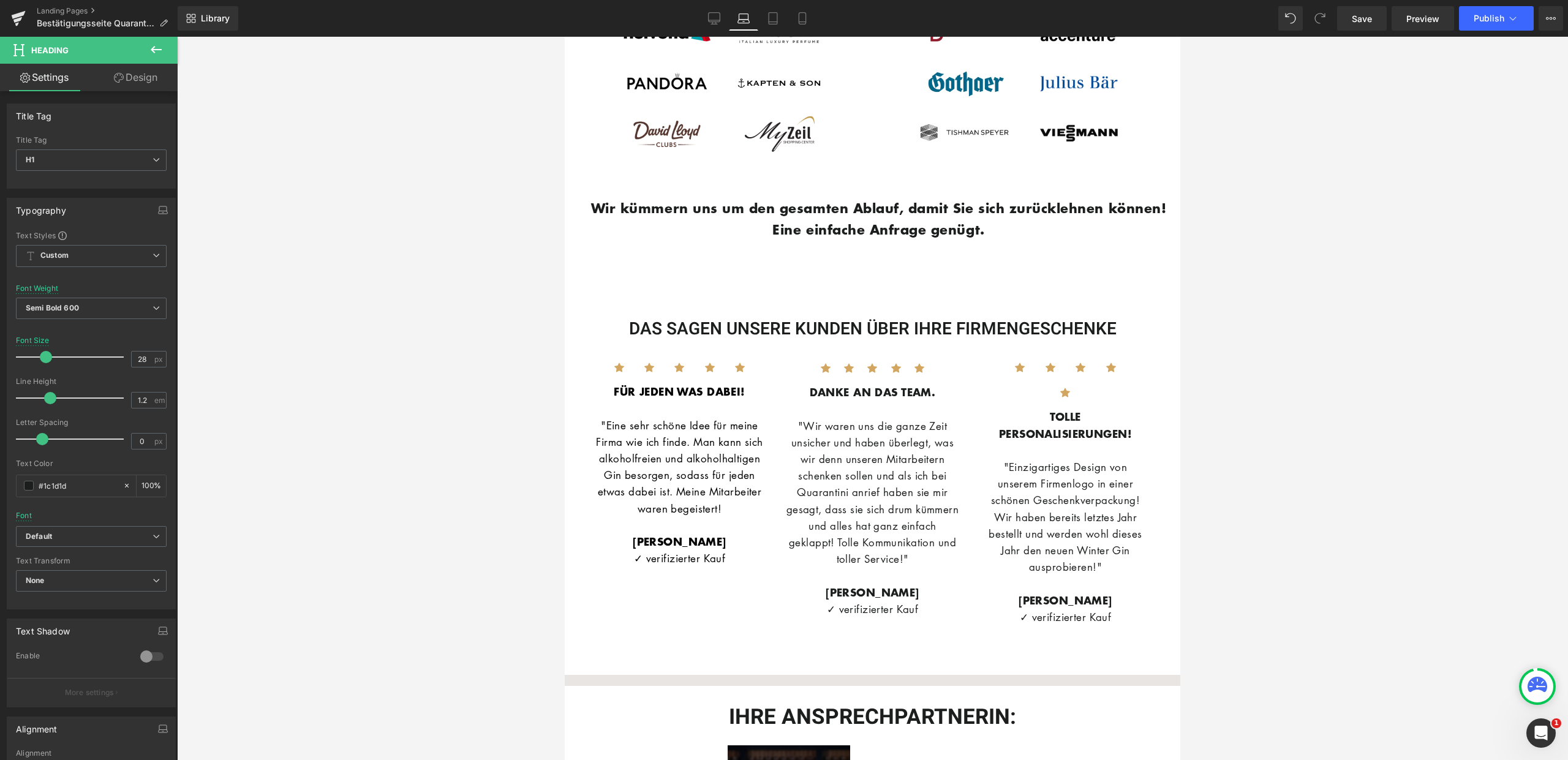
click at [140, 78] on link "Design" at bounding box center [136, 77] width 89 height 28
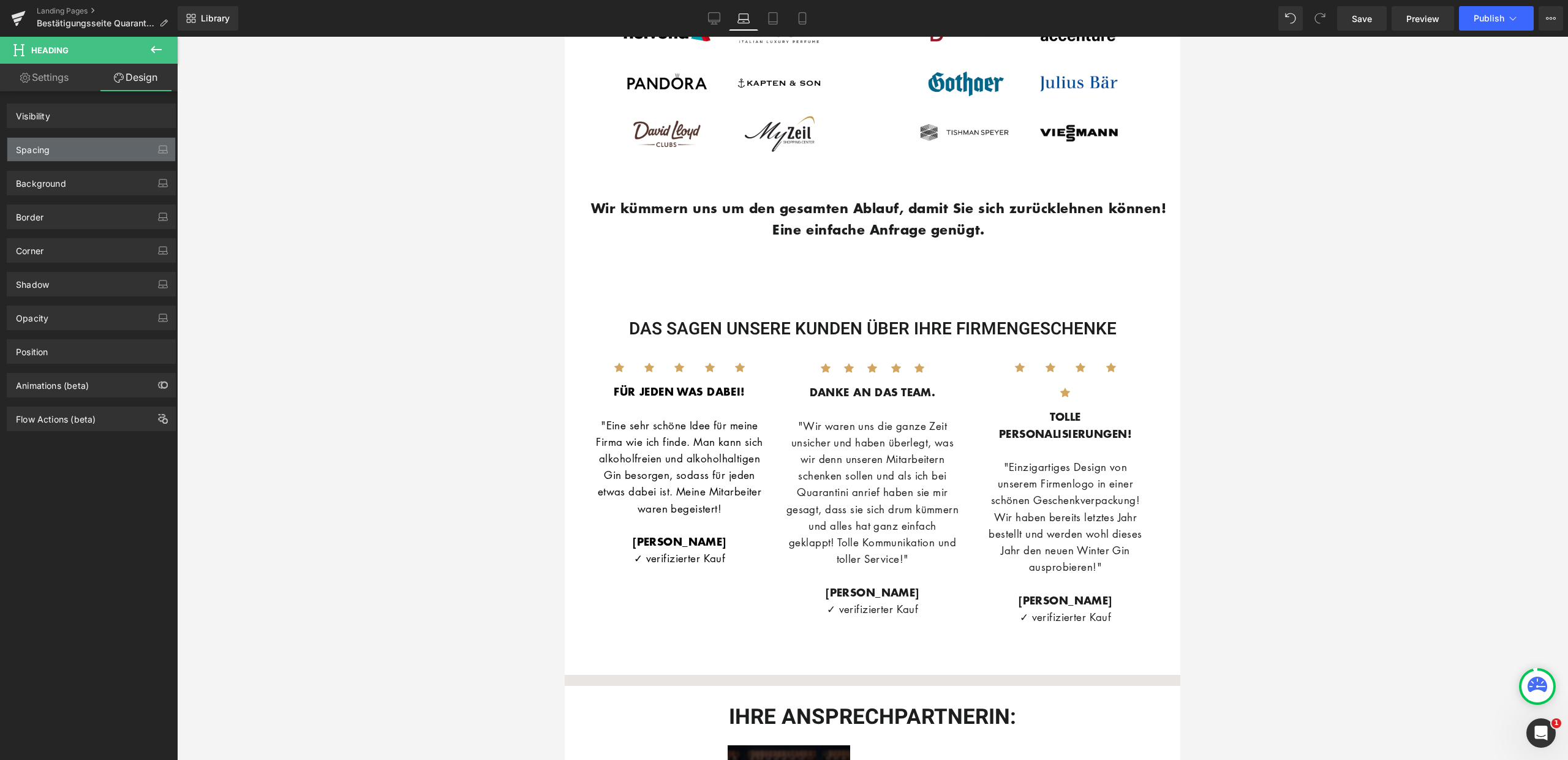
click at [115, 139] on div "Spacing" at bounding box center [91, 149] width 168 height 23
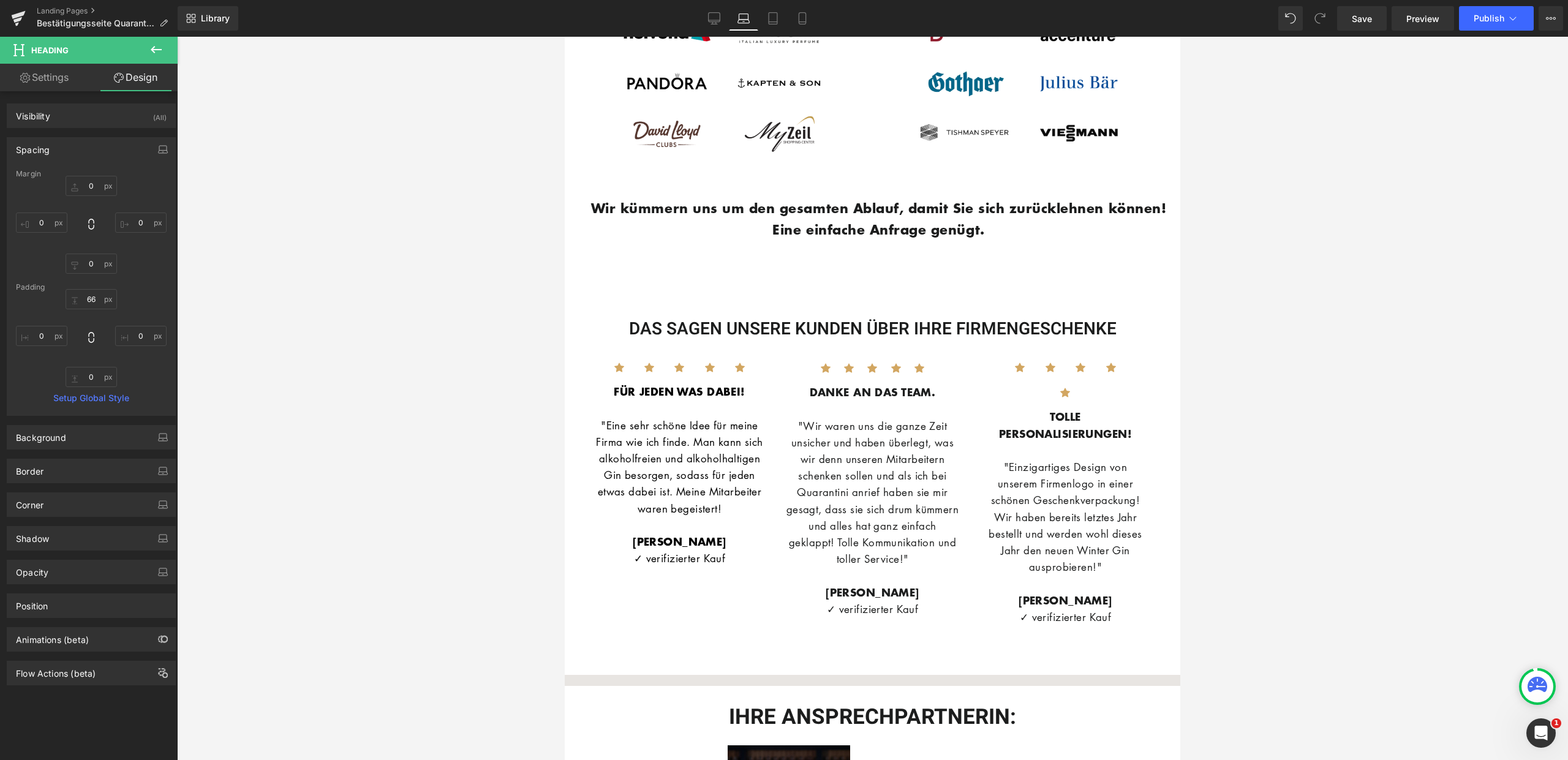
type input "0"
type input "66"
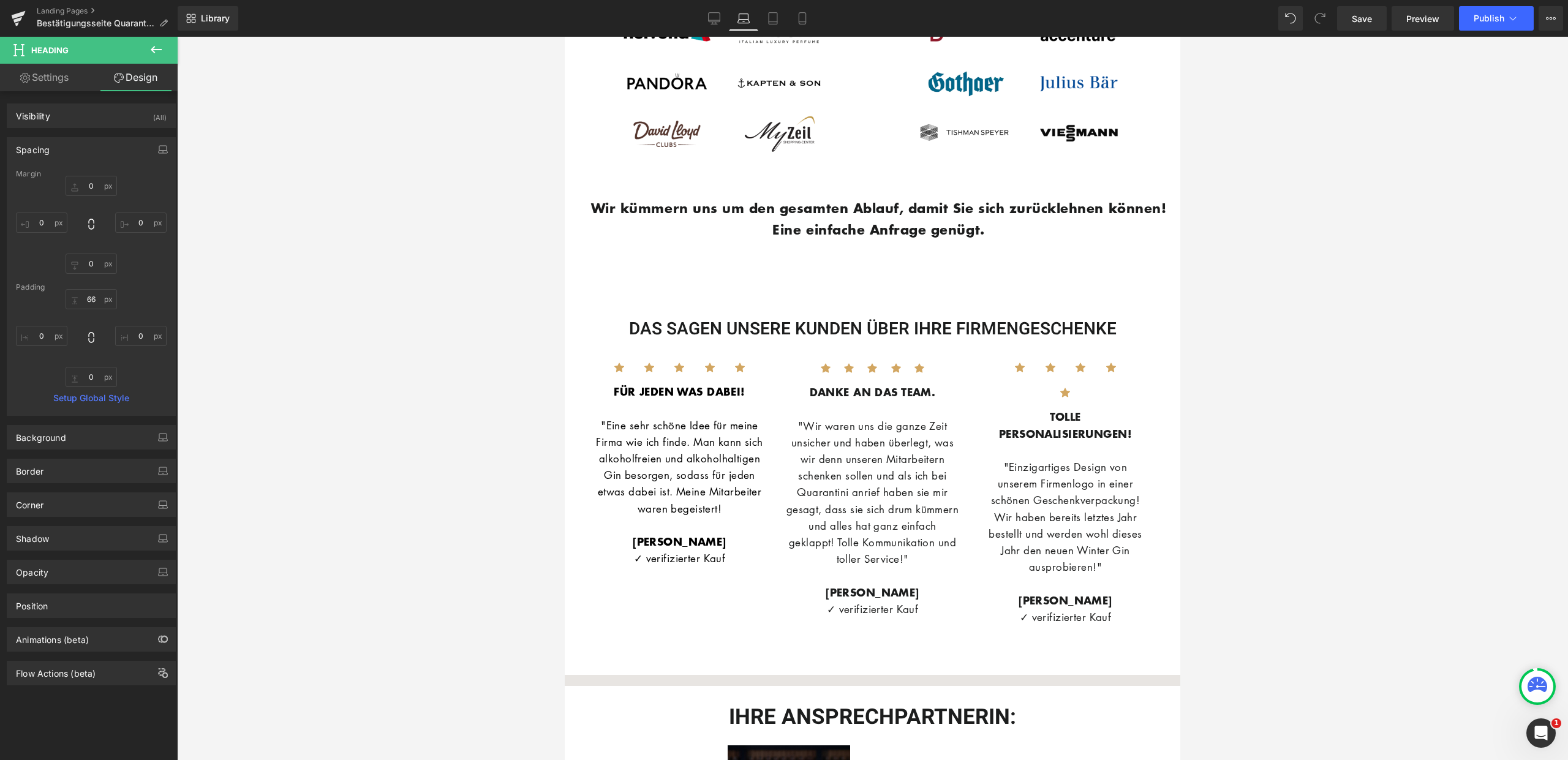
type input "0"
click at [92, 297] on input "66" at bounding box center [91, 299] width 52 height 20
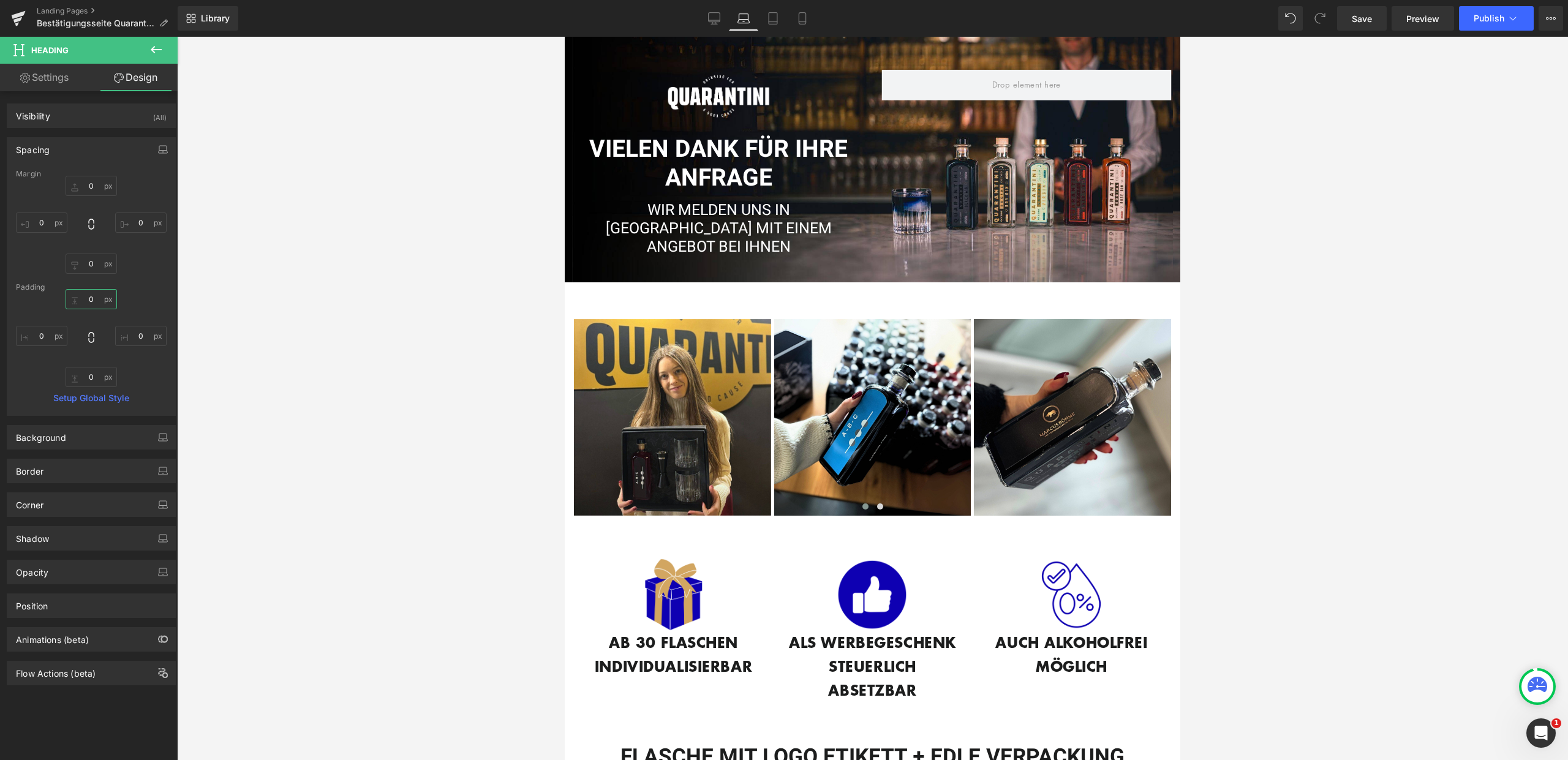
scroll to position [0, 0]
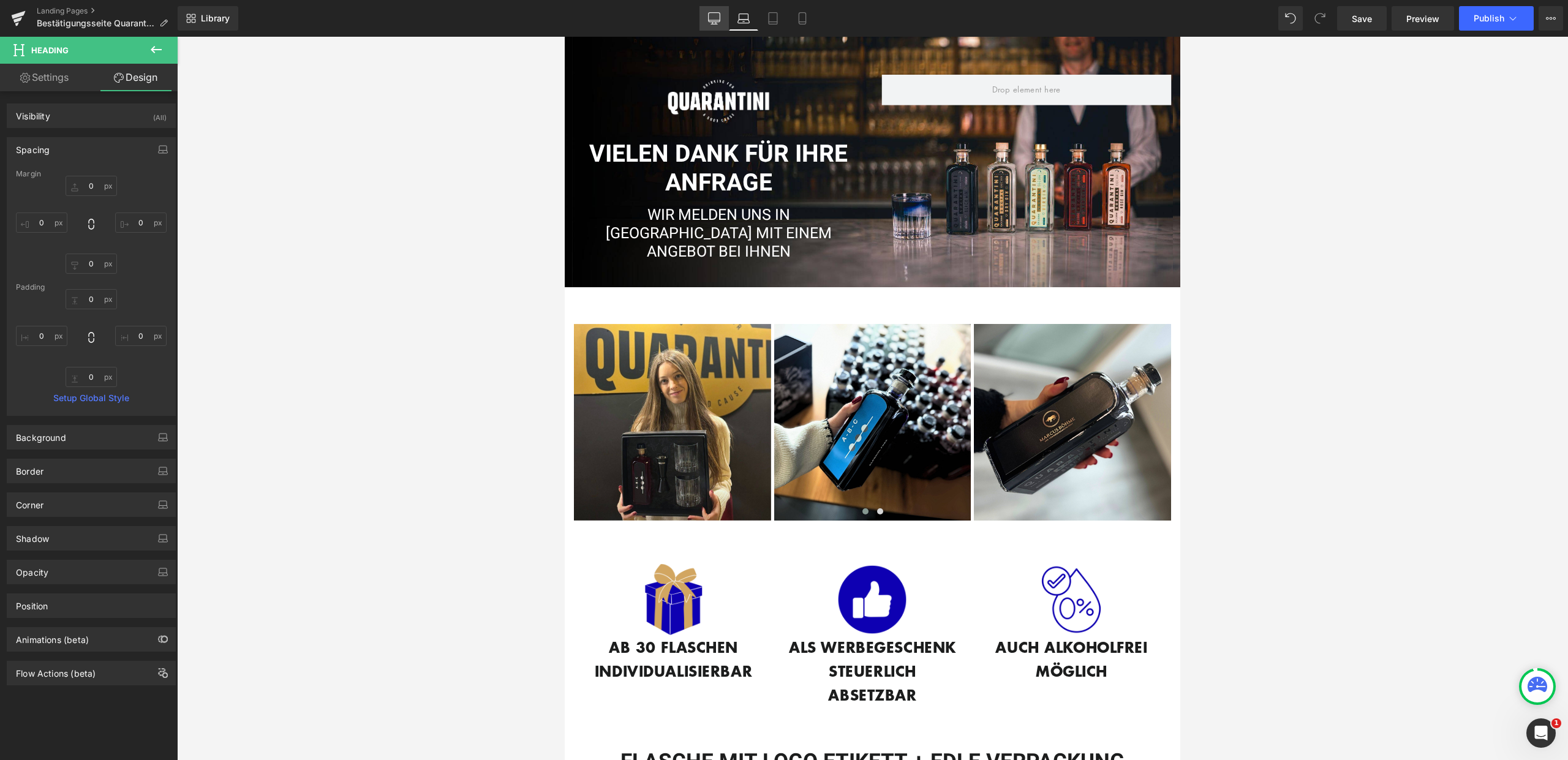
click at [722, 21] on link "Desktop" at bounding box center [714, 18] width 30 height 25
type input "0"
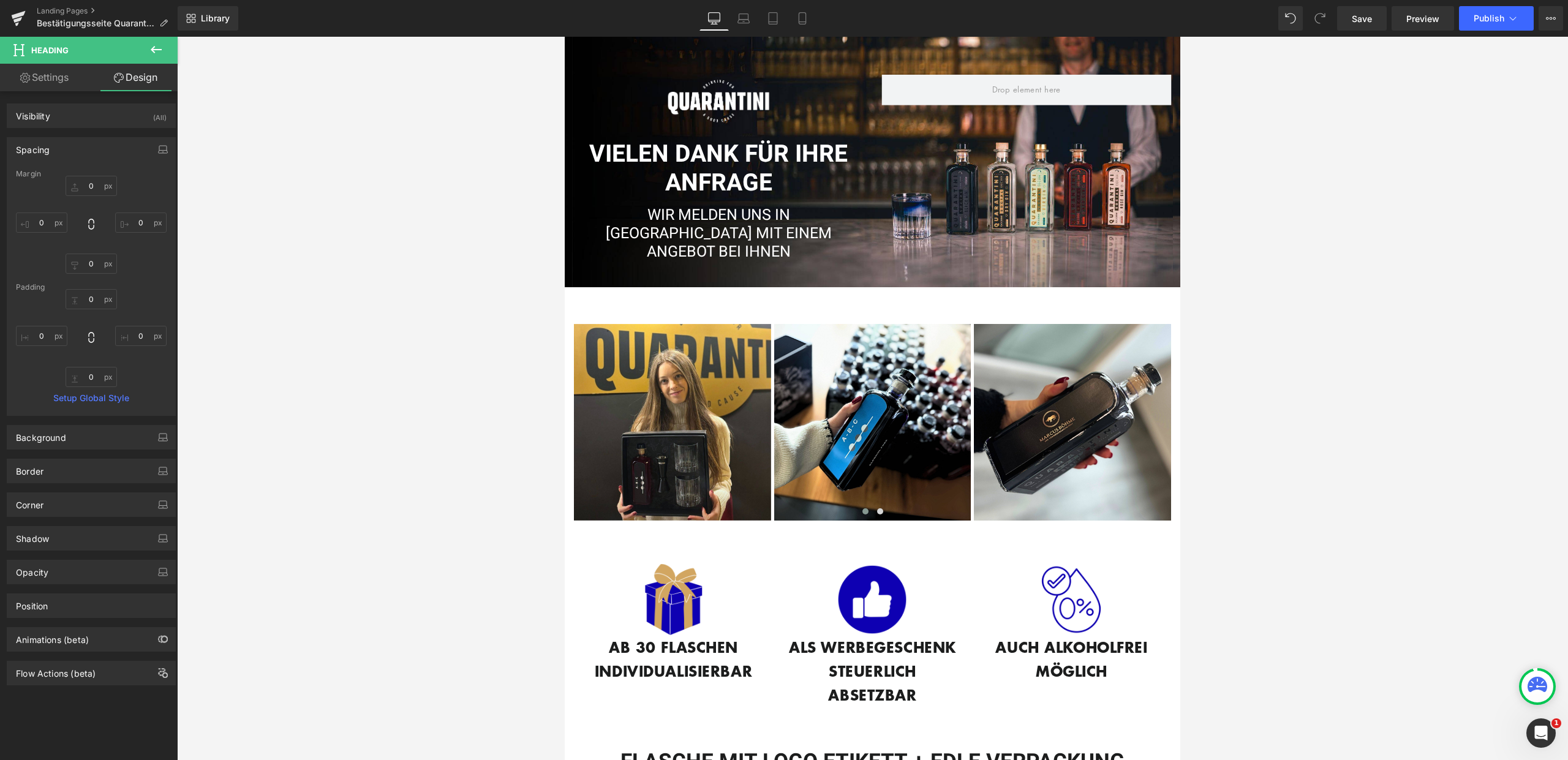
type input "66"
type input "0"
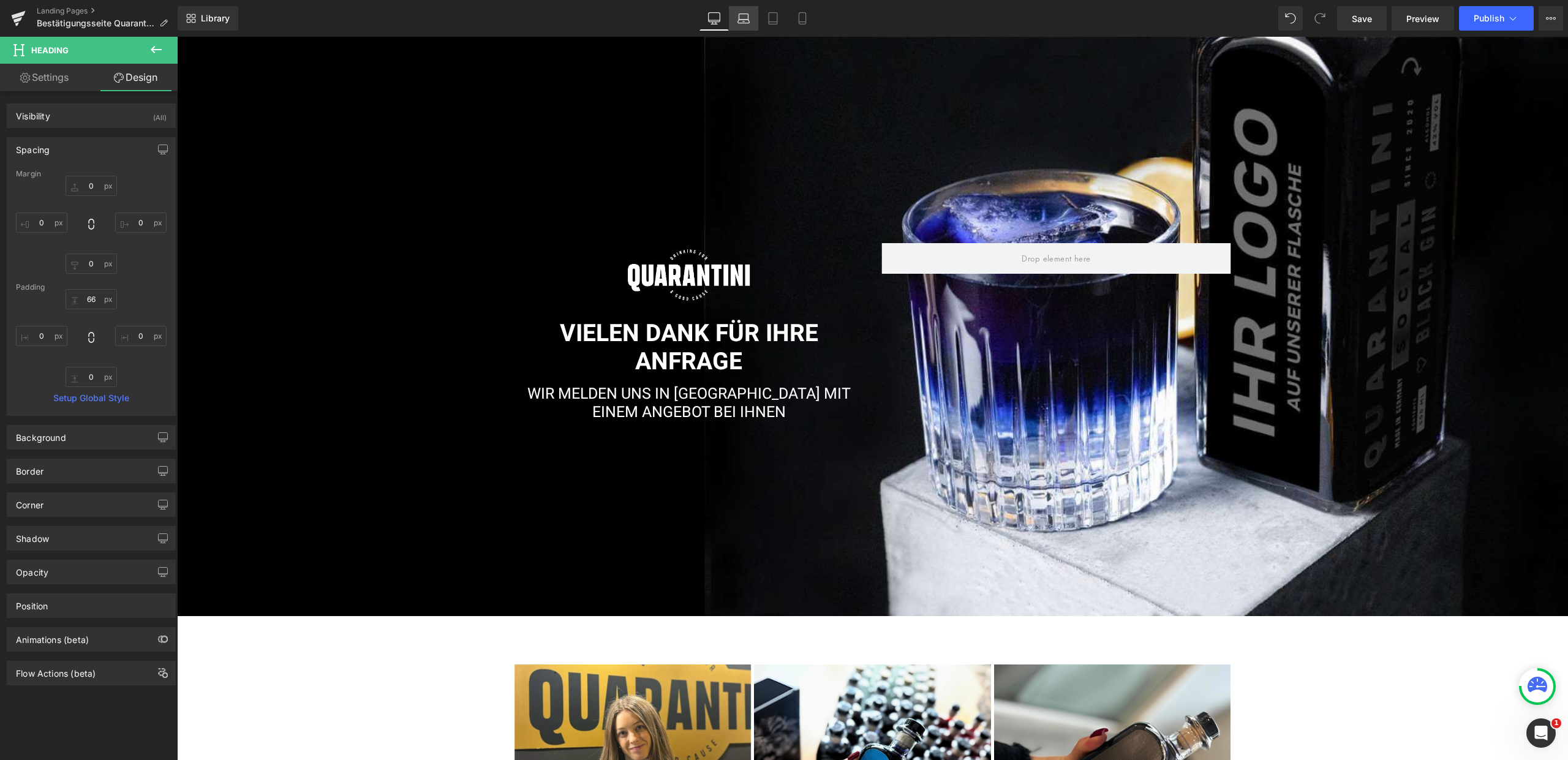
click at [751, 11] on link "Laptop" at bounding box center [743, 18] width 30 height 25
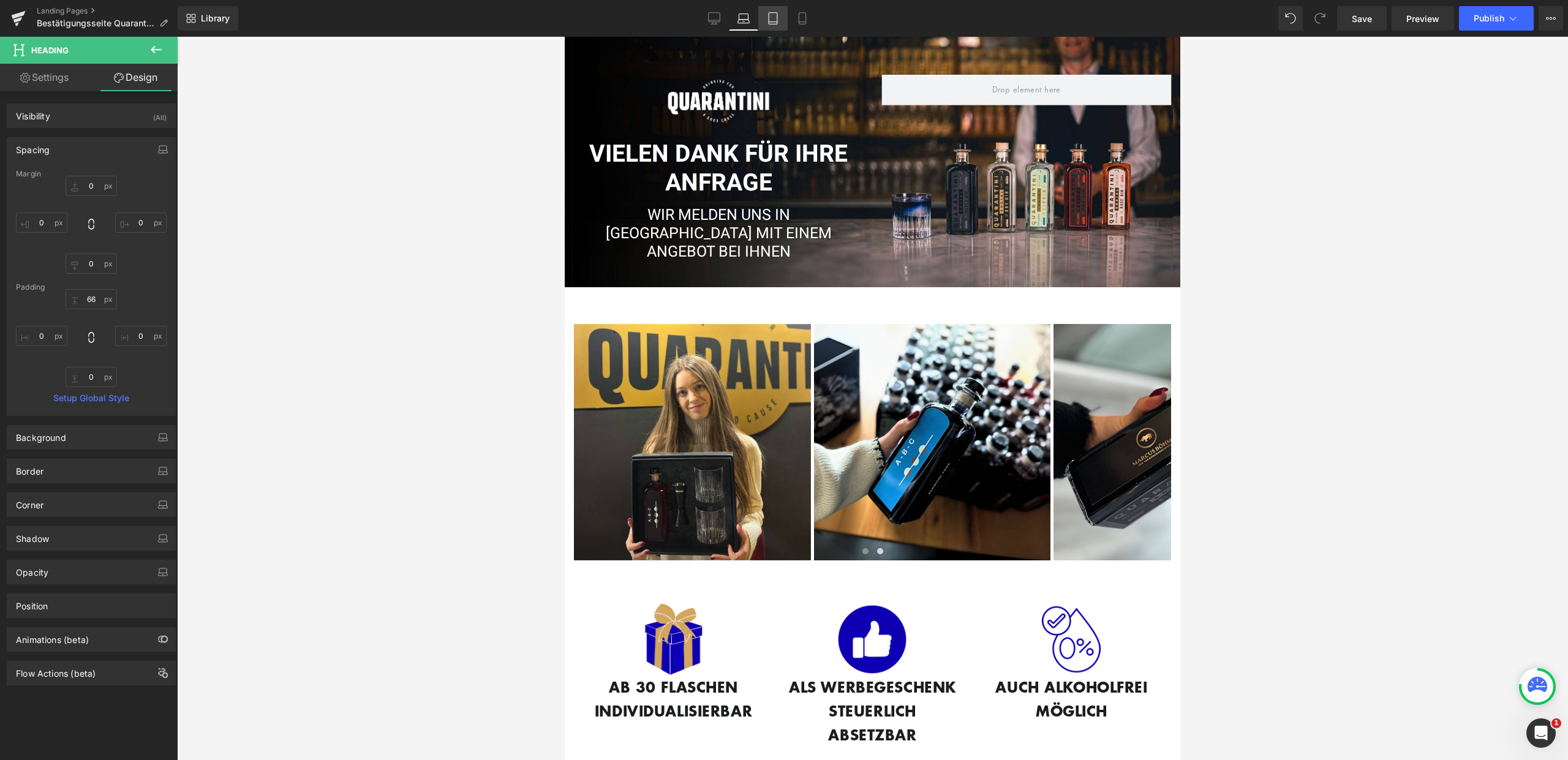
type input "0"
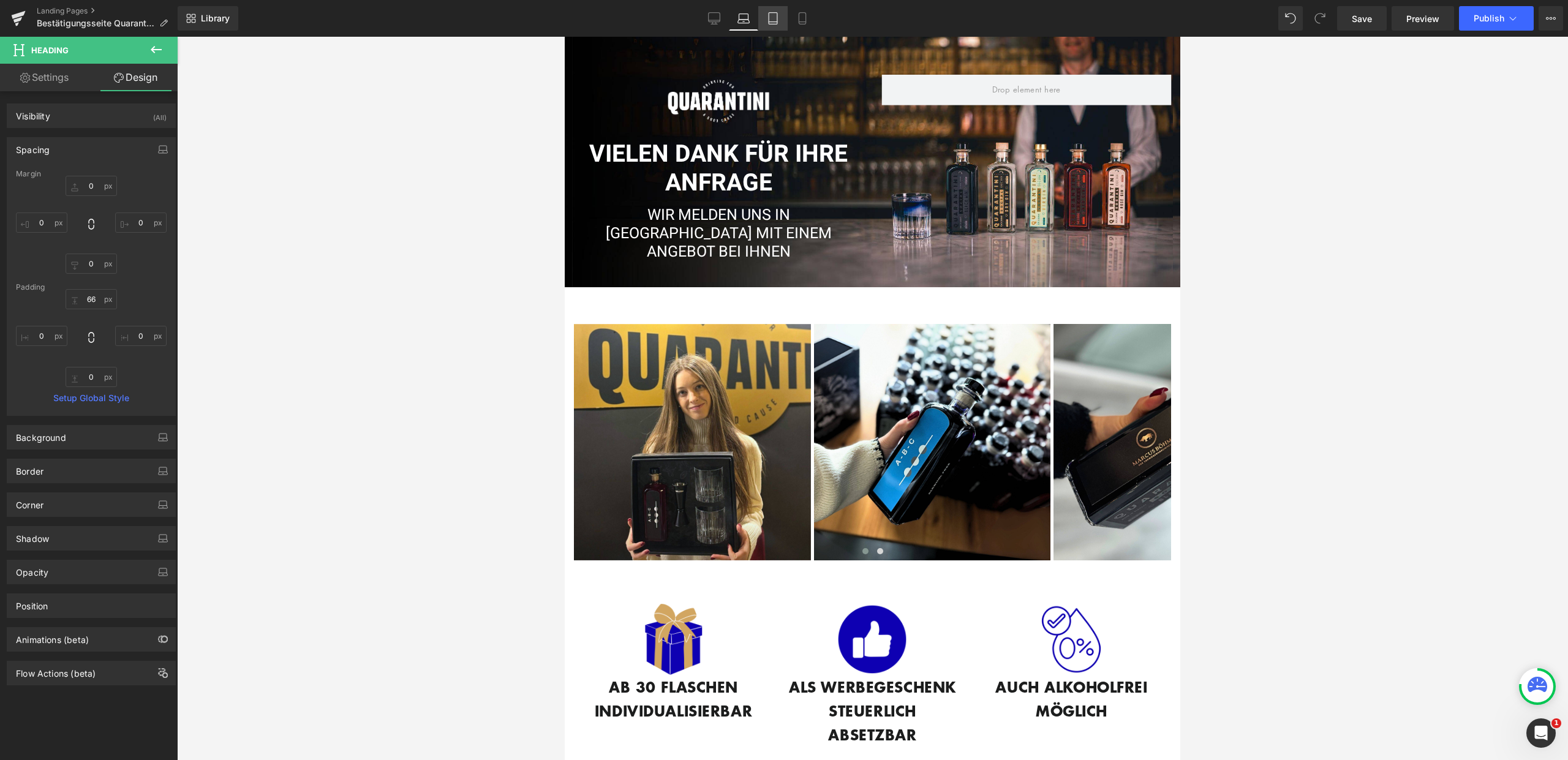
type input "0"
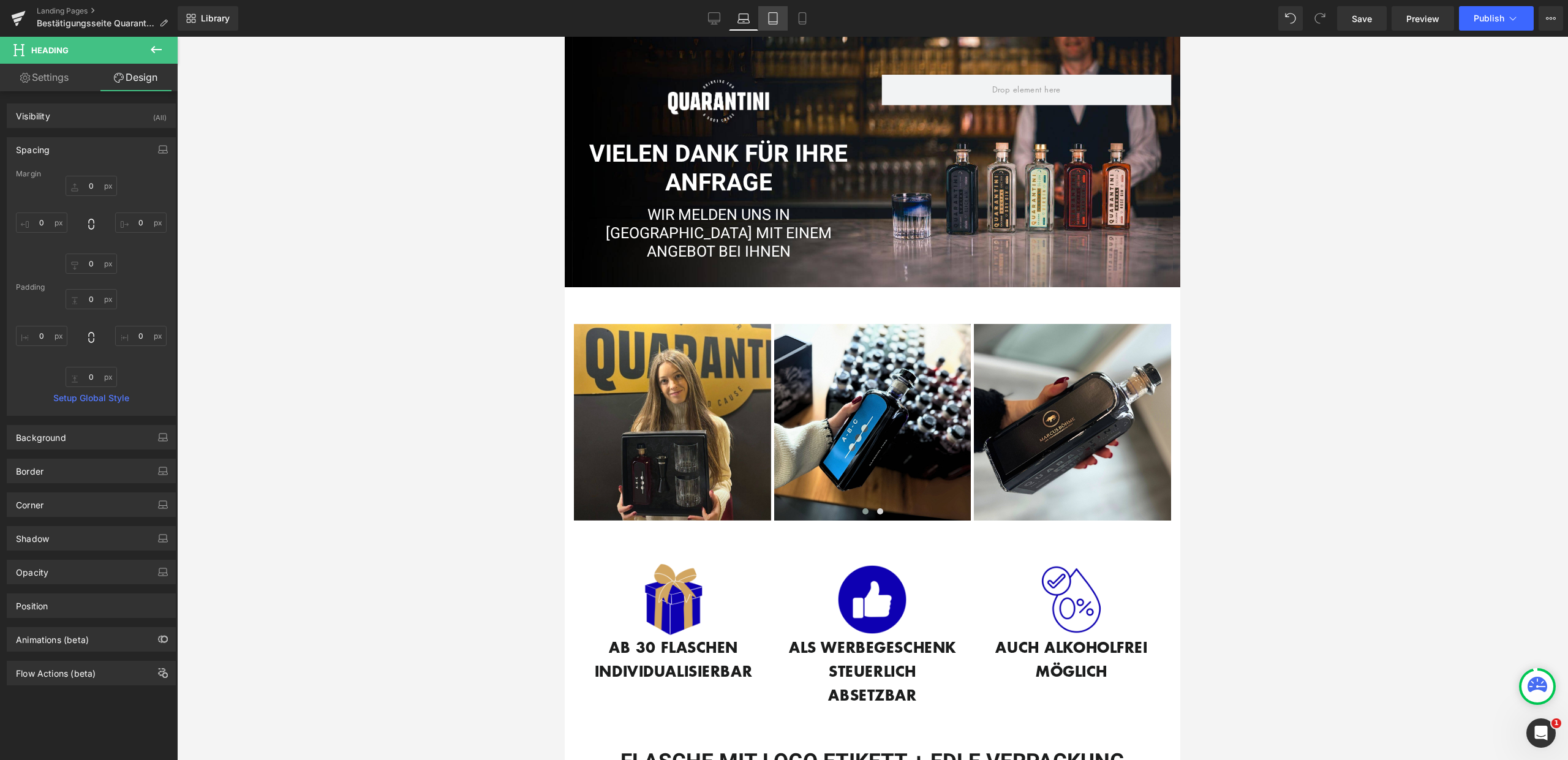
click at [777, 18] on icon at bounding box center [773, 18] width 12 height 12
type input "0"
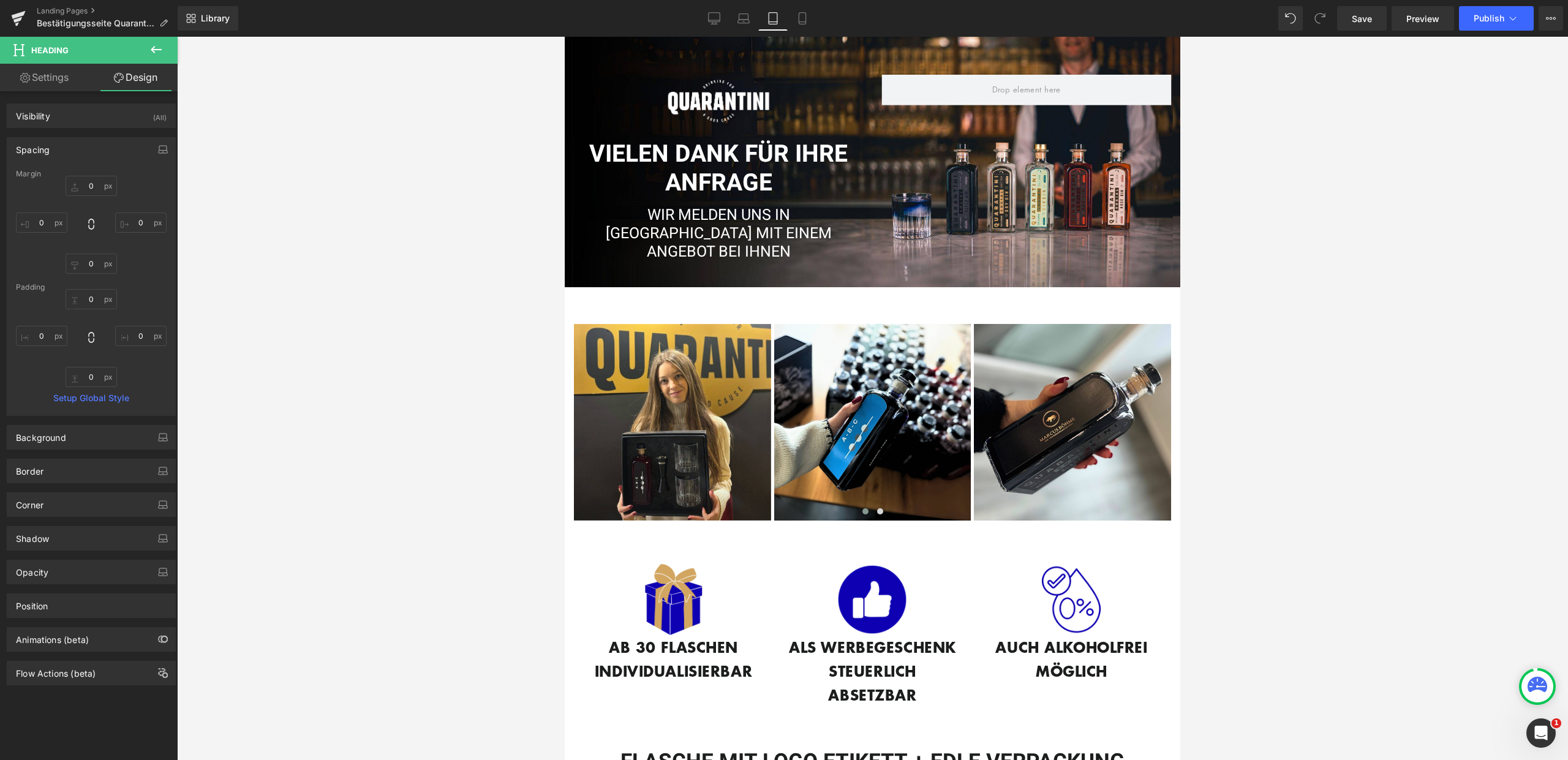
type input "66"
type input "0"
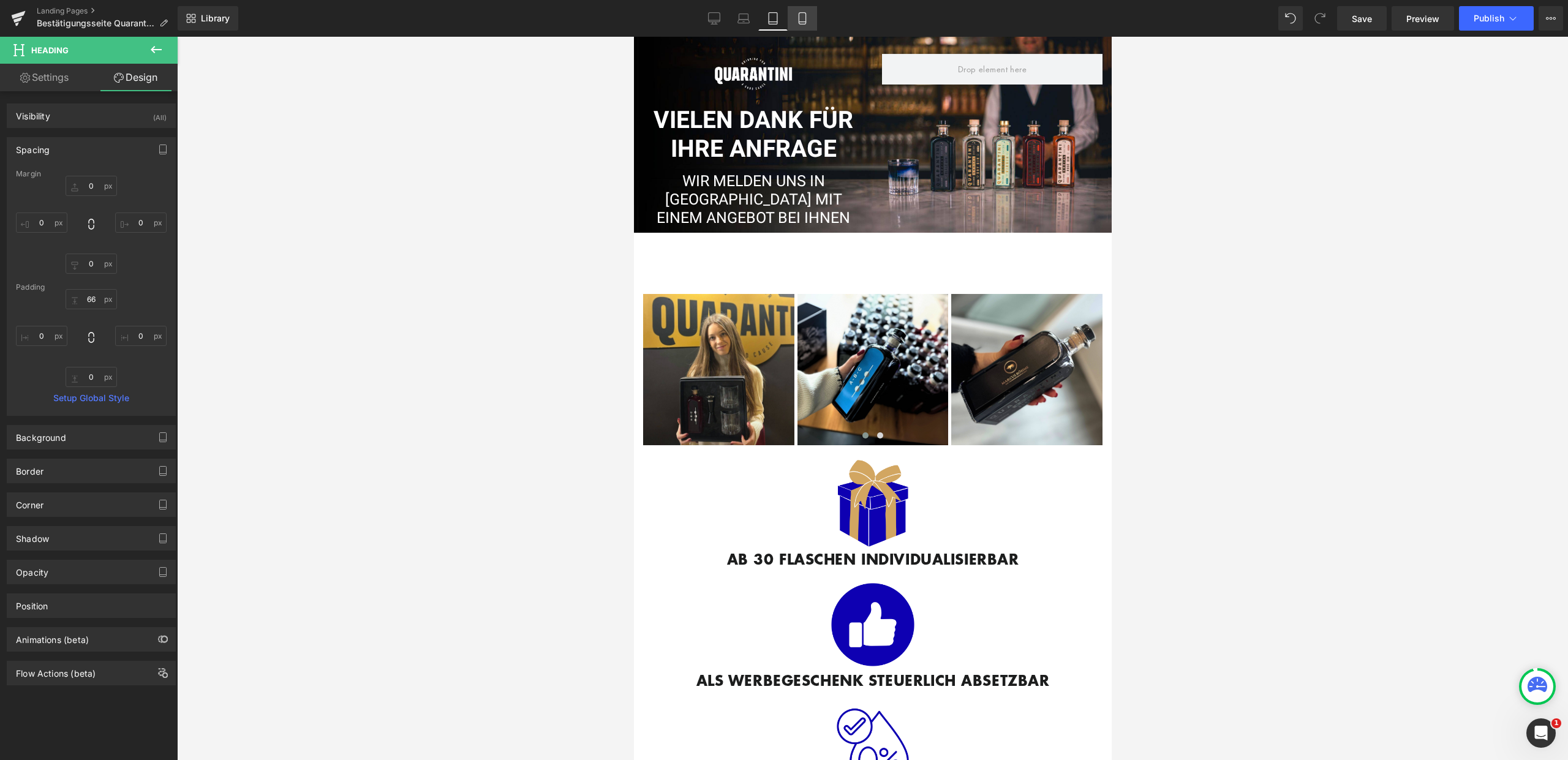
click at [802, 19] on icon at bounding box center [802, 18] width 12 height 12
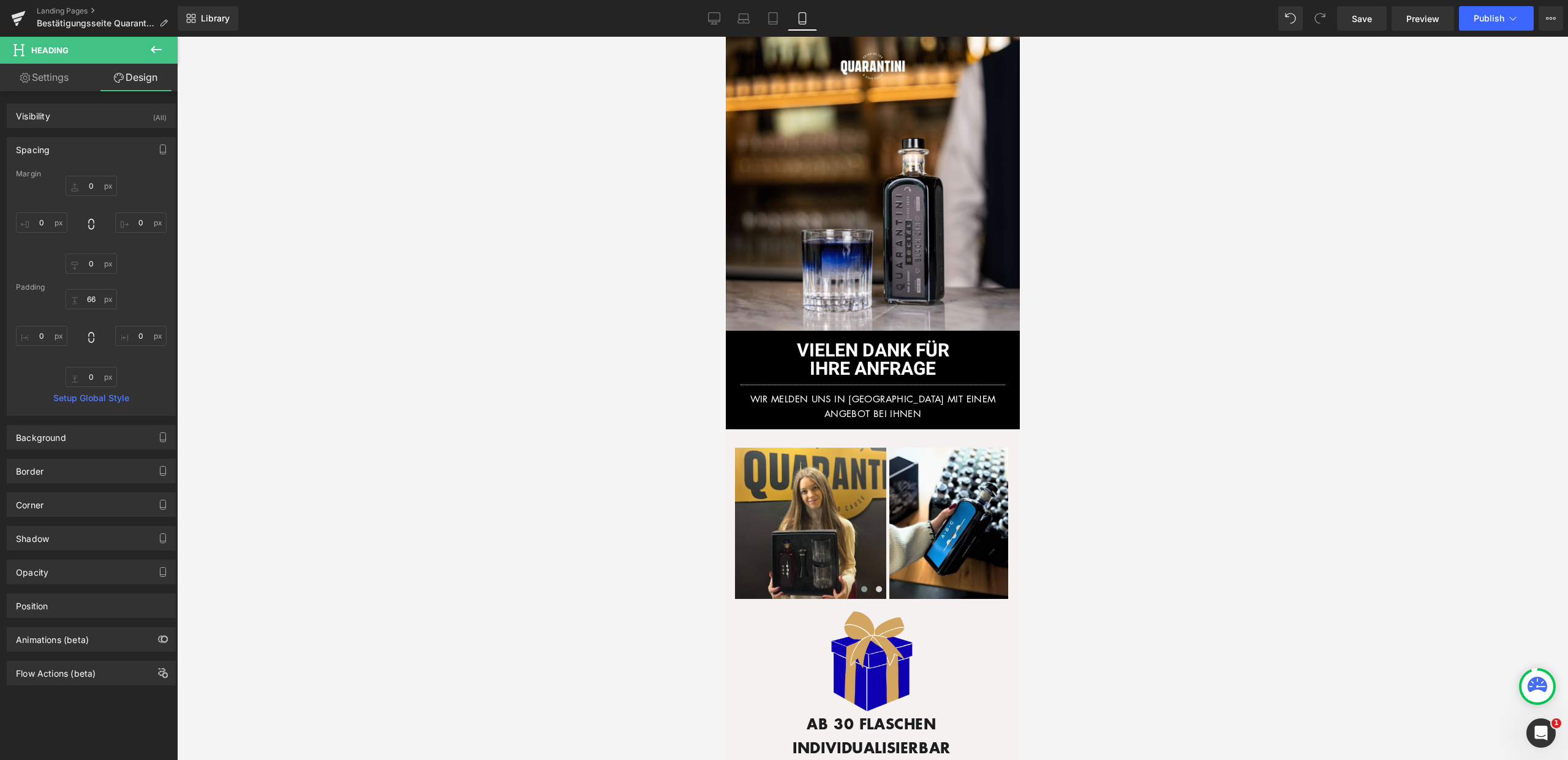
type input "0"
type input "30"
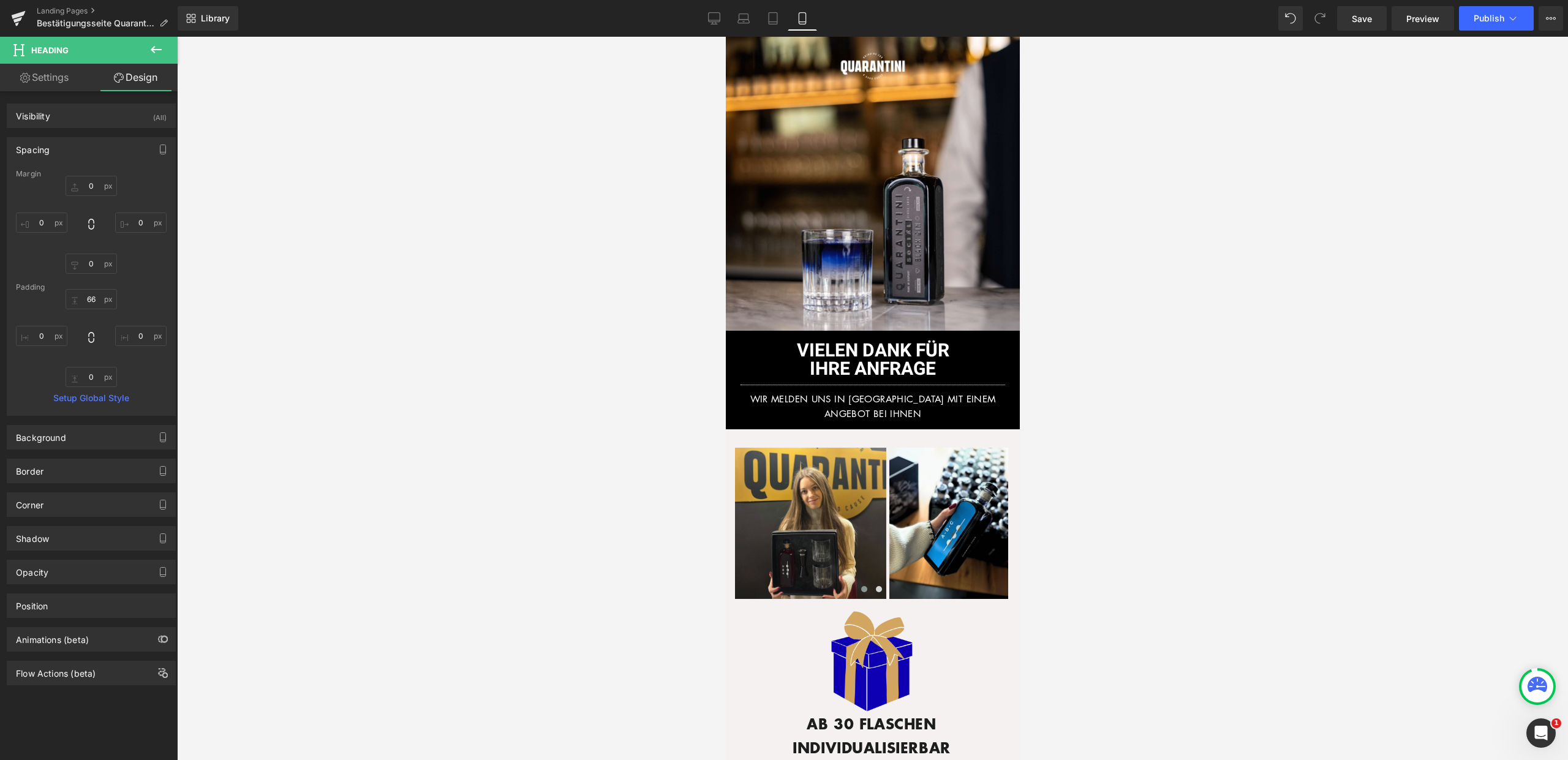
type input "20"
type input "0"
type input "20"
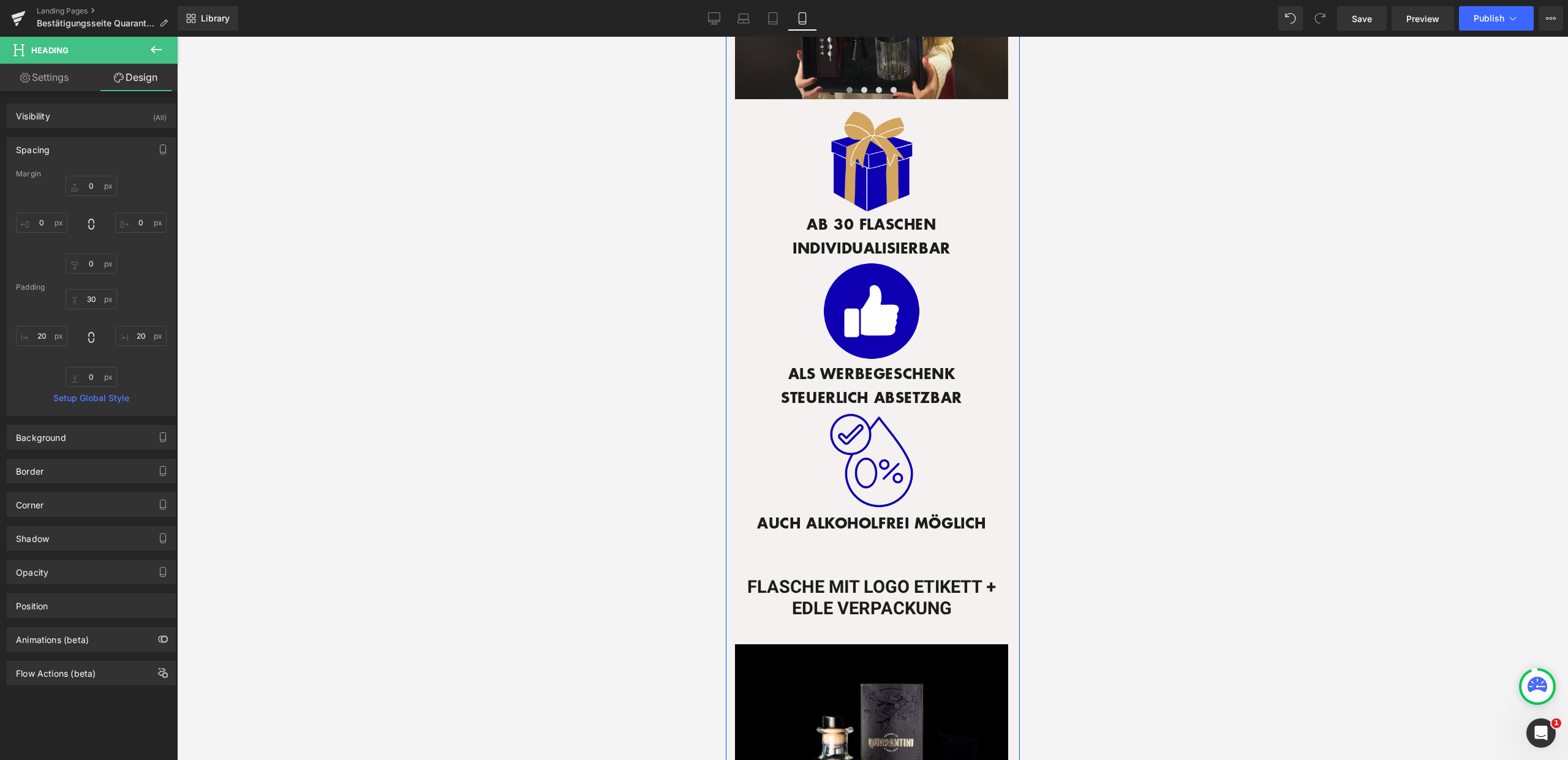
scroll to position [621, 0]
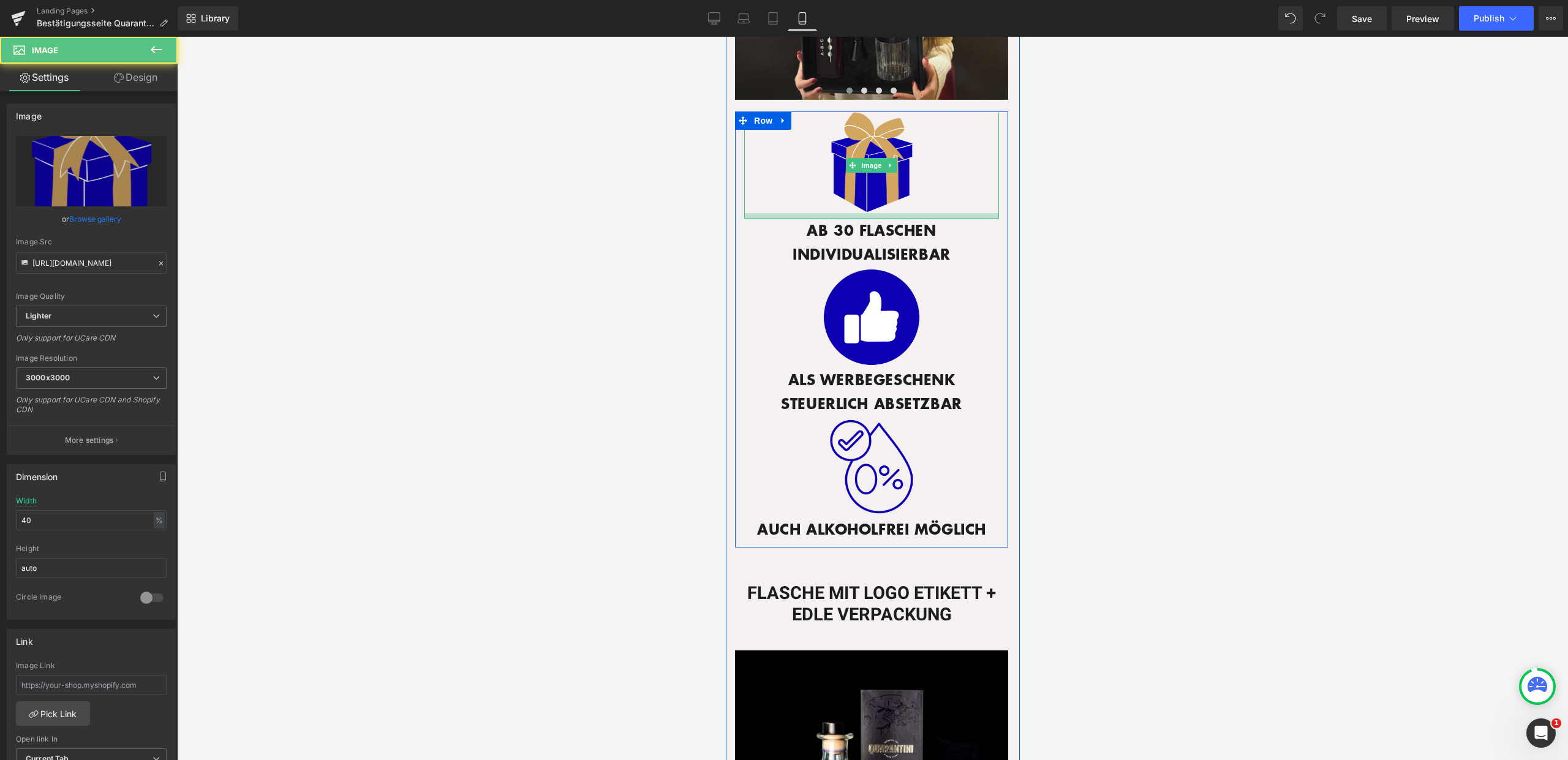
click at [902, 213] on div at bounding box center [871, 216] width 255 height 5
click at [913, 266] on div "Image" at bounding box center [871, 317] width 255 height 102
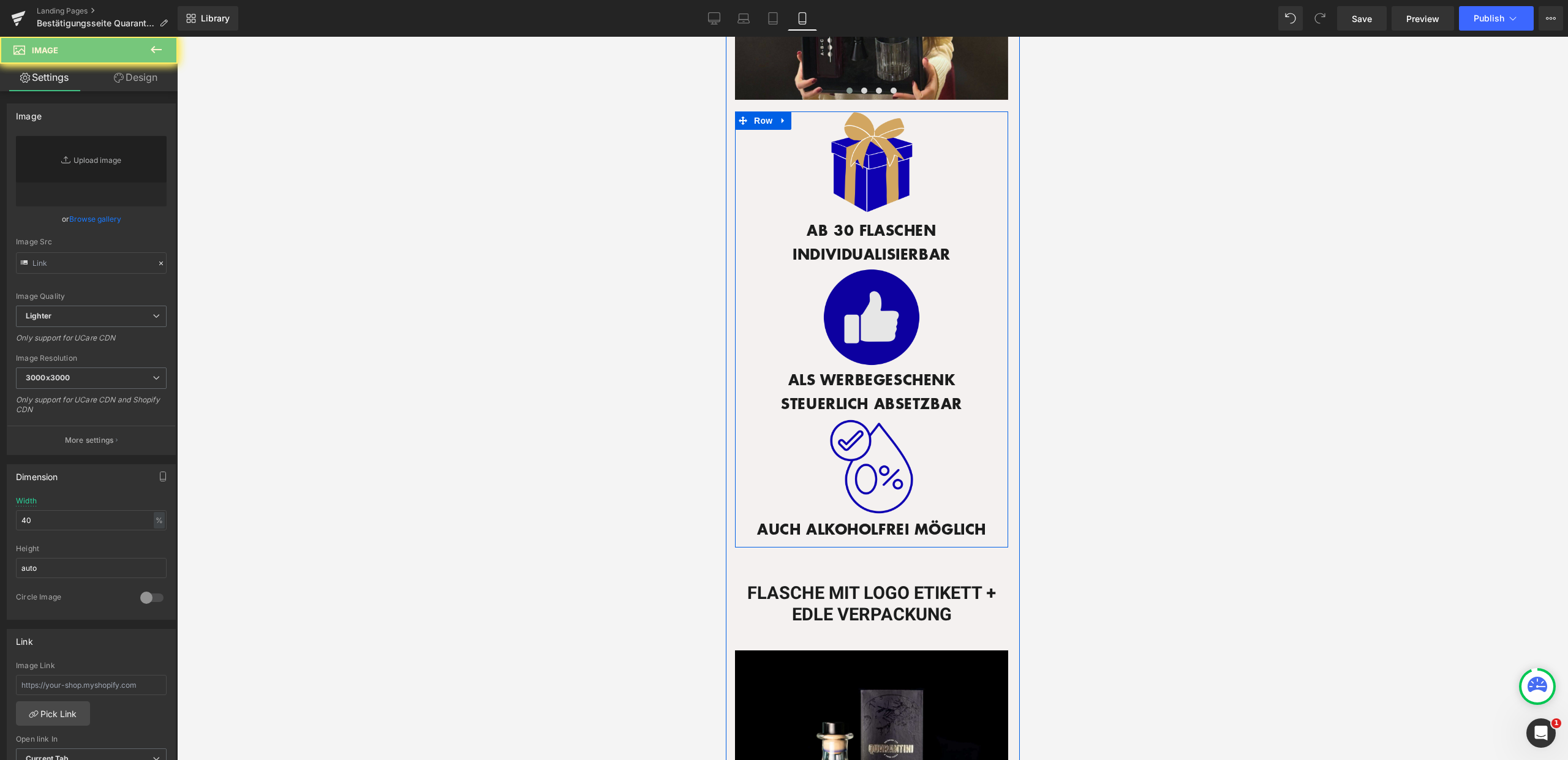
type input "https://ucarecdn.com/f3c871cd-9a9b-4ff5-a799-b4ed29fbb0bc/-/format/auto/-/previ…"
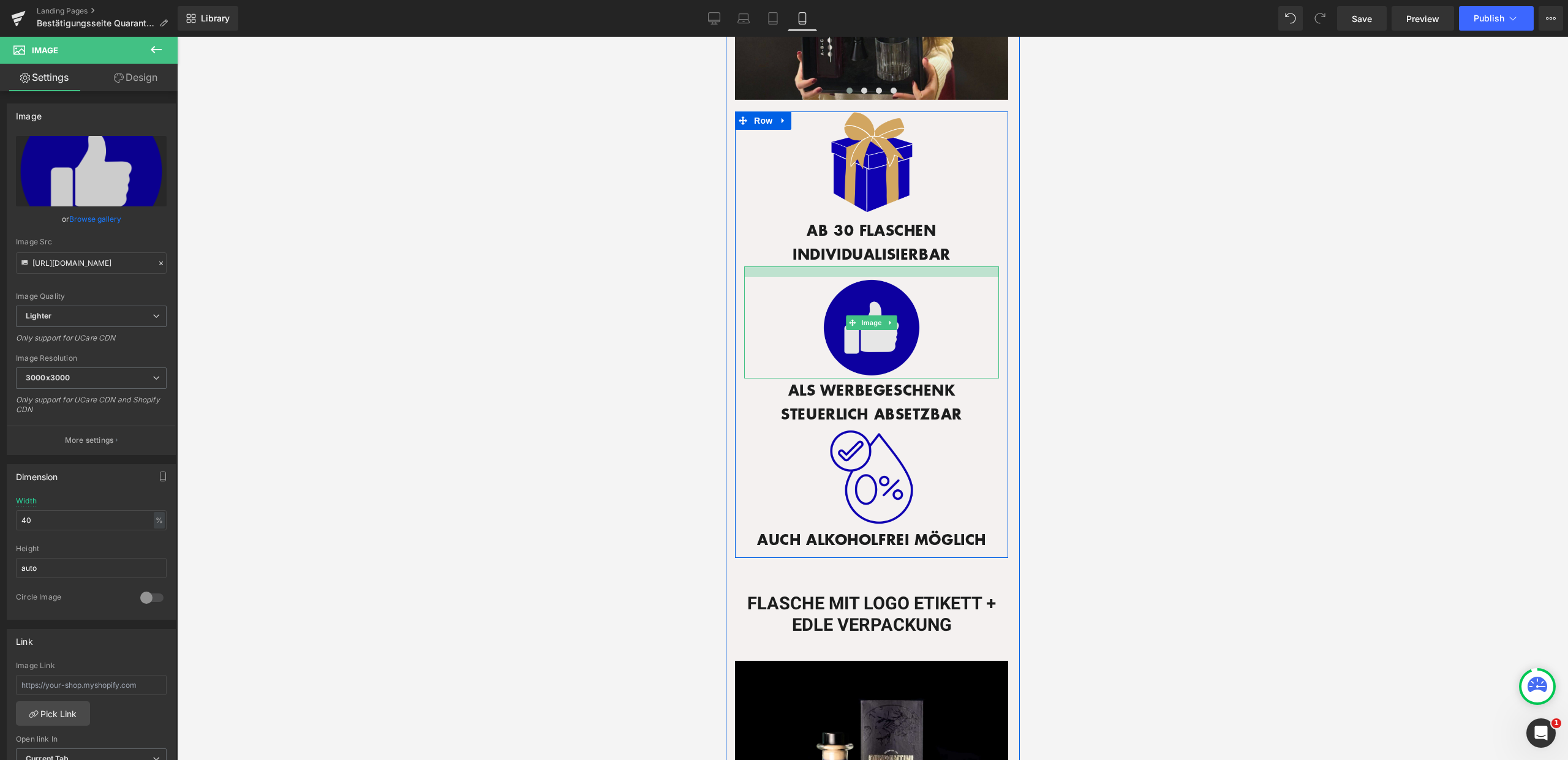
drag, startPoint x: 900, startPoint y: 254, endPoint x: 900, endPoint y: 264, distance: 10.0
click at [900, 266] on div at bounding box center [871, 272] width 255 height 11
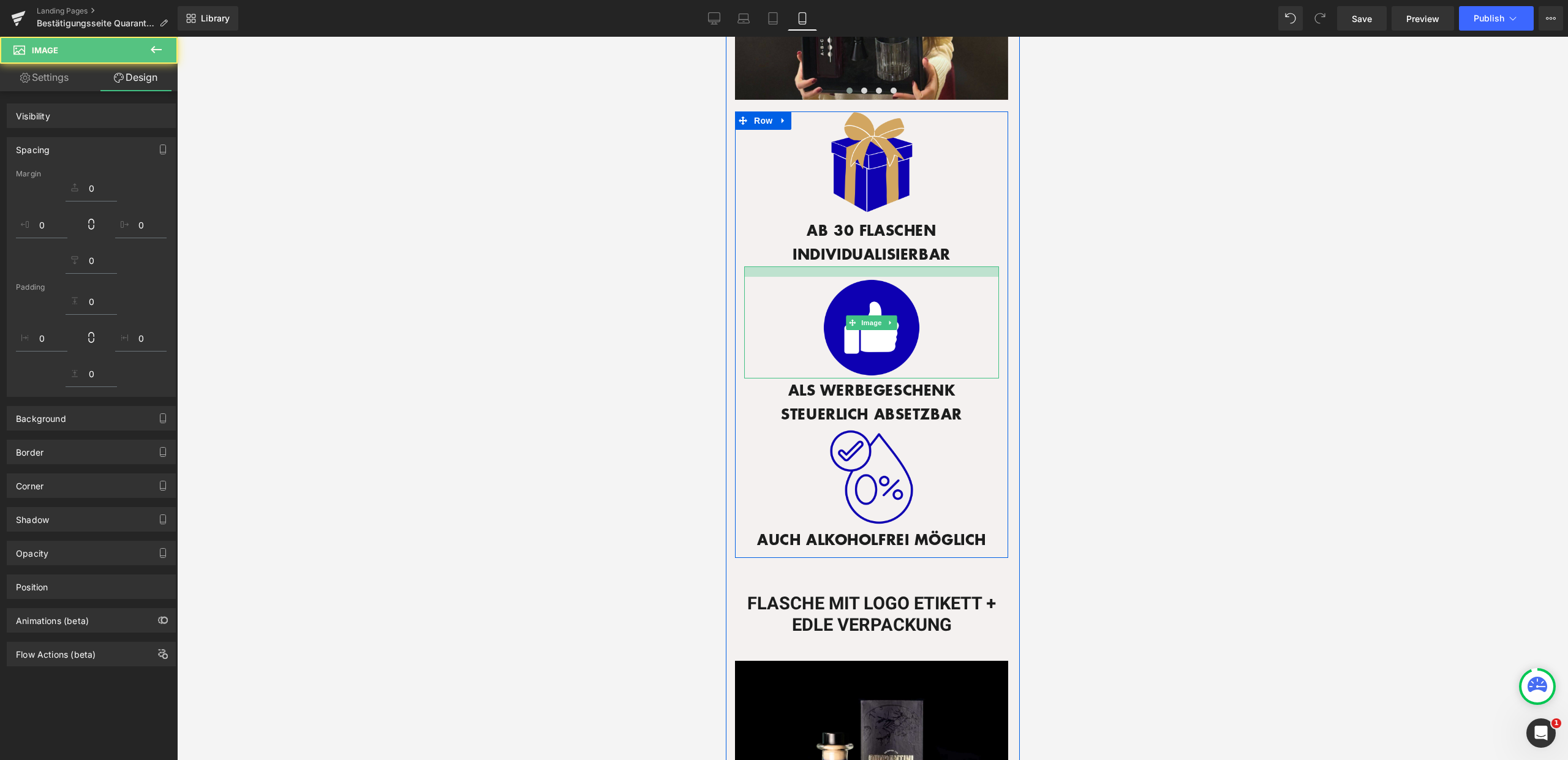
click at [927, 426] on div "Image" at bounding box center [871, 477] width 255 height 102
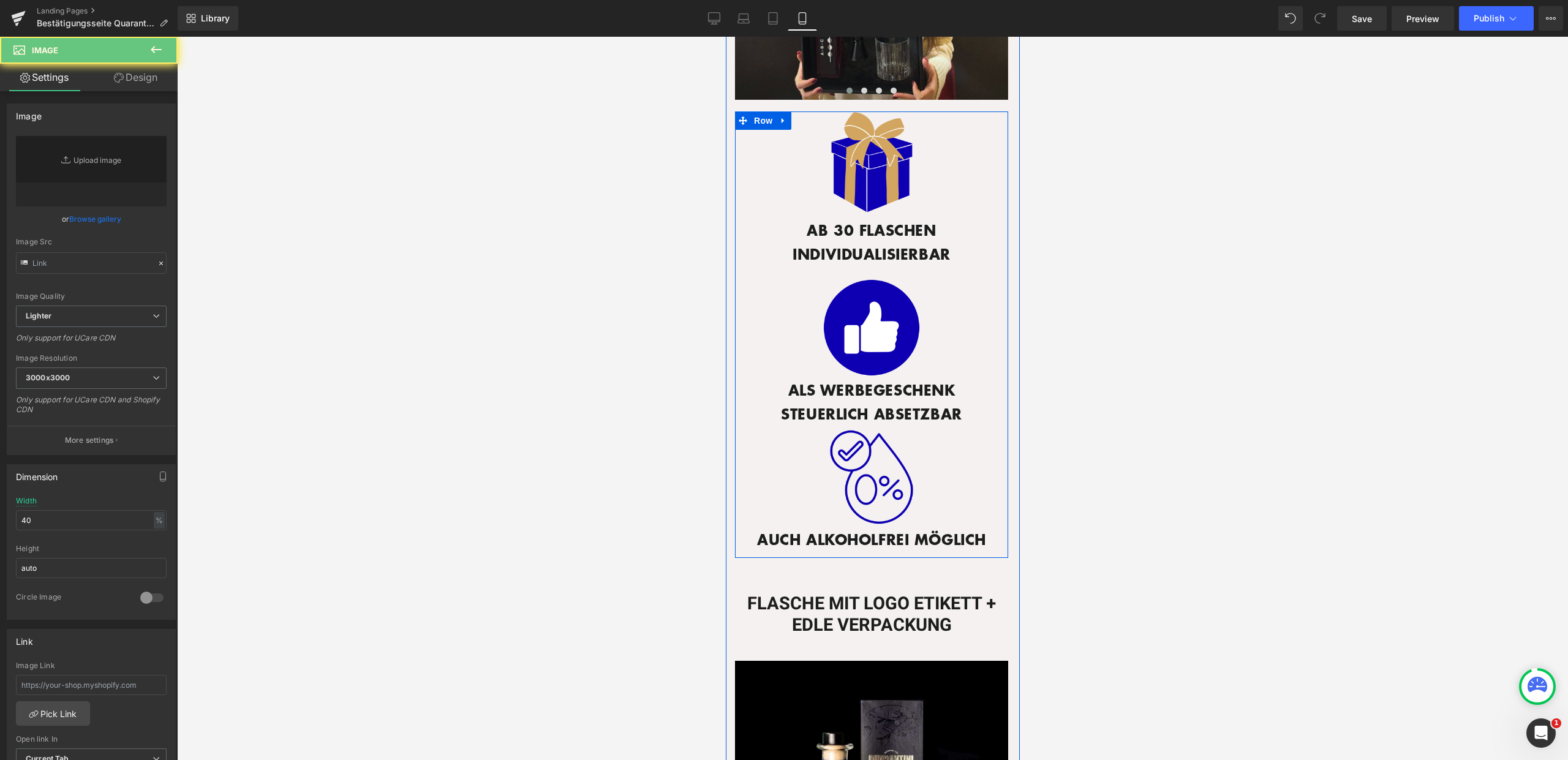
type input "https://ucarecdn.com/0312210c-d9e0-41e3-aed5-339fa9f2a0ed/-/format/auto/-/previ…"
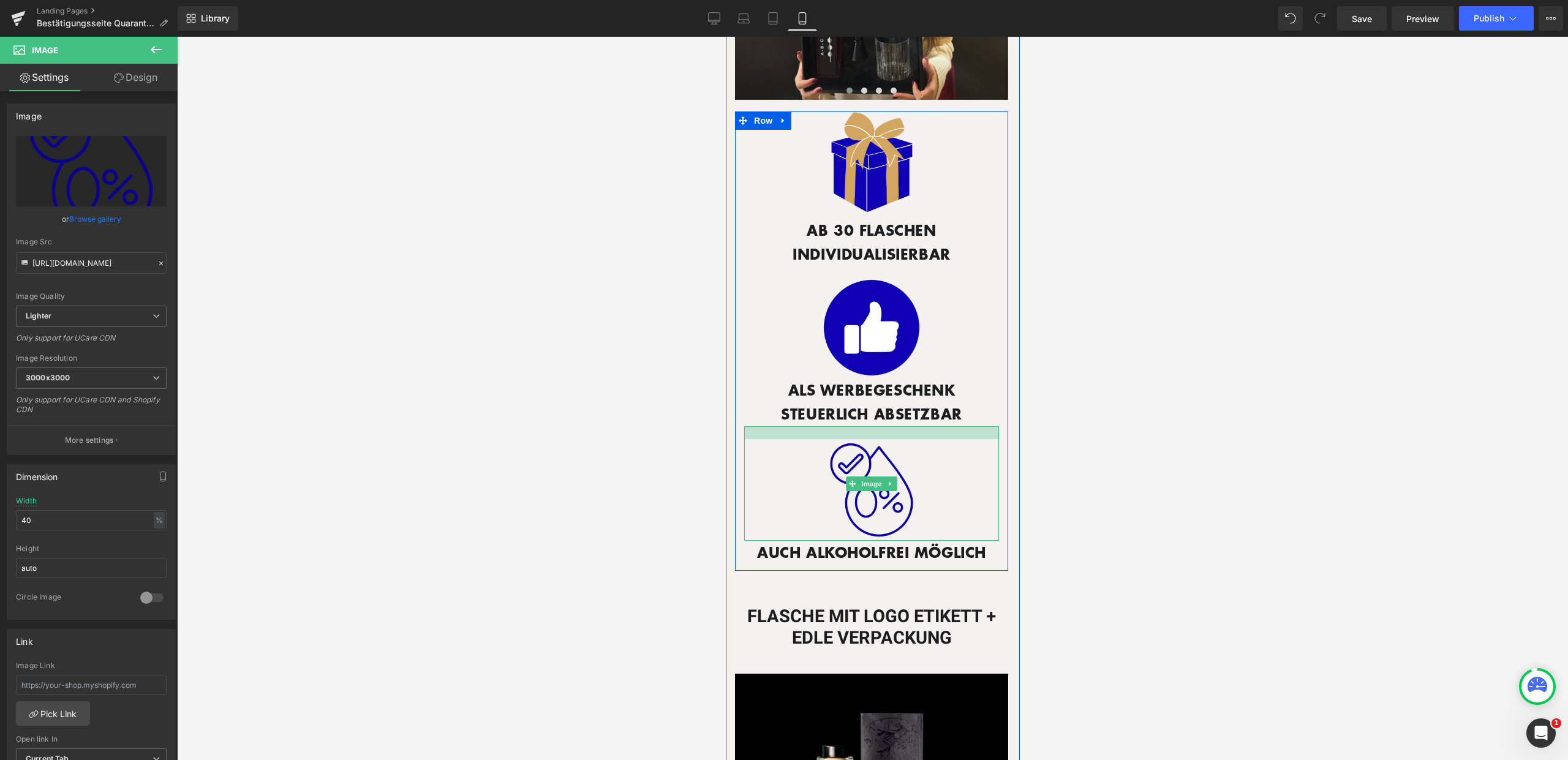
drag, startPoint x: 890, startPoint y: 413, endPoint x: 890, endPoint y: 426, distance: 13.0
click at [890, 426] on div "Image" at bounding box center [871, 483] width 255 height 115
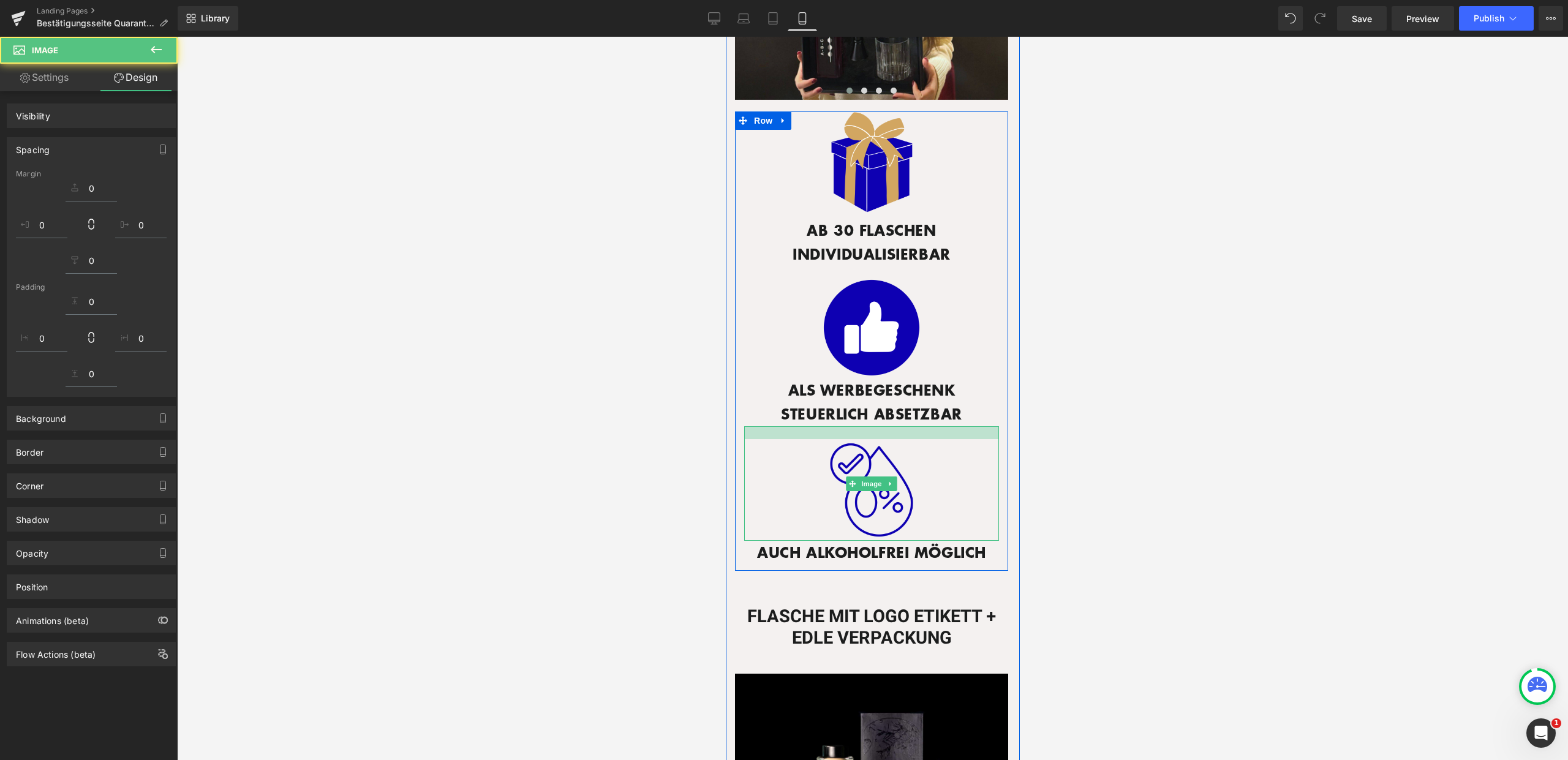
click at [1107, 282] on div at bounding box center [872, 398] width 1391 height 723
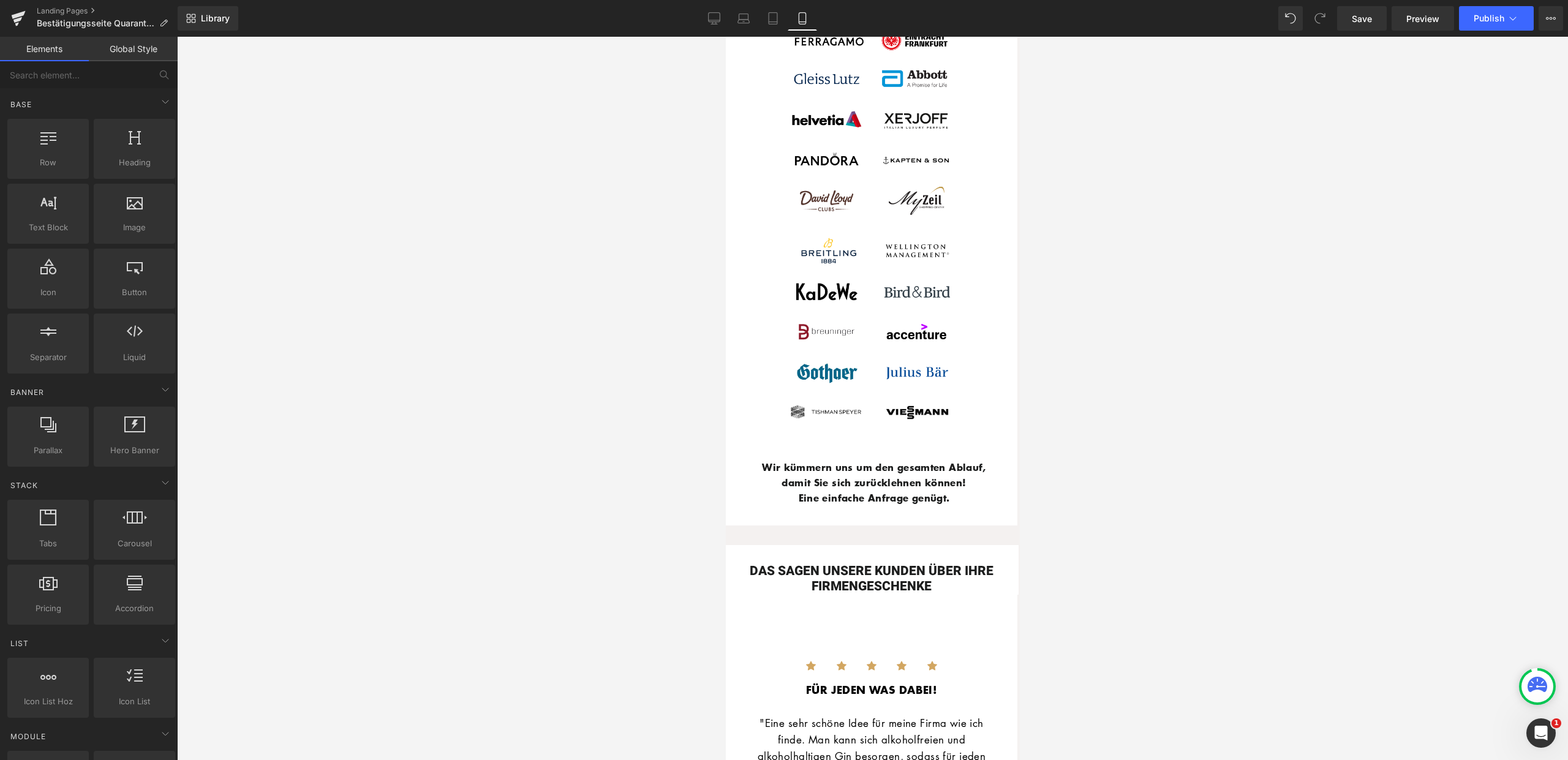
scroll to position [2741, 0]
click at [1479, 23] on span "Publish" at bounding box center [1489, 18] width 31 height 10
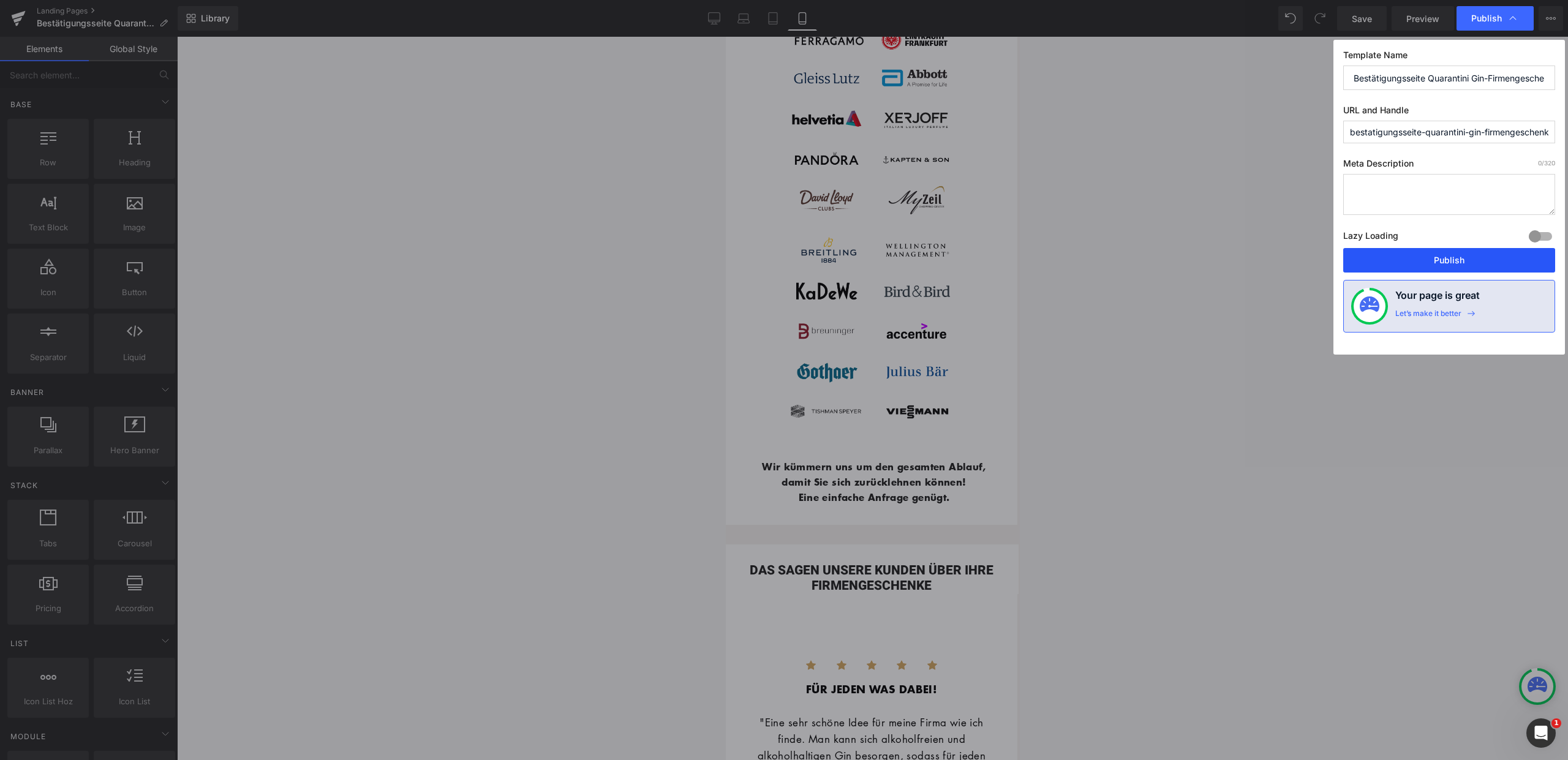
click at [1447, 254] on button "Publish" at bounding box center [1449, 260] width 212 height 25
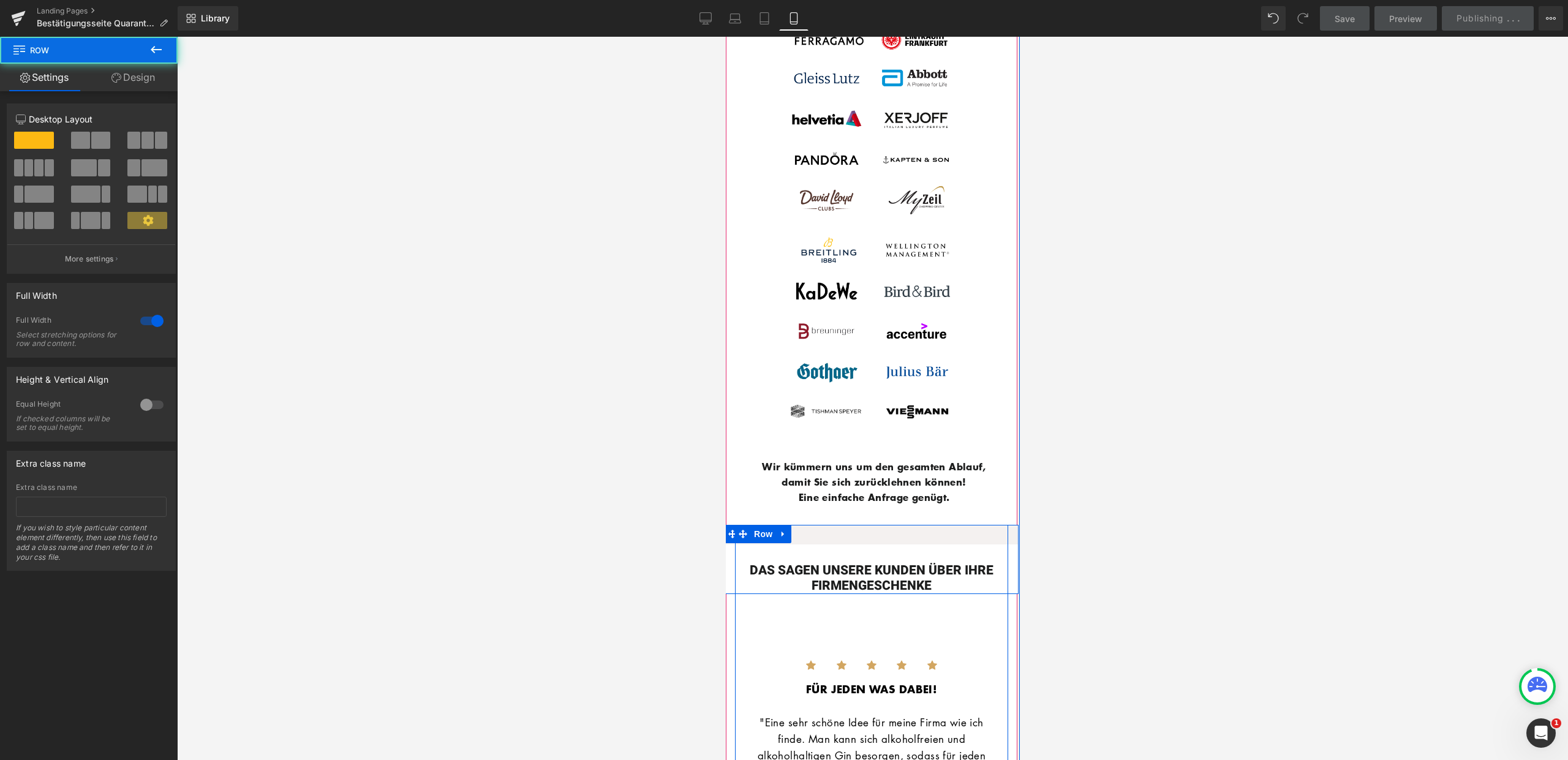
click at [924, 525] on div "DAS SAGEN UNSERE KUNDEN ÜBER IHRE FIRMENGESCHENKE Heading NaNpx Row" at bounding box center [871, 559] width 294 height 68
click at [1008, 525] on div "DAS SAGEN UNSERE KUNDEN ÜBER IHRE FIRMENGESCHENKE Heading NaNpx Row" at bounding box center [871, 559] width 294 height 68
click at [1005, 525] on div "DAS SAGEN UNSERE KUNDEN ÜBER IHRE FIRMENGESCHENKE Heading NaNpx Row" at bounding box center [871, 559] width 294 height 68
click at [978, 525] on div "DAS SAGEN UNSERE KUNDEN ÜBER IHRE FIRMENGESCHENKE Heading NaNpx Row" at bounding box center [871, 559] width 294 height 68
click at [935, 499] on div "Wir kümmern uns um den gesamten Ablauf, damit Sie sich zurücklehnen können! Ein…" at bounding box center [871, 482] width 273 height 84
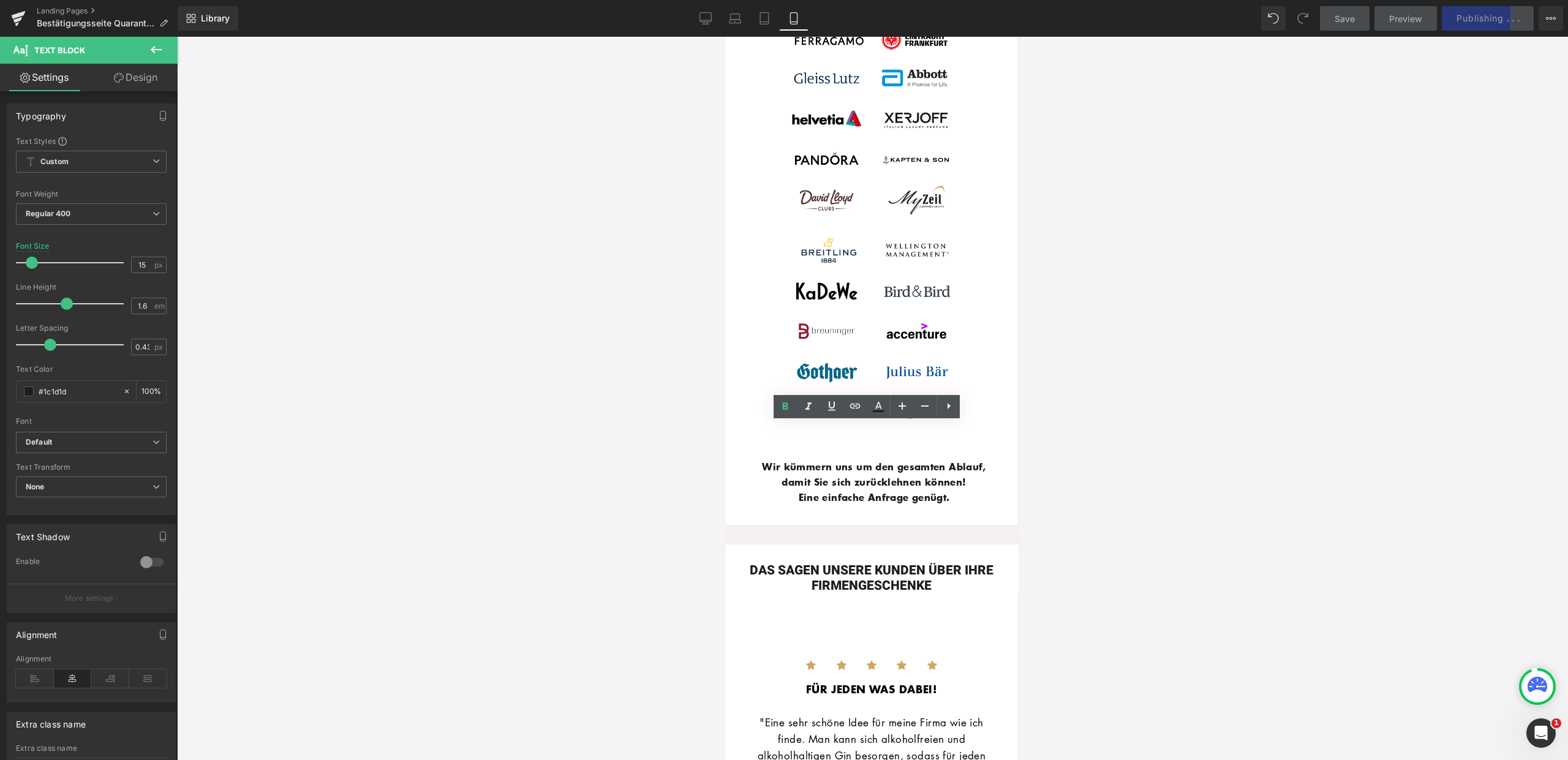
click at [1067, 515] on div at bounding box center [872, 398] width 1391 height 723
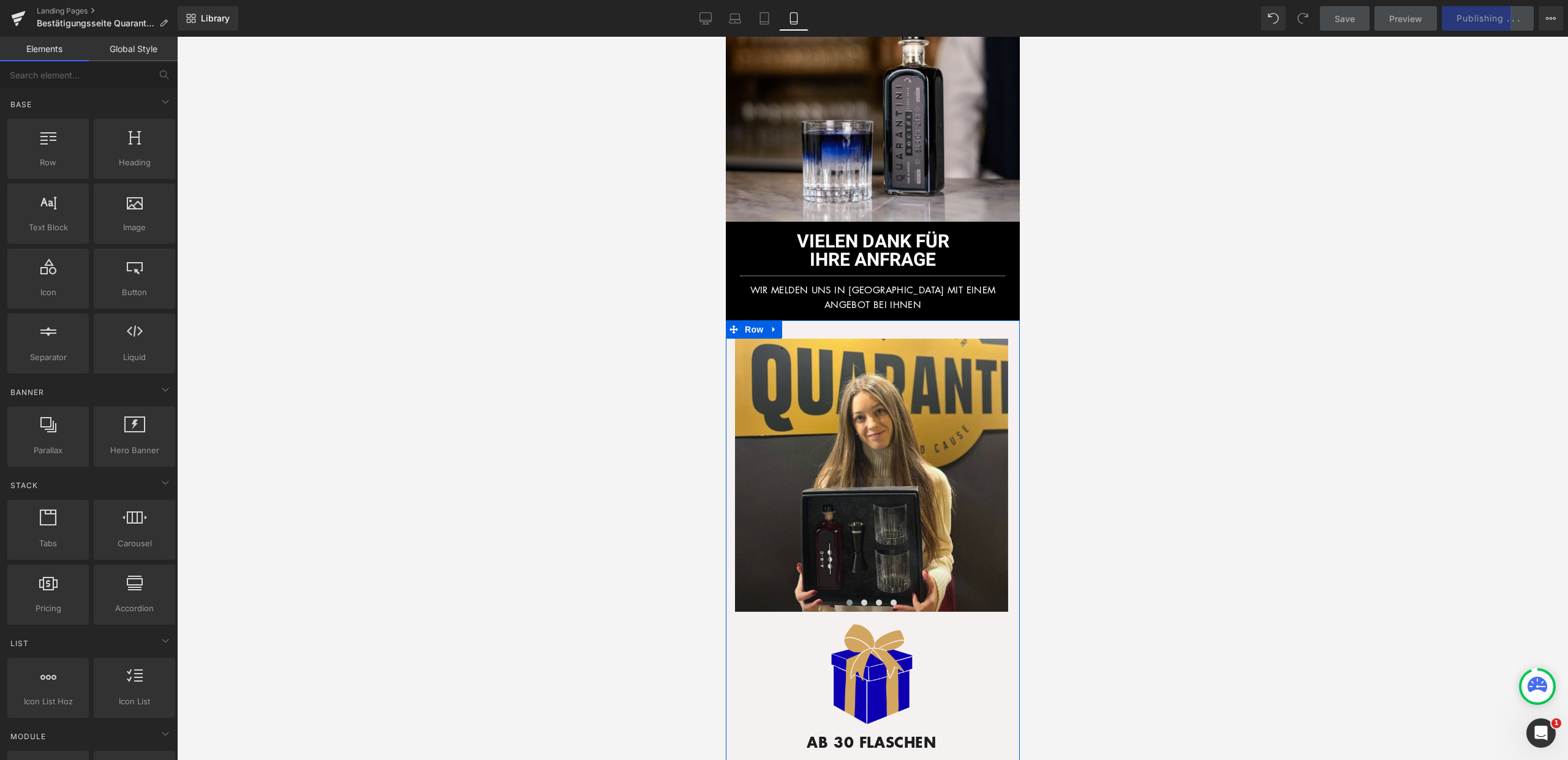
scroll to position [0, 0]
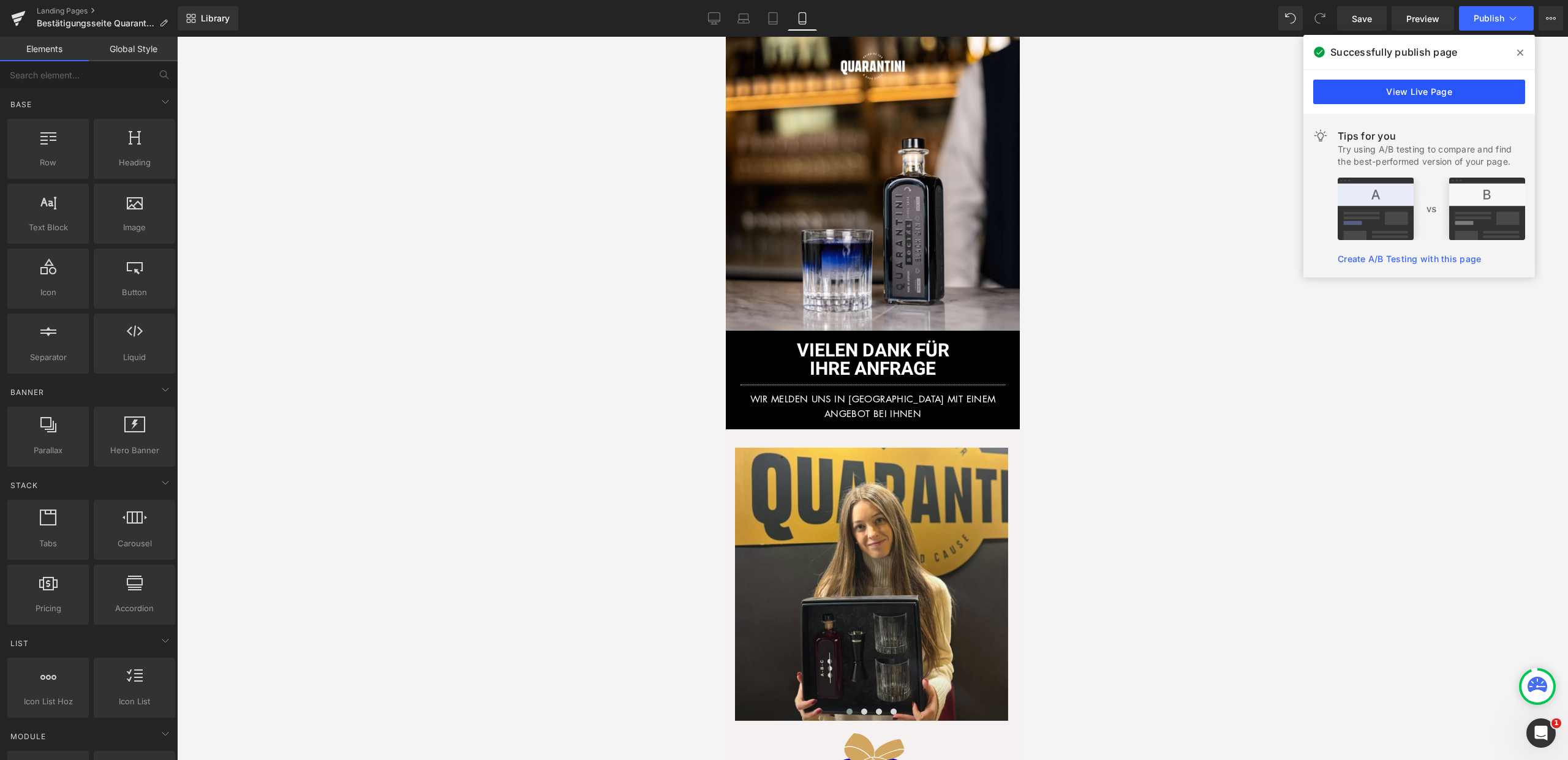
click at [1422, 86] on link "View Live Page" at bounding box center [1419, 92] width 212 height 25
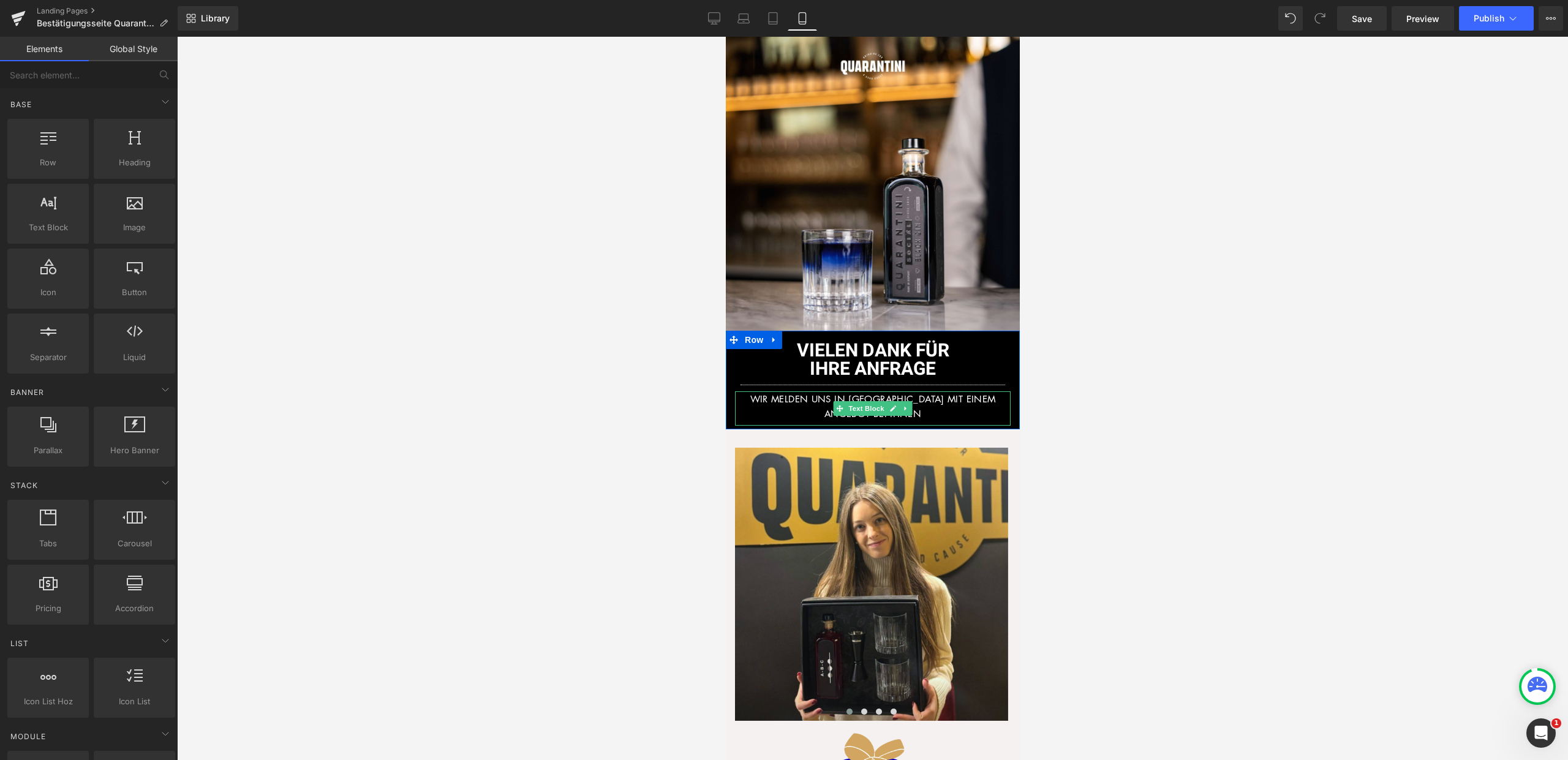
scroll to position [402, 0]
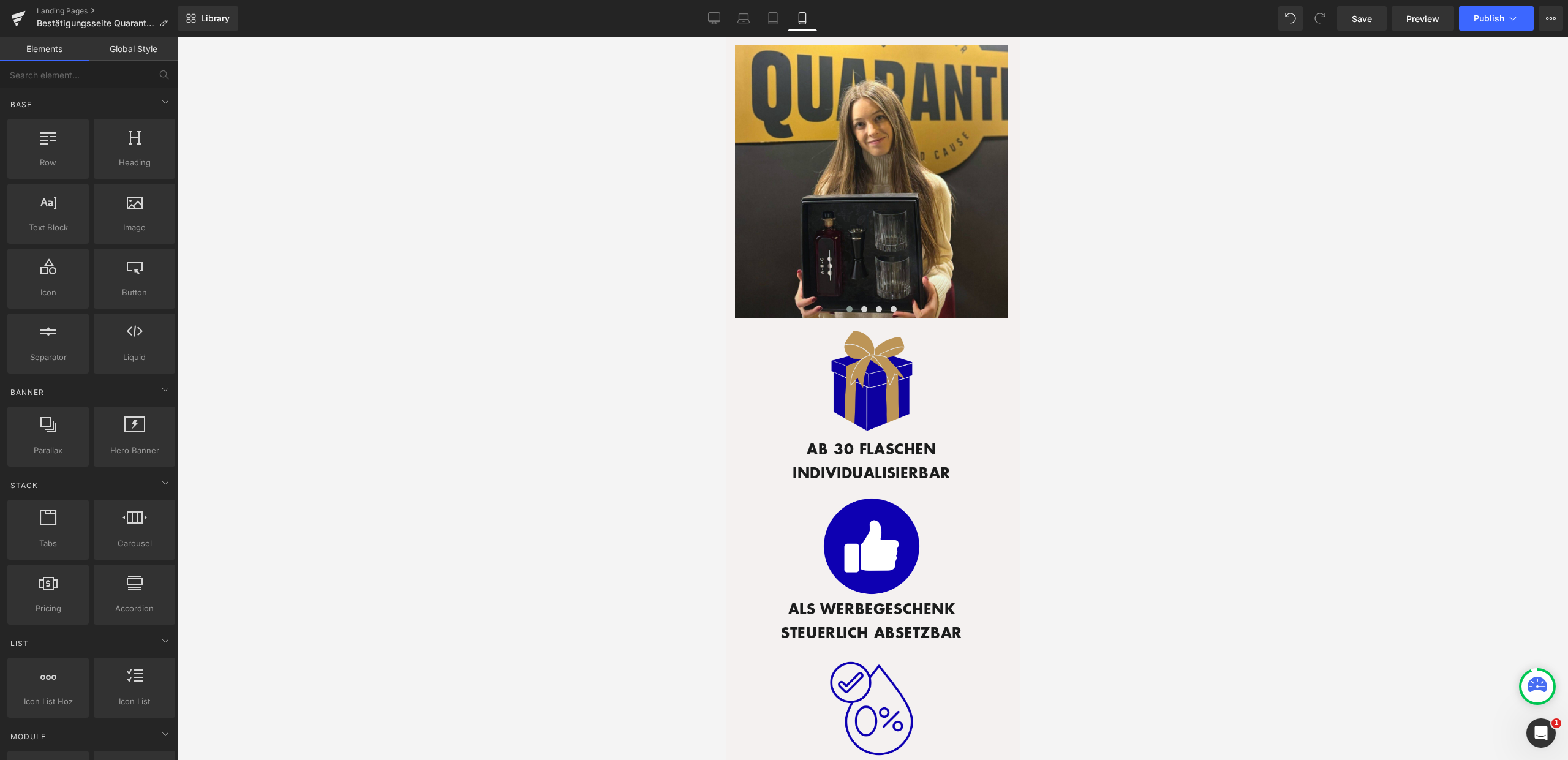
click at [854, 380] on div "Image" at bounding box center [871, 384] width 255 height 107
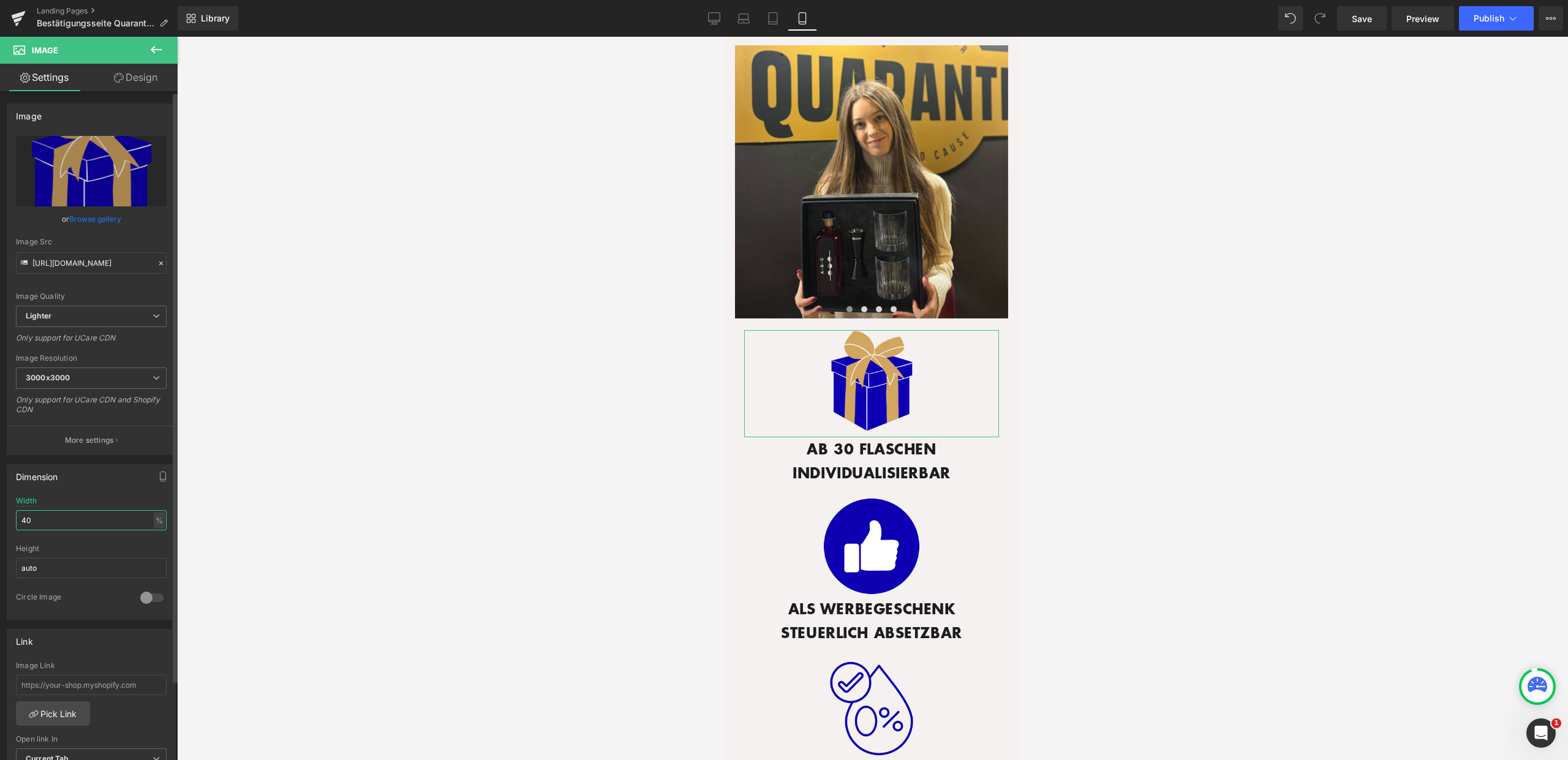
drag, startPoint x: 20, startPoint y: 522, endPoint x: 2, endPoint y: 521, distance: 18.0
click at [2, 521] on div "Dimension 40% Width 40 % % px auto Height auto 0 Circle Image" at bounding box center [91, 537] width 183 height 165
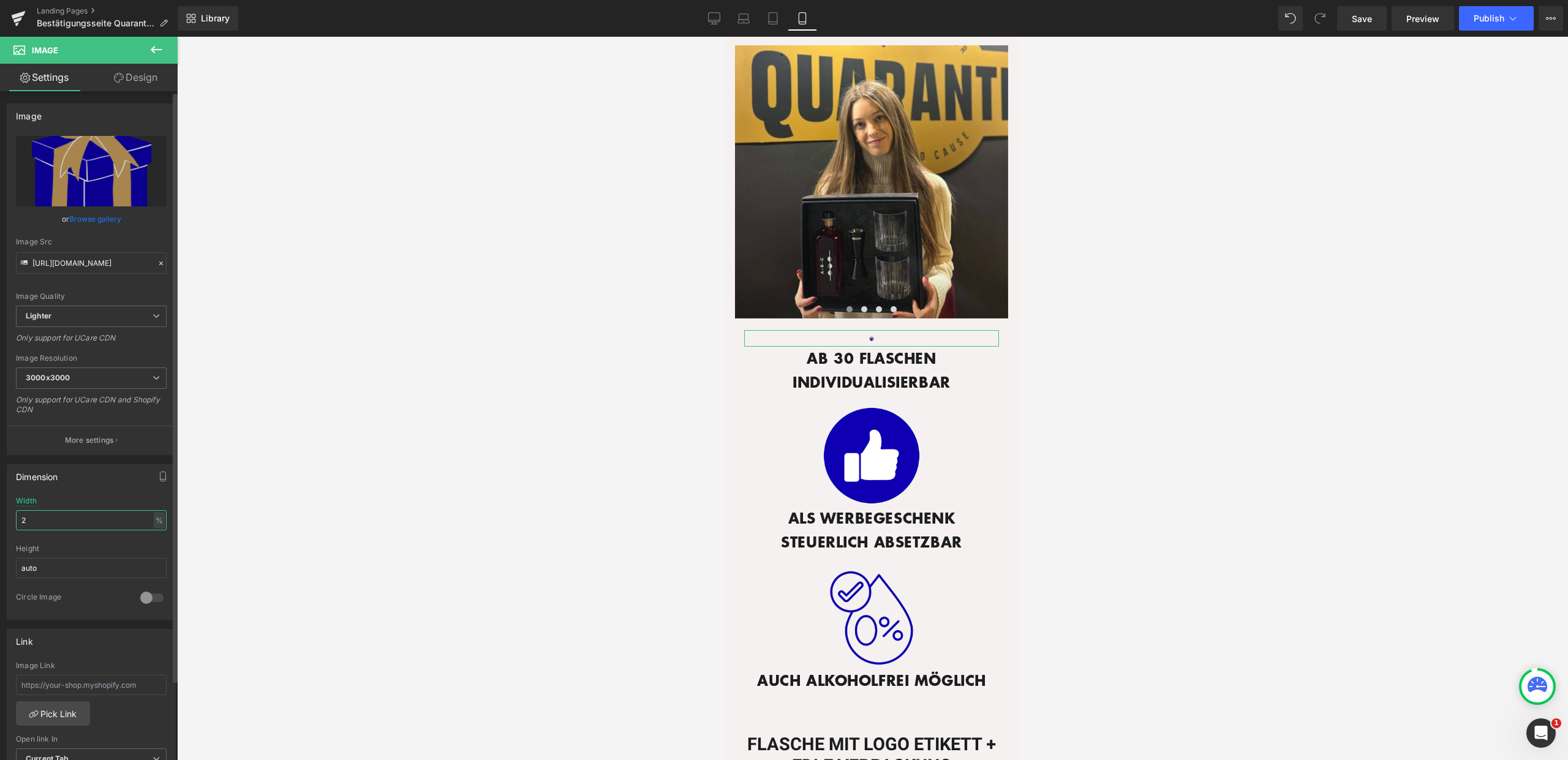
type input "20"
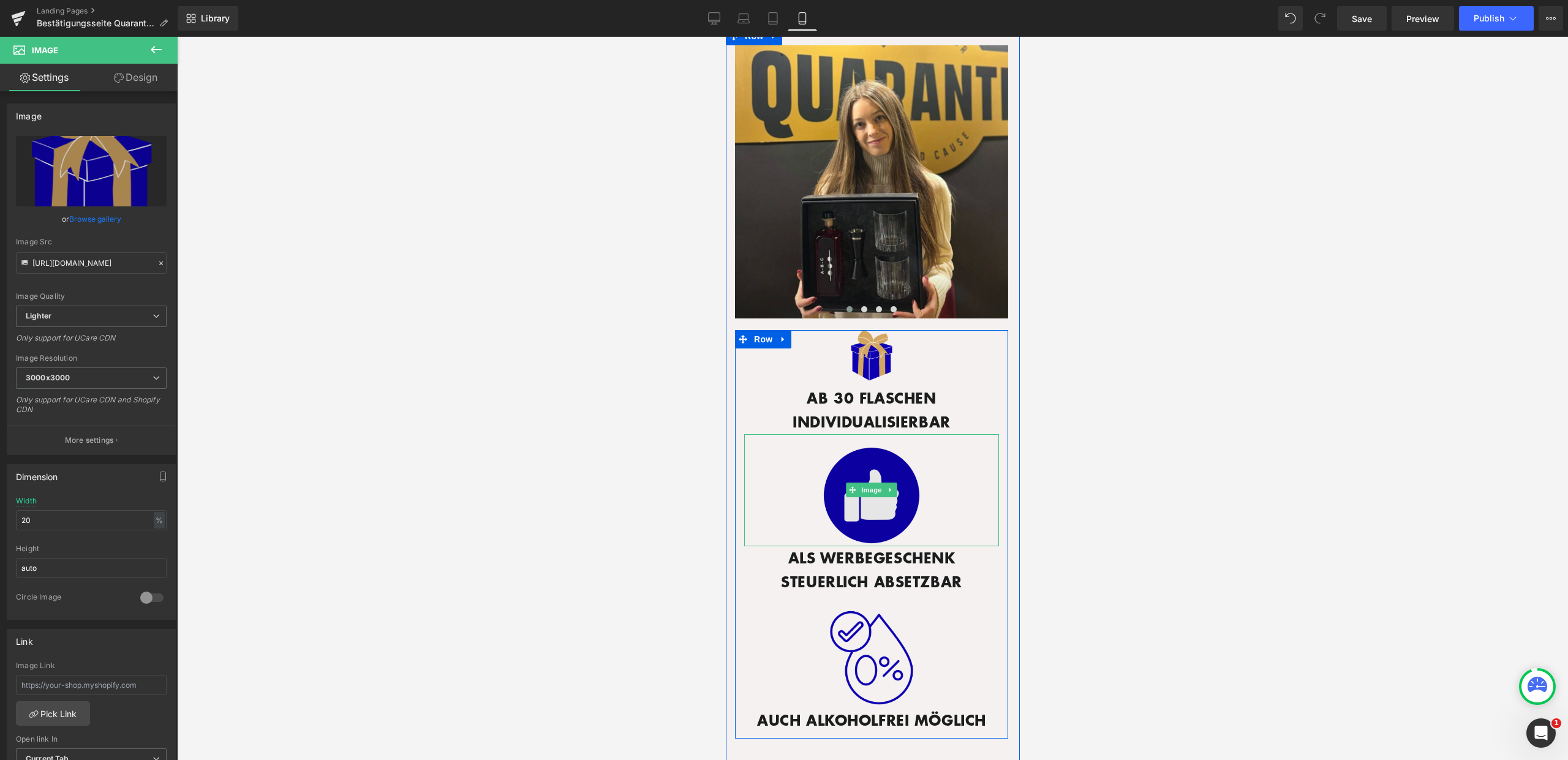
click at [874, 499] on img at bounding box center [871, 490] width 102 height 112
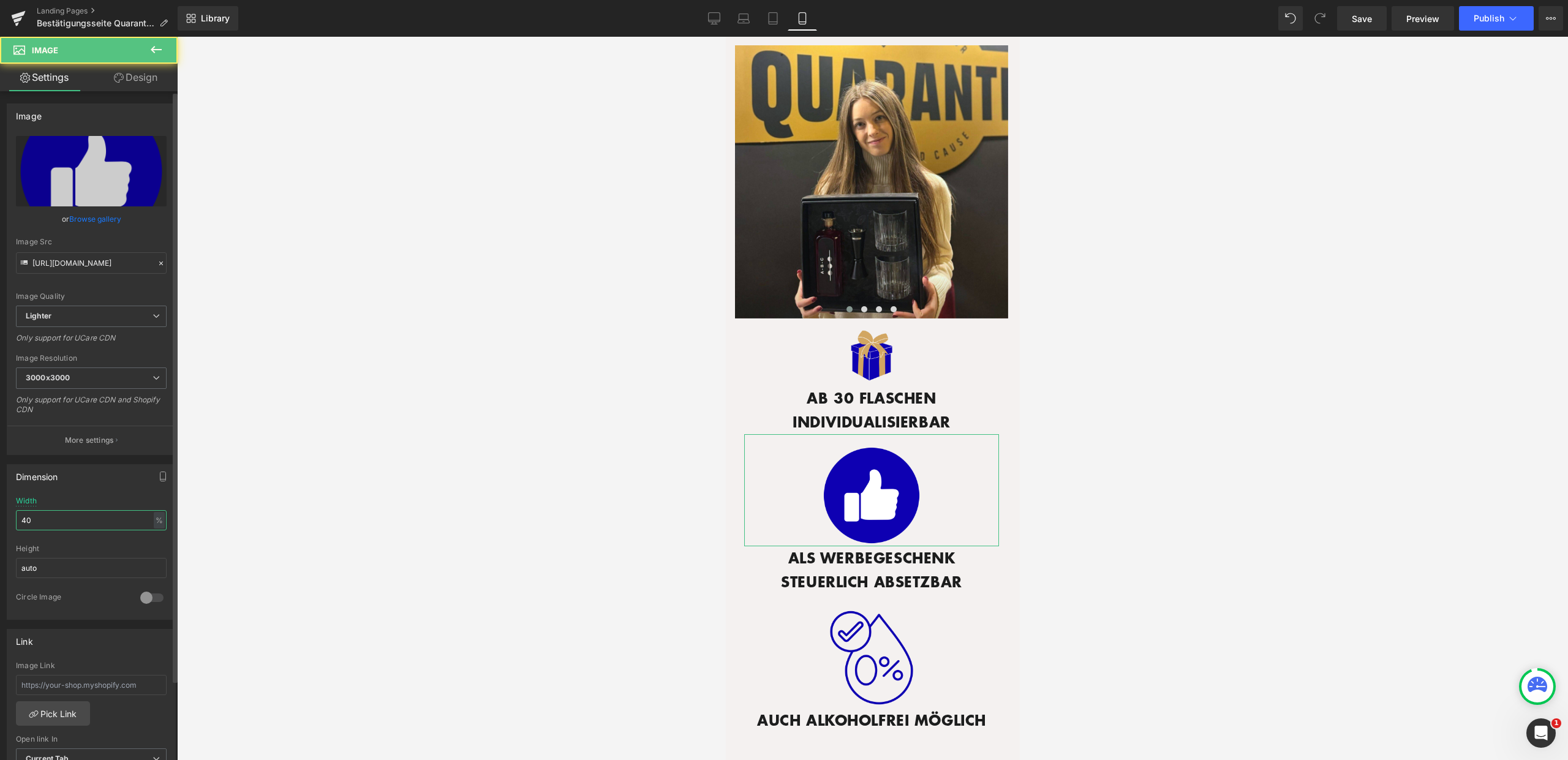
drag, startPoint x: 36, startPoint y: 522, endPoint x: 0, endPoint y: 518, distance: 36.2
click at [0, 518] on div "Dimension 40% Width 40 % % px auto Height auto 0 Circle Image" at bounding box center [91, 537] width 183 height 165
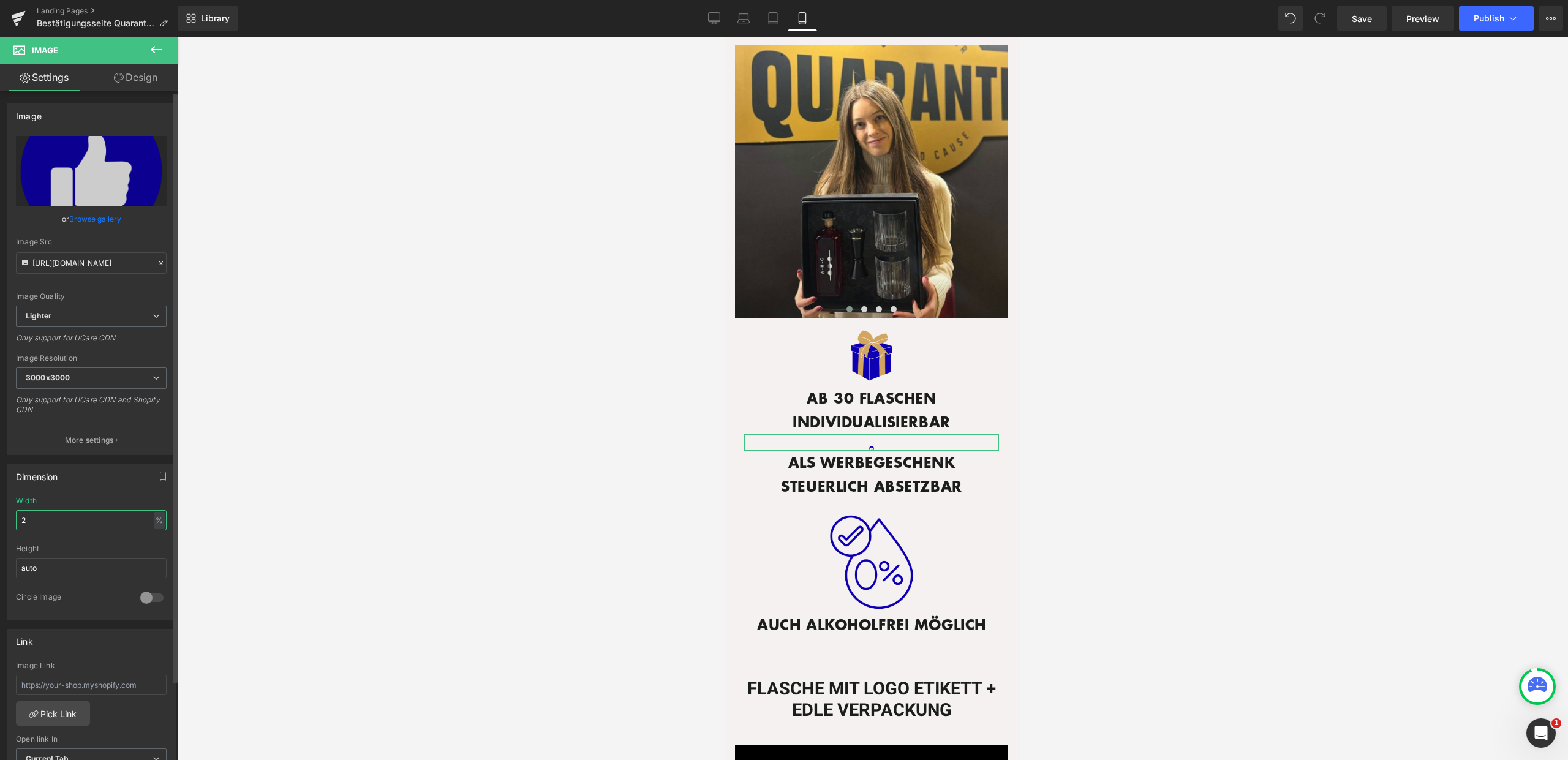
type input "20"
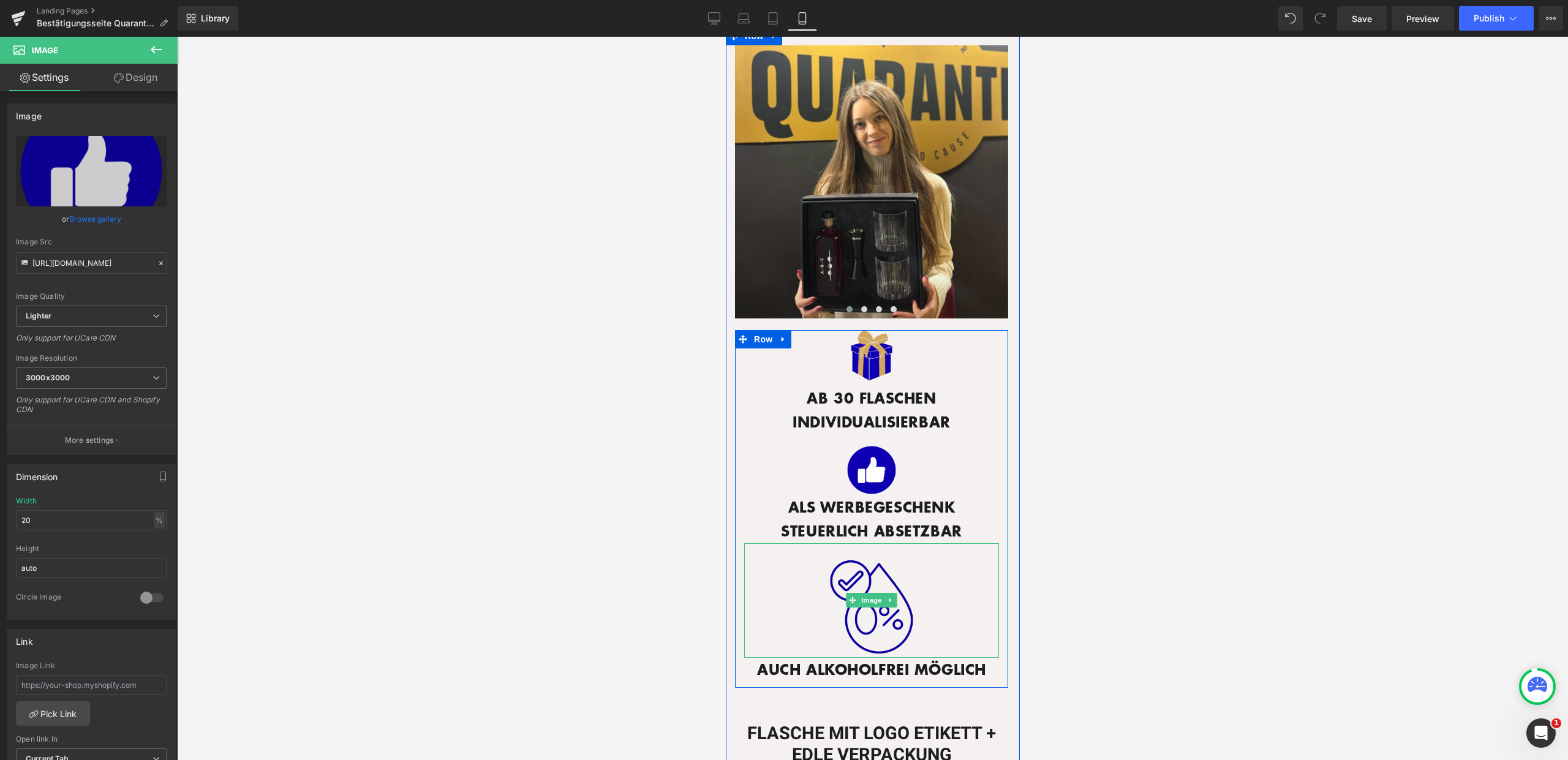
click at [839, 586] on img at bounding box center [871, 600] width 102 height 115
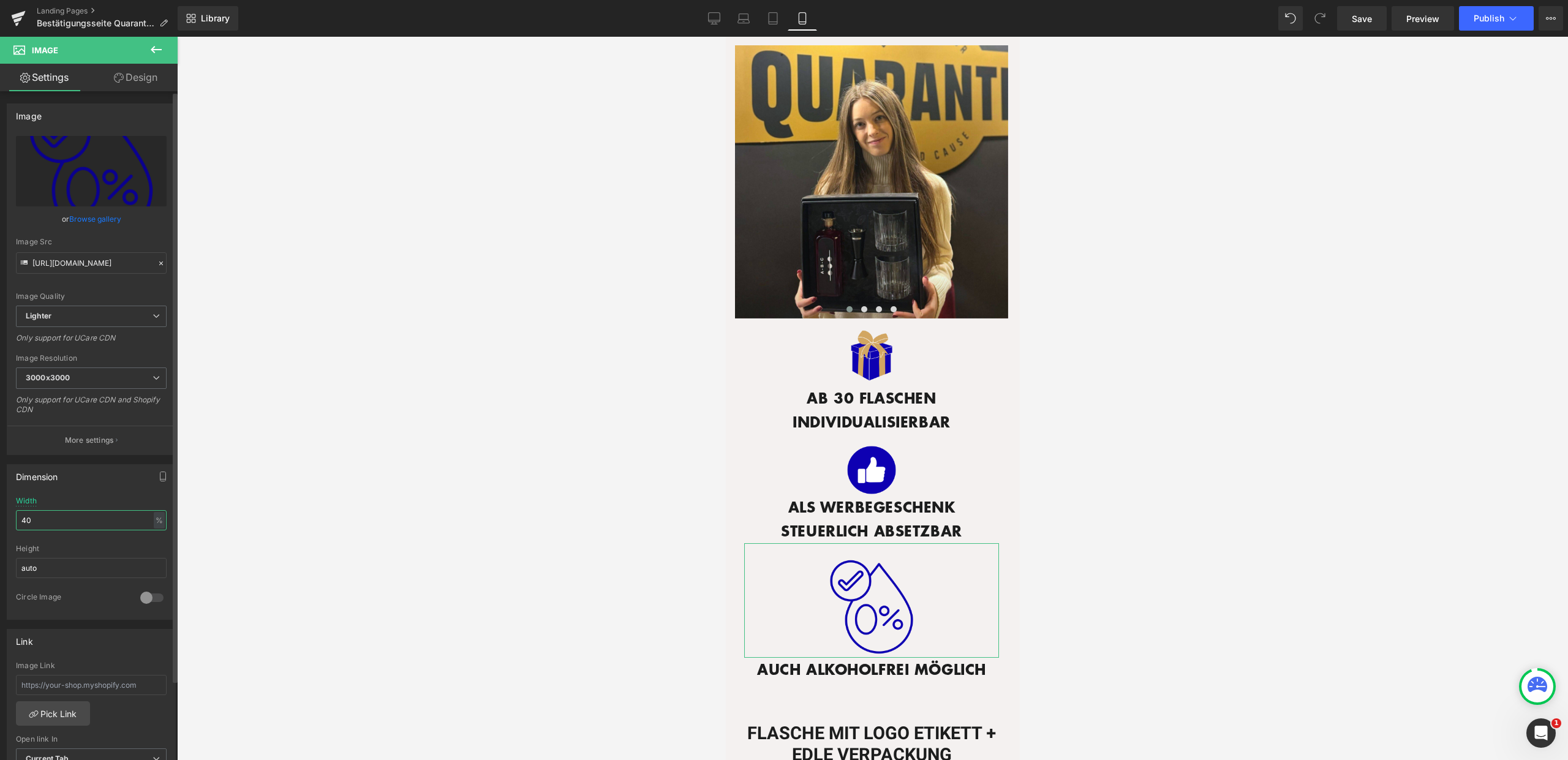
drag, startPoint x: 46, startPoint y: 516, endPoint x: 7, endPoint y: 517, distance: 39.0
click at [7, 517] on div "40% Width 40 % % px auto Height auto 0 Circle Image" at bounding box center [91, 557] width 168 height 123
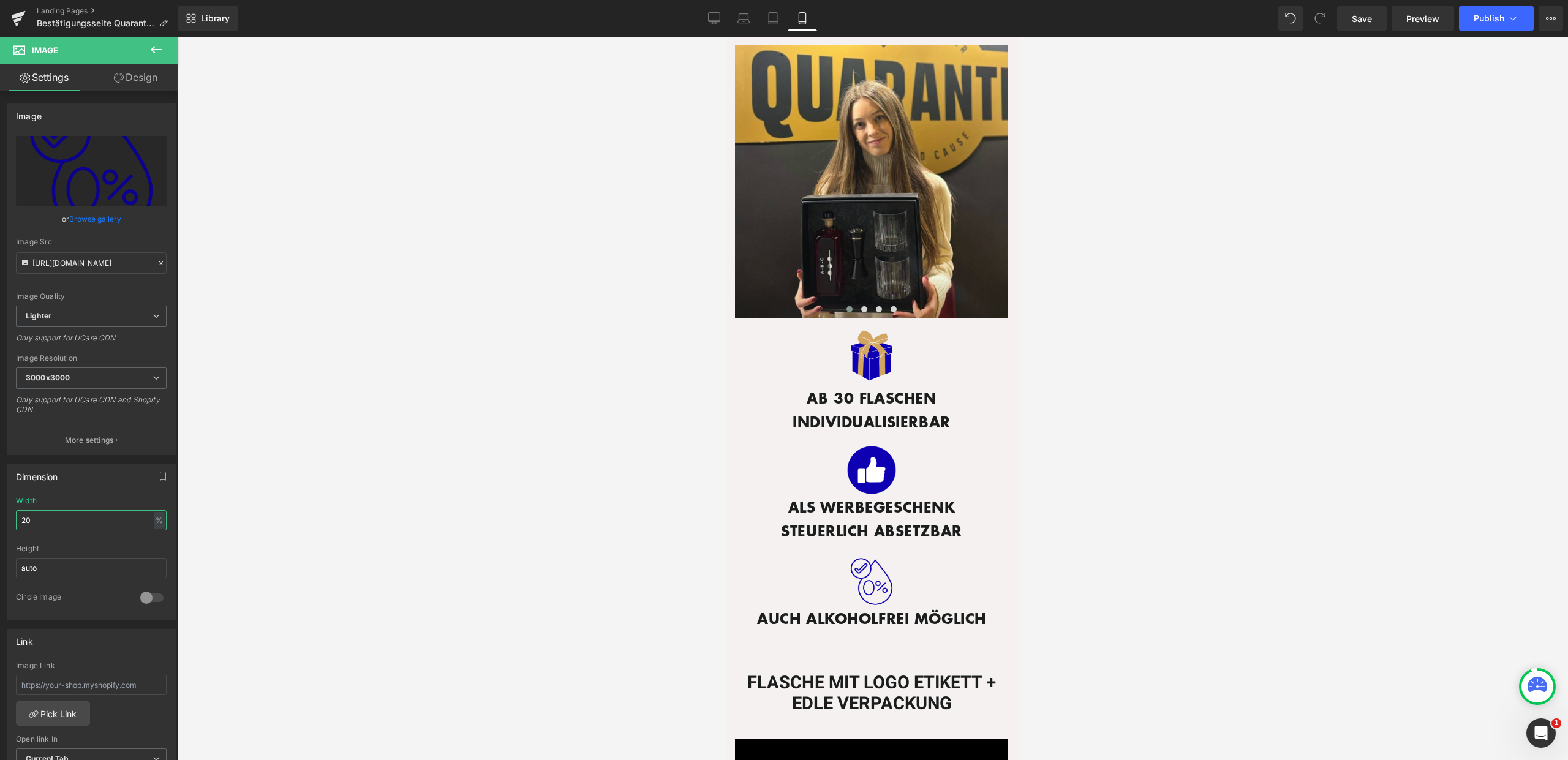
type input "20"
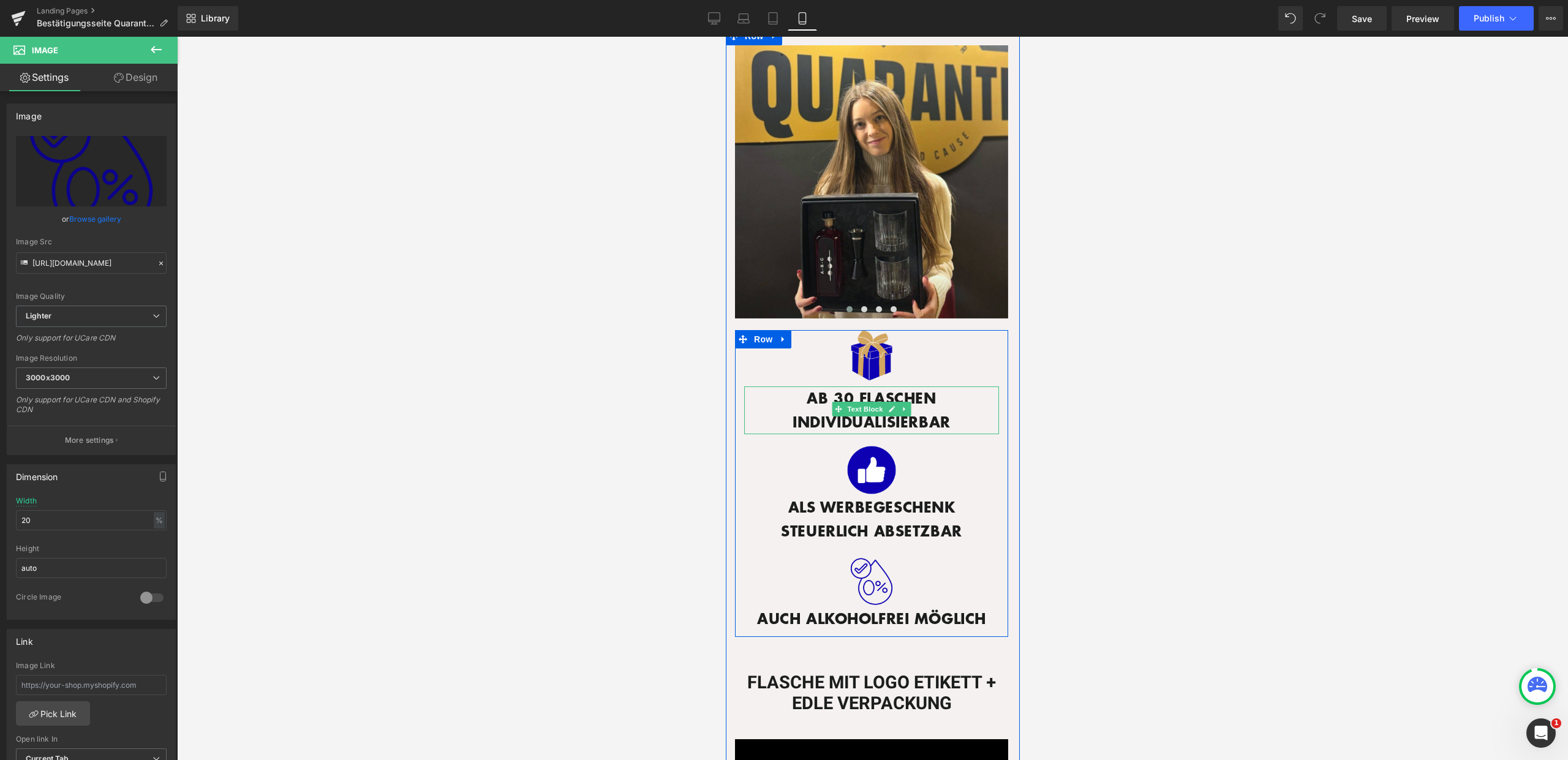
click at [892, 409] on span "AB 30 FLASCHEN INDIVIDUALISIERBAR" at bounding box center [870, 409] width 158 height 45
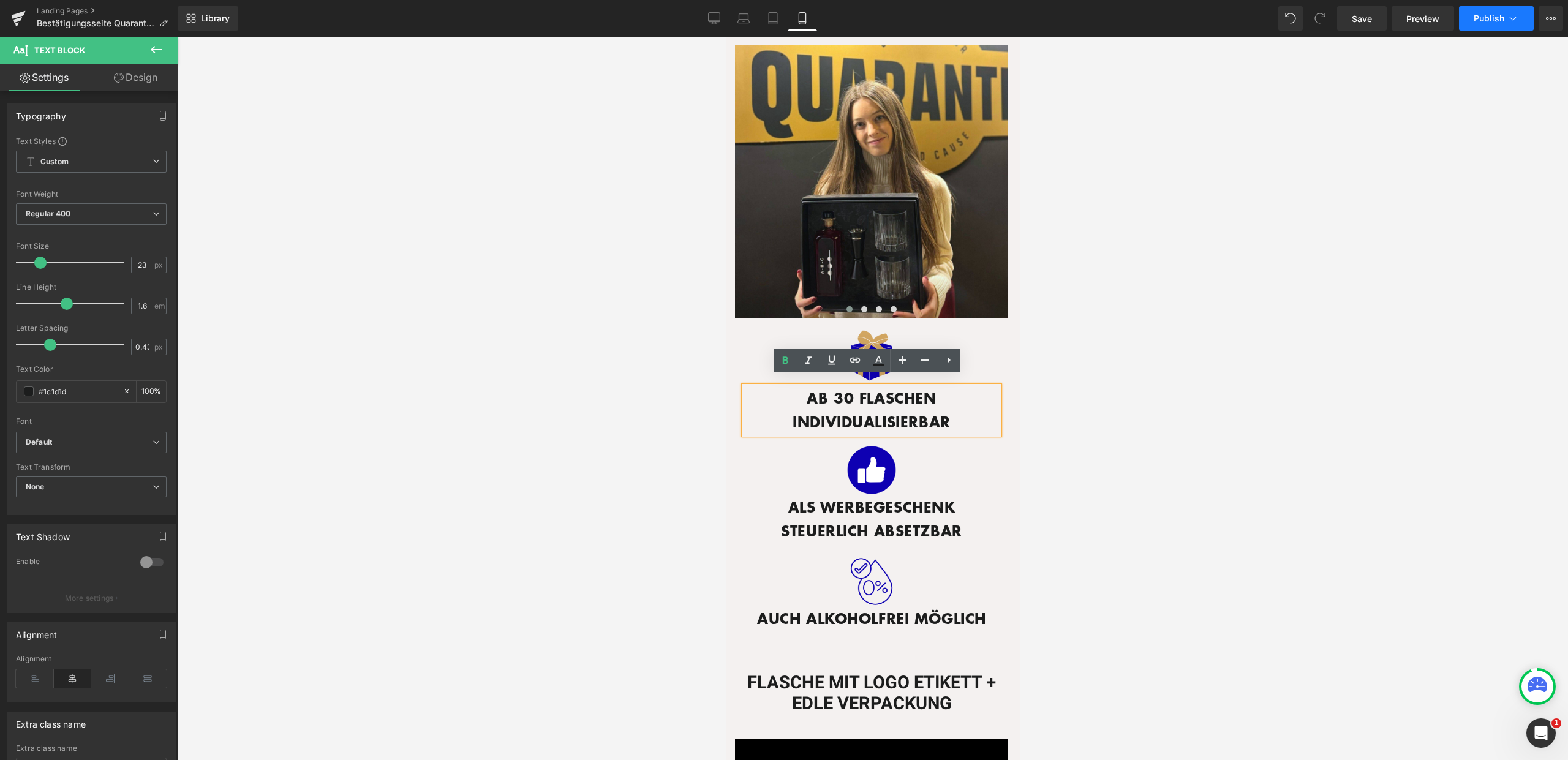
click at [1475, 25] on button "Publish" at bounding box center [1496, 18] width 74 height 25
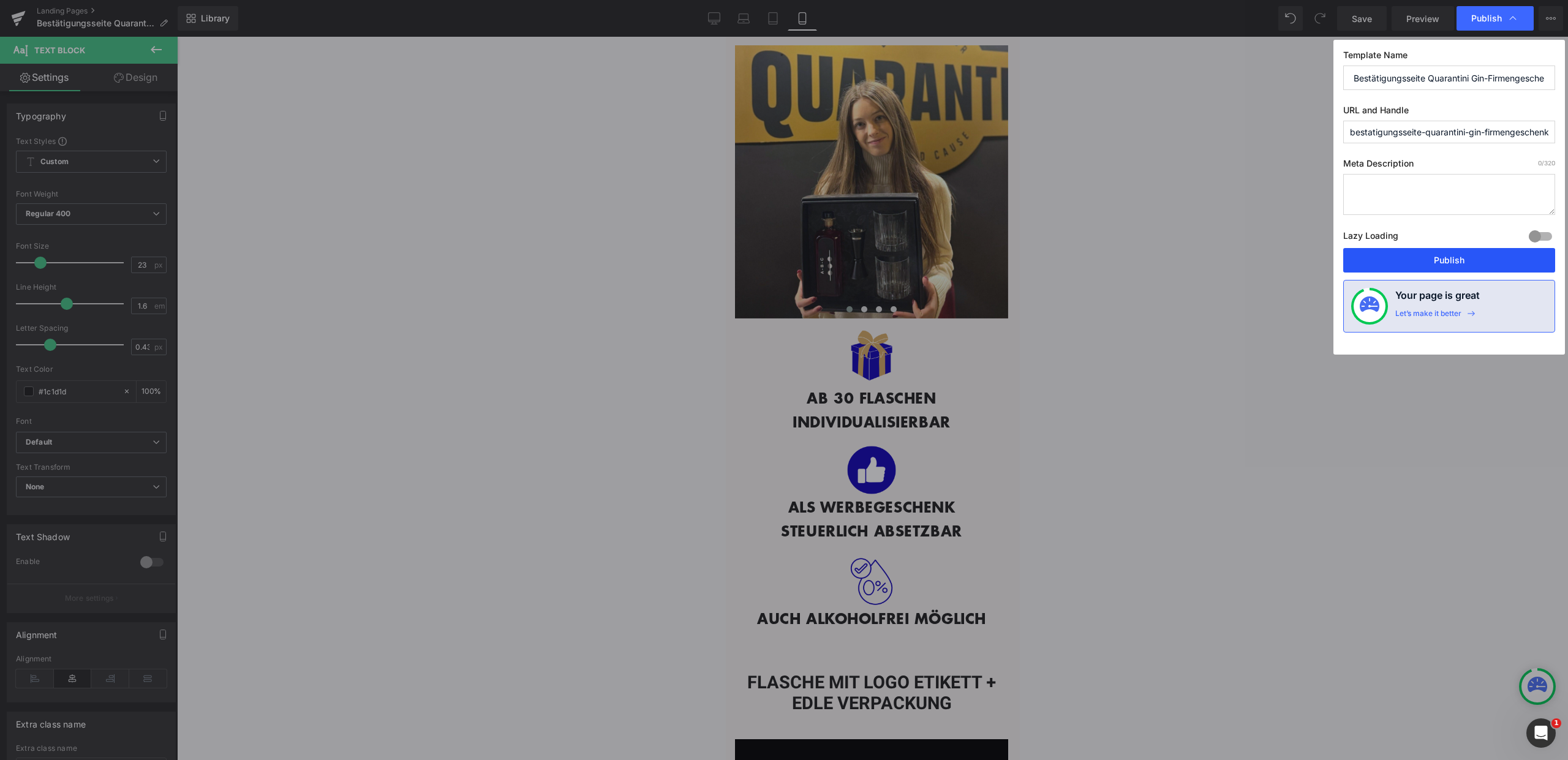
click at [1473, 257] on button "Publish" at bounding box center [1449, 260] width 212 height 25
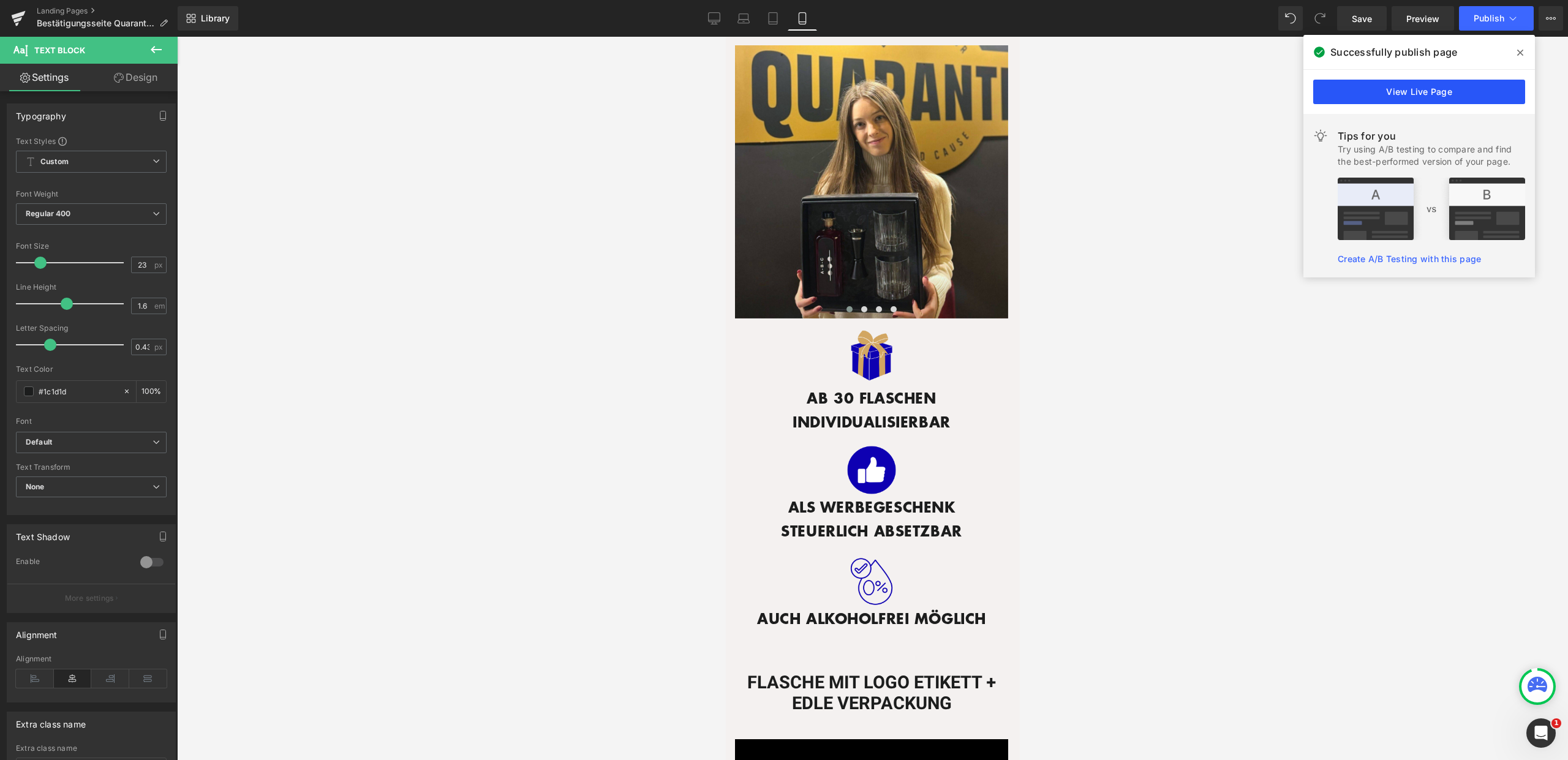
click at [1443, 89] on link "View Live Page" at bounding box center [1419, 92] width 212 height 25
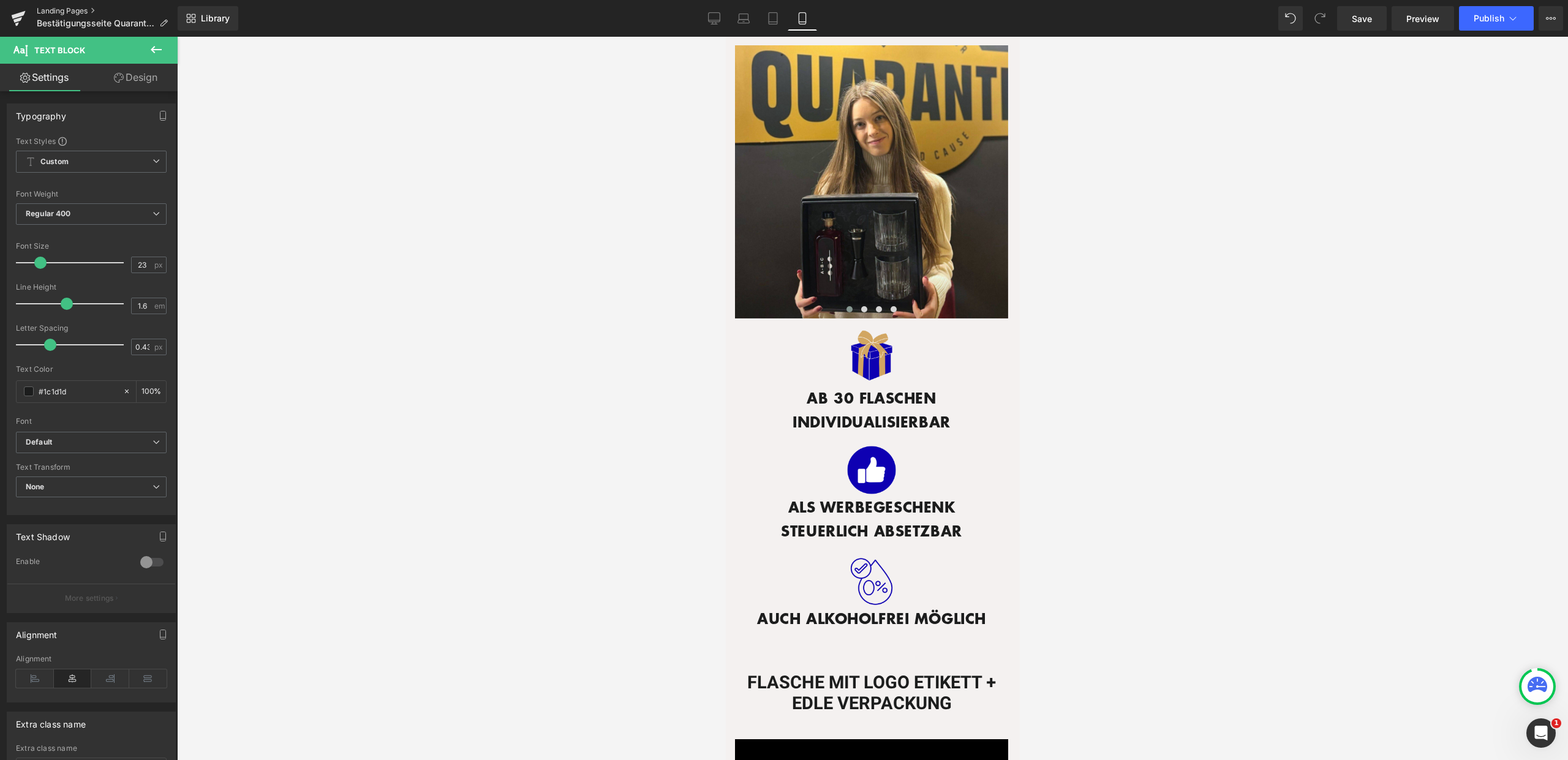
click at [72, 7] on link "Landing Pages" at bounding box center [107, 11] width 141 height 10
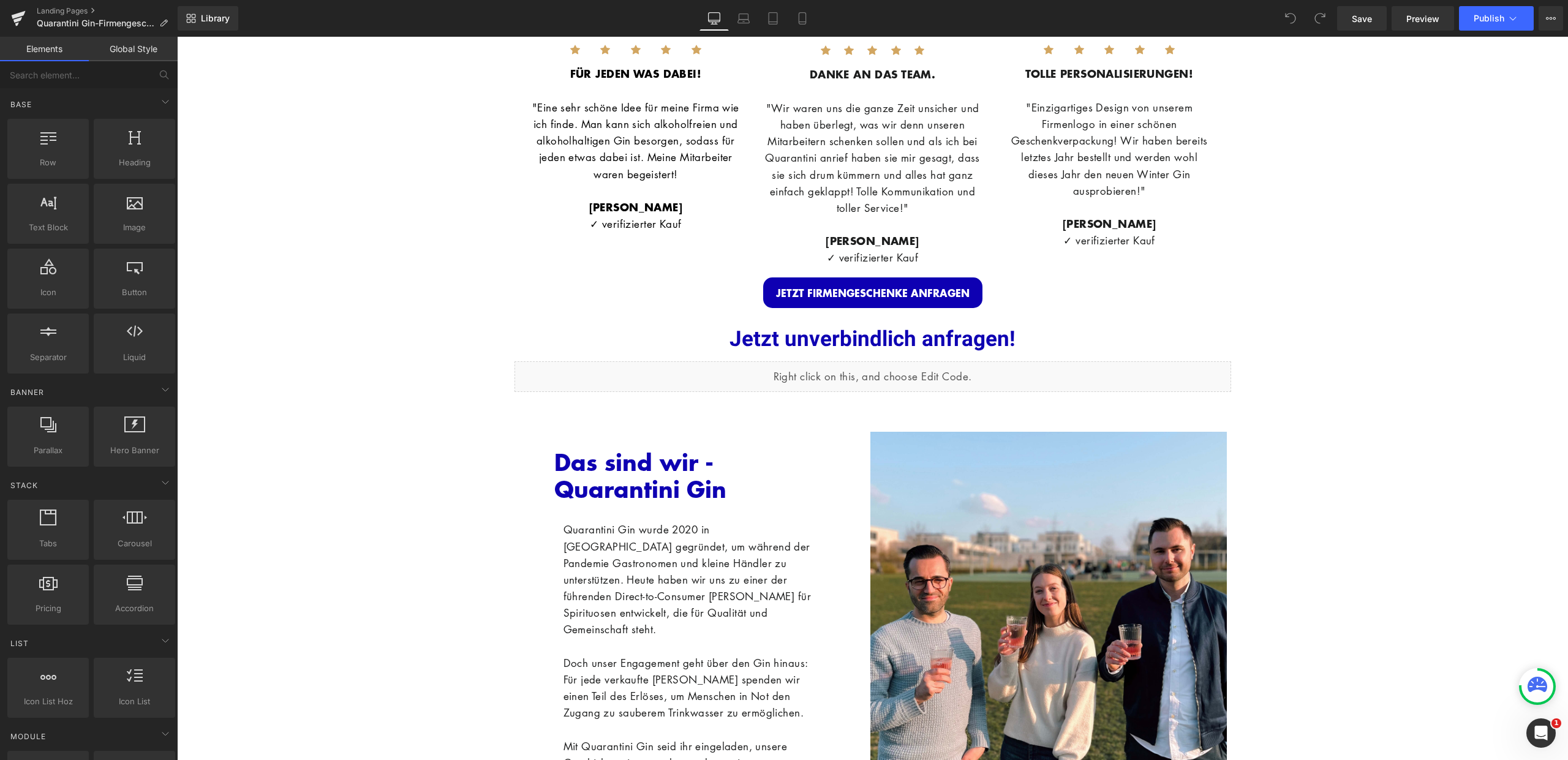
scroll to position [3372, 0]
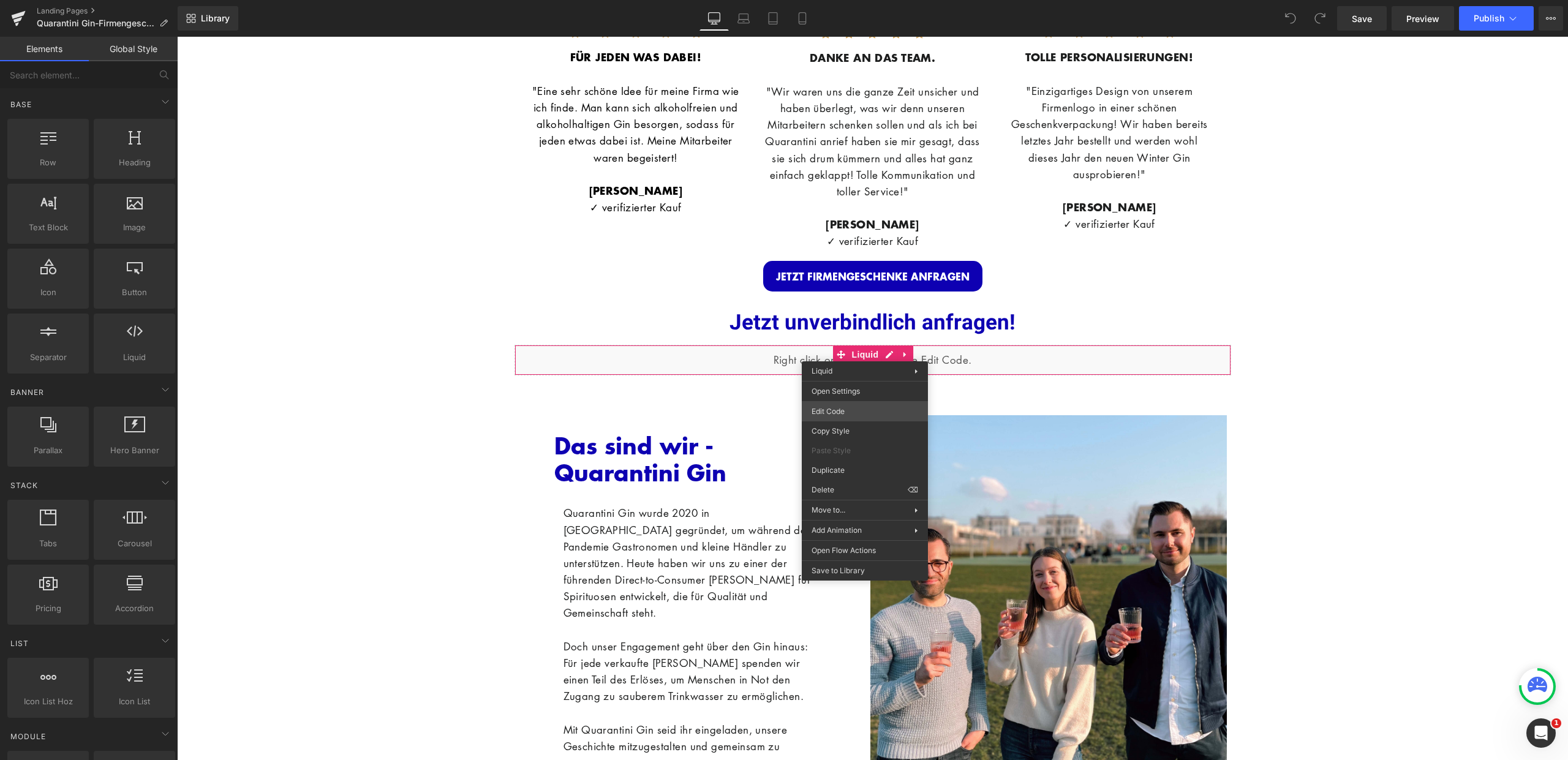
click at [851, 0] on div "You are previewing how the will restyle your page. You can not edit Elements in…" at bounding box center [784, 0] width 1568 height 0
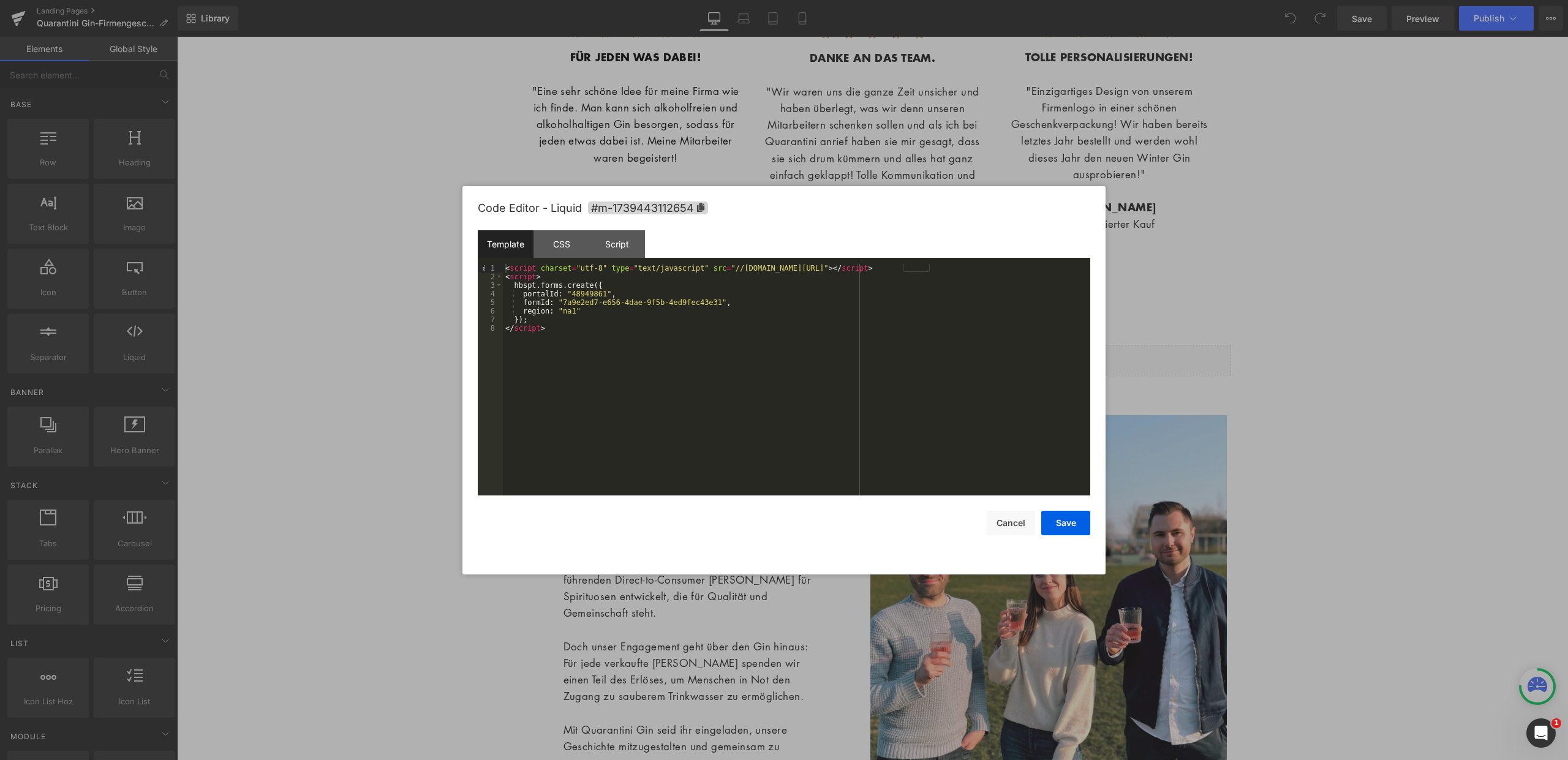
click at [588, 372] on div "< script charset = "utf-8" type = "text/javascript" src = "//[DOMAIN_NAME][URL]…" at bounding box center [796, 388] width 587 height 249
click at [997, 522] on button "Cancel" at bounding box center [1010, 523] width 49 height 25
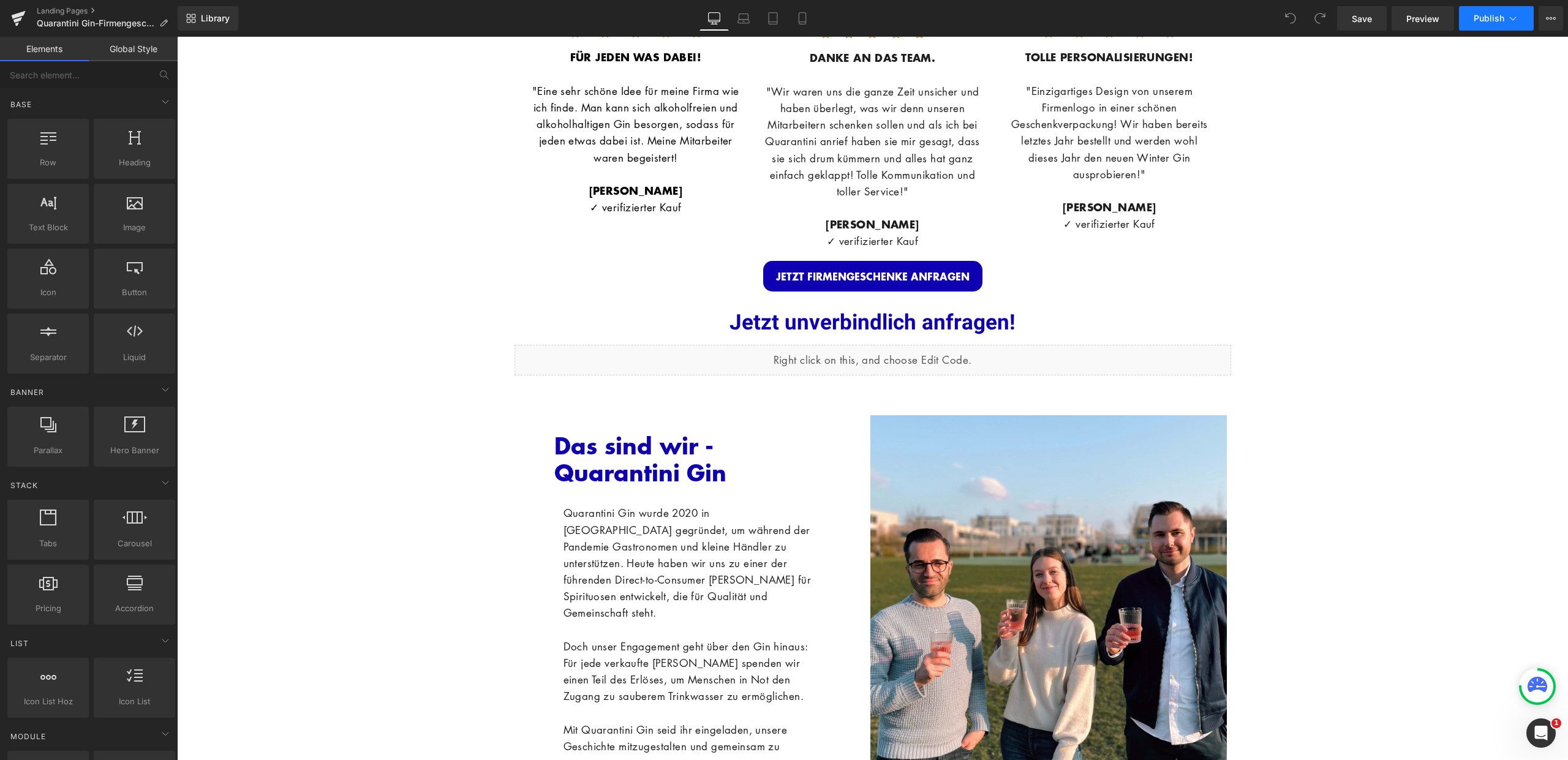
click at [1502, 25] on button "Publish" at bounding box center [1496, 18] width 74 height 25
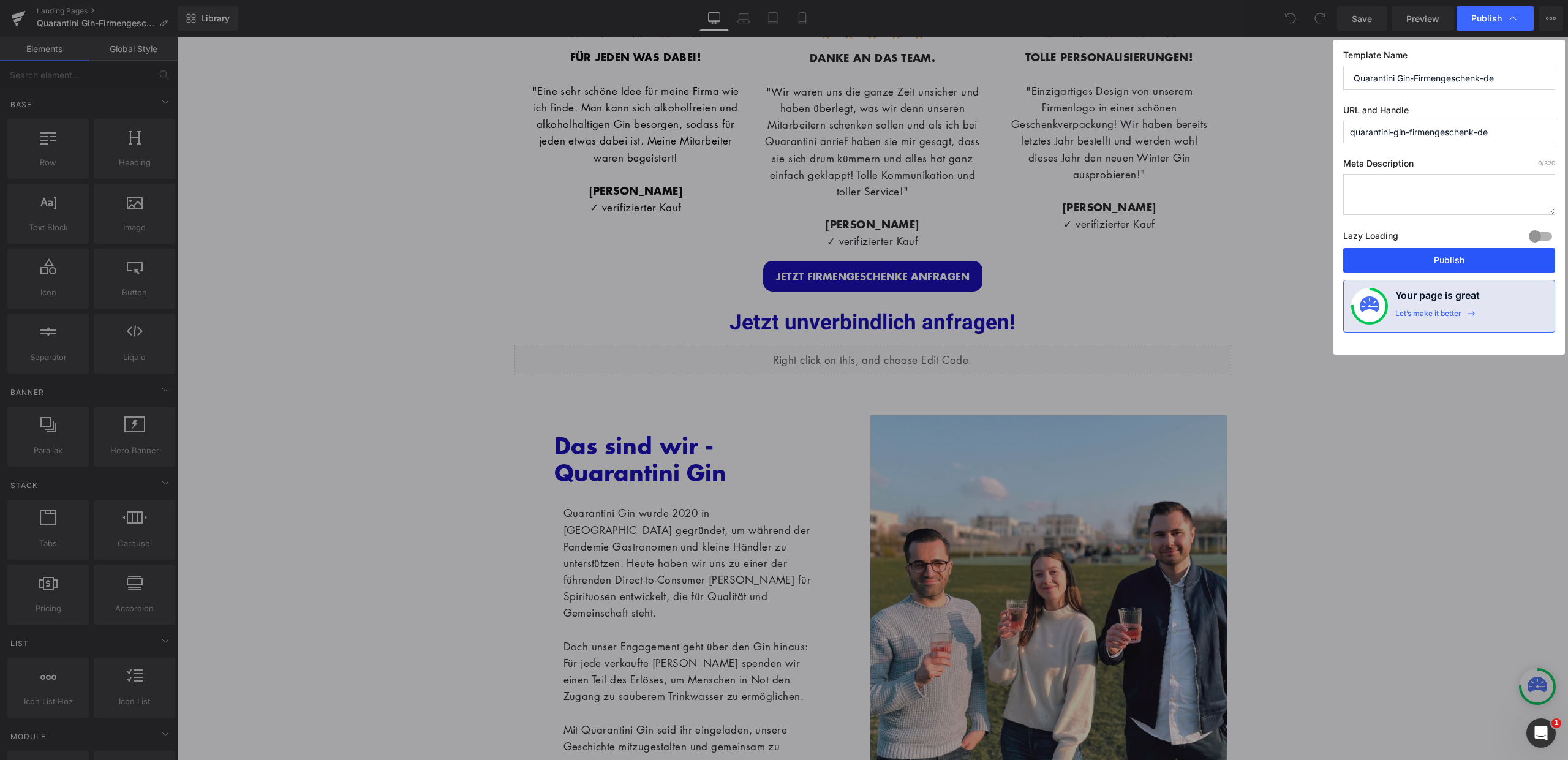
click at [1464, 259] on button "Publish" at bounding box center [1449, 260] width 212 height 25
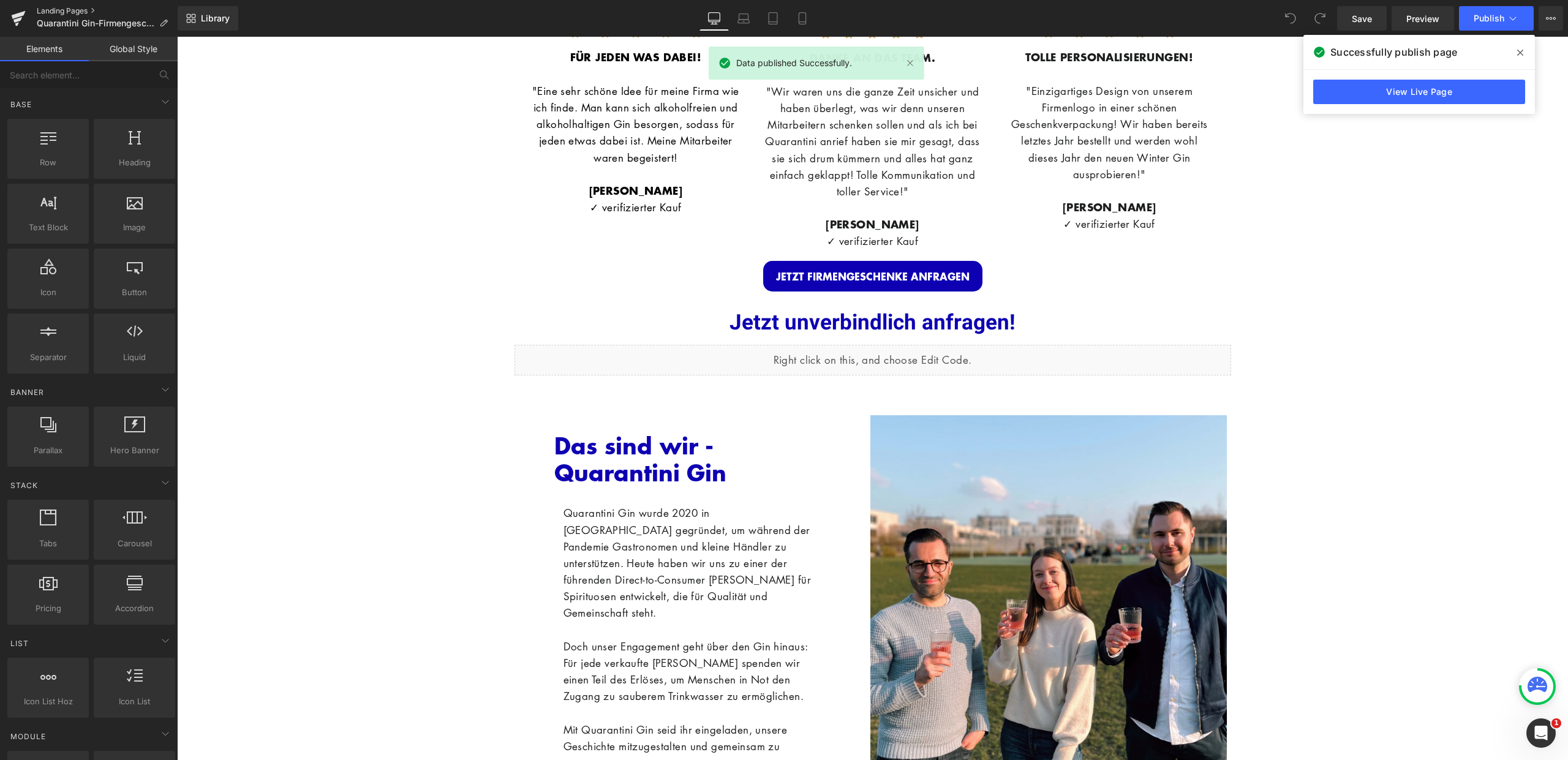
click at [53, 9] on link "Landing Pages" at bounding box center [107, 11] width 141 height 10
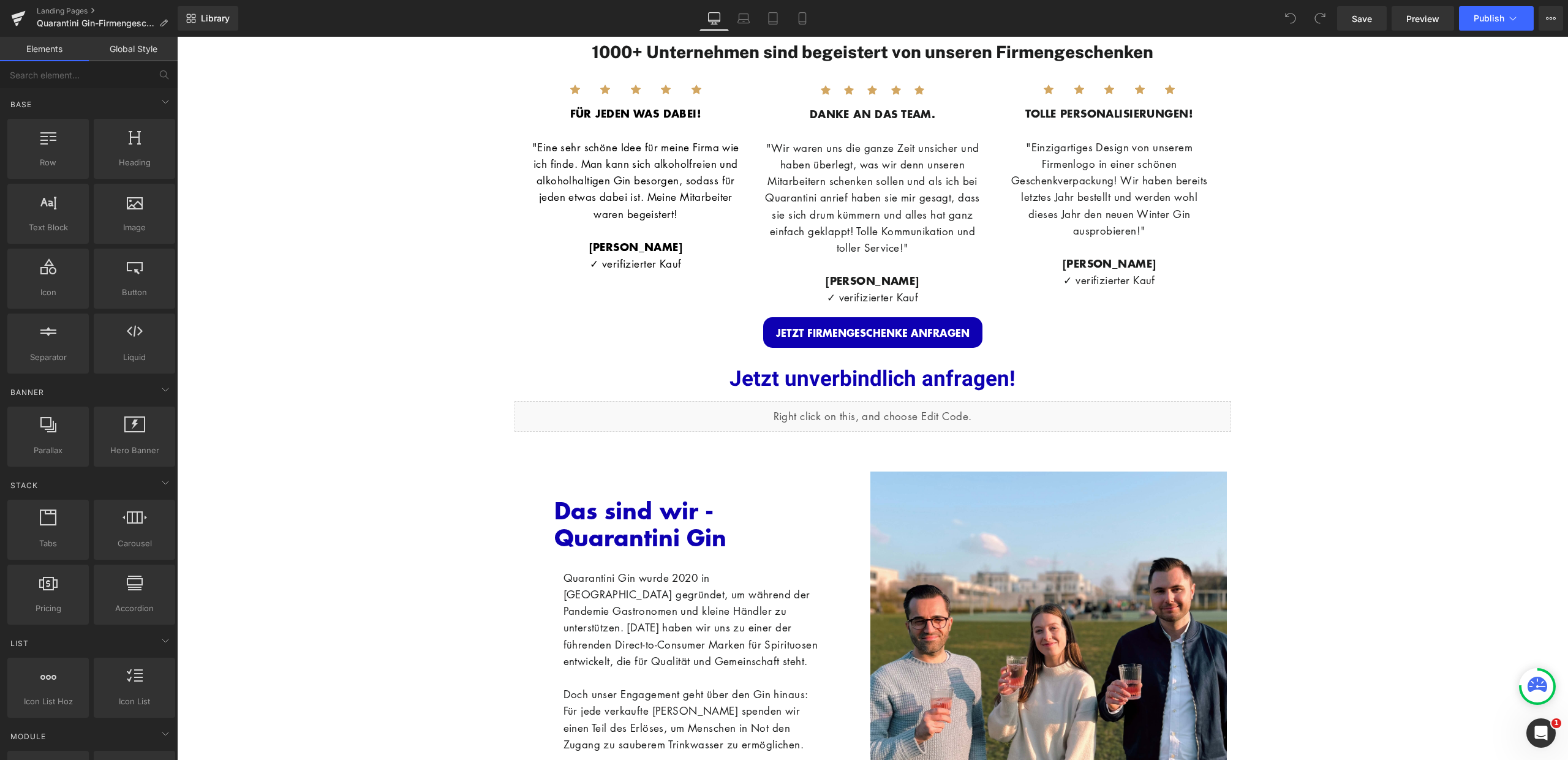
scroll to position [3302, 0]
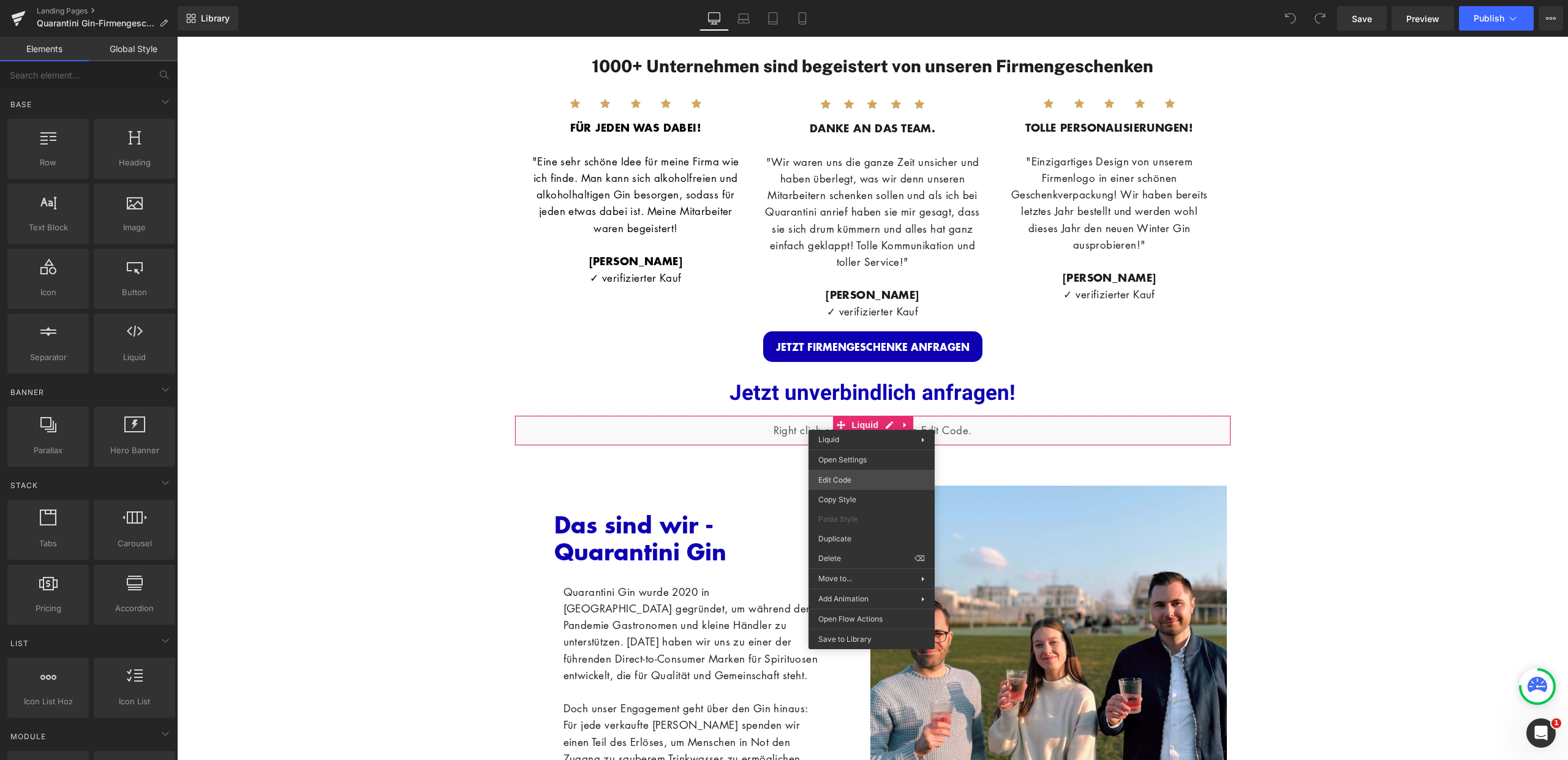
click at [860, 0] on div "You are previewing how the will restyle your page. You can not edit Elements in…" at bounding box center [784, 0] width 1568 height 0
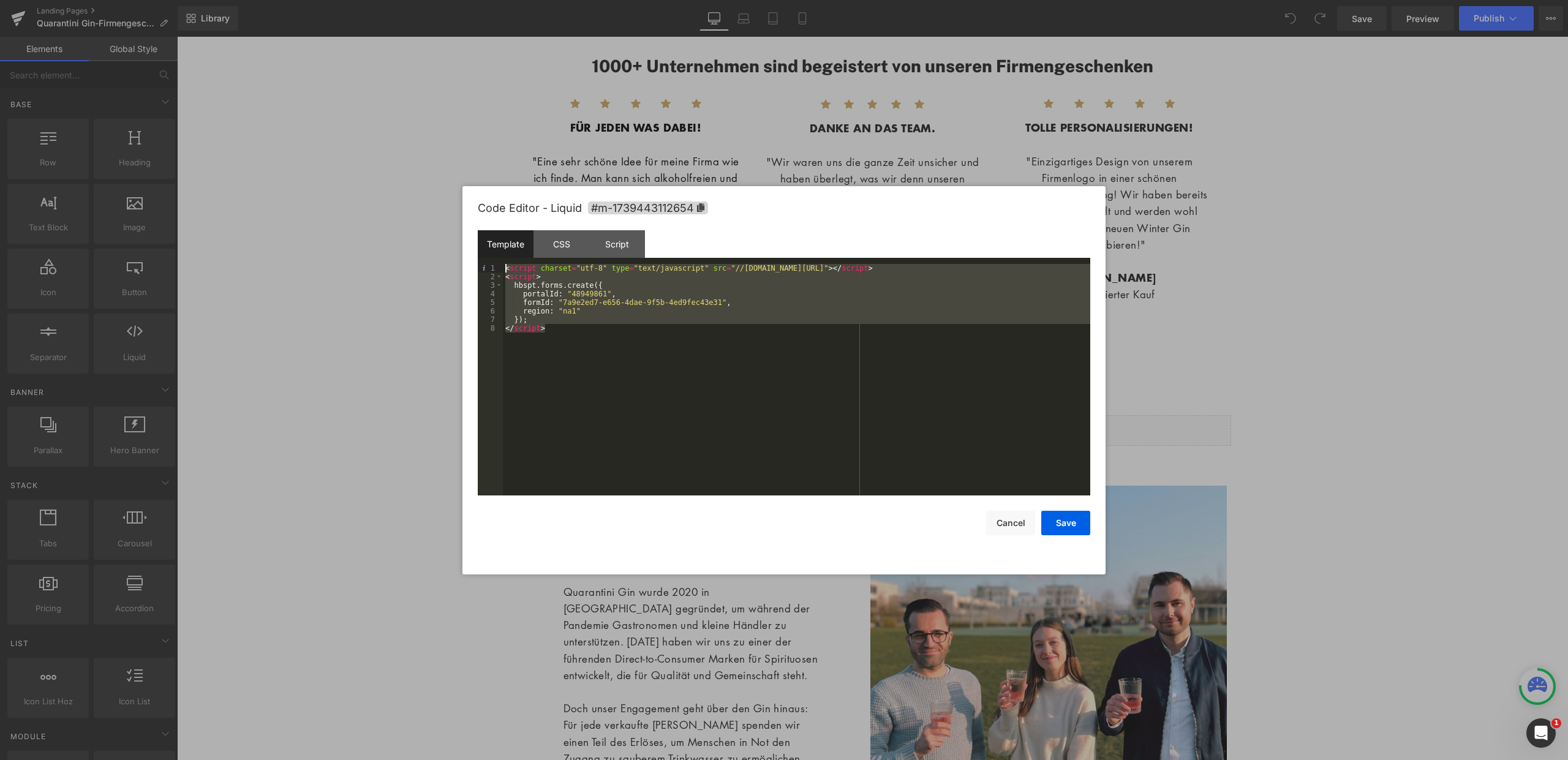
drag, startPoint x: 560, startPoint y: 327, endPoint x: 485, endPoint y: 264, distance: 97.9
click at [485, 264] on pre "1 2 3 4 5 6 7 8 < script charset = "utf-8" type = "text/javascript" src = "//[D…" at bounding box center [784, 379] width 613 height 231
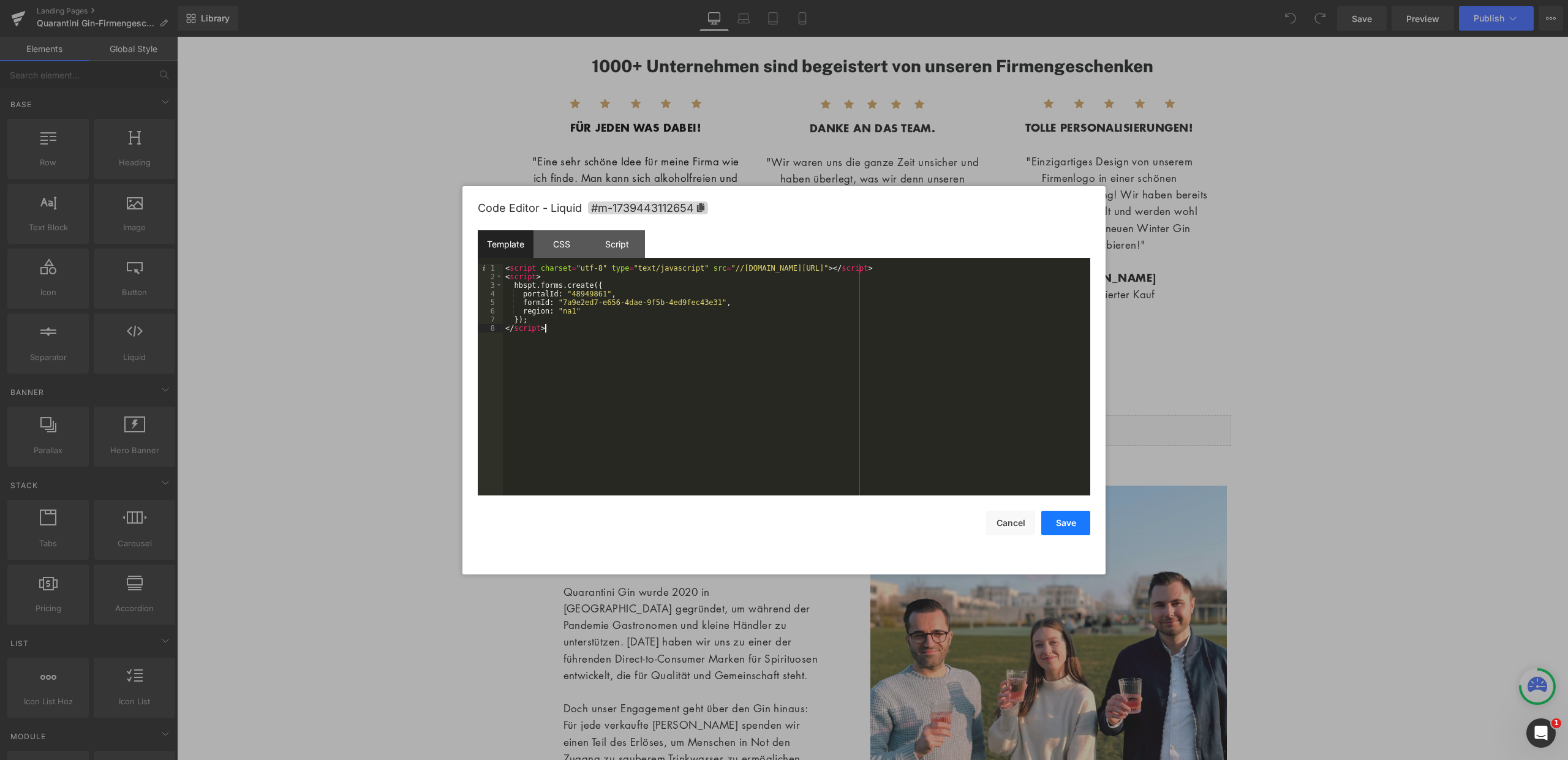
click at [1079, 527] on button "Save" at bounding box center [1065, 523] width 49 height 25
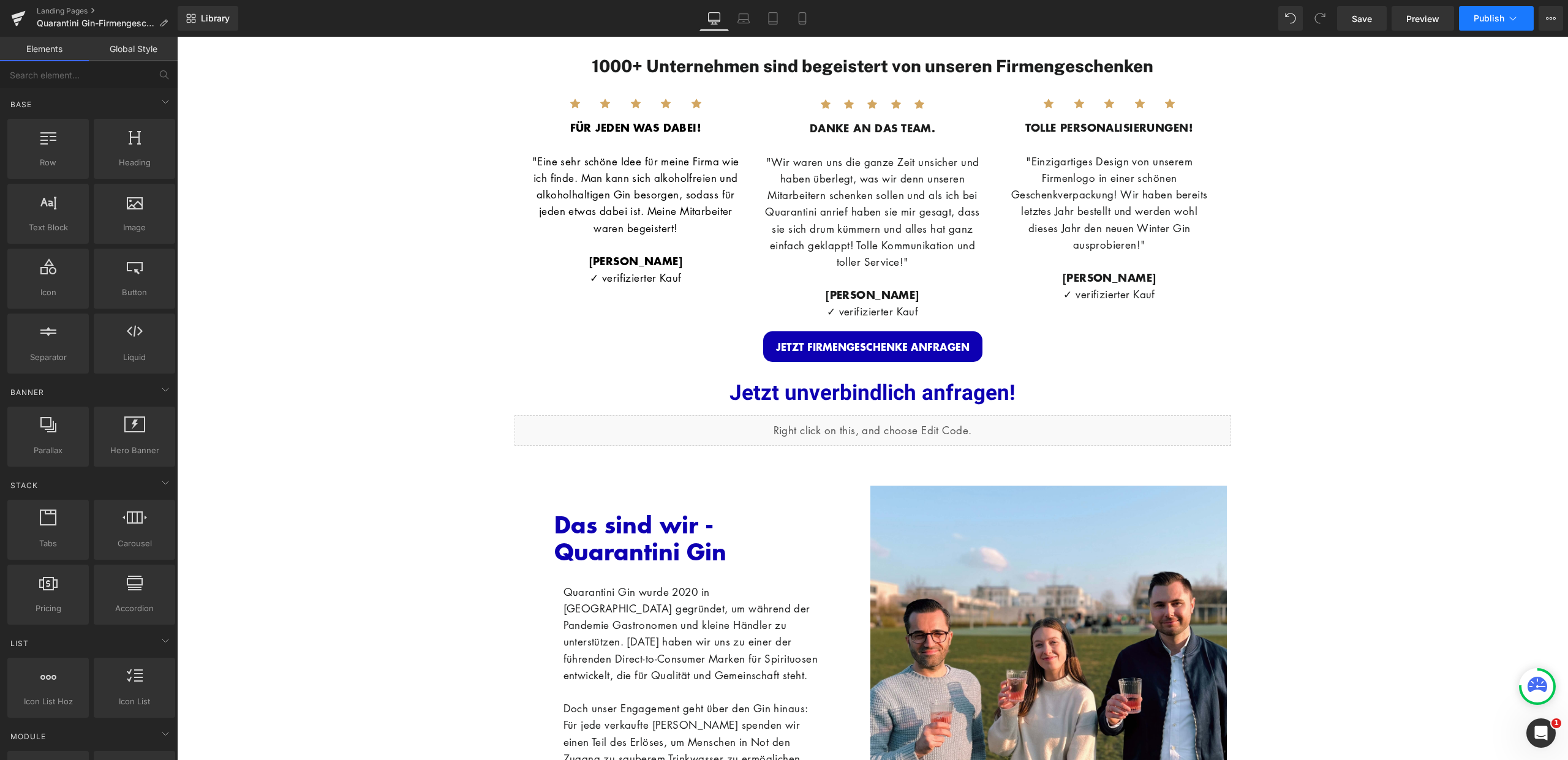
click at [1498, 17] on span "Publish" at bounding box center [1489, 18] width 31 height 10
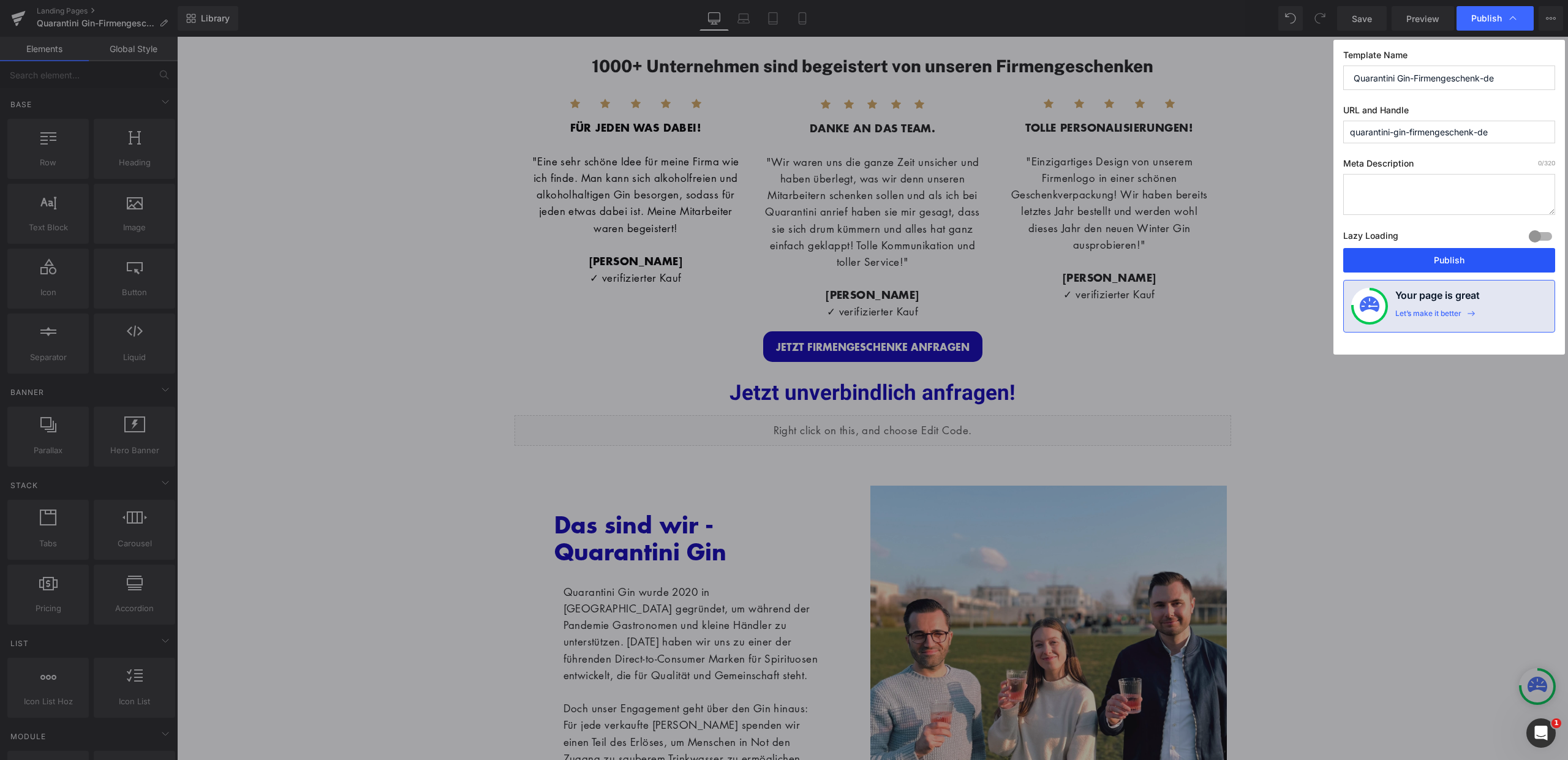
drag, startPoint x: 1451, startPoint y: 256, endPoint x: 790, endPoint y: 172, distance: 666.3
click at [1451, 256] on button "Publish" at bounding box center [1449, 260] width 212 height 25
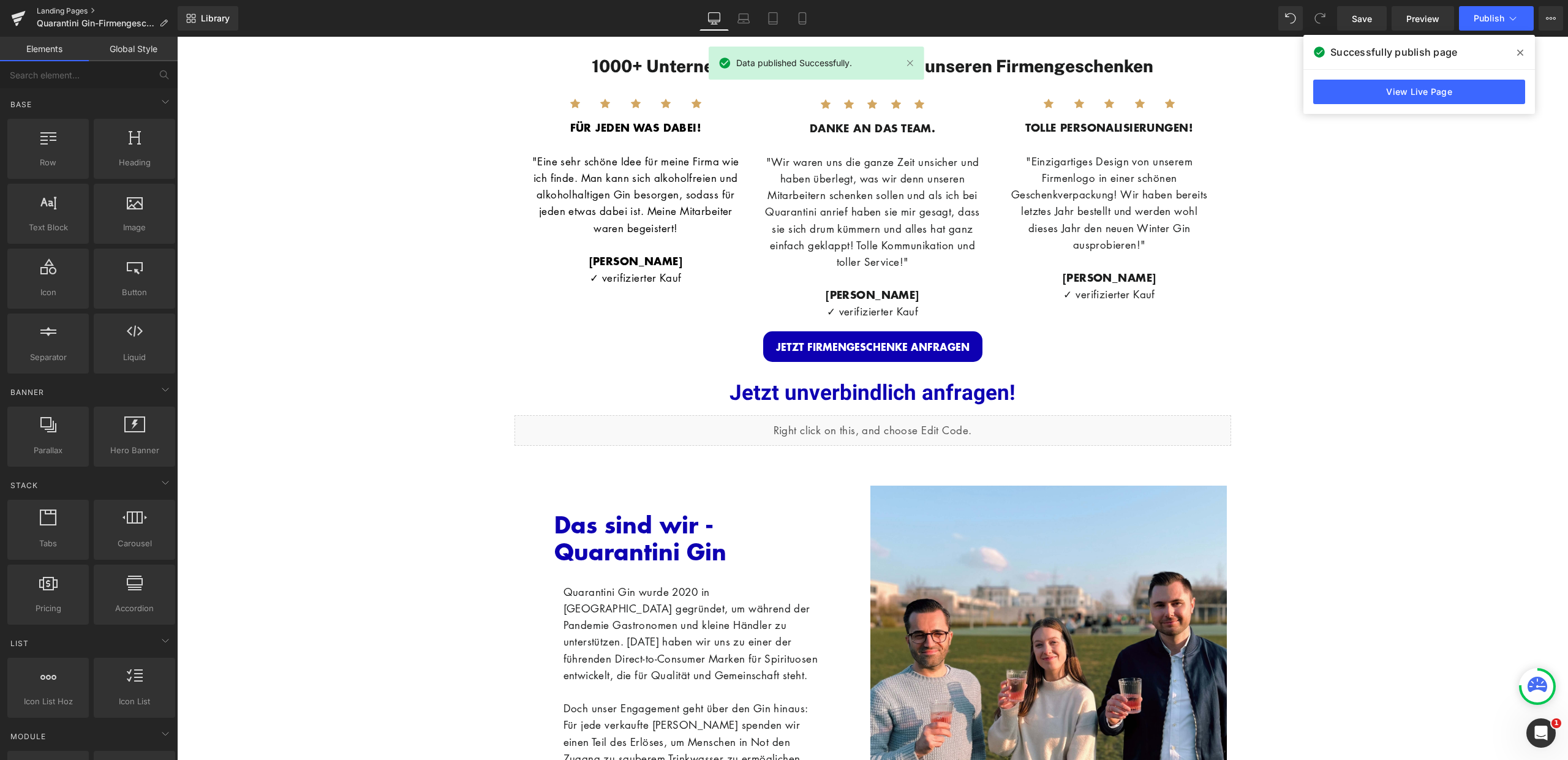
click at [60, 11] on link "Landing Pages" at bounding box center [107, 11] width 141 height 10
